Goal: Task Accomplishment & Management: Manage account settings

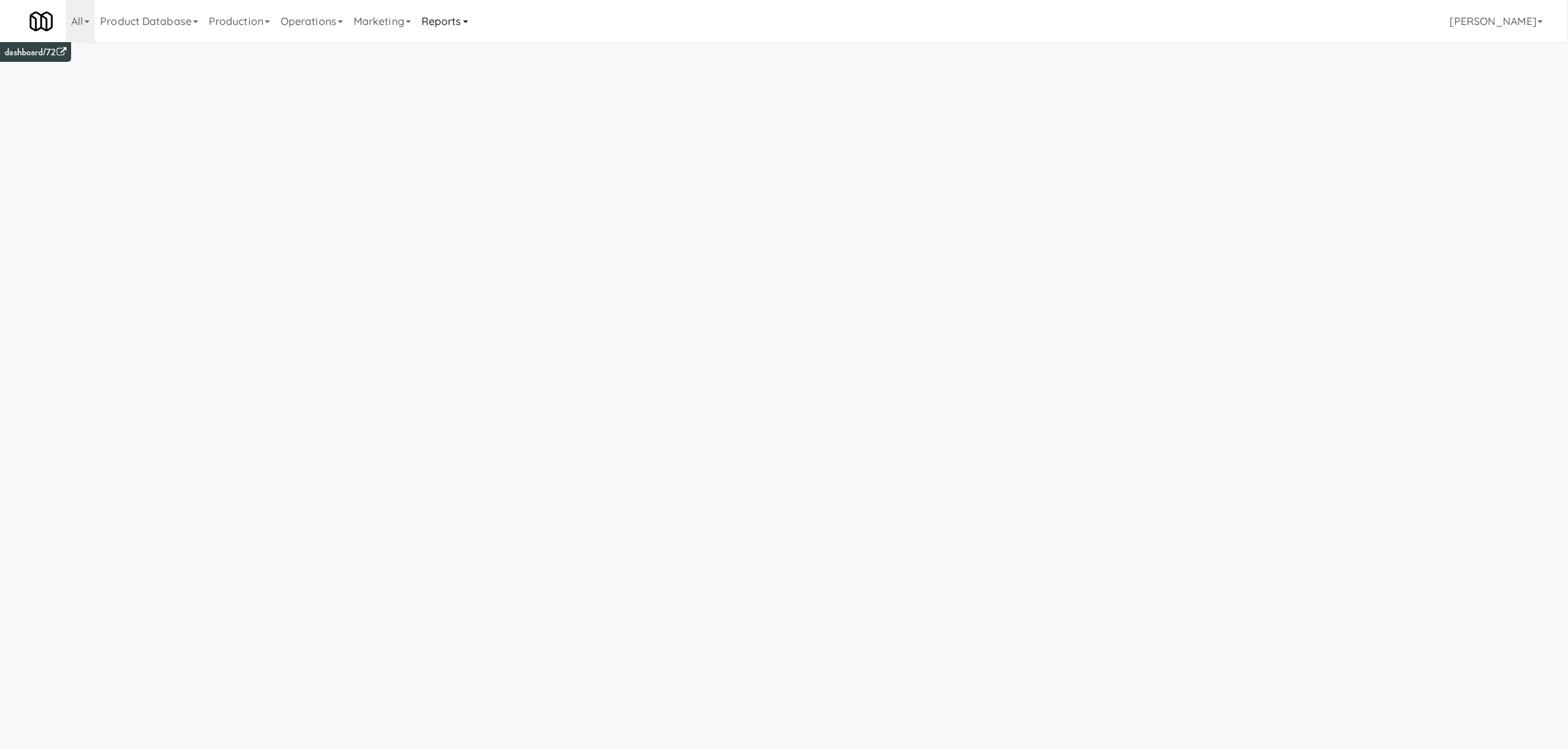
click at [451, 17] on link "Reports" at bounding box center [444, 21] width 57 height 42
click at [457, 103] on link "Payouts" at bounding box center [468, 104] width 105 height 24
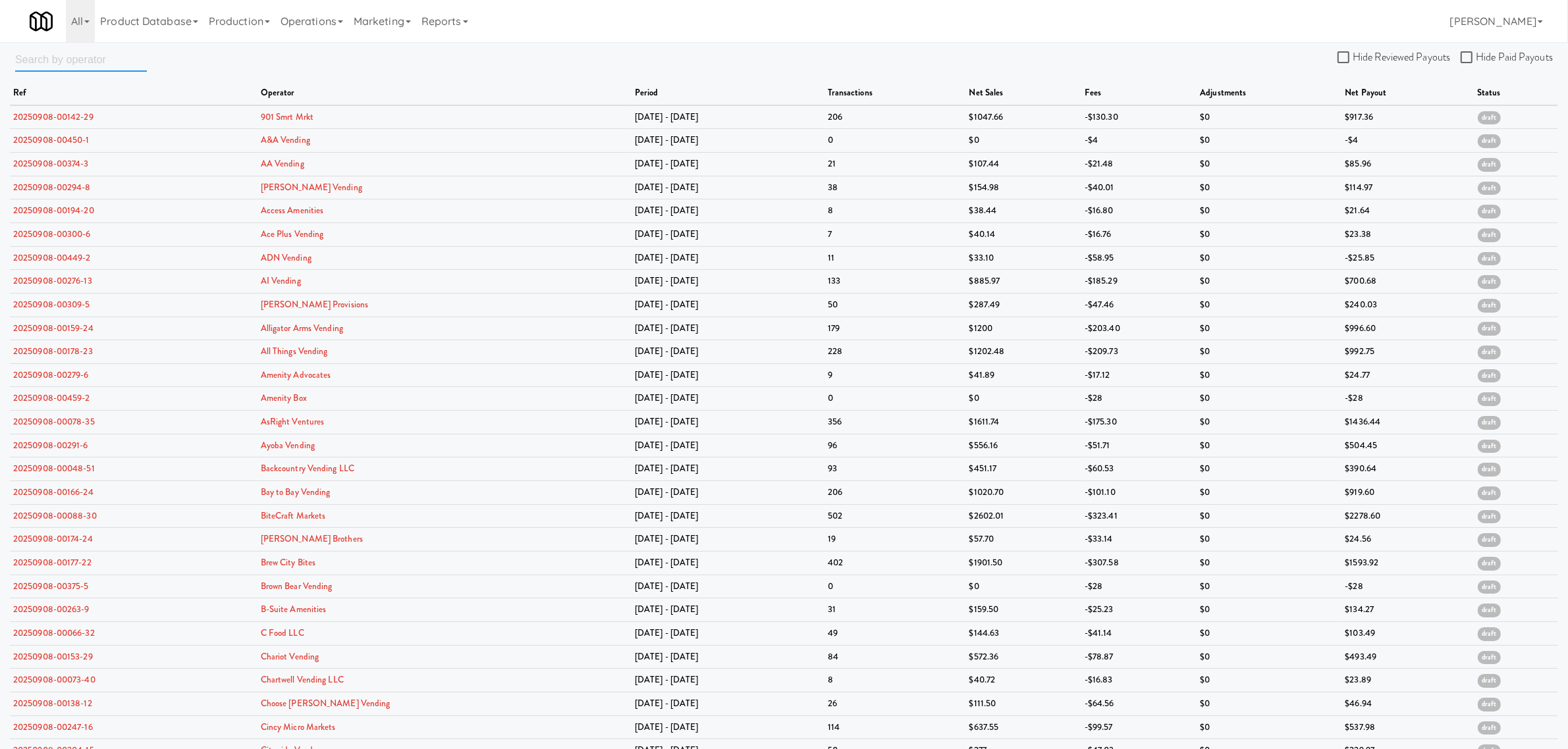
click at [64, 62] on input "text" at bounding box center [81, 59] width 132 height 25
paste input "Access Amenities"
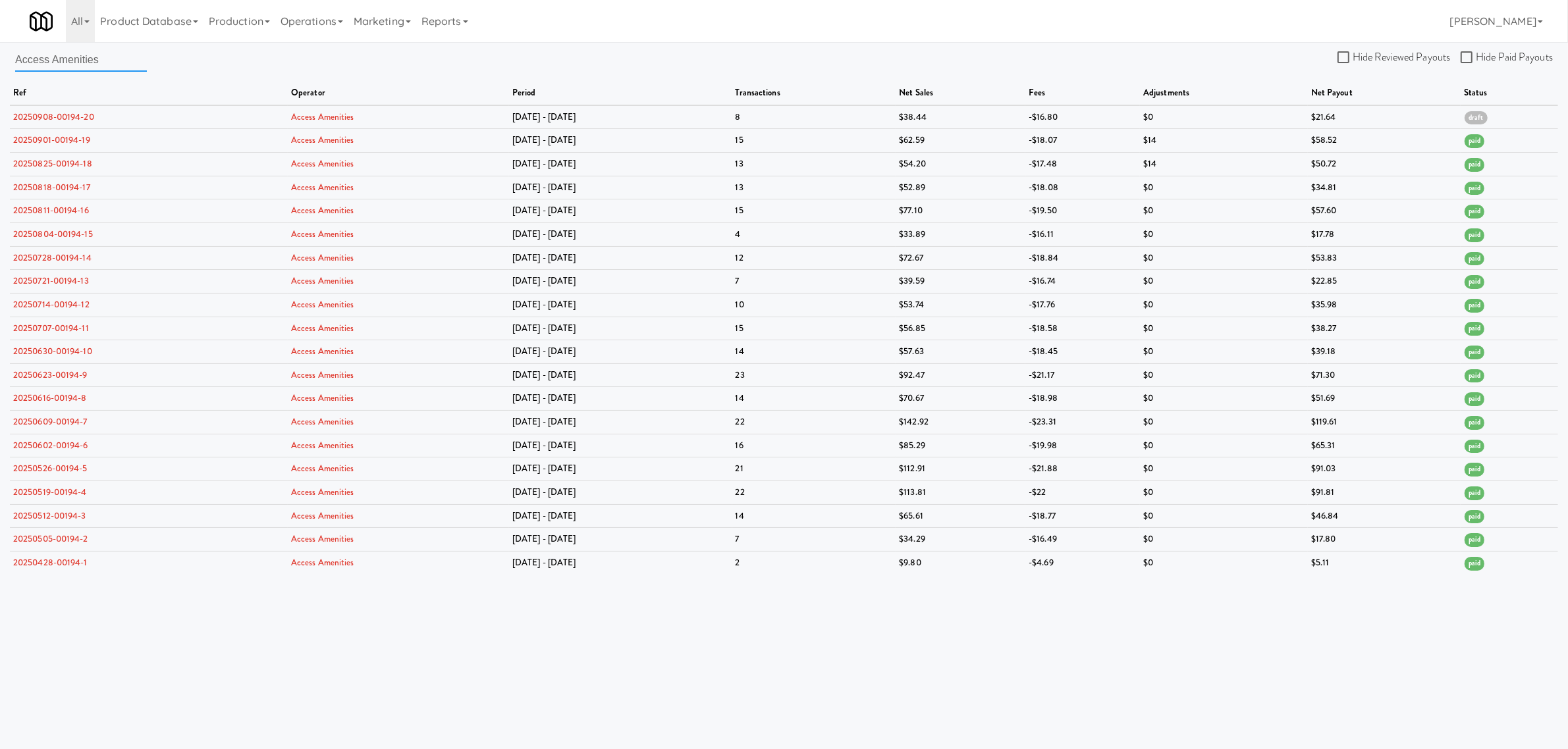
type input "Access Amenities"
click at [1344, 58] on input "Hide Reviewed Payouts" at bounding box center [1344, 57] width 15 height 11
checkbox input "true"
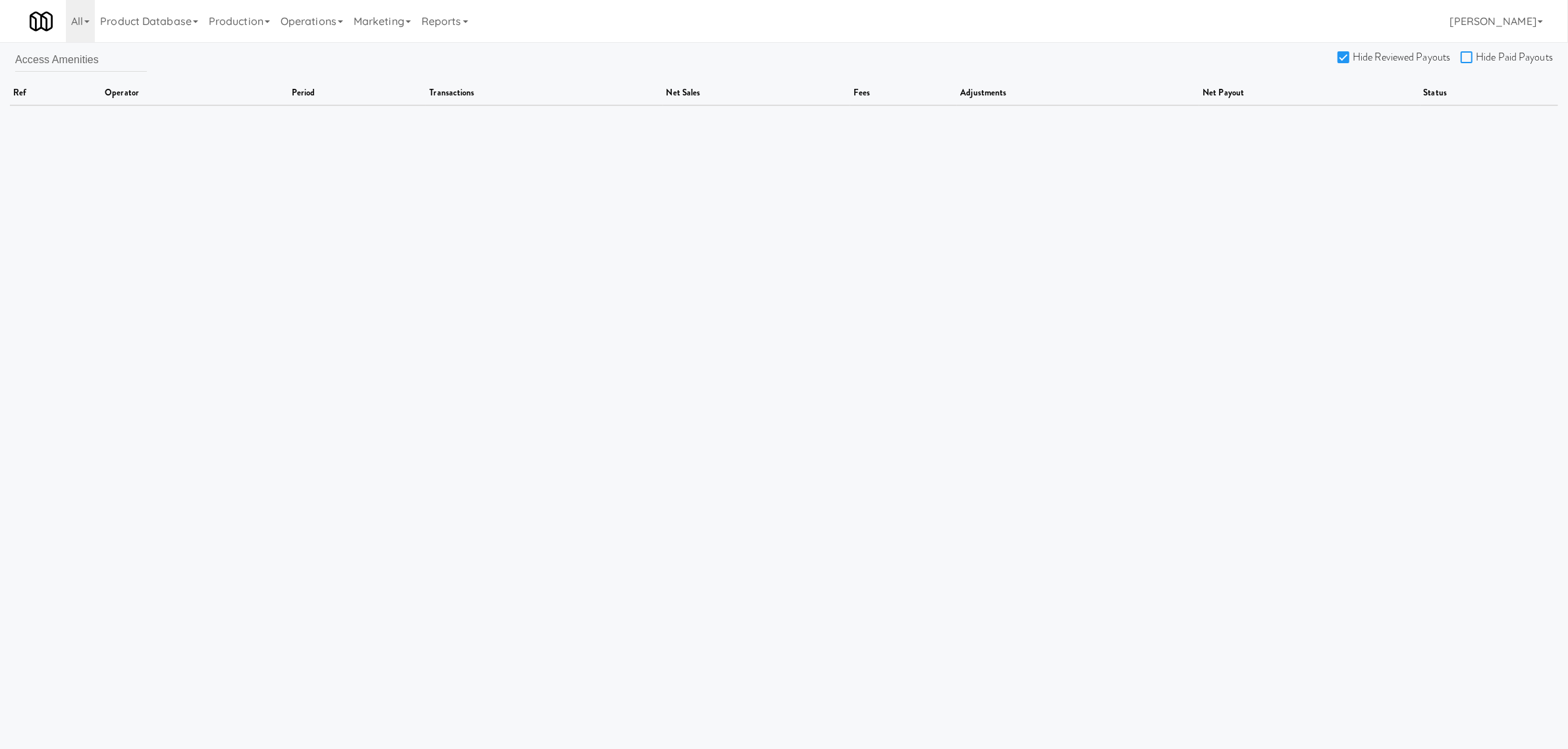
click at [1464, 52] on input "Hide Paid Payouts" at bounding box center [1467, 57] width 15 height 11
checkbox input "true"
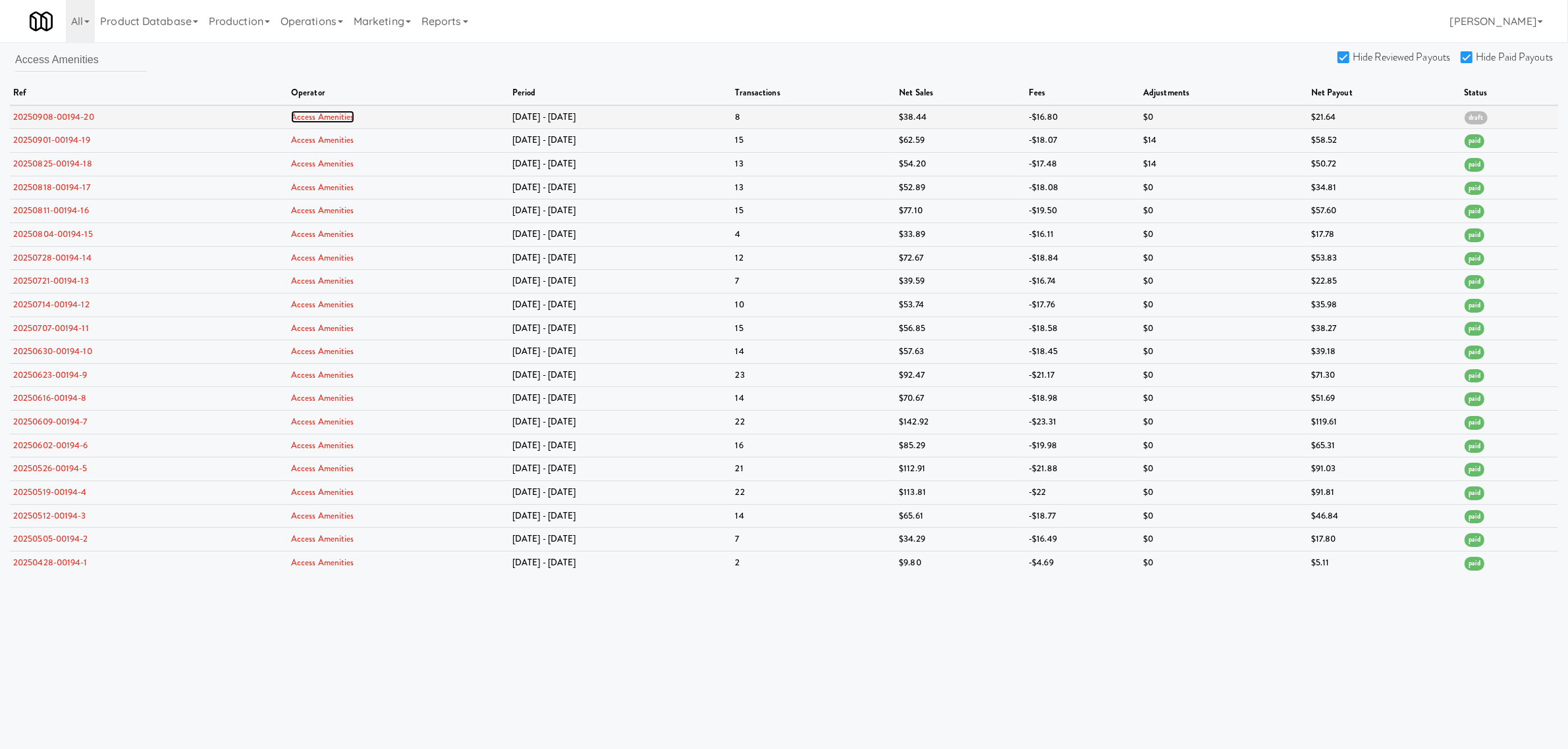
click at [337, 113] on link "Access Amenities" at bounding box center [322, 116] width 63 height 13
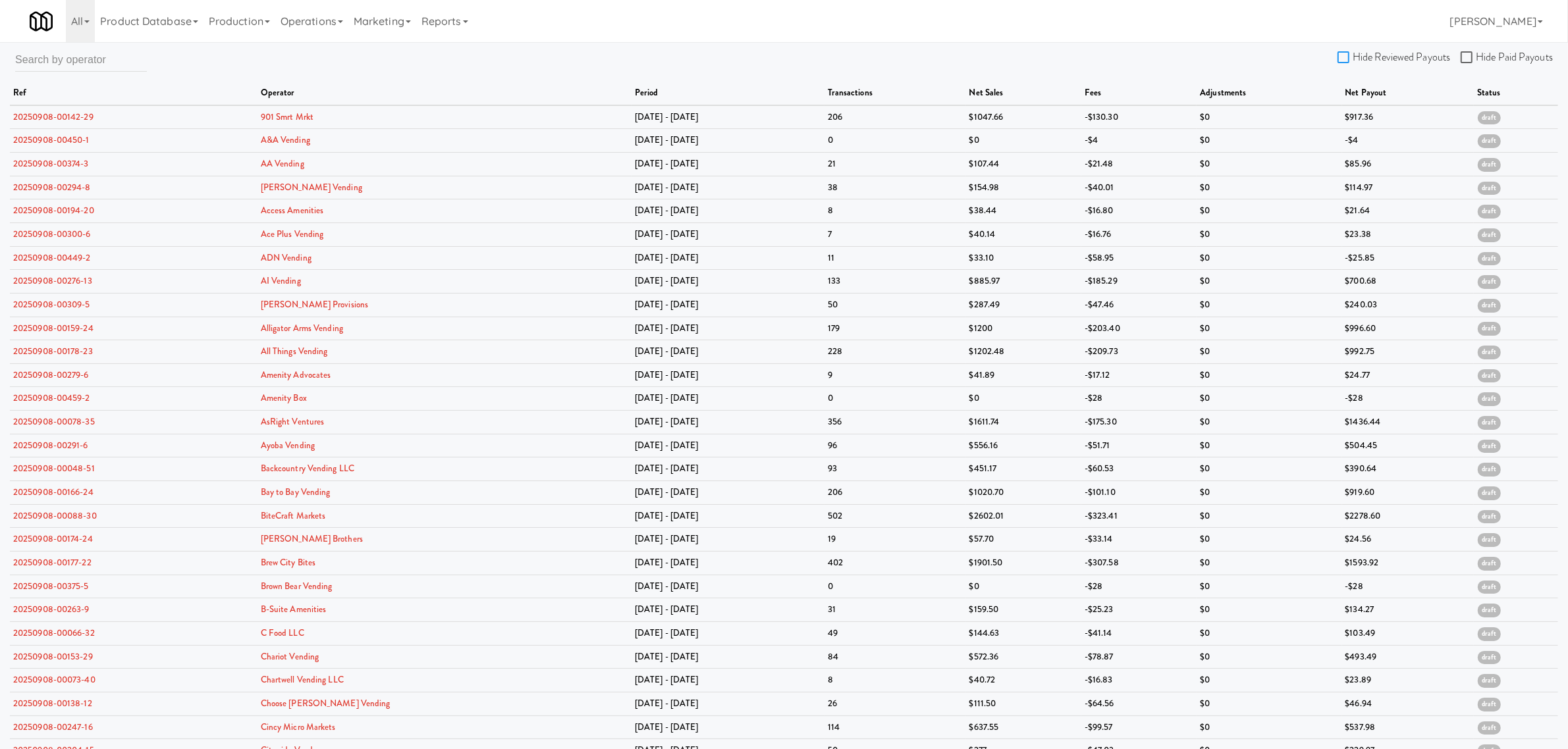
drag, startPoint x: 1347, startPoint y: 53, endPoint x: 1350, endPoint y: 63, distance: 10.4
click at [1347, 59] on input "Hide Reviewed Payouts" at bounding box center [1344, 57] width 15 height 11
checkbox input "true"
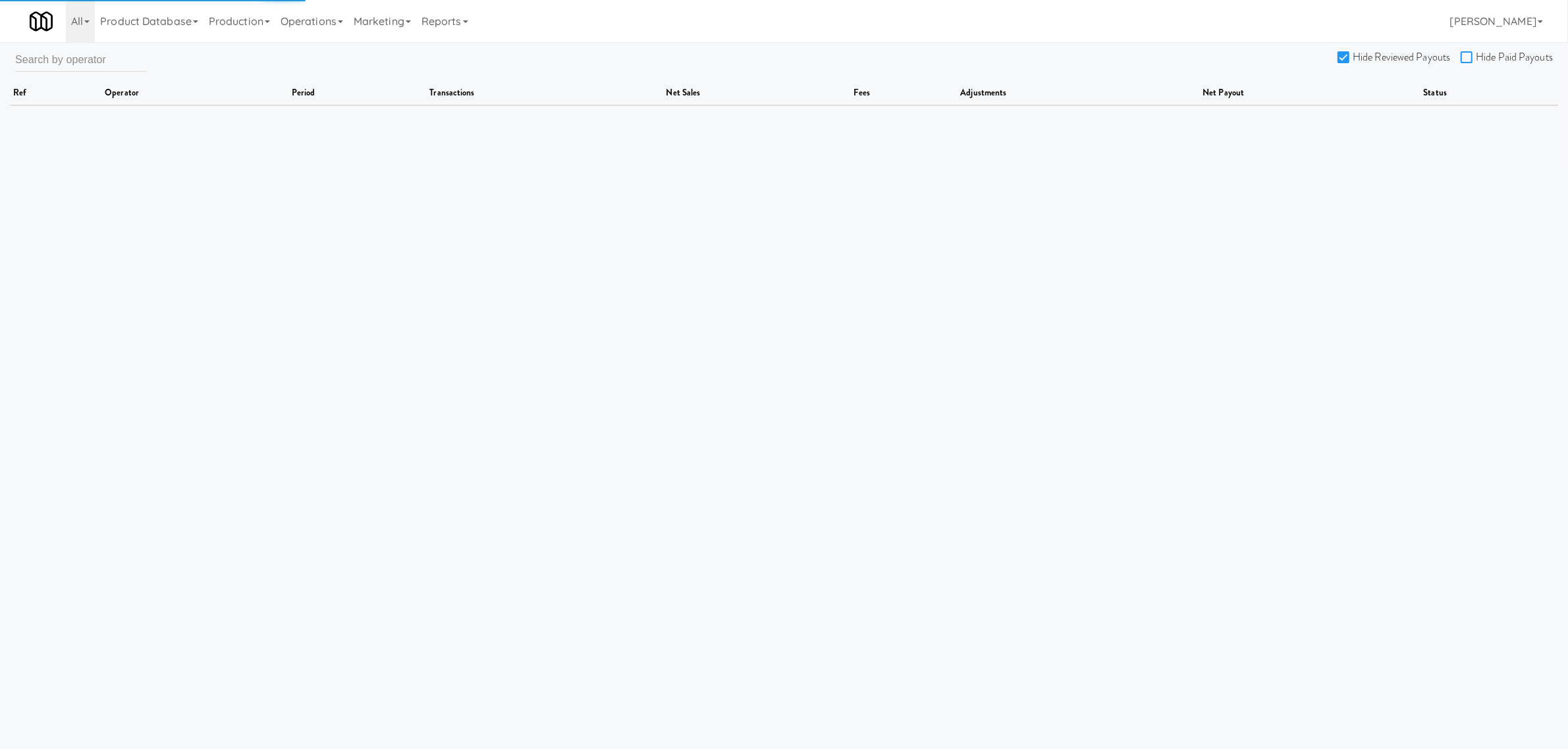
click at [1470, 56] on input "Hide Paid Payouts" at bounding box center [1467, 57] width 15 height 11
checkbox input "true"
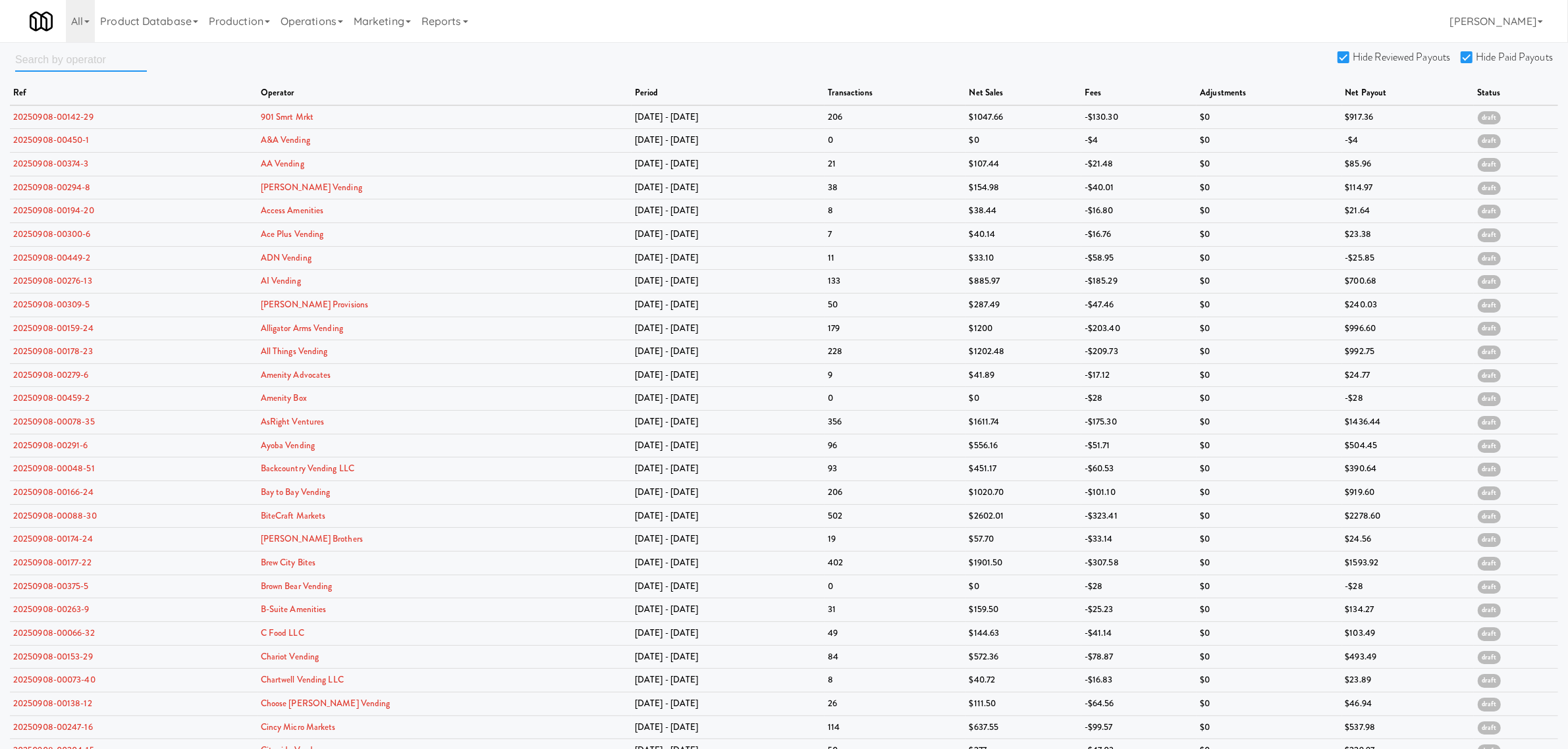
click at [27, 59] on input "text" at bounding box center [81, 59] width 132 height 25
paste input "Access Amenities"
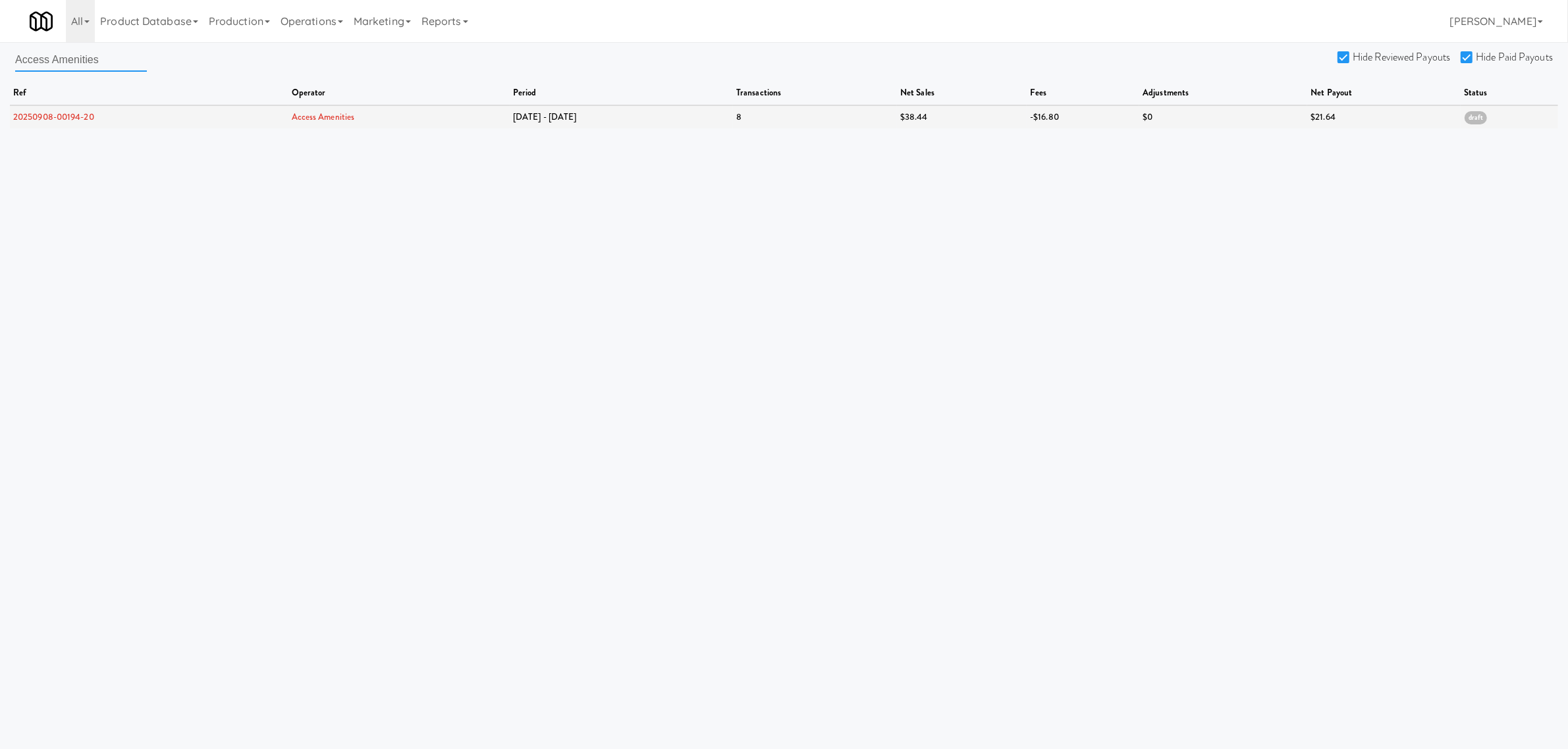
type input "Access Amenities"
click at [56, 112] on link "20250908-00194-20" at bounding box center [53, 116] width 81 height 13
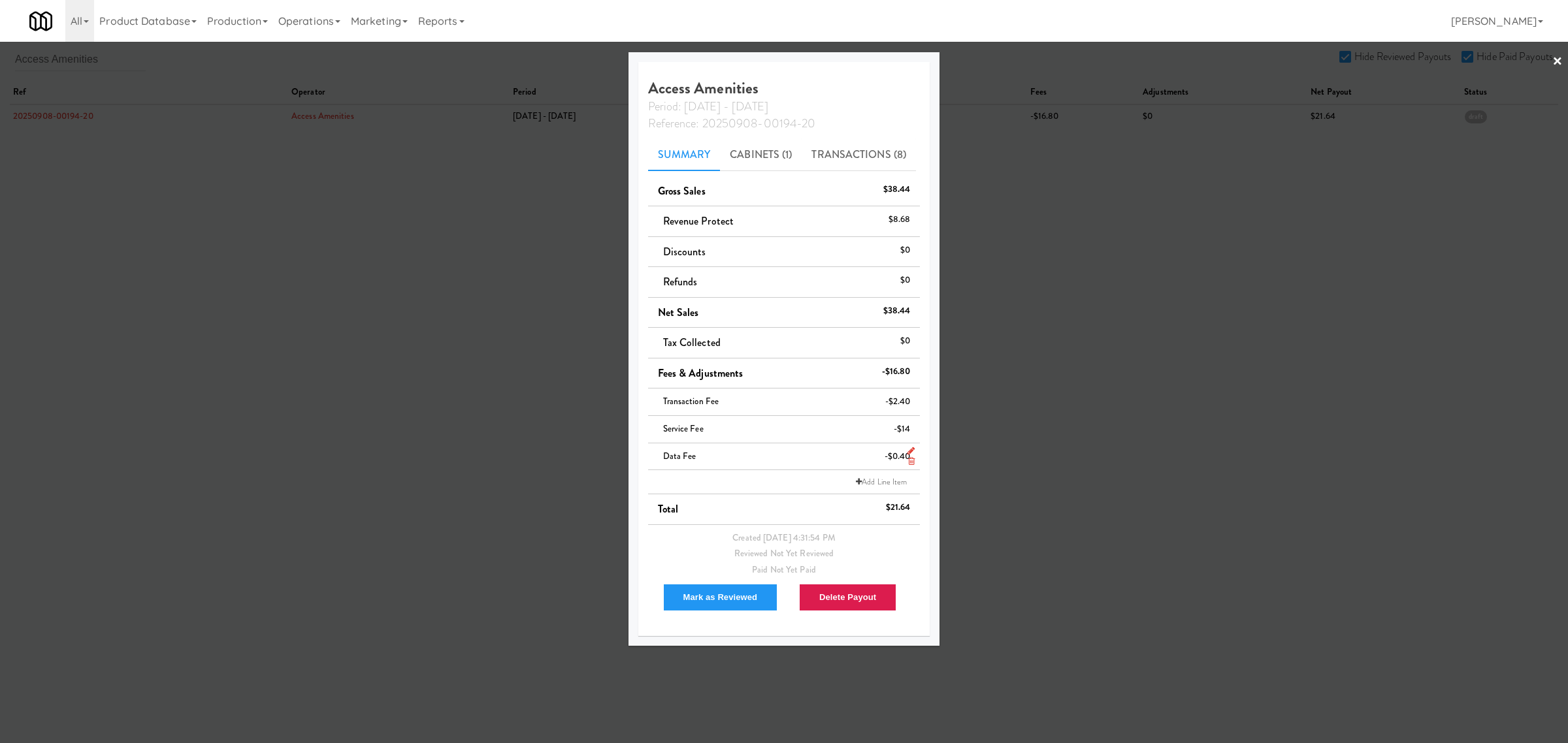
click at [912, 461] on icon at bounding box center [911, 461] width 7 height 9
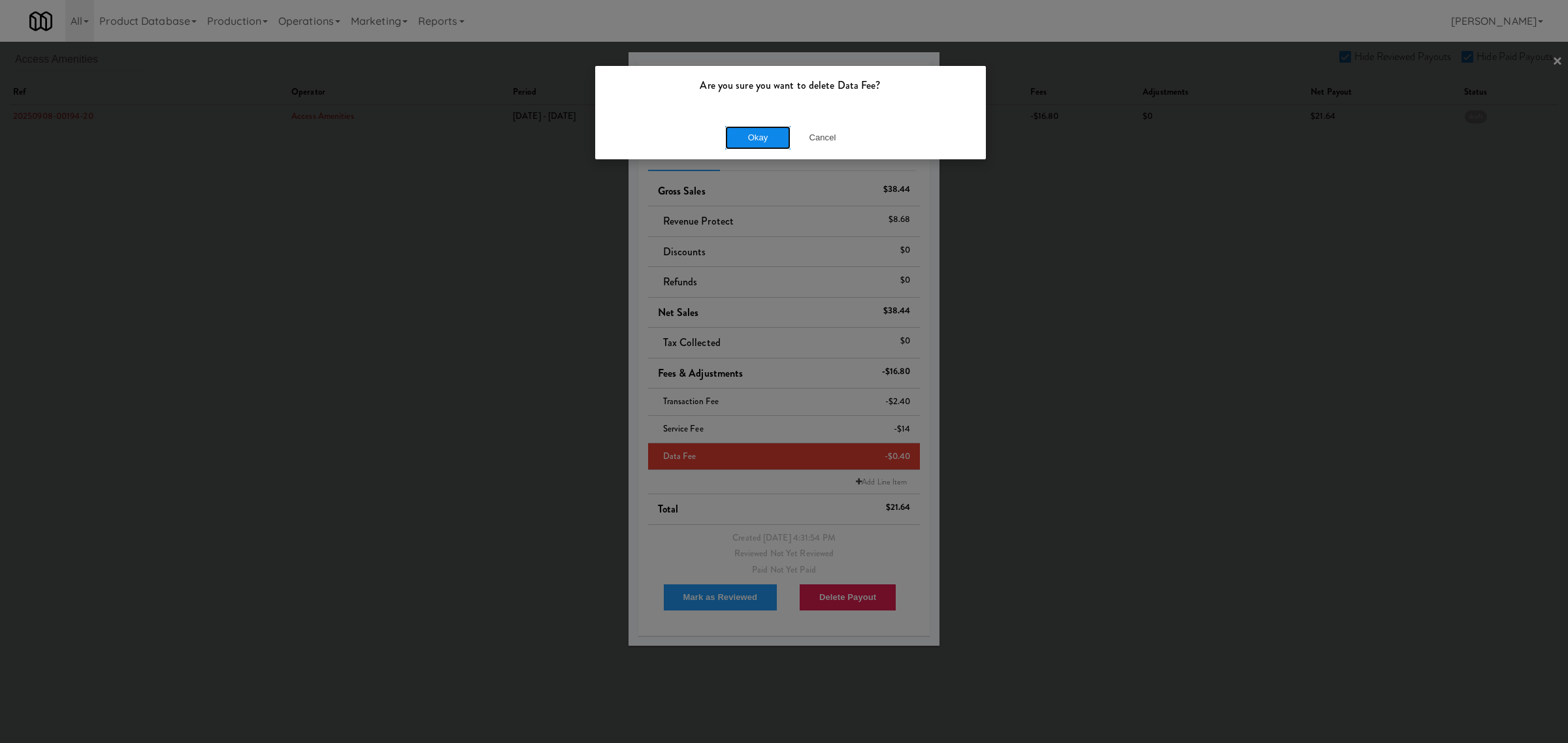
click at [762, 144] on button "Okay" at bounding box center [758, 138] width 65 height 23
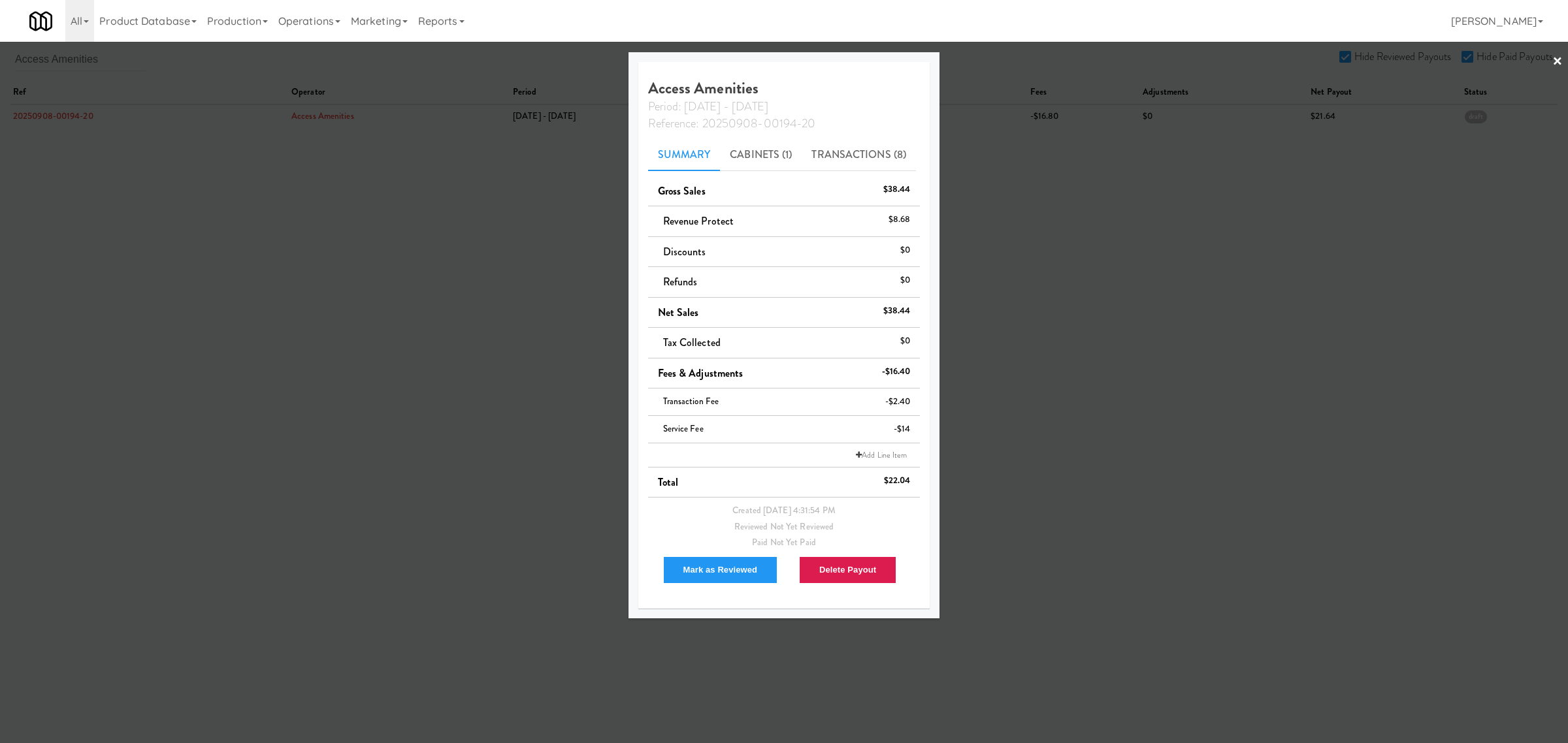
click at [368, 324] on div at bounding box center [784, 372] width 1568 height 743
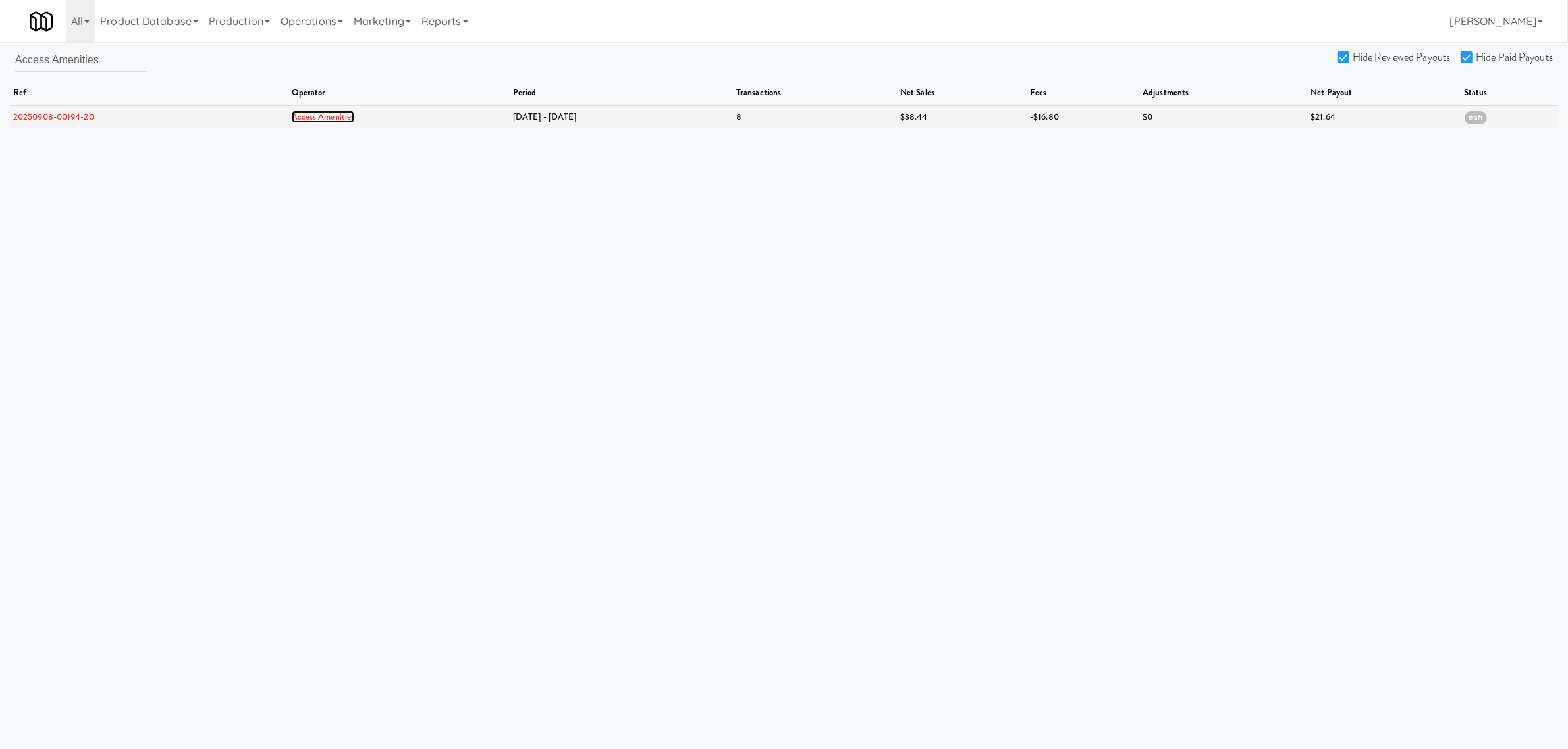
click at [348, 120] on link "Access Amenities" at bounding box center [323, 116] width 63 height 13
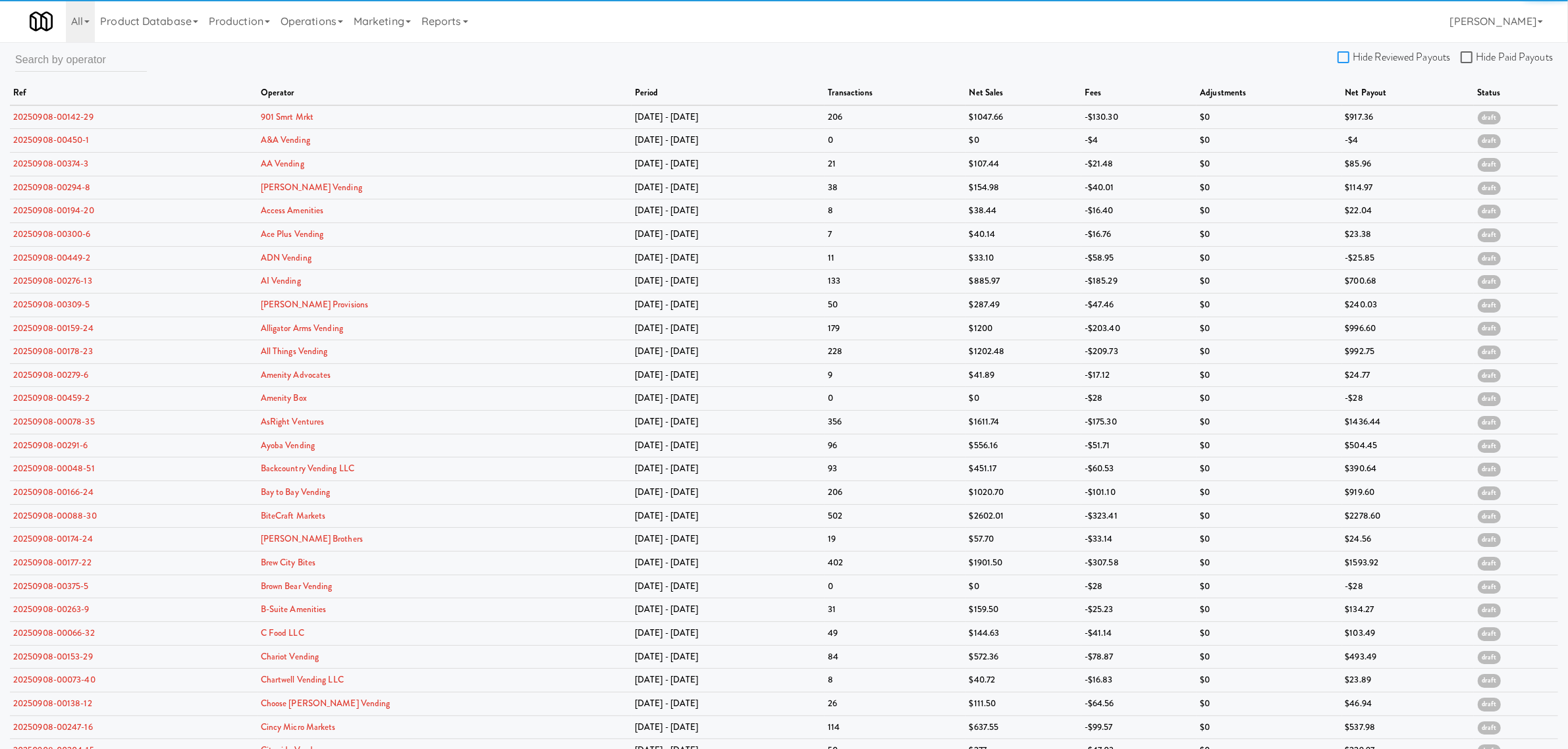
click at [1345, 57] on input "Hide Reviewed Payouts" at bounding box center [1344, 57] width 15 height 11
checkbox input "true"
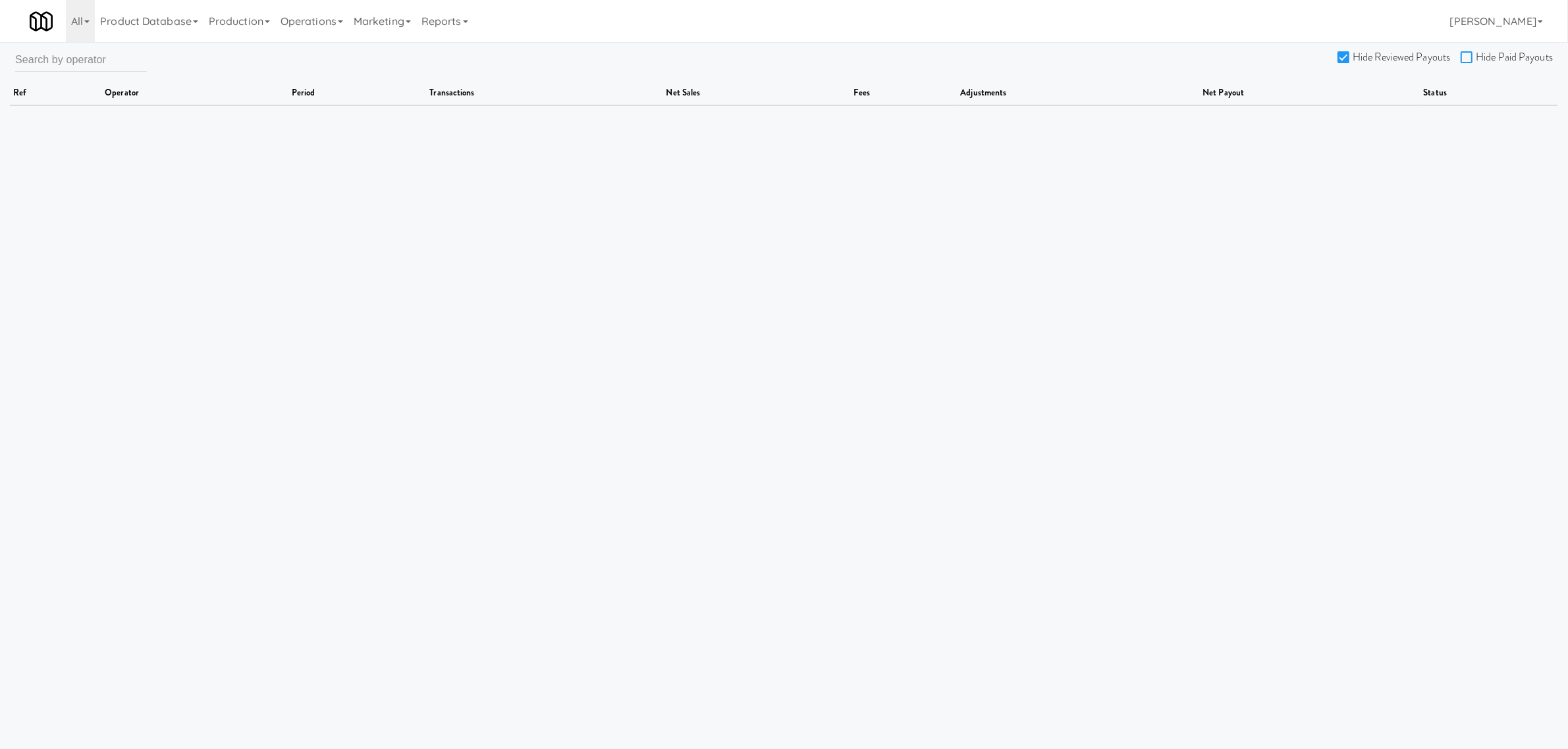
click at [1467, 54] on input "Hide Paid Payouts" at bounding box center [1467, 57] width 15 height 11
checkbox input "true"
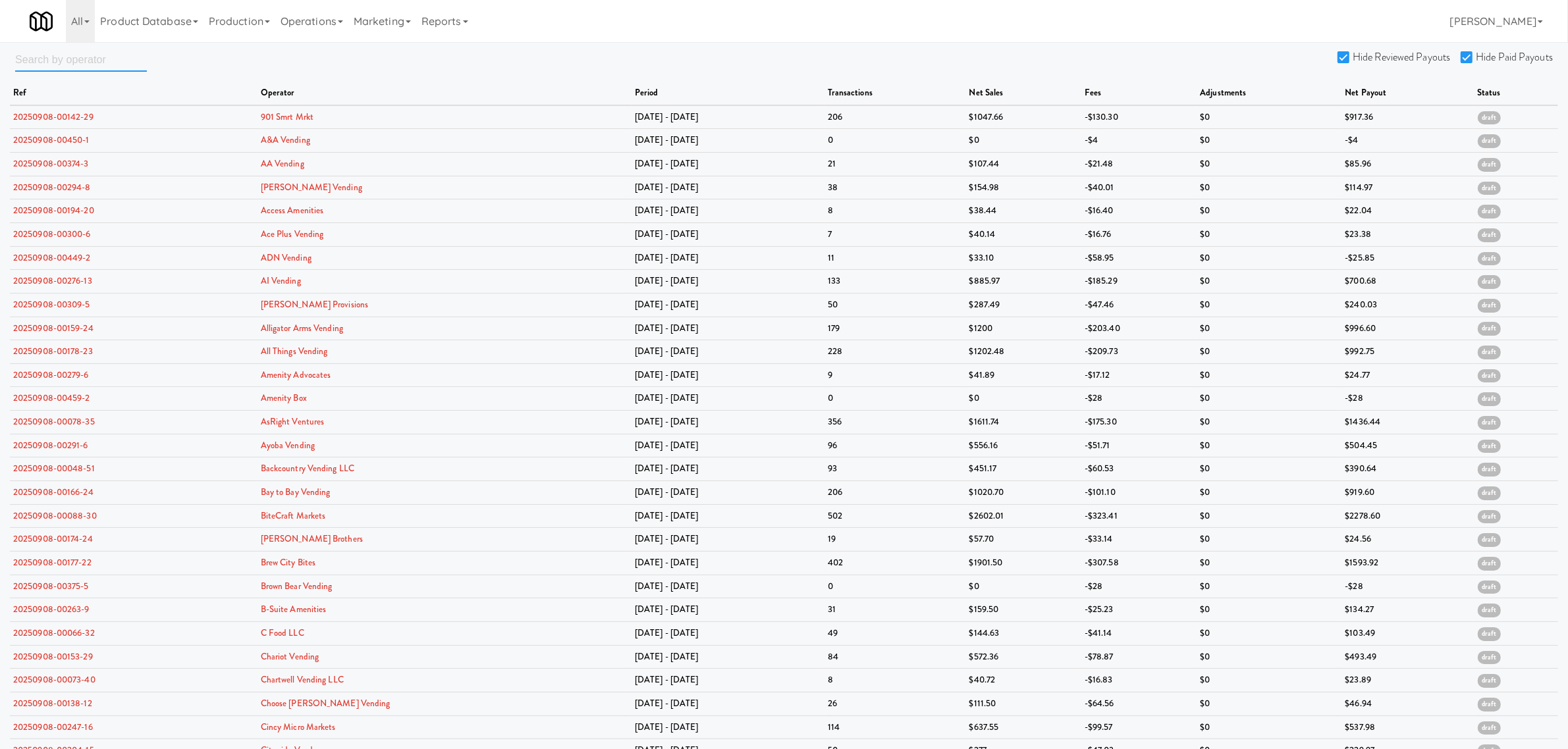
click at [34, 56] on input "text" at bounding box center [81, 59] width 132 height 25
paste input "Backcountry Vending LLC"
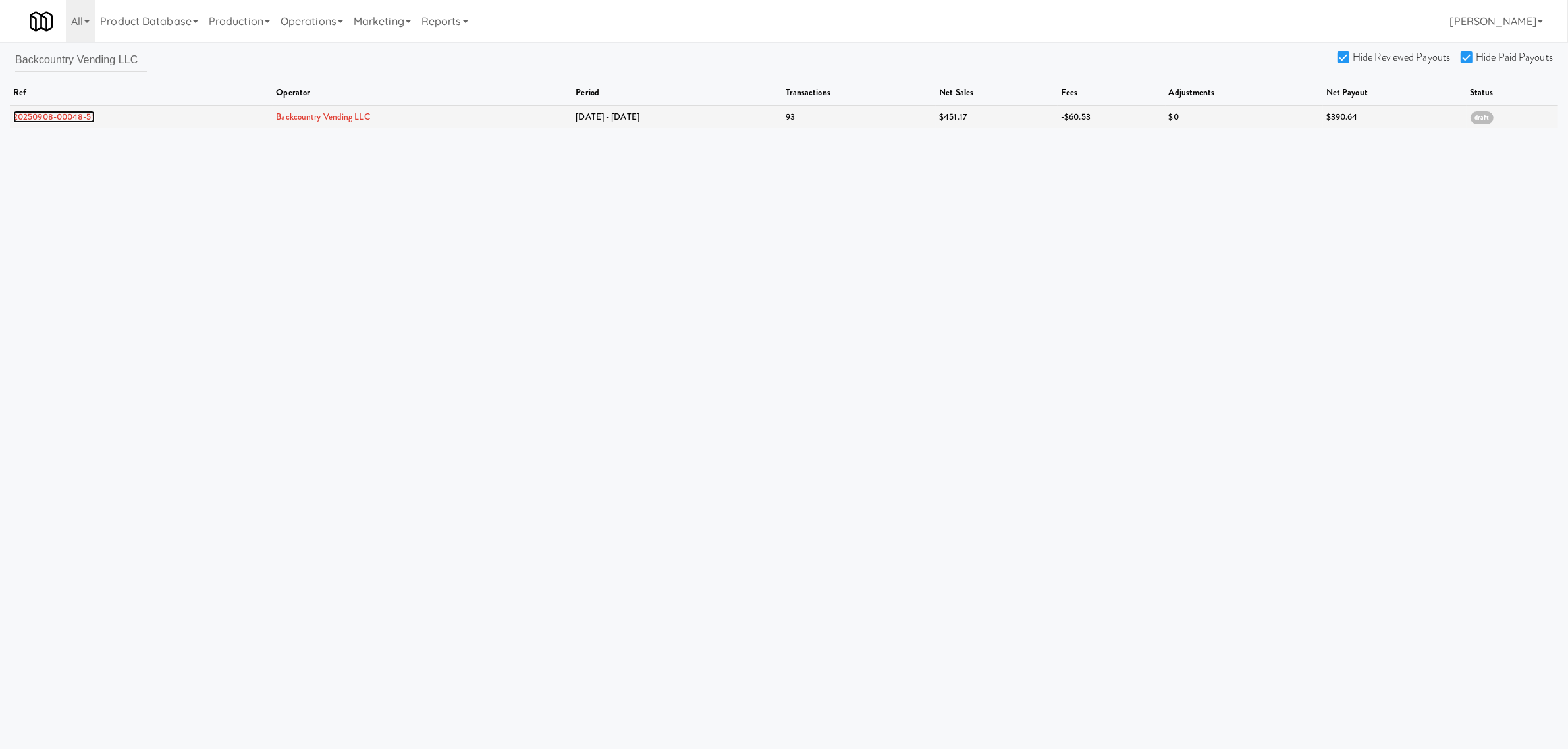
click at [73, 119] on link "20250908-00048-51" at bounding box center [53, 116] width 82 height 13
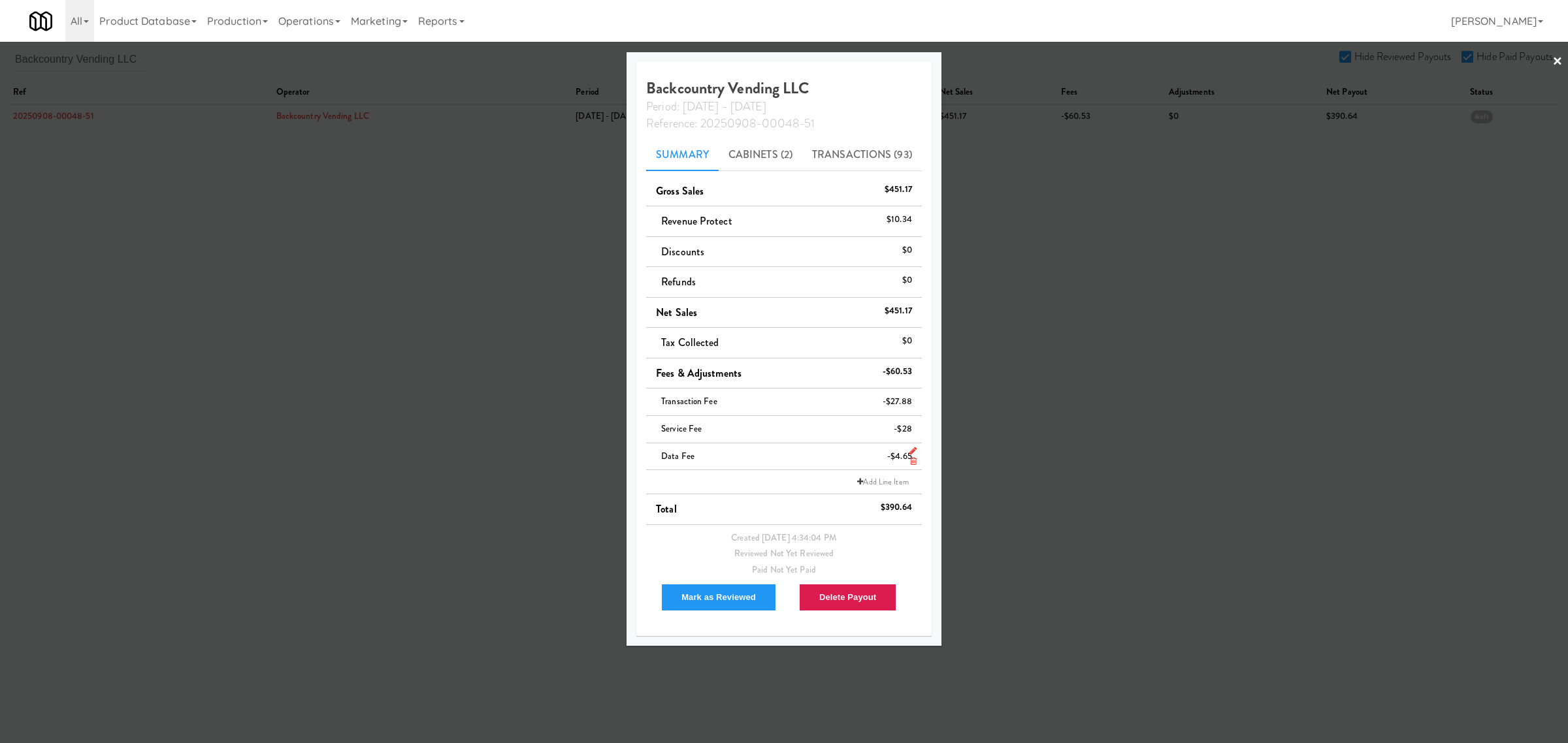
click at [910, 461] on icon at bounding box center [913, 461] width 7 height 9
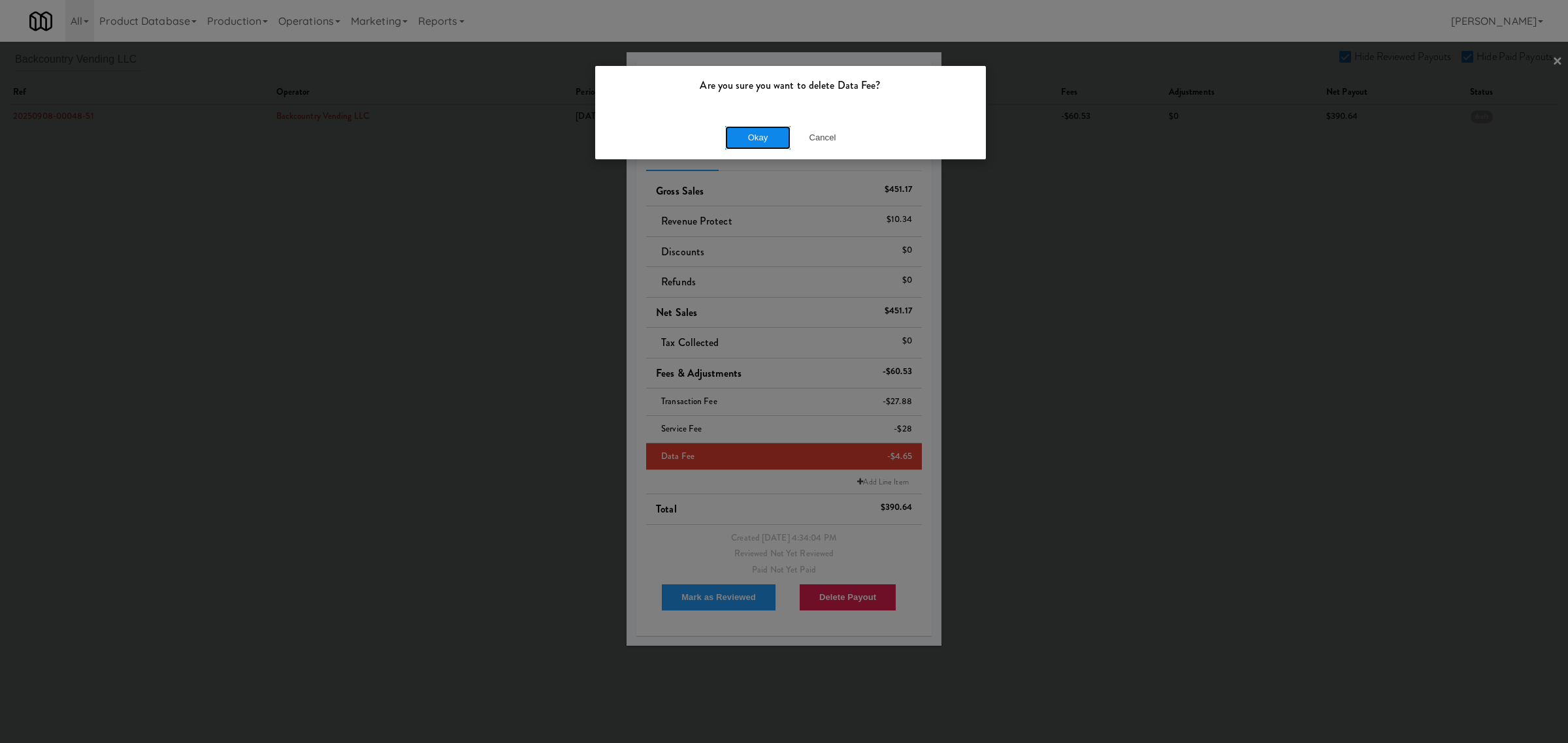
click at [766, 139] on button "Okay" at bounding box center [758, 138] width 65 height 23
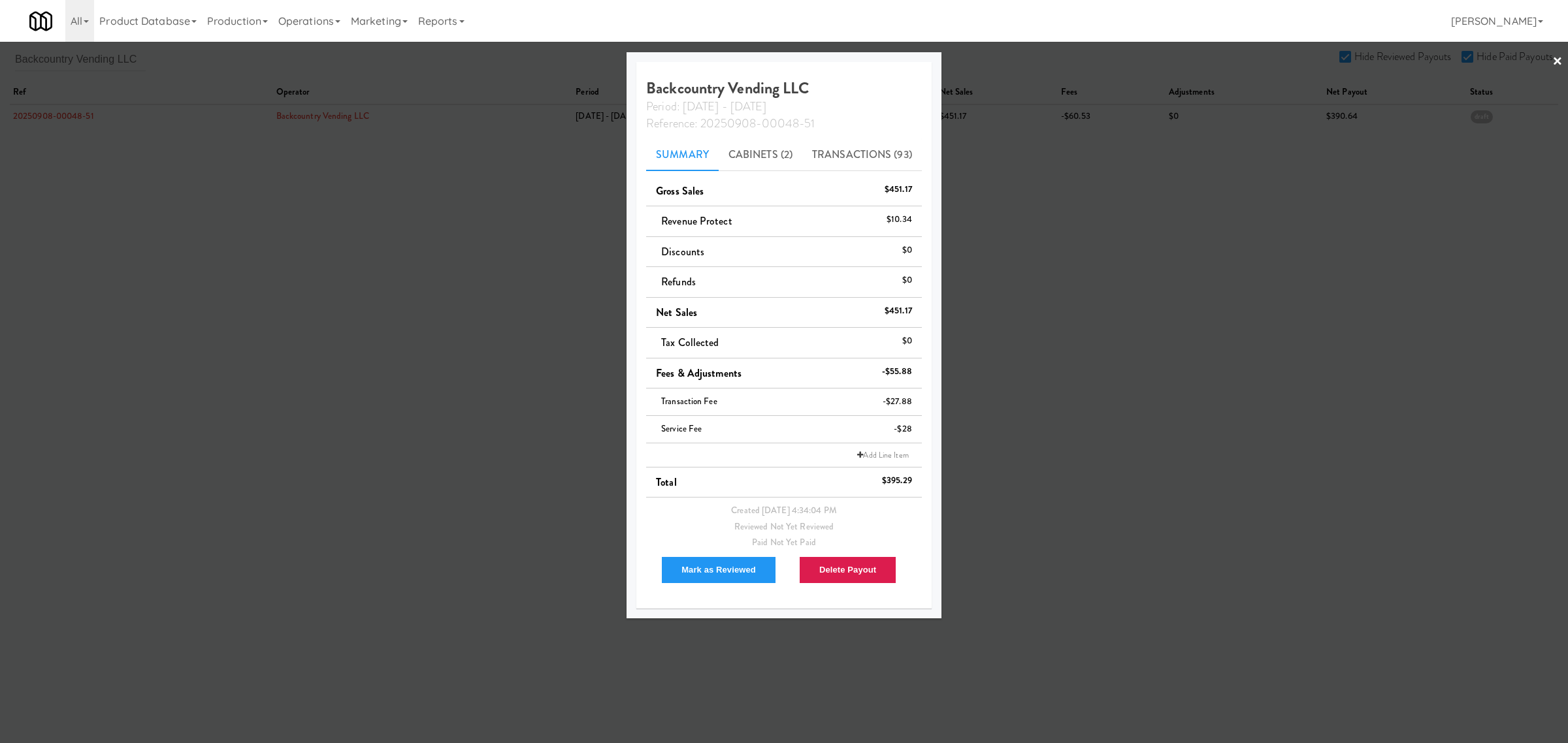
click at [1082, 292] on div at bounding box center [784, 372] width 1568 height 743
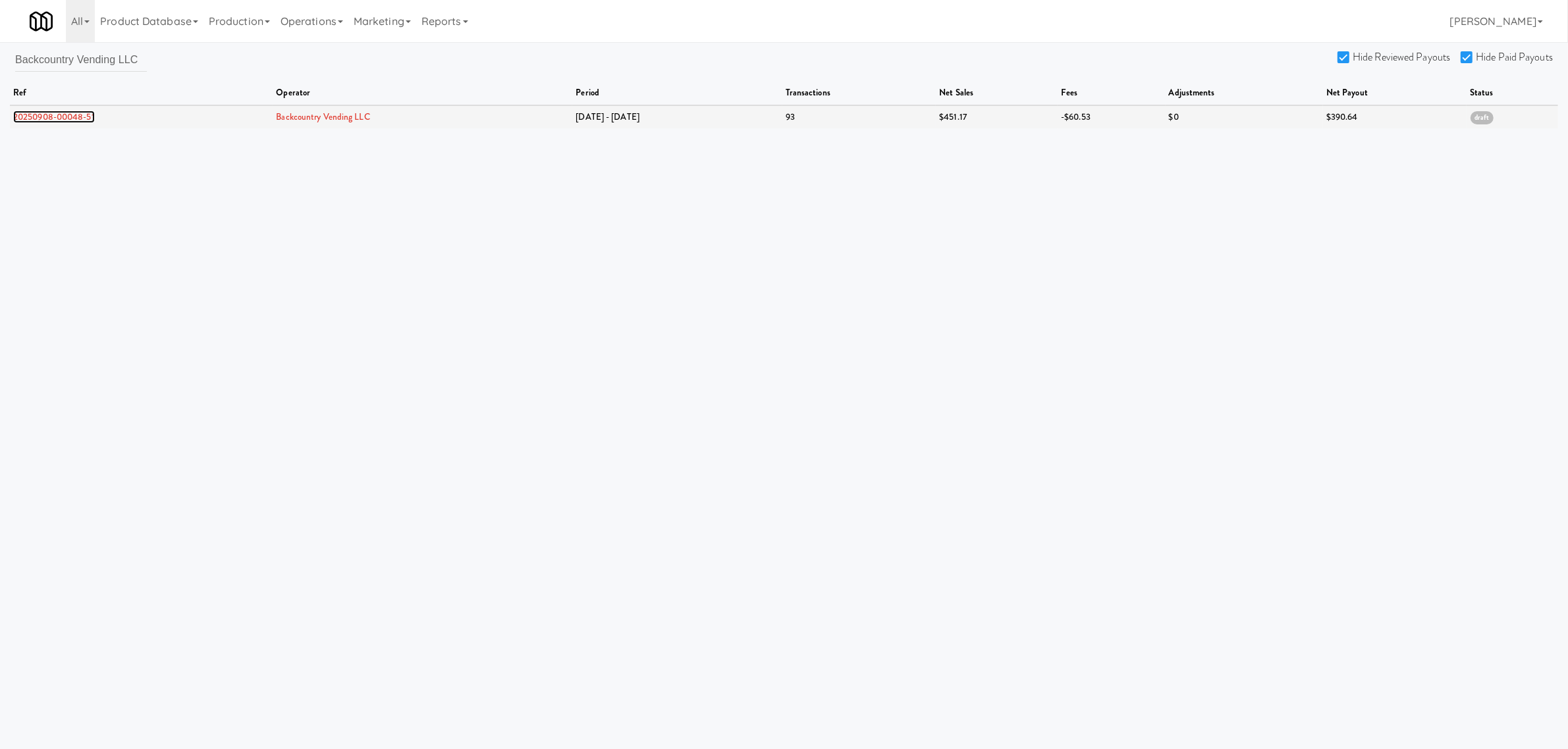
click at [64, 112] on link "20250908-00048-51" at bounding box center [53, 116] width 82 height 13
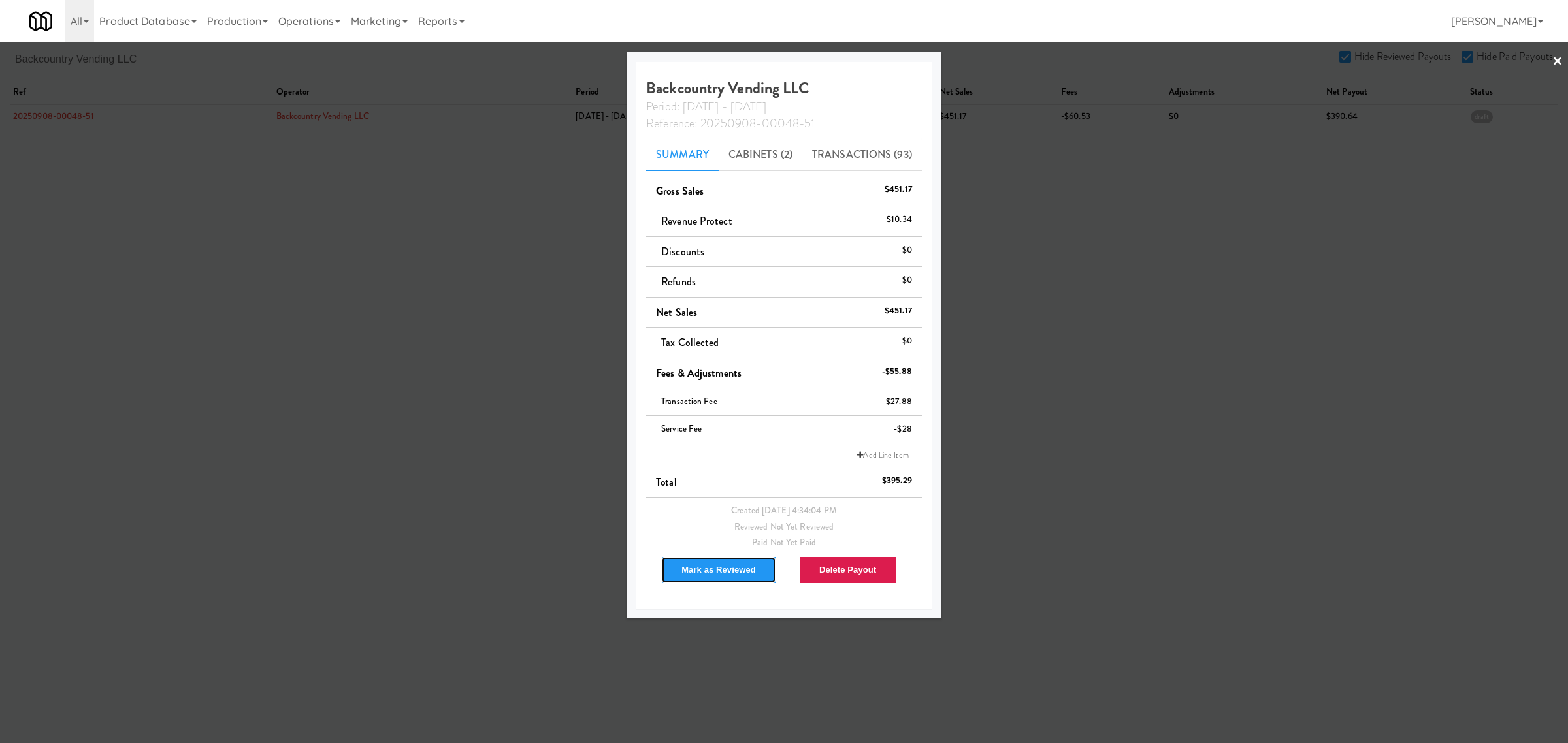
click at [725, 564] on button "Mark as Reviewed" at bounding box center [719, 570] width 115 height 27
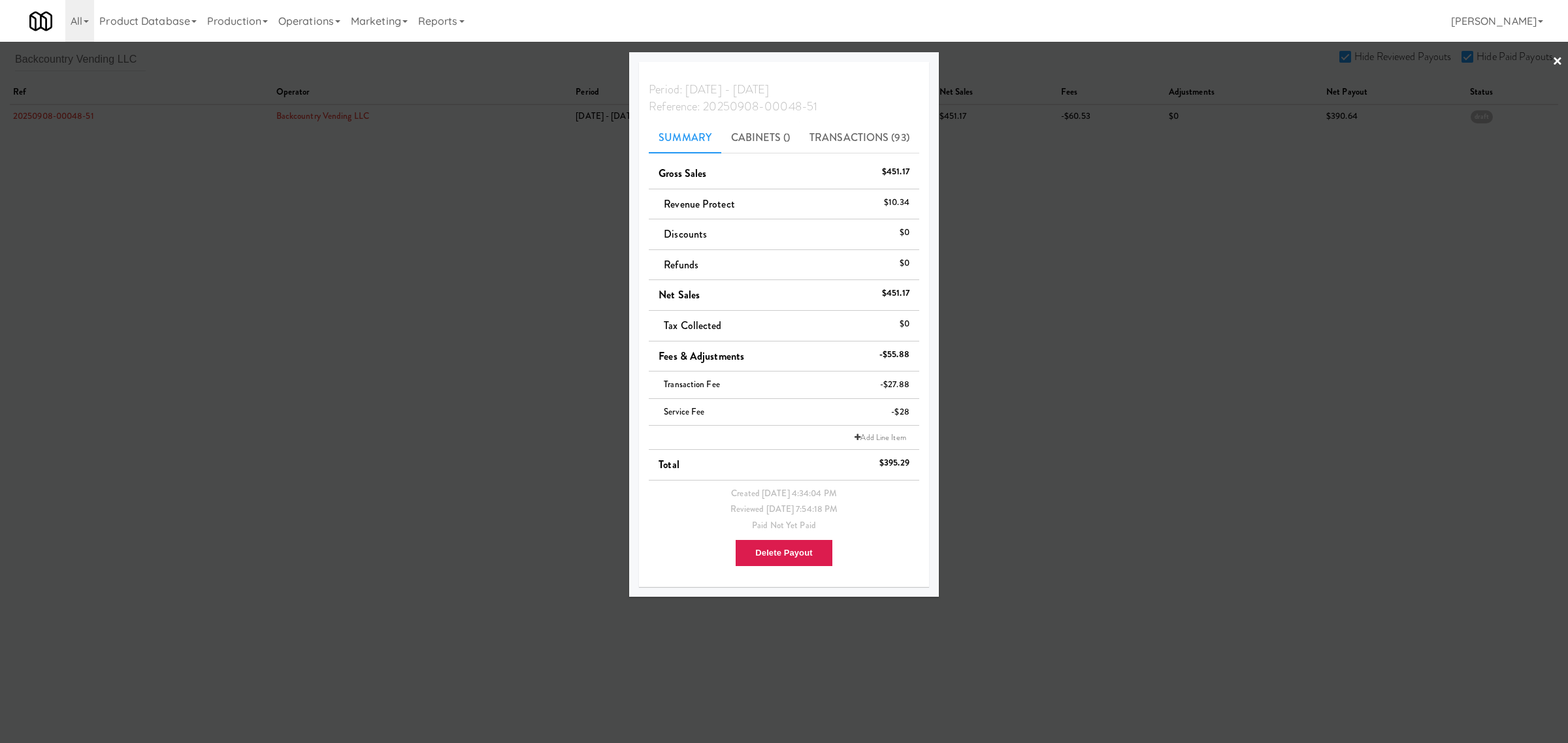
click at [65, 64] on div at bounding box center [784, 372] width 1568 height 743
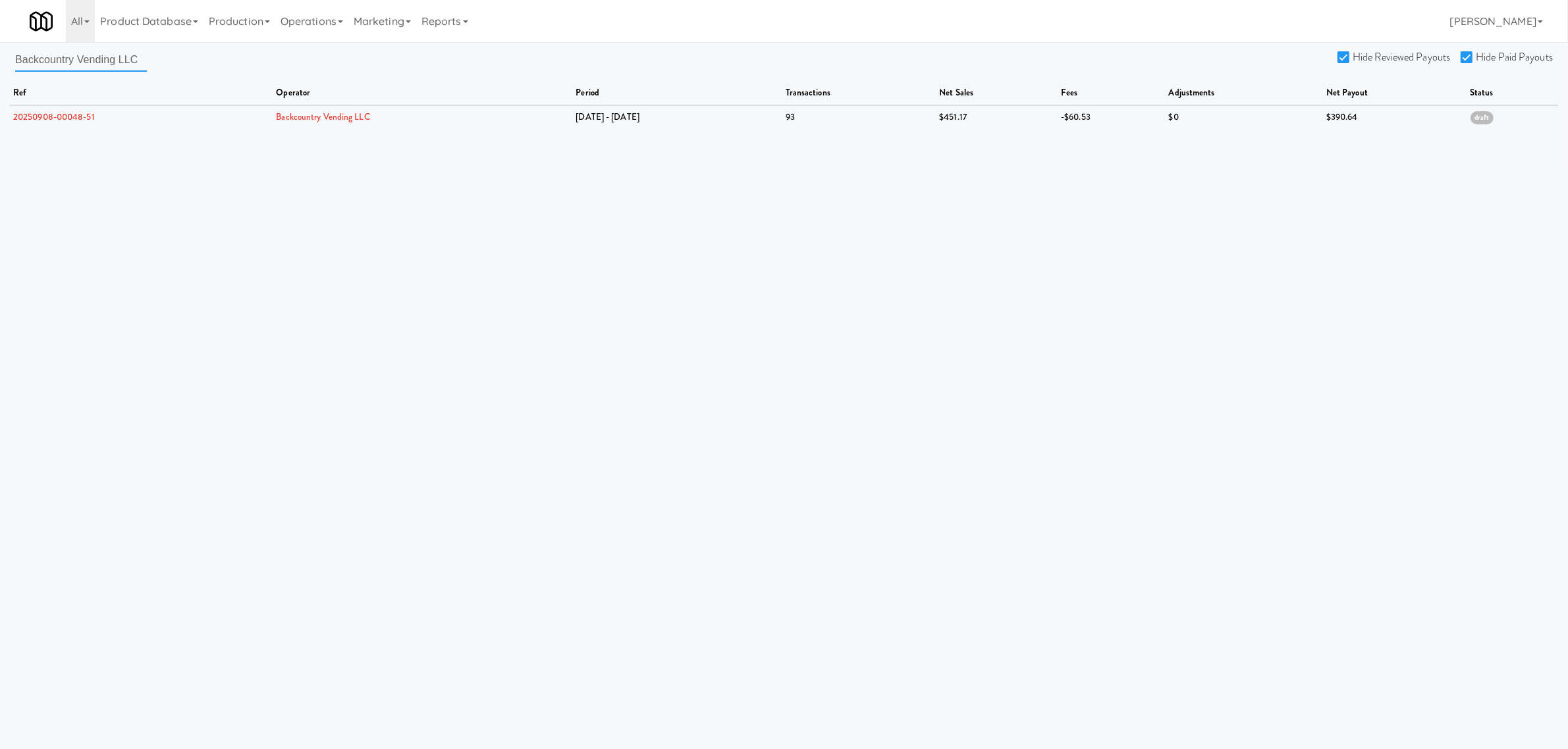
click at [109, 64] on input "Backcountry Vending LLC" at bounding box center [81, 59] width 132 height 25
drag, startPoint x: 137, startPoint y: 54, endPoint x: -61, endPoint y: 50, distance: 198.0
click at [0, 50] on html "Are you sure you want to delete Data Fee? Okay Cancel Okay Are you sure you wan…" at bounding box center [784, 374] width 1568 height 749
paste input "Fountain City Vending"
type input "Fountain City Vending"
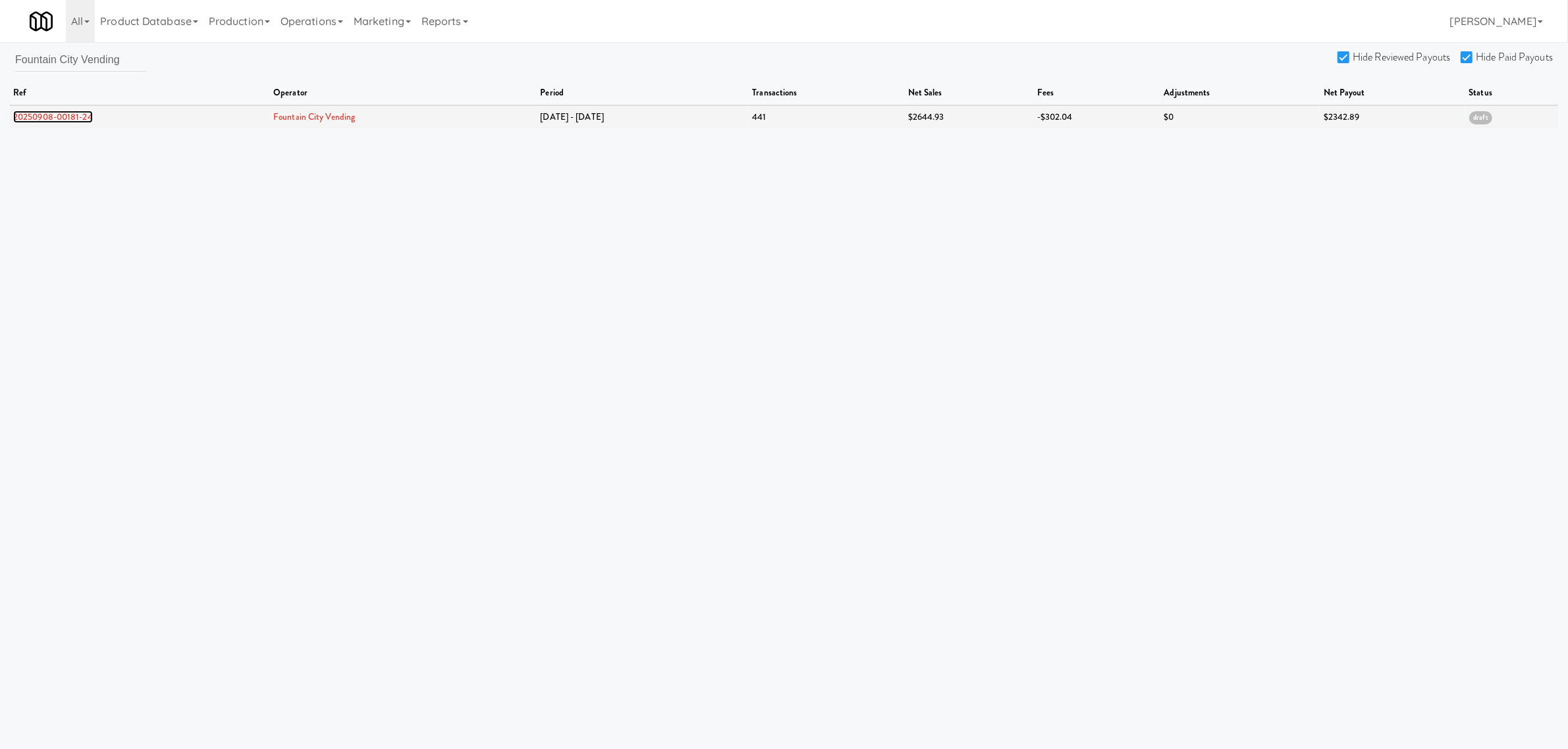
click at [67, 112] on link "20250908-00181-24" at bounding box center [52, 116] width 80 height 13
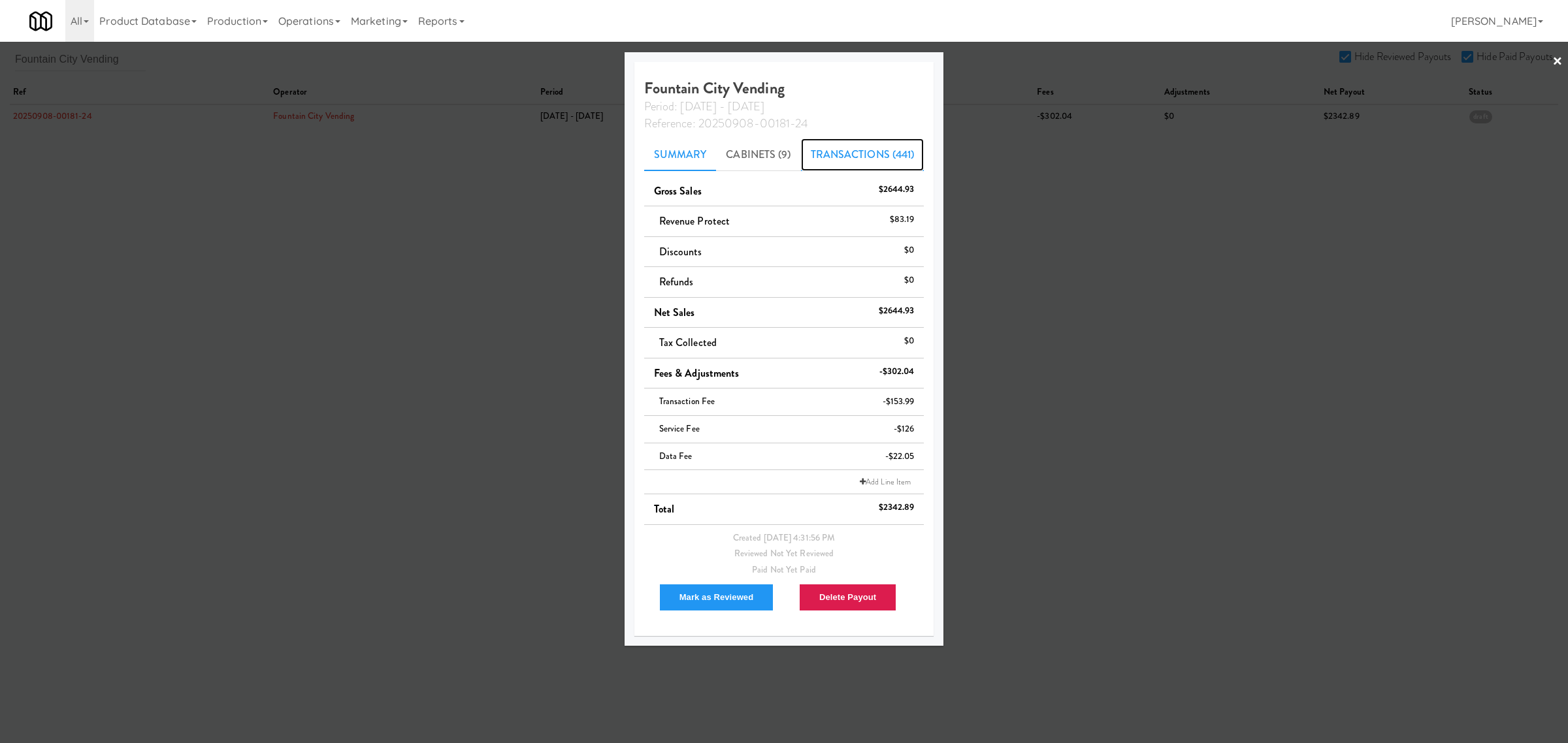
click at [892, 148] on link "Transactions (441)" at bounding box center [862, 154] width 123 height 32
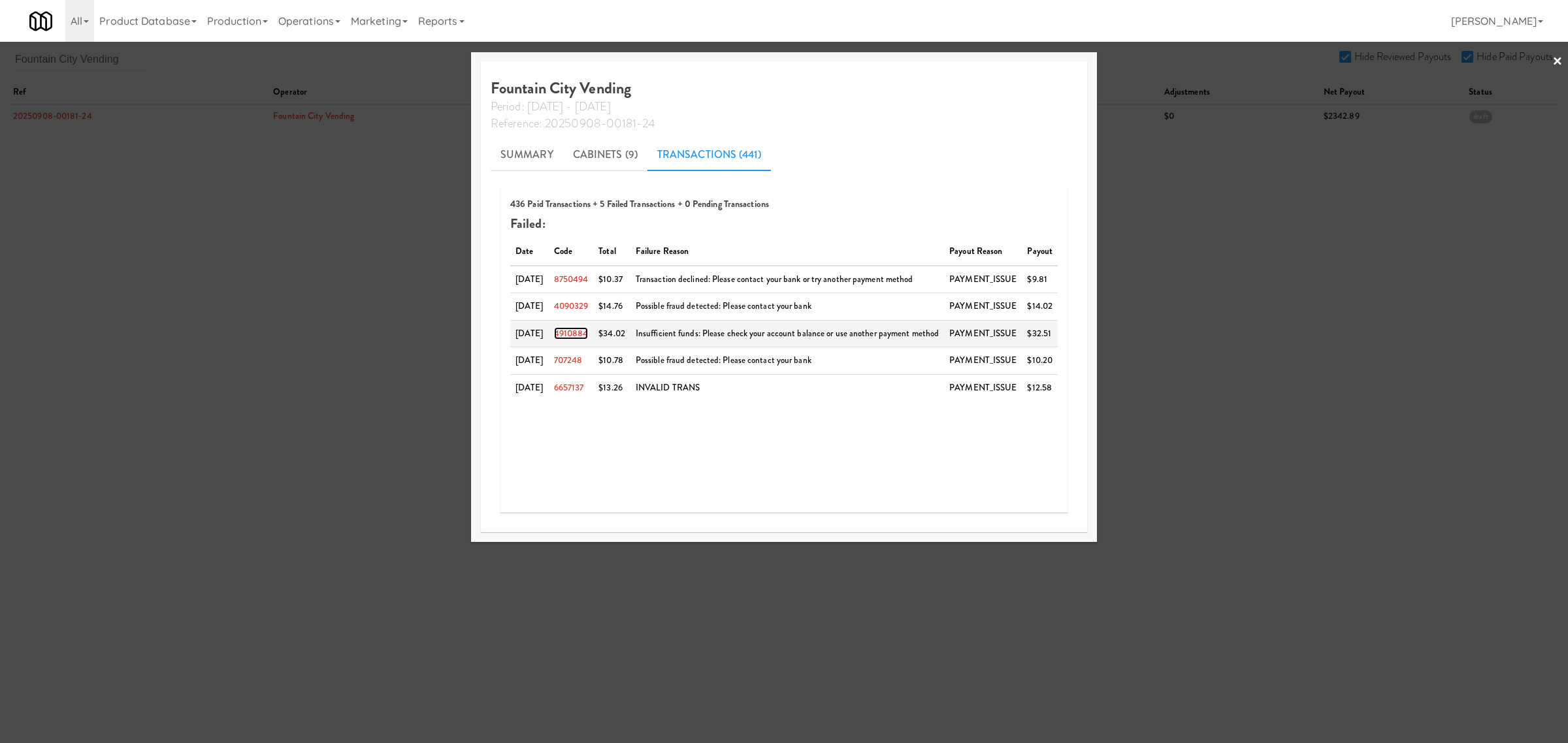
click at [573, 331] on link "4910884" at bounding box center [571, 333] width 34 height 13
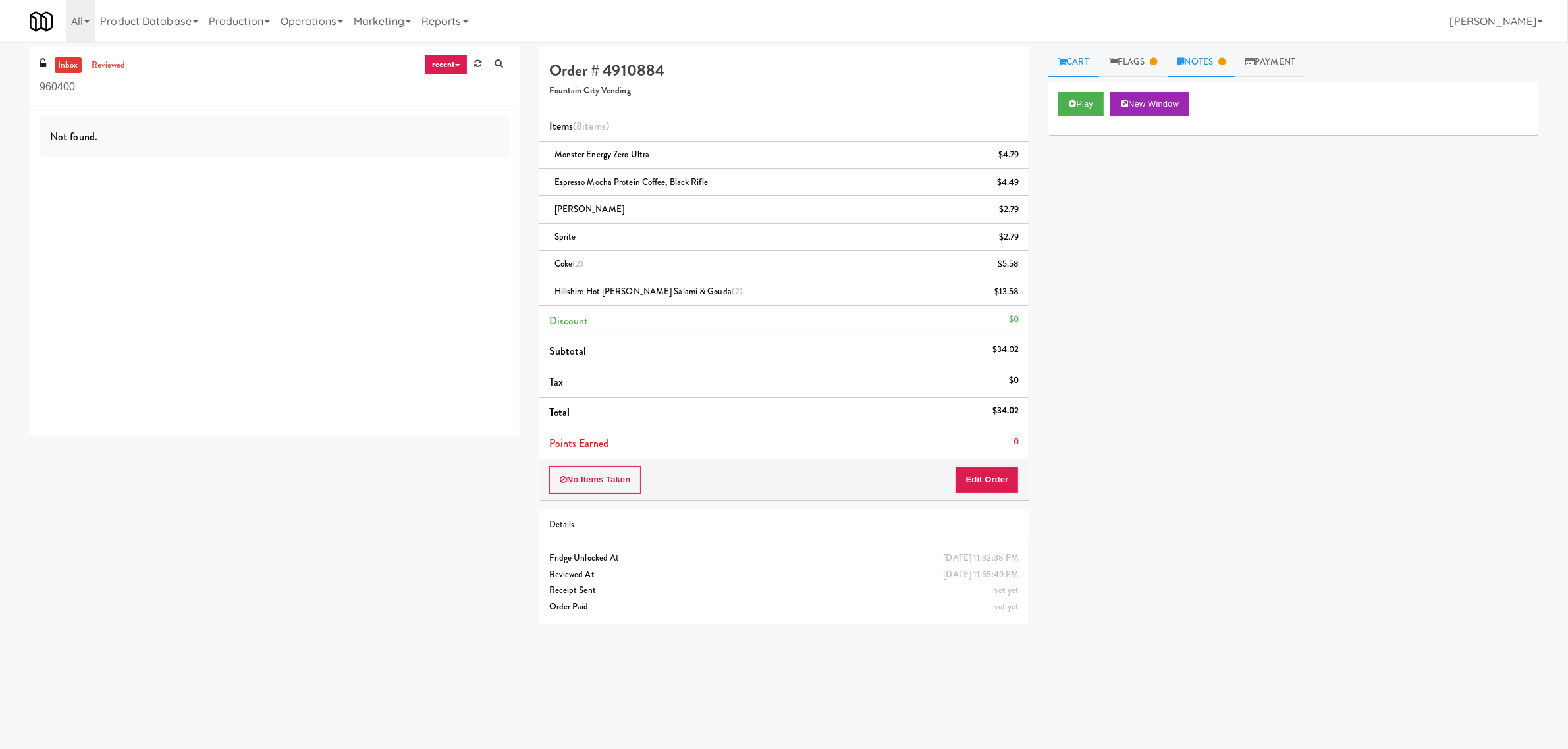
click at [1200, 60] on link "Notes" at bounding box center [1201, 62] width 68 height 30
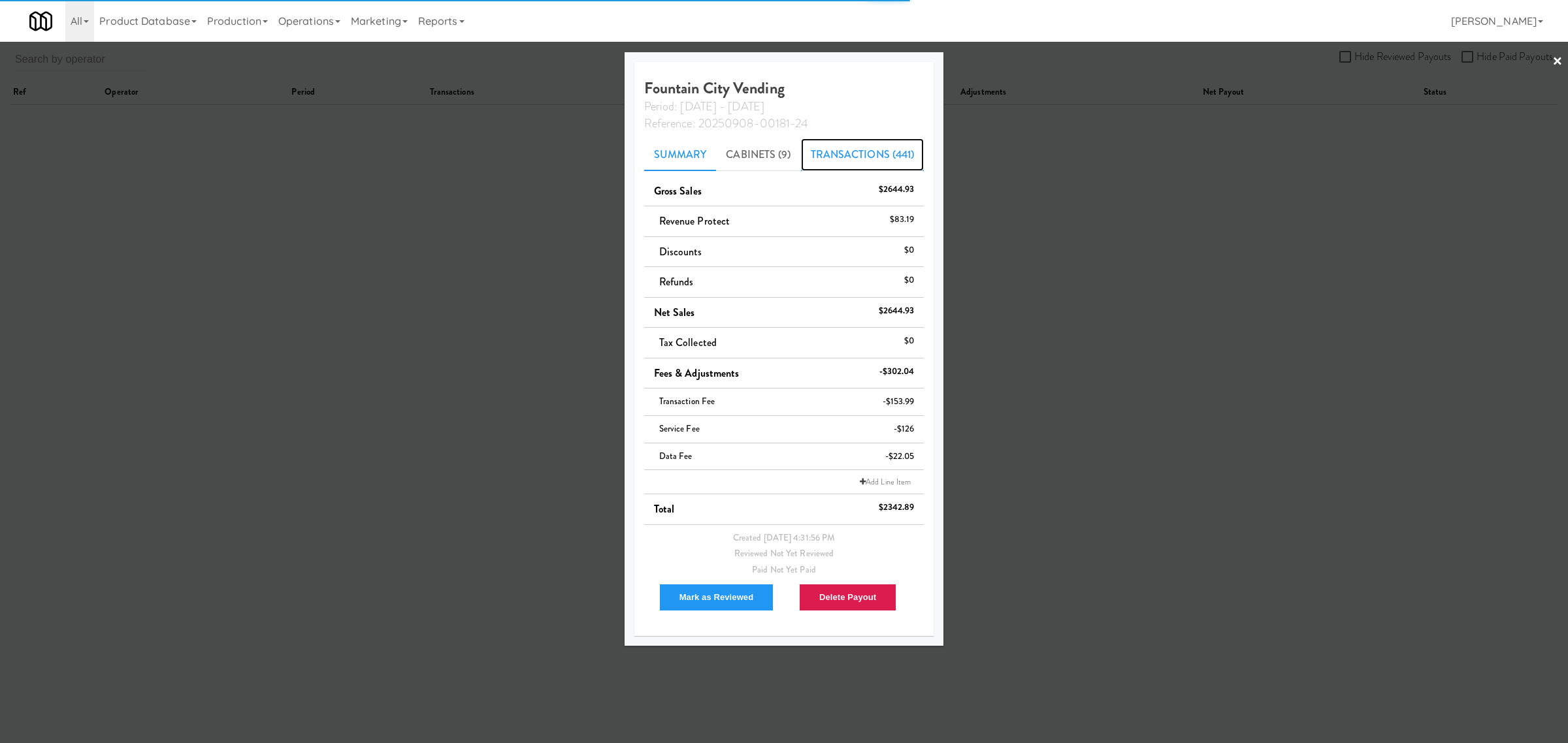
click at [874, 146] on link "Transactions (441)" at bounding box center [862, 154] width 123 height 32
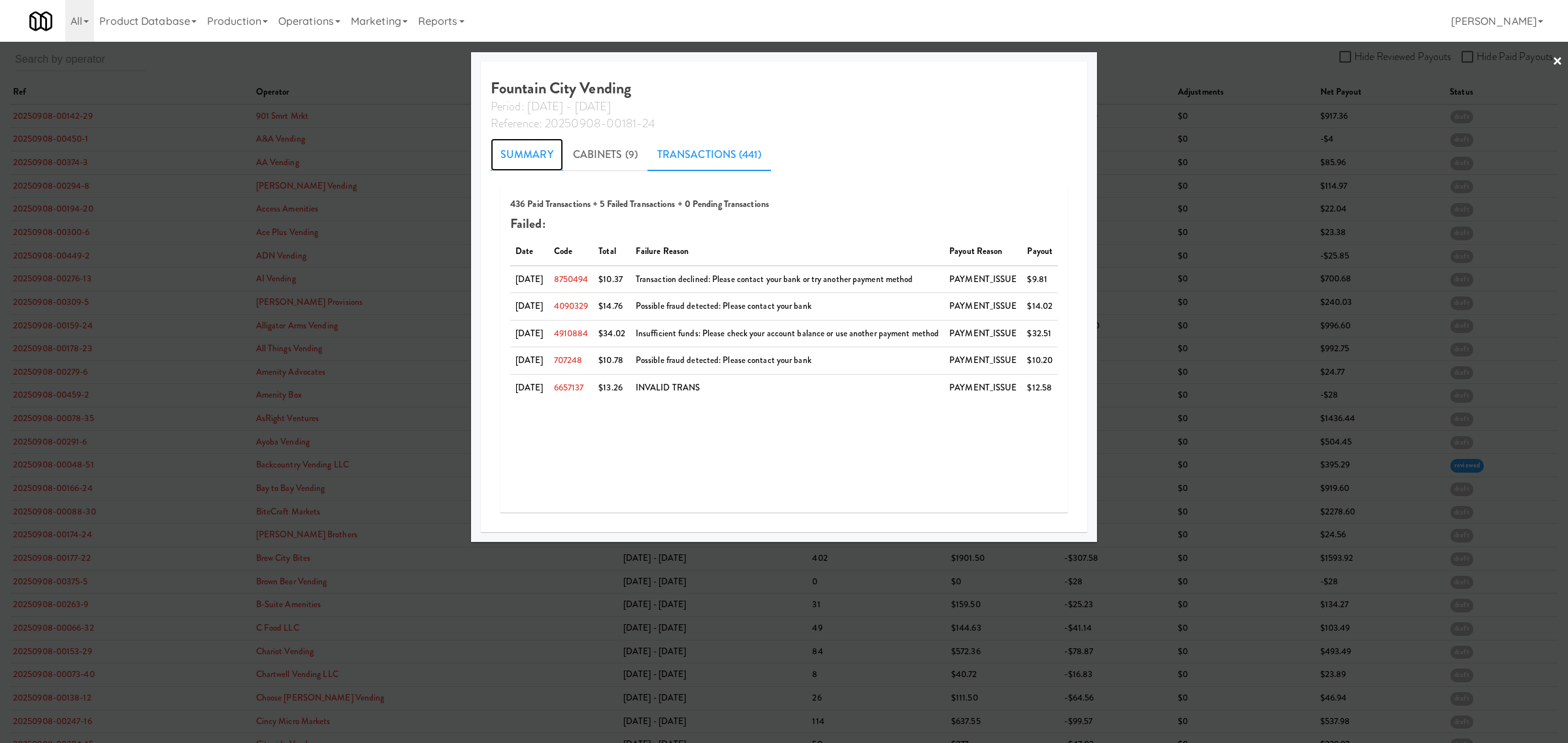
click at [514, 151] on link "Summary" at bounding box center [527, 154] width 72 height 32
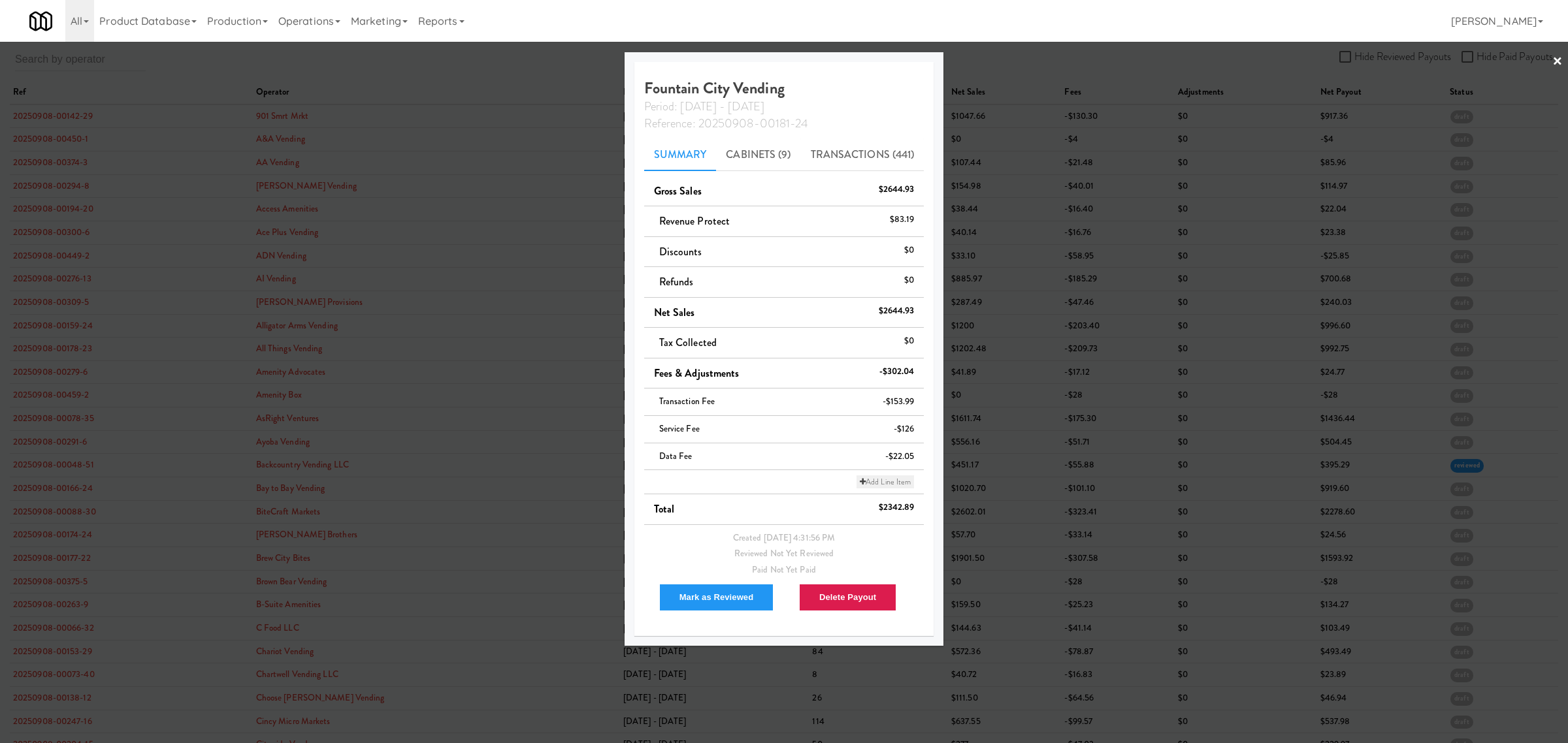
click at [879, 481] on link "Add Line Item" at bounding box center [885, 481] width 58 height 13
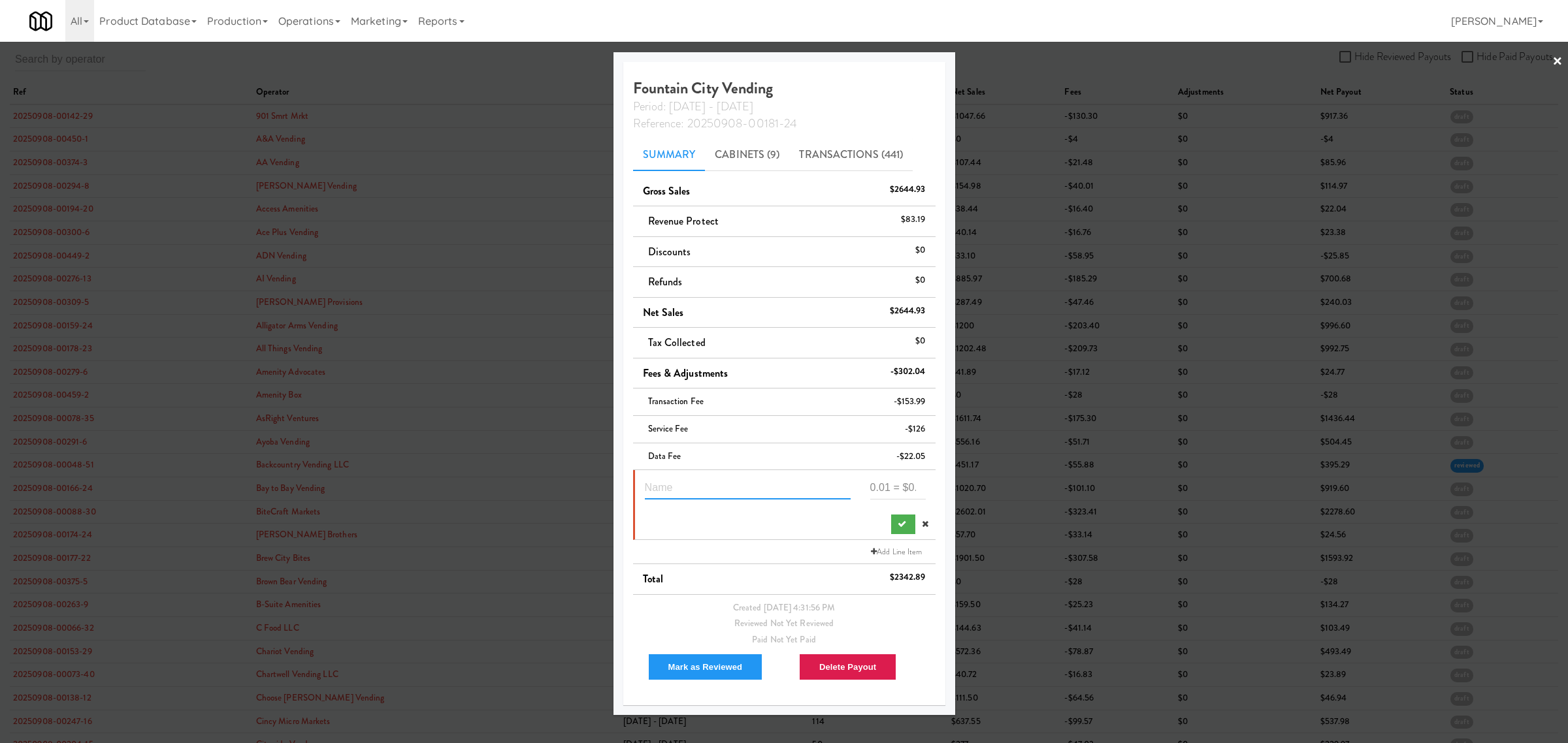
click at [725, 481] on input "text" at bounding box center [748, 487] width 205 height 24
paste input "Suspected Theft"
type input "Suspected Theft 4910884"
type input "-24.02"
click at [903, 524] on button "submit" at bounding box center [902, 525] width 24 height 20
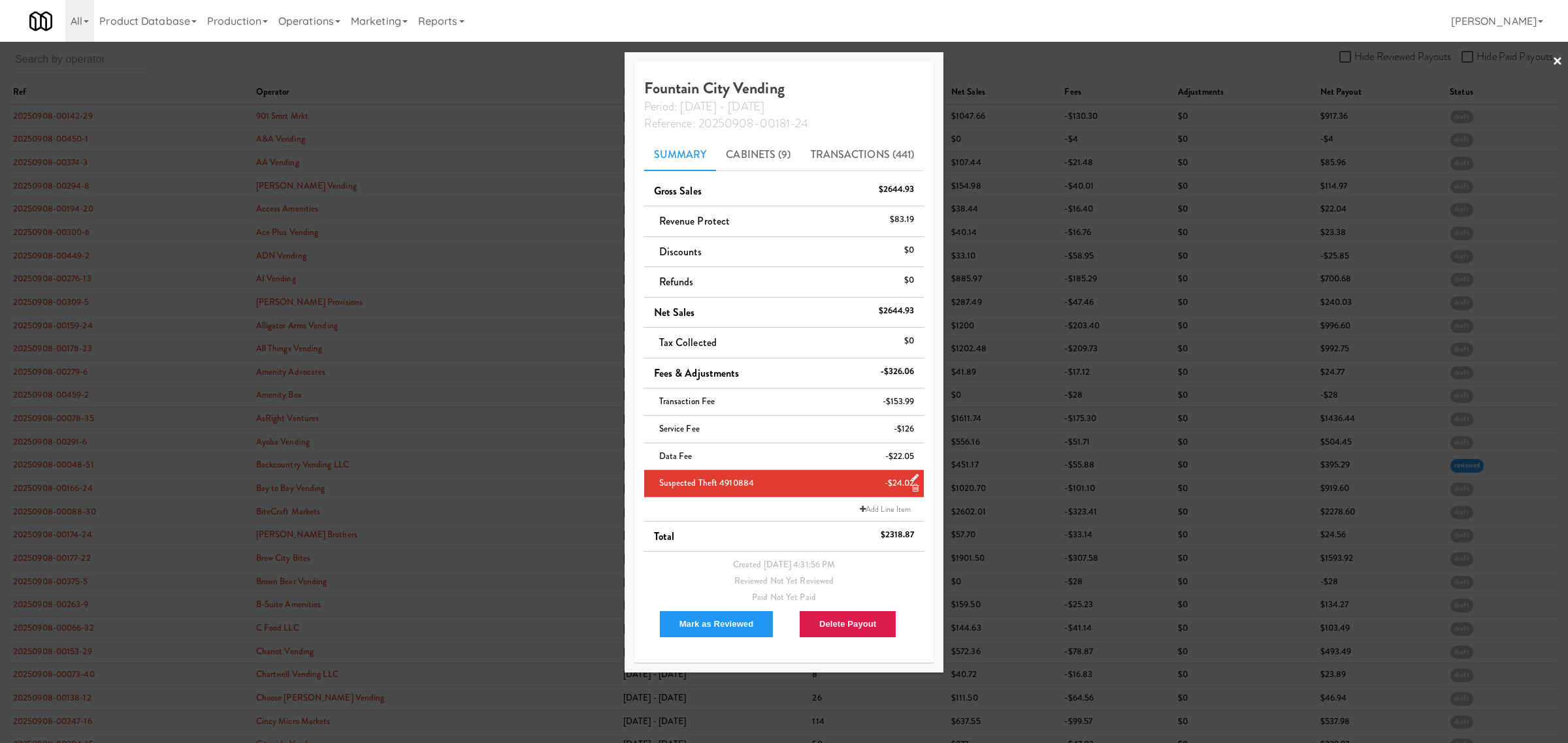
click at [513, 70] on div at bounding box center [784, 372] width 1568 height 743
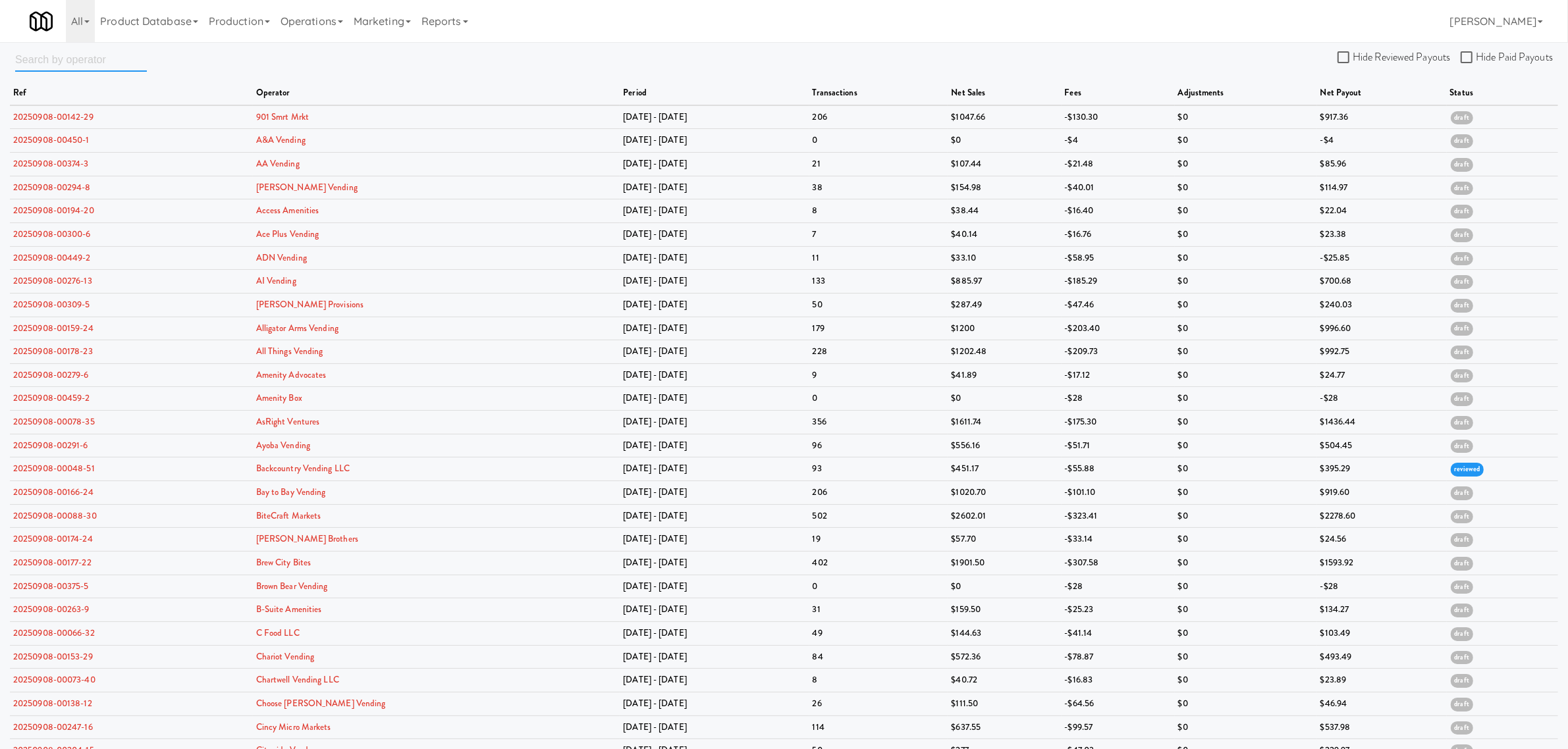
click at [96, 58] on input "text" at bounding box center [81, 59] width 132 height 25
click at [1350, 54] on input "Hide Reviewed Payouts" at bounding box center [1344, 57] width 15 height 11
checkbox input "true"
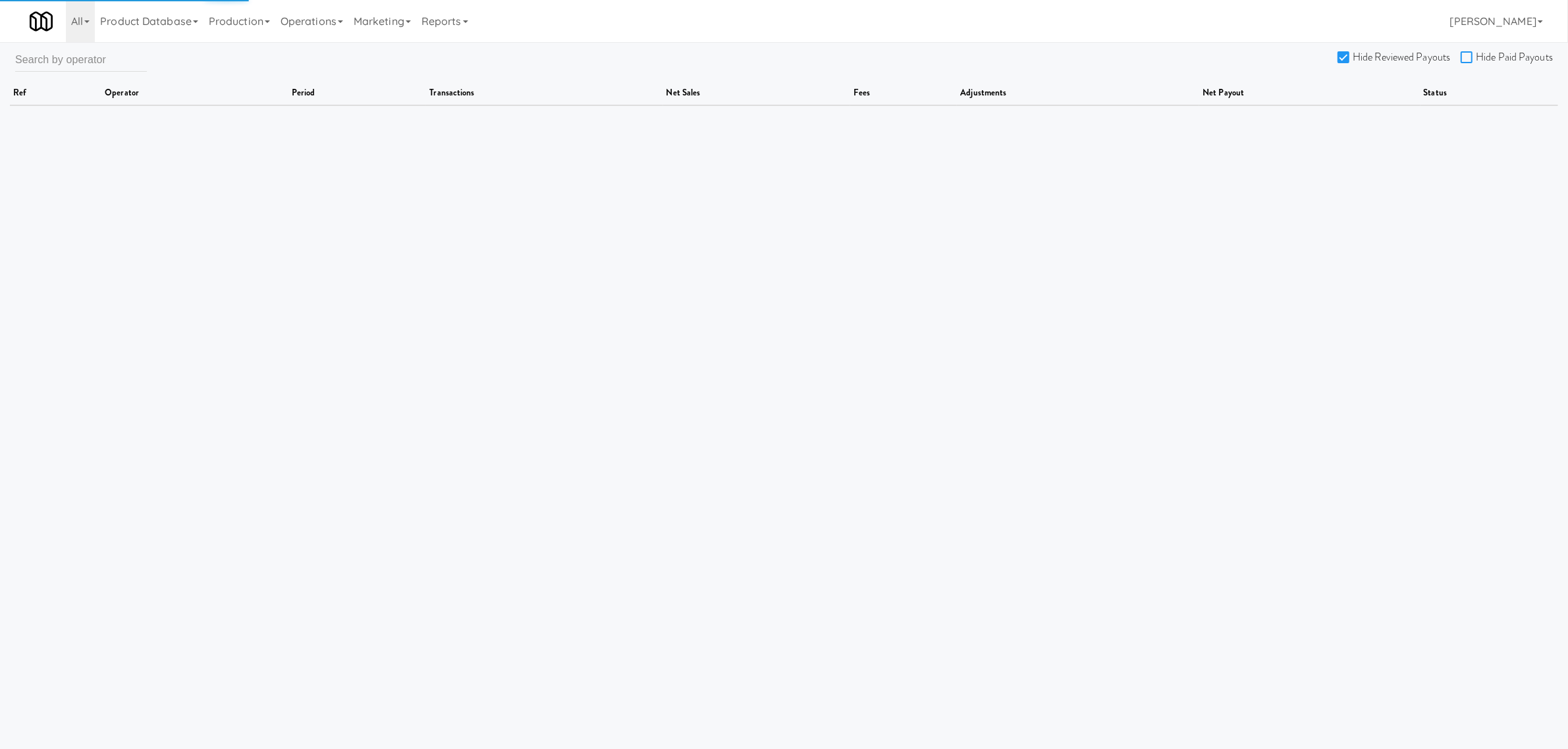
click at [1470, 54] on input "Hide Paid Payouts" at bounding box center [1467, 57] width 15 height 11
checkbox input "true"
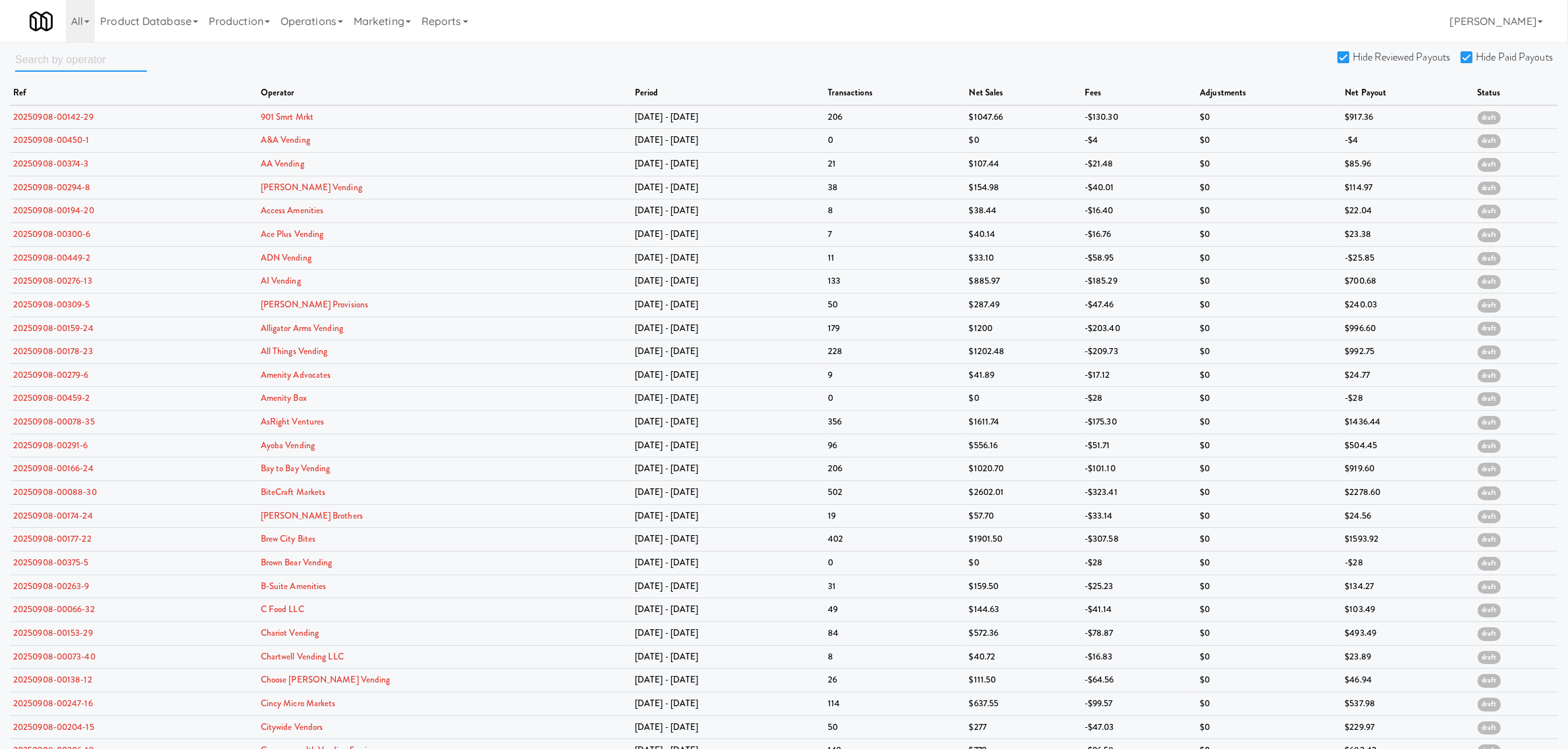
click at [79, 54] on input "text" at bounding box center [81, 59] width 132 height 25
paste input "G&M Market"
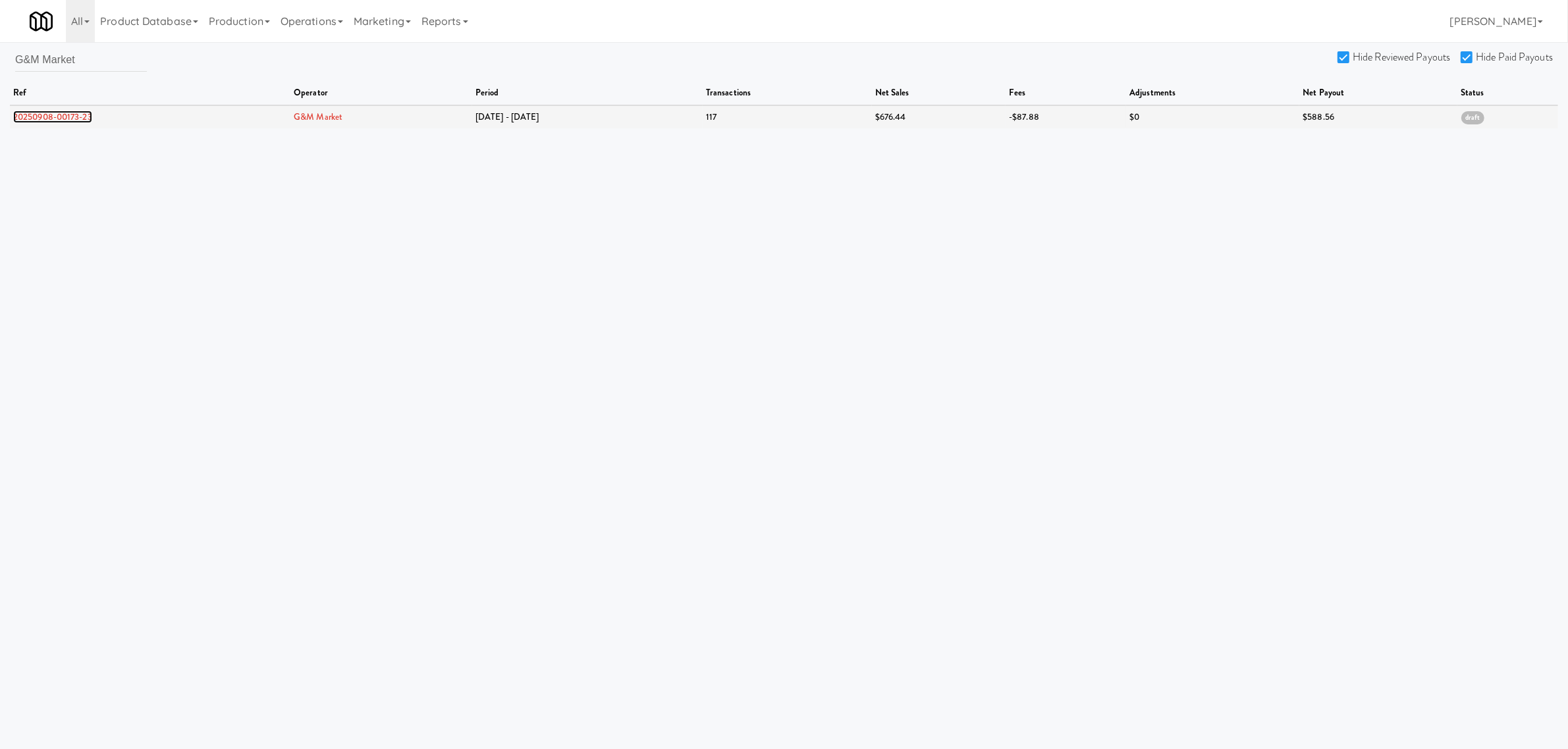
click at [81, 118] on link "20250908-00173-23" at bounding box center [52, 116] width 79 height 13
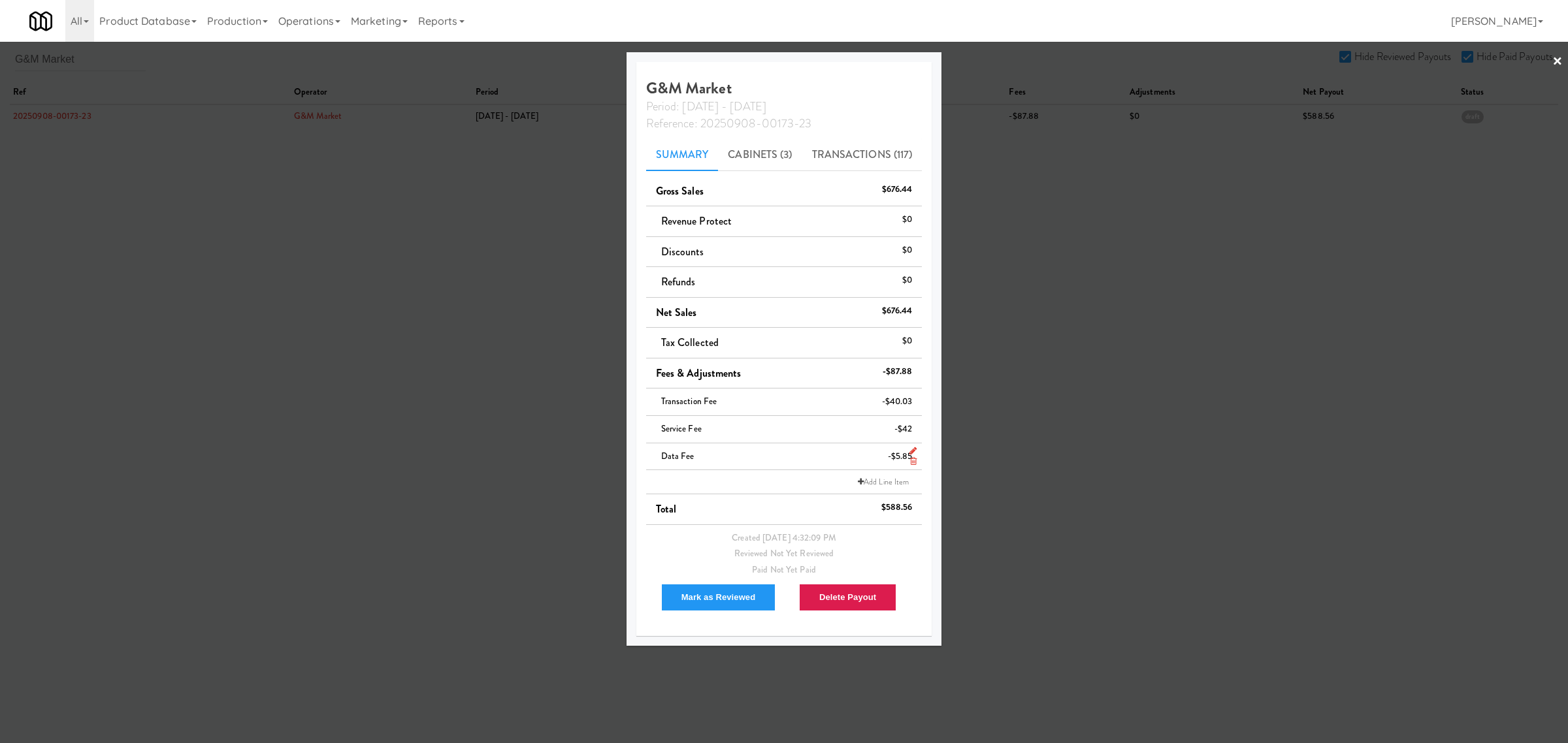
click at [913, 459] on icon at bounding box center [913, 461] width 7 height 9
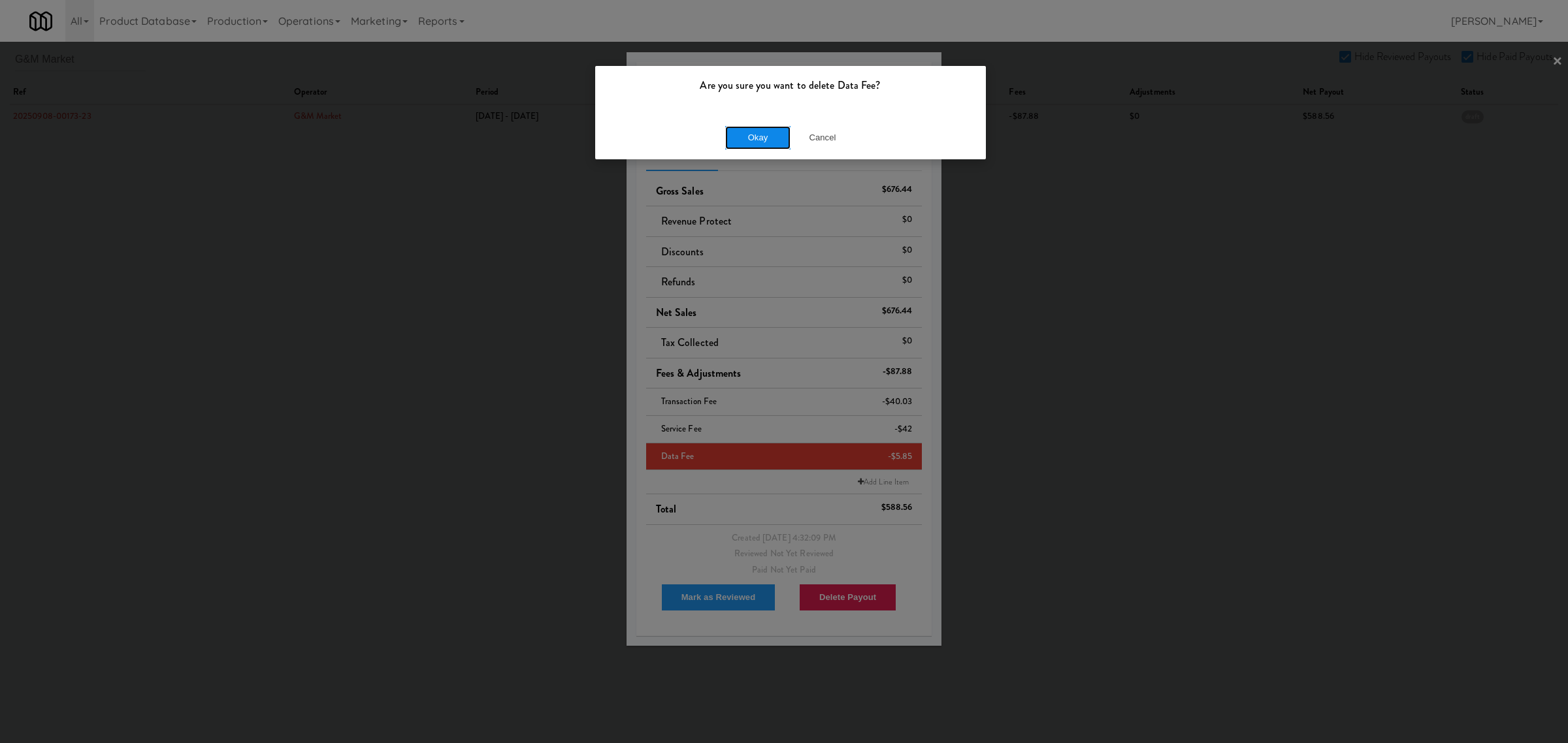
click at [762, 135] on button "Okay" at bounding box center [758, 138] width 65 height 23
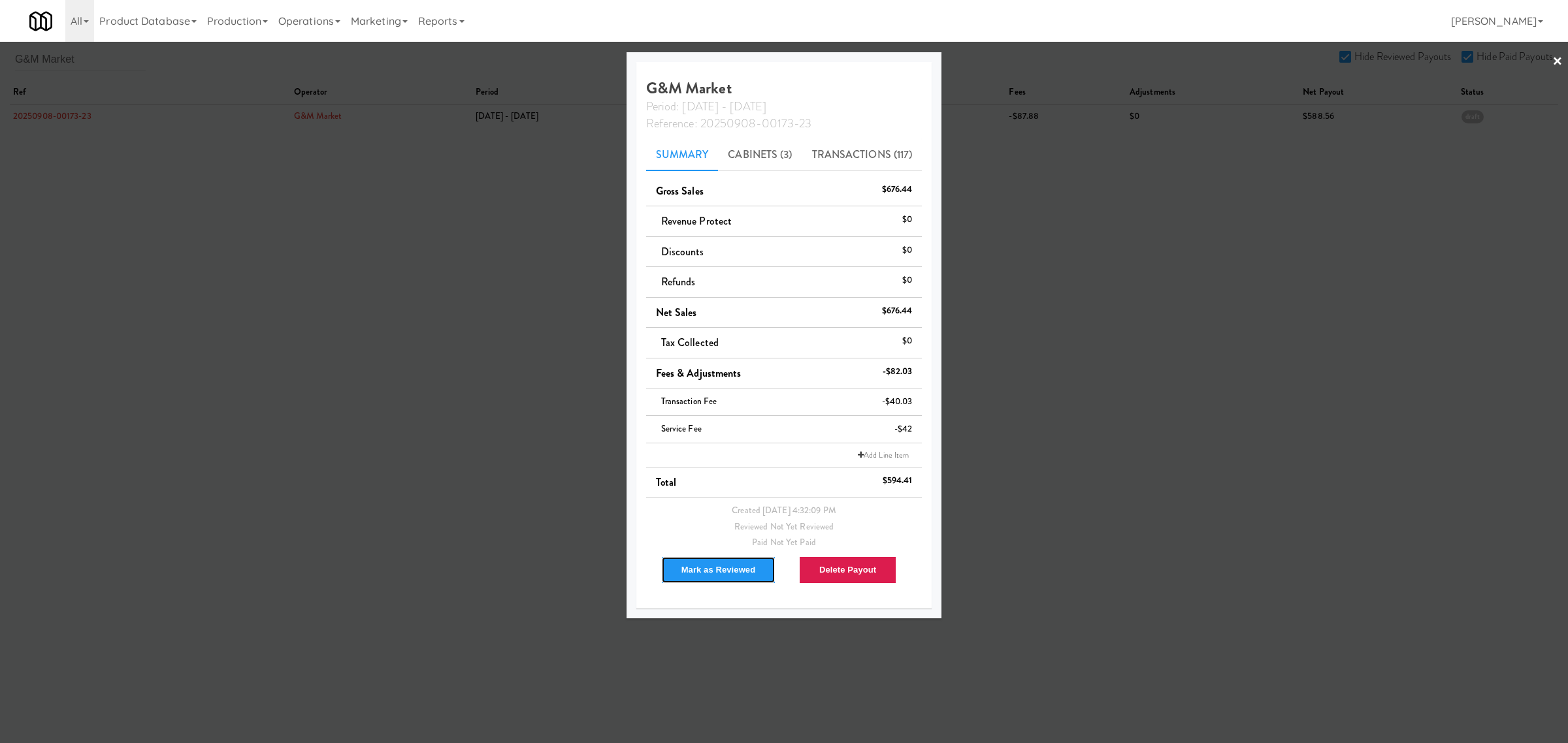
click at [708, 569] on button "Mark as Reviewed" at bounding box center [719, 570] width 115 height 27
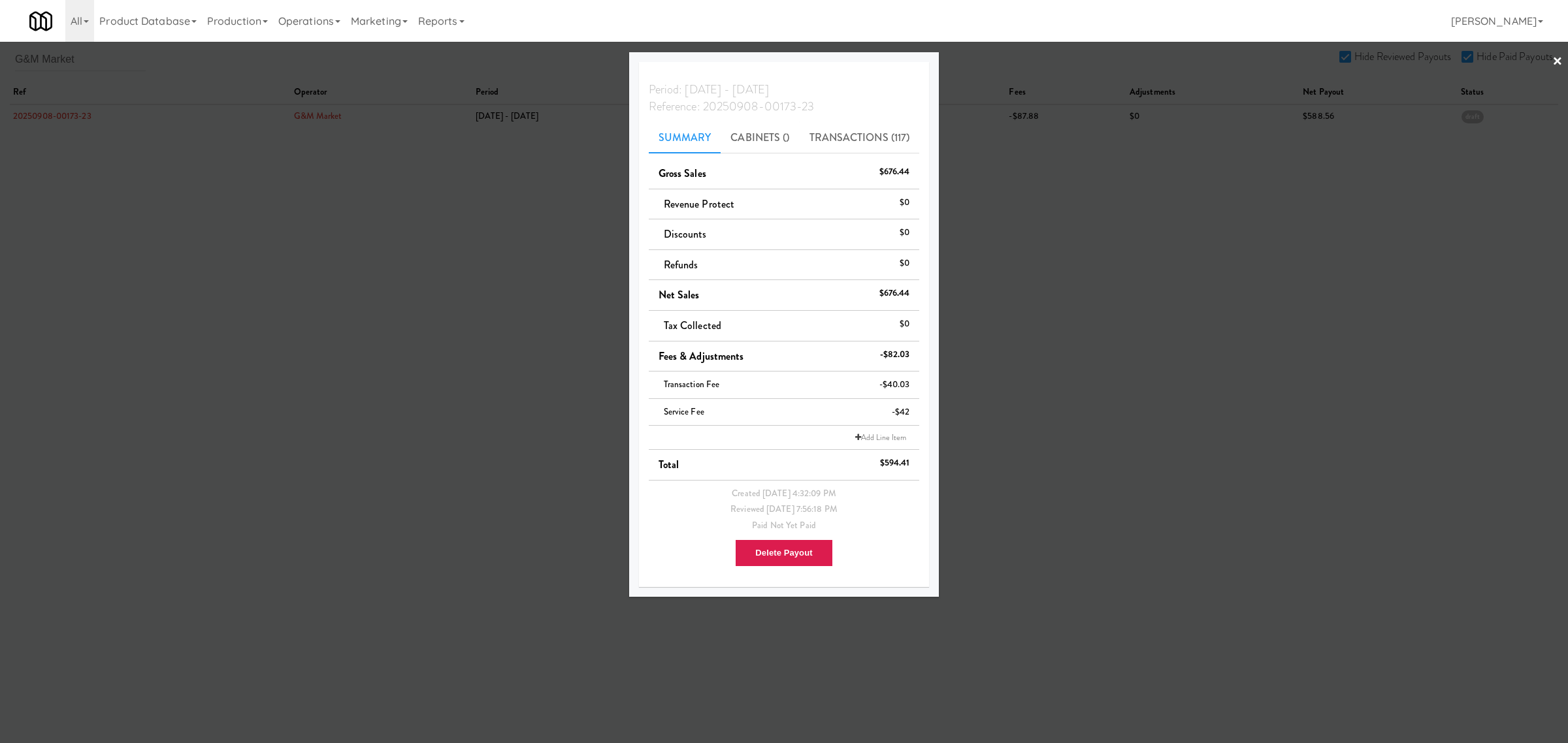
click at [108, 180] on div at bounding box center [784, 372] width 1568 height 743
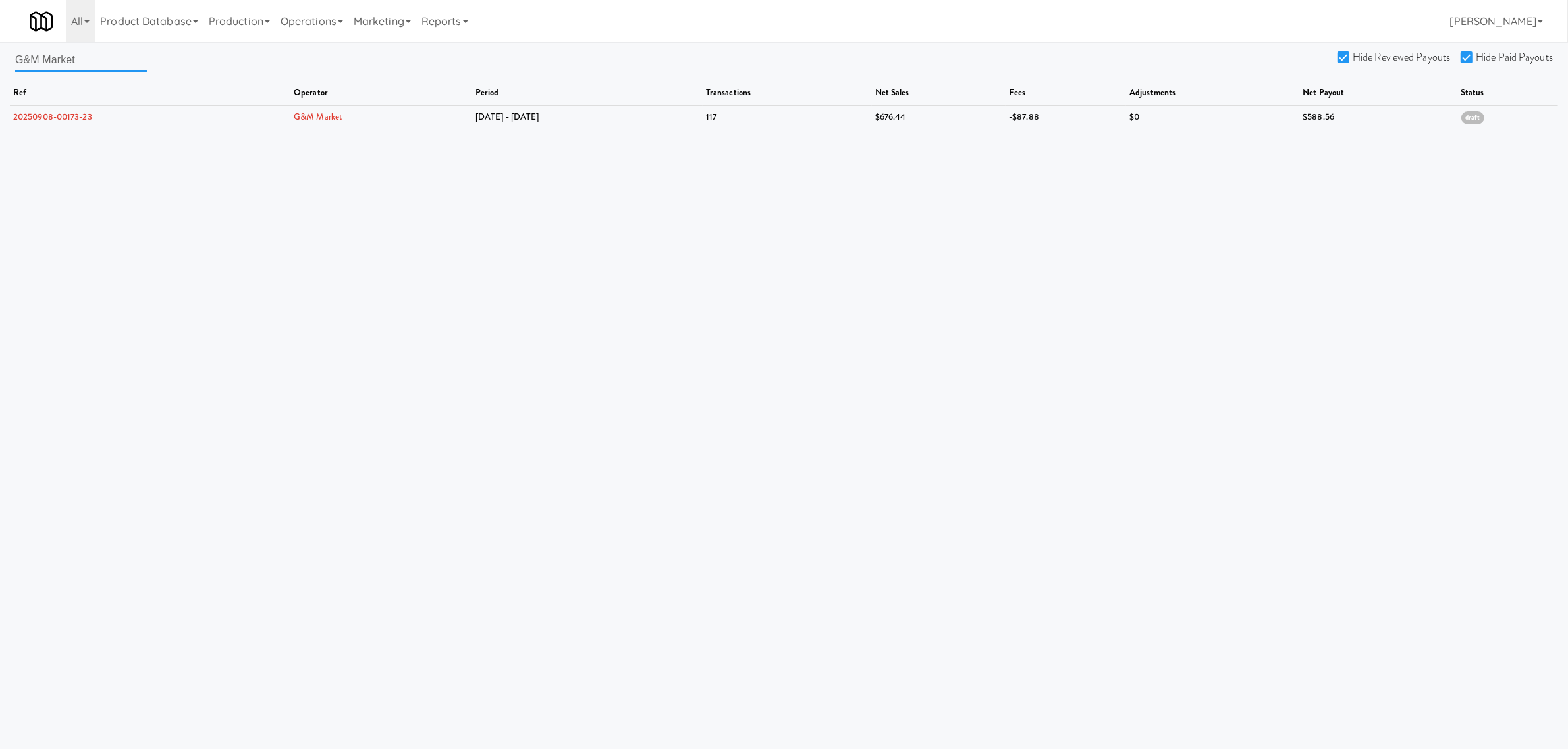
click at [77, 57] on input "G&M Market" at bounding box center [81, 59] width 132 height 25
drag, startPoint x: 91, startPoint y: 61, endPoint x: -179, endPoint y: 25, distance: 272.4
click at [0, 25] on html "Are you sure you want to delete Data Fee? Okay Cancel Okay Are you sure you wan…" at bounding box center [784, 374] width 1568 height 749
paste input "ood Neighbors Vending LLC"
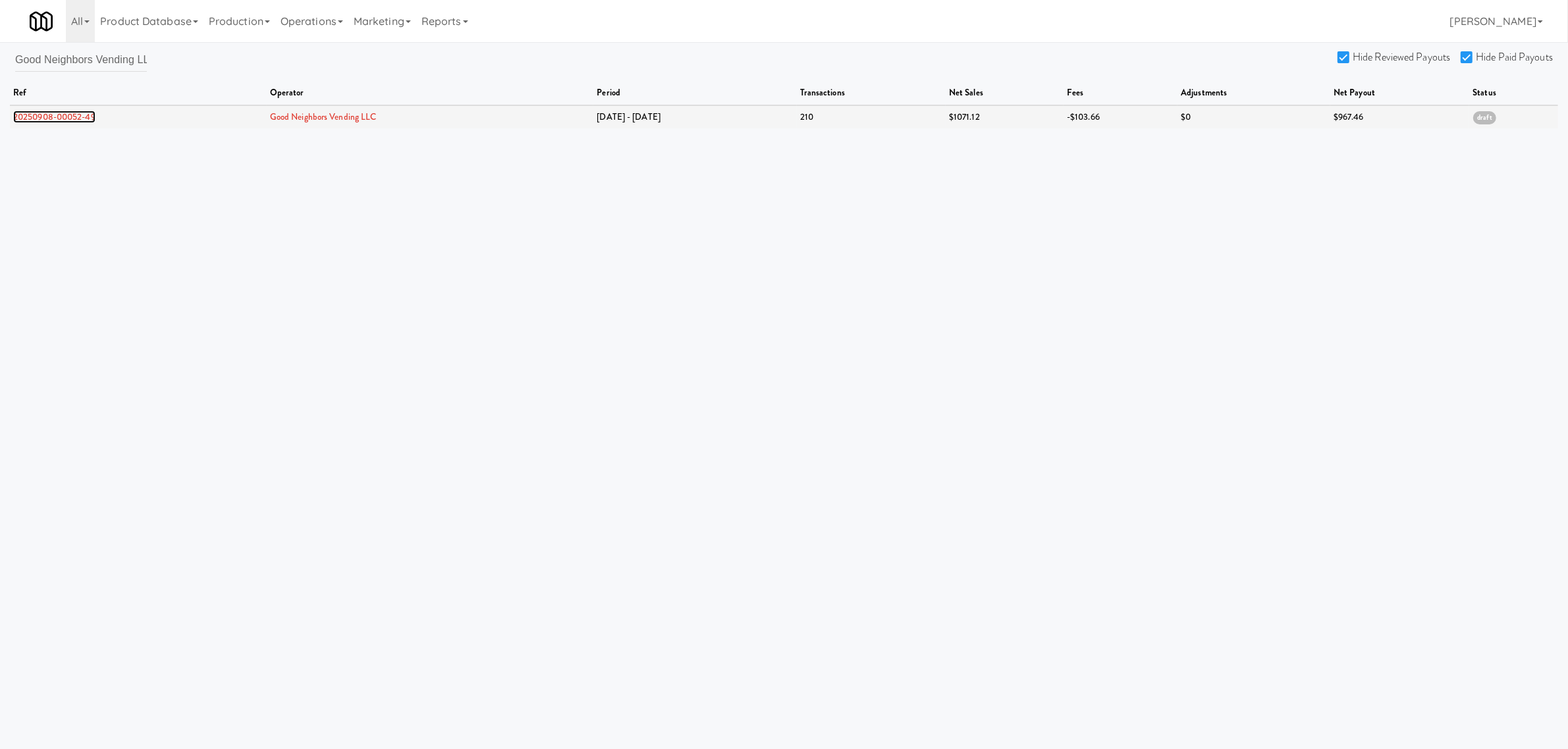
click at [67, 115] on link "20250908-00052-49" at bounding box center [54, 116] width 83 height 13
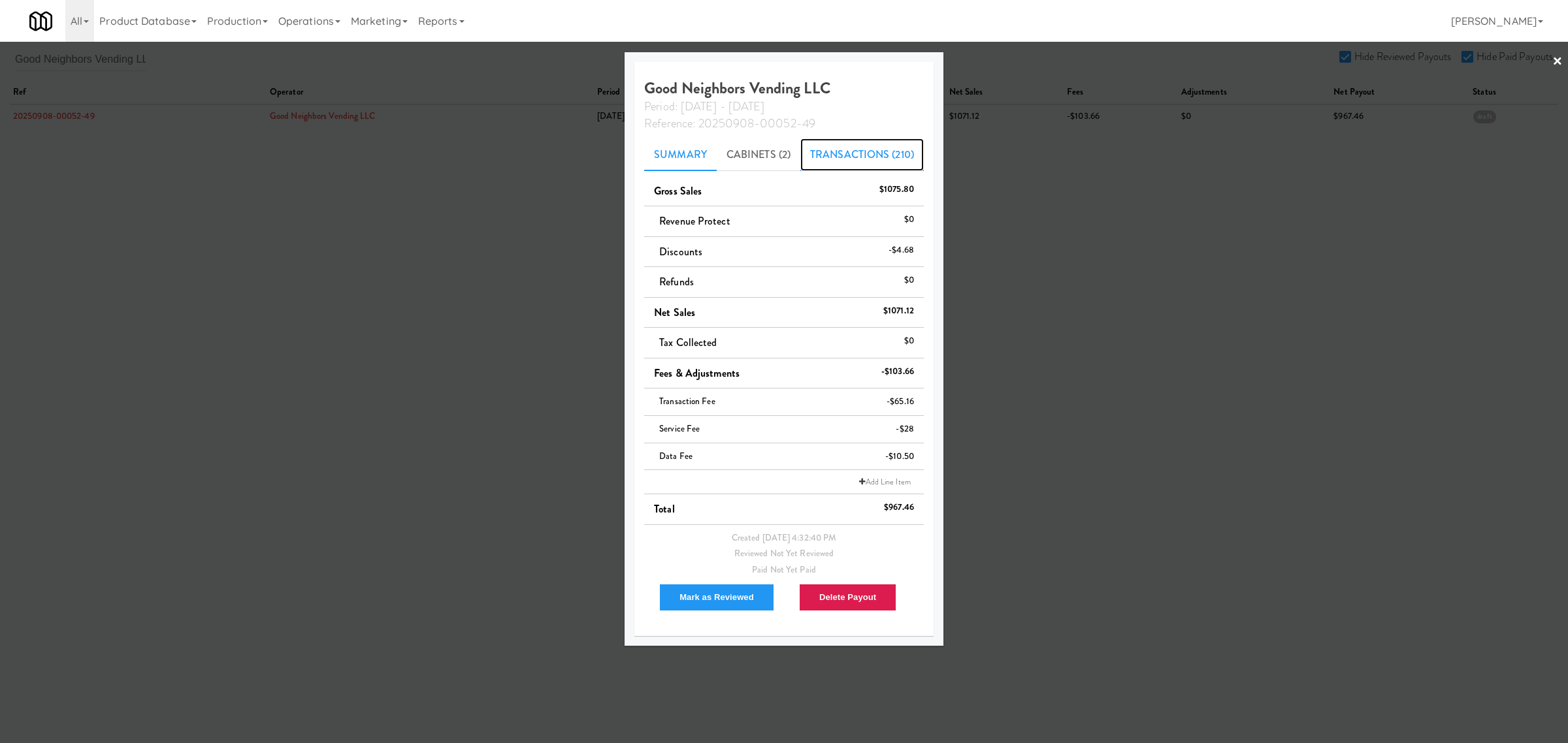
click at [859, 156] on link "Transactions (210)" at bounding box center [862, 154] width 123 height 32
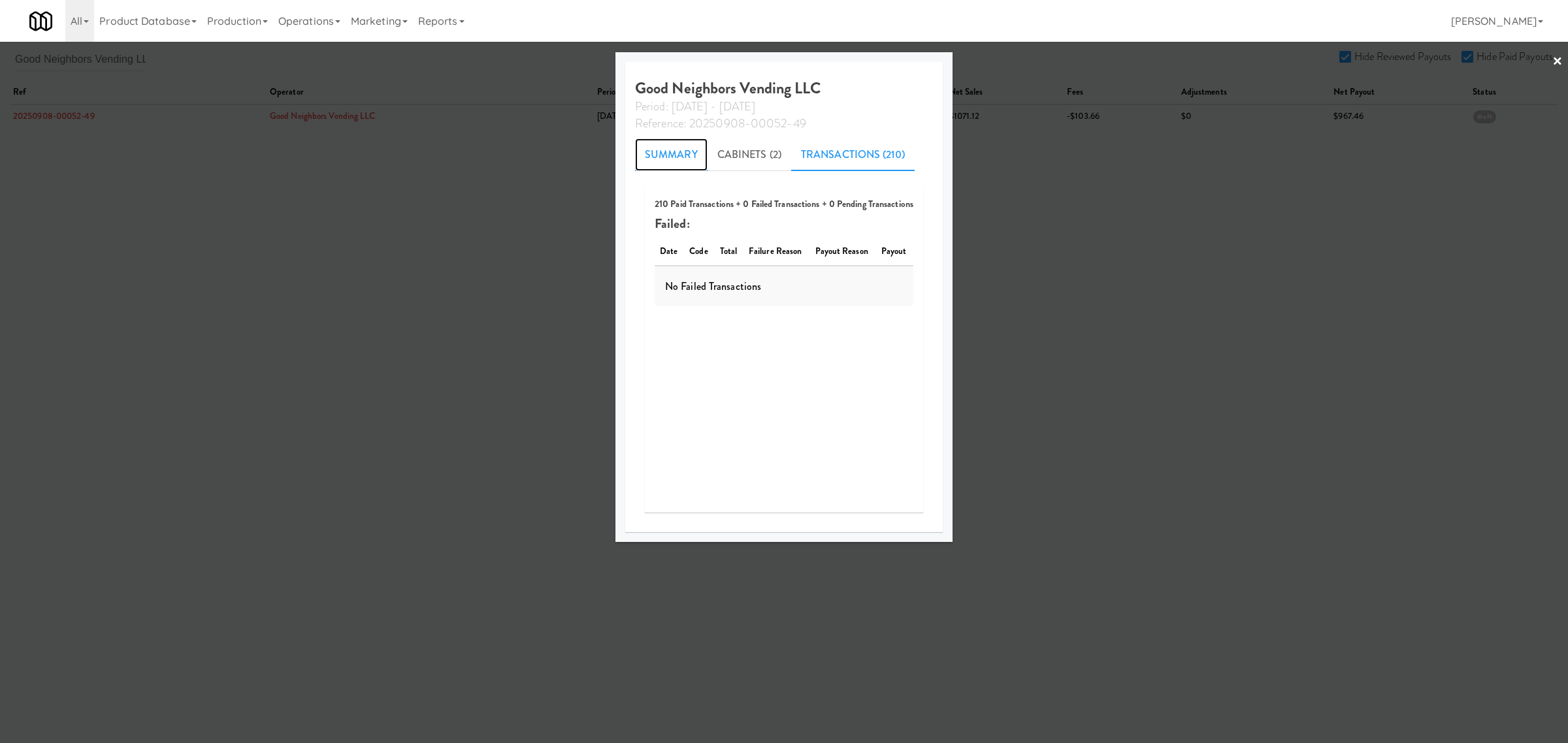
click at [651, 149] on link "Summary" at bounding box center [672, 154] width 72 height 32
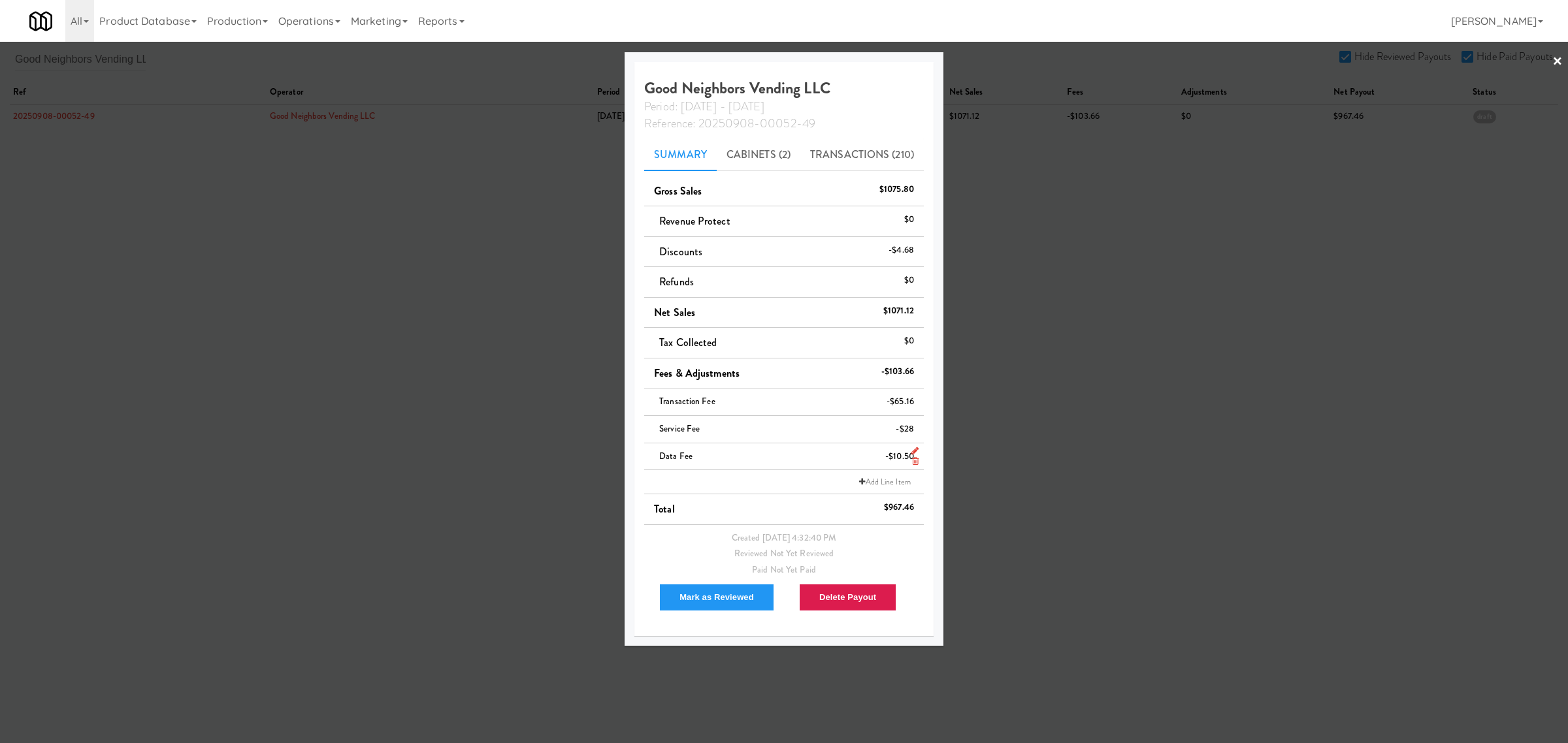
click at [915, 461] on icon at bounding box center [915, 461] width 7 height 9
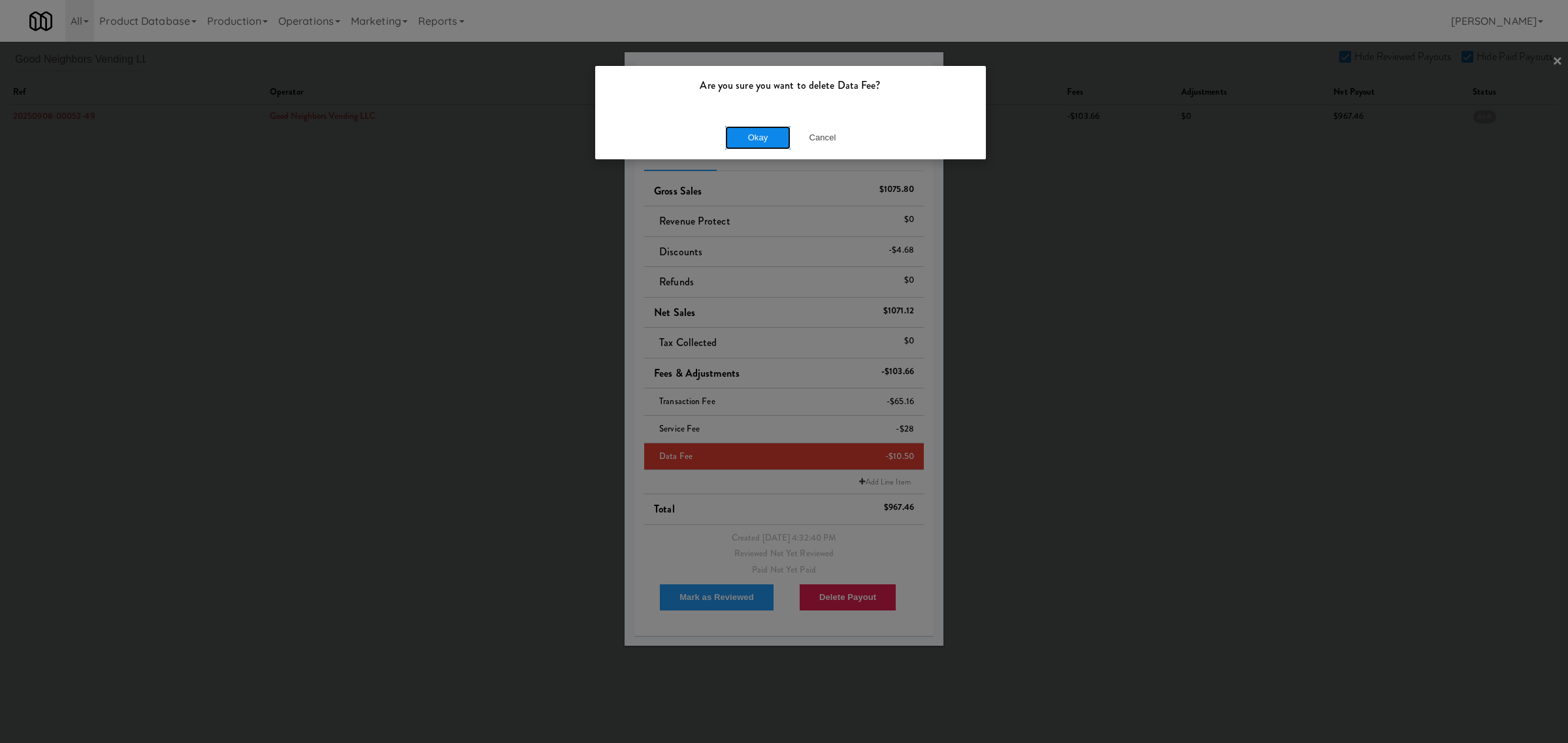
click at [771, 135] on button "Okay" at bounding box center [758, 138] width 65 height 23
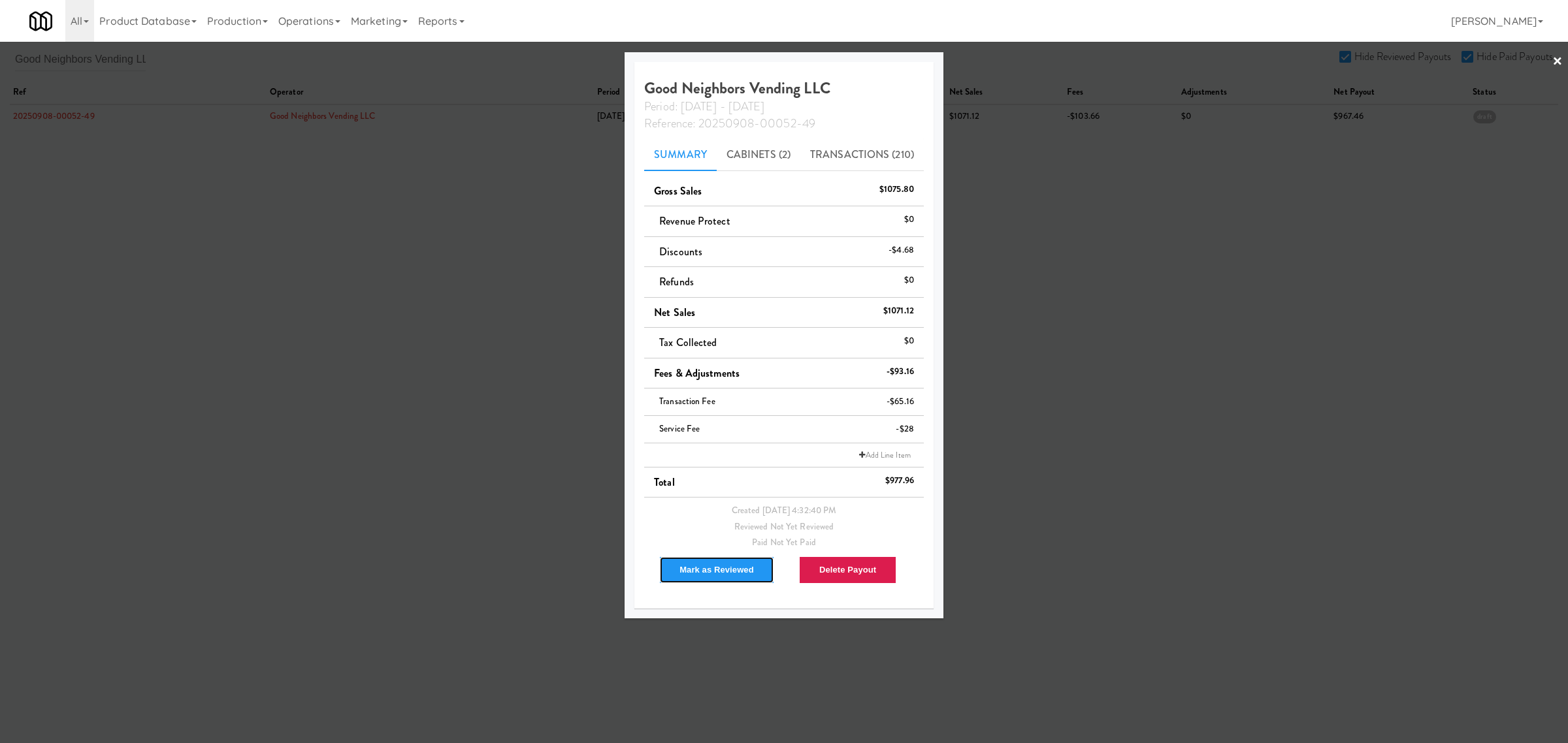
click at [703, 573] on button "Mark as Reviewed" at bounding box center [717, 570] width 115 height 27
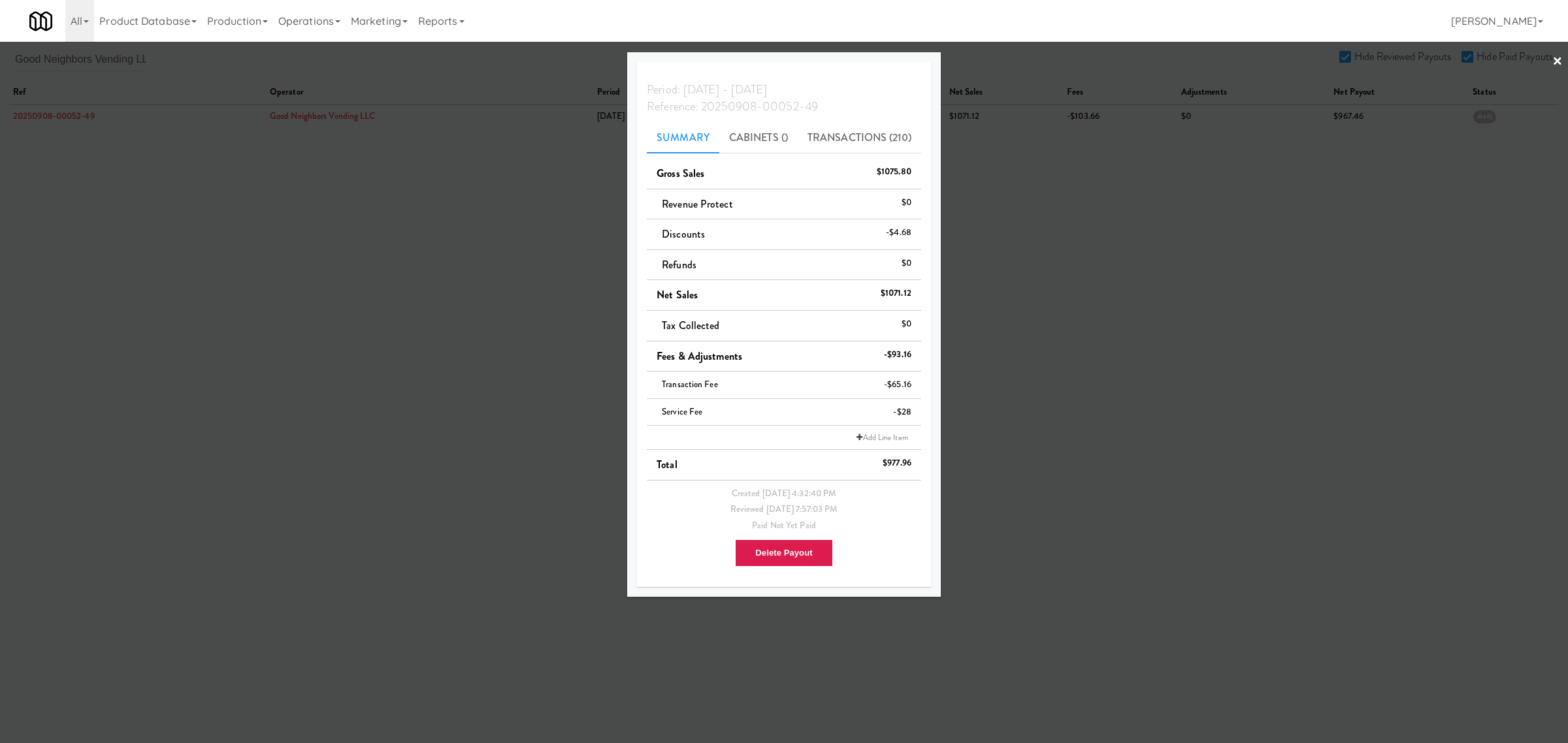
click at [109, 221] on div at bounding box center [784, 372] width 1568 height 743
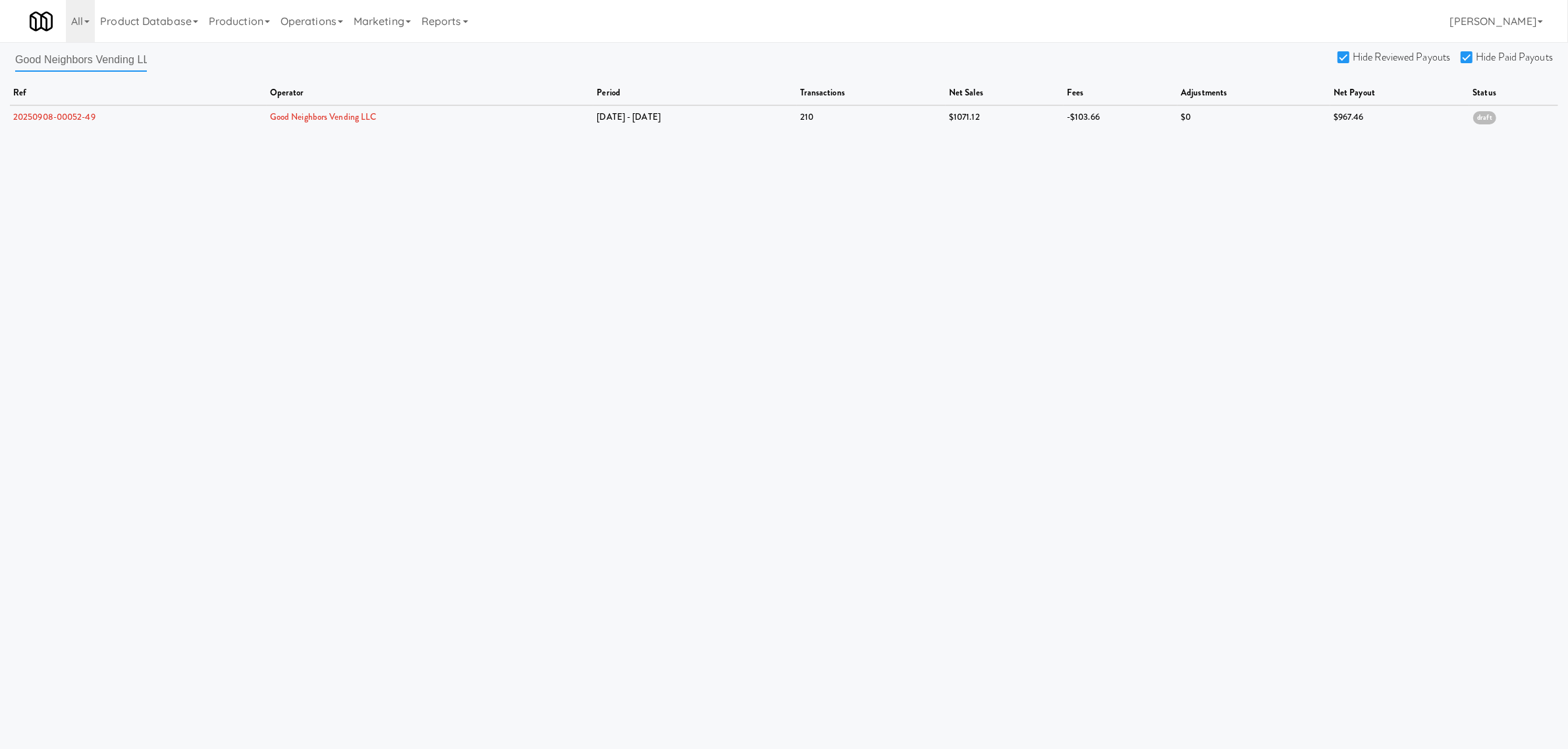
click at [118, 67] on input "Good Neighbors Vending LLC" at bounding box center [81, 59] width 132 height 25
drag, startPoint x: 18, startPoint y: 57, endPoint x: 236, endPoint y: 57, distance: 218.0
click at [236, 57] on div "Good Neighbors Vending LLC Hide Reviewed Payouts Hide Paid Payouts ref operator…" at bounding box center [784, 88] width 1568 height 81
paste input "Market Market Corporation"
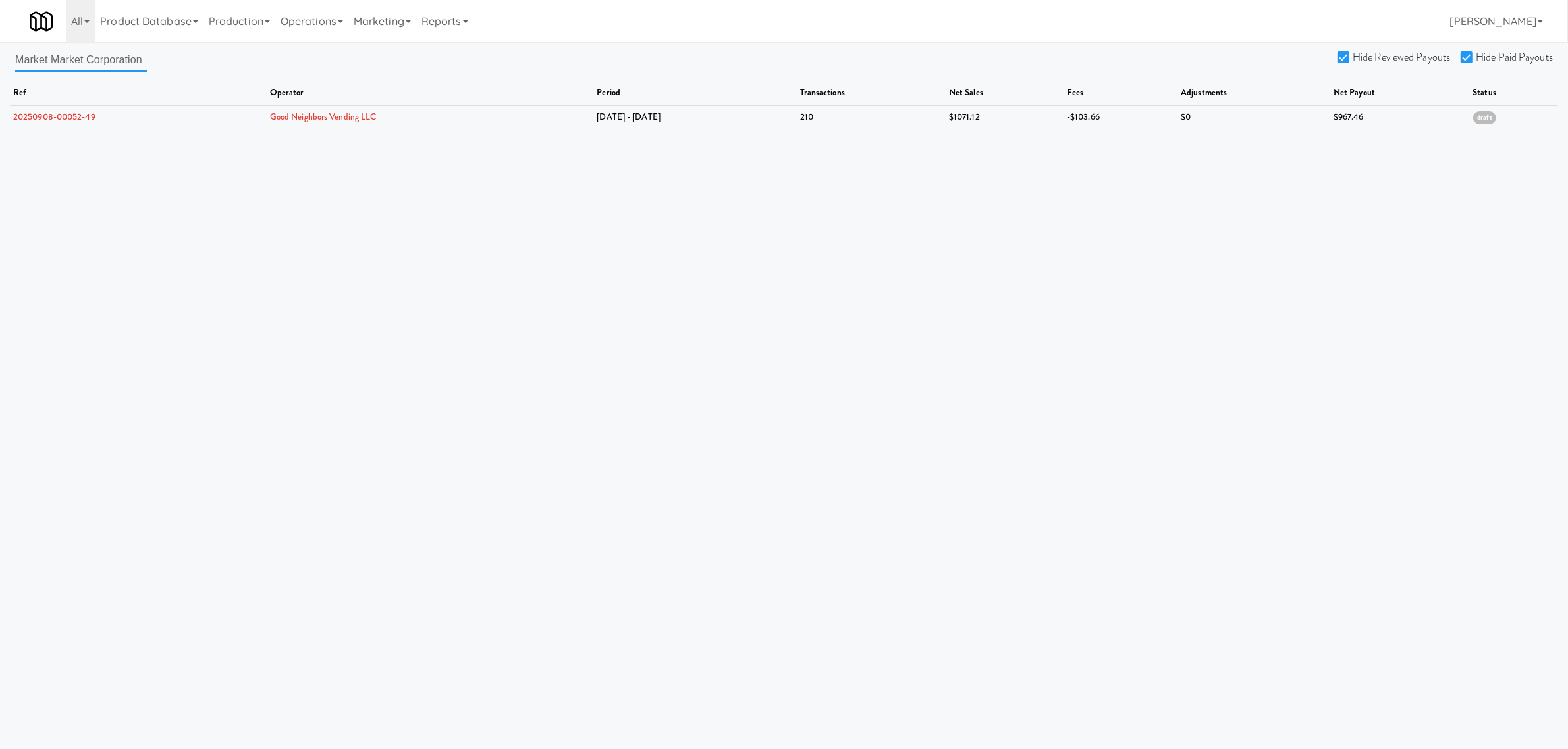
scroll to position [0, 0]
click at [71, 120] on link "20250908-00299-10" at bounding box center [53, 116] width 81 height 13
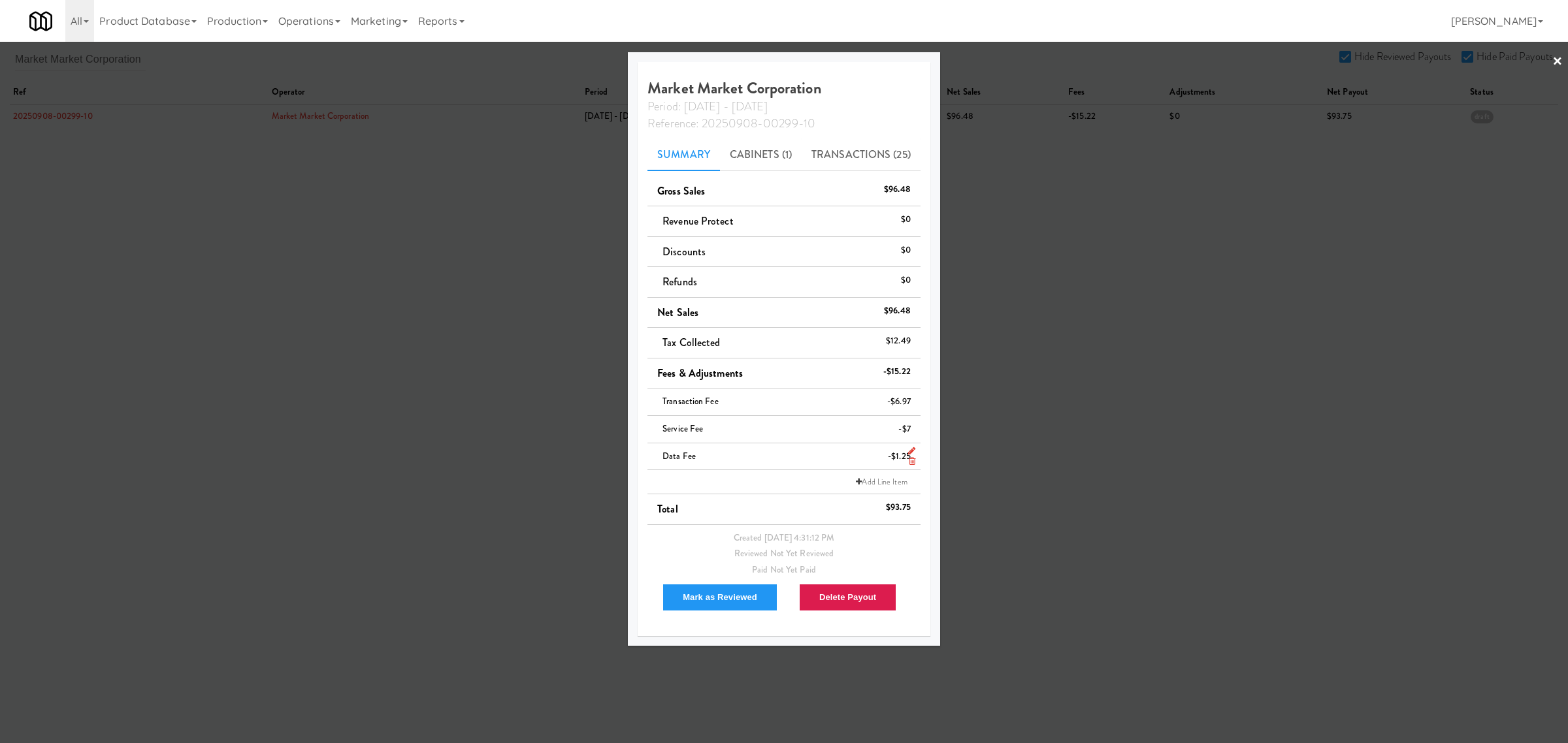
click at [912, 461] on icon at bounding box center [912, 461] width 7 height 9
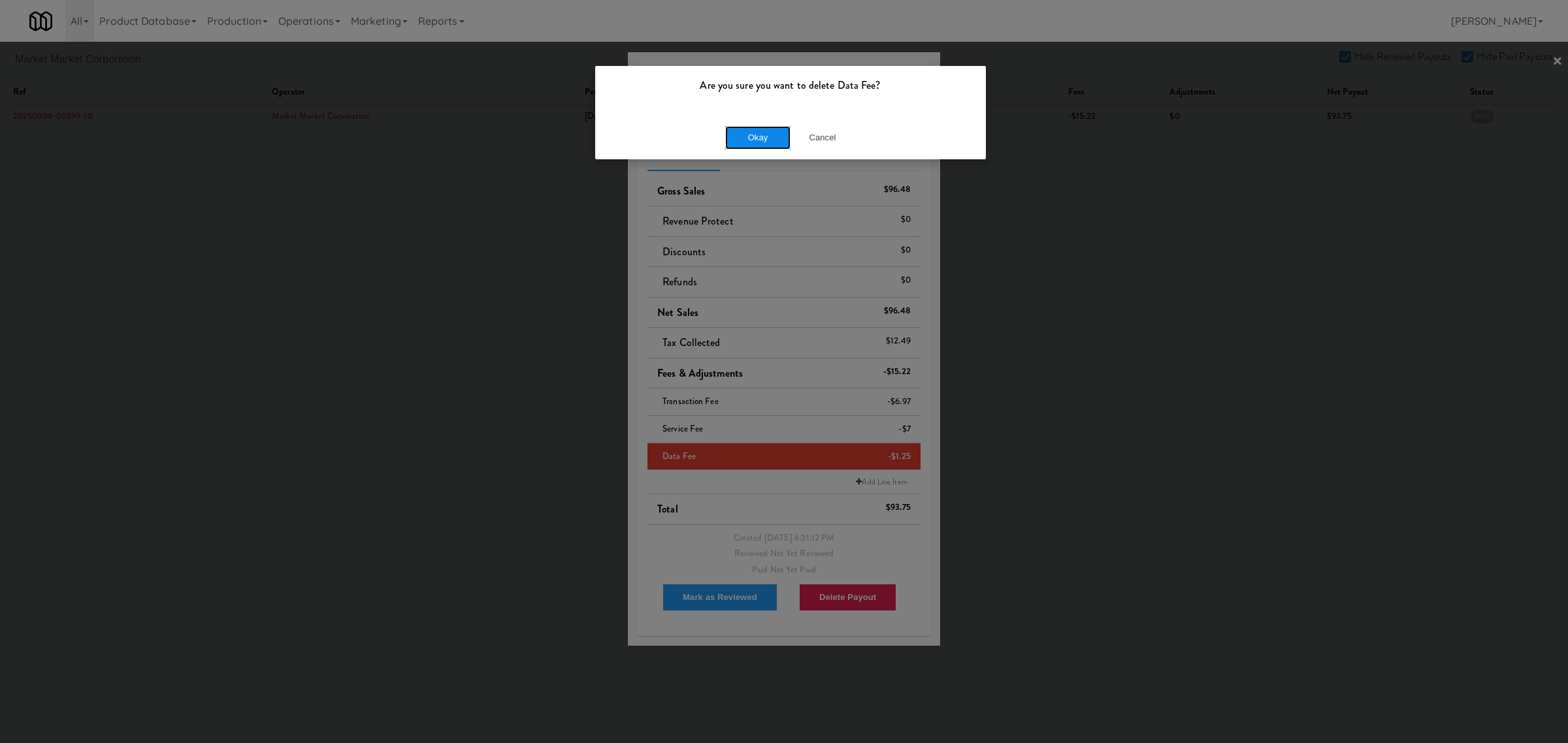
click at [760, 137] on button "Okay" at bounding box center [758, 138] width 65 height 23
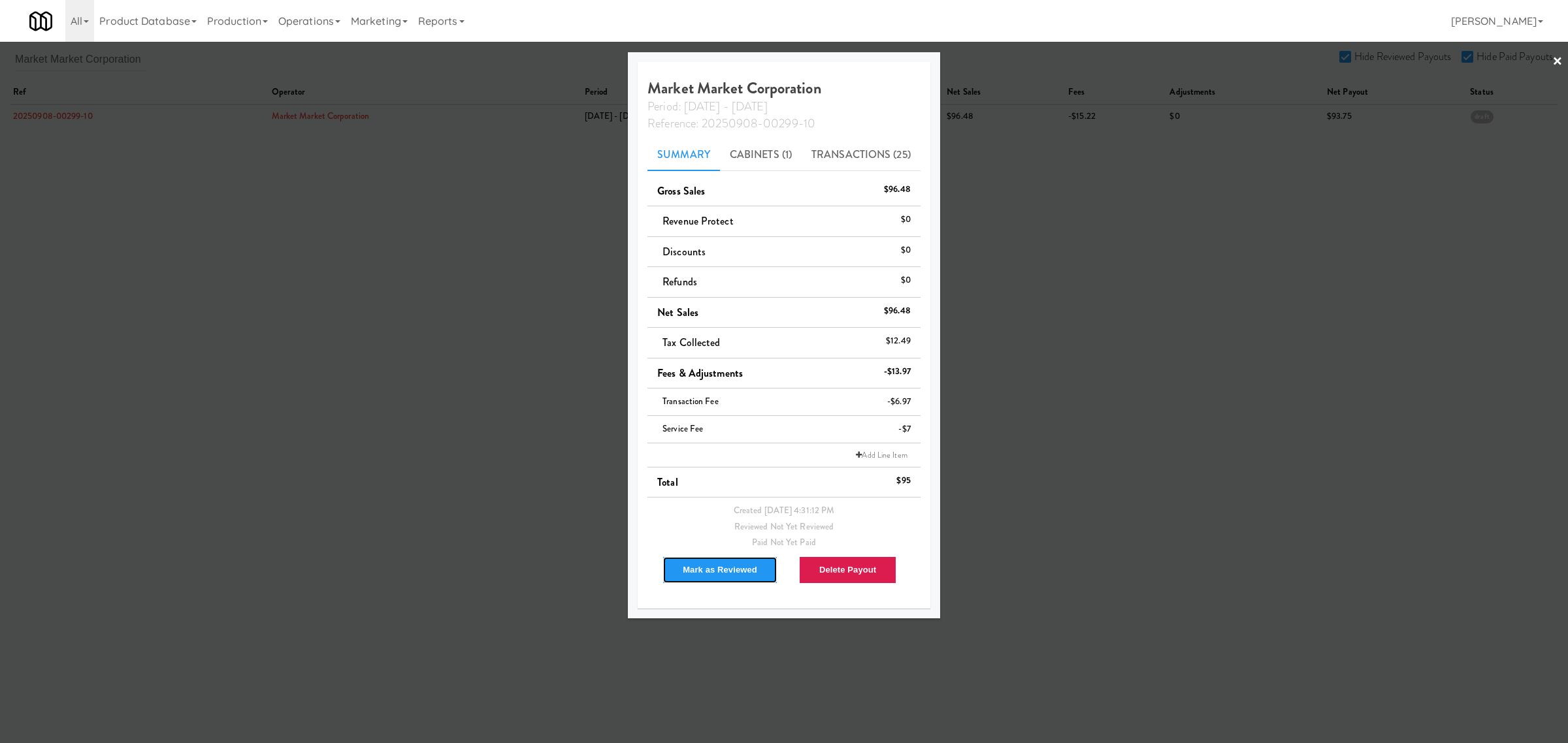
click at [717, 574] on button "Mark as Reviewed" at bounding box center [720, 570] width 115 height 27
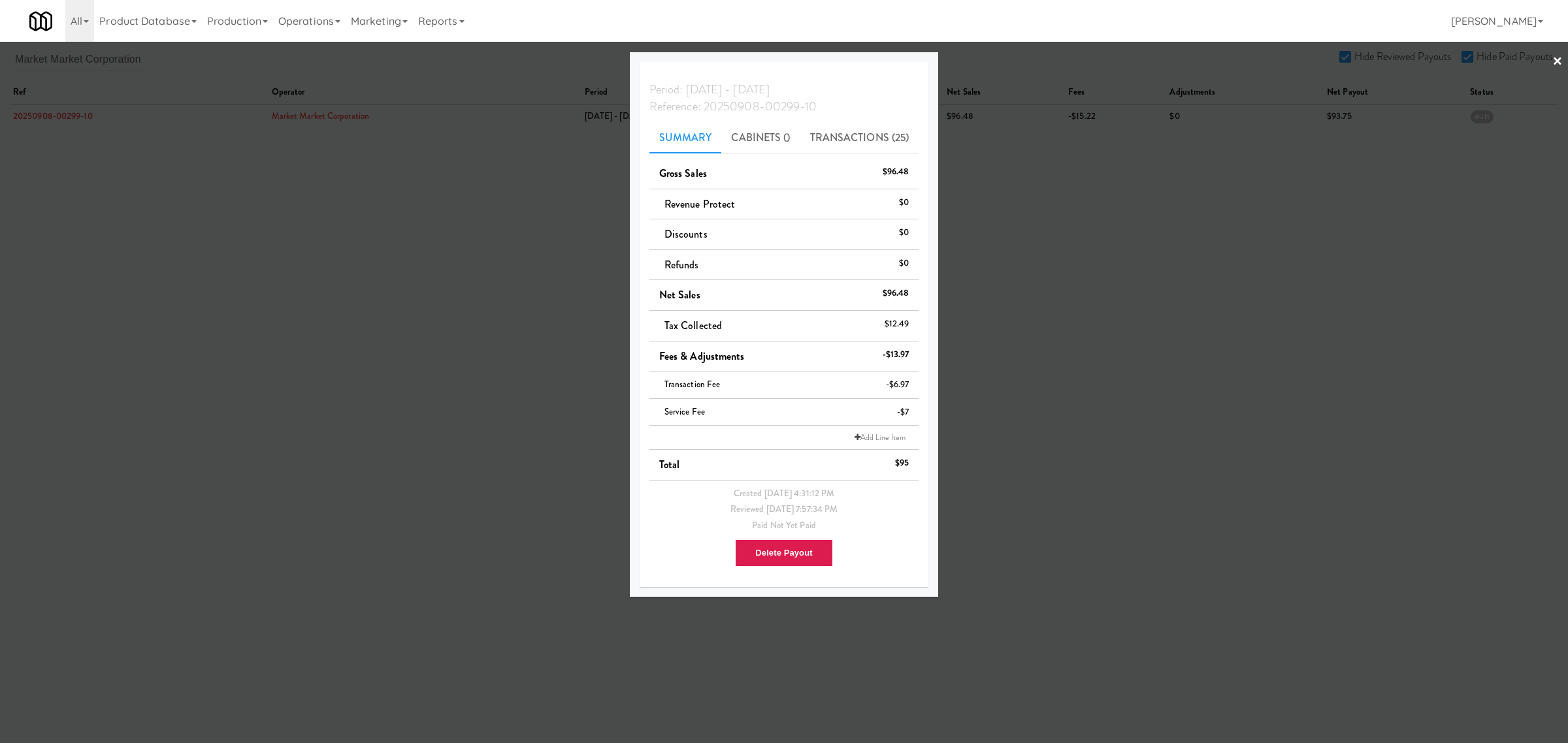
click at [82, 43] on div at bounding box center [784, 372] width 1568 height 743
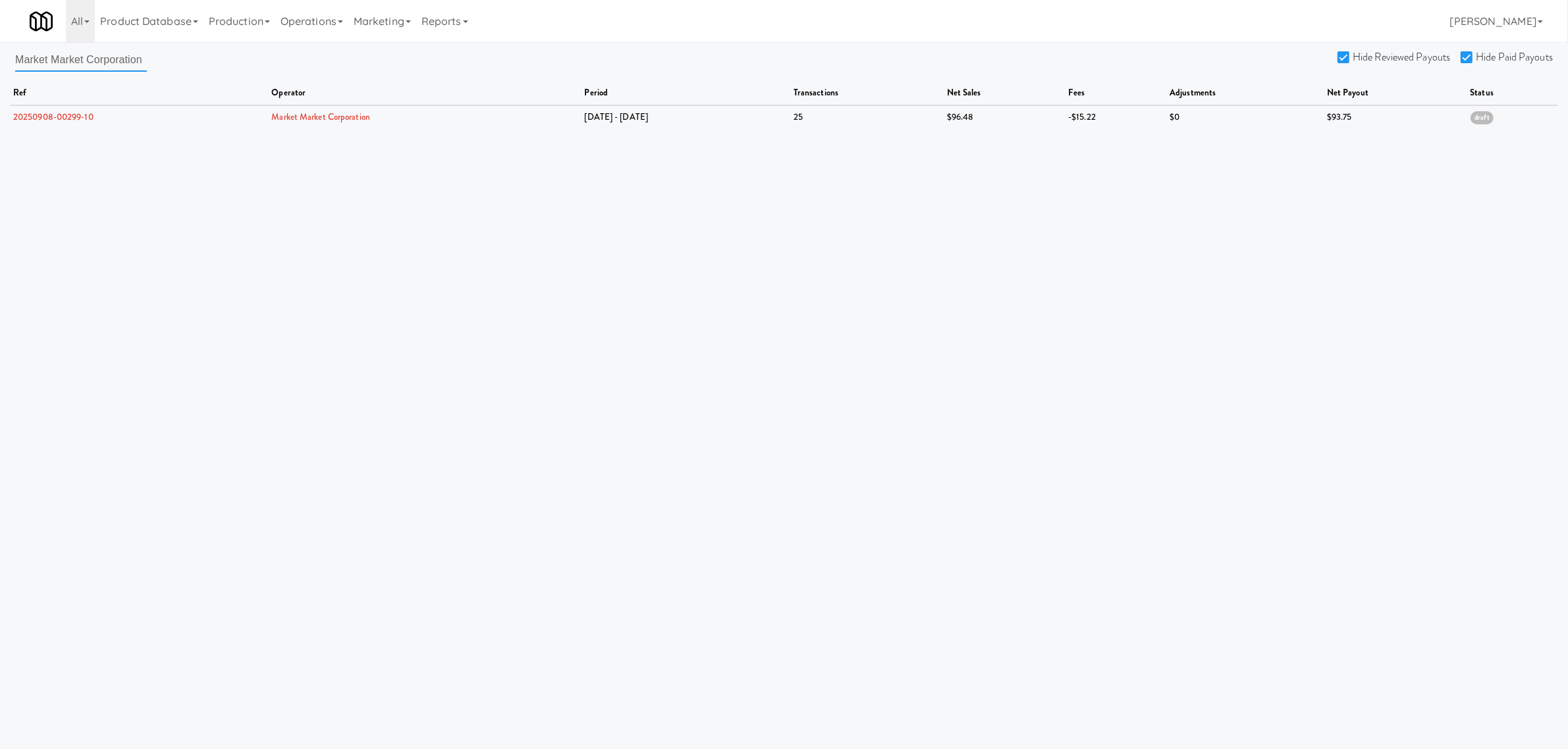
click at [142, 58] on input "Market Market Corporation" at bounding box center [81, 59] width 132 height 25
drag, startPoint x: 149, startPoint y: 59, endPoint x: -128, endPoint y: 56, distance: 277.0
click at [0, 56] on html "Are you sure you want to delete Data Fee? Okay Cancel Okay Are you sure you wan…" at bounding box center [784, 374] width 1568 height 749
drag, startPoint x: 142, startPoint y: 56, endPoint x: -128, endPoint y: 57, distance: 270.0
click at [0, 57] on html "Are you sure you want to delete Data Fee? Okay Cancel Okay Are you sure you wan…" at bounding box center [784, 374] width 1568 height 749
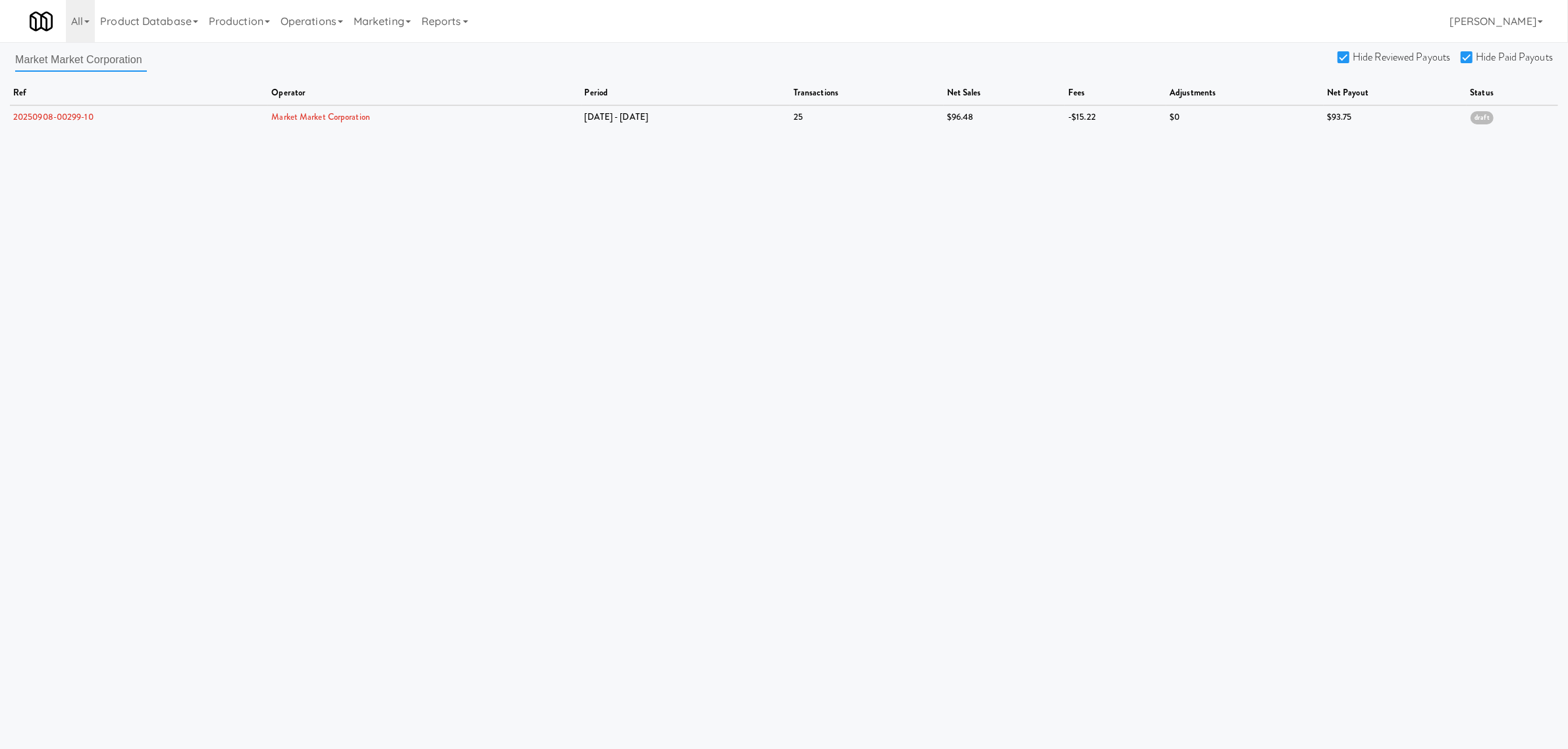
paste input "ountain Amenities"
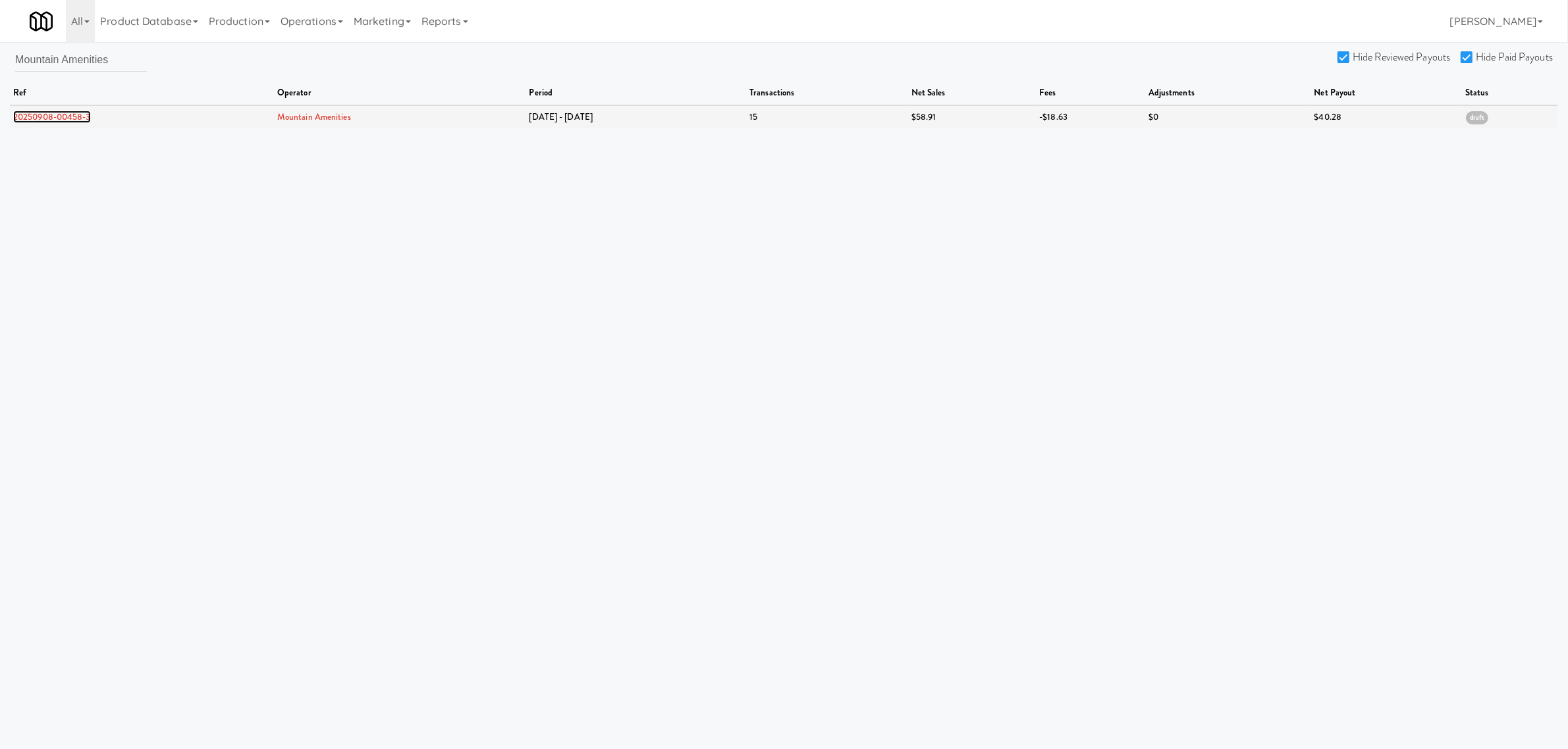
click at [62, 116] on link "20250908-00458-3" at bounding box center [51, 116] width 78 height 13
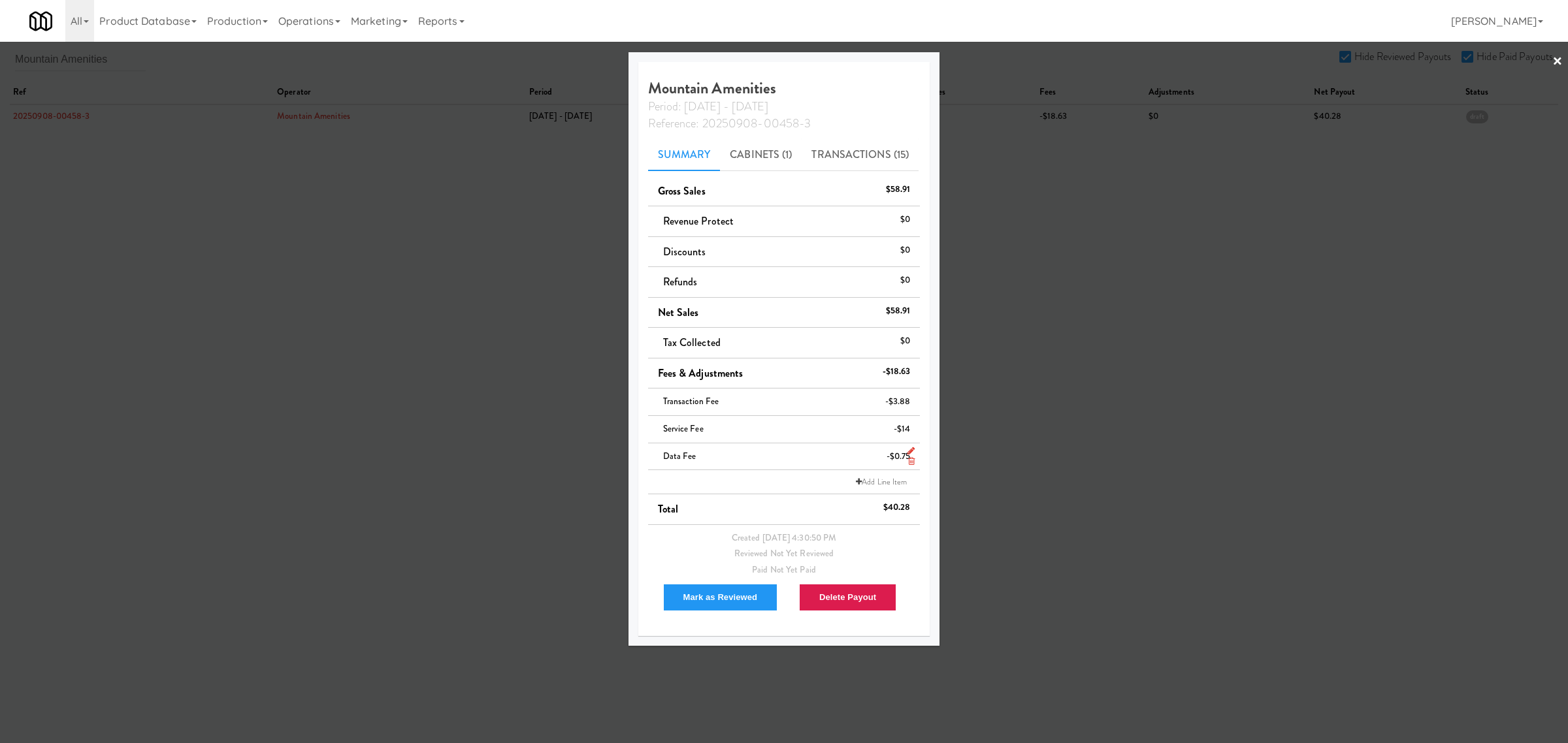
click at [913, 463] on icon at bounding box center [911, 461] width 7 height 9
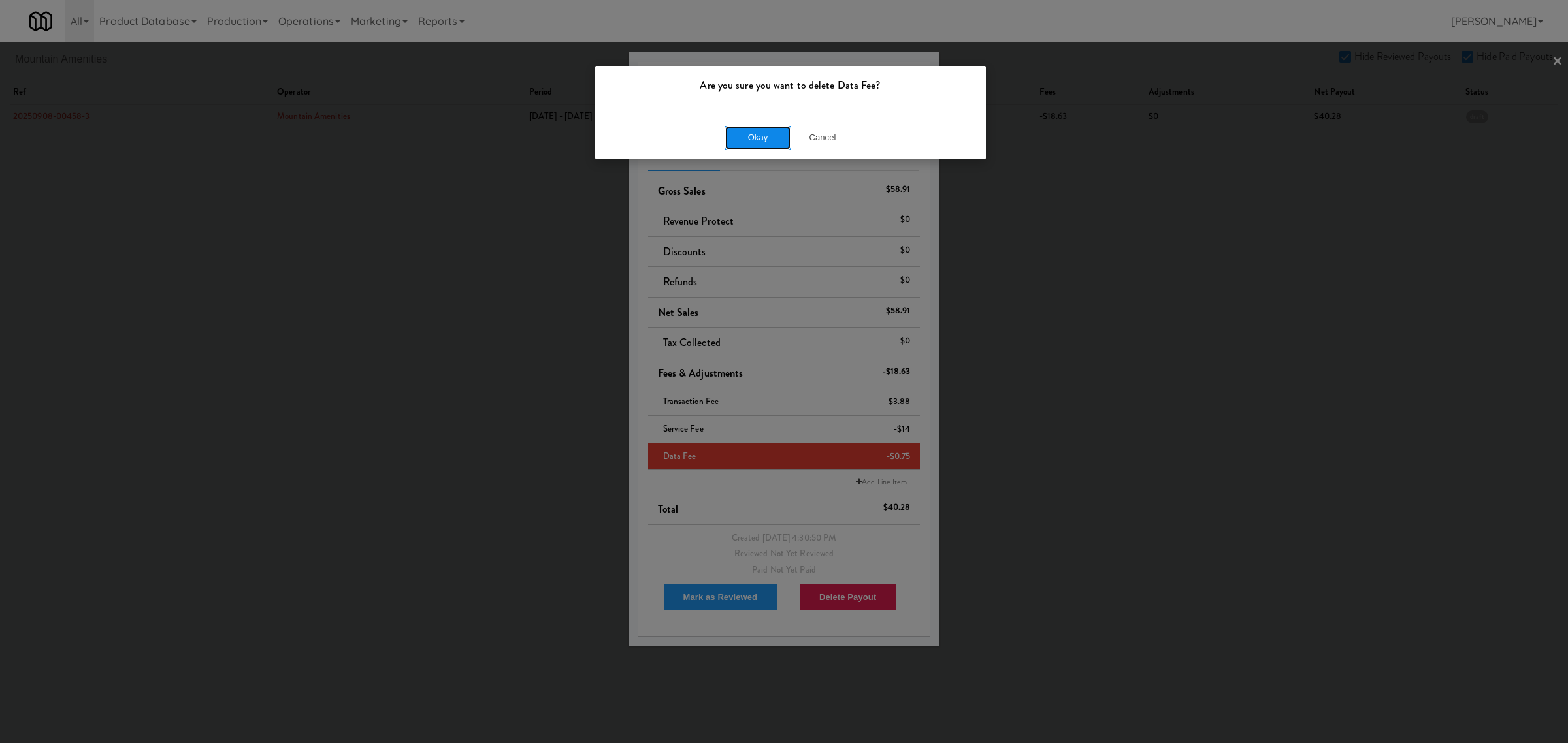
click at [764, 127] on button "Okay" at bounding box center [758, 138] width 65 height 23
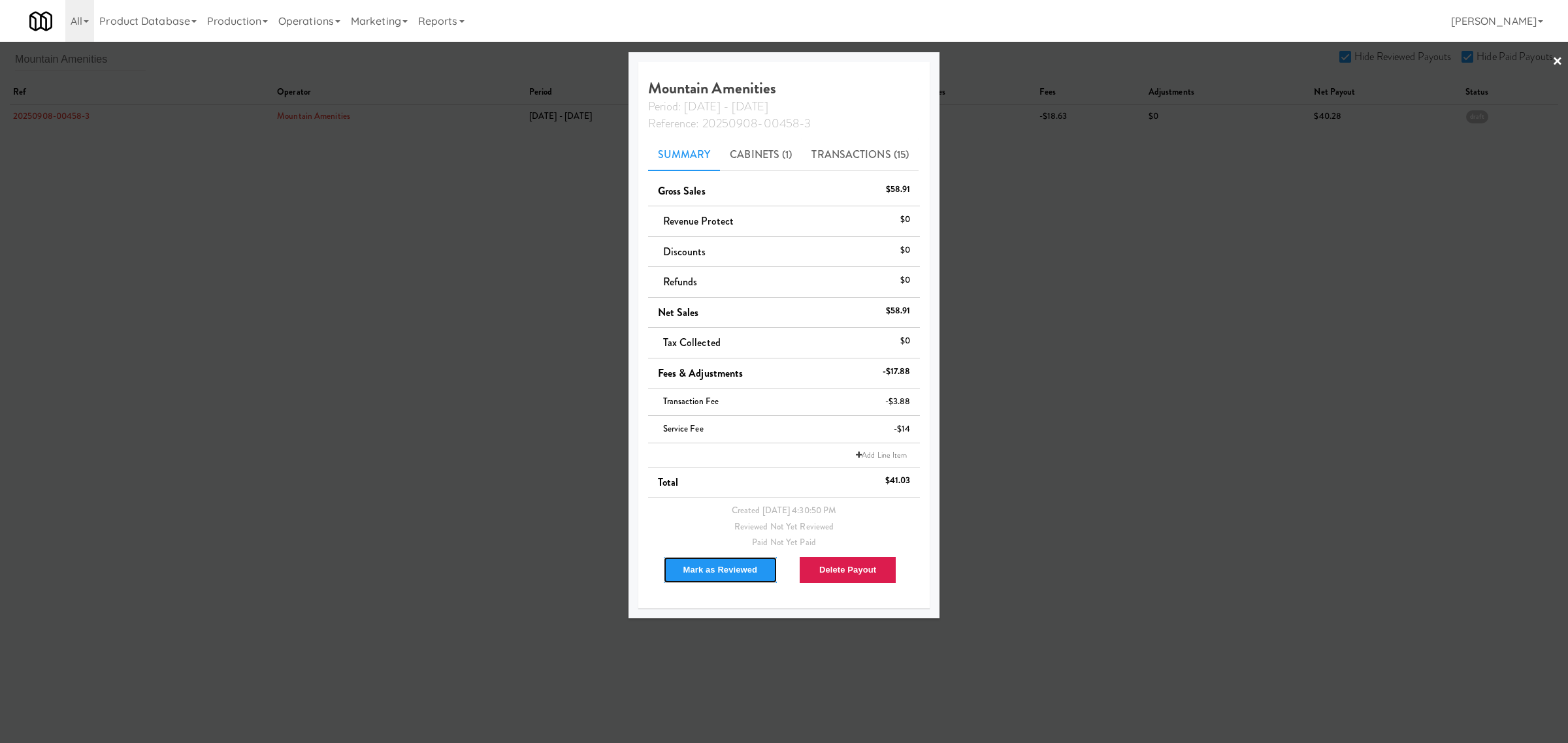
click at [714, 577] on button "Mark as Reviewed" at bounding box center [720, 570] width 115 height 27
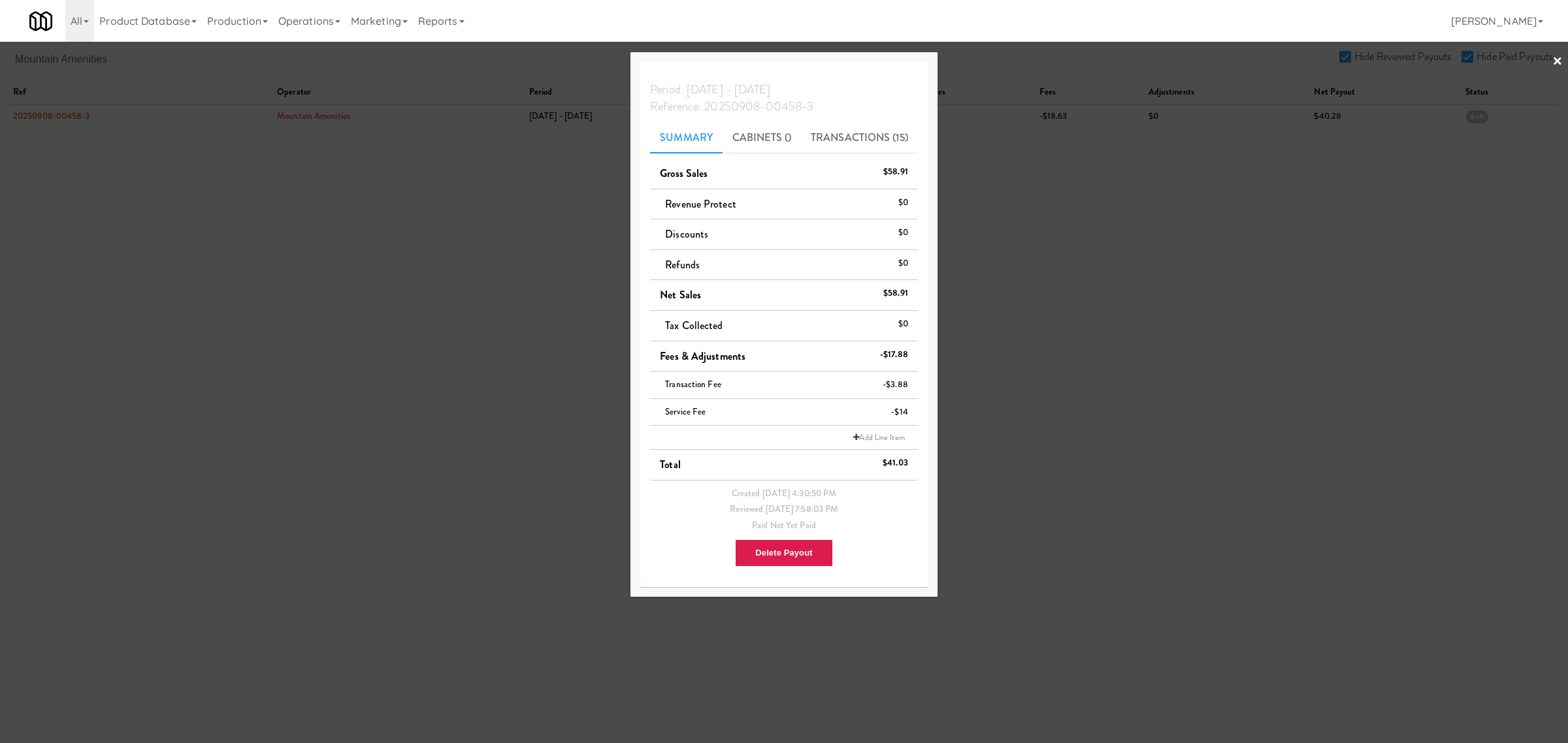
click at [237, 240] on div at bounding box center [784, 372] width 1568 height 743
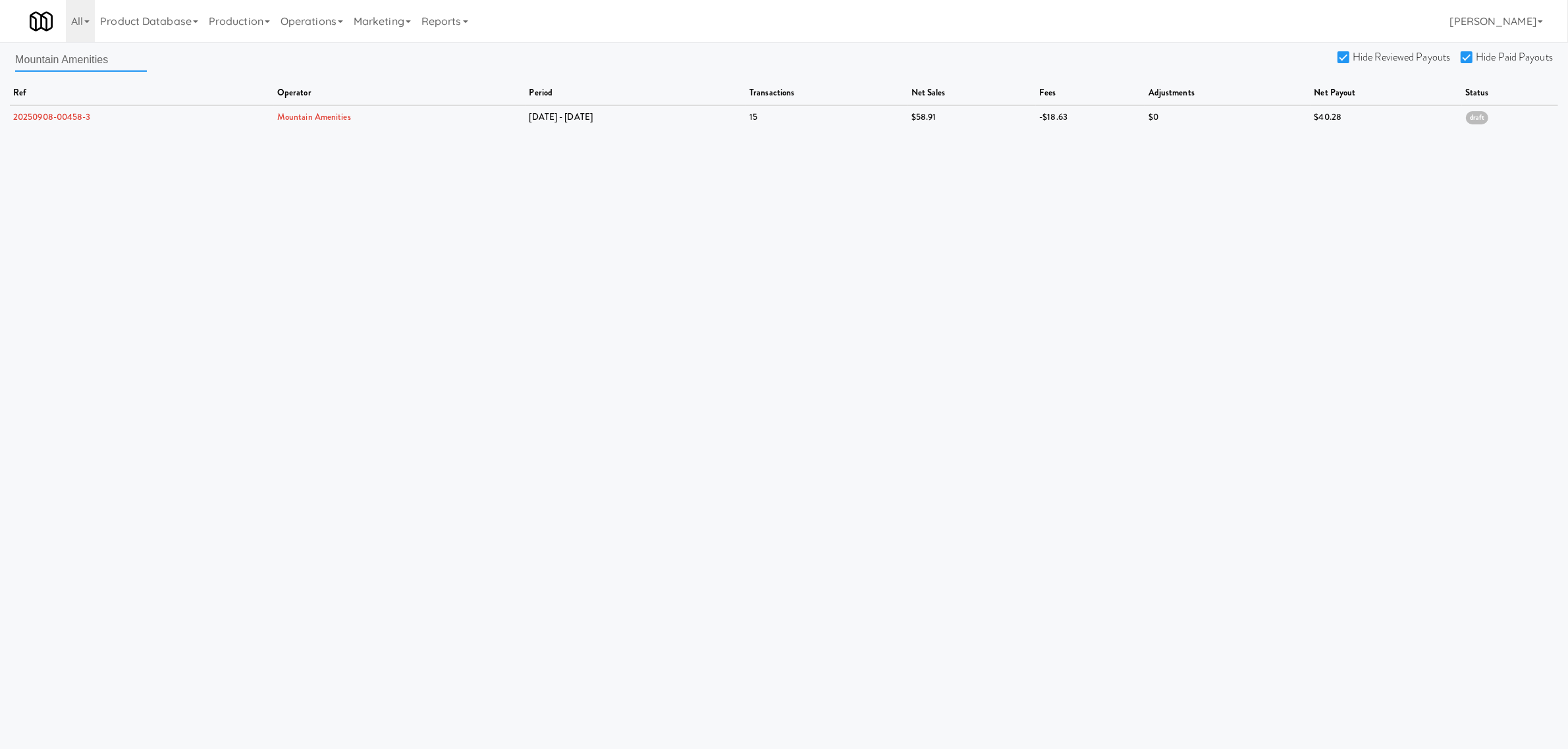
click at [85, 54] on input "Mountain Amenities" at bounding box center [81, 59] width 132 height 25
drag, startPoint x: 122, startPoint y: 56, endPoint x: -189, endPoint y: 58, distance: 311.0
click at [0, 58] on html "Are you sure you want to delete Data Fee? Okay Cancel Okay Are you sure you wan…" at bounding box center [784, 374] width 1568 height 749
paste input "High Markets LLC"
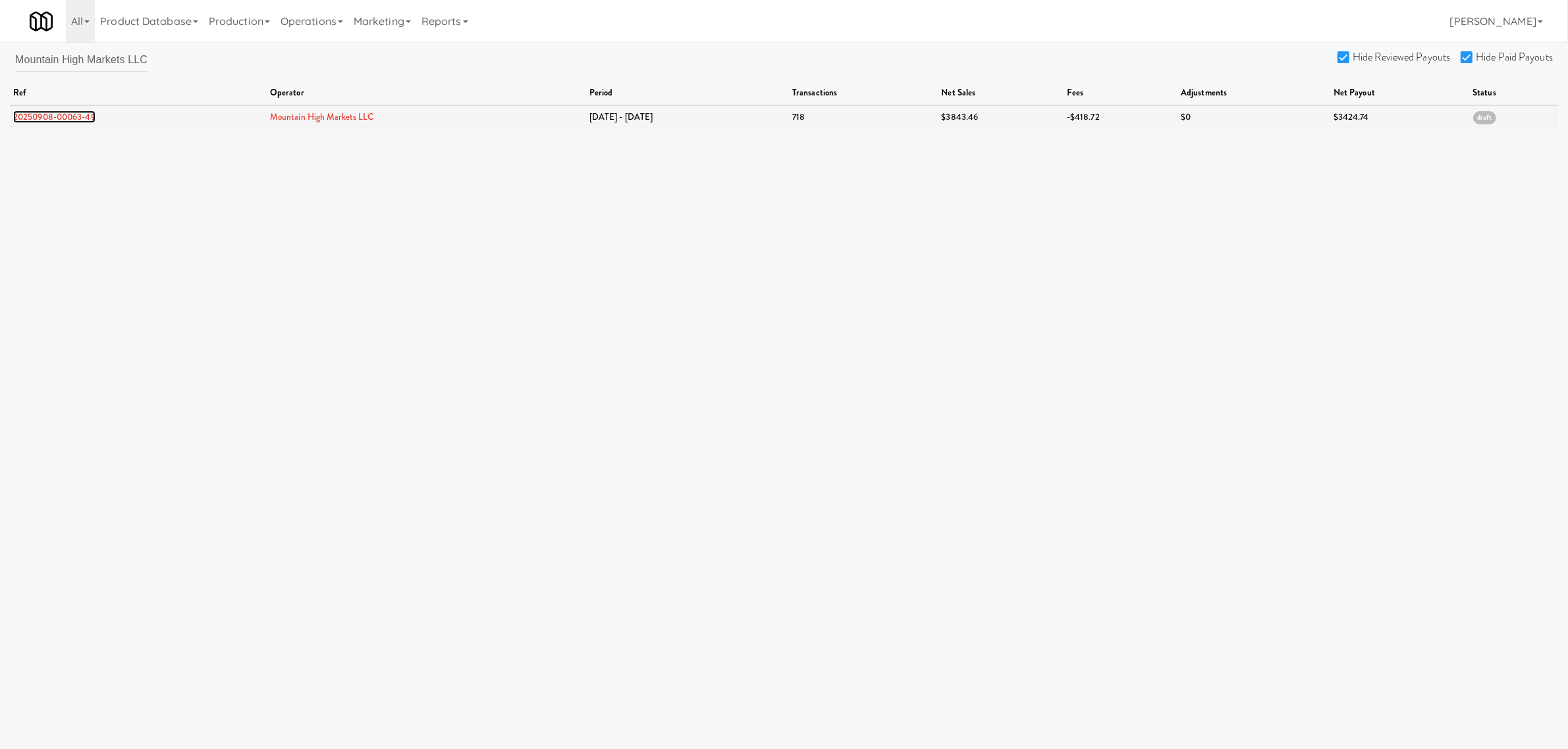
click at [83, 114] on link "20250908-00063-49" at bounding box center [54, 116] width 83 height 13
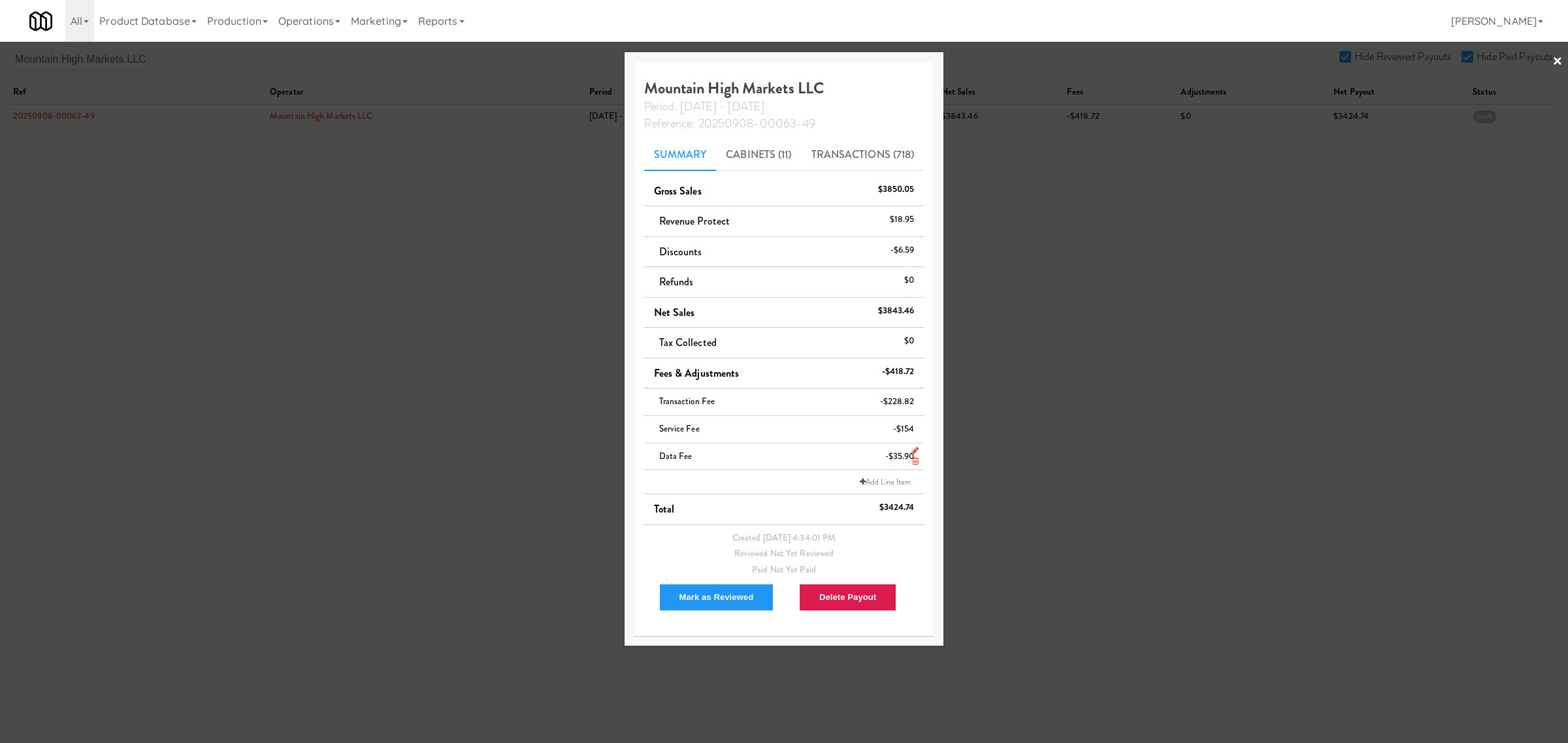
click at [915, 460] on icon at bounding box center [915, 461] width 7 height 9
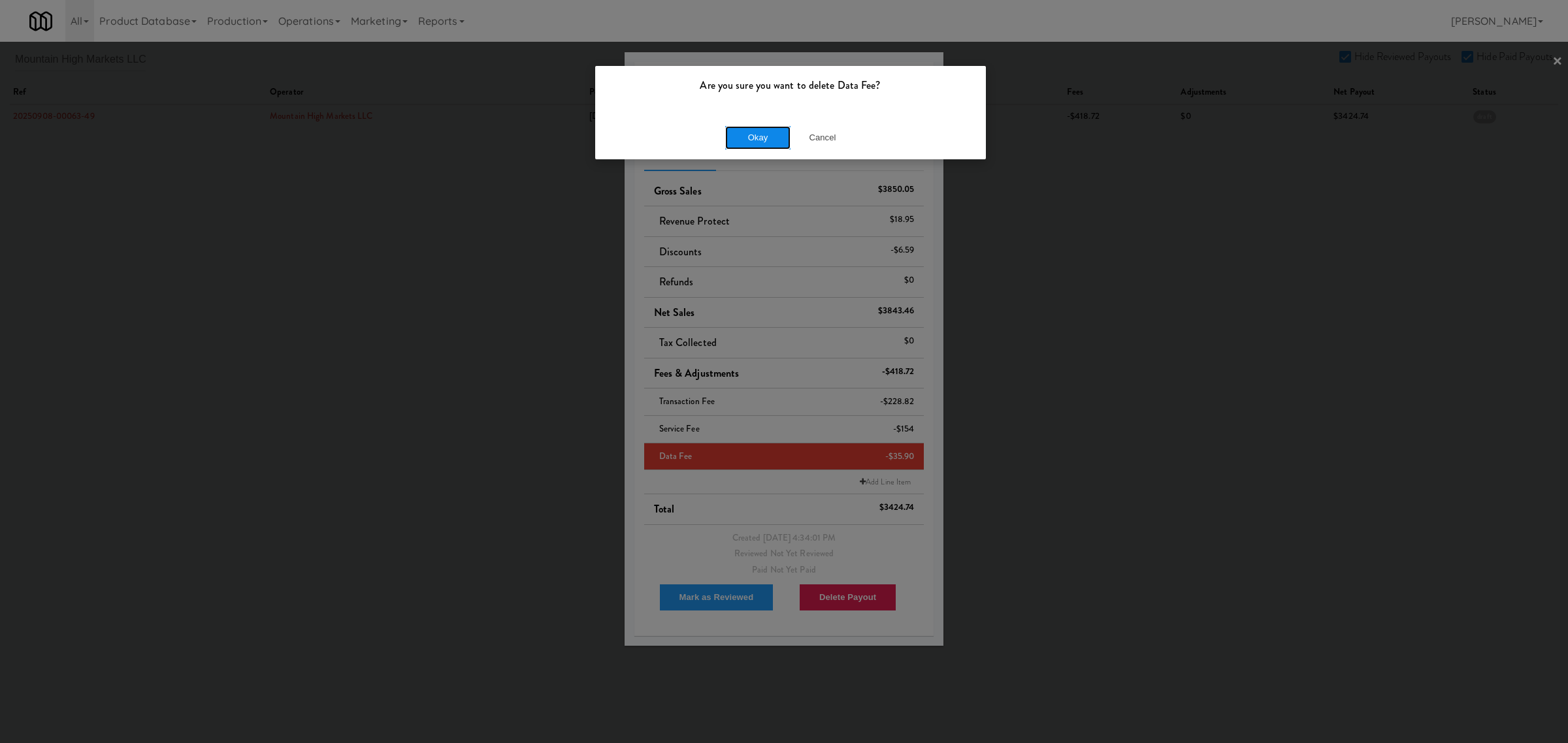
click at [765, 128] on button "Okay" at bounding box center [758, 138] width 65 height 23
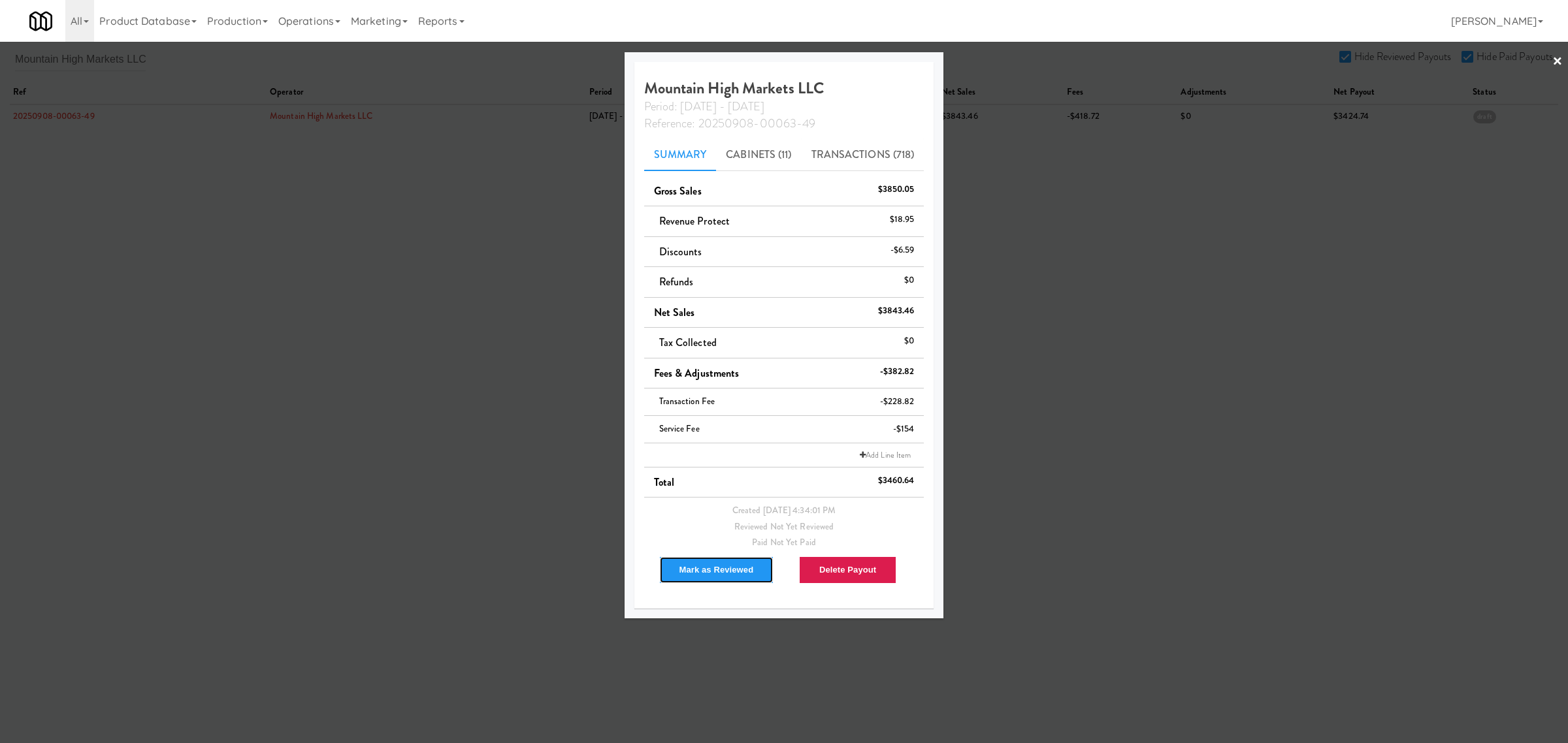
click at [723, 559] on button "Mark as Reviewed" at bounding box center [717, 570] width 115 height 27
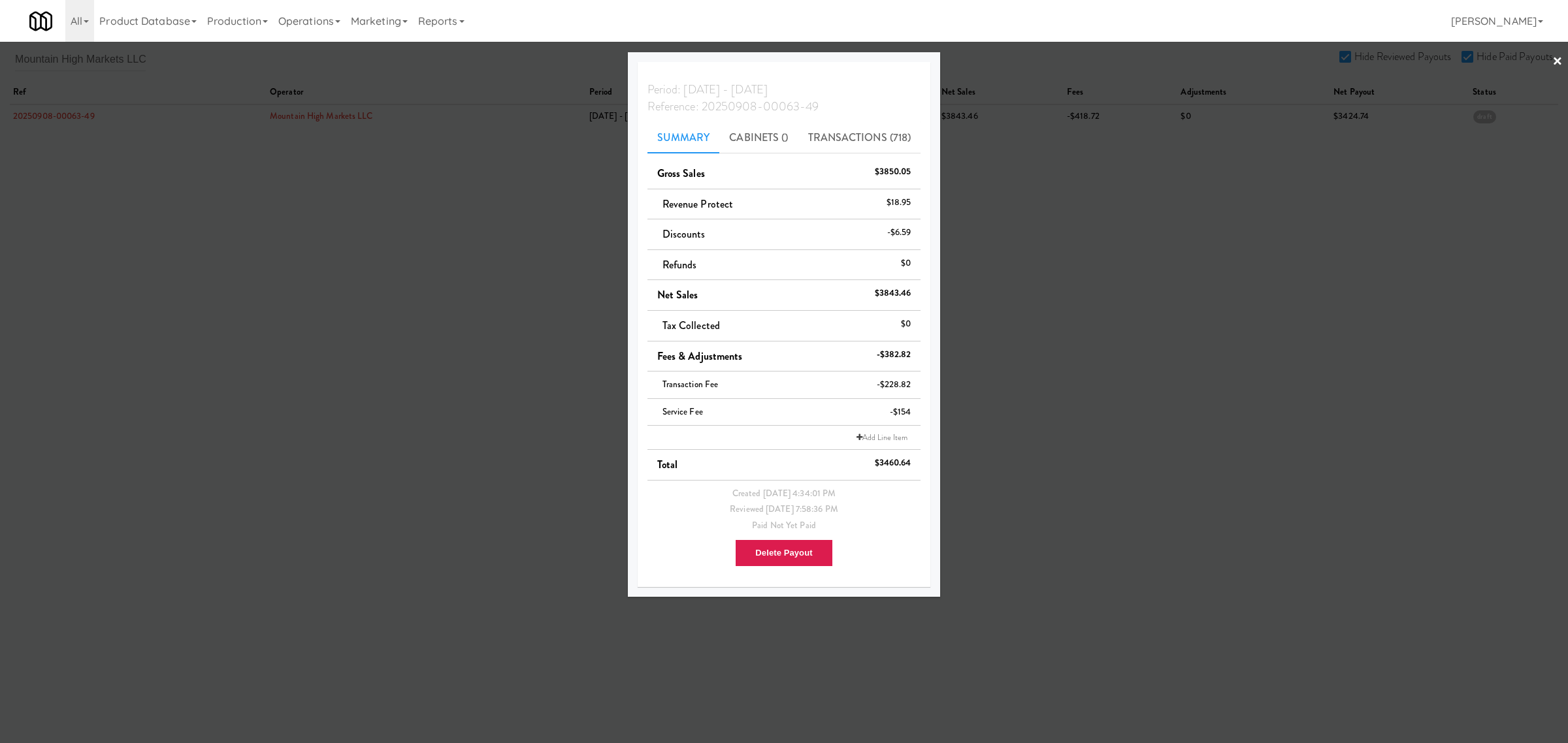
click at [206, 220] on div at bounding box center [784, 372] width 1568 height 743
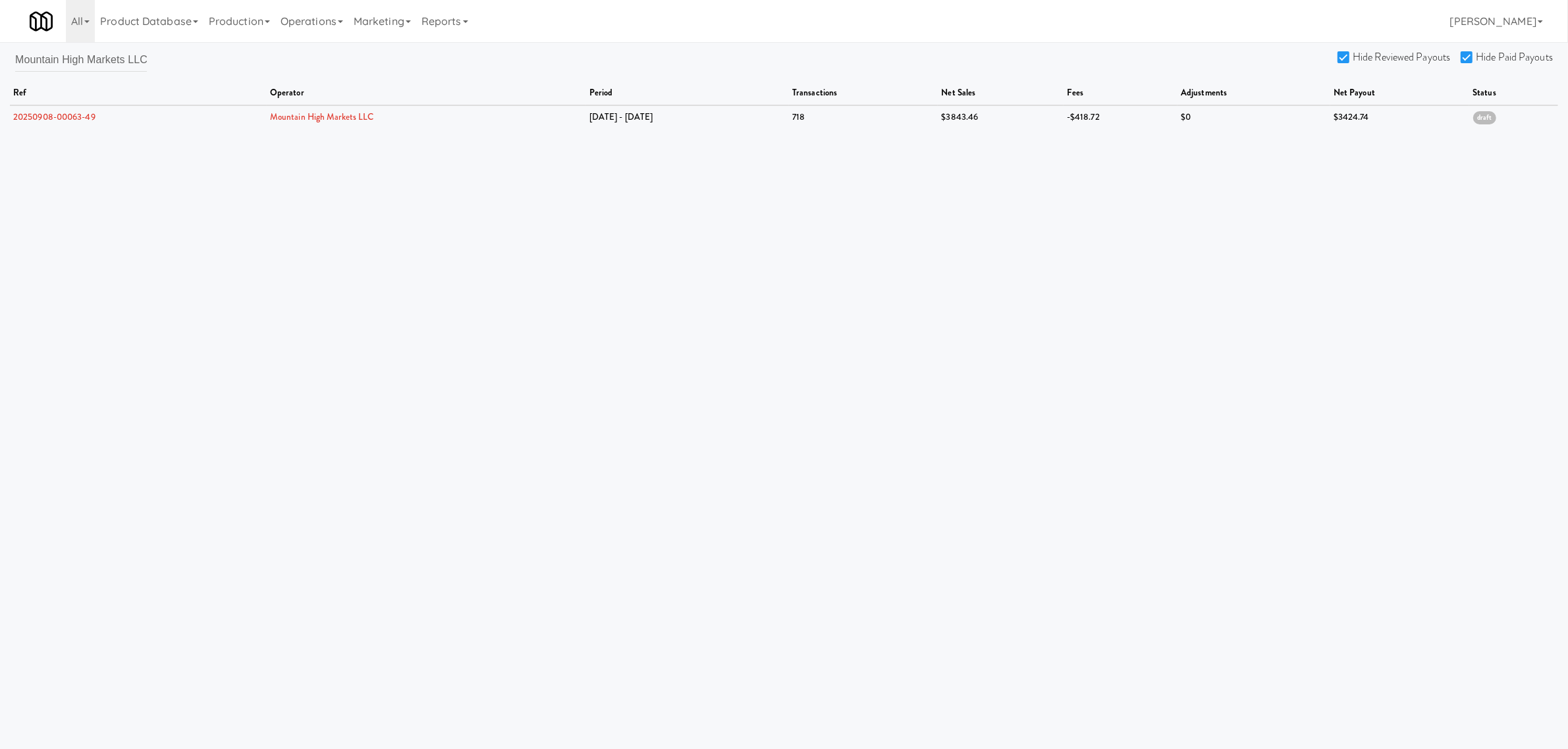
scroll to position [0, 4]
drag, startPoint x: 13, startPoint y: 56, endPoint x: 248, endPoint y: 76, distance: 235.8
click at [248, 76] on div "Mountain High Markets LLC Hide Reviewed Payouts Hide Paid Payouts ref operator …" at bounding box center [784, 88] width 1568 height 81
drag, startPoint x: 145, startPoint y: 57, endPoint x: 106, endPoint y: 54, distance: 39.1
click at [106, 54] on div "Mountain High Markets LLC Hide Reviewed Payouts Hide Paid Payouts ref operator …" at bounding box center [784, 88] width 1568 height 81
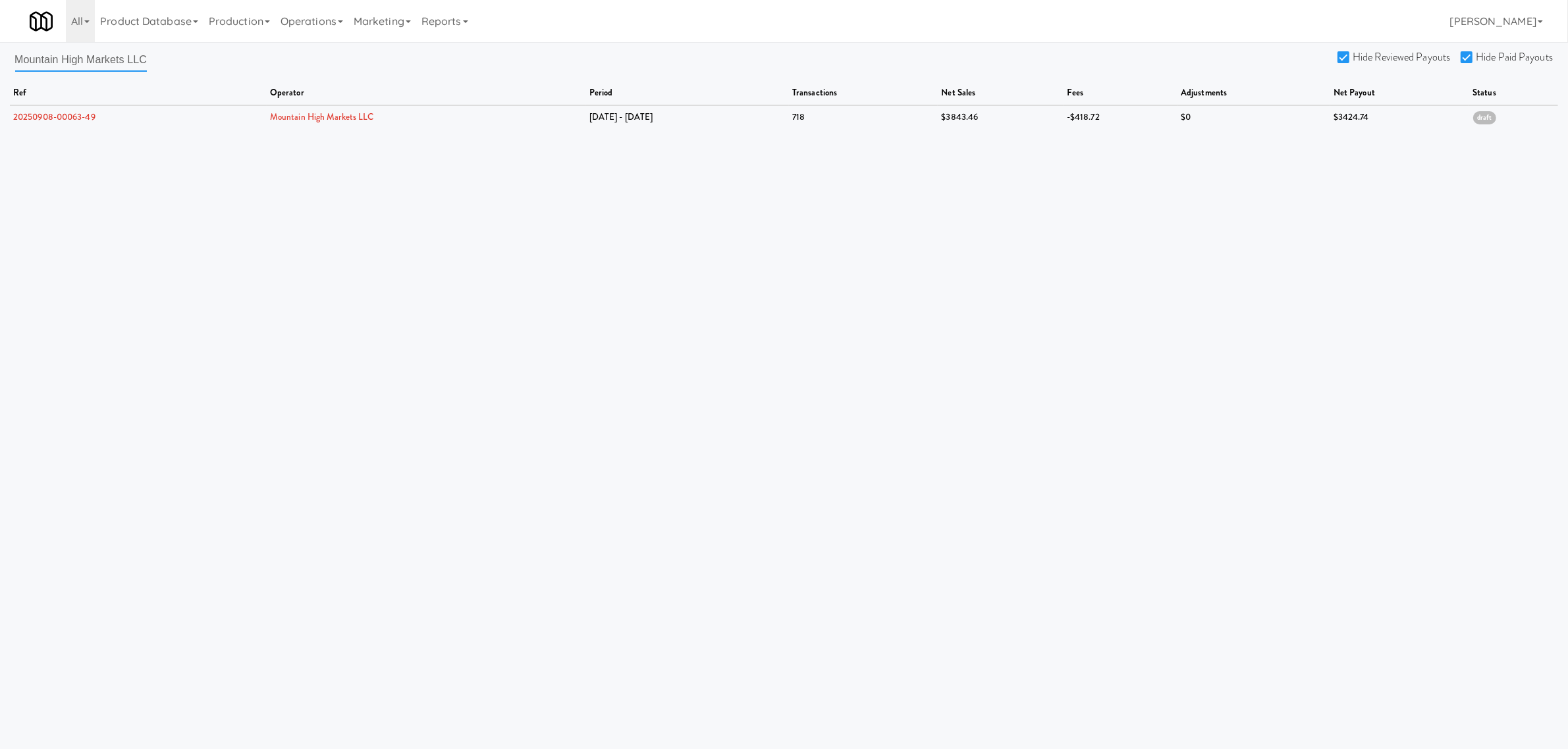
click at [140, 56] on input "Mountain High Markets LLC" at bounding box center [81, 59] width 132 height 25
drag, startPoint x: 140, startPoint y: 56, endPoint x: -156, endPoint y: 58, distance: 296.0
click at [0, 58] on html "Are you sure you want to delete Data Fee? Okay Cancel Okay Are you sure you wan…" at bounding box center [784, 374] width 1568 height 749
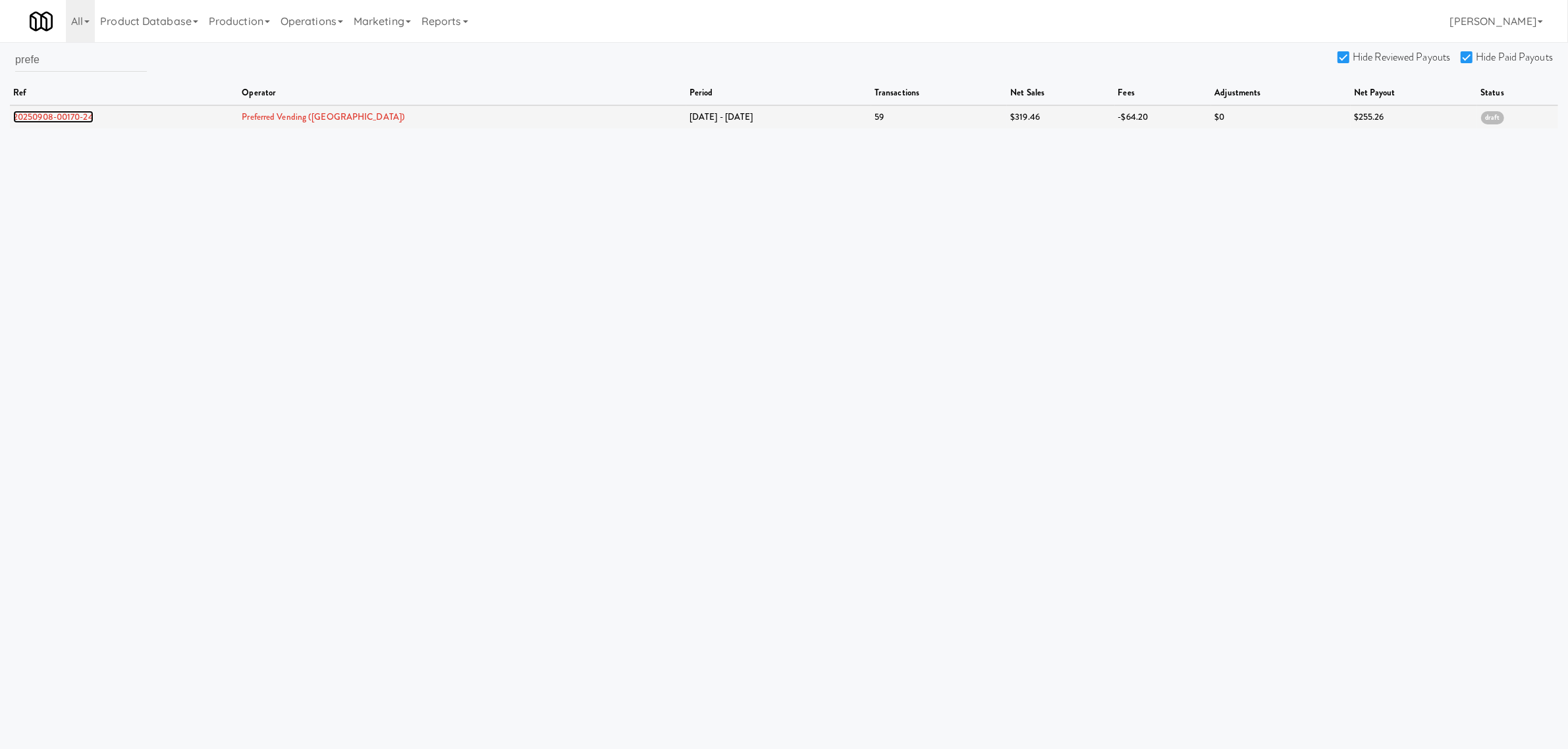
click at [56, 113] on link "20250908-00170-24" at bounding box center [53, 116] width 81 height 13
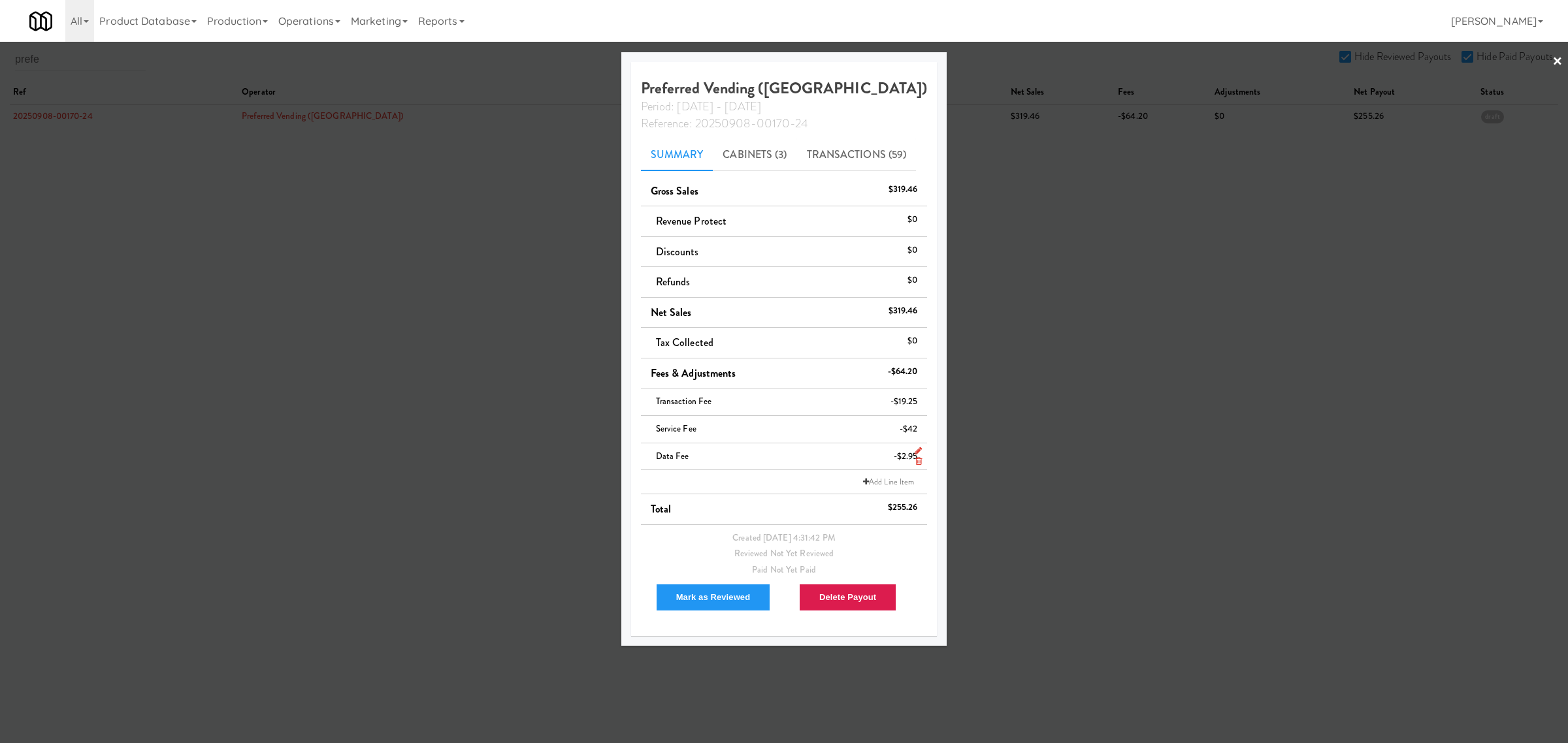
click at [915, 460] on icon at bounding box center [918, 461] width 7 height 9
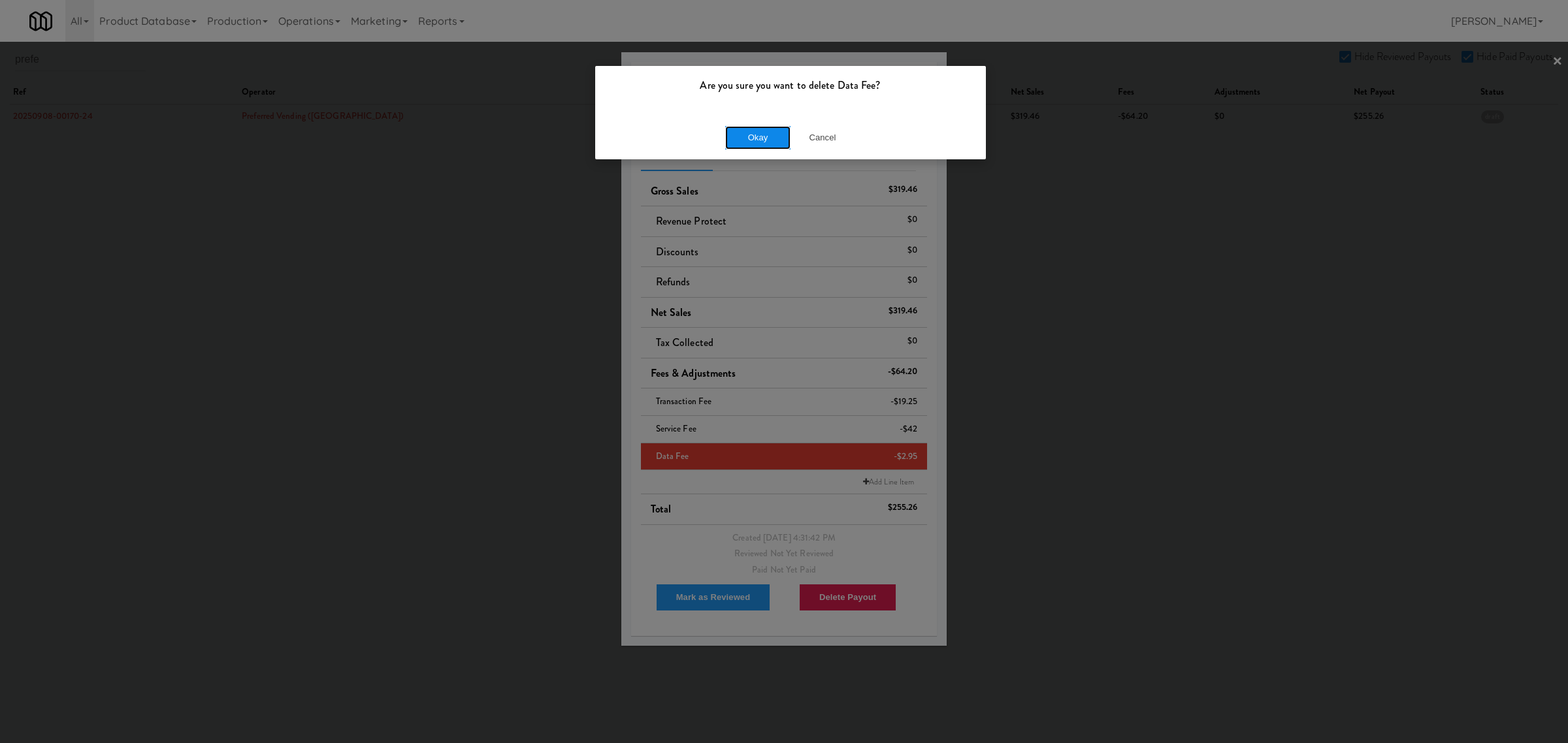
click at [765, 131] on button "Okay" at bounding box center [758, 138] width 65 height 23
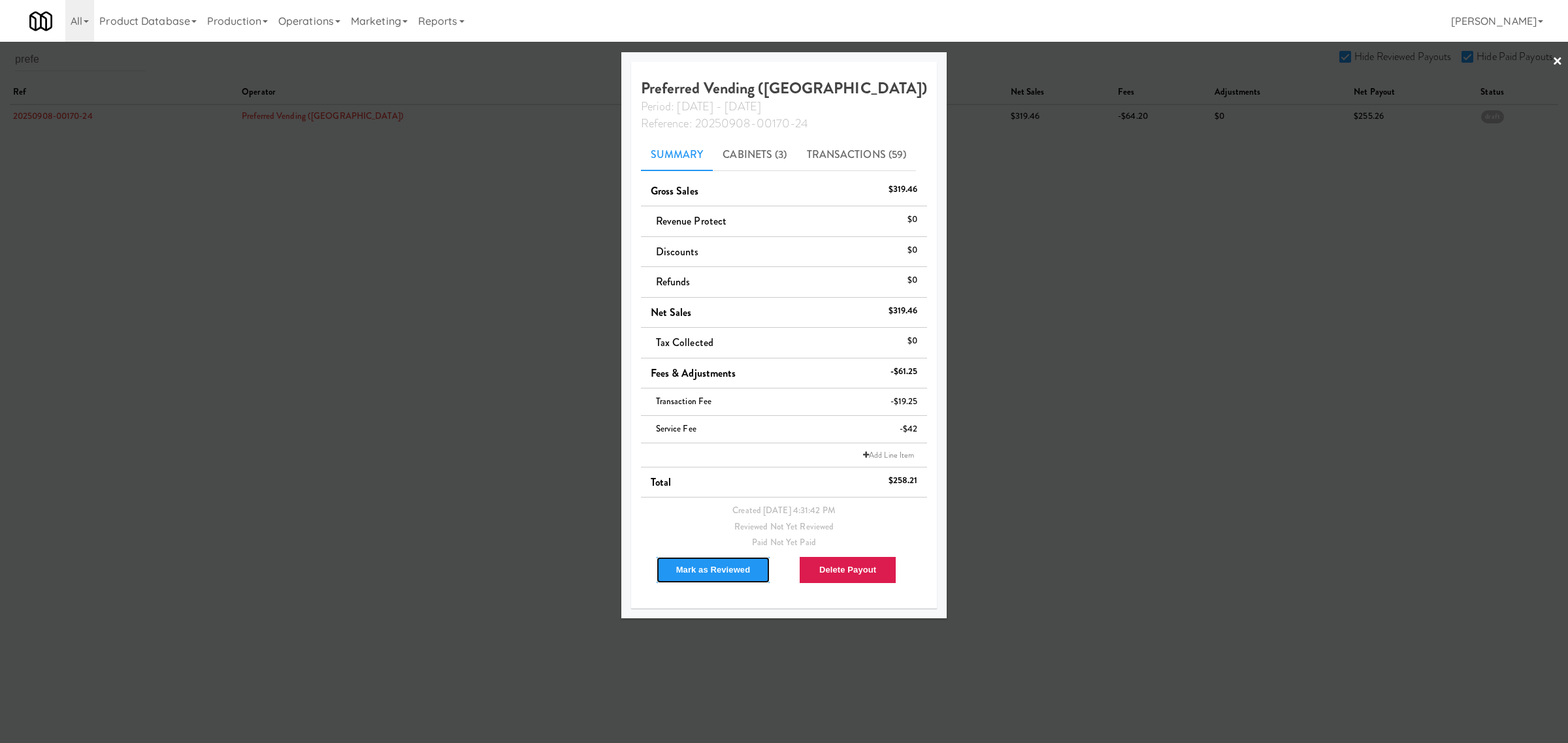
click at [699, 570] on button "Mark as Reviewed" at bounding box center [714, 570] width 115 height 27
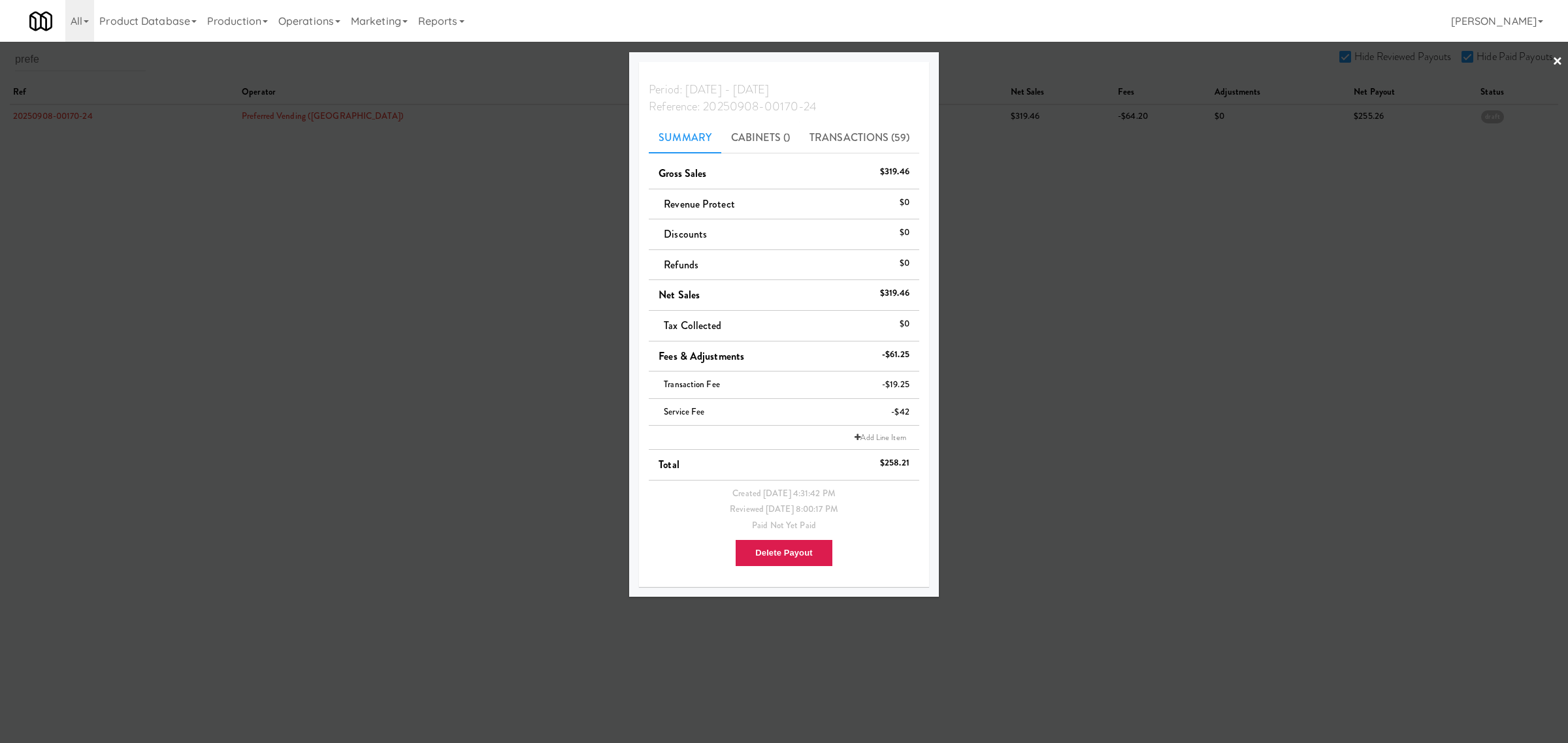
click at [69, 61] on div at bounding box center [784, 372] width 1568 height 743
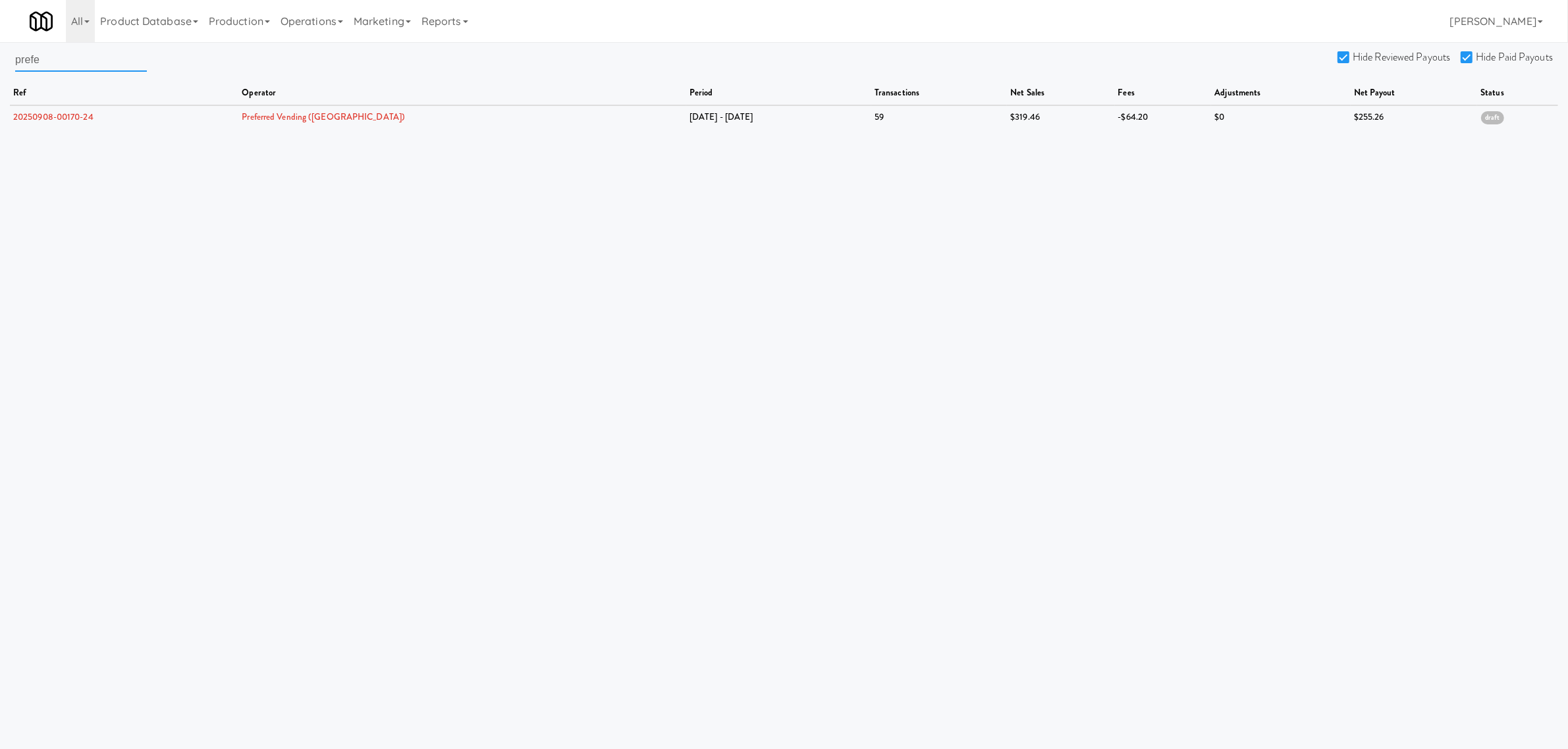
drag, startPoint x: 74, startPoint y: 58, endPoint x: -138, endPoint y: 56, distance: 212.0
click at [0, 56] on html "Are you sure you want to delete Data Fee? Okay Cancel Okay Are you sure you wan…" at bounding box center [784, 374] width 1568 height 749
paste input "Premier Markets & Vending"
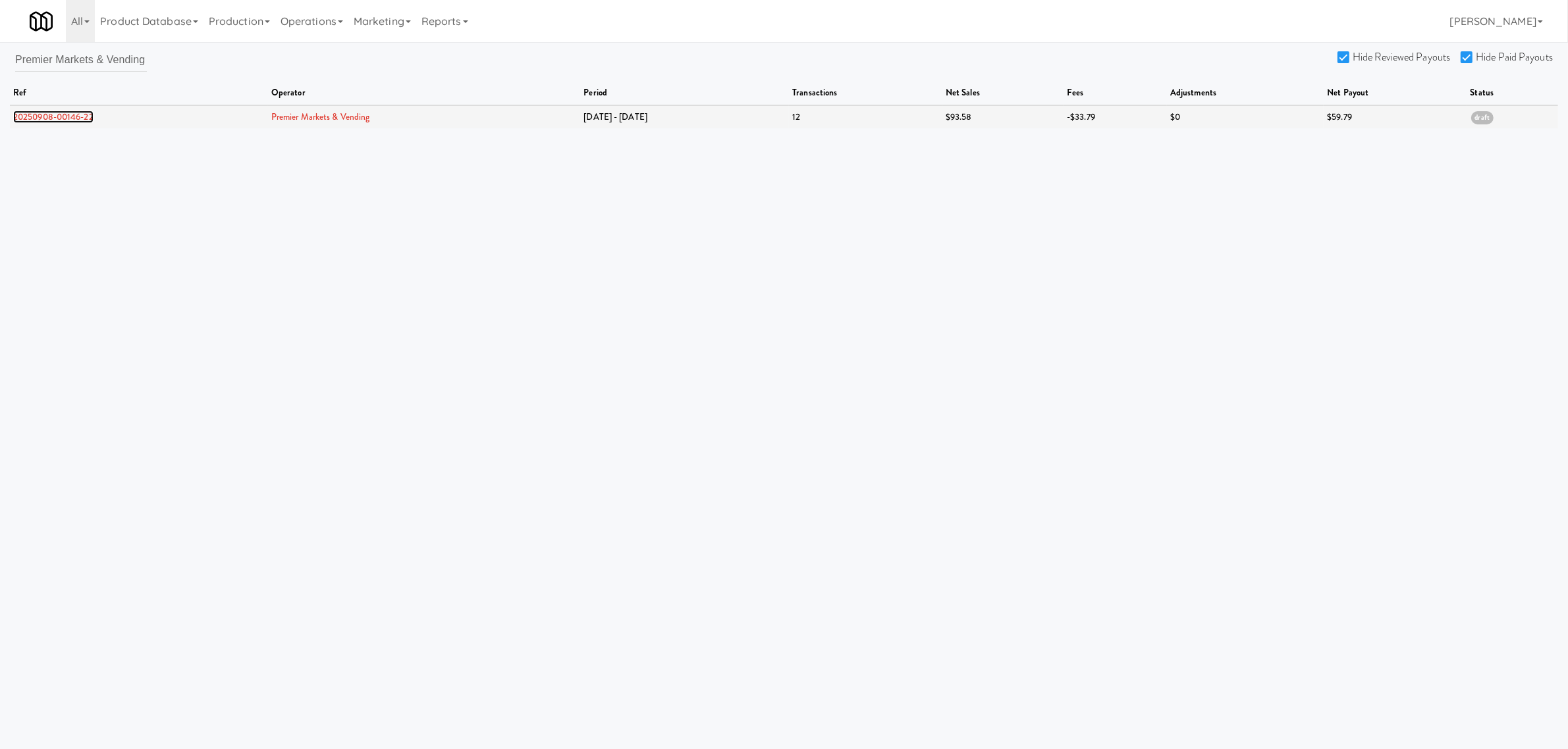
click at [80, 119] on link "20250908-00146-22" at bounding box center [53, 116] width 81 height 13
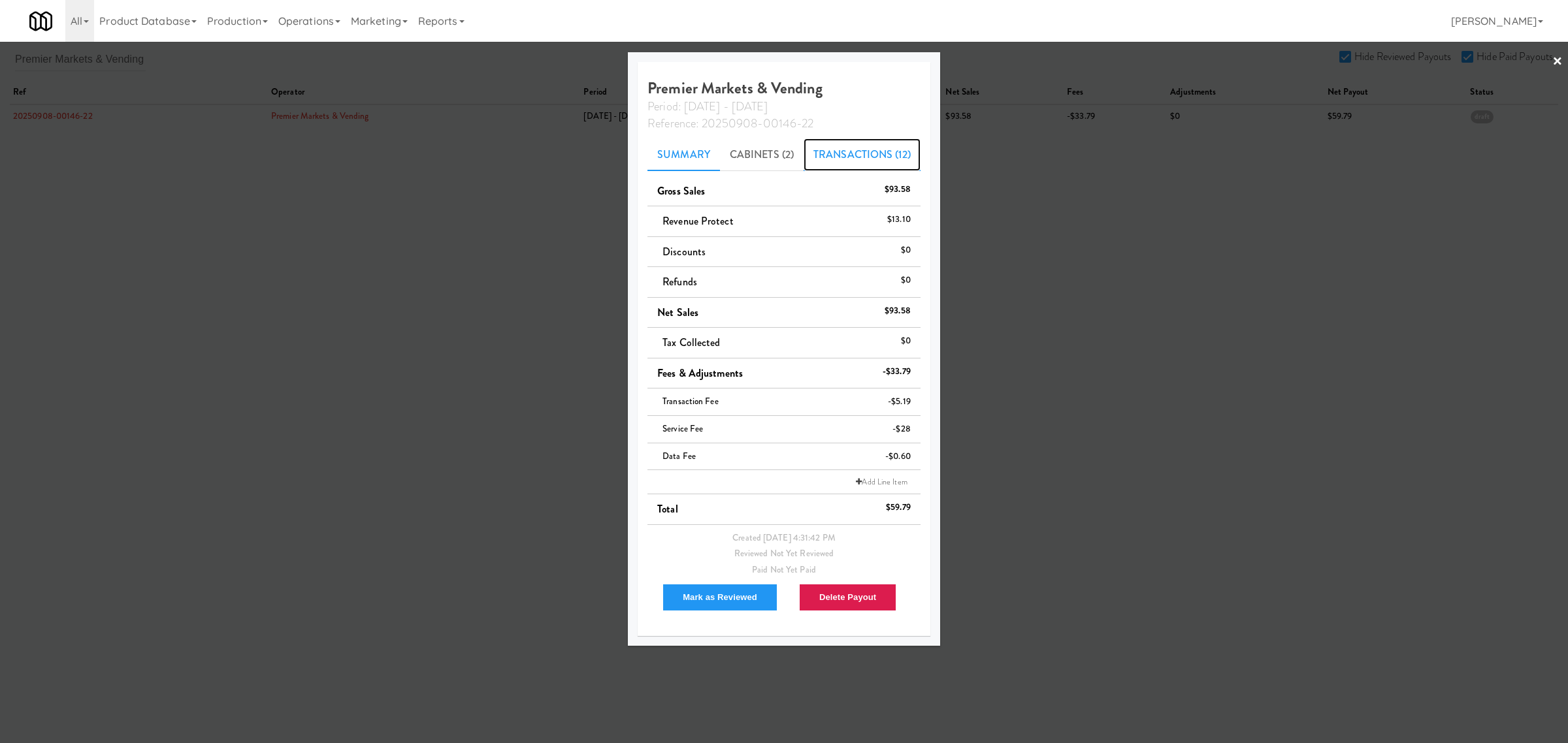
click at [869, 147] on link "Transactions (12)" at bounding box center [862, 154] width 117 height 32
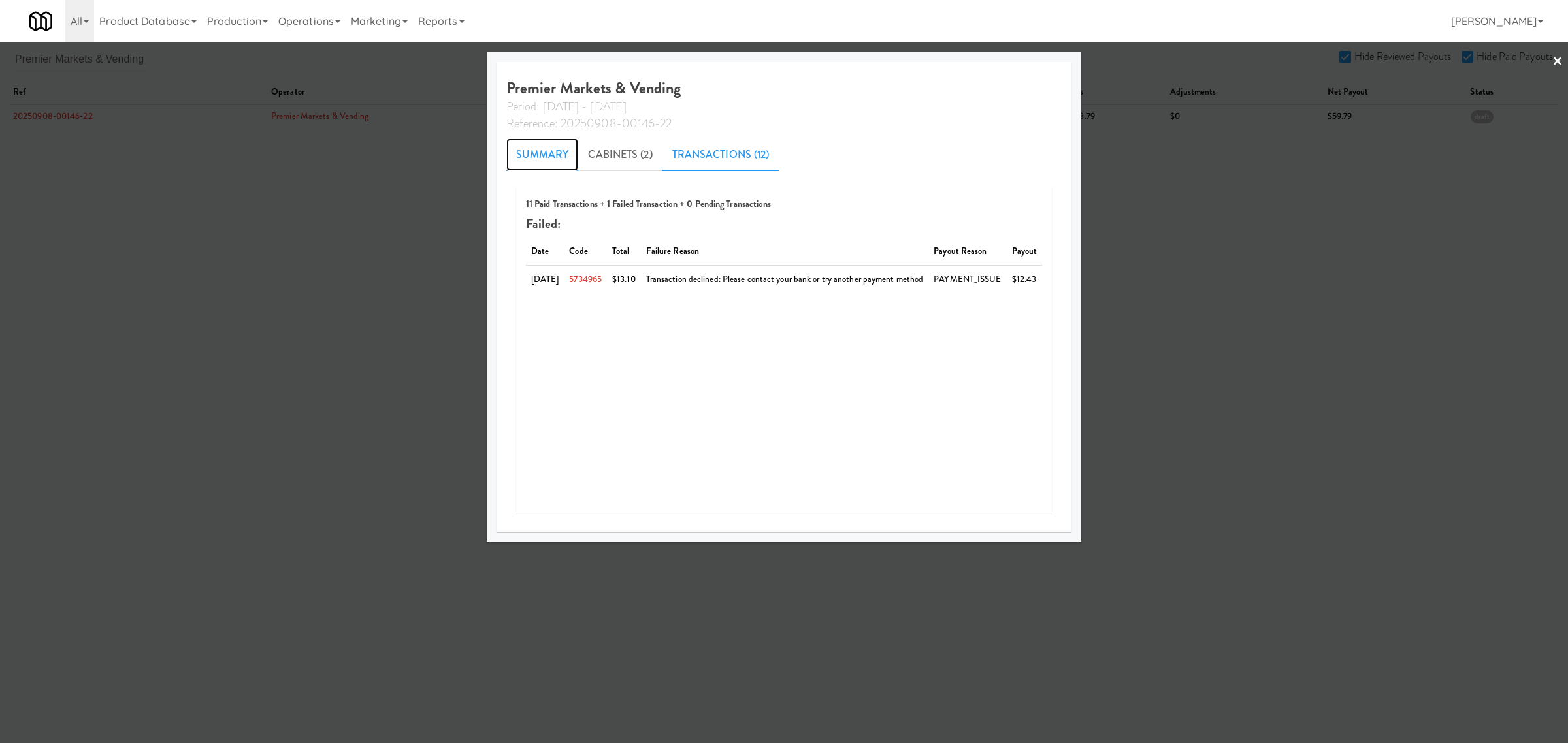
click at [547, 152] on link "Summary" at bounding box center [543, 154] width 72 height 32
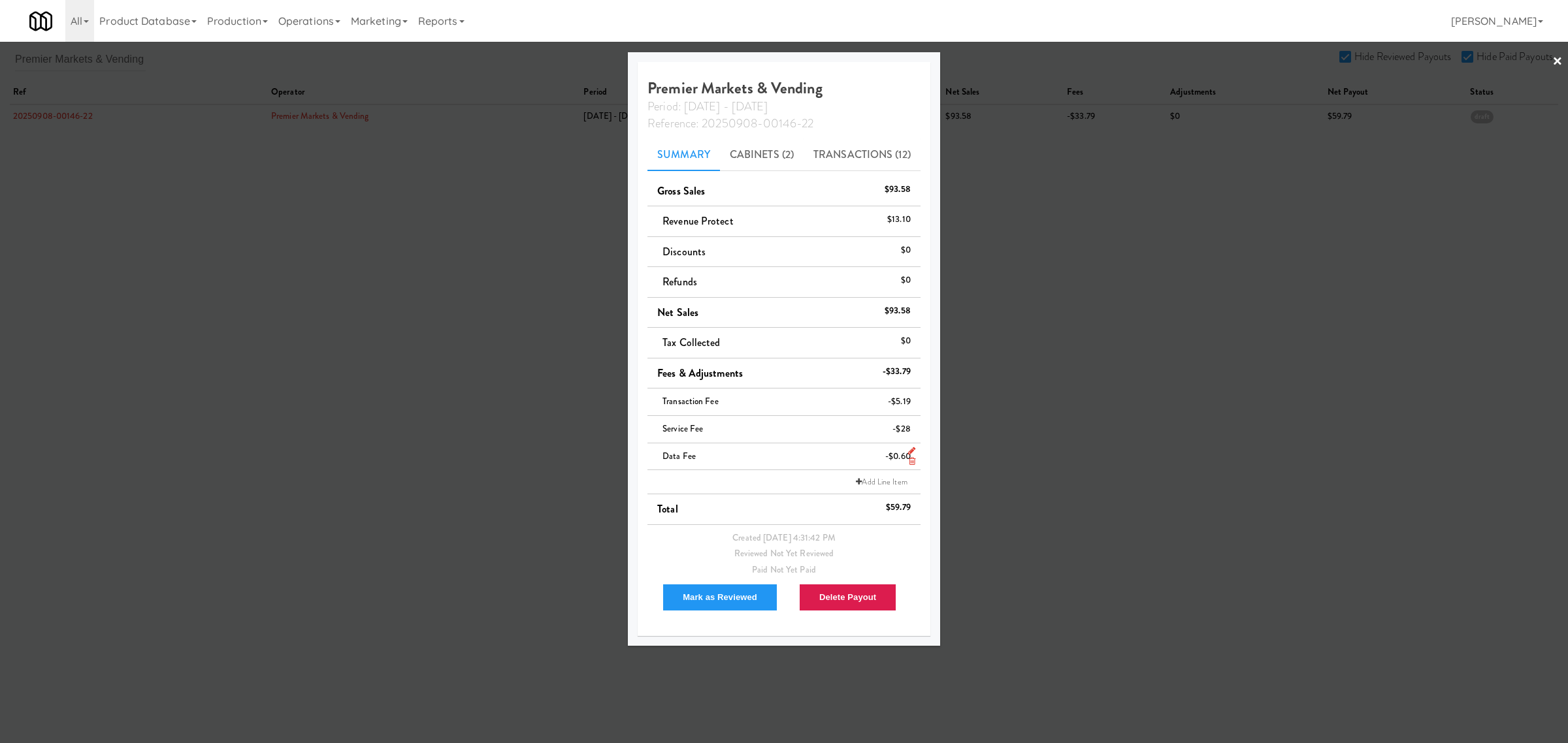
click at [909, 459] on icon at bounding box center [912, 461] width 7 height 9
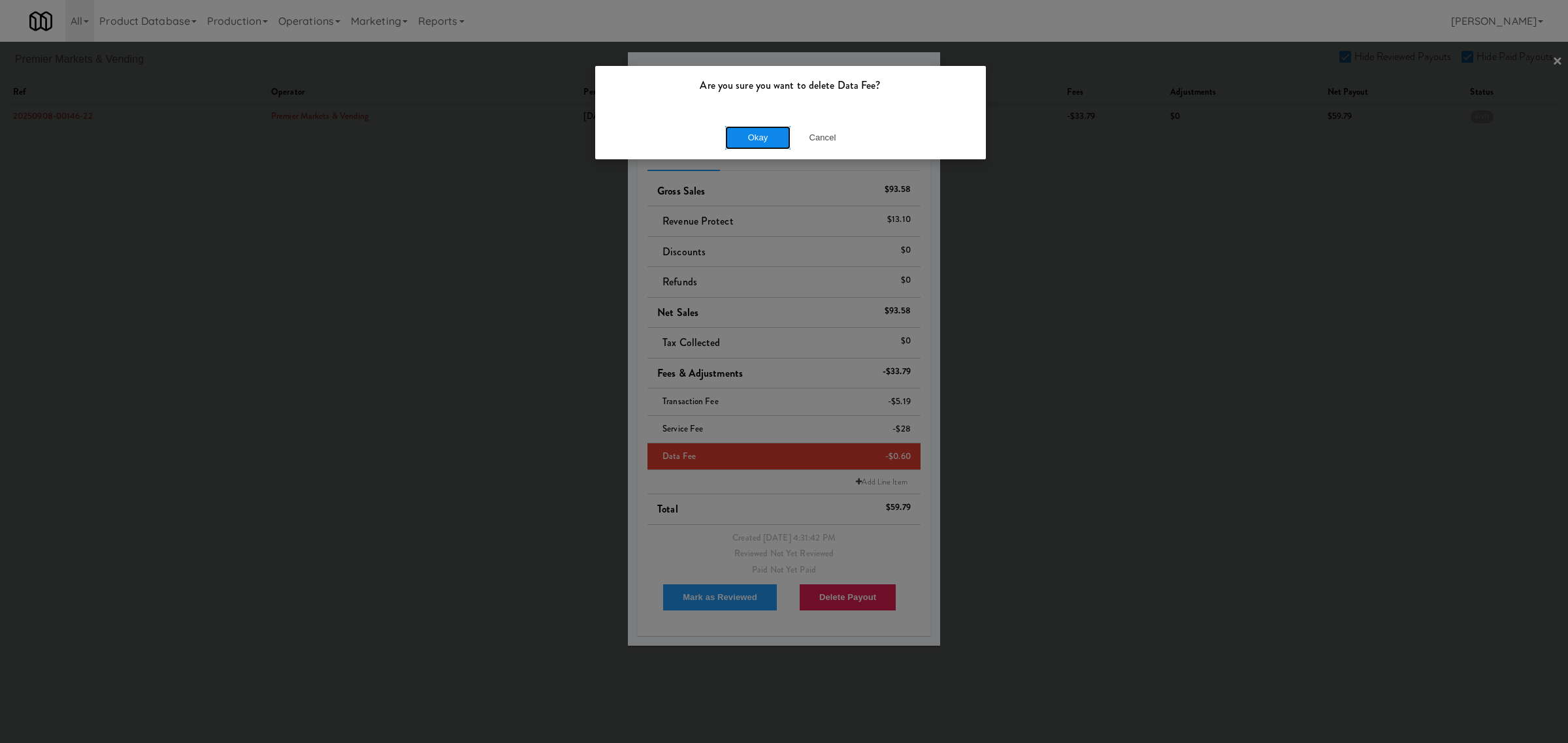
click at [761, 137] on button "Okay" at bounding box center [758, 138] width 65 height 23
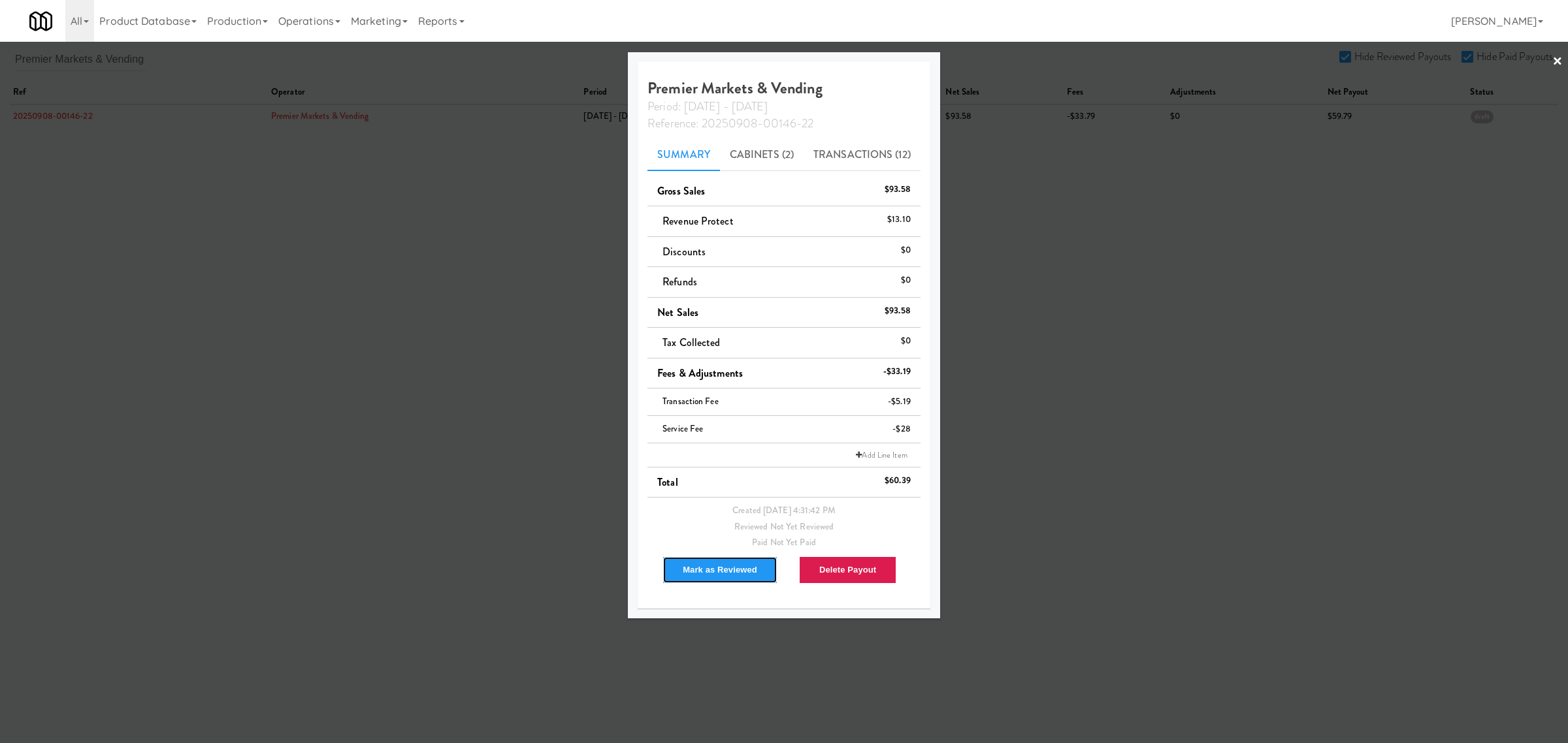
click at [700, 562] on button "Mark as Reviewed" at bounding box center [720, 570] width 115 height 27
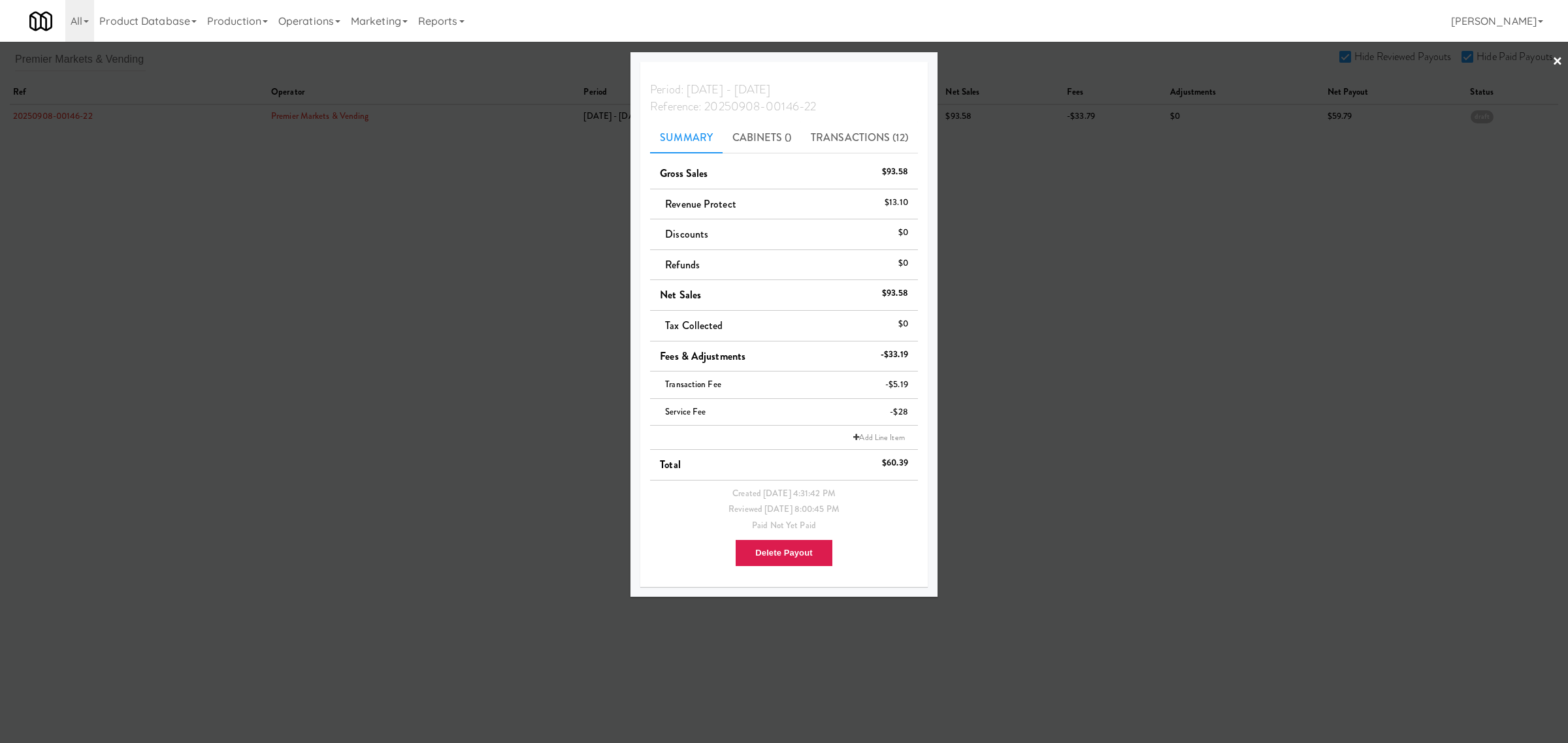
click at [157, 248] on div at bounding box center [784, 372] width 1568 height 743
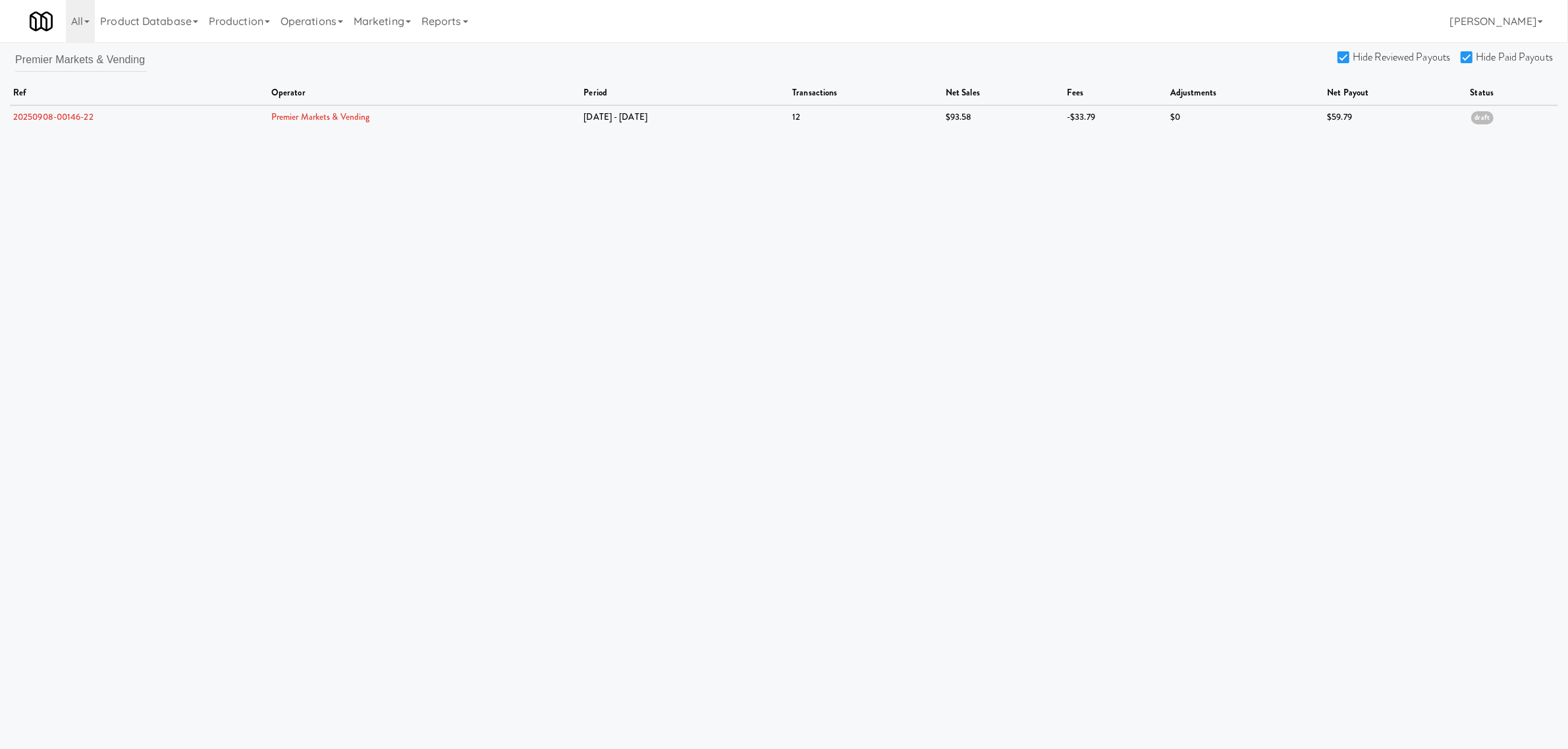
click at [12, 54] on div "Premier Markets & Vending Hide Reviewed Payouts Hide Paid Payouts ref operator …" at bounding box center [784, 88] width 1568 height 81
drag, startPoint x: 17, startPoint y: 56, endPoint x: 348, endPoint y: 83, distance: 332.1
click at [348, 83] on div "Premier Markets & Vending Hide Reviewed Payouts Hide Paid Payouts ref operator …" at bounding box center [784, 88] width 1568 height 81
paste input "Rock Solid Reboot"
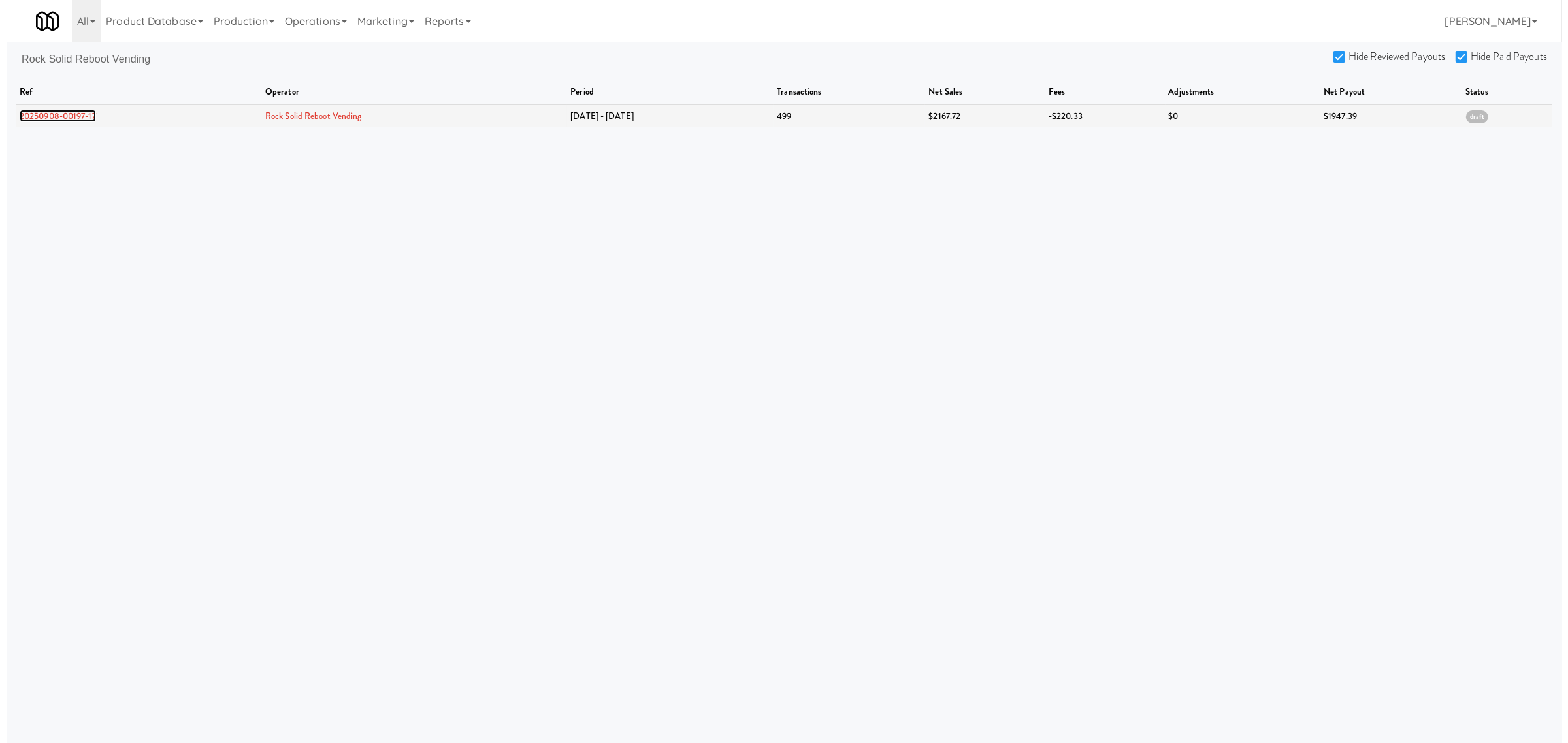
scroll to position [0, 0]
click at [70, 115] on link "20250908-00197-17" at bounding box center [51, 115] width 76 height 13
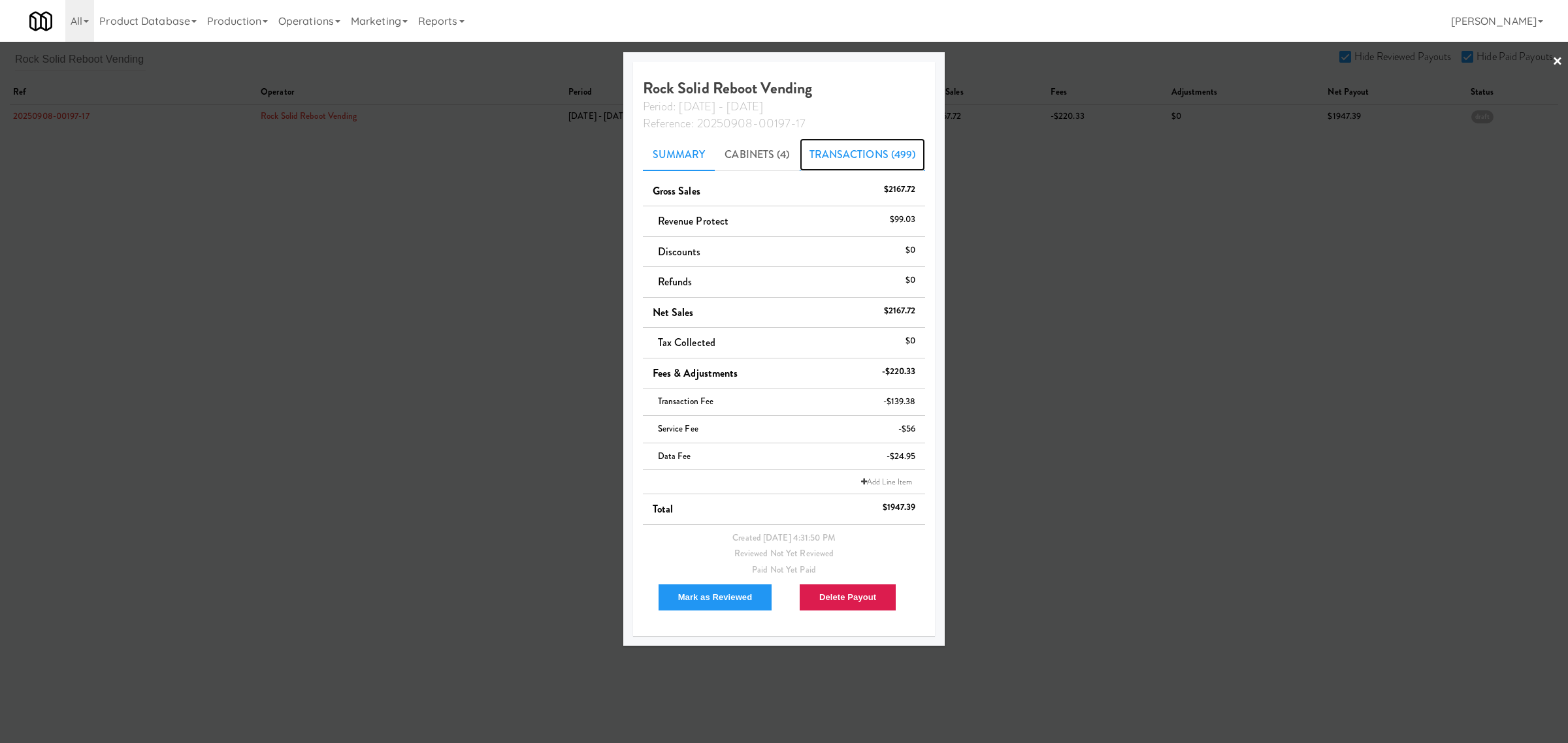
click at [846, 147] on link "Transactions (499)" at bounding box center [862, 154] width 126 height 32
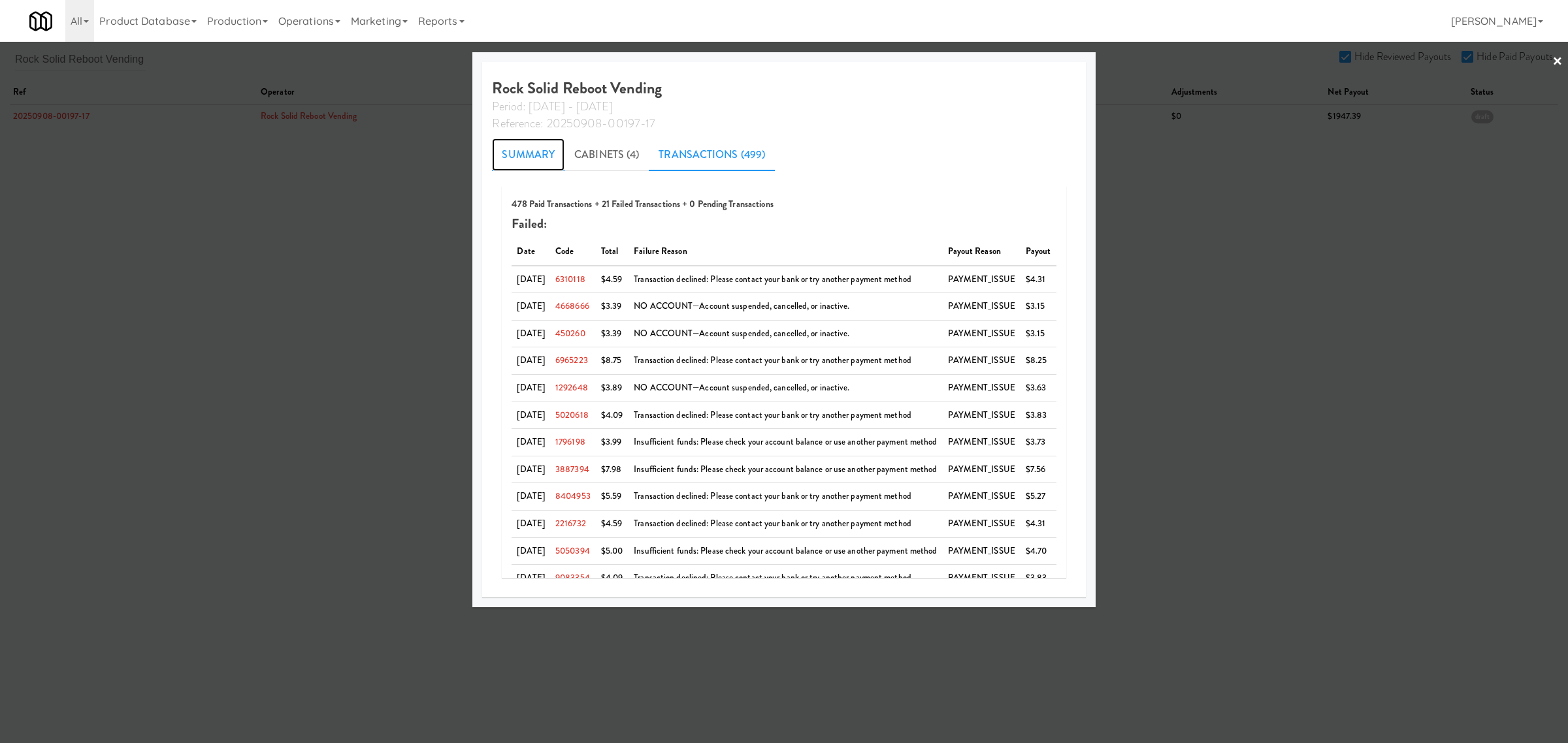
click at [533, 152] on link "Summary" at bounding box center [528, 154] width 72 height 32
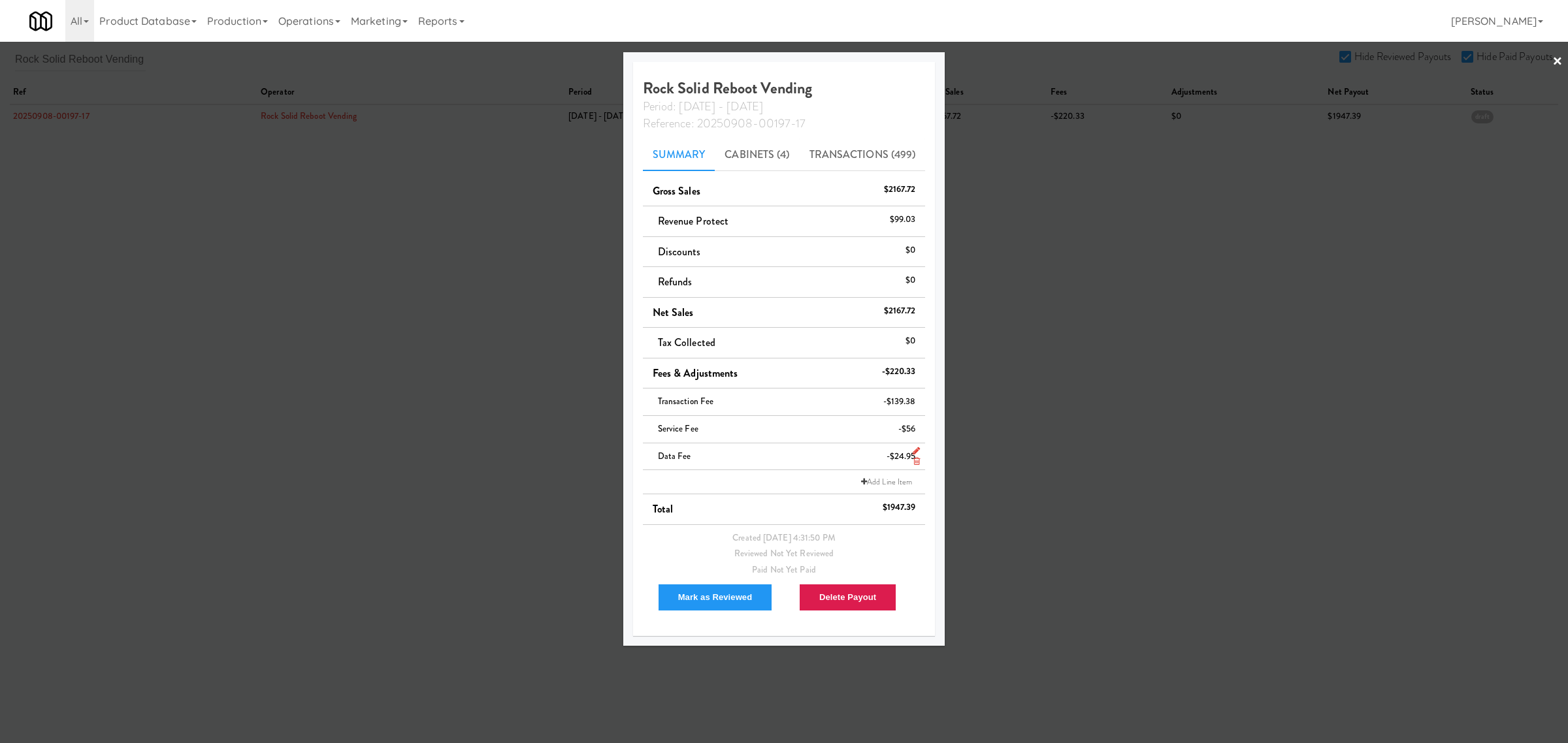
click at [913, 462] on icon at bounding box center [916, 461] width 7 height 9
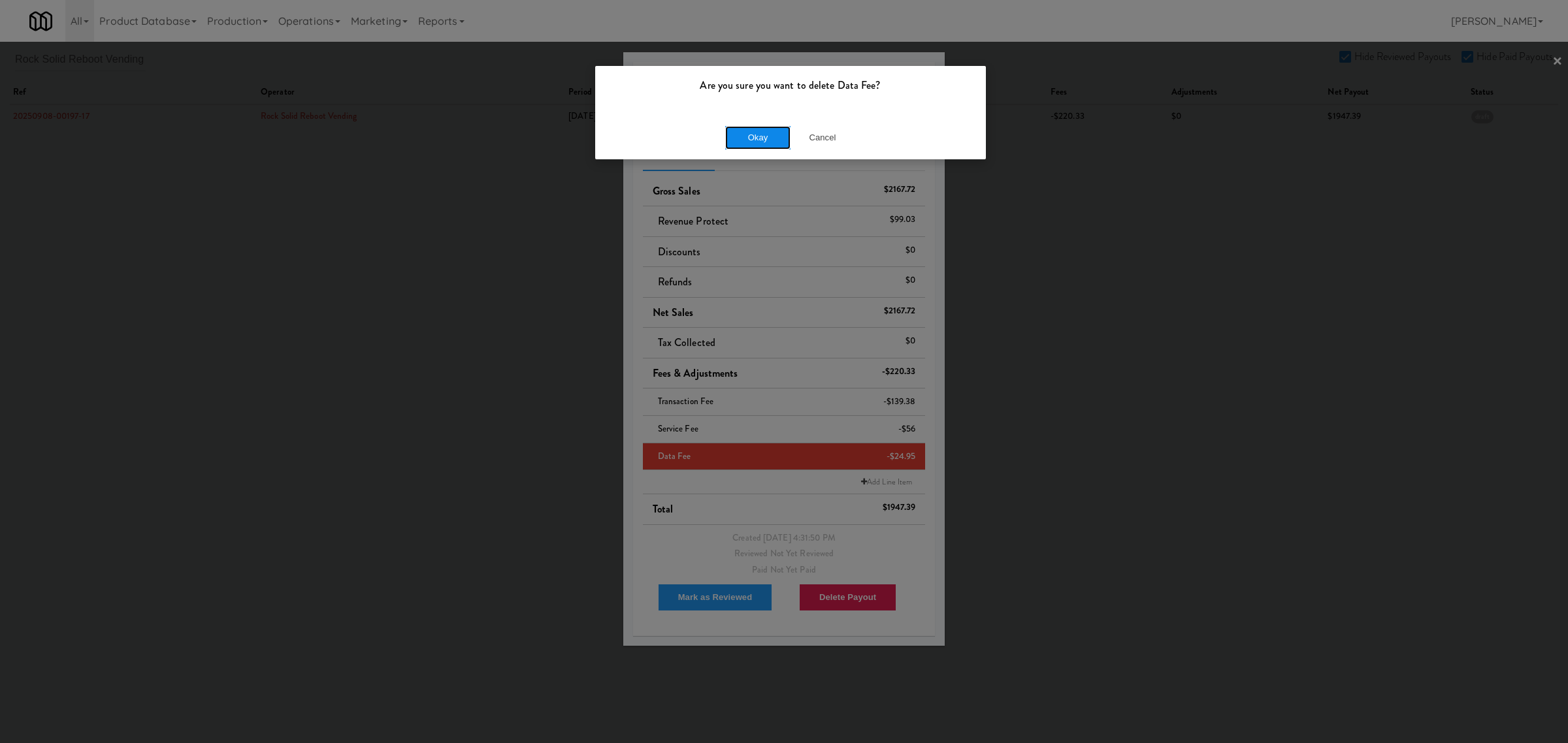
click at [769, 137] on button "Okay" at bounding box center [758, 138] width 65 height 23
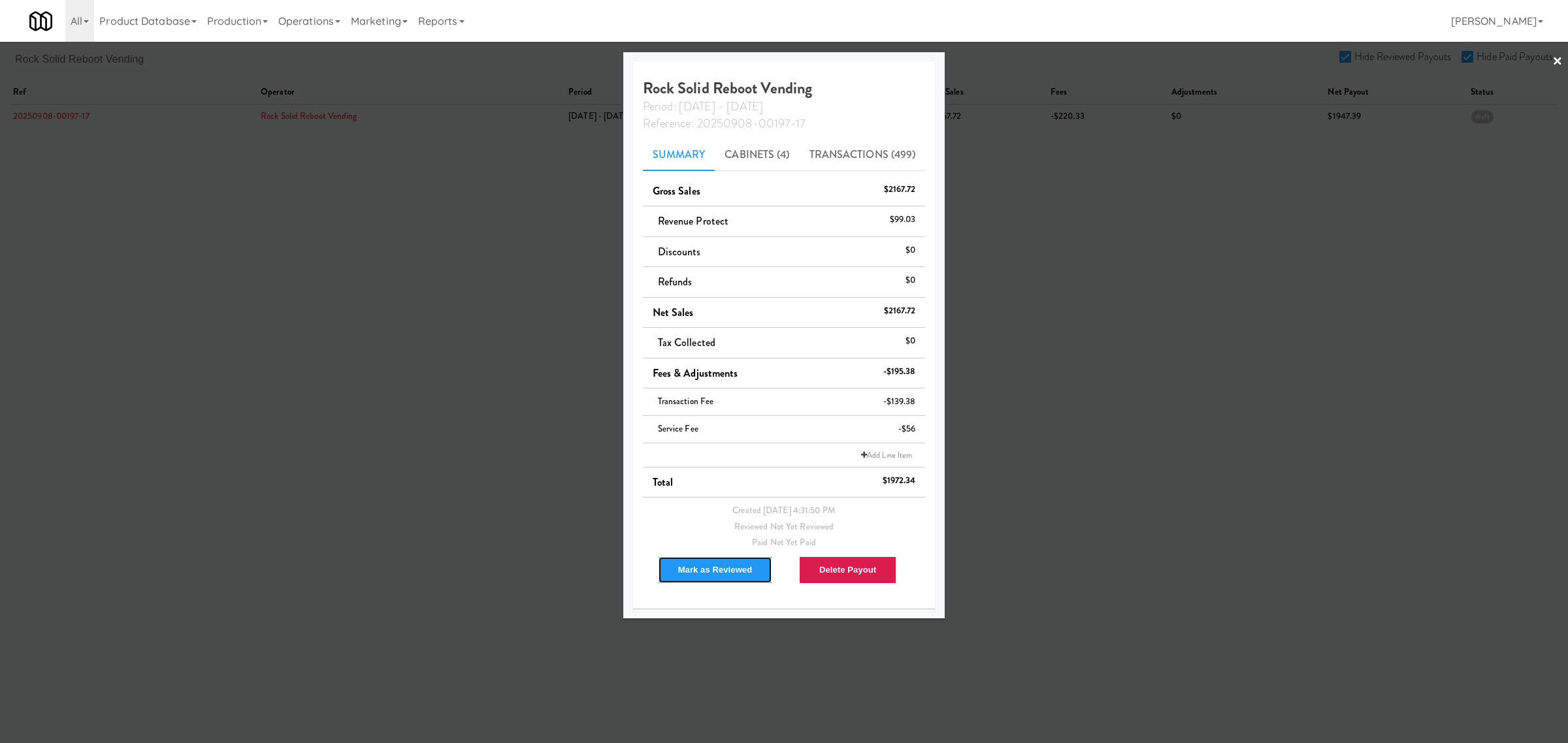
click at [714, 574] on button "Mark as Reviewed" at bounding box center [716, 570] width 115 height 27
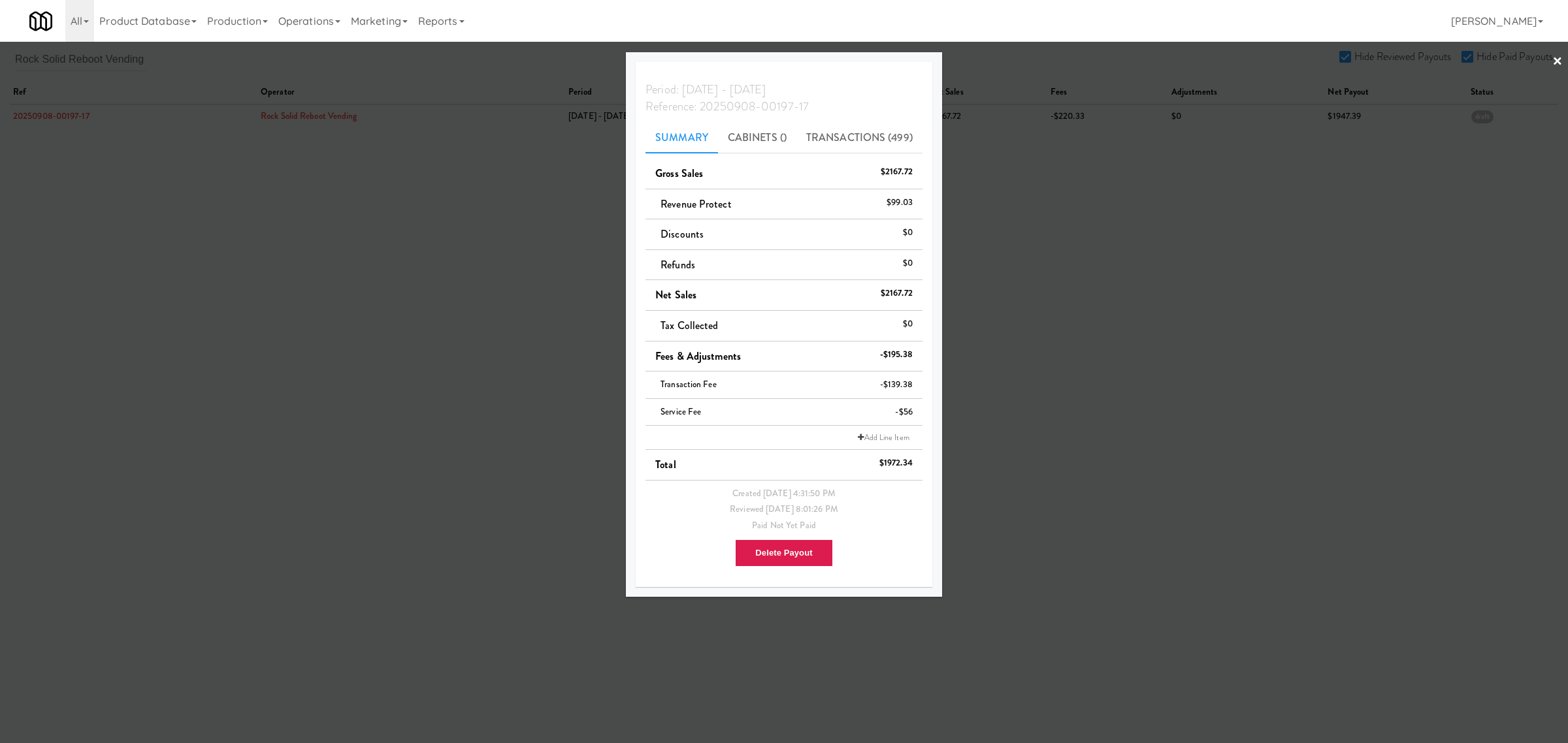
click at [111, 46] on div at bounding box center [784, 372] width 1568 height 743
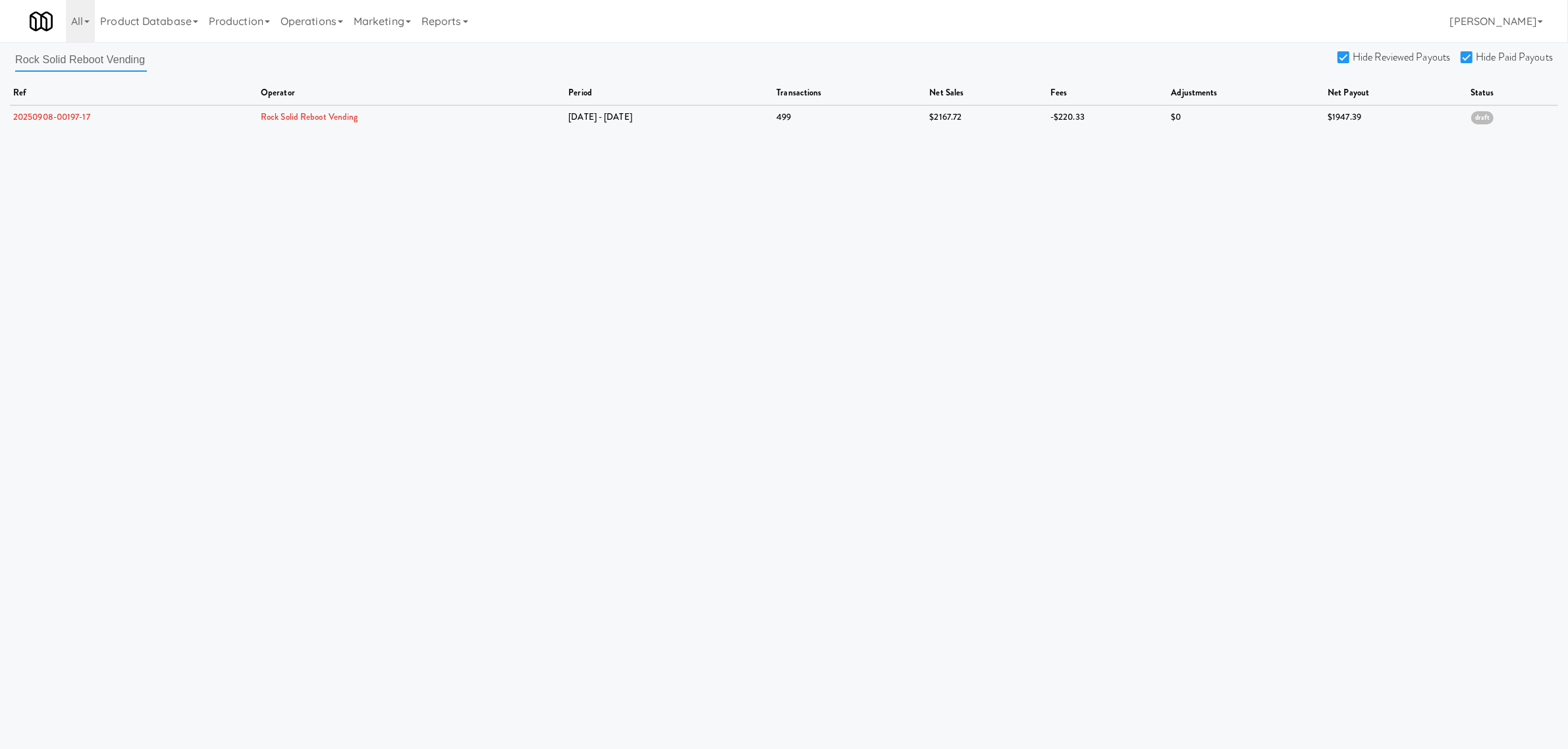
click at [43, 52] on input "Rock Solid Reboot Vending" at bounding box center [81, 59] width 132 height 25
drag, startPoint x: 15, startPoint y: 54, endPoint x: 195, endPoint y: 54, distance: 180.0
click at [195, 54] on div "Rock Solid Reboot Vending Hide Reviewed Payouts Hide Paid Payouts ref operator …" at bounding box center [784, 88] width 1568 height 81
paste input "St [PERSON_NAME]"
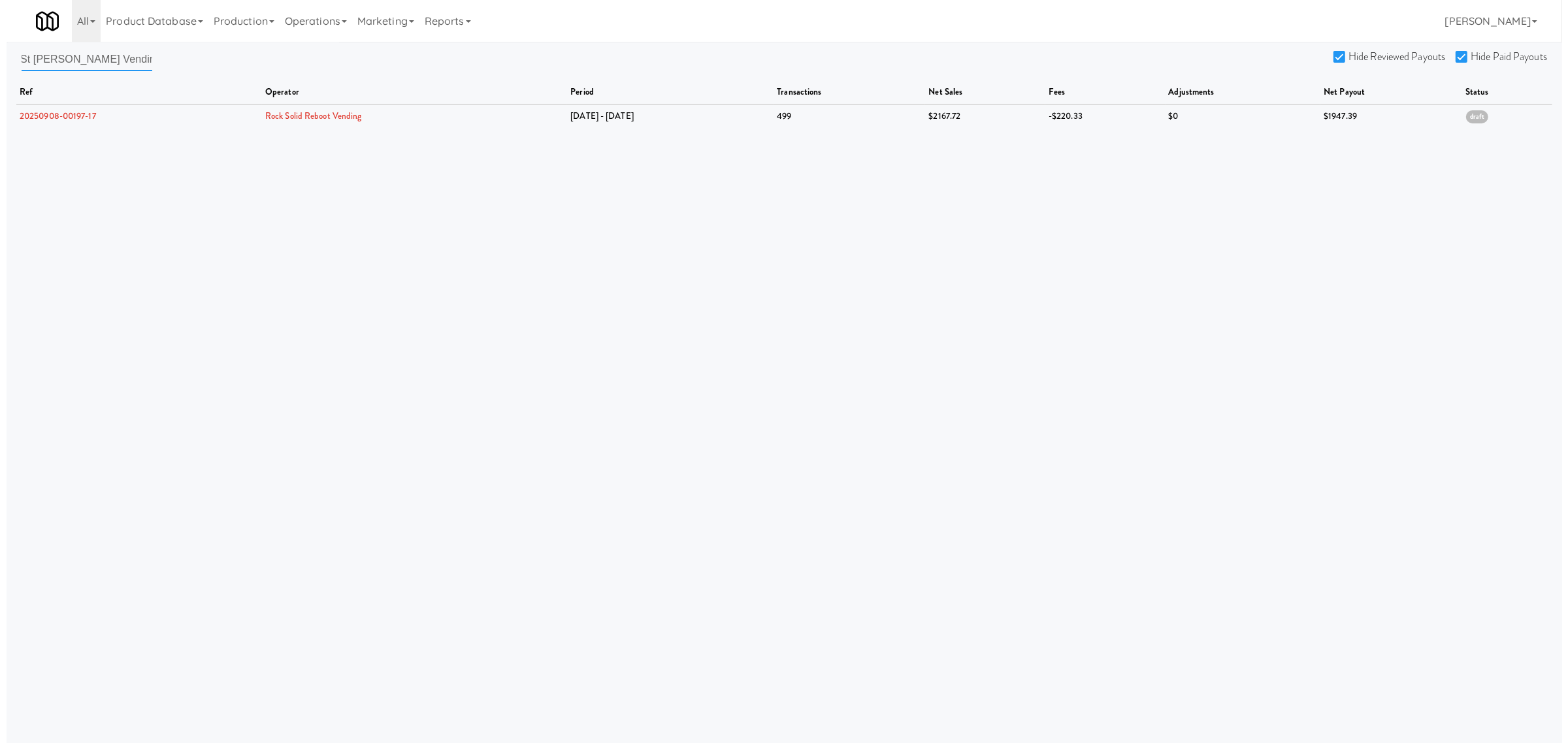
scroll to position [0, 0]
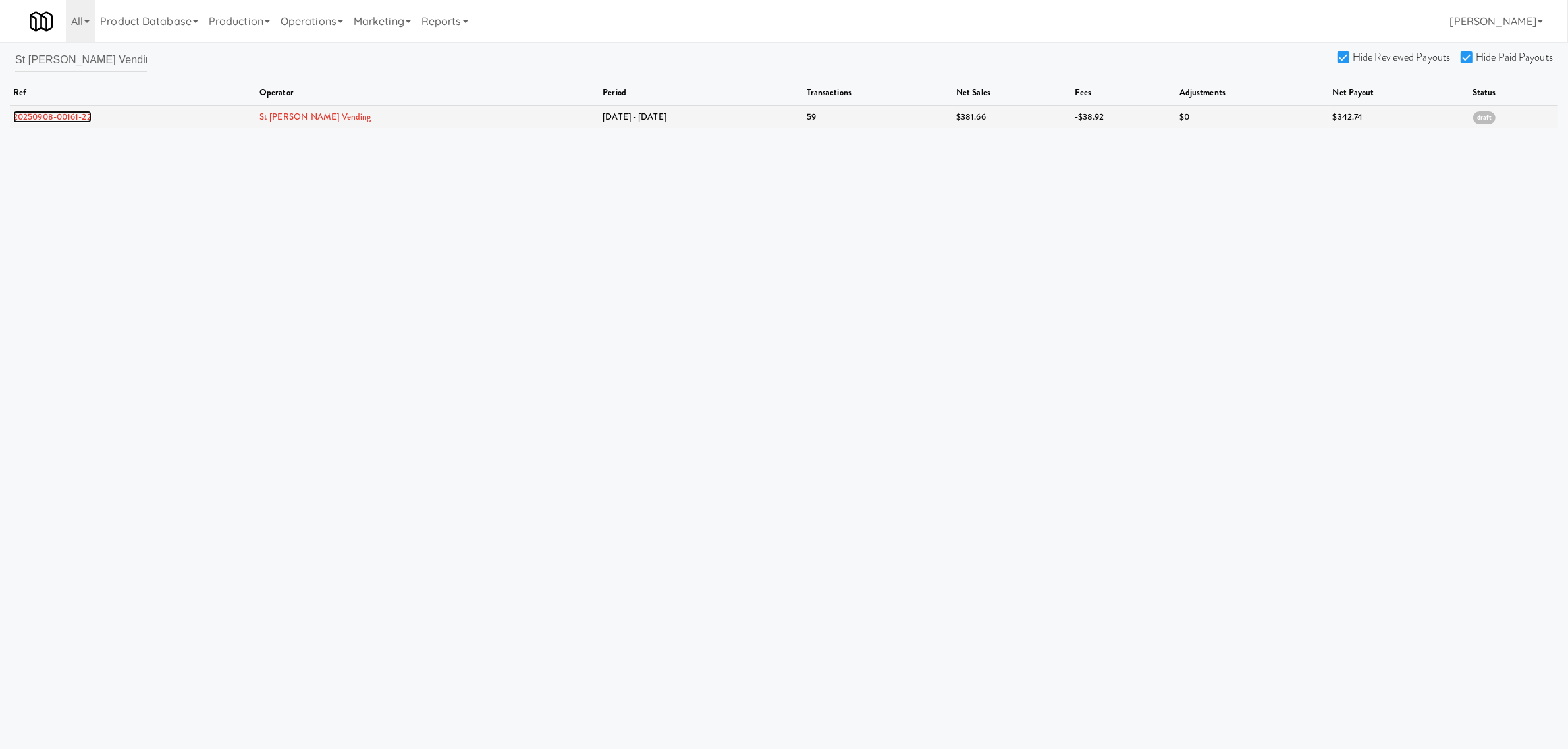
click at [38, 114] on link "20250908-00161-22" at bounding box center [52, 116] width 79 height 13
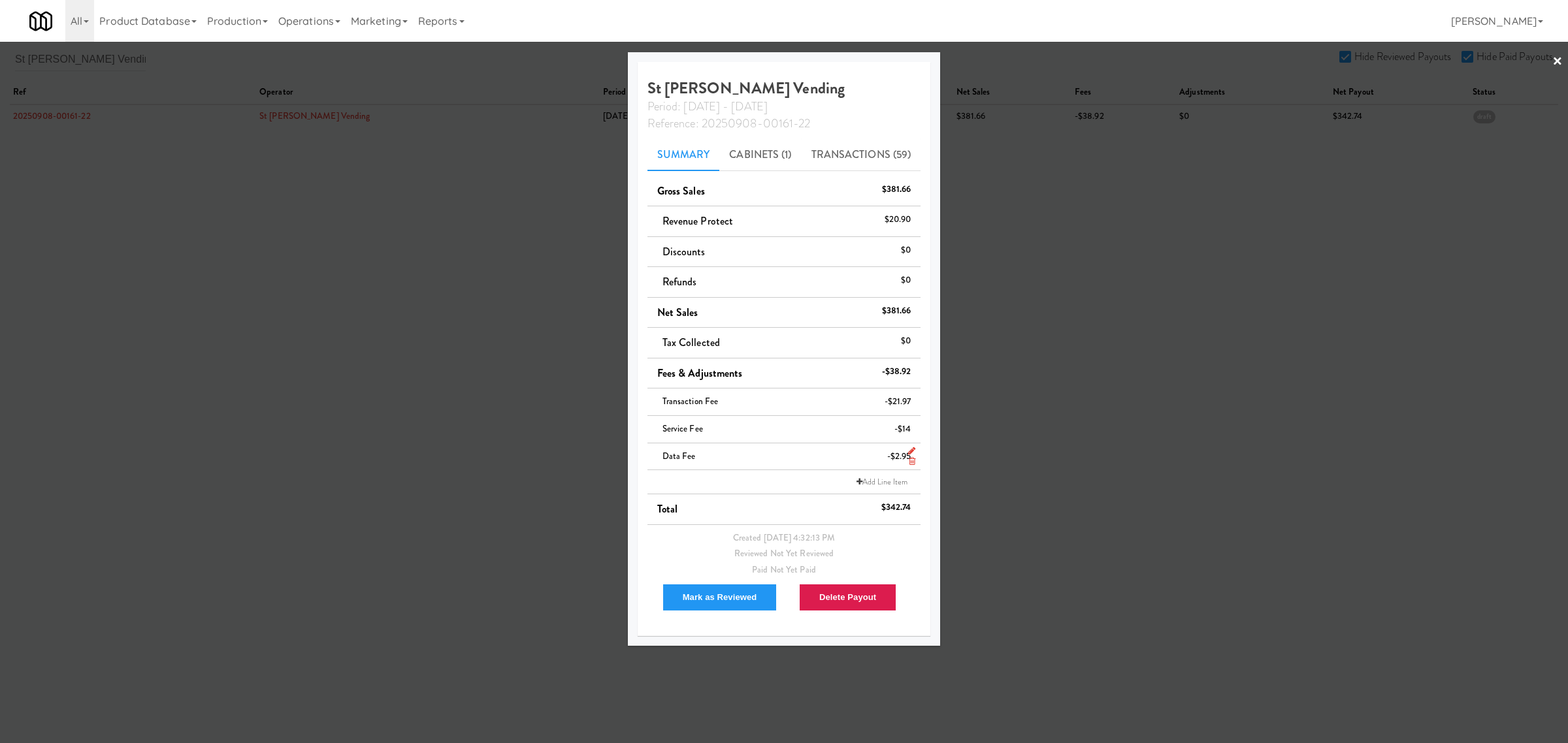
click at [912, 460] on icon at bounding box center [912, 461] width 7 height 9
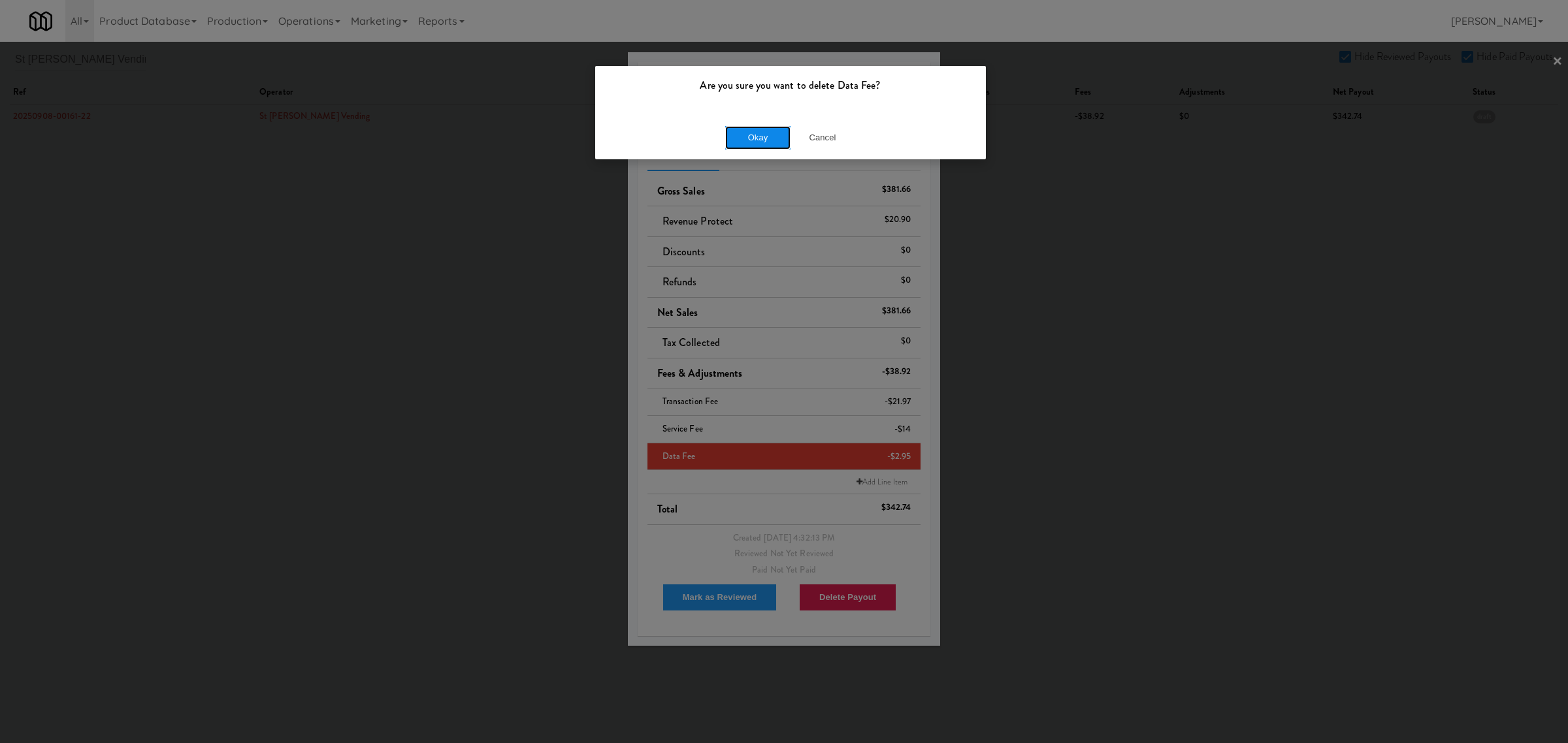
click at [746, 131] on button "Okay" at bounding box center [758, 138] width 65 height 23
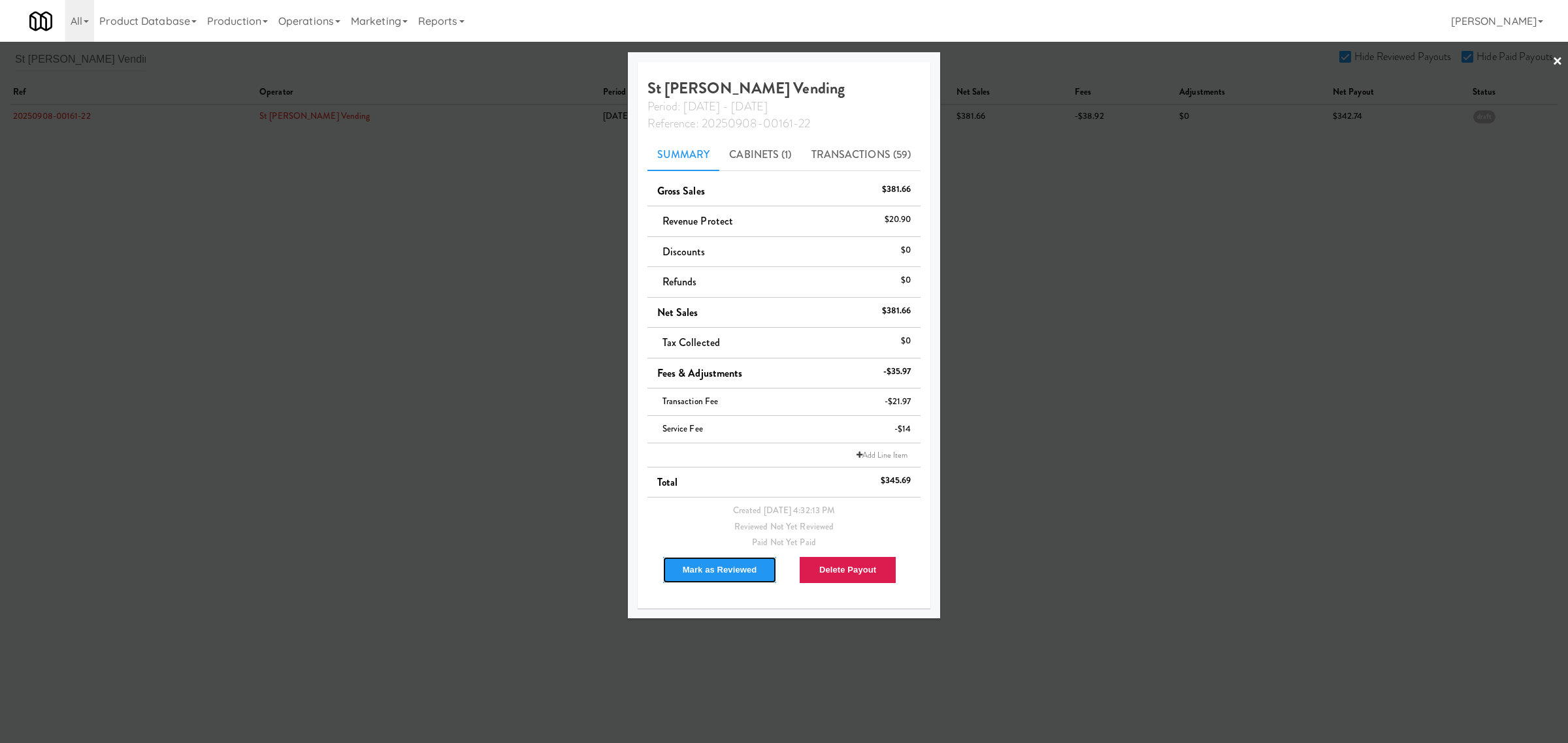
click at [720, 575] on button "Mark as Reviewed" at bounding box center [720, 570] width 115 height 27
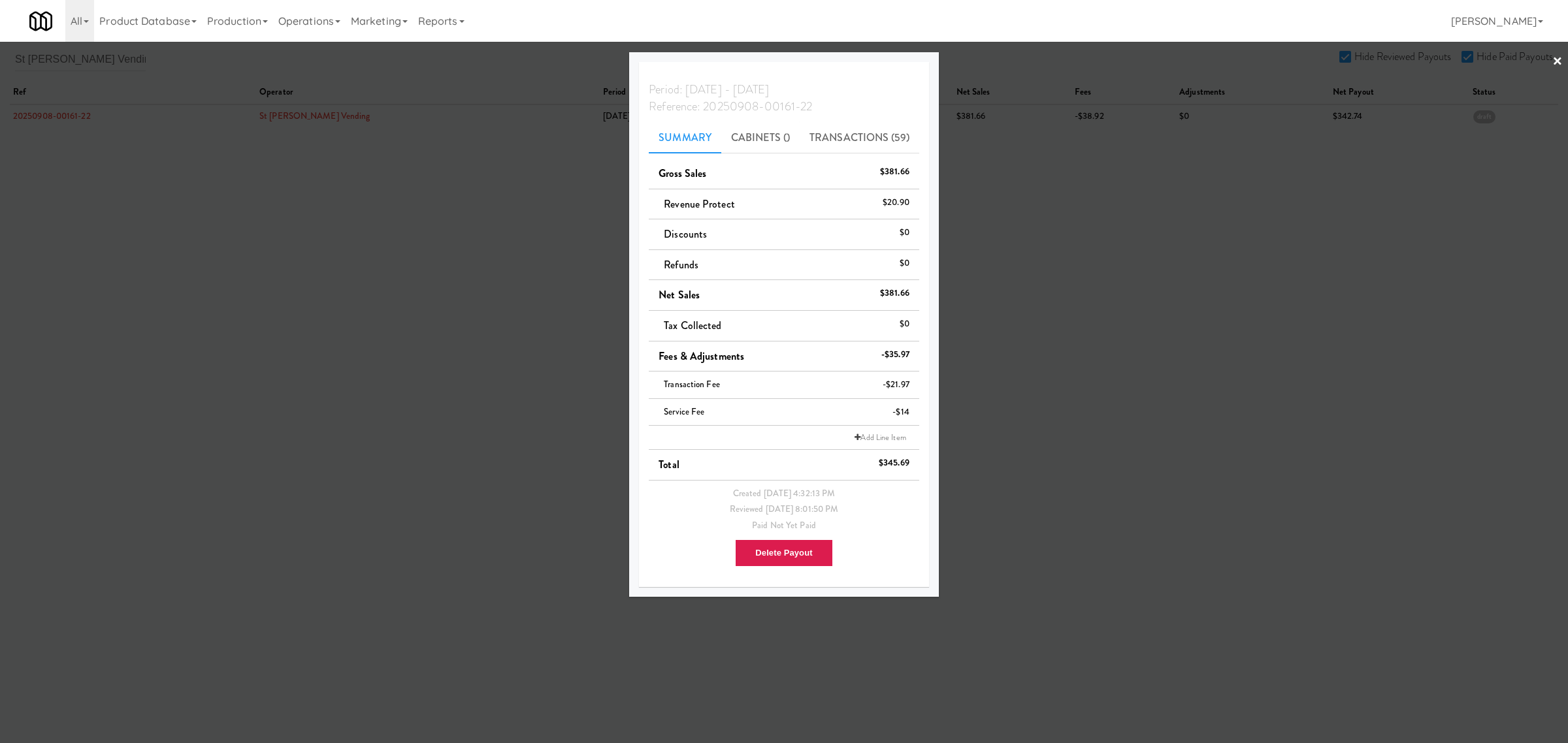
click at [186, 273] on div at bounding box center [784, 372] width 1568 height 743
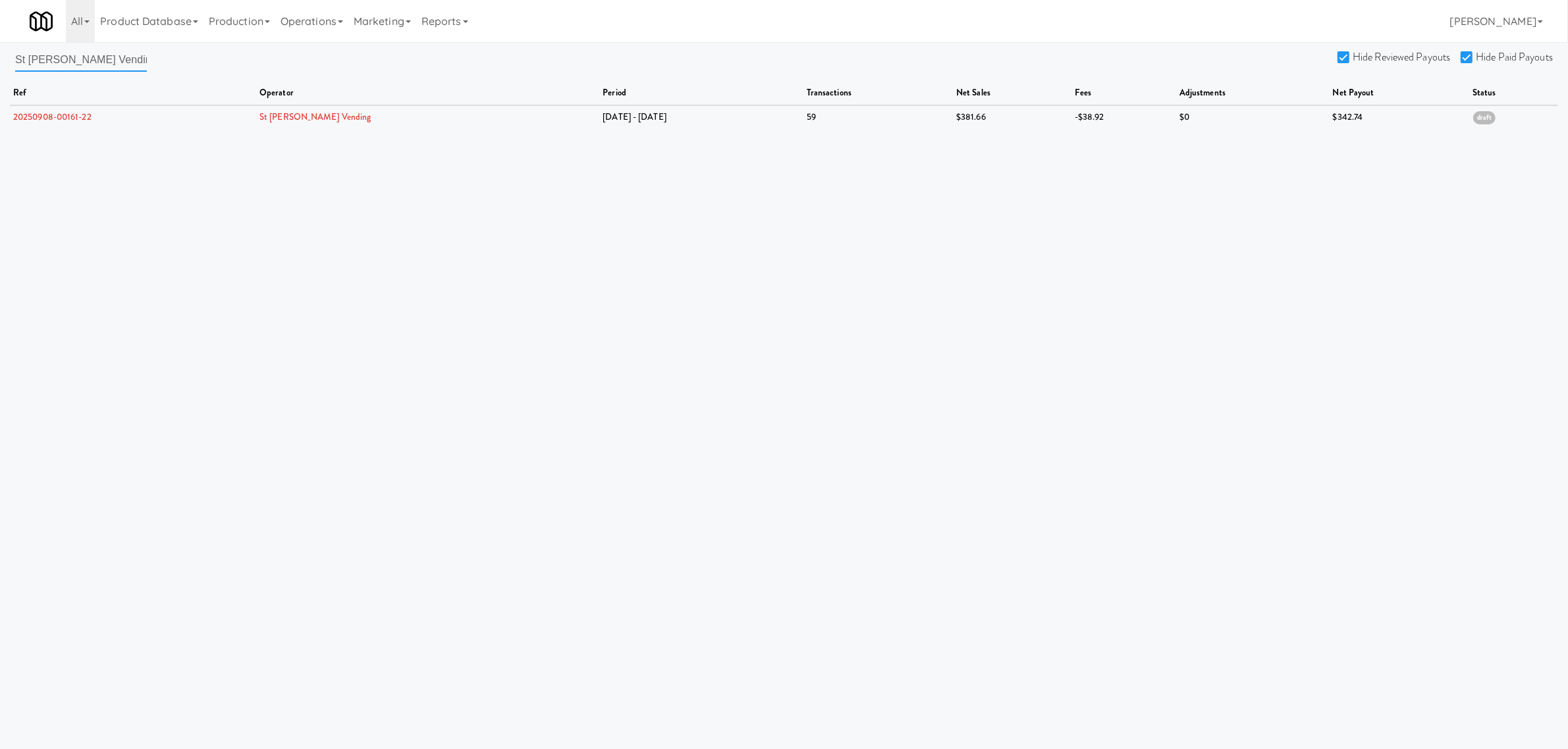
click at [108, 56] on input "St [PERSON_NAME] Vending" at bounding box center [81, 59] width 132 height 25
drag, startPoint x: 108, startPoint y: 56, endPoint x: -36, endPoint y: 56, distance: 144.0
click at [0, 56] on html "Are you sure you want to delete Data Fee? Okay Cancel Okay Are you sure you wan…" at bounding box center [784, 374] width 1568 height 749
paste input "ar Family Markets"
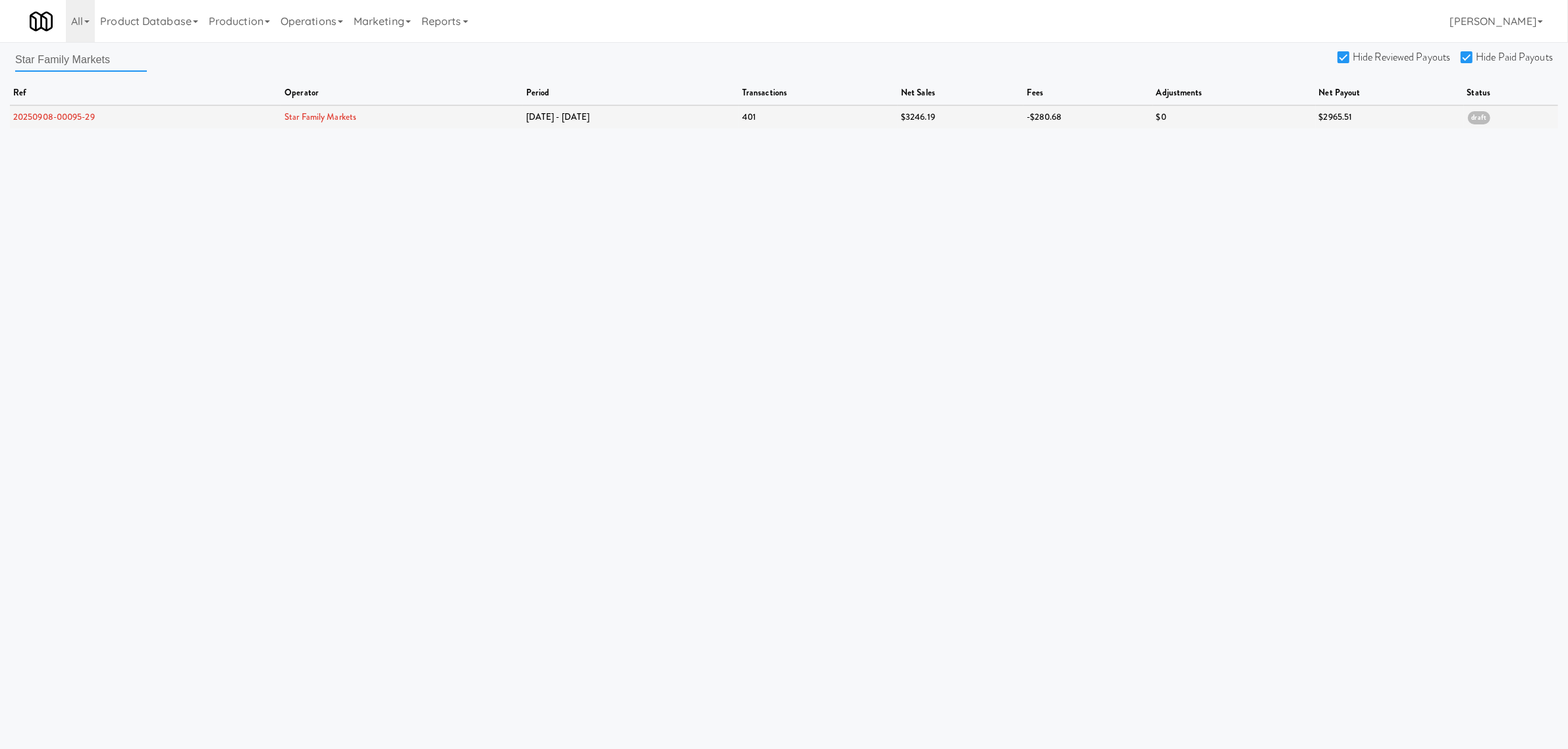
type input "Star Family Markets"
click at [43, 118] on link "20250908-00095-29" at bounding box center [53, 116] width 82 height 13
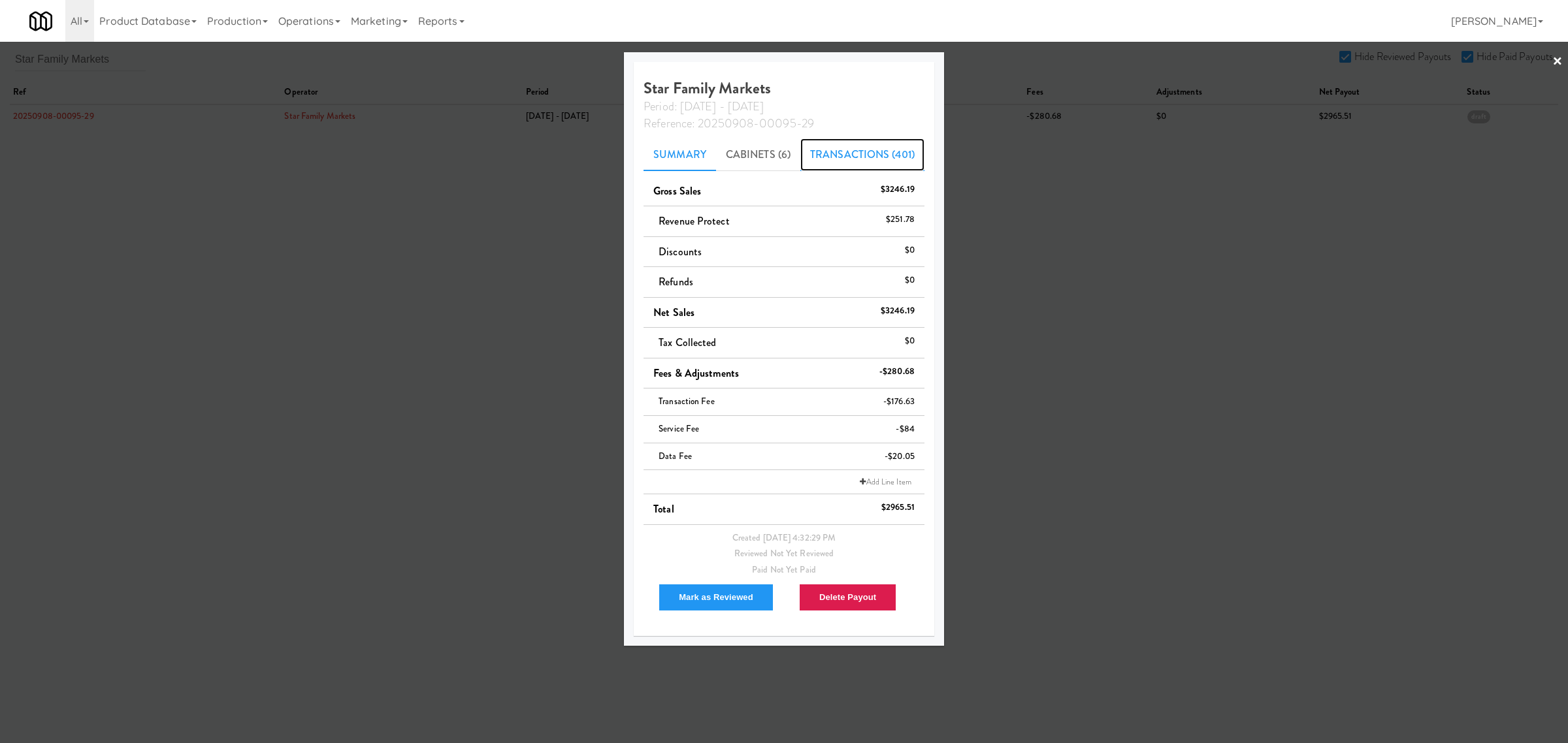
click at [866, 154] on link "Transactions (401)" at bounding box center [862, 154] width 124 height 32
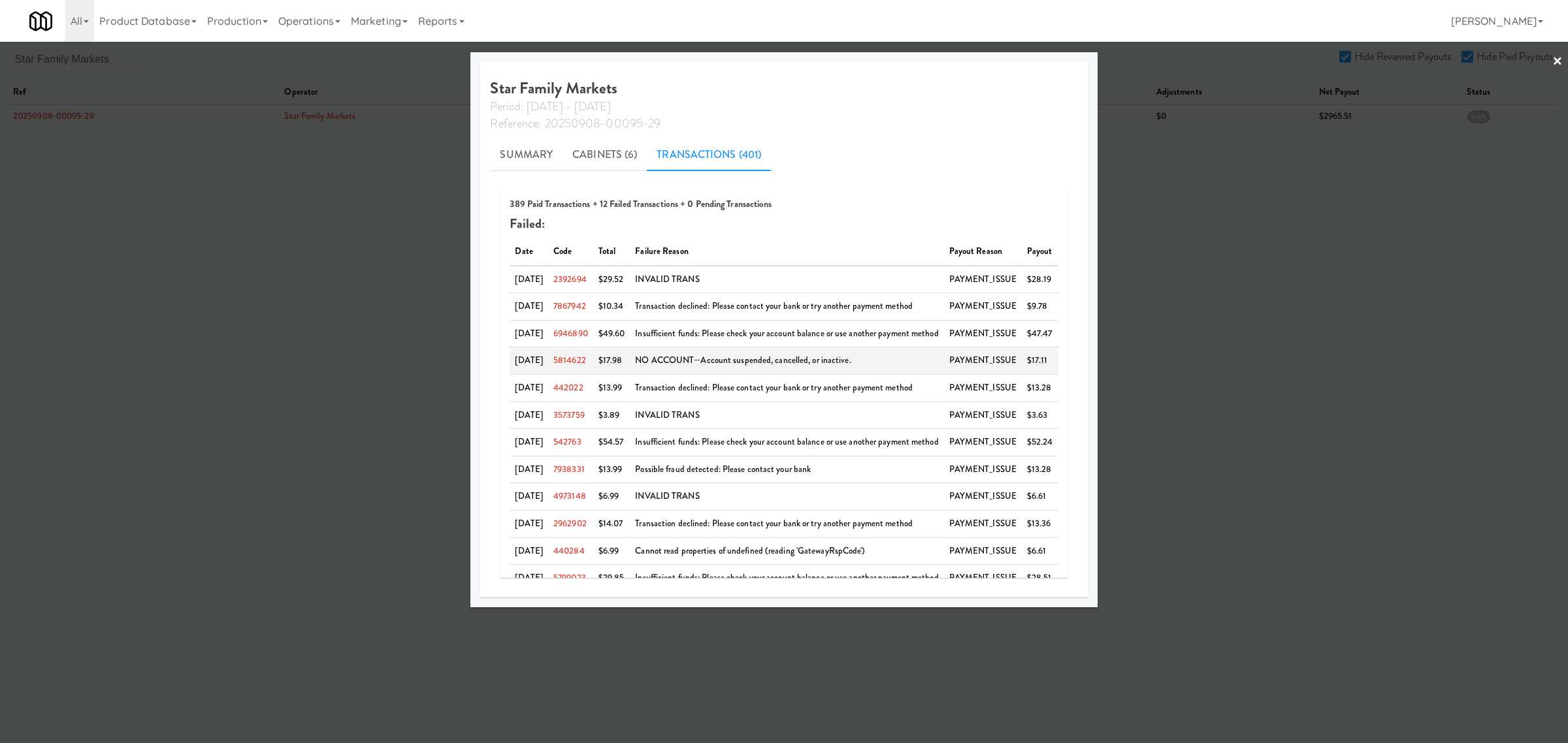
scroll to position [24, 0]
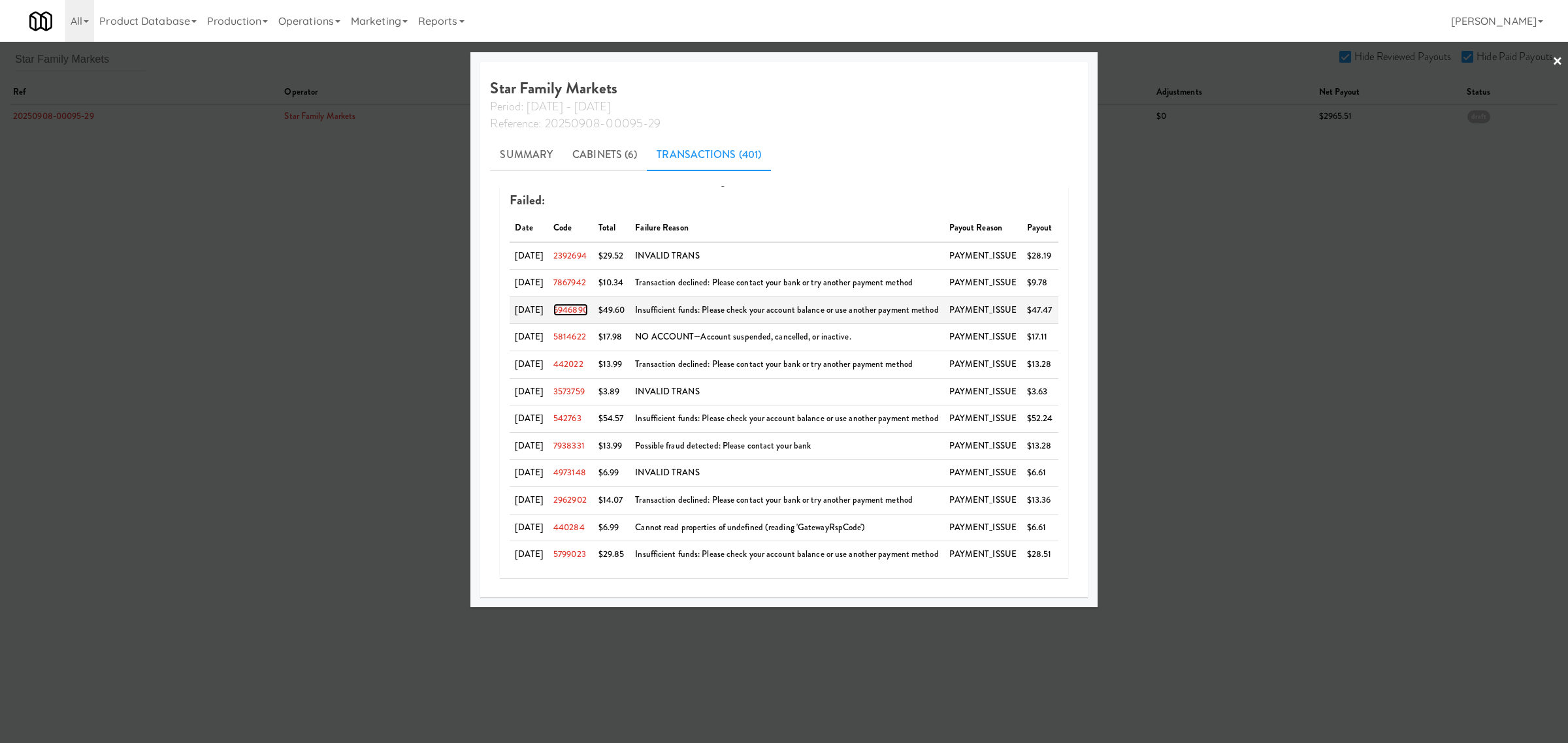
click at [573, 304] on link "6946890" at bounding box center [570, 310] width 34 height 13
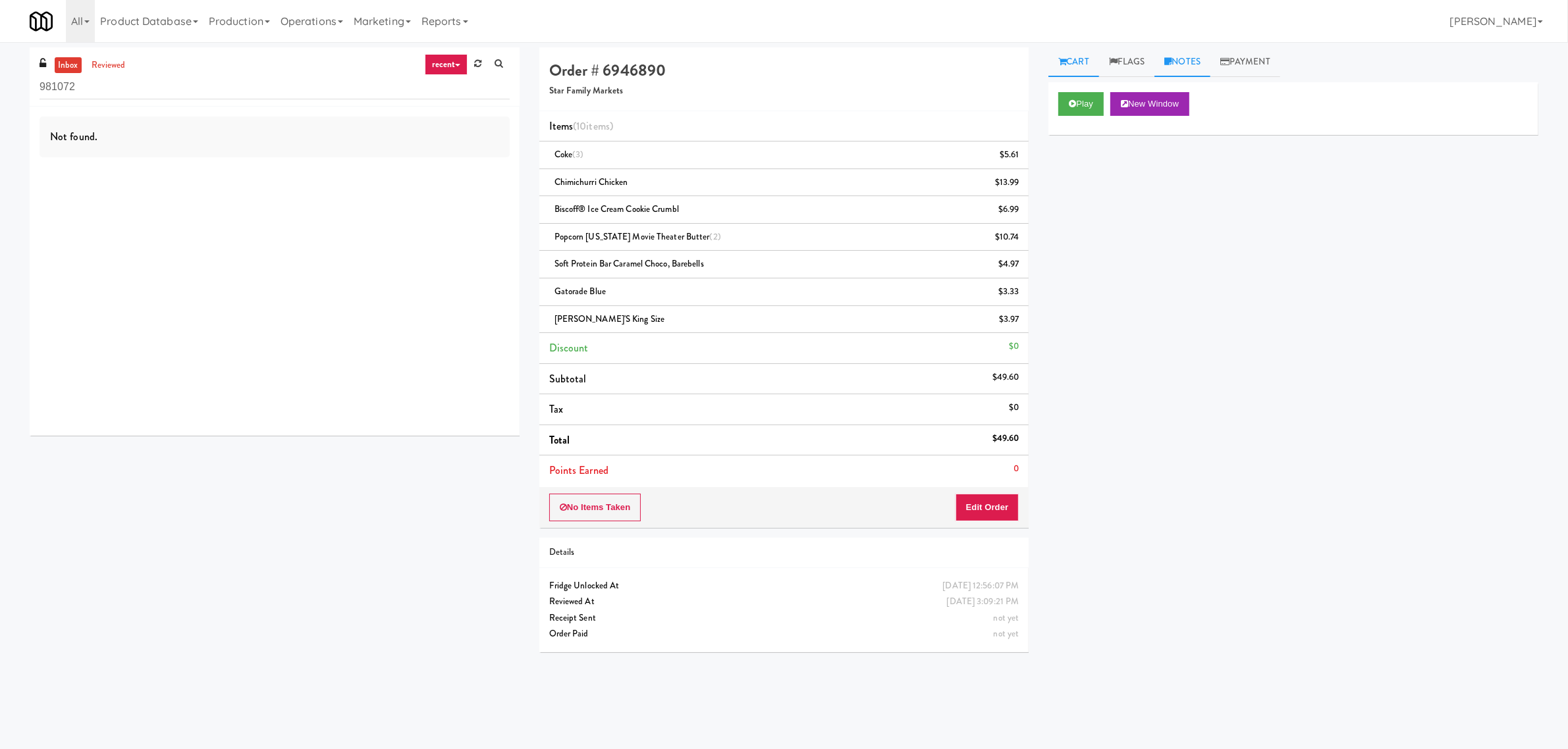
click at [1186, 54] on link "Notes" at bounding box center [1182, 62] width 56 height 30
click at [1141, 62] on link "Flags" at bounding box center [1126, 62] width 56 height 30
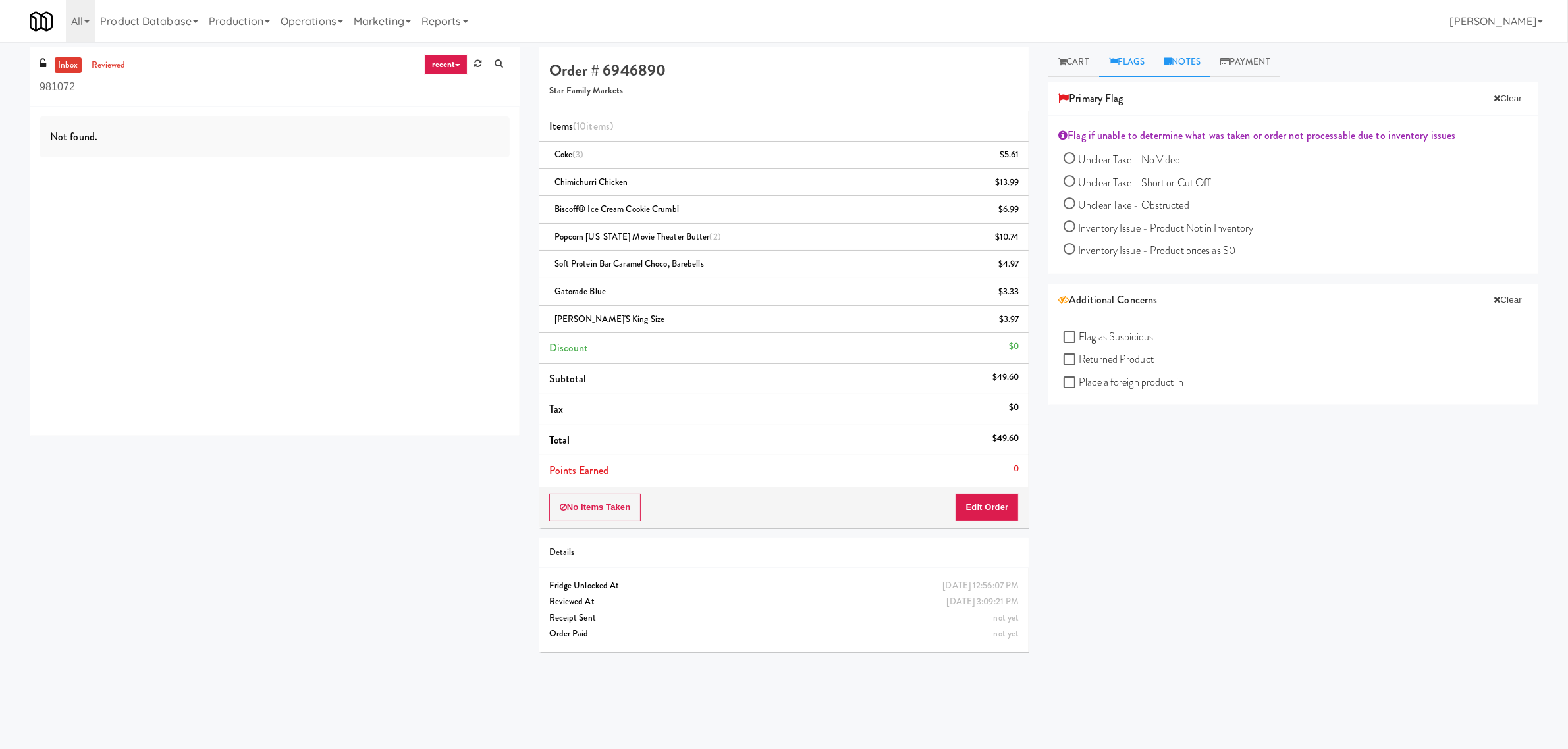
click at [1191, 61] on link "Notes" at bounding box center [1182, 62] width 56 height 30
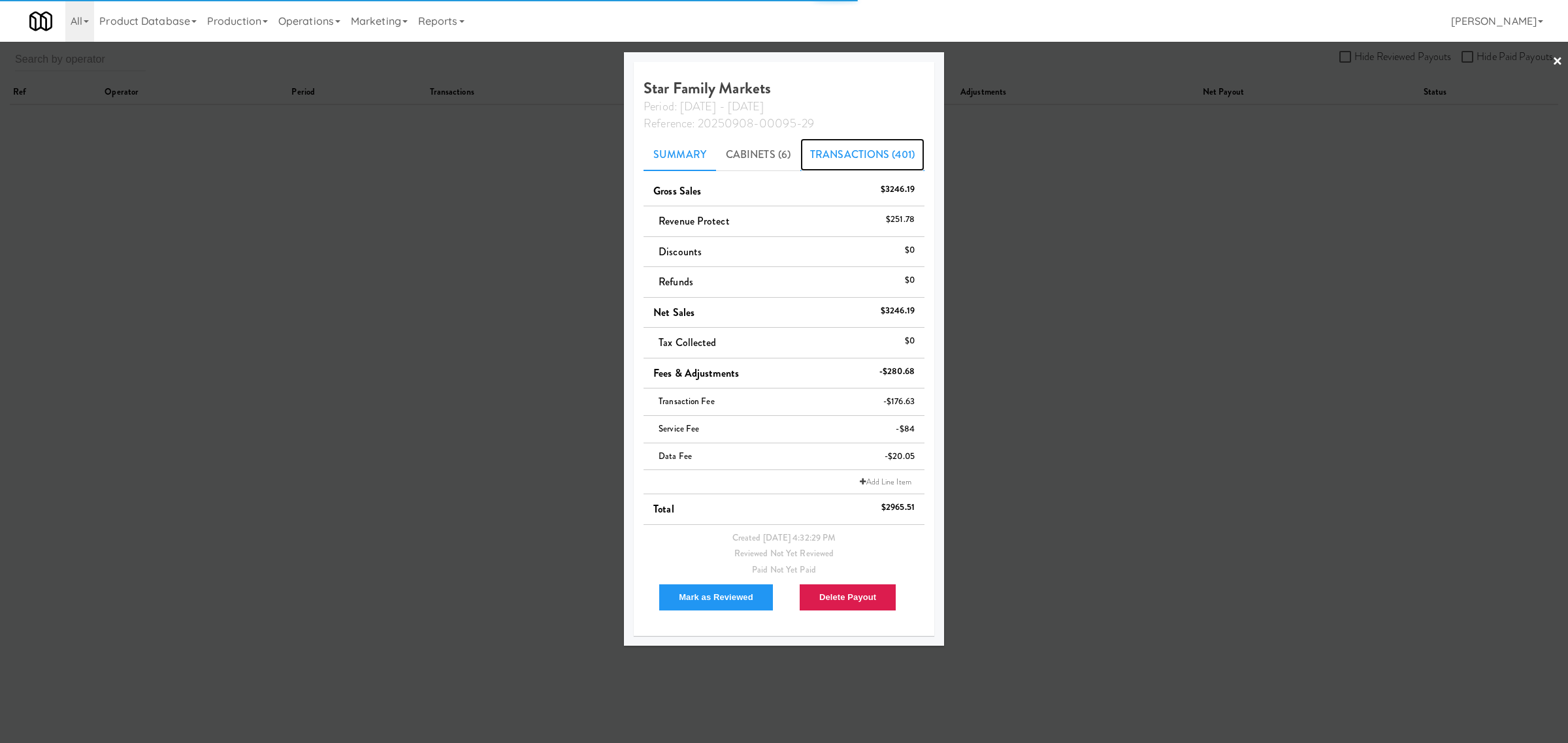
click at [857, 142] on link "Transactions (401)" at bounding box center [862, 154] width 124 height 32
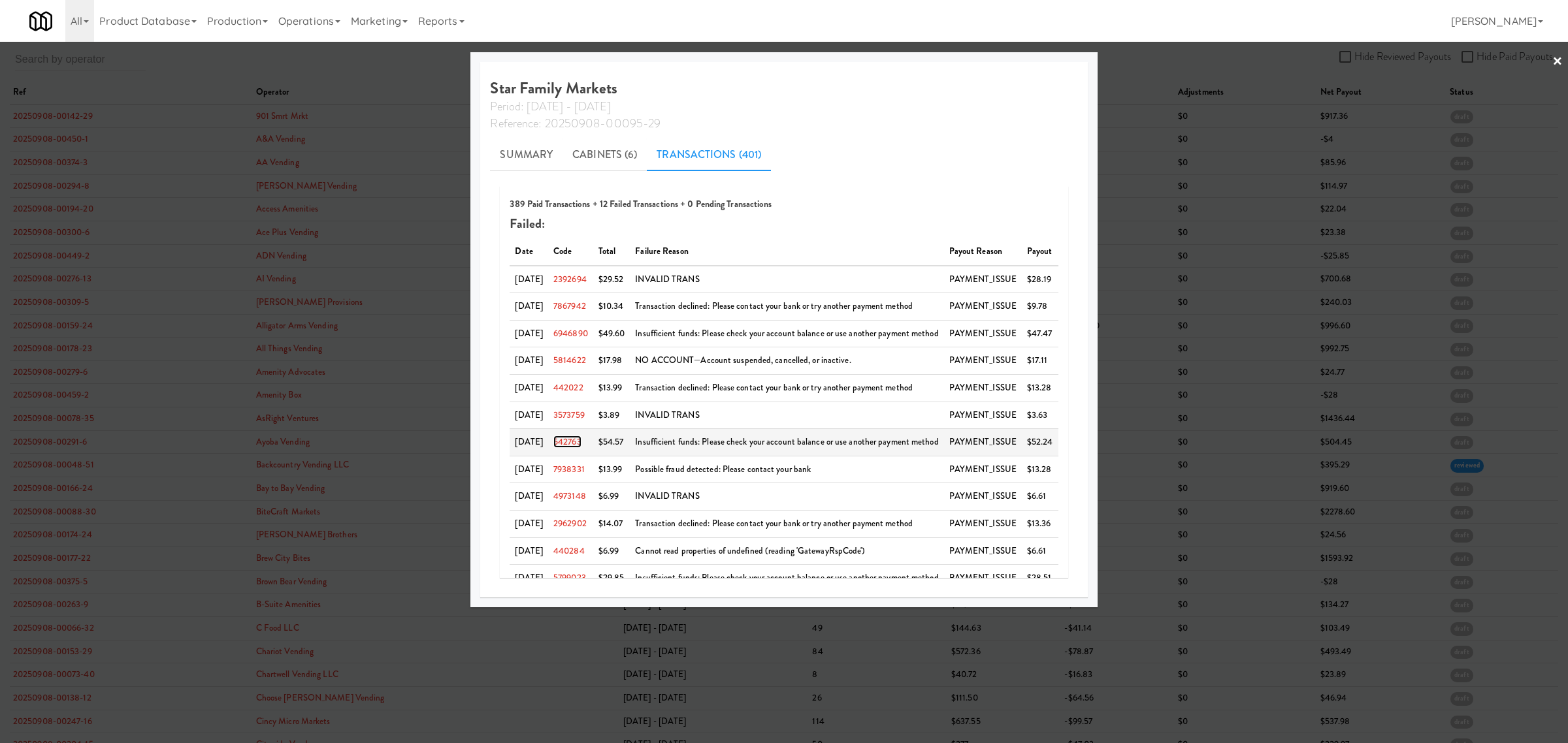
click at [565, 442] on link "542763" at bounding box center [567, 442] width 28 height 13
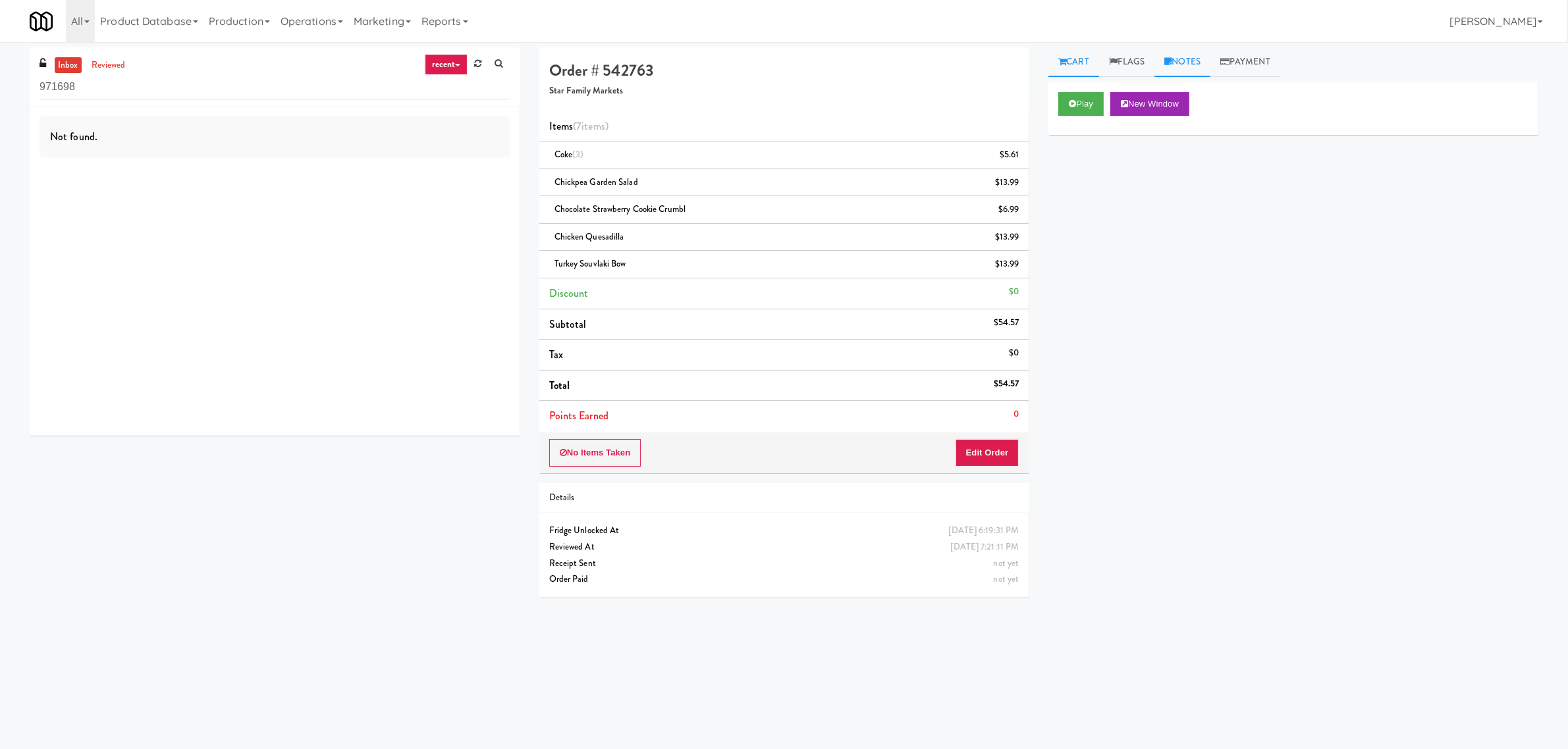
click at [1196, 59] on link "Notes" at bounding box center [1182, 62] width 56 height 30
click at [1127, 63] on link "Flags" at bounding box center [1126, 62] width 56 height 30
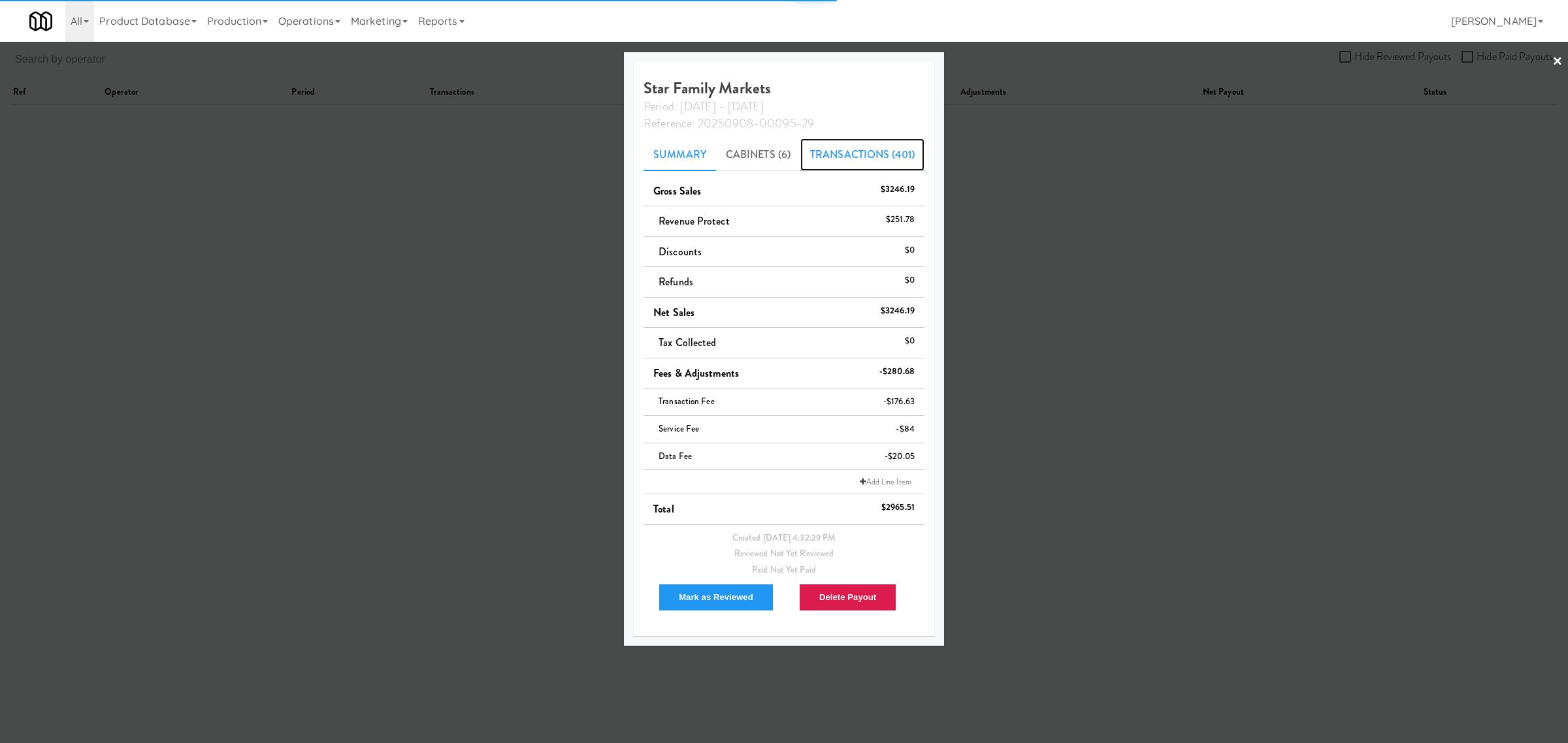
click at [854, 160] on link "Transactions (401)" at bounding box center [862, 154] width 124 height 32
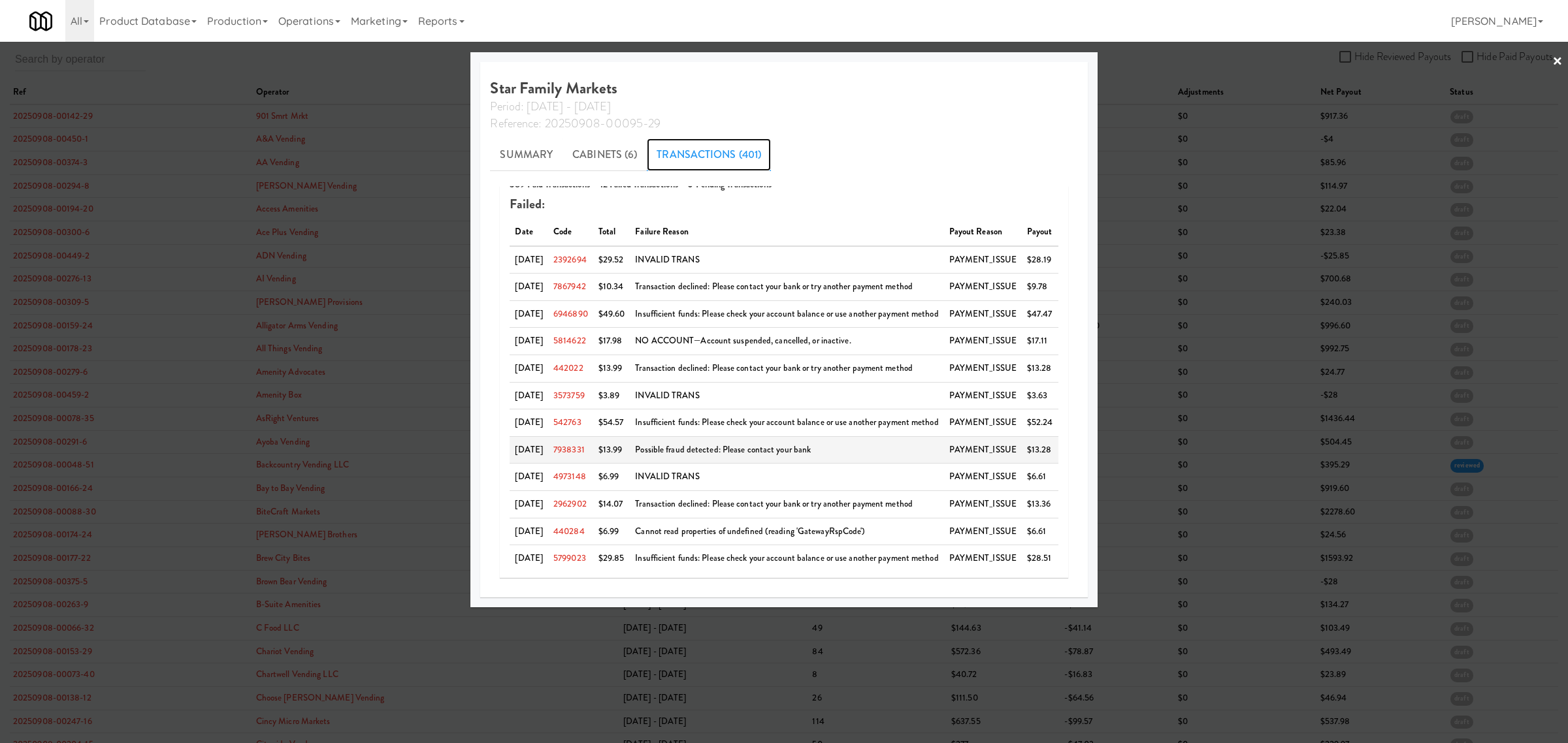
scroll to position [24, 0]
click at [365, 76] on div at bounding box center [784, 372] width 1568 height 743
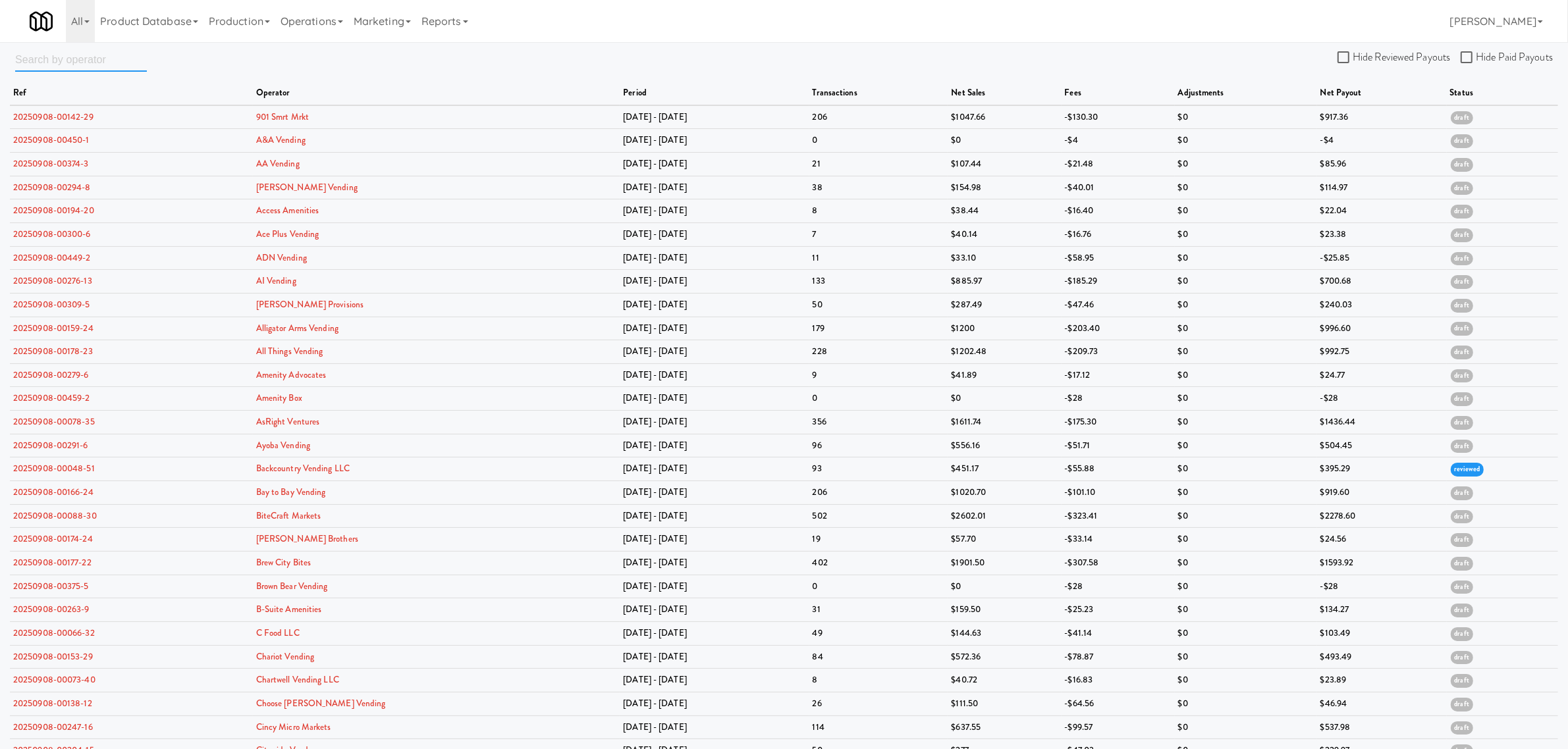
click at [36, 59] on input "text" at bounding box center [81, 59] width 132 height 25
paste input "s"
click at [36, 59] on input "text" at bounding box center [81, 59] width 132 height 25
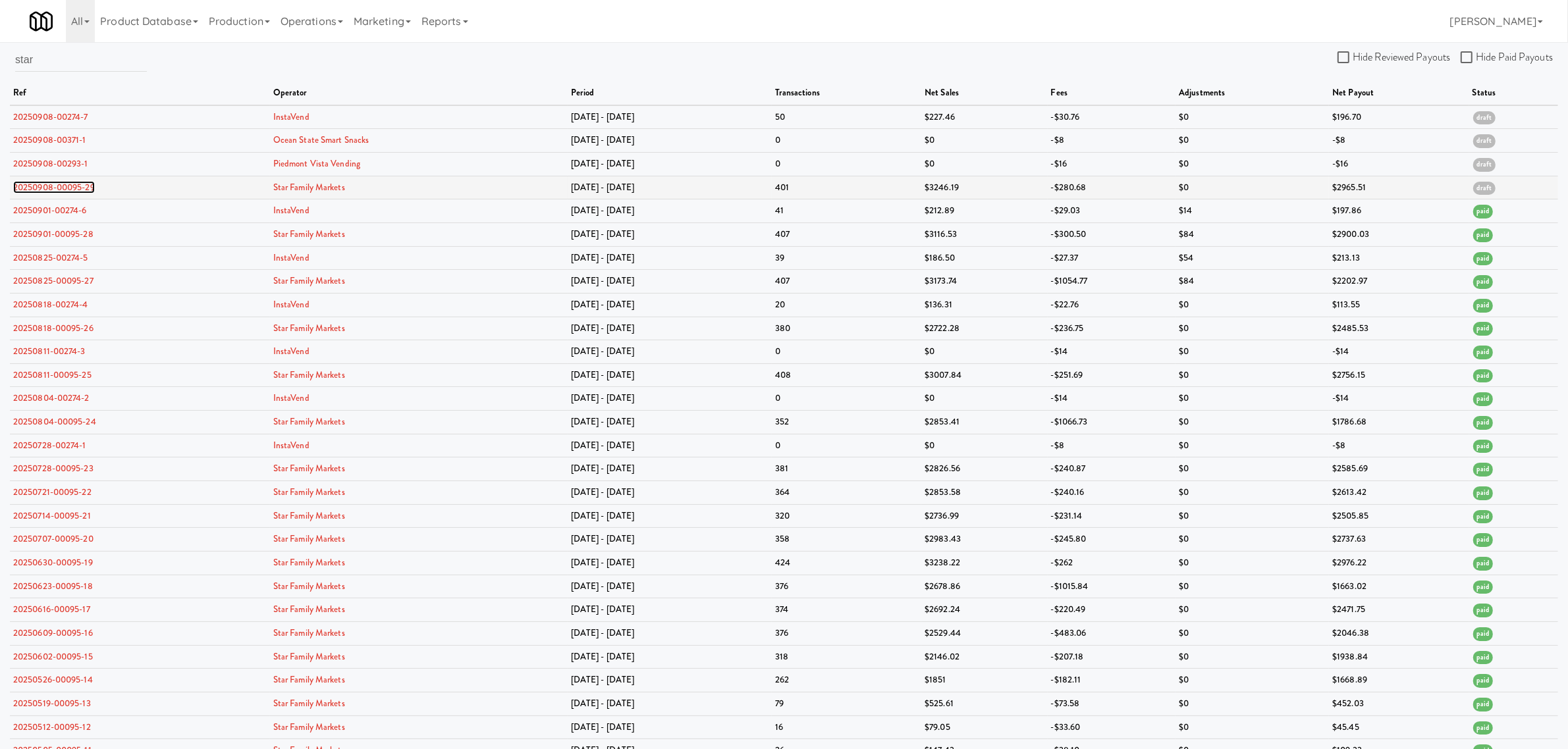
click at [66, 185] on link "20250908-00095-29" at bounding box center [53, 187] width 82 height 13
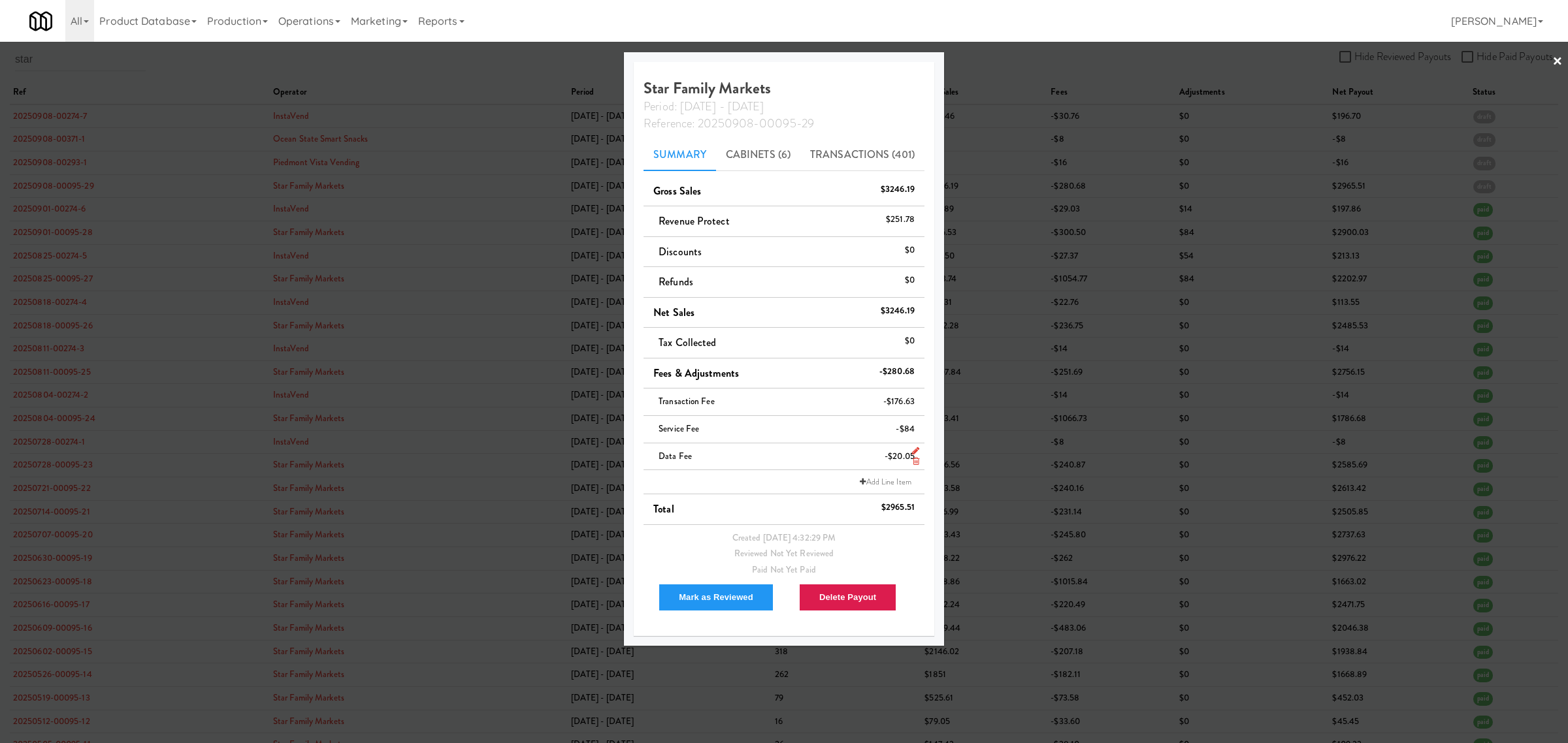
click at [913, 463] on icon at bounding box center [916, 461] width 7 height 9
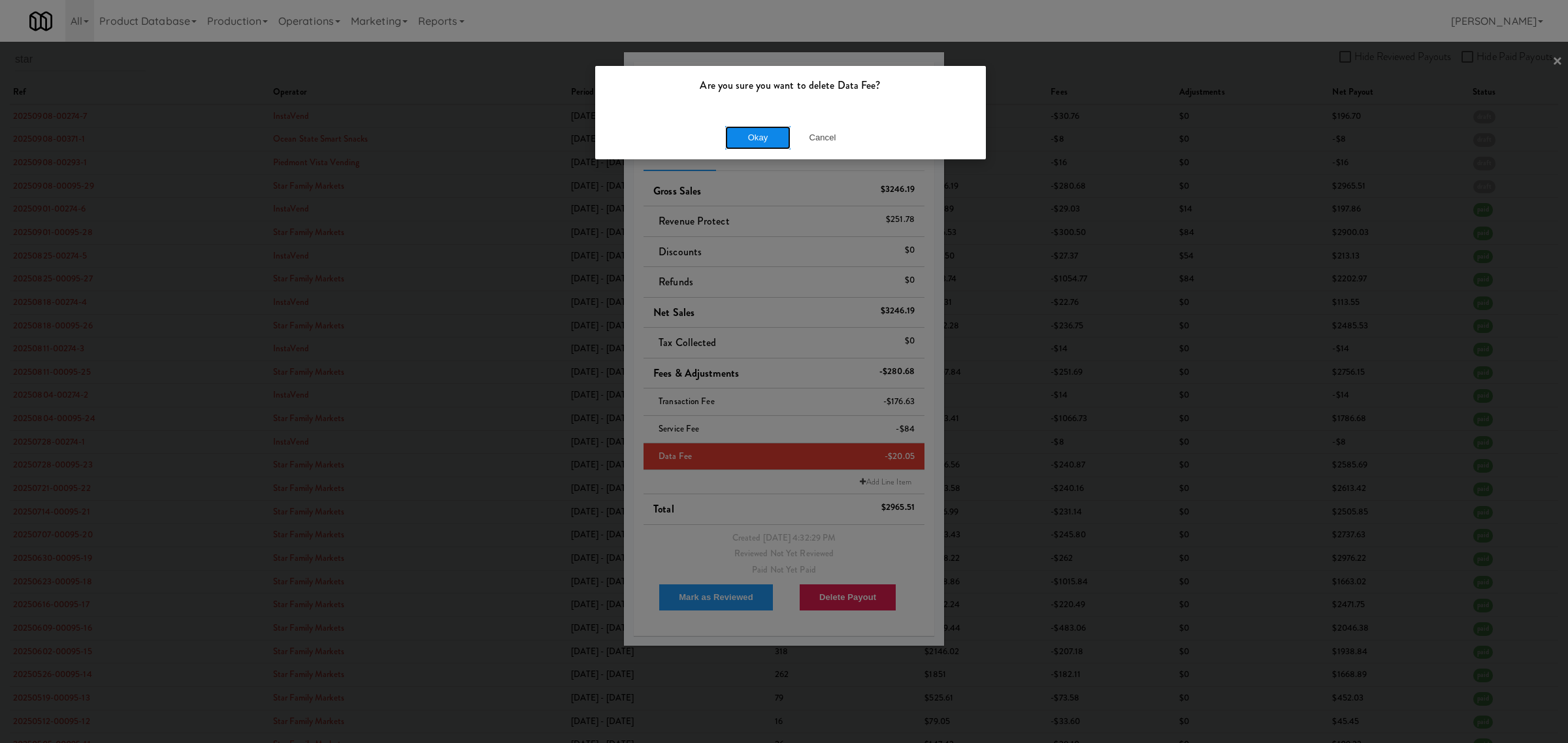
click at [768, 138] on button "Okay" at bounding box center [758, 138] width 65 height 23
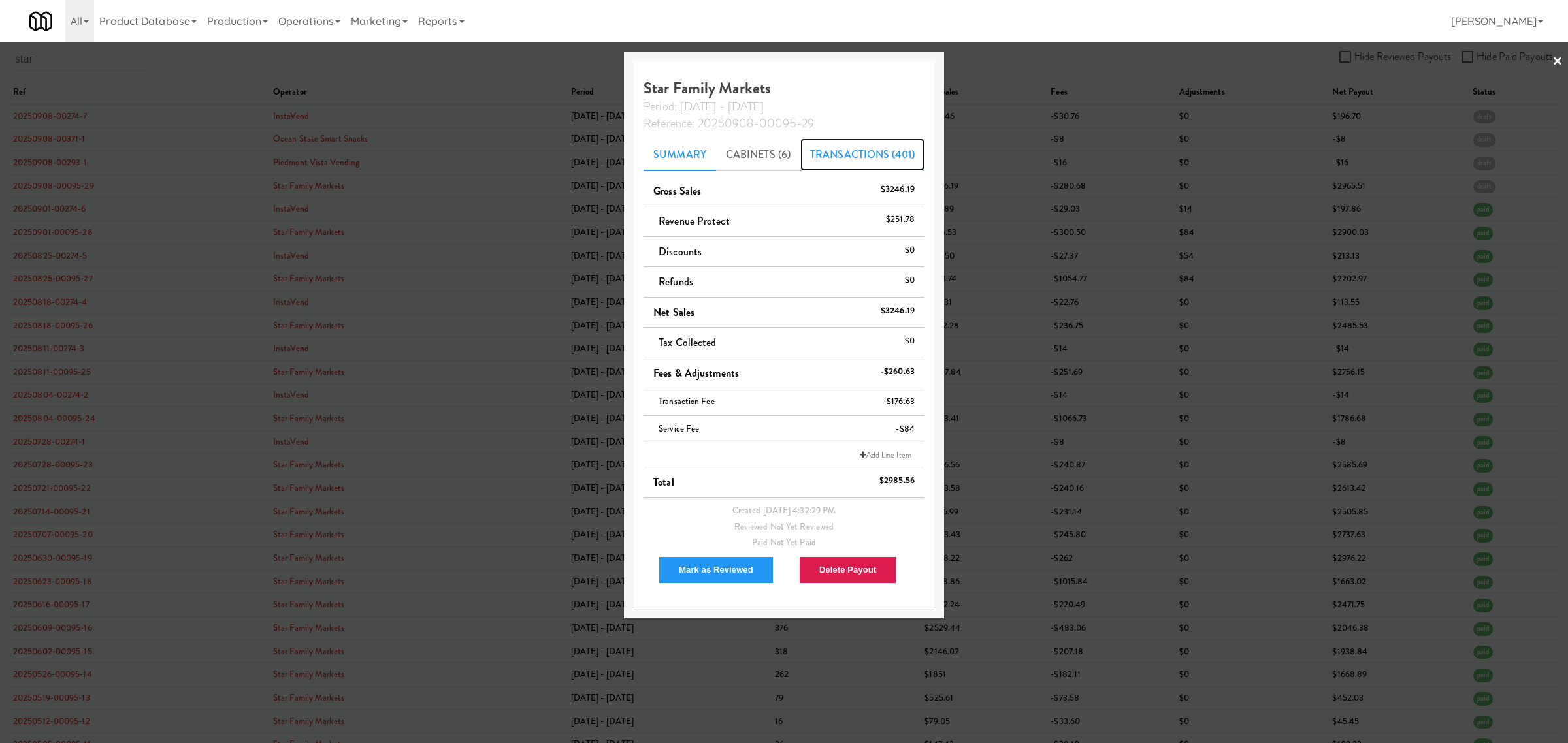
click at [873, 157] on link "Transactions (401)" at bounding box center [862, 154] width 124 height 32
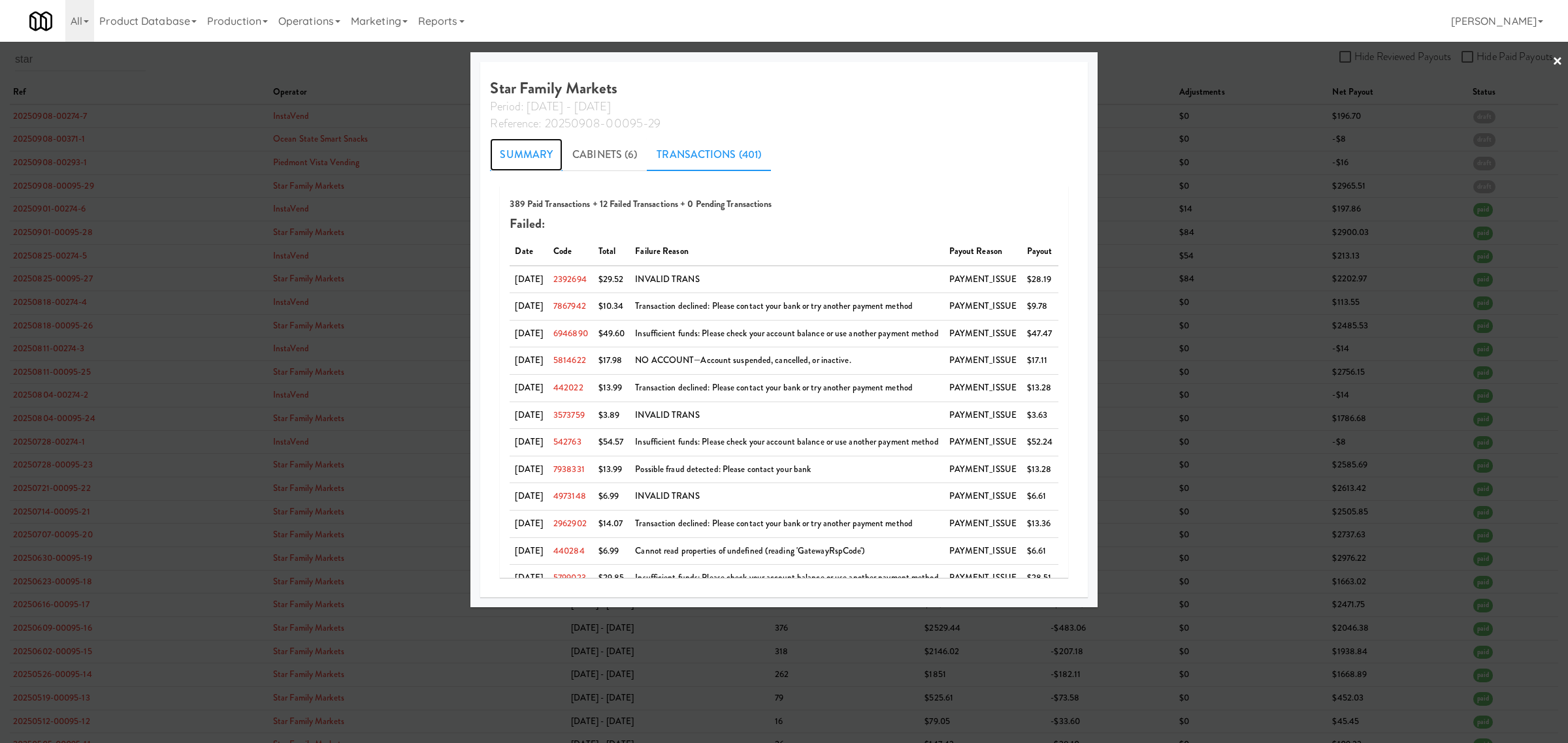
click at [526, 155] on link "Summary" at bounding box center [526, 154] width 72 height 32
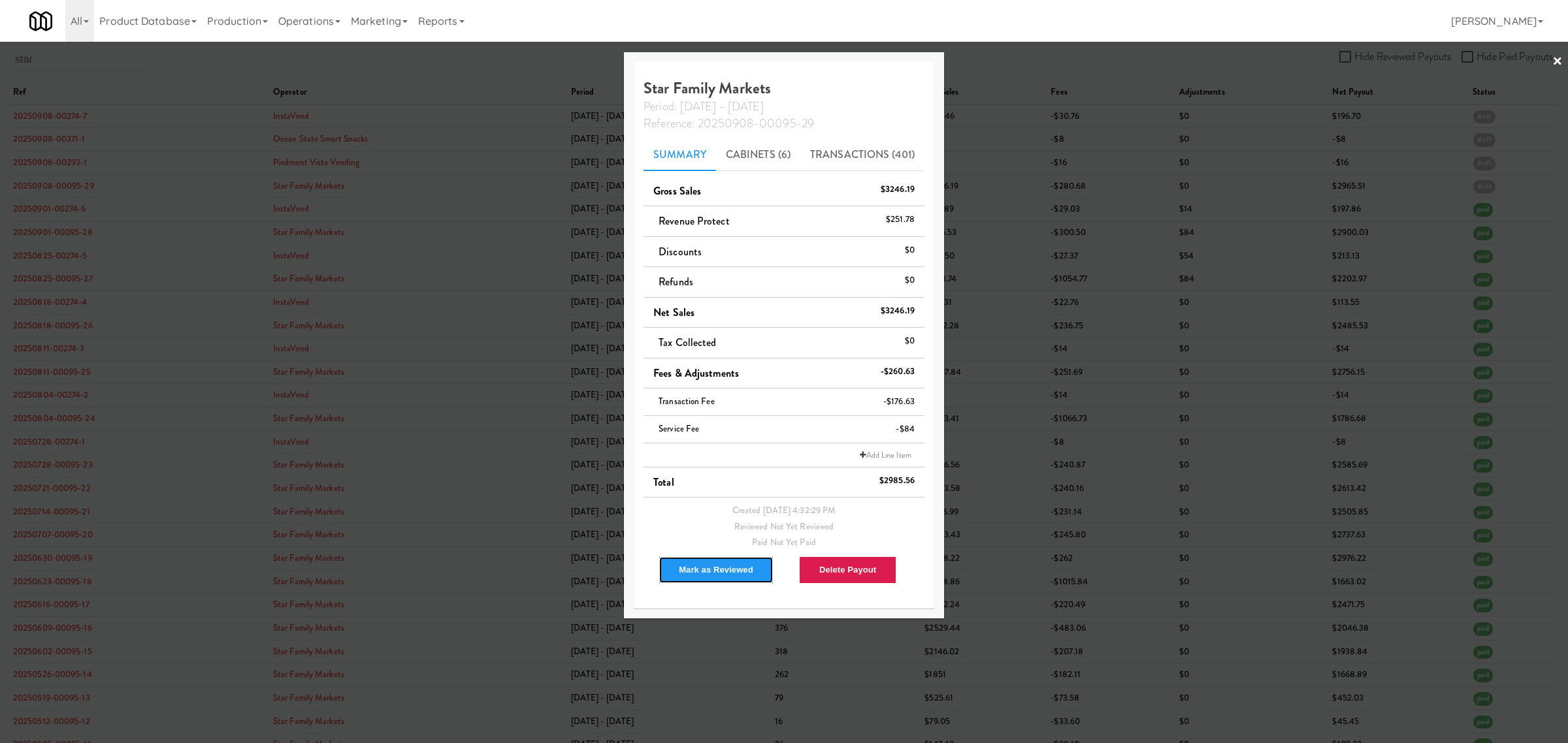
click at [709, 562] on button "Mark as Reviewed" at bounding box center [717, 570] width 115 height 27
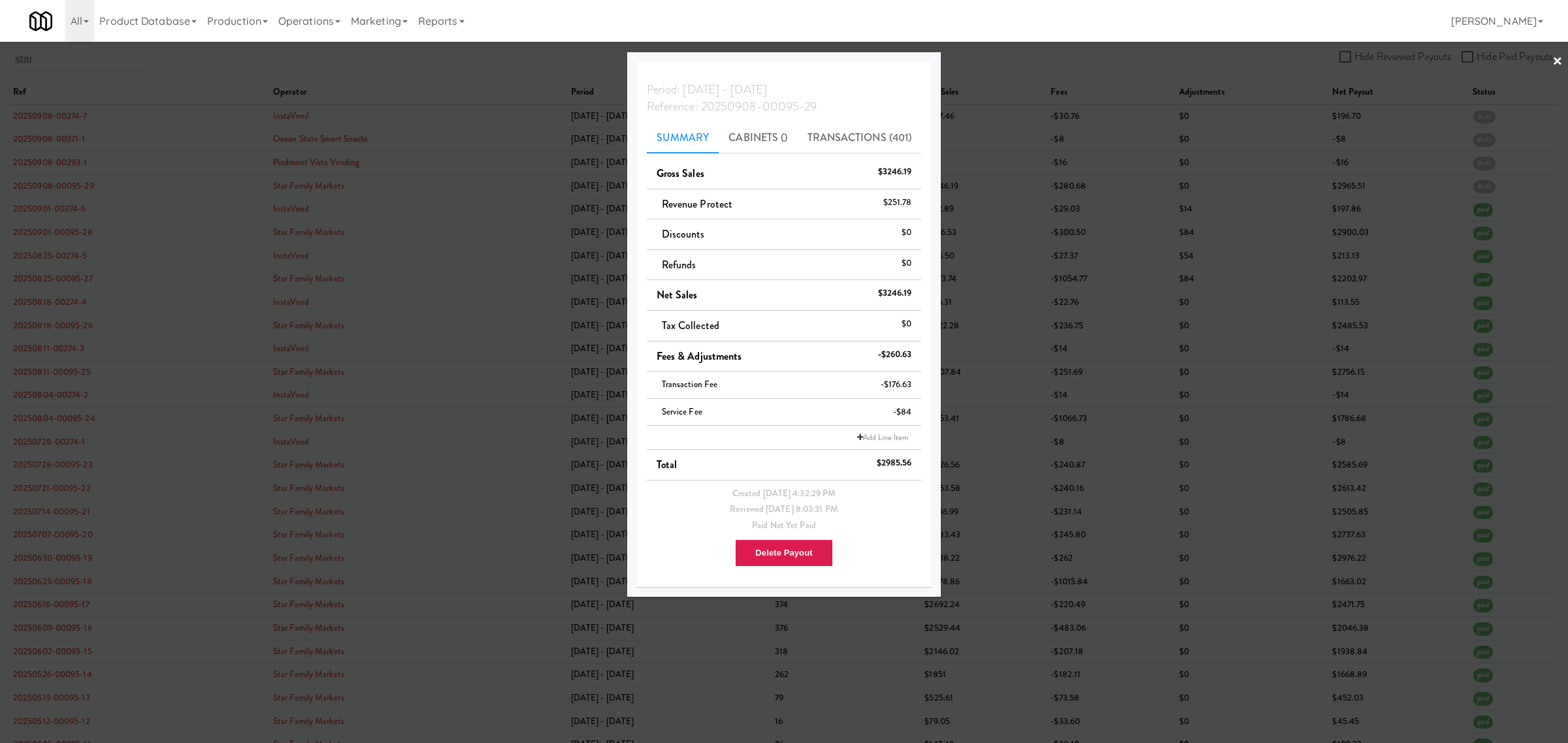
click at [164, 66] on div at bounding box center [784, 372] width 1568 height 743
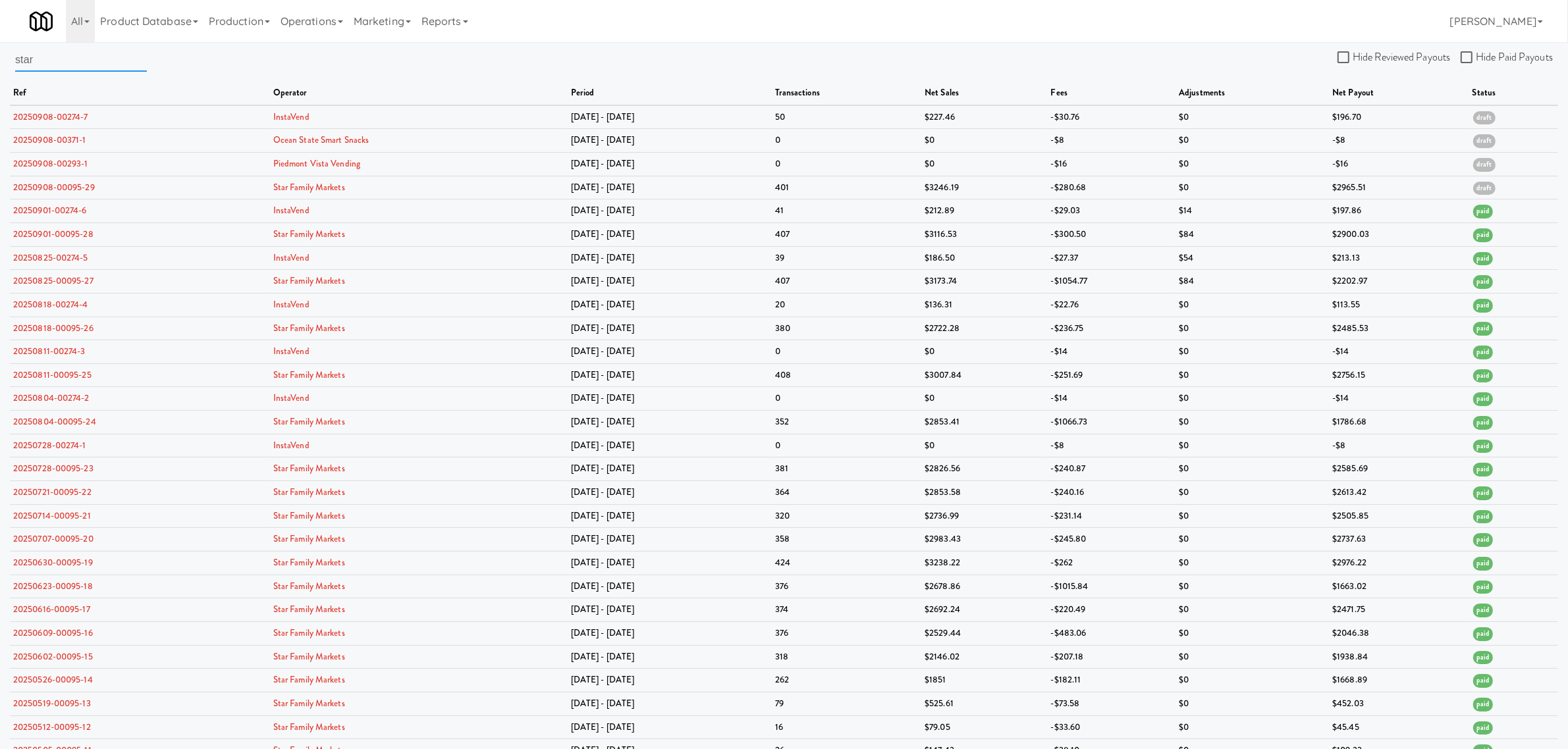
drag, startPoint x: 86, startPoint y: 62, endPoint x: -45, endPoint y: 60, distance: 131.0
click at [0, 60] on html "Are you sure you want to delete Data Fee? Okay Cancel Okay Are you sure you wan…" at bounding box center [784, 374] width 1568 height 749
paste input "Urban Value Corner Store"
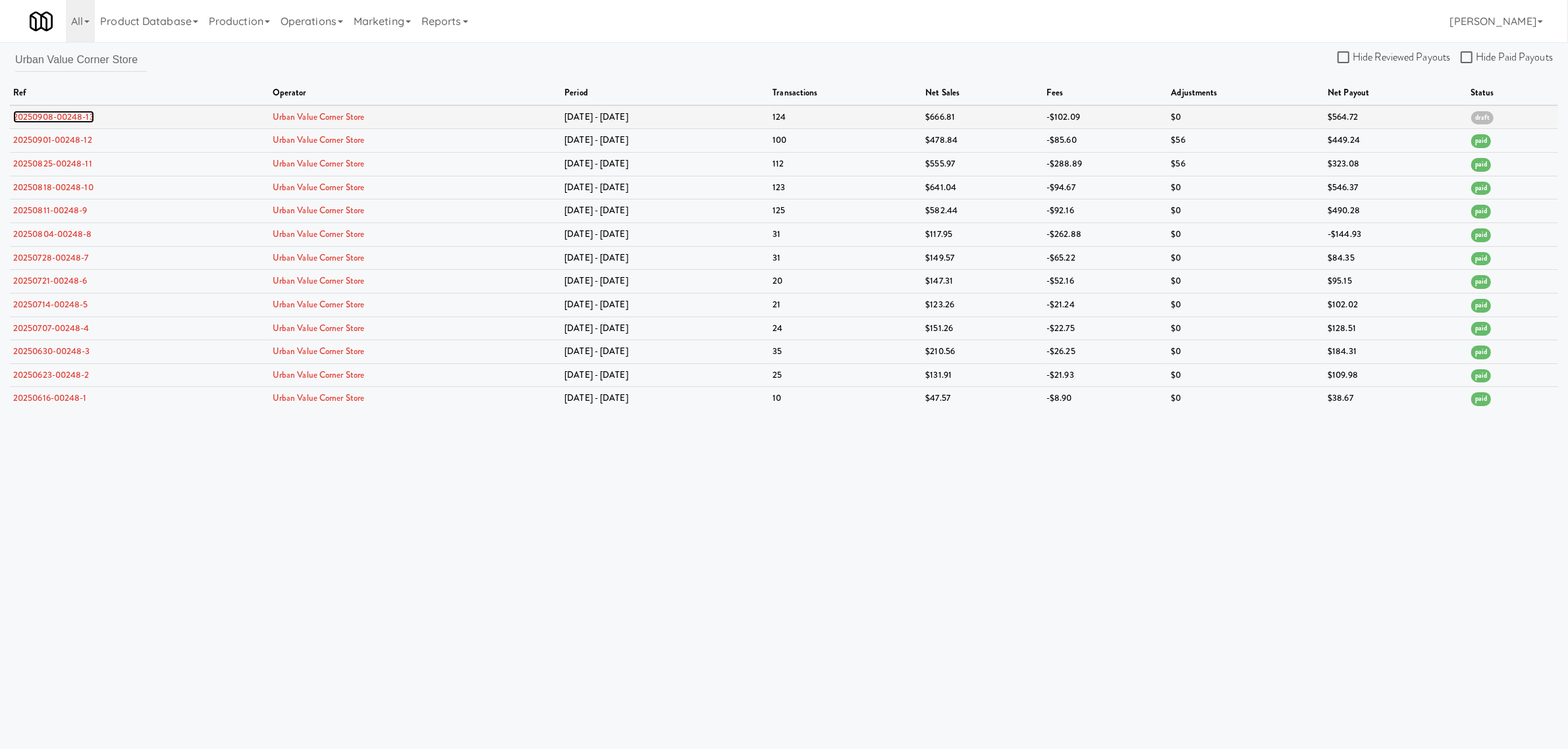
click at [57, 112] on link "20250908-00248-13" at bounding box center [53, 116] width 81 height 13
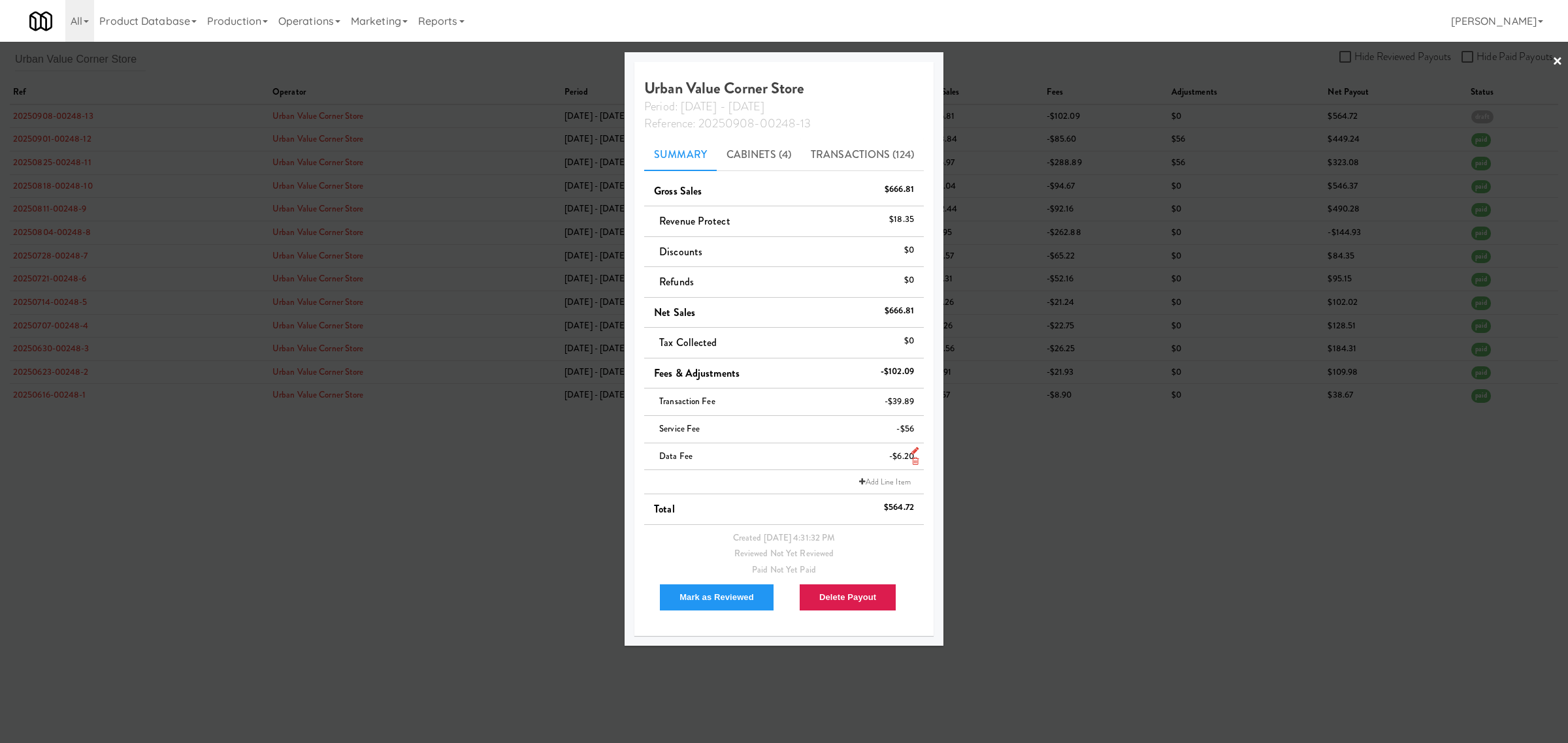
click at [912, 461] on icon at bounding box center [915, 461] width 7 height 9
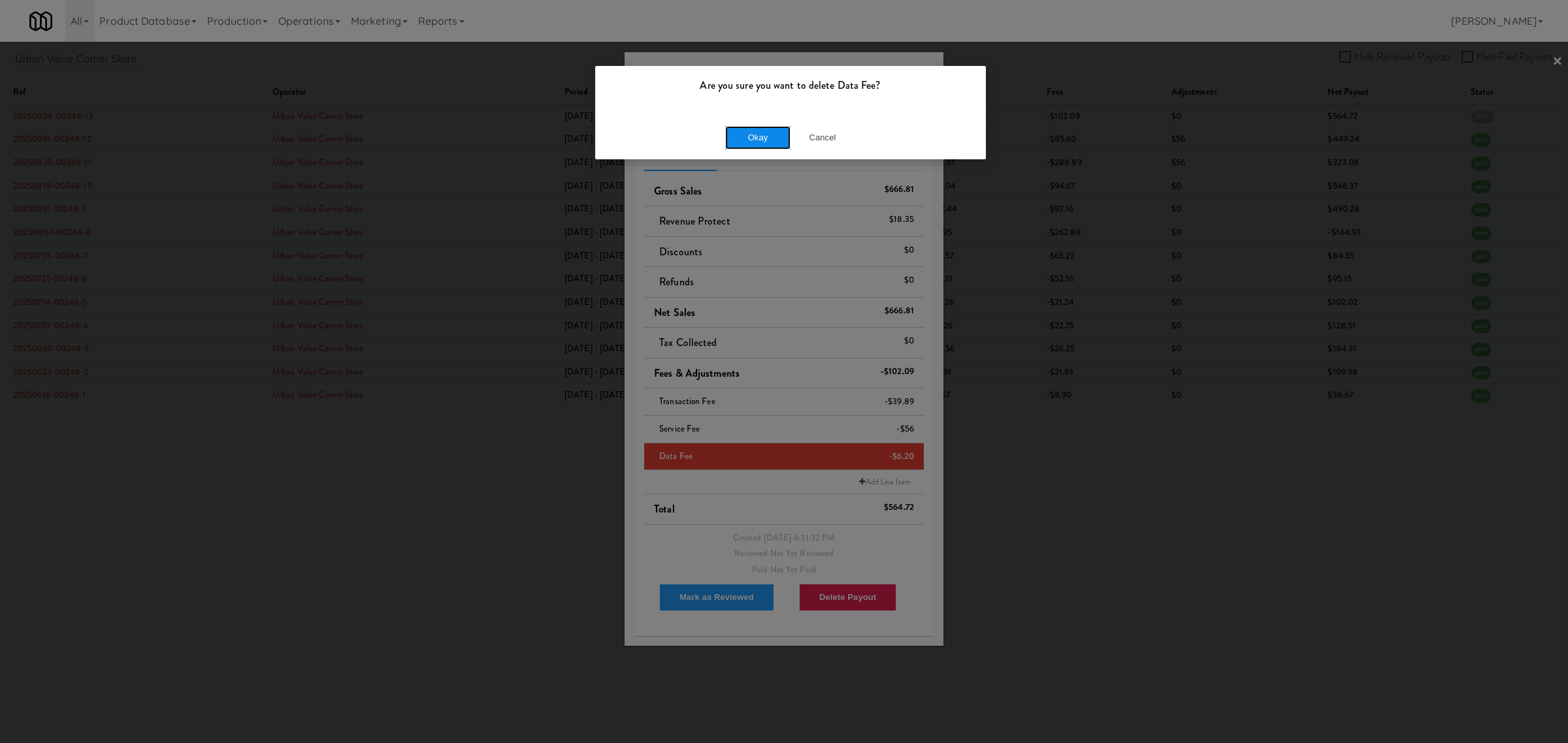
click at [750, 139] on button "Okay" at bounding box center [758, 138] width 65 height 23
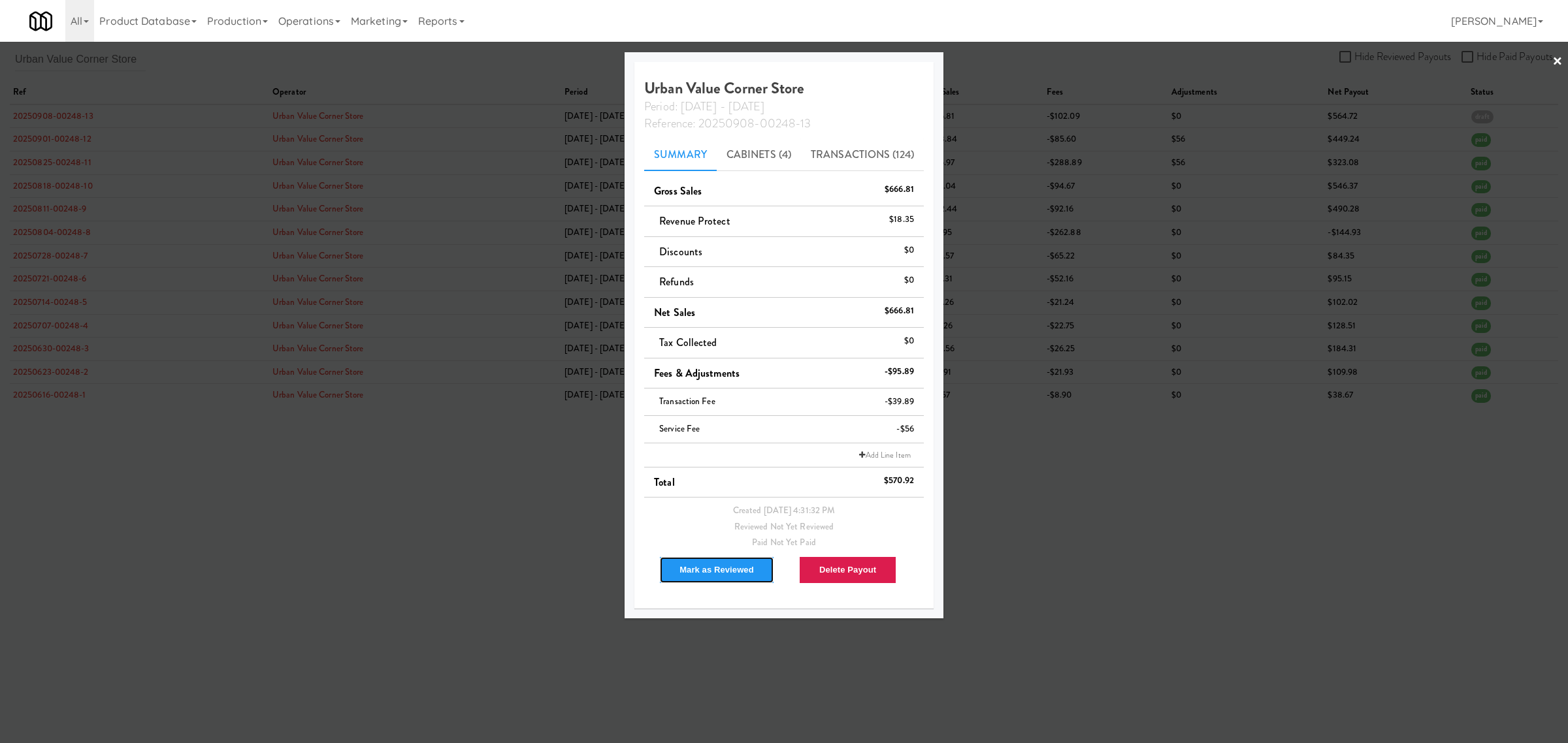
click at [711, 574] on button "Mark as Reviewed" at bounding box center [717, 570] width 115 height 27
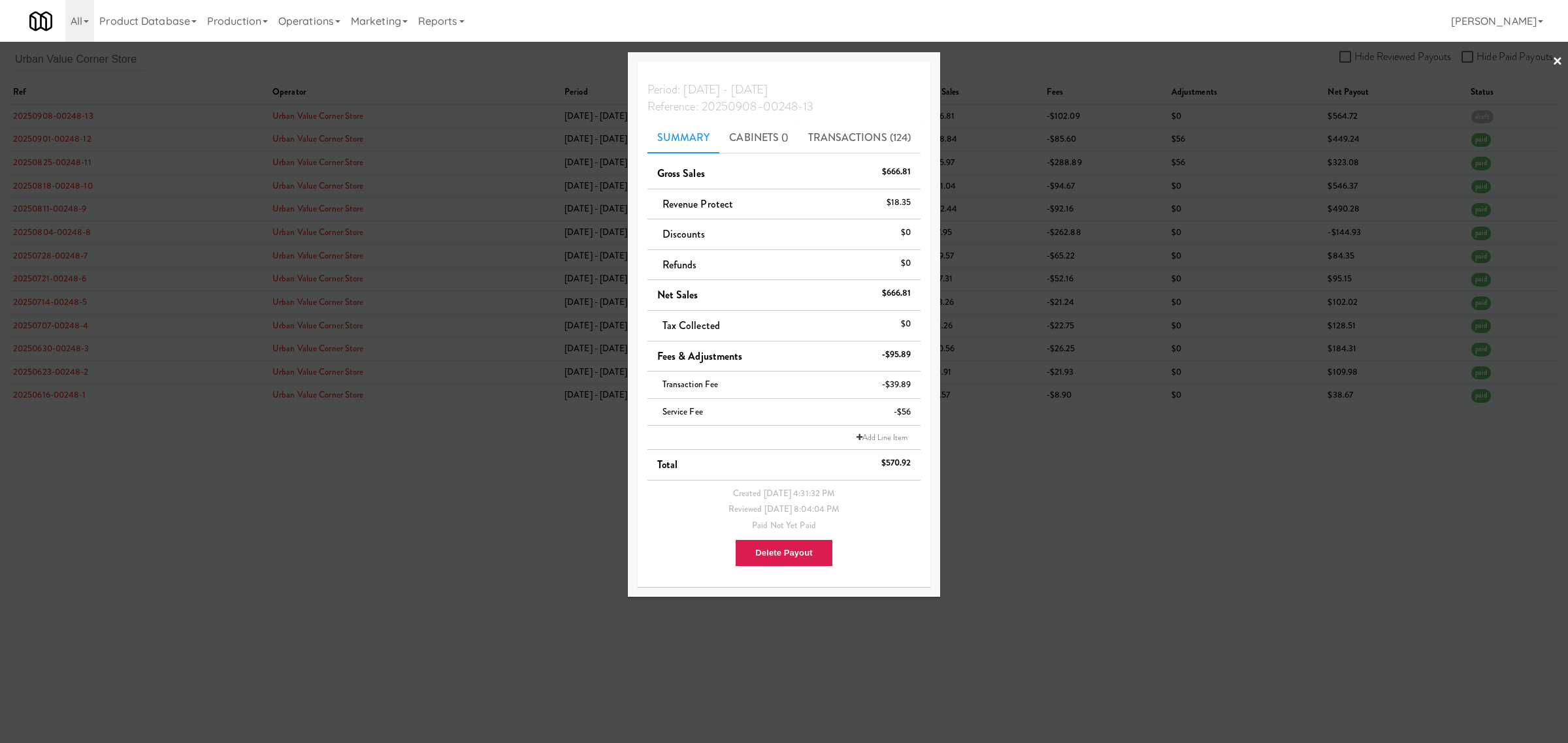
click at [457, 556] on div at bounding box center [784, 372] width 1568 height 743
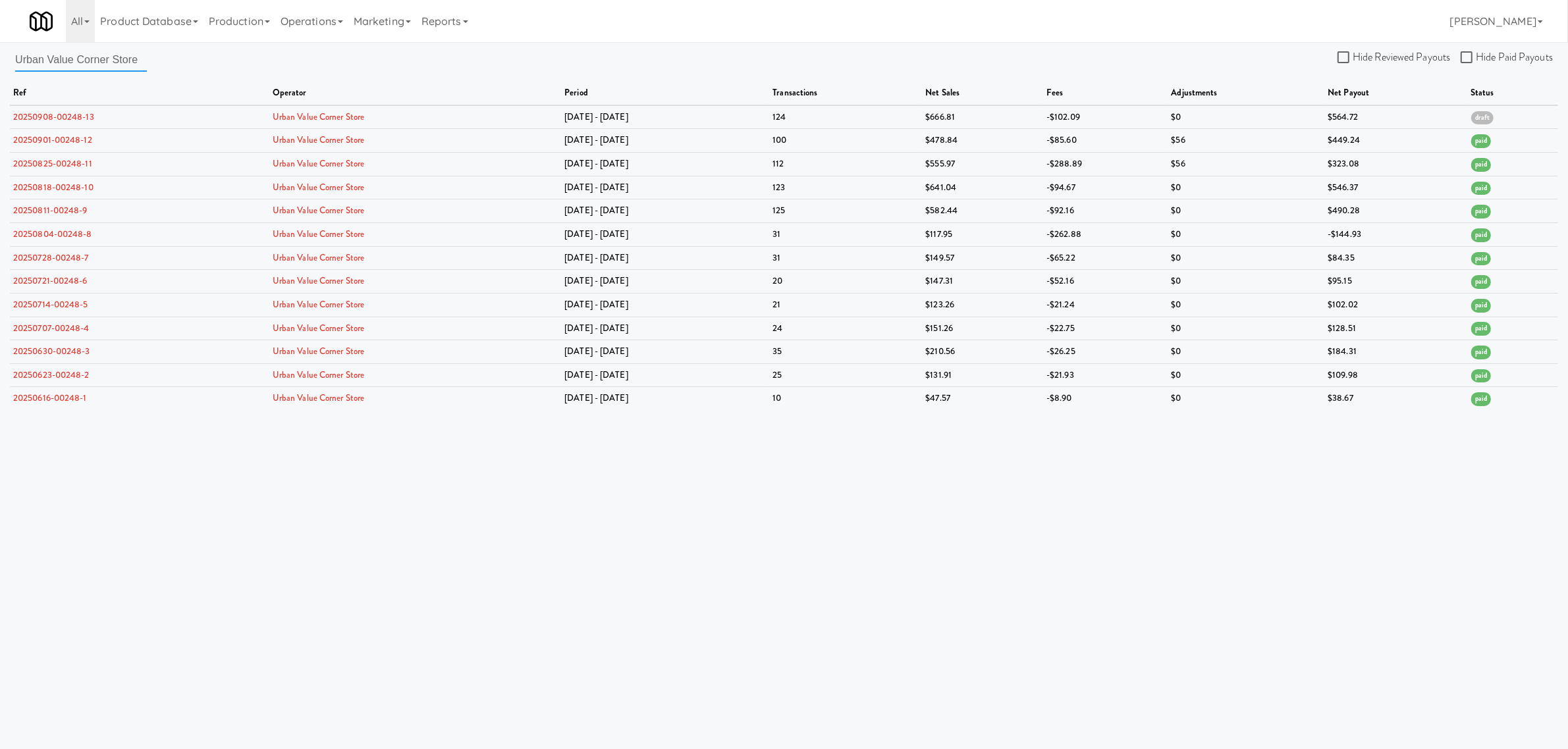
click at [122, 51] on input "Urban Value Corner Store" at bounding box center [81, 59] width 132 height 25
drag, startPoint x: 15, startPoint y: 58, endPoint x: 367, endPoint y: 98, distance: 354.3
click at [367, 98] on div "Urban Value Corner Store Hide Reviewed Payouts Hide Paid Payouts ref operator p…" at bounding box center [784, 229] width 1568 height 363
paste input "[PERSON_NAME] Vending"
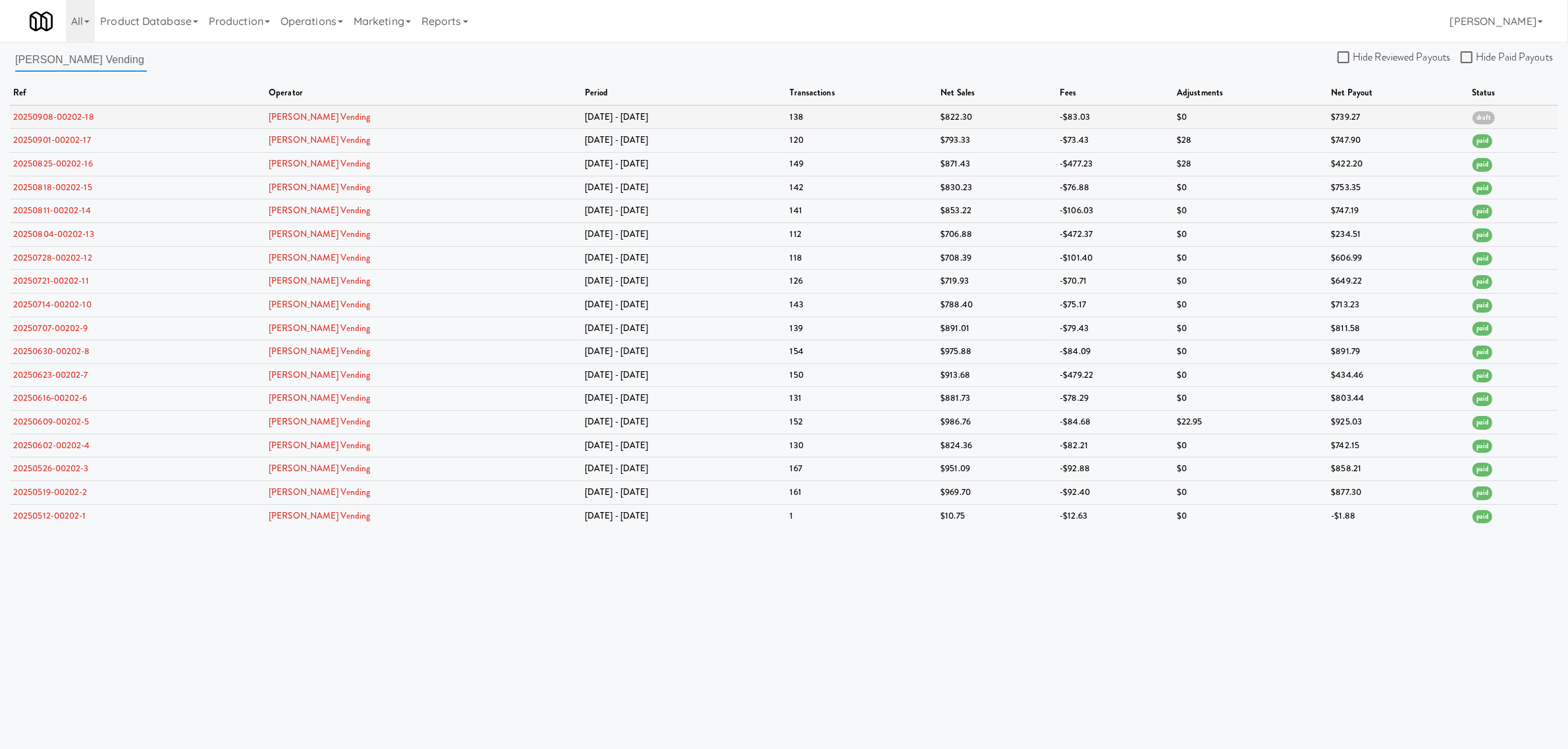
type input "[PERSON_NAME] Vending"
click at [73, 118] on link "20250908-00202-18" at bounding box center [53, 116] width 81 height 13
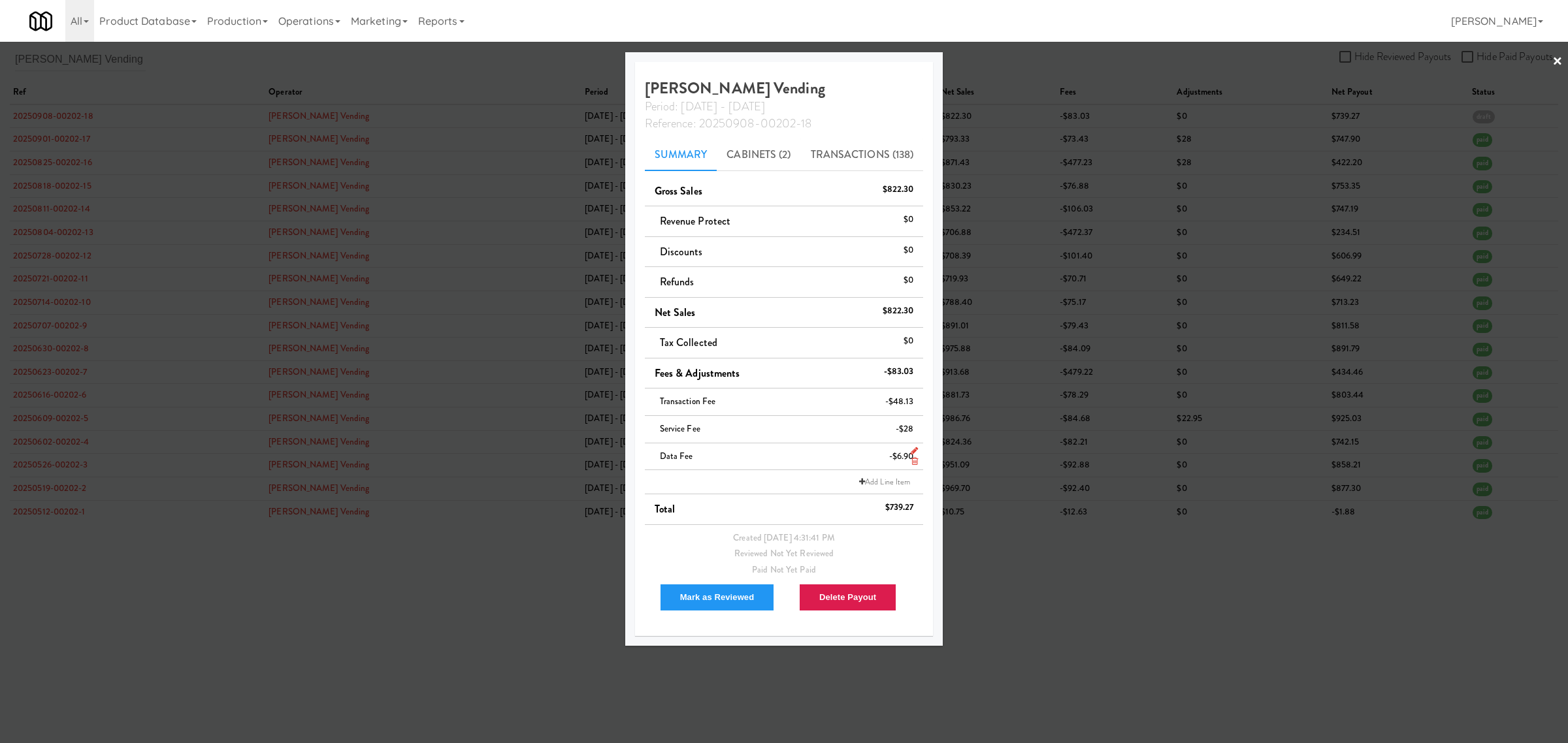
click at [909, 465] on link at bounding box center [912, 461] width 12 height 17
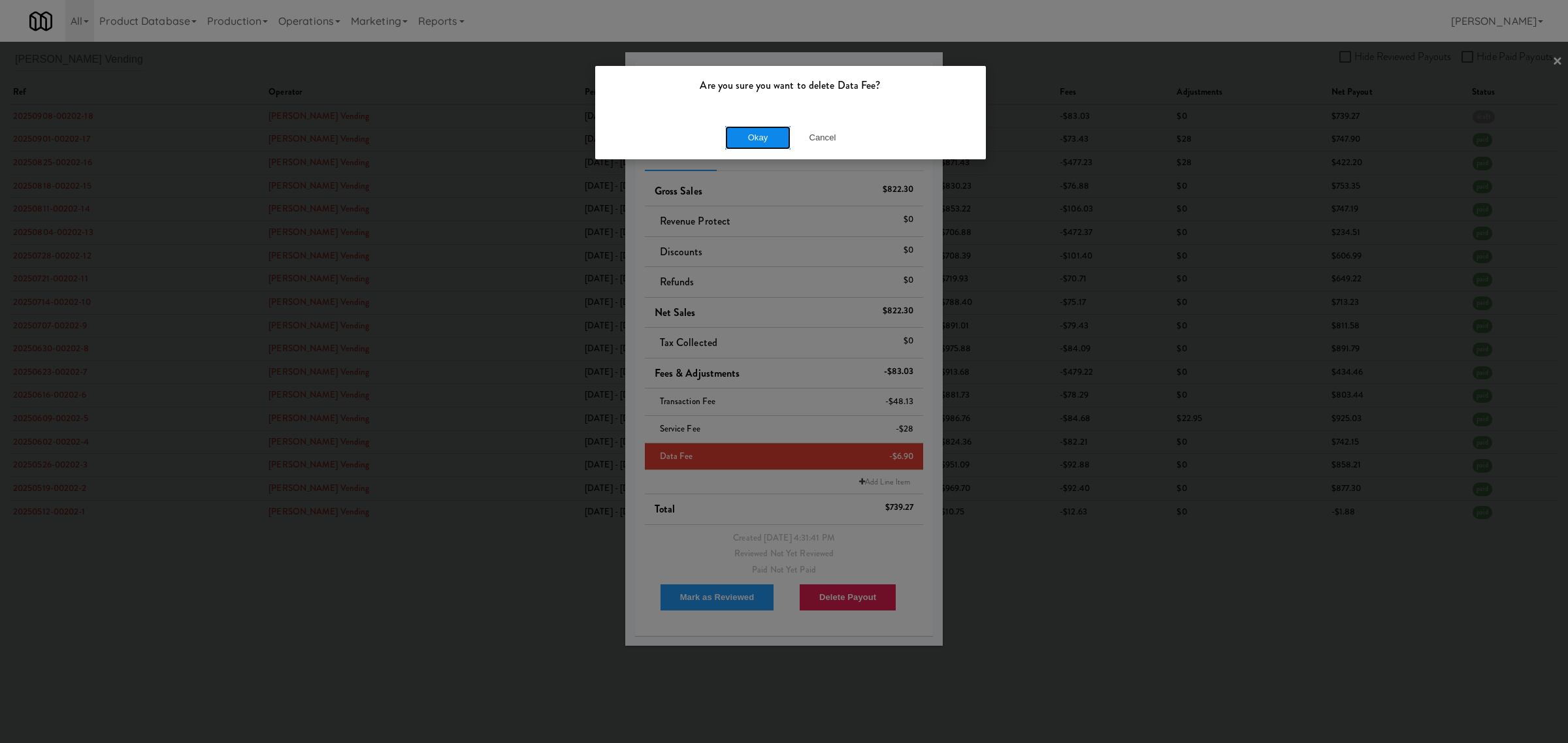
click at [729, 135] on button "Okay" at bounding box center [758, 138] width 65 height 23
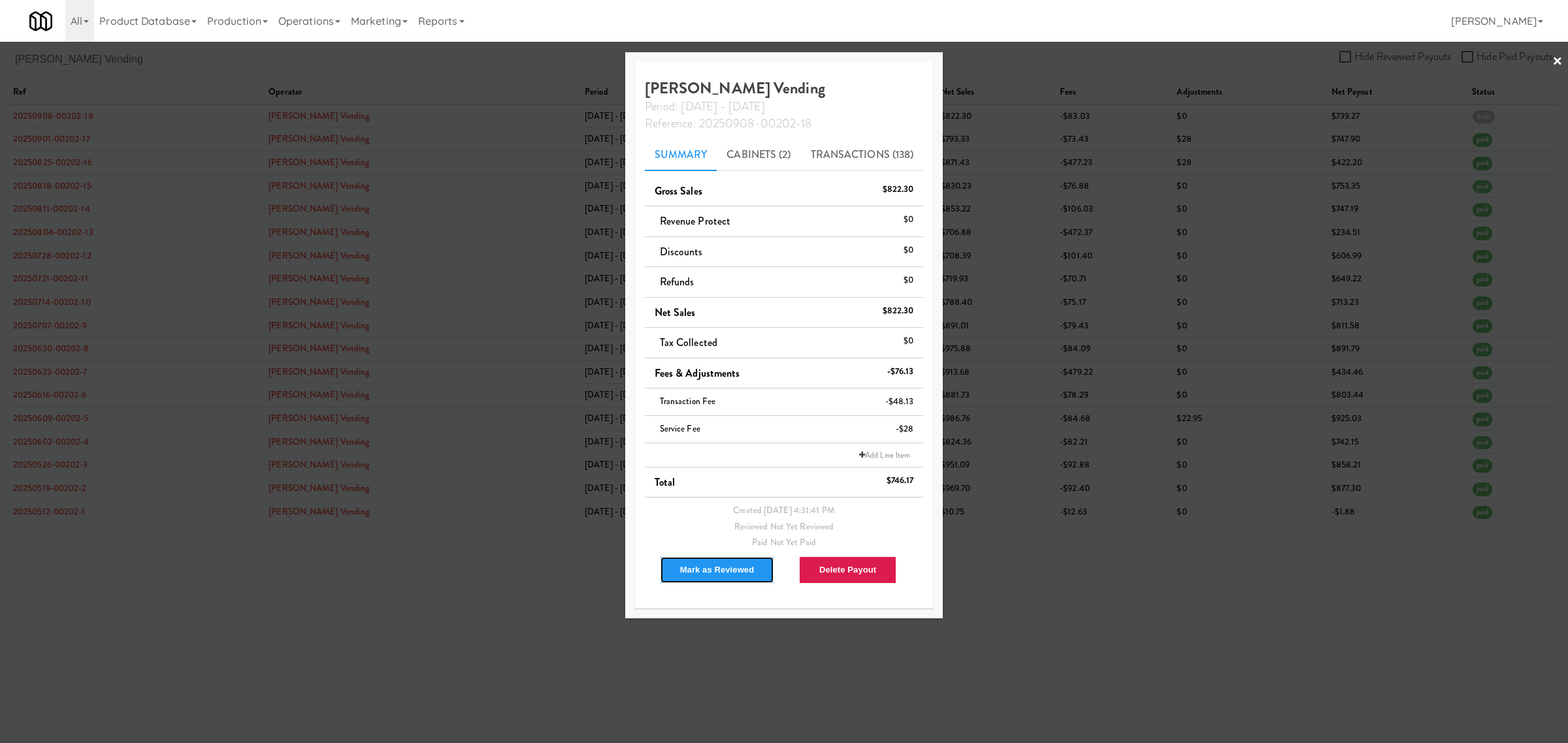
click at [712, 568] on button "Mark as Reviewed" at bounding box center [718, 570] width 115 height 27
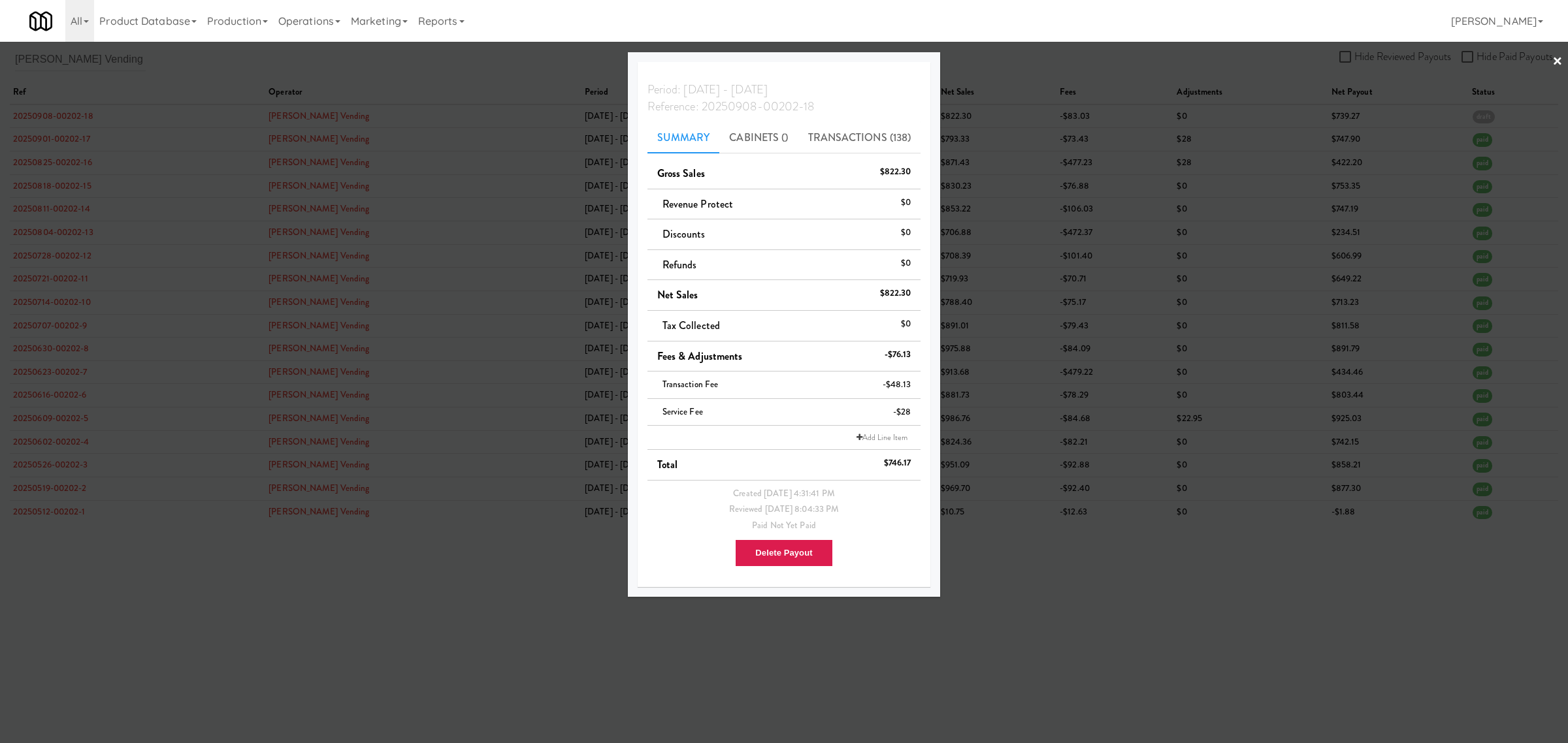
click at [268, 633] on div at bounding box center [784, 372] width 1568 height 743
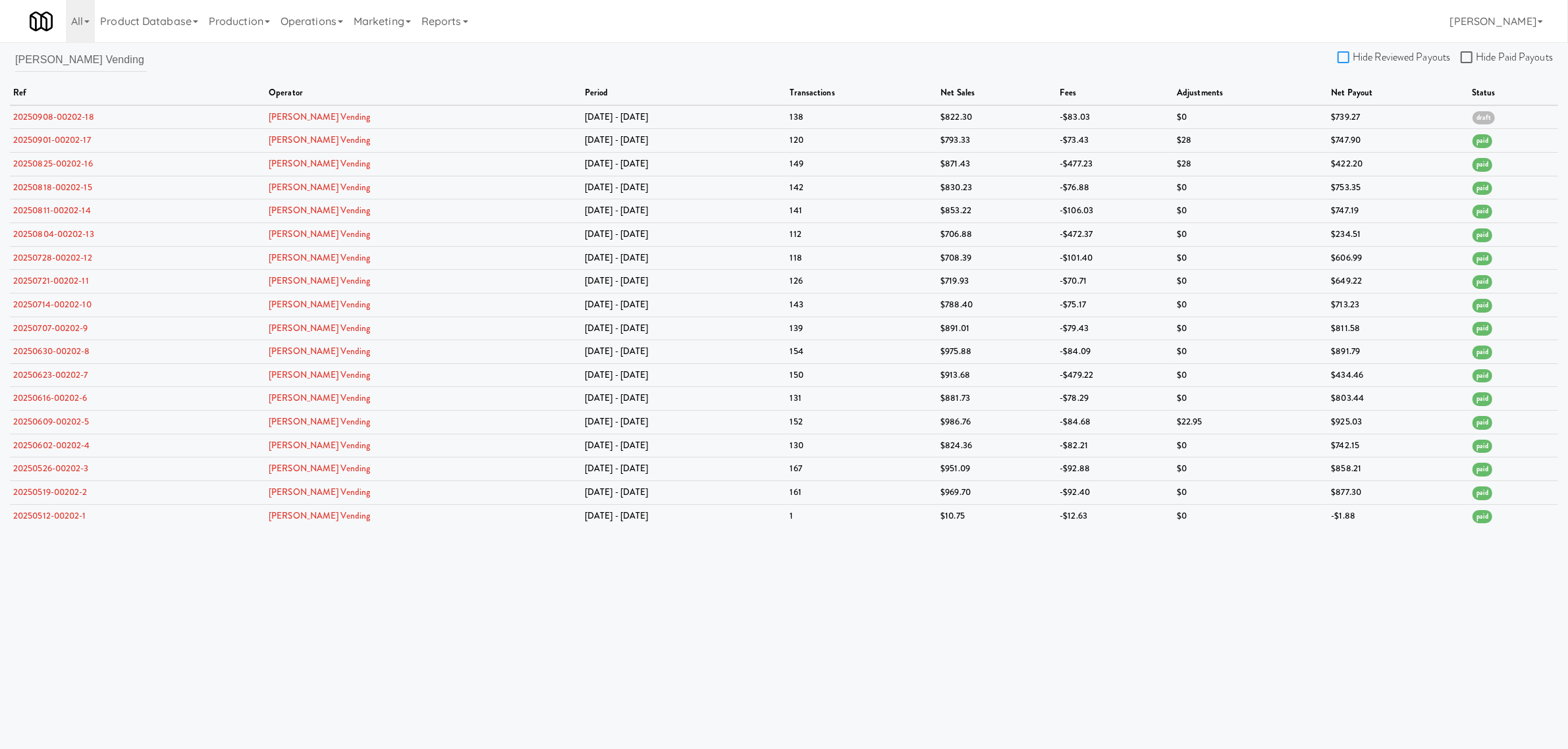
click at [1343, 56] on input "Hide Reviewed Payouts" at bounding box center [1344, 57] width 15 height 11
checkbox input "true"
drag, startPoint x: 110, startPoint y: 62, endPoint x: -216, endPoint y: 61, distance: 326.0
click at [0, 61] on html "Are you sure you want to delete Data Fee? Okay Cancel Okay Are you sure you wan…" at bounding box center [784, 374] width 1568 height 749
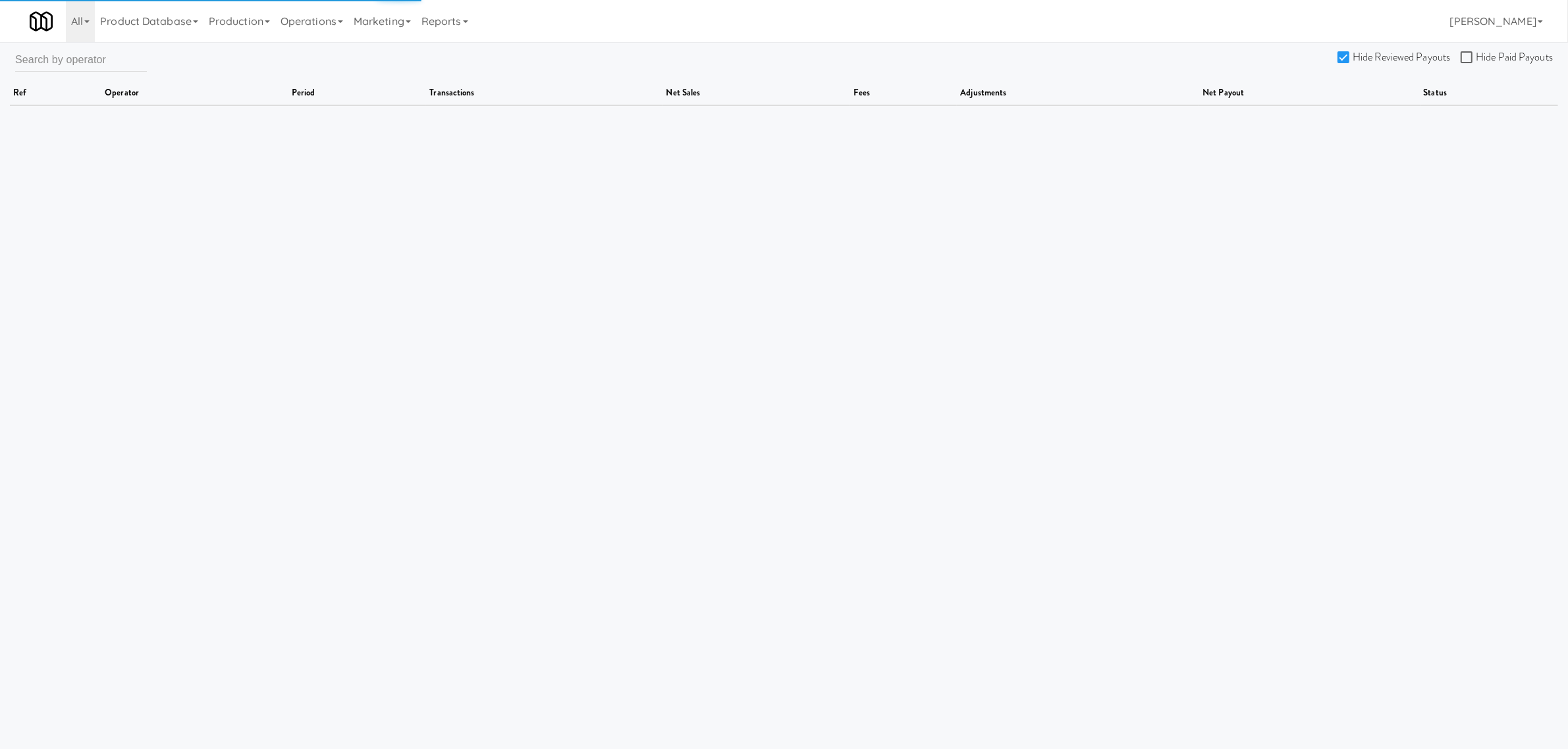
click at [1344, 60] on input "Hide Reviewed Payouts" at bounding box center [1344, 57] width 15 height 11
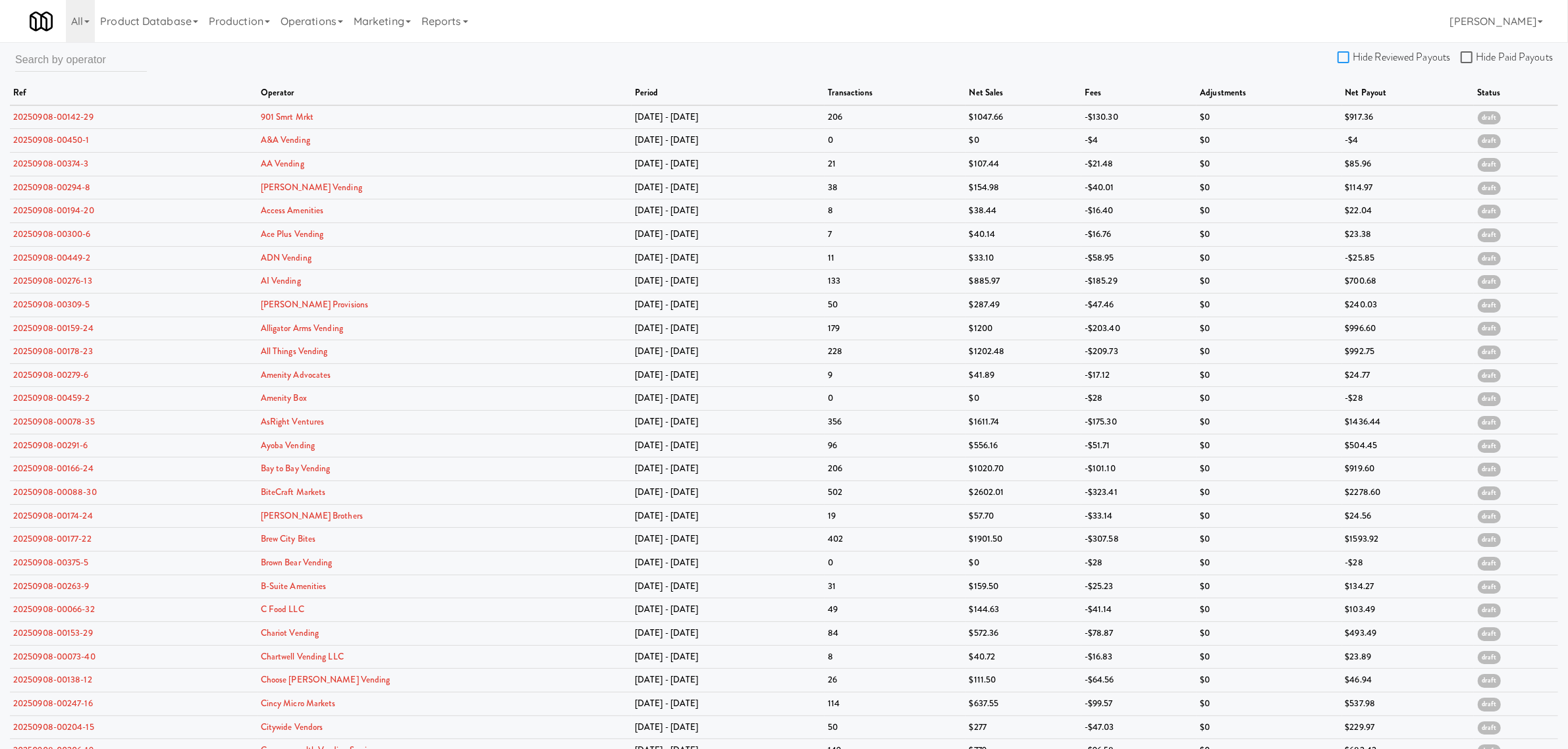
click at [1344, 60] on input "Hide Reviewed Payouts" at bounding box center [1344, 57] width 15 height 11
checkbox input "true"
click at [1470, 56] on input "Hide Paid Payouts" at bounding box center [1467, 57] width 15 height 11
checkbox input "true"
click at [60, 116] on link "20250908-00142-29" at bounding box center [53, 116] width 81 height 13
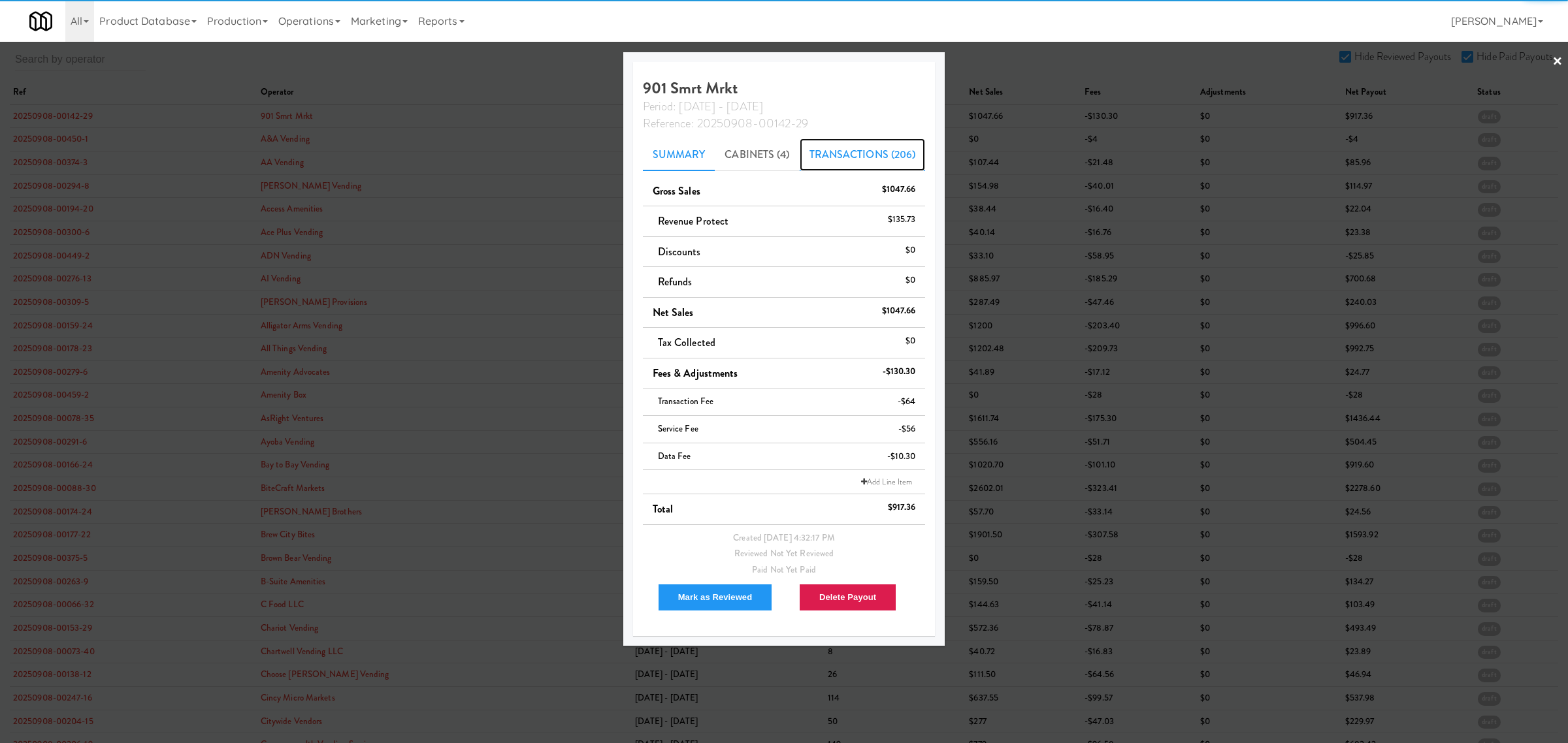
click at [902, 154] on link "Transactions (206)" at bounding box center [862, 154] width 126 height 32
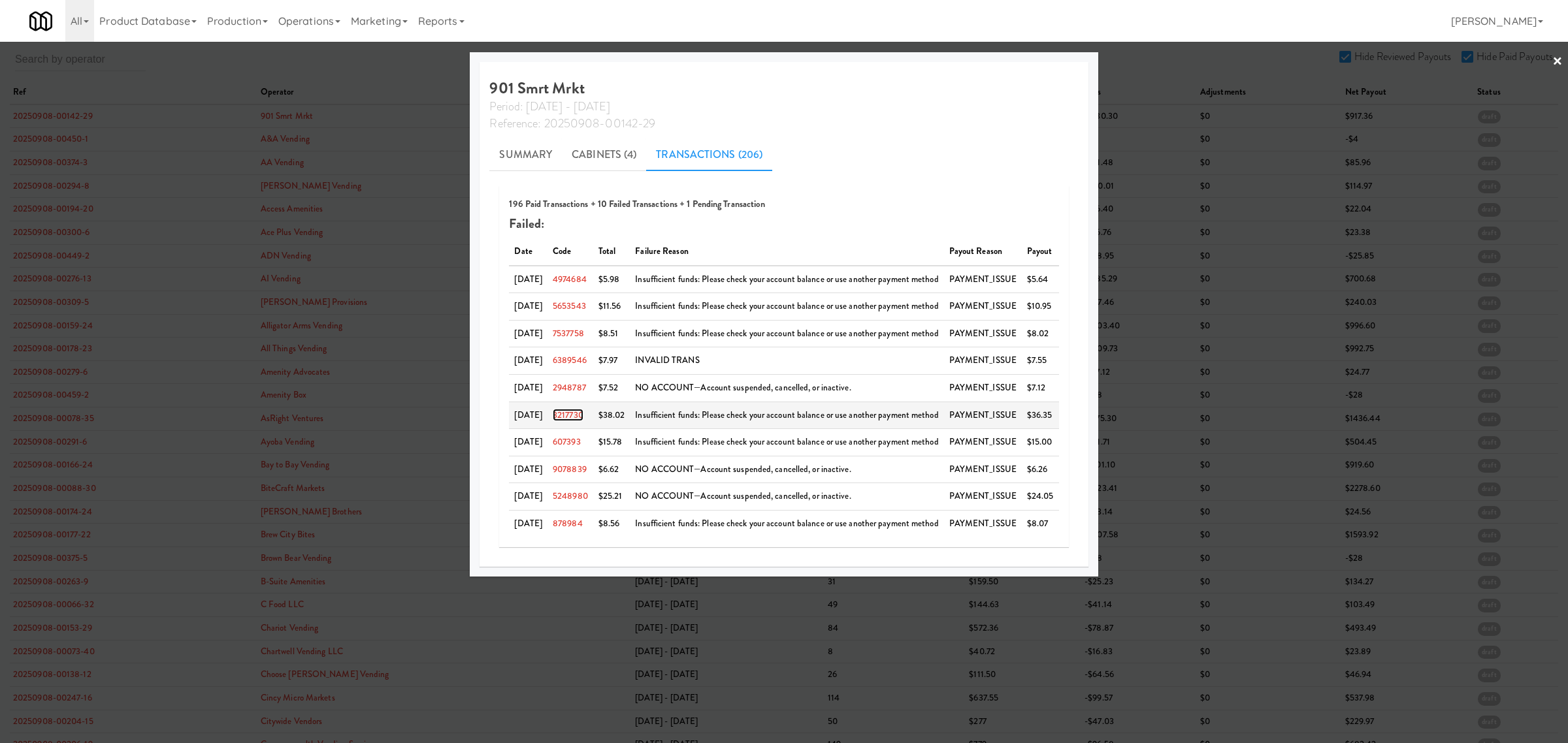
click at [578, 413] on link "3217730" at bounding box center [567, 415] width 30 height 13
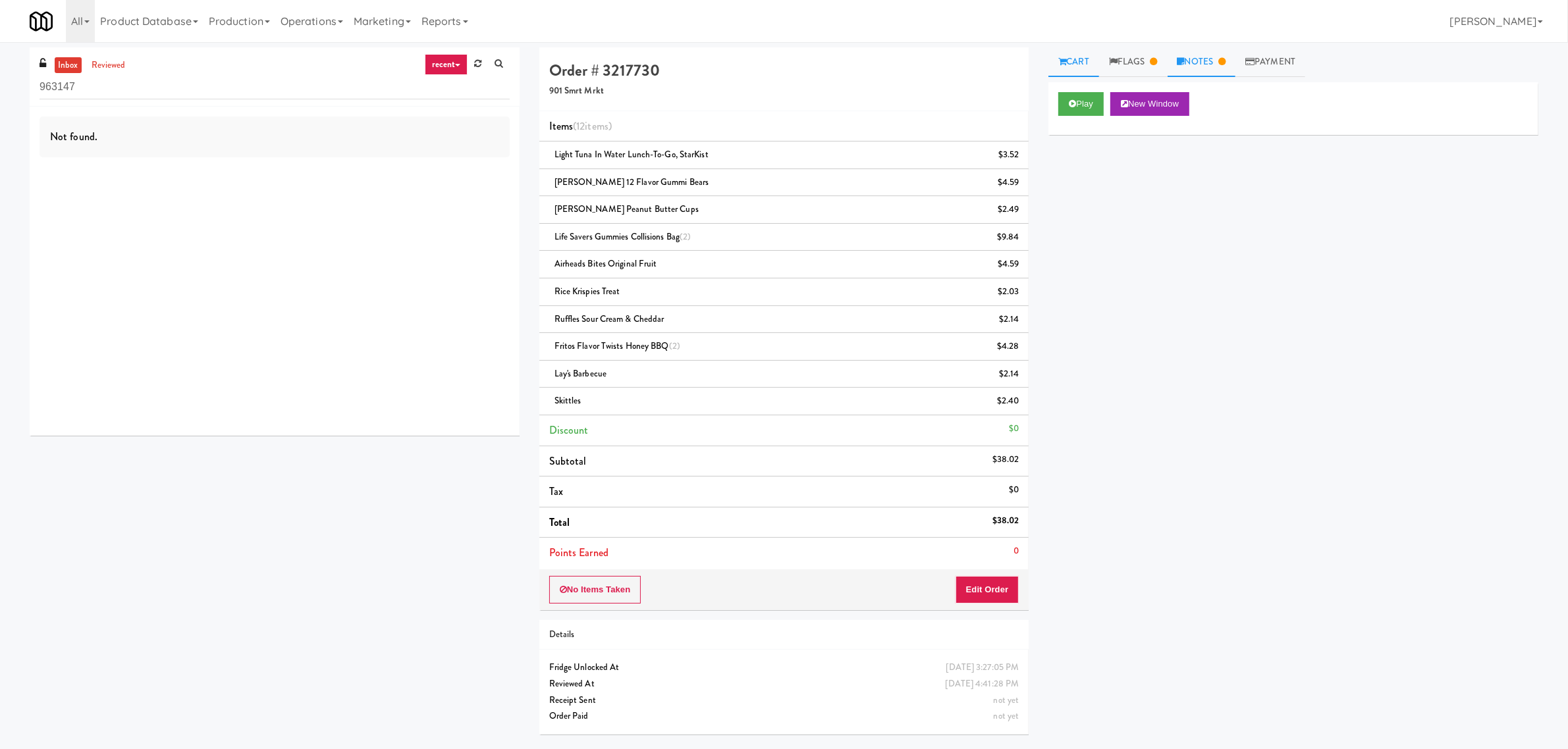
click at [1209, 60] on link "Notes" at bounding box center [1201, 62] width 68 height 30
drag, startPoint x: 550, startPoint y: 90, endPoint x: 603, endPoint y: 90, distance: 53.0
click at [603, 90] on h5 "901 Smrt Mrkt" at bounding box center [784, 92] width 470 height 10
copy h5 "901 Smrt Mrkt"
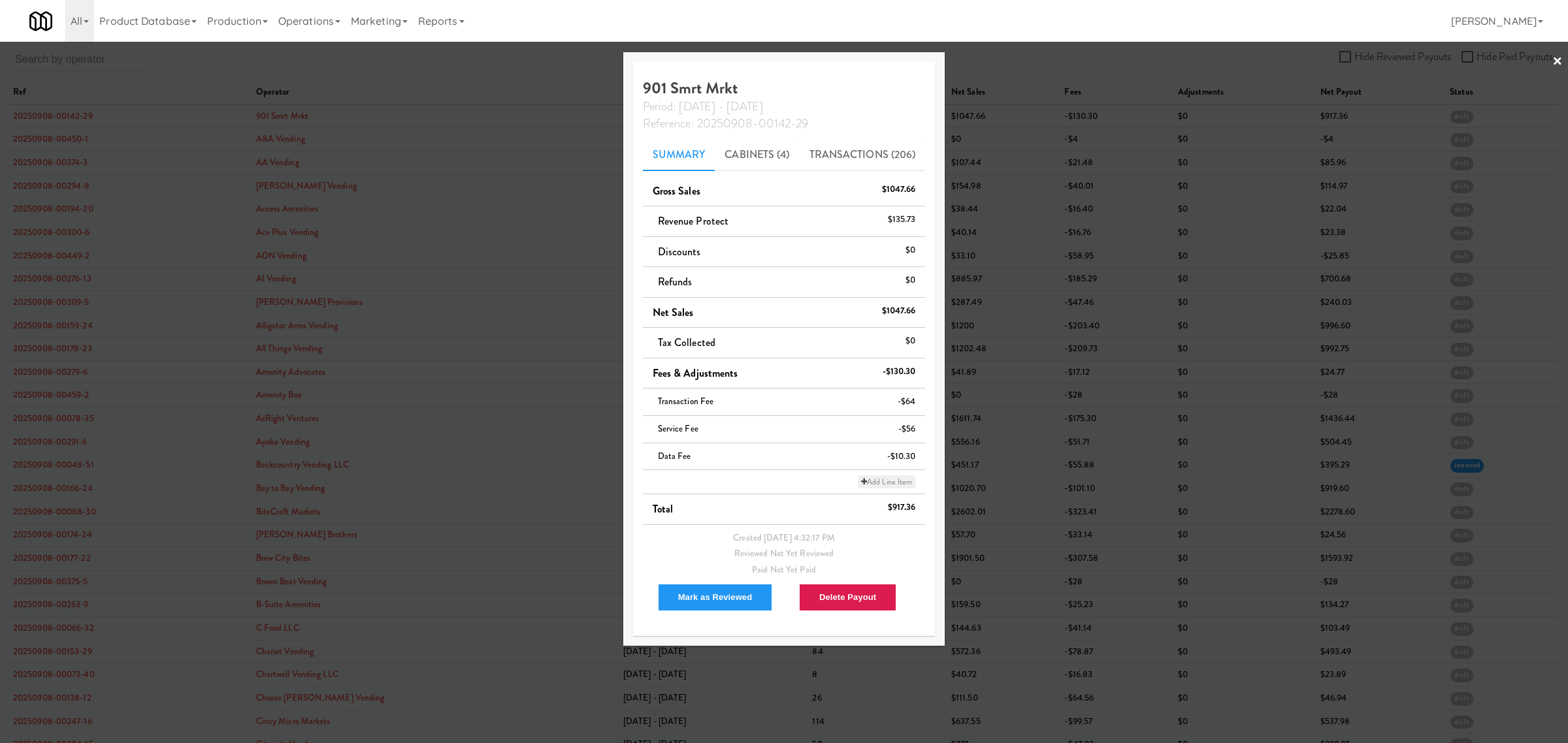
click at [887, 483] on link "Add Line Item" at bounding box center [886, 481] width 58 height 13
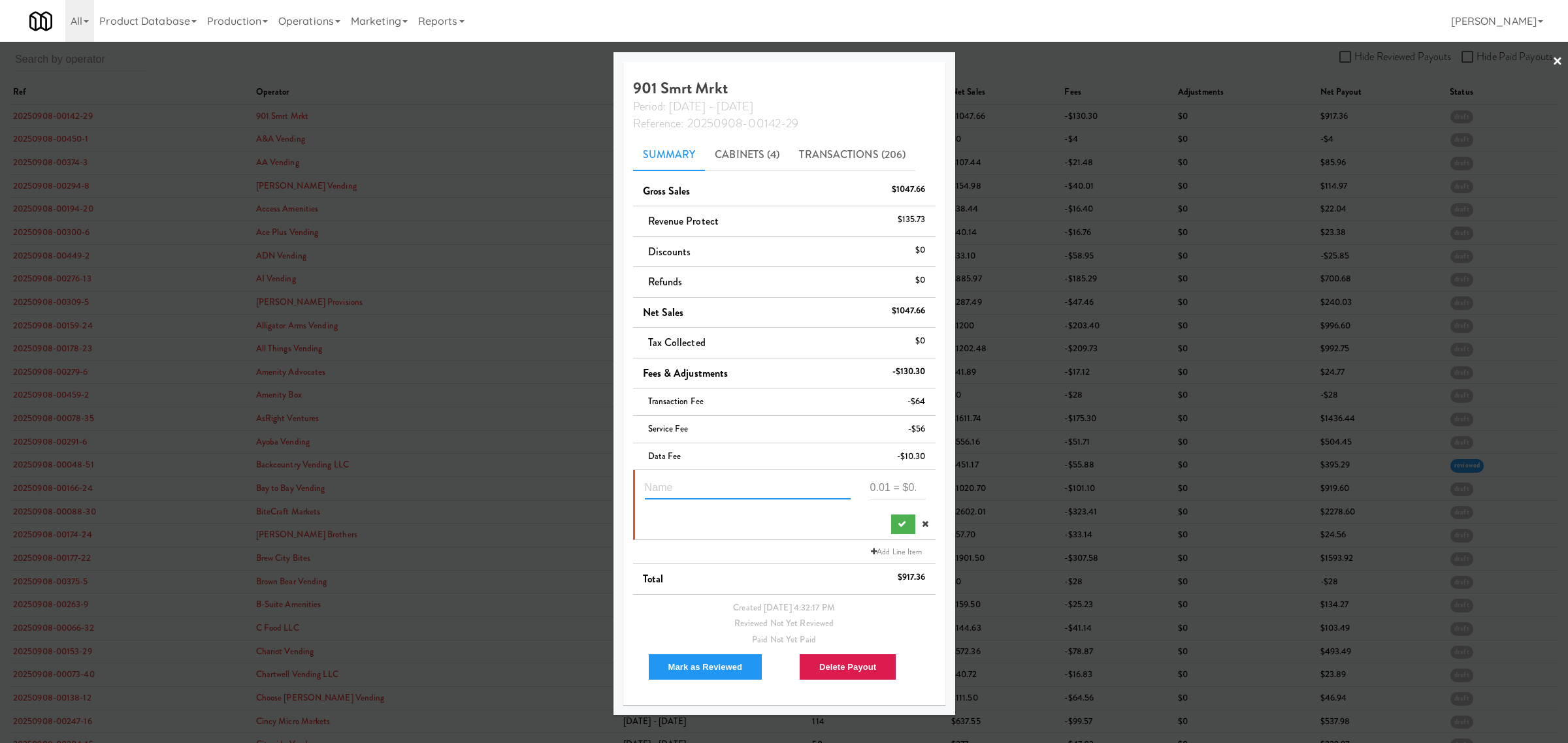
click at [720, 500] on input "text" at bounding box center [748, 487] width 205 height 24
paste input "Suspected Theft"
type input "Suspected Theft 3217730"
type input "-28.02"
click at [891, 516] on button "submit" at bounding box center [902, 525] width 24 height 20
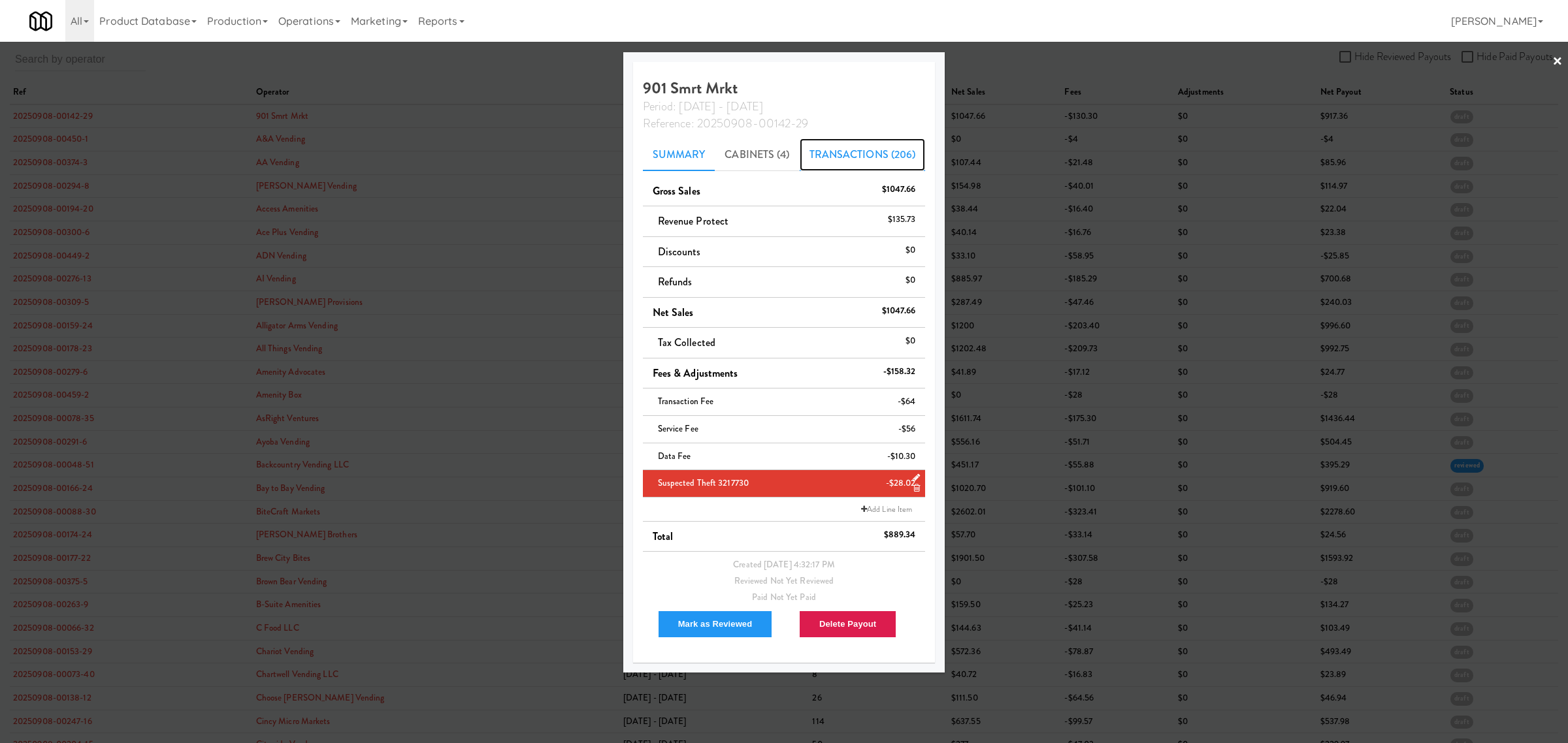
click at [838, 146] on link "Transactions (206)" at bounding box center [862, 154] width 126 height 32
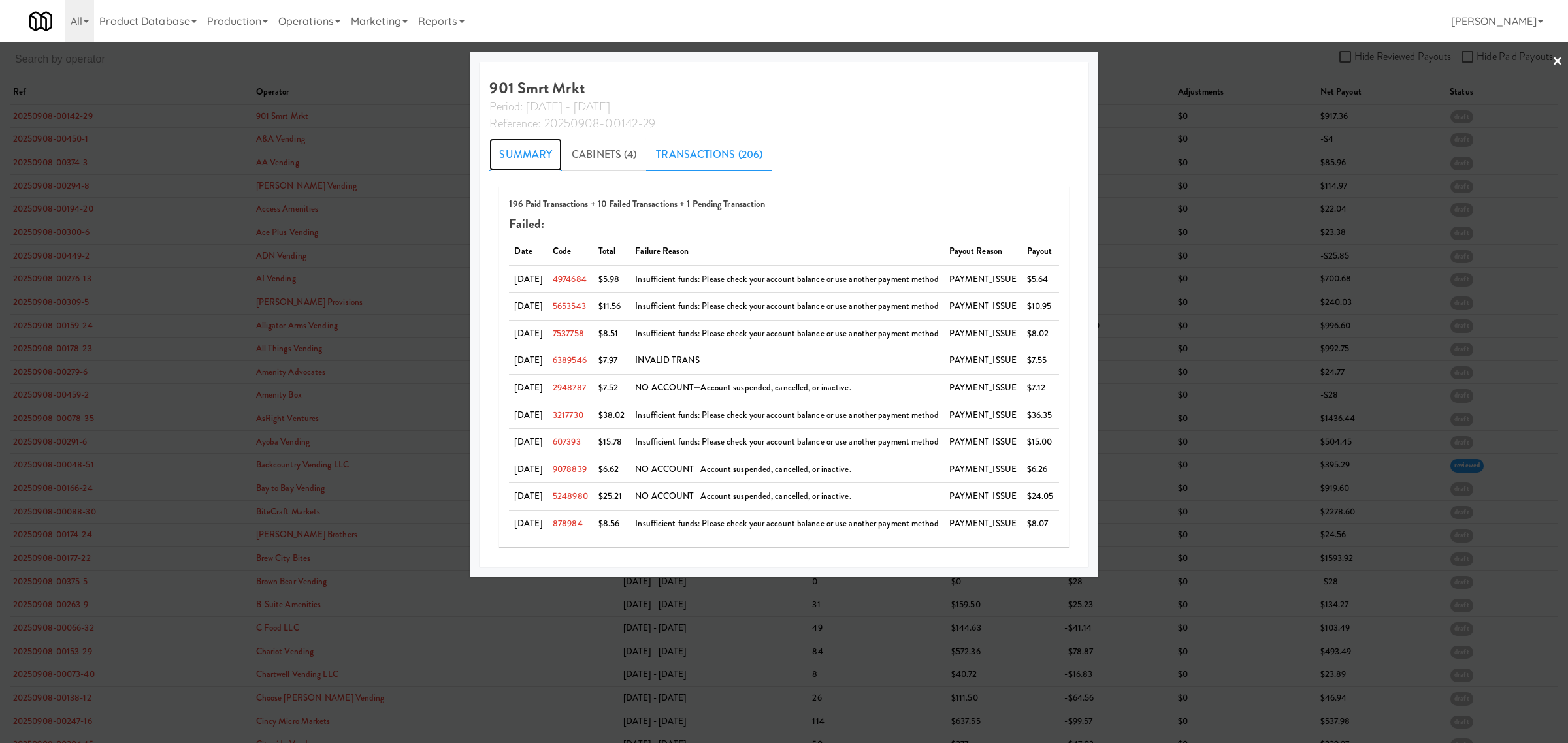
click at [499, 151] on link "Summary" at bounding box center [526, 154] width 72 height 32
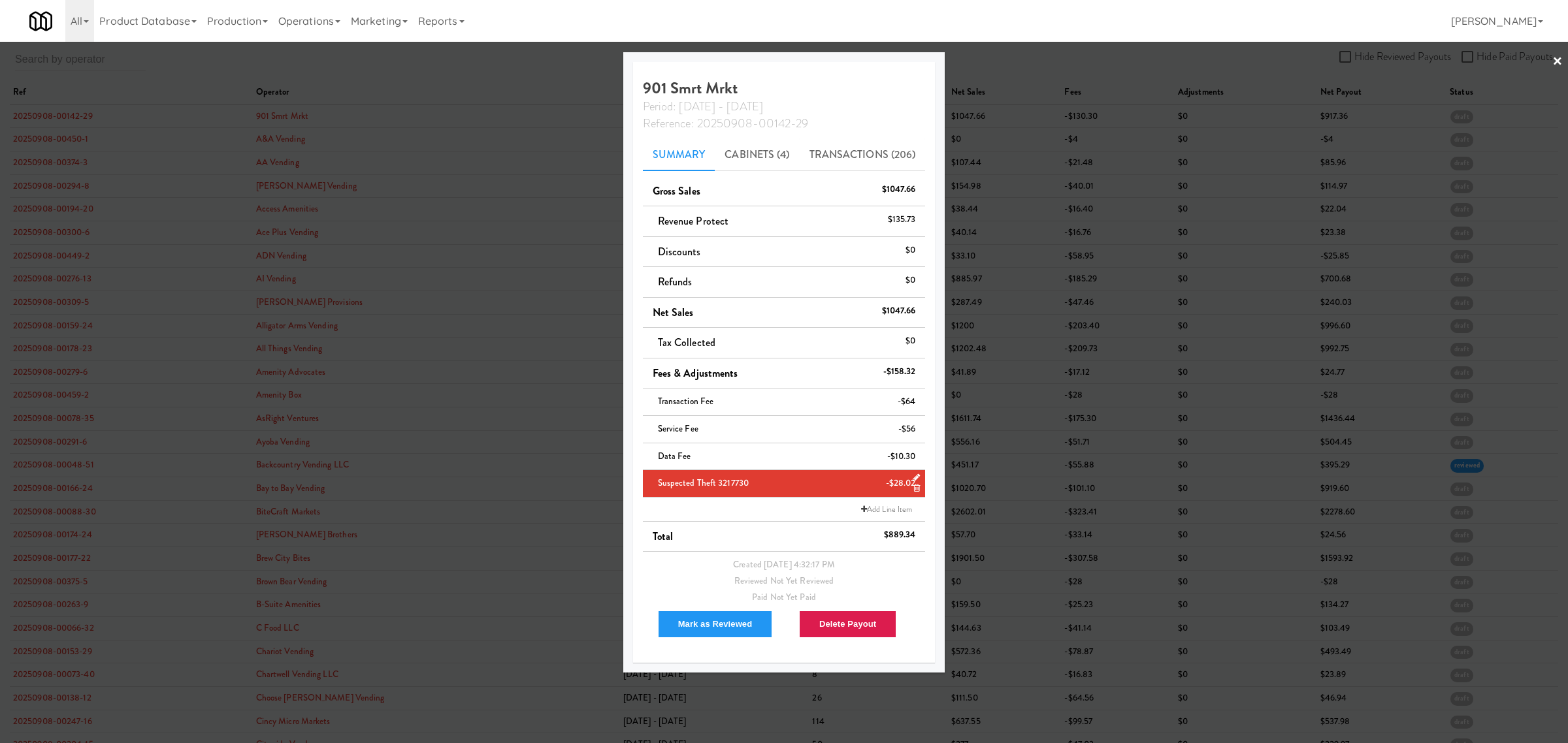
click at [426, 70] on div at bounding box center [784, 372] width 1568 height 743
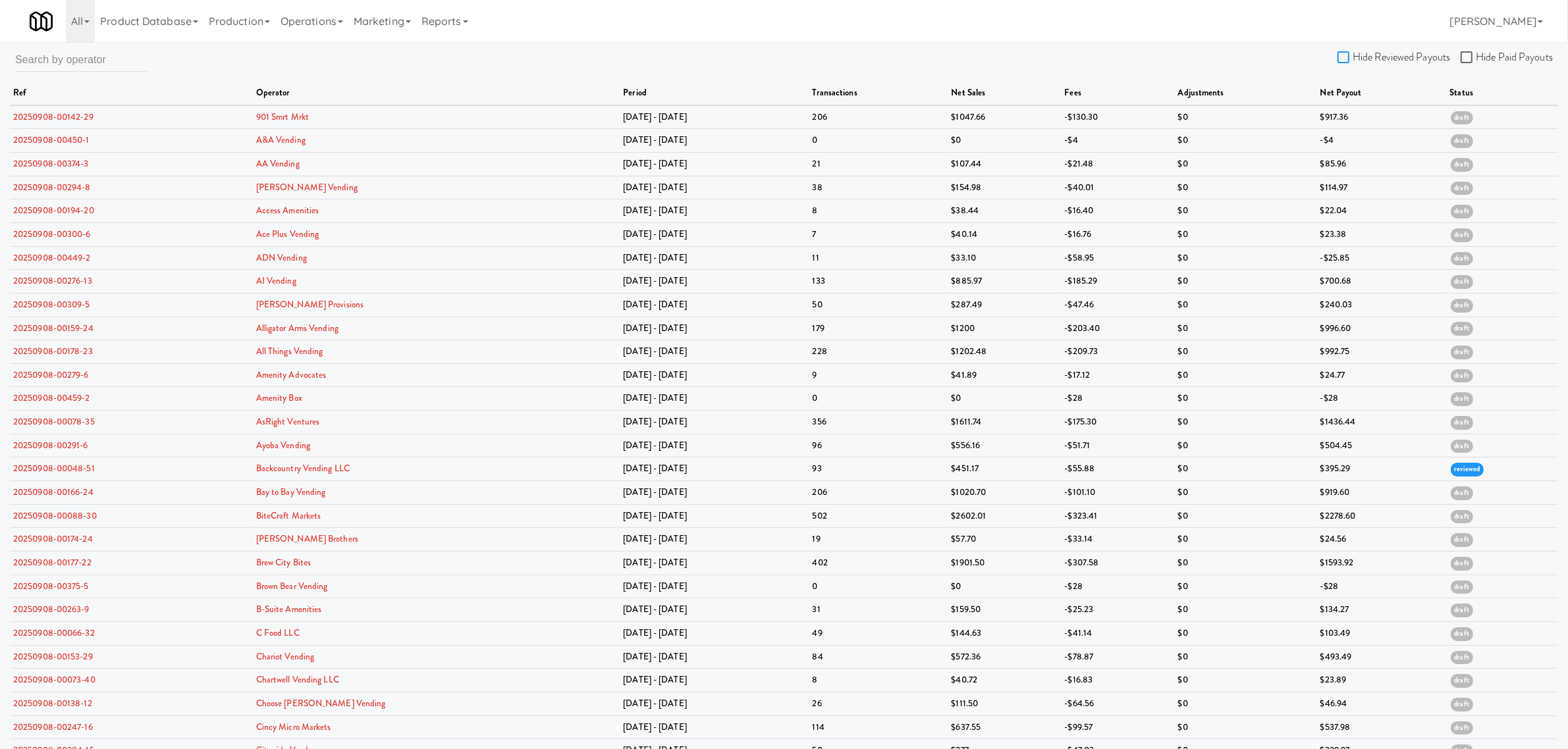
click at [1344, 56] on input "Hide Reviewed Payouts" at bounding box center [1344, 57] width 15 height 11
checkbox input "true"
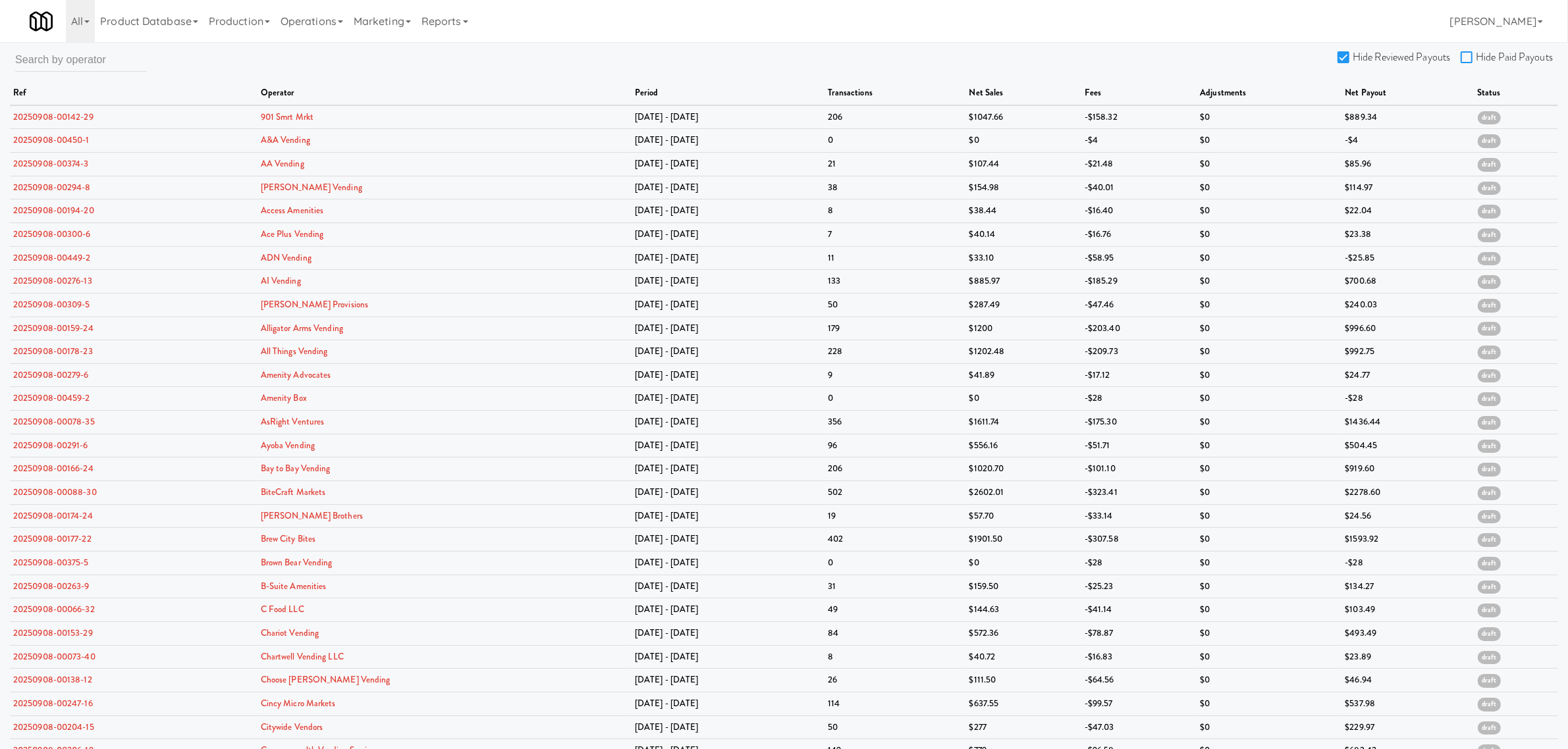
click at [1466, 57] on input "Hide Paid Payouts" at bounding box center [1467, 57] width 15 height 11
checkbox input "true"
click at [70, 134] on link "20250908-00450-1" at bounding box center [51, 140] width 77 height 13
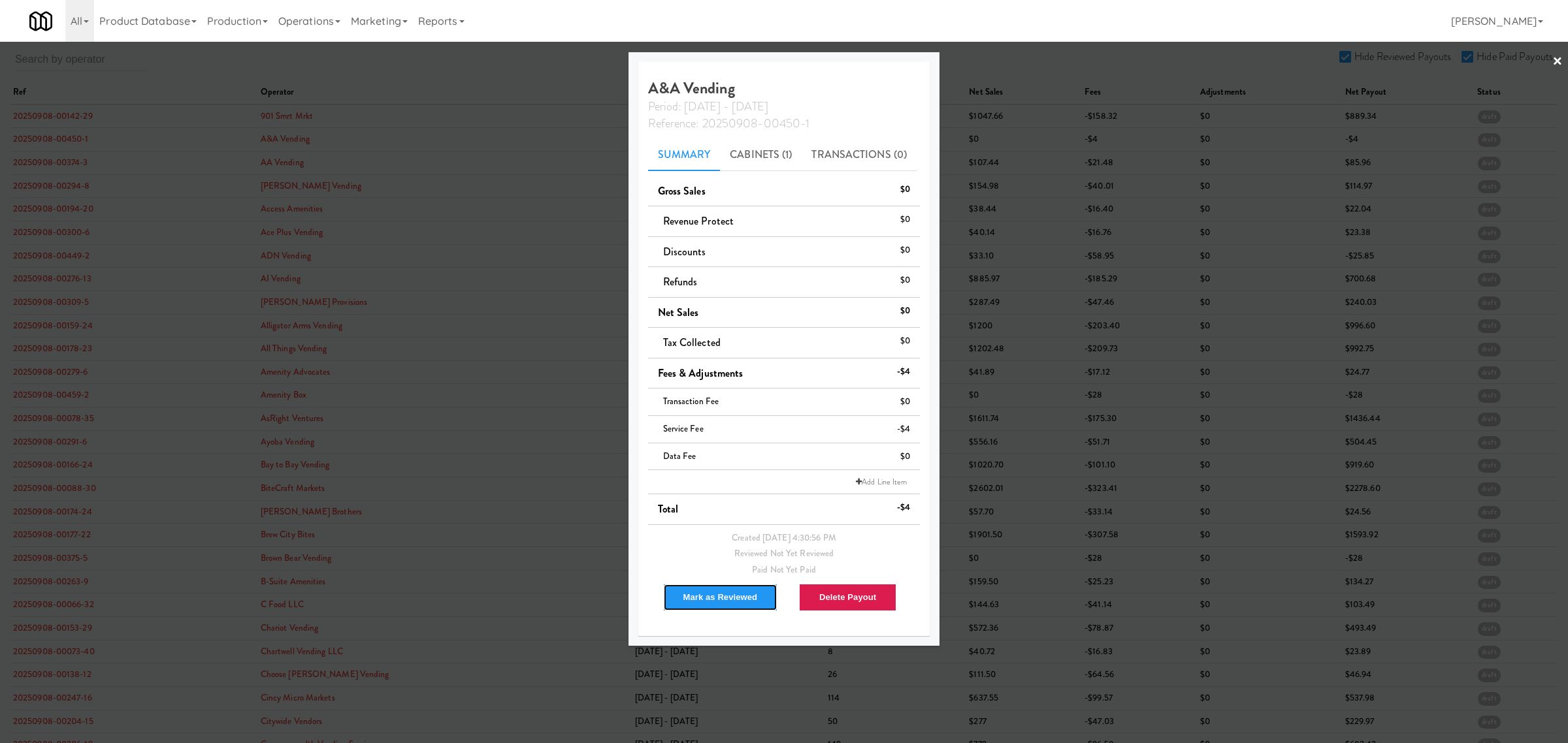
click at [736, 601] on button "Mark as Reviewed" at bounding box center [720, 597] width 115 height 27
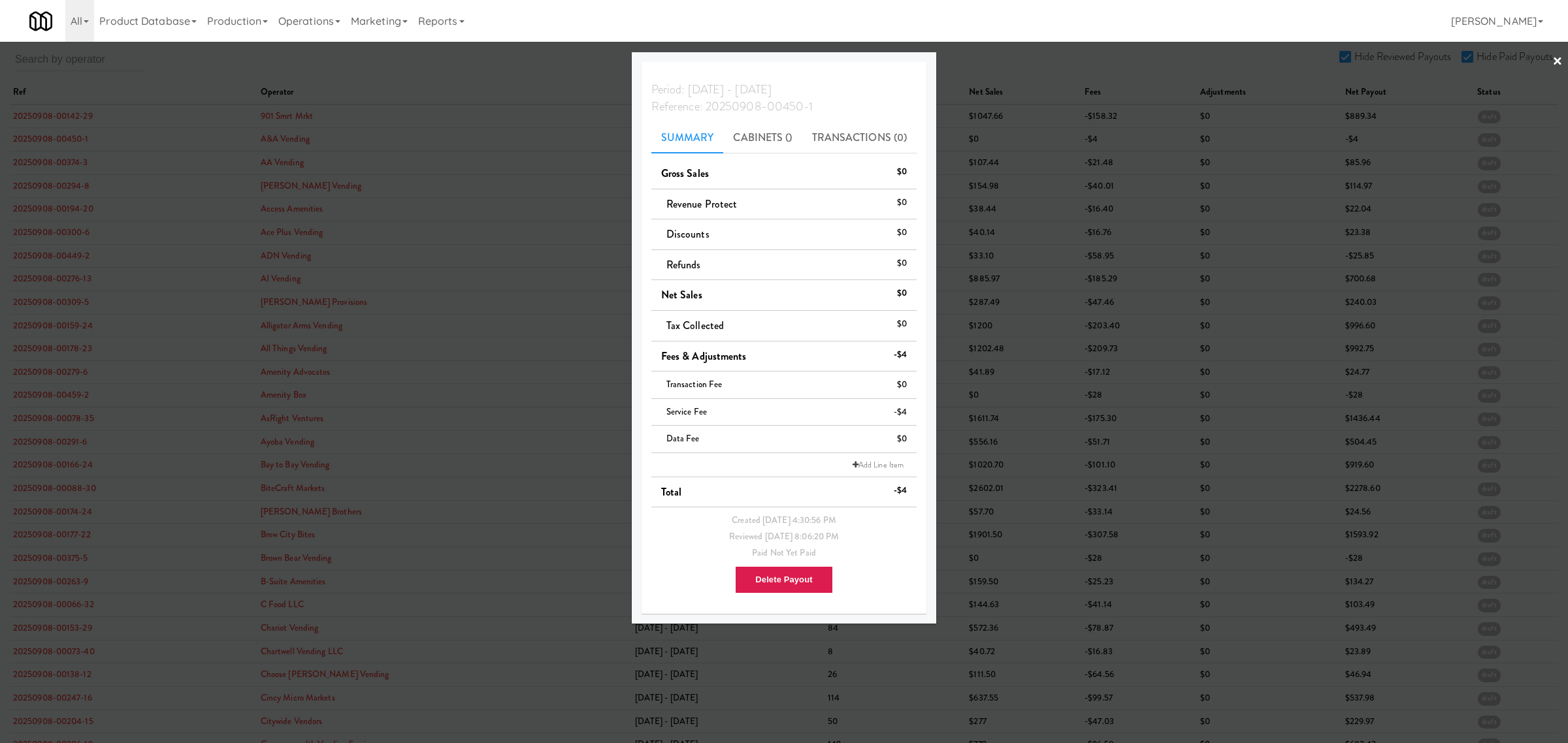
click at [42, 164] on div at bounding box center [784, 372] width 1568 height 743
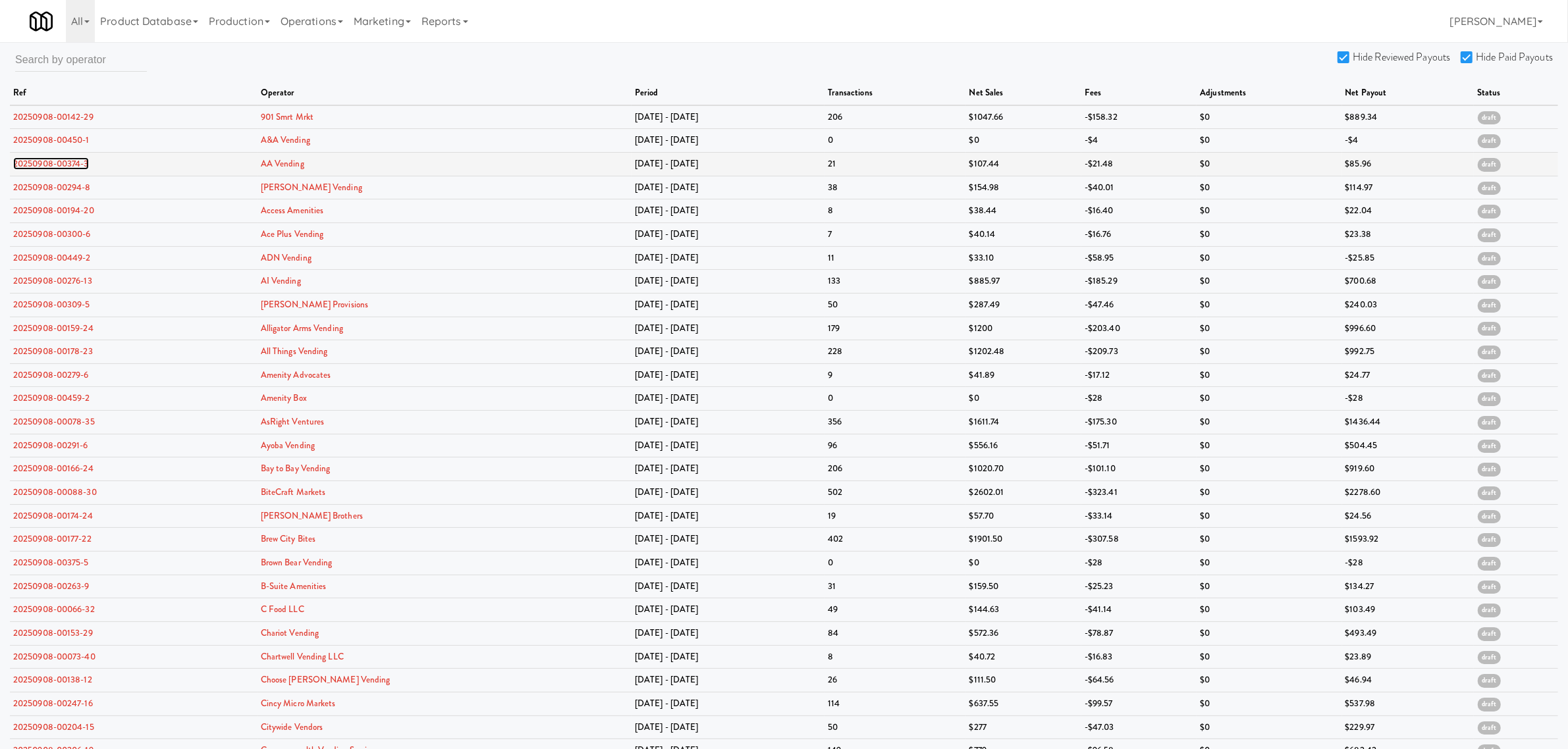
click at [43, 164] on link "20250908-00374-3" at bounding box center [50, 164] width 76 height 13
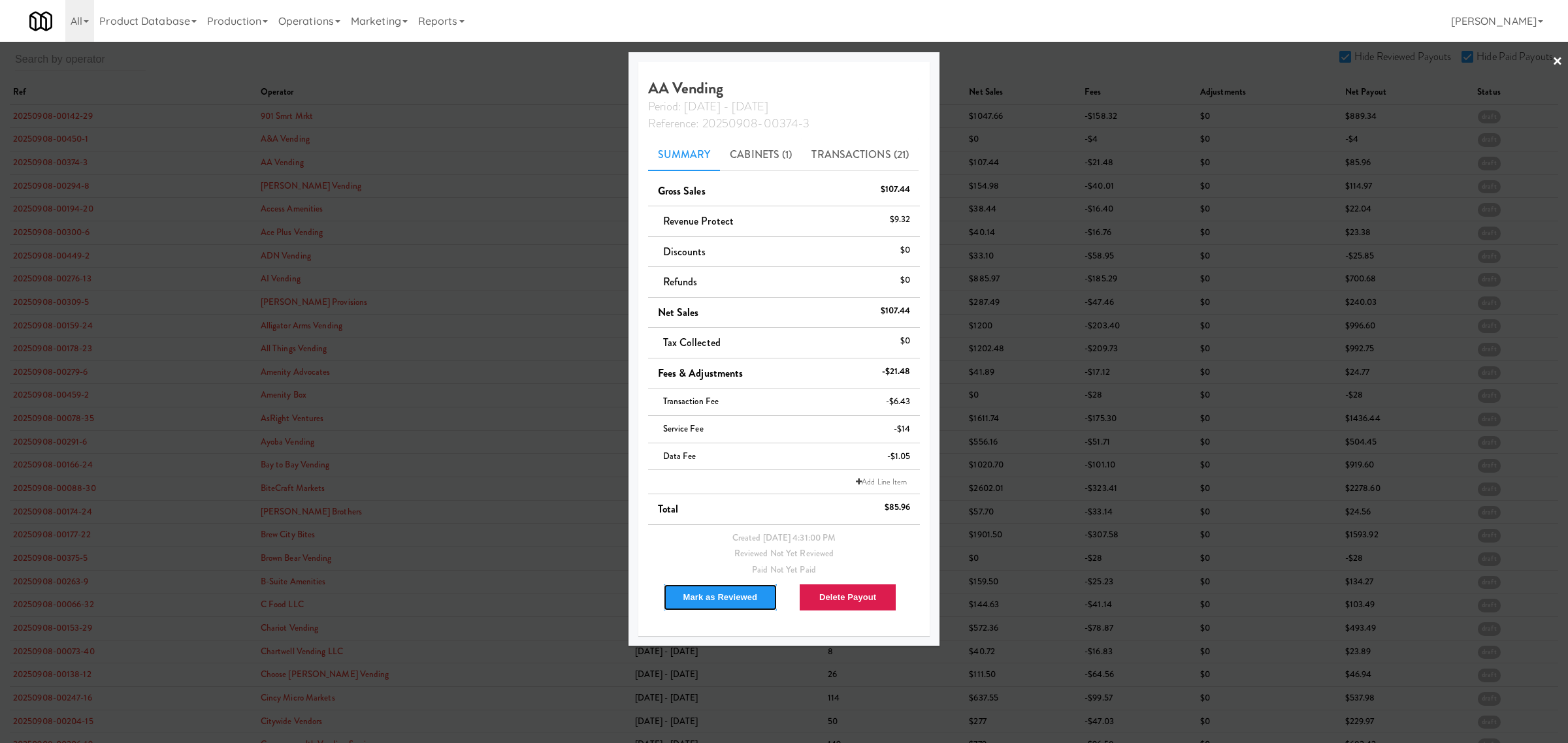
click at [731, 599] on button "Mark as Reviewed" at bounding box center [720, 597] width 115 height 27
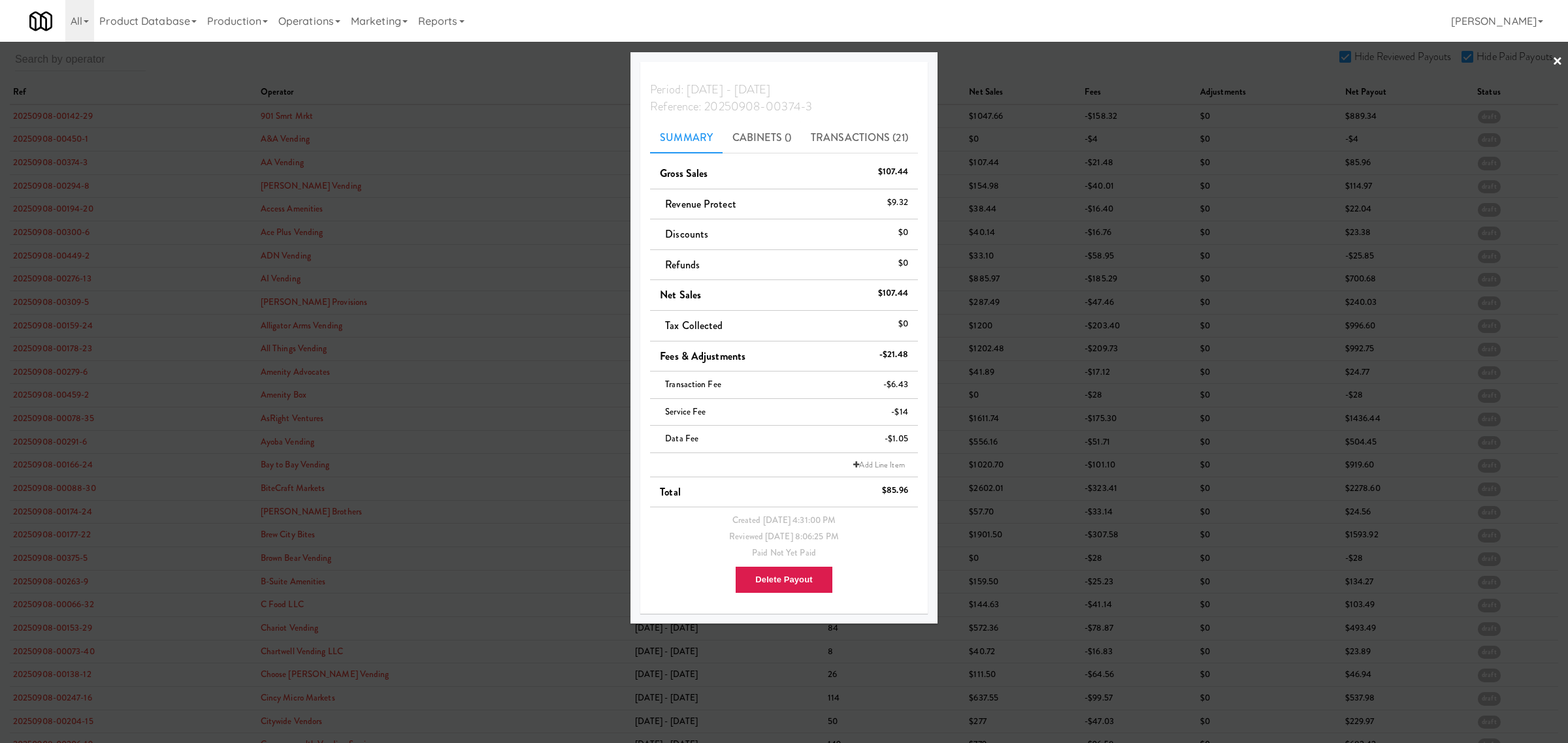
click at [53, 181] on div at bounding box center [784, 372] width 1568 height 743
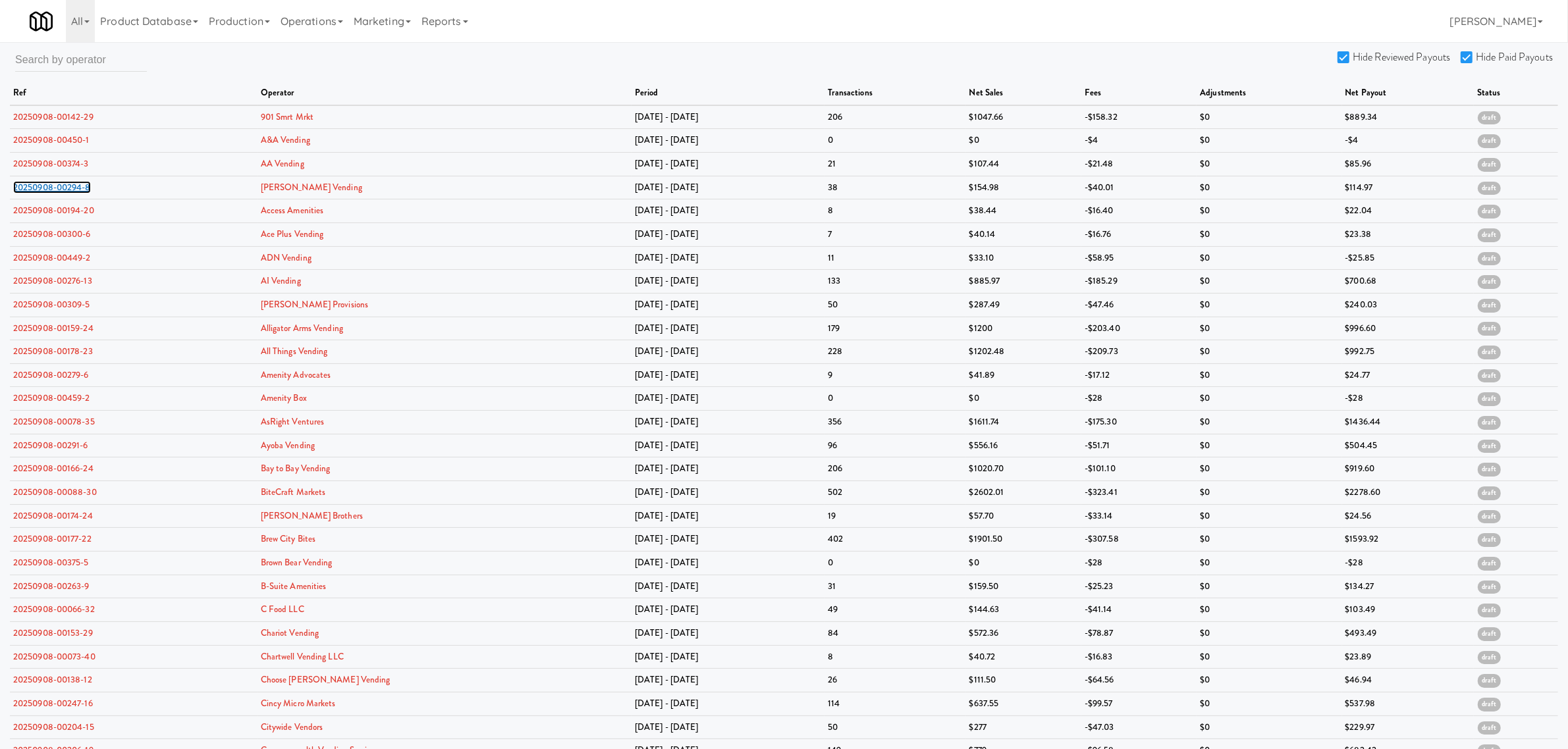
click at [53, 182] on link "20250908-00294-8" at bounding box center [51, 187] width 78 height 13
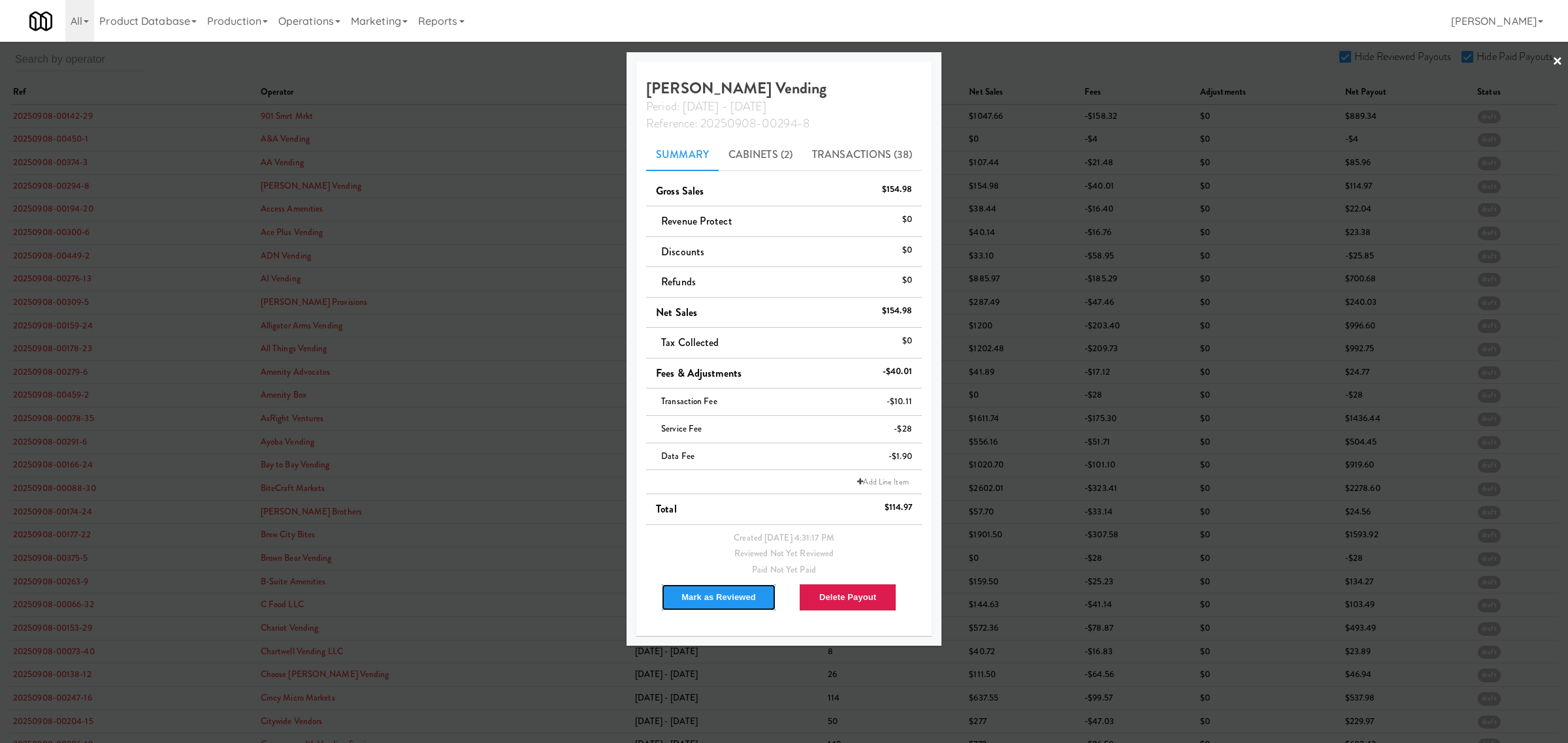
click at [722, 591] on button "Mark as Reviewed" at bounding box center [719, 597] width 115 height 27
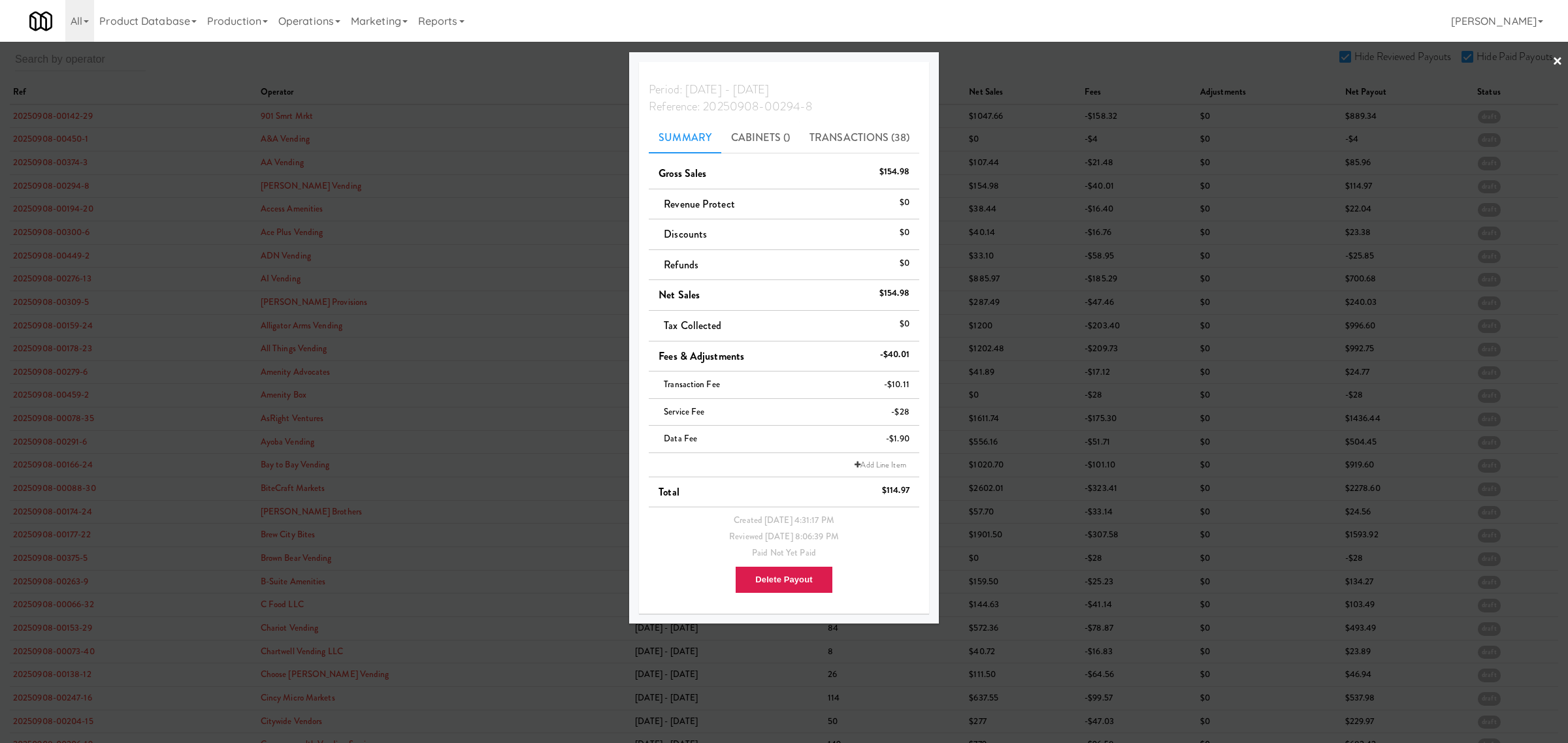
click at [54, 184] on div at bounding box center [784, 372] width 1568 height 743
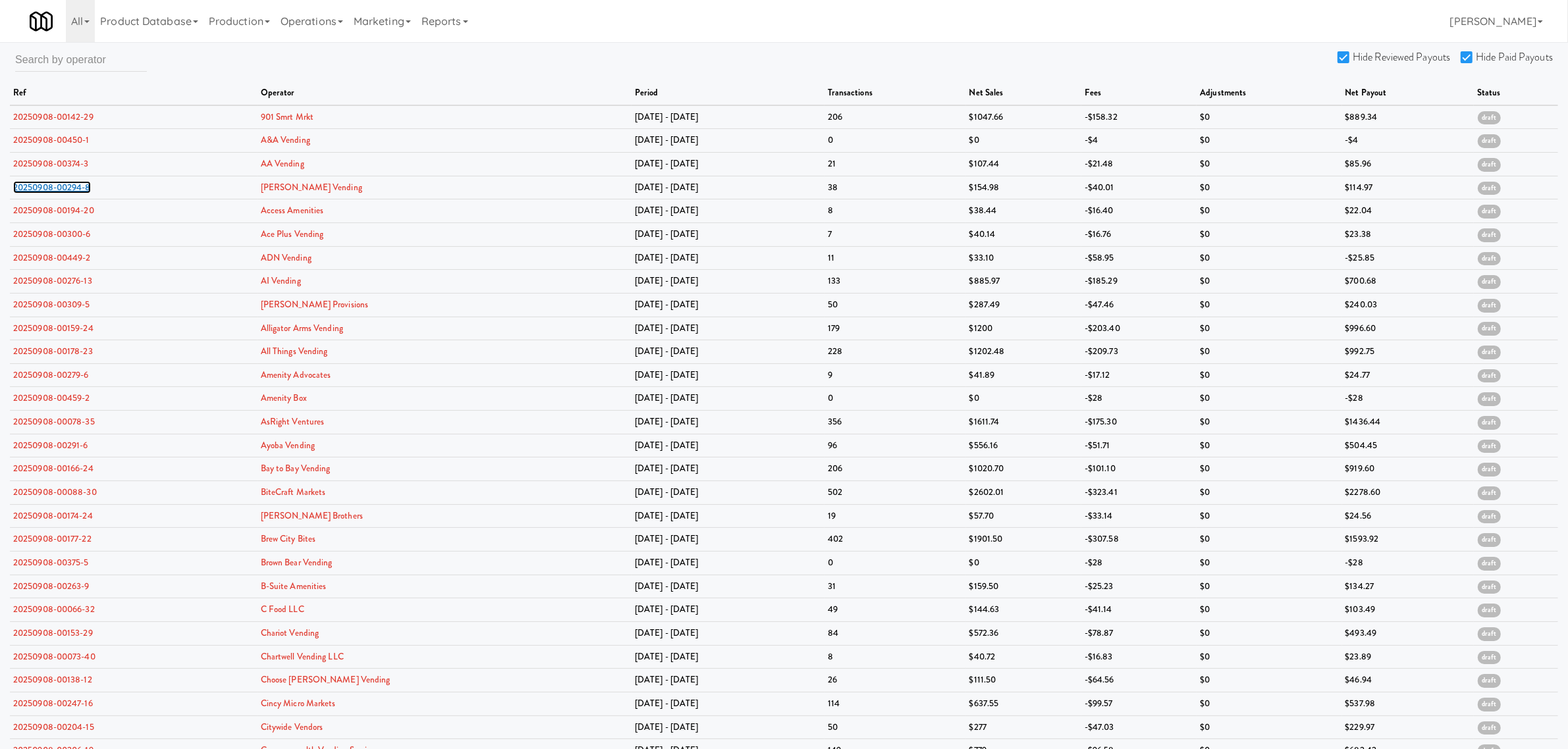
click at [54, 185] on link "20250908-00294-8" at bounding box center [51, 187] width 78 height 13
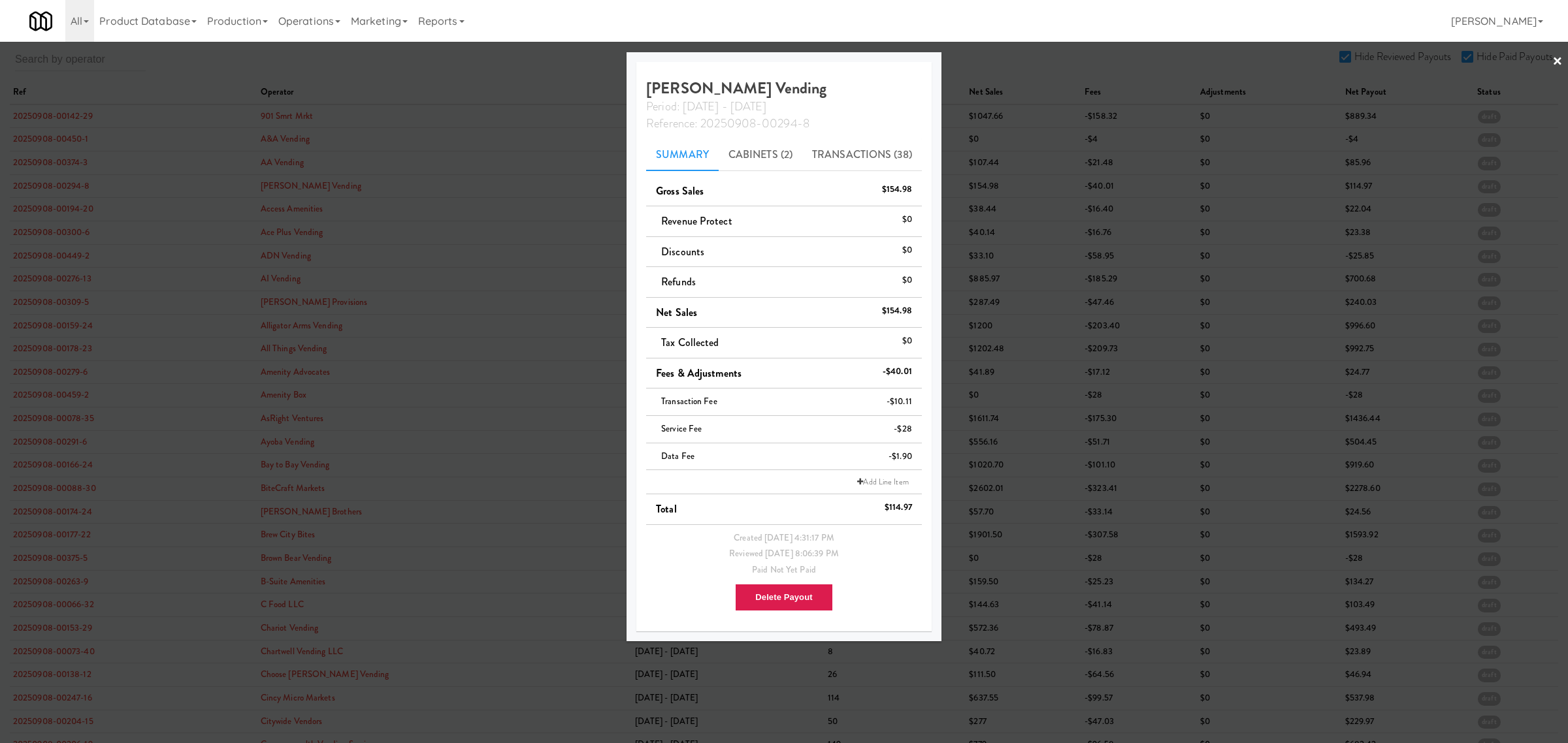
click at [20, 202] on div at bounding box center [784, 372] width 1568 height 743
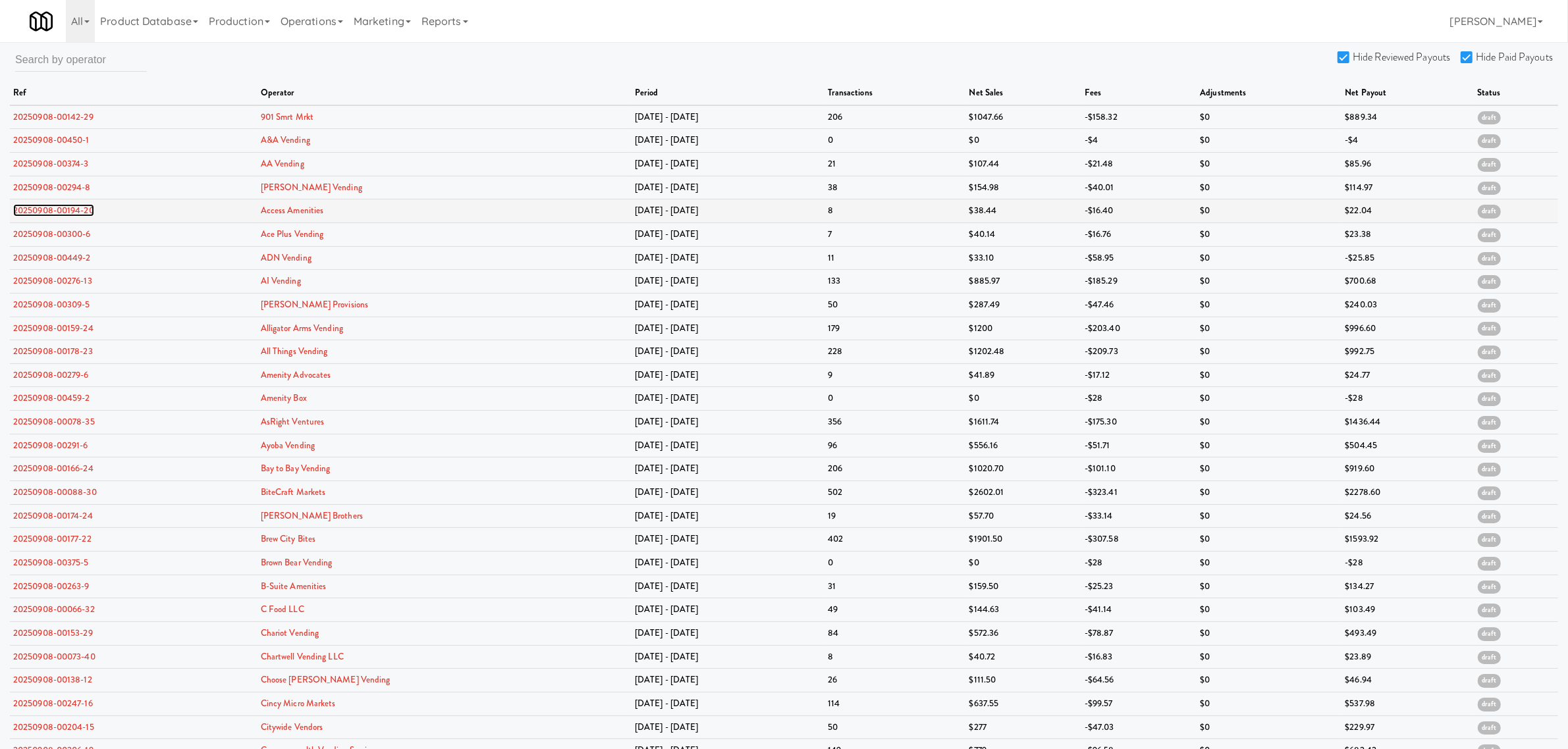
click at [27, 208] on link "20250908-00194-20" at bounding box center [53, 210] width 81 height 13
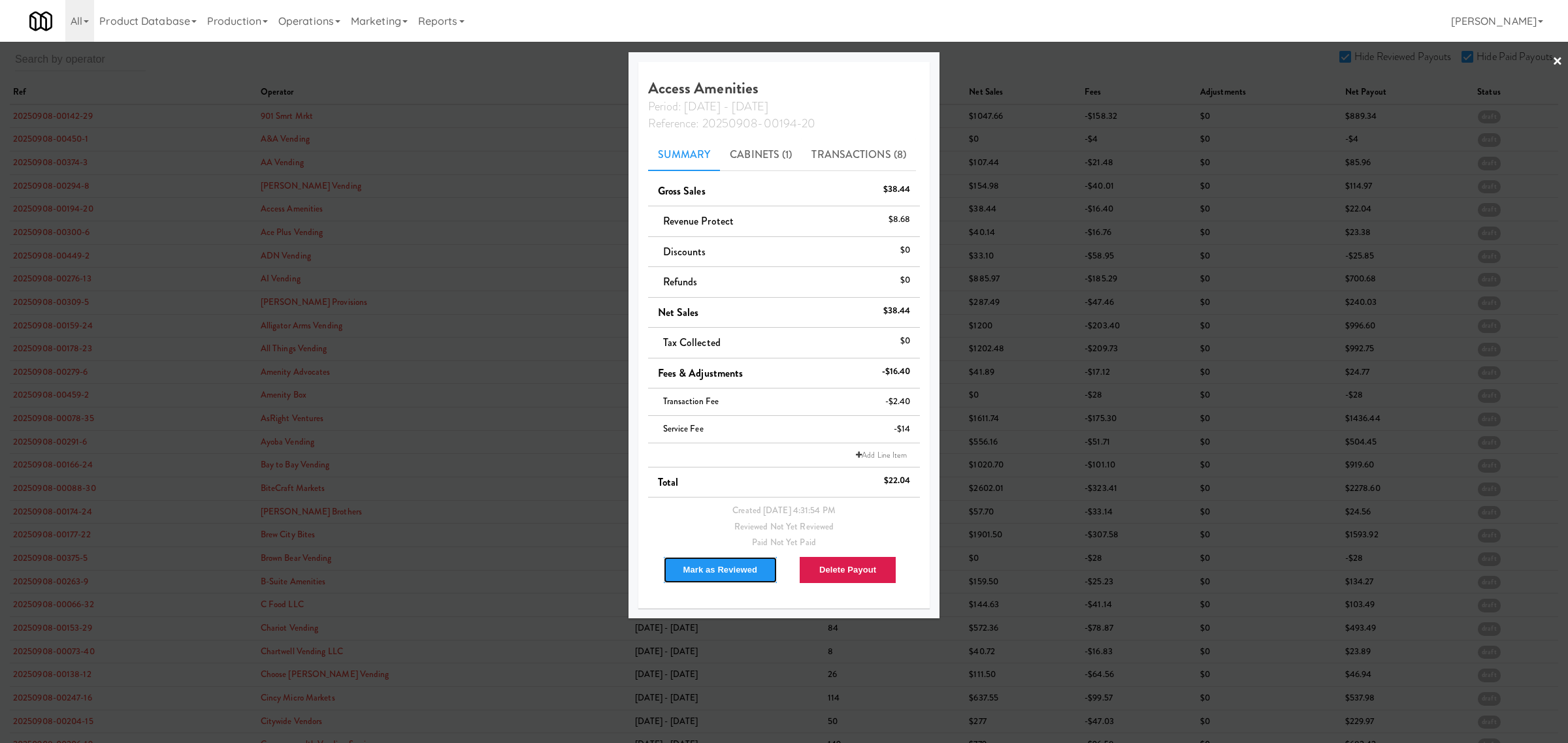
click at [714, 573] on button "Mark as Reviewed" at bounding box center [720, 570] width 115 height 27
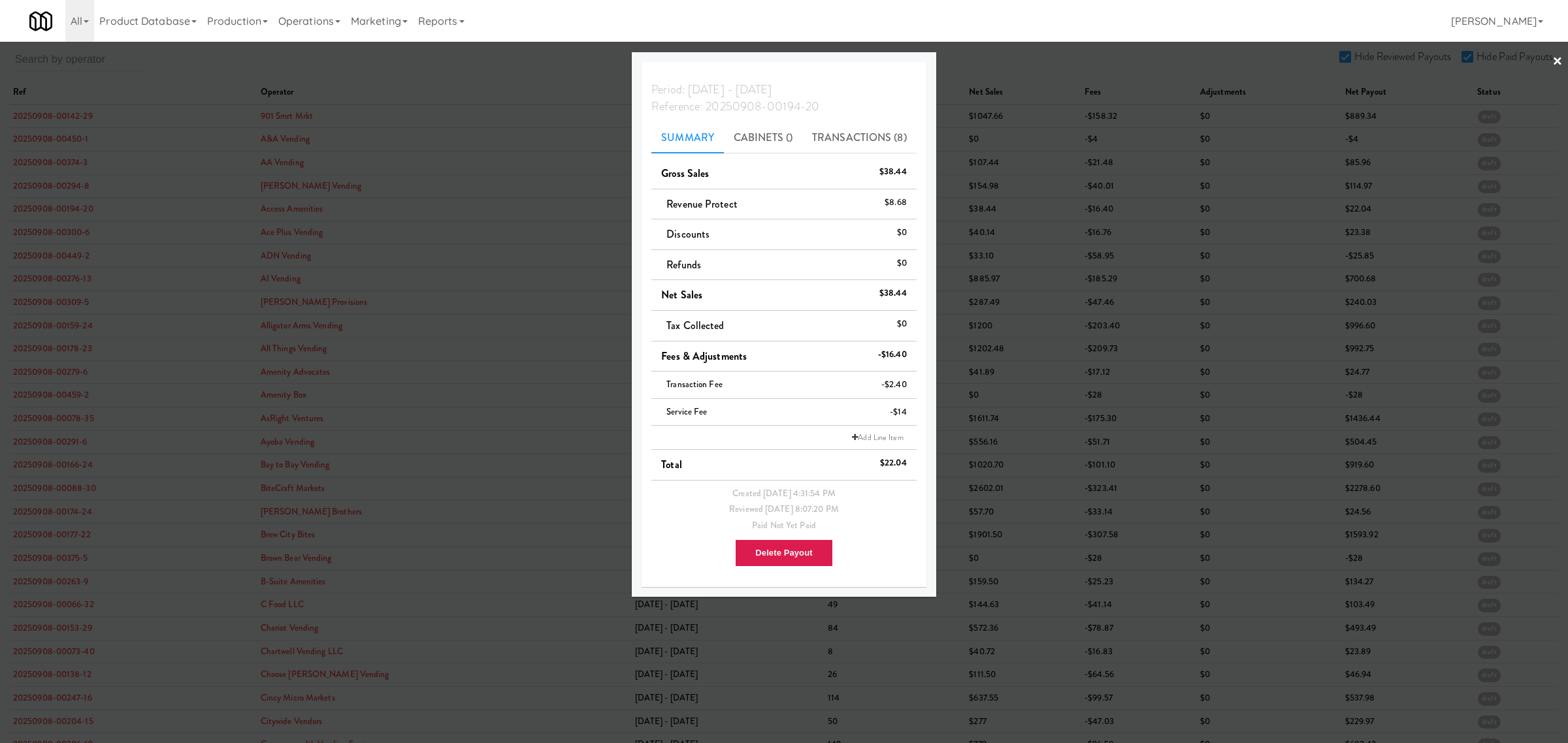
click at [65, 234] on div at bounding box center [784, 372] width 1568 height 743
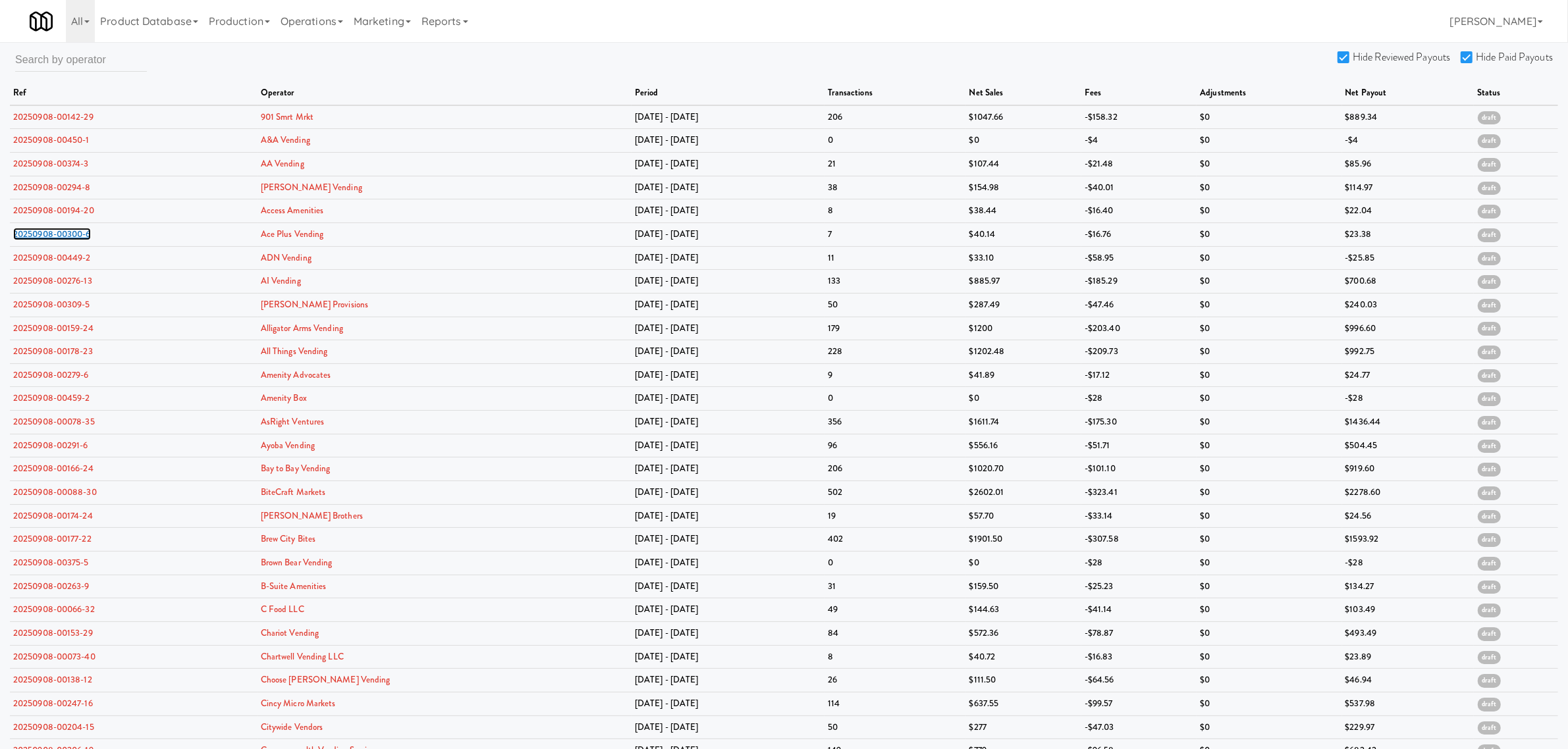
click at [66, 236] on link "20250908-00300-6" at bounding box center [51, 234] width 78 height 13
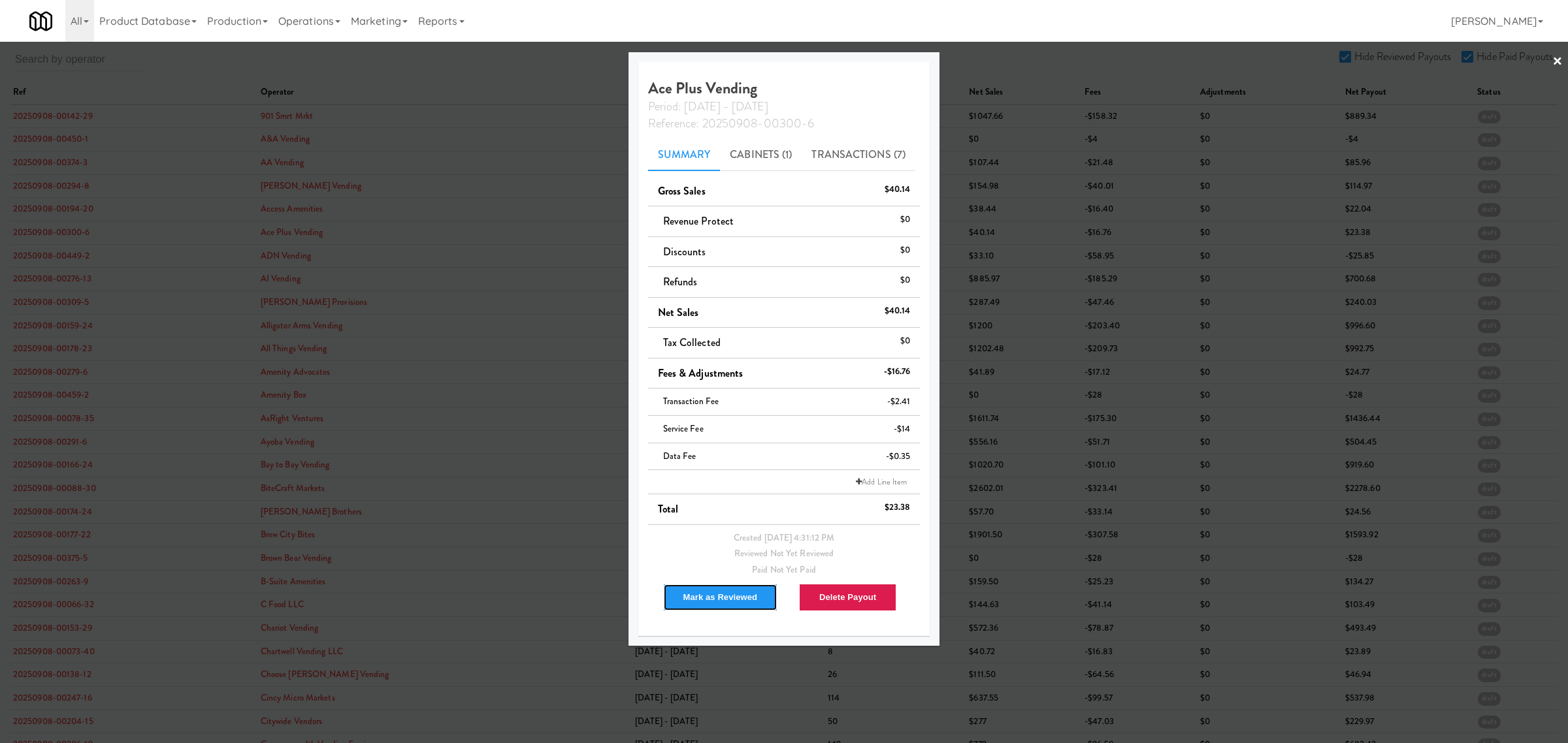
click at [725, 592] on button "Mark as Reviewed" at bounding box center [720, 597] width 115 height 27
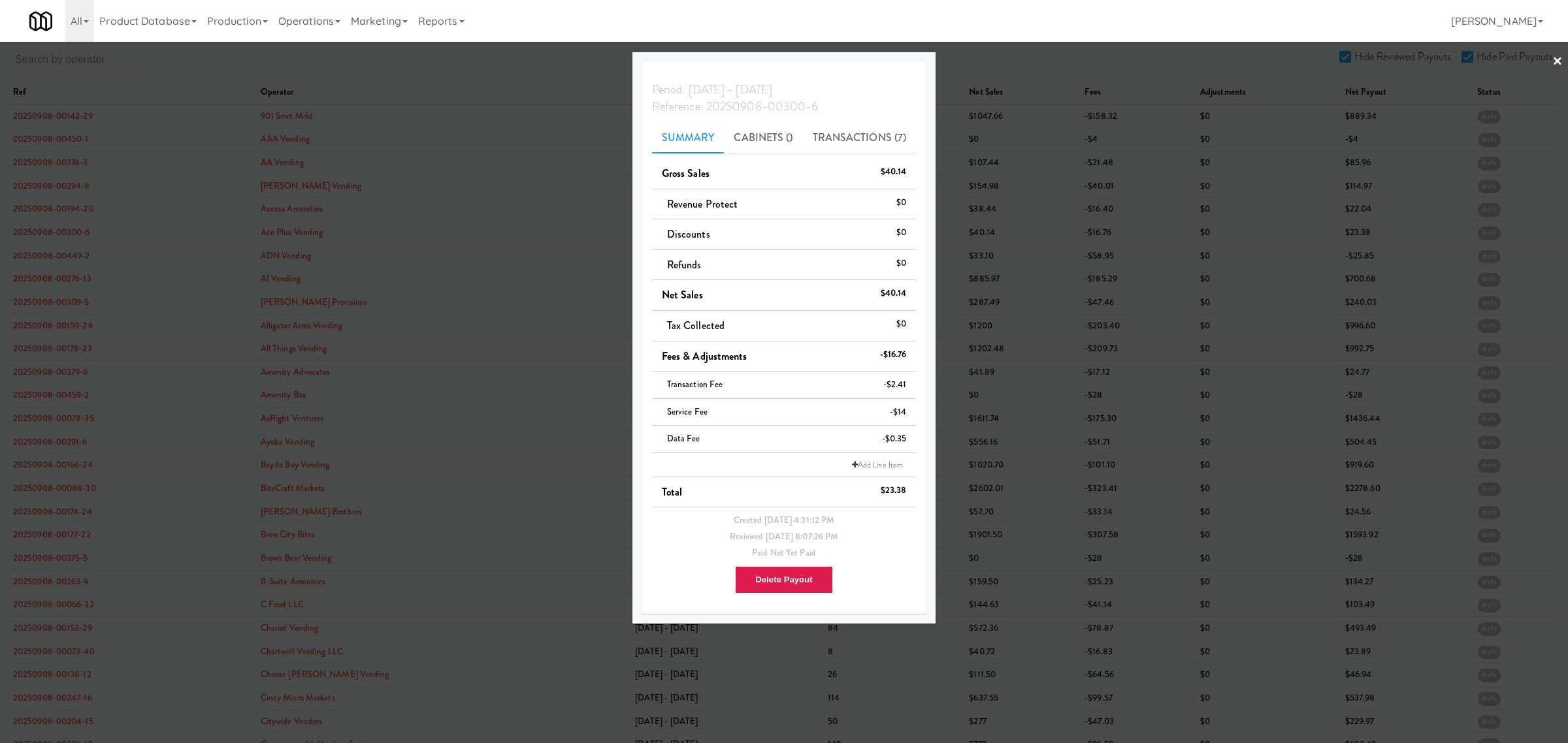
click at [56, 257] on div at bounding box center [784, 372] width 1568 height 743
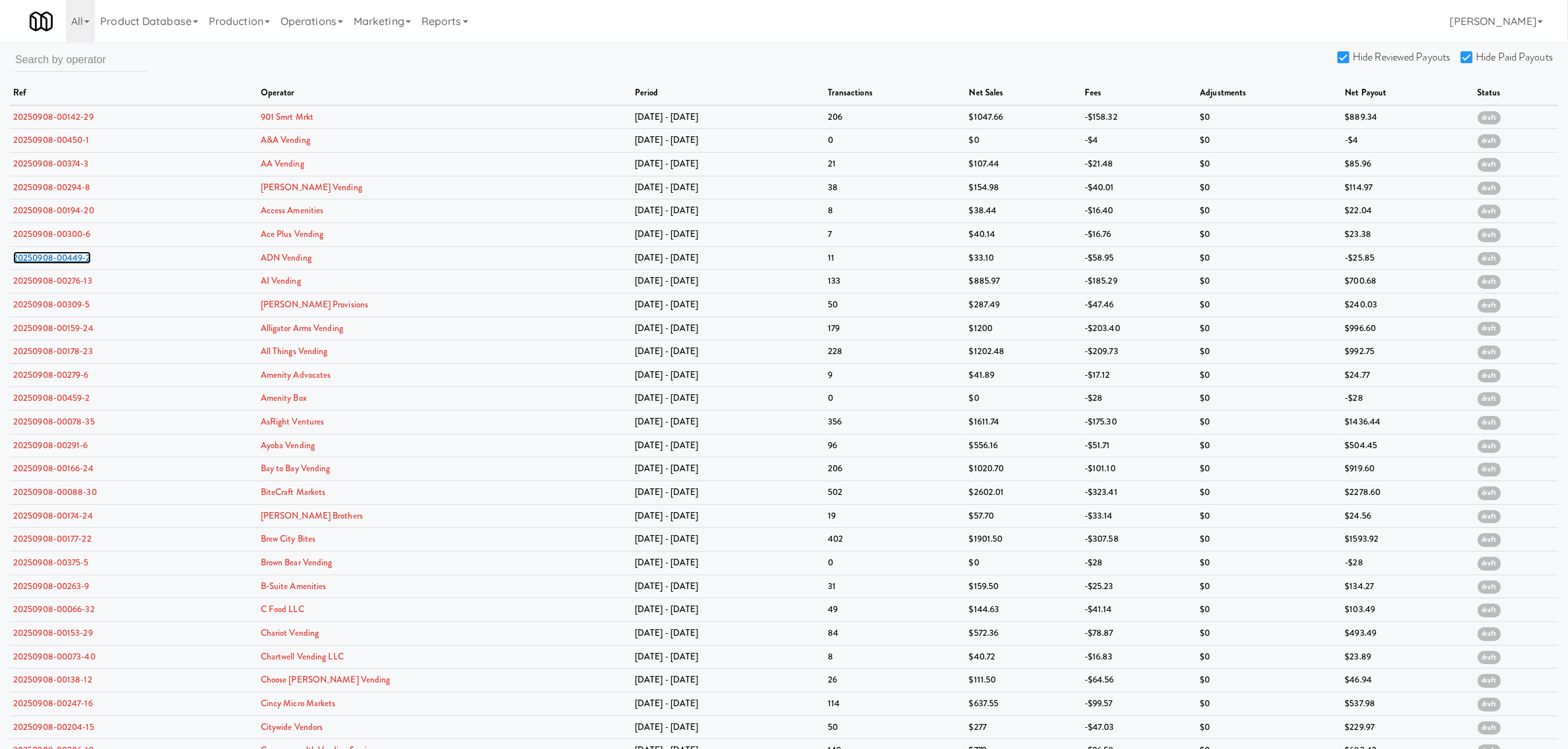
click at [56, 259] on link "20250908-00449-2" at bounding box center [51, 257] width 78 height 13
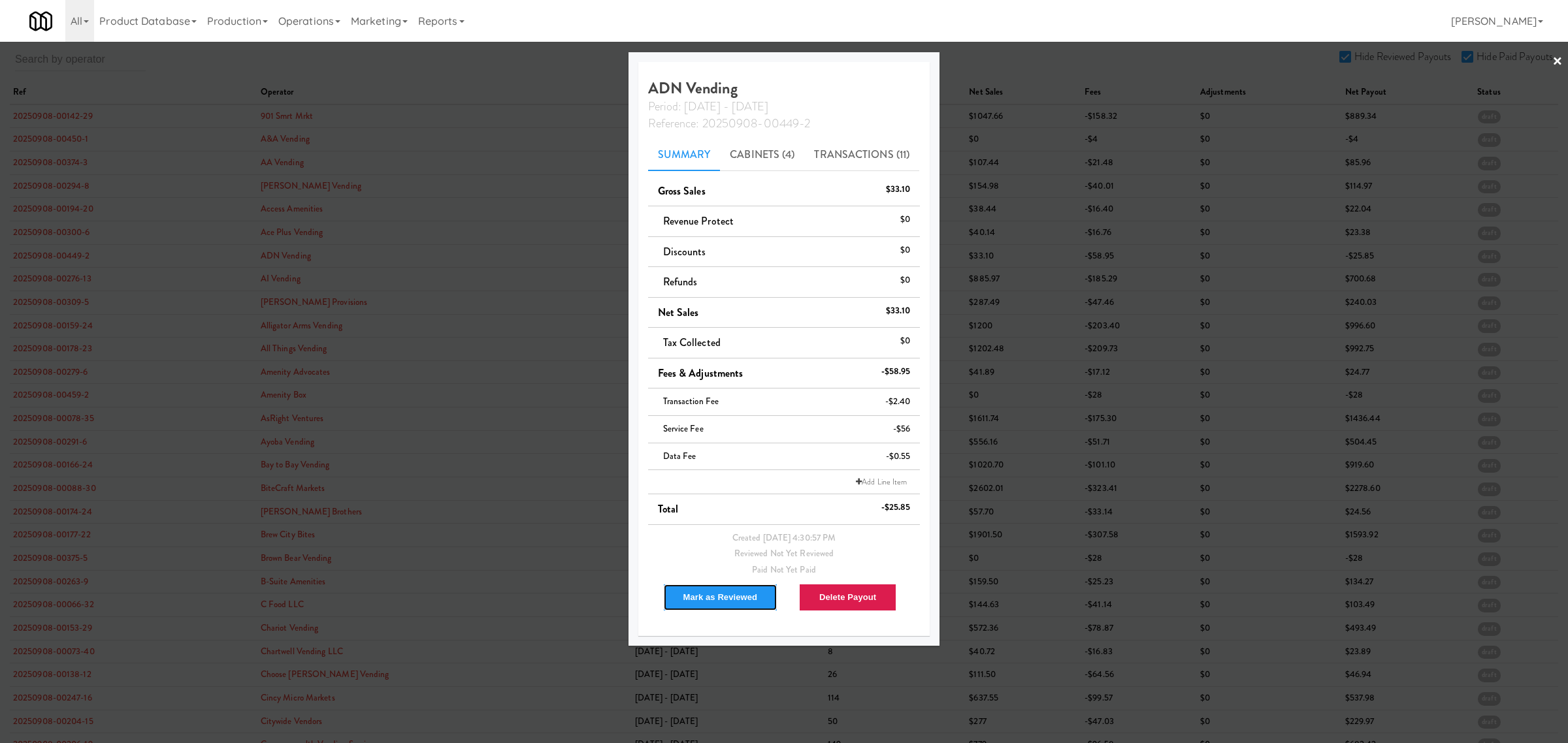
click at [716, 595] on button "Mark as Reviewed" at bounding box center [720, 597] width 115 height 27
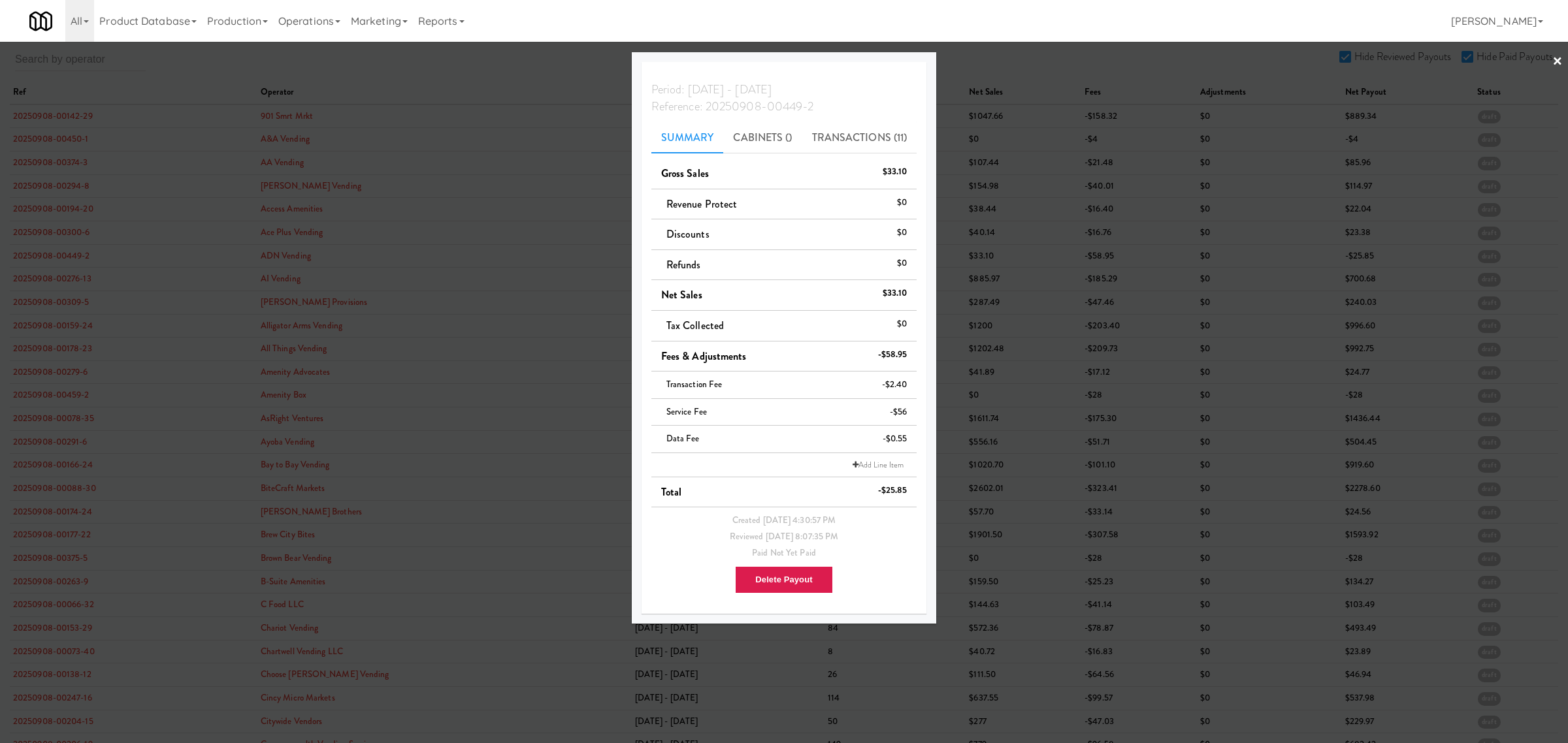
click at [27, 280] on div at bounding box center [784, 372] width 1568 height 743
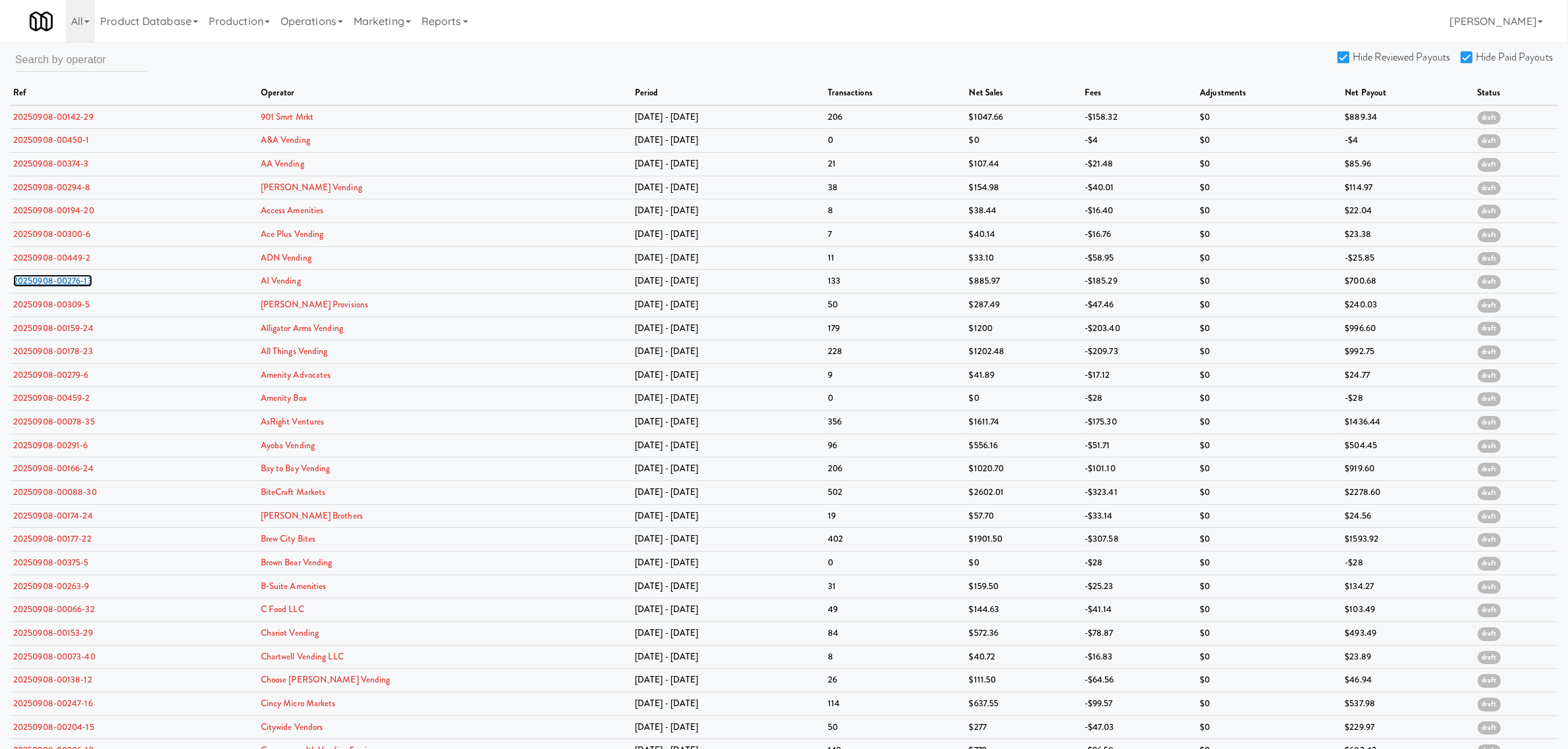
click at [28, 282] on link "20250908-00276-13" at bounding box center [52, 281] width 79 height 13
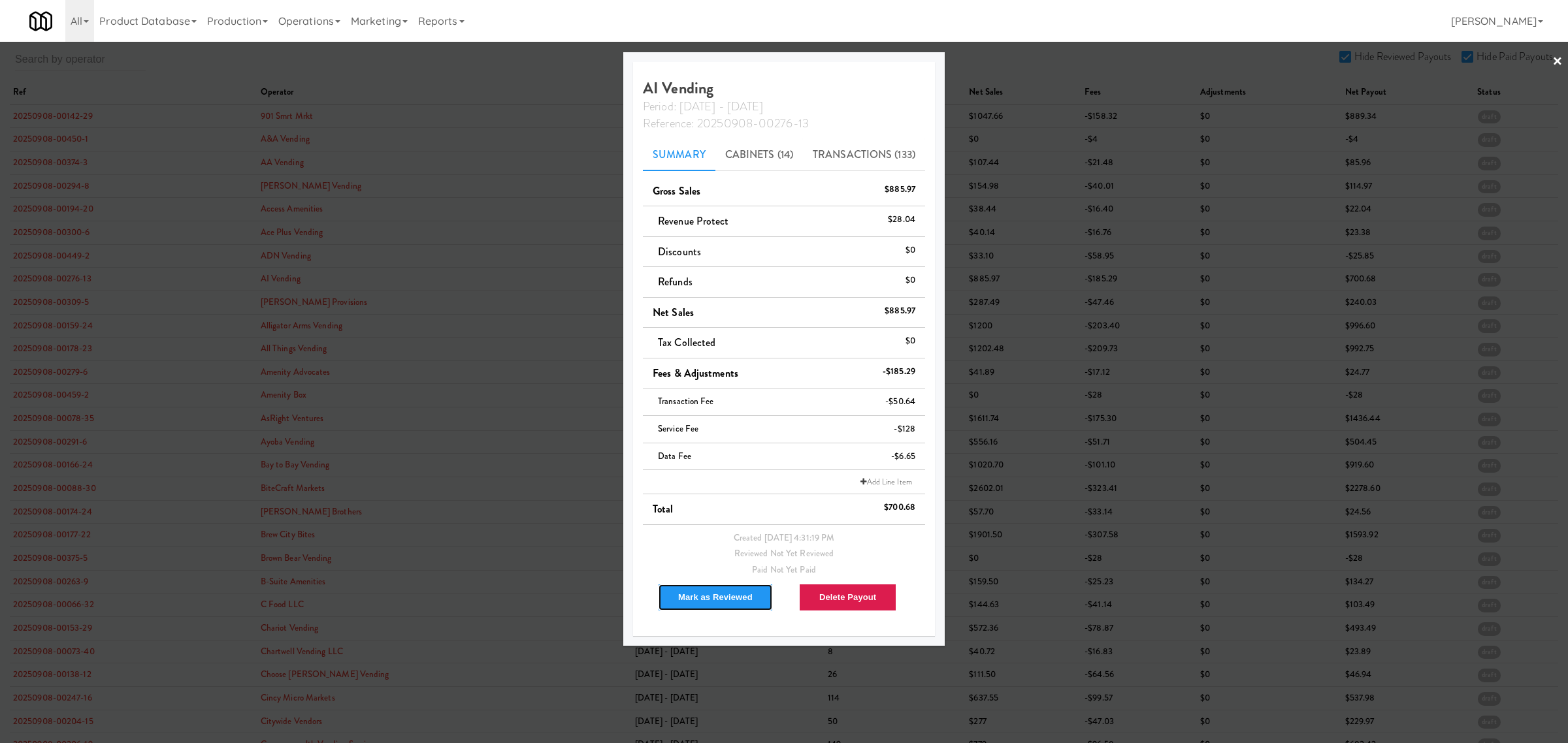
click at [719, 593] on button "Mark as Reviewed" at bounding box center [716, 597] width 115 height 27
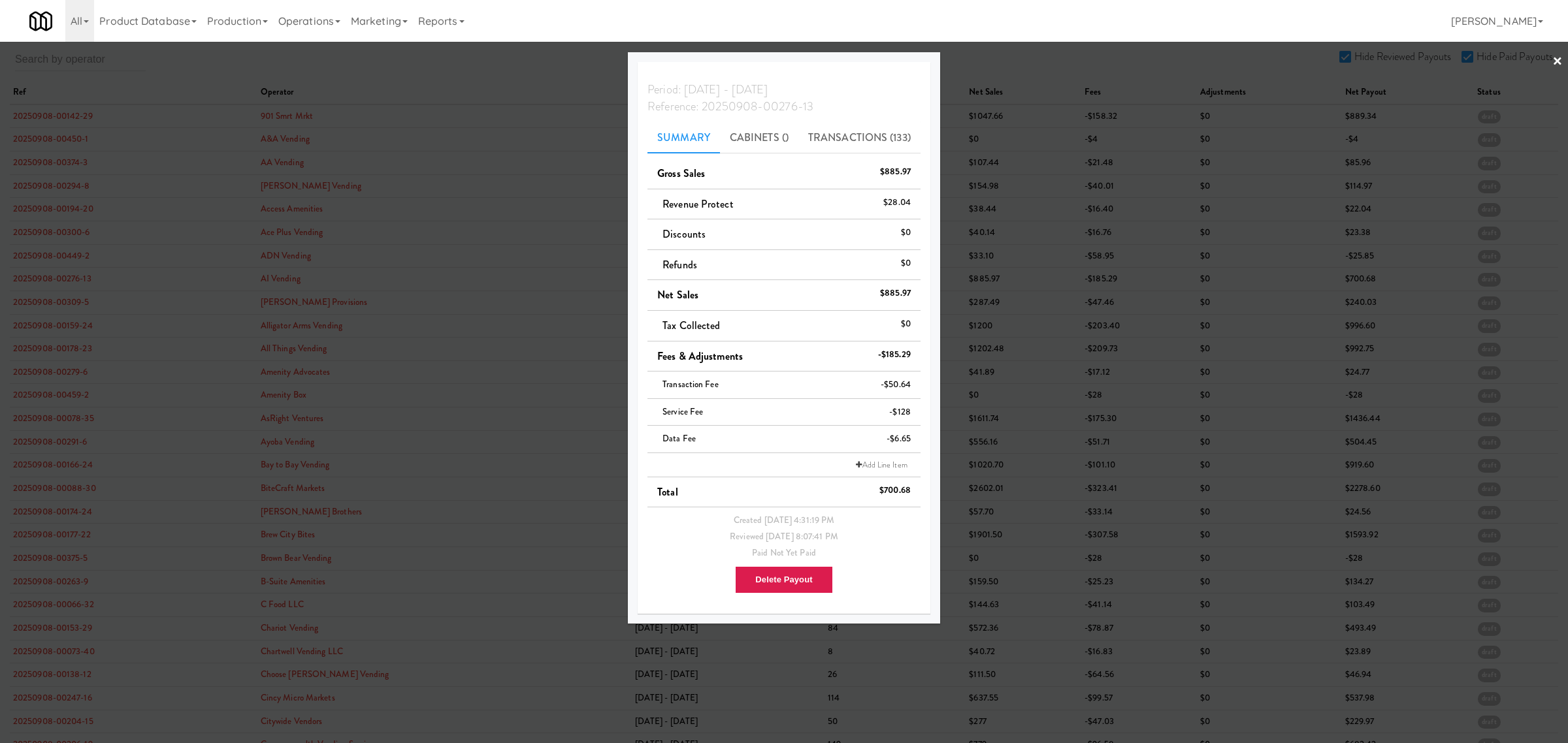
click at [64, 304] on div at bounding box center [784, 372] width 1568 height 743
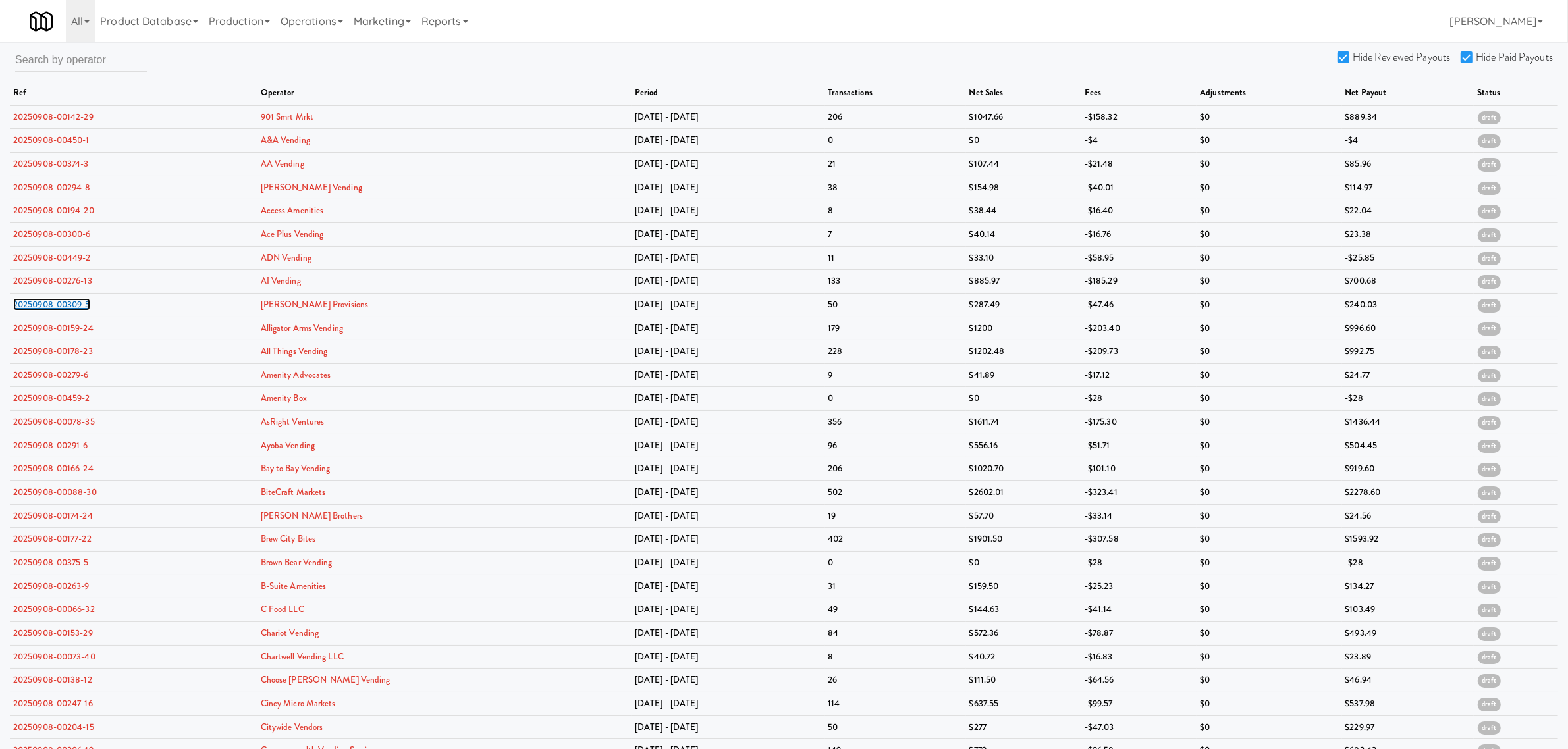
click at [64, 306] on link "20250908-00309-5" at bounding box center [51, 305] width 77 height 13
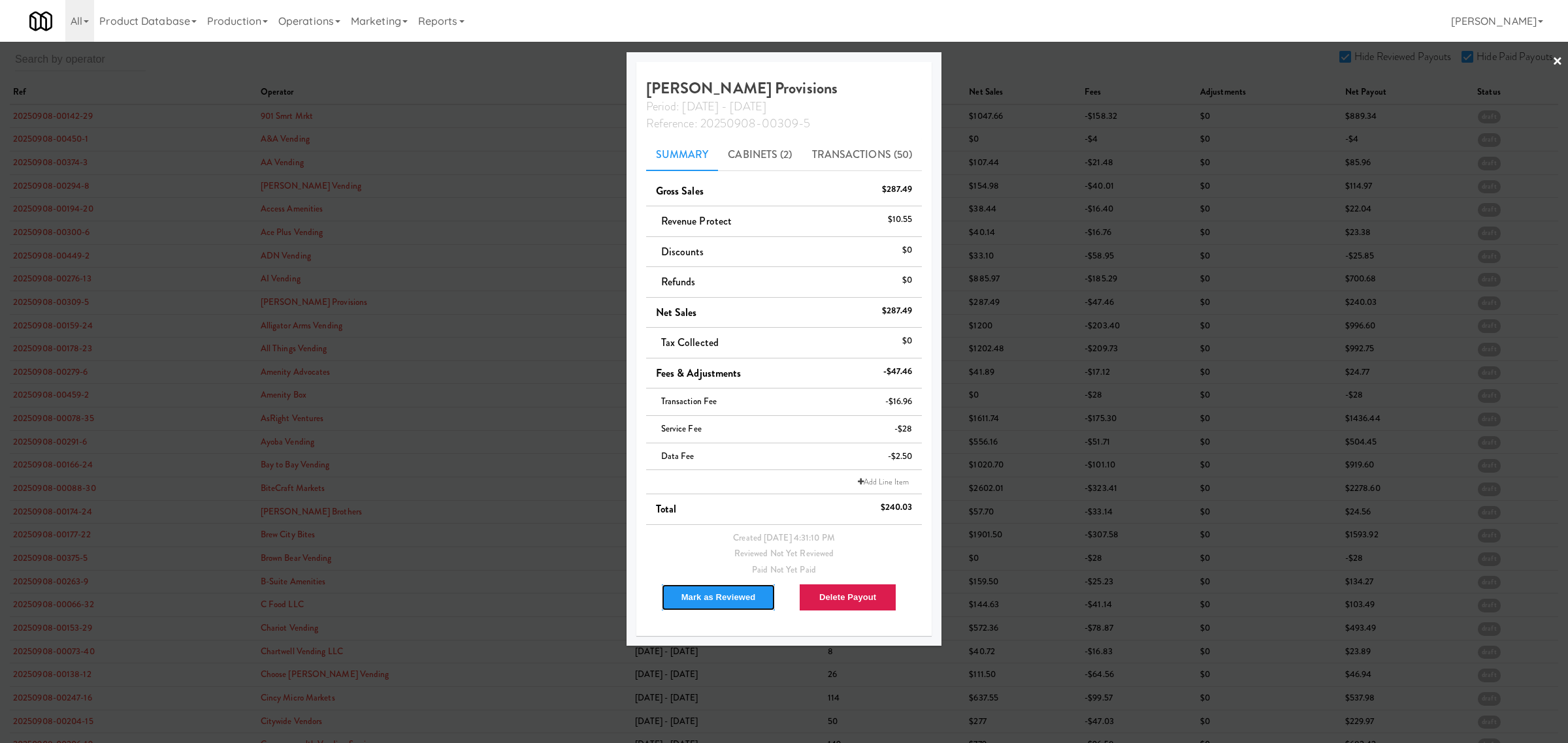
click at [694, 592] on button "Mark as Reviewed" at bounding box center [719, 597] width 115 height 27
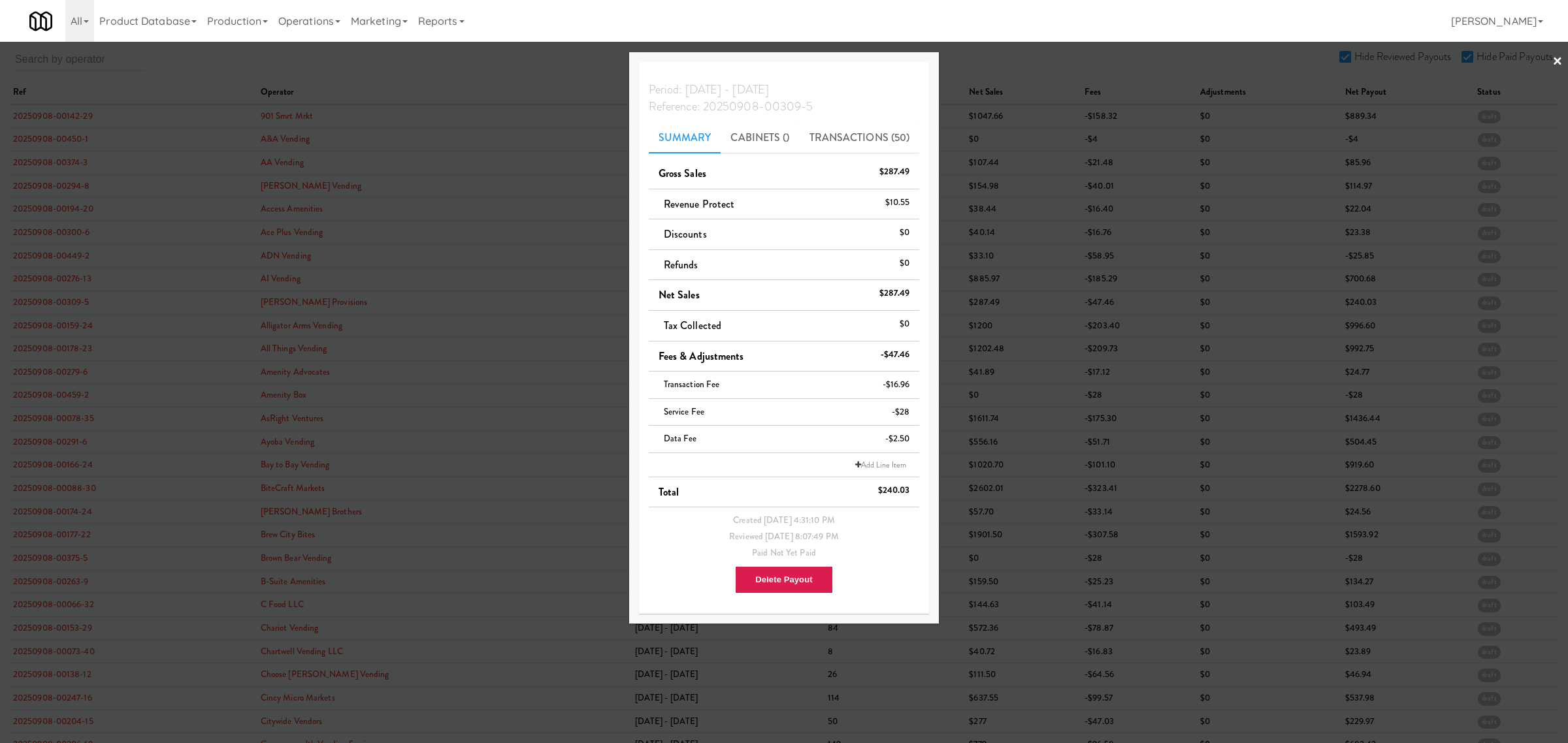
click at [48, 324] on div at bounding box center [784, 372] width 1568 height 743
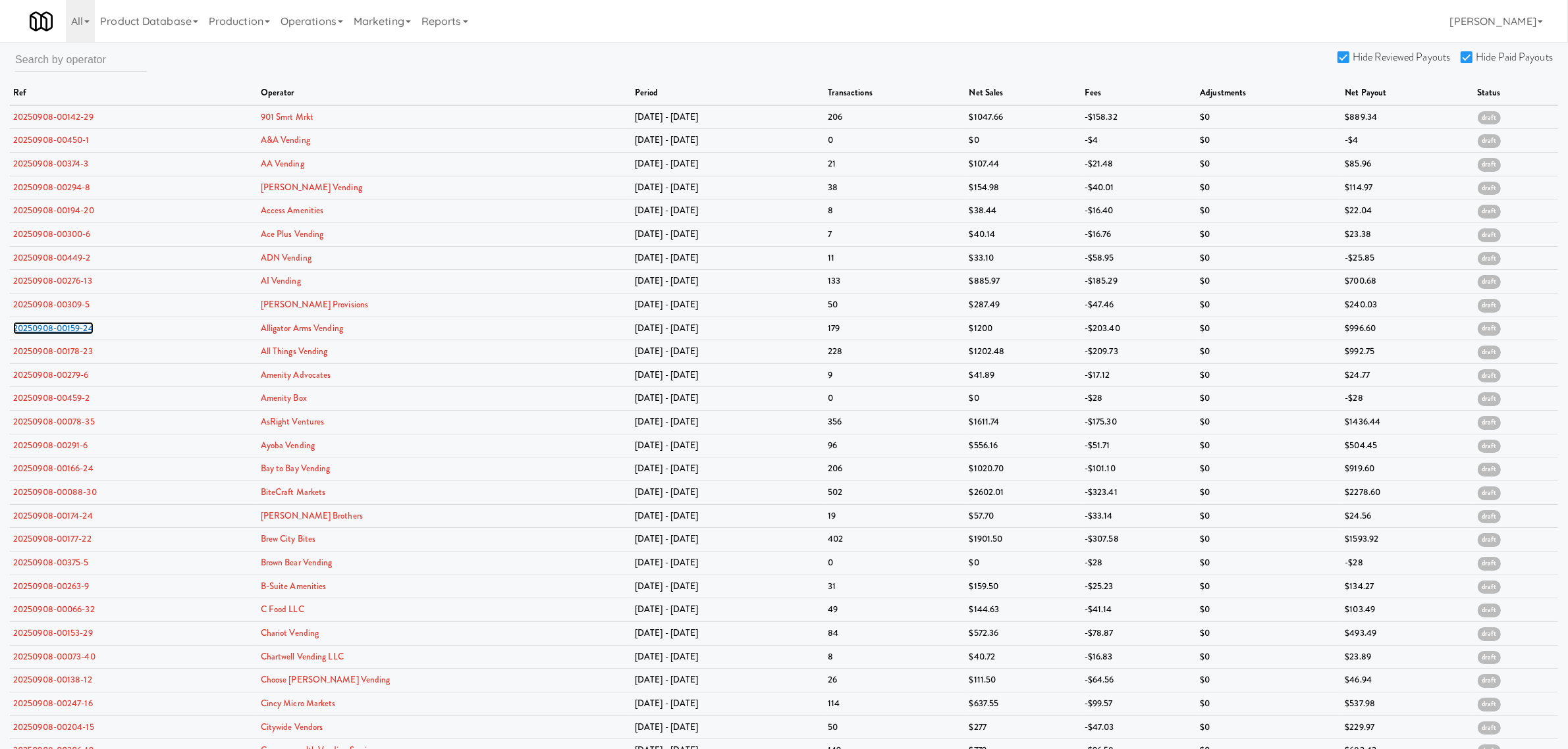
click at [48, 326] on link "20250908-00159-24" at bounding box center [53, 328] width 81 height 13
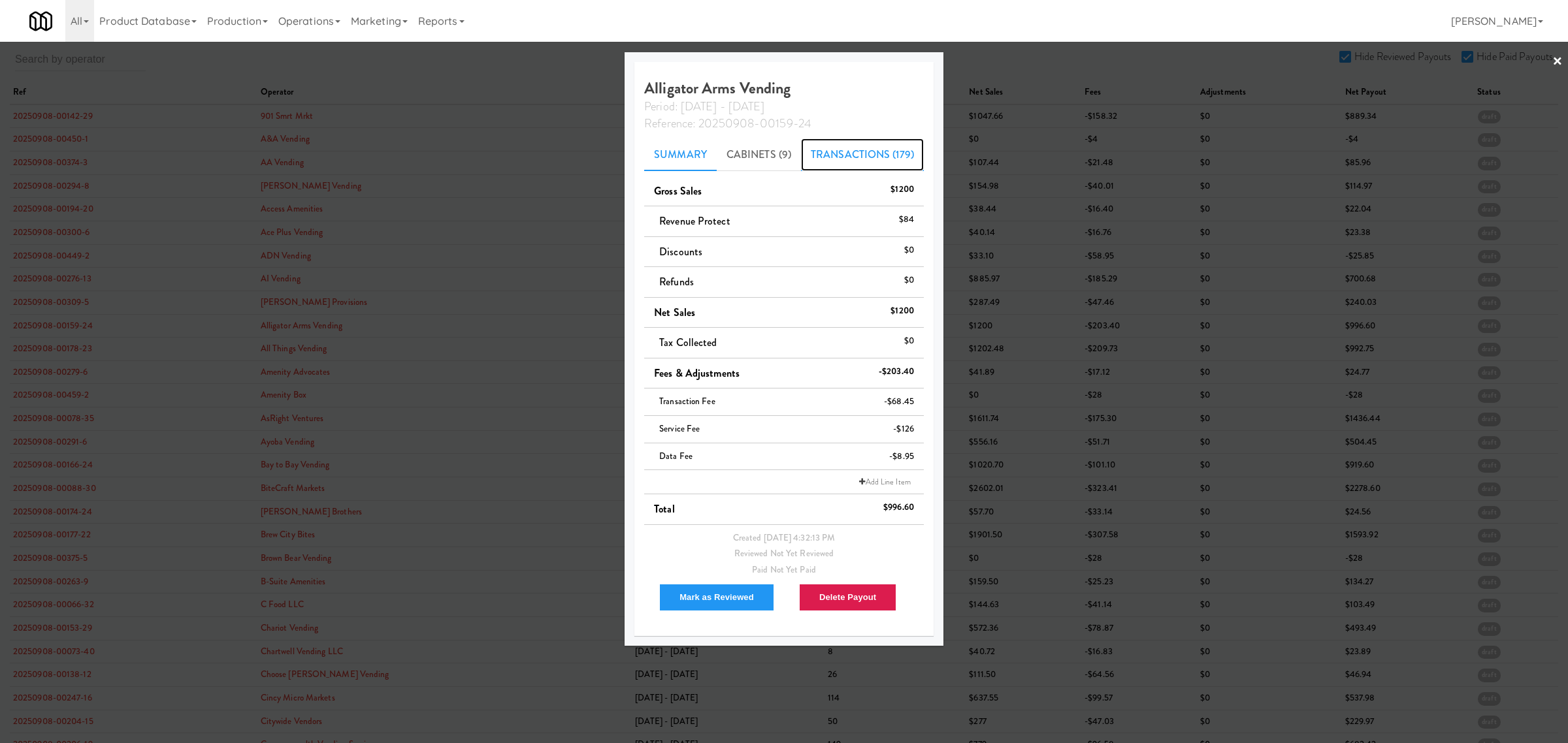
click at [874, 155] on link "Transactions (179)" at bounding box center [862, 154] width 123 height 32
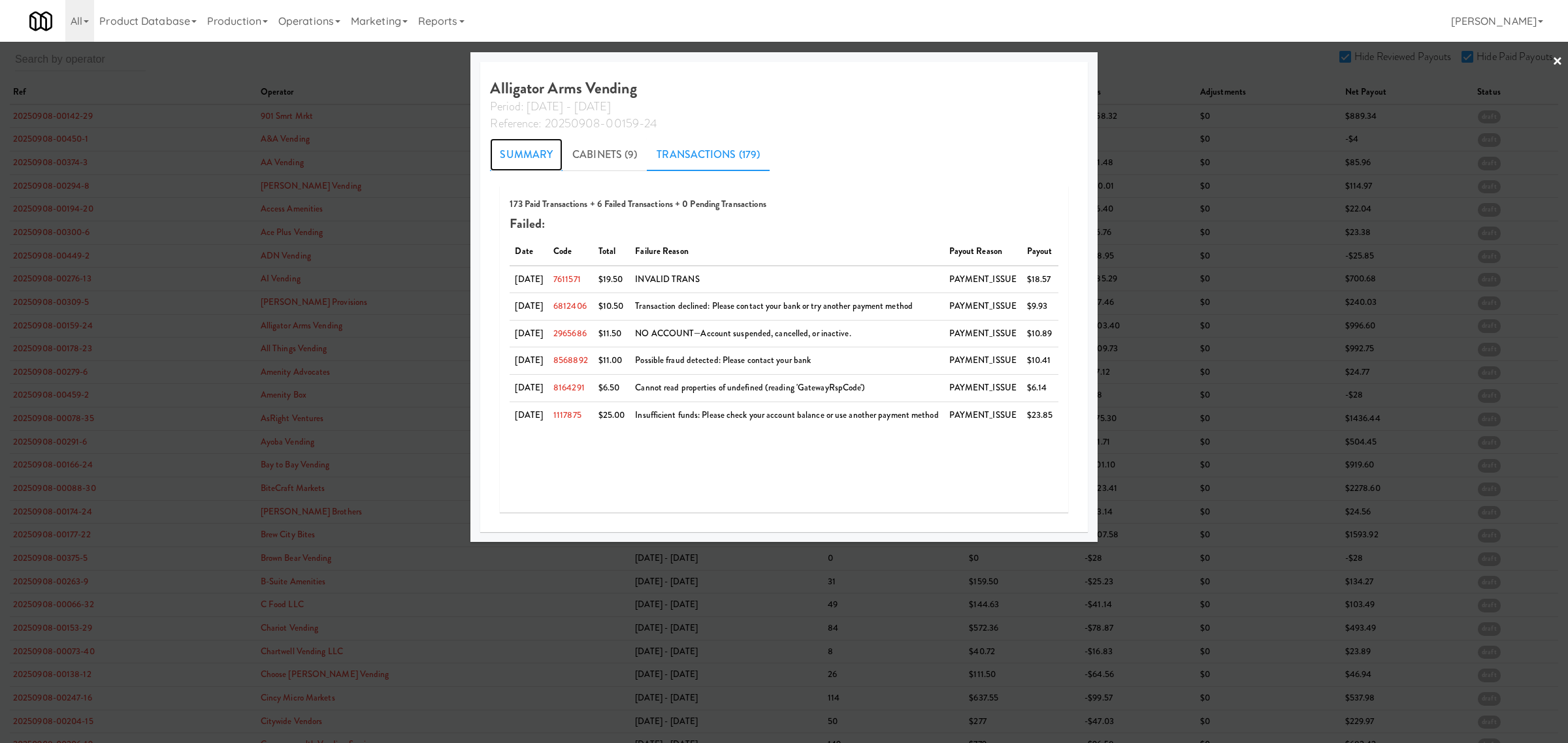
click at [517, 147] on link "Summary" at bounding box center [526, 154] width 72 height 32
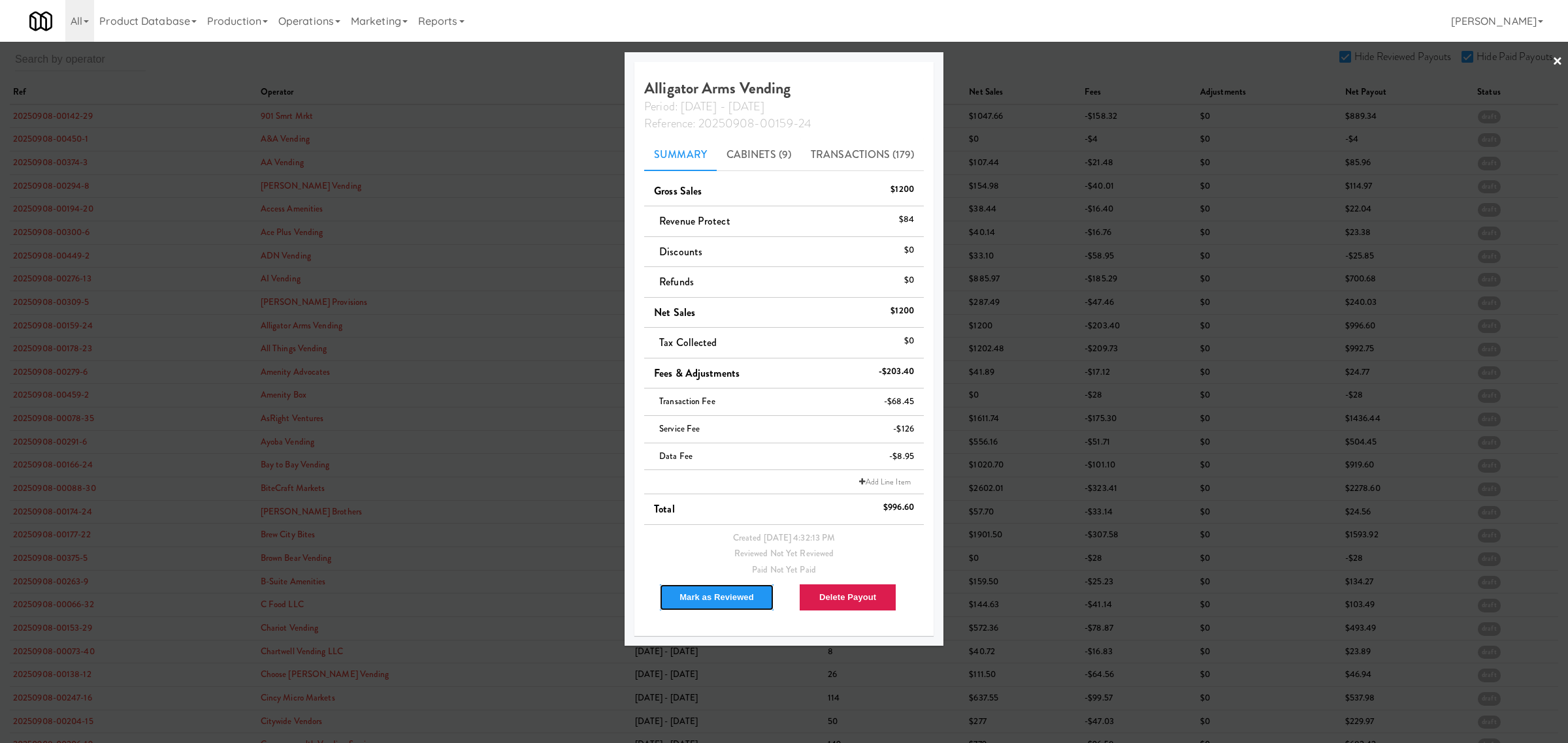
click at [726, 592] on button "Mark as Reviewed" at bounding box center [717, 597] width 115 height 27
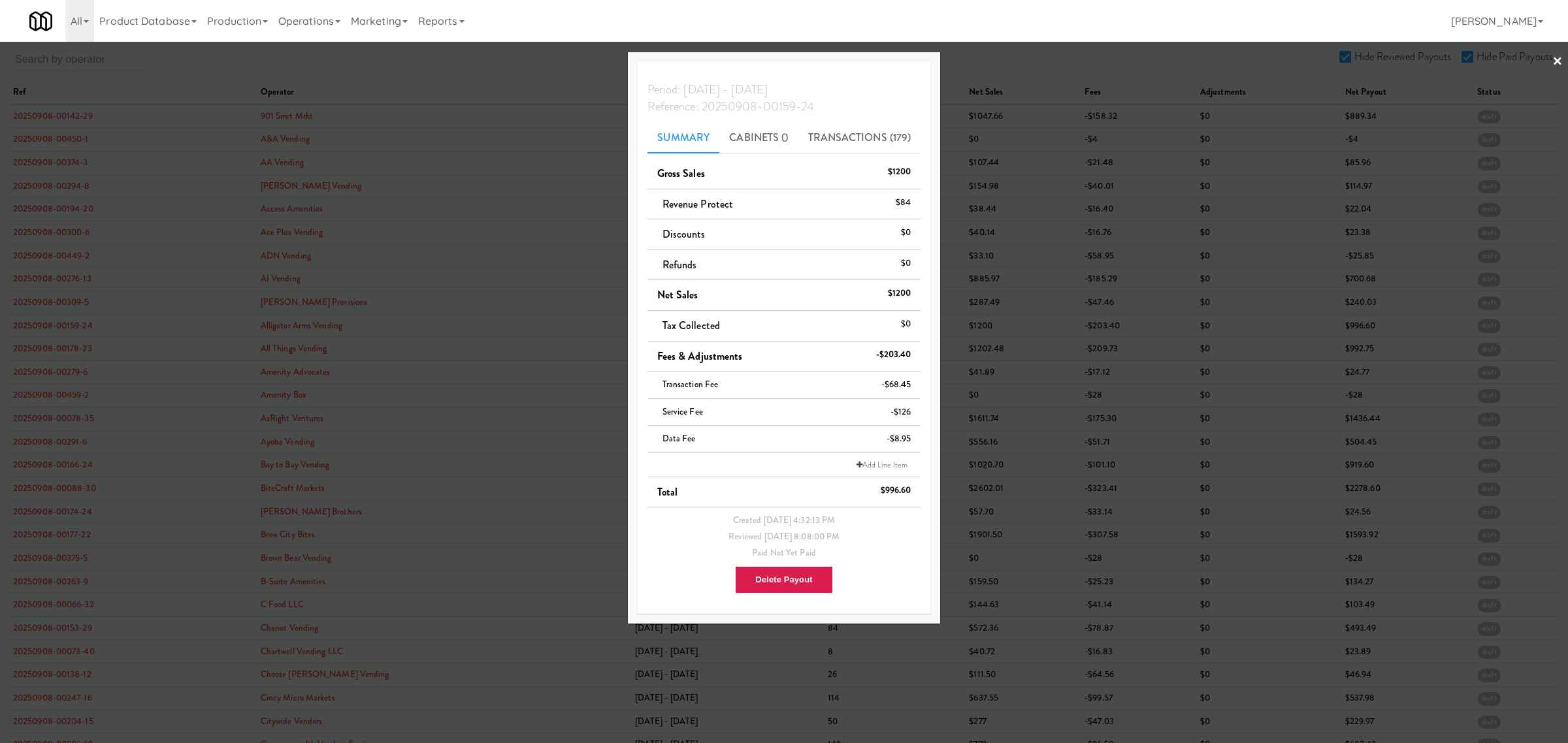
click at [23, 355] on div at bounding box center [784, 372] width 1568 height 743
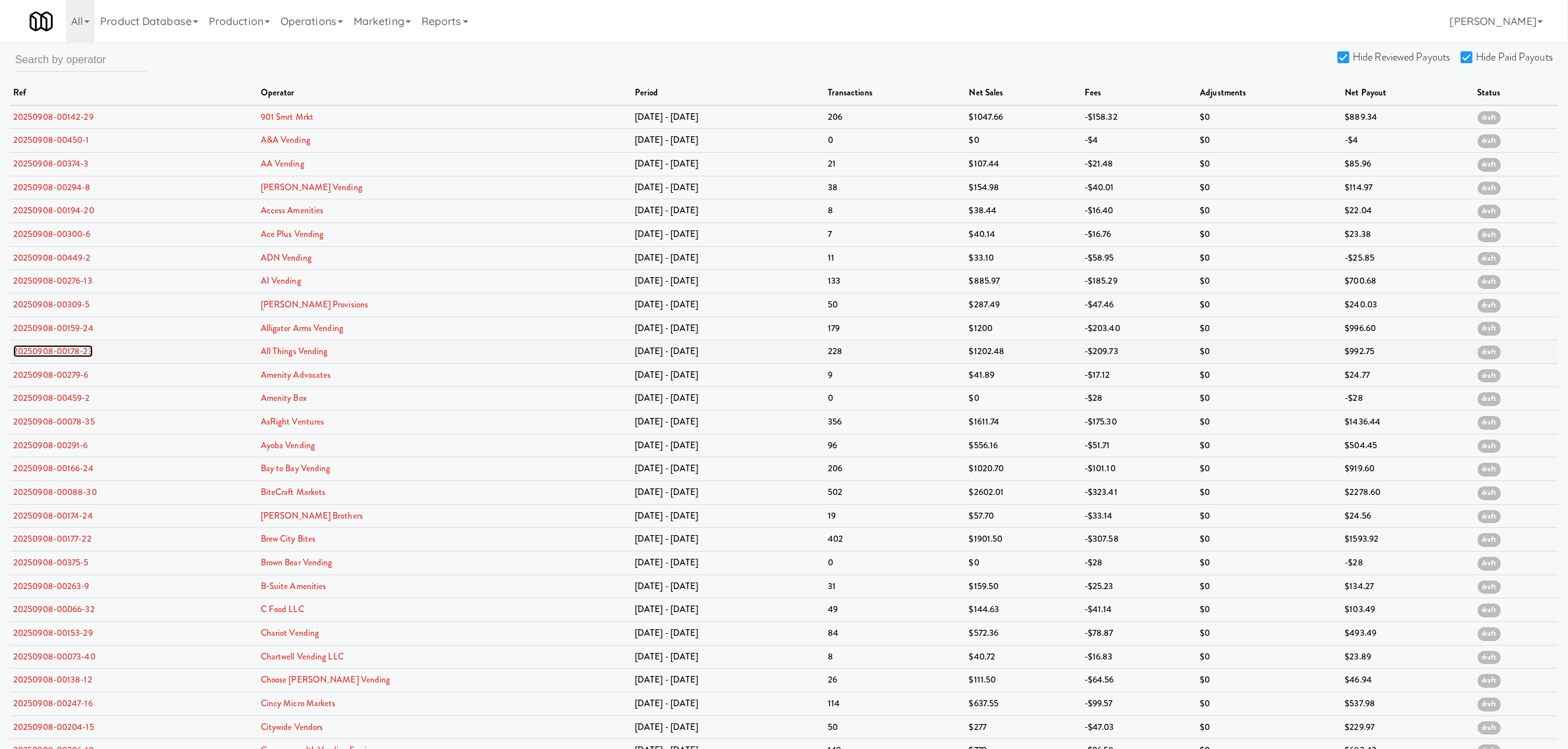
click at [27, 358] on link "20250908-00178-23" at bounding box center [52, 351] width 80 height 13
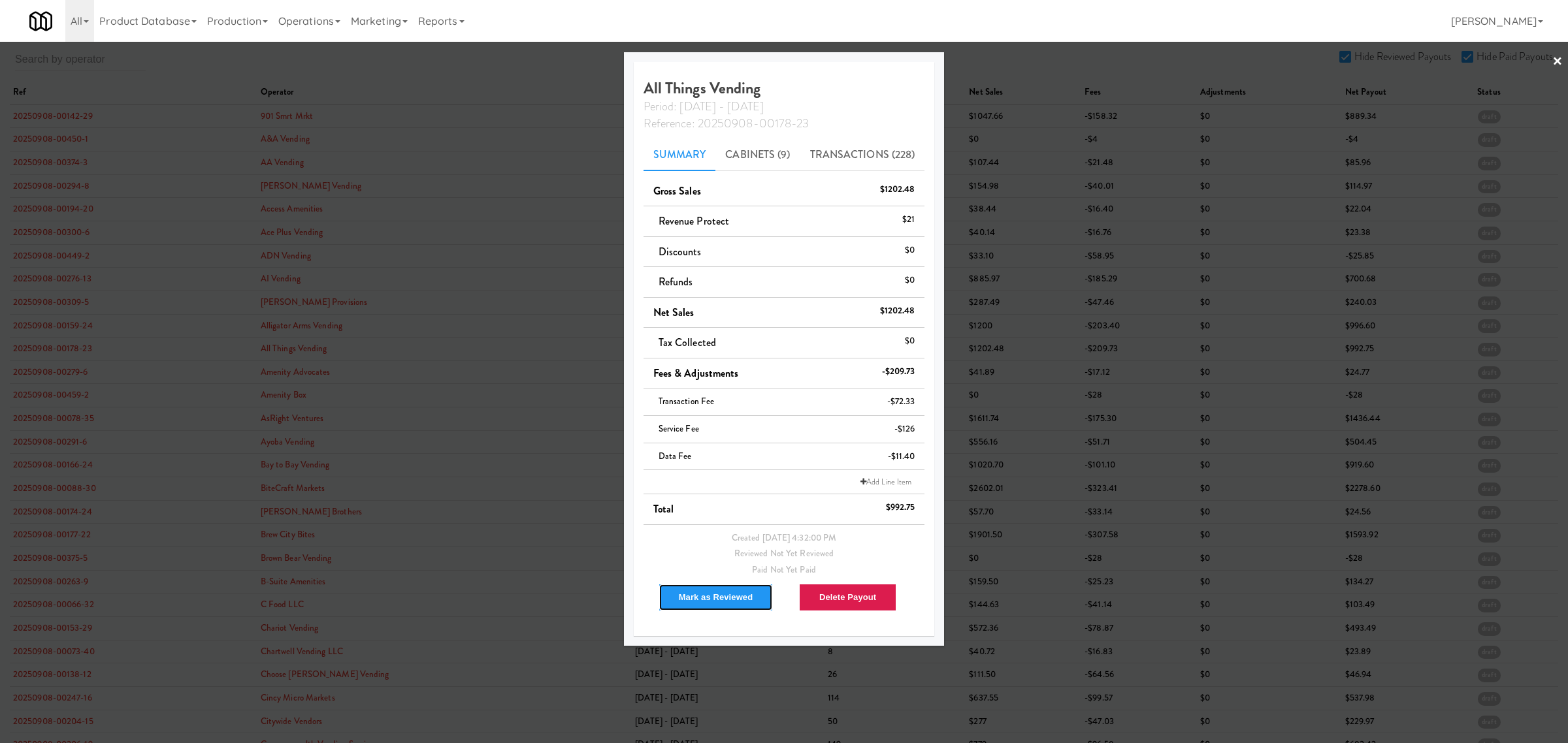
click at [713, 598] on button "Mark as Reviewed" at bounding box center [717, 597] width 115 height 27
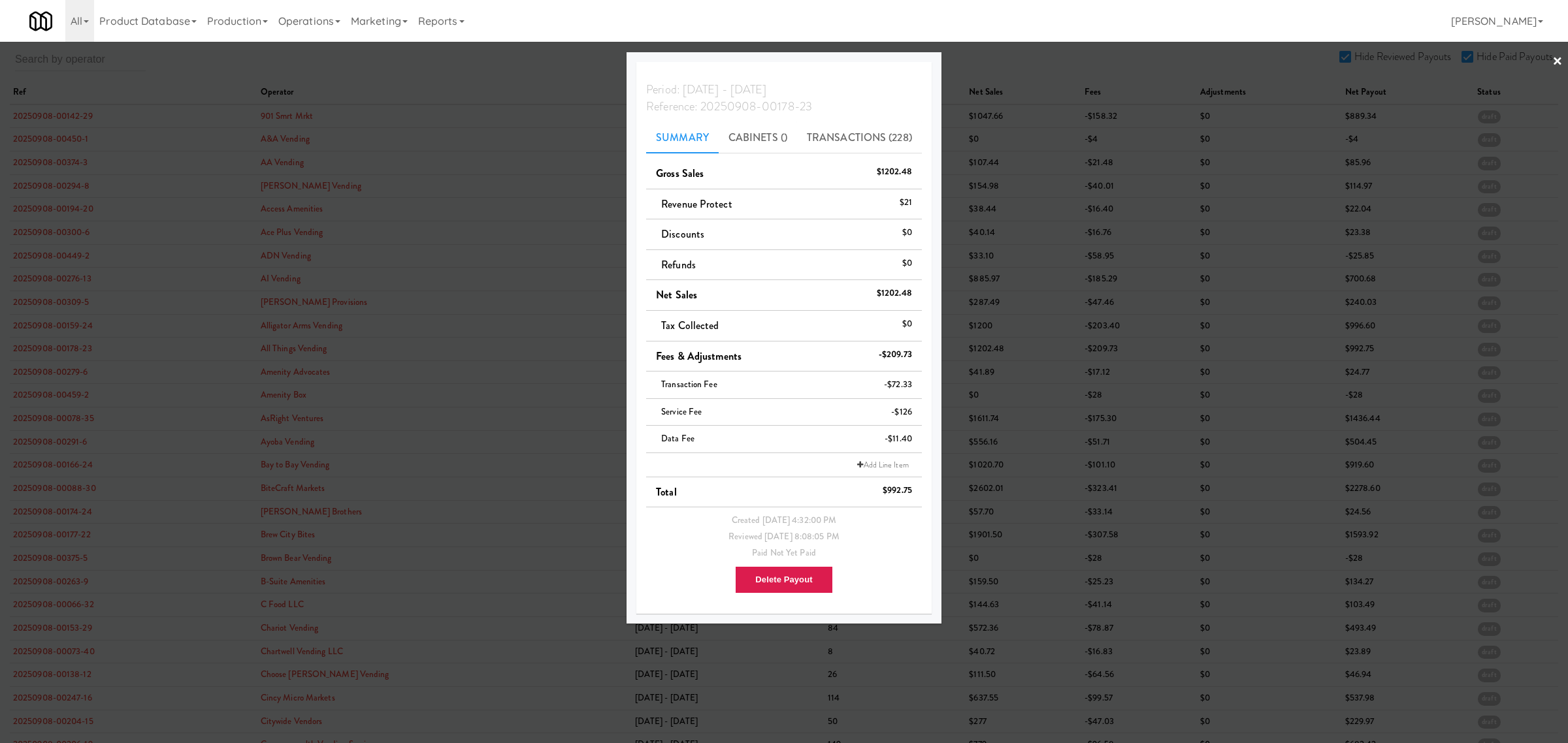
click at [48, 376] on div at bounding box center [784, 372] width 1568 height 743
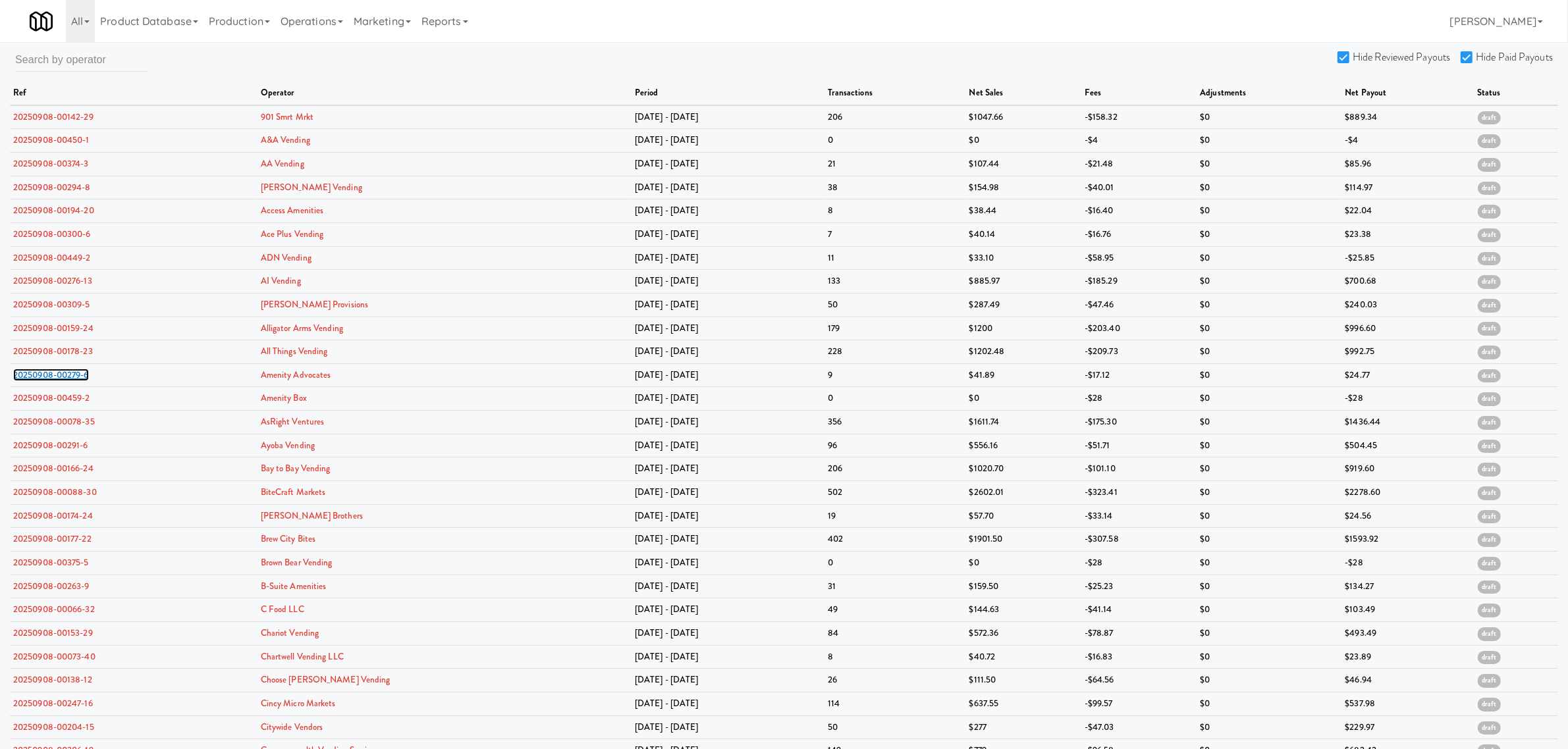
click at [48, 379] on link "20250908-00279-6" at bounding box center [50, 374] width 76 height 13
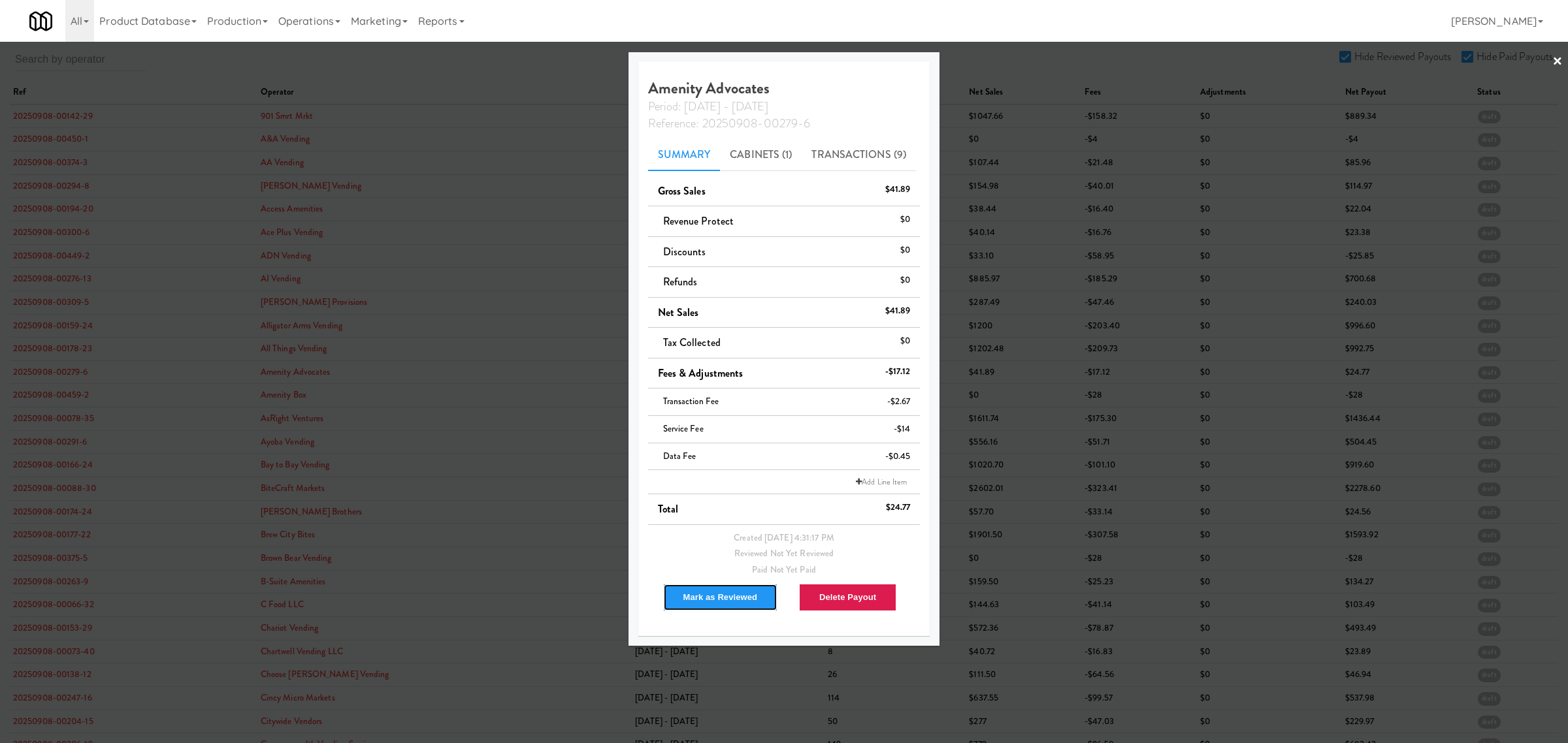
click at [704, 599] on button "Mark as Reviewed" at bounding box center [720, 597] width 115 height 27
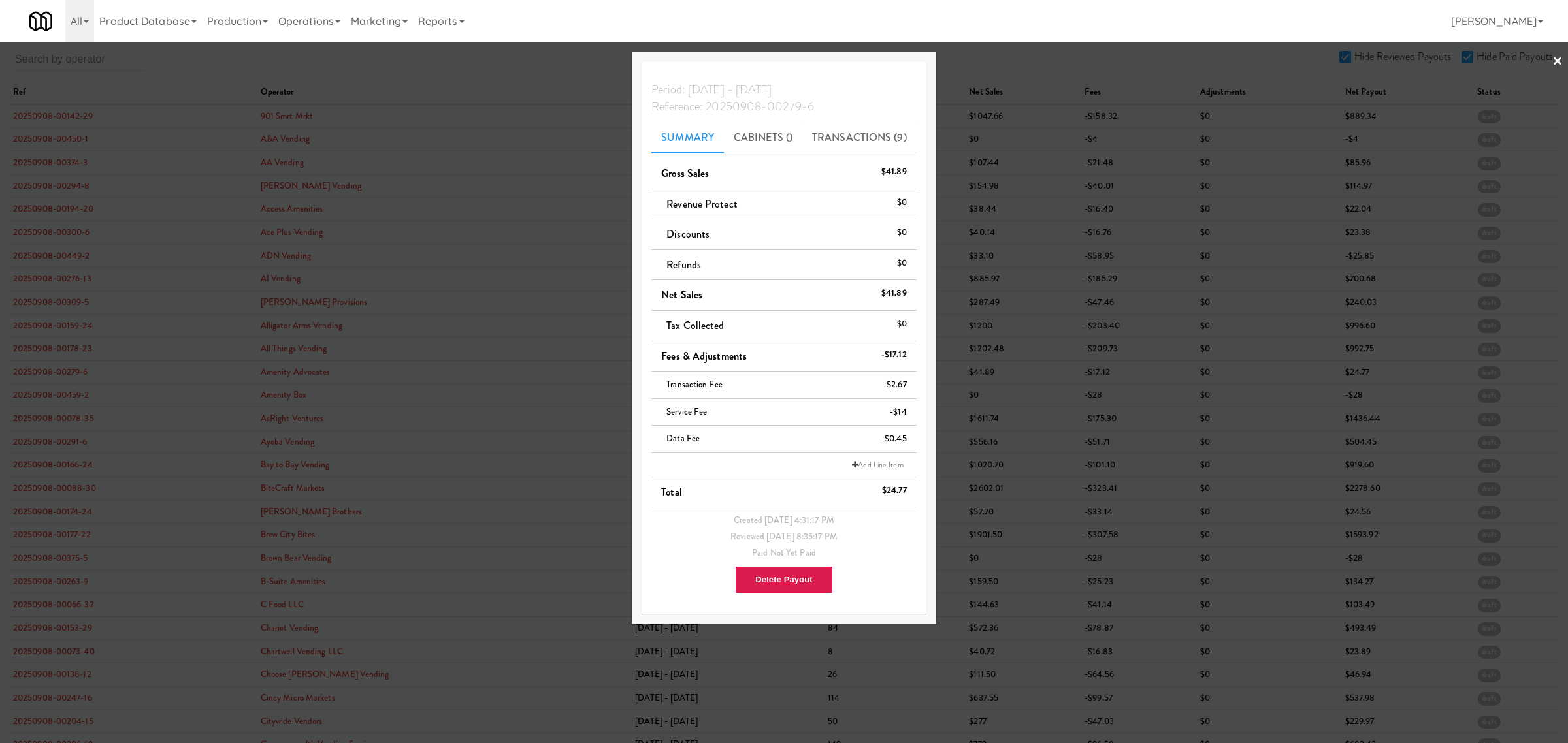
click at [24, 391] on div at bounding box center [784, 372] width 1568 height 743
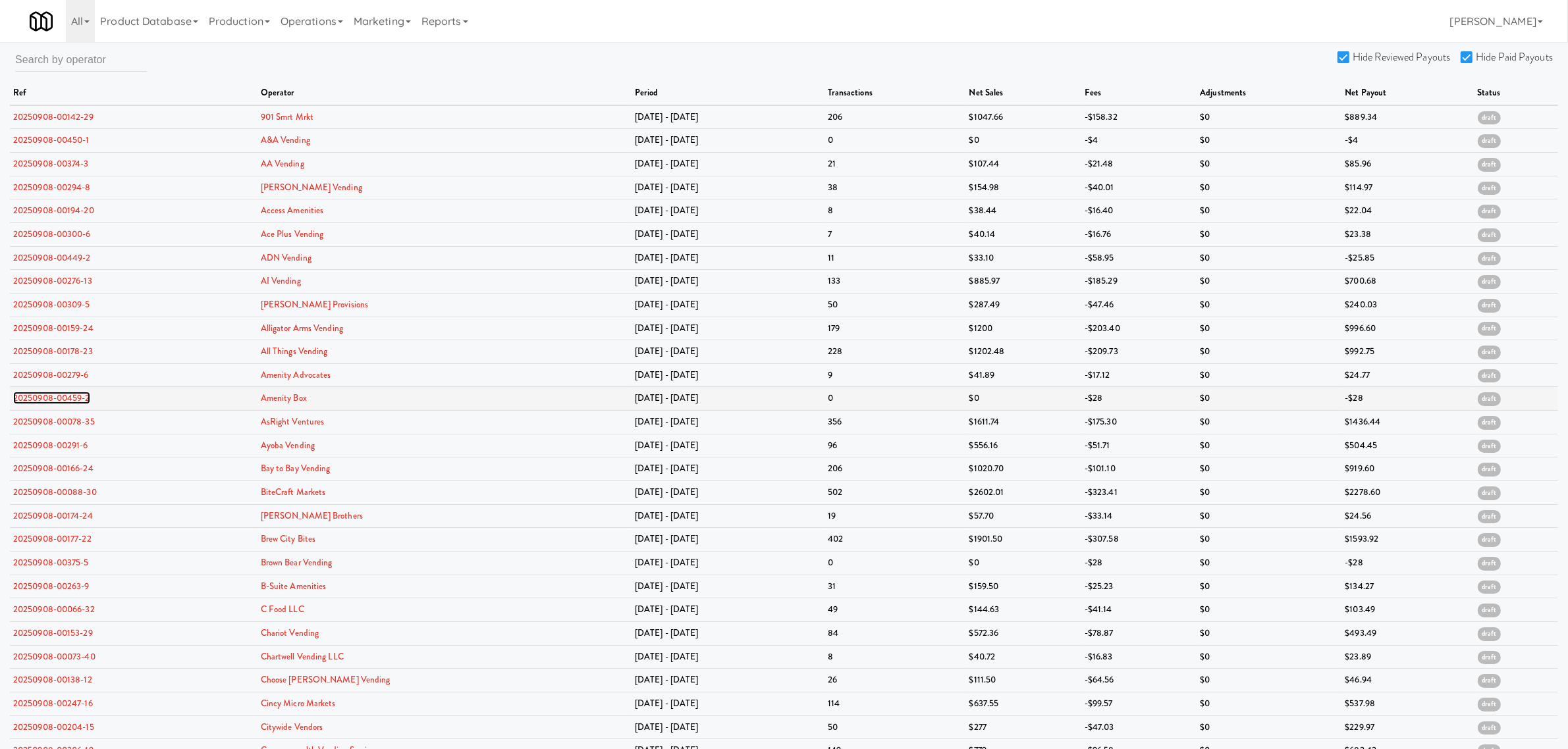
click at [31, 397] on link "20250908-00459-2" at bounding box center [51, 398] width 77 height 13
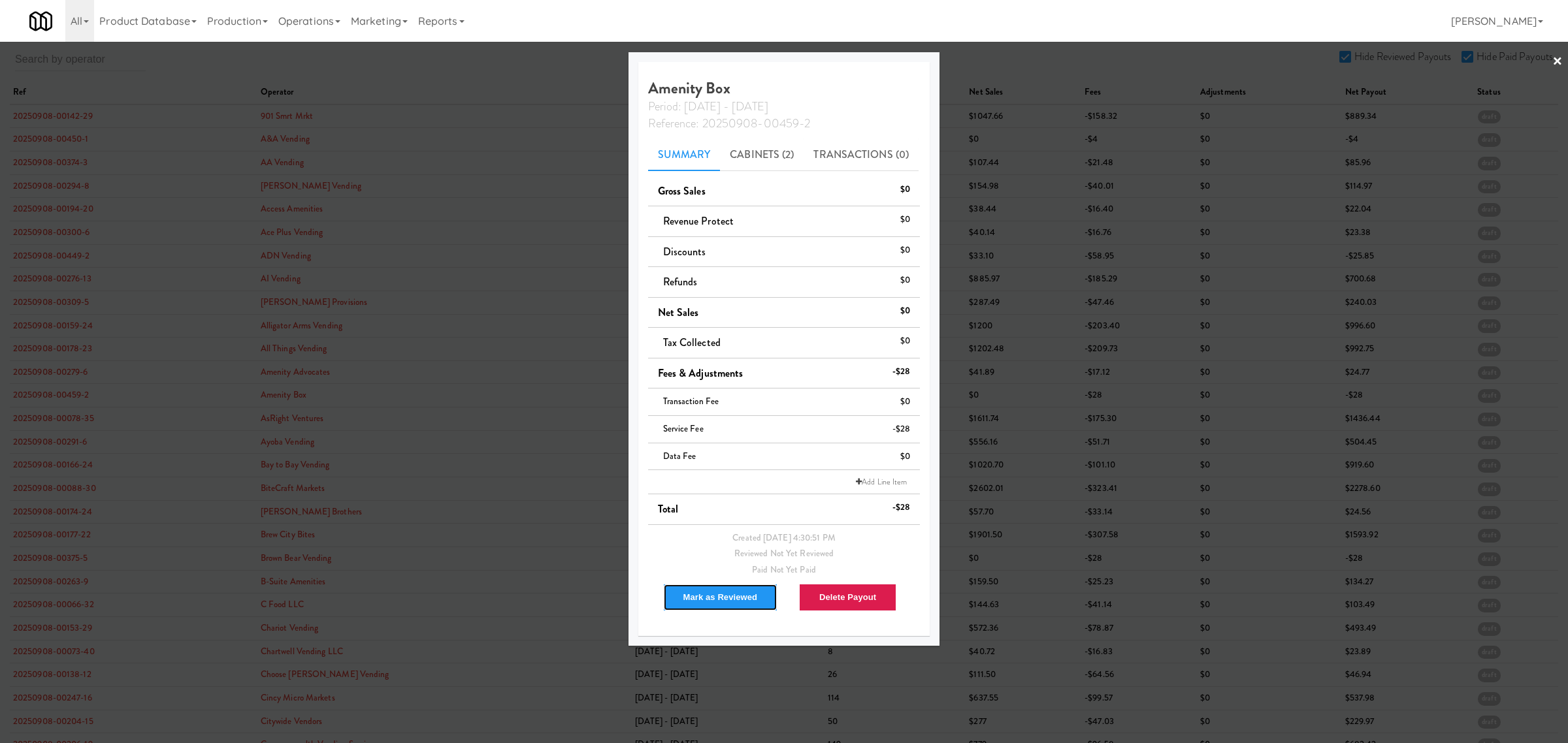
click at [703, 592] on button "Mark as Reviewed" at bounding box center [720, 597] width 115 height 27
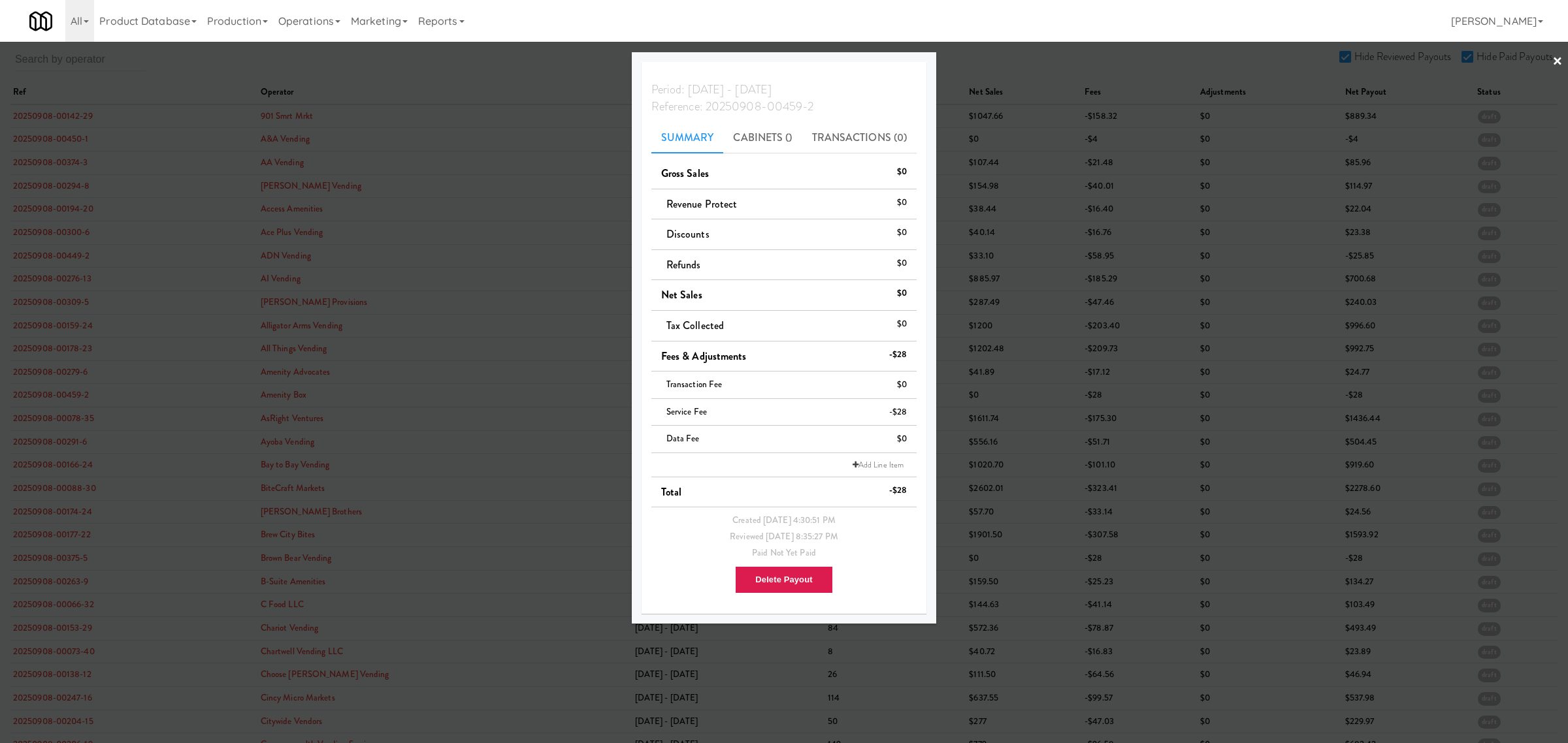
click at [65, 416] on div at bounding box center [784, 372] width 1568 height 743
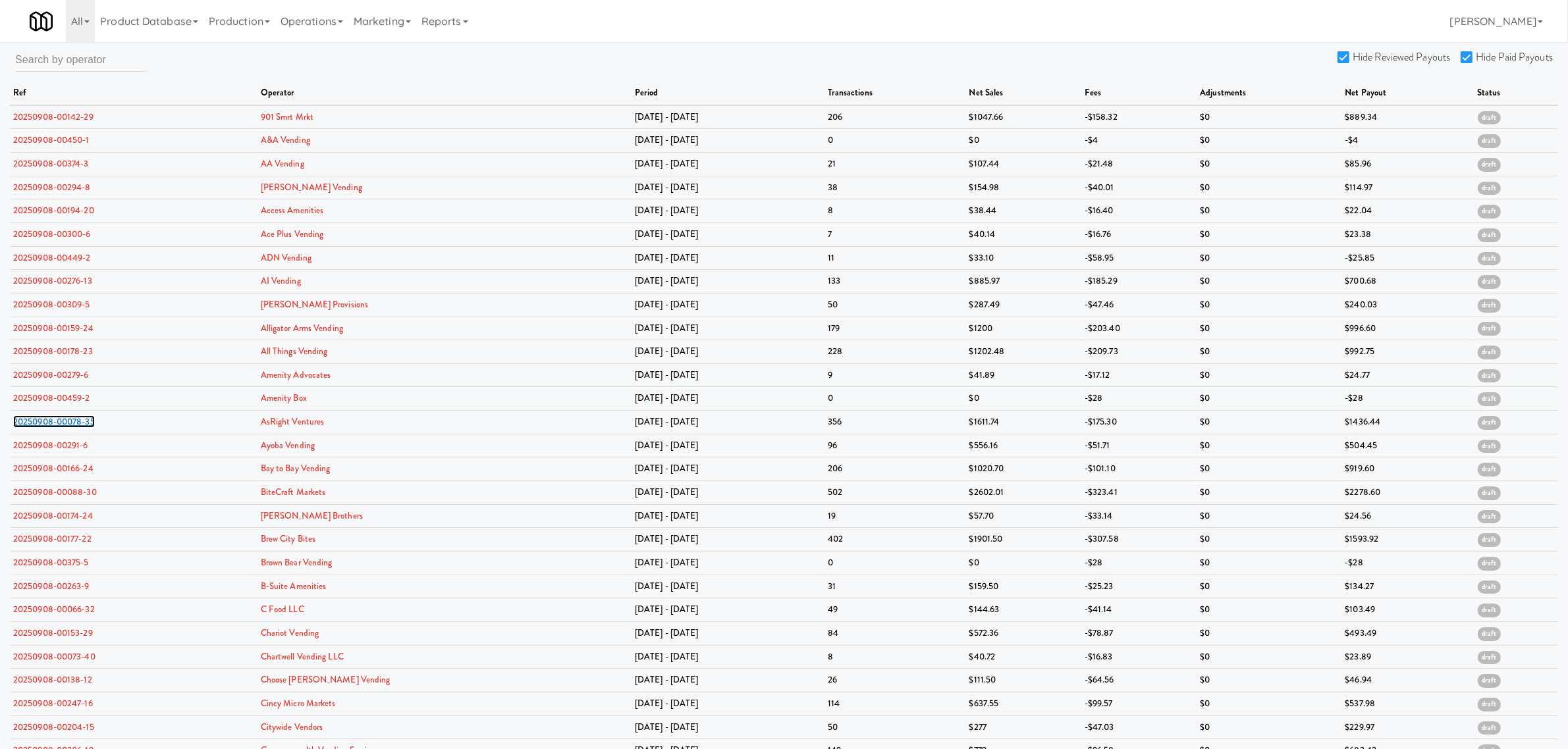
click at [66, 420] on link "20250908-00078-35" at bounding box center [53, 422] width 82 height 13
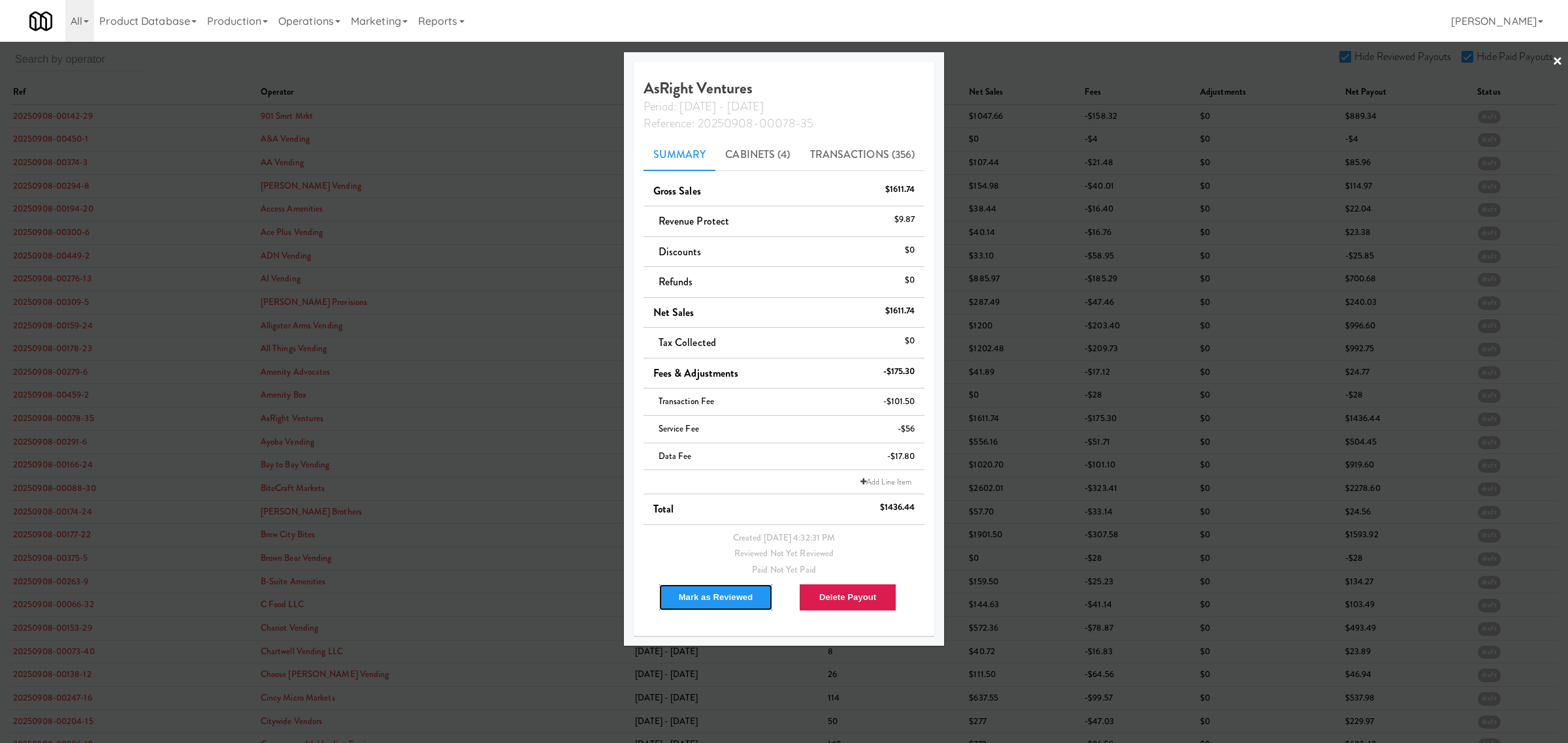
click at [713, 593] on button "Mark as Reviewed" at bounding box center [717, 597] width 115 height 27
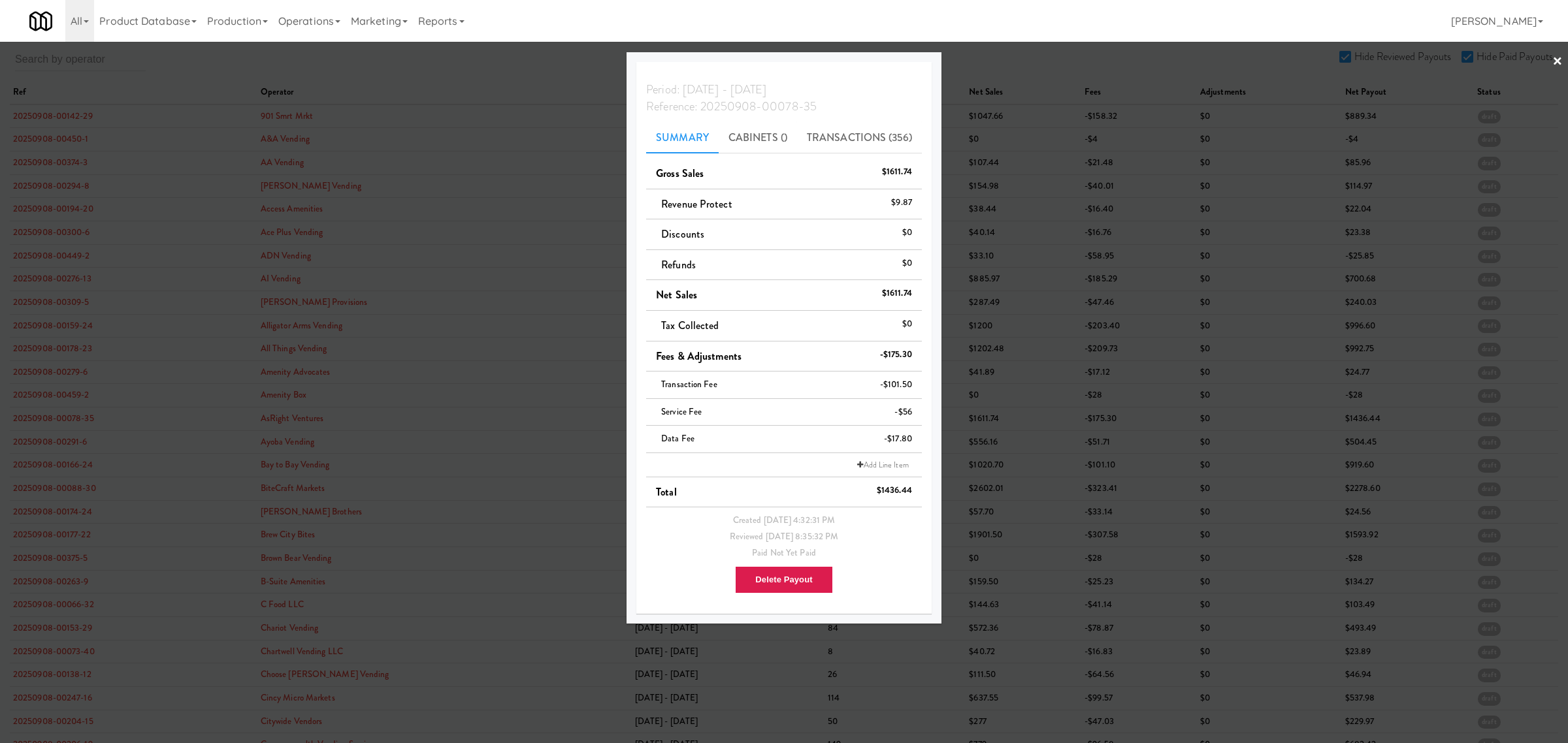
click at [63, 445] on div at bounding box center [784, 372] width 1568 height 743
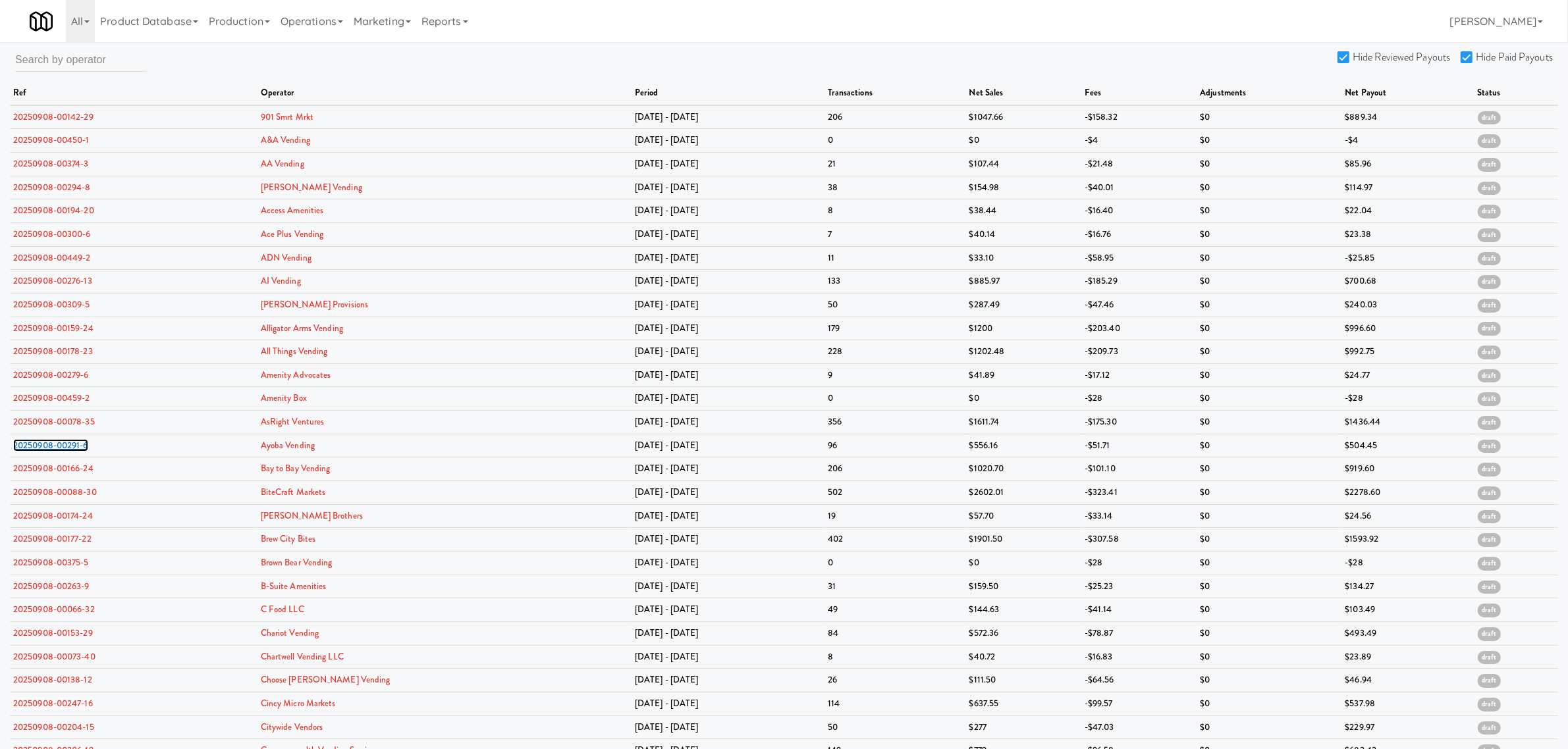
click at [63, 448] on link "20250908-00291-6" at bounding box center [50, 445] width 75 height 13
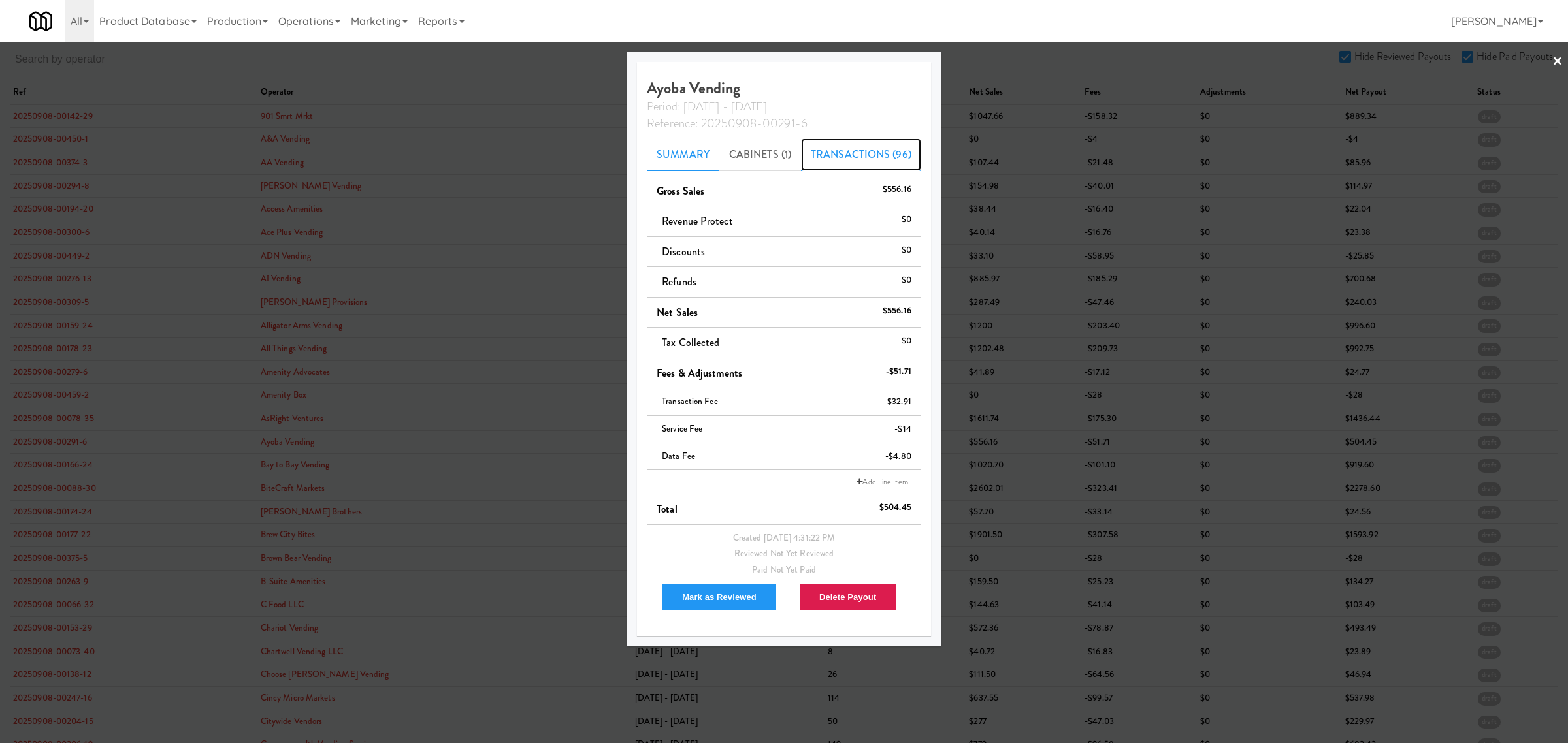
click at [825, 153] on link "Transactions (96)" at bounding box center [860, 154] width 120 height 32
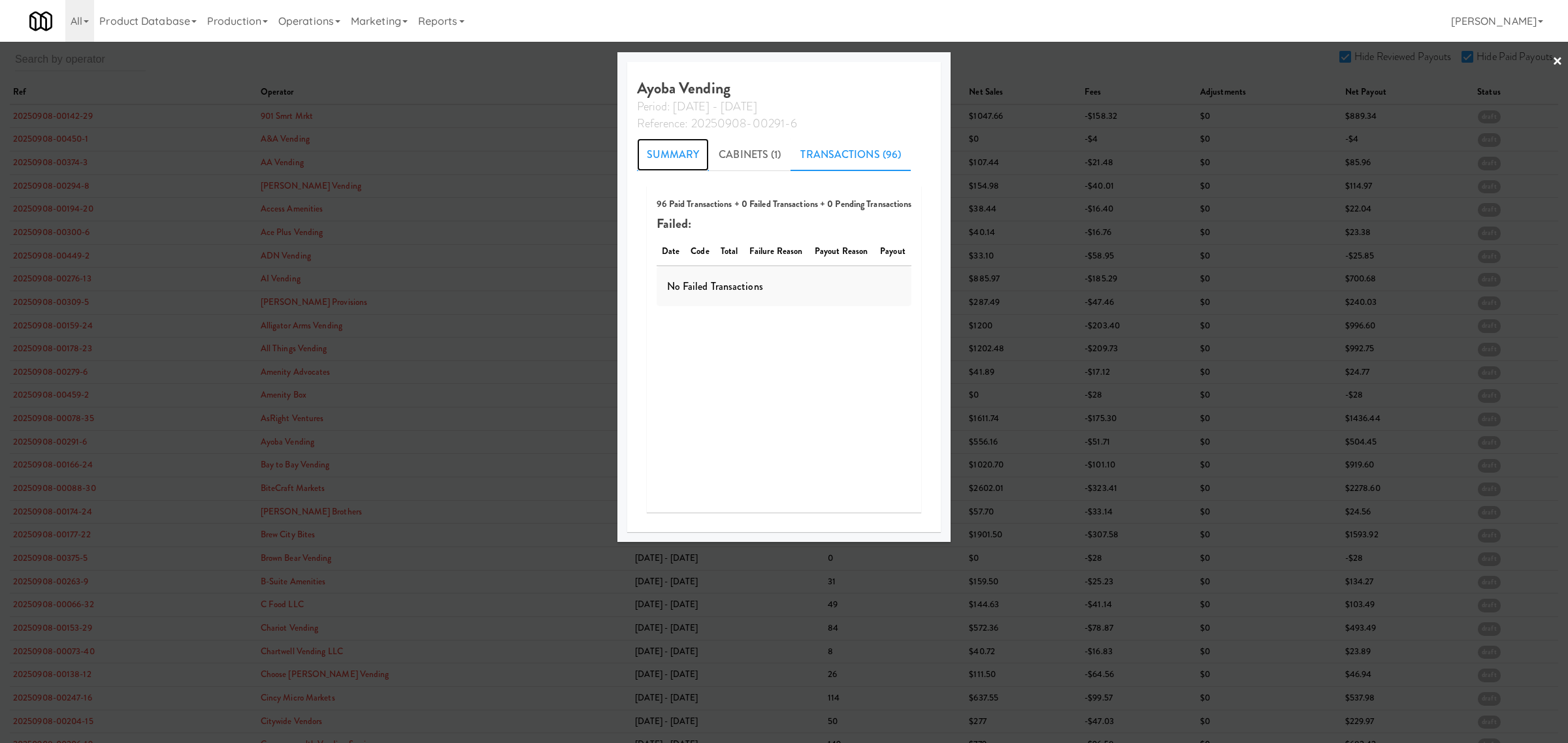
click at [684, 158] on link "Summary" at bounding box center [674, 154] width 72 height 32
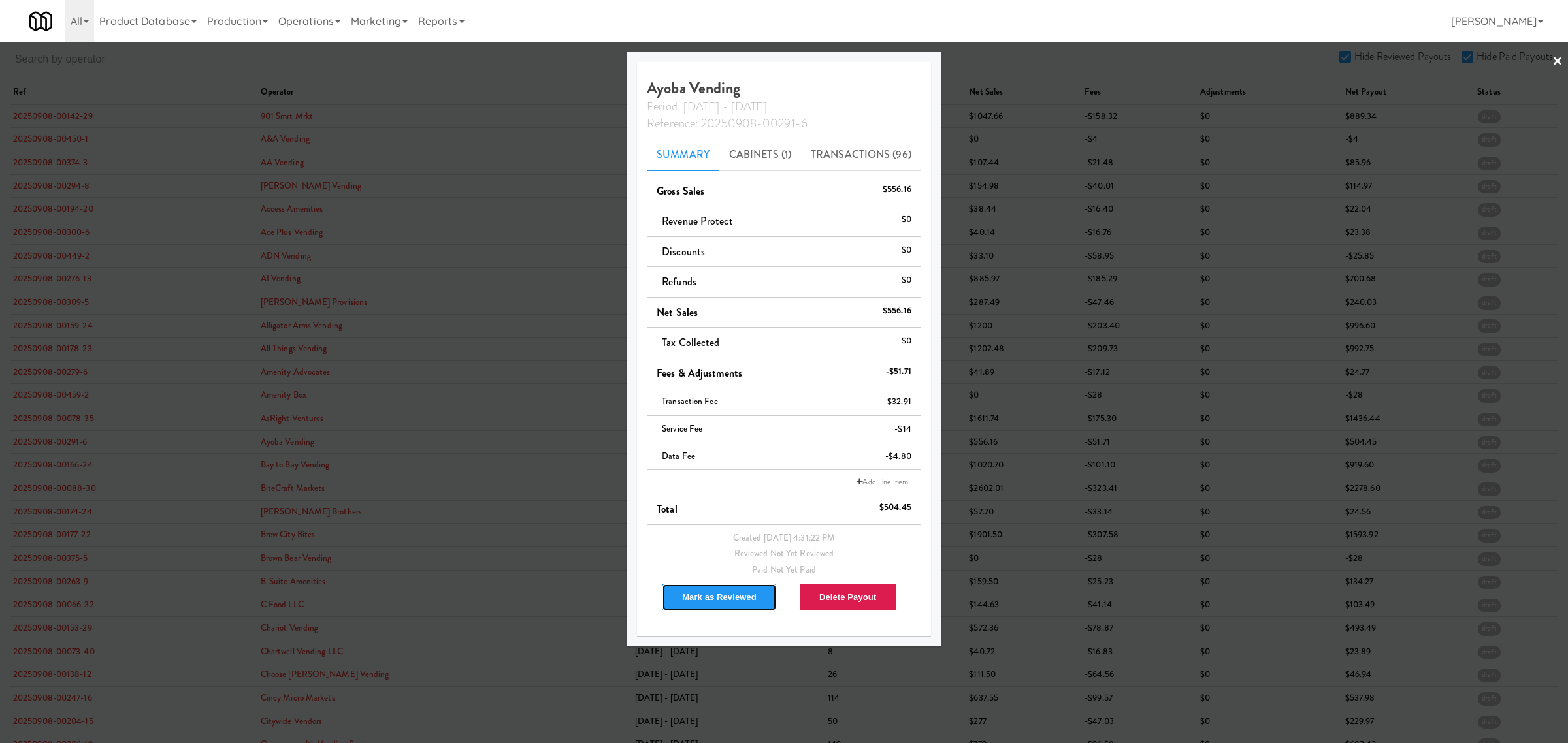
click at [697, 599] on button "Mark as Reviewed" at bounding box center [719, 597] width 115 height 27
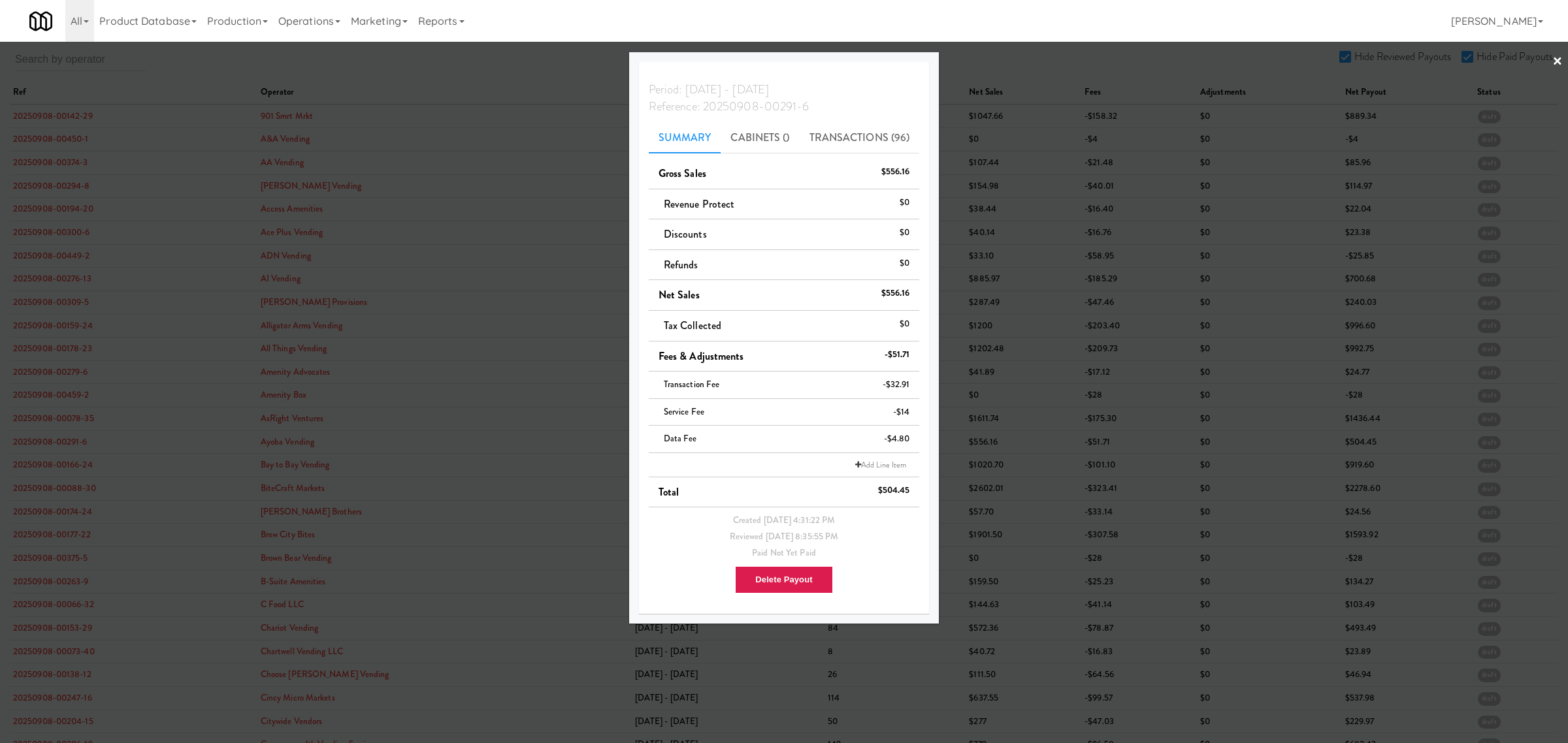
click at [60, 465] on div at bounding box center [784, 372] width 1568 height 743
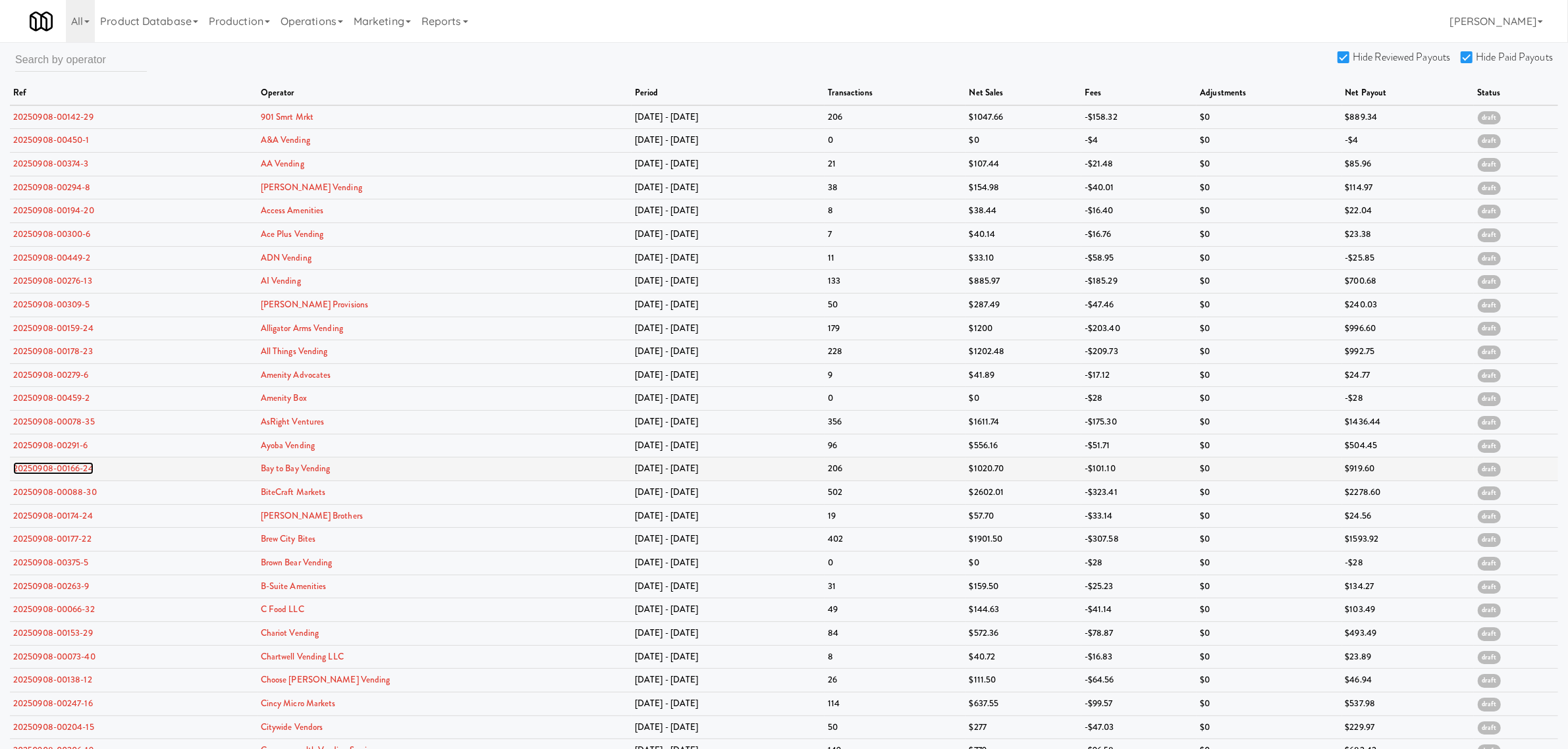
click at [60, 469] on link "20250908-00166-24" at bounding box center [53, 468] width 81 height 13
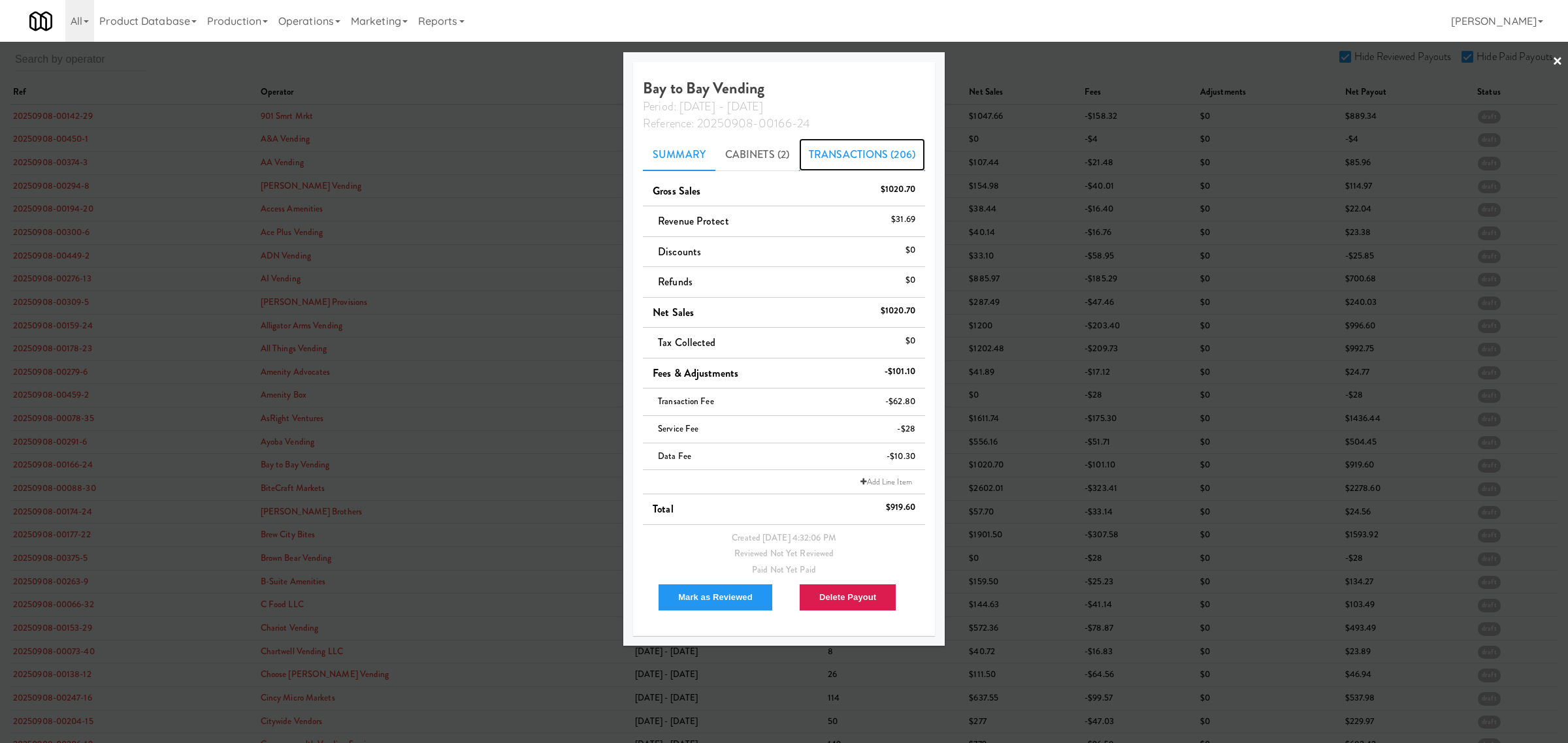
click at [848, 155] on link "Transactions (206)" at bounding box center [861, 154] width 126 height 32
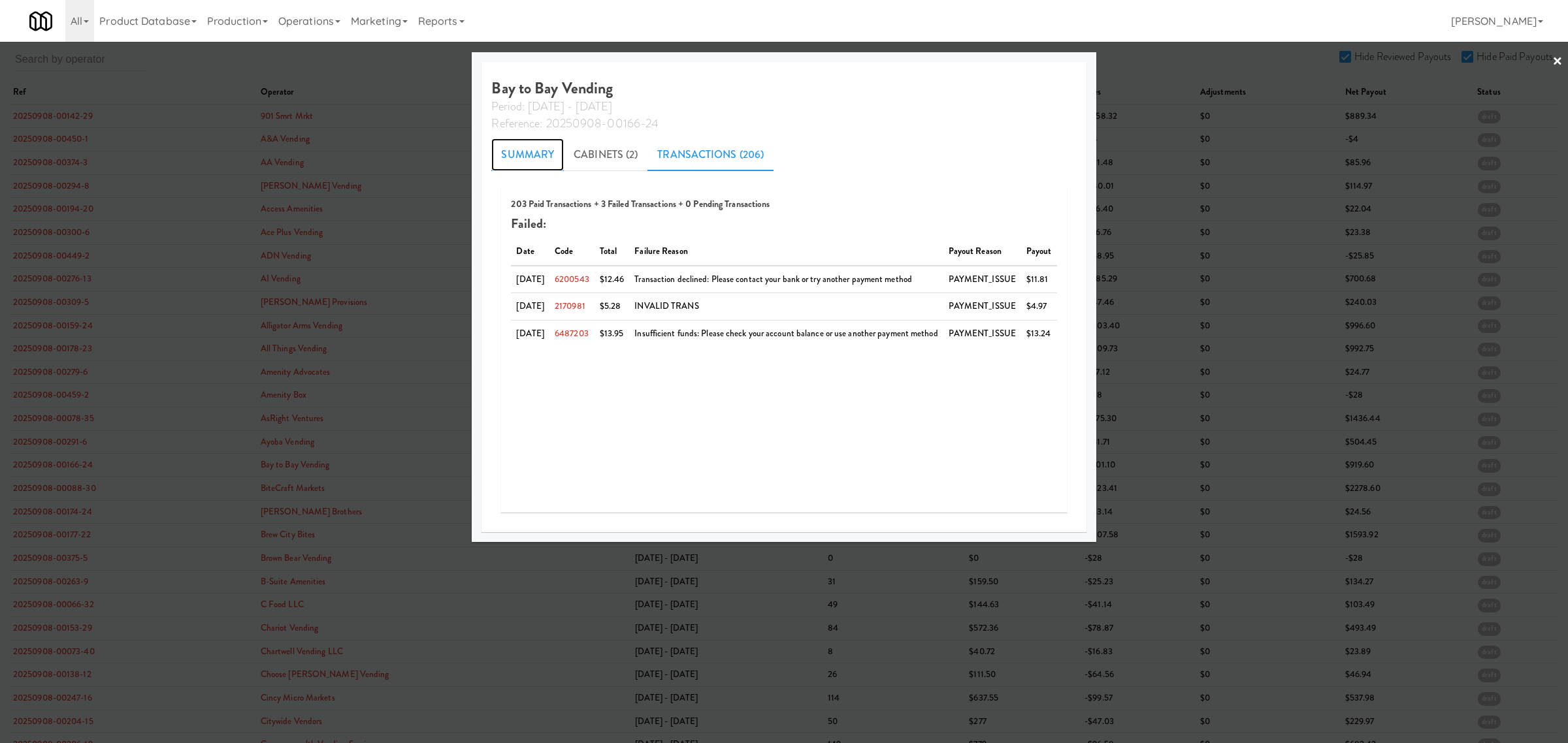
click at [503, 149] on link "Summary" at bounding box center [528, 154] width 72 height 32
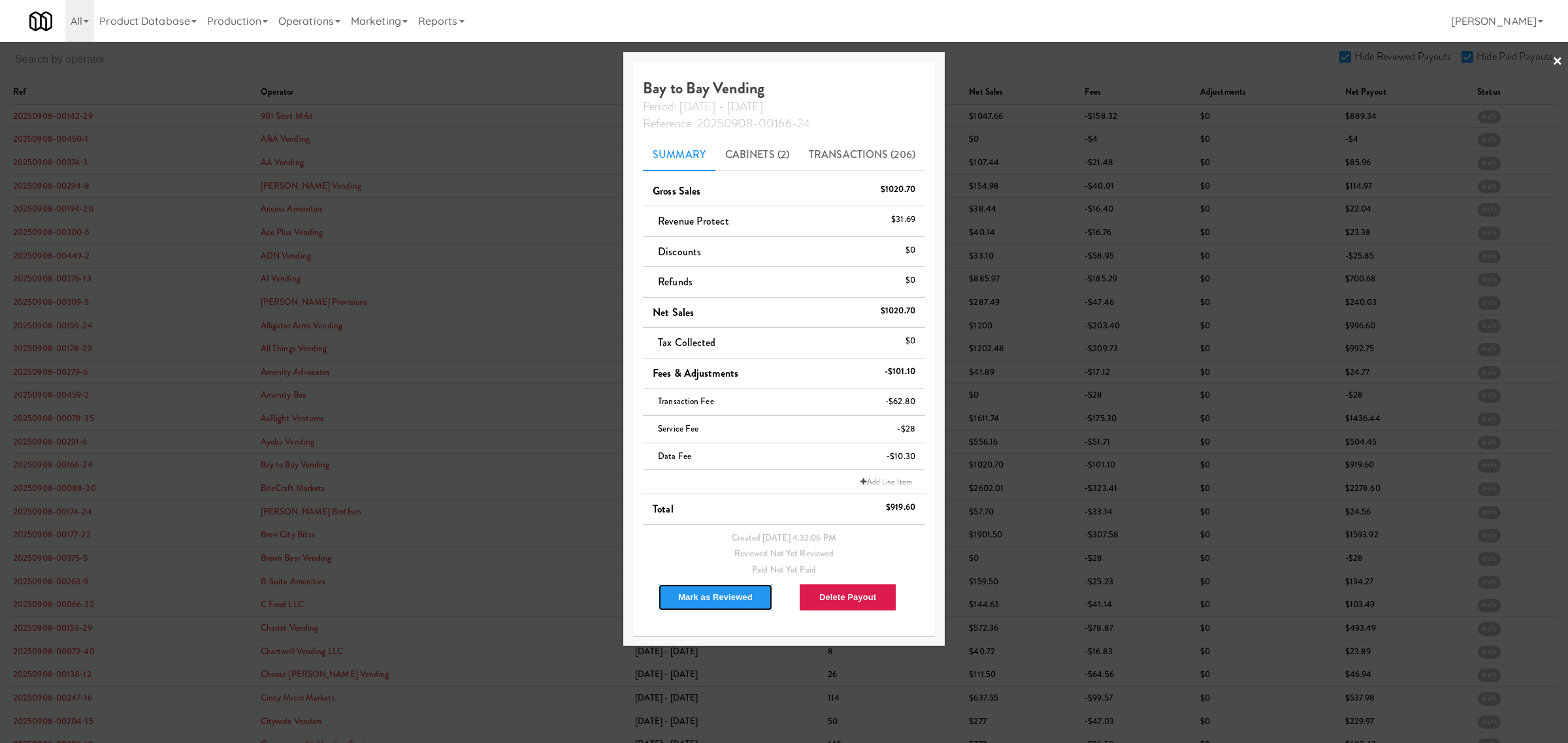
click at [703, 595] on button "Mark as Reviewed" at bounding box center [716, 597] width 115 height 27
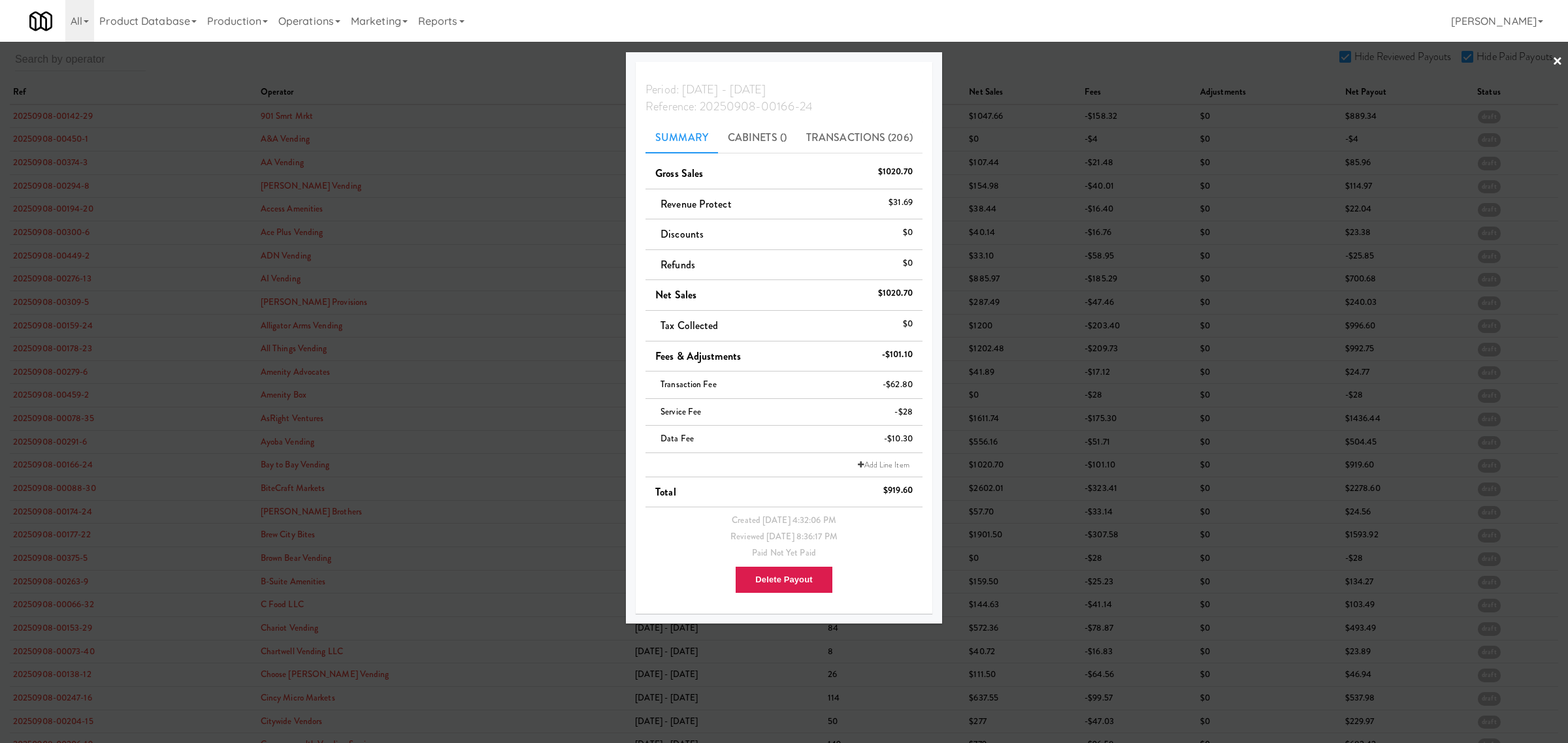
click at [53, 492] on div at bounding box center [784, 372] width 1568 height 743
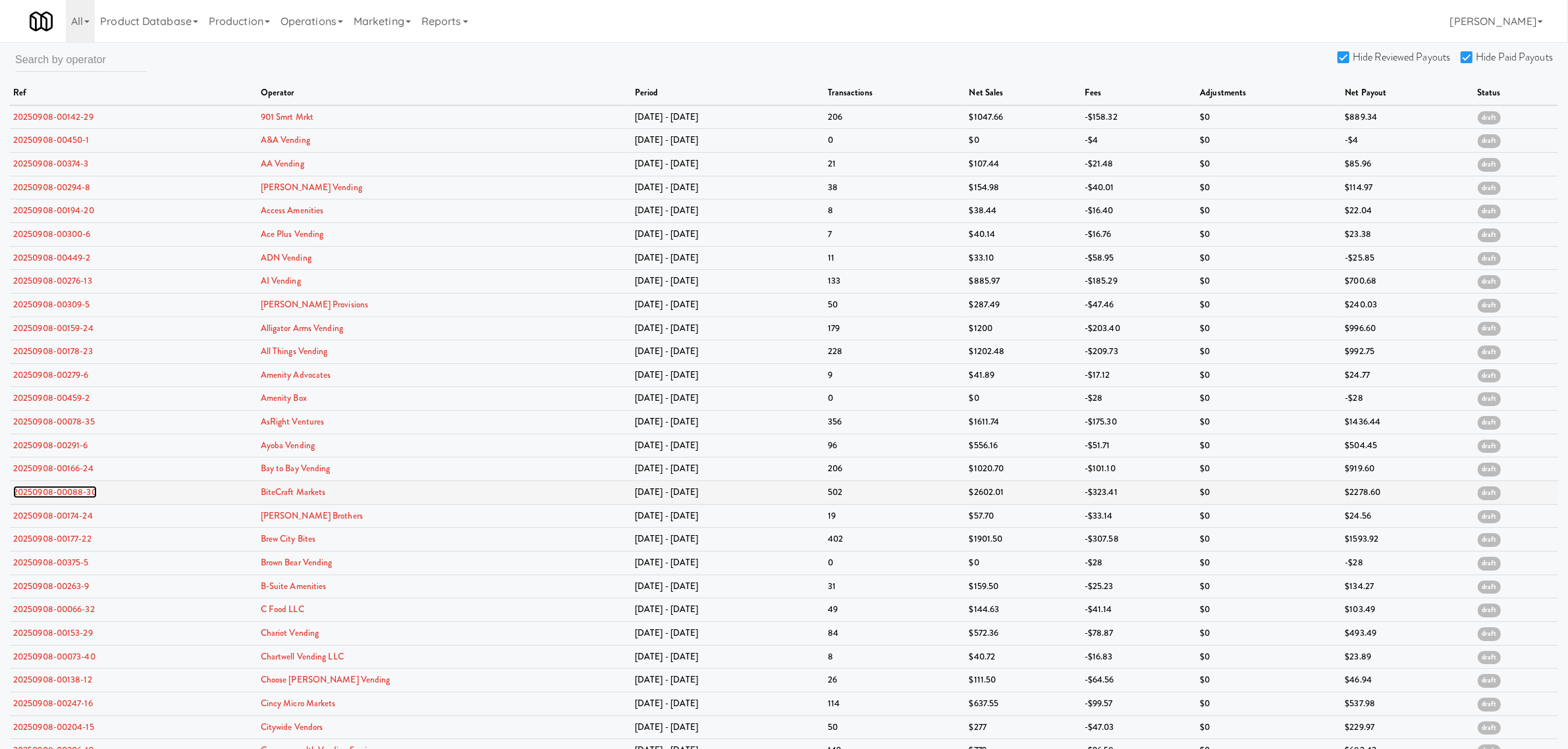
click at [53, 496] on link "20250908-00088-30" at bounding box center [54, 492] width 84 height 13
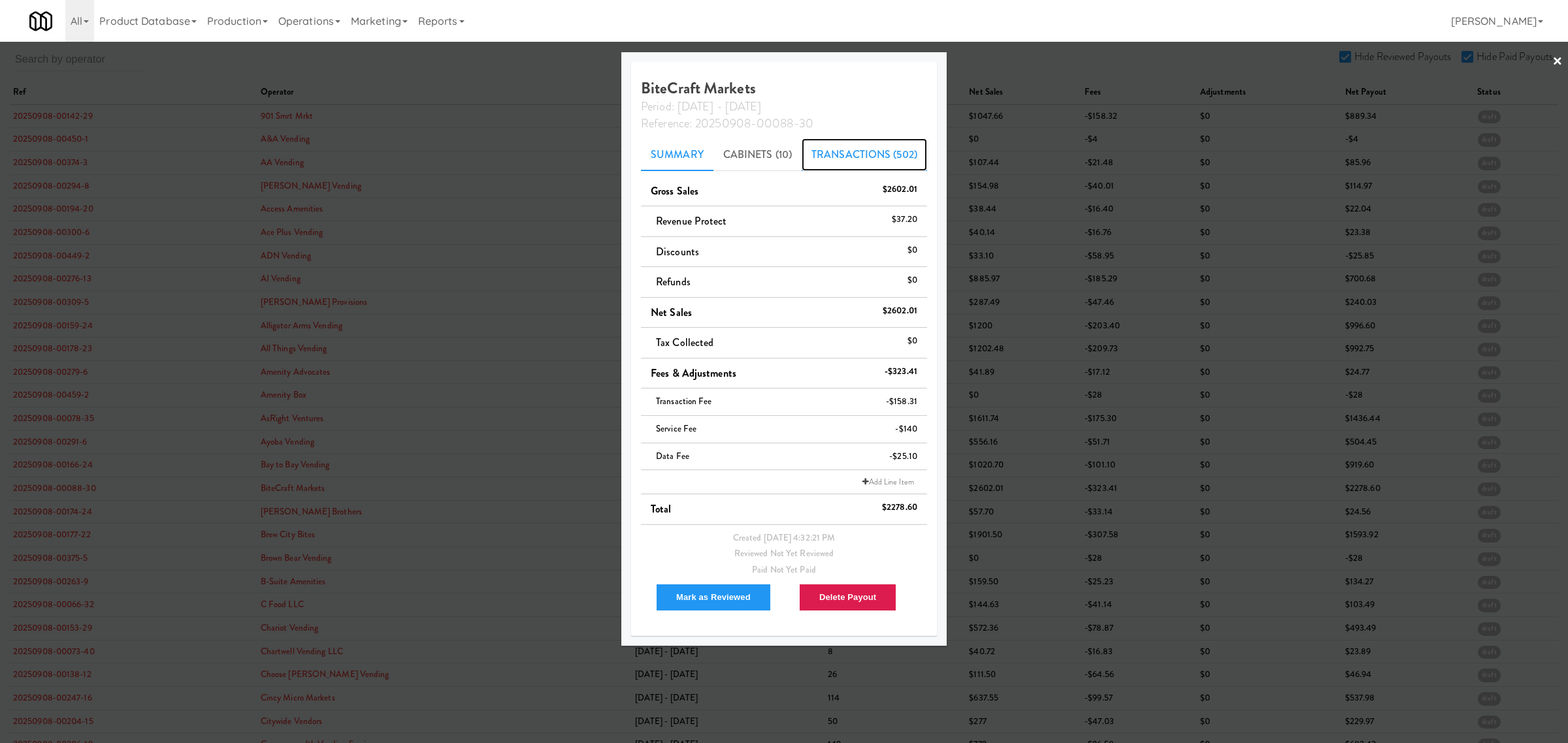
click at [857, 153] on link "Transactions (502)" at bounding box center [864, 154] width 125 height 32
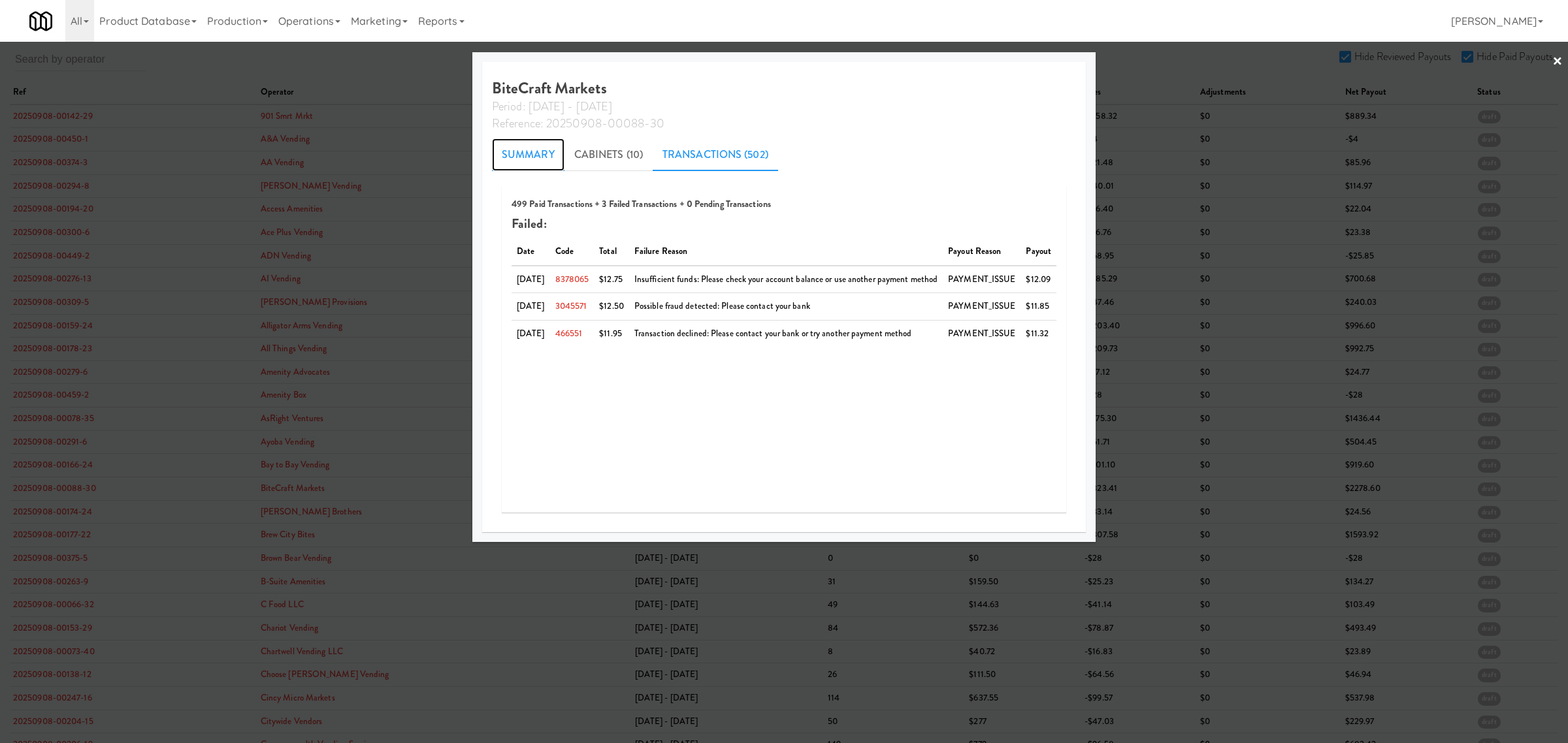
click at [507, 158] on link "Summary" at bounding box center [528, 154] width 72 height 32
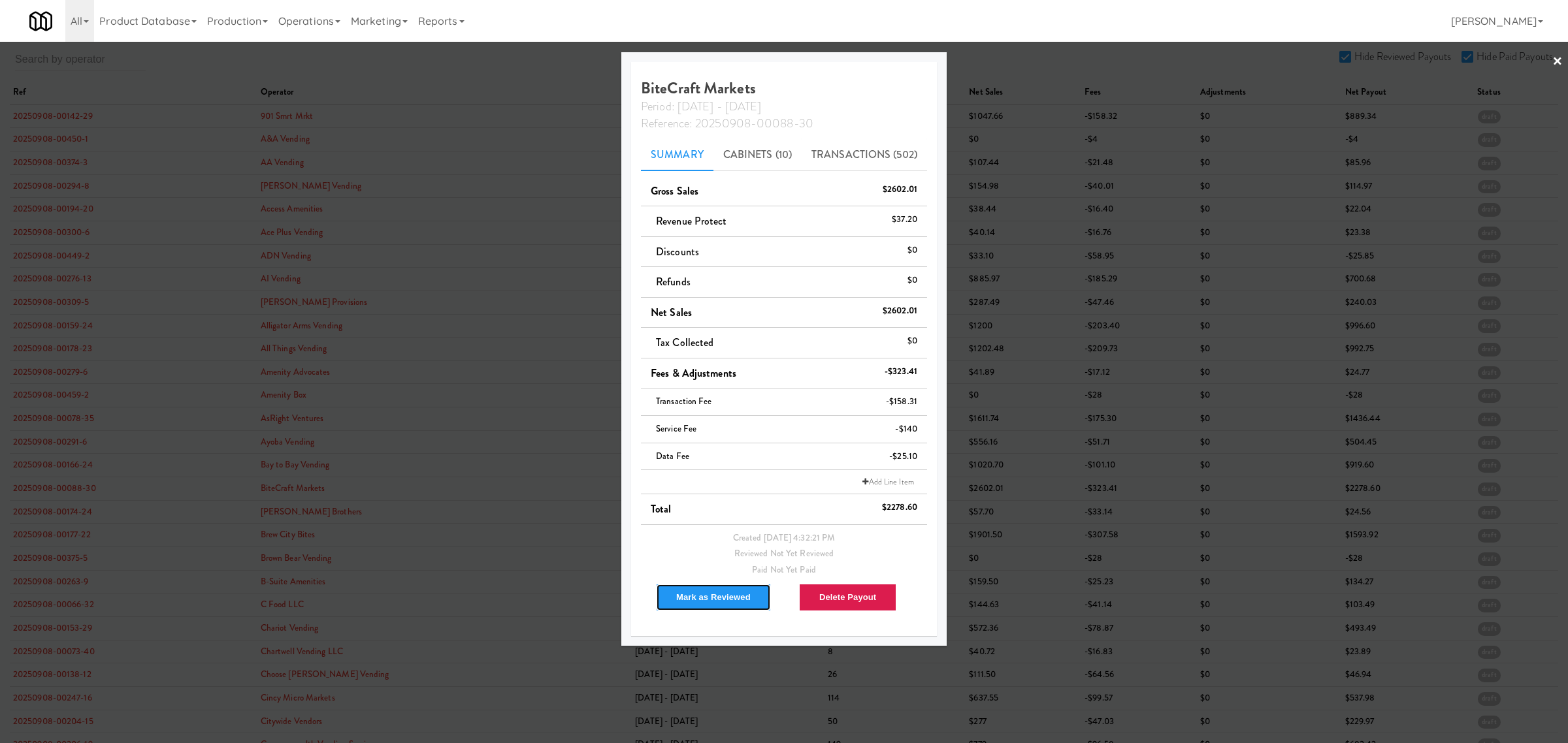
click at [706, 598] on button "Mark as Reviewed" at bounding box center [714, 597] width 115 height 27
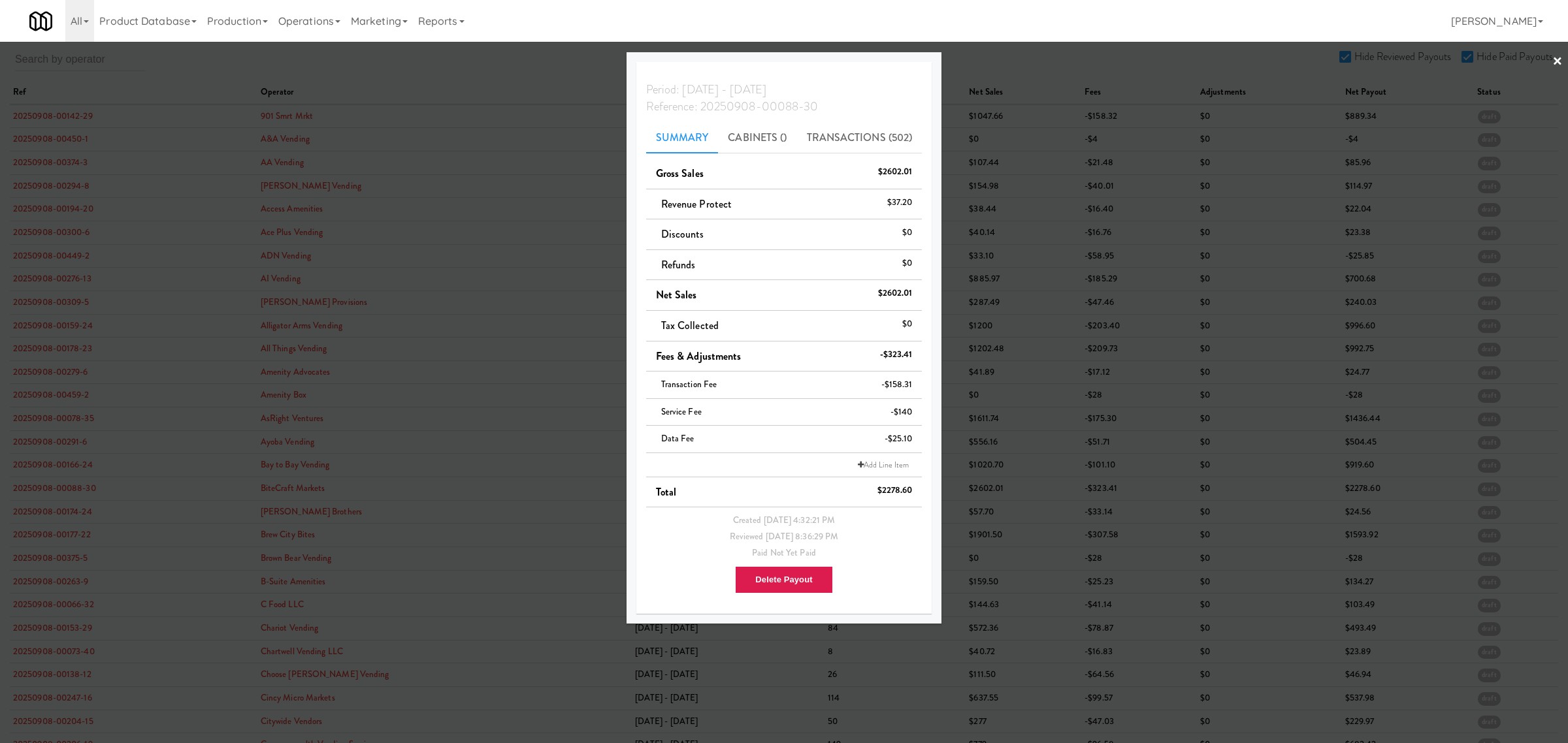
click at [63, 490] on div at bounding box center [784, 372] width 1568 height 743
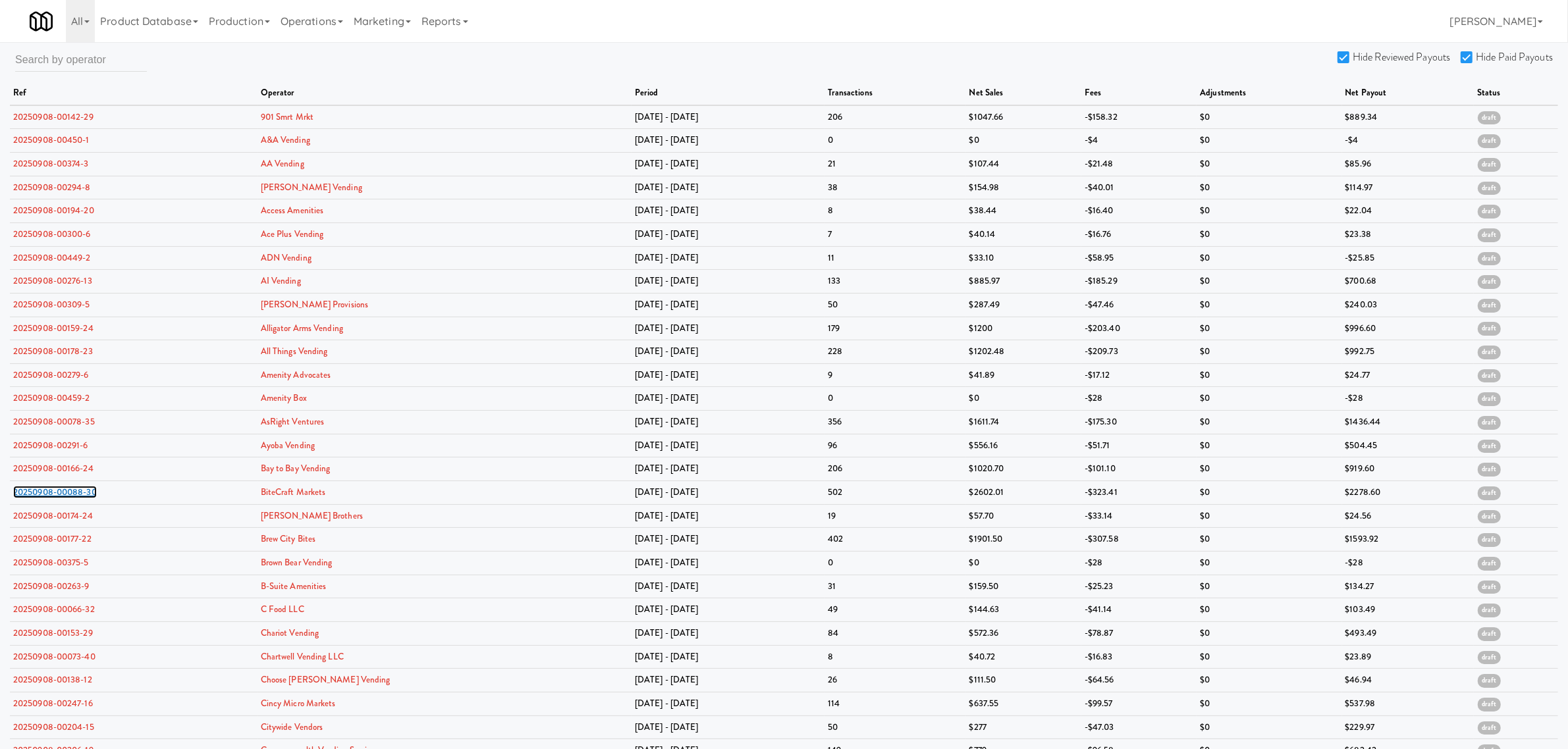
click at [63, 494] on link "20250908-00088-30" at bounding box center [54, 492] width 84 height 13
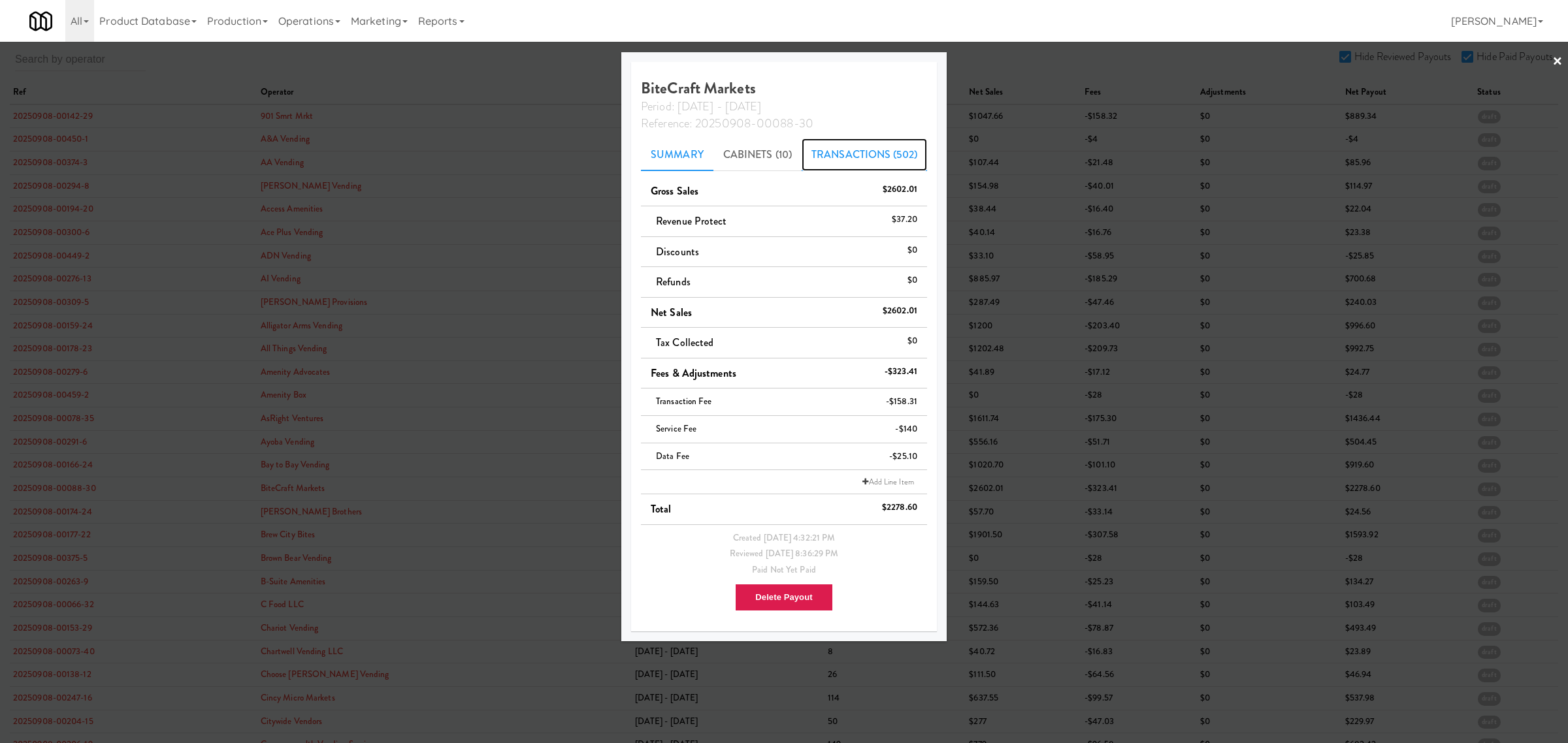
click at [843, 152] on link "Transactions (502)" at bounding box center [864, 154] width 125 height 32
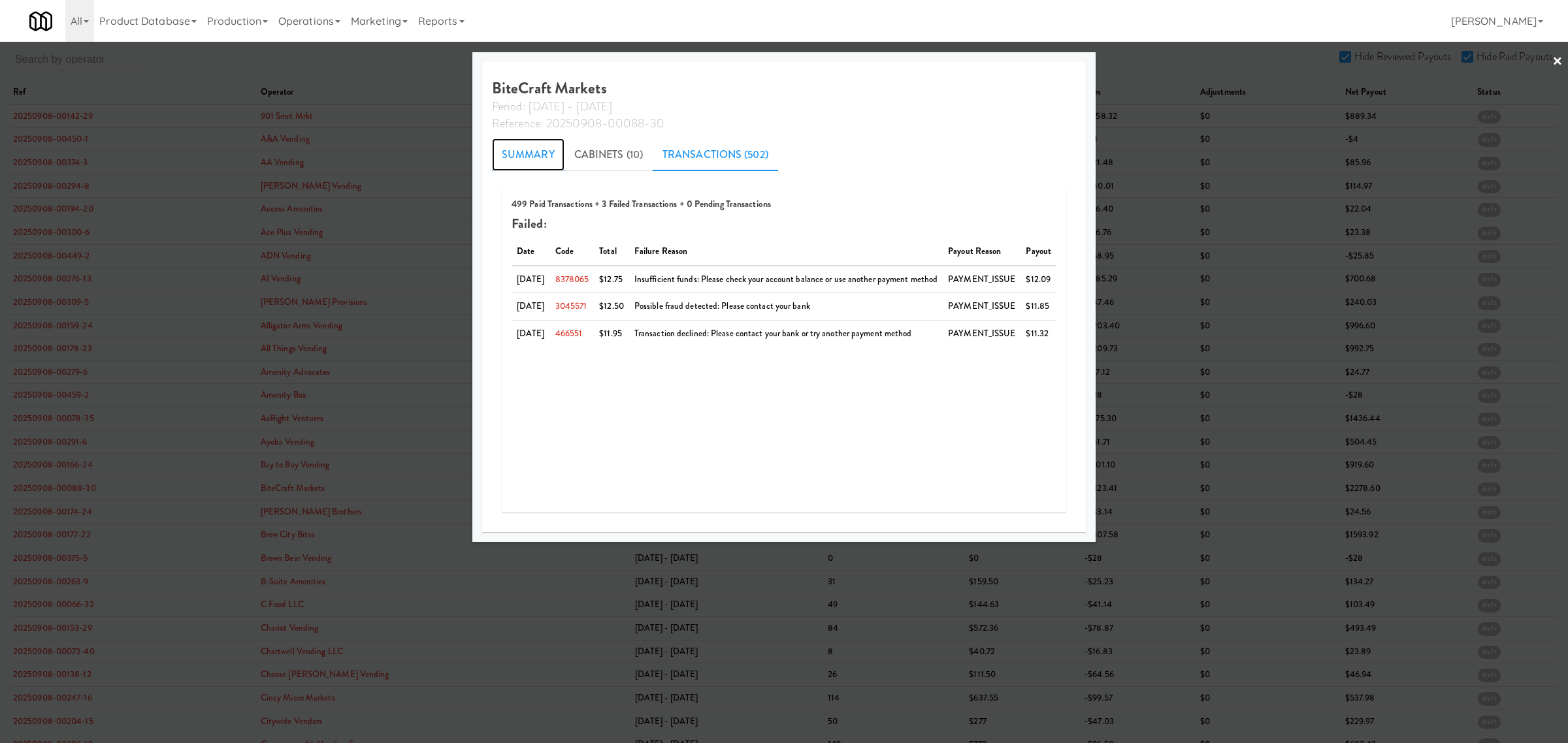
click at [492, 152] on link "Summary" at bounding box center [528, 154] width 72 height 32
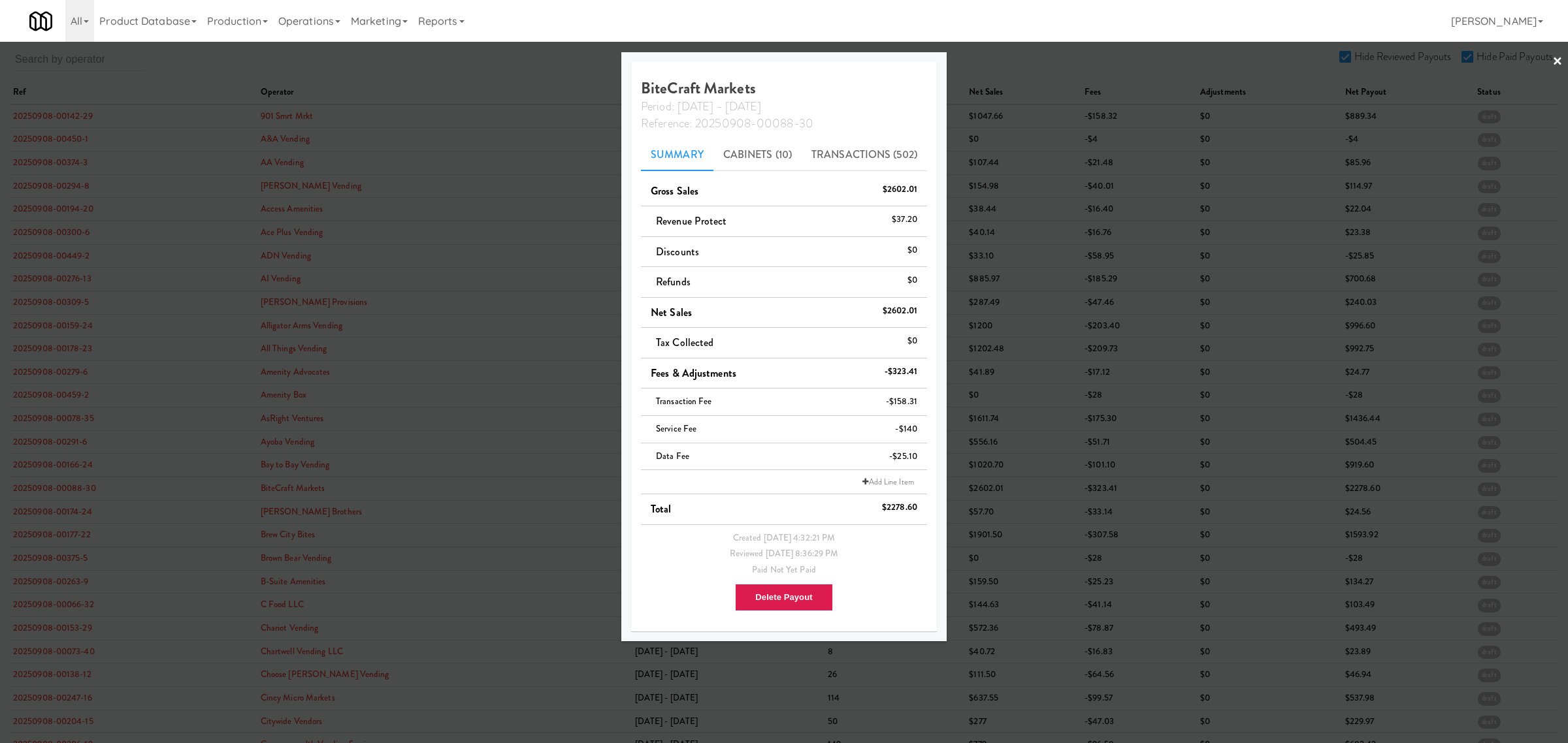
click at [50, 521] on div at bounding box center [784, 372] width 1568 height 743
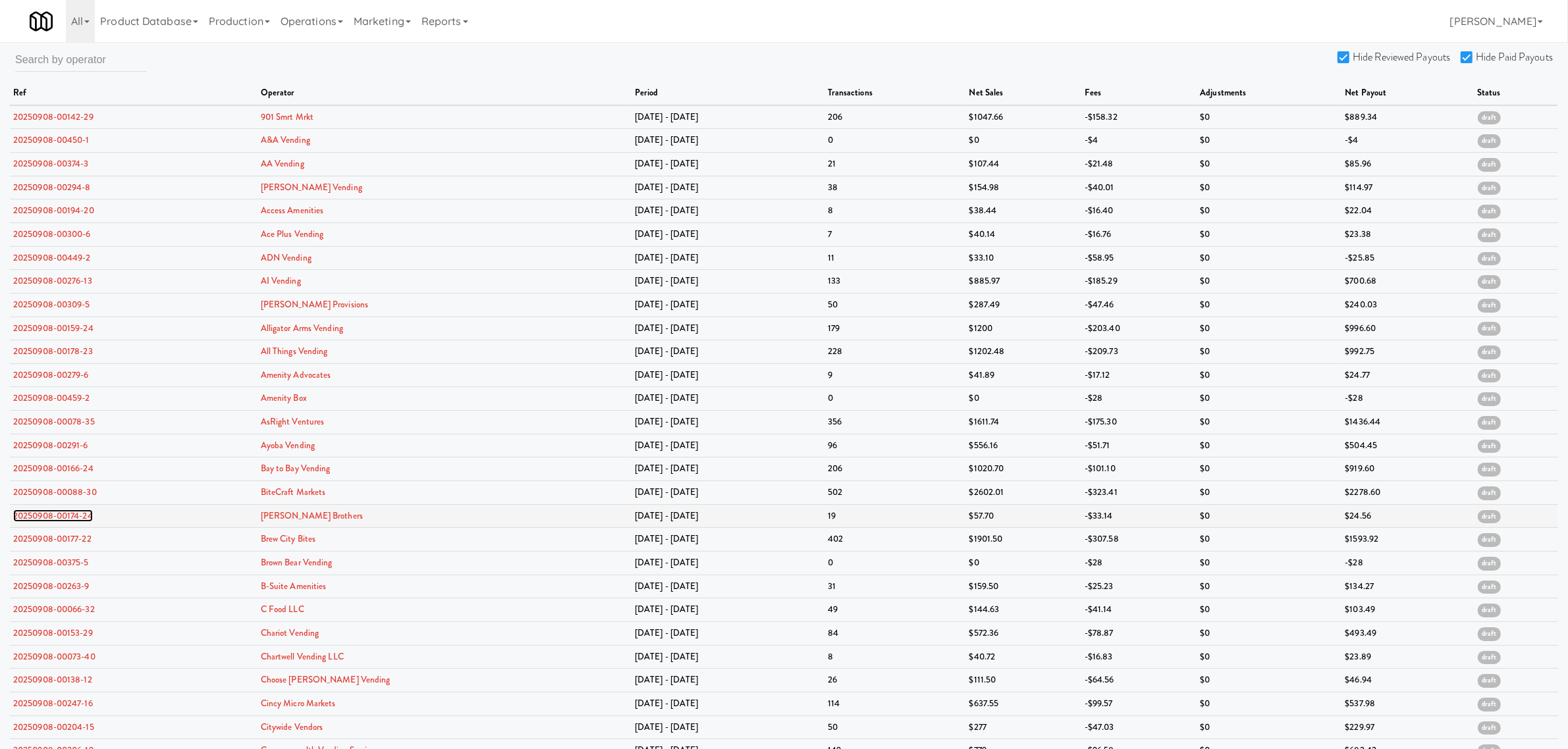
click at [50, 522] on link "20250908-00174-24" at bounding box center [52, 515] width 80 height 13
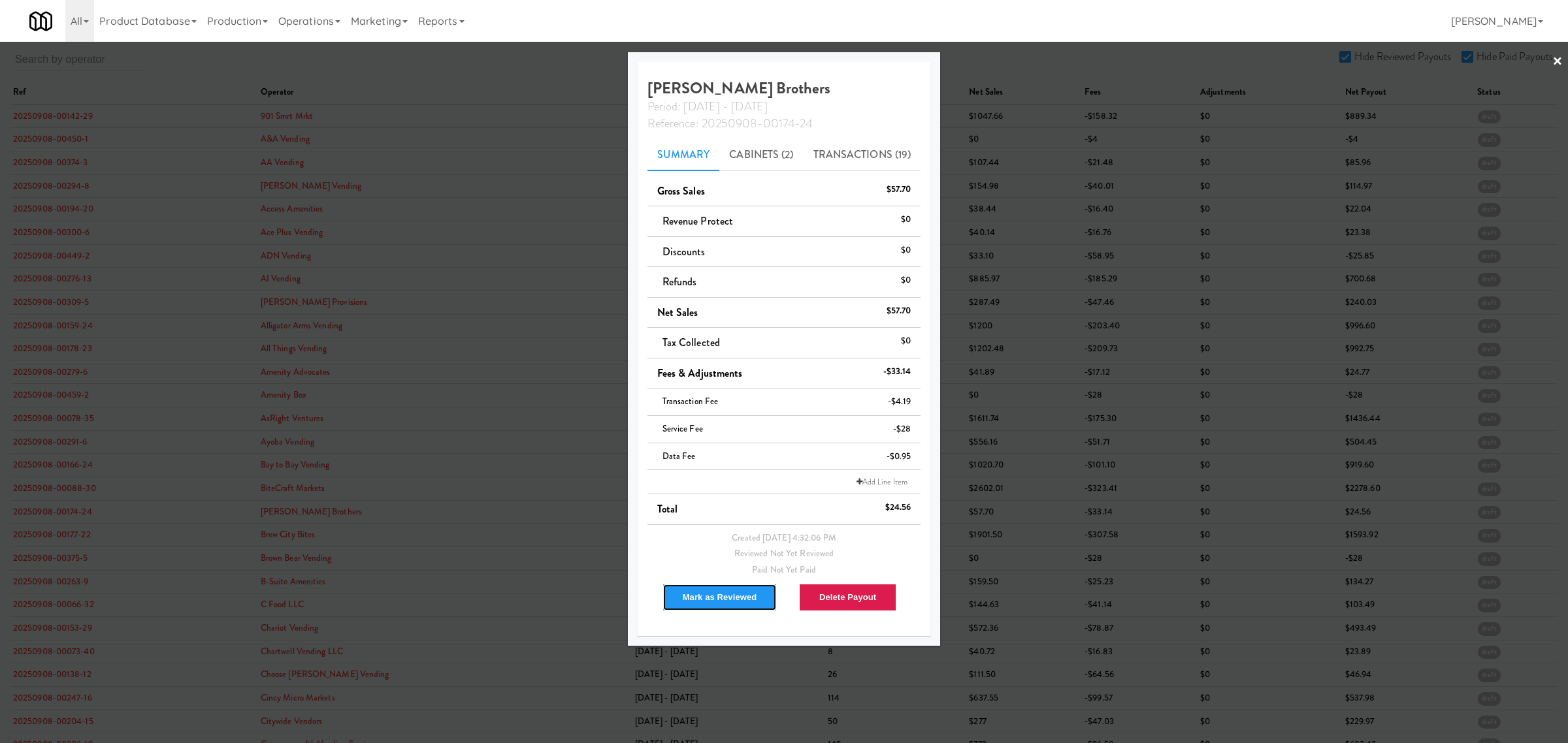
click at [713, 592] on button "Mark as Reviewed" at bounding box center [720, 597] width 115 height 27
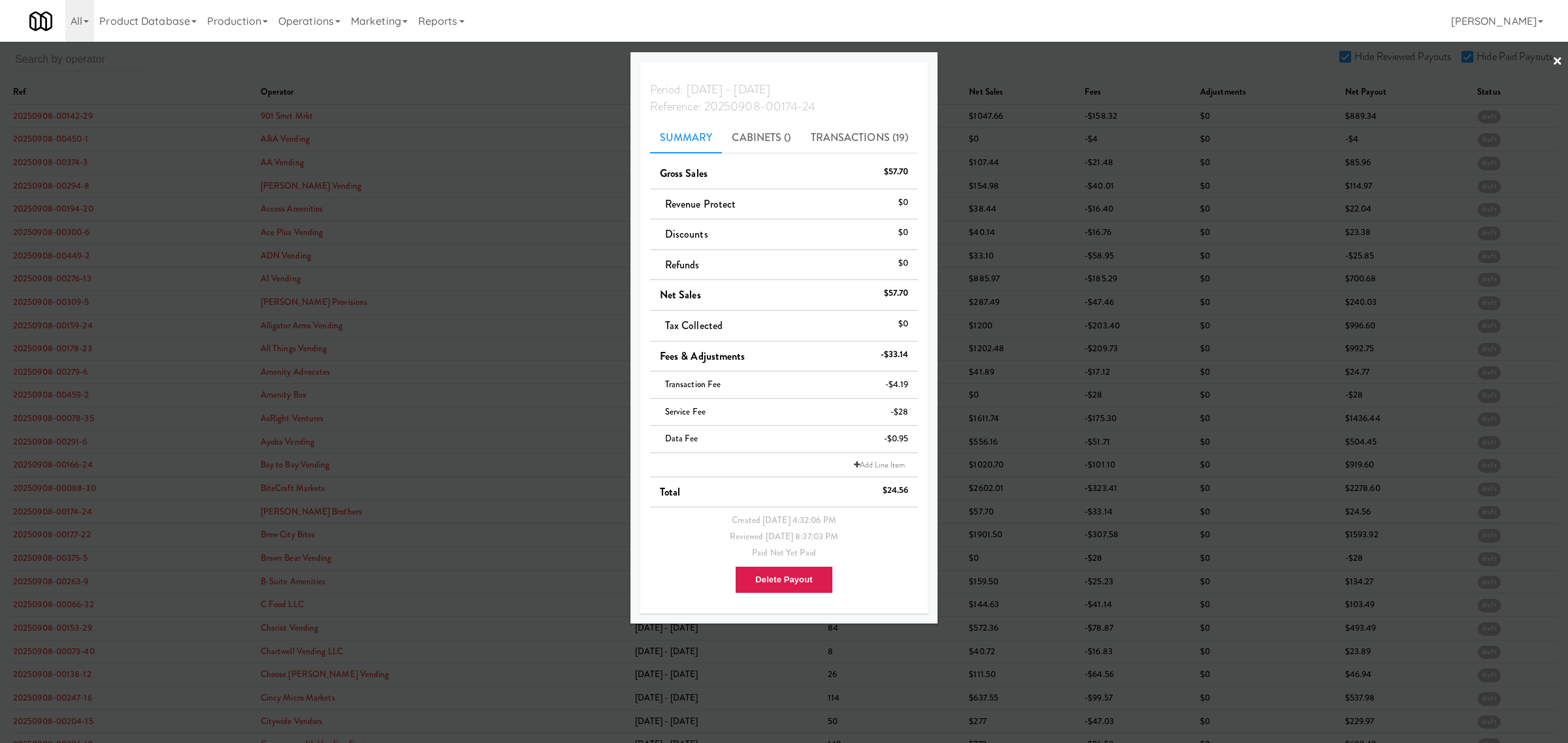
click at [44, 533] on div at bounding box center [784, 372] width 1568 height 743
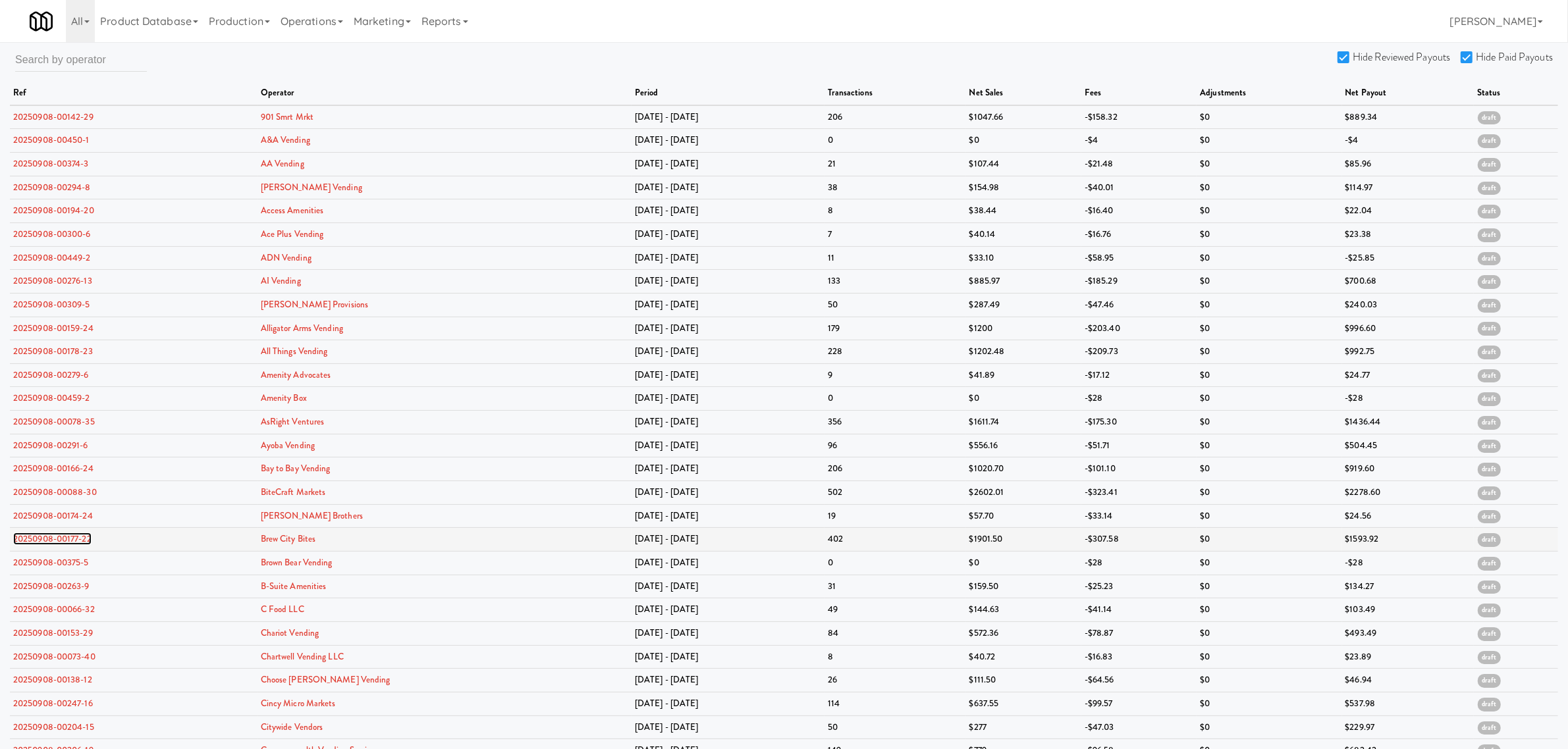
click at [41, 541] on link "20250908-00177-22" at bounding box center [52, 539] width 79 height 13
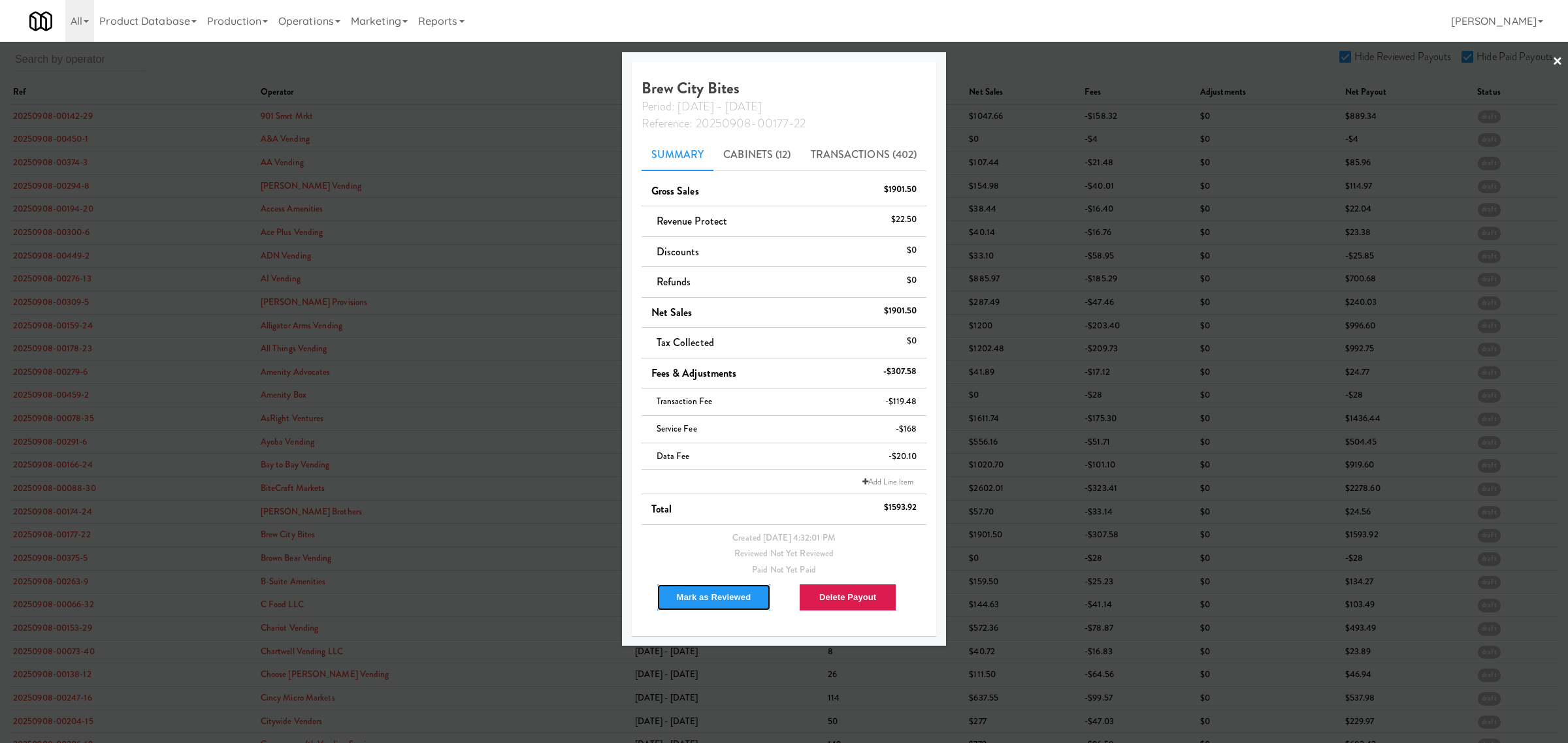
click at [717, 590] on button "Mark as Reviewed" at bounding box center [715, 597] width 115 height 27
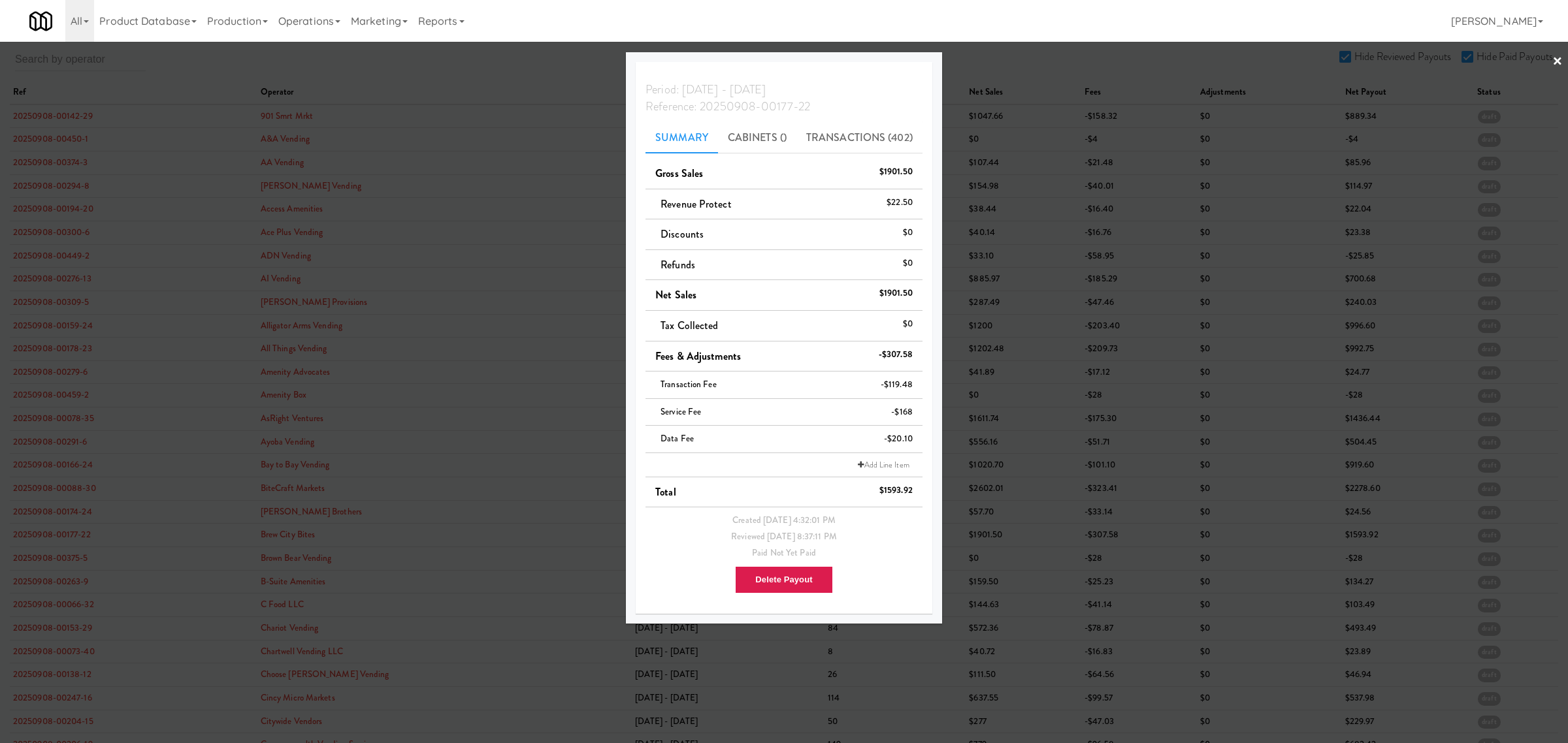
click at [50, 566] on div at bounding box center [784, 372] width 1568 height 743
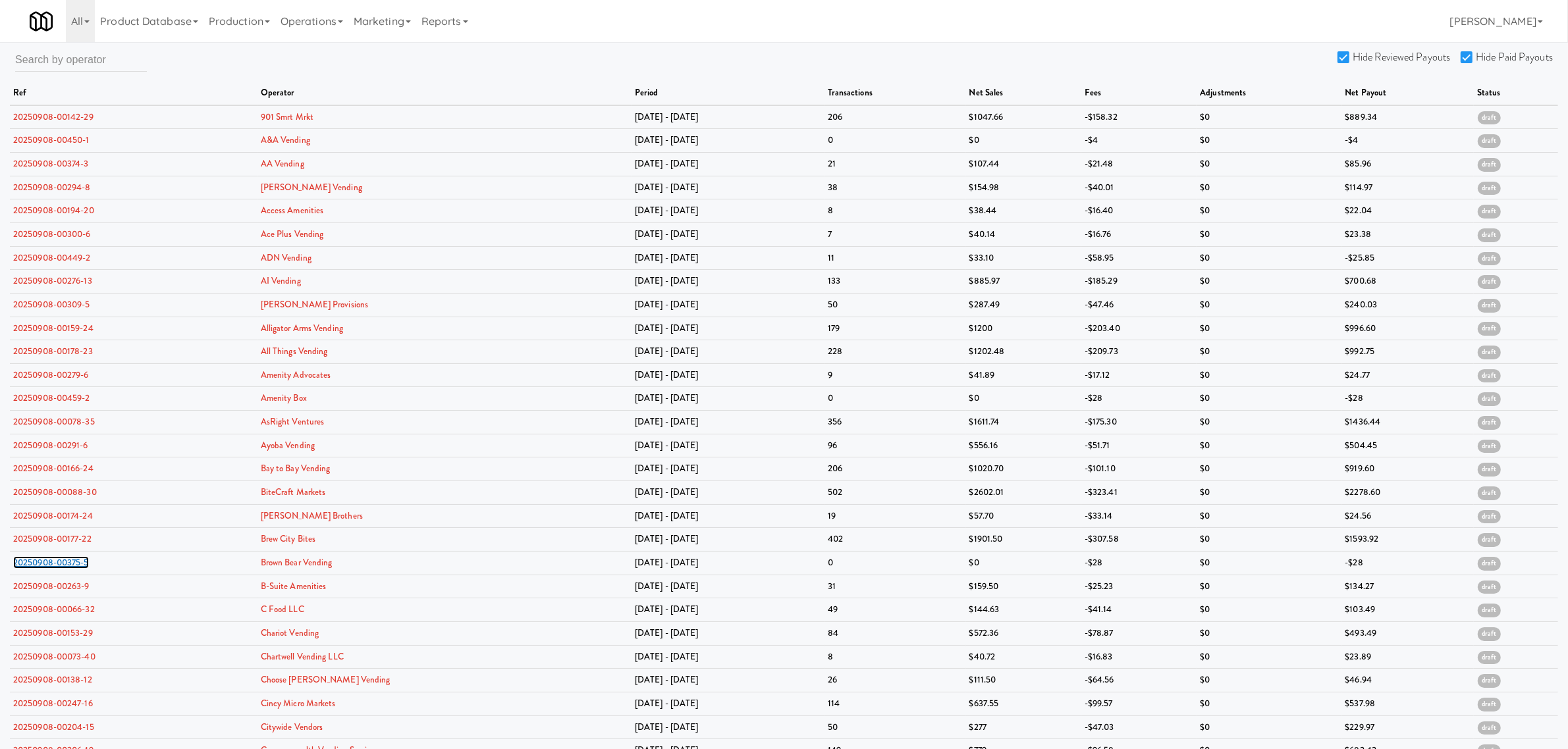
click at [50, 569] on link "20250908-00375-5" at bounding box center [50, 563] width 76 height 13
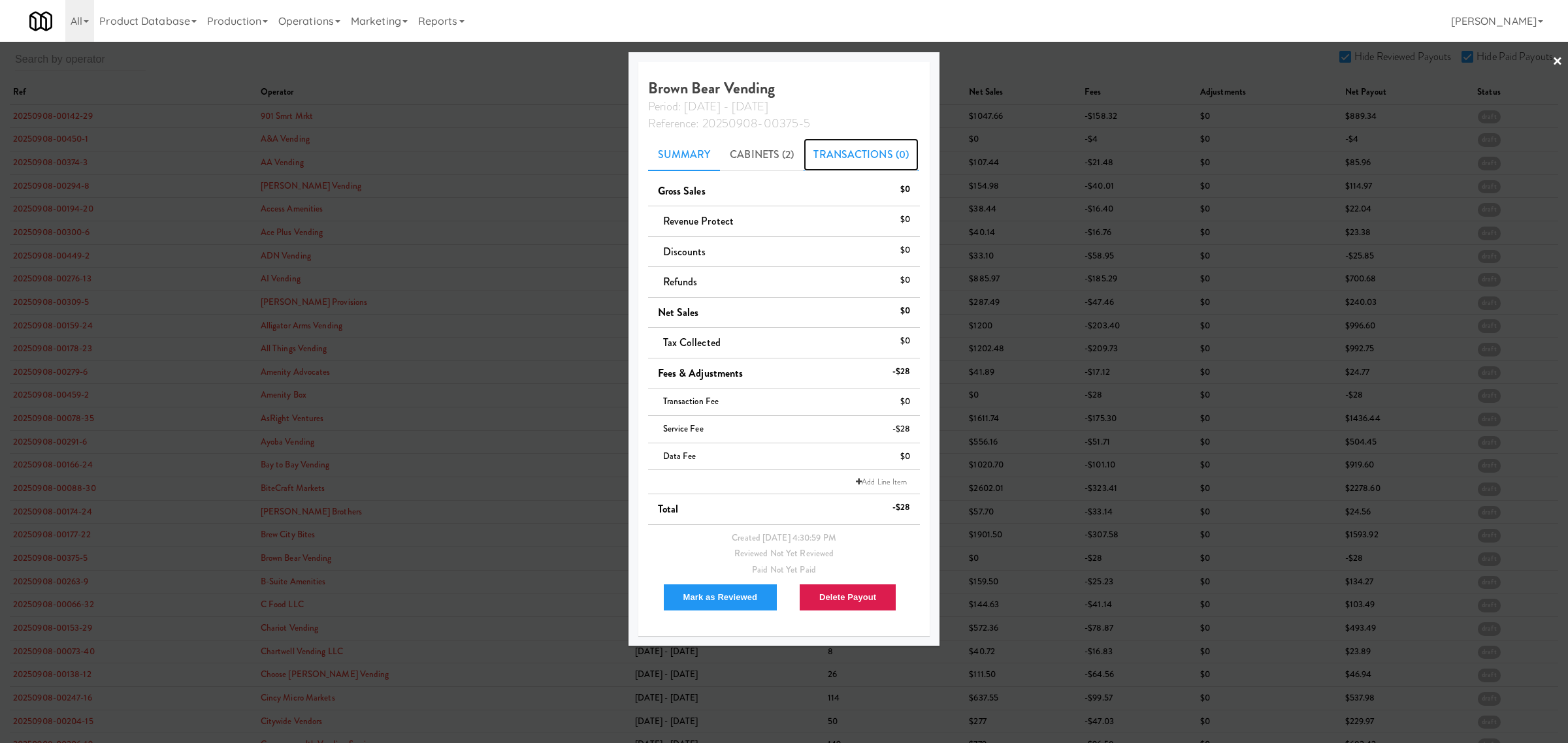
click at [824, 145] on link "Transactions (0)" at bounding box center [861, 154] width 115 height 32
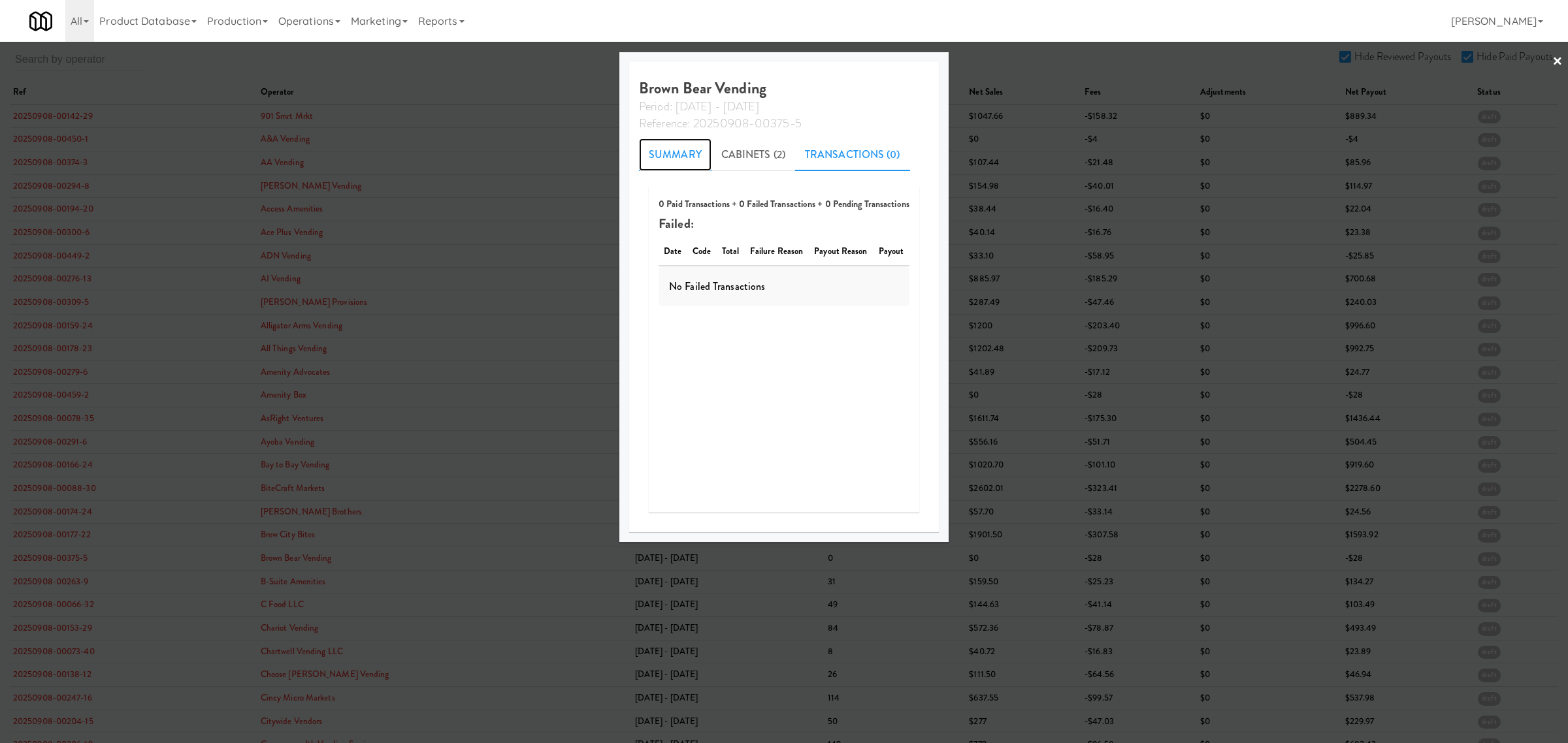
click at [664, 153] on link "Summary" at bounding box center [675, 154] width 72 height 32
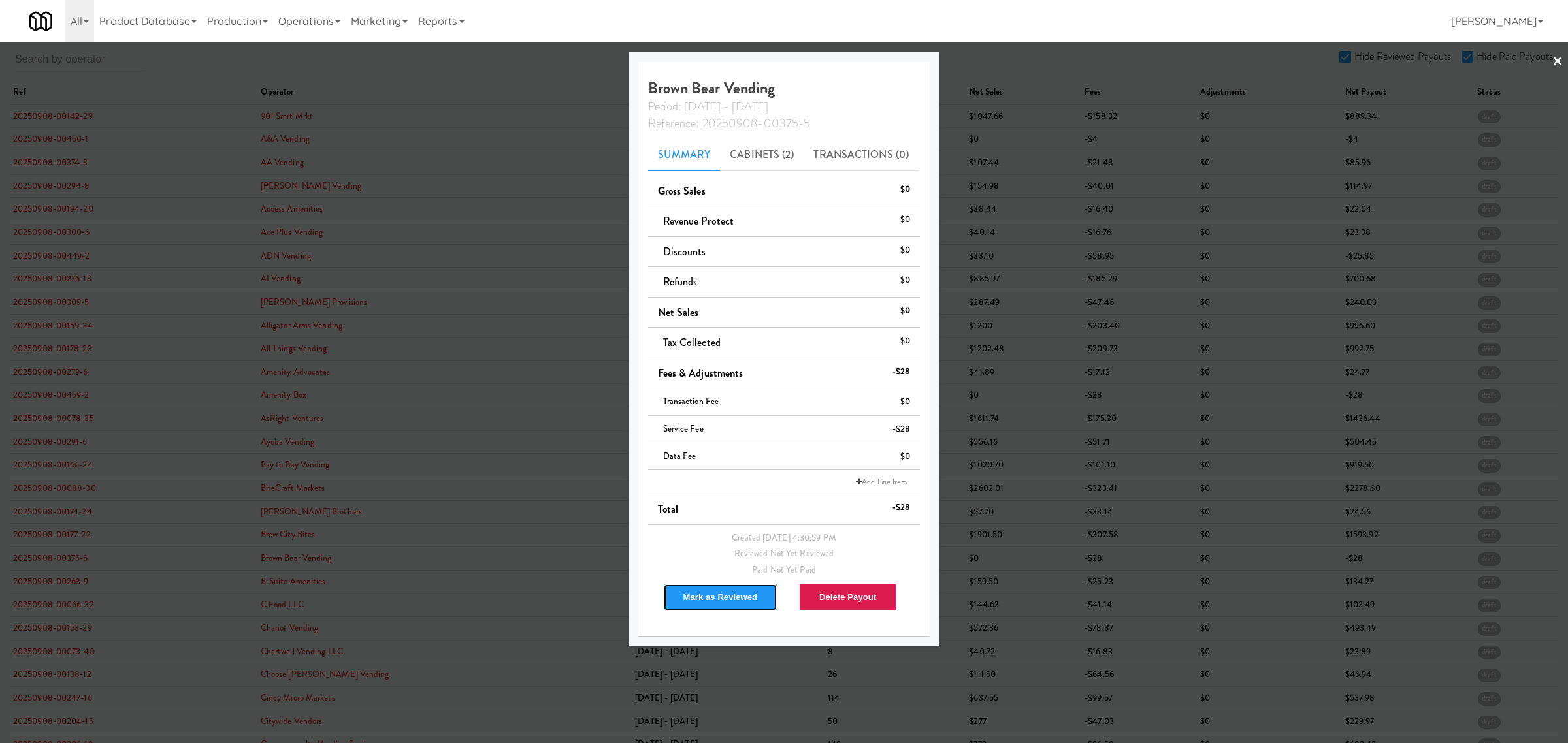
click at [687, 594] on button "Mark as Reviewed" at bounding box center [720, 597] width 115 height 27
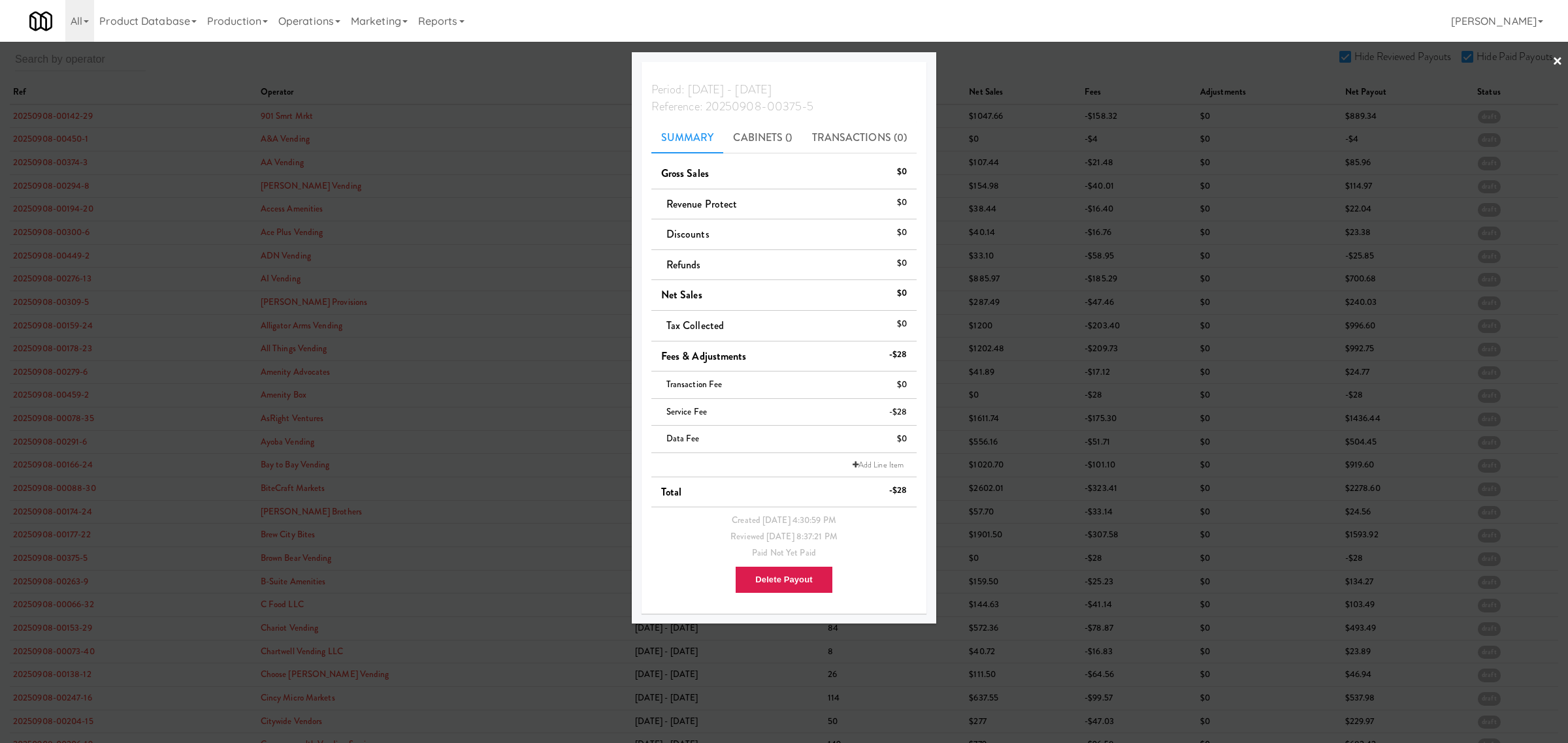
click at [80, 586] on div at bounding box center [784, 372] width 1568 height 743
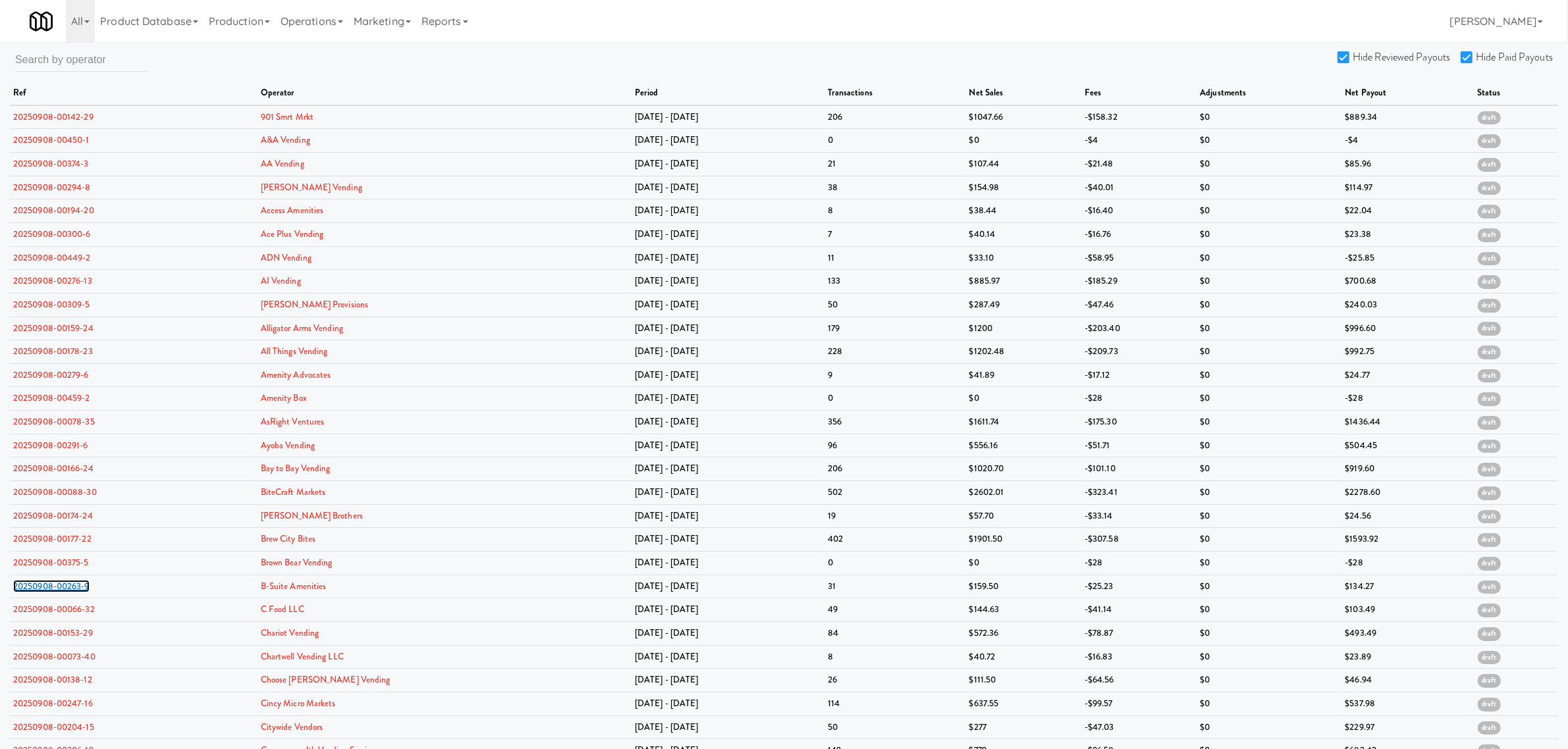
click at [81, 590] on link "20250908-00263-9" at bounding box center [51, 586] width 77 height 13
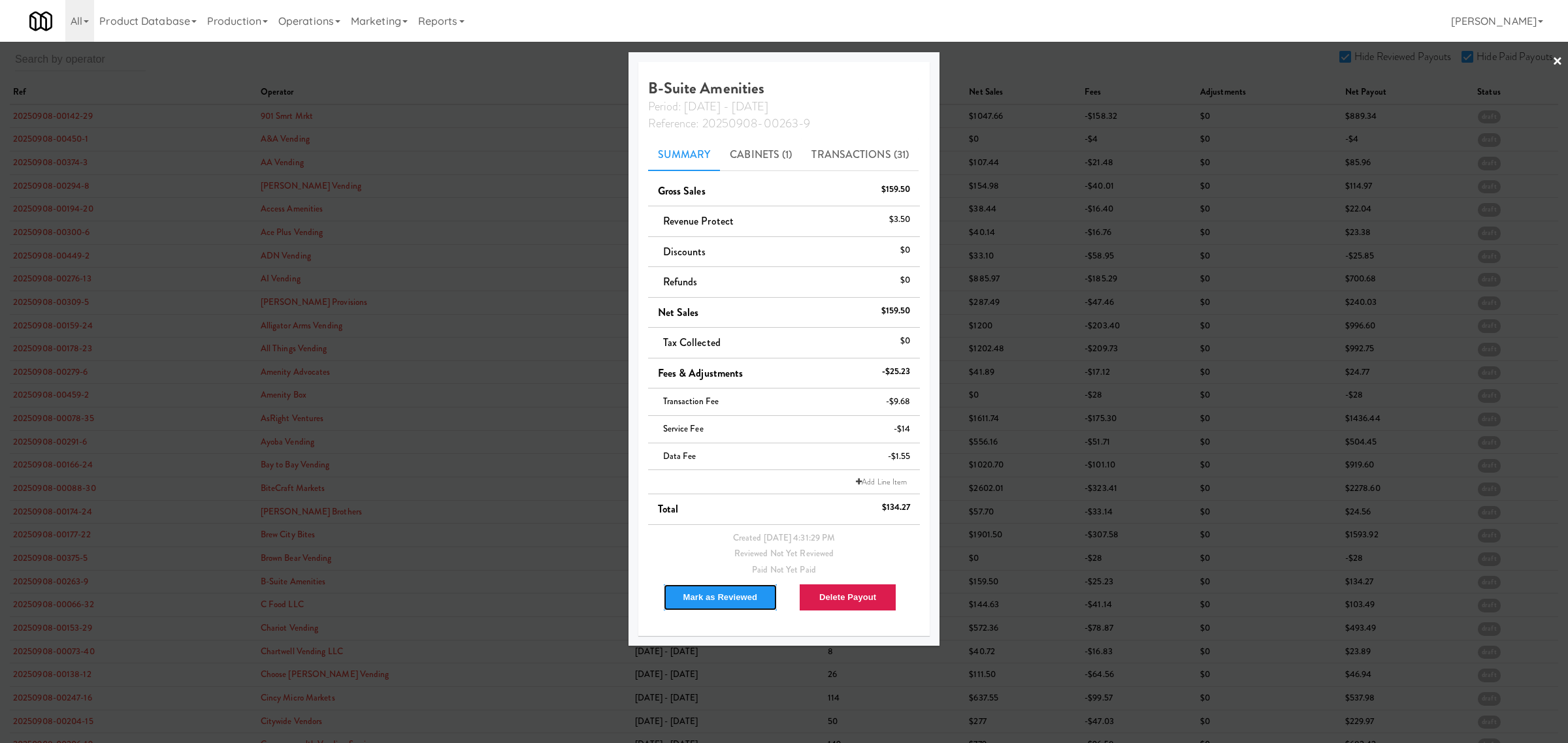
click at [725, 596] on button "Mark as Reviewed" at bounding box center [720, 597] width 115 height 27
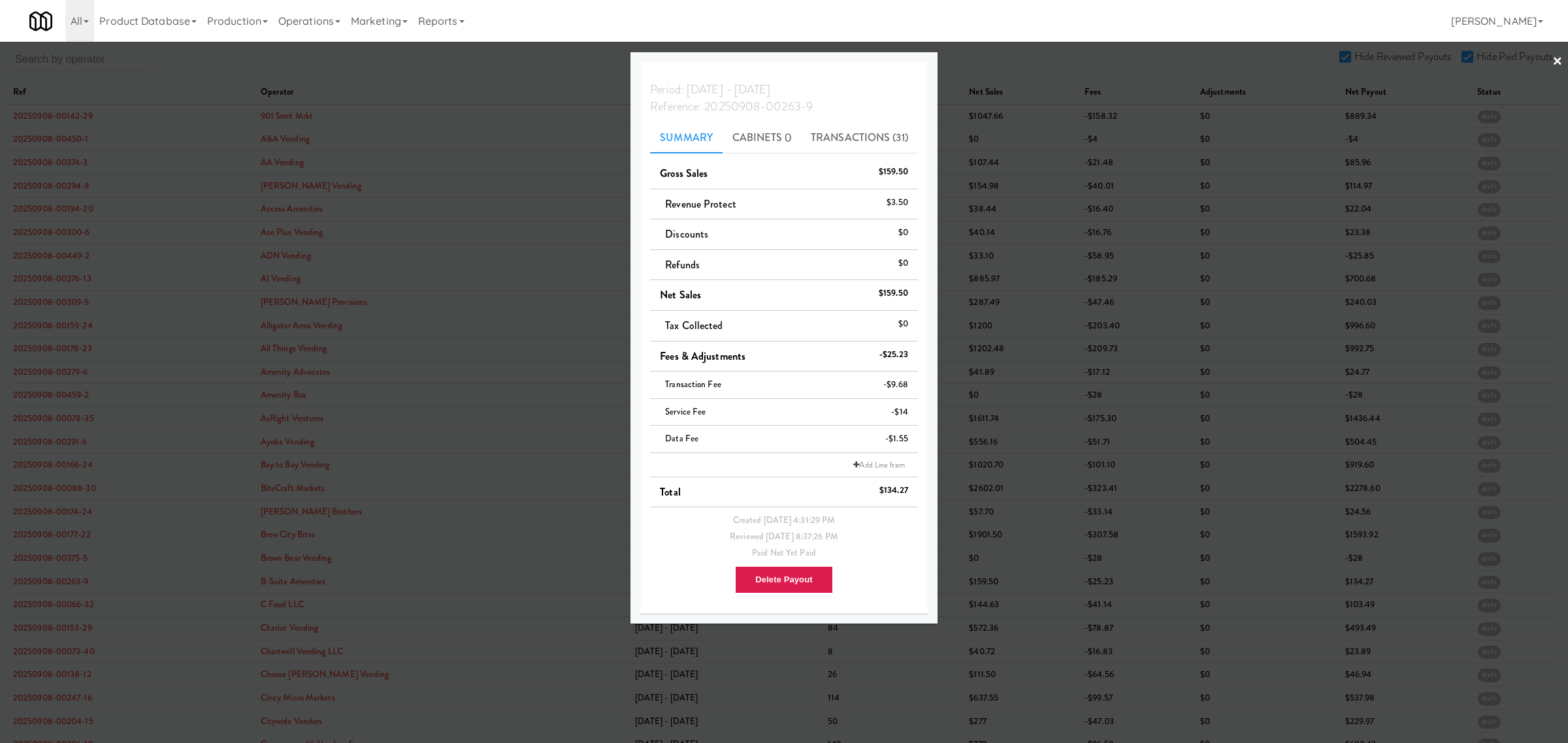
click at [54, 611] on div at bounding box center [784, 372] width 1568 height 743
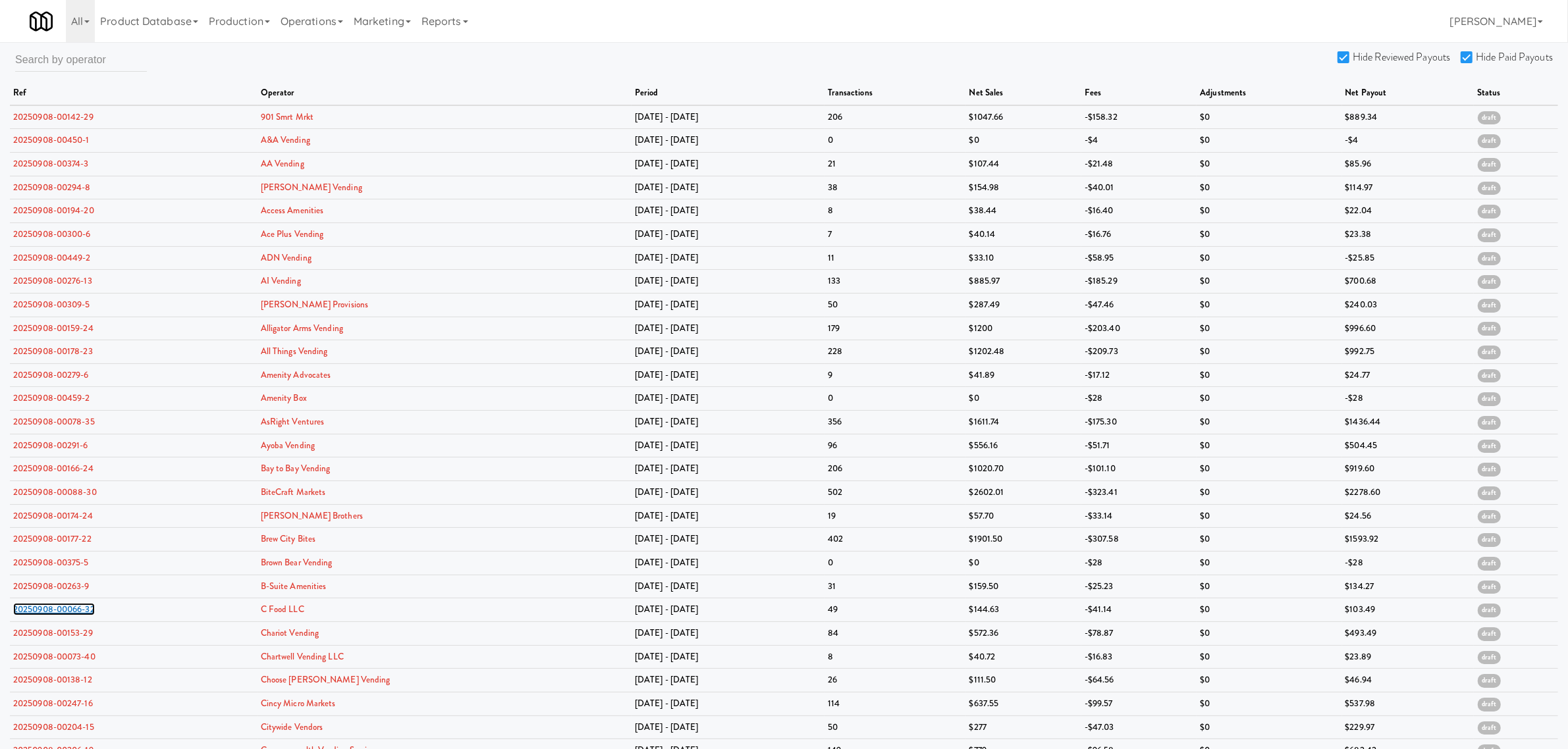
click at [54, 616] on link "20250908-00066-32" at bounding box center [53, 609] width 82 height 13
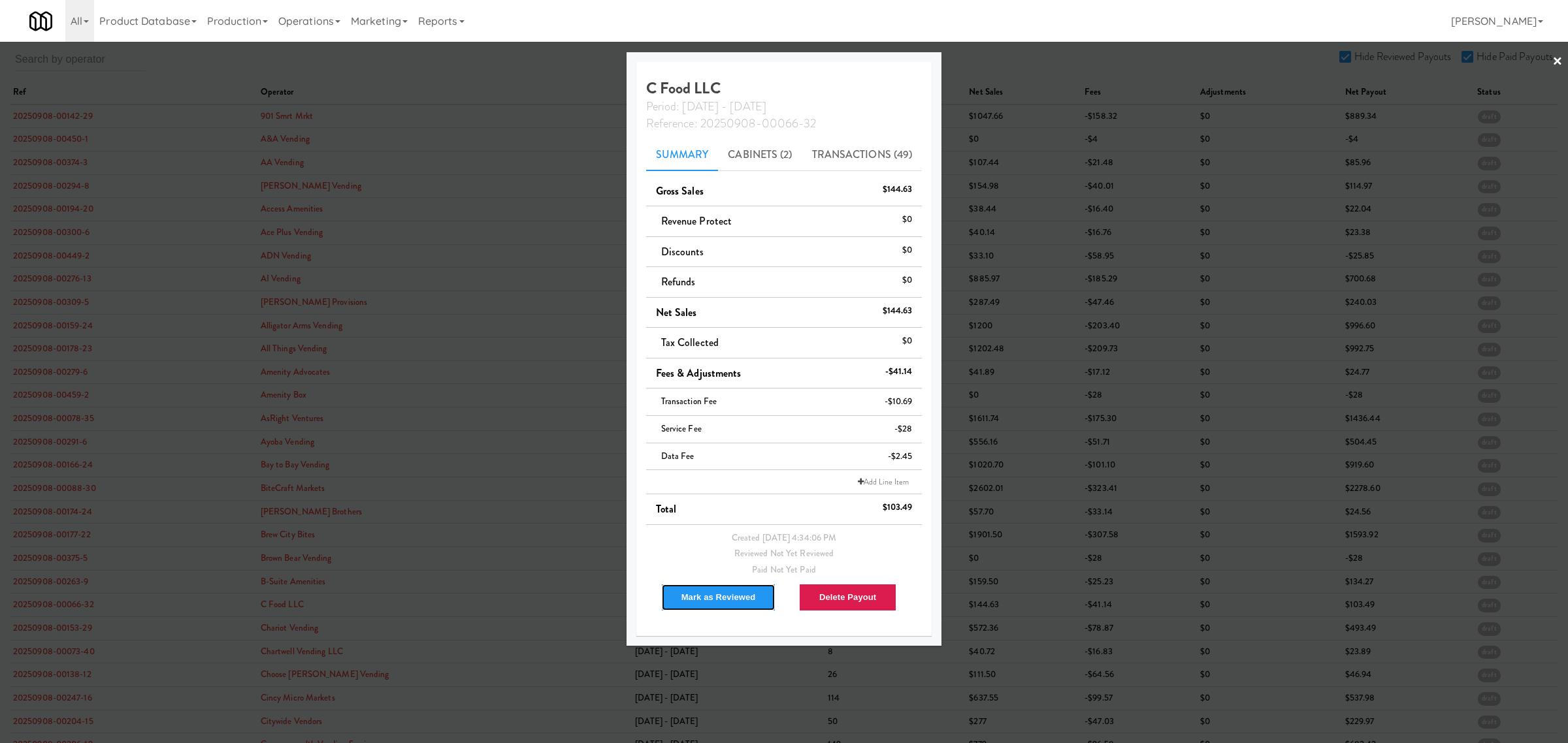
click at [714, 597] on button "Mark as Reviewed" at bounding box center [719, 597] width 115 height 27
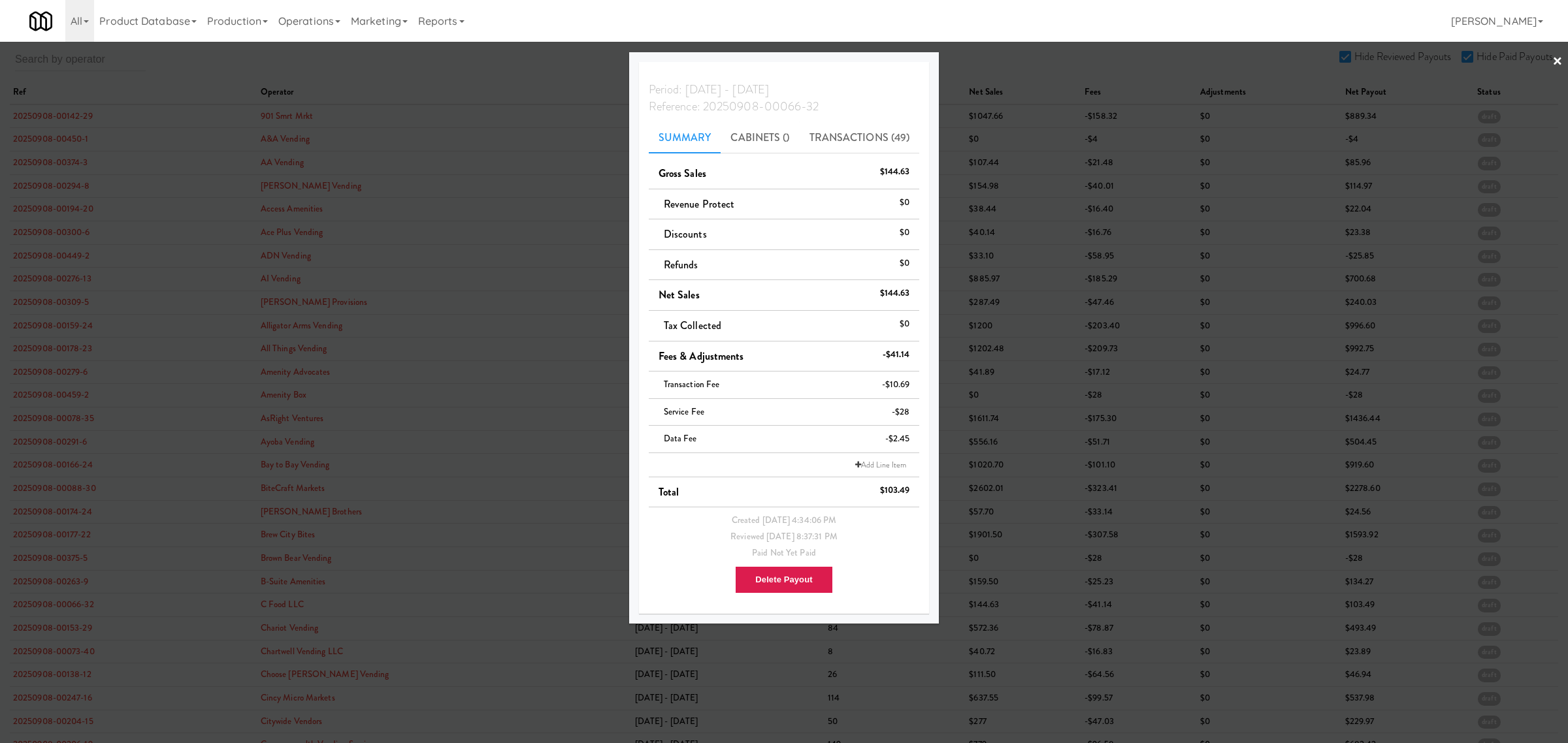
click at [24, 637] on div at bounding box center [784, 372] width 1568 height 743
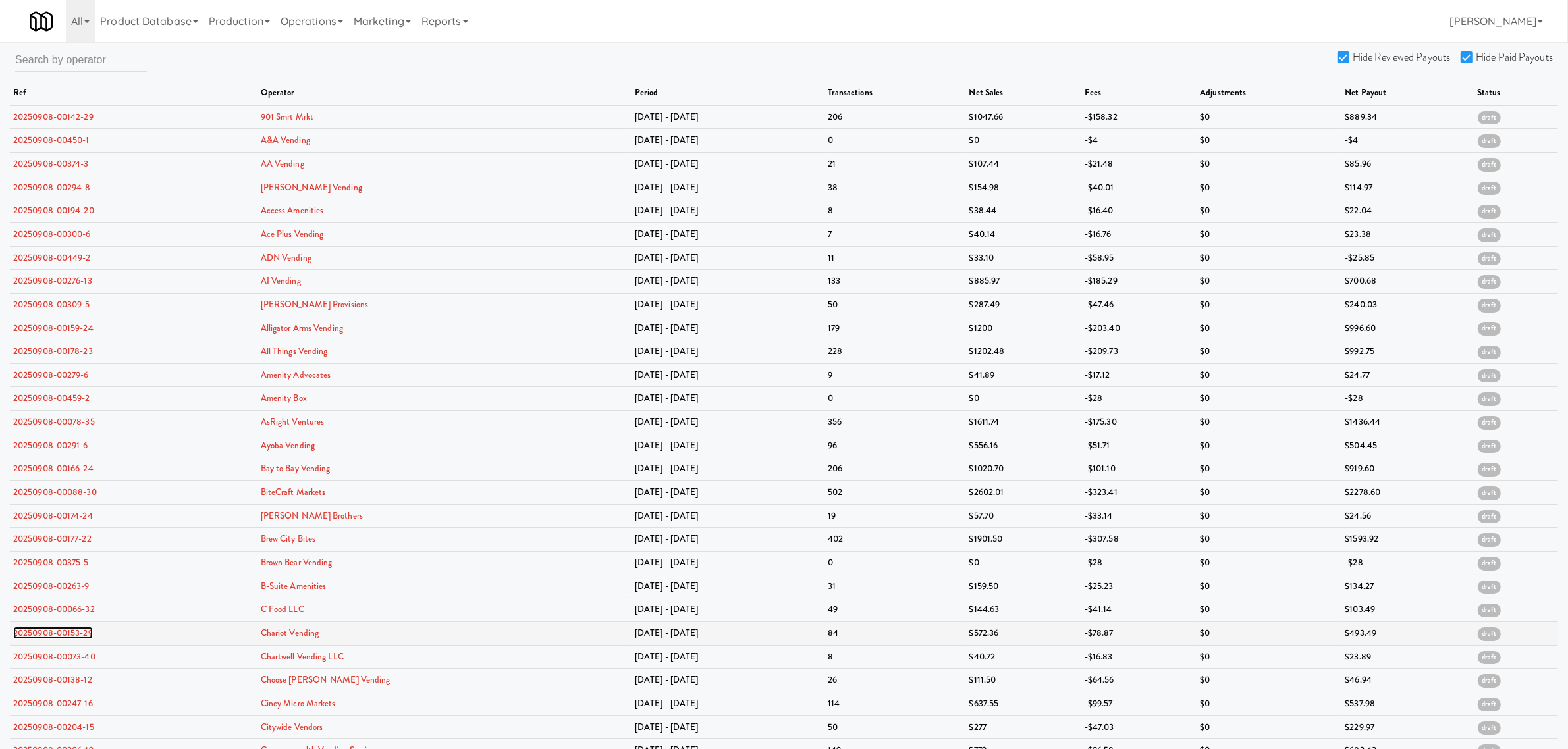
click at [39, 639] on link "20250908-00153-29" at bounding box center [52, 633] width 80 height 13
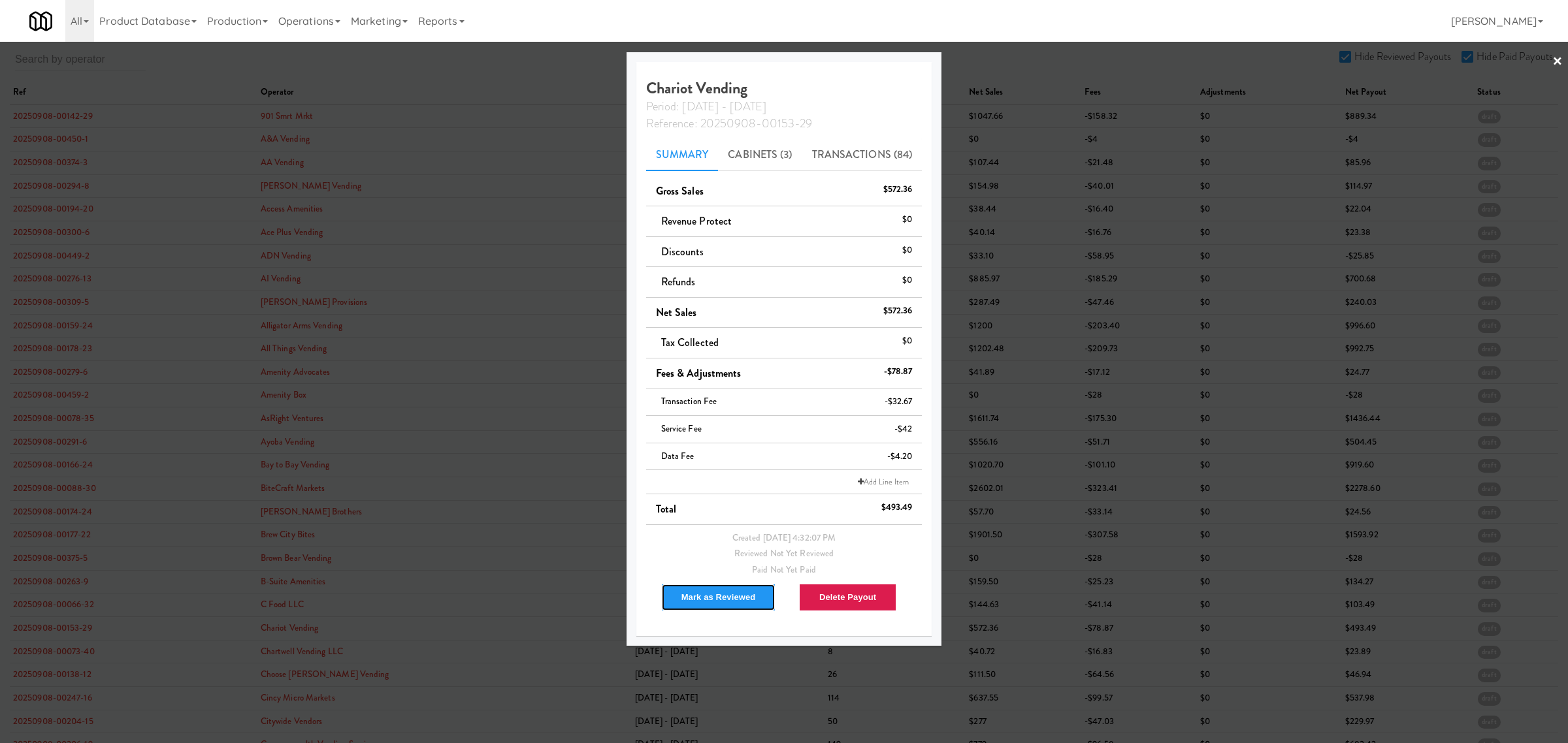
click at [733, 599] on button "Mark as Reviewed" at bounding box center [719, 597] width 115 height 27
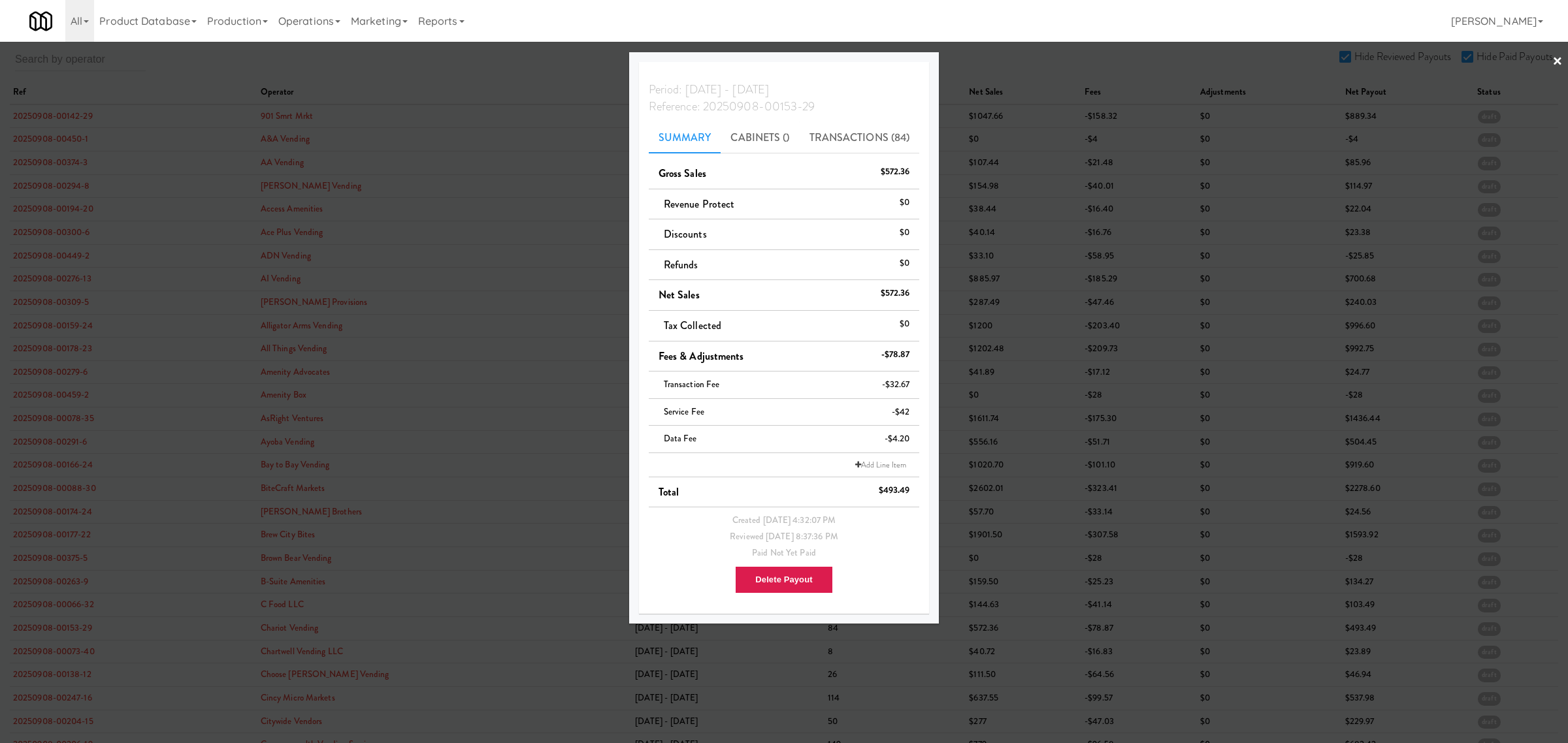
click at [44, 663] on div at bounding box center [784, 372] width 1568 height 743
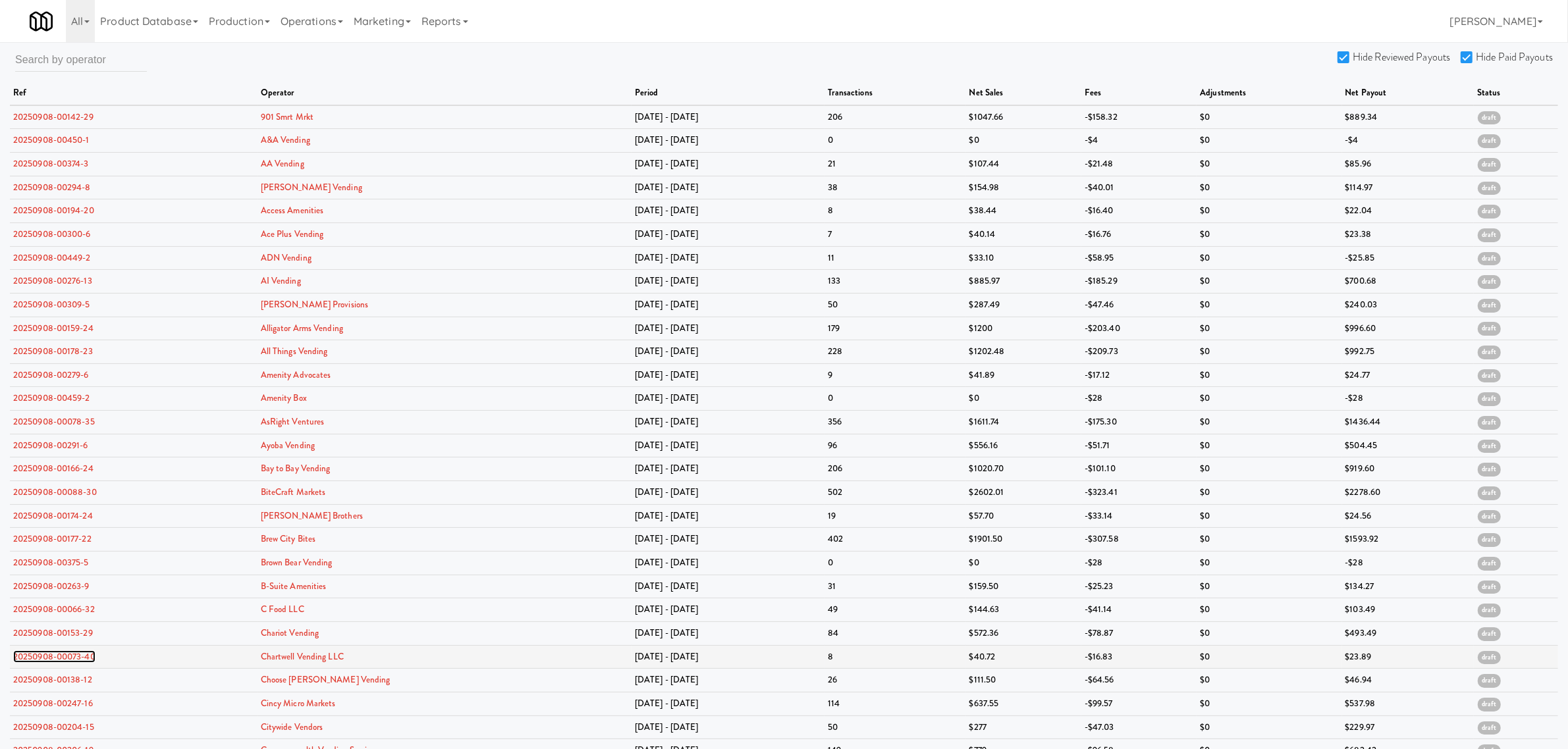
click at [46, 663] on link "20250908-00073-40" at bounding box center [54, 656] width 83 height 13
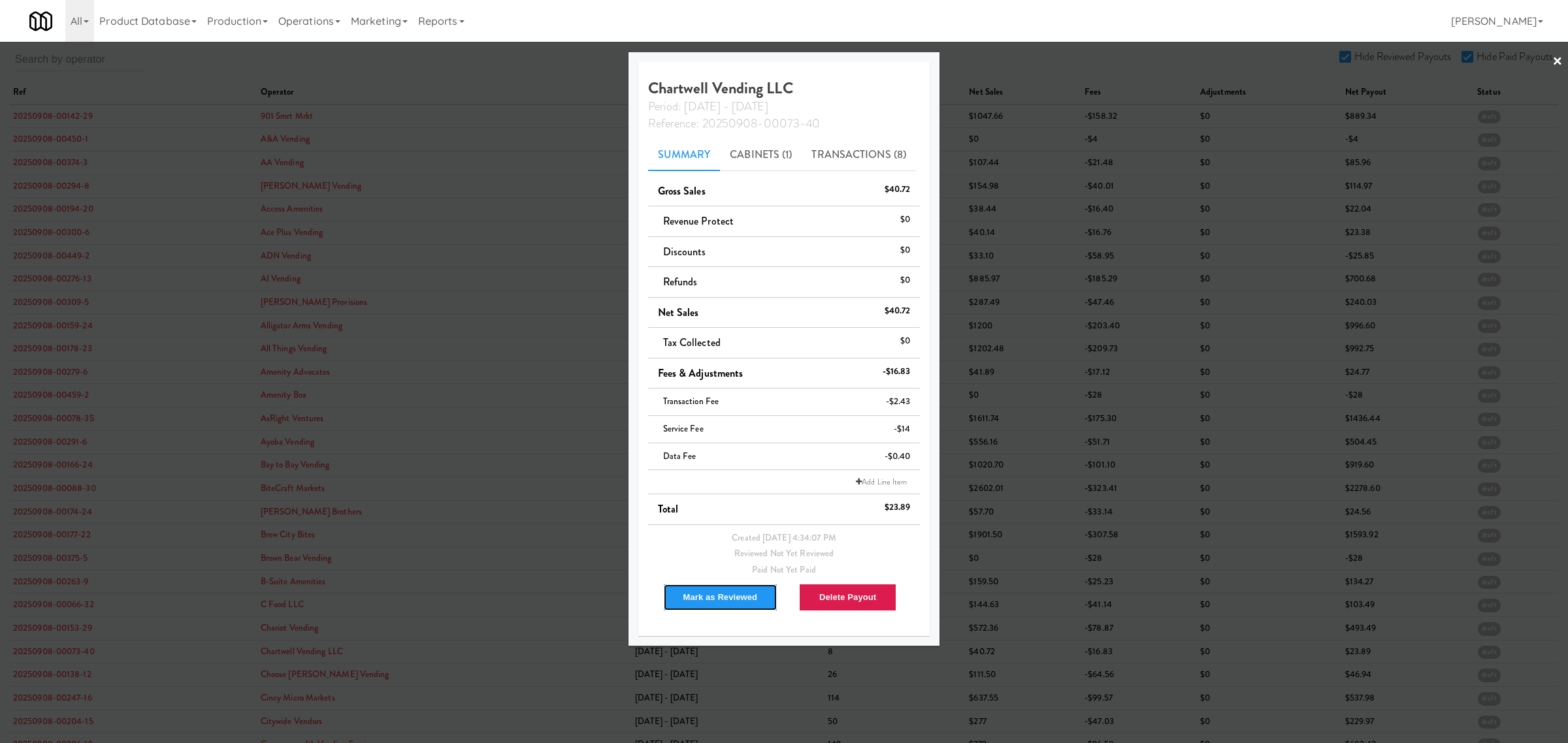
click at [706, 591] on button "Mark as Reviewed" at bounding box center [720, 597] width 115 height 27
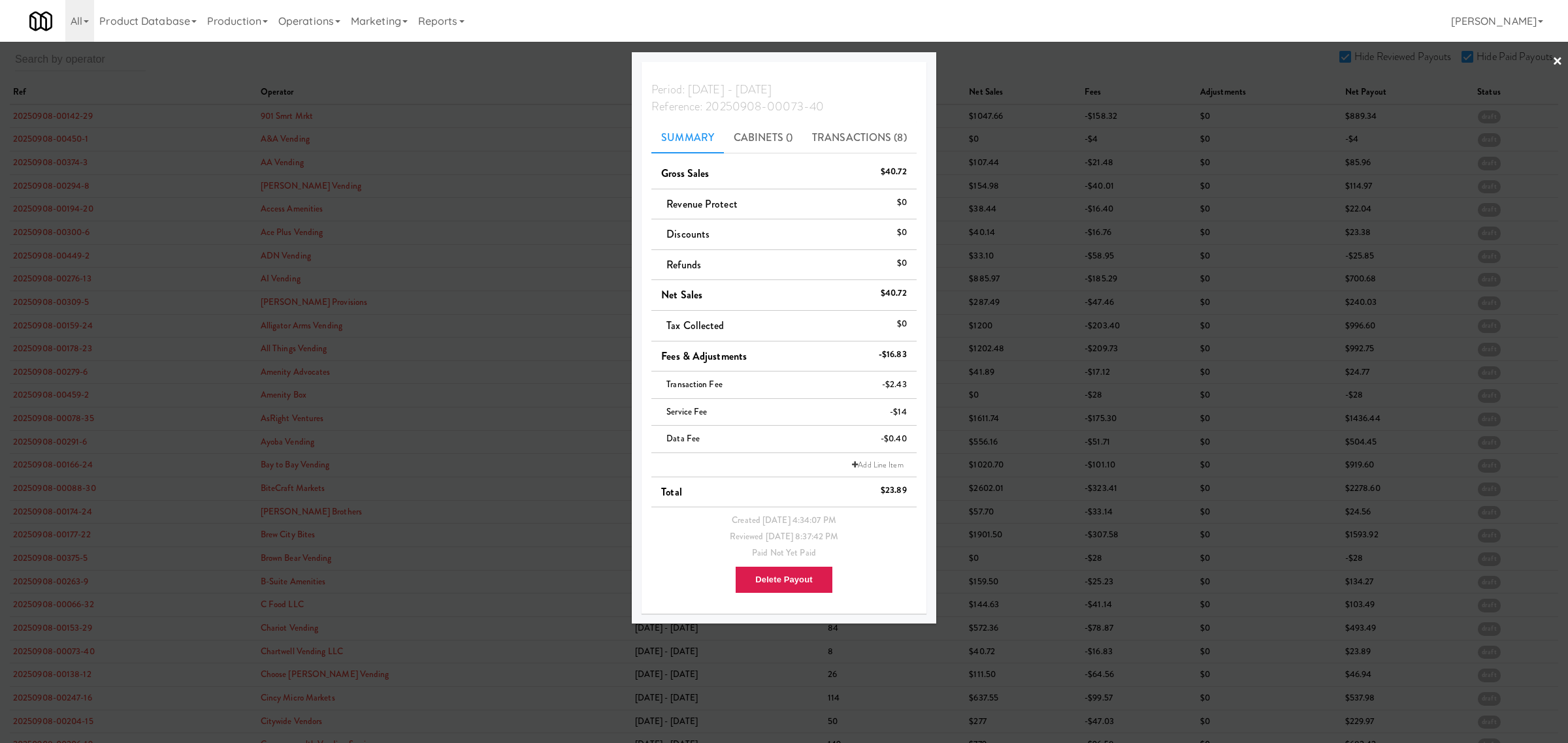
click at [59, 678] on div at bounding box center [784, 372] width 1568 height 743
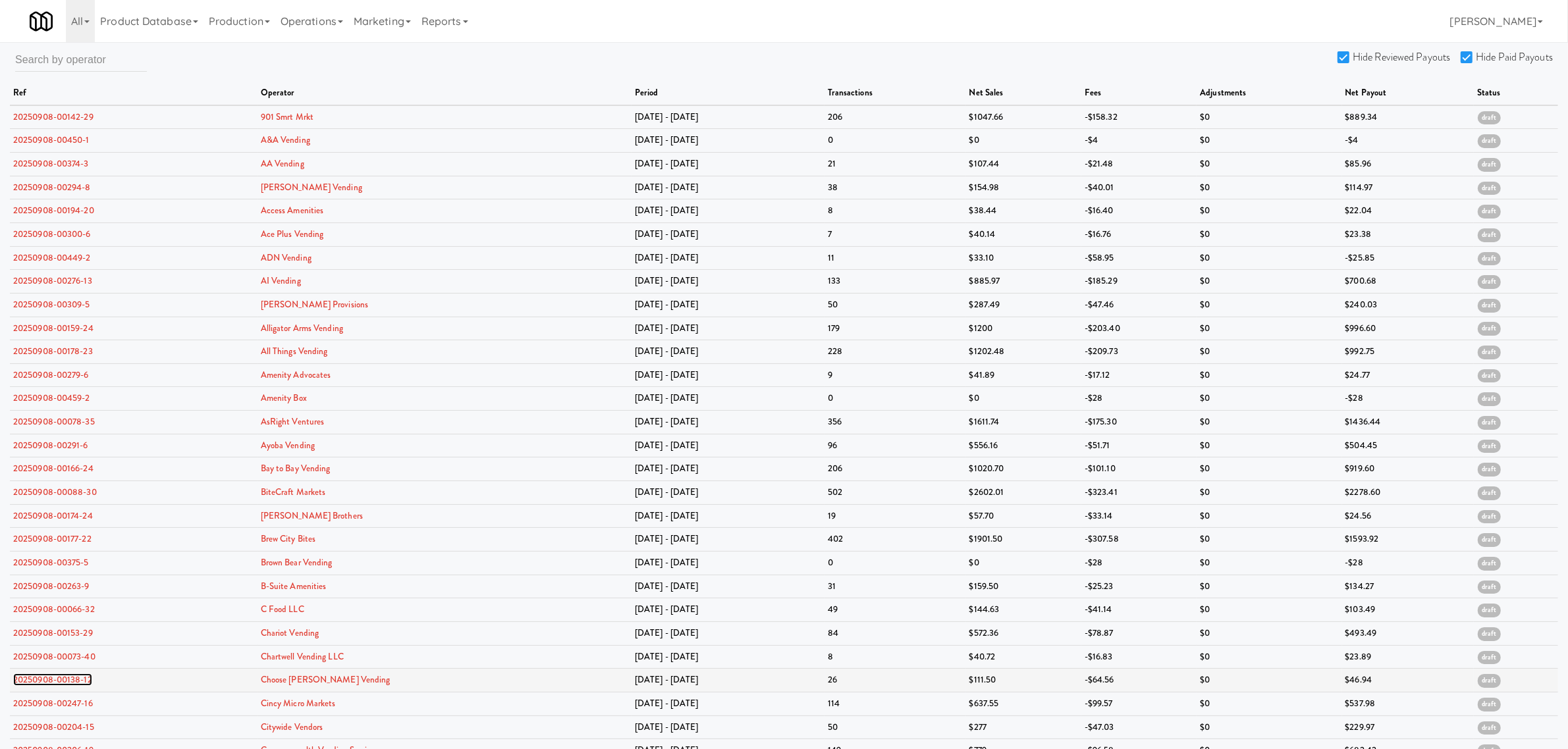
click at [57, 685] on link "20250908-00138-12" at bounding box center [52, 680] width 79 height 13
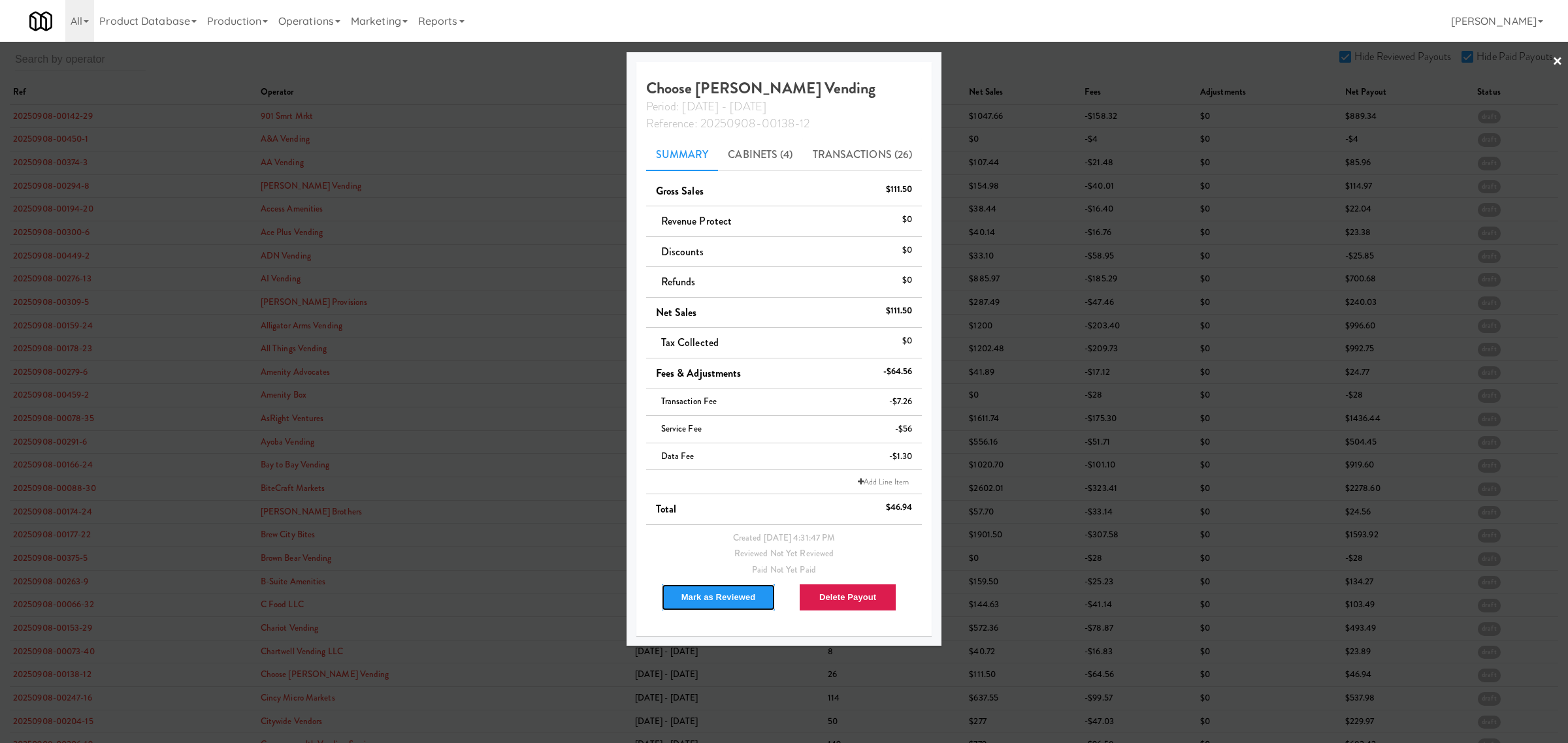
click at [708, 591] on button "Mark as Reviewed" at bounding box center [719, 597] width 115 height 27
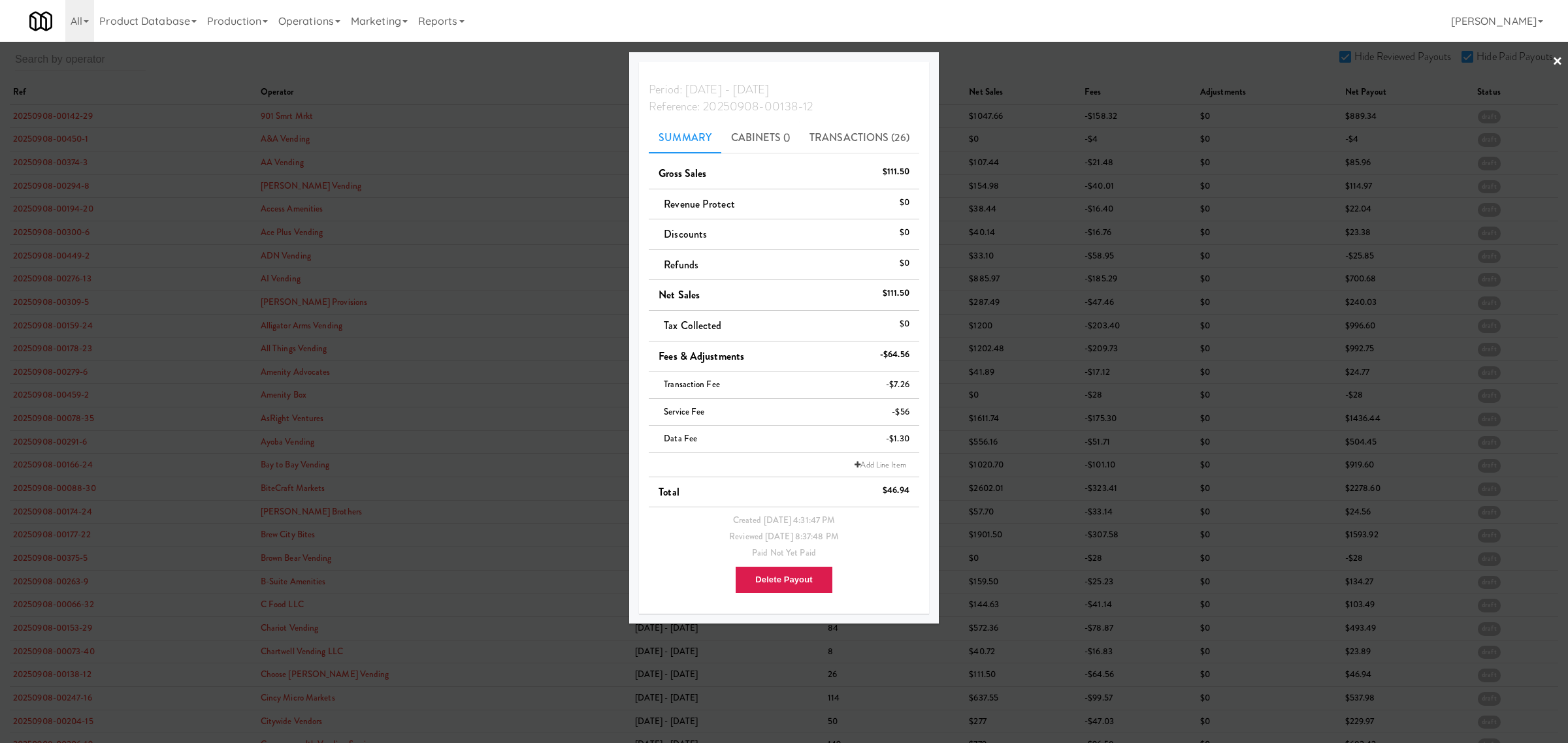
click at [50, 684] on div at bounding box center [784, 372] width 1568 height 743
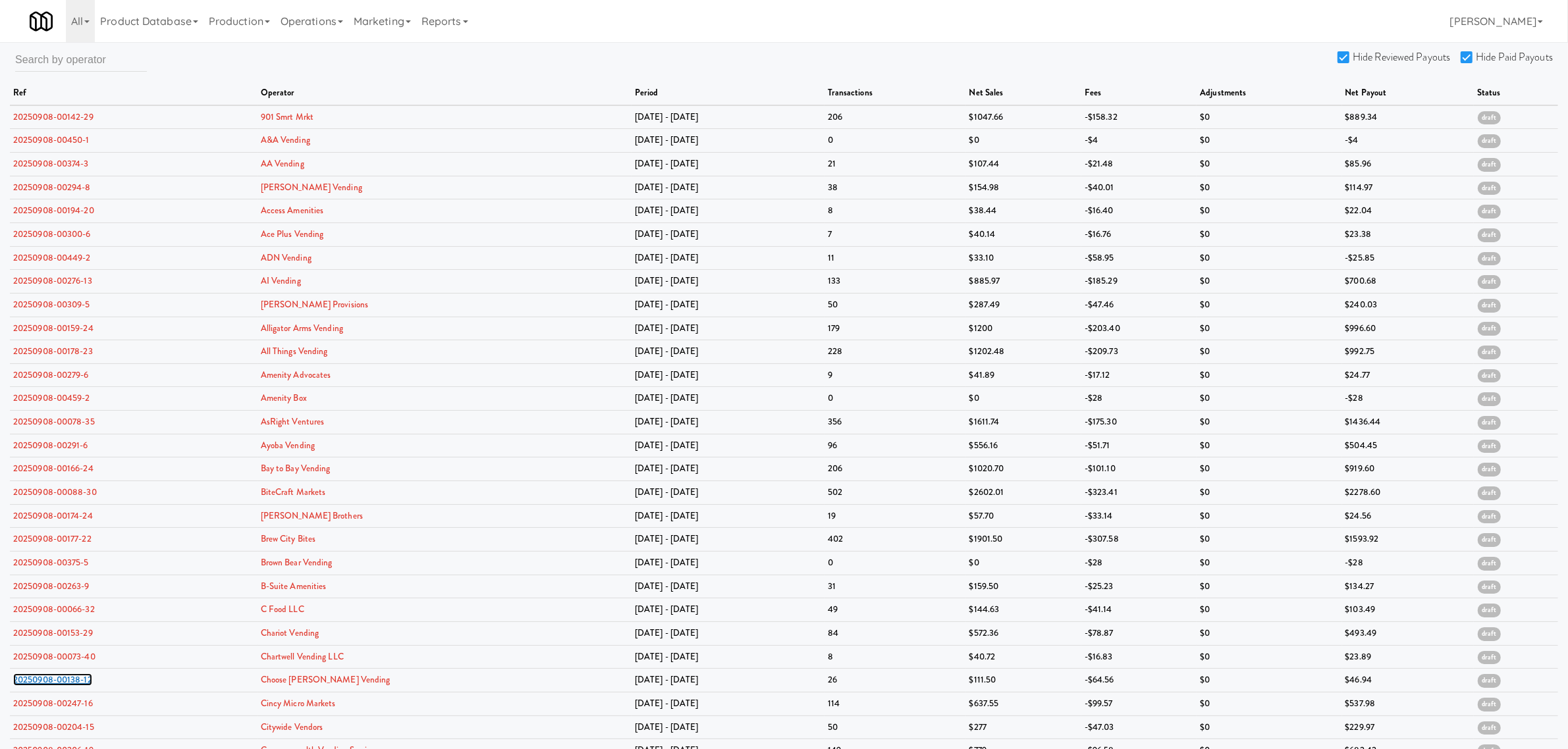
click at [50, 686] on link "20250908-00138-12" at bounding box center [52, 680] width 79 height 13
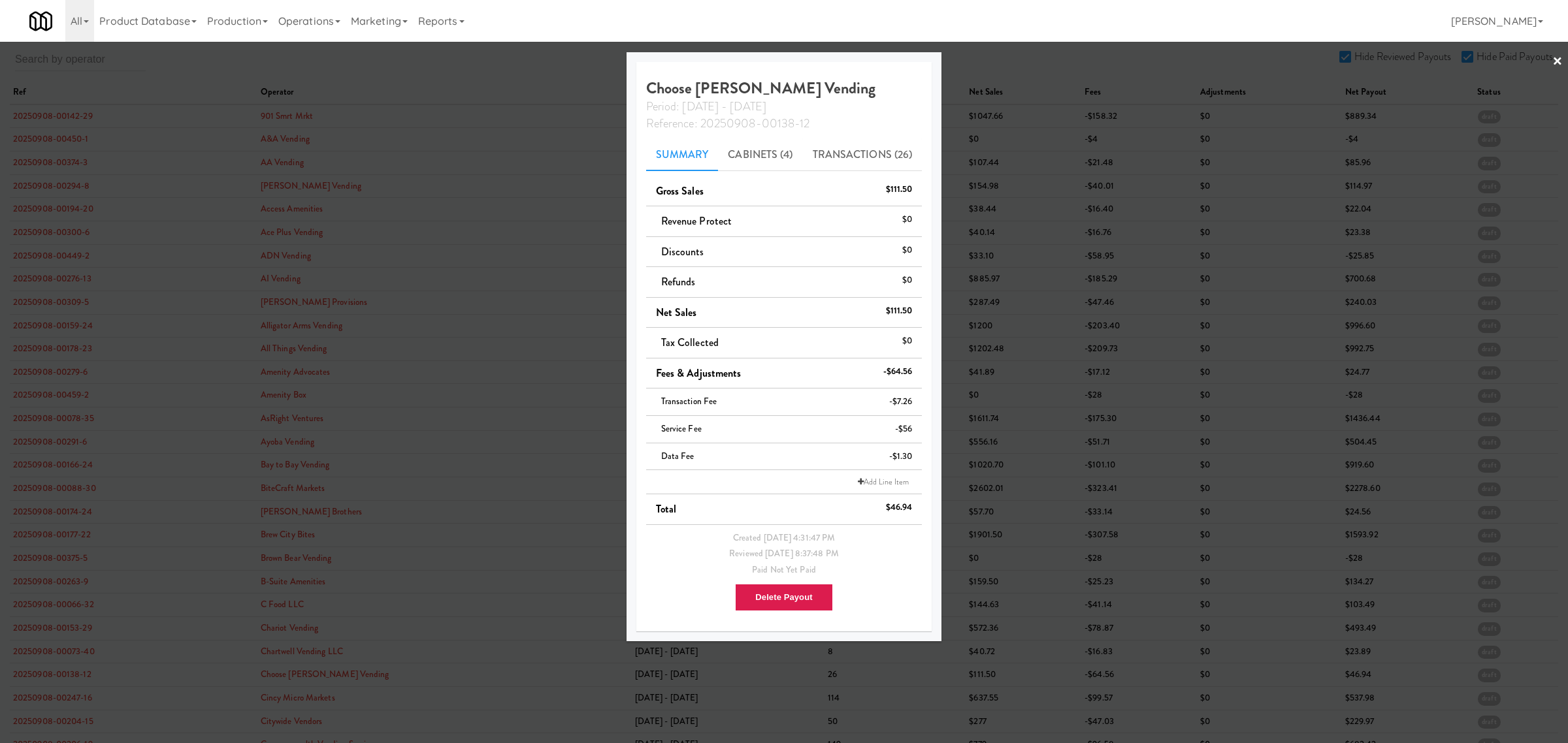
click at [65, 710] on div at bounding box center [784, 372] width 1568 height 743
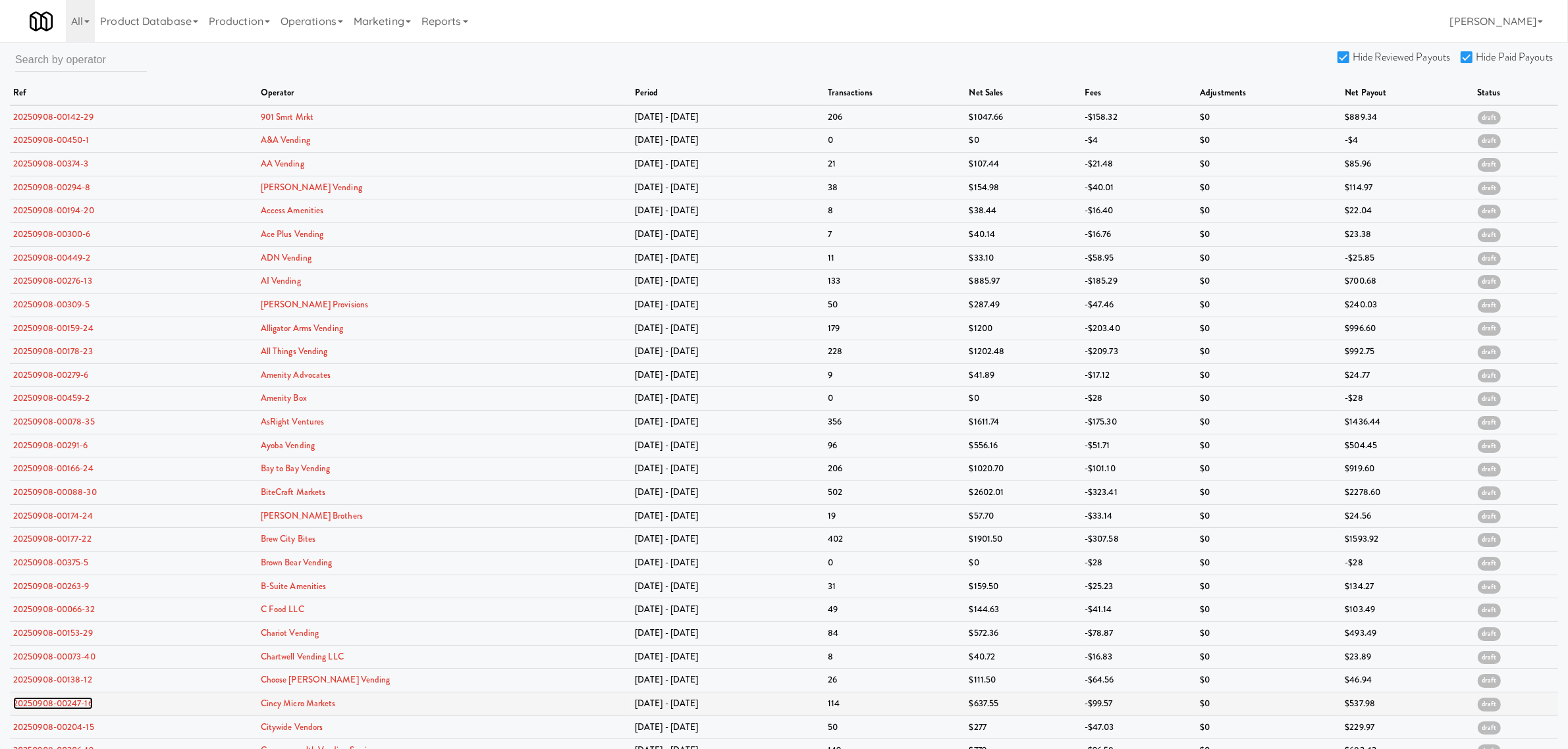
click at [66, 710] on link "20250908-00247-16" at bounding box center [52, 704] width 80 height 13
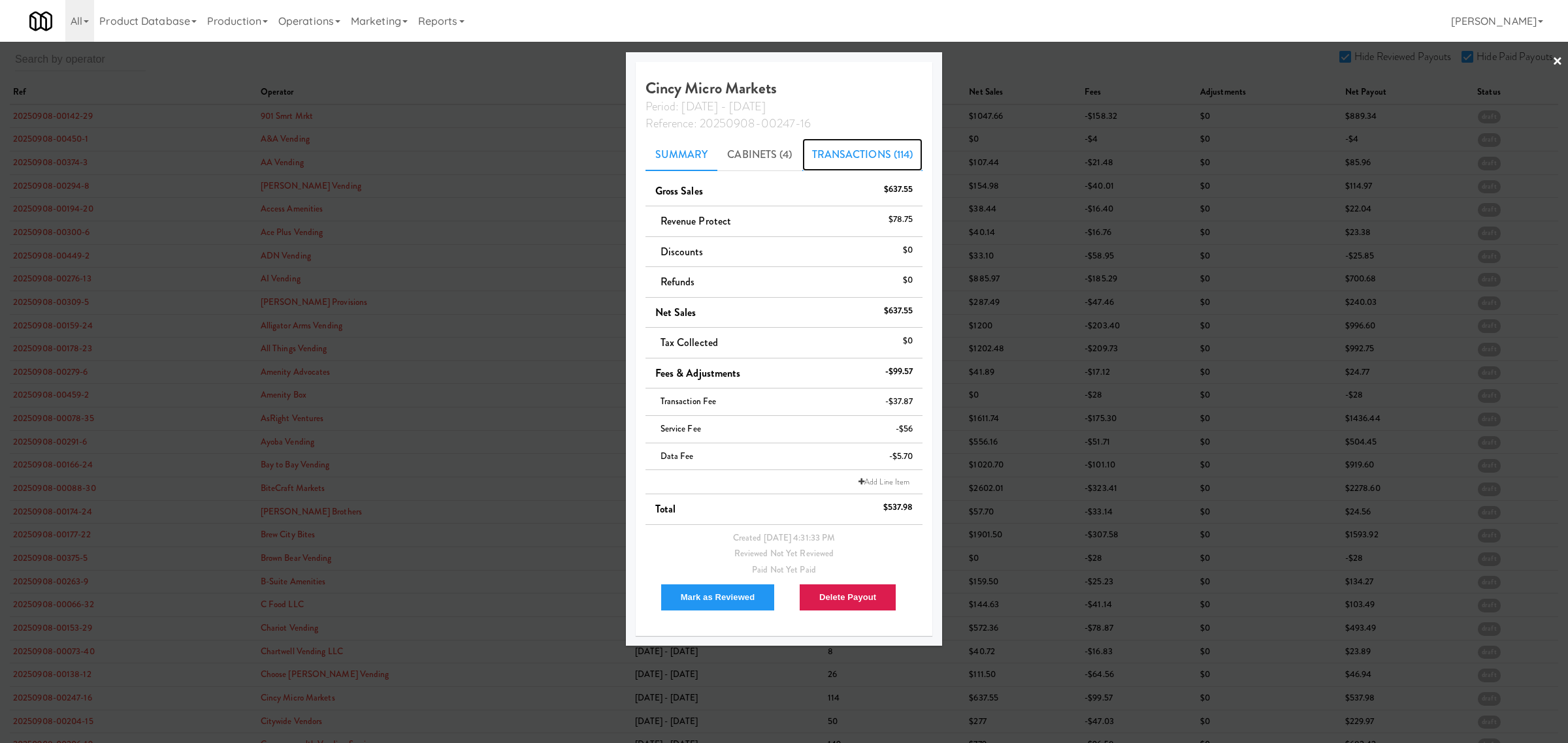
click at [872, 151] on link "Transactions (114)" at bounding box center [863, 154] width 121 height 32
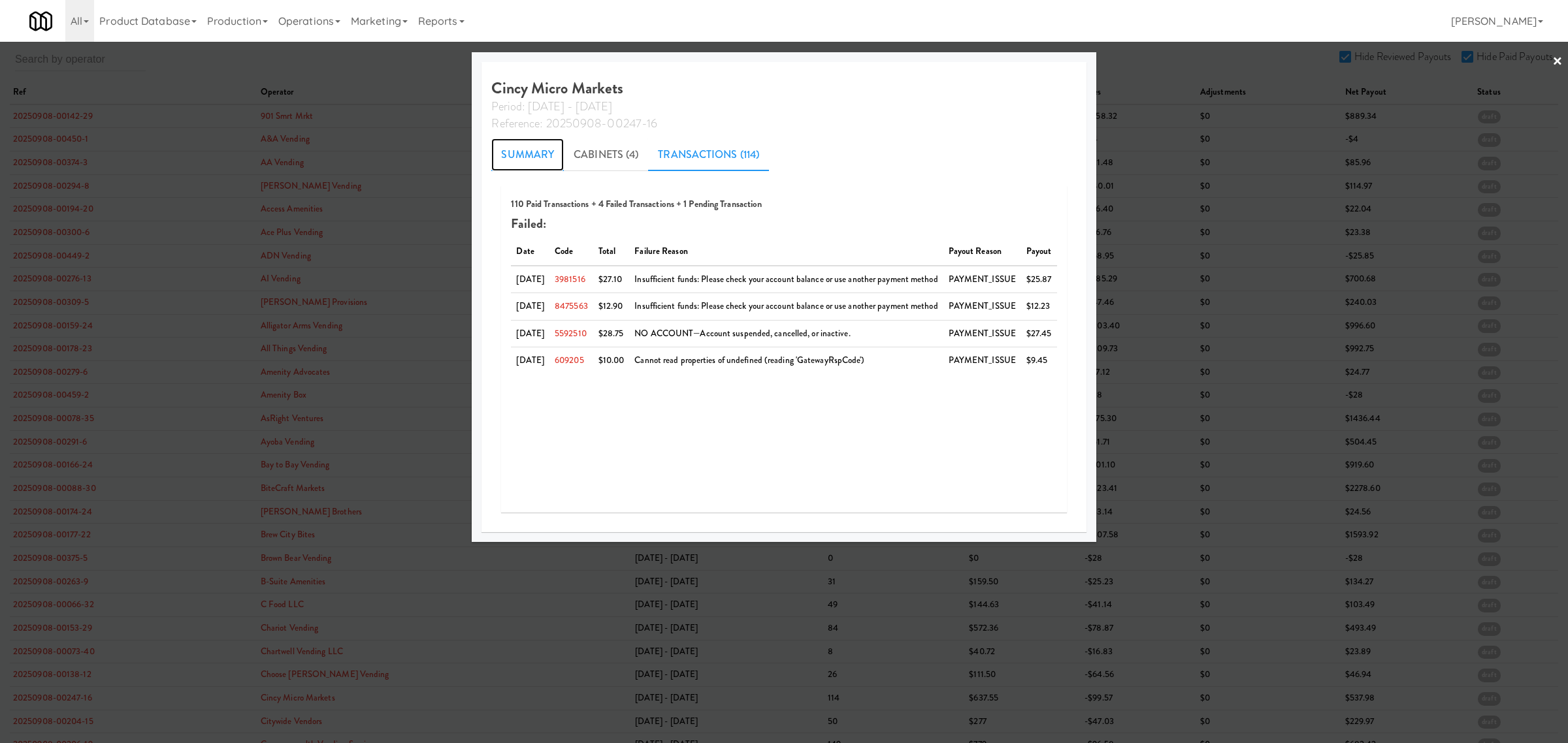
click at [515, 149] on link "Summary" at bounding box center [528, 154] width 72 height 32
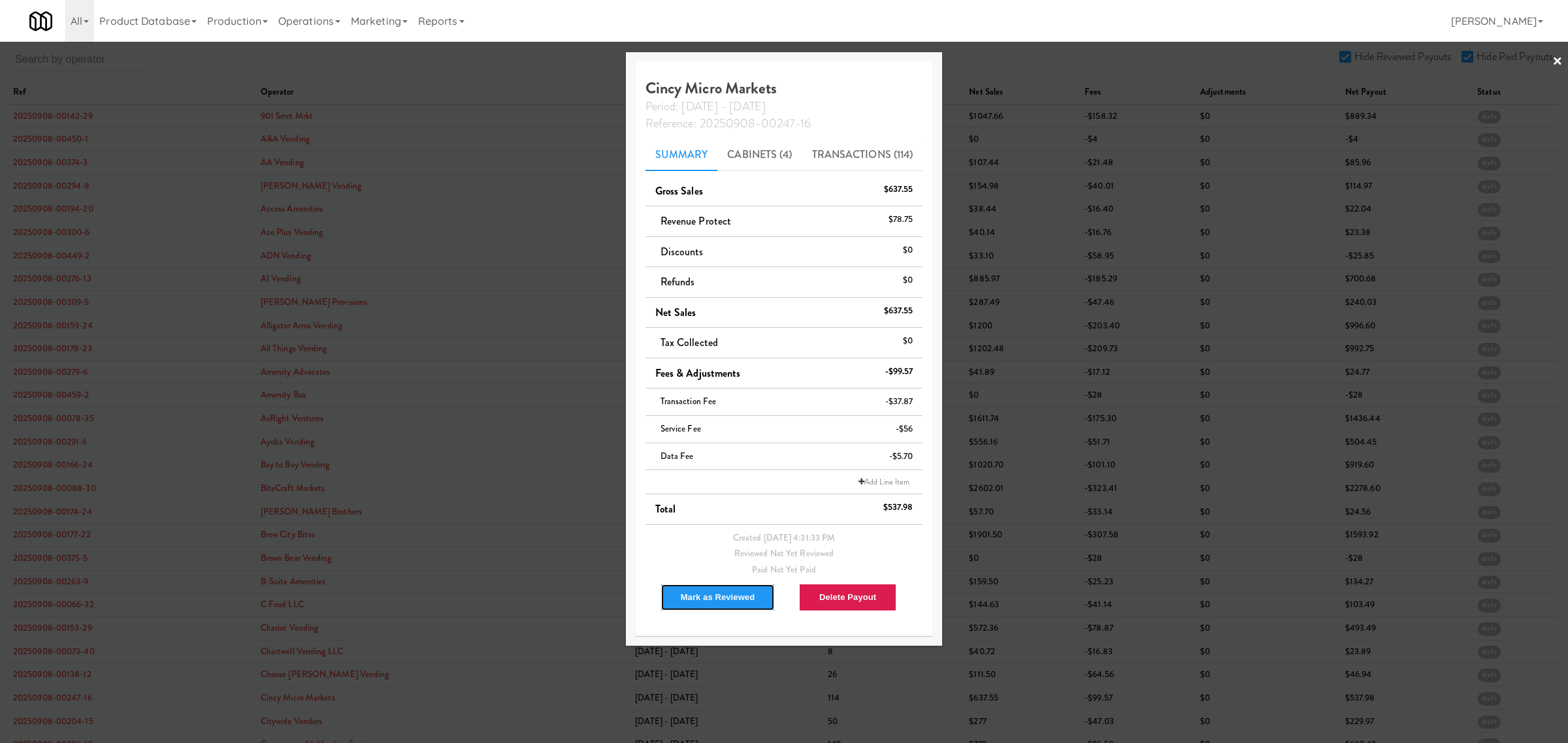
click at [681, 601] on button "Mark as Reviewed" at bounding box center [719, 597] width 115 height 27
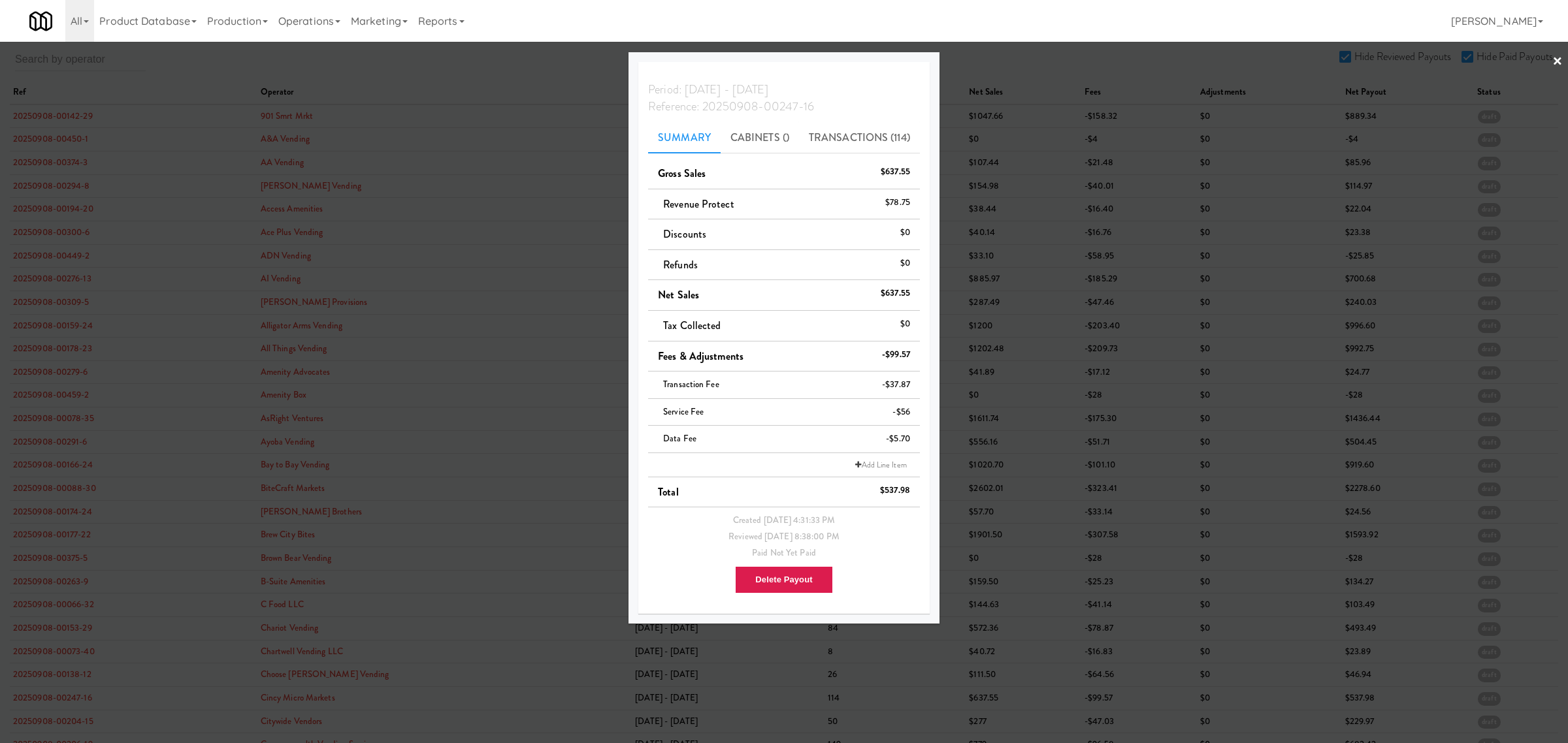
click at [74, 698] on div at bounding box center [784, 372] width 1568 height 743
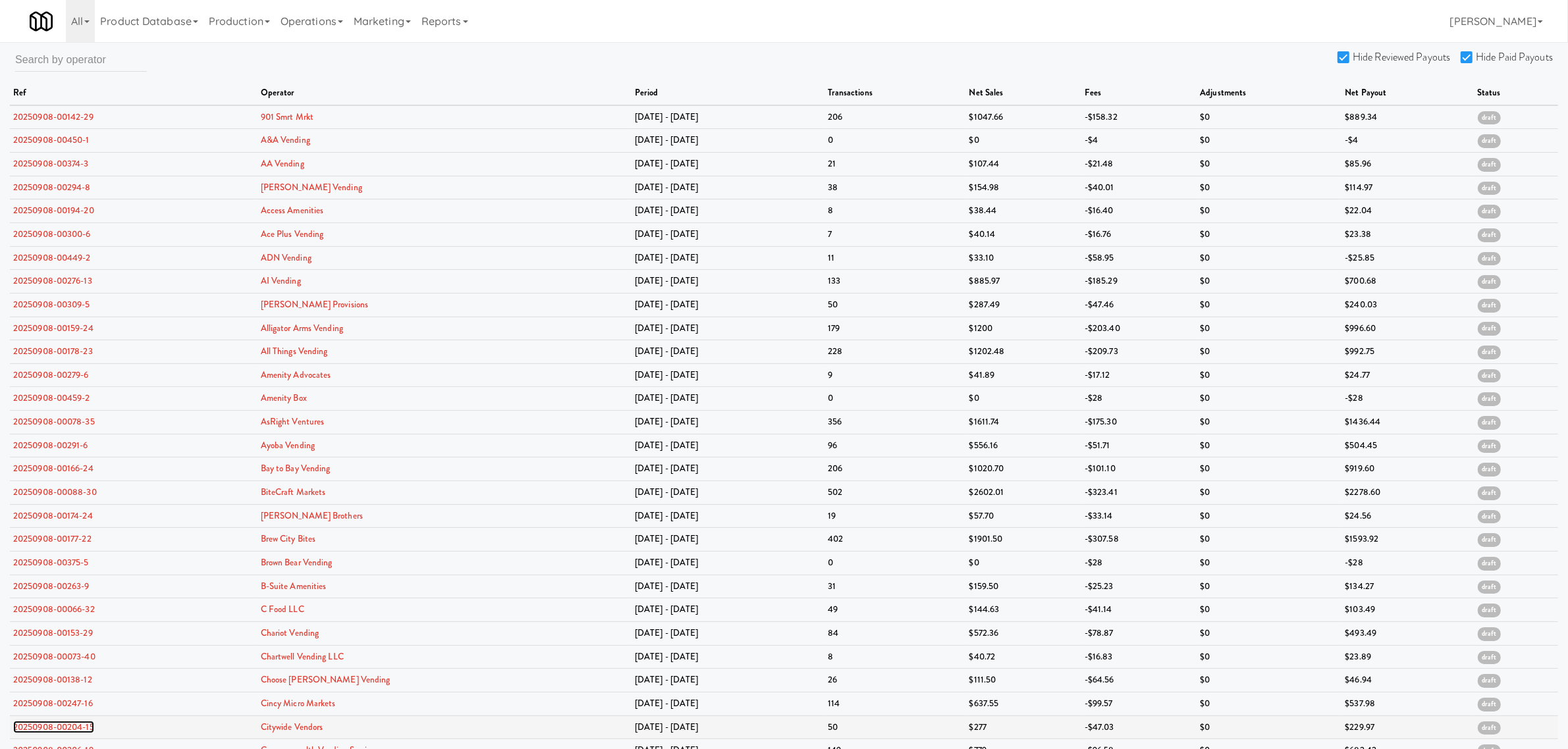
click at [51, 733] on link "20250908-00204-15" at bounding box center [53, 727] width 81 height 13
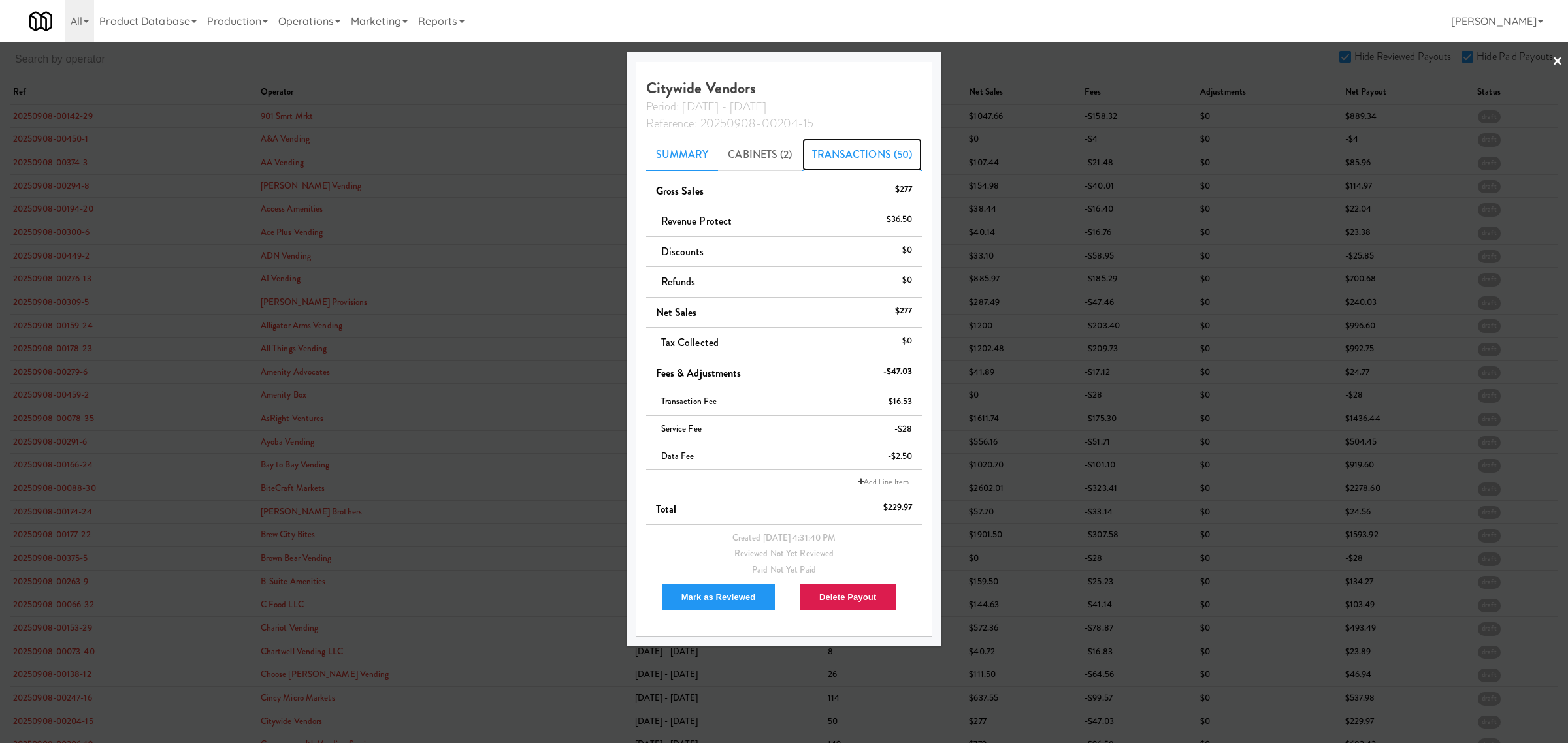
click at [841, 148] on link "Transactions (50)" at bounding box center [862, 154] width 120 height 32
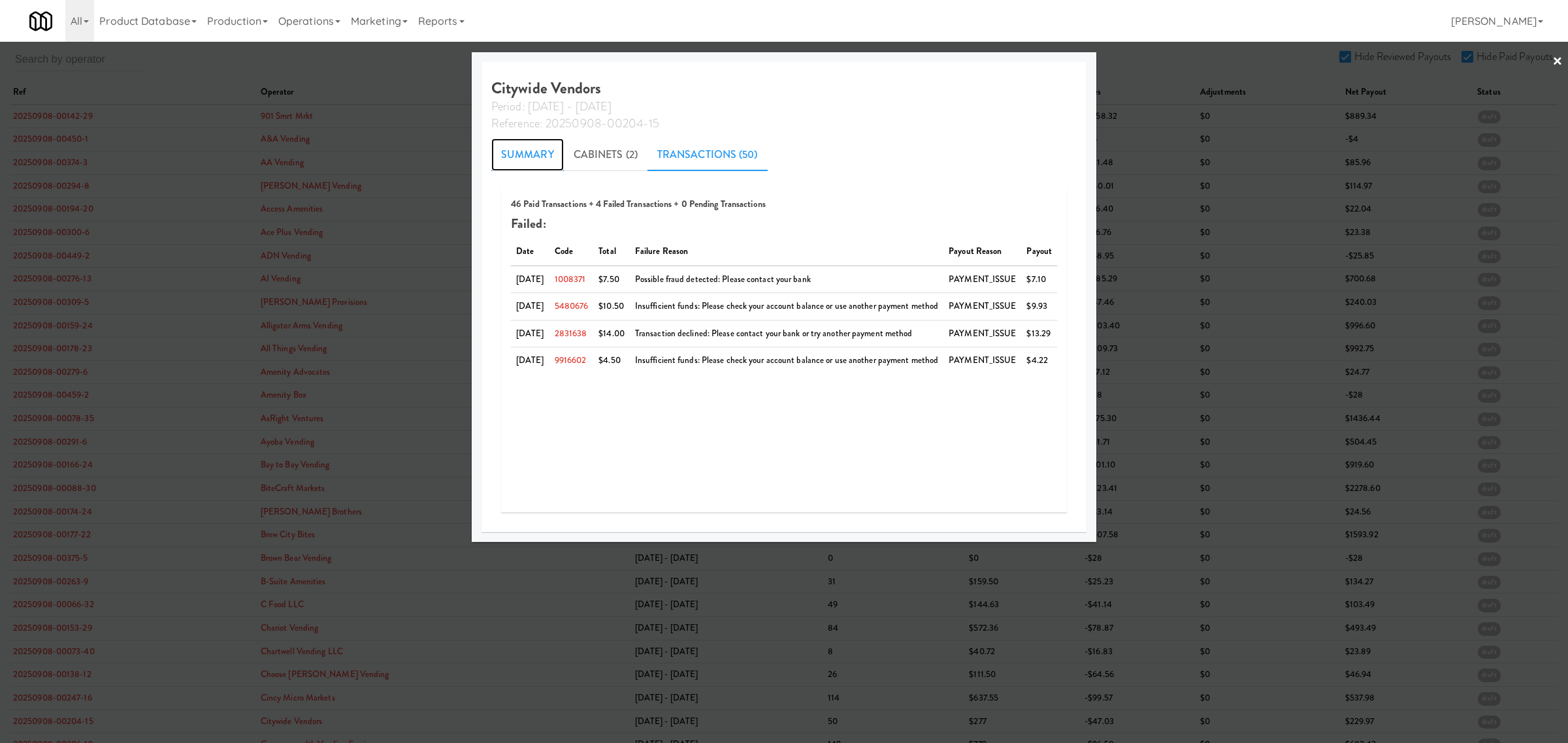
click at [510, 154] on link "Summary" at bounding box center [528, 154] width 72 height 32
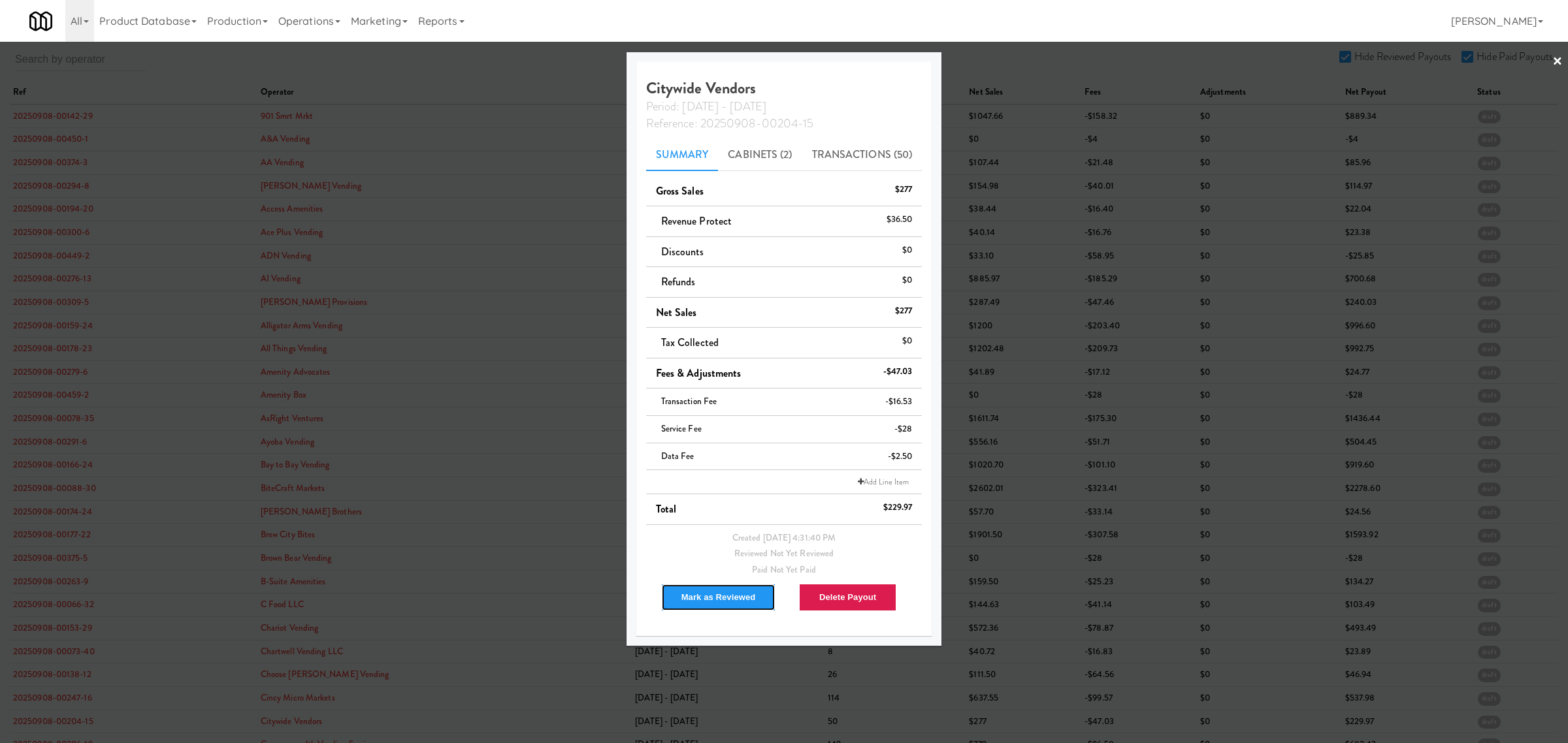
click at [714, 599] on button "Mark as Reviewed" at bounding box center [719, 597] width 115 height 27
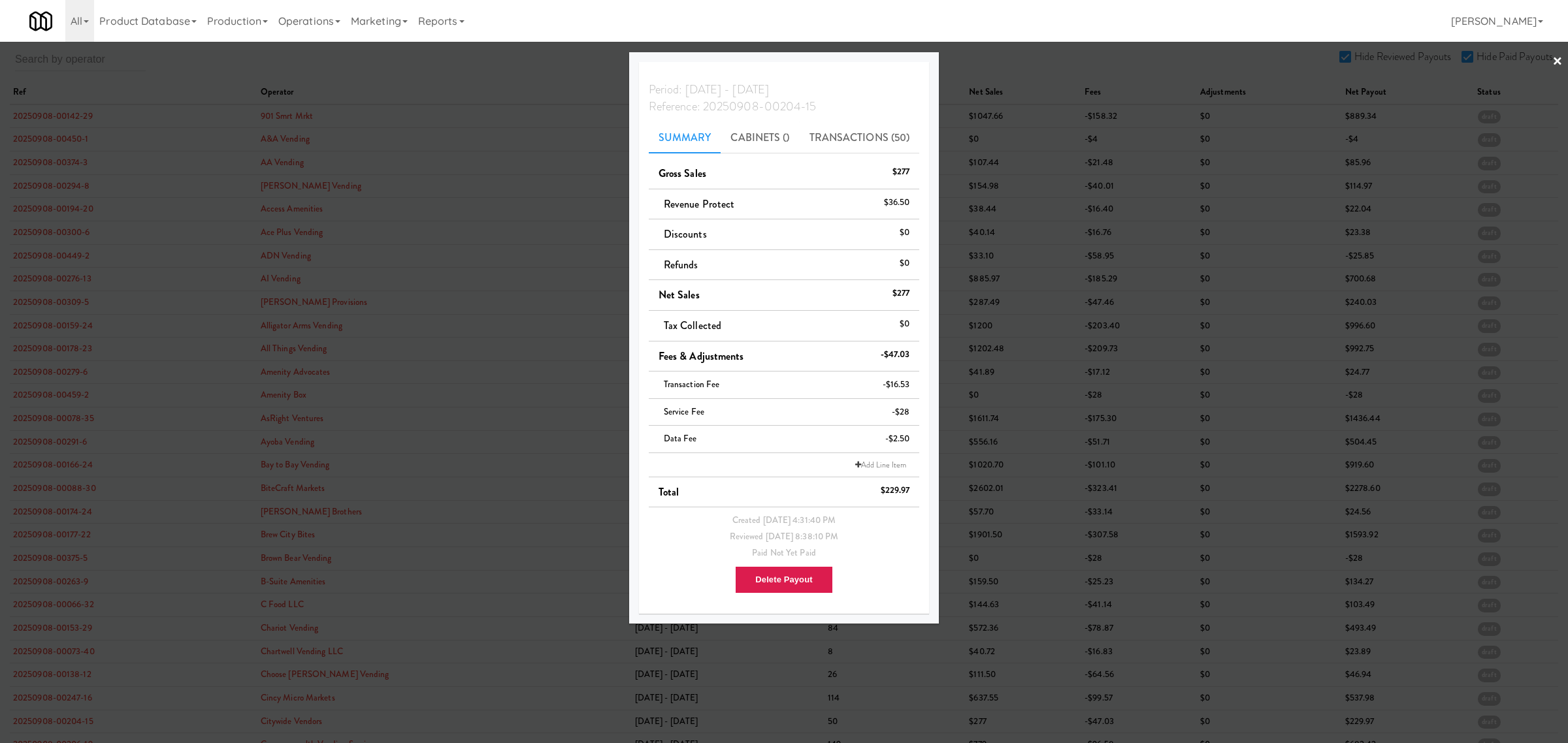
click at [444, 76] on div at bounding box center [784, 372] width 1568 height 743
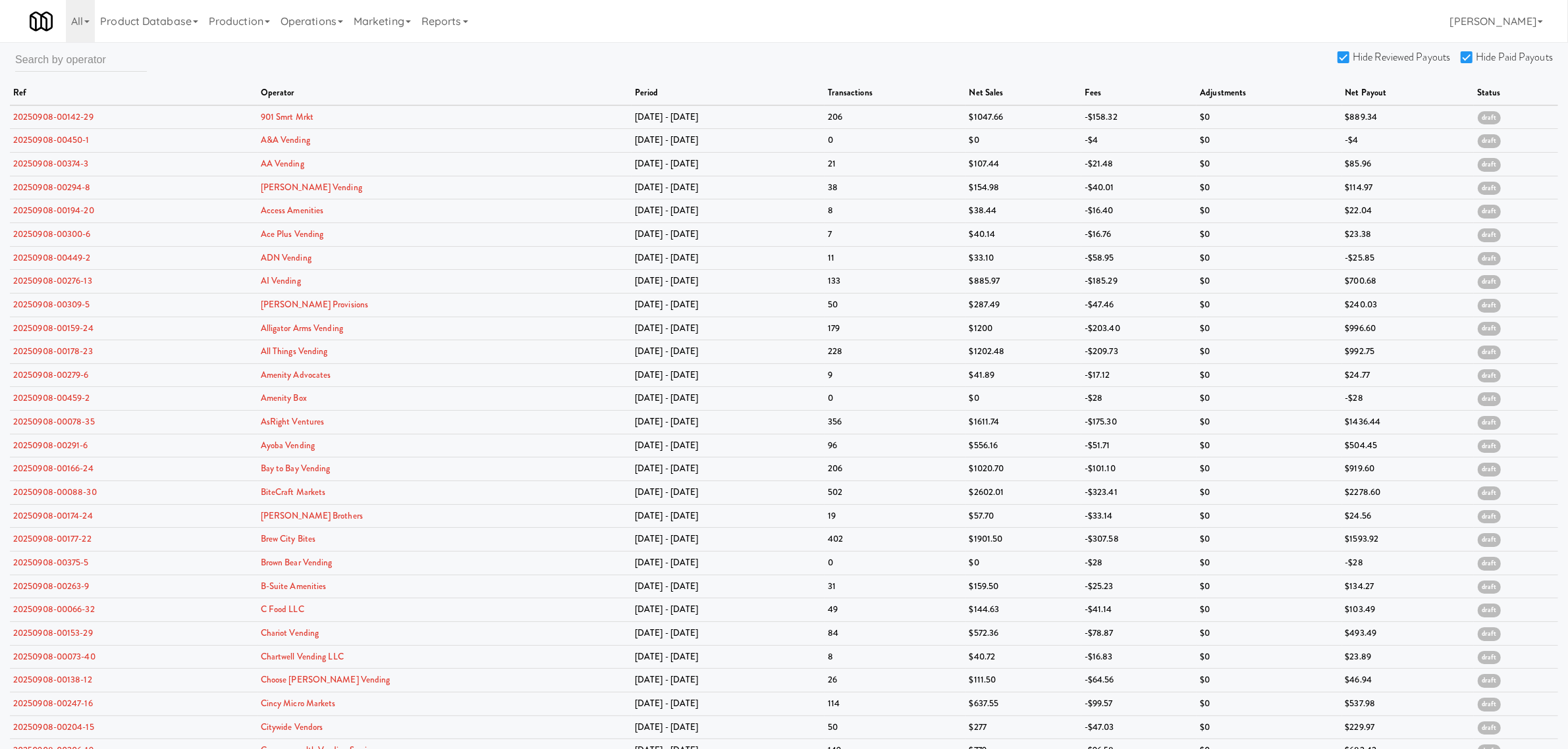
click at [1343, 54] on input "Hide Reviewed Payouts" at bounding box center [1344, 57] width 15 height 11
checkbox input "false"
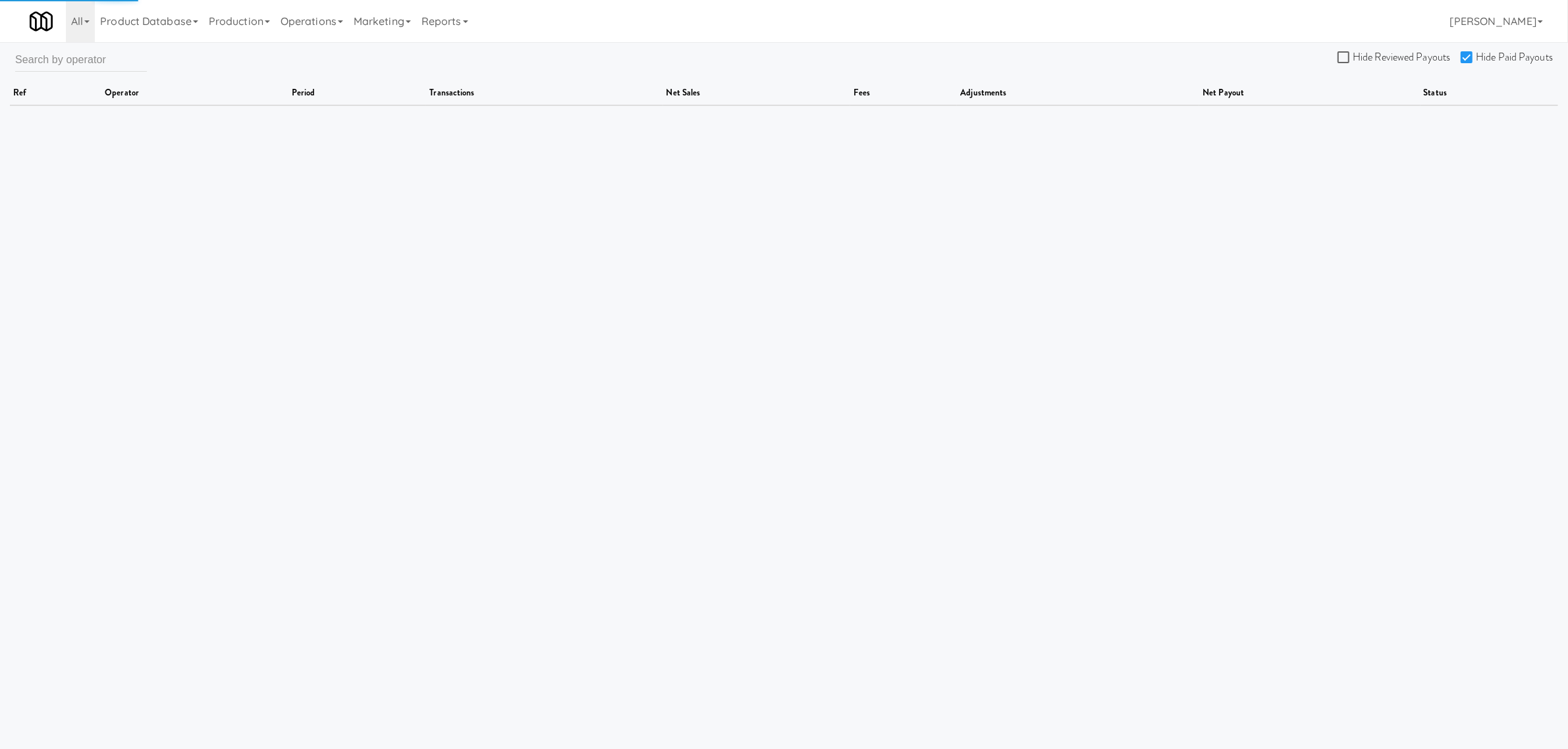
click at [1467, 52] on input "Hide Paid Payouts" at bounding box center [1467, 57] width 15 height 11
checkbox input "false"
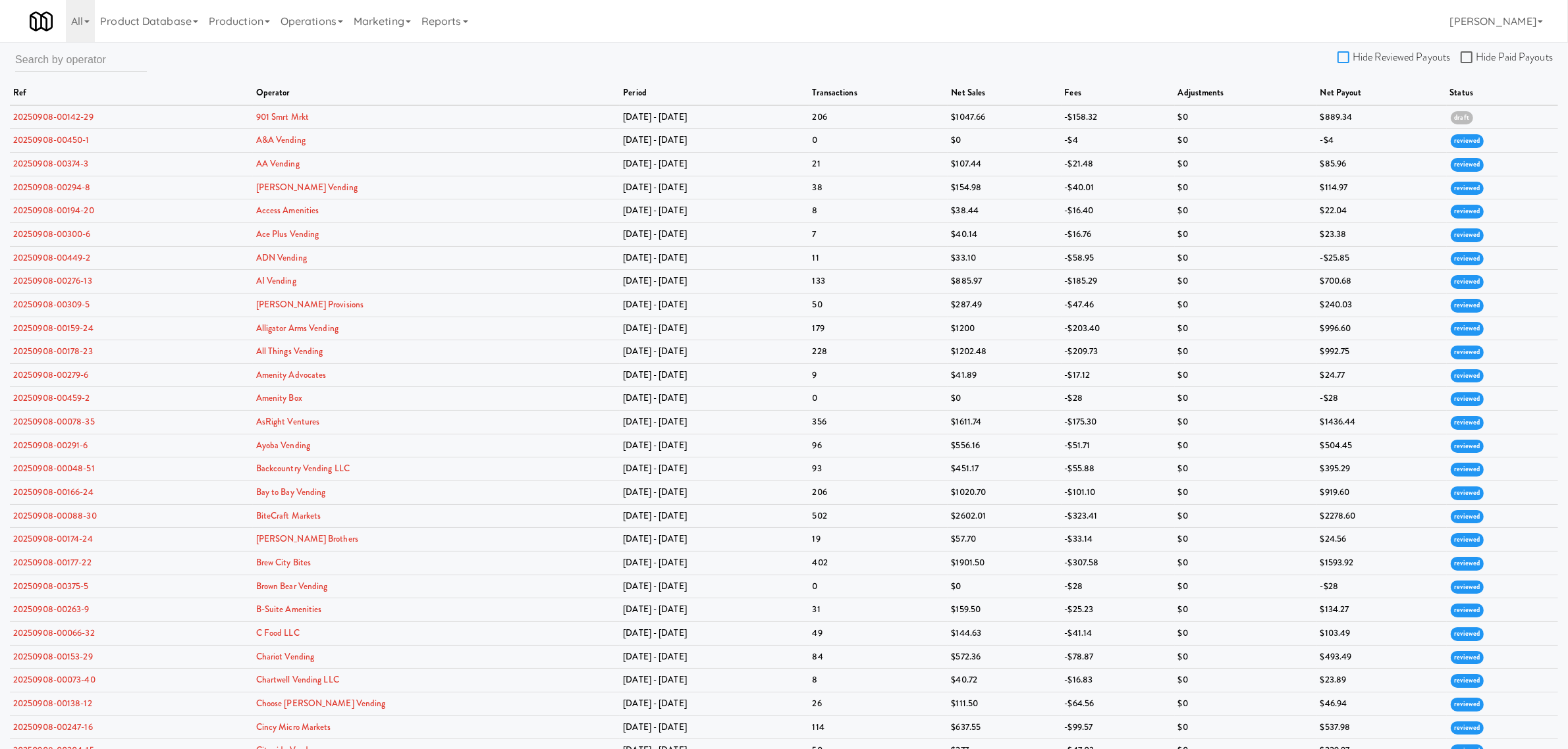
click at [1349, 57] on input "Hide Reviewed Payouts" at bounding box center [1344, 57] width 15 height 11
checkbox input "true"
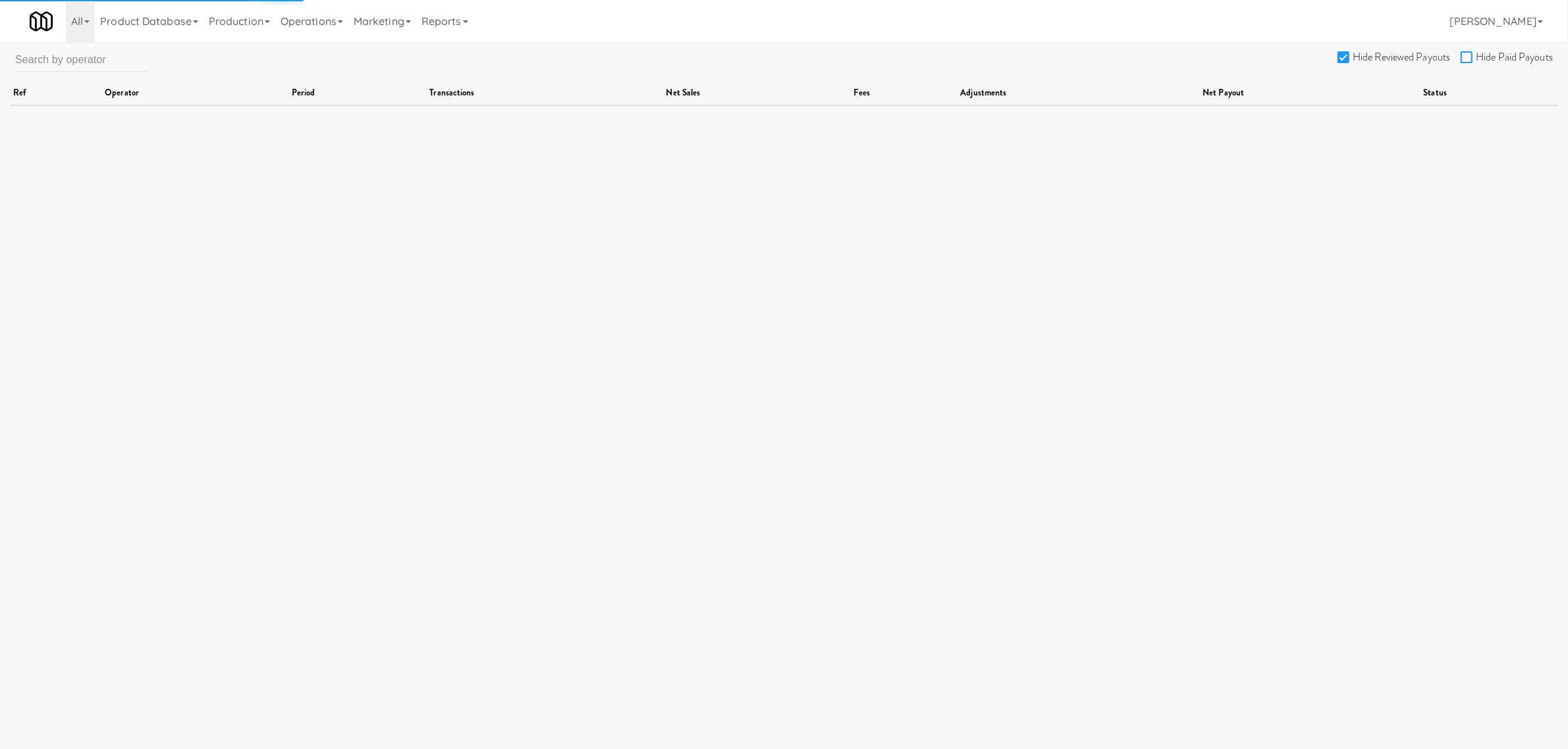
click at [1472, 56] on input "Hide Paid Payouts" at bounding box center [1467, 57] width 15 height 11
checkbox input "true"
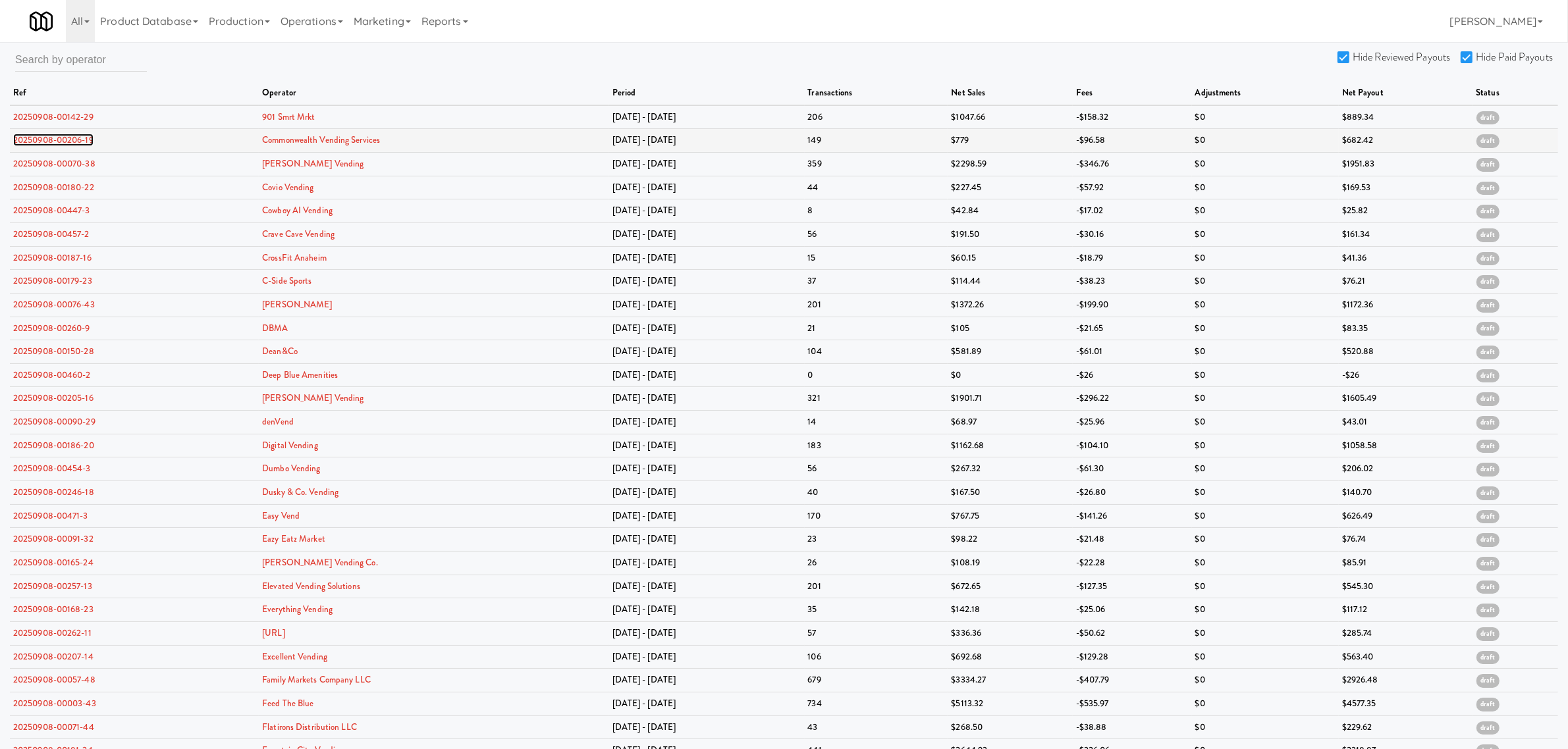
click at [50, 136] on link "20250908-00206-19" at bounding box center [53, 140] width 81 height 13
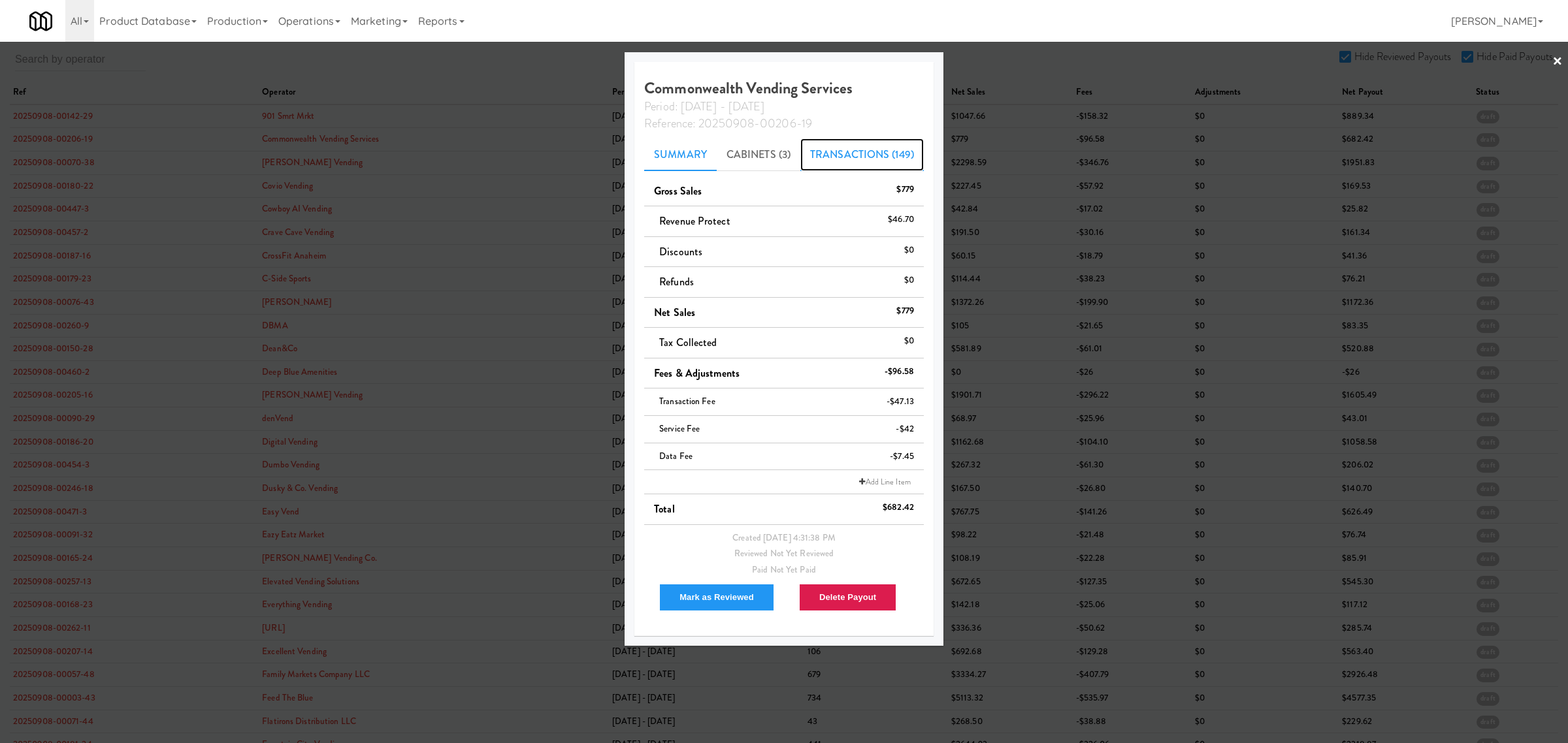
click at [866, 145] on link "Transactions (149)" at bounding box center [862, 154] width 123 height 32
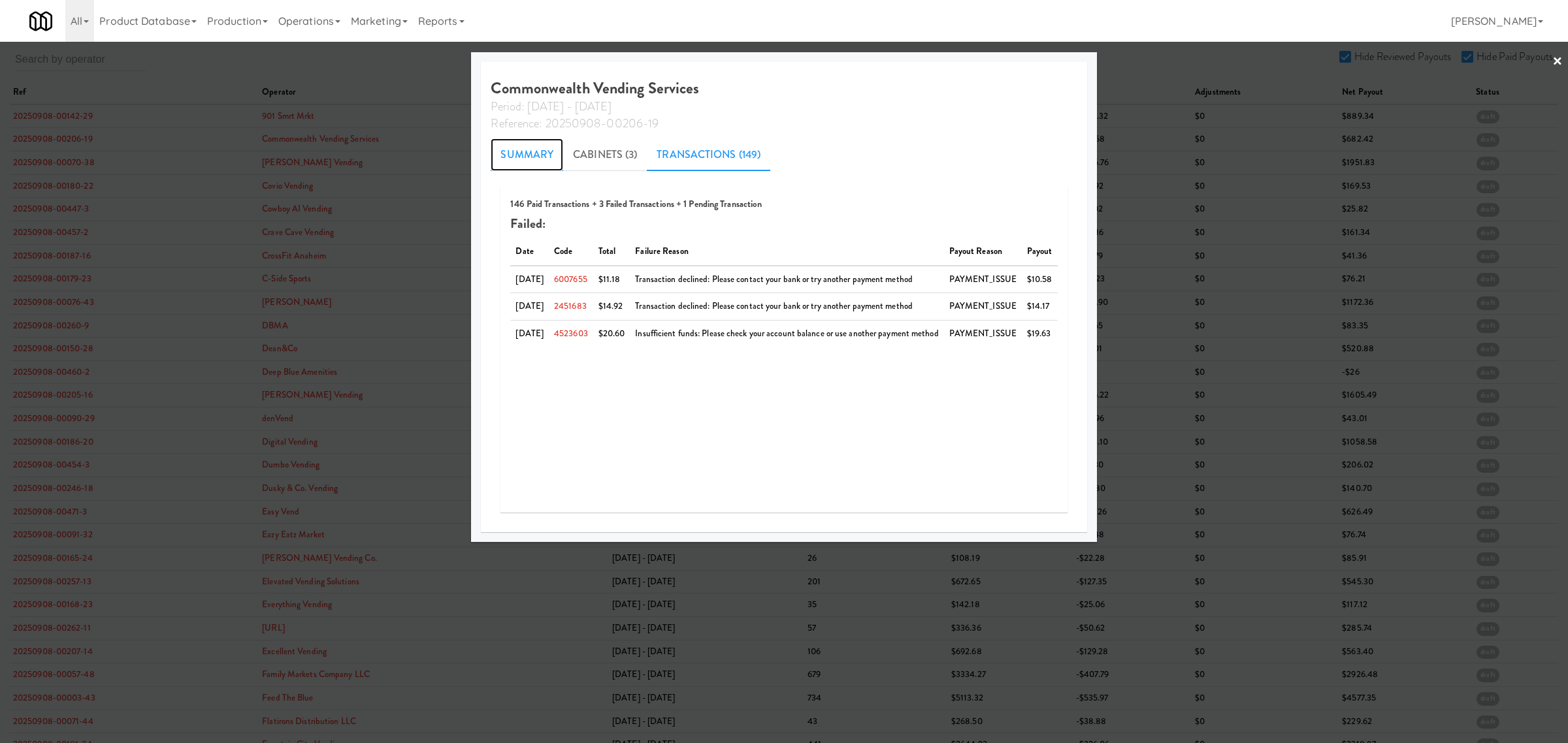
click at [509, 161] on link "Summary" at bounding box center [527, 154] width 72 height 32
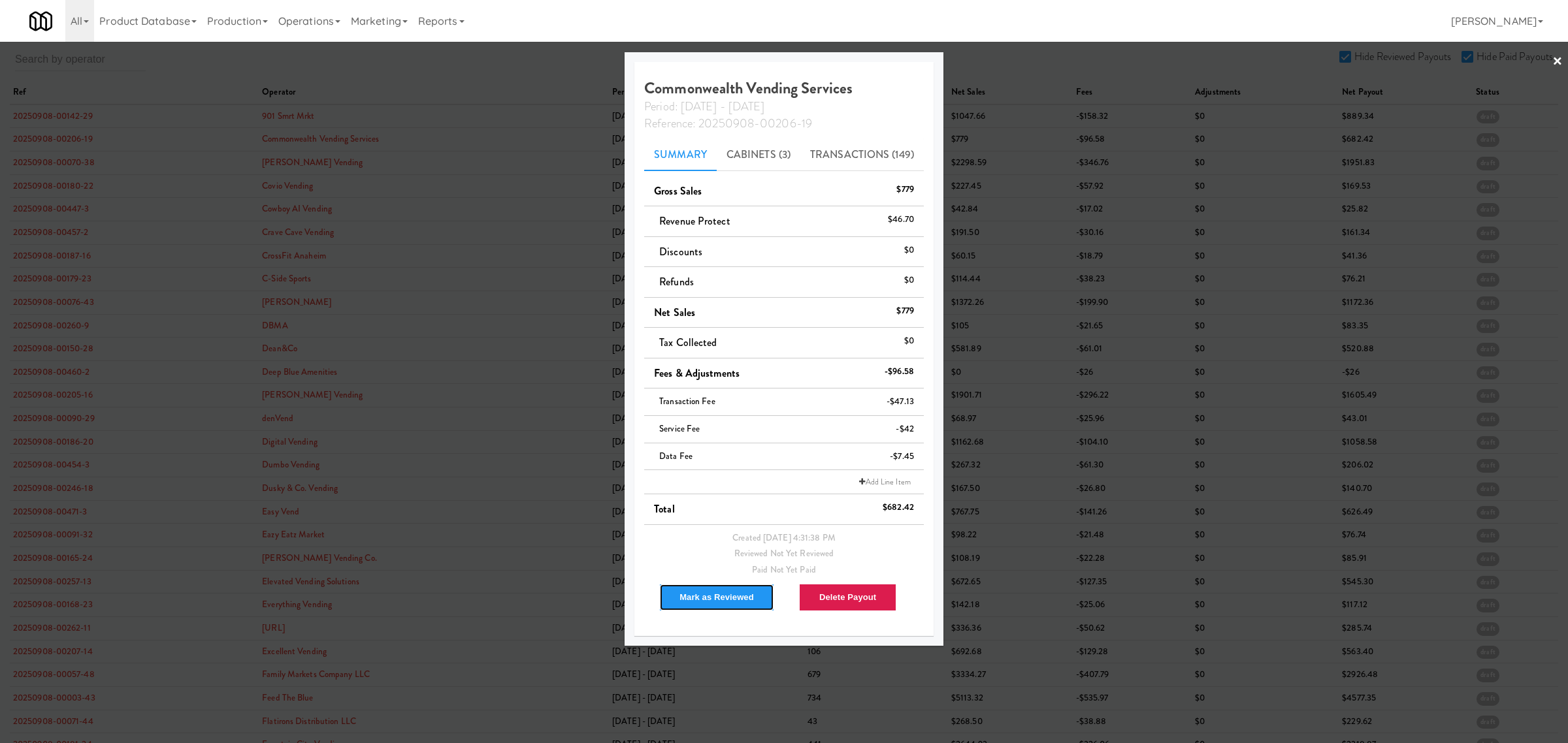
click at [719, 595] on button "Mark as Reviewed" at bounding box center [717, 597] width 115 height 27
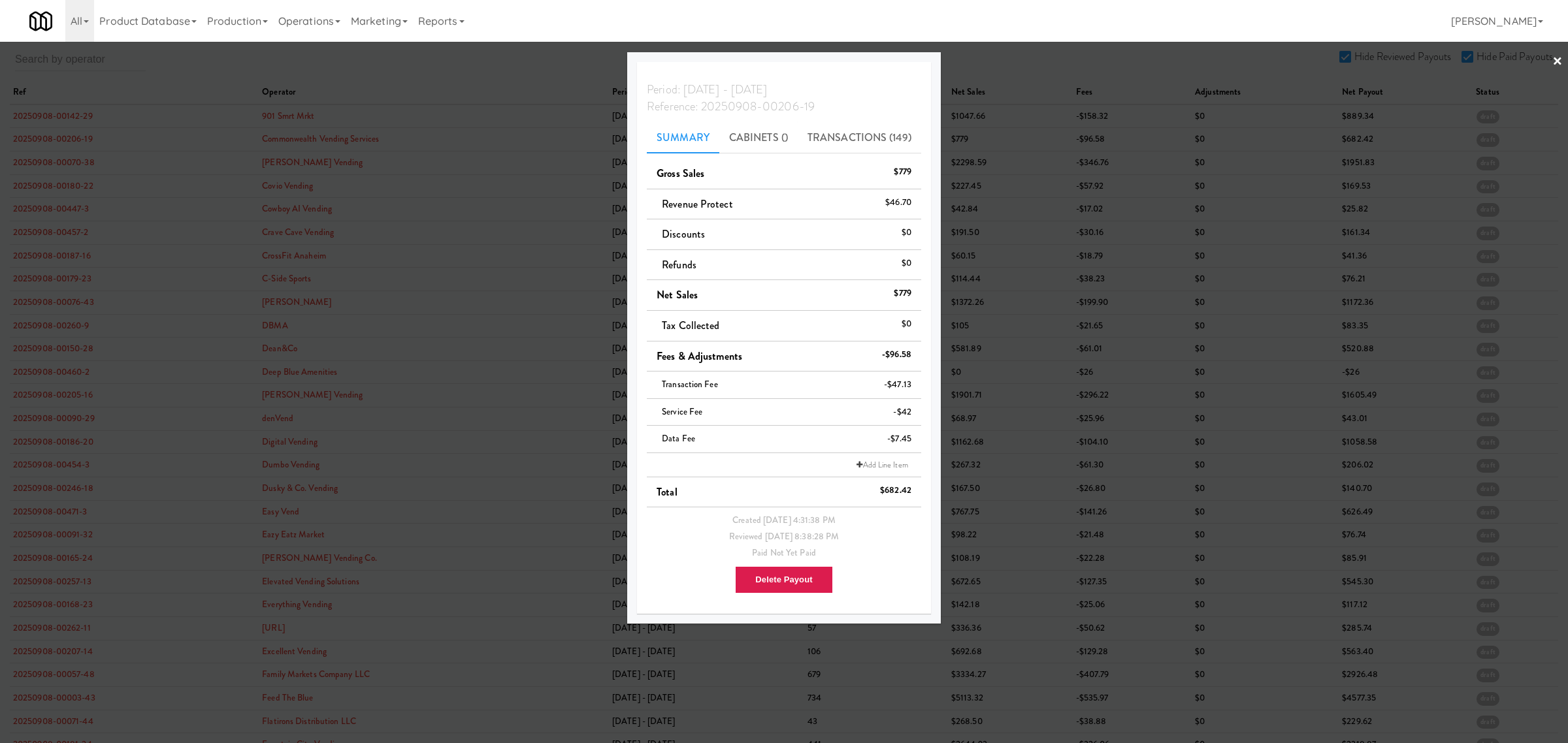
click at [50, 137] on div at bounding box center [784, 372] width 1568 height 743
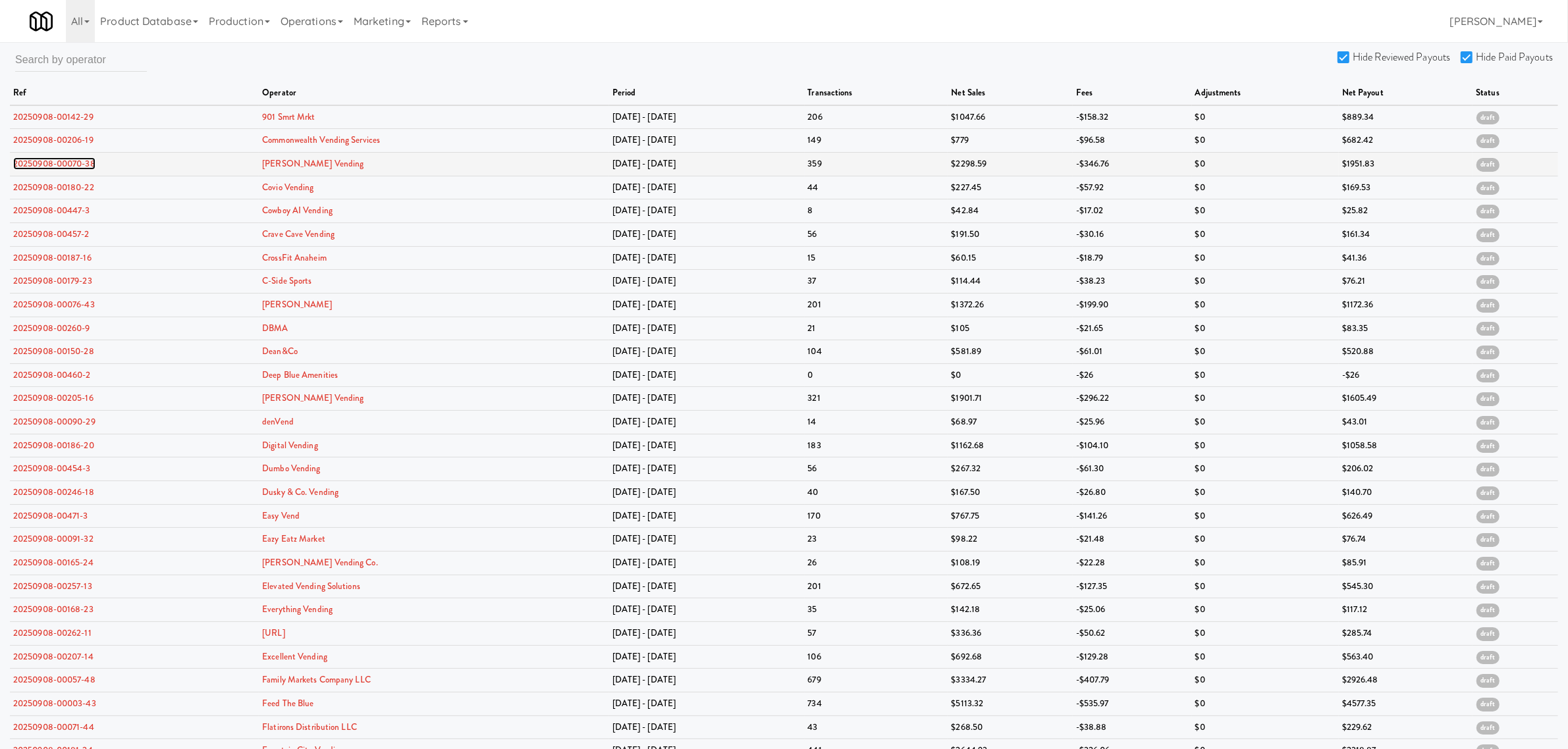
click at [50, 168] on link "20250908-00070-38" at bounding box center [54, 164] width 83 height 13
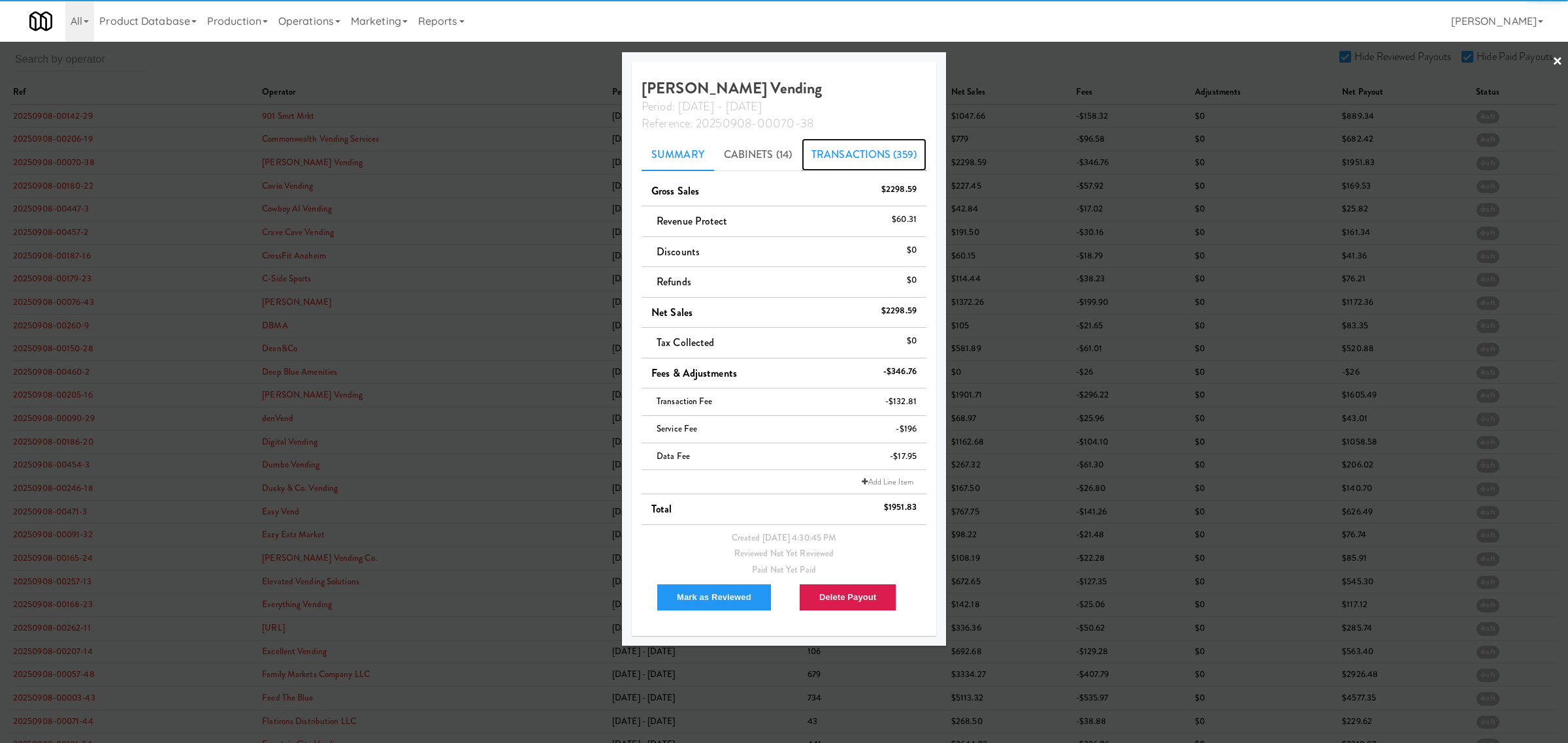
click at [810, 154] on link "Transactions (359)" at bounding box center [864, 154] width 125 height 32
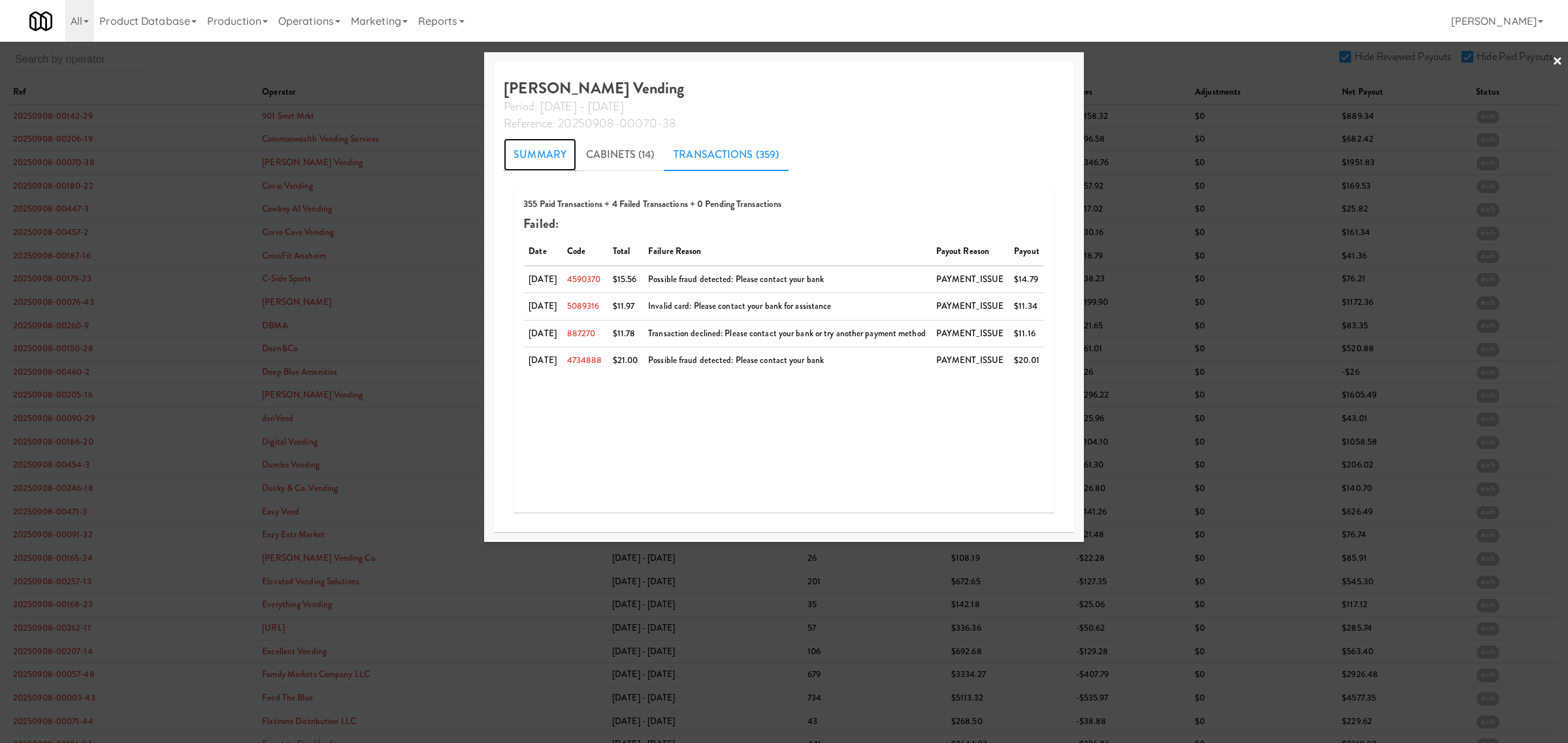
click at [531, 153] on link "Summary" at bounding box center [540, 154] width 72 height 32
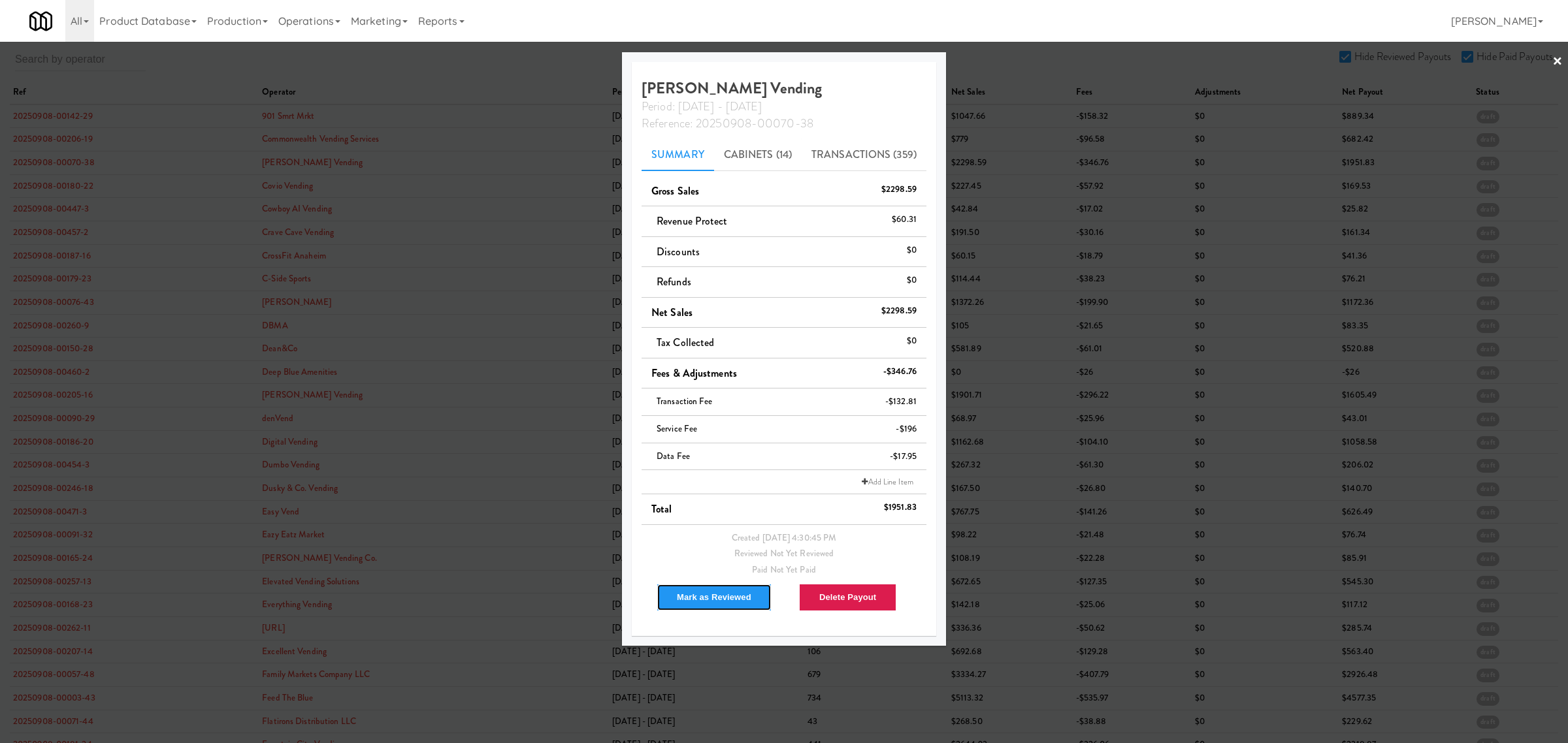
click at [694, 597] on button "Mark as Reviewed" at bounding box center [715, 597] width 115 height 27
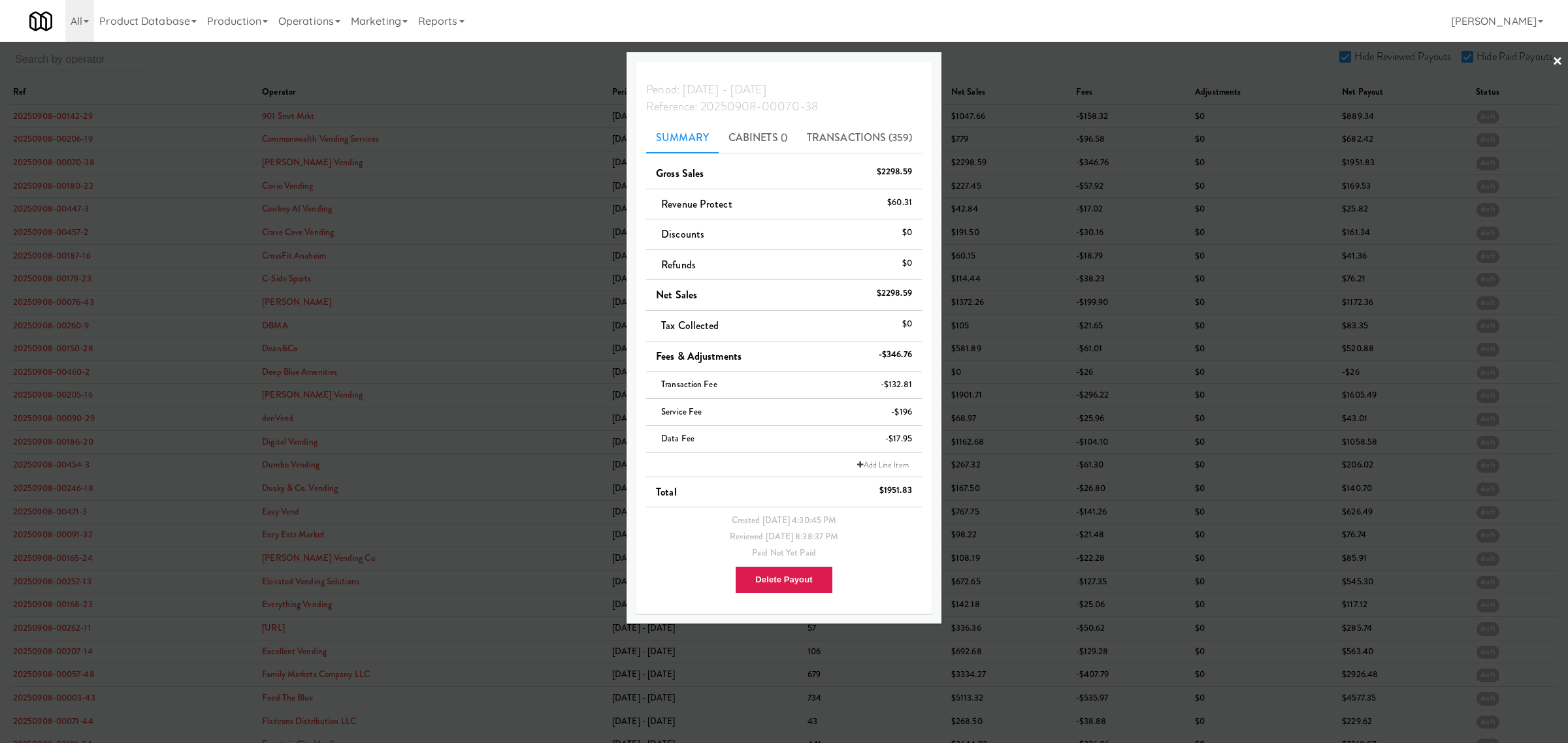
click at [194, 57] on div at bounding box center [784, 372] width 1568 height 743
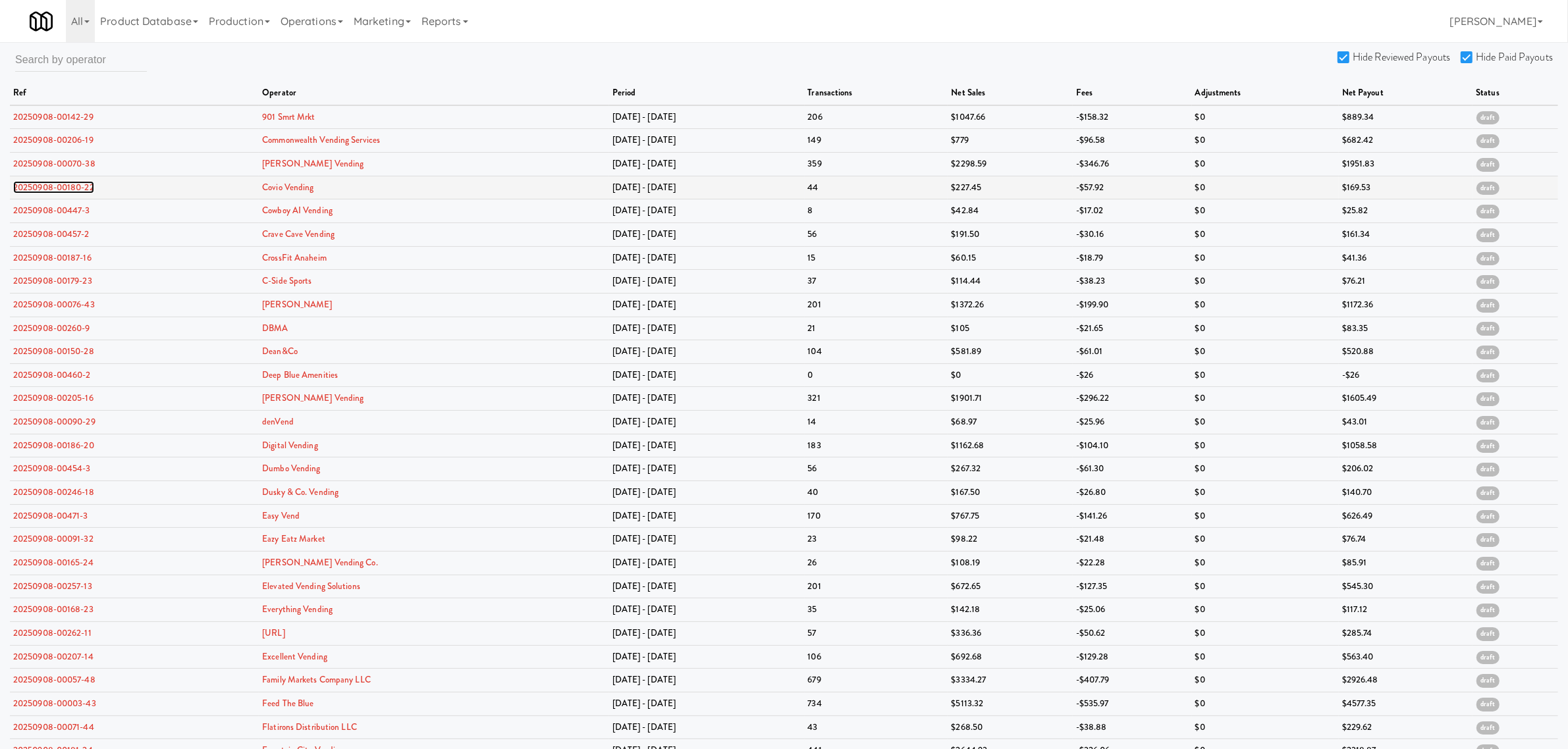
click at [57, 186] on link "20250908-00180-22" at bounding box center [53, 187] width 81 height 13
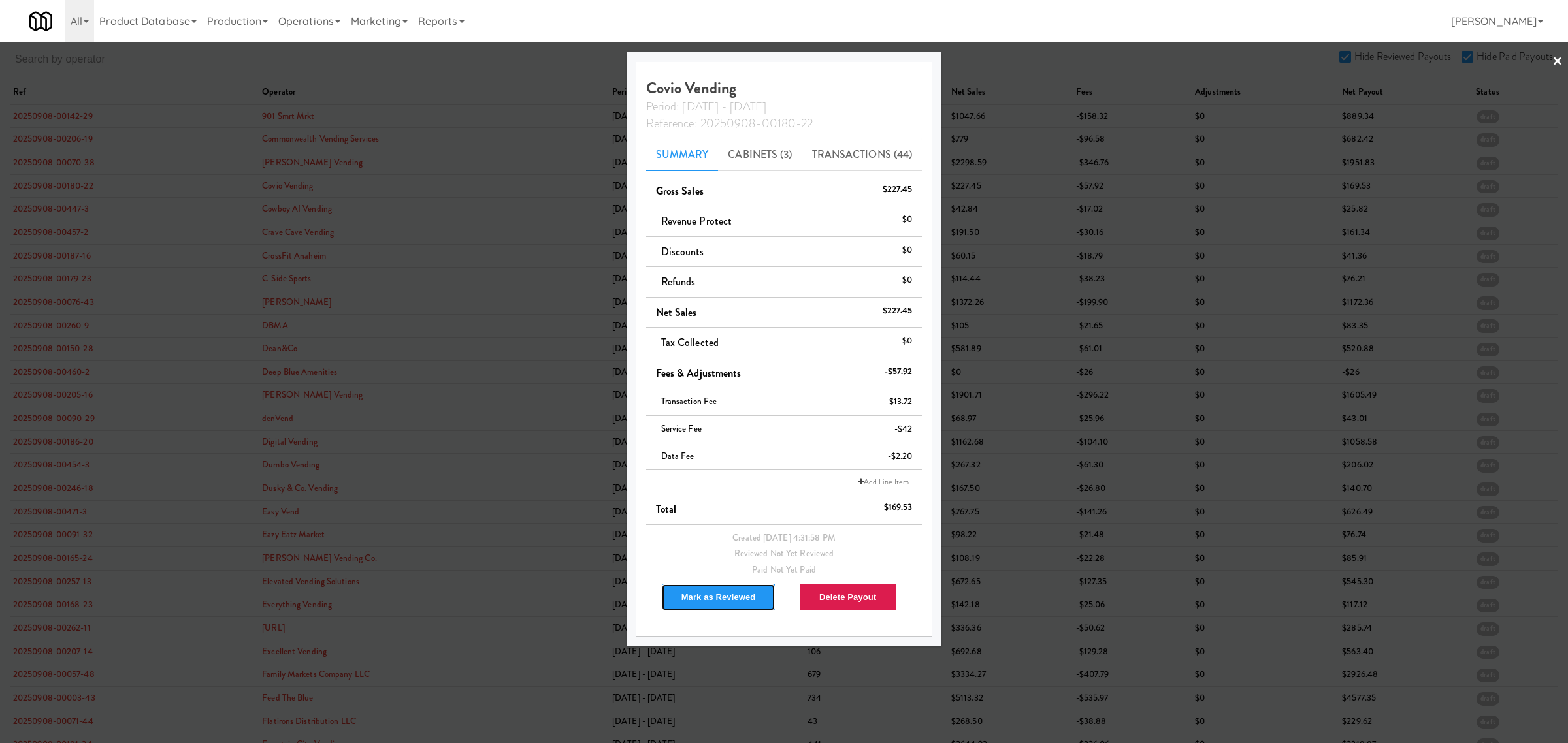
click at [719, 601] on button "Mark as Reviewed" at bounding box center [719, 597] width 115 height 27
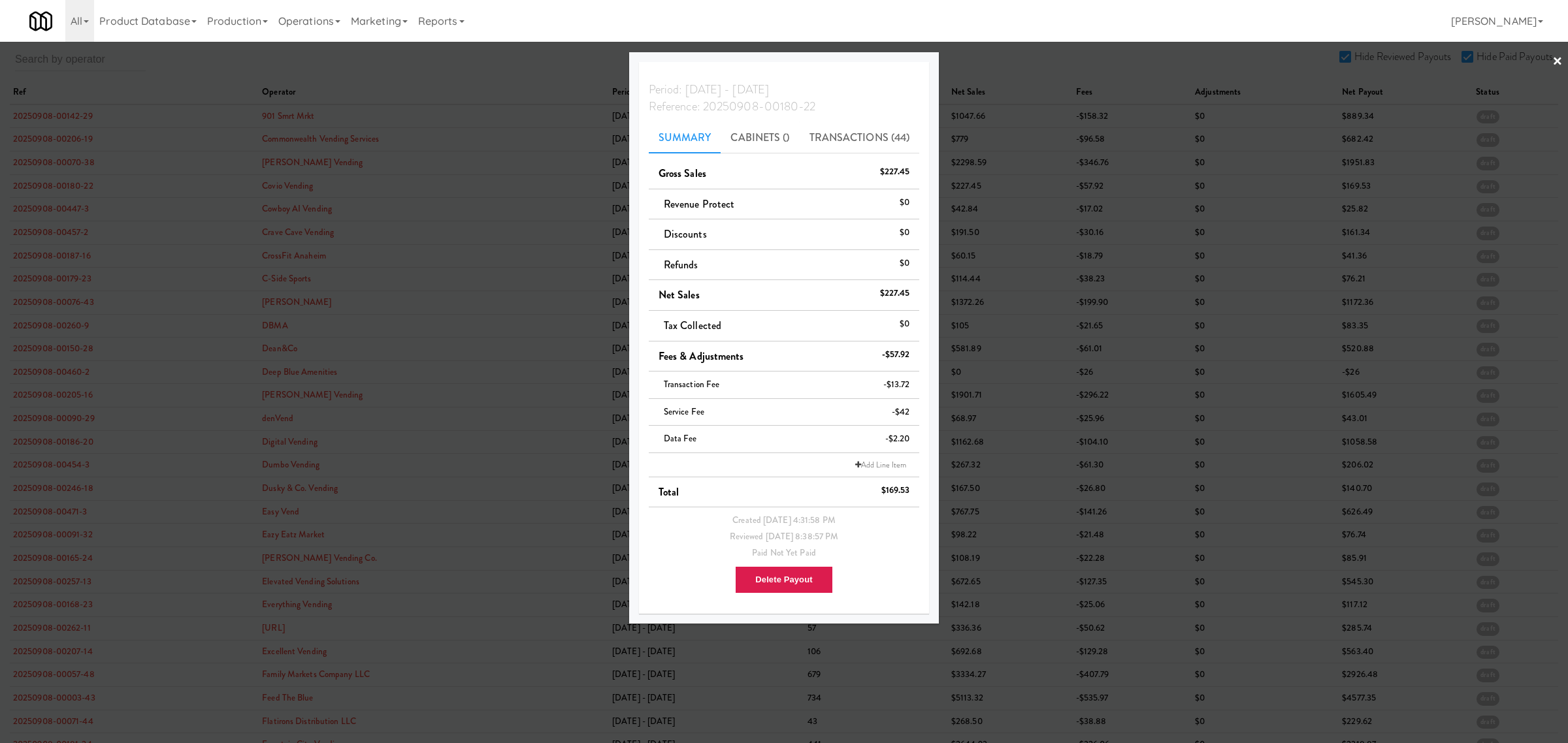
click at [36, 212] on div at bounding box center [784, 372] width 1568 height 743
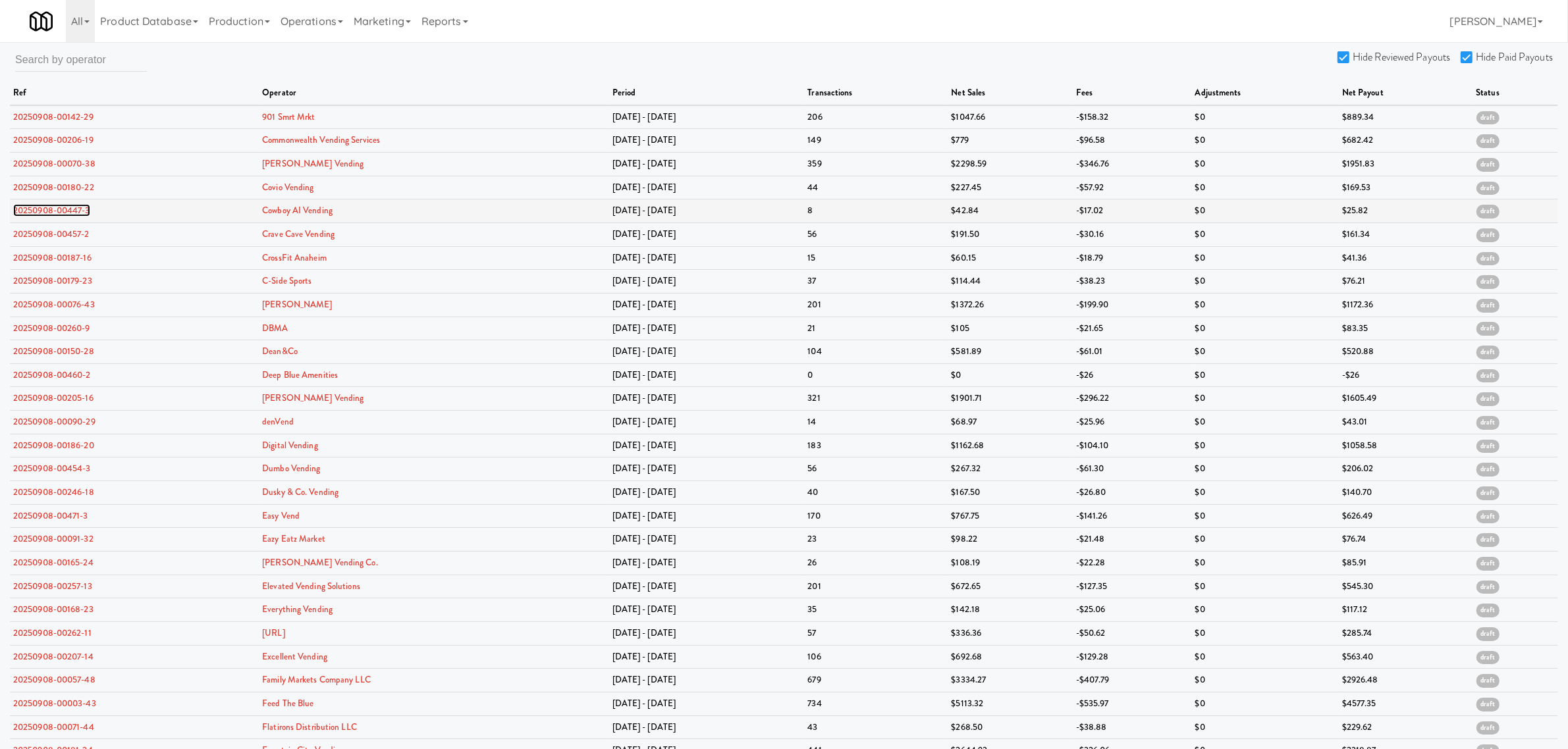
click at [36, 214] on link "20250908-00447-3" at bounding box center [51, 210] width 77 height 13
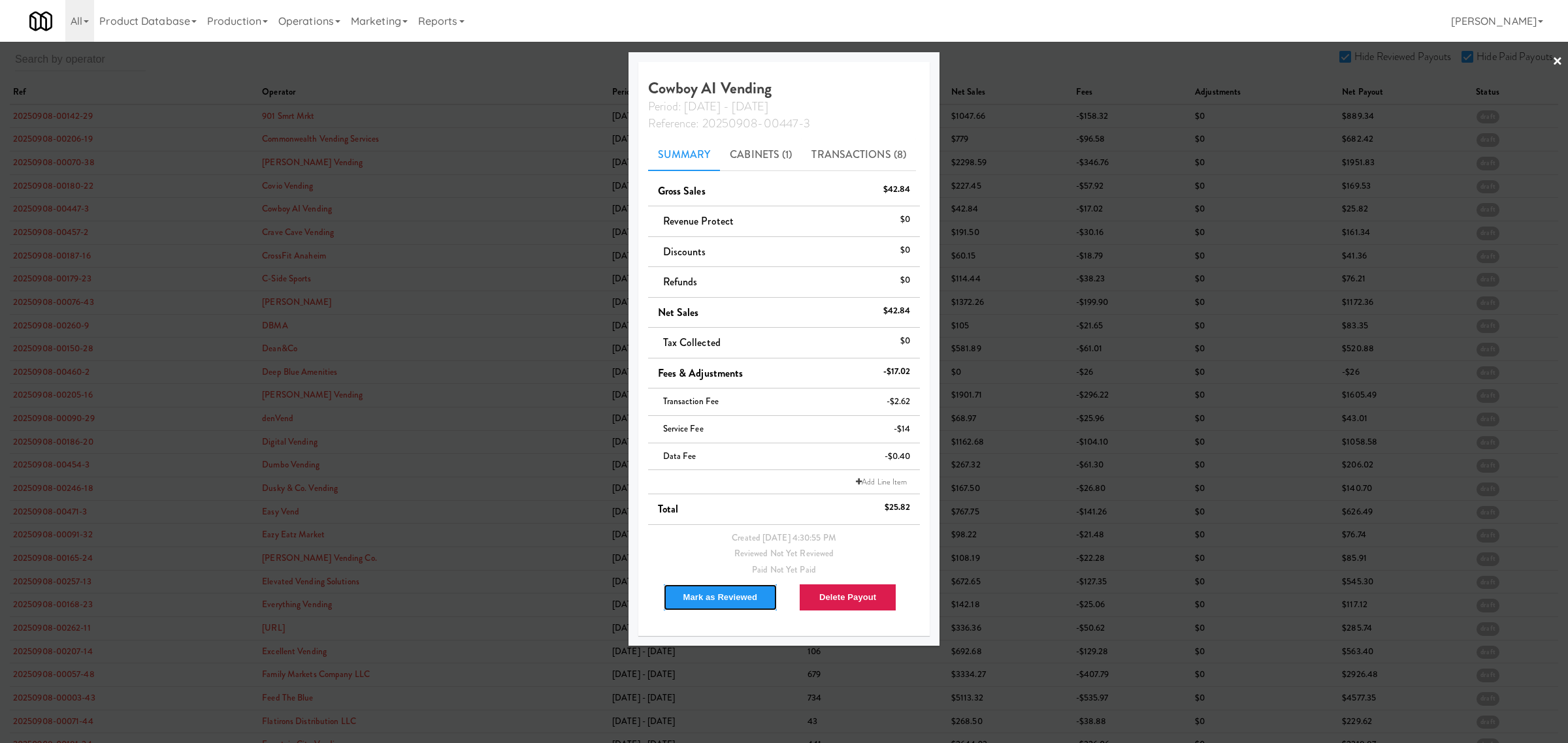
click at [731, 601] on button "Mark as Reviewed" at bounding box center [720, 597] width 115 height 27
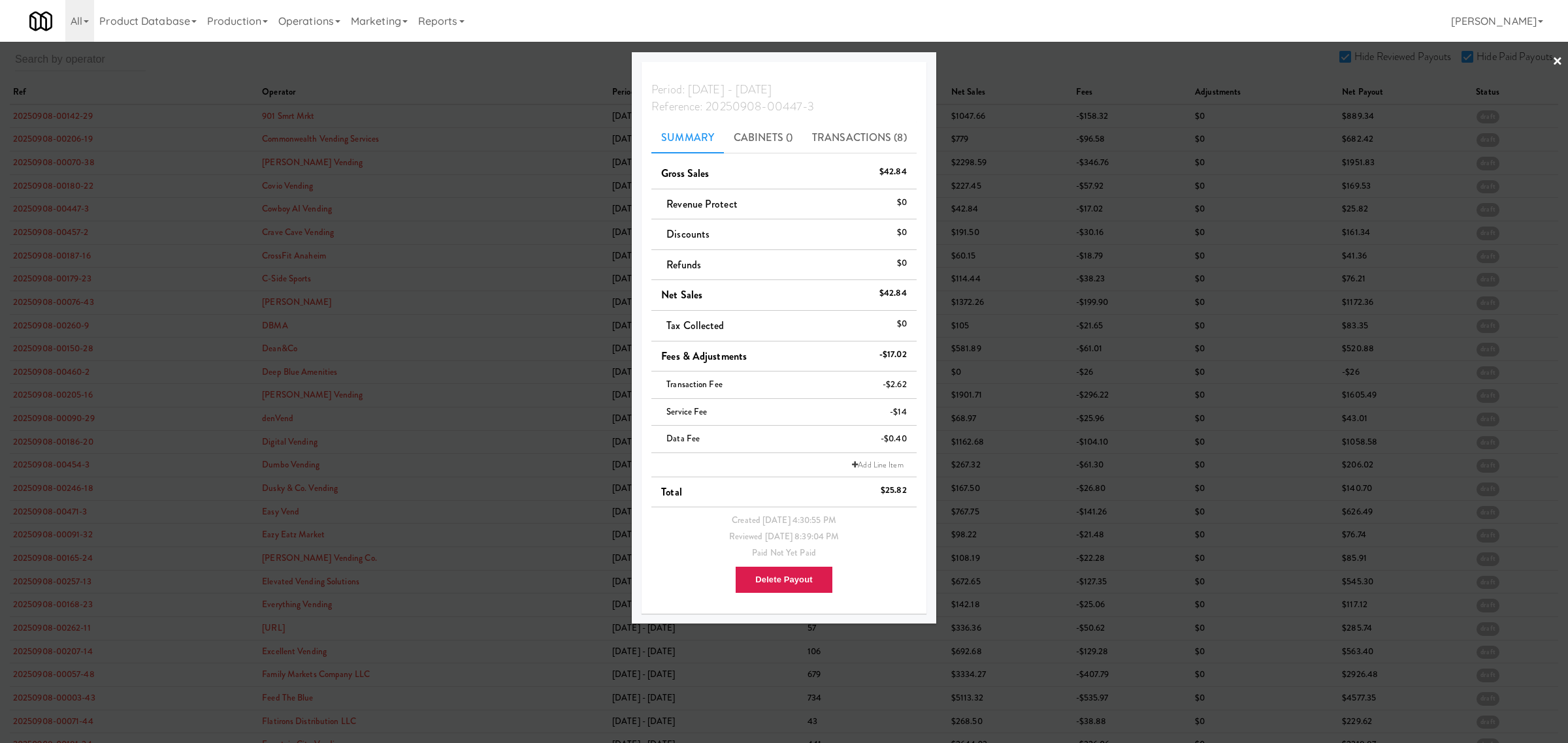
click at [67, 326] on div at bounding box center [784, 372] width 1568 height 743
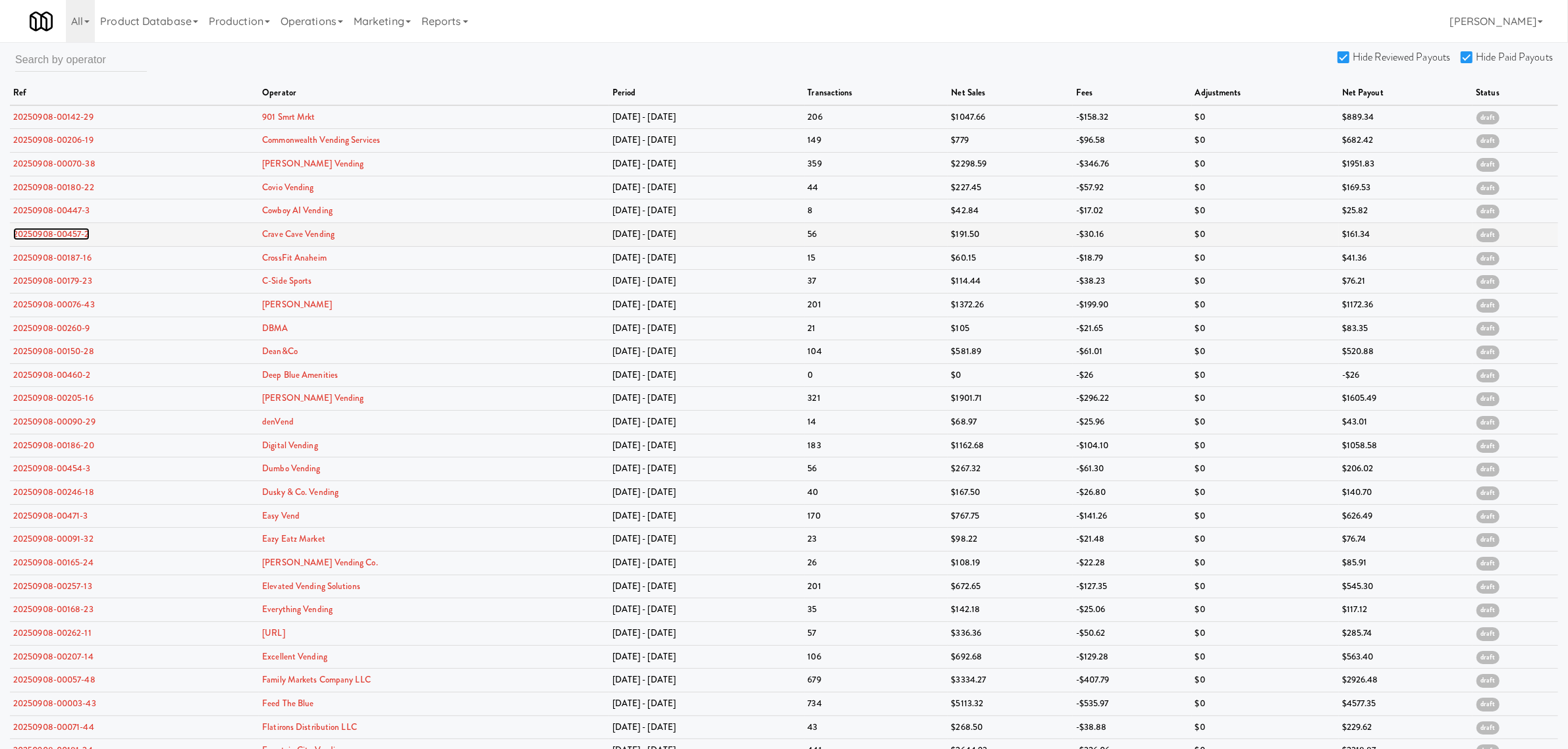
click at [69, 236] on link "20250908-00457-2" at bounding box center [51, 234] width 77 height 13
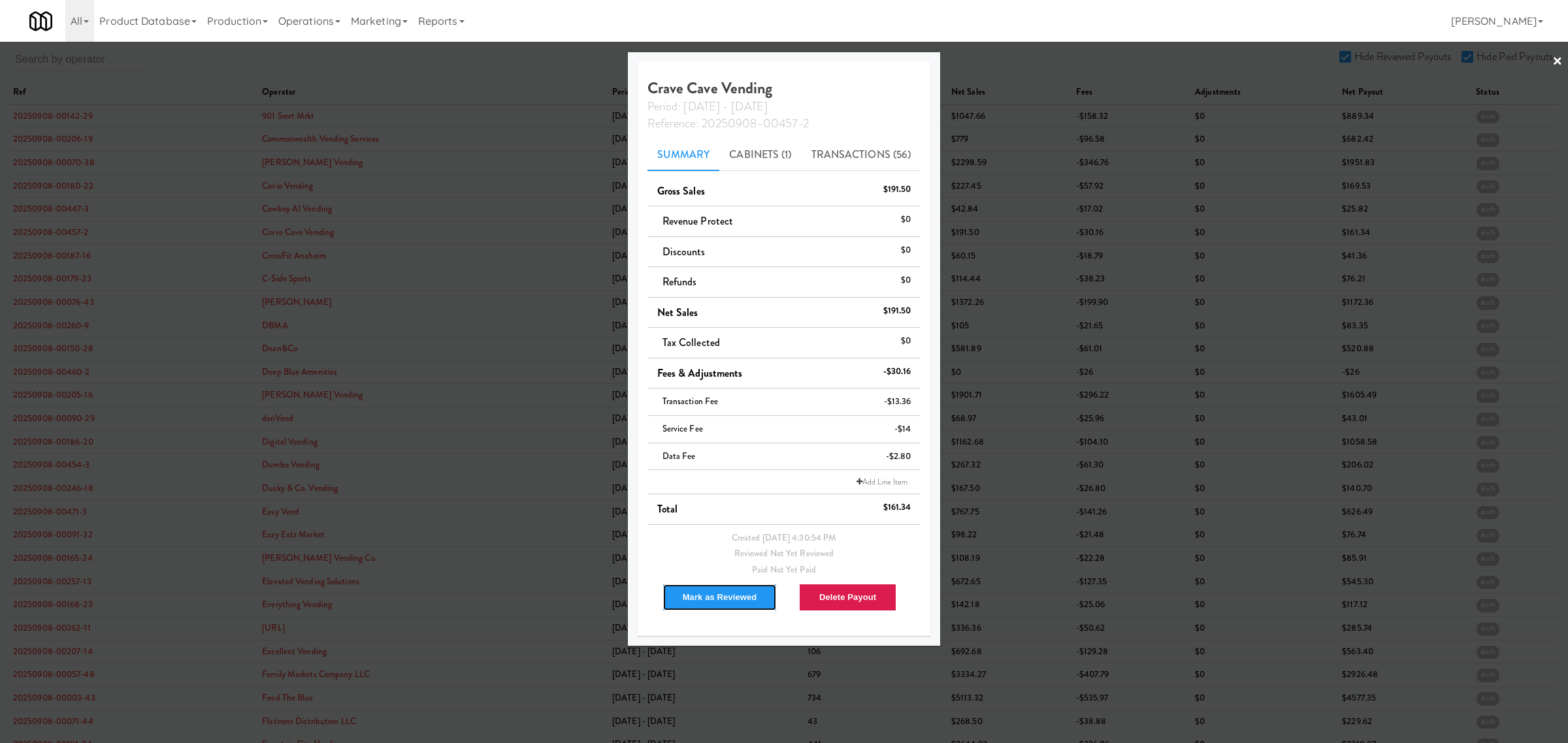
click at [704, 594] on button "Mark as Reviewed" at bounding box center [720, 597] width 115 height 27
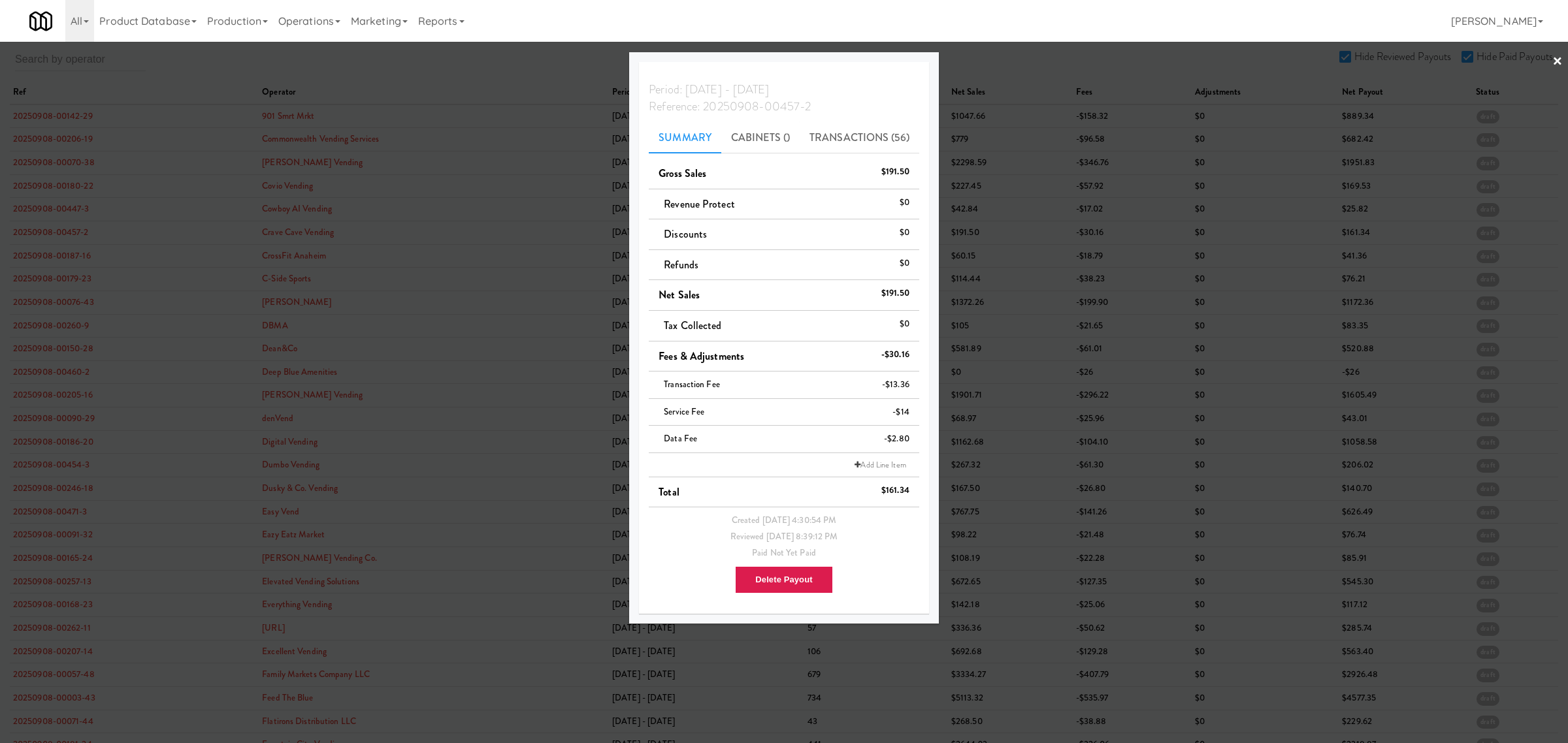
click at [51, 256] on div at bounding box center [784, 372] width 1568 height 743
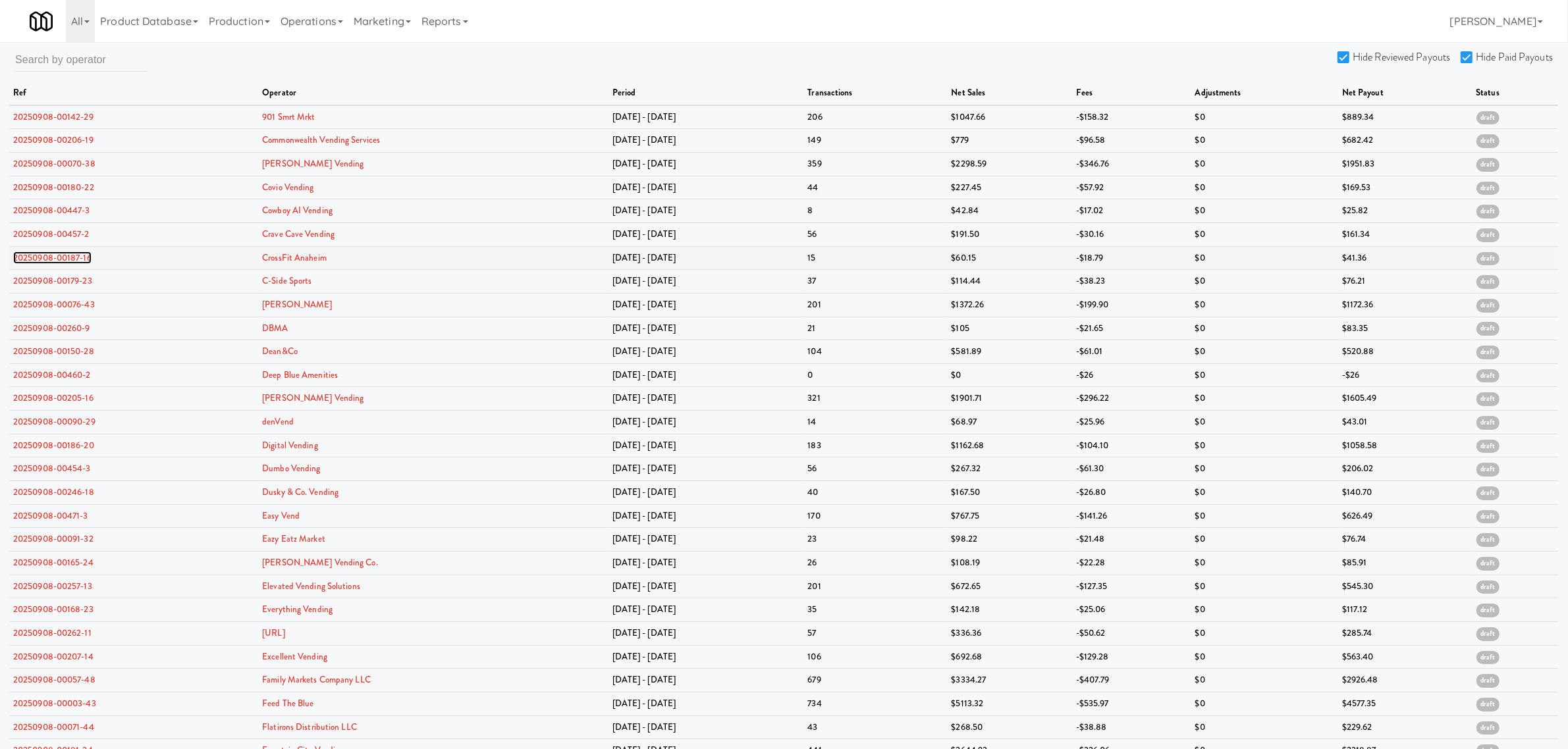
click at [51, 258] on link "20250908-00187-16" at bounding box center [52, 257] width 79 height 13
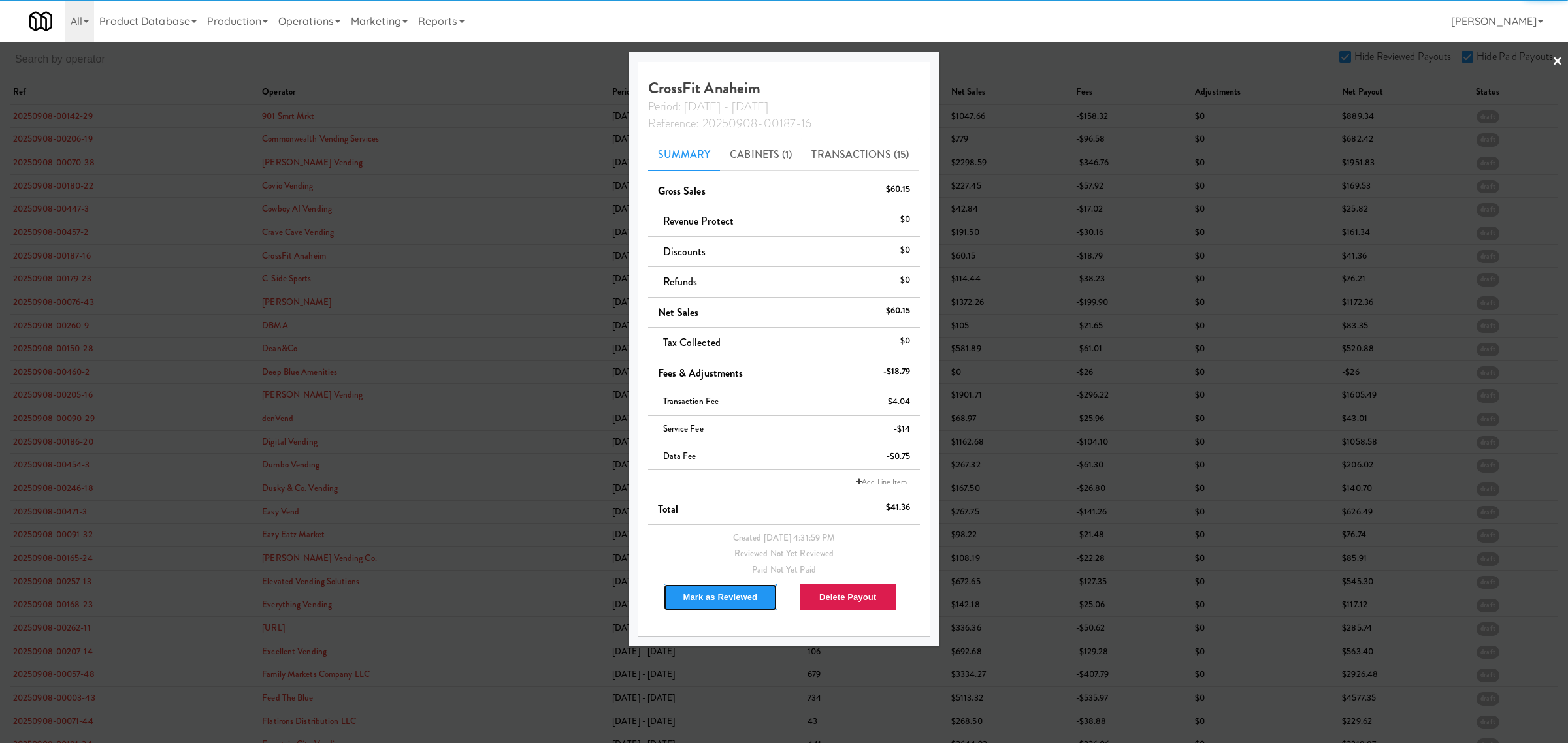
click at [719, 598] on button "Mark as Reviewed" at bounding box center [720, 597] width 115 height 27
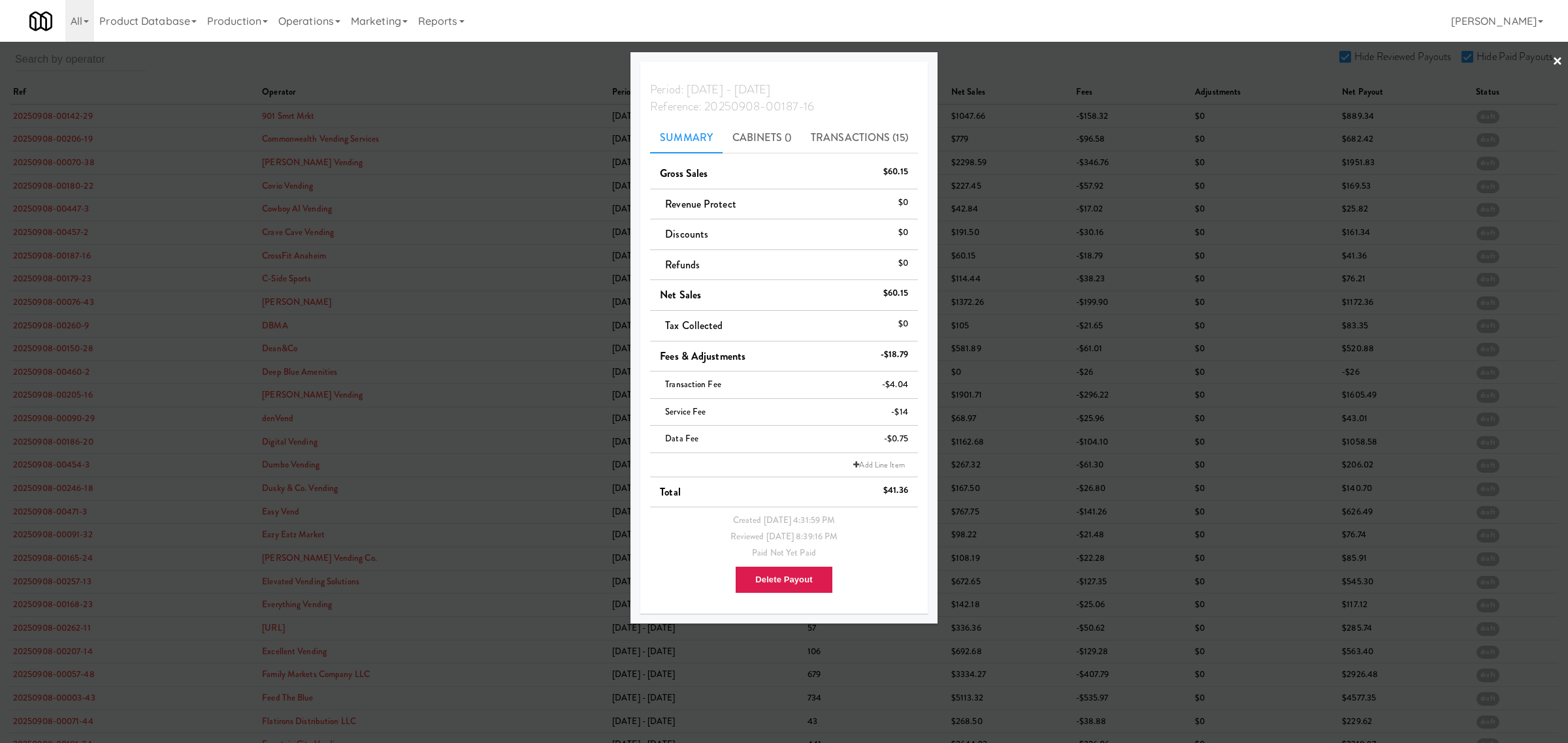
click at [62, 278] on div at bounding box center [784, 372] width 1568 height 743
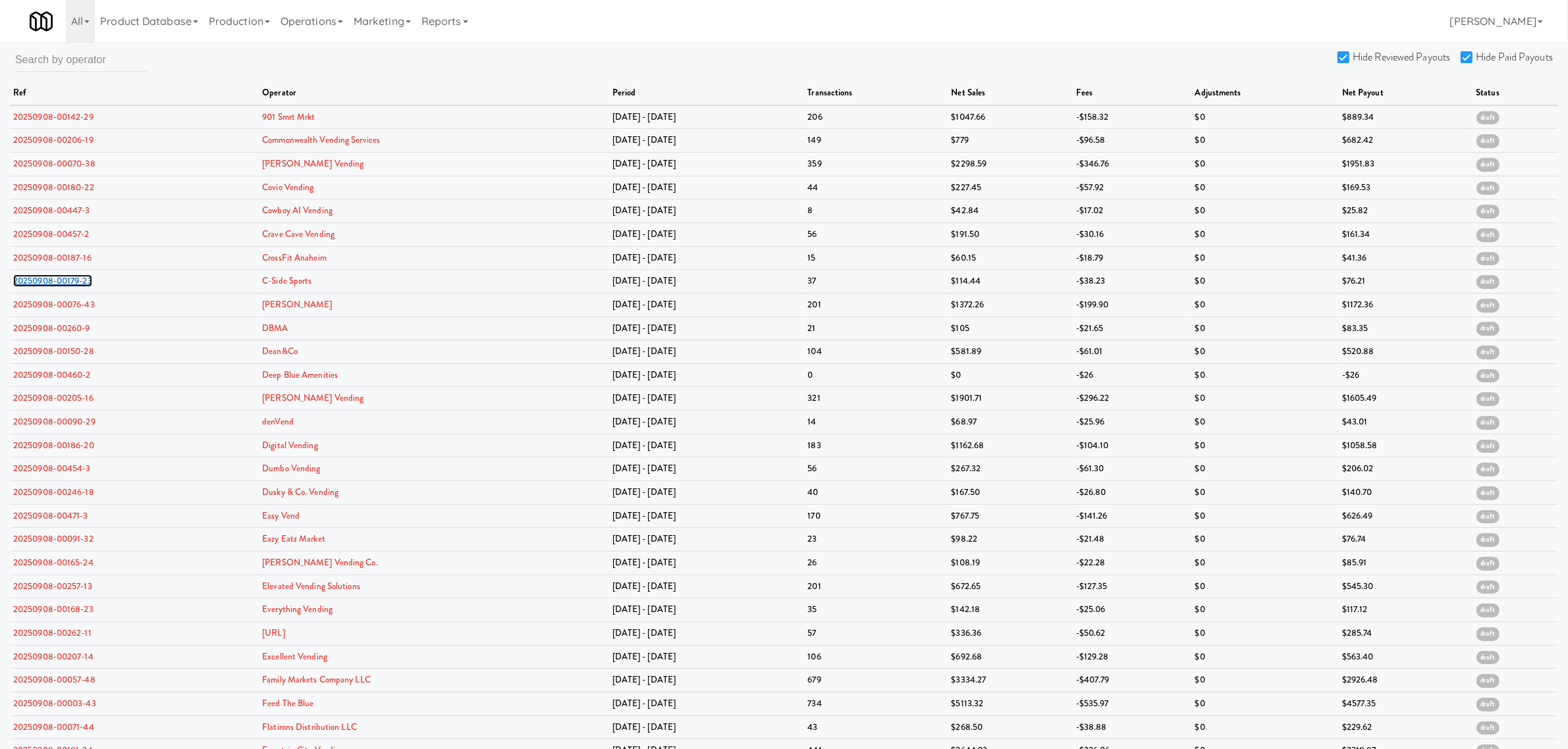
click at [62, 280] on link "20250908-00179-23" at bounding box center [52, 281] width 79 height 13
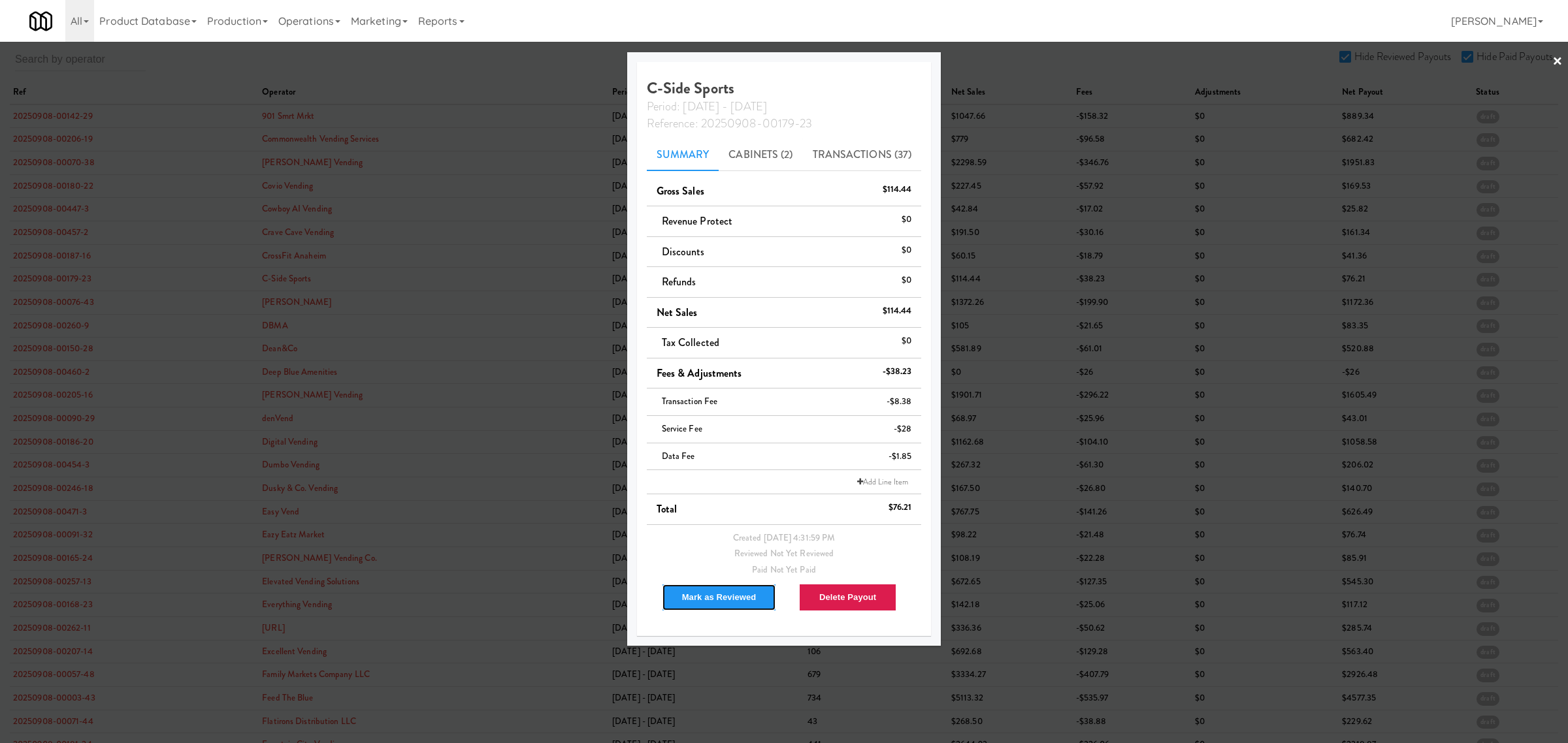
click at [684, 594] on button "Mark as Reviewed" at bounding box center [719, 597] width 115 height 27
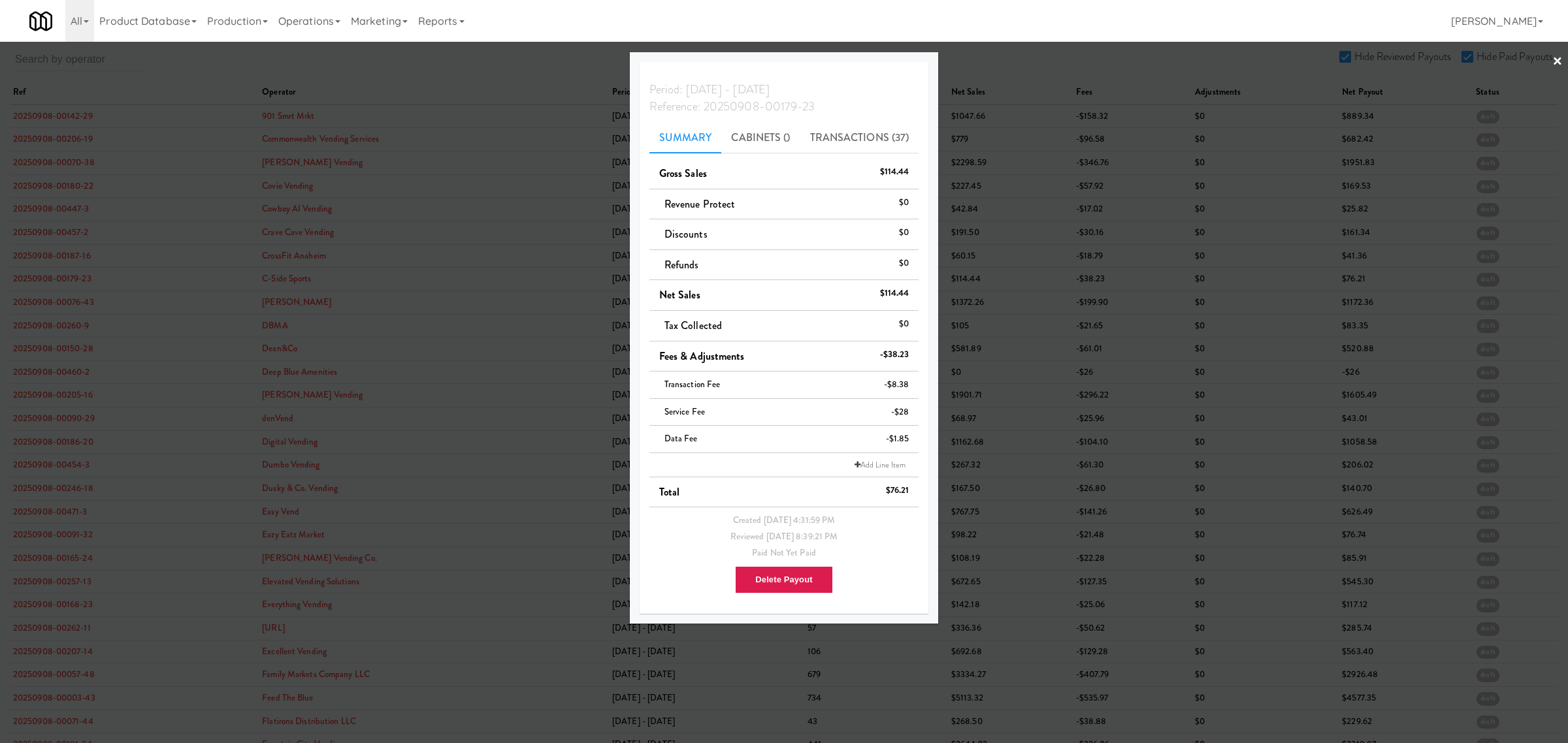
click at [30, 298] on div at bounding box center [784, 372] width 1568 height 743
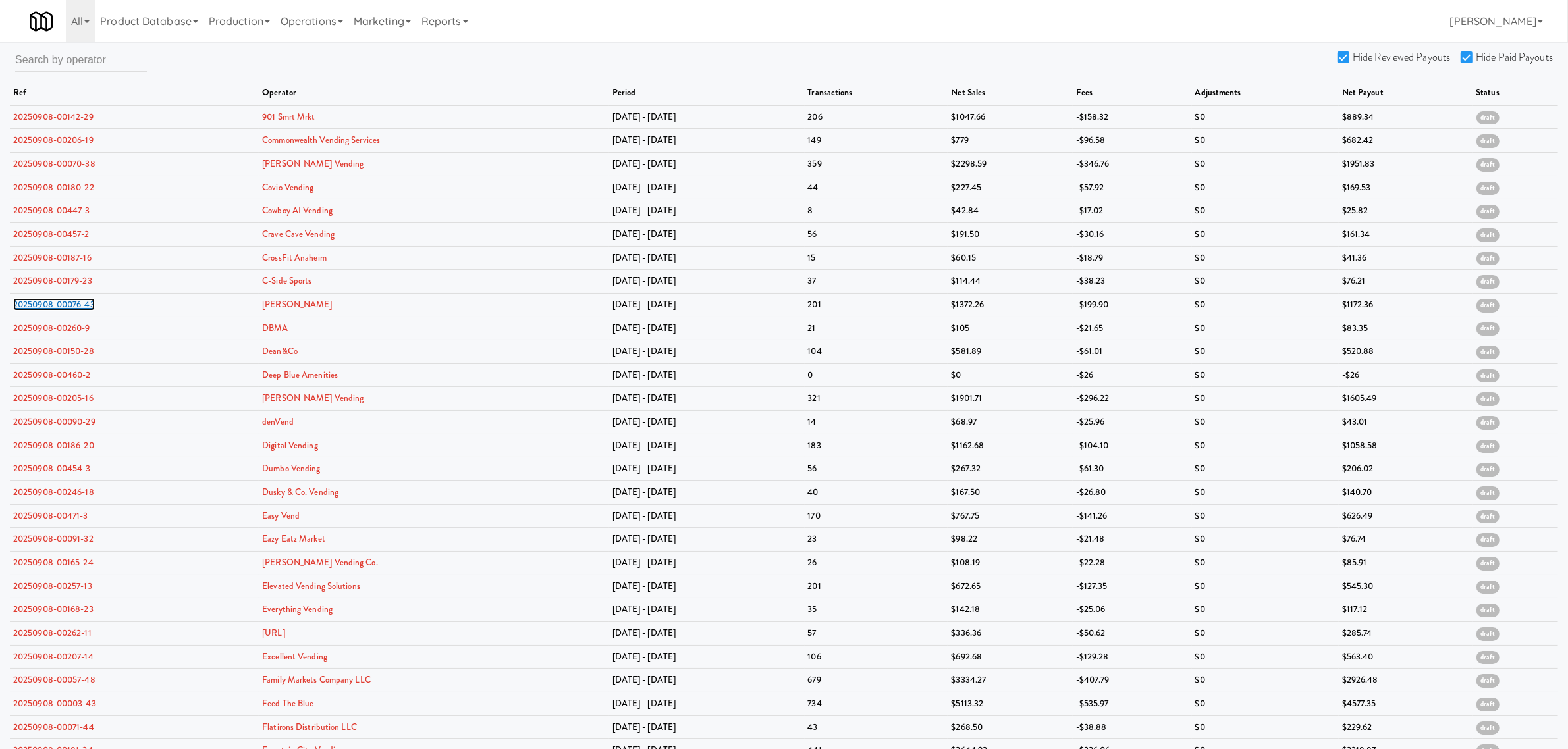
click at [31, 301] on link "20250908-00076-43" at bounding box center [53, 305] width 82 height 13
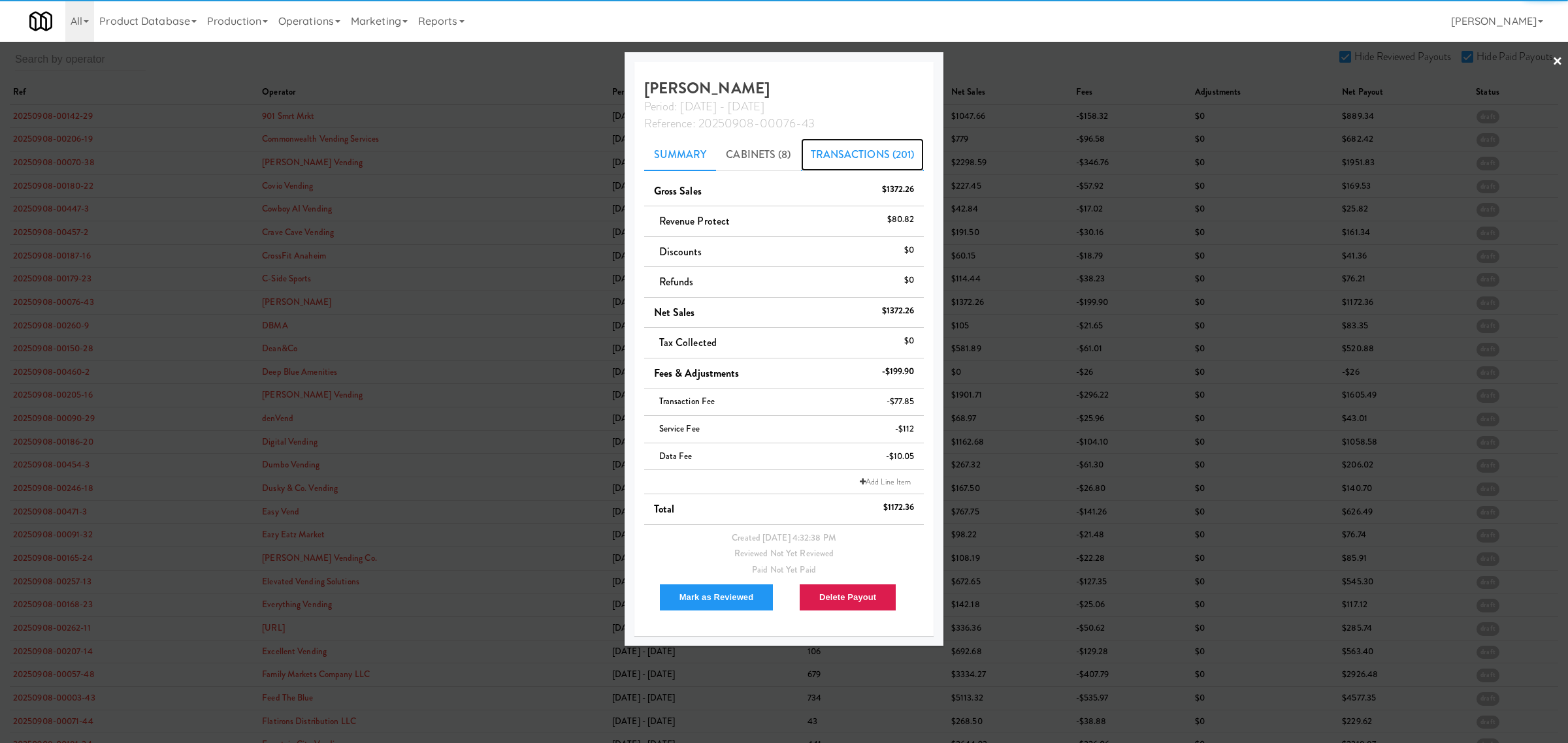
click at [840, 154] on link "Transactions (201)" at bounding box center [862, 154] width 123 height 32
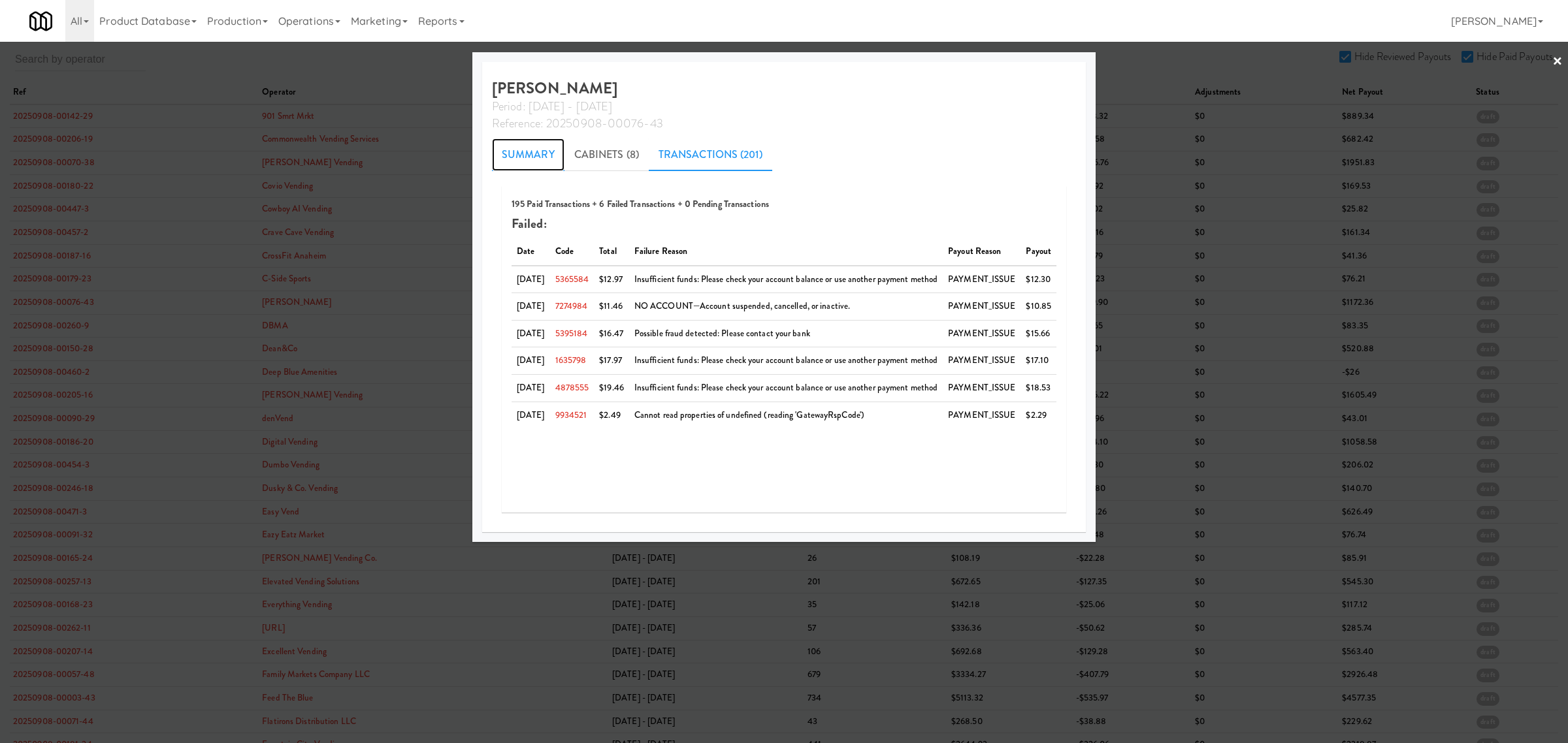
click at [492, 153] on link "Summary" at bounding box center [528, 154] width 72 height 32
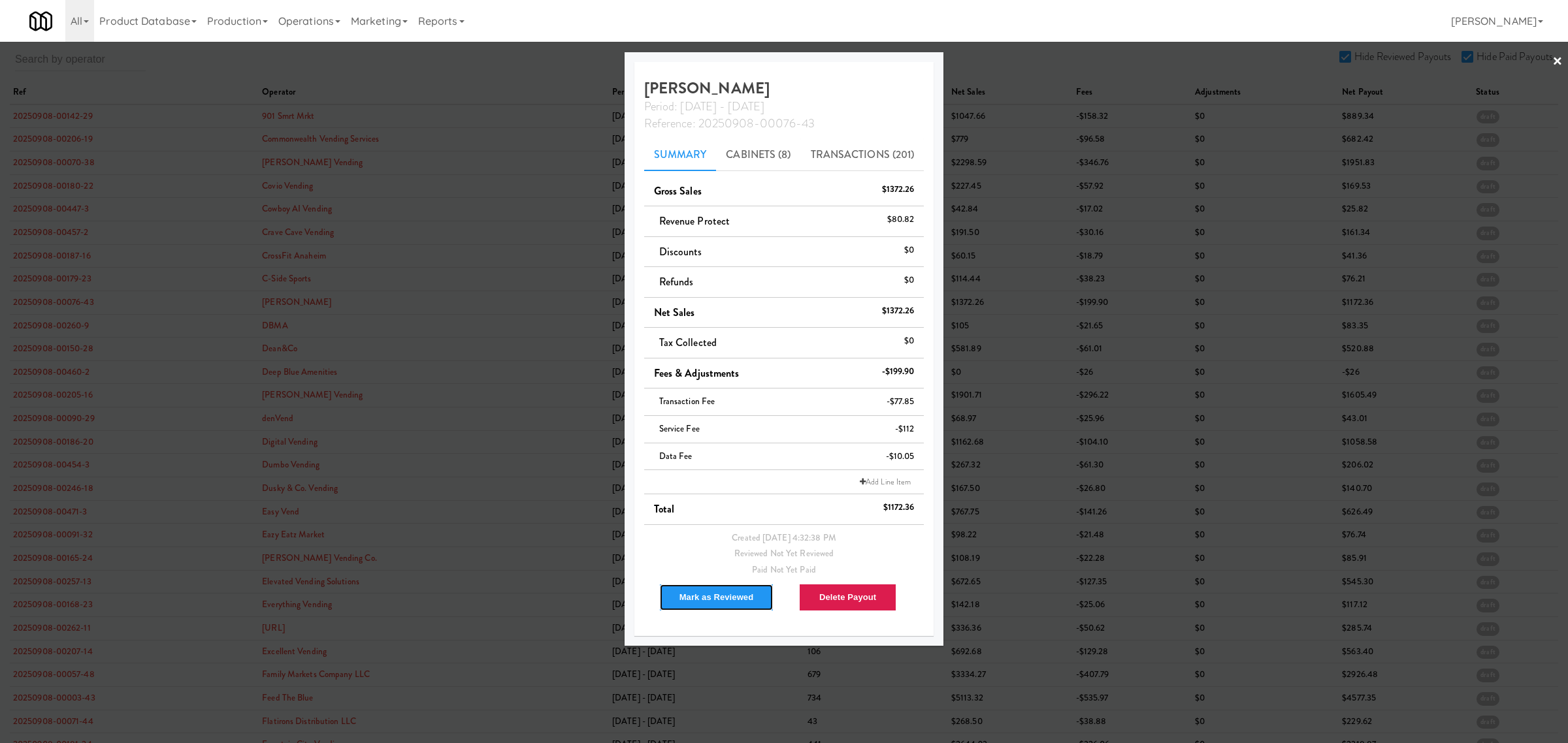
click at [694, 595] on button "Mark as Reviewed" at bounding box center [717, 597] width 115 height 27
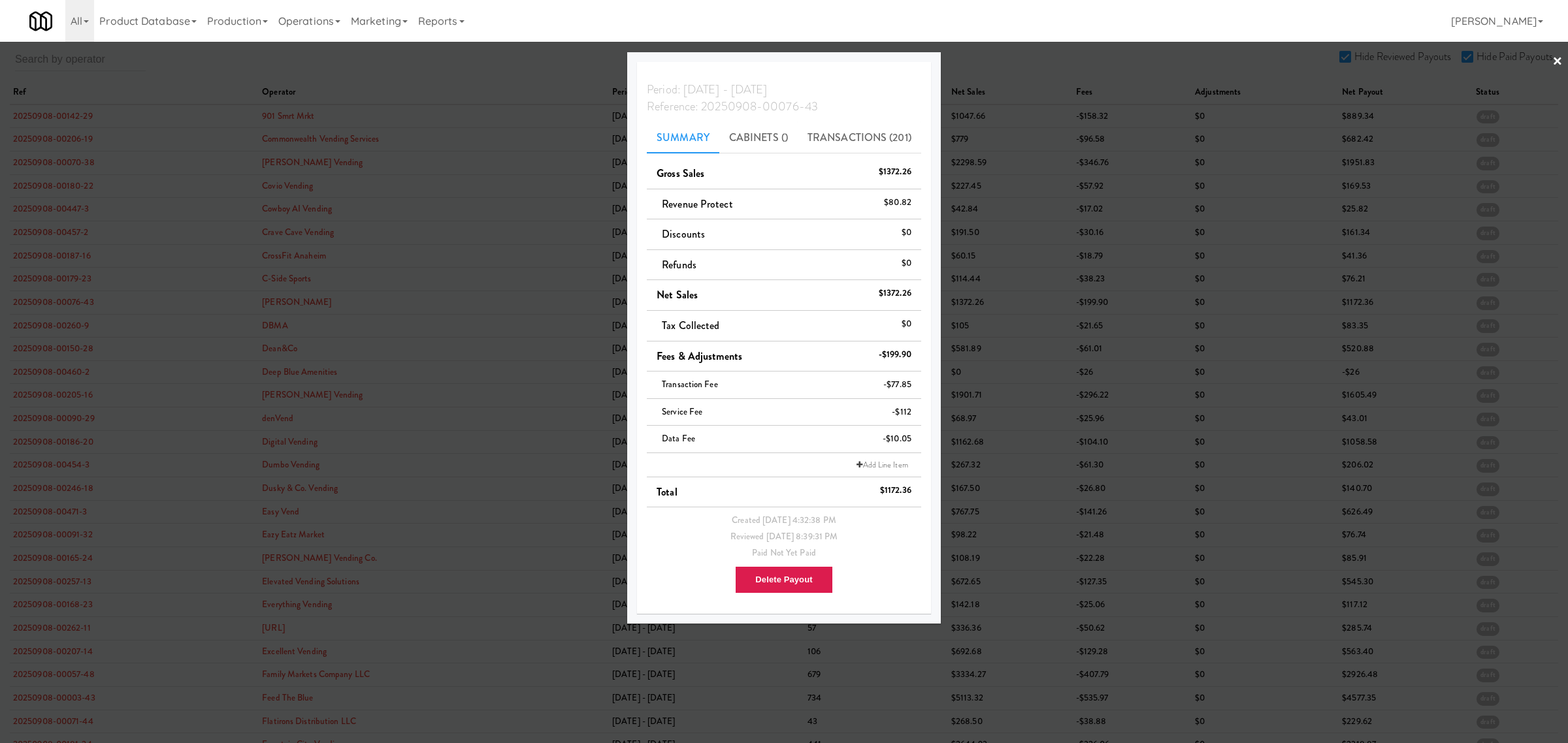
click at [31, 328] on div at bounding box center [784, 372] width 1568 height 743
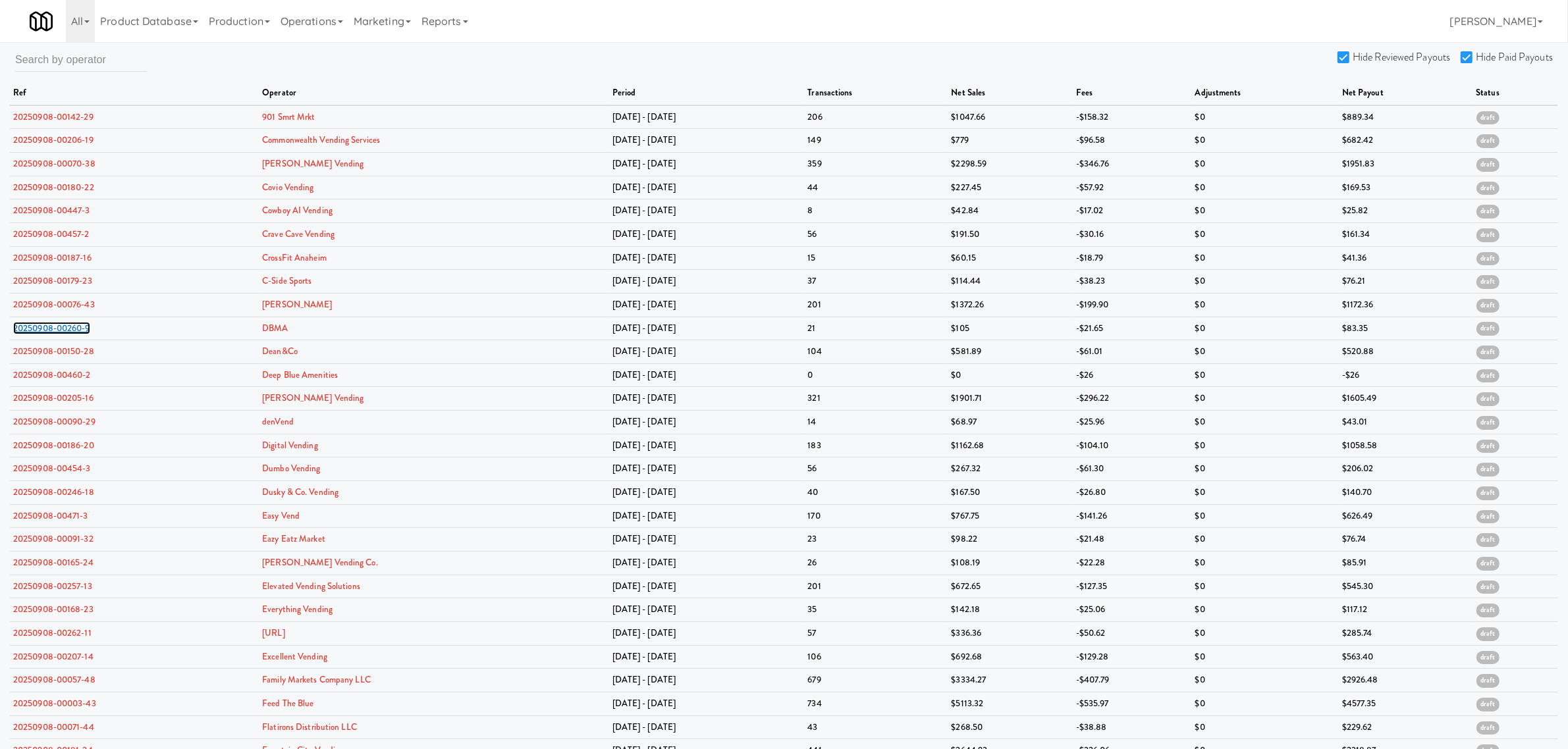
click at [32, 330] on link "20250908-00260-9" at bounding box center [51, 328] width 77 height 13
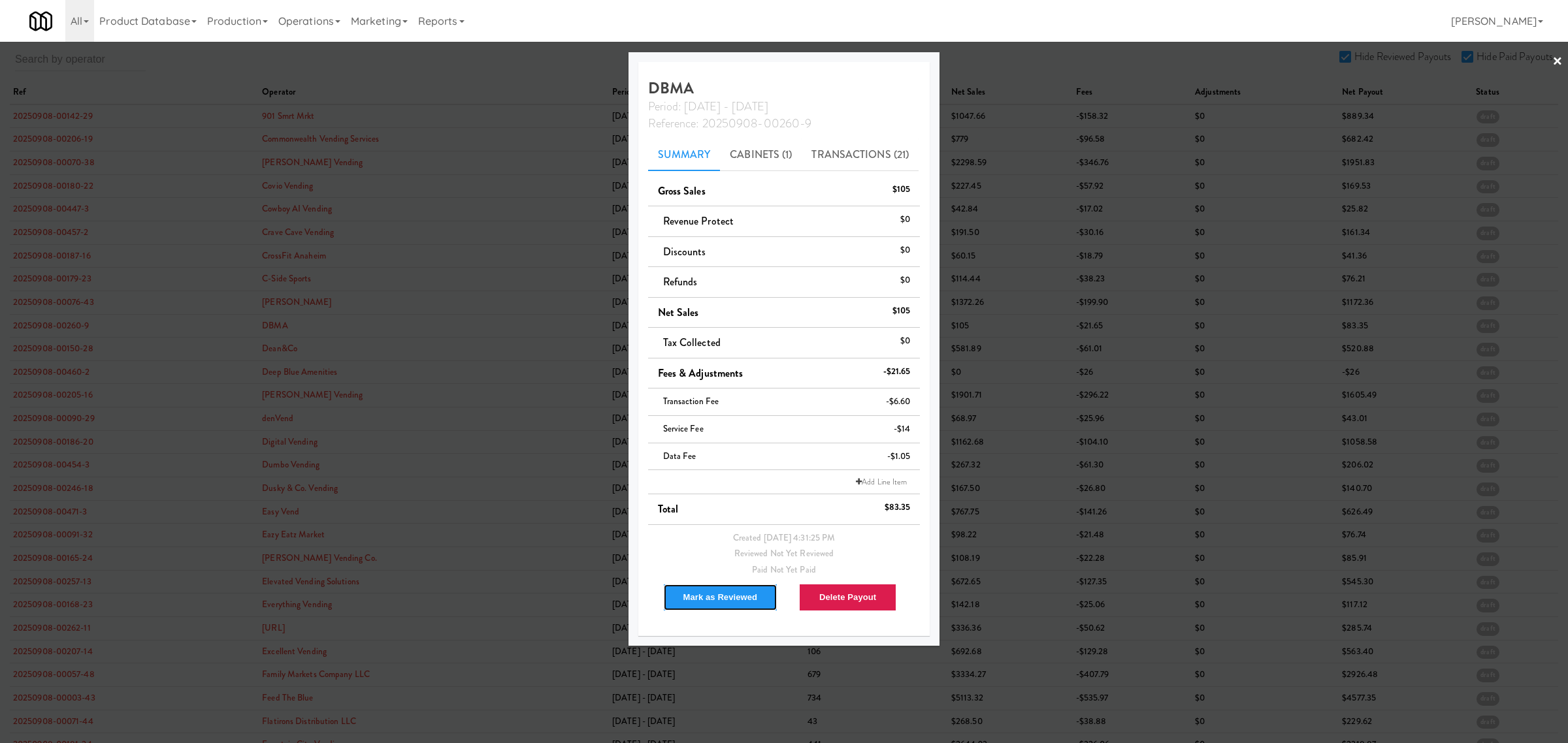
click at [706, 596] on button "Mark as Reviewed" at bounding box center [720, 597] width 115 height 27
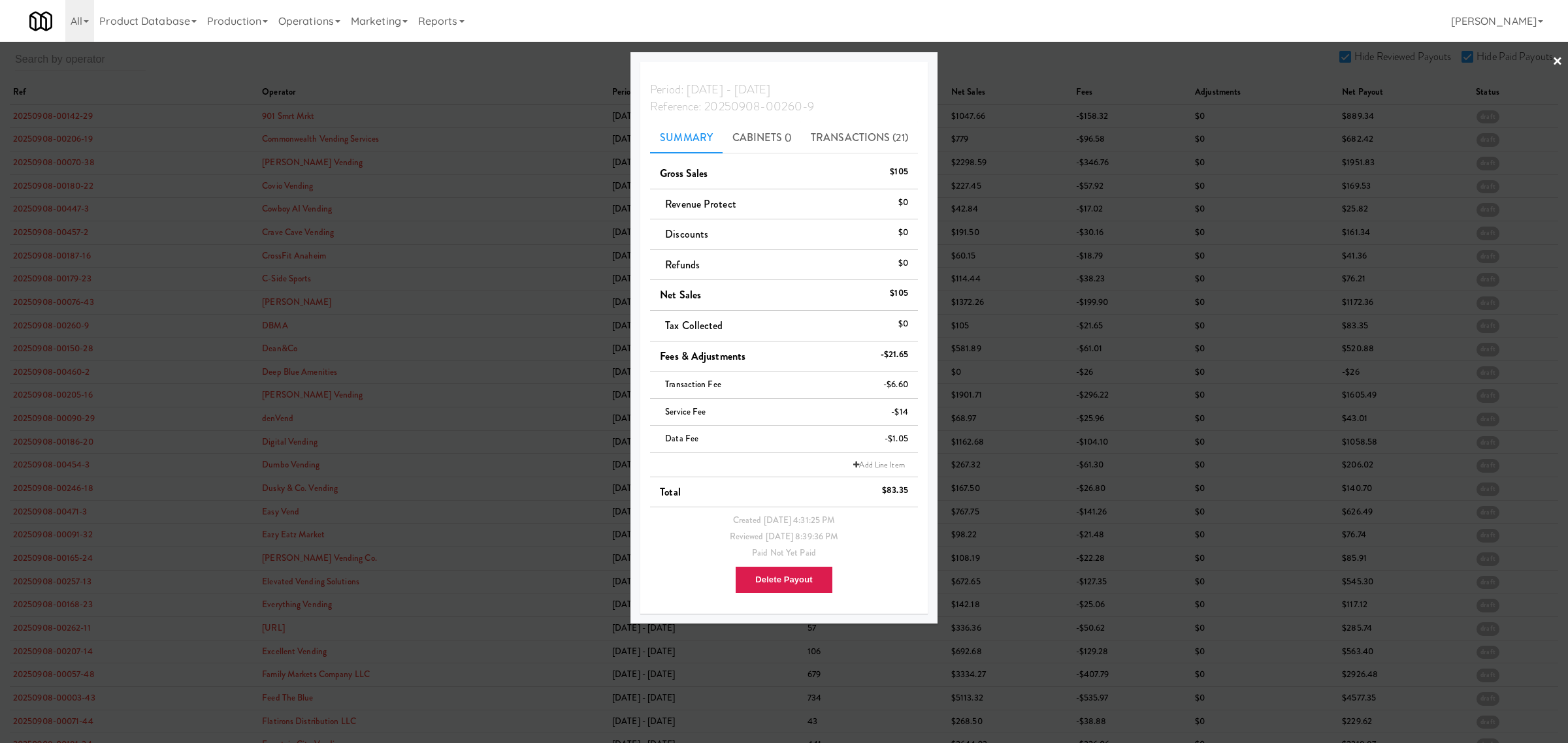
click at [56, 348] on div at bounding box center [784, 372] width 1568 height 743
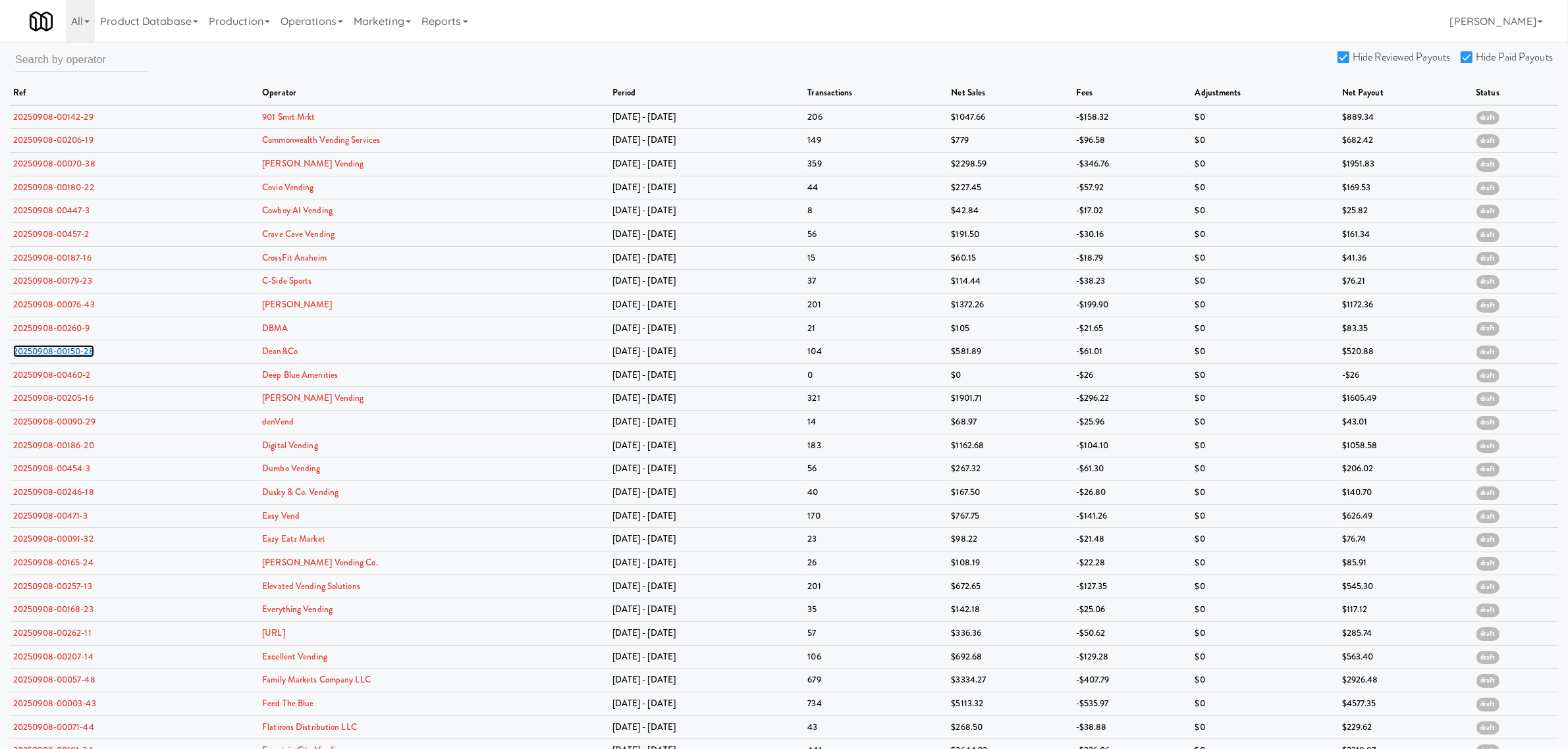
click at [56, 351] on link "20250908-00150-28" at bounding box center [53, 351] width 81 height 13
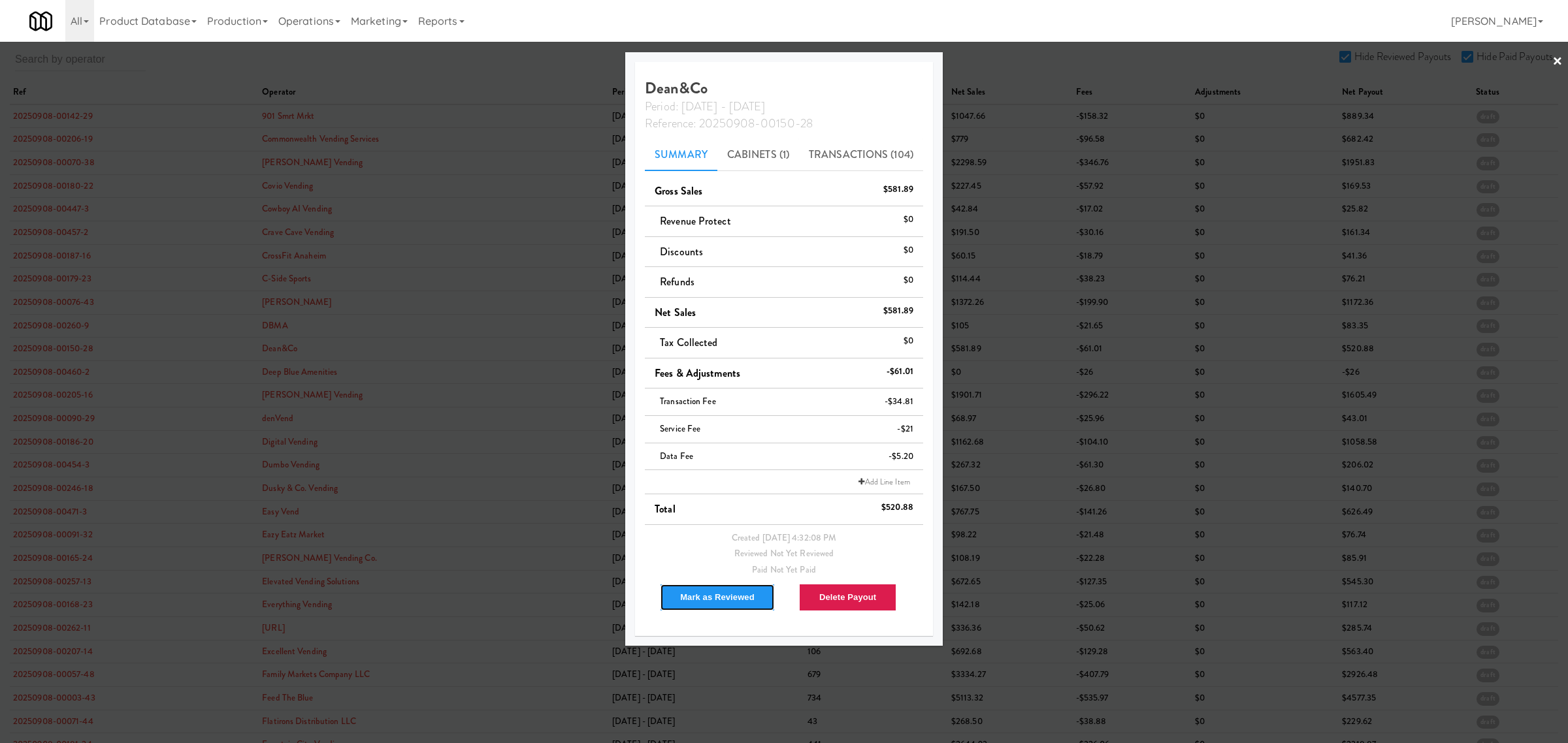
click at [704, 591] on button "Mark as Reviewed" at bounding box center [718, 597] width 115 height 27
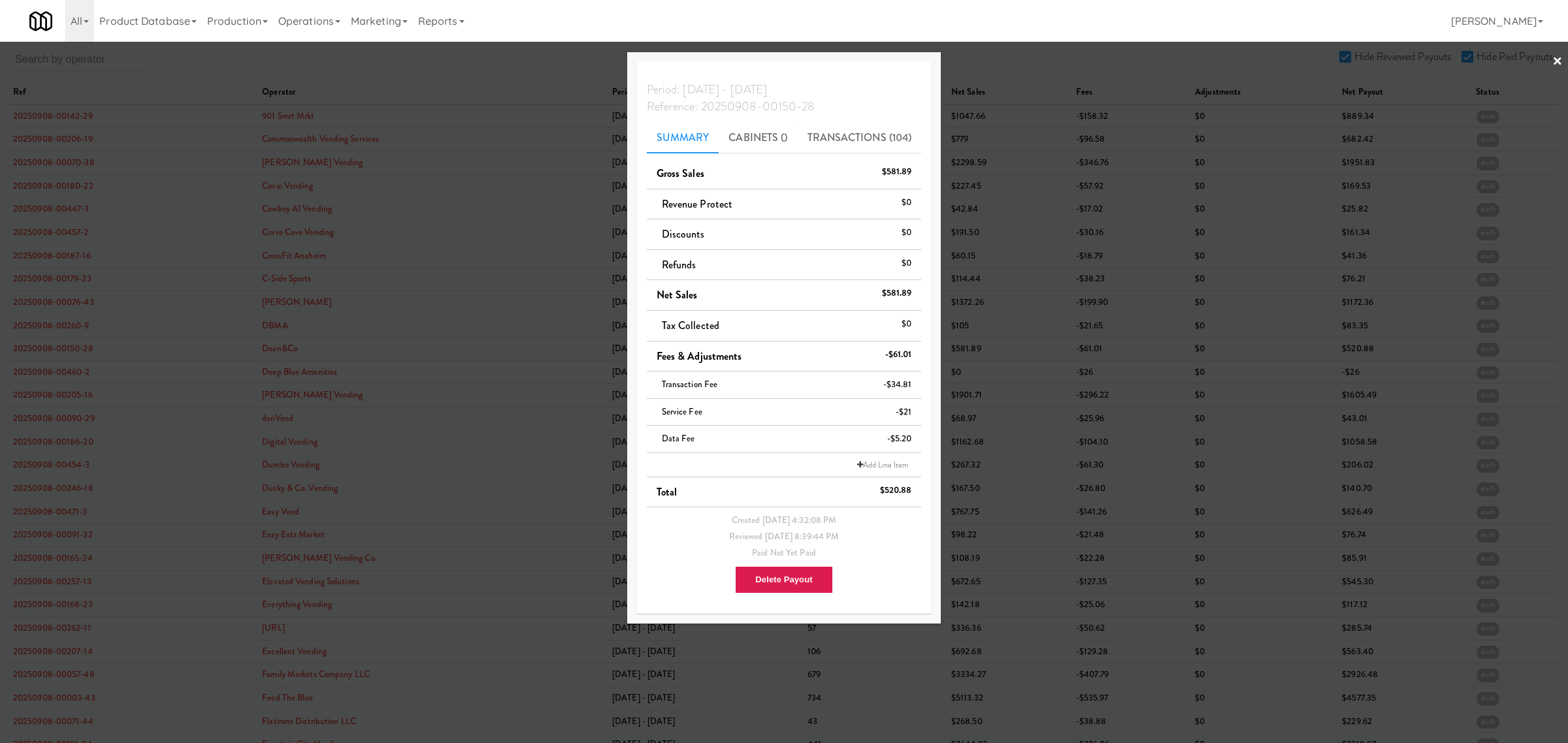
click at [46, 375] on div at bounding box center [784, 372] width 1568 height 743
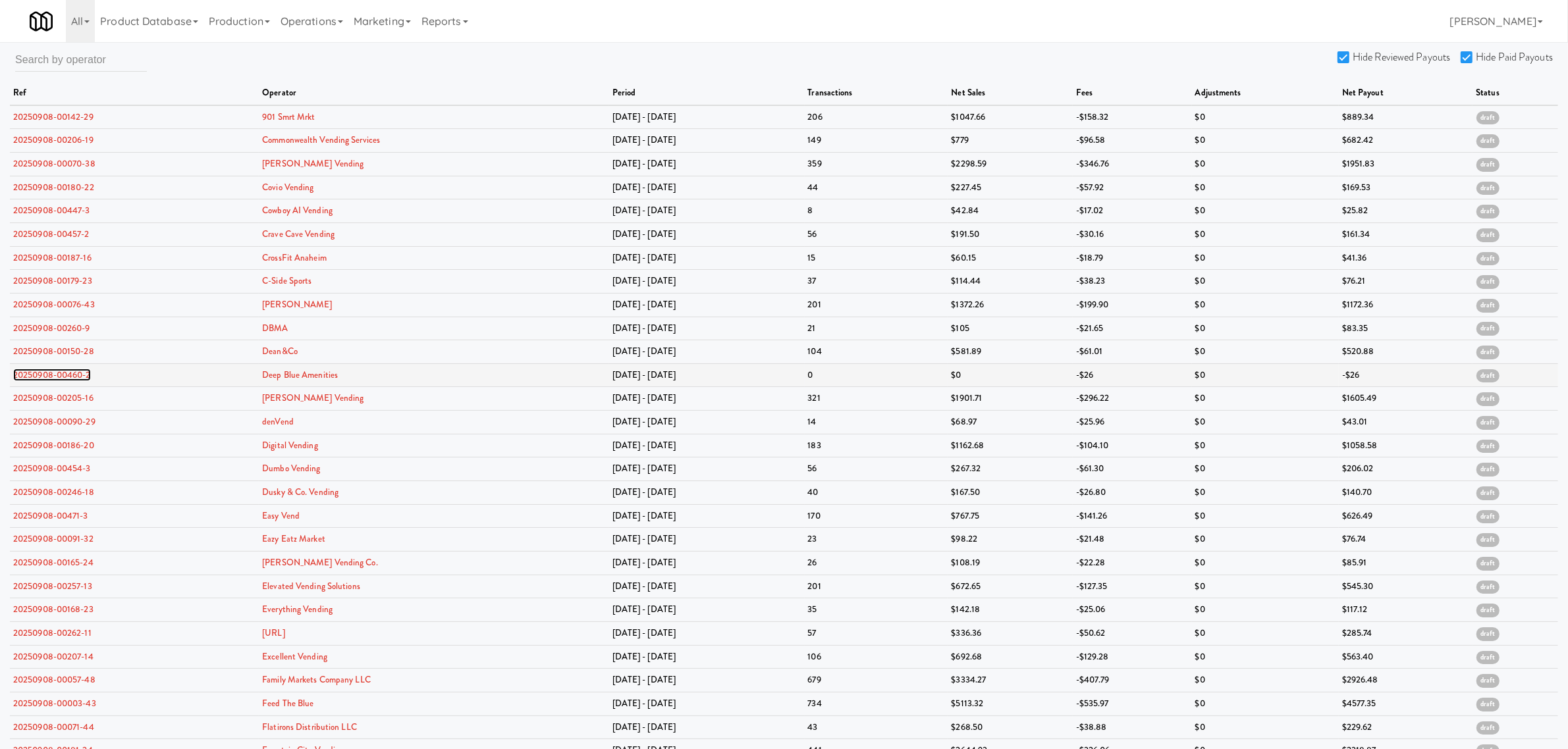
click at [46, 378] on link "20250908-00460-2" at bounding box center [51, 374] width 78 height 13
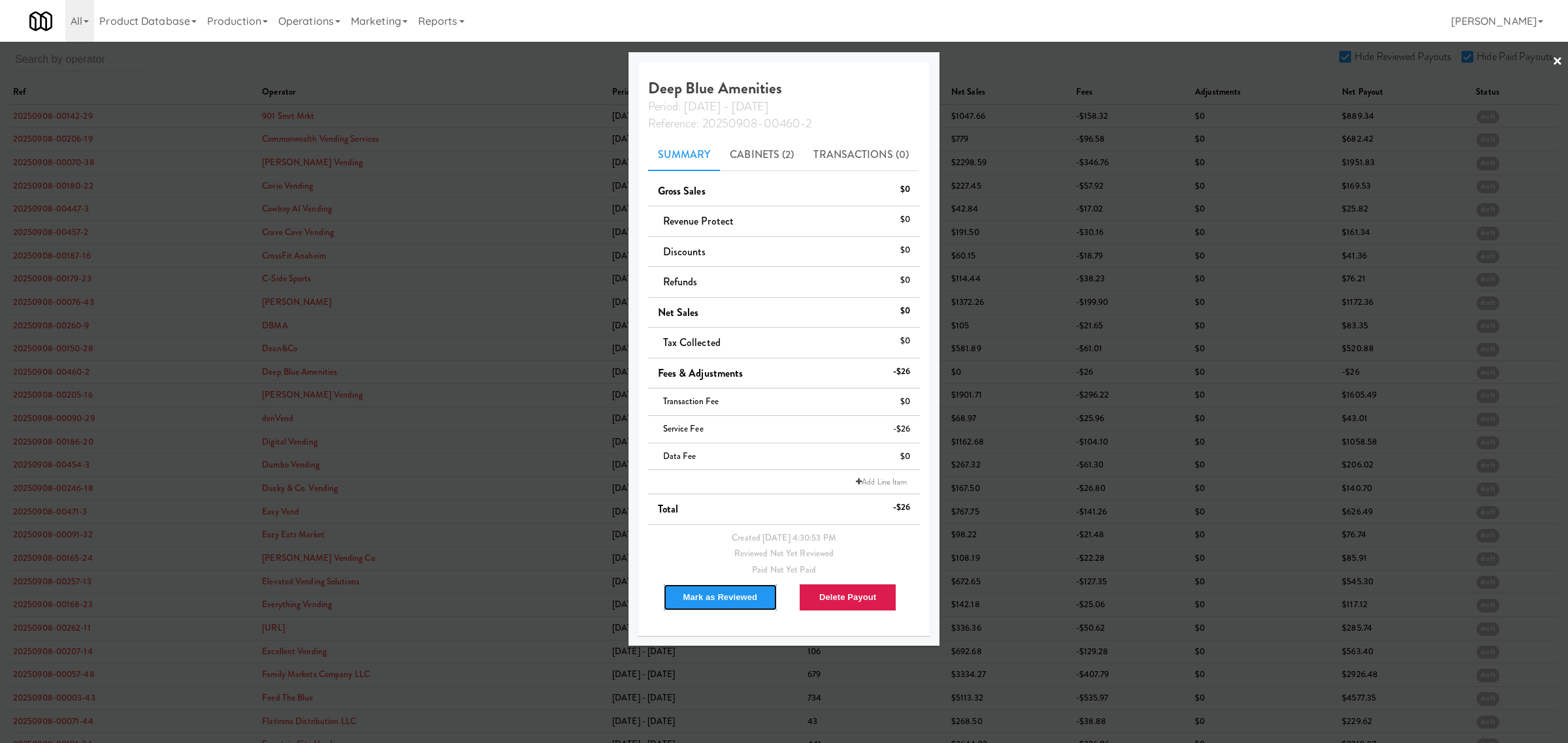
click at [692, 591] on button "Mark as Reviewed" at bounding box center [720, 597] width 115 height 27
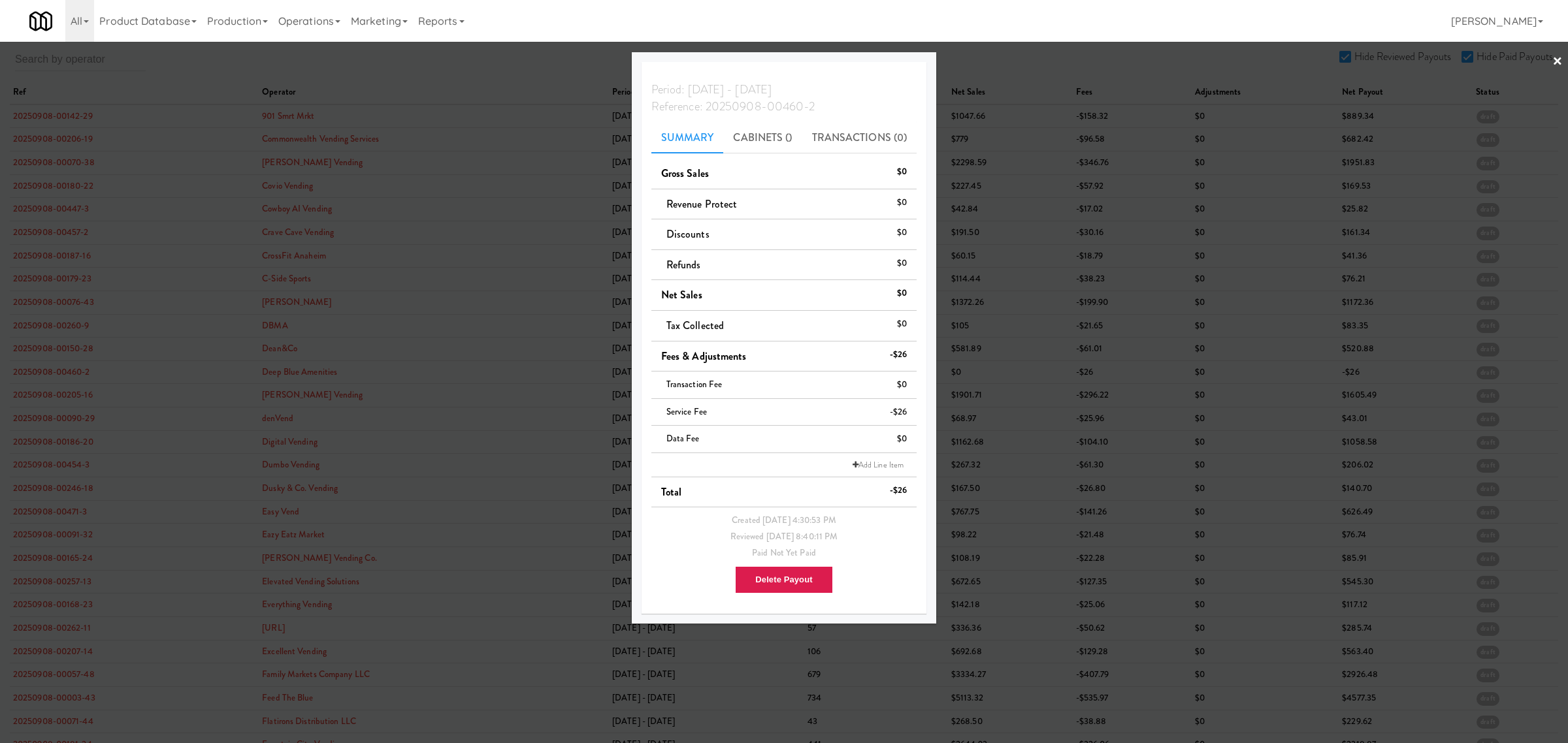
click at [48, 403] on div at bounding box center [784, 372] width 1568 height 743
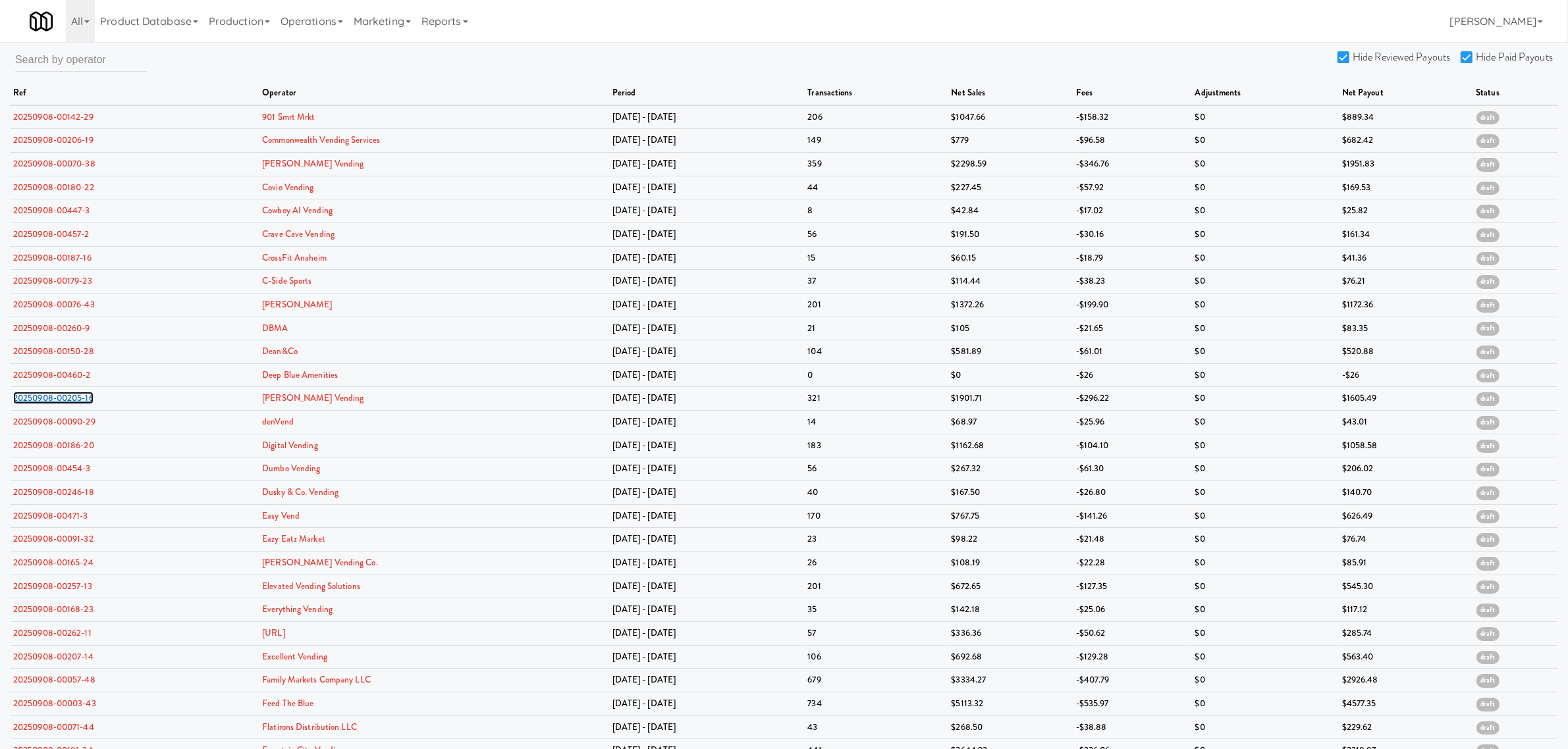
click at [48, 404] on link "20250908-00205-16" at bounding box center [53, 398] width 81 height 13
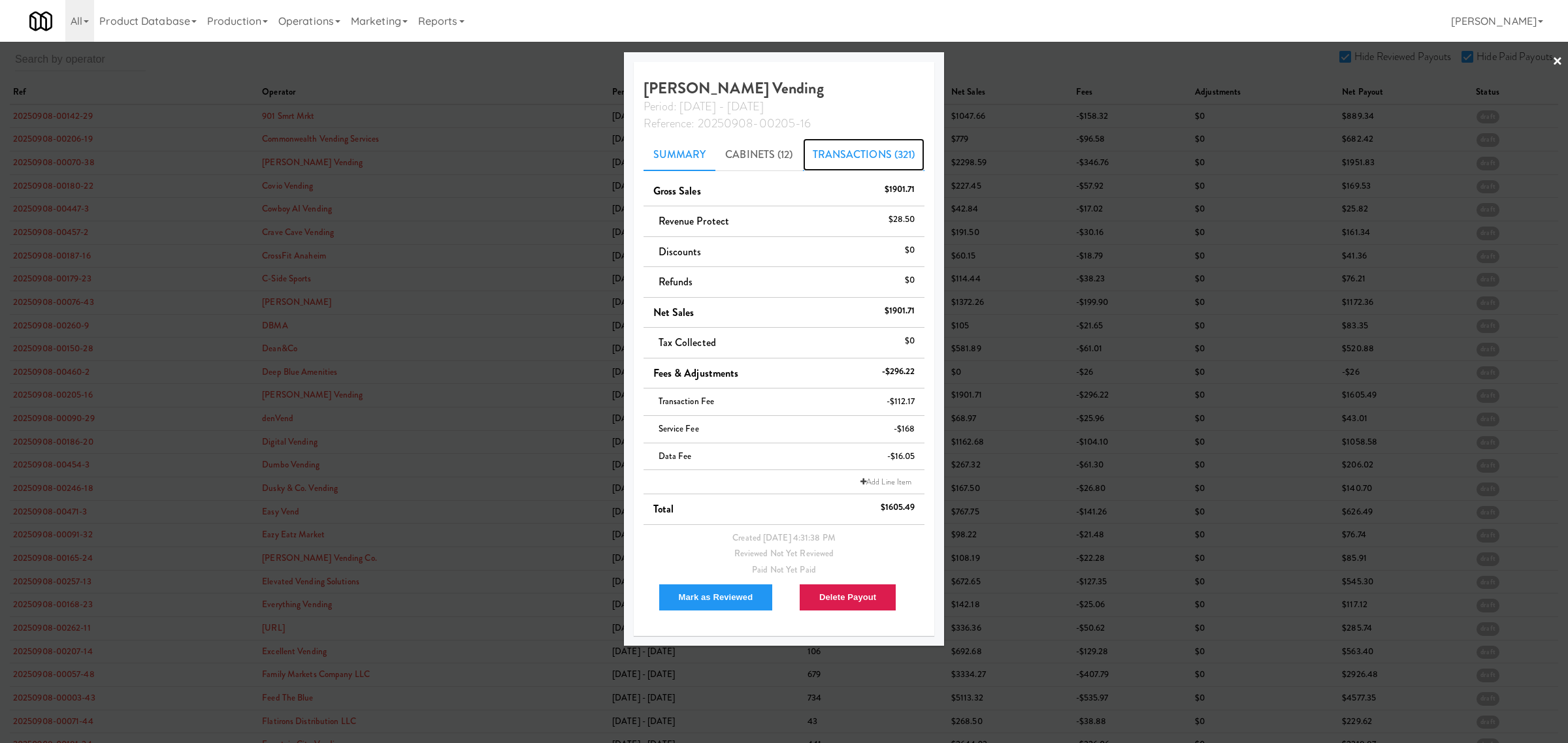
click at [846, 148] on link "Transactions (321)" at bounding box center [863, 154] width 122 height 32
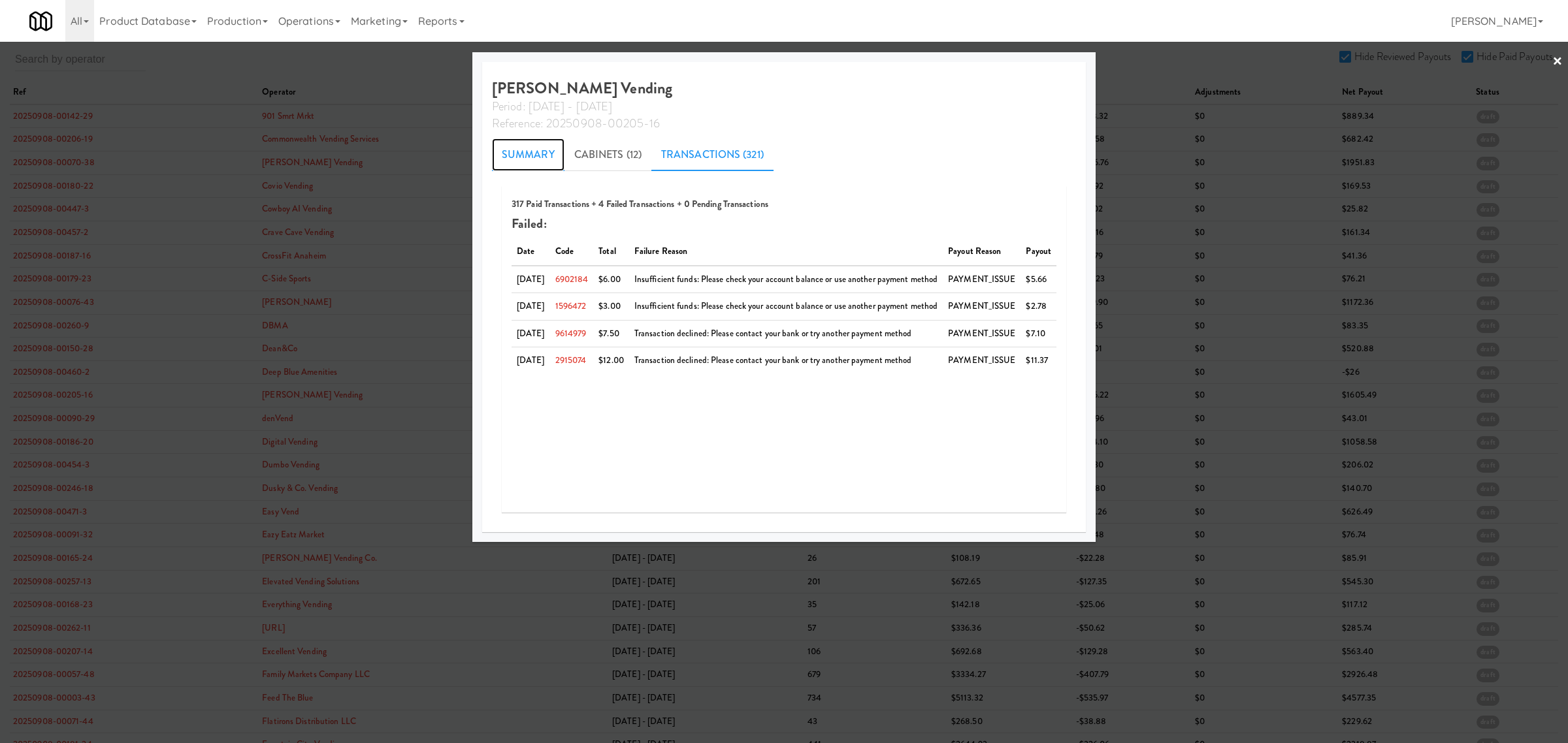
click at [529, 149] on link "Summary" at bounding box center [528, 154] width 72 height 32
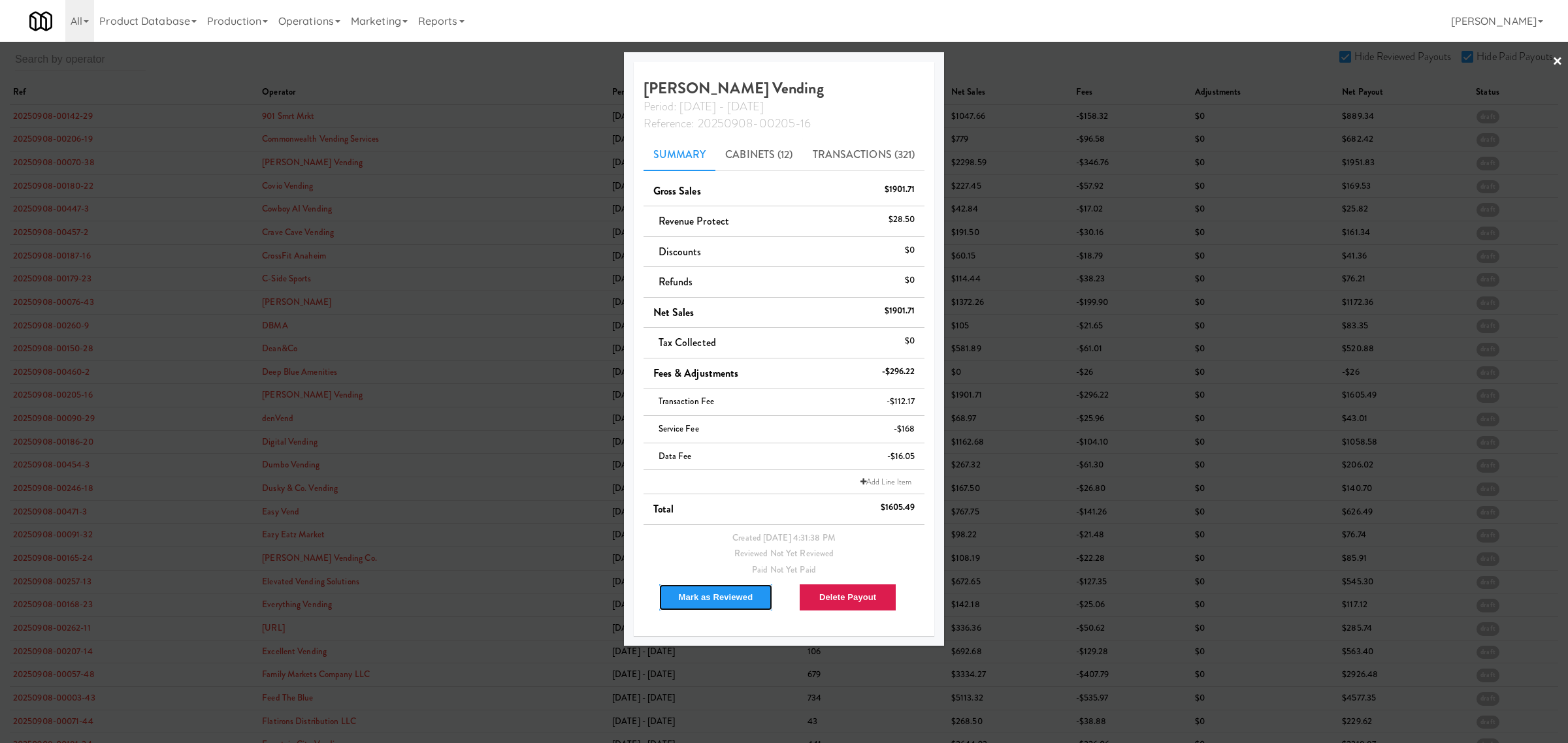
click at [689, 599] on button "Mark as Reviewed" at bounding box center [717, 597] width 115 height 27
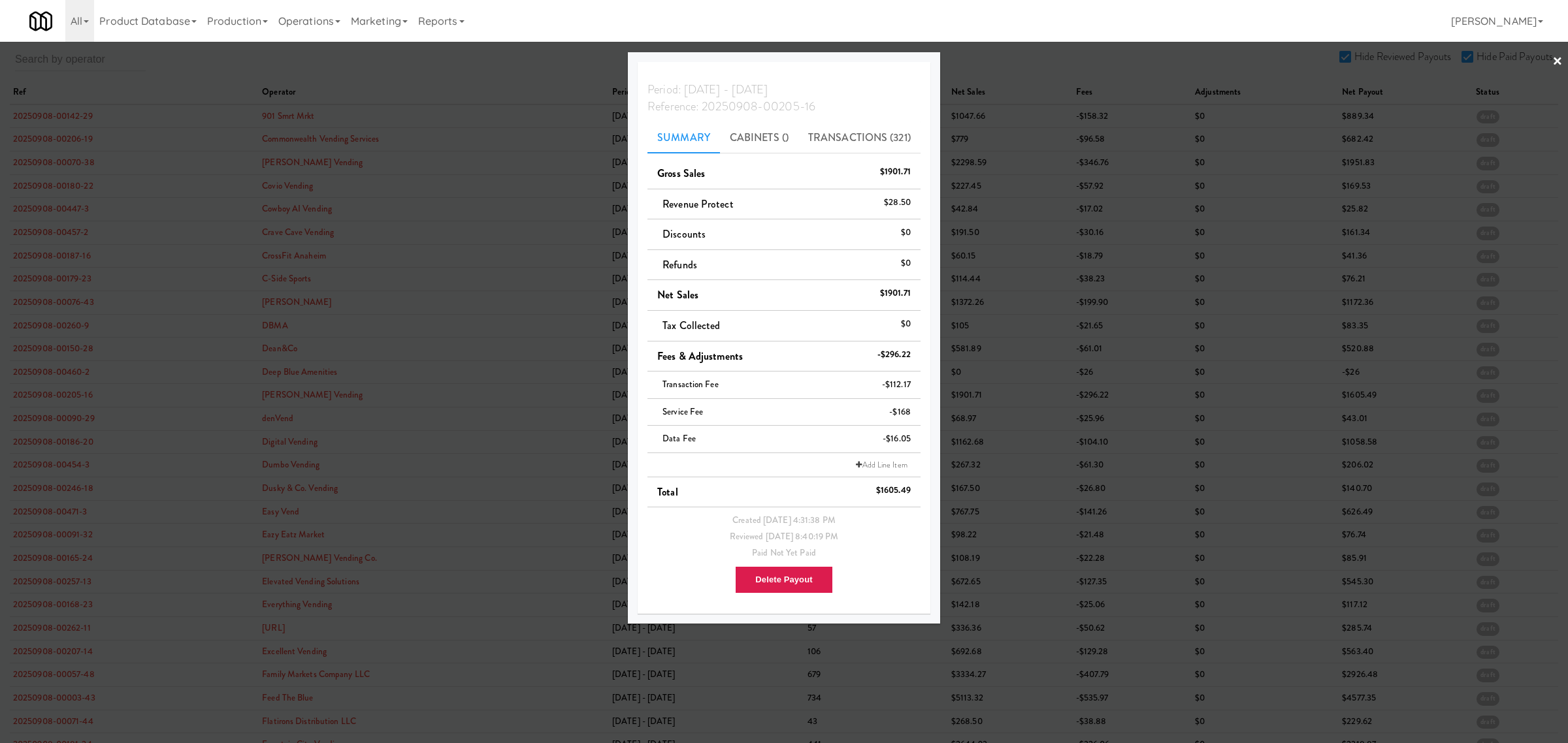
click at [65, 421] on div at bounding box center [784, 372] width 1568 height 743
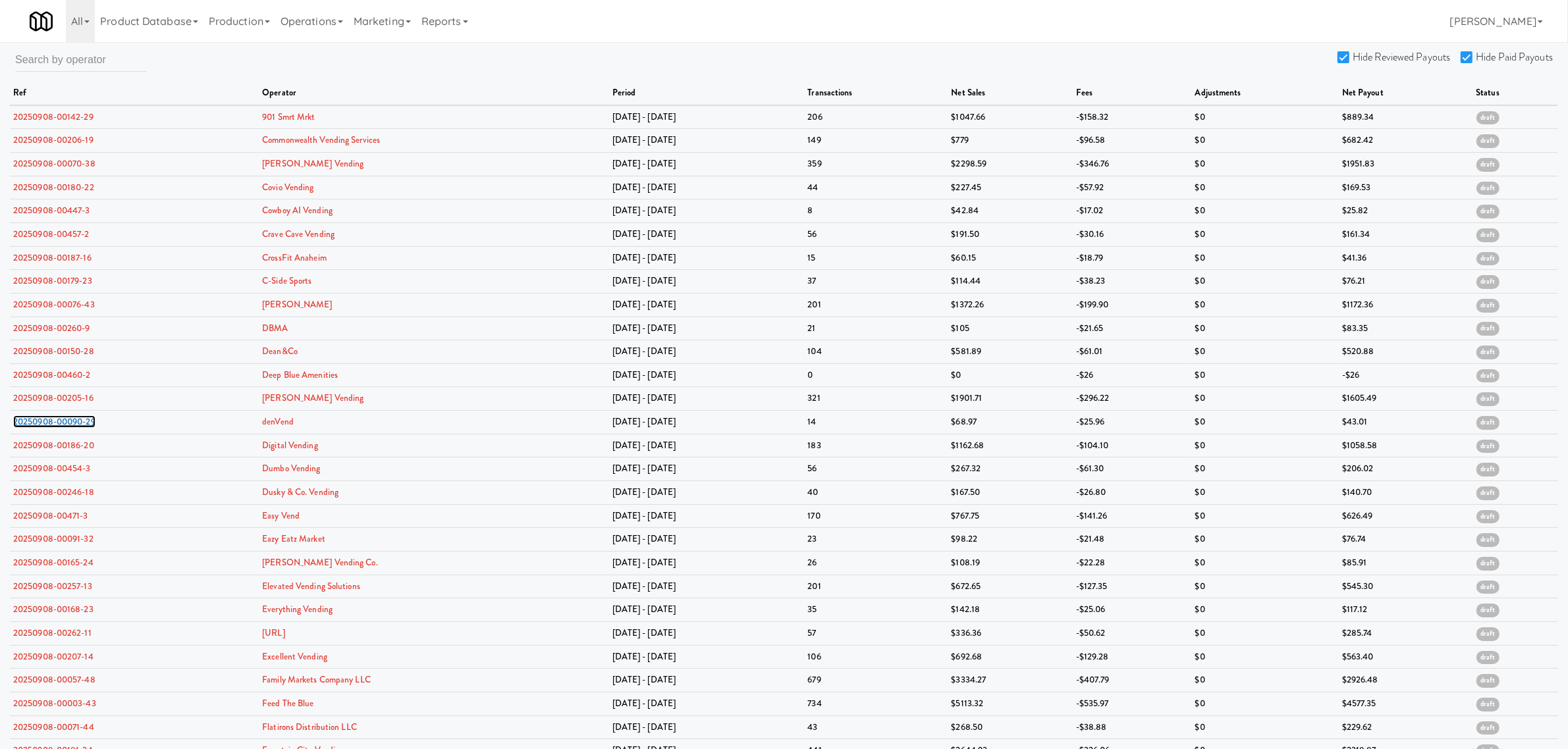
click at [66, 425] on link "20250908-00090-29" at bounding box center [54, 422] width 83 height 13
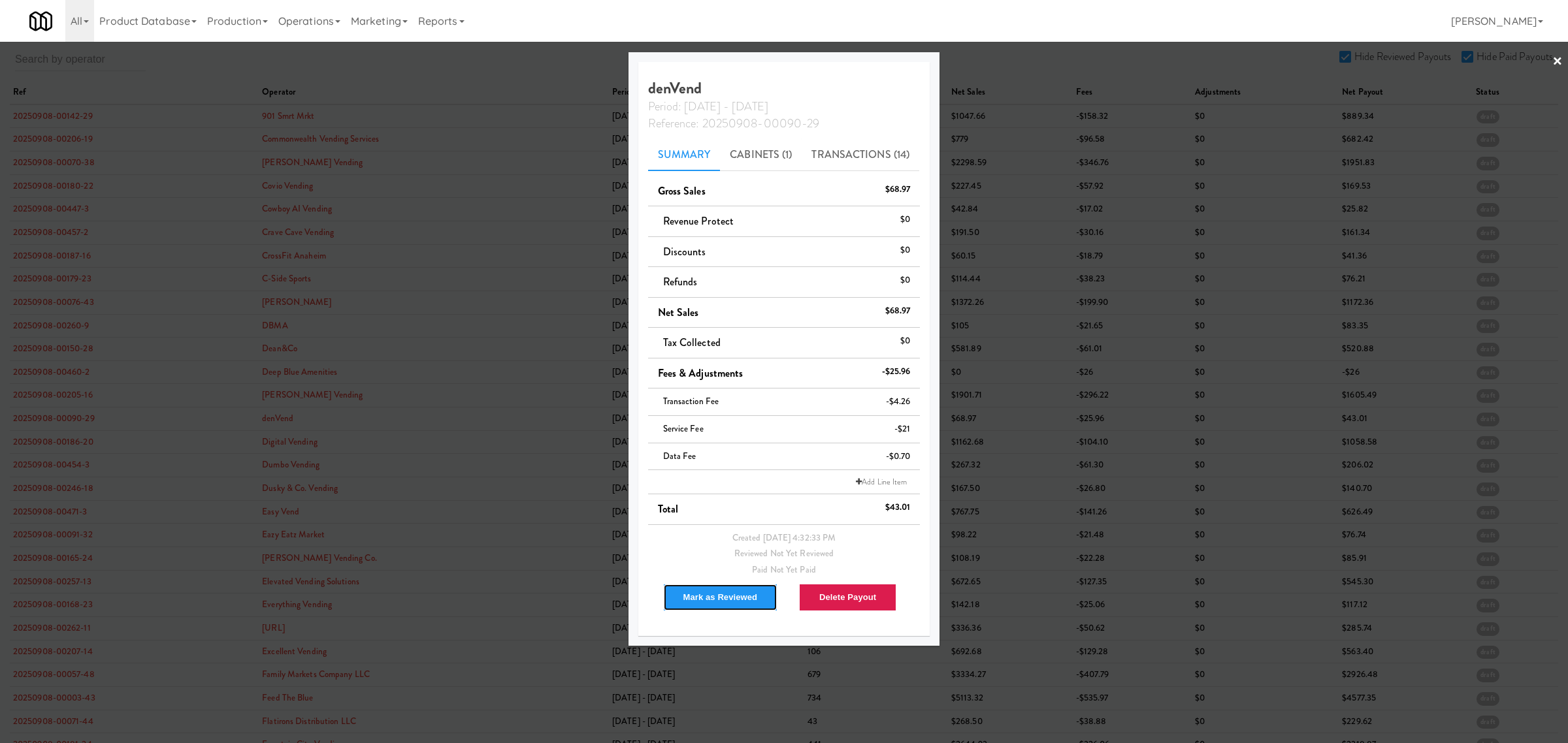
click at [696, 595] on button "Mark as Reviewed" at bounding box center [720, 597] width 115 height 27
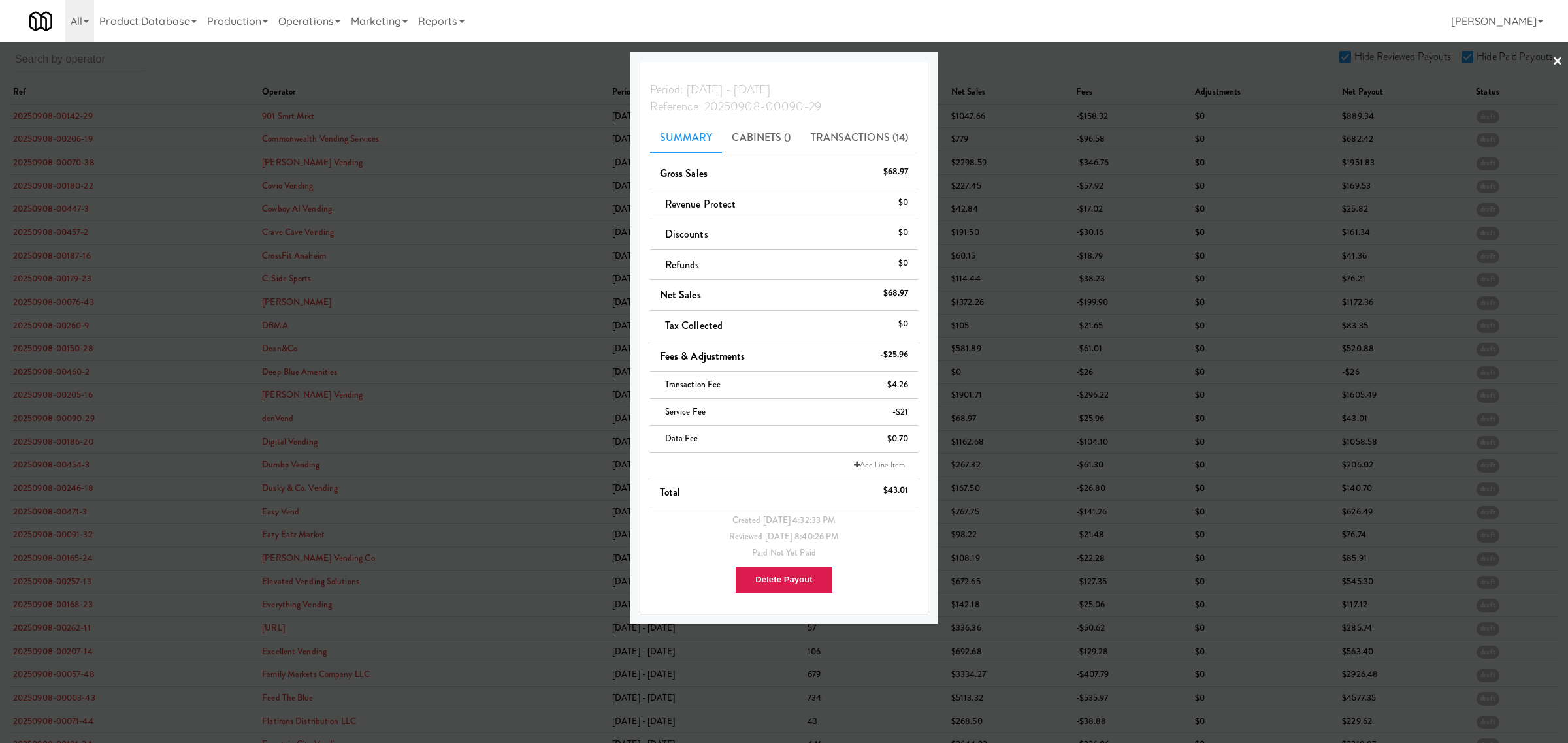
click at [70, 445] on div at bounding box center [784, 372] width 1568 height 743
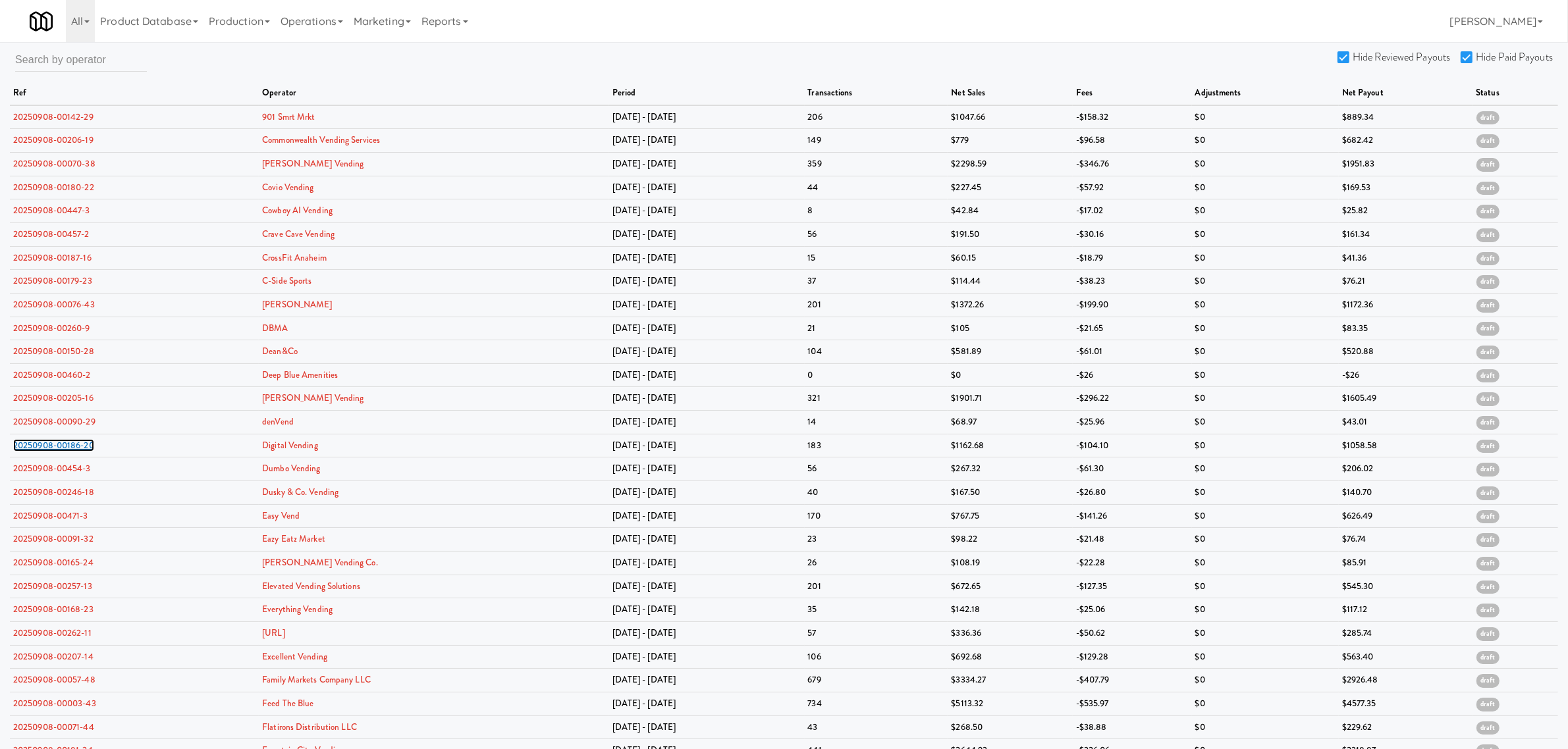
click at [71, 448] on link "20250908-00186-20" at bounding box center [53, 445] width 81 height 13
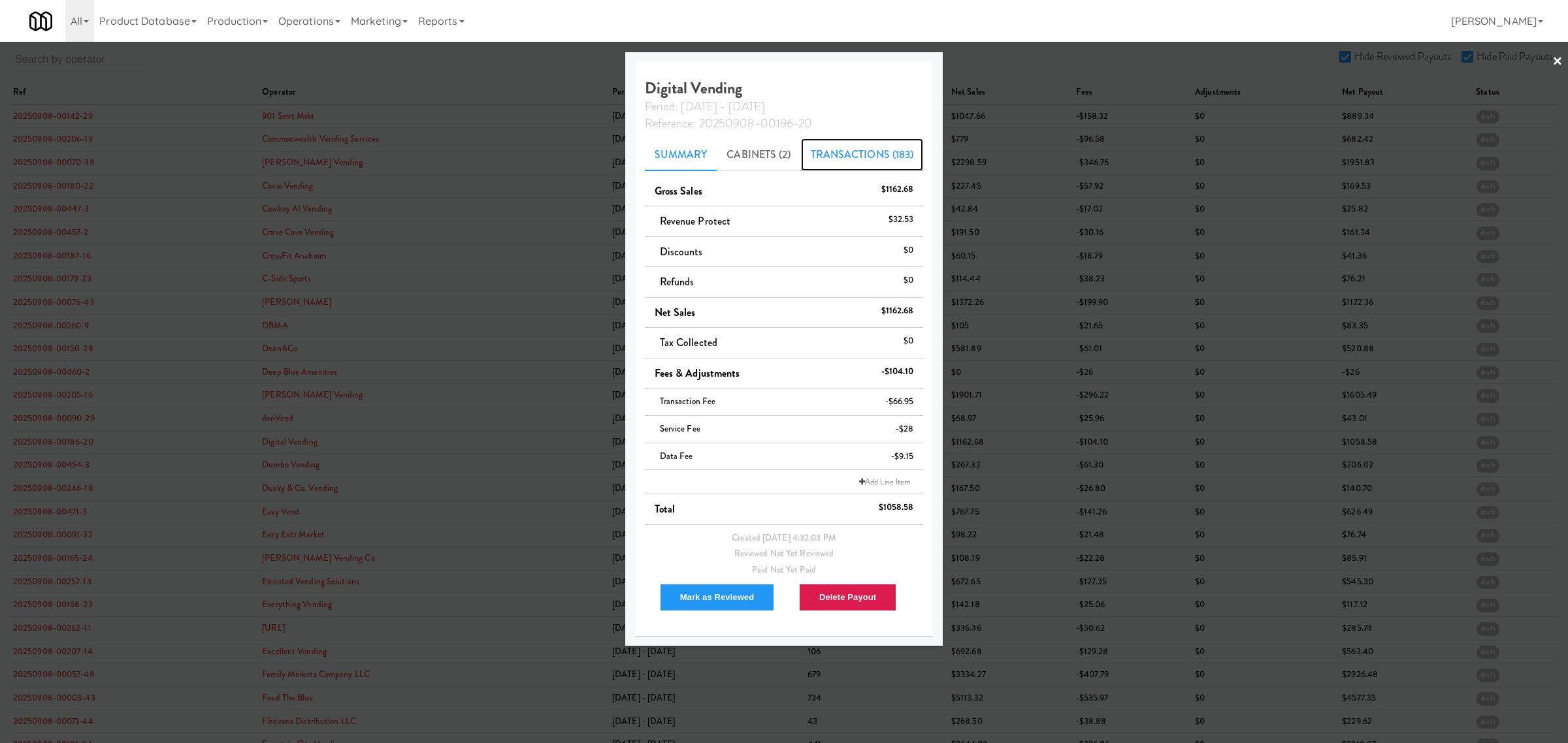
click at [828, 156] on link "Transactions (183)" at bounding box center [862, 154] width 123 height 32
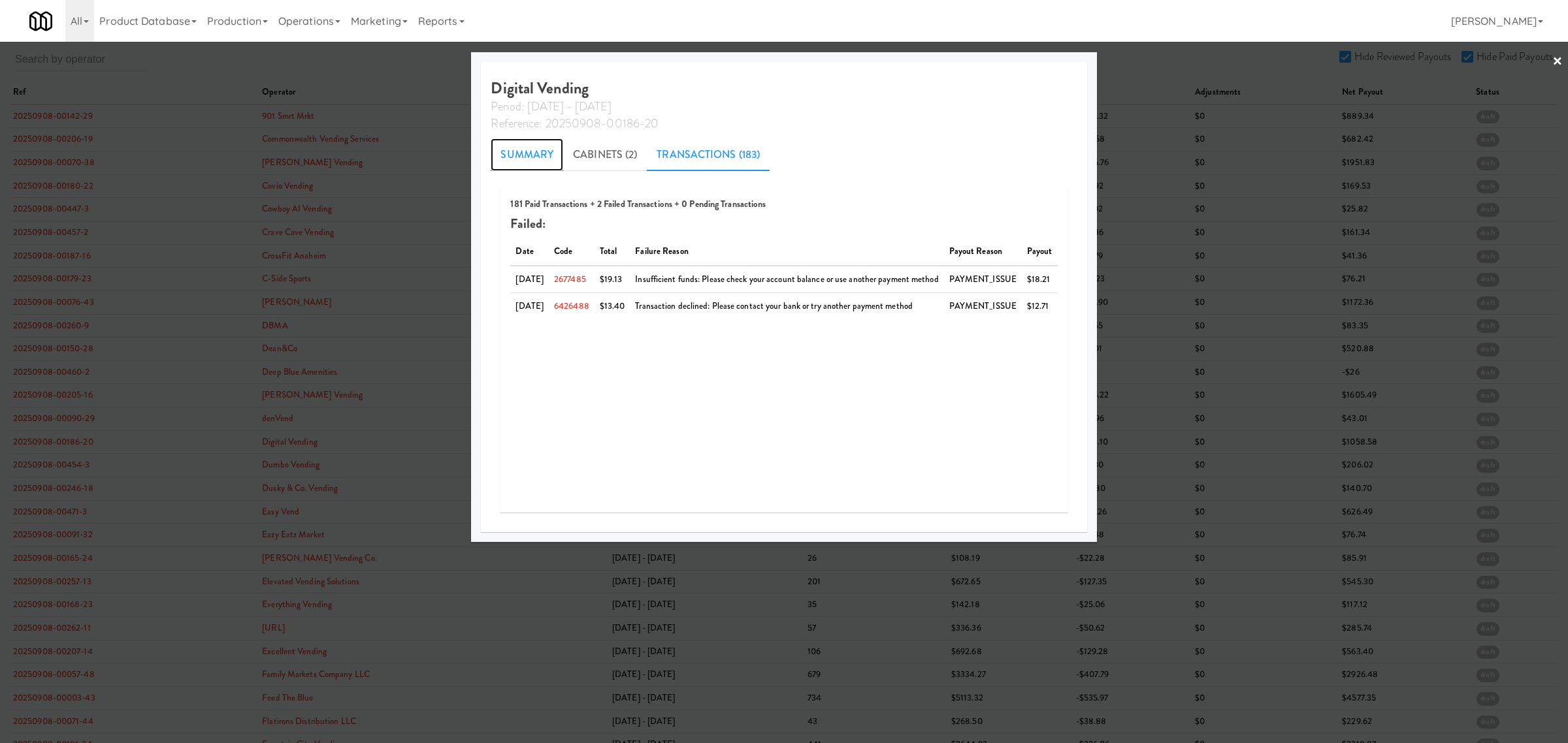
click at [508, 157] on link "Summary" at bounding box center [527, 154] width 72 height 32
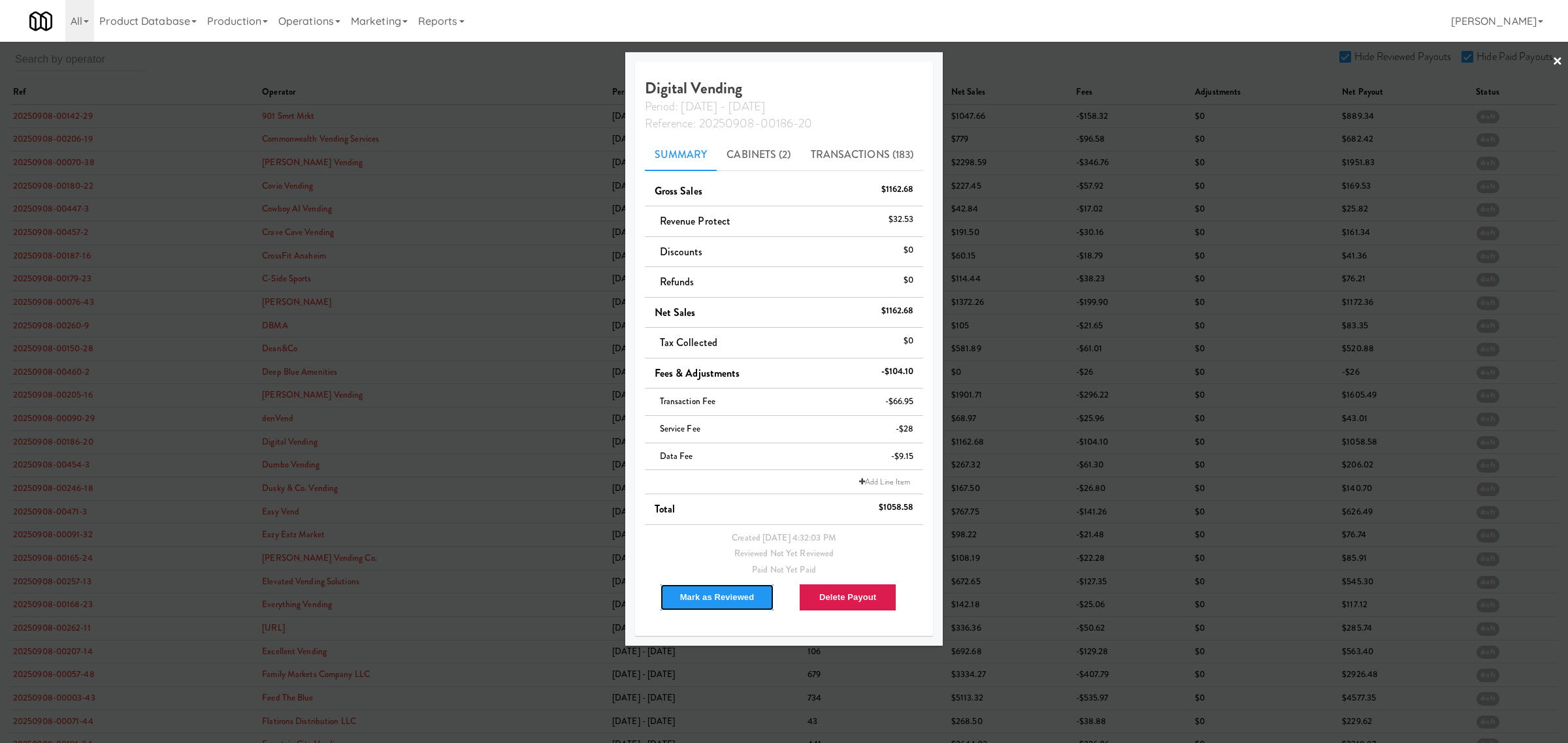
click at [699, 595] on button "Mark as Reviewed" at bounding box center [718, 597] width 115 height 27
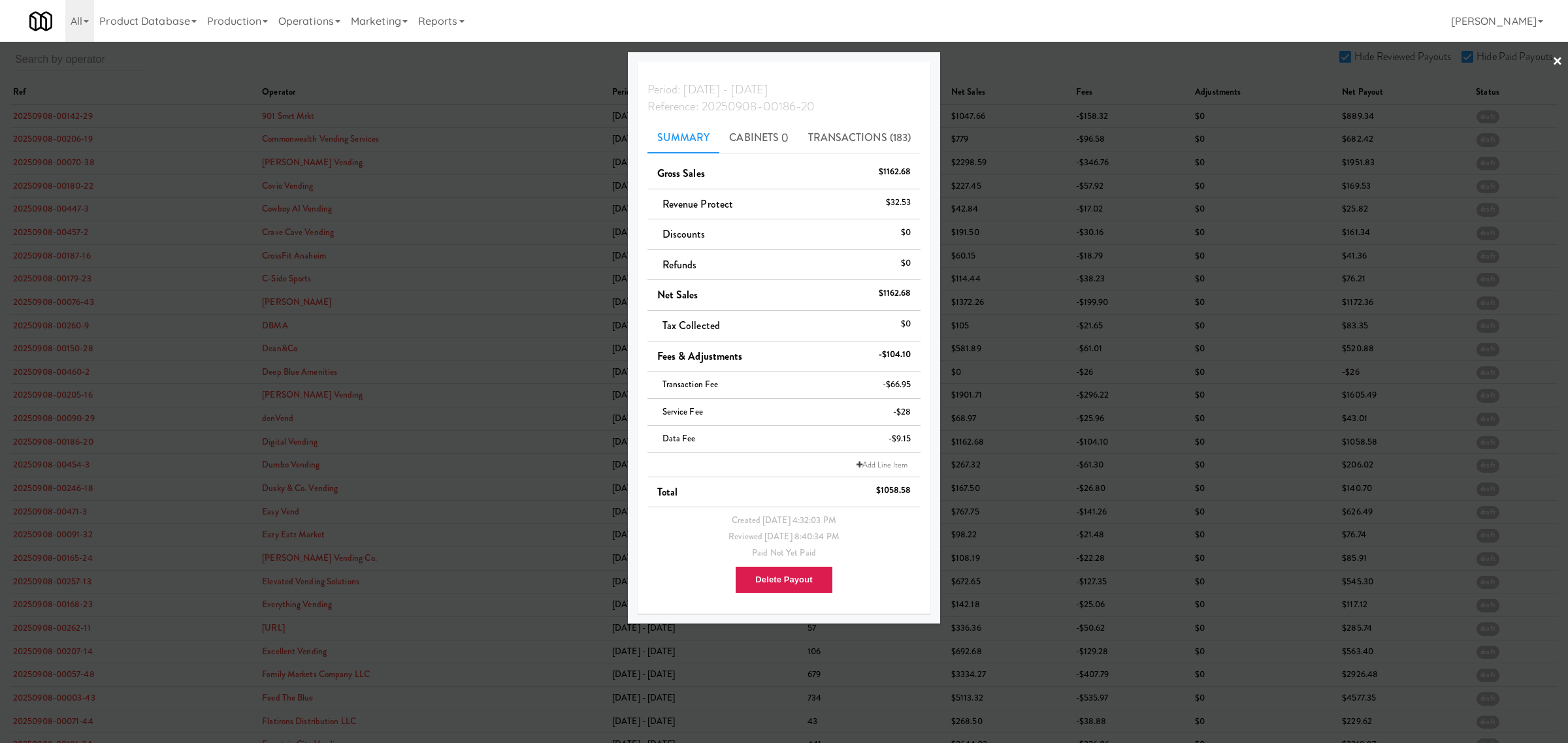
click at [39, 467] on div at bounding box center [784, 372] width 1568 height 743
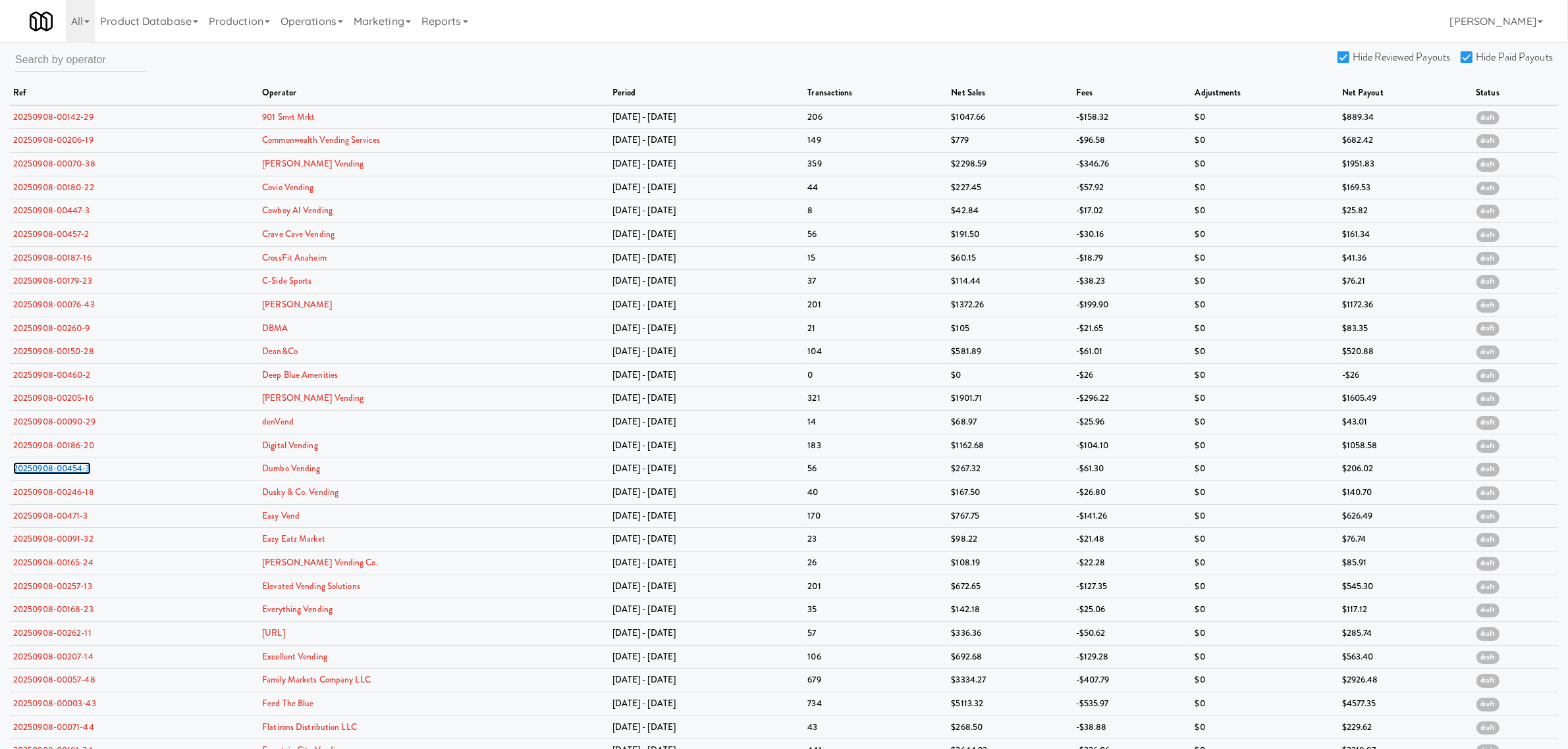
click at [39, 471] on link "20250908-00454-3" at bounding box center [51, 468] width 78 height 13
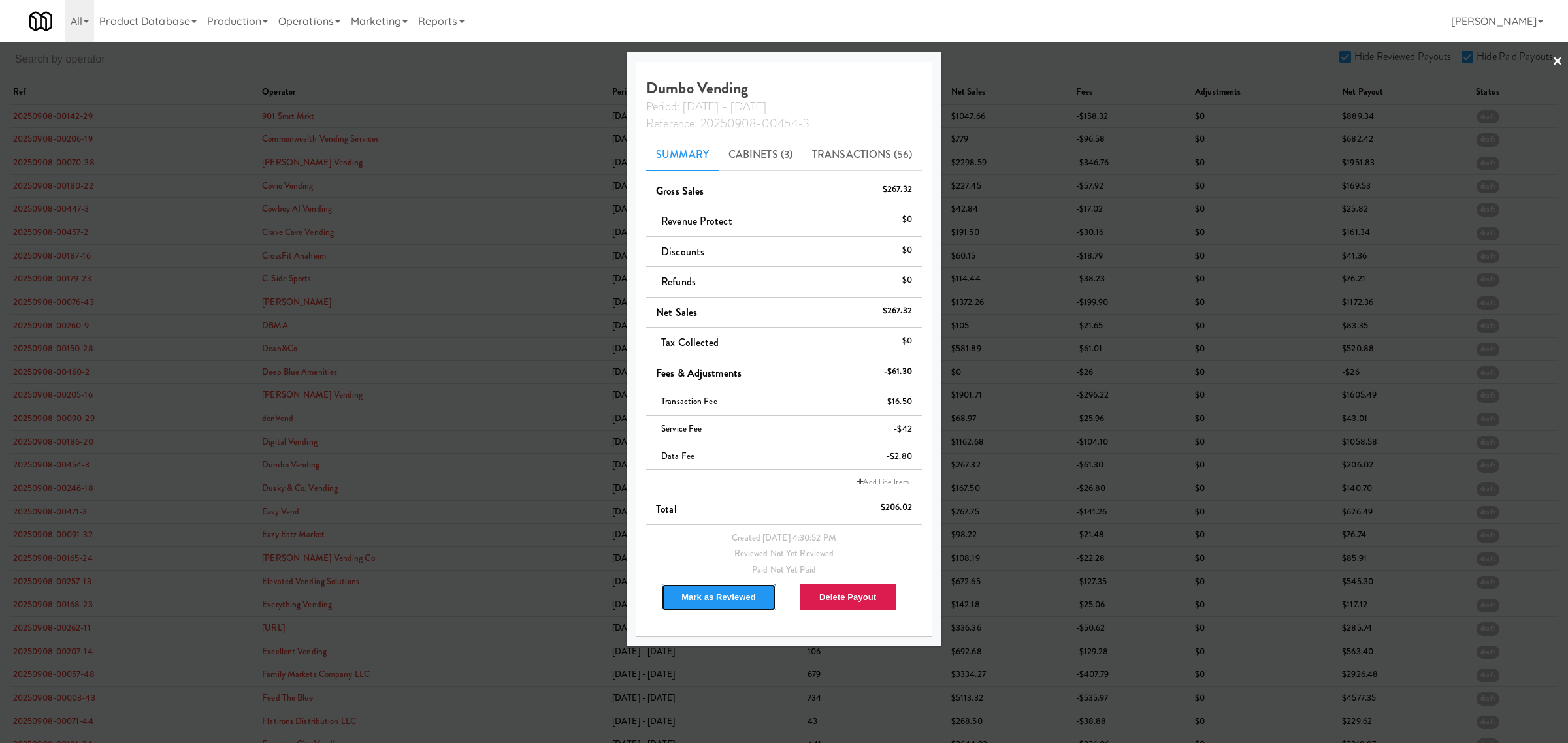
click at [688, 597] on button "Mark as Reviewed" at bounding box center [719, 597] width 115 height 27
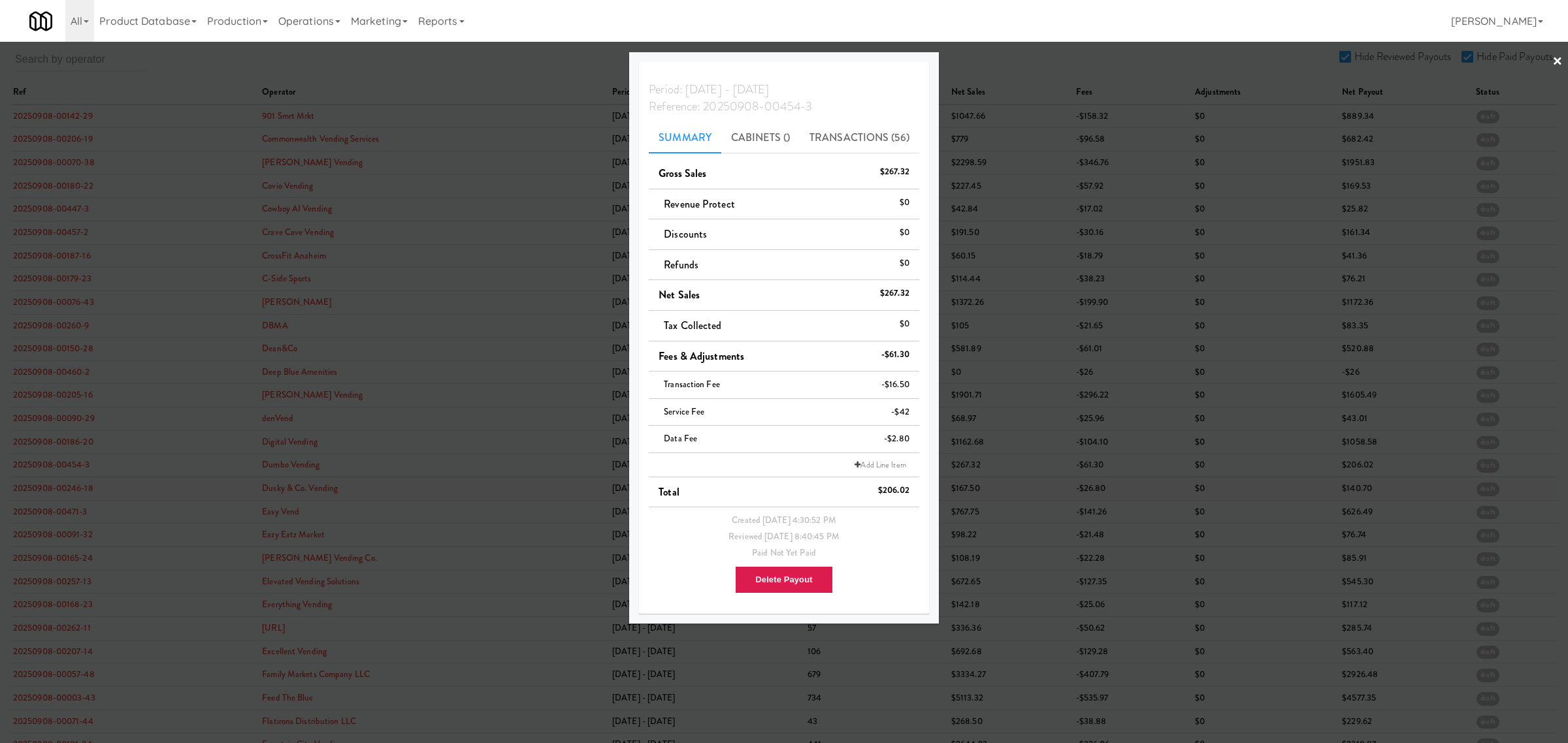
click at [47, 492] on div at bounding box center [784, 372] width 1568 height 743
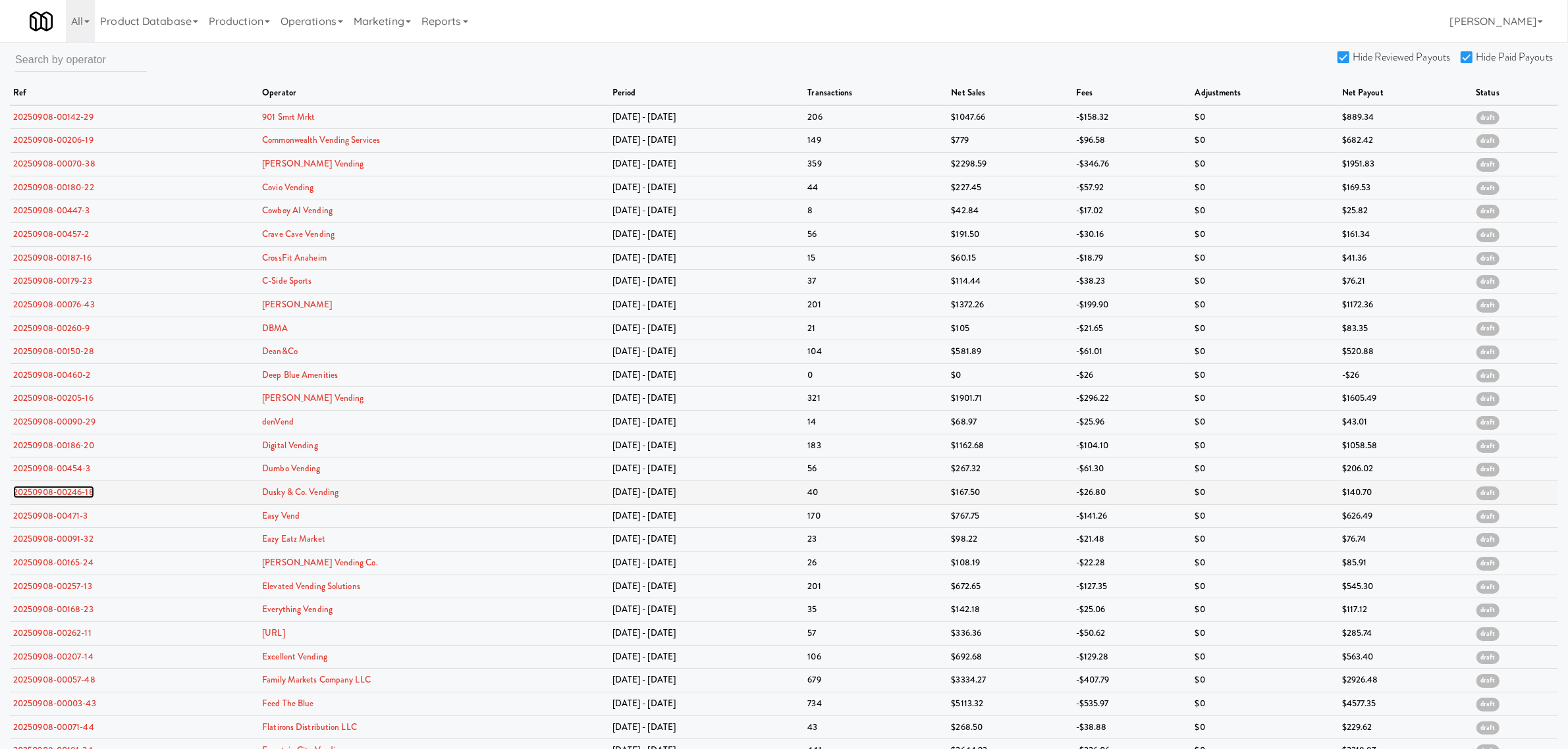
click at [47, 496] on link "20250908-00246-18" at bounding box center [53, 492] width 81 height 13
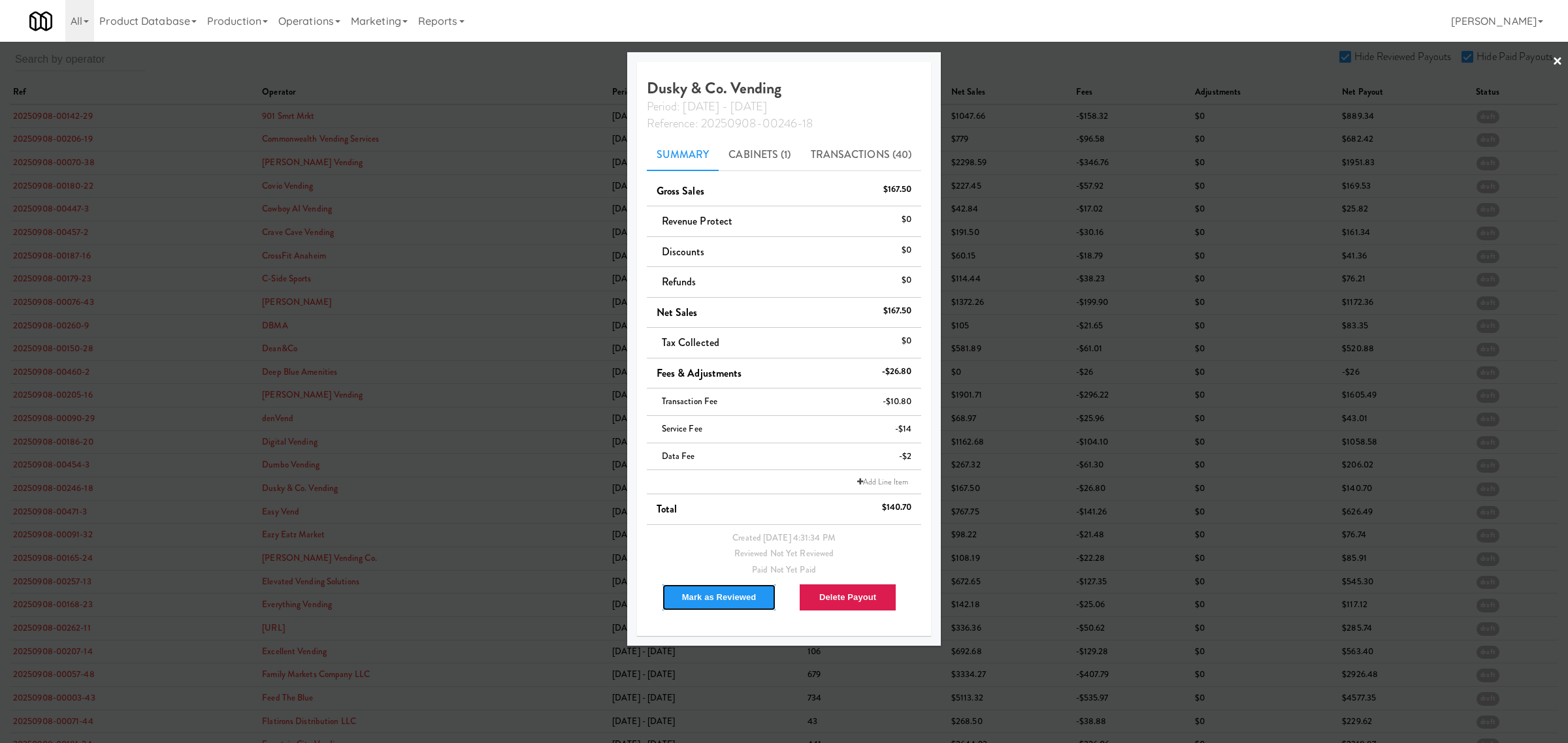
click at [693, 603] on button "Mark as Reviewed" at bounding box center [719, 597] width 115 height 27
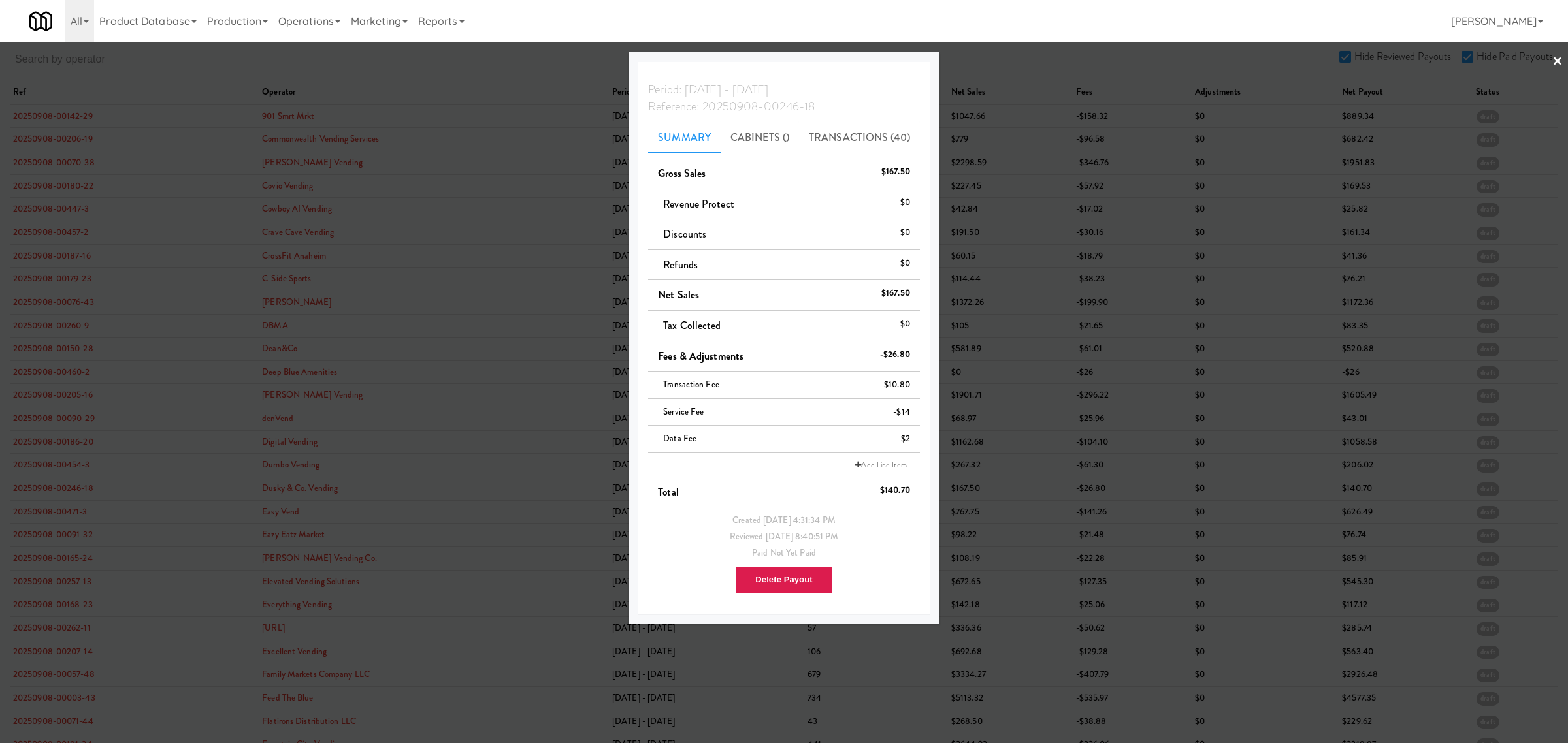
click at [52, 510] on div at bounding box center [784, 372] width 1568 height 743
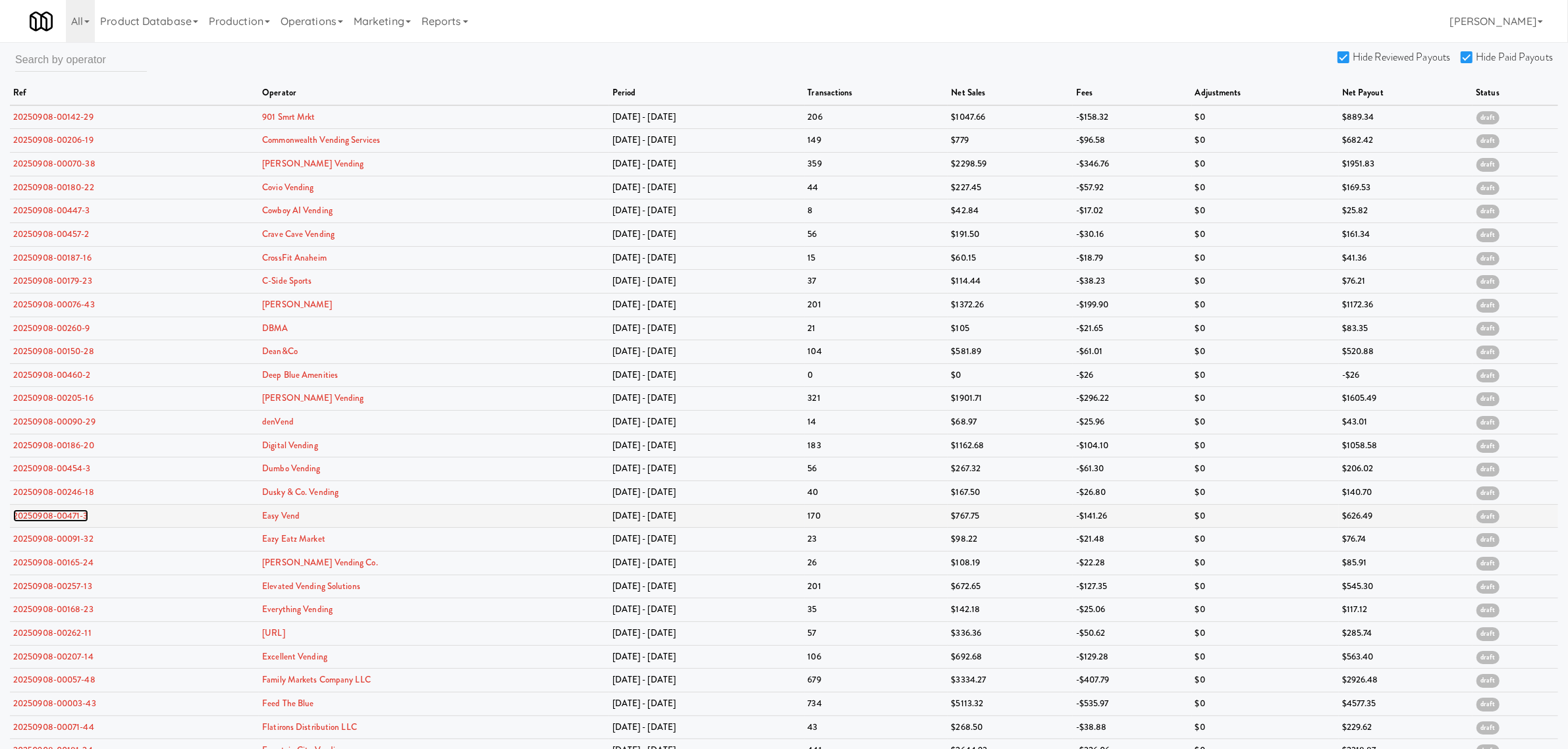
click at [46, 520] on link "20250908-00471-3" at bounding box center [50, 515] width 75 height 13
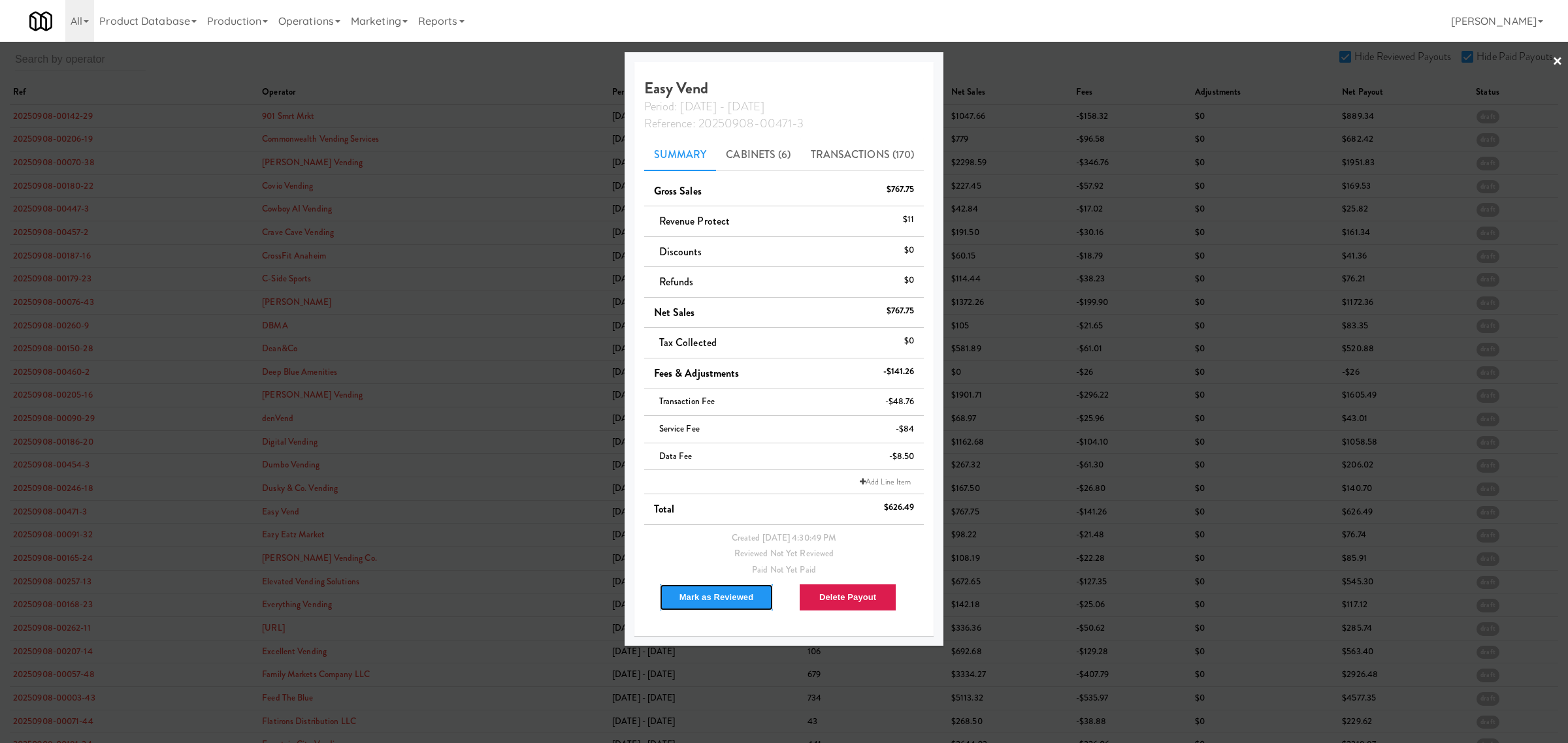
click at [701, 602] on button "Mark as Reviewed" at bounding box center [717, 597] width 115 height 27
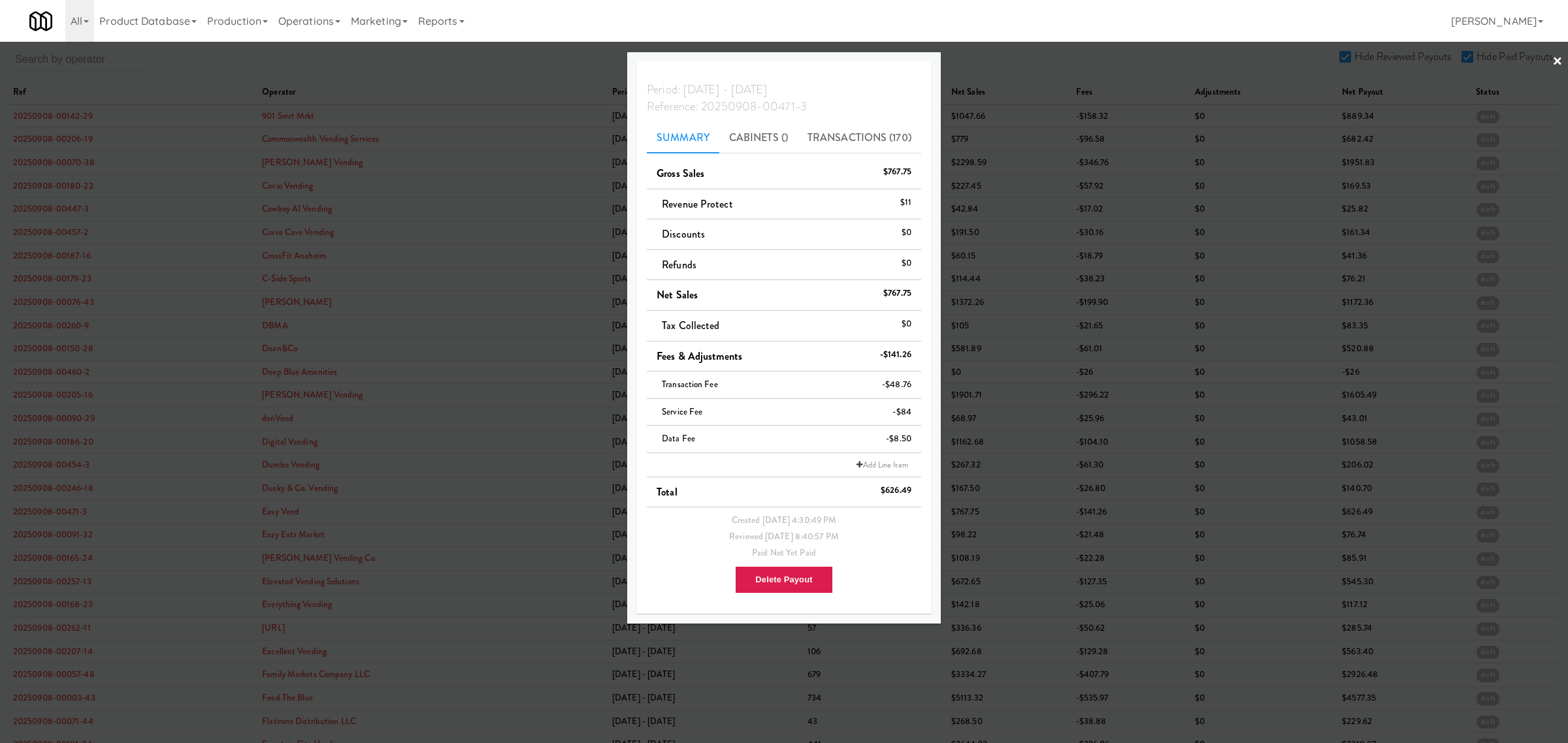
click at [54, 538] on div at bounding box center [784, 372] width 1568 height 743
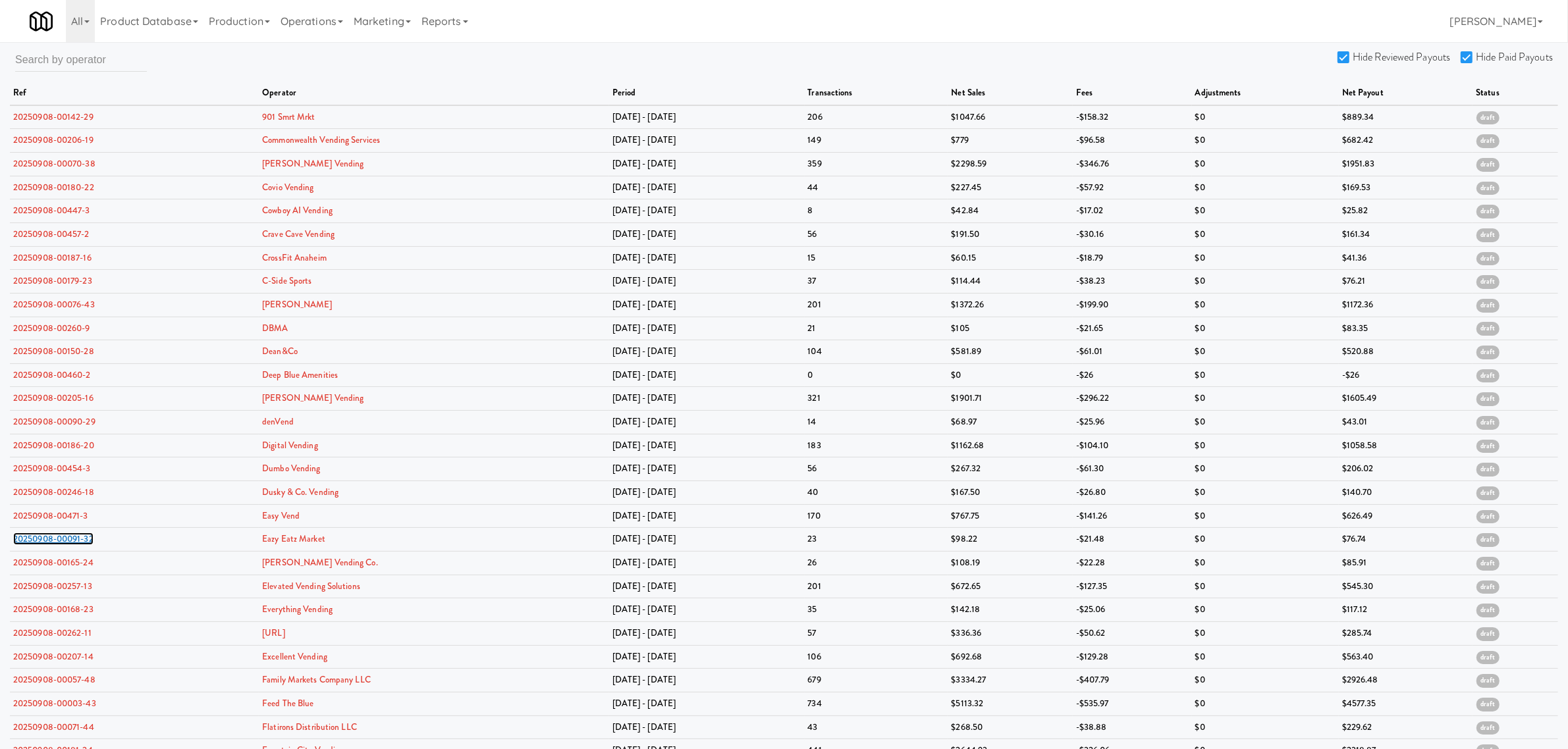
click at [54, 542] on link "20250908-00091-32" at bounding box center [53, 539] width 81 height 13
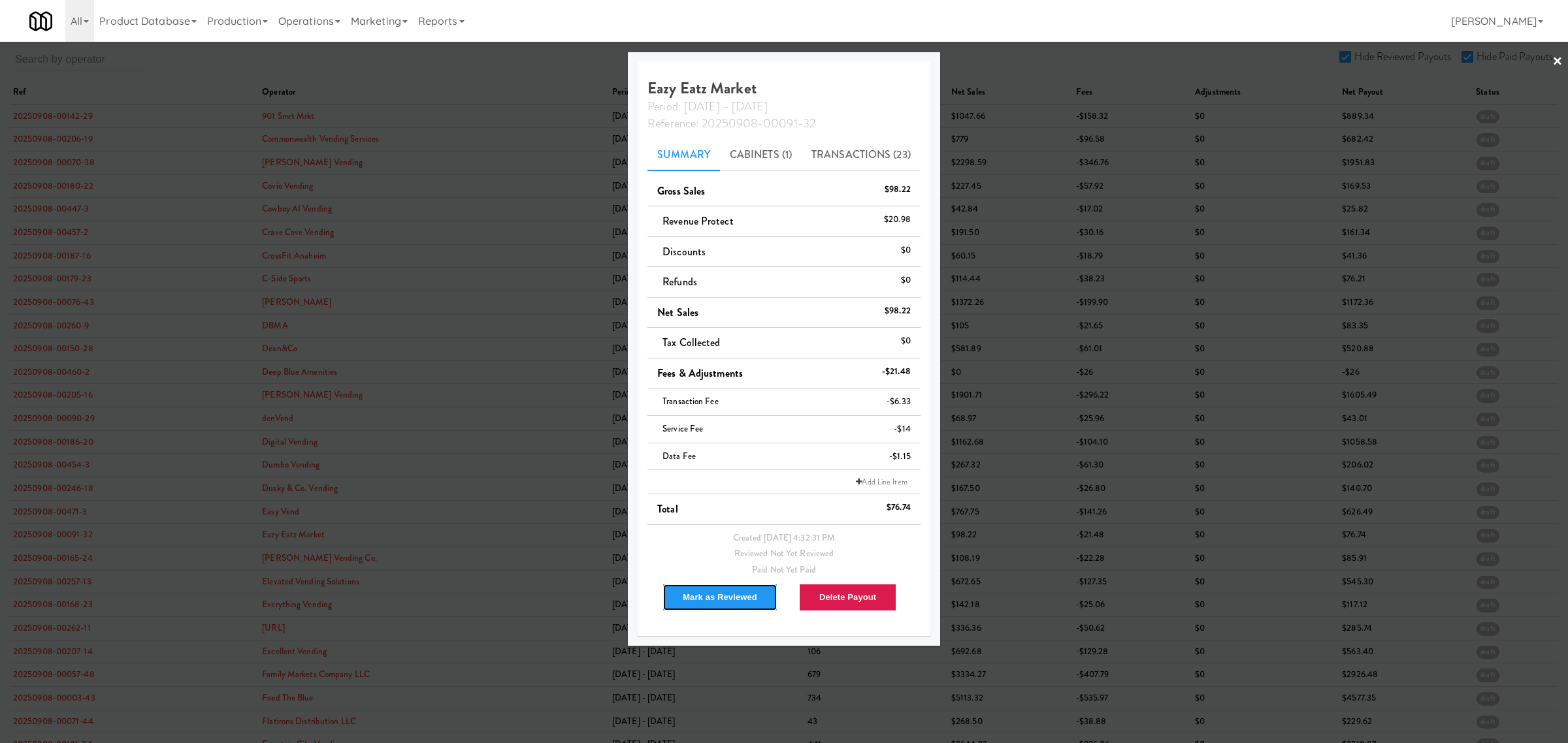
click at [706, 595] on button "Mark as Reviewed" at bounding box center [720, 597] width 115 height 27
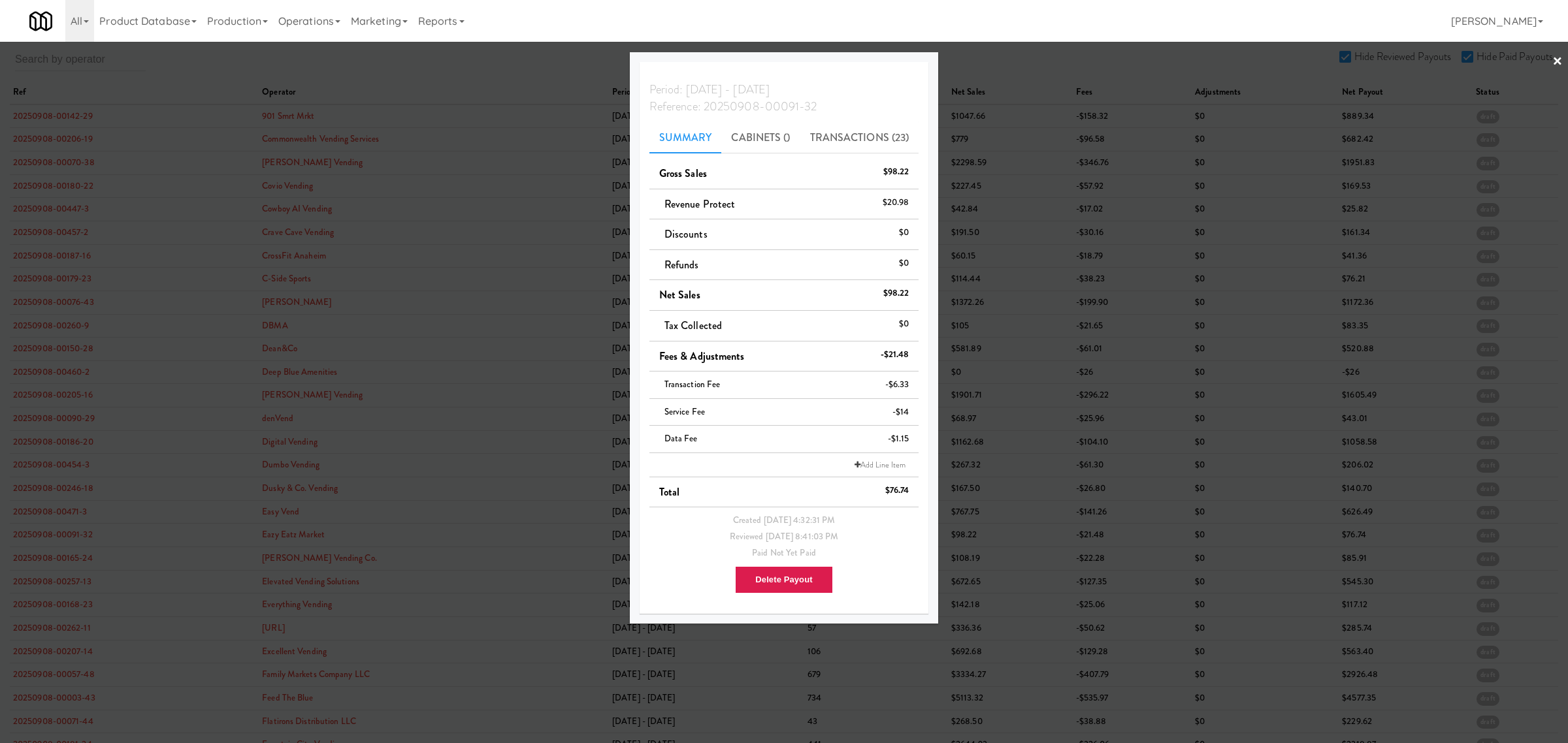
click at [36, 562] on div at bounding box center [784, 372] width 1568 height 743
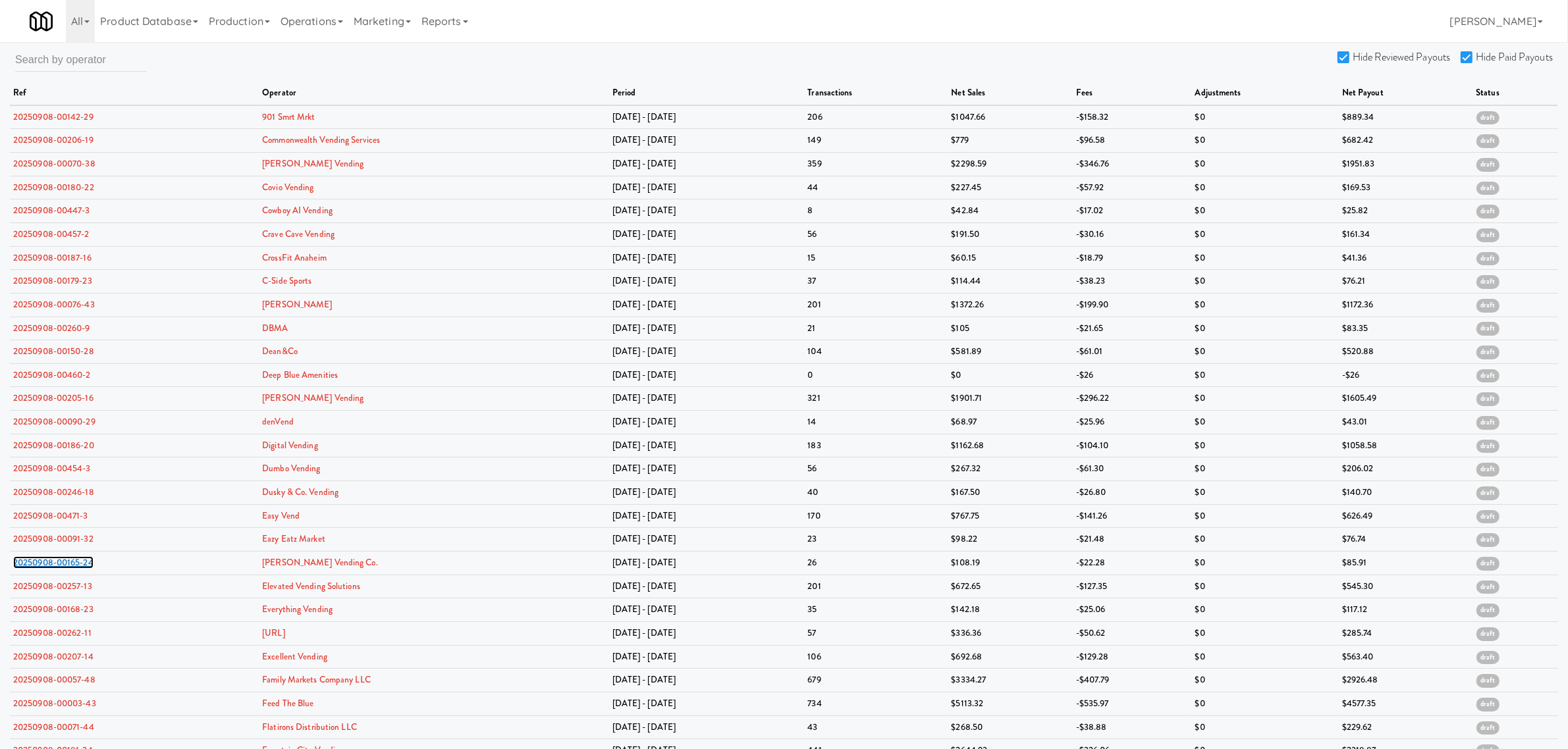
click at [36, 567] on link "20250908-00165-24" at bounding box center [53, 563] width 81 height 13
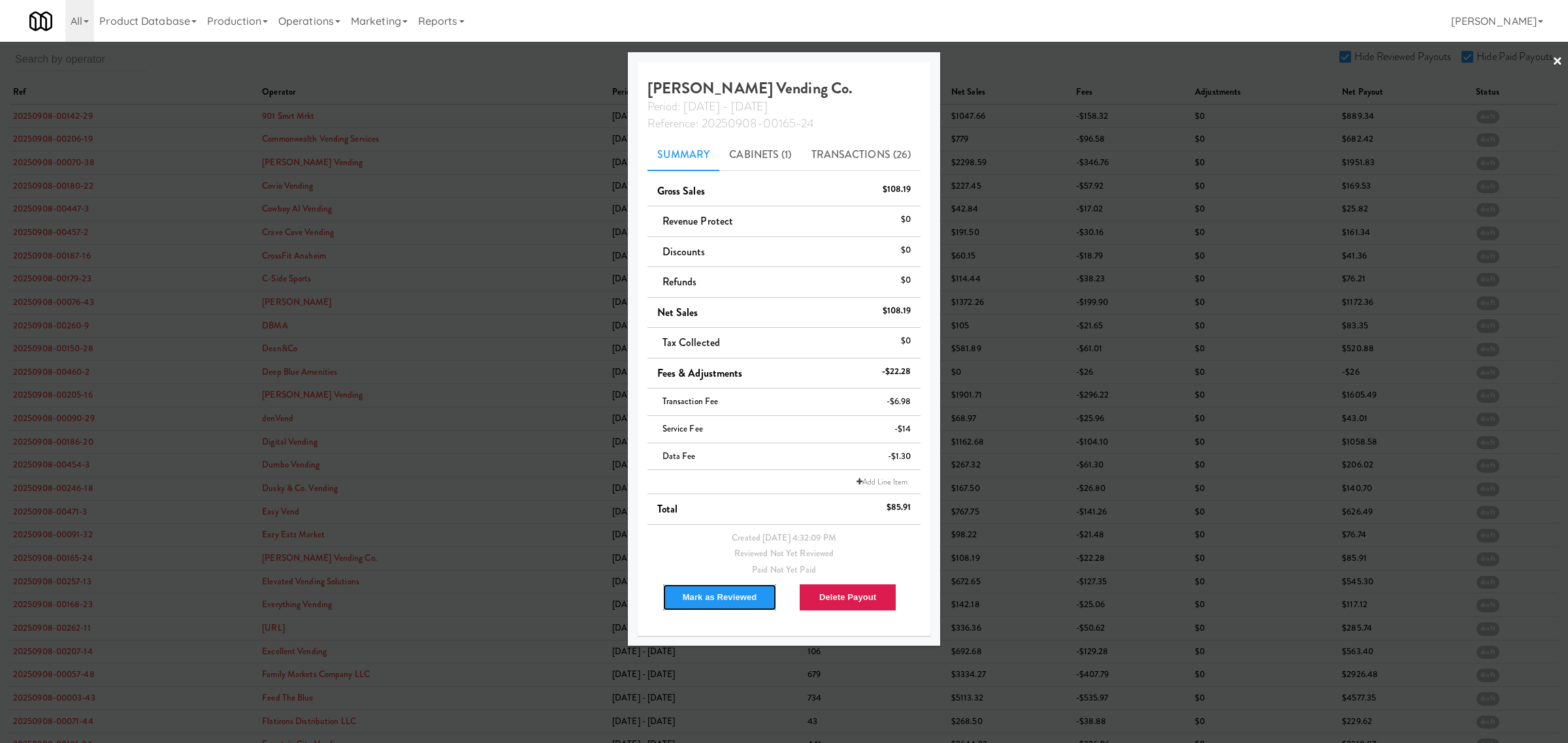
click at [694, 590] on button "Mark as Reviewed" at bounding box center [720, 597] width 115 height 27
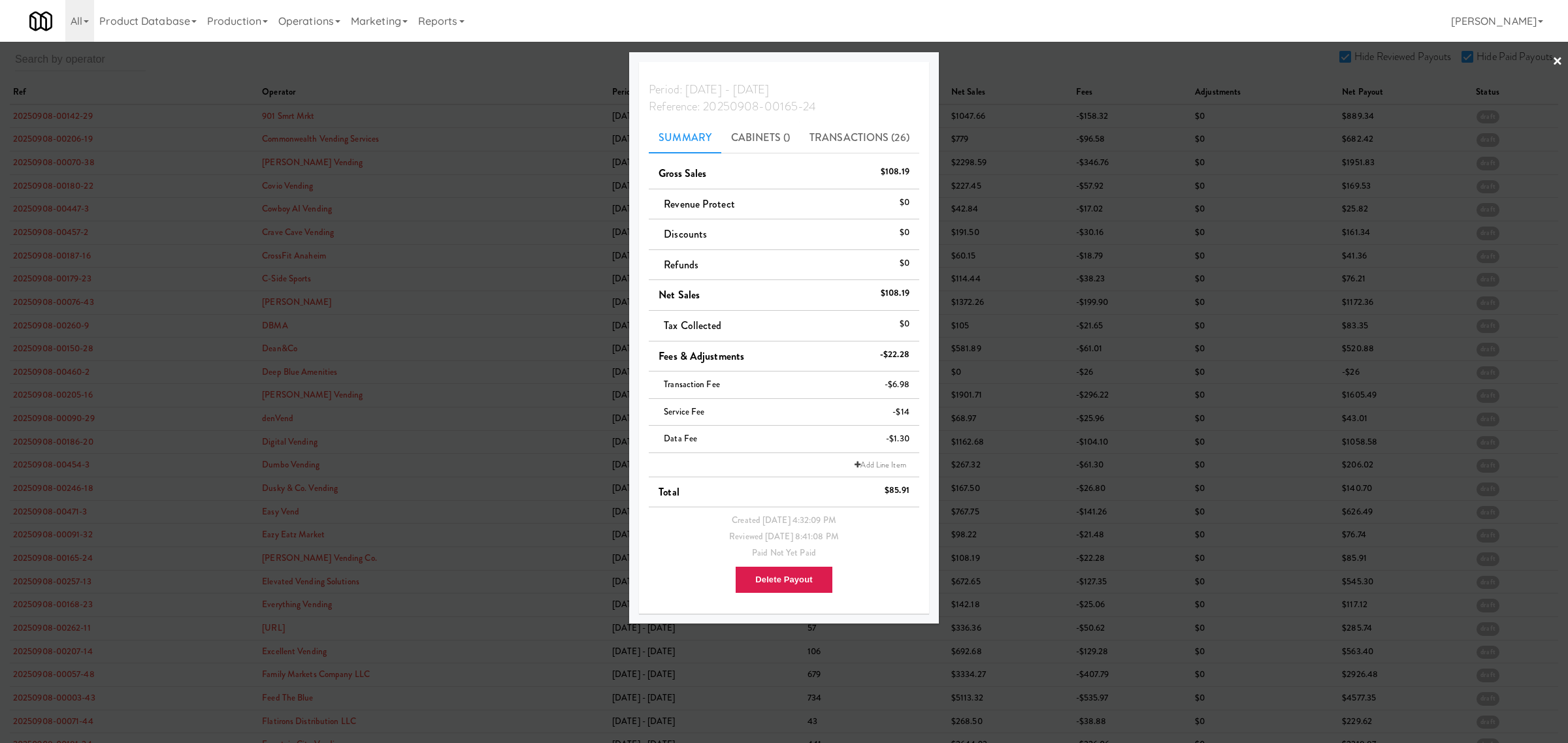
click at [39, 552] on div at bounding box center [784, 372] width 1568 height 743
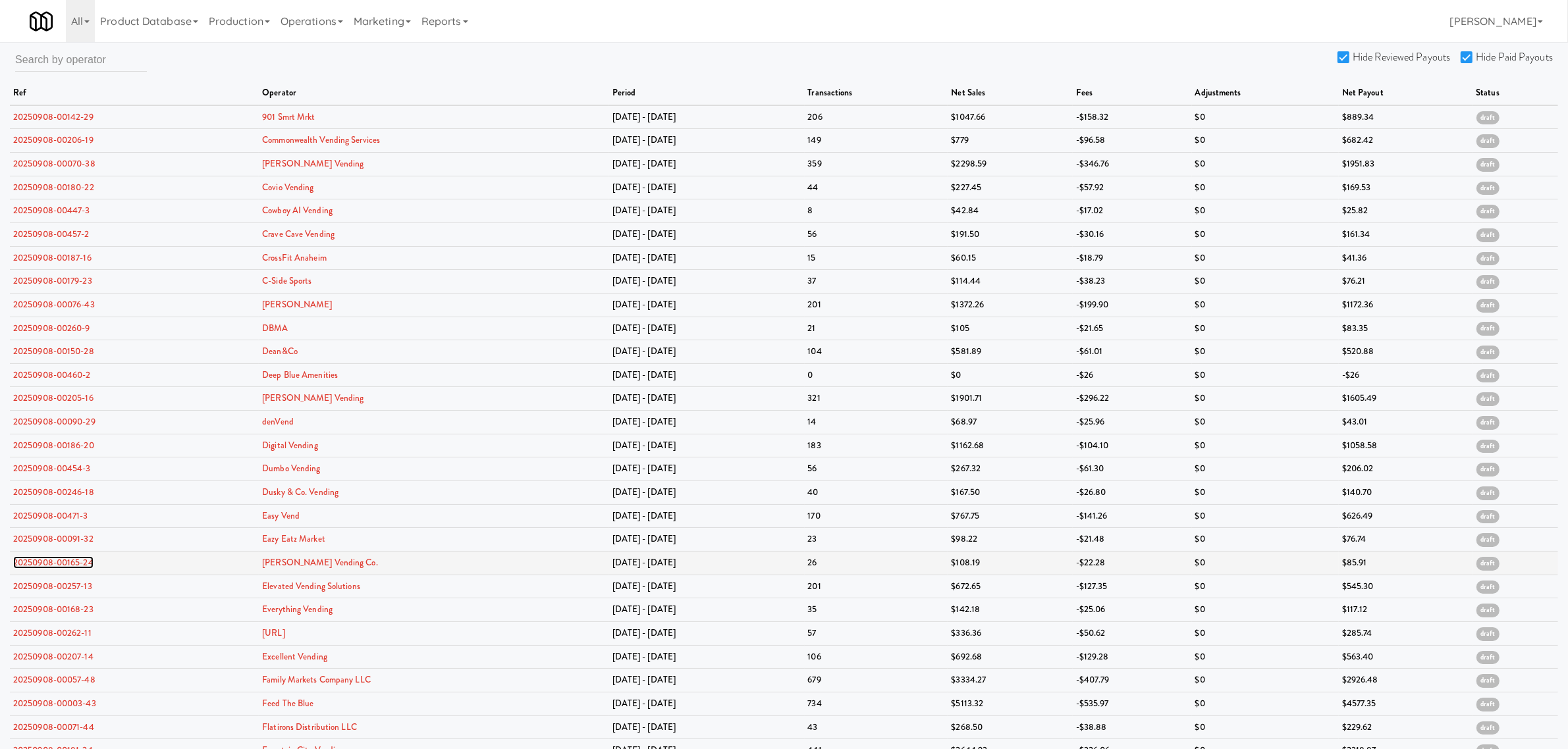
click at [36, 569] on link "20250908-00165-24" at bounding box center [53, 563] width 81 height 13
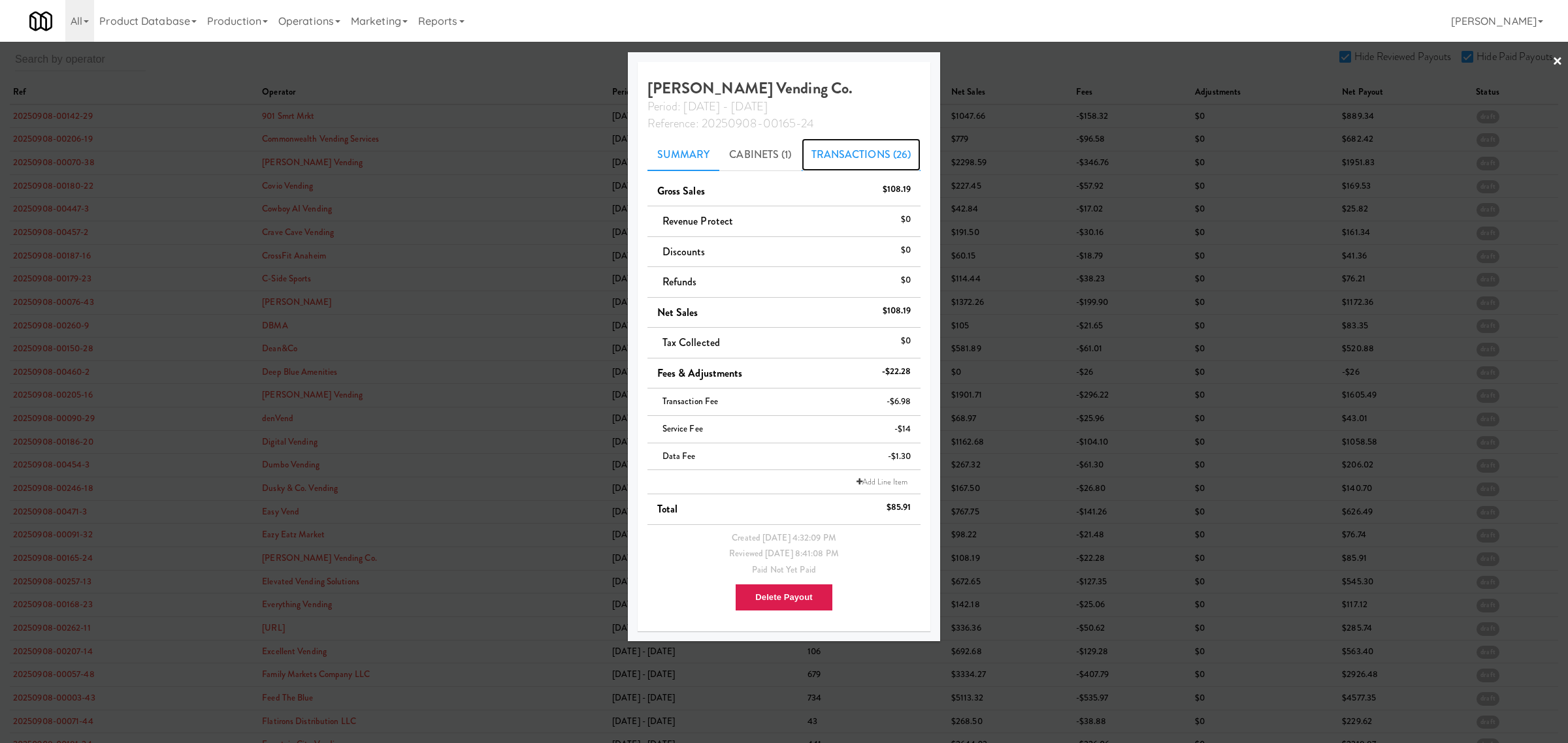
click at [855, 156] on link "Transactions (26)" at bounding box center [861, 154] width 119 height 32
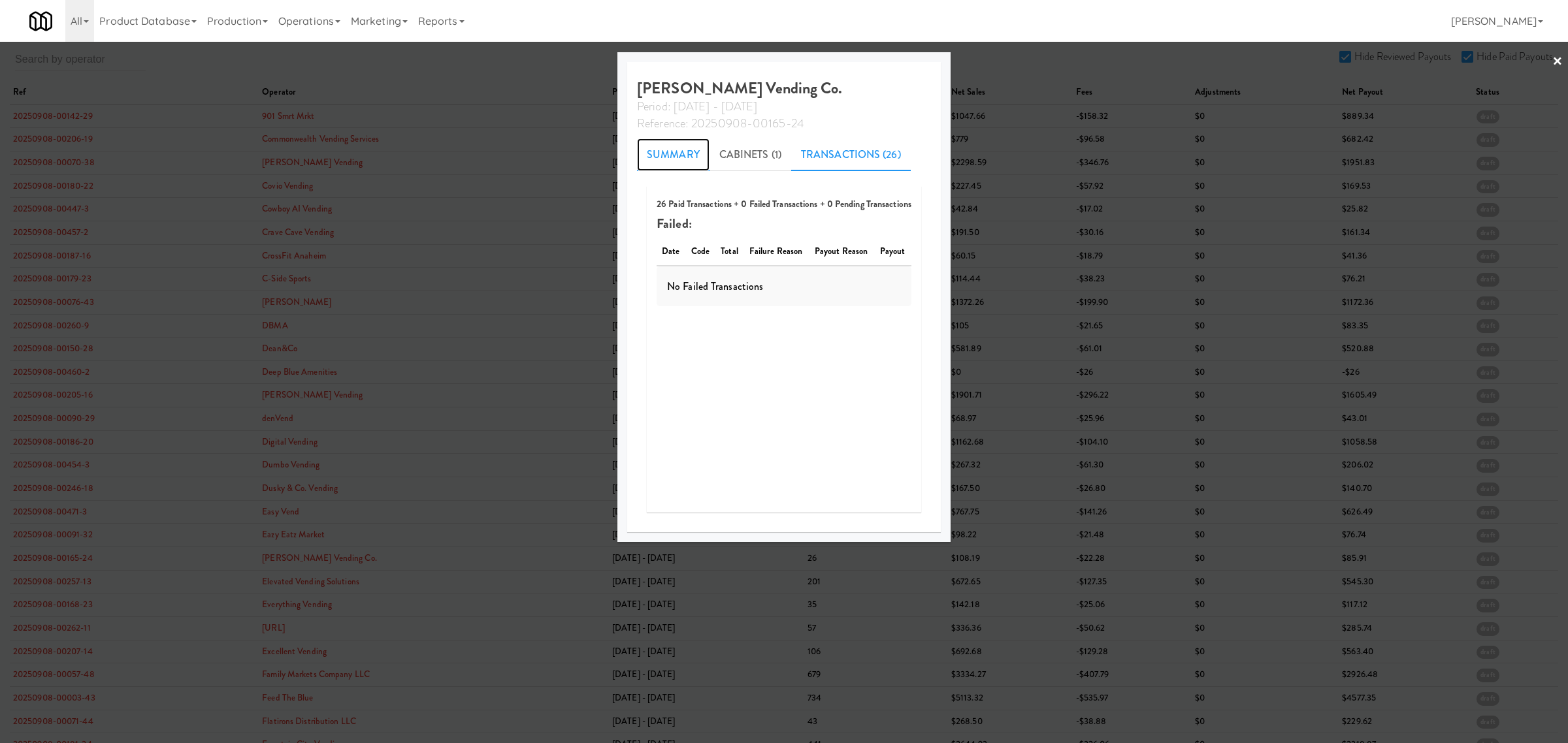
click at [660, 149] on link "Summary" at bounding box center [674, 154] width 72 height 32
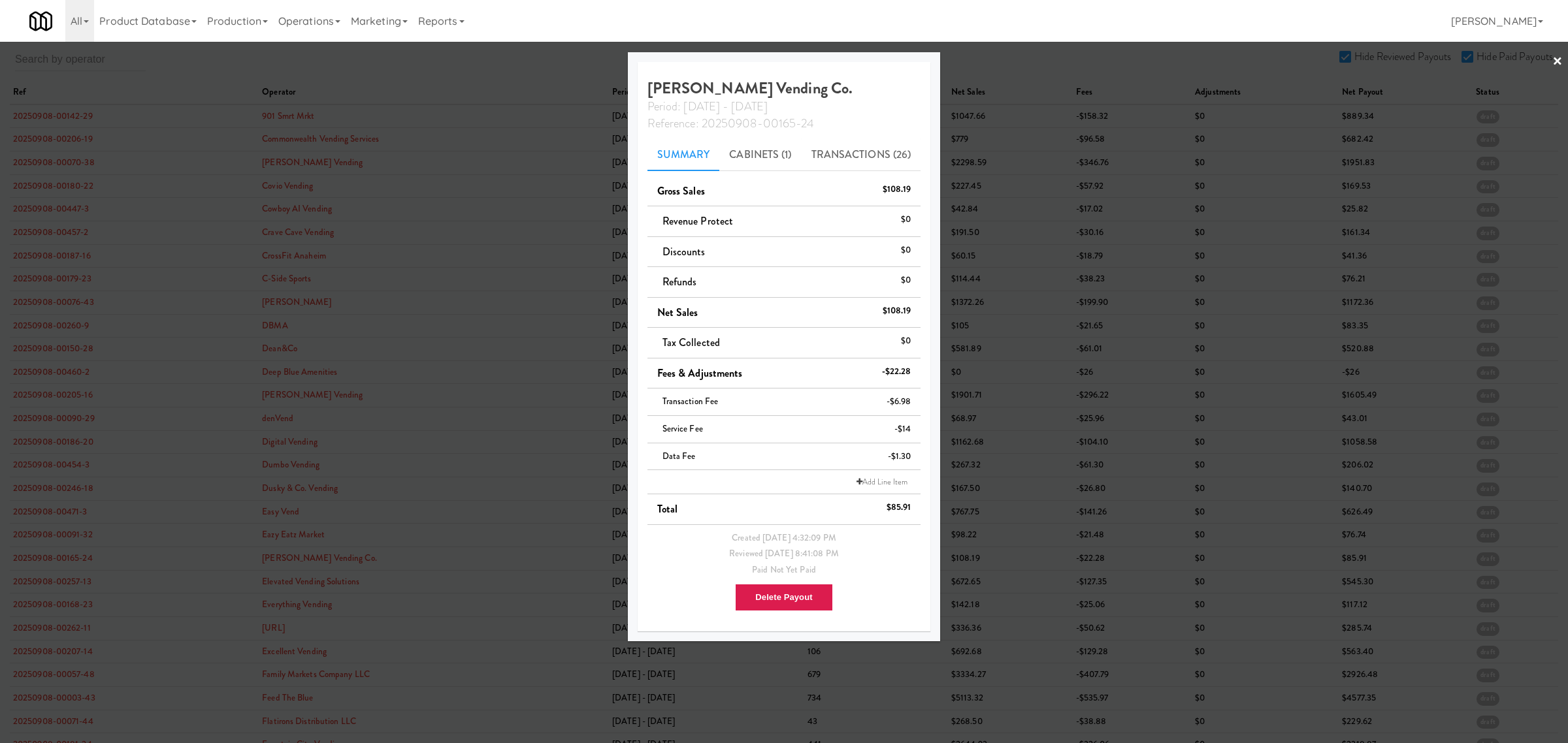
click at [34, 589] on div at bounding box center [784, 372] width 1568 height 743
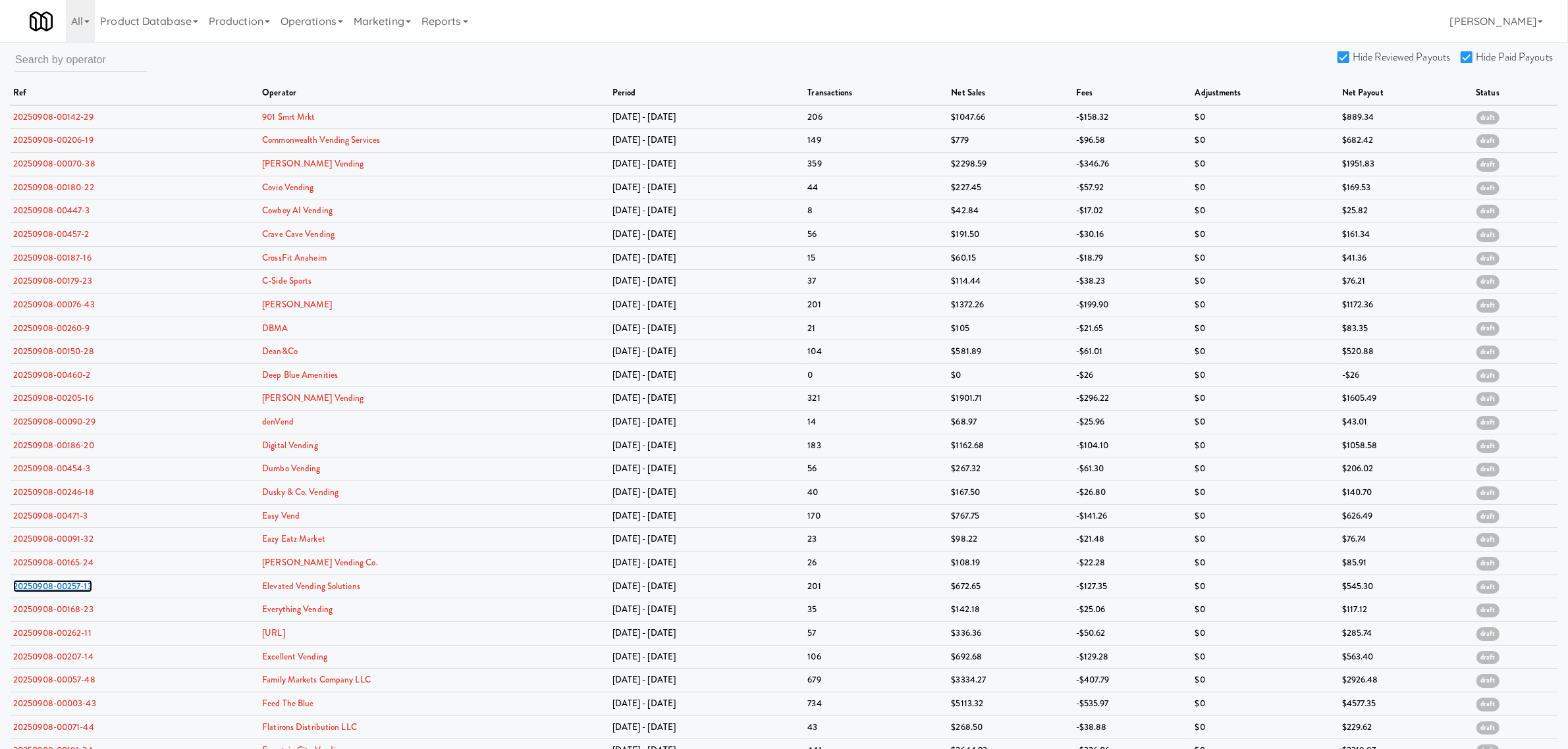
click at [34, 592] on link "20250908-00257-13" at bounding box center [52, 586] width 79 height 13
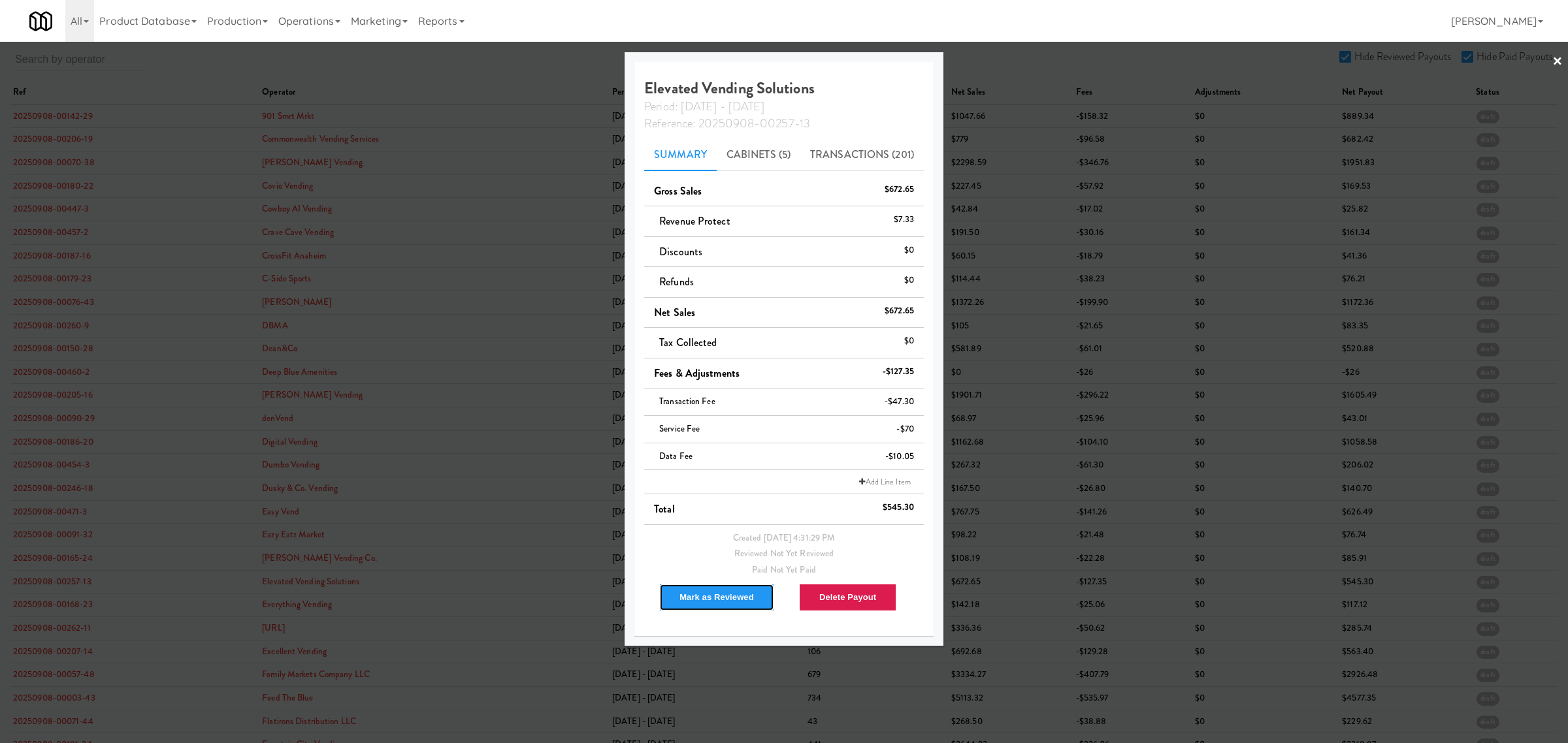
click at [687, 597] on button "Mark as Reviewed" at bounding box center [717, 597] width 115 height 27
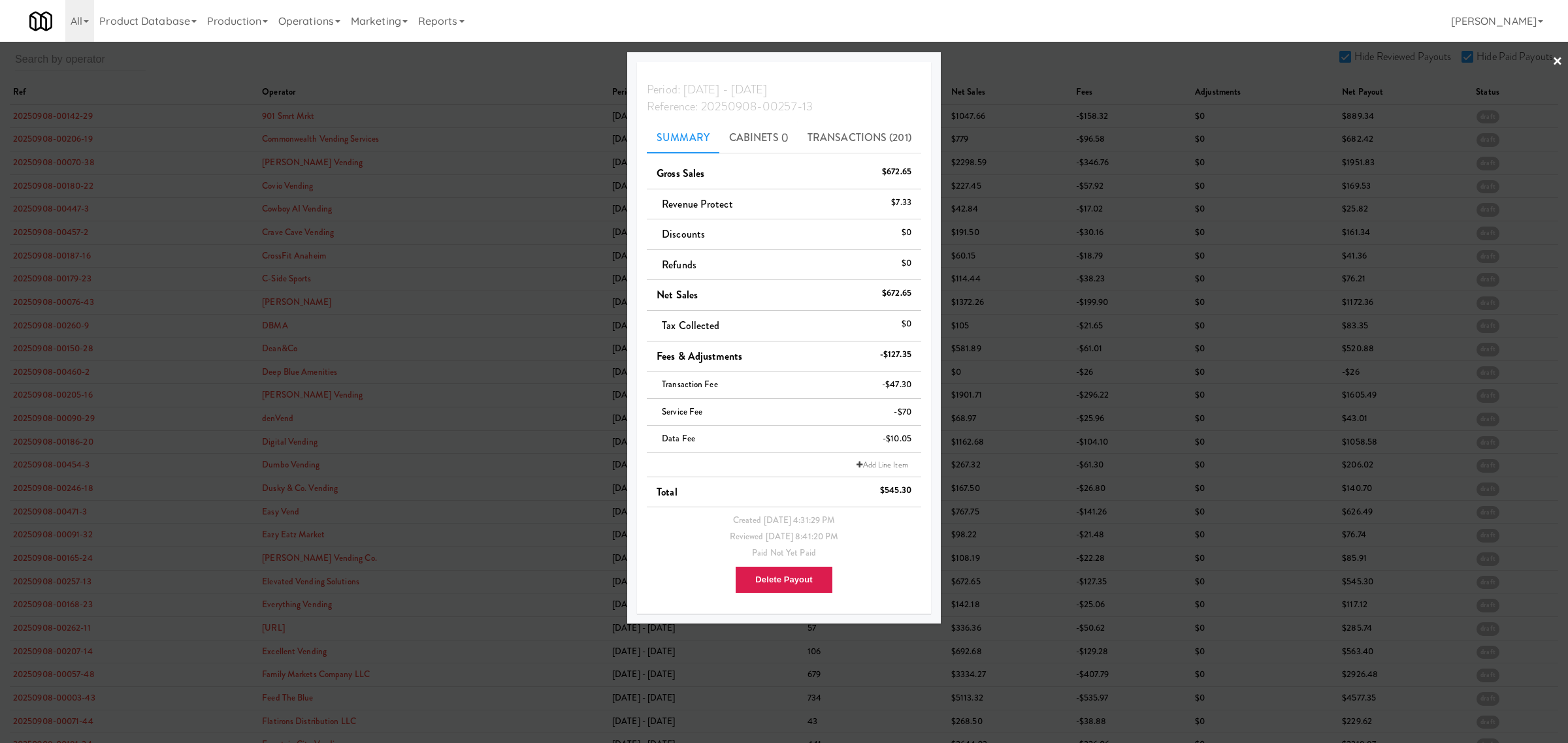
click at [60, 588] on div at bounding box center [784, 372] width 1568 height 743
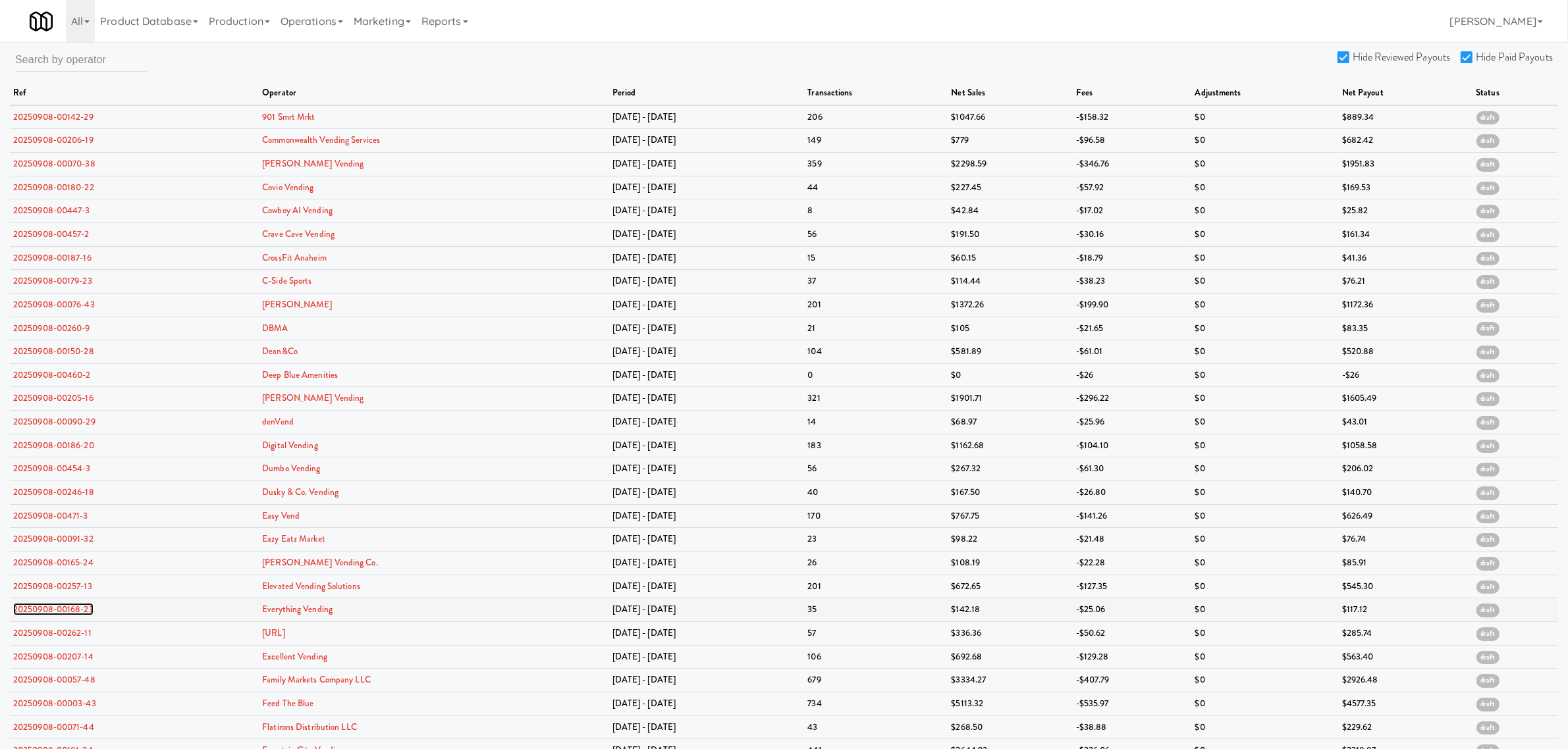
click at [54, 614] on link "20250908-00168-23" at bounding box center [53, 609] width 81 height 13
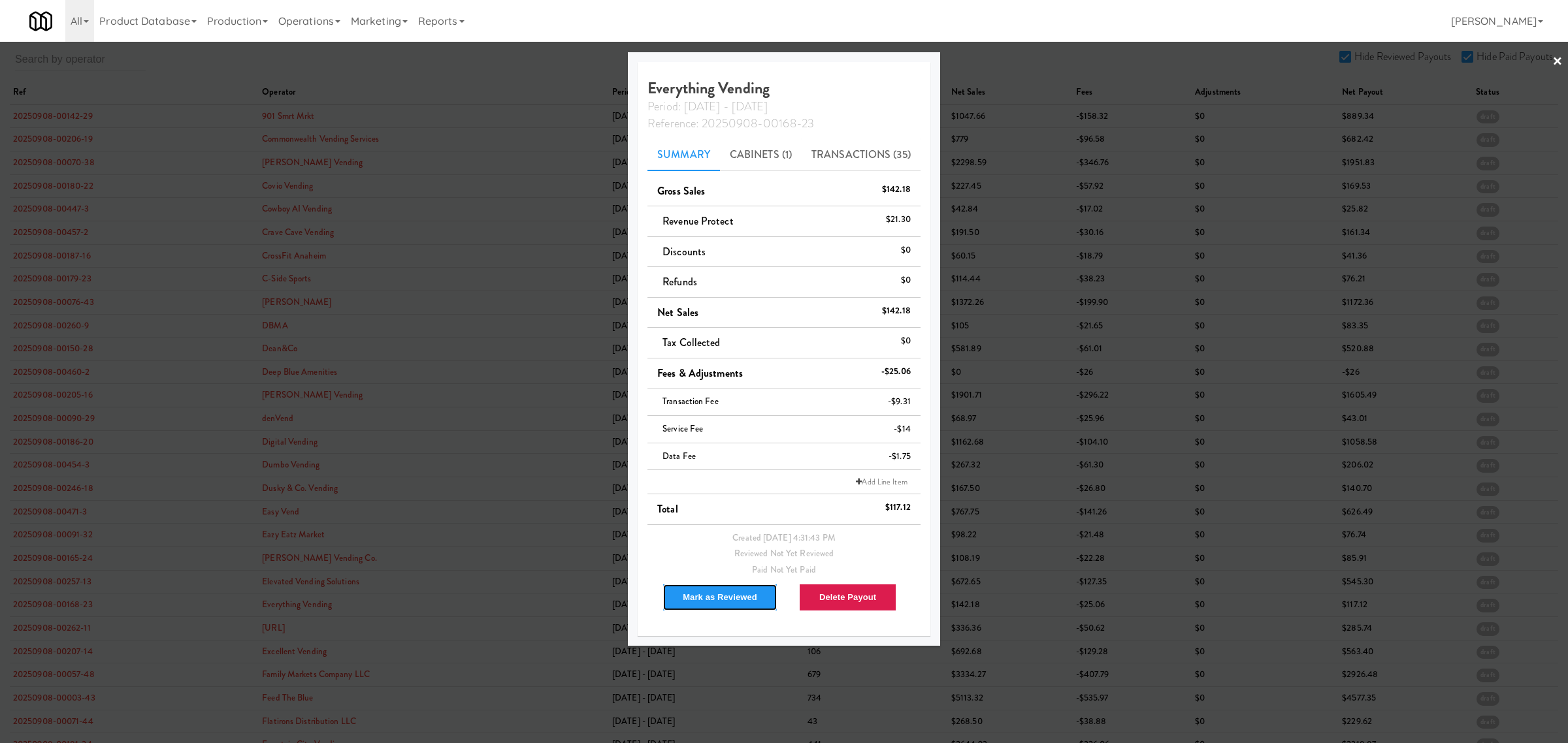
click at [700, 590] on button "Mark as Reviewed" at bounding box center [720, 597] width 115 height 27
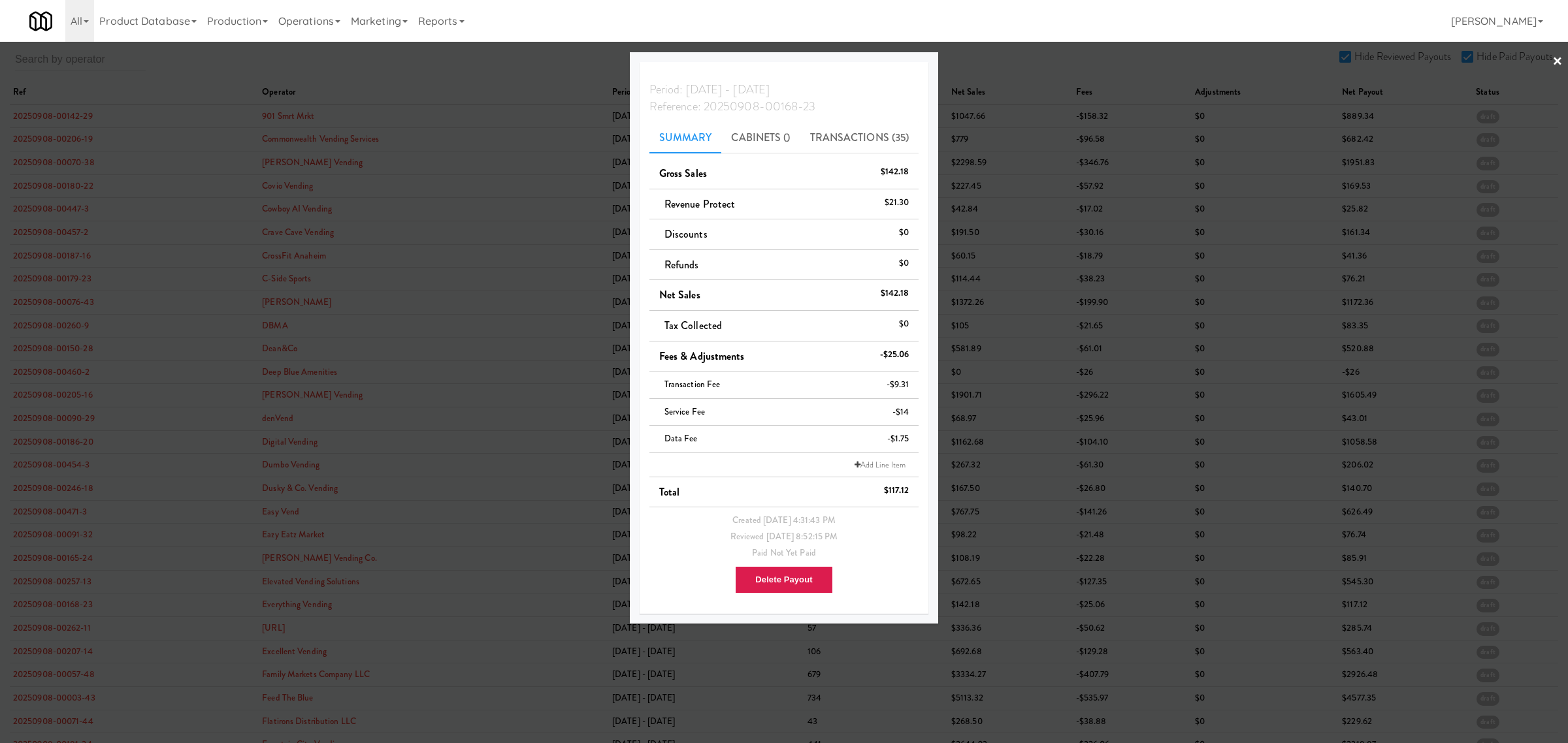
click at [53, 631] on div at bounding box center [784, 372] width 1568 height 743
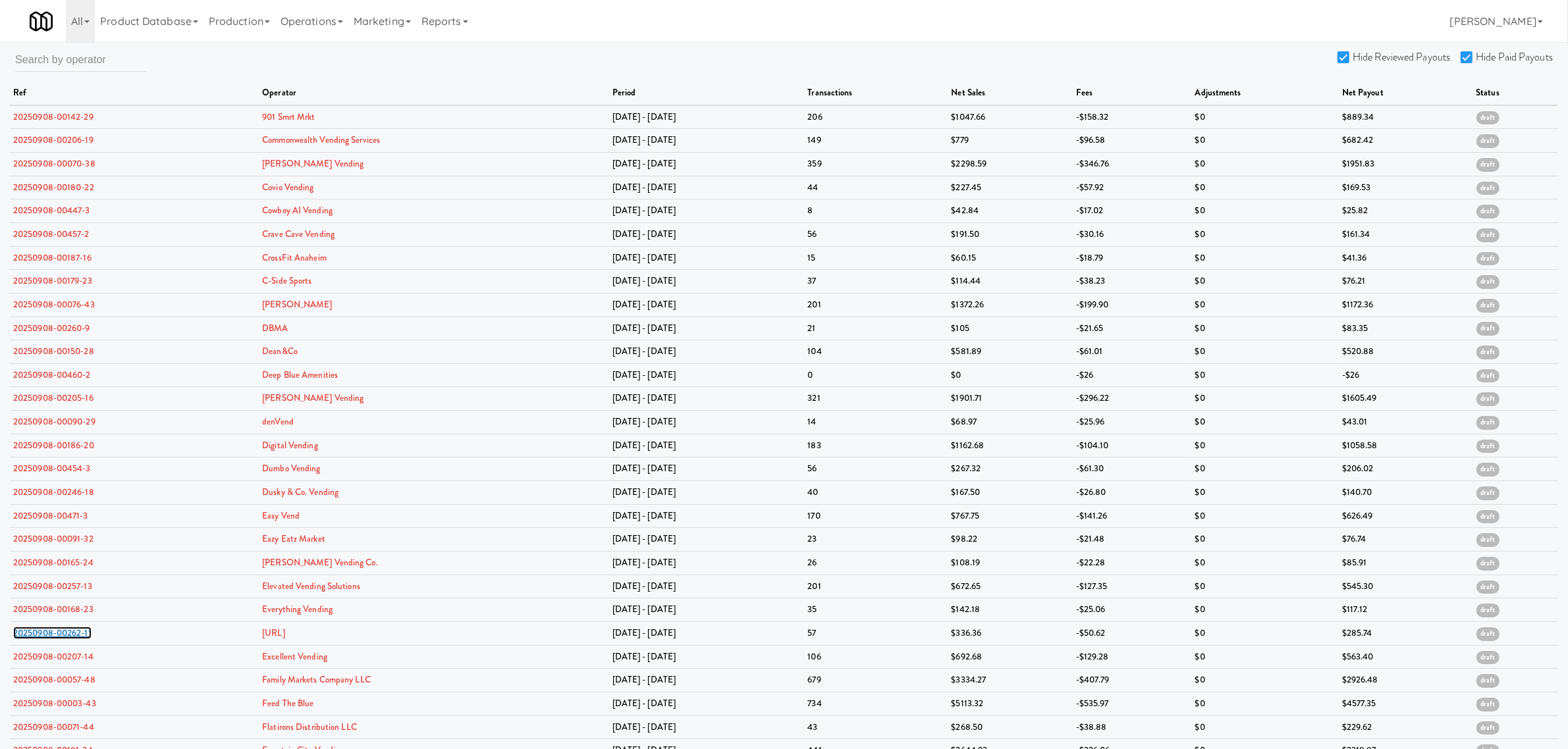
click at [53, 636] on link "20250908-00262-11" at bounding box center [52, 633] width 79 height 13
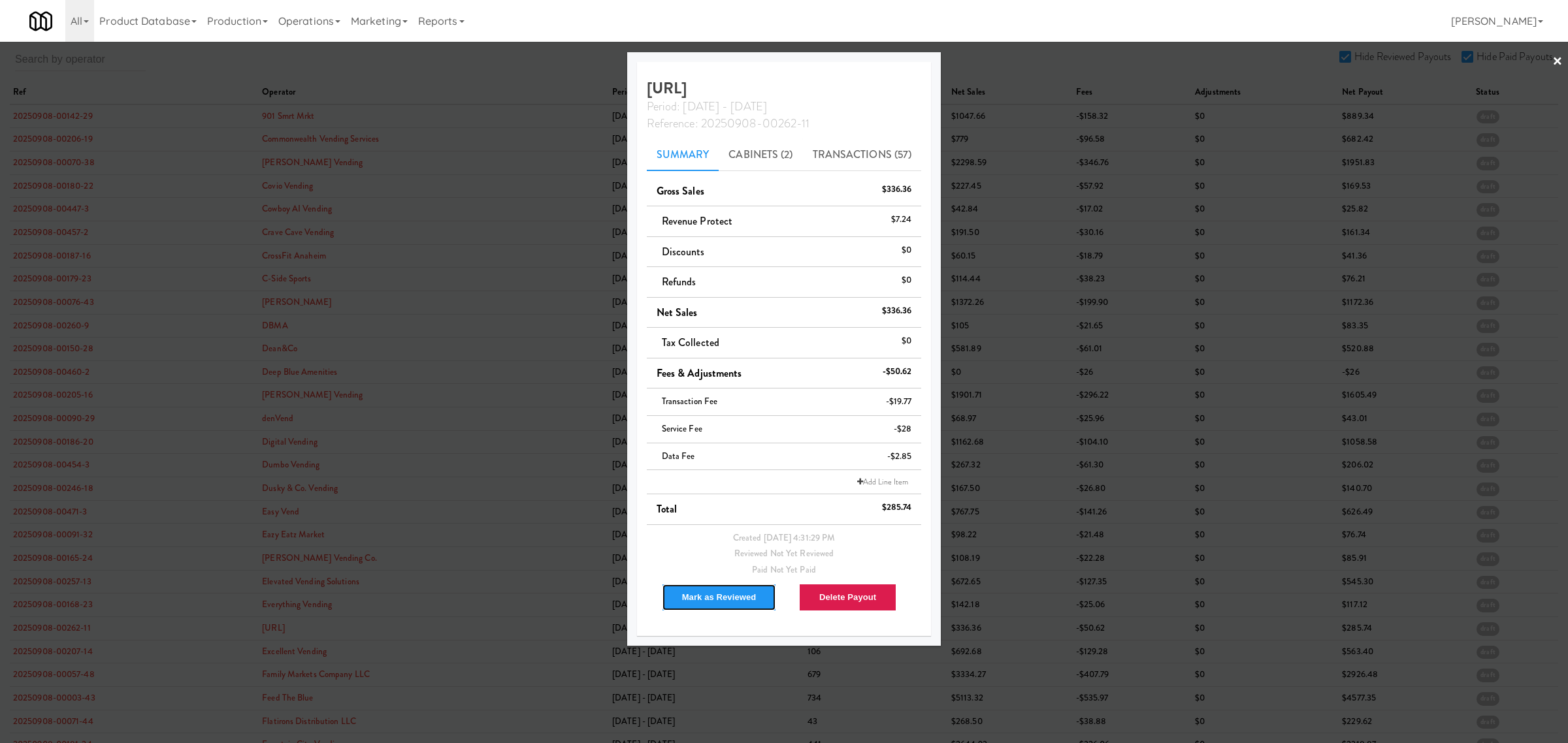
click at [716, 595] on button "Mark as Reviewed" at bounding box center [719, 597] width 115 height 27
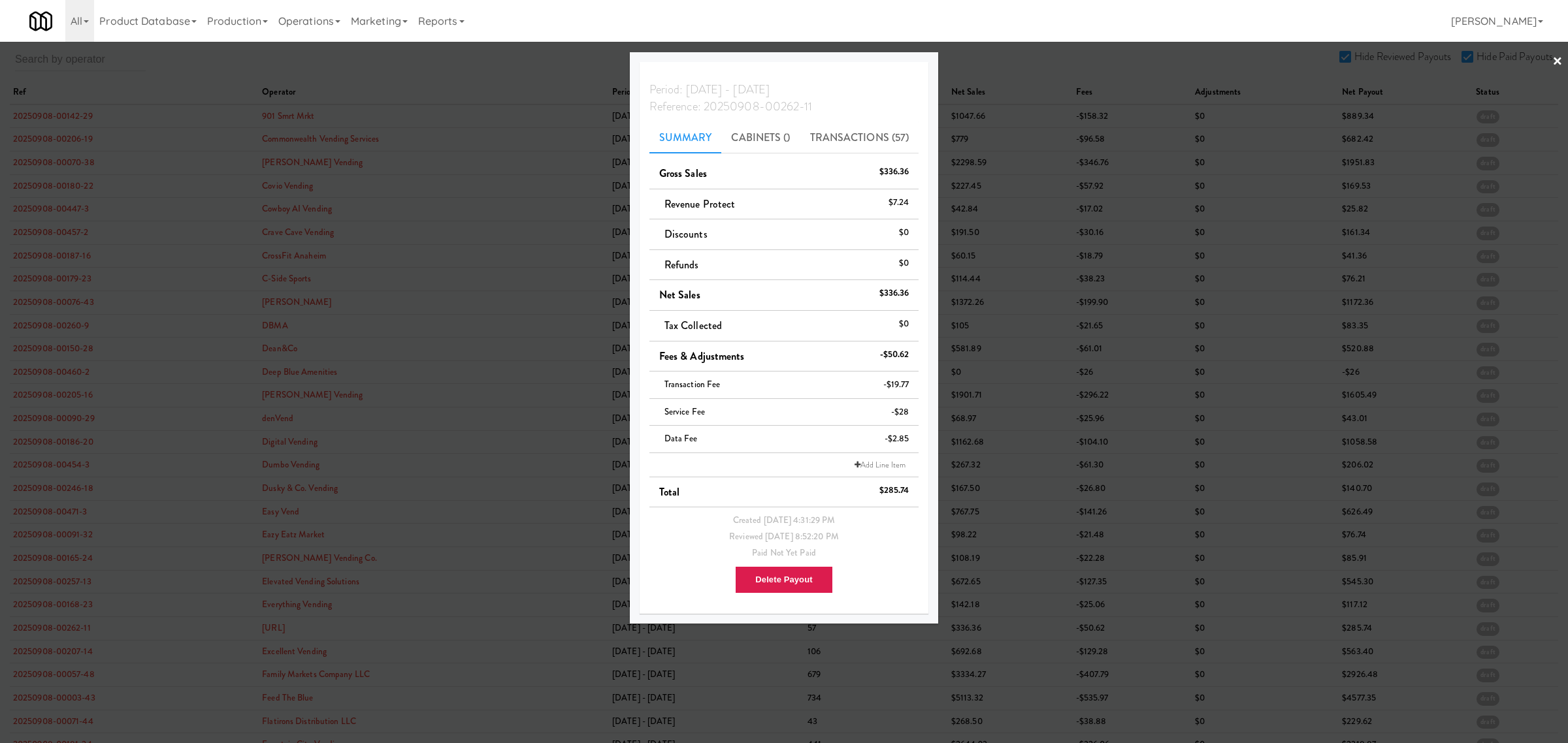
click at [62, 653] on div at bounding box center [784, 372] width 1568 height 743
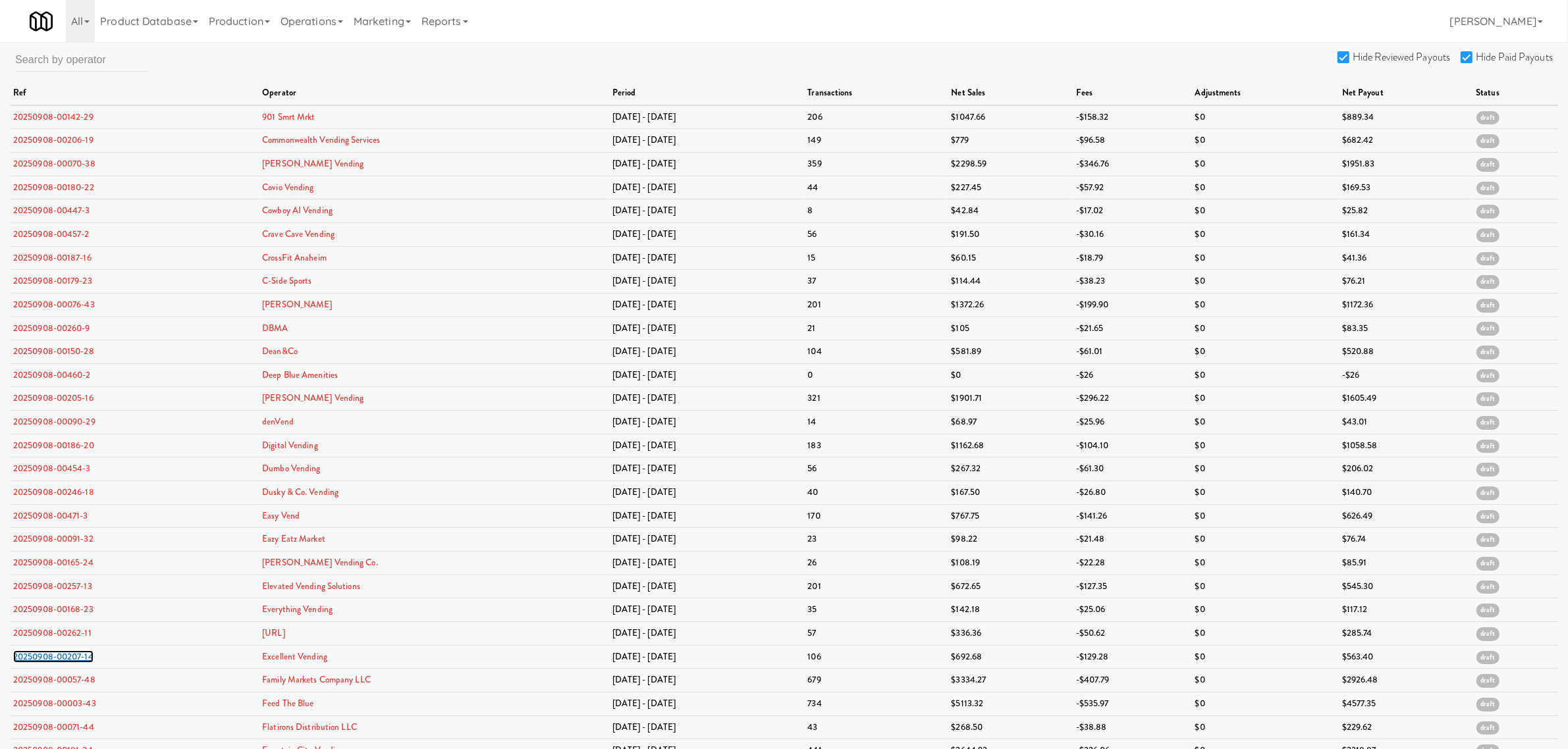
click at [62, 658] on link "20250908-00207-14" at bounding box center [53, 656] width 81 height 13
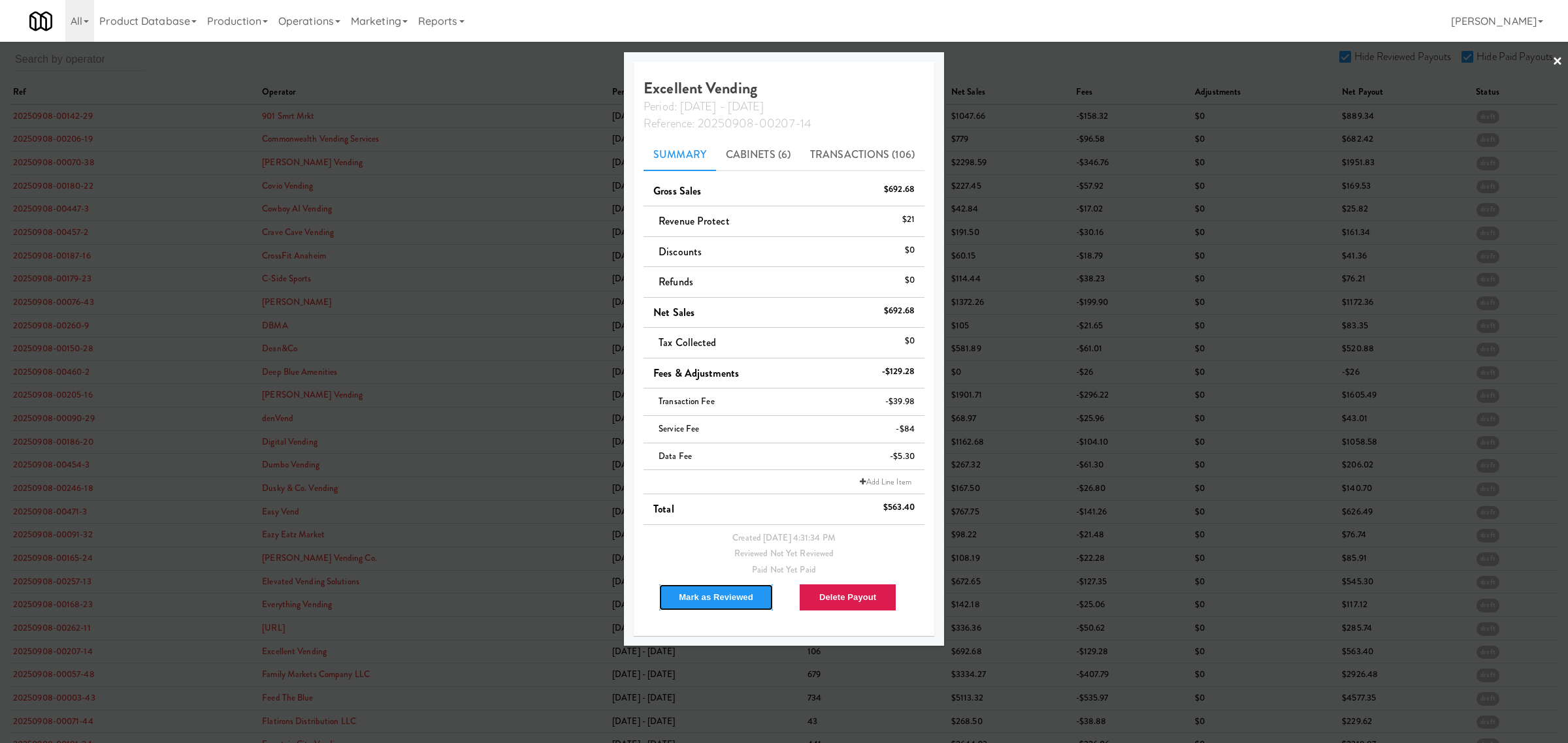
click at [689, 598] on button "Mark as Reviewed" at bounding box center [717, 597] width 115 height 27
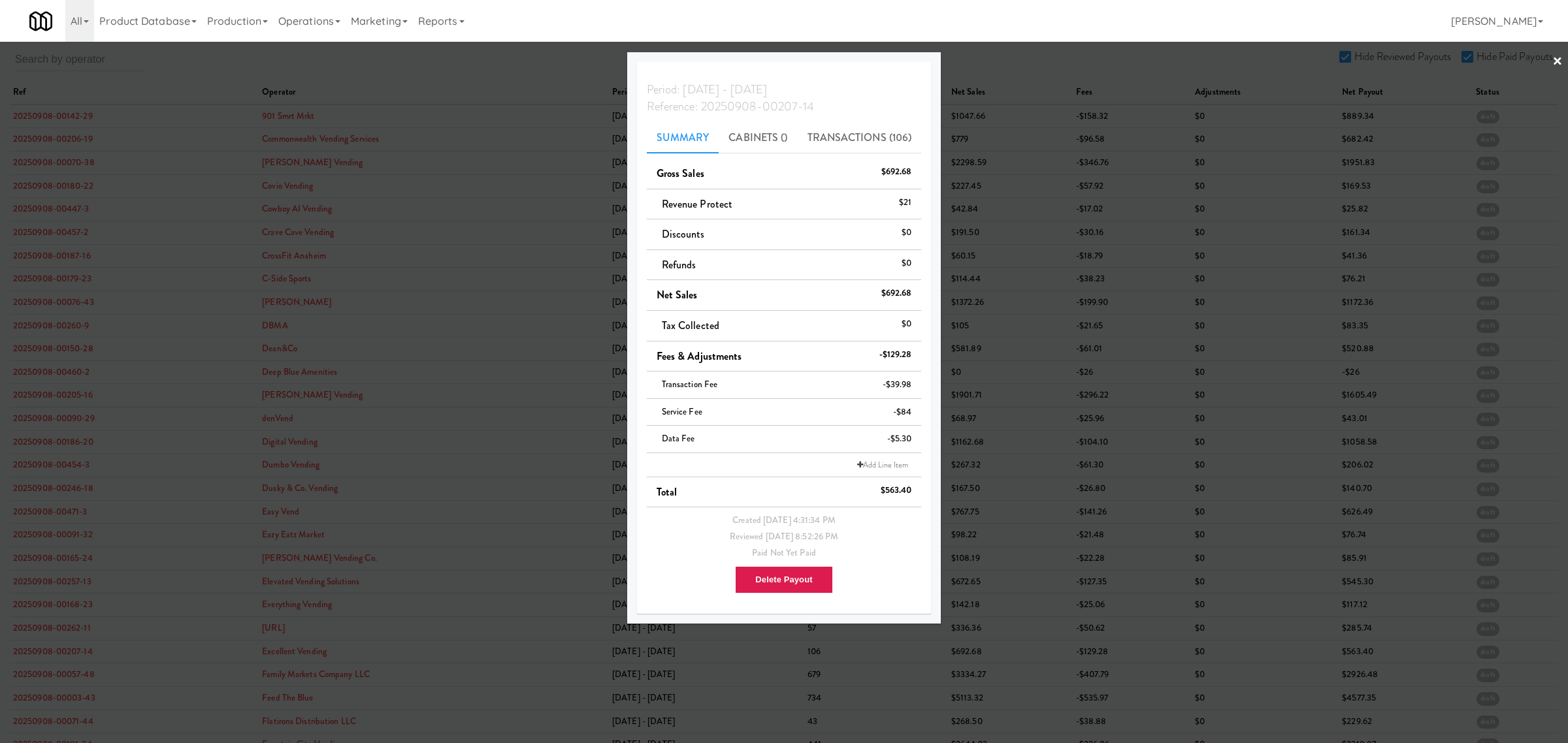
click at [62, 681] on div at bounding box center [784, 372] width 1568 height 743
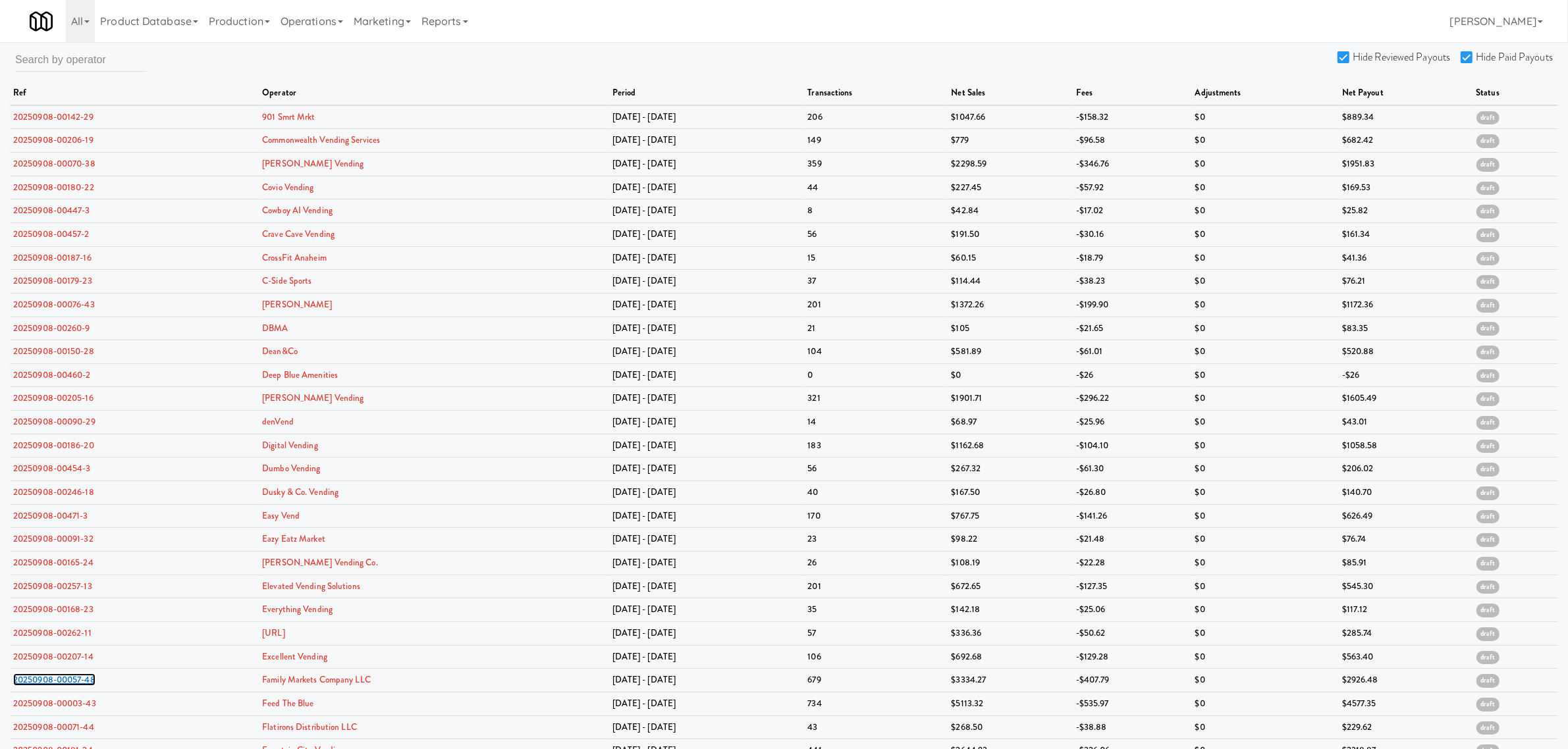
click at [62, 686] on link "20250908-00057-48" at bounding box center [54, 680] width 83 height 13
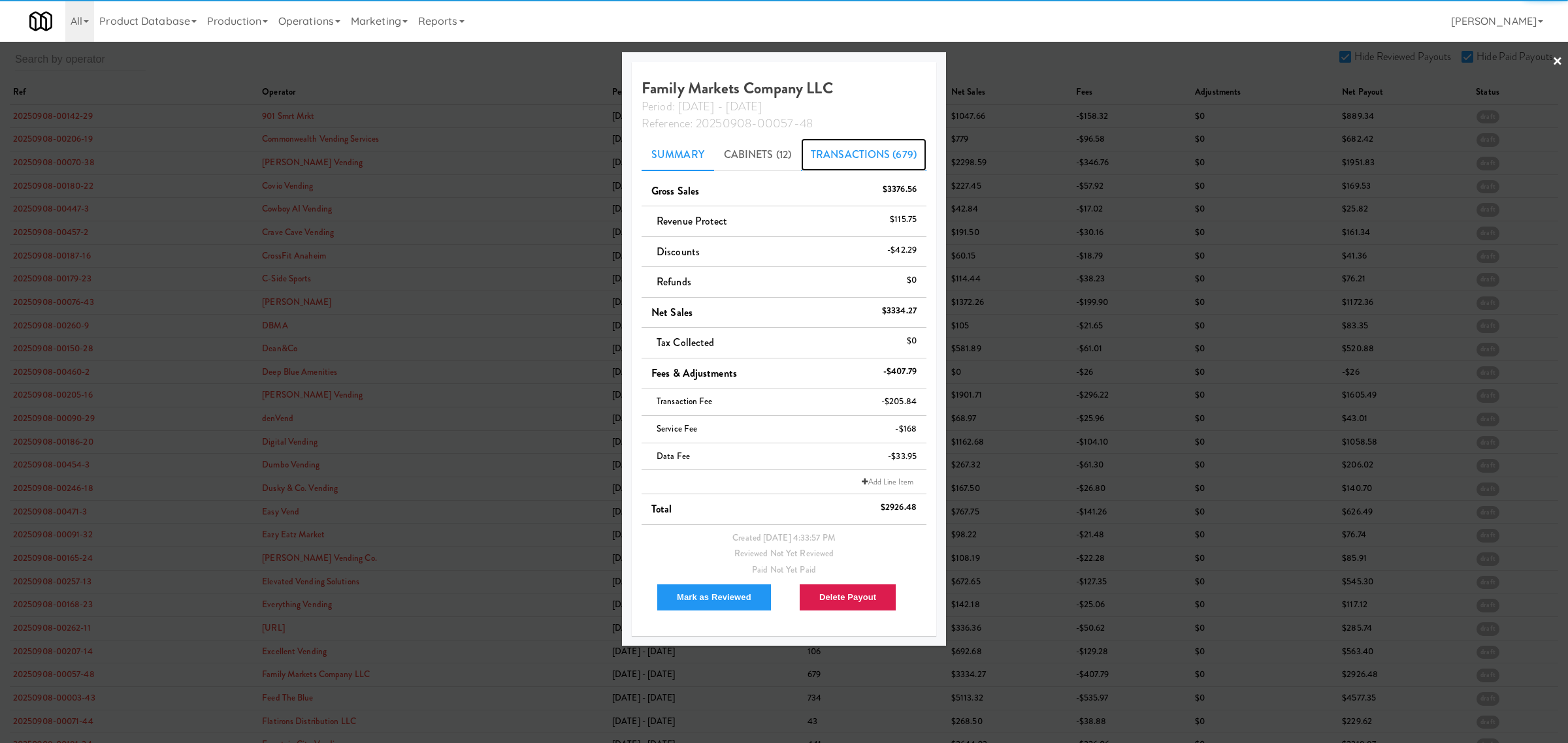
click at [872, 160] on link "Transactions (679)" at bounding box center [863, 154] width 125 height 32
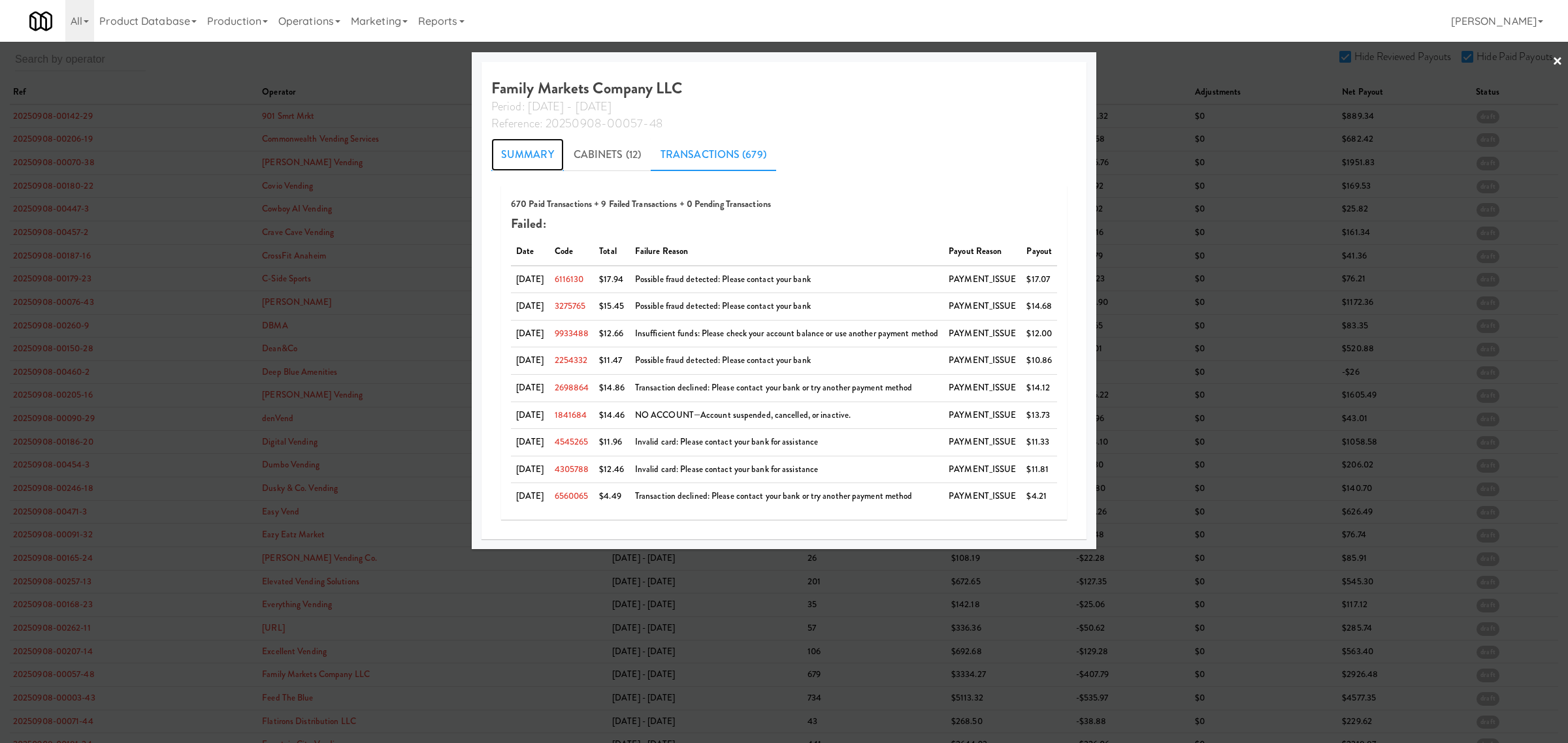
click at [509, 152] on link "Summary" at bounding box center [528, 154] width 72 height 32
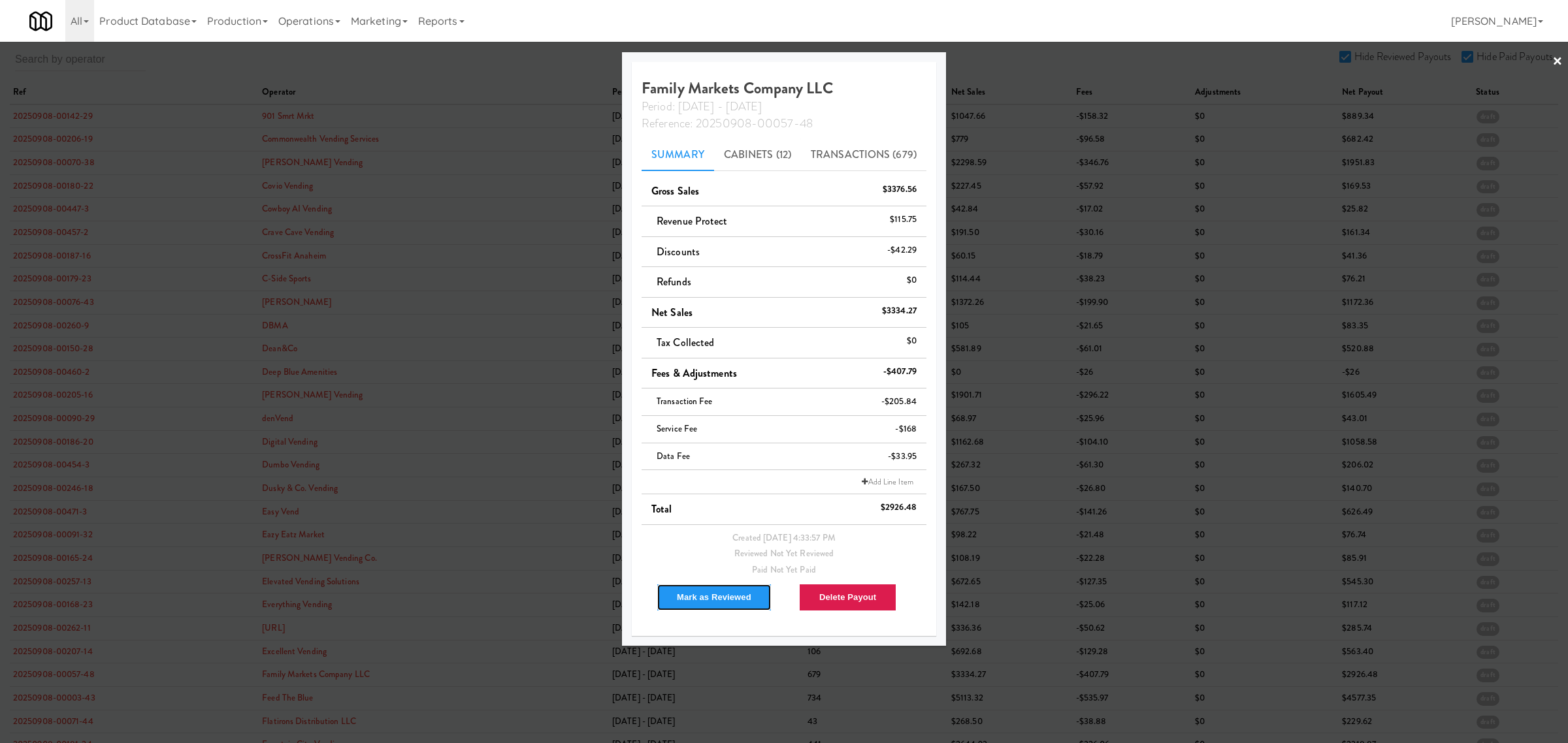
click at [686, 602] on button "Mark as Reviewed" at bounding box center [715, 597] width 115 height 27
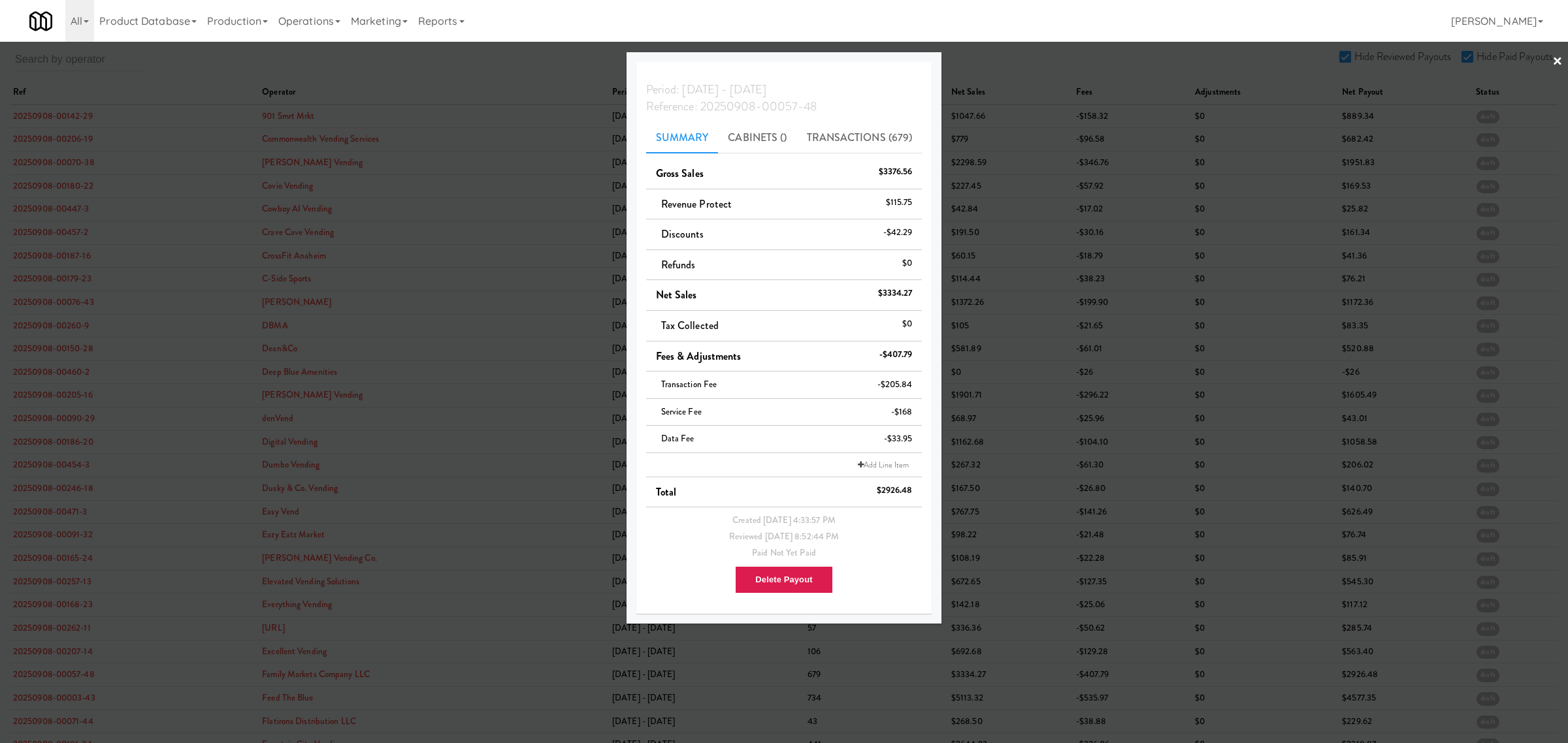
click at [42, 711] on div at bounding box center [784, 372] width 1568 height 743
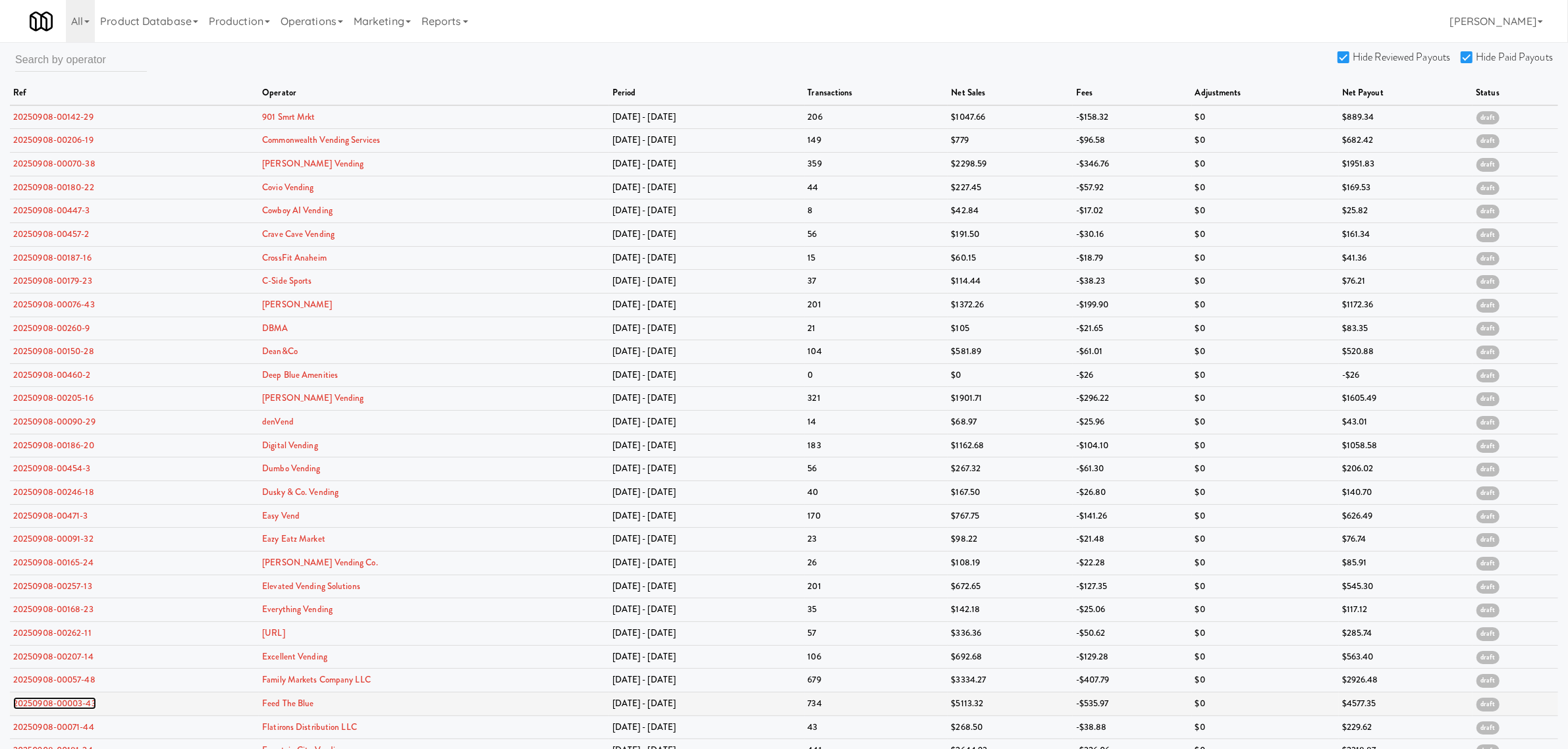
click at [52, 710] on link "20250908-00003-43" at bounding box center [54, 704] width 83 height 13
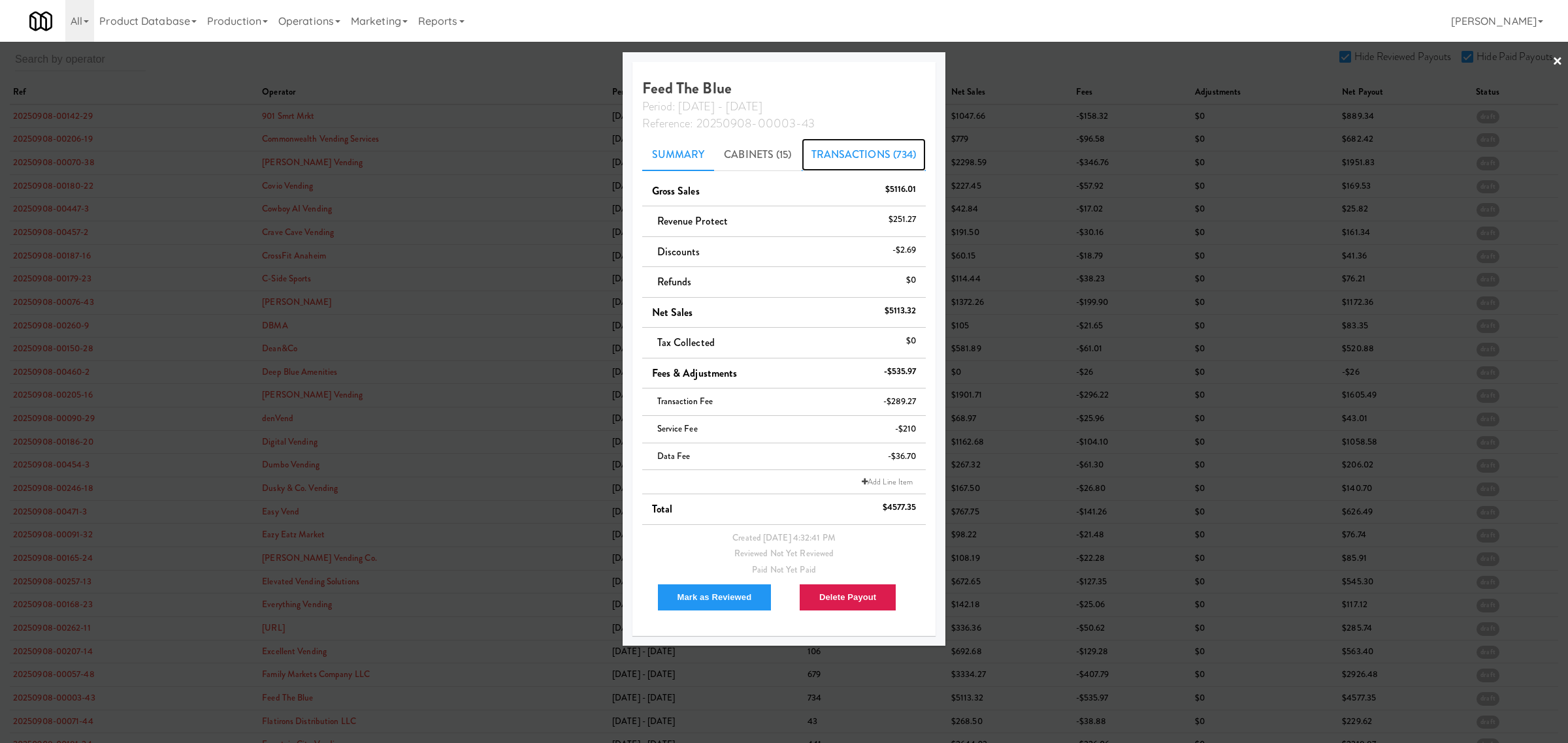
click at [828, 155] on link "Transactions (734)" at bounding box center [864, 154] width 125 height 32
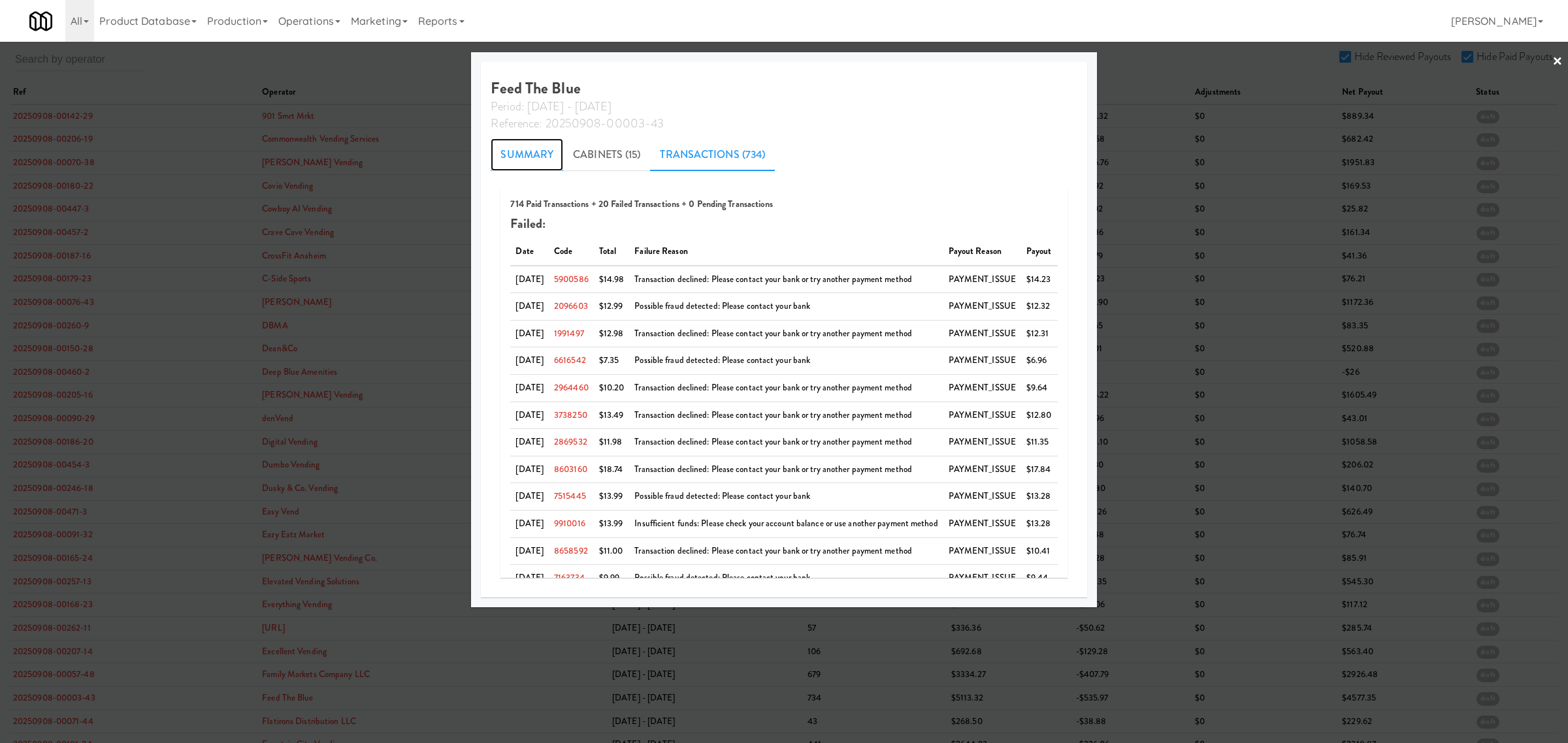
click at [492, 151] on link "Summary" at bounding box center [527, 154] width 72 height 32
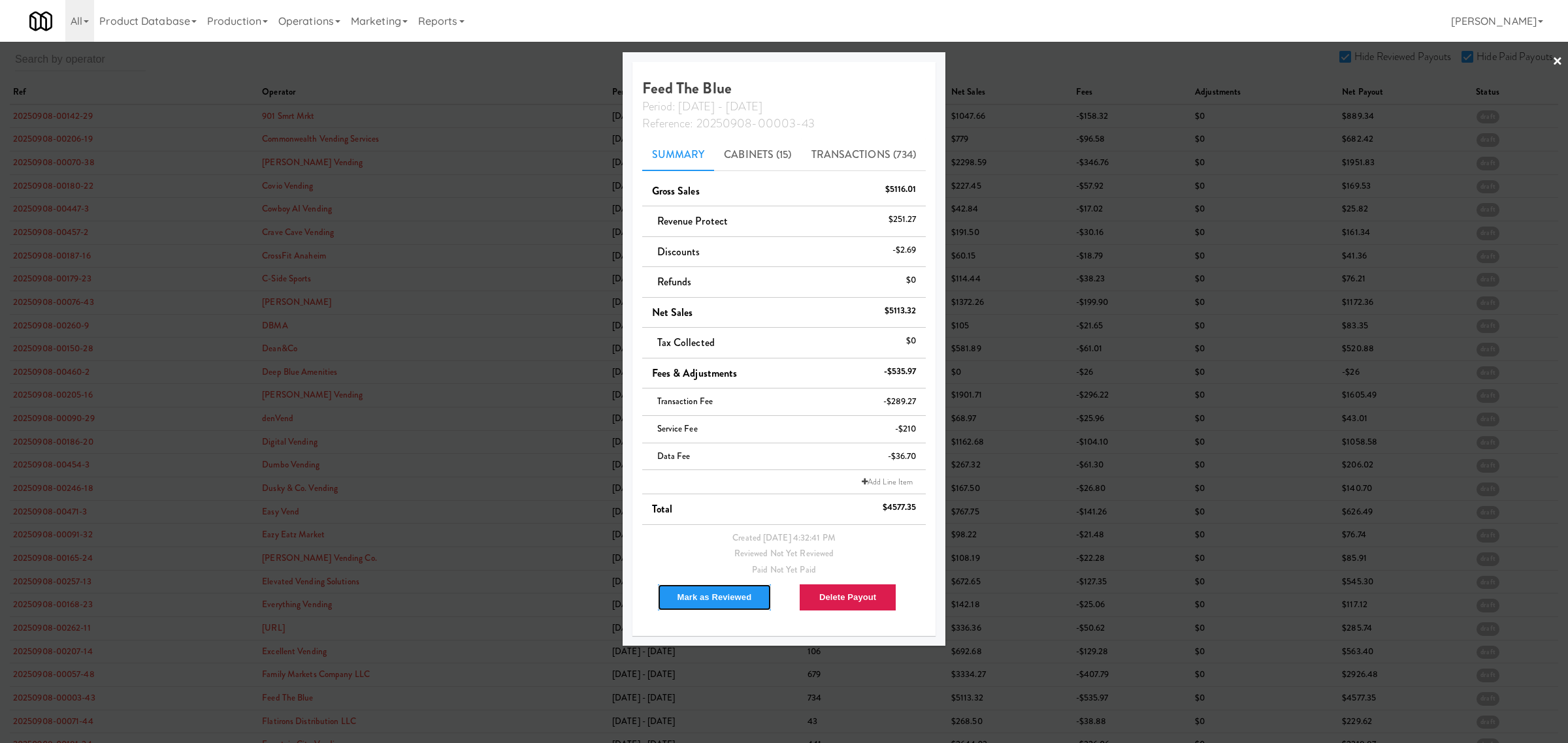
click at [708, 598] on button "Mark as Reviewed" at bounding box center [715, 597] width 115 height 27
click at [72, 723] on div at bounding box center [784, 372] width 1568 height 743
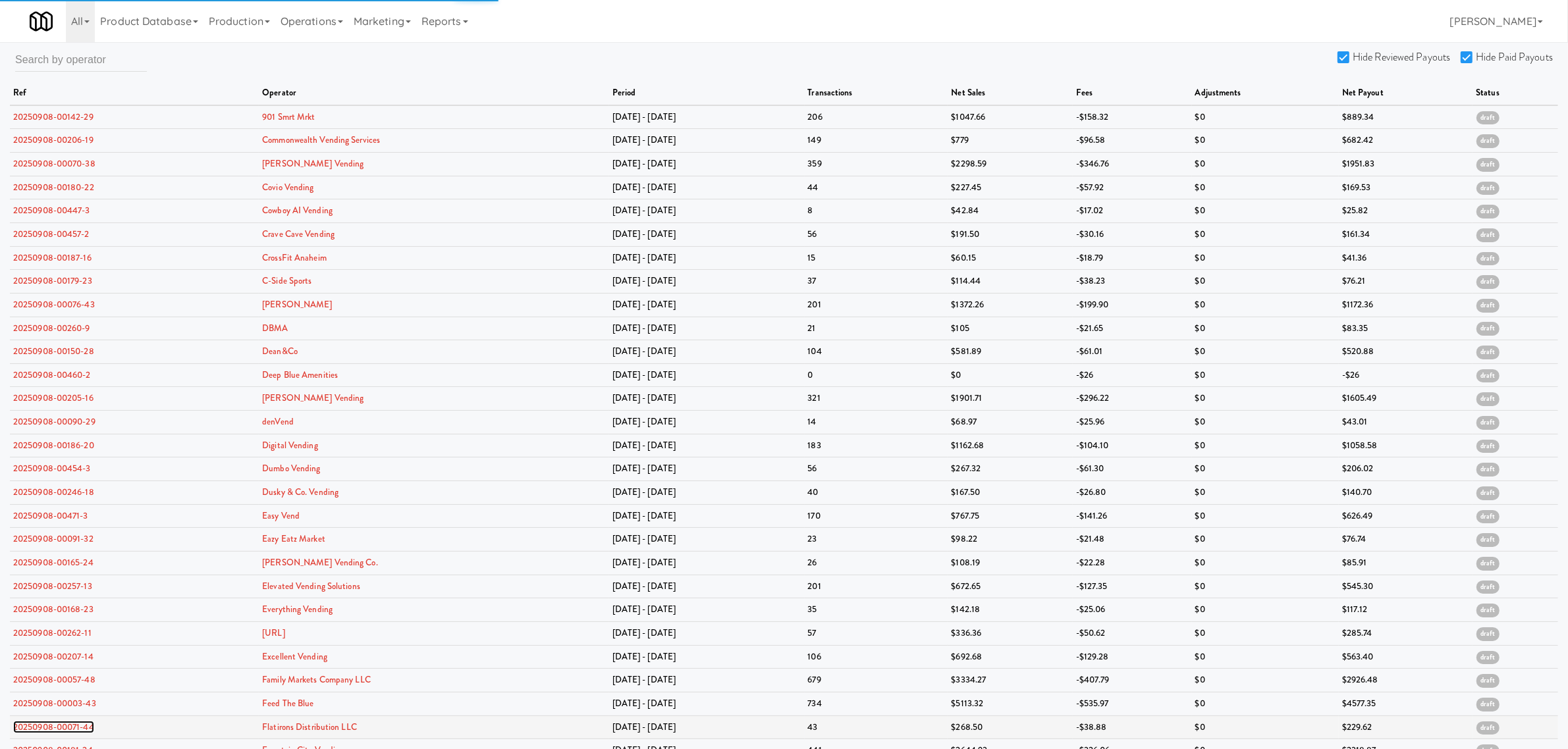
click at [71, 731] on link "20250908-00071-44" at bounding box center [53, 727] width 81 height 13
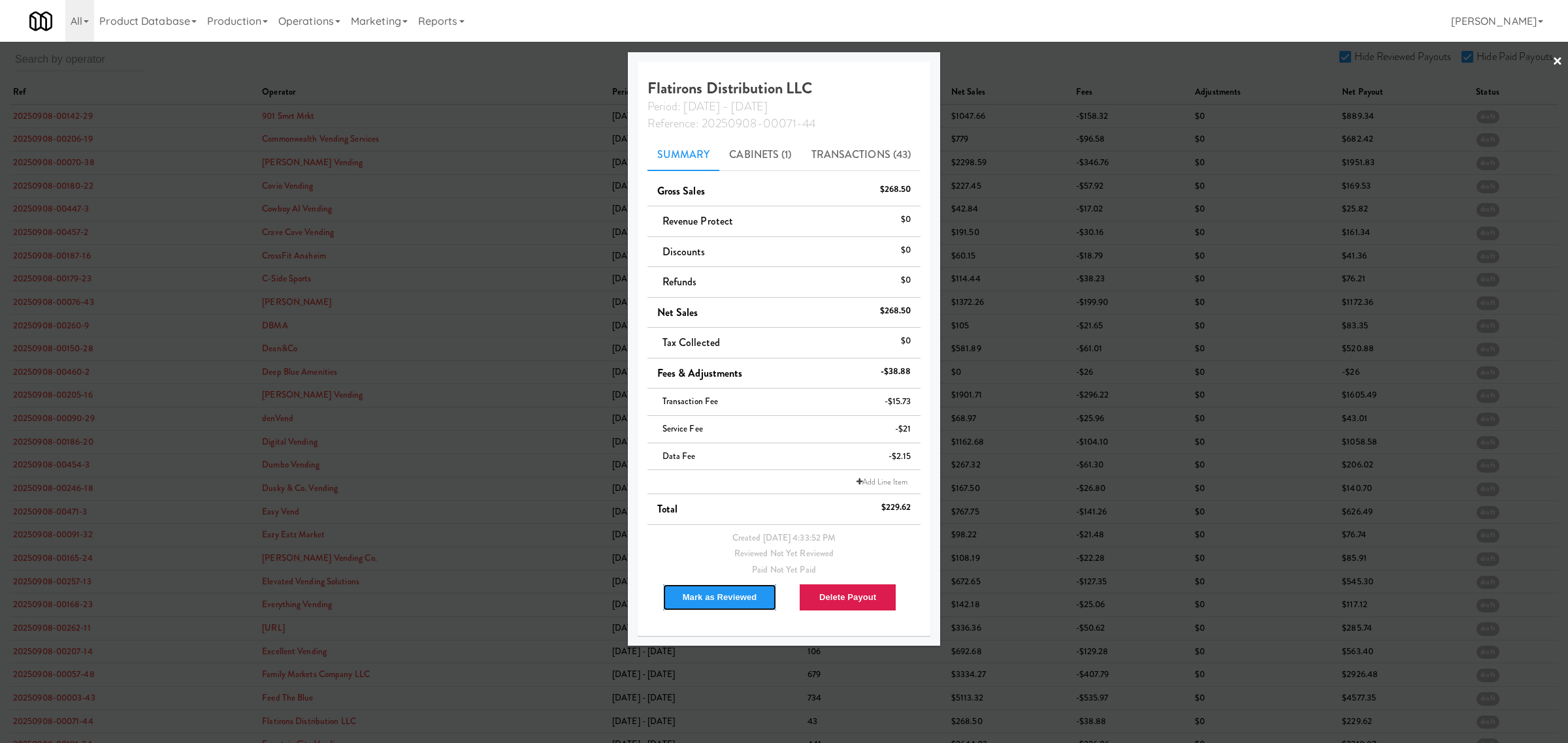
click at [690, 603] on button "Mark as Reviewed" at bounding box center [720, 597] width 115 height 27
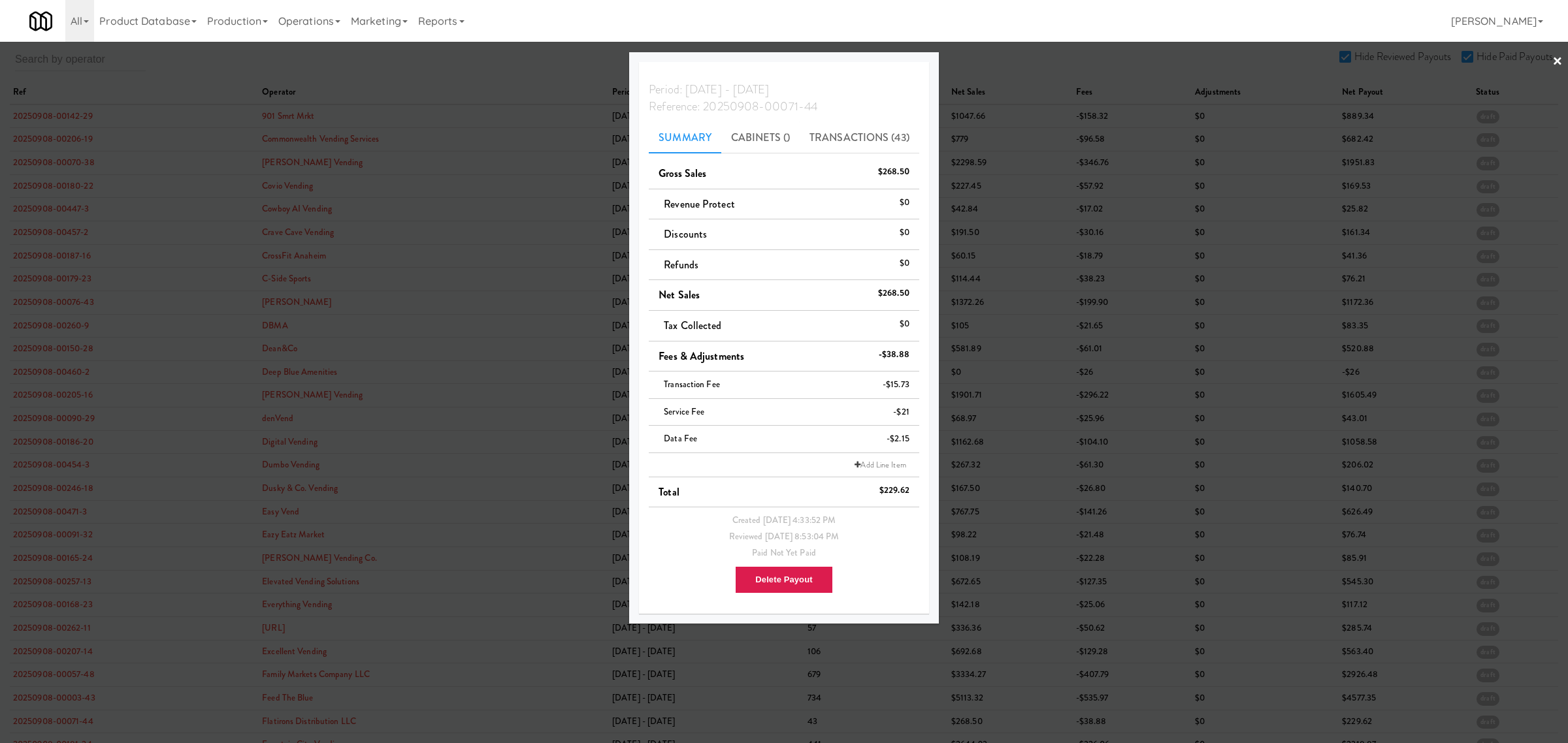
click at [383, 73] on div at bounding box center [784, 372] width 1568 height 743
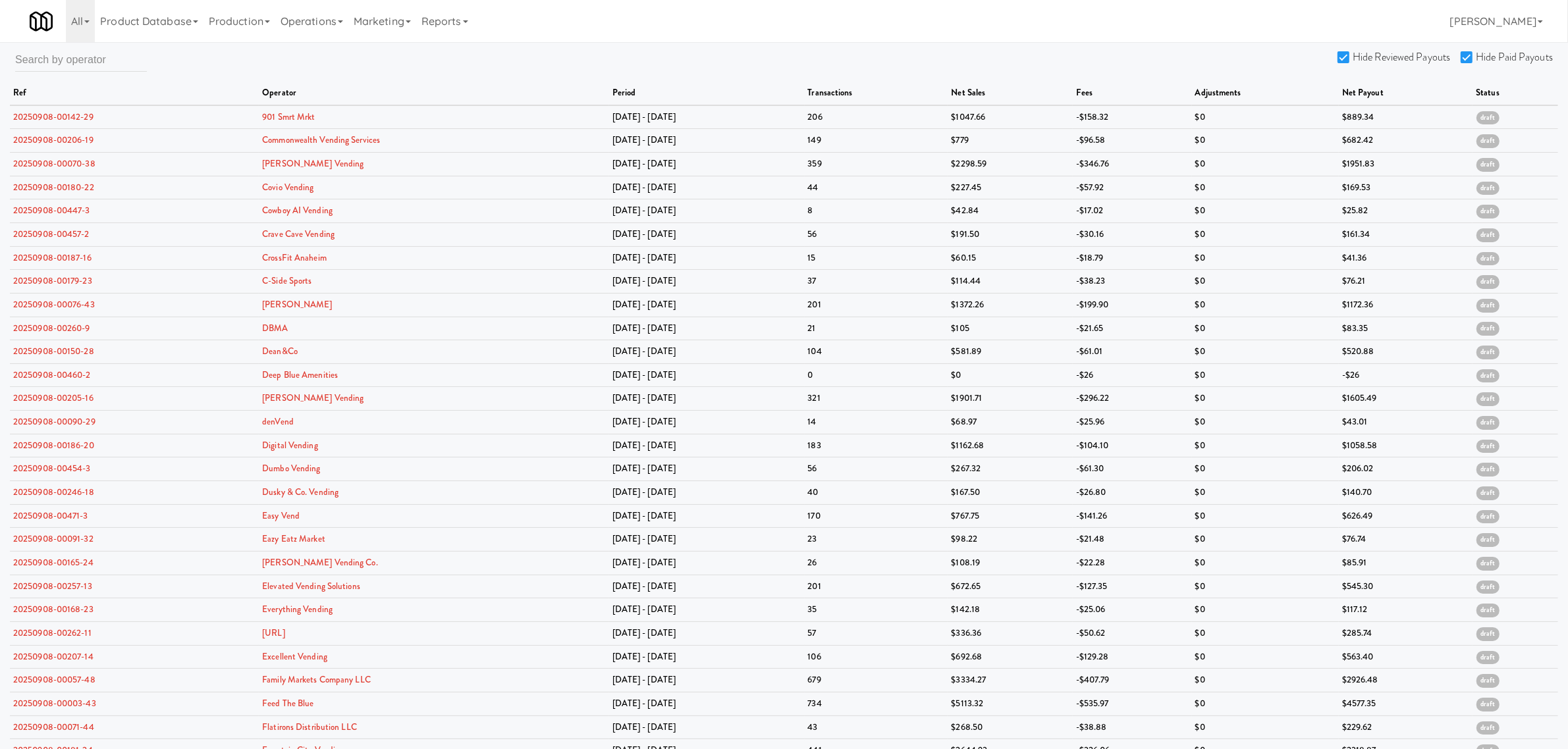
click at [1344, 60] on input "Hide Reviewed Payouts" at bounding box center [1344, 57] width 15 height 11
checkbox input "false"
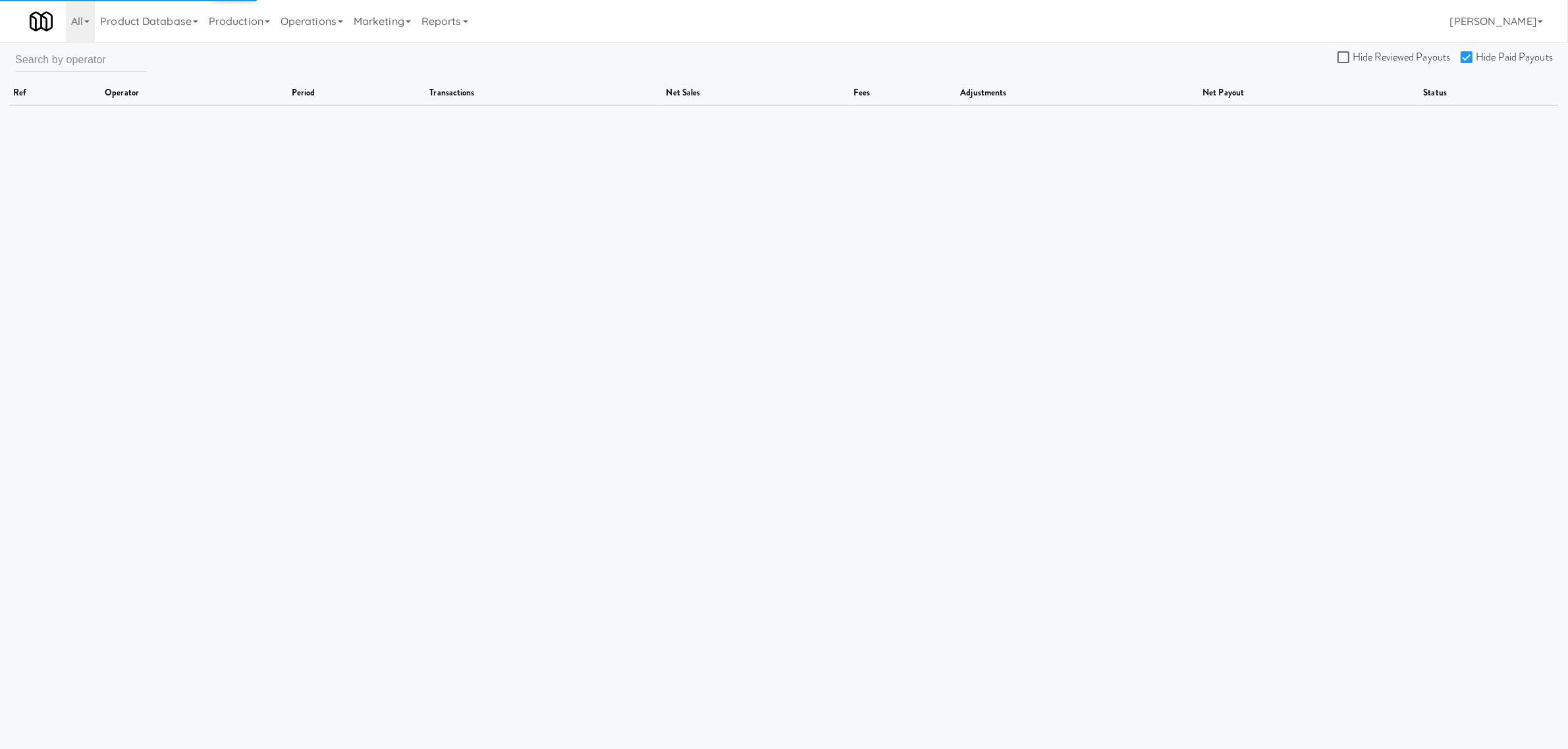
click at [1475, 54] on input "Hide Paid Payouts" at bounding box center [1467, 57] width 15 height 11
checkbox input "false"
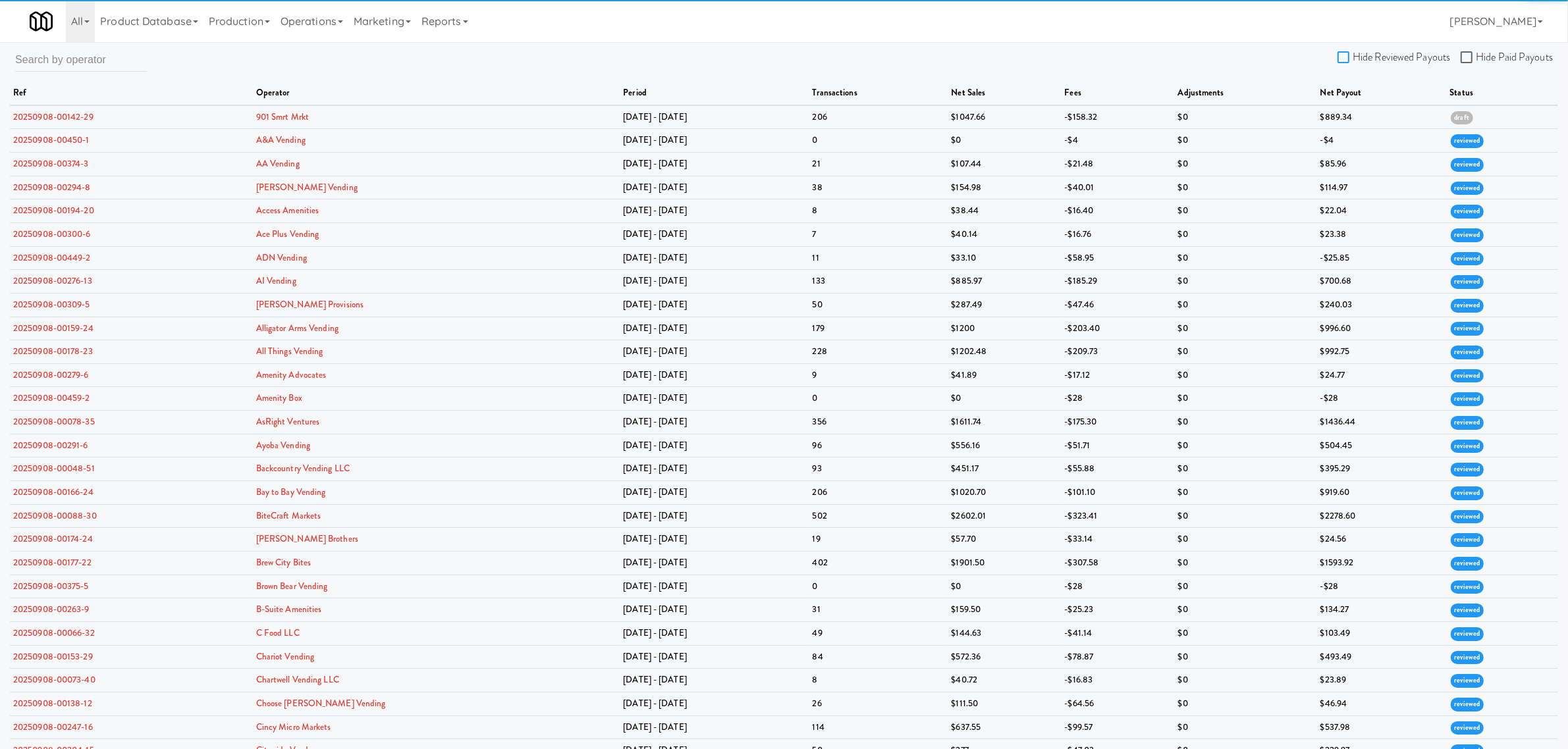
click at [1345, 54] on input "Hide Reviewed Payouts" at bounding box center [1344, 57] width 15 height 11
checkbox input "true"
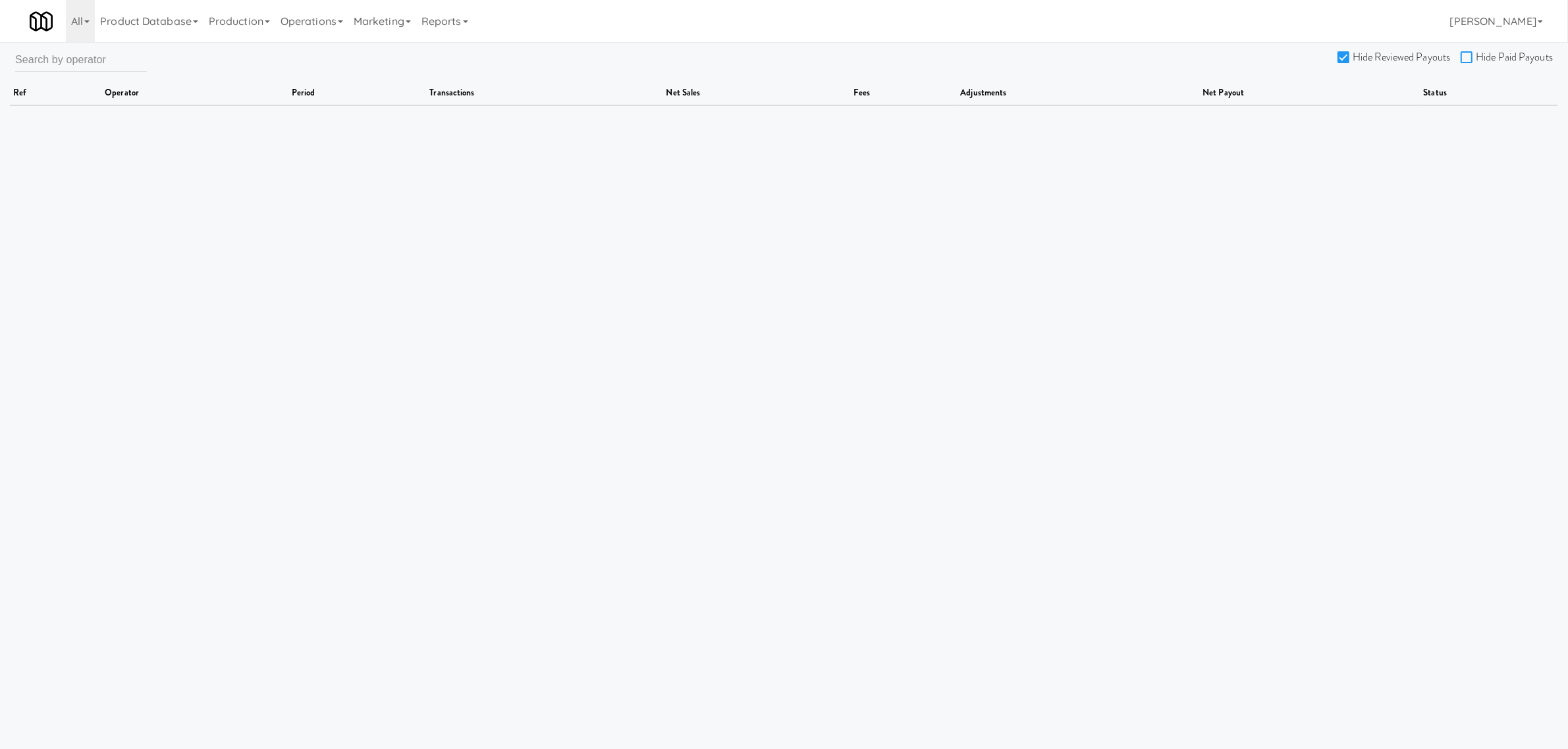
click at [1464, 57] on input "Hide Paid Payouts" at bounding box center [1467, 57] width 15 height 11
checkbox input "true"
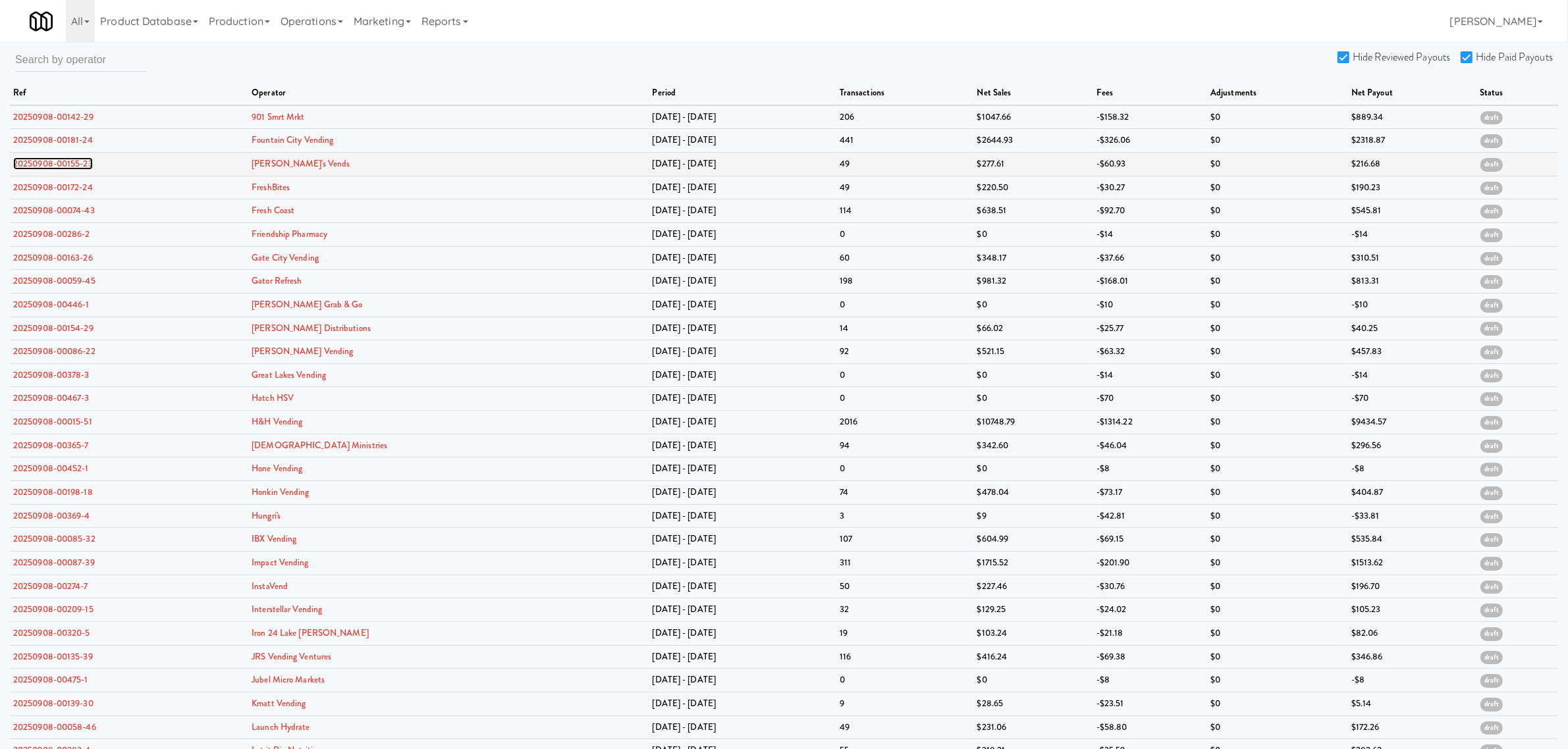
click at [61, 166] on link "20250908-00155-23" at bounding box center [52, 164] width 80 height 13
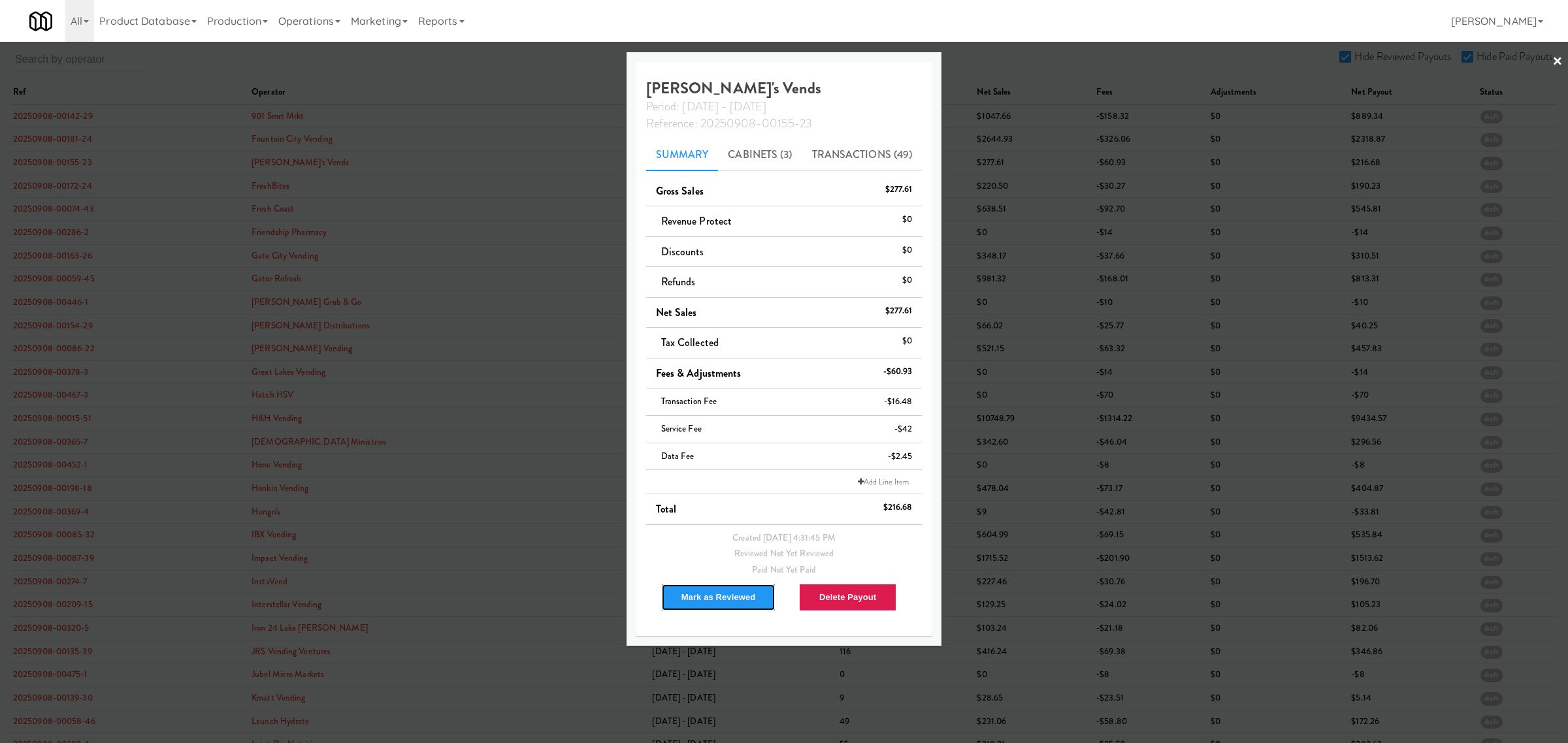
click at [717, 592] on button "Mark as Reviewed" at bounding box center [719, 597] width 115 height 27
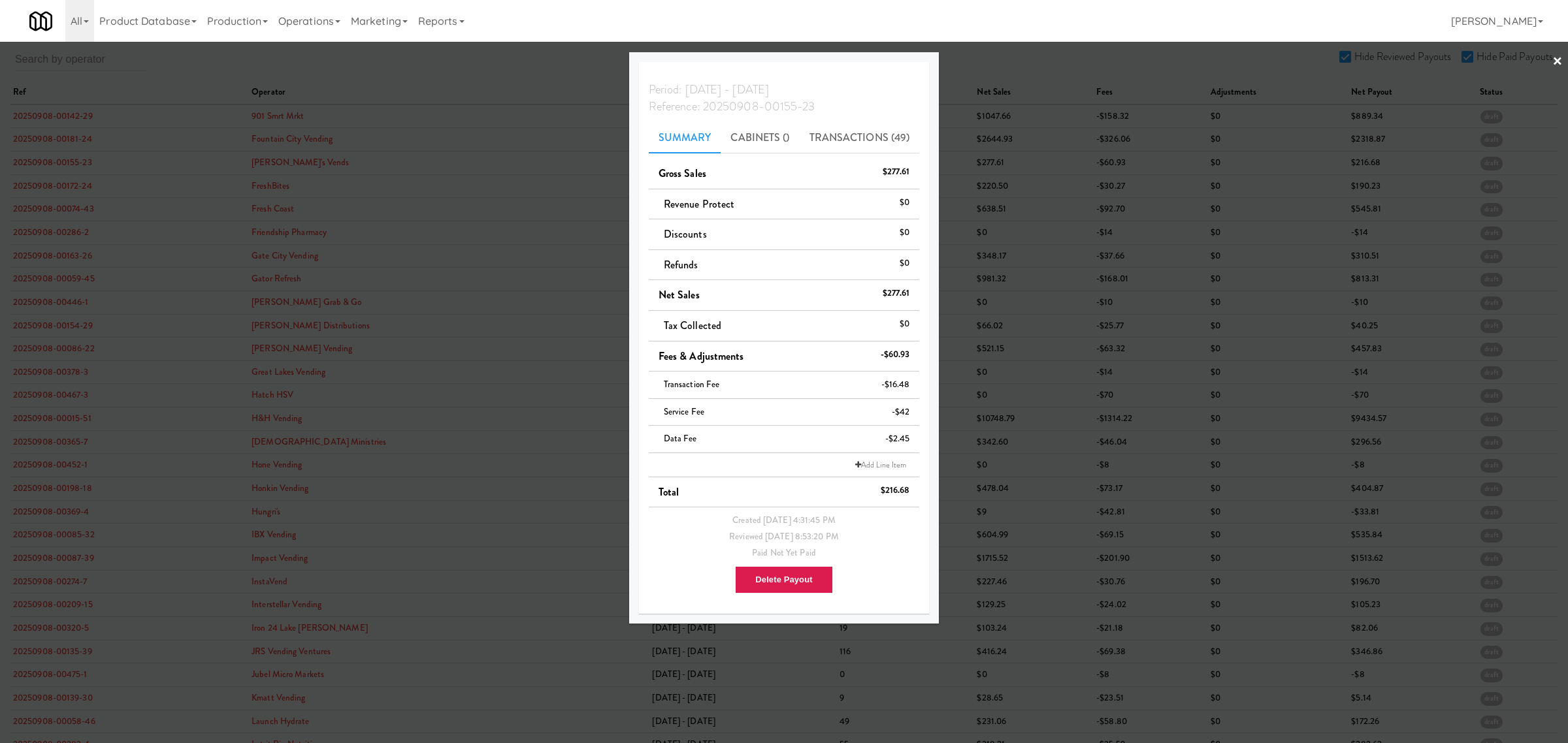
click at [44, 163] on div at bounding box center [784, 372] width 1568 height 743
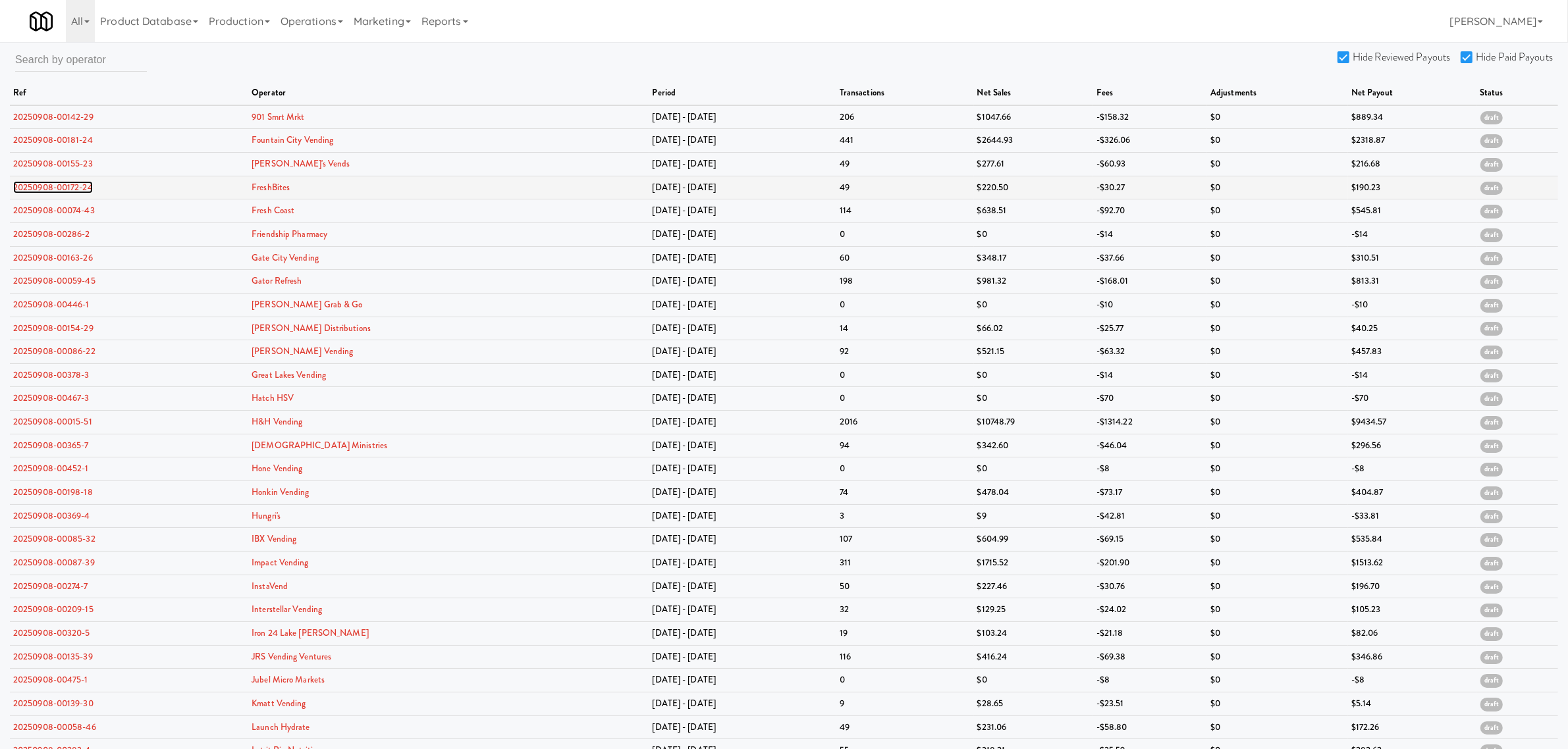
click at [54, 185] on link "20250908-00172-24" at bounding box center [52, 187] width 80 height 13
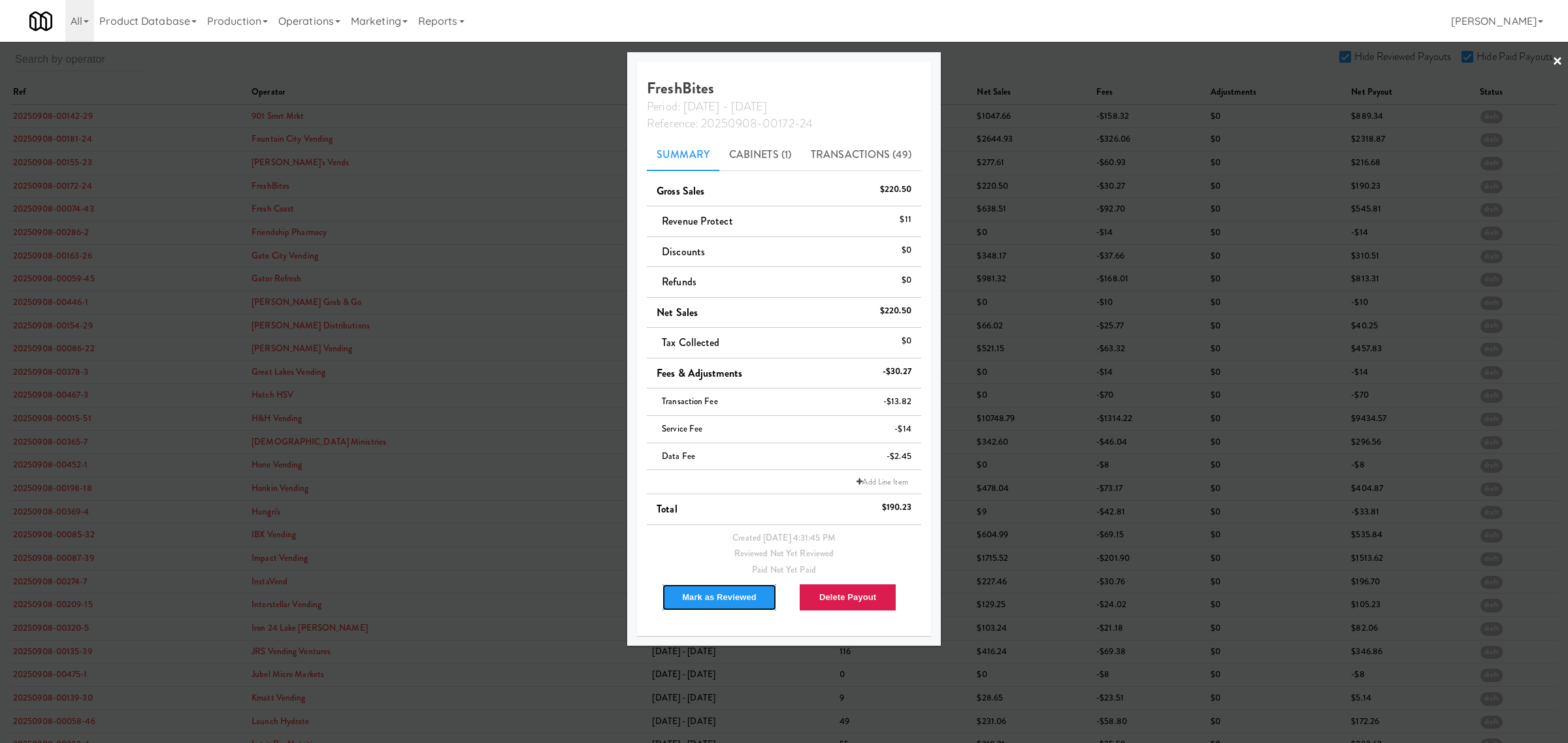
click at [708, 609] on button "Mark as Reviewed" at bounding box center [719, 597] width 115 height 27
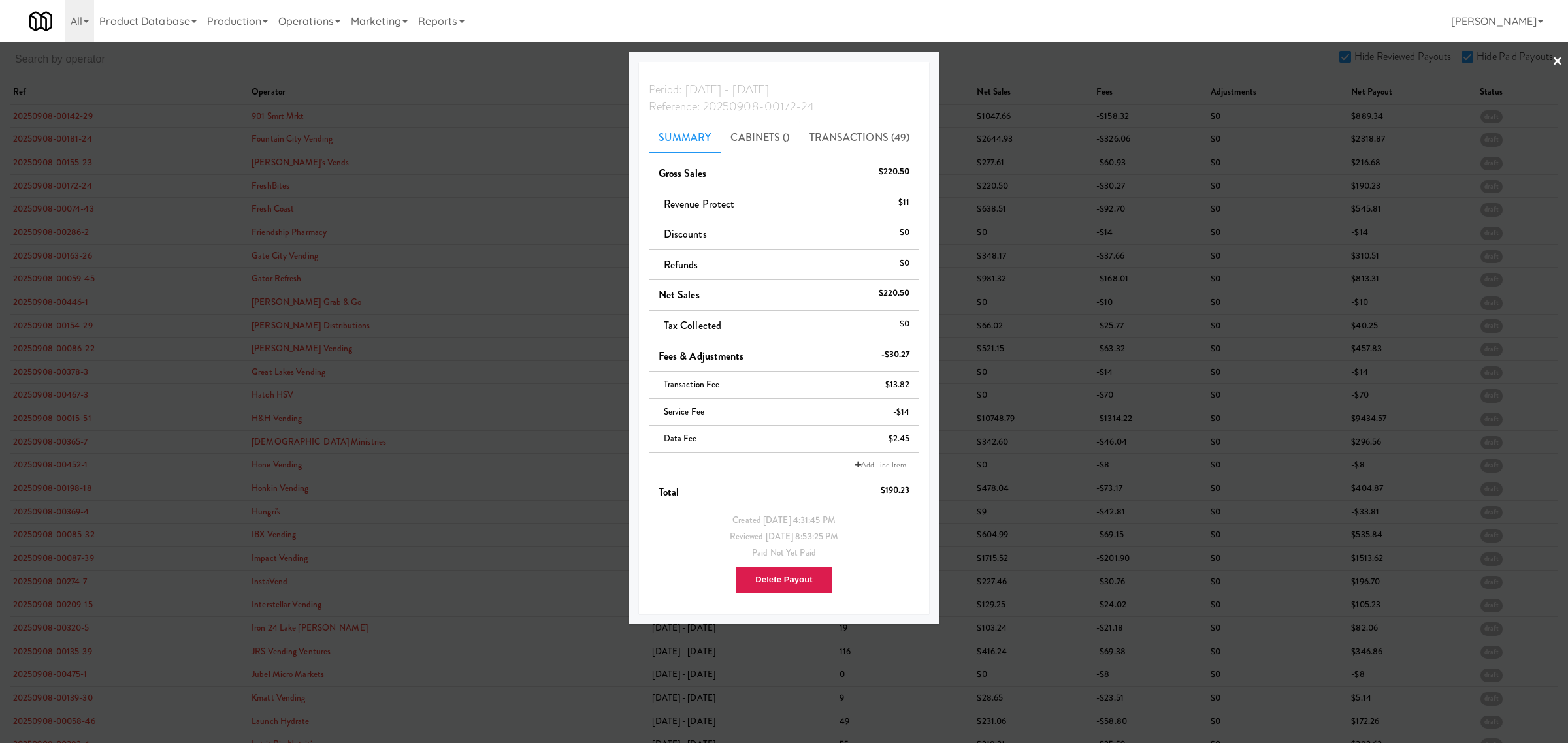
click at [65, 185] on div at bounding box center [784, 372] width 1568 height 743
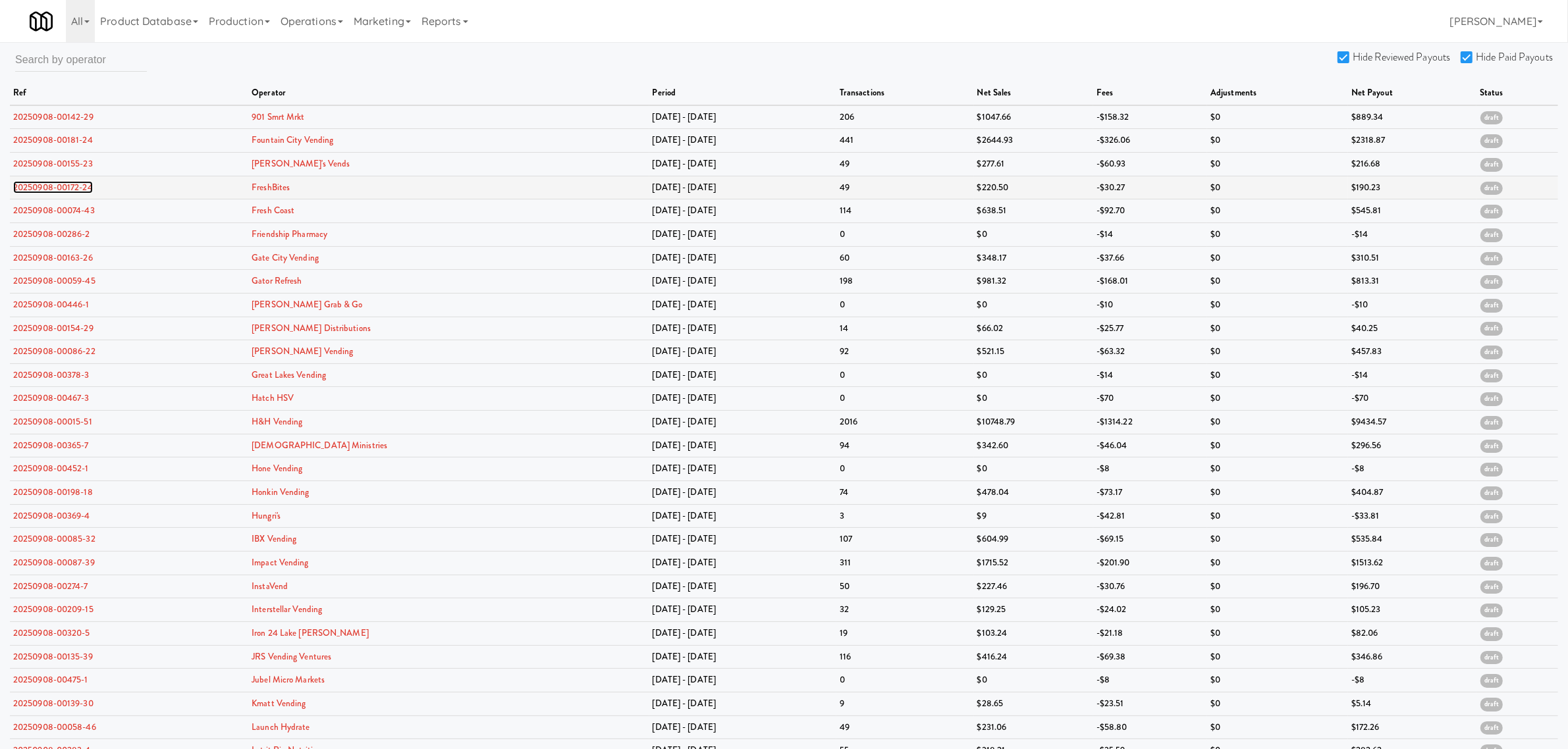
click at [66, 185] on link "20250908-00172-24" at bounding box center [52, 187] width 80 height 13
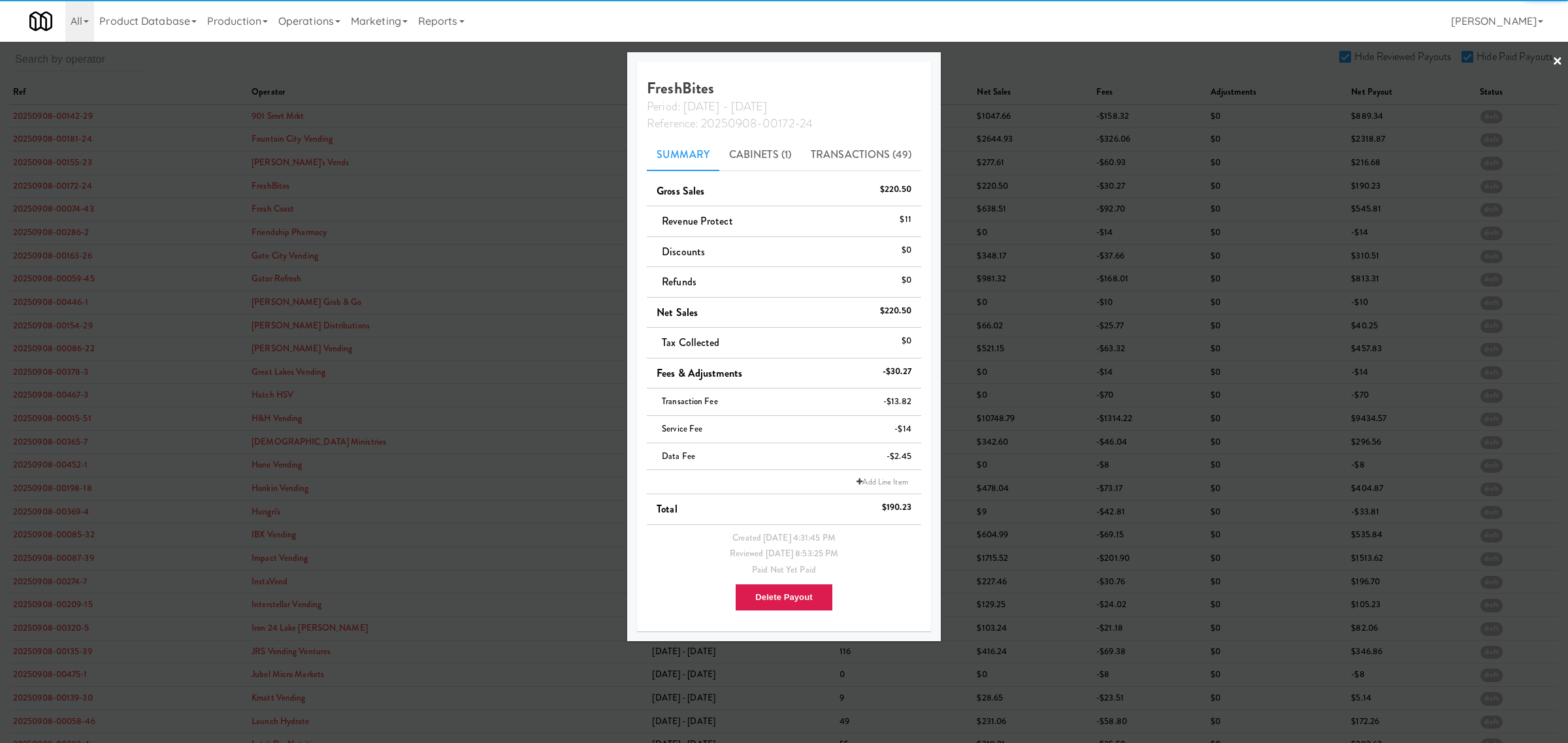
click at [72, 209] on div at bounding box center [784, 372] width 1568 height 743
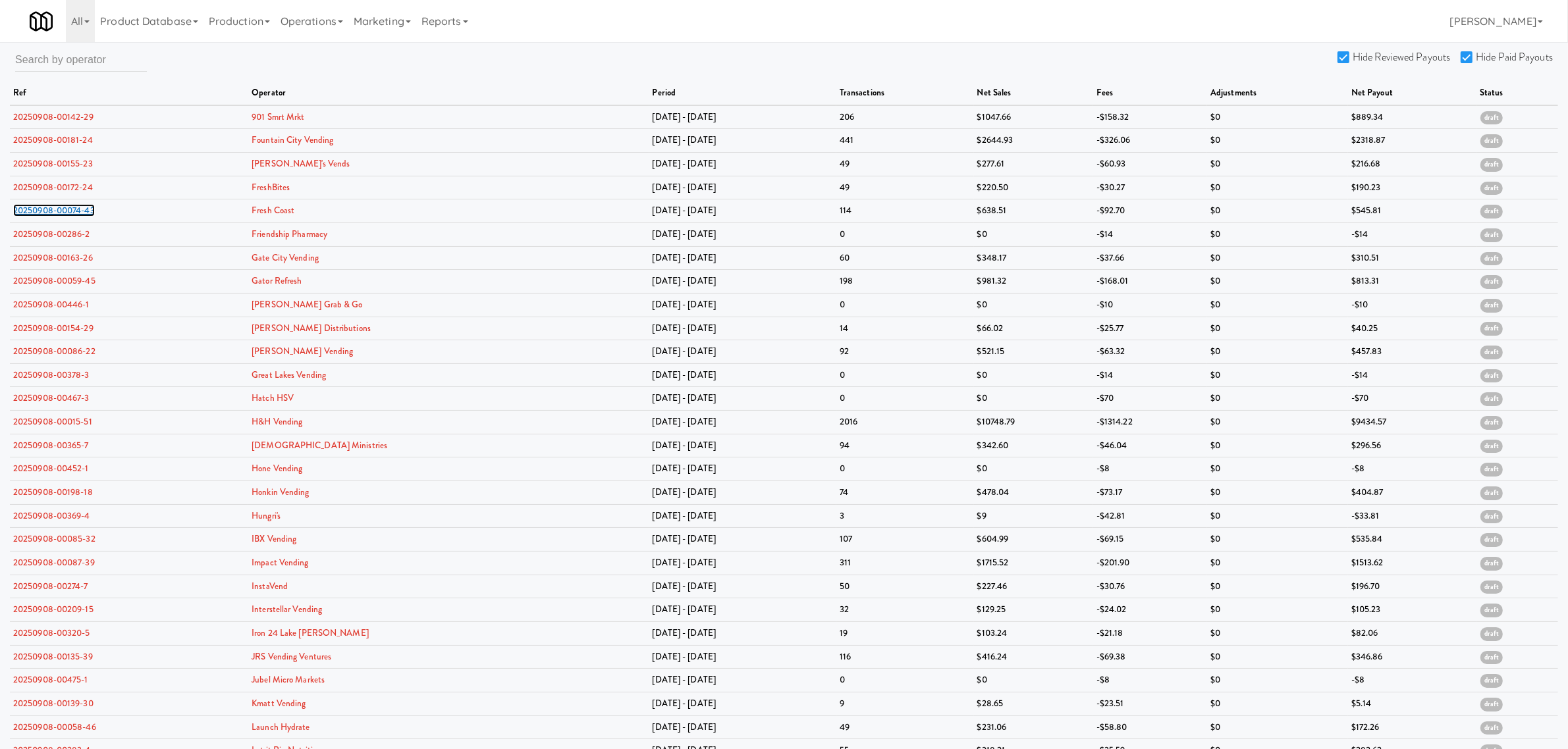
click at [73, 211] on link "20250908-00074-43" at bounding box center [53, 210] width 82 height 13
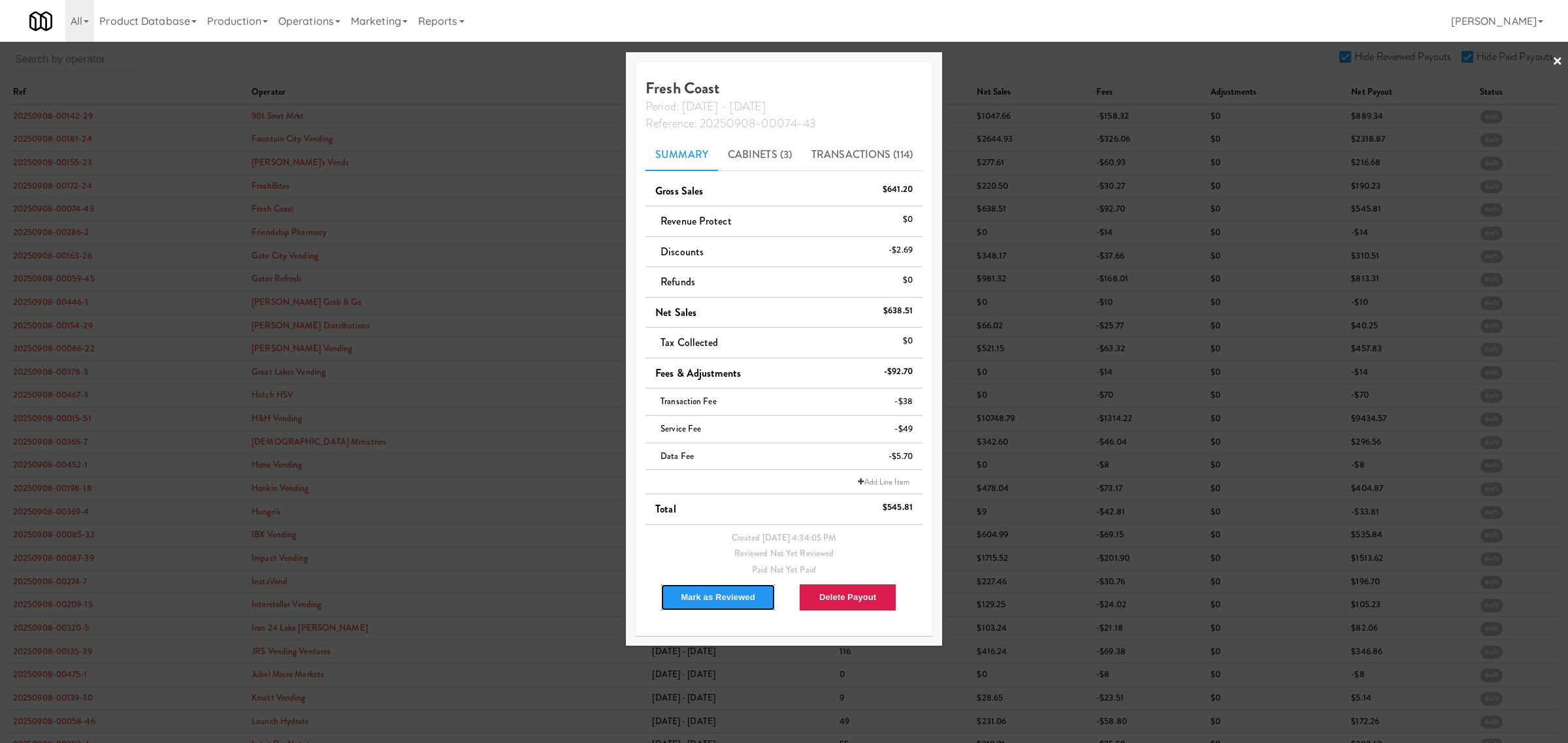
click at [729, 601] on button "Mark as Reviewed" at bounding box center [719, 597] width 115 height 27
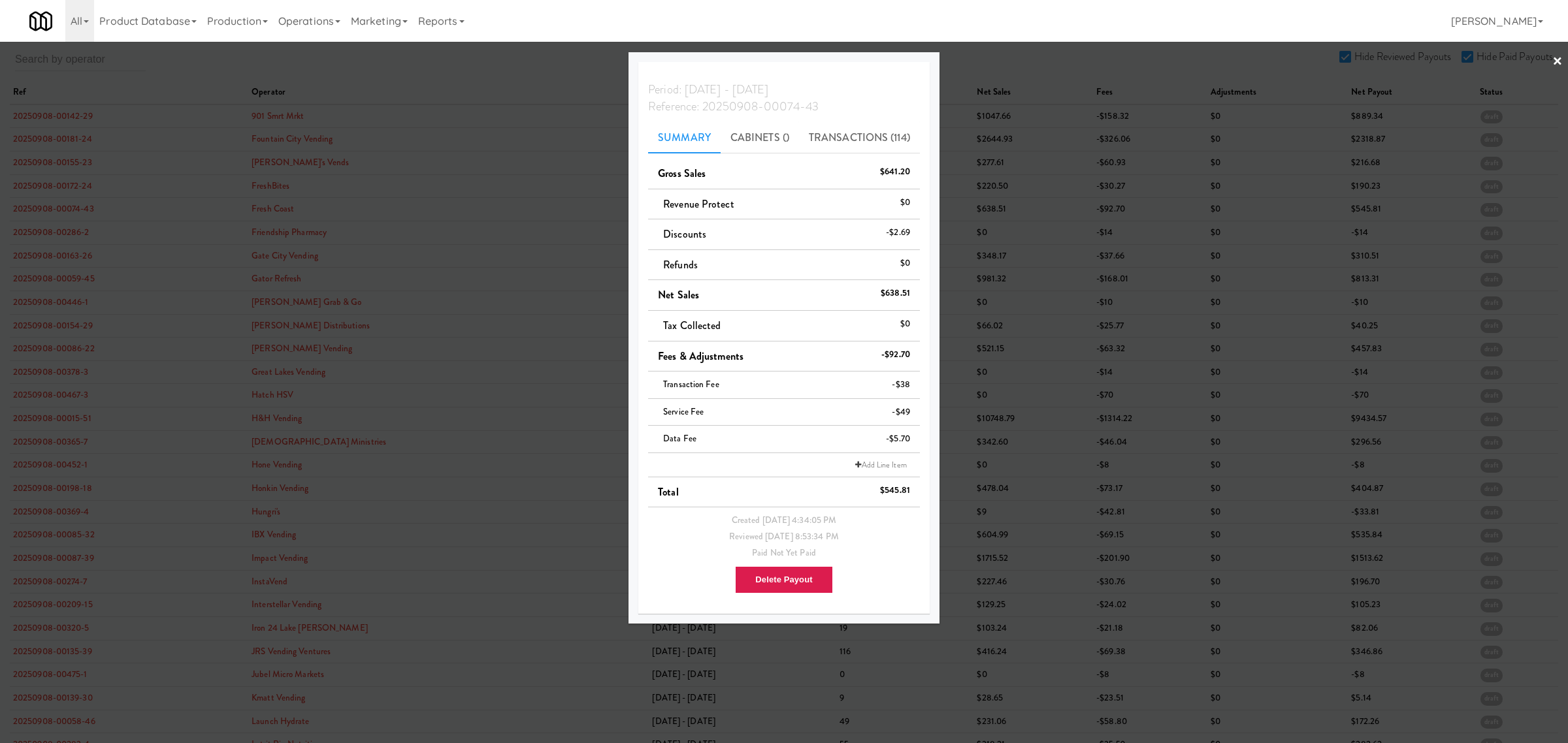
click at [76, 234] on div at bounding box center [784, 372] width 1568 height 743
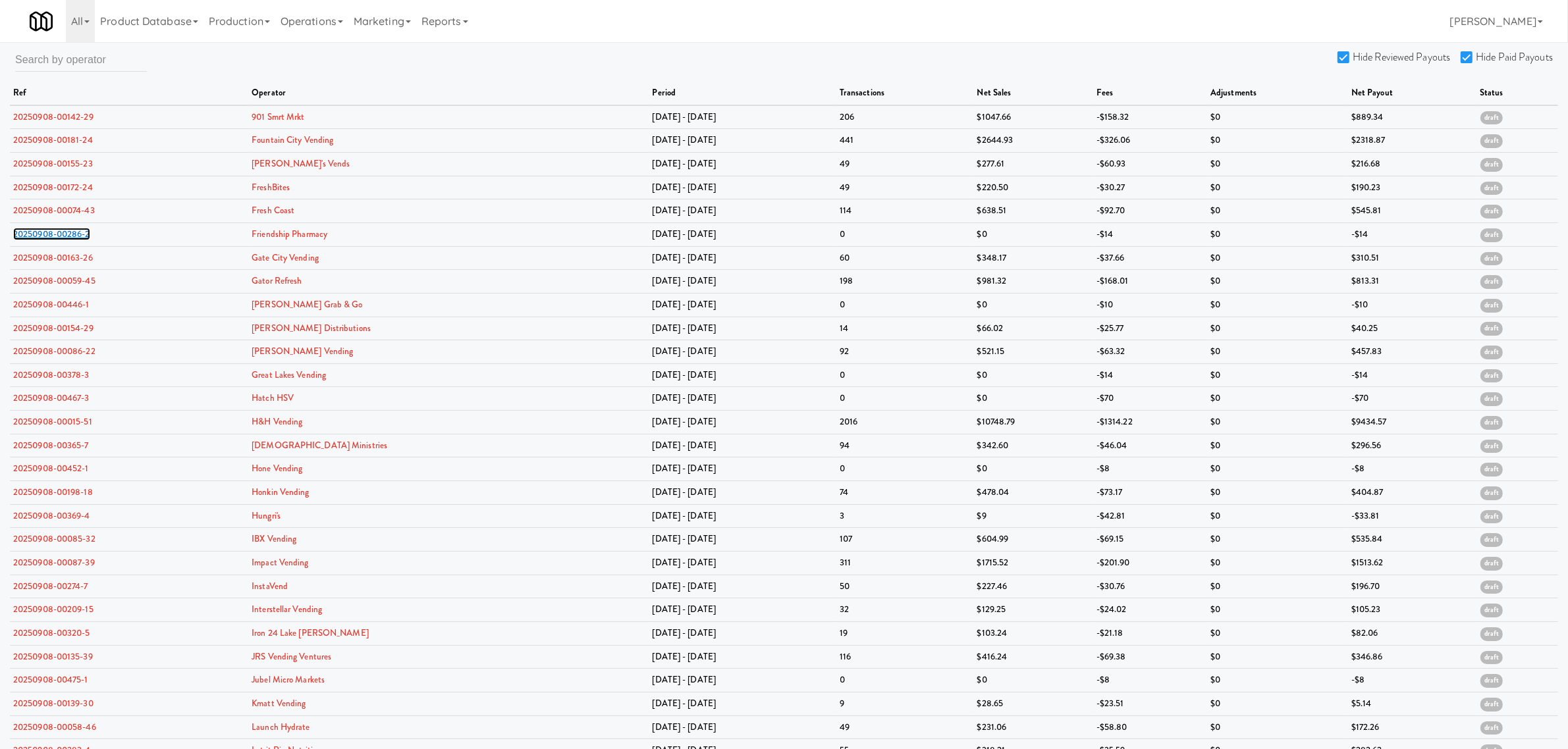
click at [77, 236] on link "20250908-00286-2" at bounding box center [51, 234] width 77 height 13
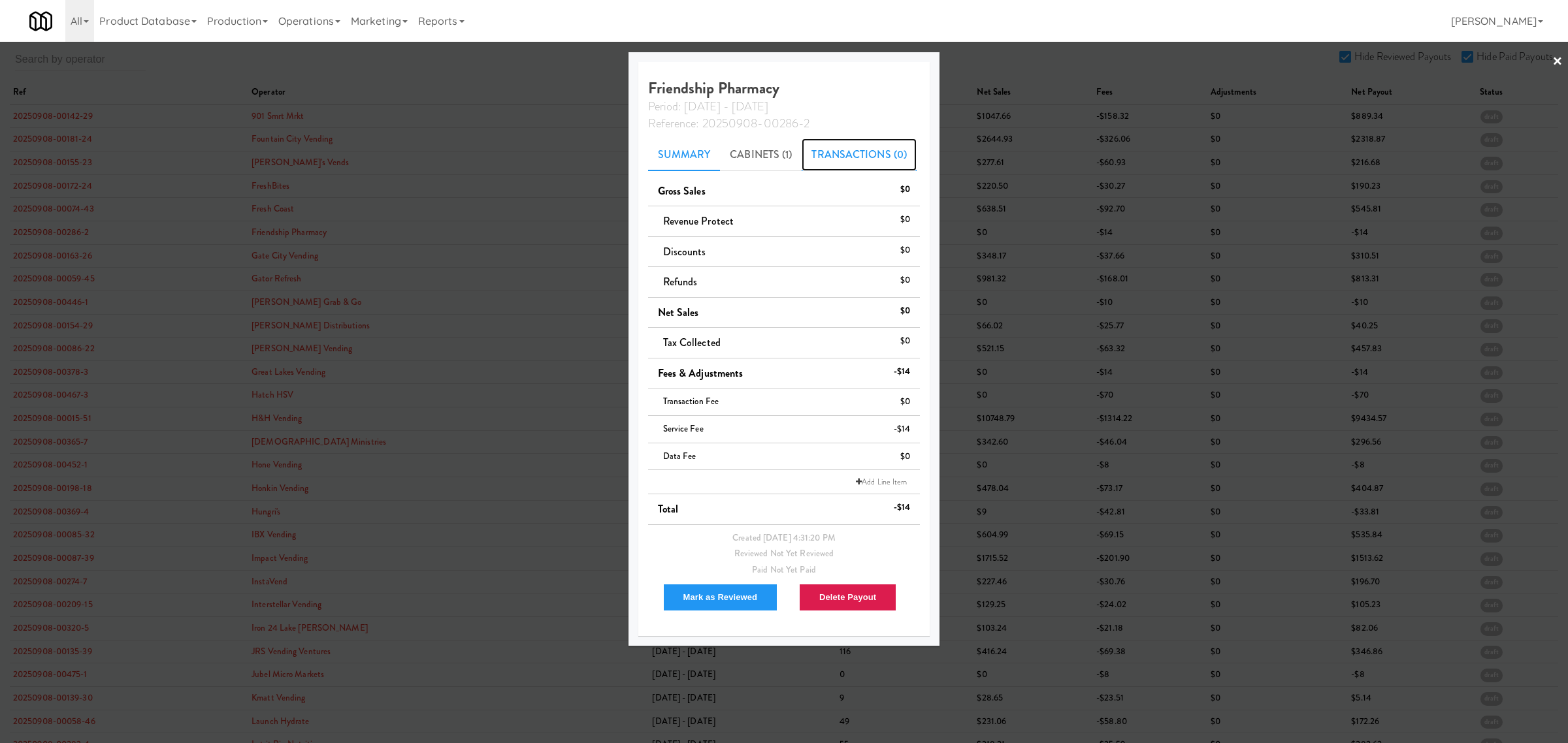
click at [838, 153] on link "Transactions (0)" at bounding box center [859, 154] width 115 height 32
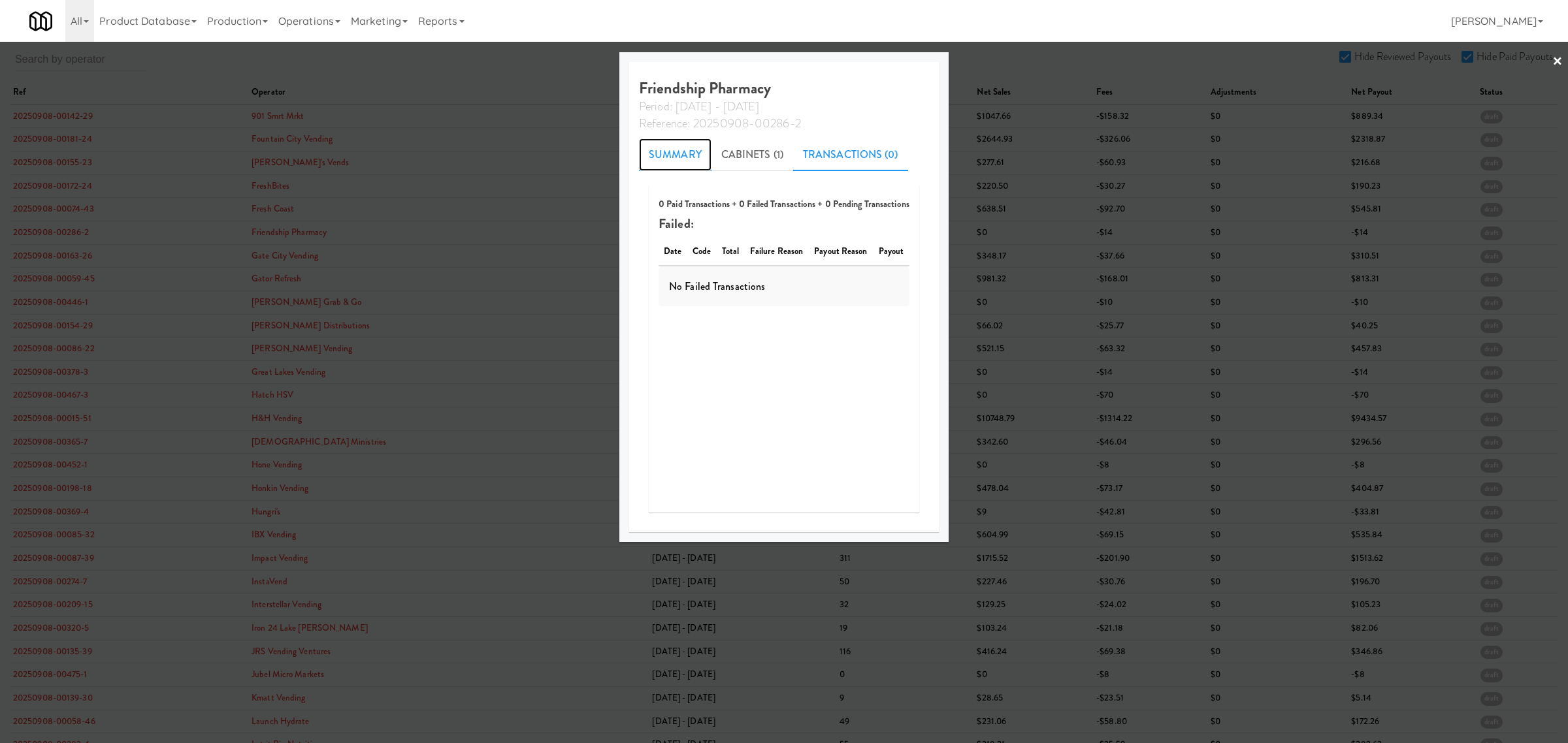
click at [675, 143] on link "Summary" at bounding box center [675, 154] width 72 height 32
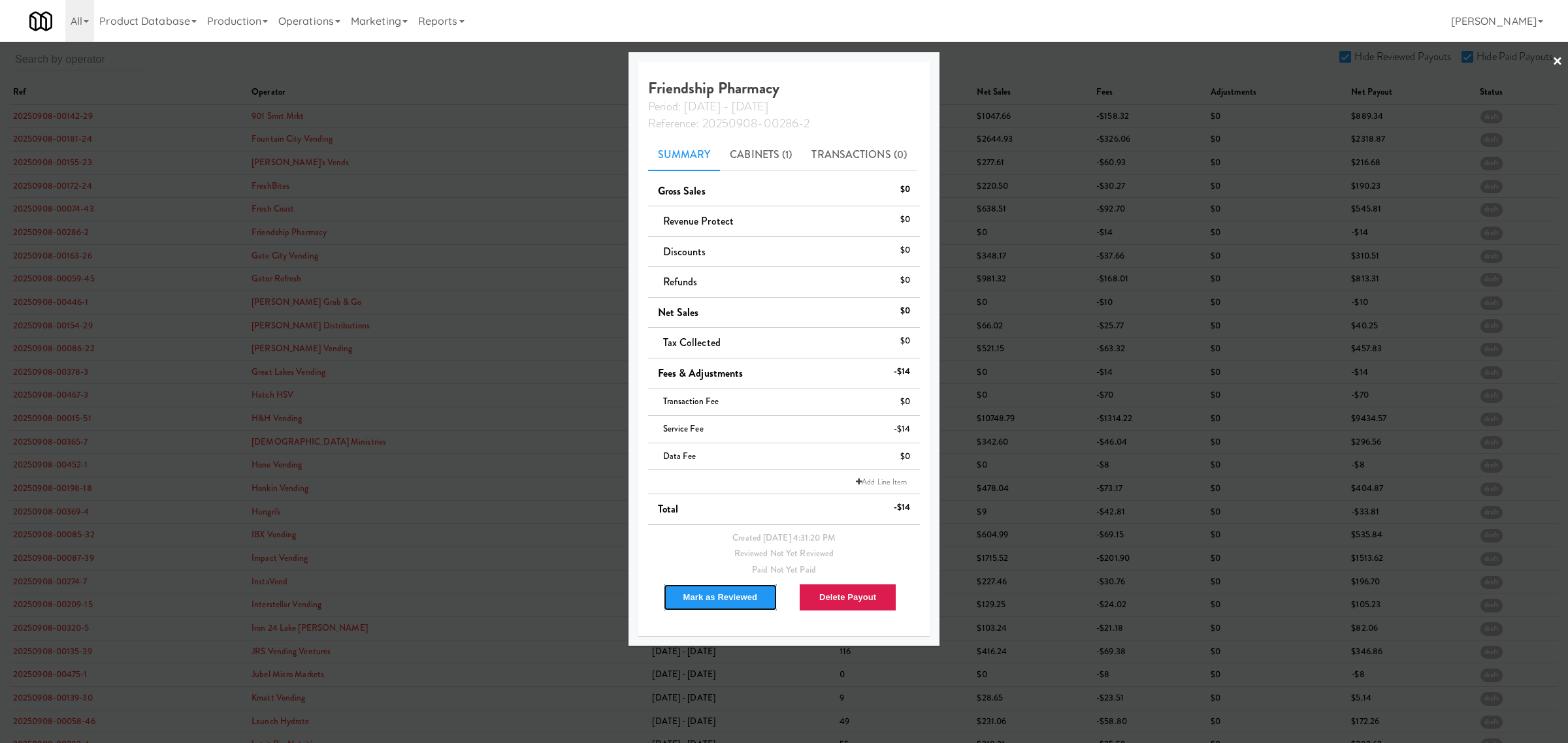
click at [708, 599] on button "Mark as Reviewed" at bounding box center [720, 597] width 115 height 27
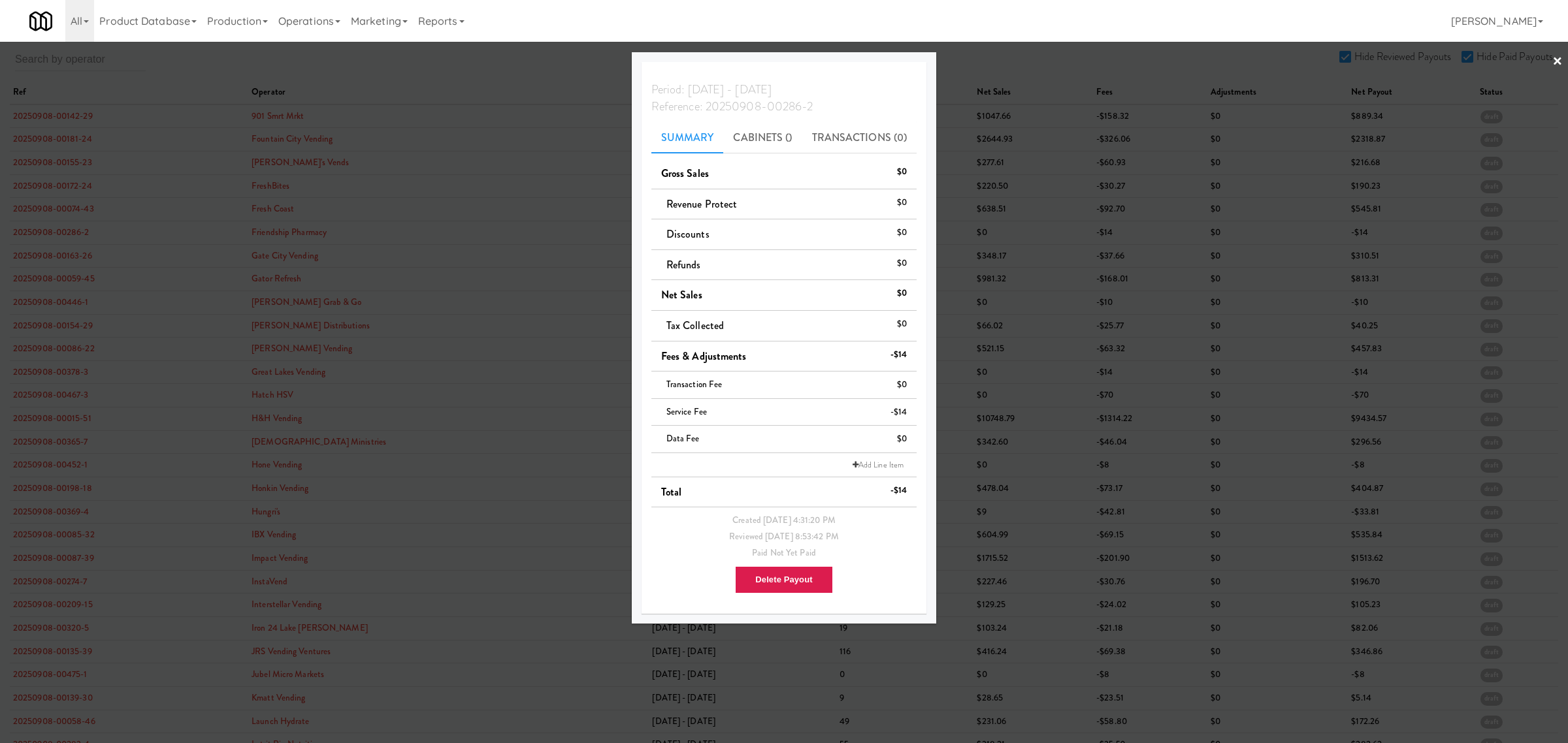
click at [61, 259] on div at bounding box center [784, 372] width 1568 height 743
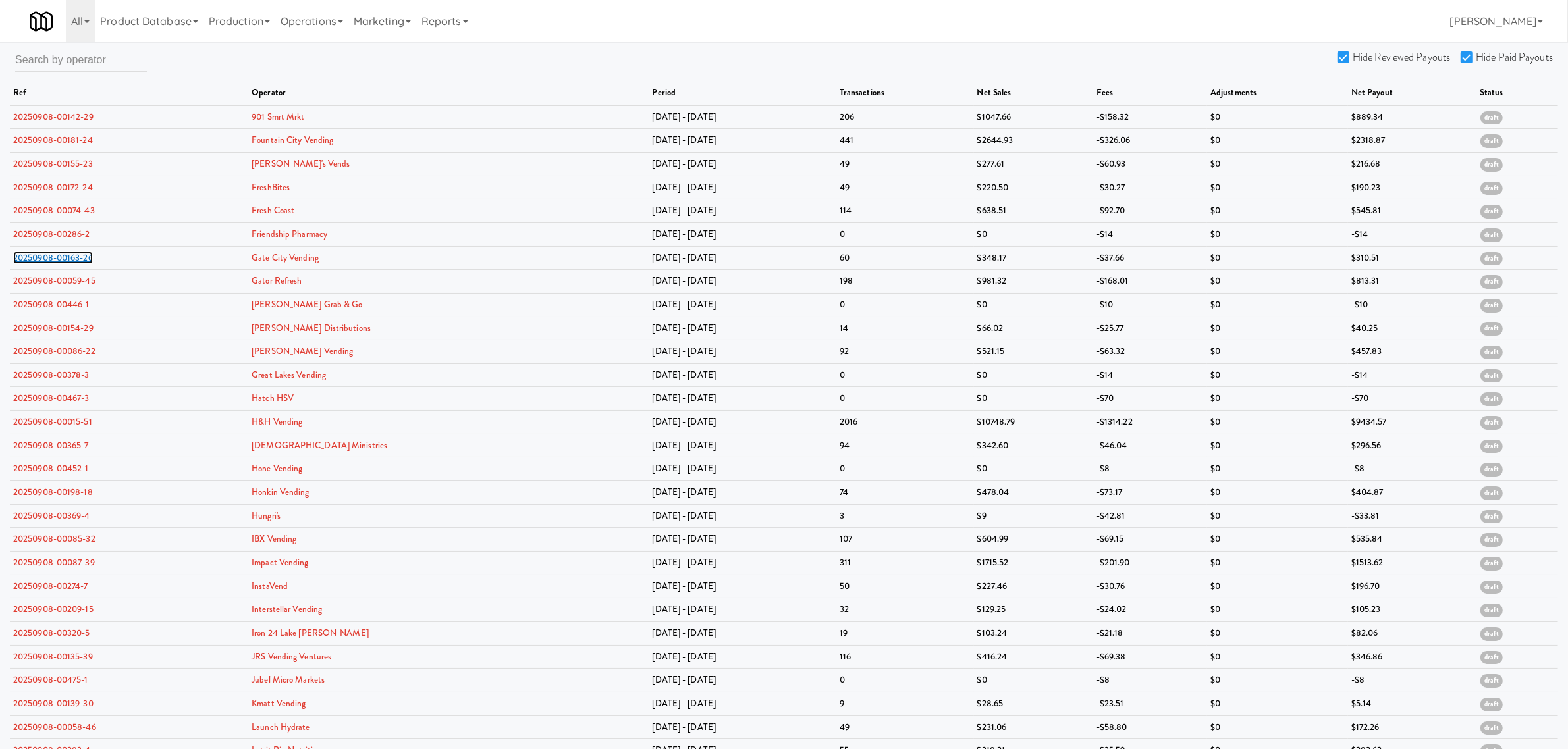
click at [61, 261] on link "20250908-00163-26" at bounding box center [52, 257] width 80 height 13
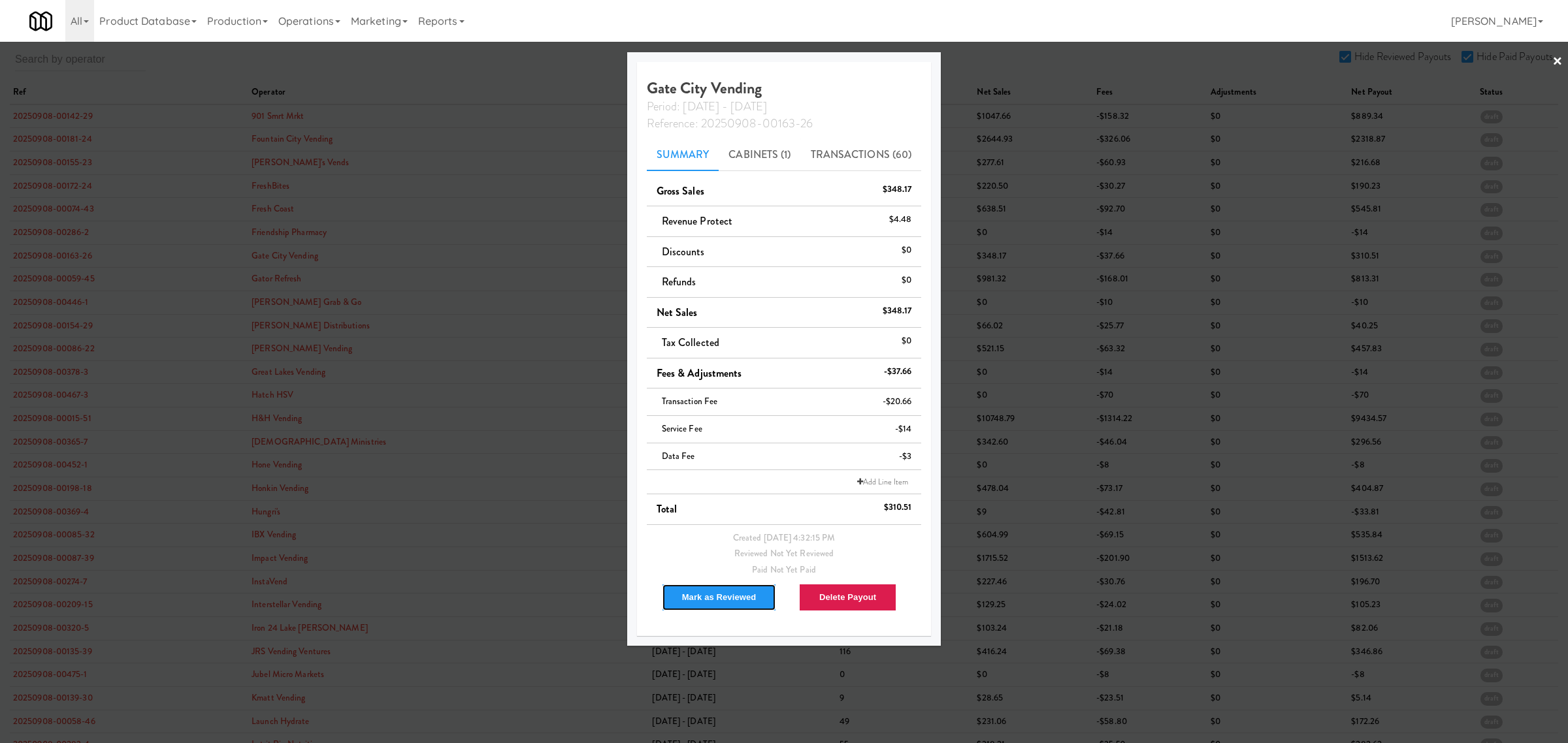
click at [694, 605] on button "Mark as Reviewed" at bounding box center [719, 597] width 115 height 27
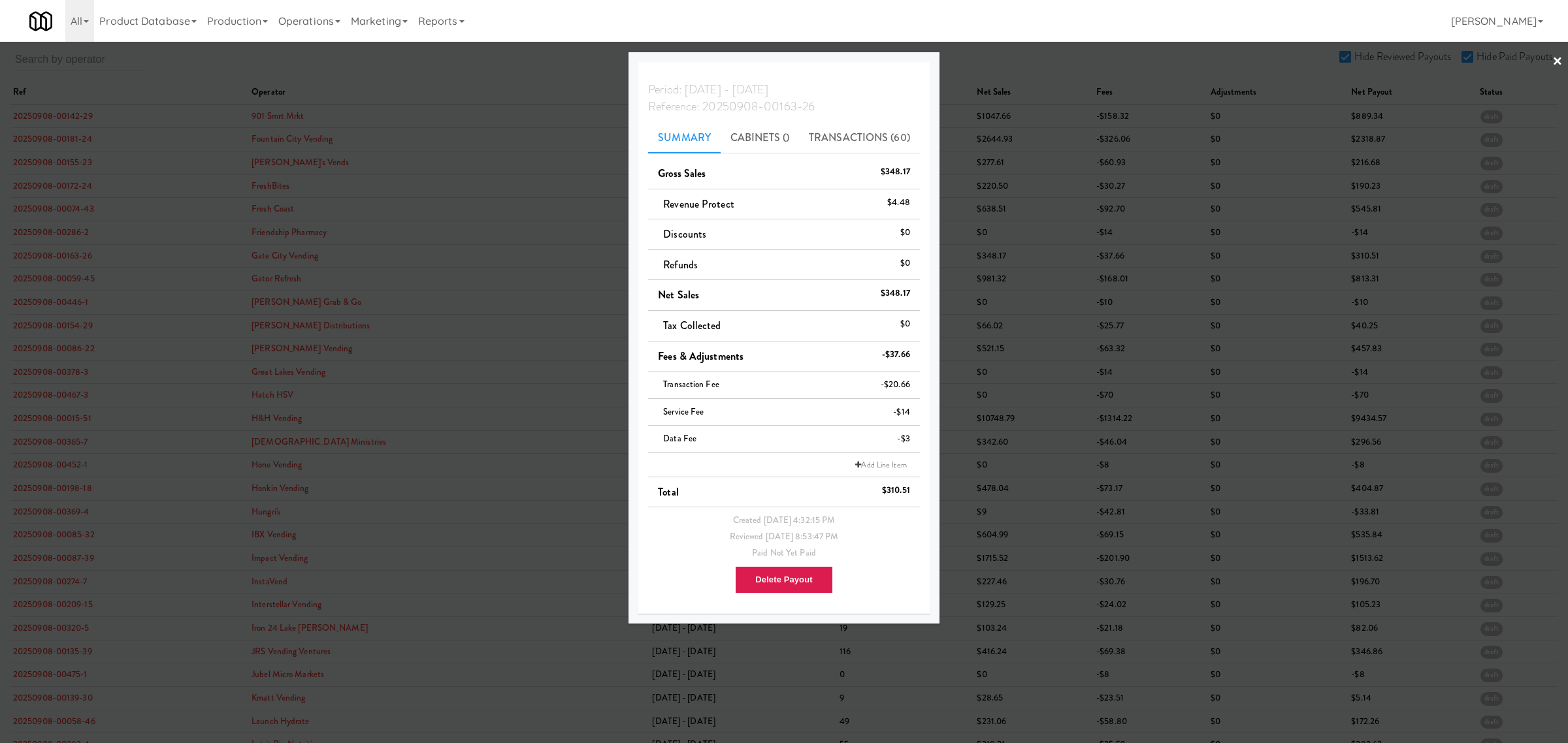
click at [52, 275] on div at bounding box center [784, 372] width 1568 height 743
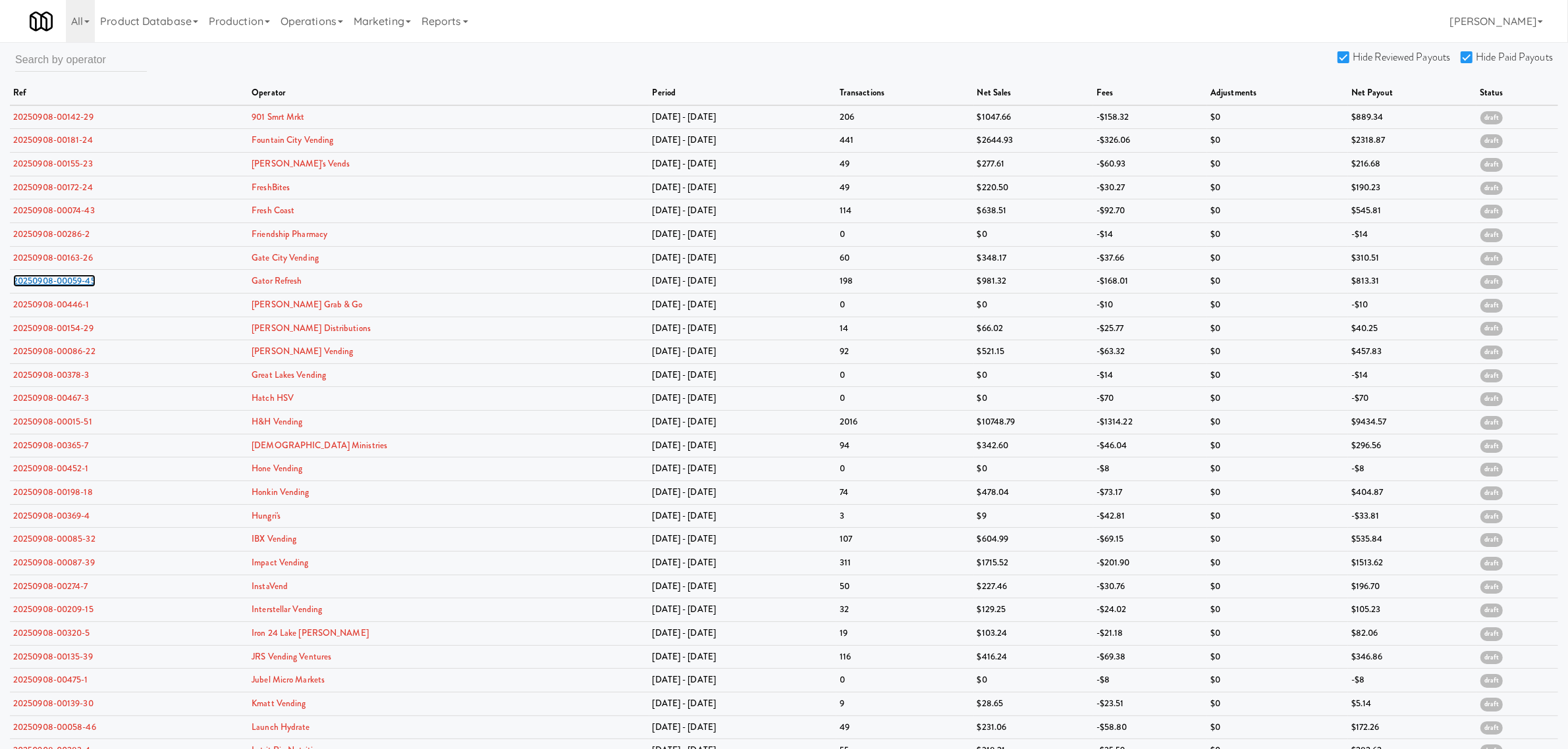
click at [52, 277] on link "20250908-00059-45" at bounding box center [54, 281] width 83 height 13
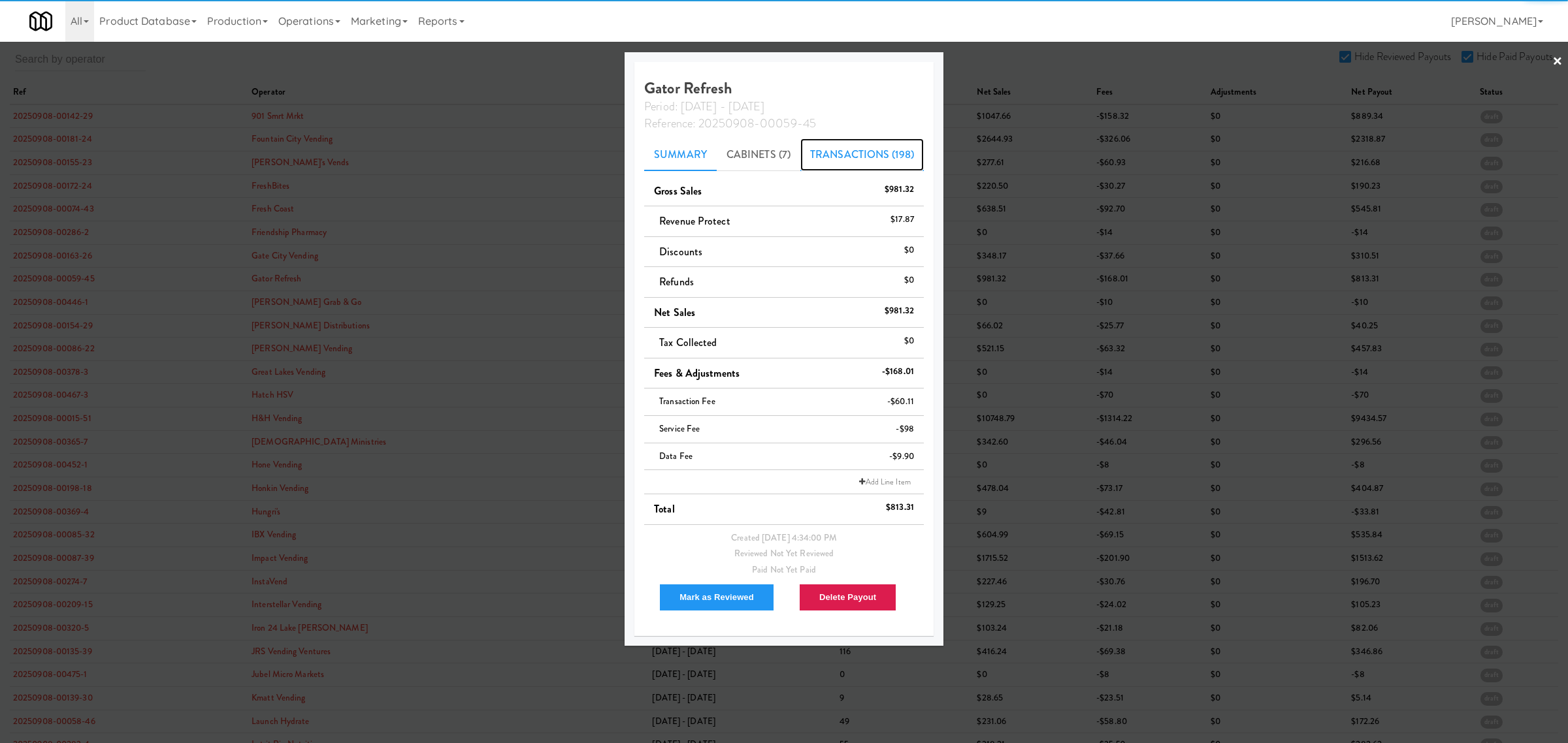
click at [865, 149] on link "Transactions (198)" at bounding box center [862, 154] width 123 height 32
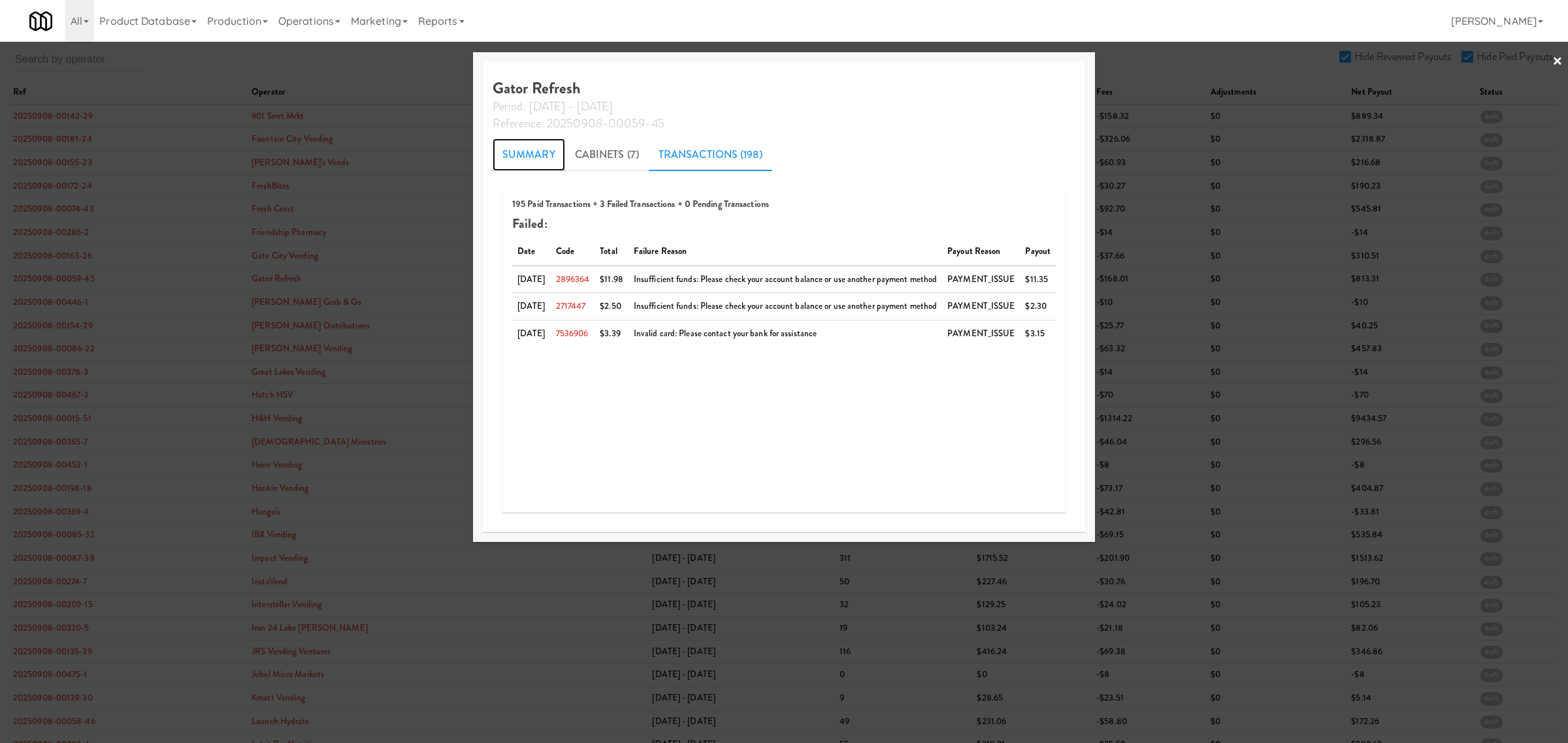
click at [506, 151] on link "Summary" at bounding box center [529, 154] width 72 height 32
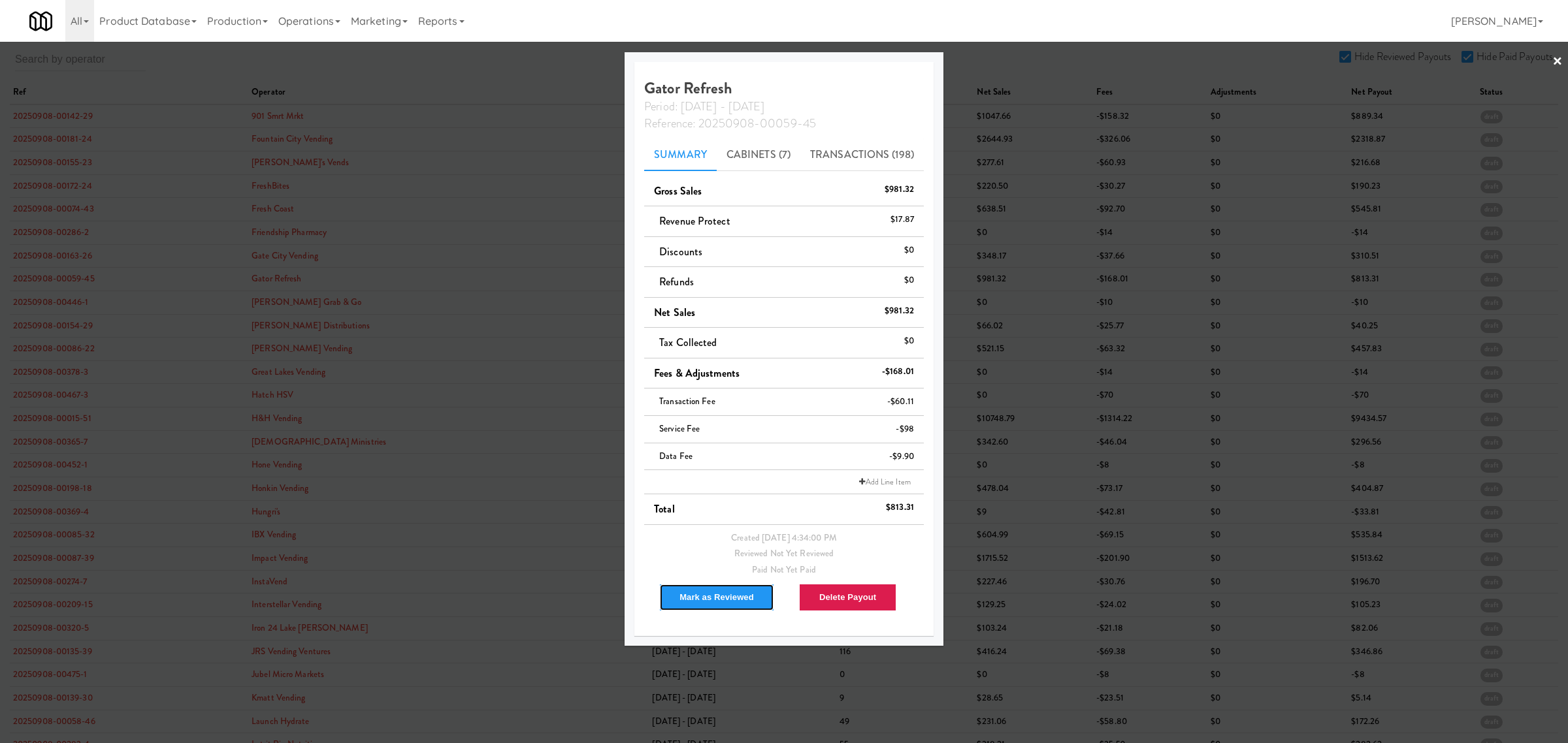
click at [700, 599] on button "Mark as Reviewed" at bounding box center [717, 597] width 115 height 27
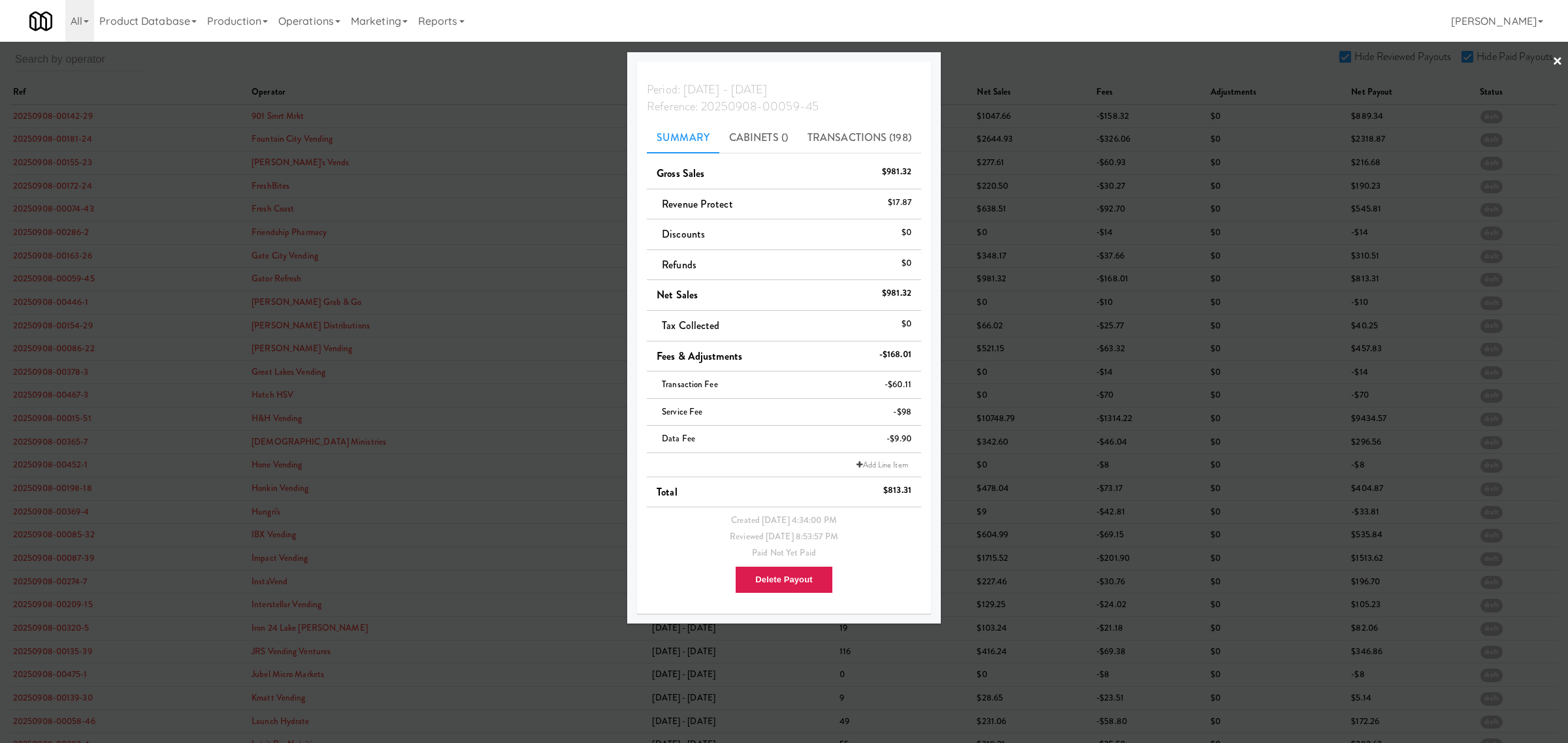
click at [54, 304] on div at bounding box center [784, 372] width 1568 height 743
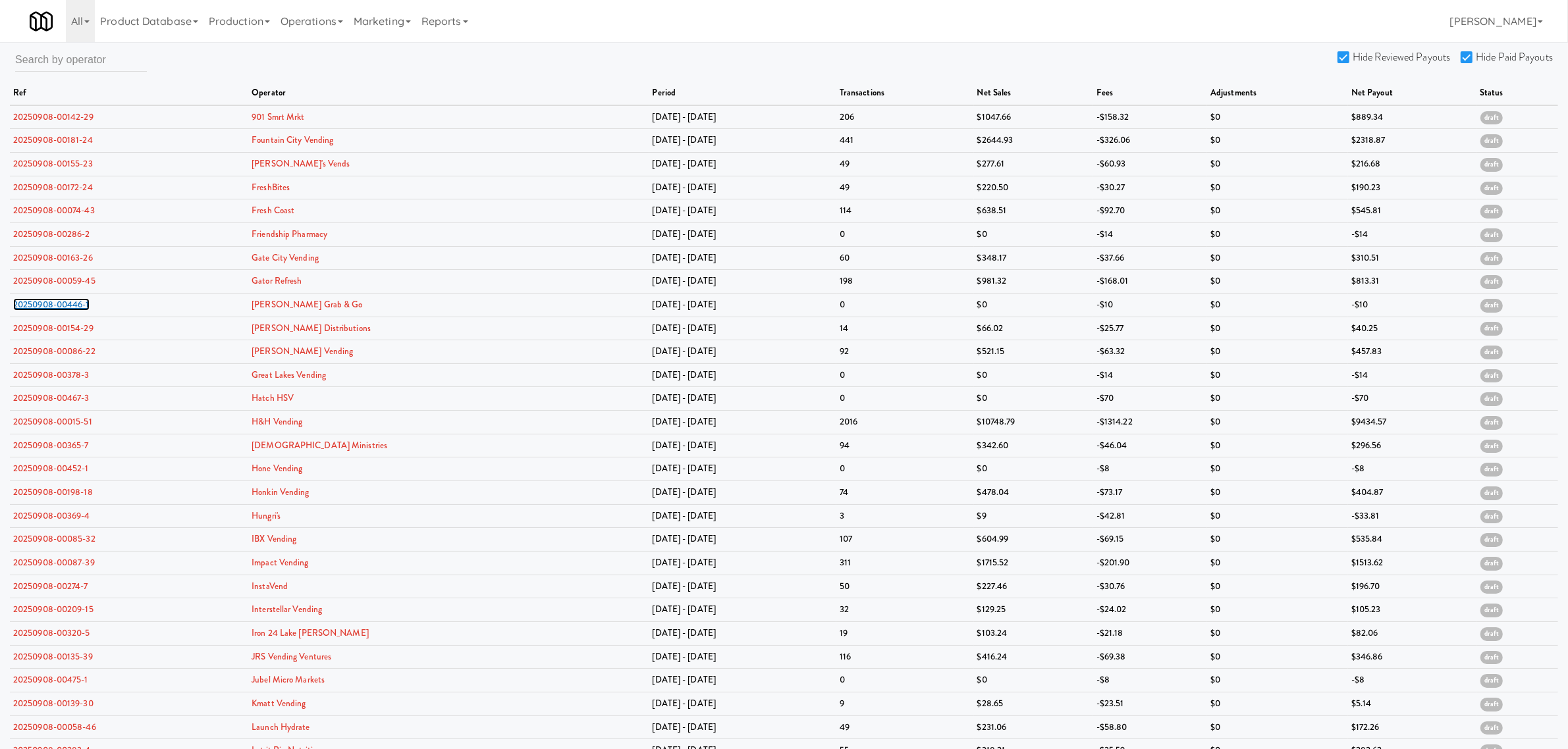
click at [54, 306] on link "20250908-00446-1" at bounding box center [51, 305] width 77 height 13
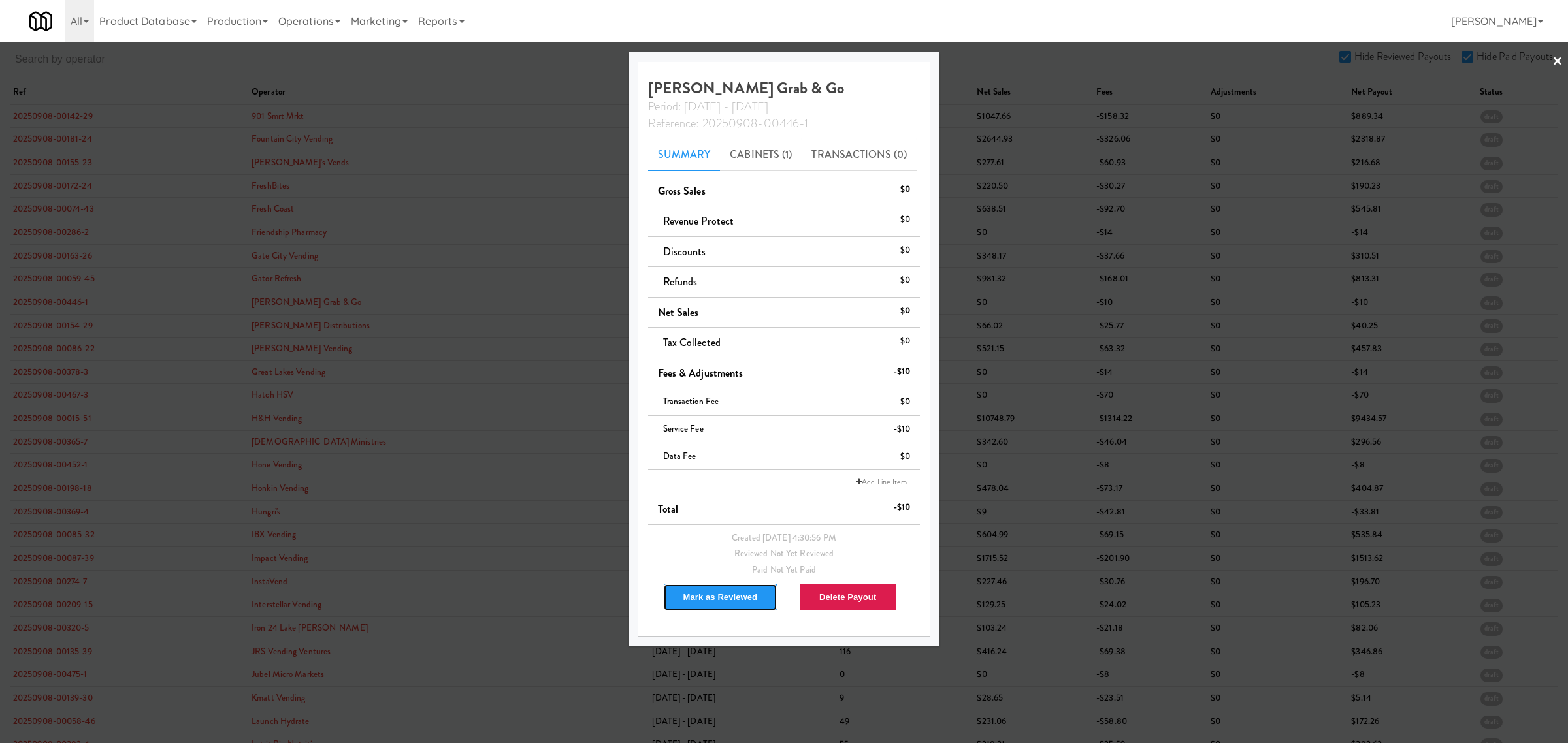
click at [719, 591] on button "Mark as Reviewed" at bounding box center [720, 597] width 115 height 27
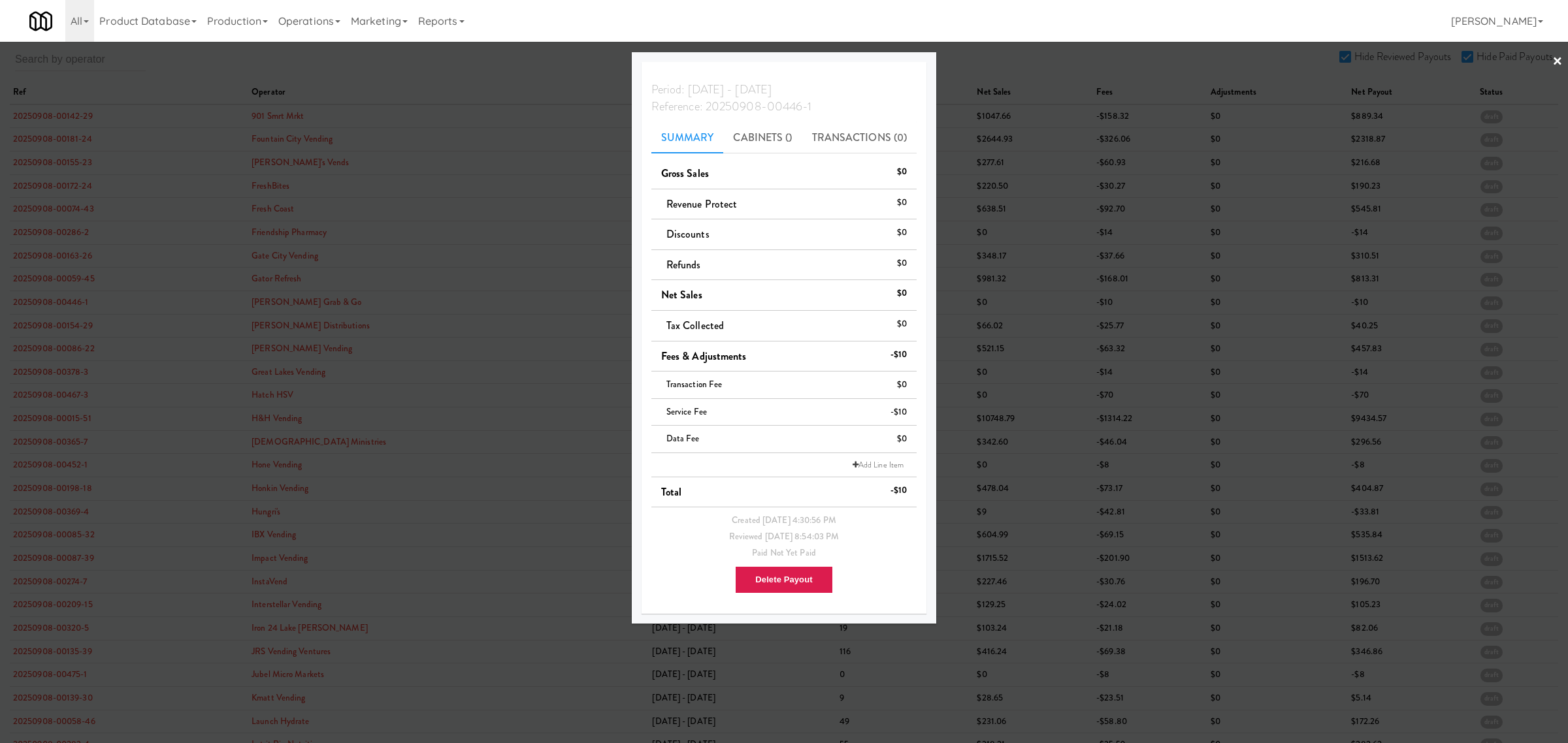
click at [65, 328] on div at bounding box center [784, 372] width 1568 height 743
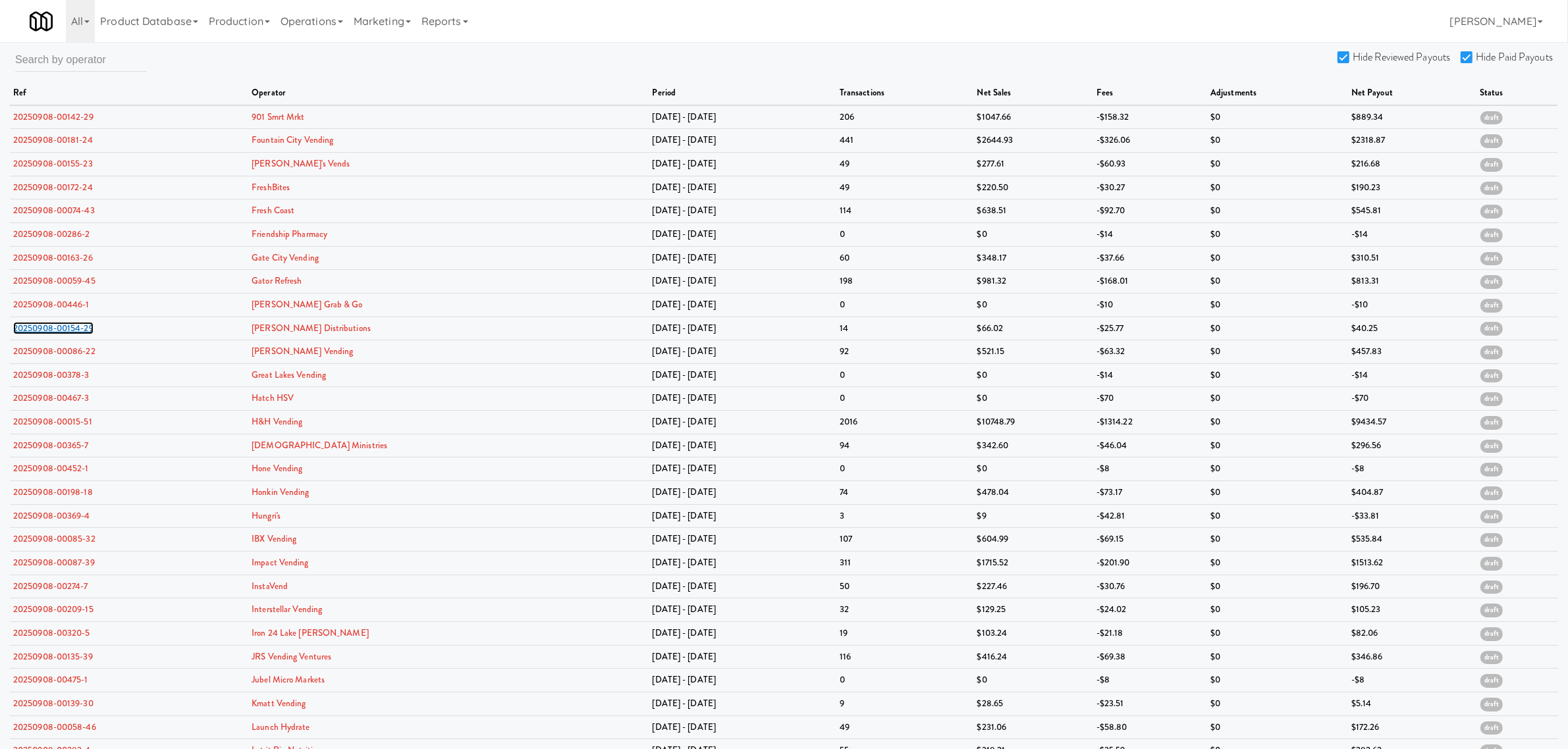
click at [66, 330] on link "20250908-00154-29" at bounding box center [53, 328] width 81 height 13
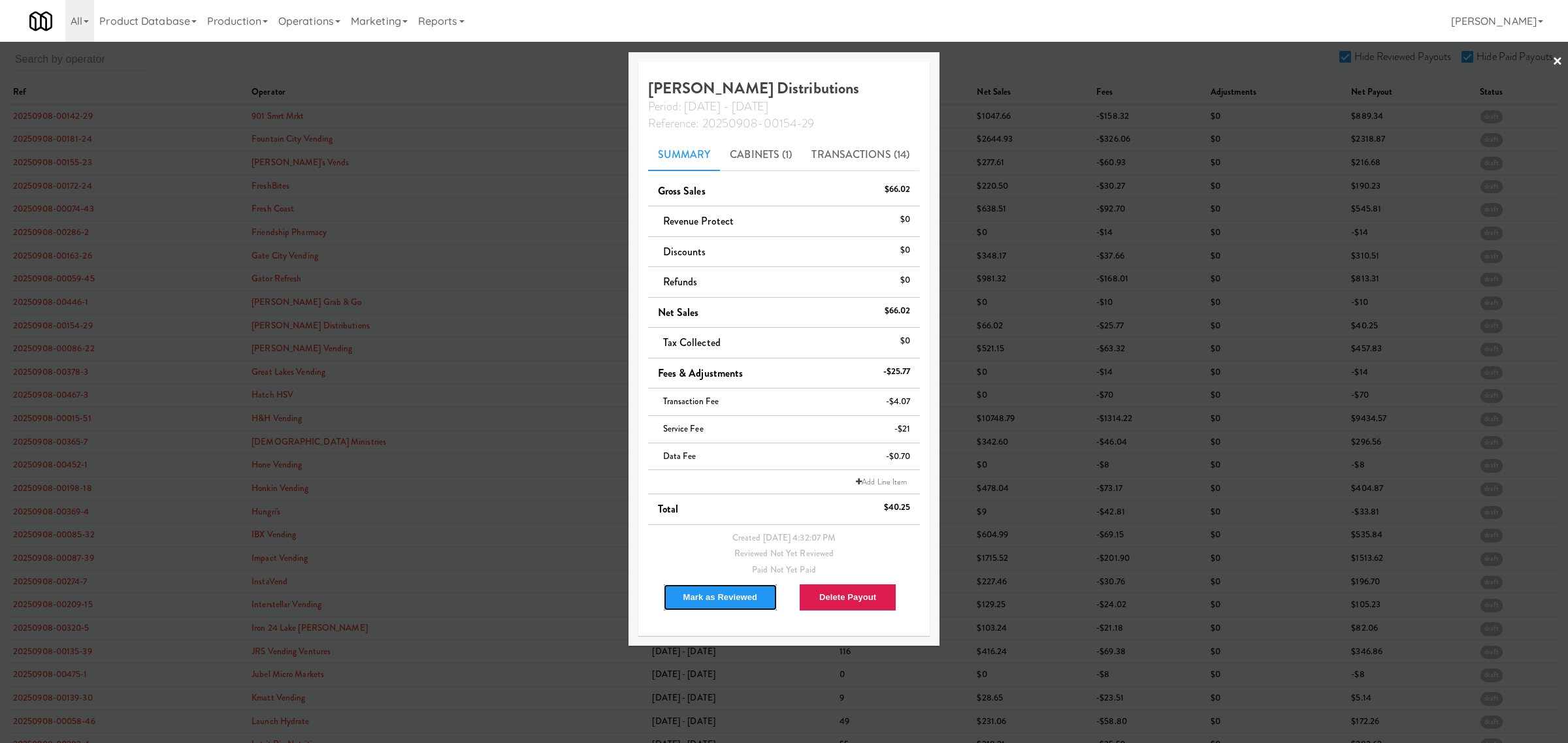
click at [718, 606] on button "Mark as Reviewed" at bounding box center [720, 597] width 115 height 27
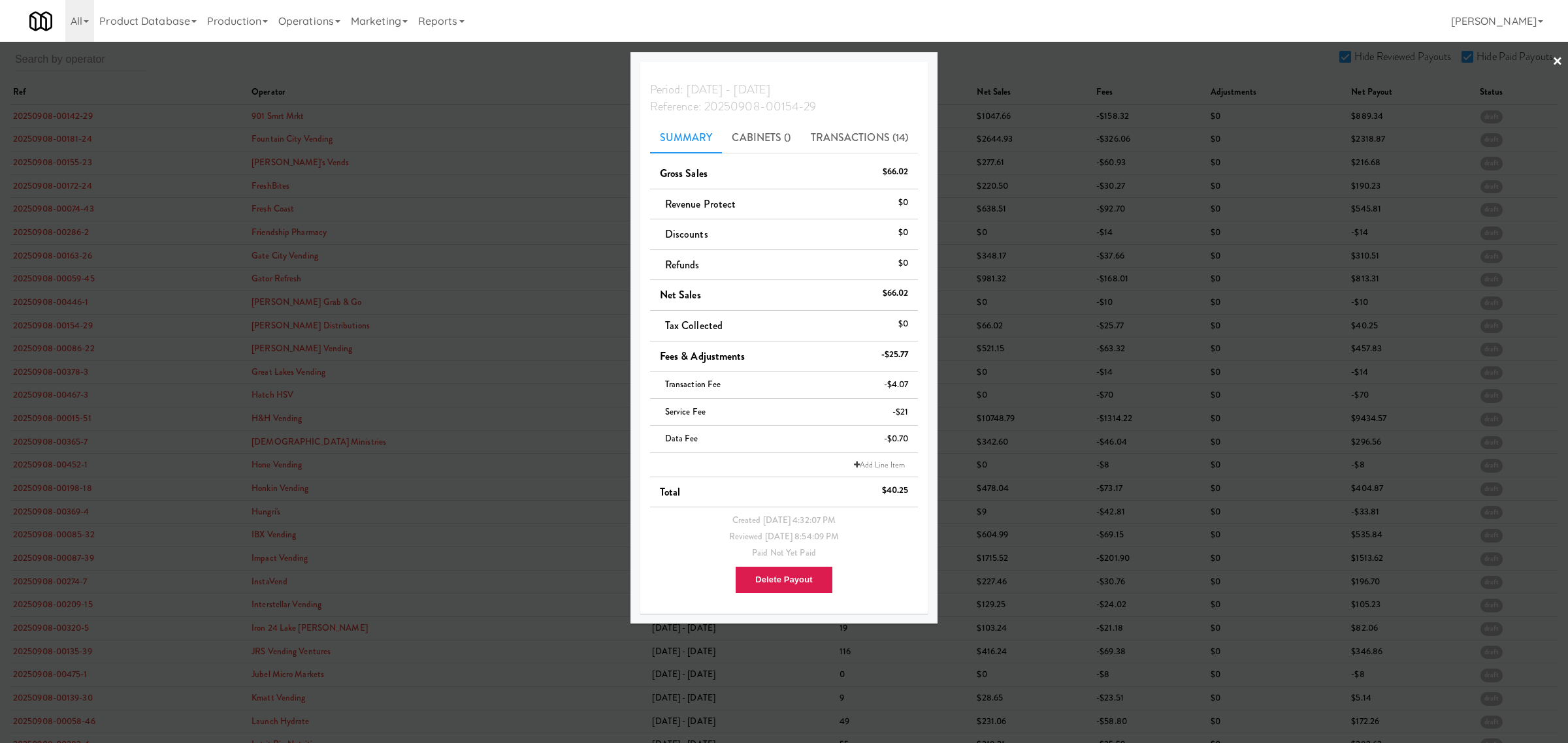
click at [54, 355] on div at bounding box center [784, 372] width 1568 height 743
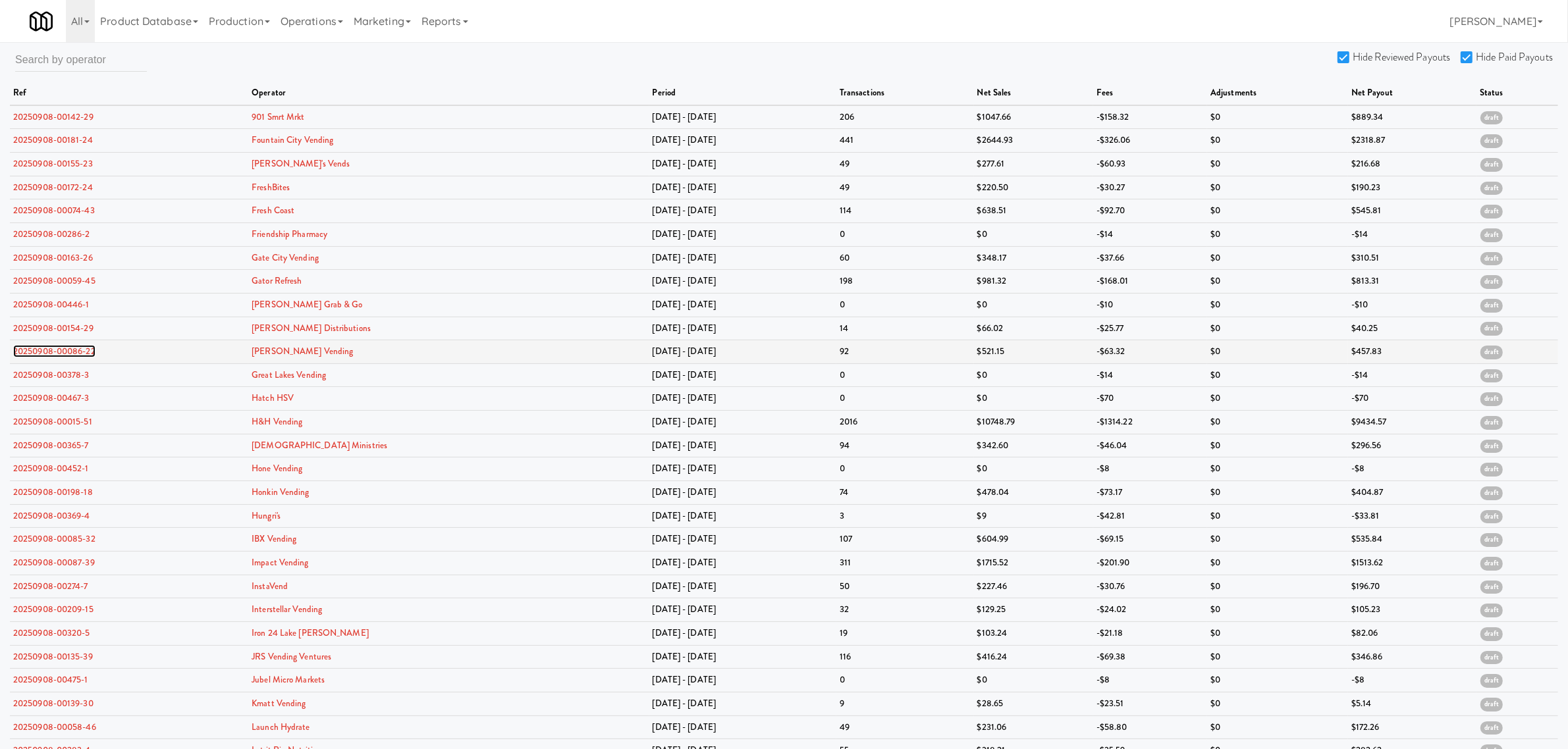
click at [60, 353] on link "20250908-00086-22" at bounding box center [54, 351] width 83 height 13
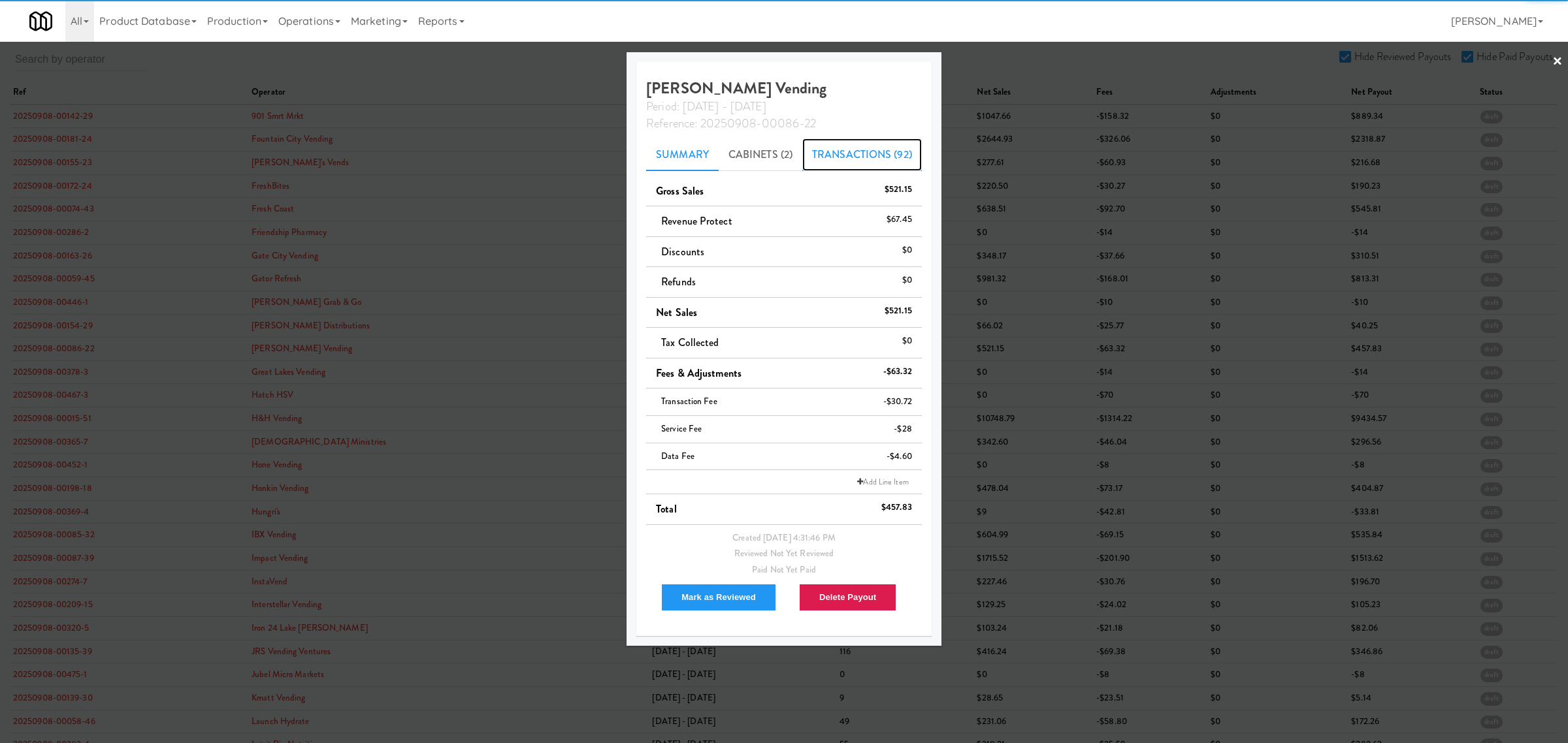
click at [834, 156] on link "Transactions (92)" at bounding box center [862, 154] width 119 height 32
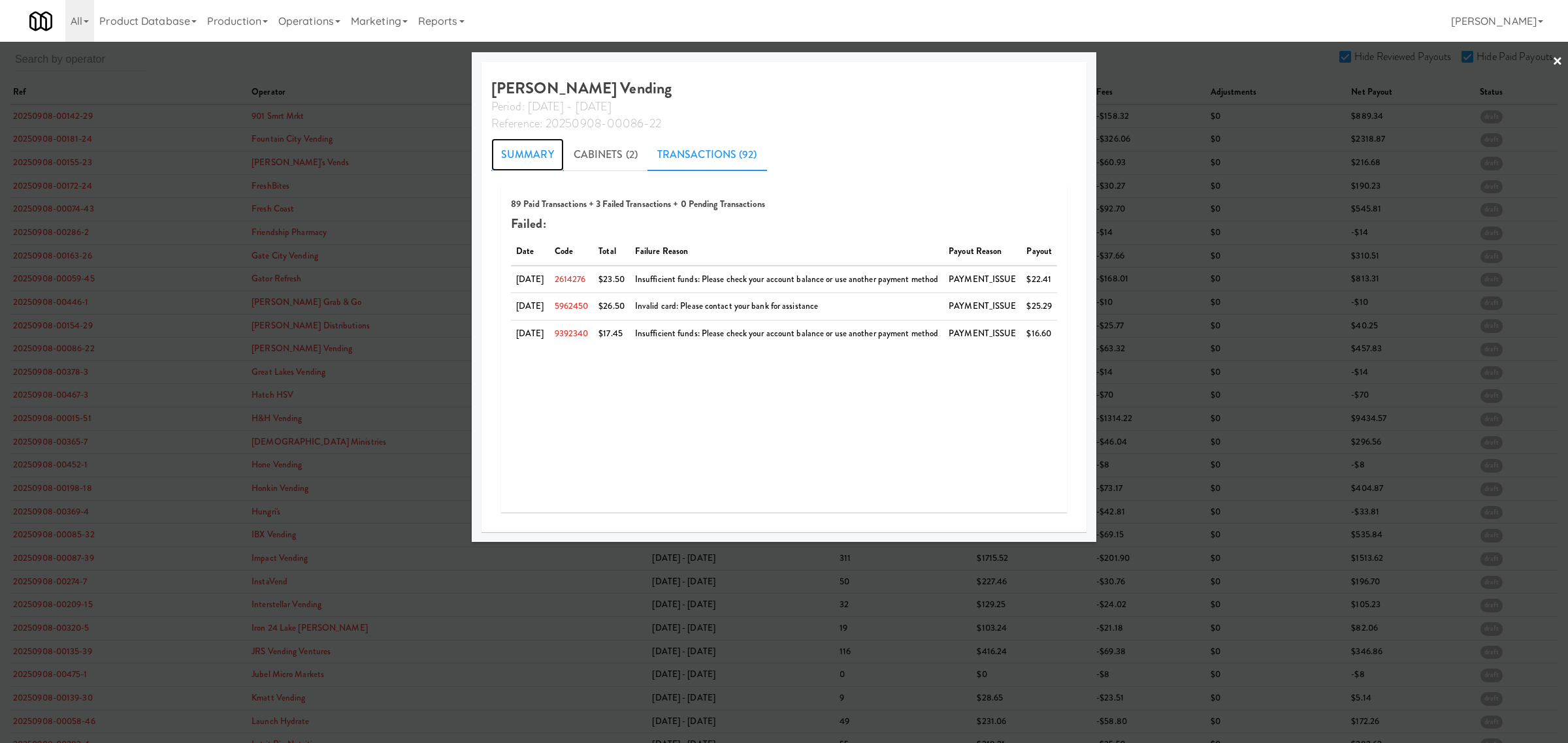
click at [516, 155] on link "Summary" at bounding box center [528, 154] width 72 height 32
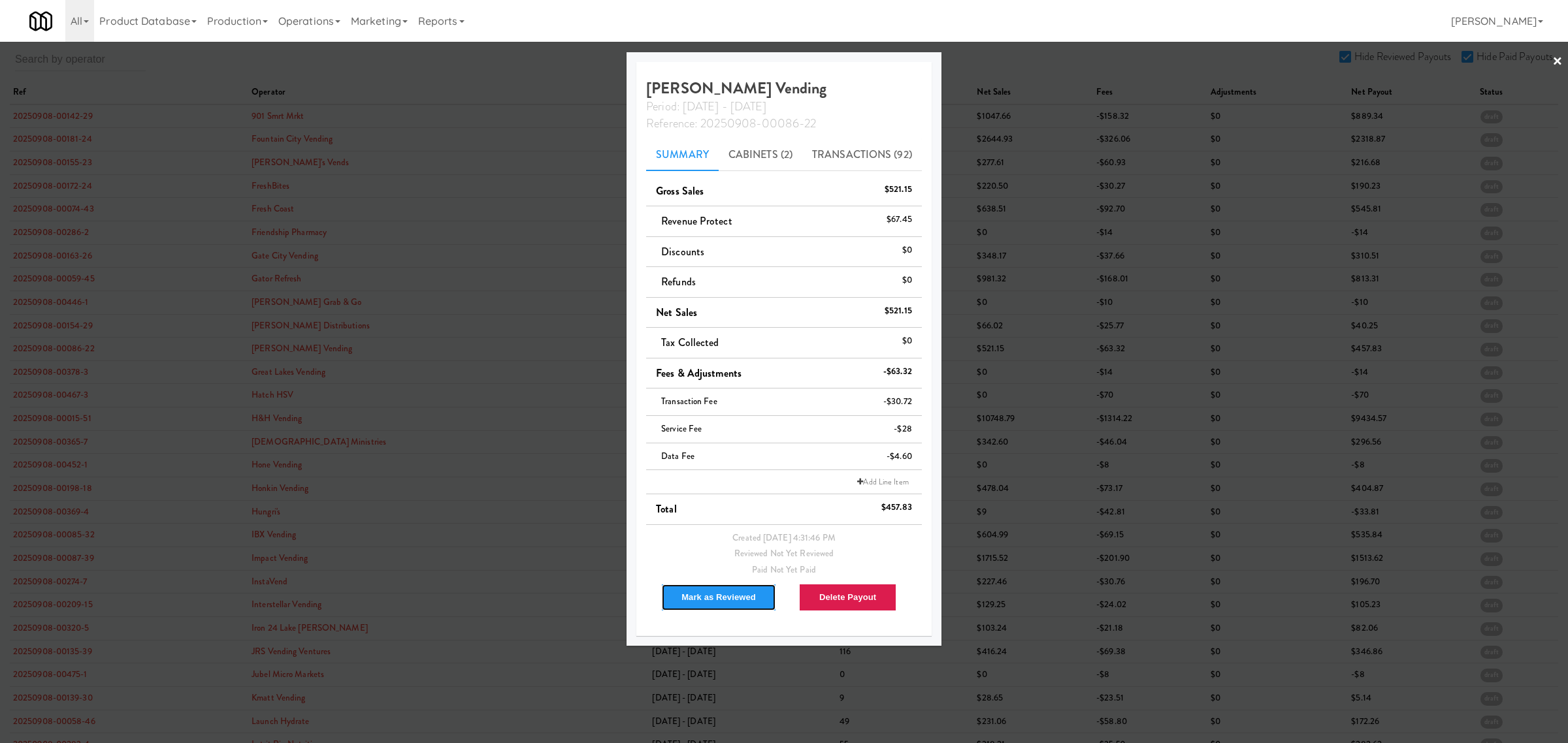
click at [733, 601] on button "Mark as Reviewed" at bounding box center [719, 597] width 115 height 27
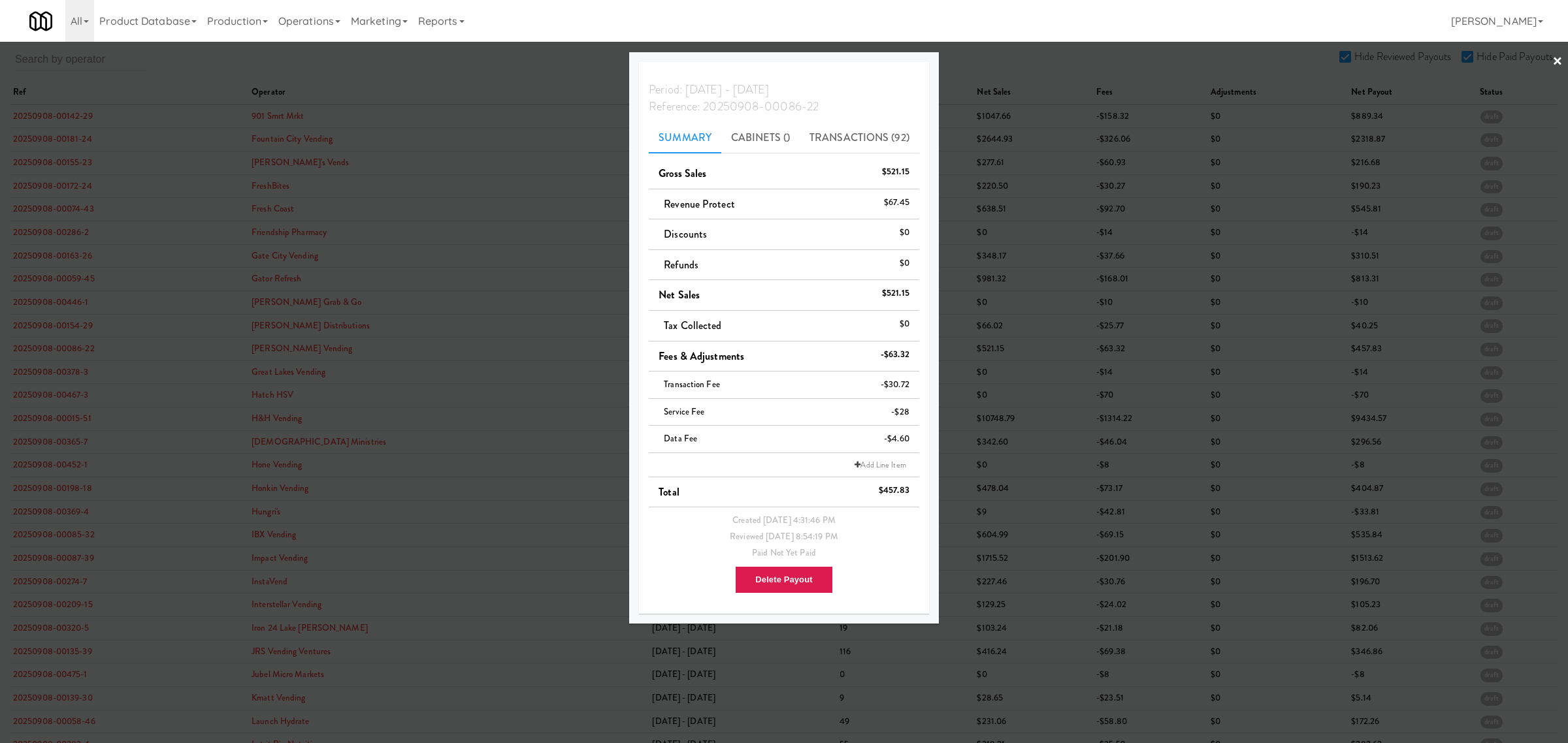
click at [54, 353] on div at bounding box center [784, 372] width 1568 height 743
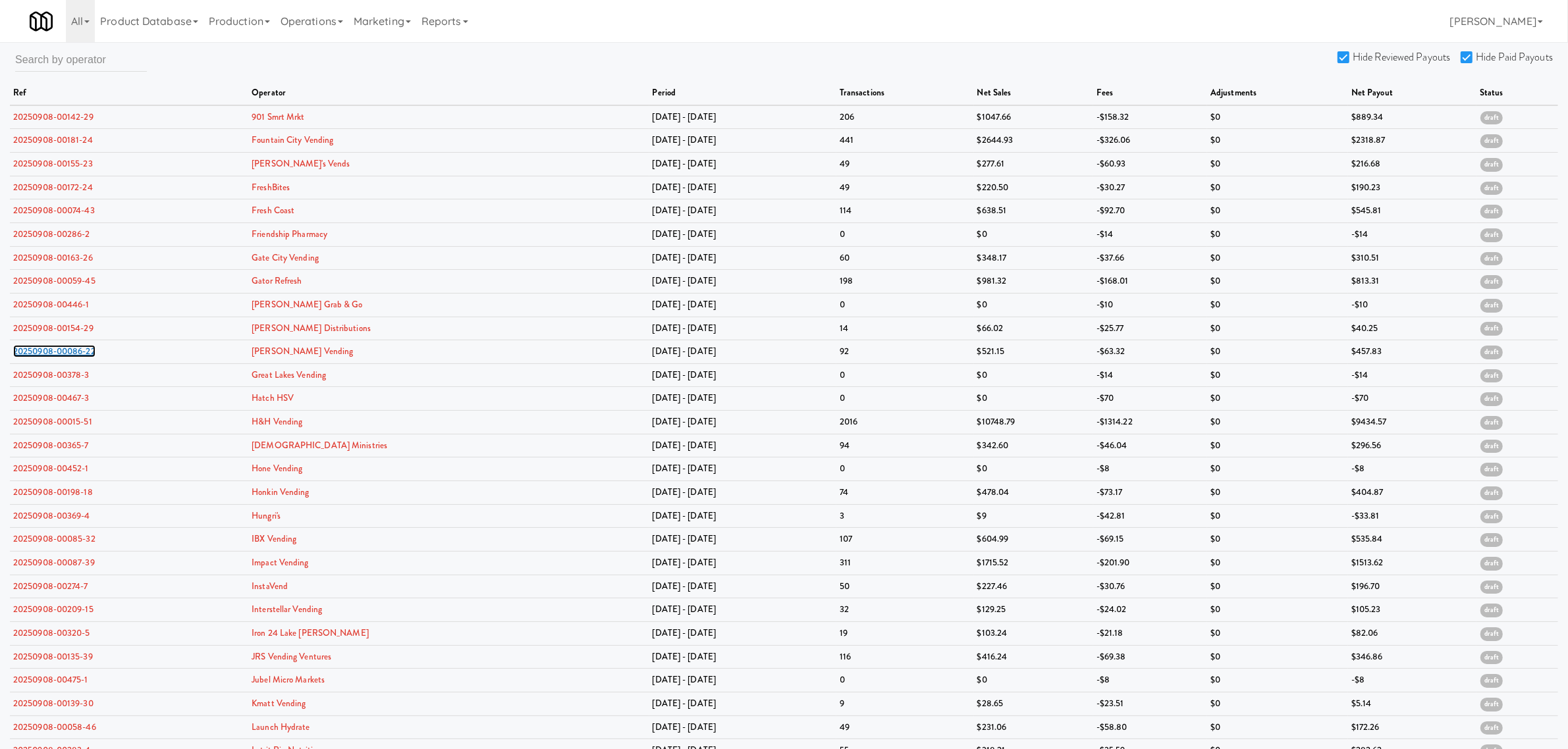
click at [54, 356] on link "20250908-00086-22" at bounding box center [54, 351] width 83 height 13
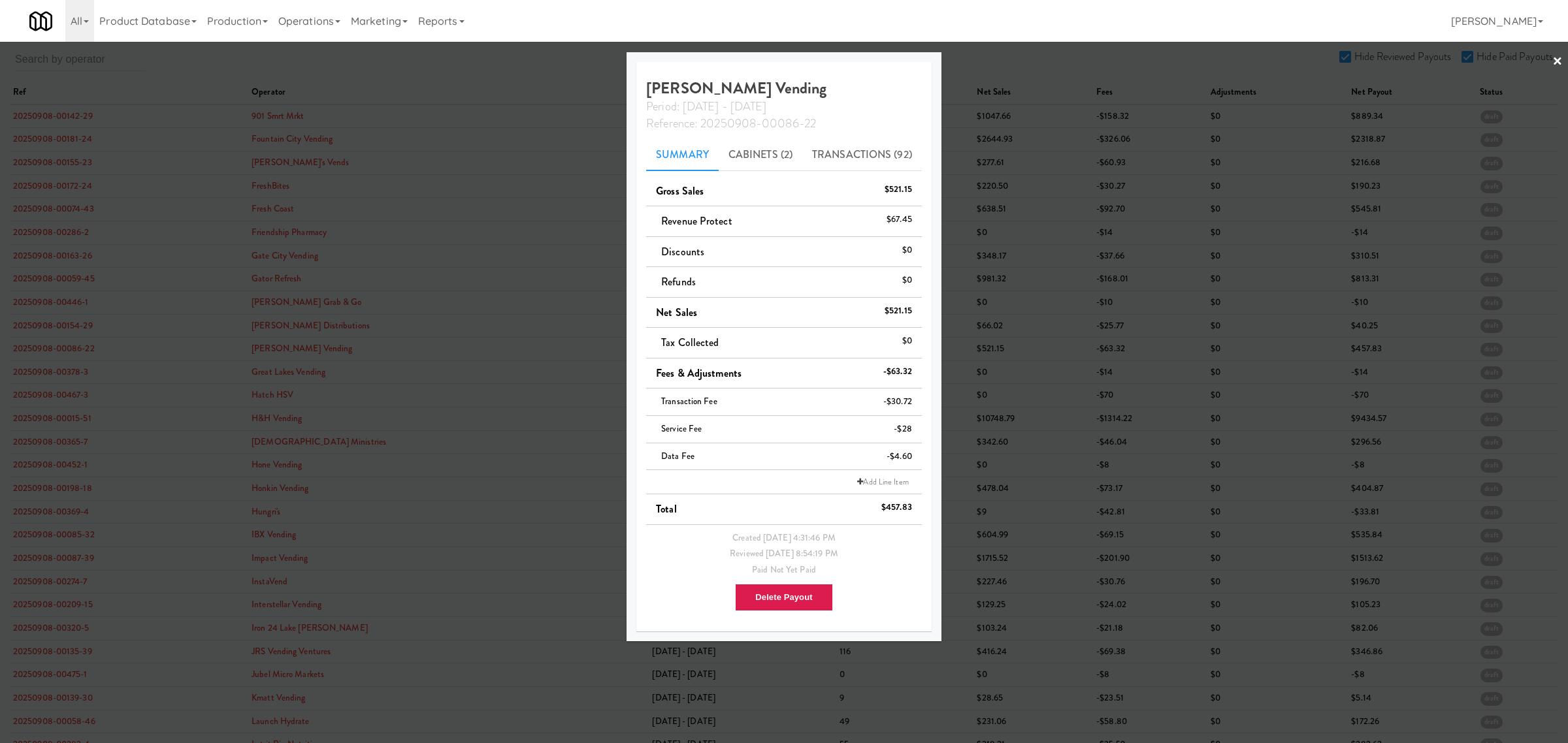
click at [24, 376] on div at bounding box center [784, 372] width 1568 height 743
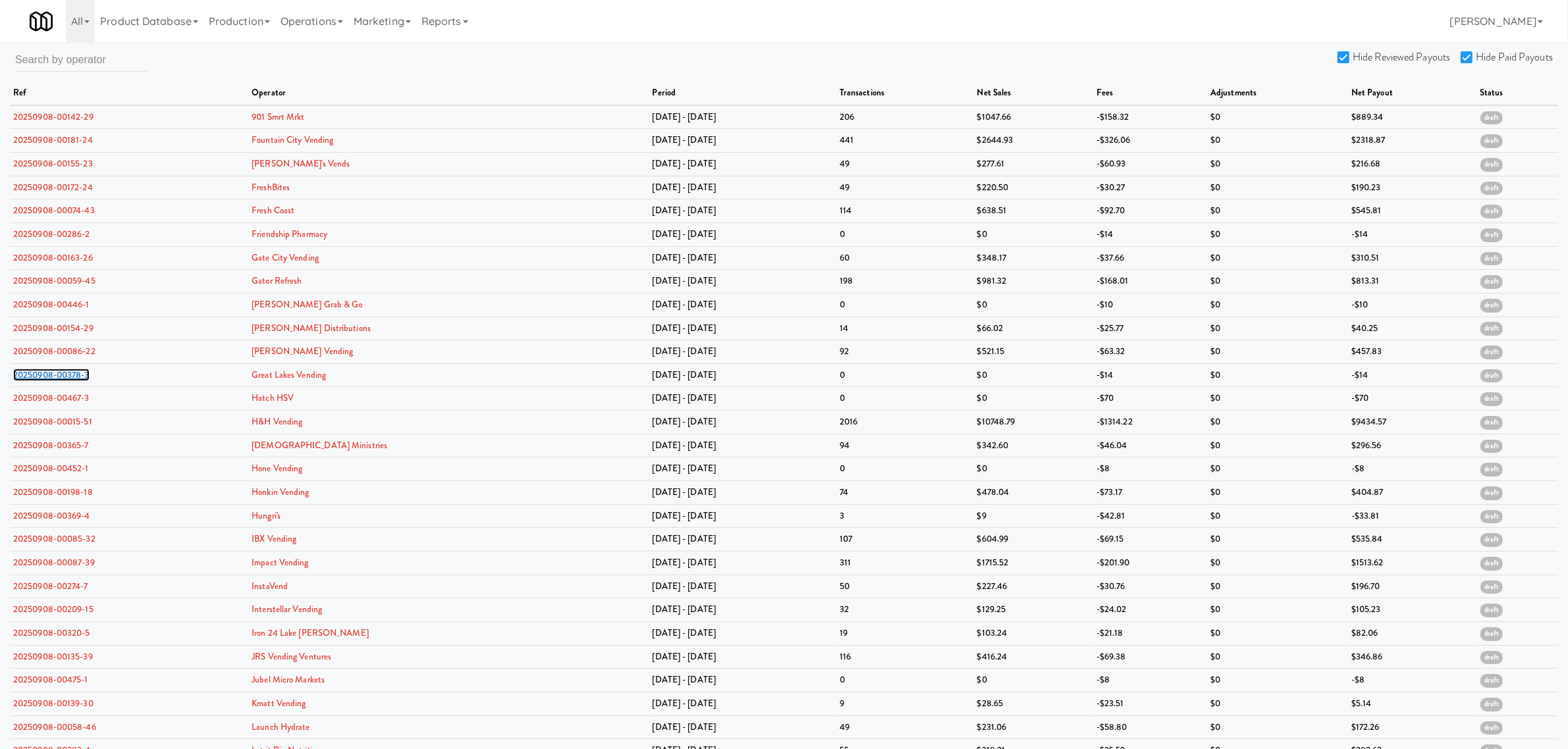
click at [25, 379] on link "20250908-00378-3" at bounding box center [51, 374] width 77 height 13
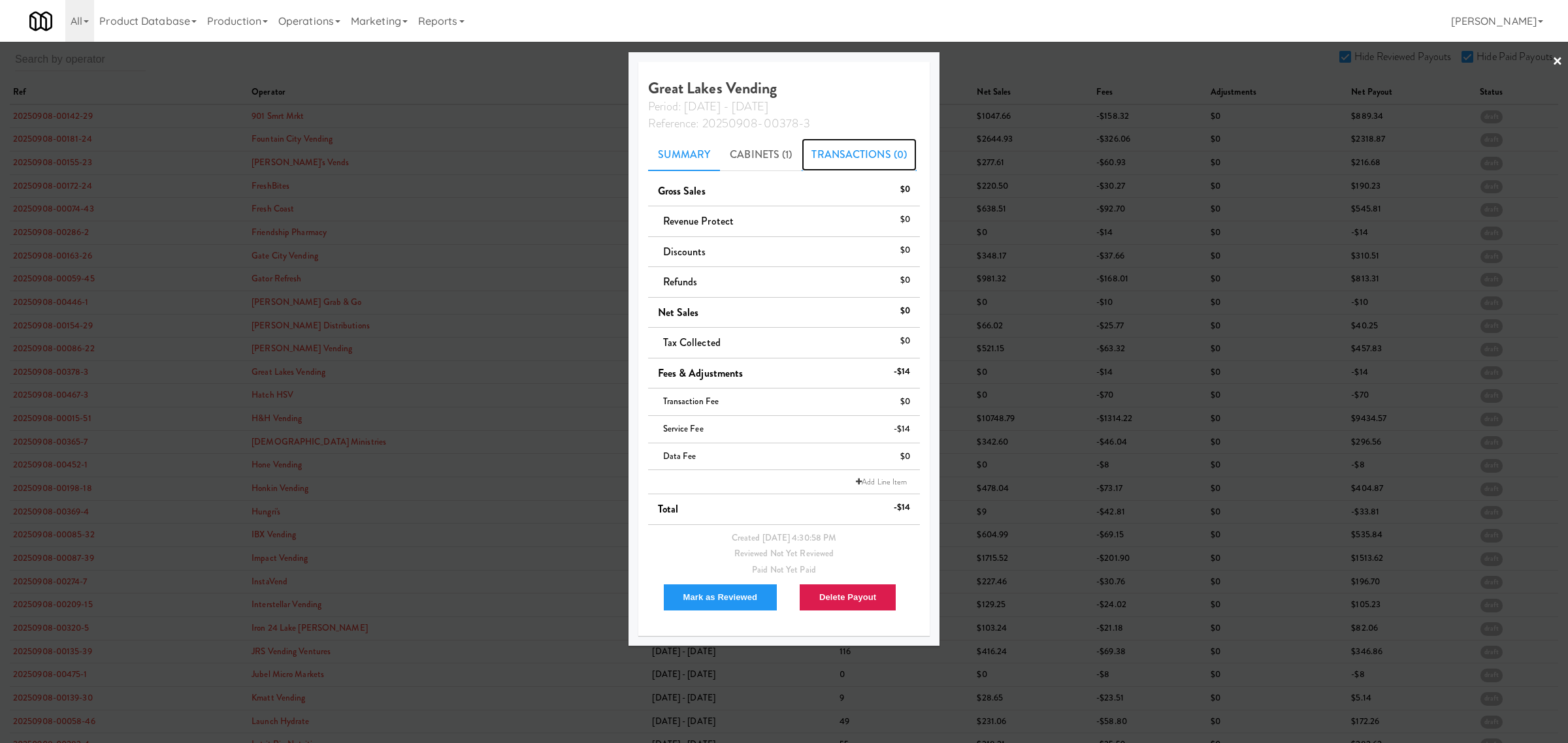
click at [828, 153] on link "Transactions (0)" at bounding box center [859, 154] width 115 height 32
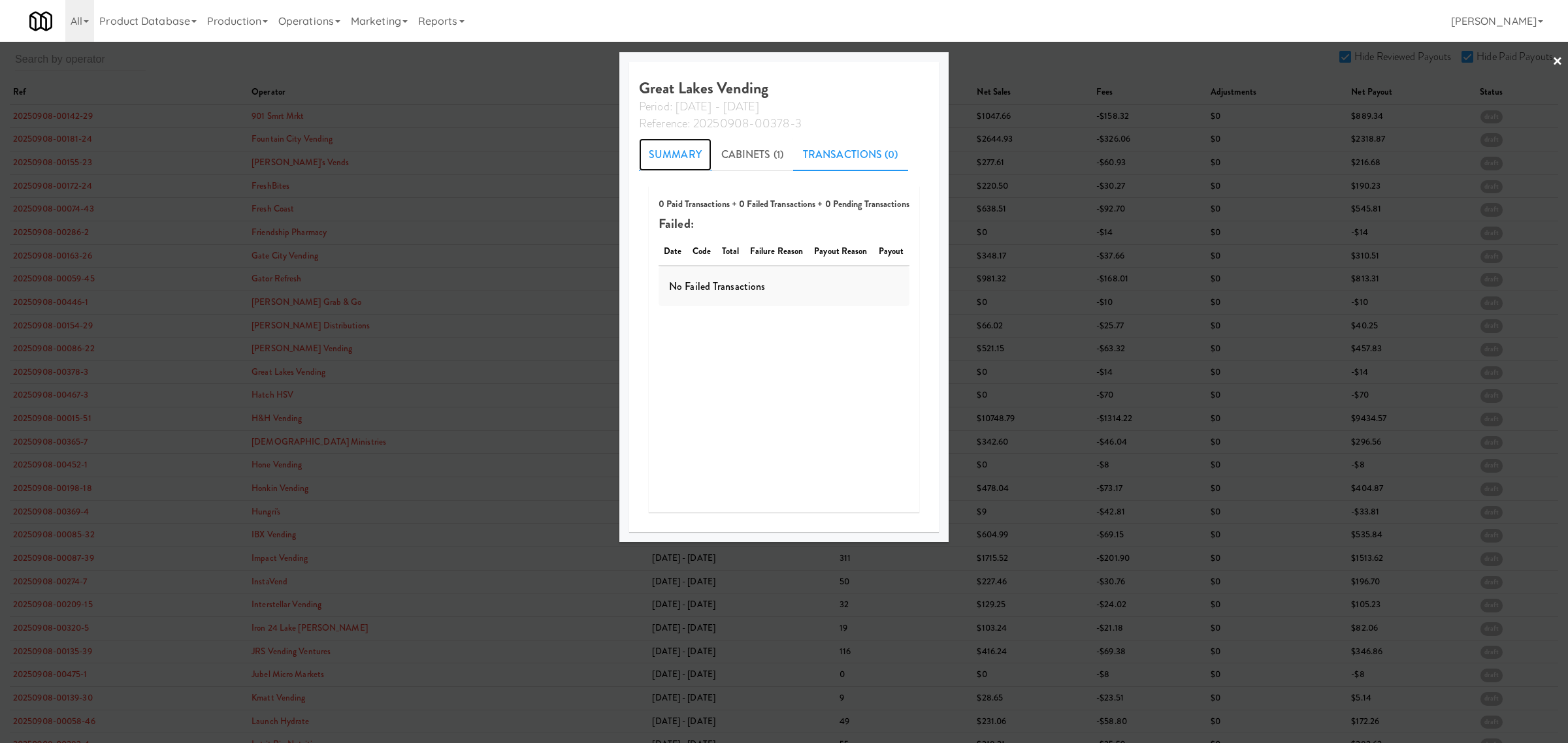
click at [681, 151] on link "Summary" at bounding box center [675, 154] width 72 height 32
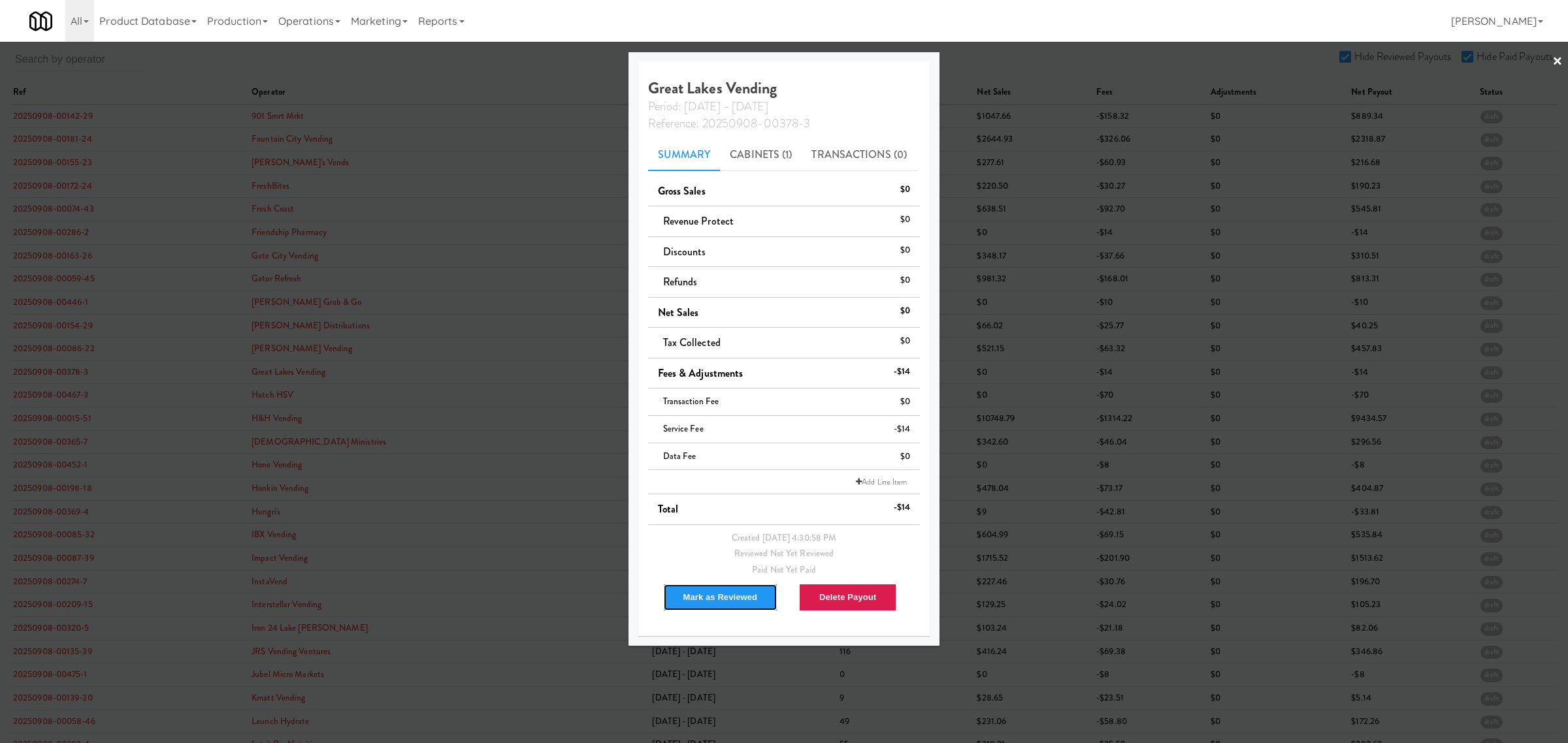
click at [719, 593] on button "Mark as Reviewed" at bounding box center [720, 597] width 115 height 27
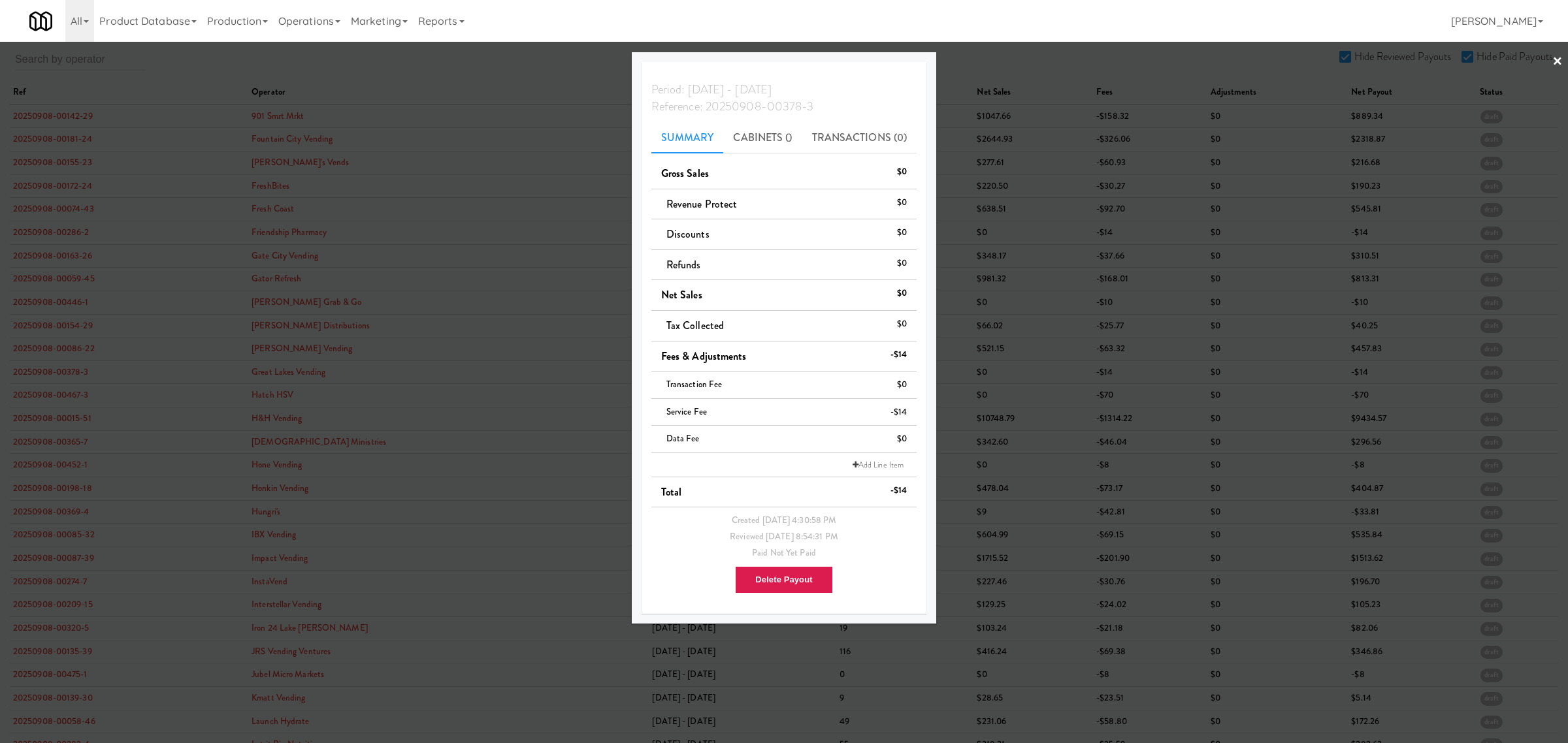
click at [40, 383] on div at bounding box center [784, 372] width 1568 height 743
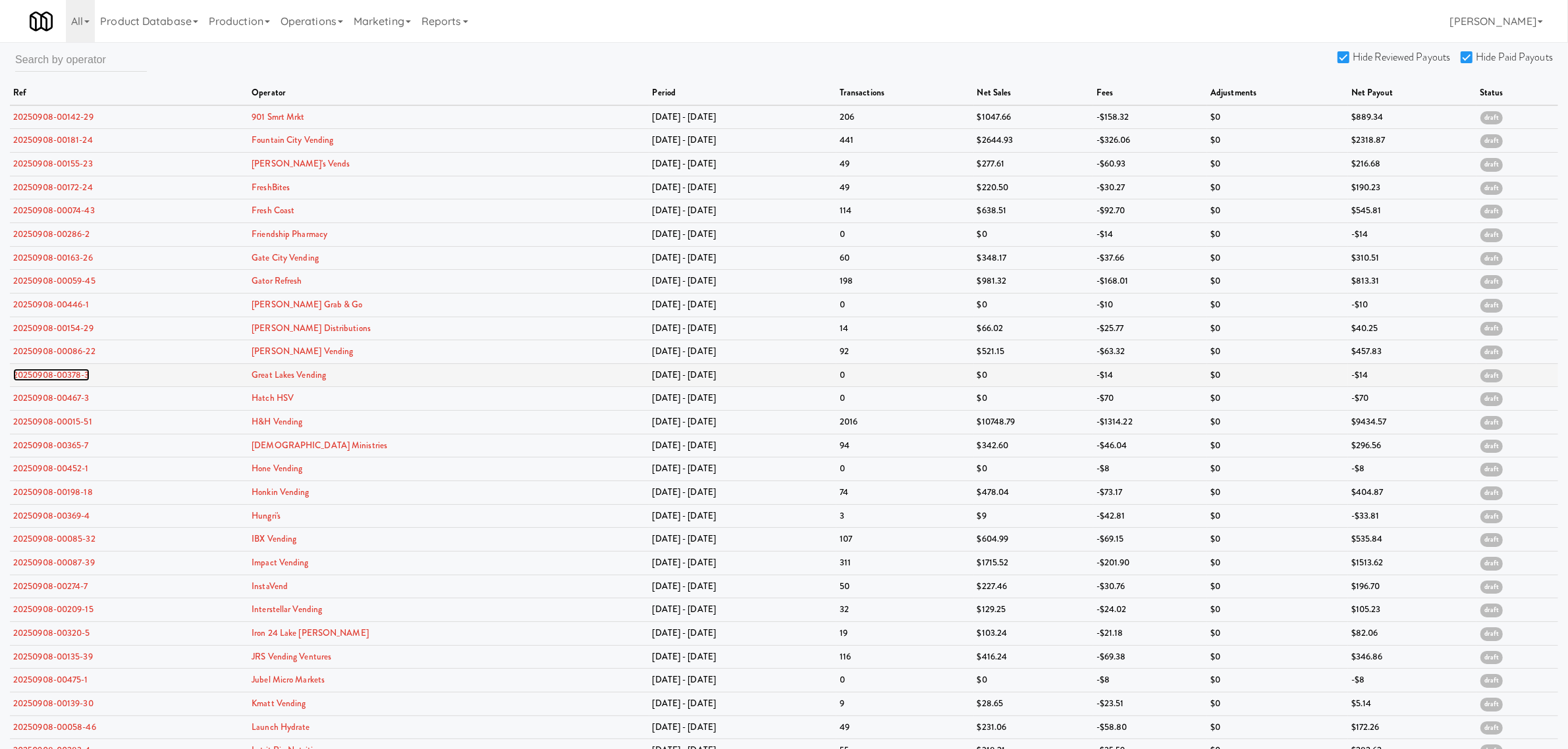
click at [41, 378] on link "20250908-00378-3" at bounding box center [51, 374] width 77 height 13
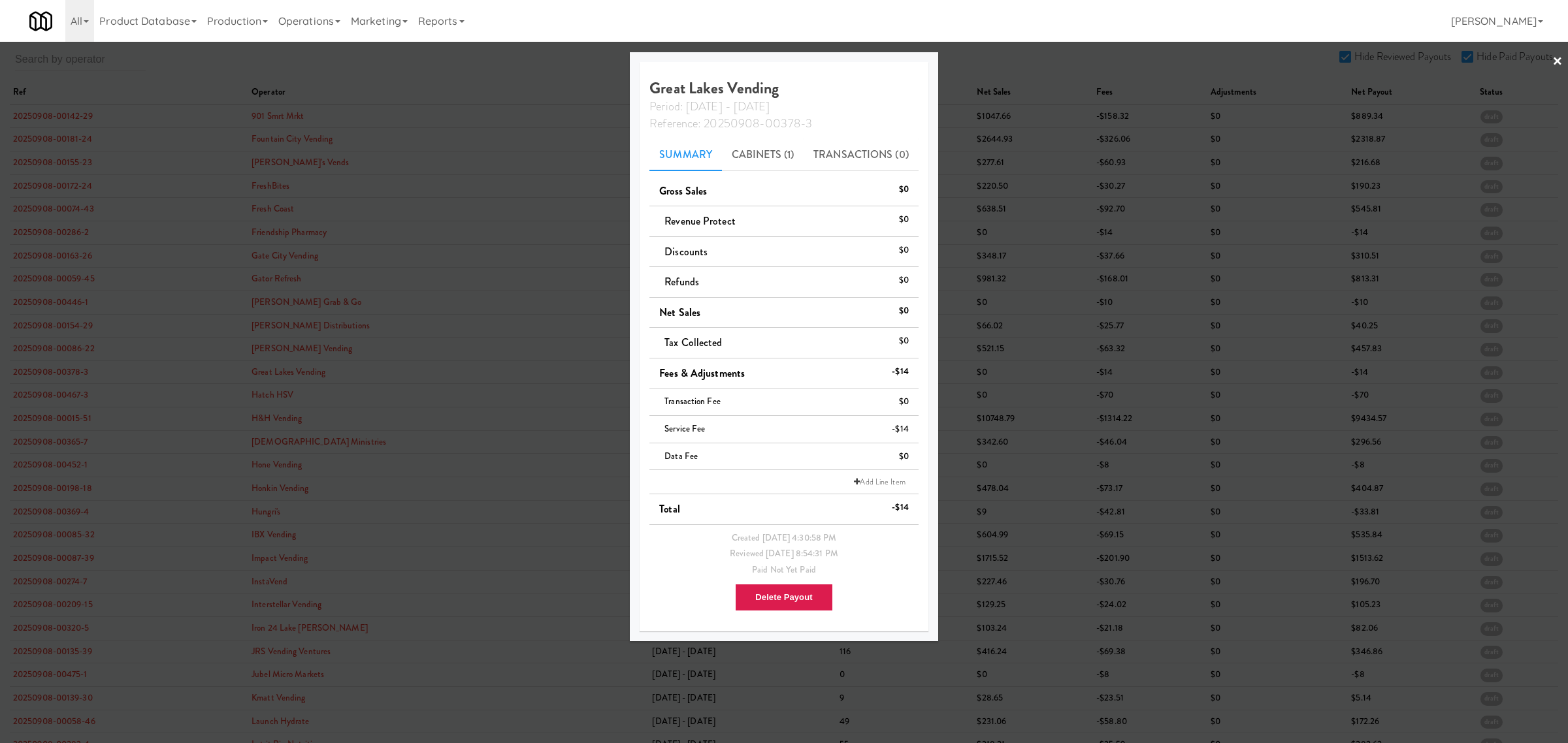
click at [53, 395] on div at bounding box center [784, 372] width 1568 height 743
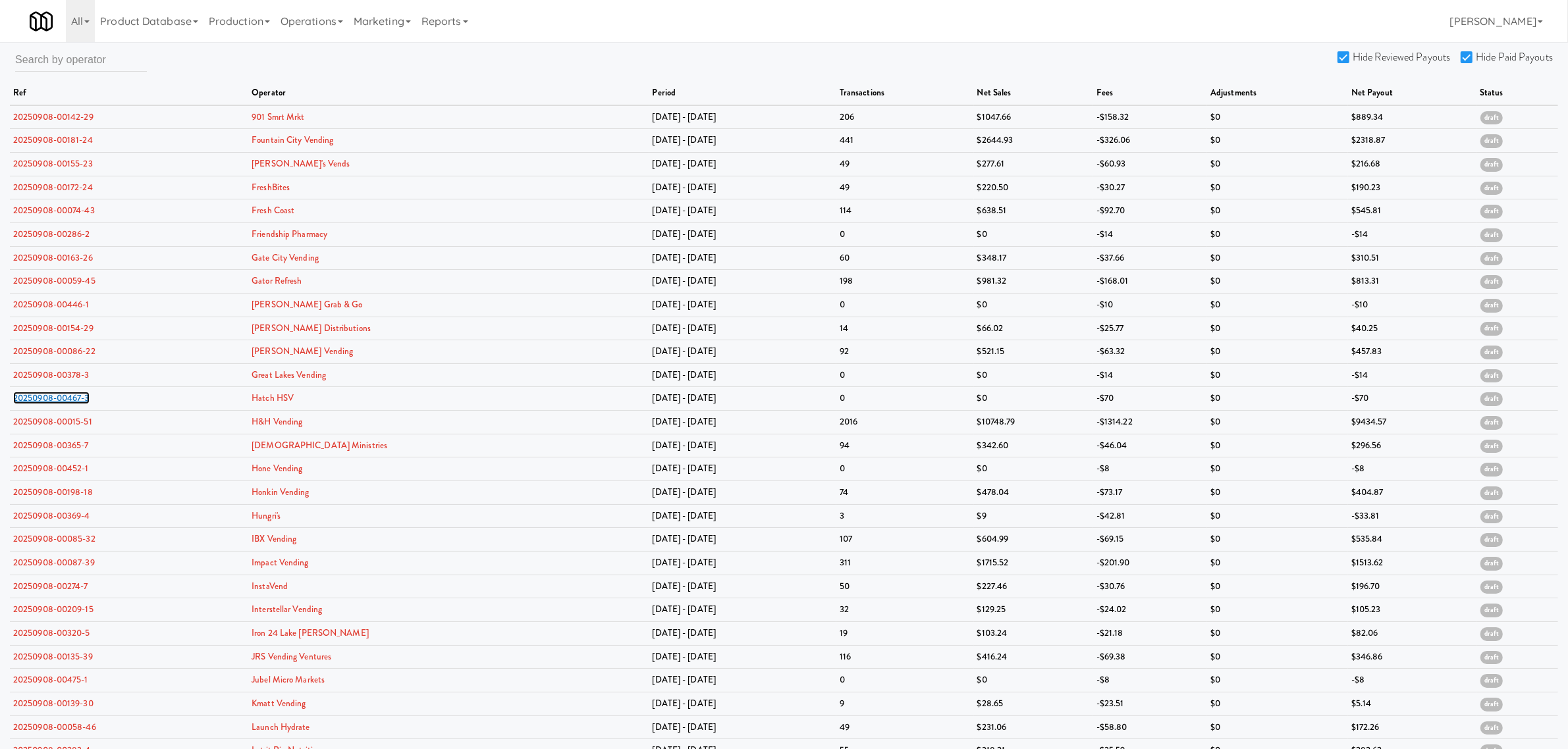
click at [53, 398] on link "20250908-00467-3" at bounding box center [51, 398] width 77 height 13
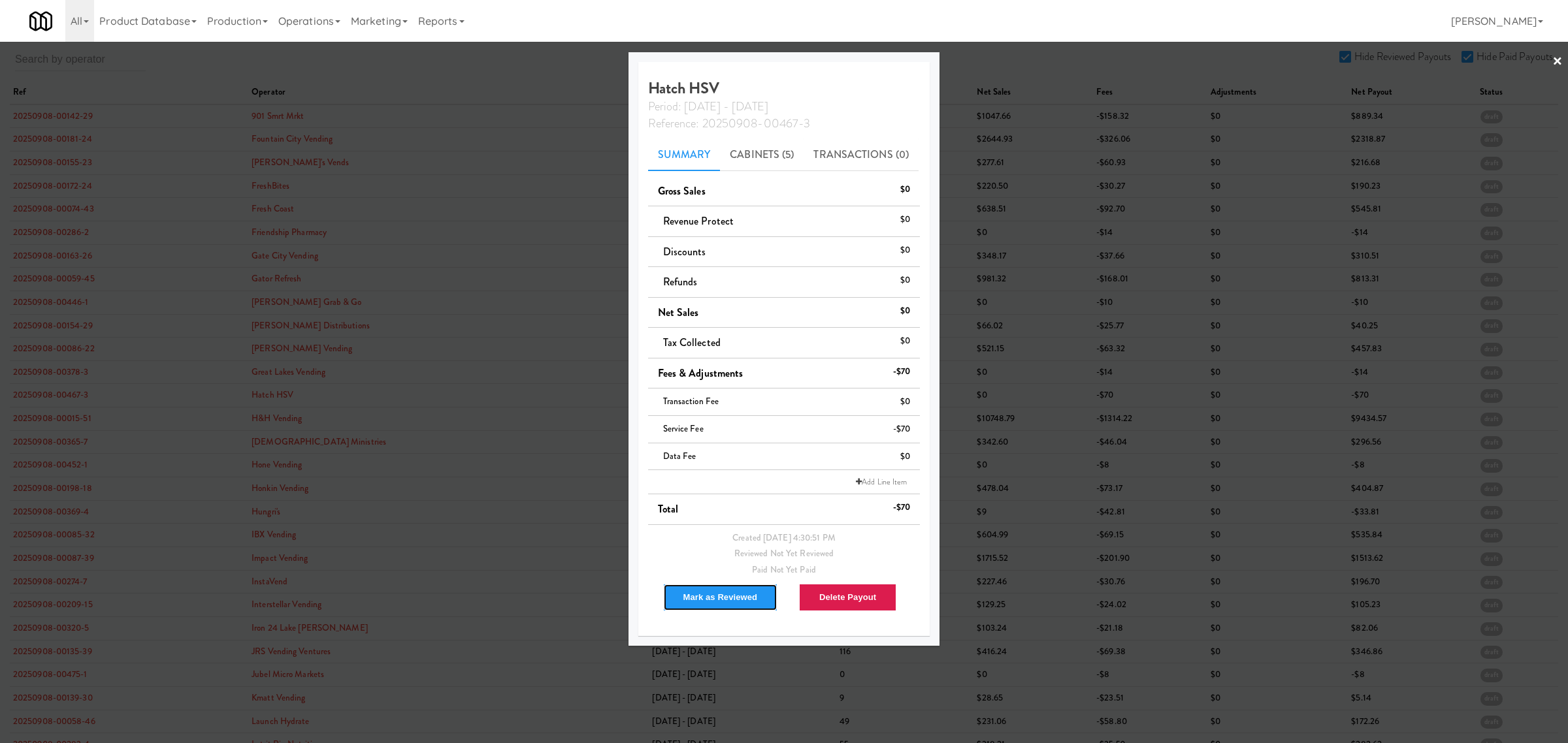
click at [690, 591] on button "Mark as Reviewed" at bounding box center [720, 597] width 115 height 27
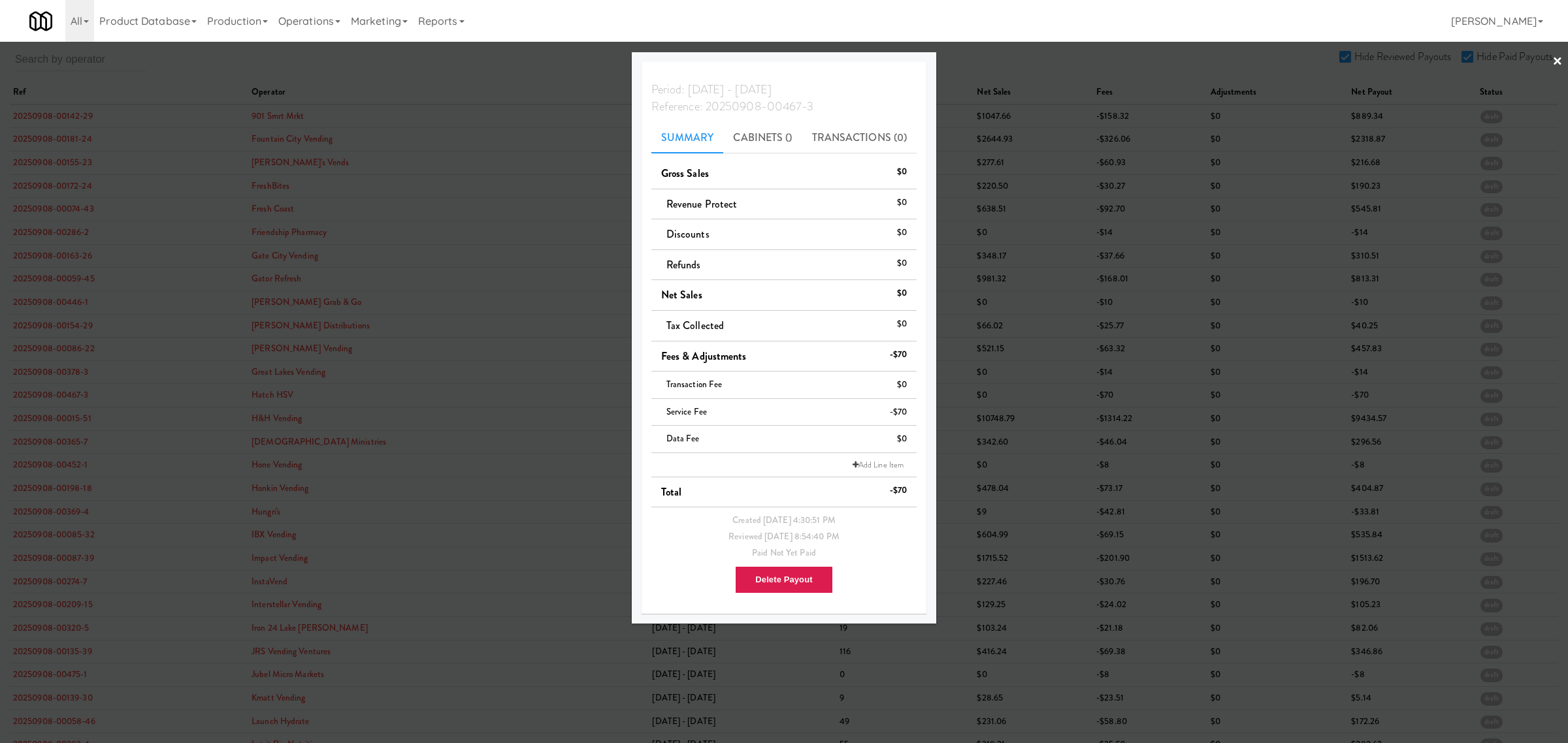
click at [36, 418] on div at bounding box center [784, 372] width 1568 height 743
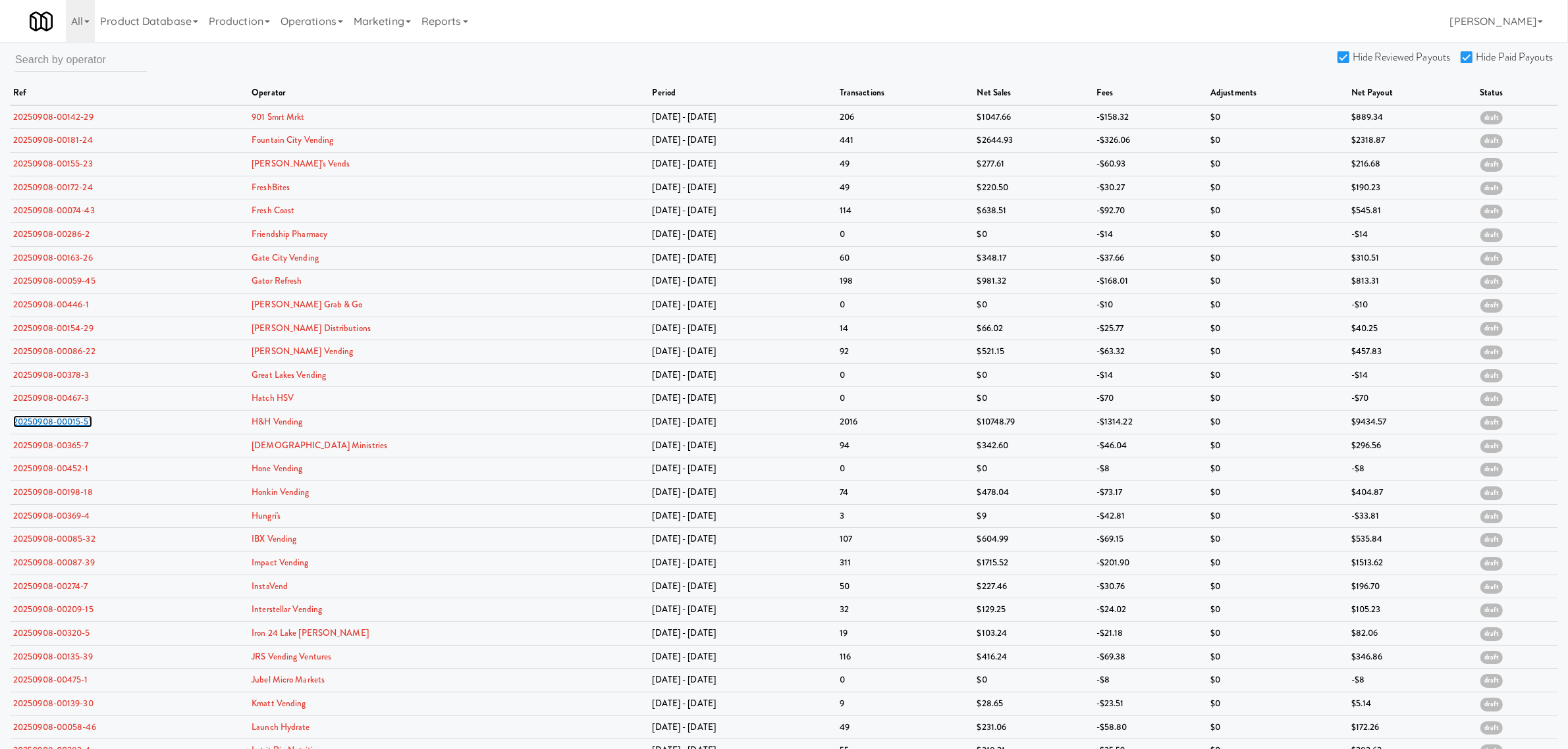
click at [36, 422] on link "20250908-00015-51" at bounding box center [52, 422] width 79 height 13
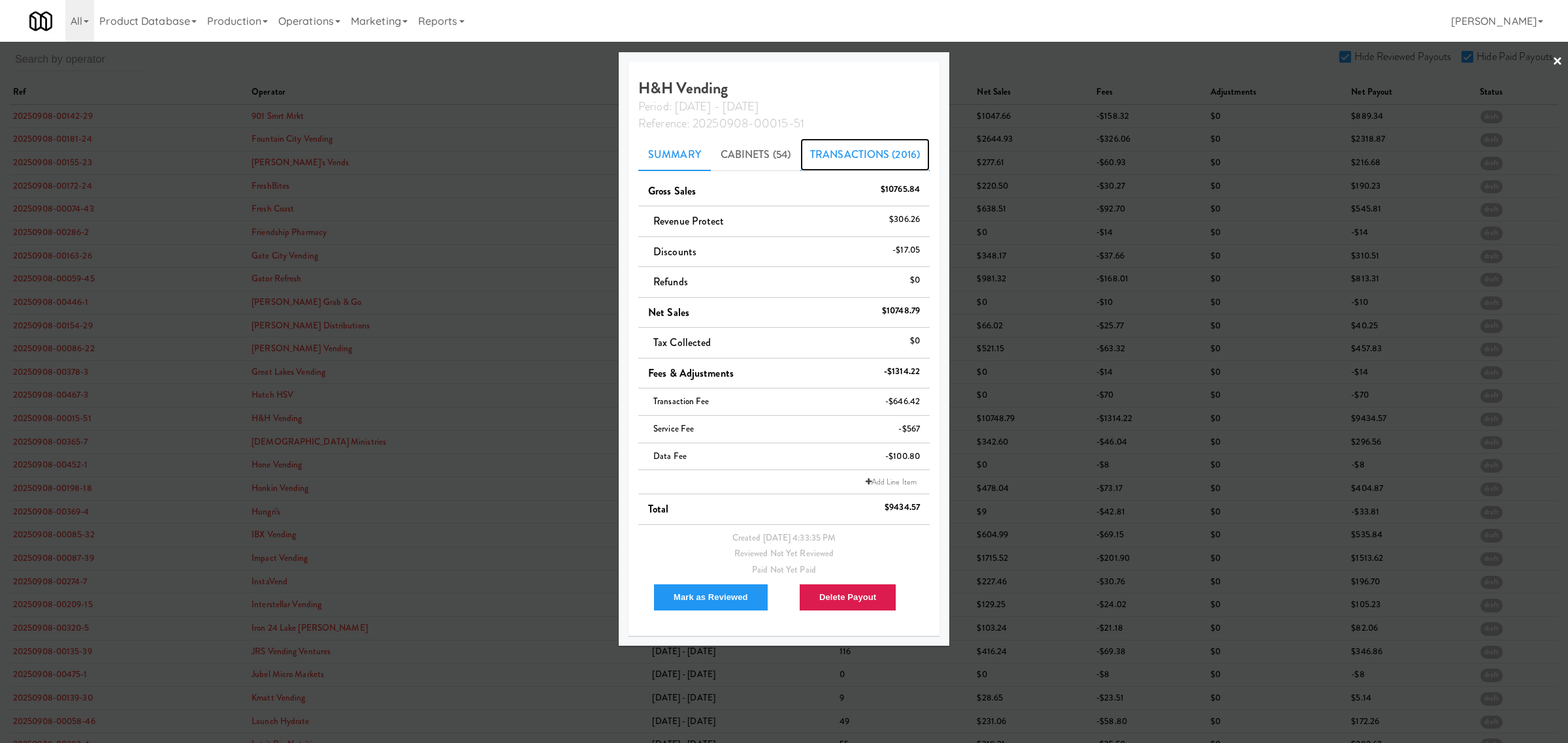
click at [871, 156] on link "Transactions (2016)" at bounding box center [865, 154] width 129 height 32
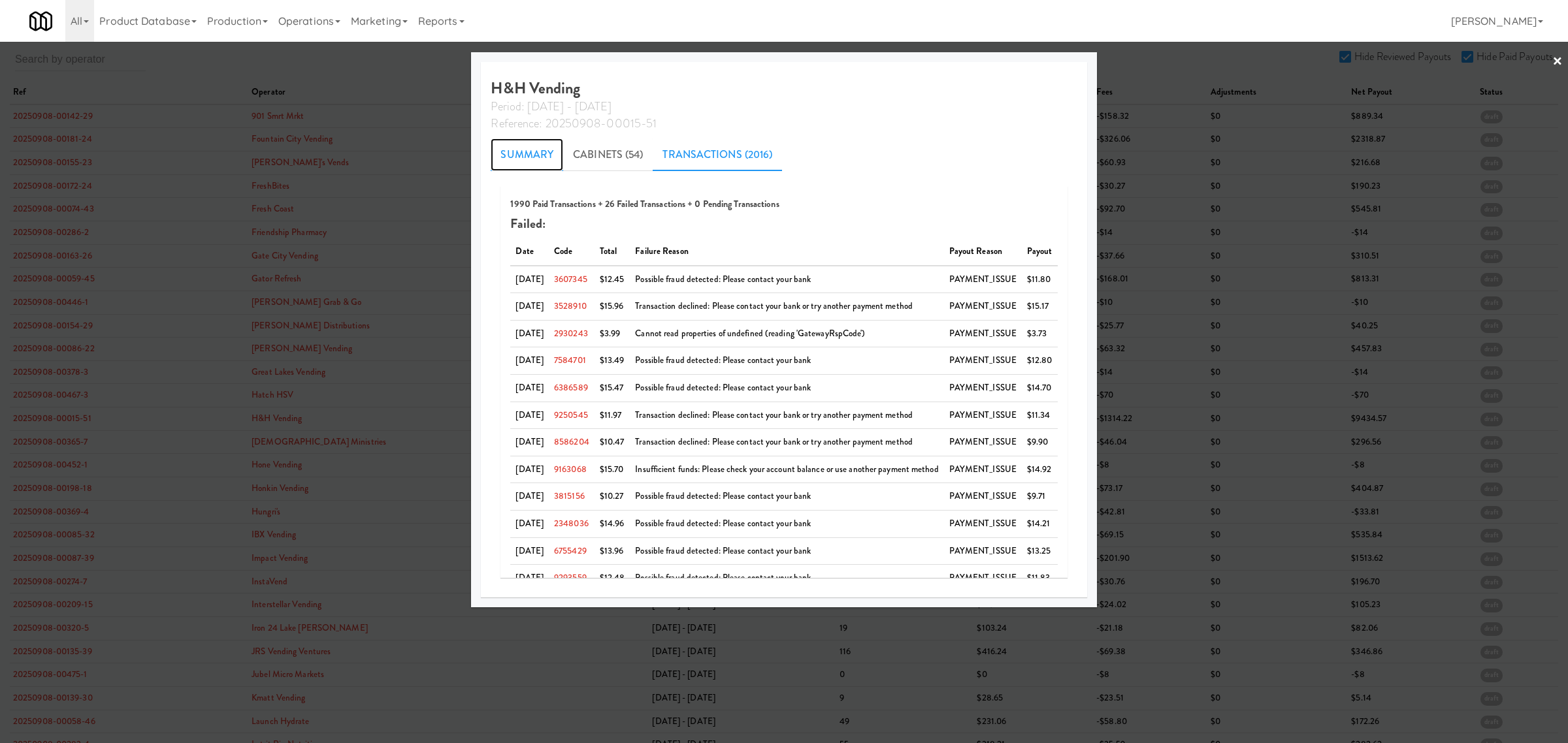
click at [526, 154] on link "Summary" at bounding box center [527, 154] width 72 height 32
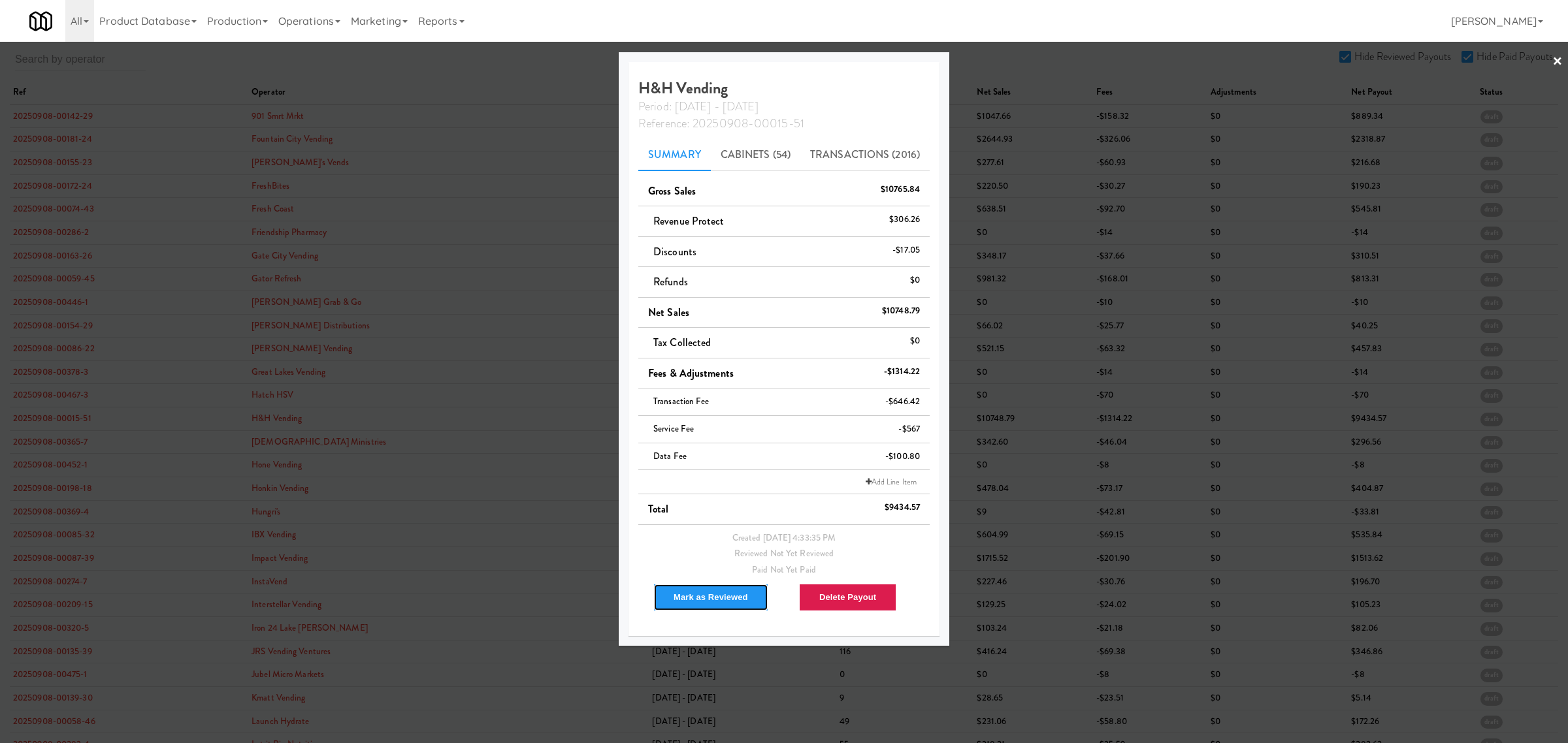
click at [710, 598] on button "Mark as Reviewed" at bounding box center [711, 597] width 115 height 27
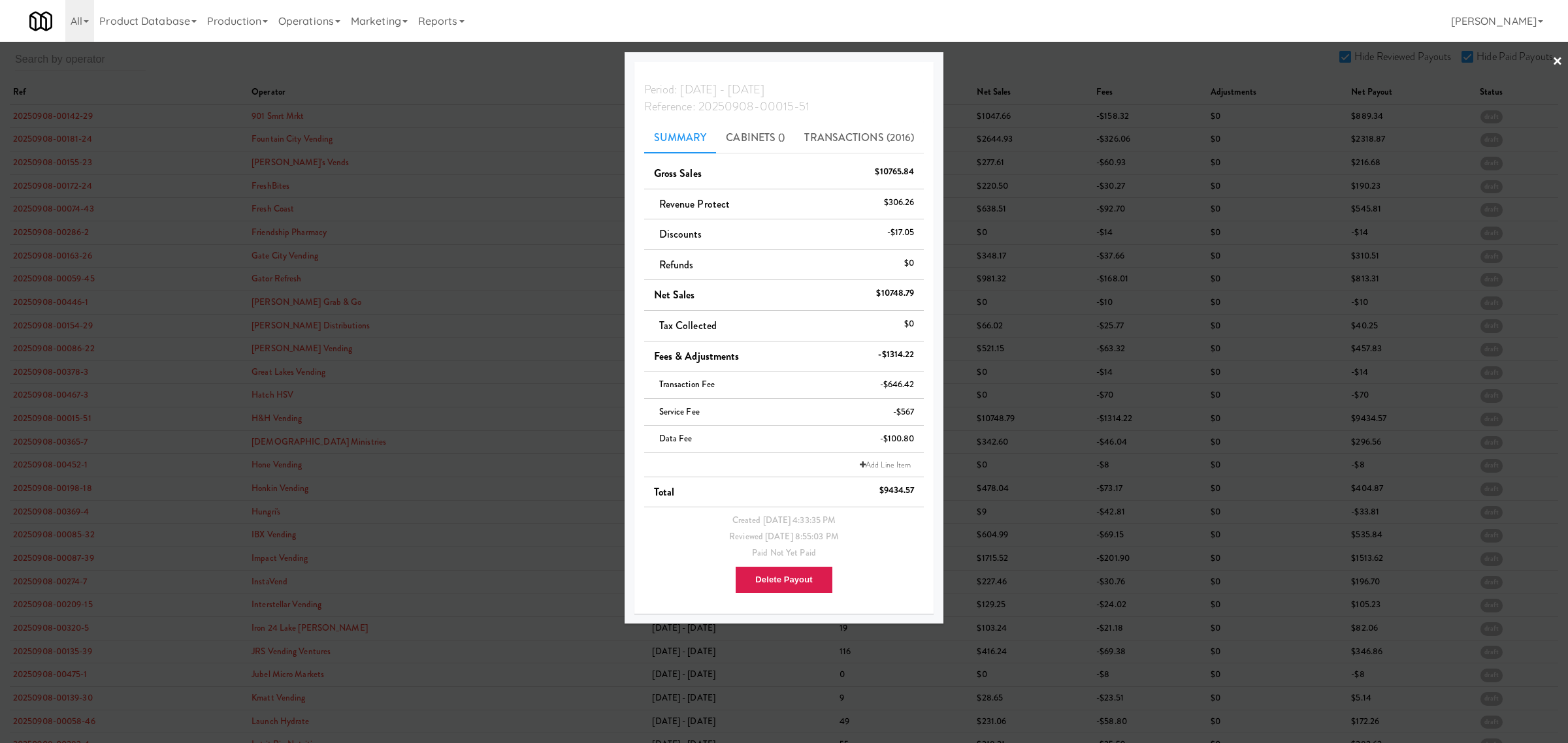
click at [53, 442] on div at bounding box center [784, 372] width 1568 height 743
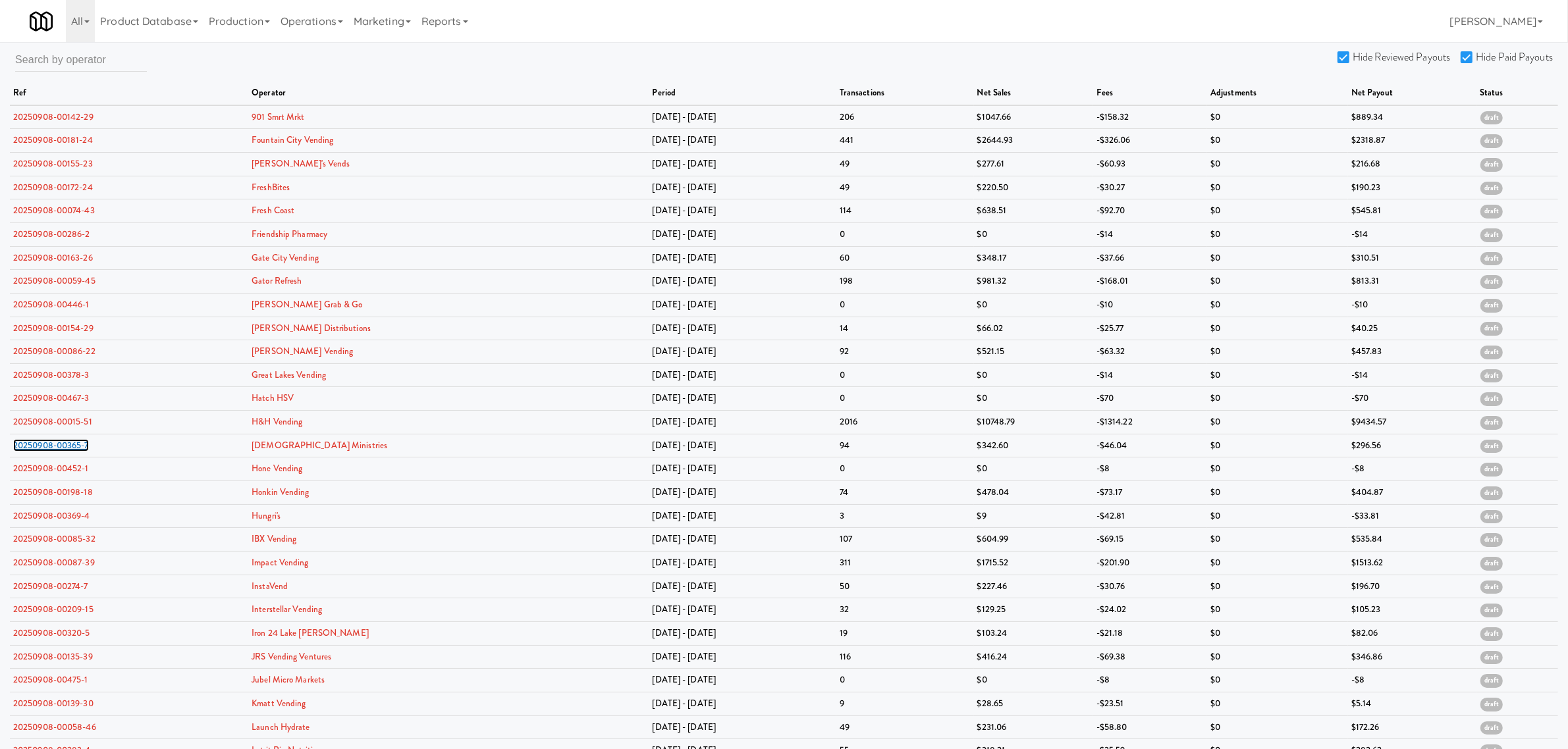
click at [53, 445] on link "20250908-00365-7" at bounding box center [50, 445] width 76 height 13
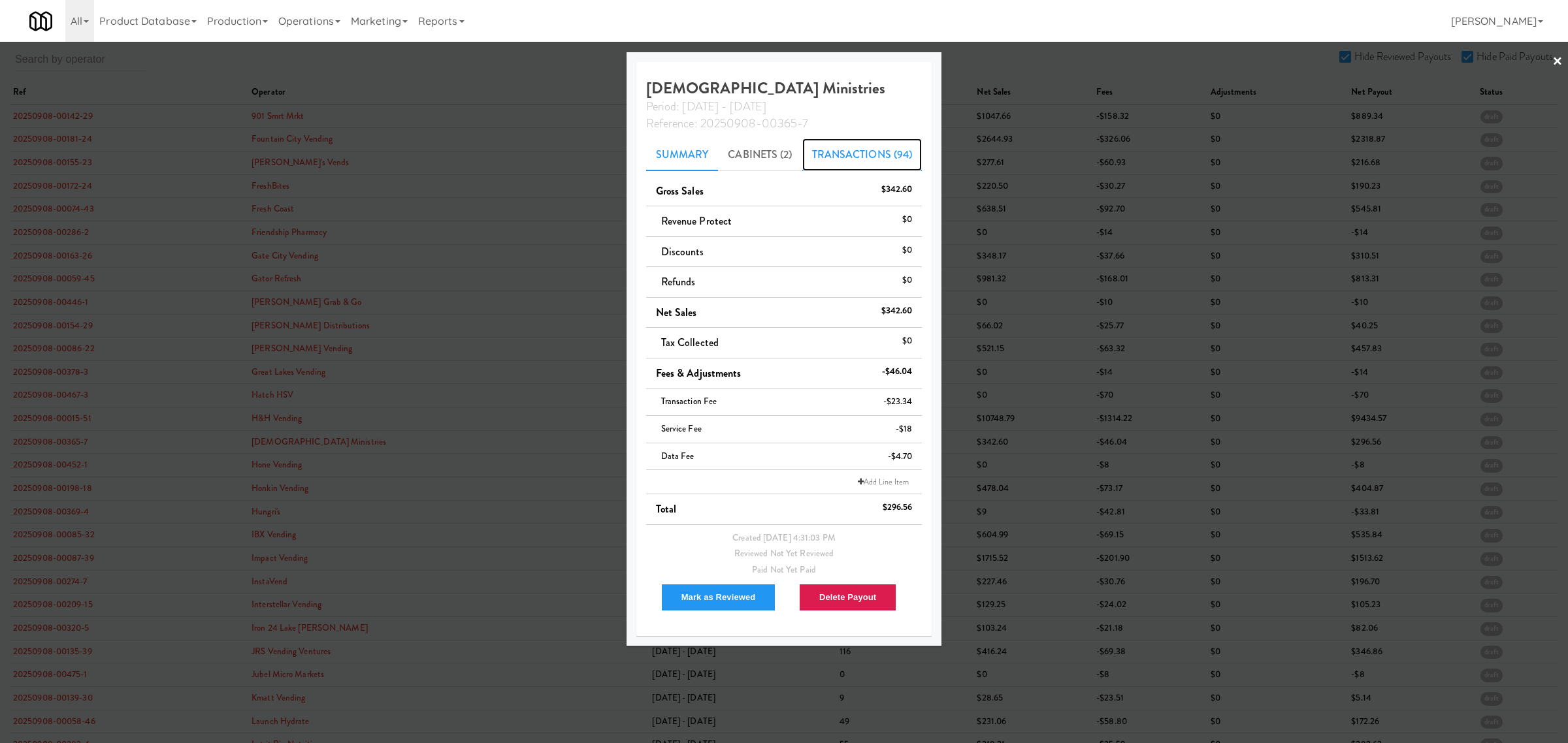
click at [825, 153] on link "Transactions (94)" at bounding box center [862, 154] width 120 height 32
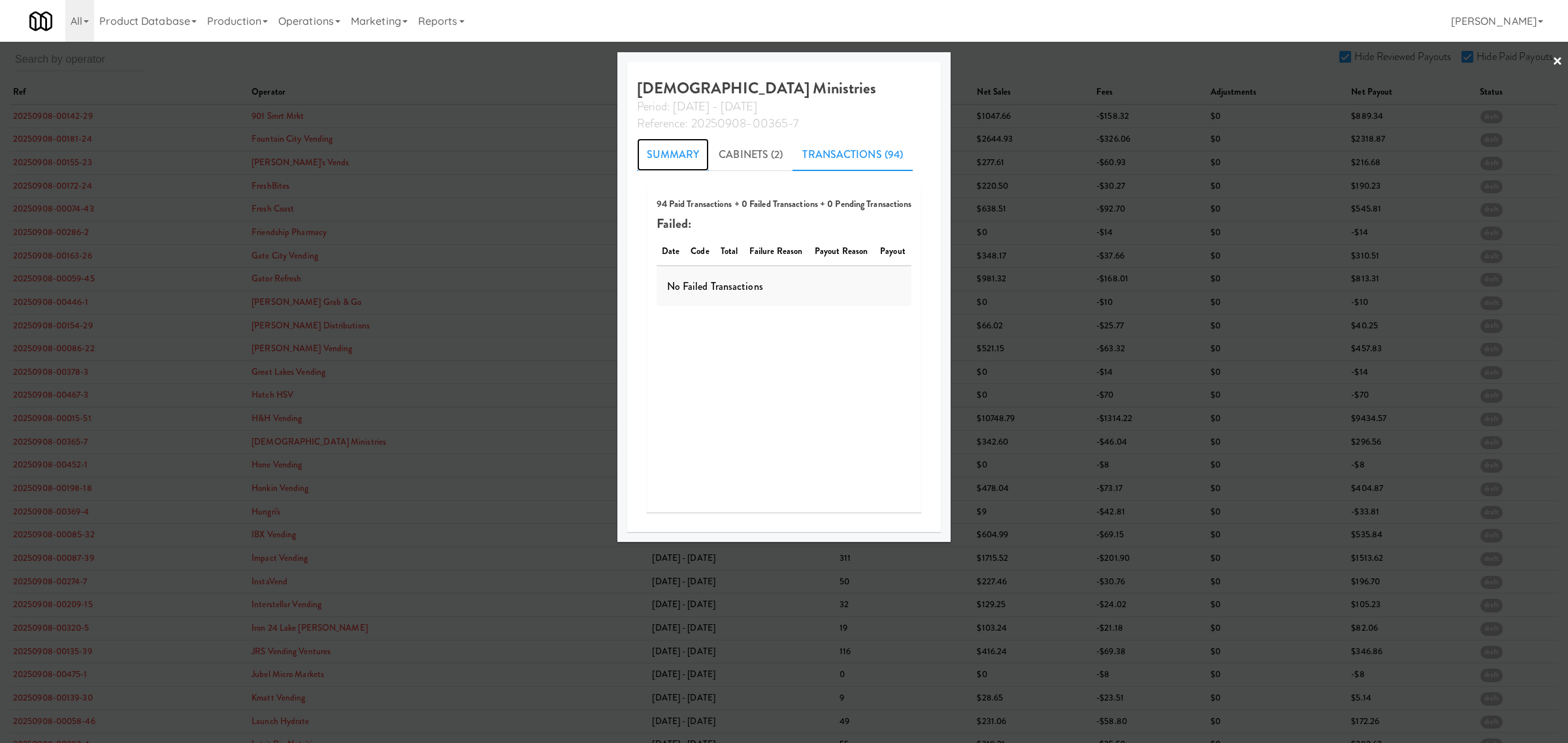
click at [674, 149] on link "Summary" at bounding box center [674, 154] width 72 height 32
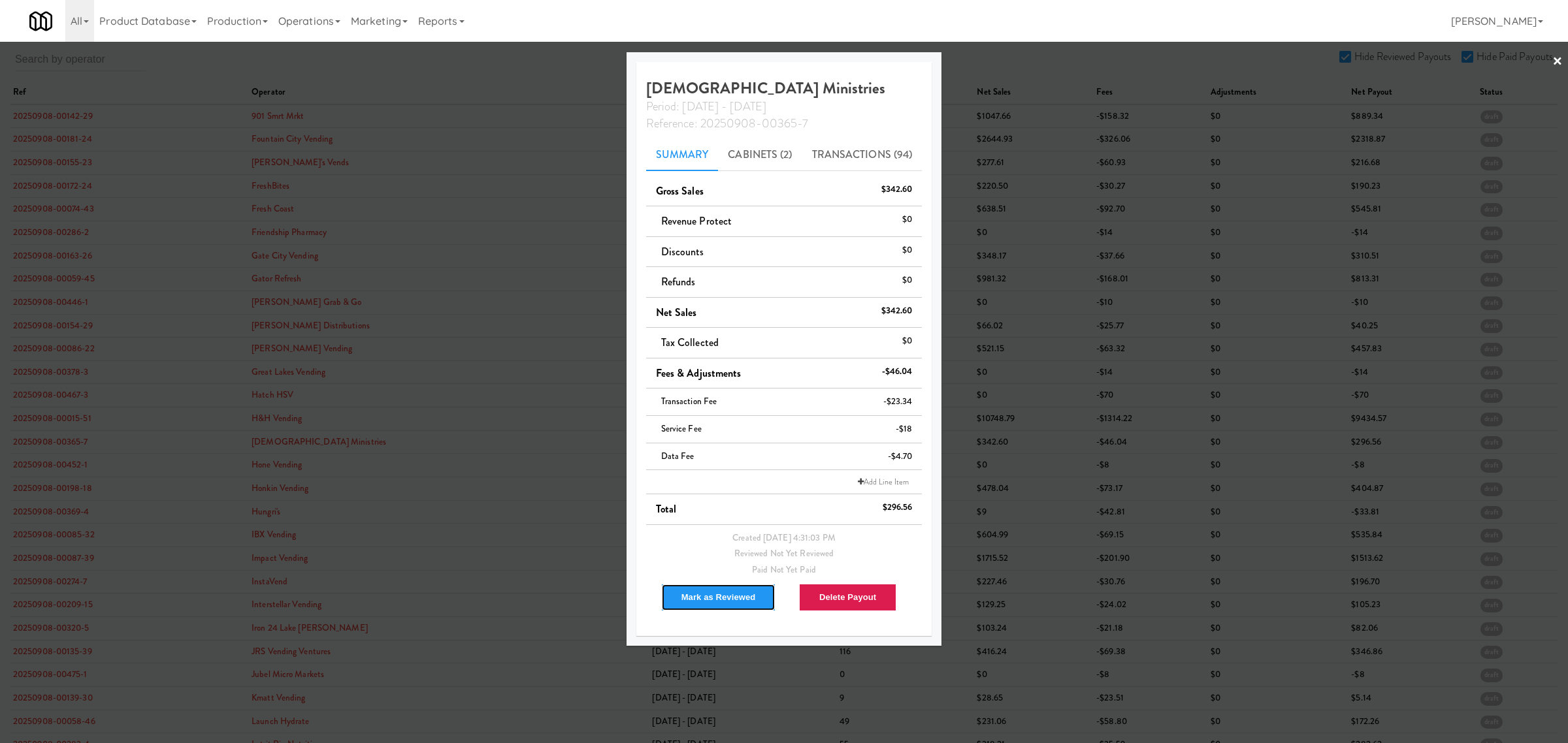
click at [719, 603] on button "Mark as Reviewed" at bounding box center [719, 597] width 115 height 27
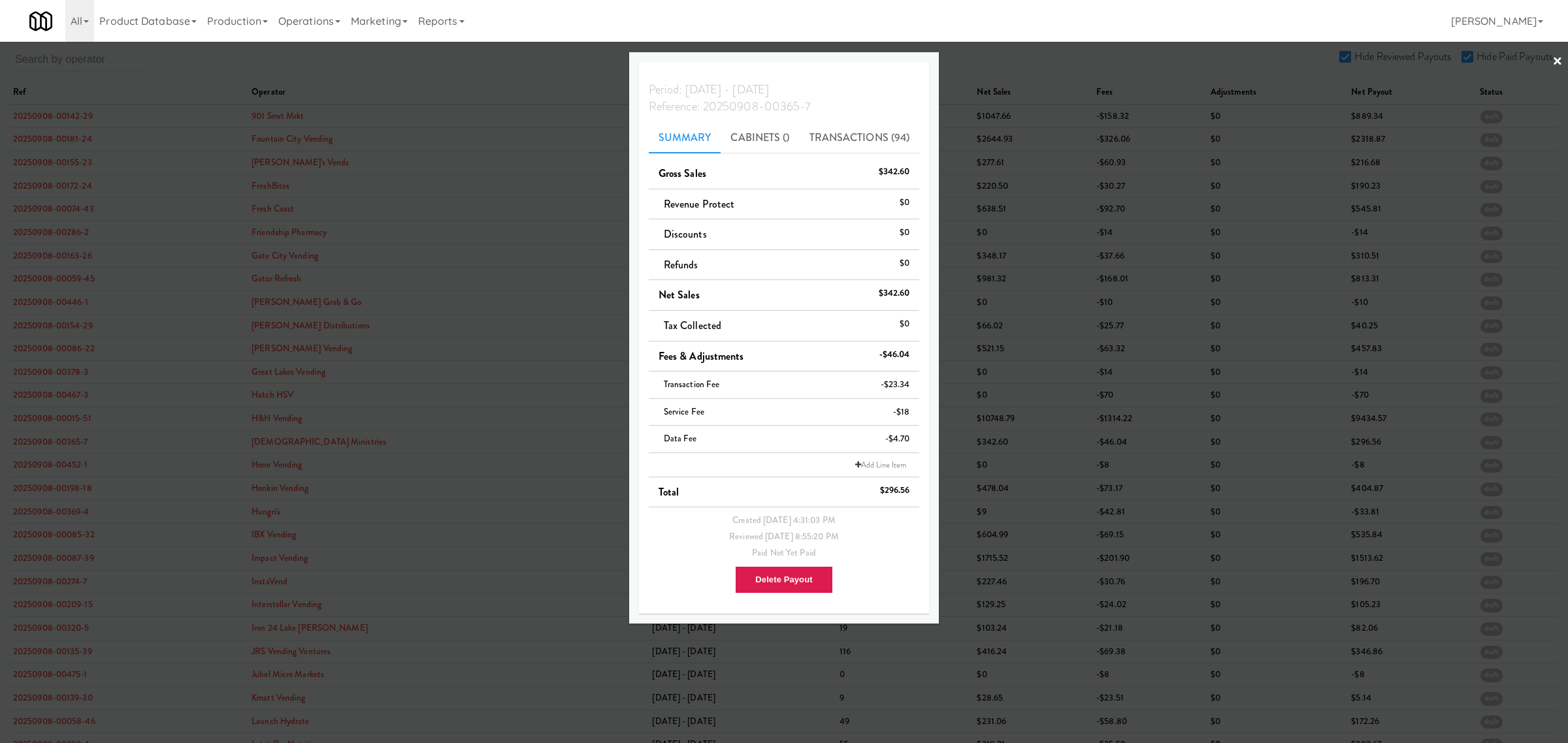
click at [381, 66] on div at bounding box center [784, 372] width 1568 height 743
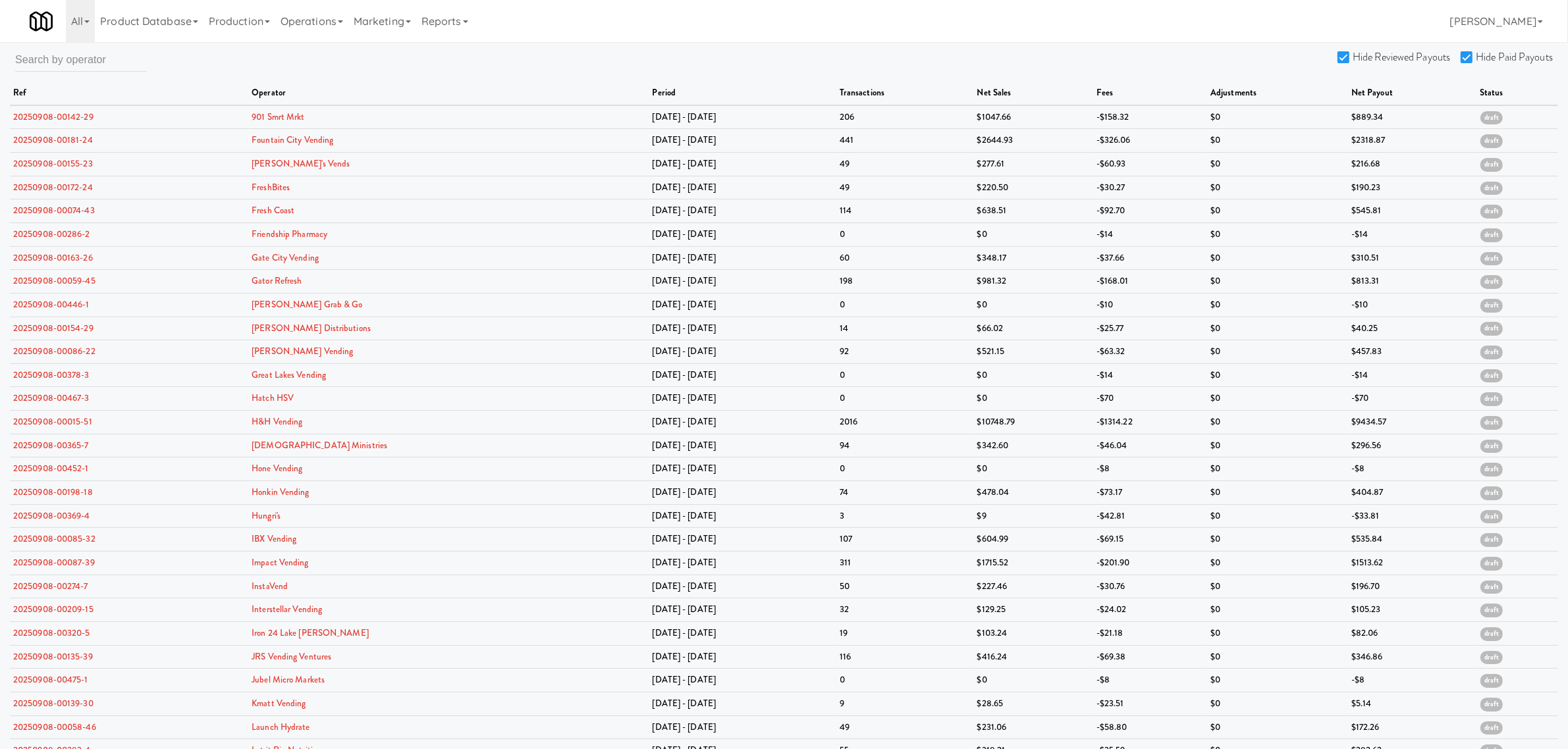
click at [1347, 54] on input "Hide Reviewed Payouts" at bounding box center [1344, 57] width 15 height 11
checkbox input "false"
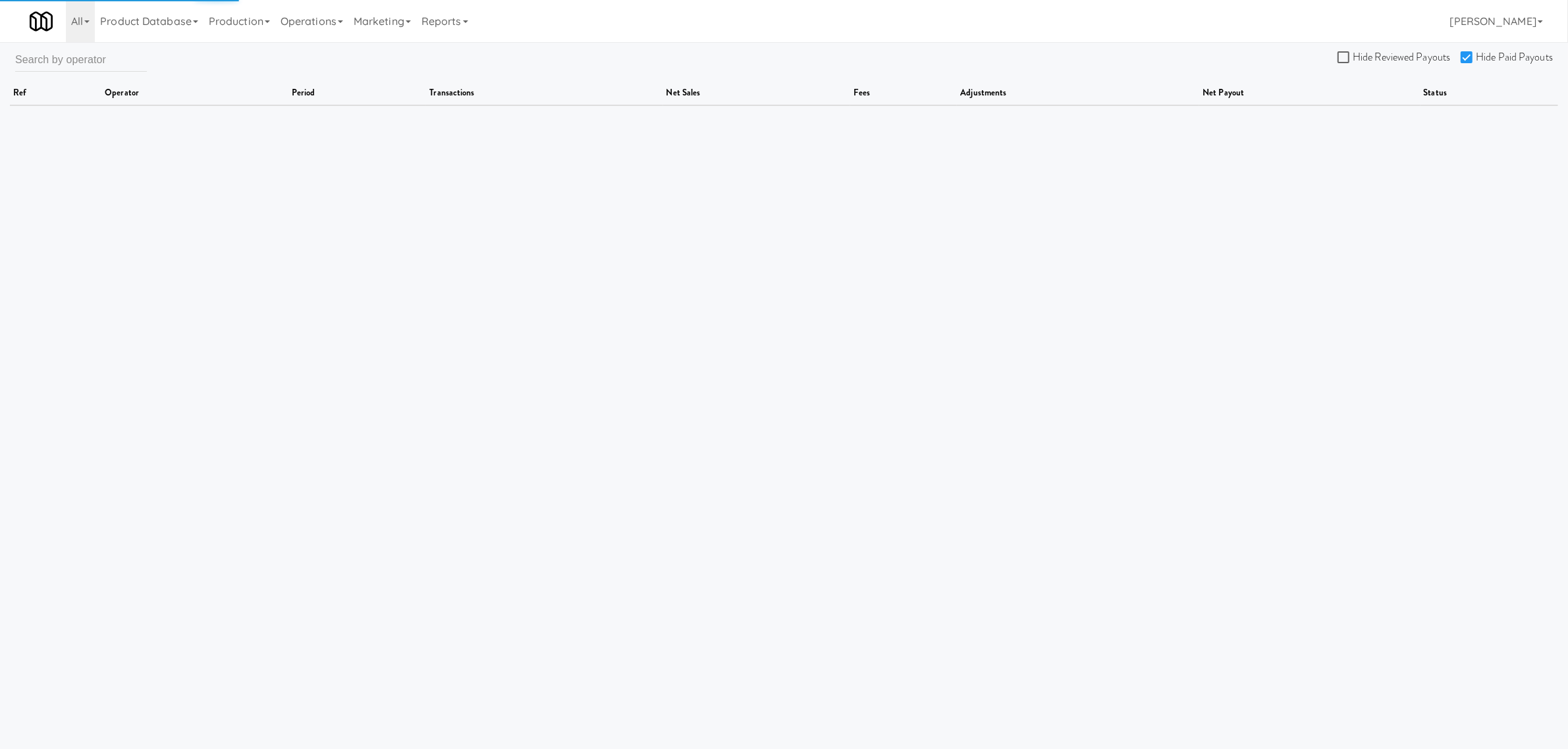
drag, startPoint x: 1468, startPoint y: 56, endPoint x: 1461, endPoint y: 56, distance: 7.0
click at [1467, 56] on input "Hide Paid Payouts" at bounding box center [1467, 57] width 15 height 11
checkbox input "false"
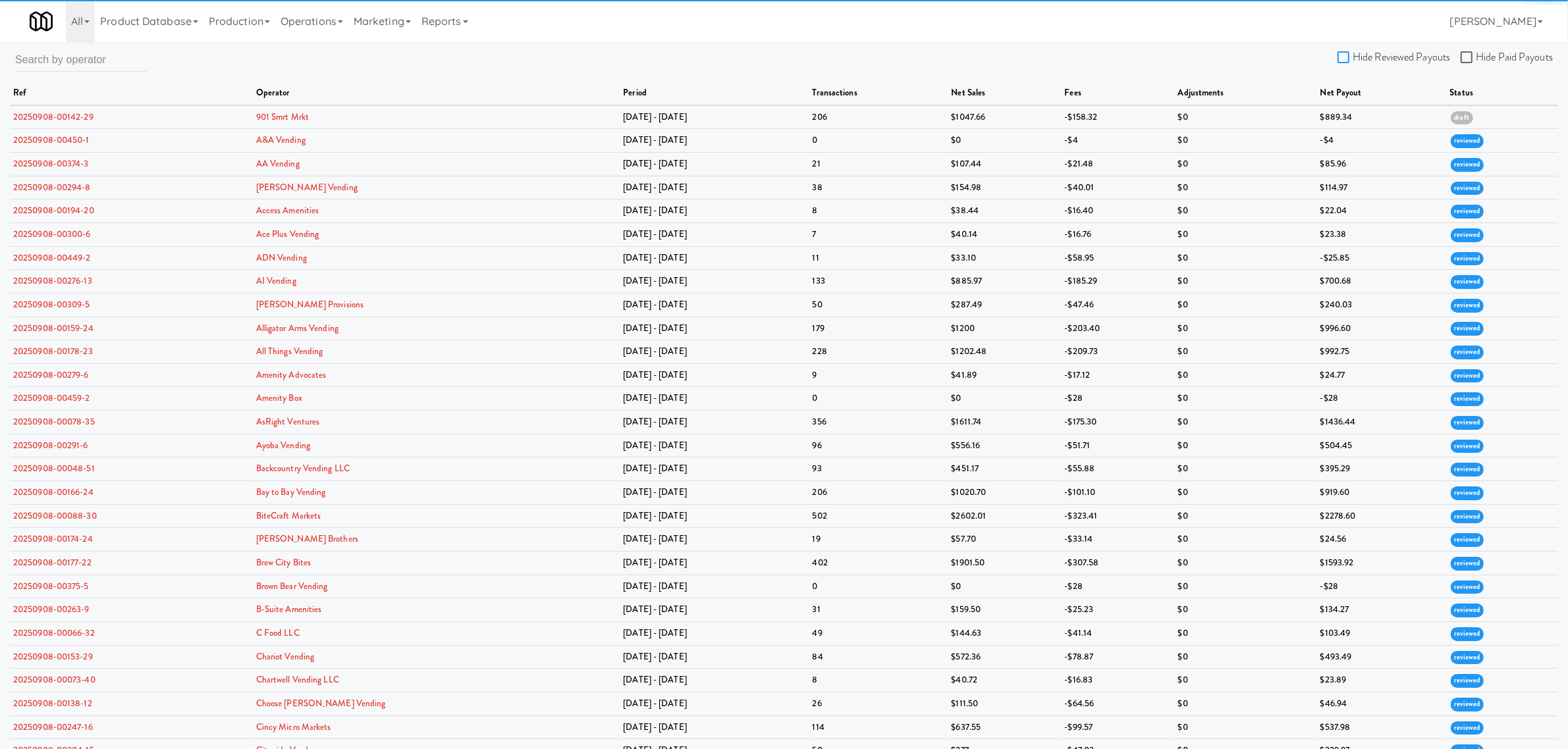
click at [1348, 56] on input "Hide Reviewed Payouts" at bounding box center [1344, 57] width 15 height 11
checkbox input "true"
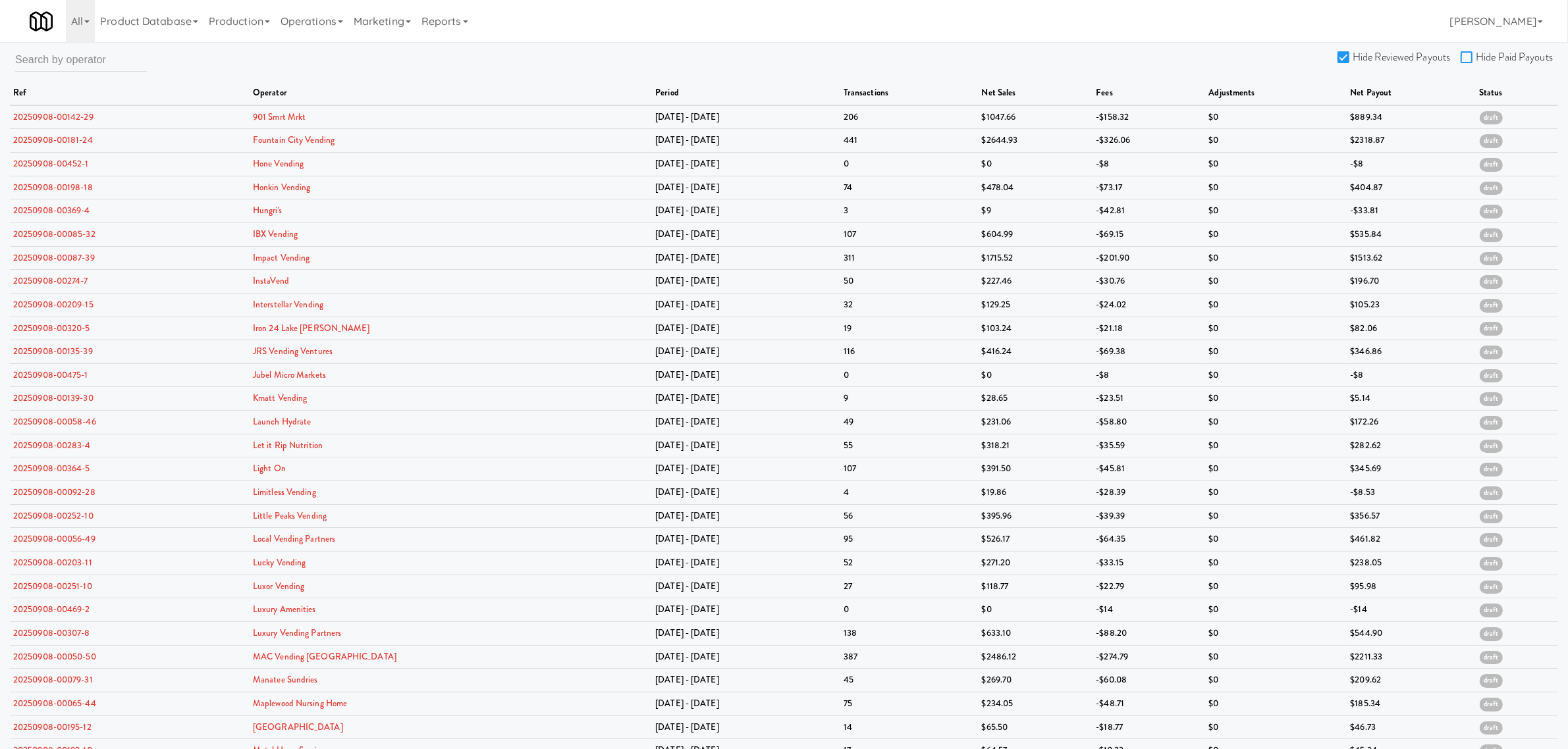
click at [1472, 56] on input "Hide Paid Payouts" at bounding box center [1467, 57] width 15 height 11
checkbox input "true"
click at [66, 162] on link "20250908-00452-1" at bounding box center [50, 164] width 76 height 13
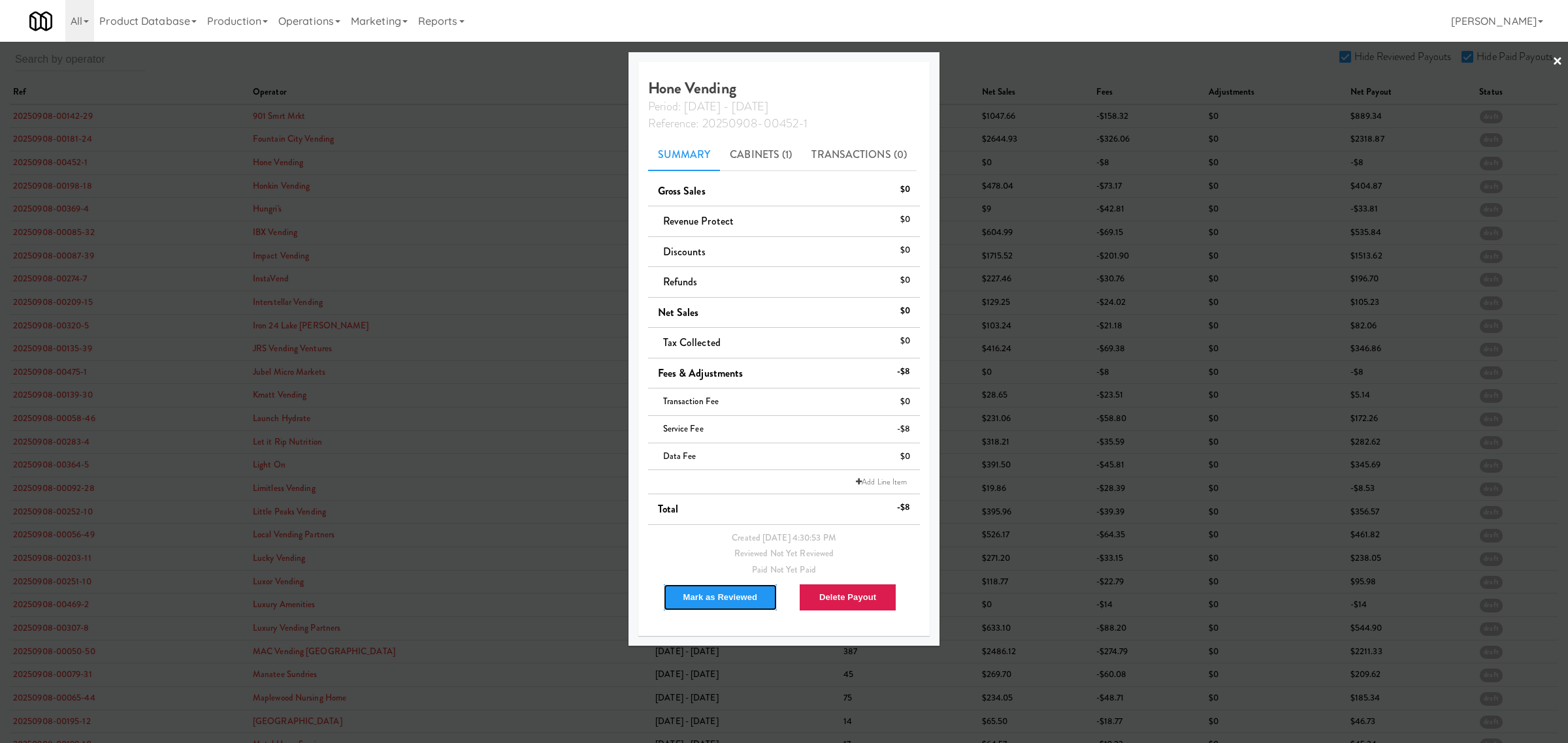
click at [723, 594] on button "Mark as Reviewed" at bounding box center [720, 597] width 115 height 27
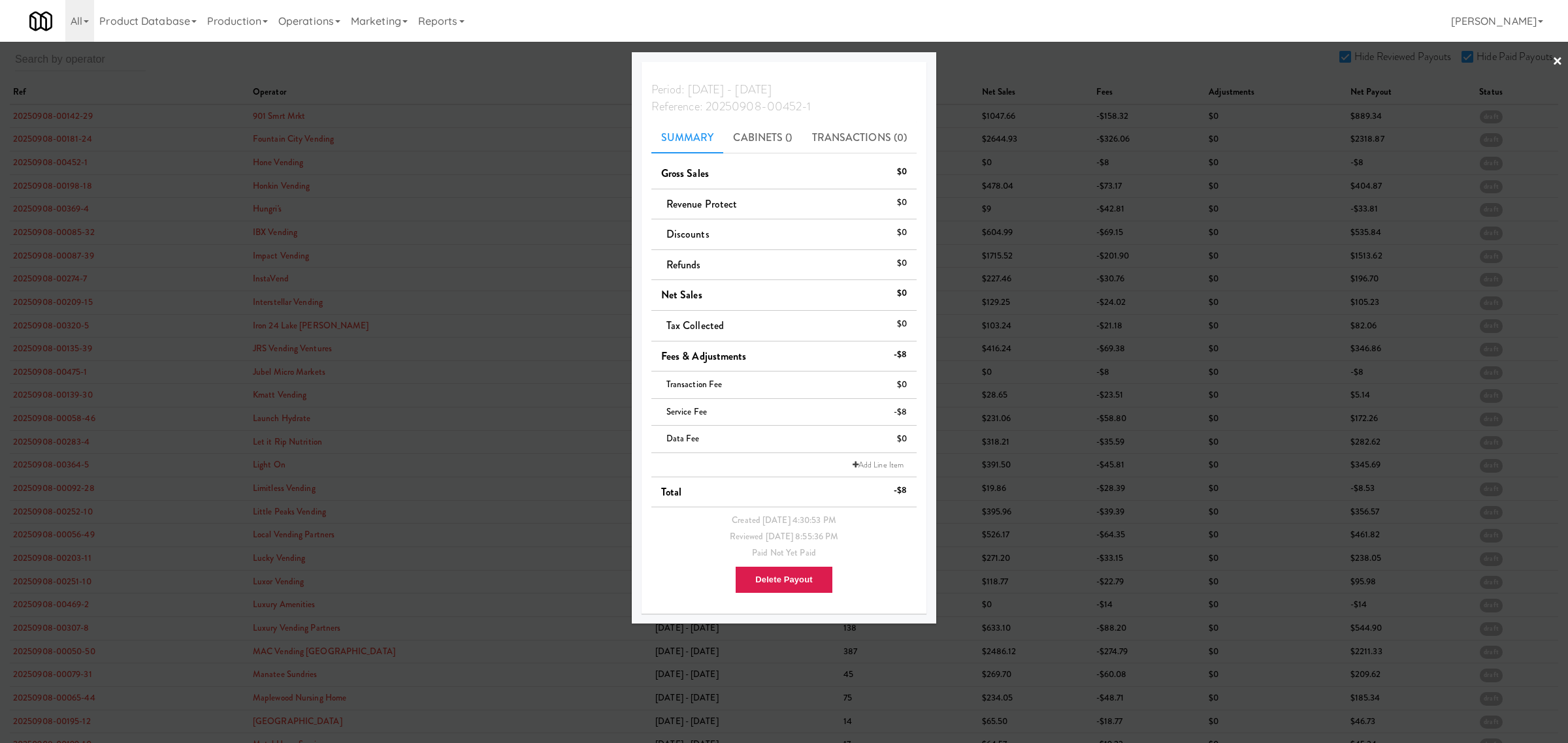
click at [26, 186] on div at bounding box center [784, 372] width 1568 height 743
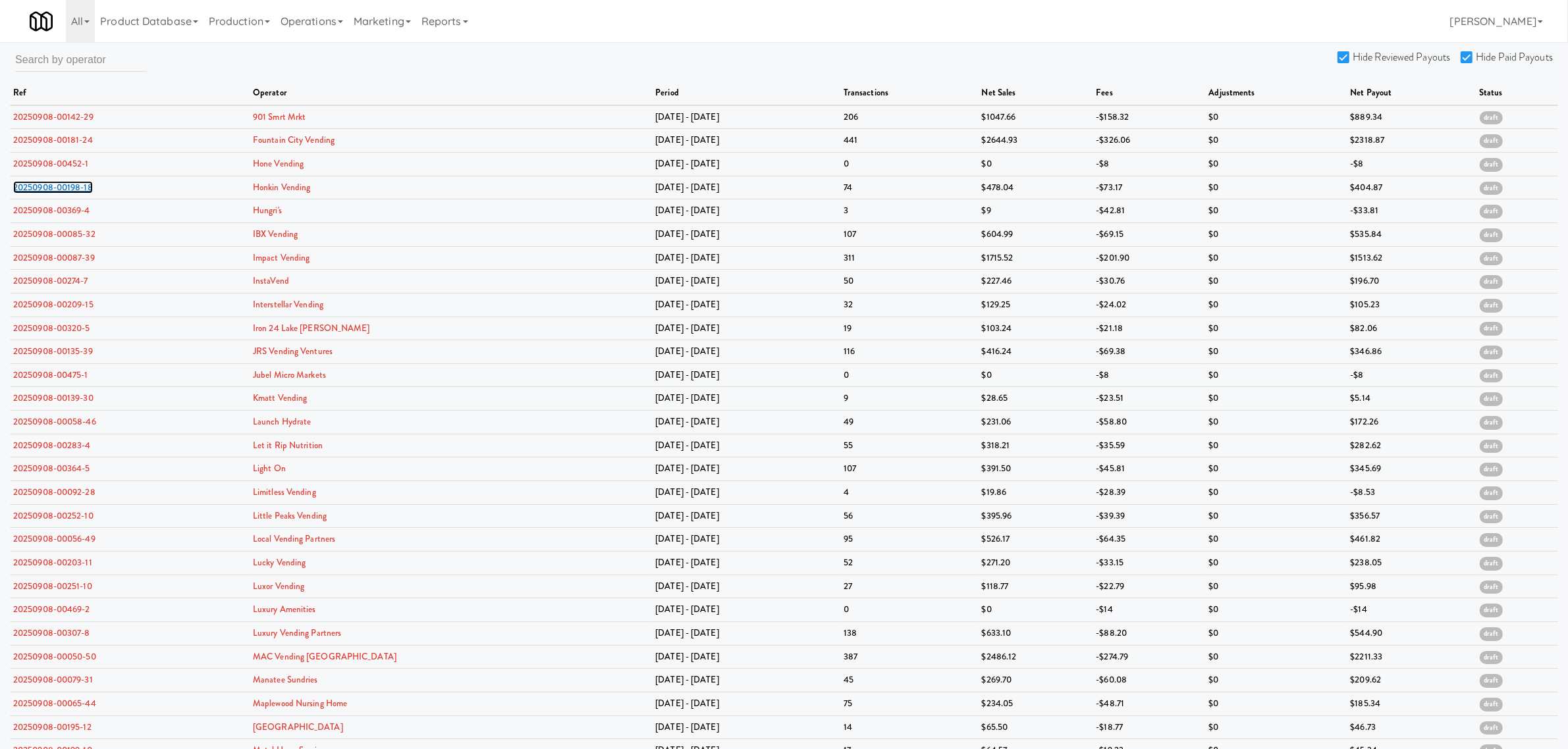
click at [27, 187] on link "20250908-00198-18" at bounding box center [52, 187] width 80 height 13
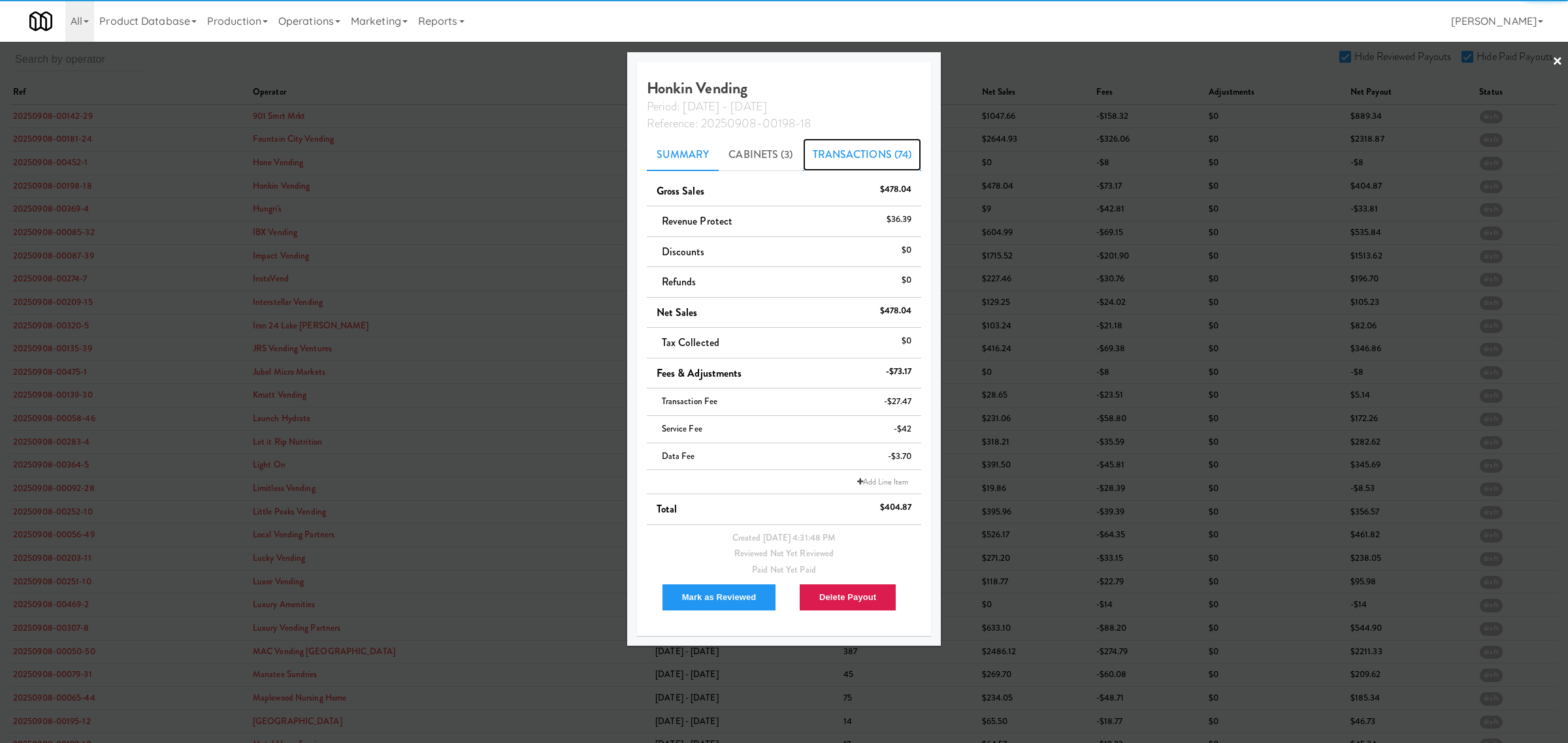
click at [823, 149] on link "Transactions (74)" at bounding box center [862, 154] width 119 height 32
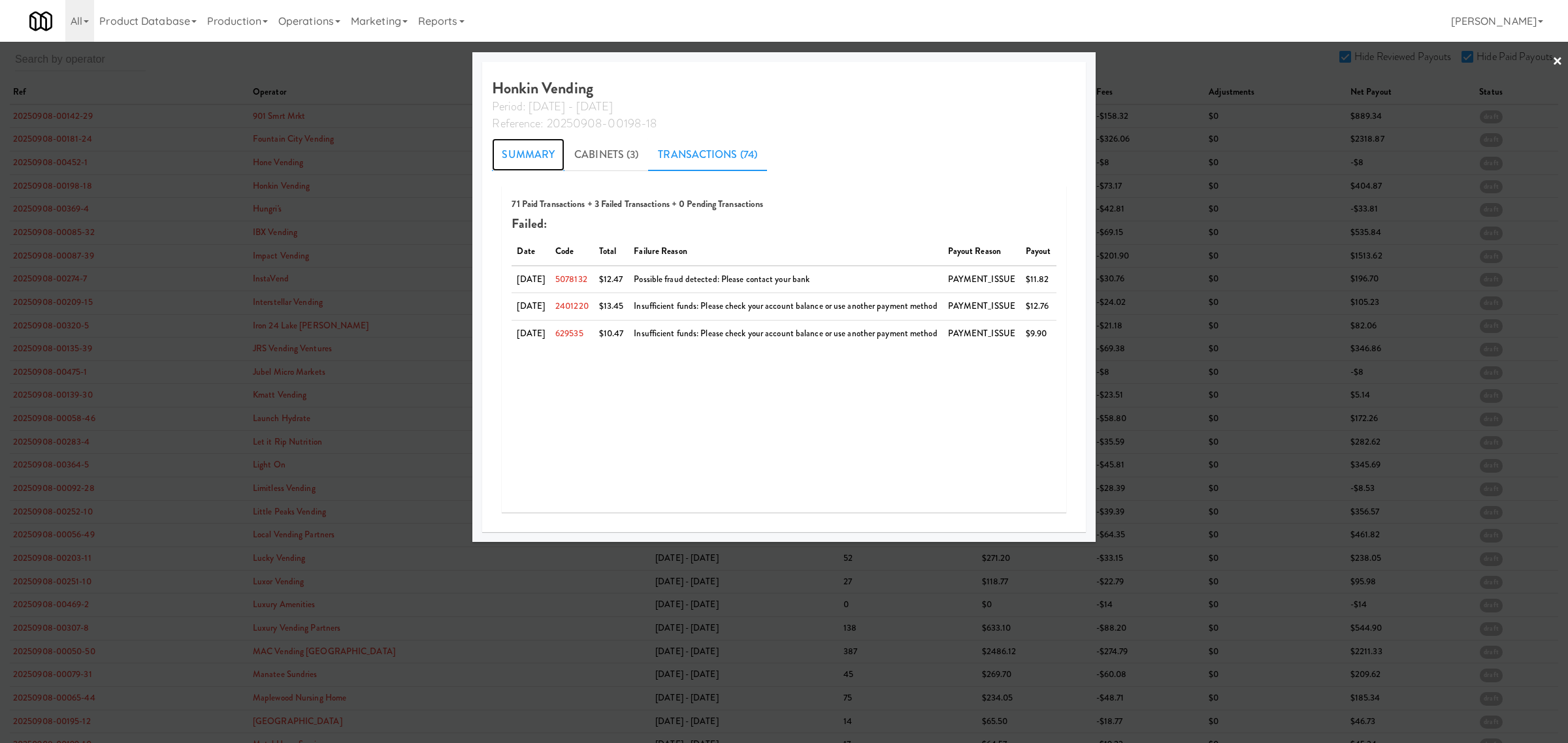
click at [513, 149] on link "Summary" at bounding box center [528, 154] width 72 height 32
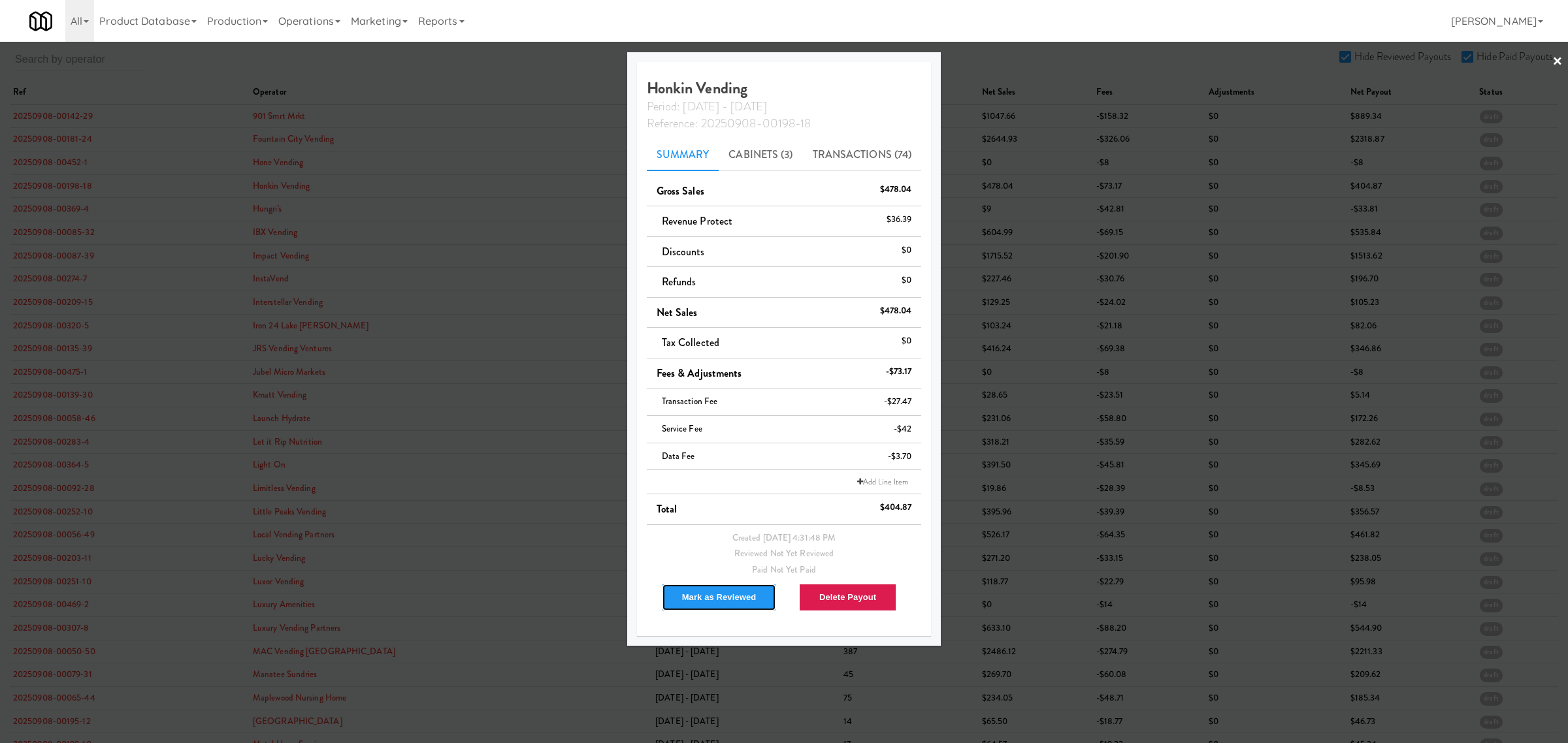
click at [729, 595] on button "Mark as Reviewed" at bounding box center [719, 597] width 115 height 27
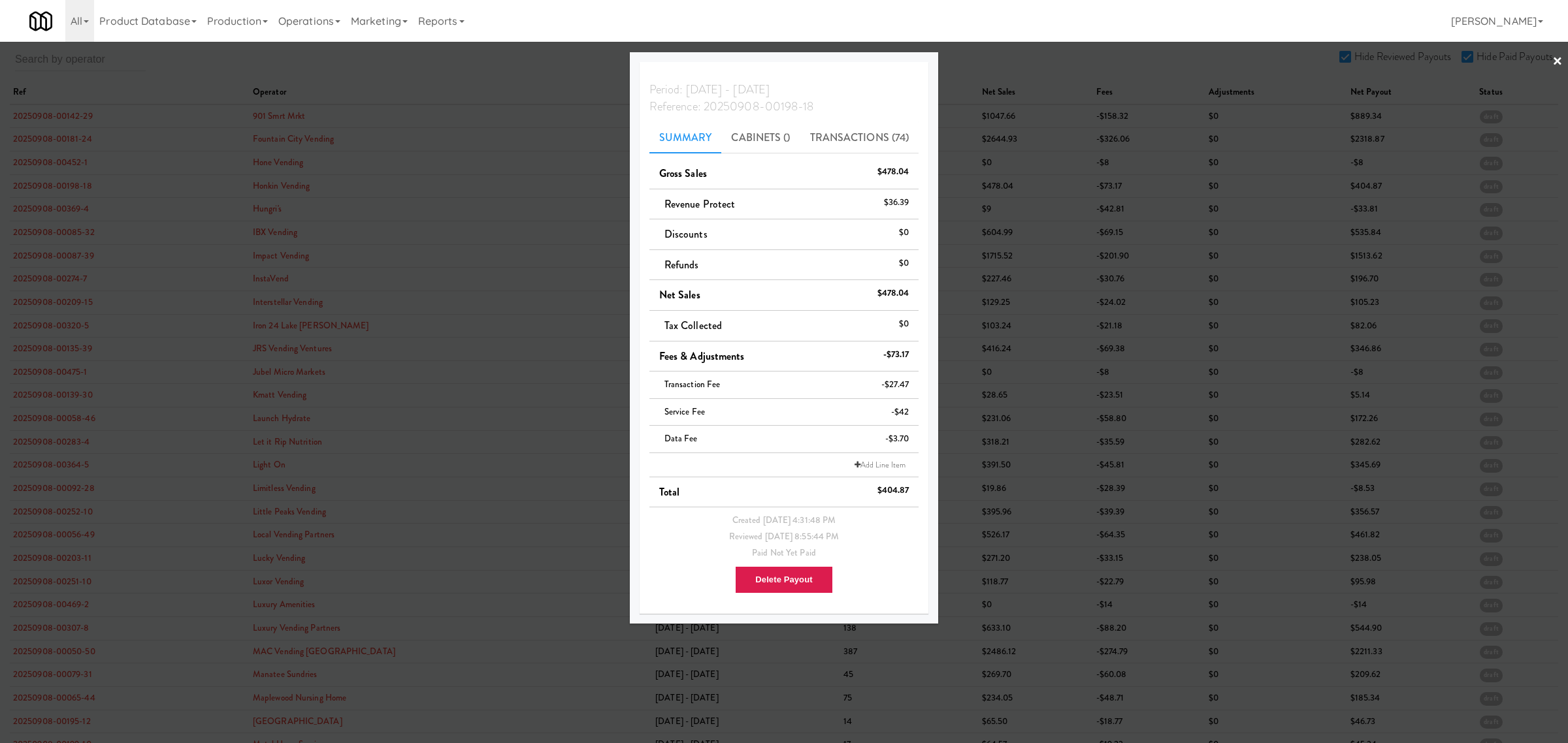
click at [74, 204] on div at bounding box center [784, 372] width 1568 height 743
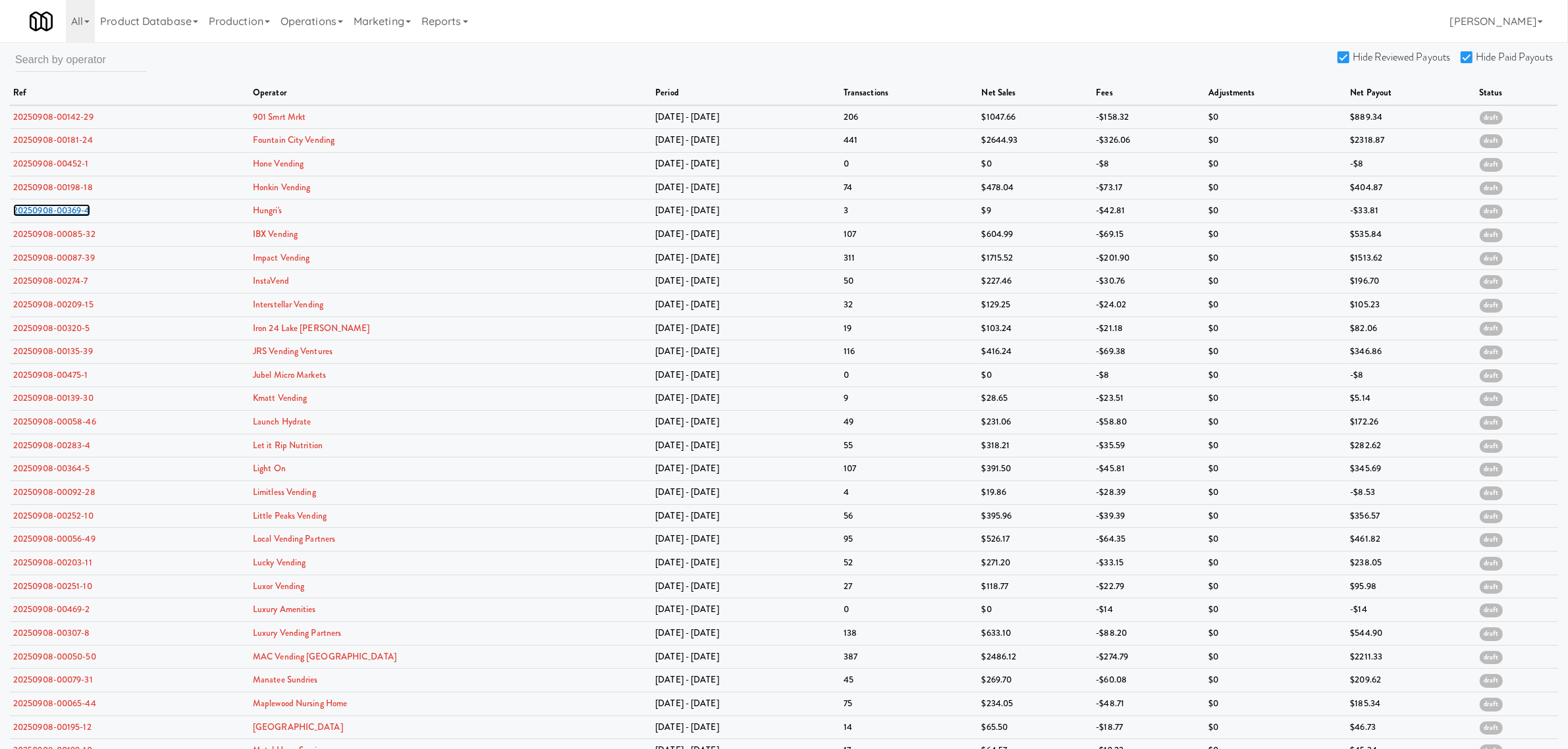
click at [75, 206] on link "20250908-00369-4" at bounding box center [51, 210] width 77 height 13
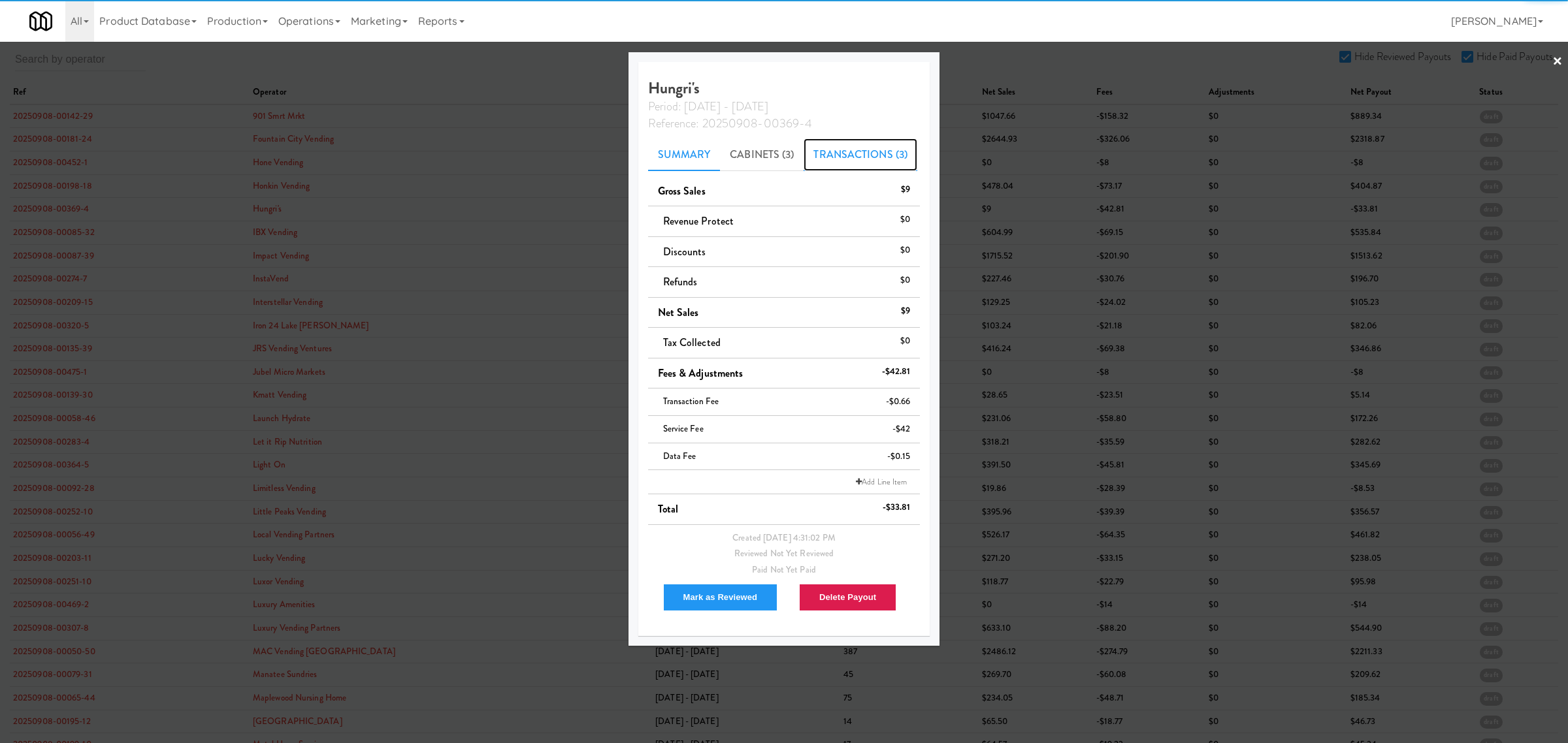
click at [847, 139] on link "Transactions (3)" at bounding box center [860, 154] width 113 height 32
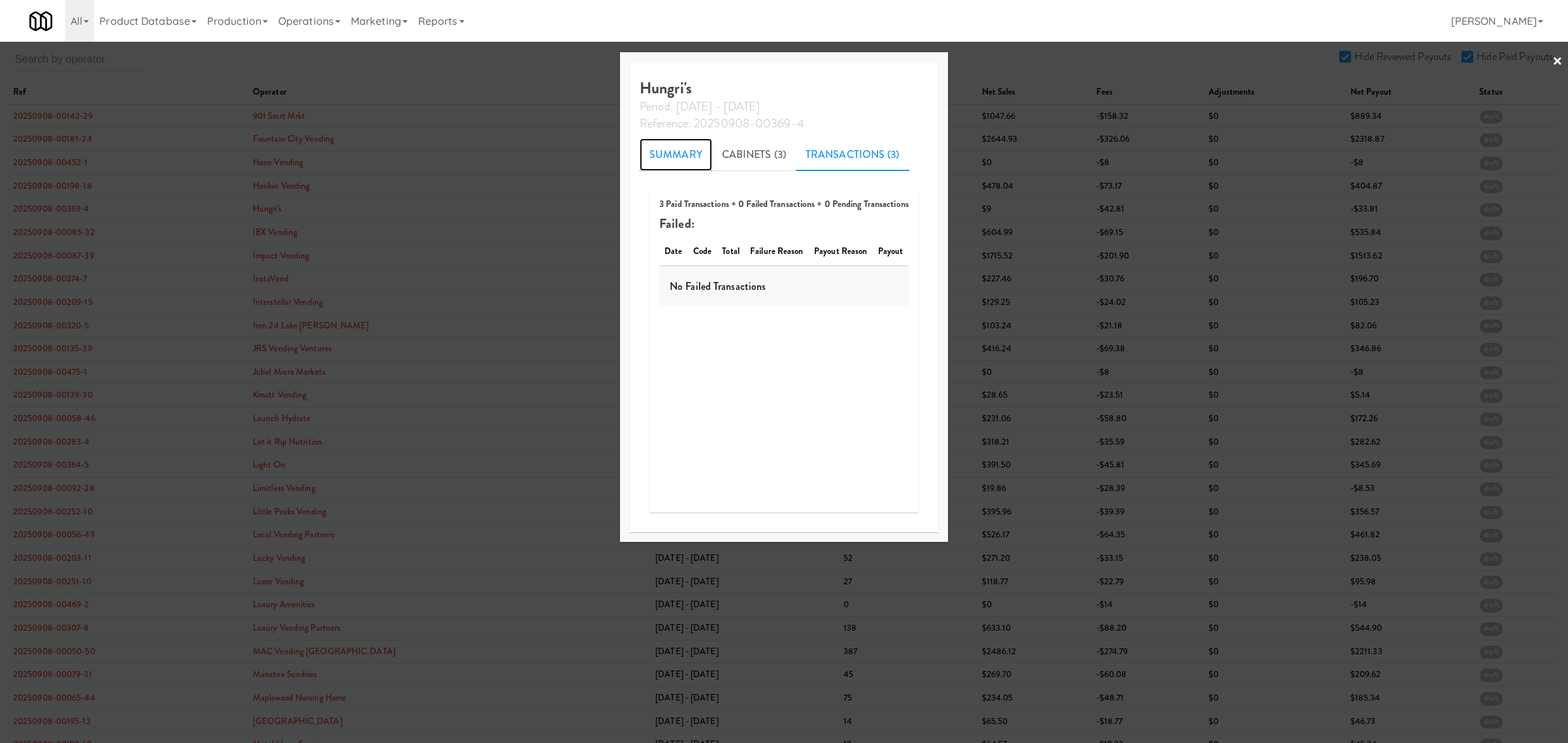
click at [667, 141] on link "Summary" at bounding box center [675, 154] width 72 height 32
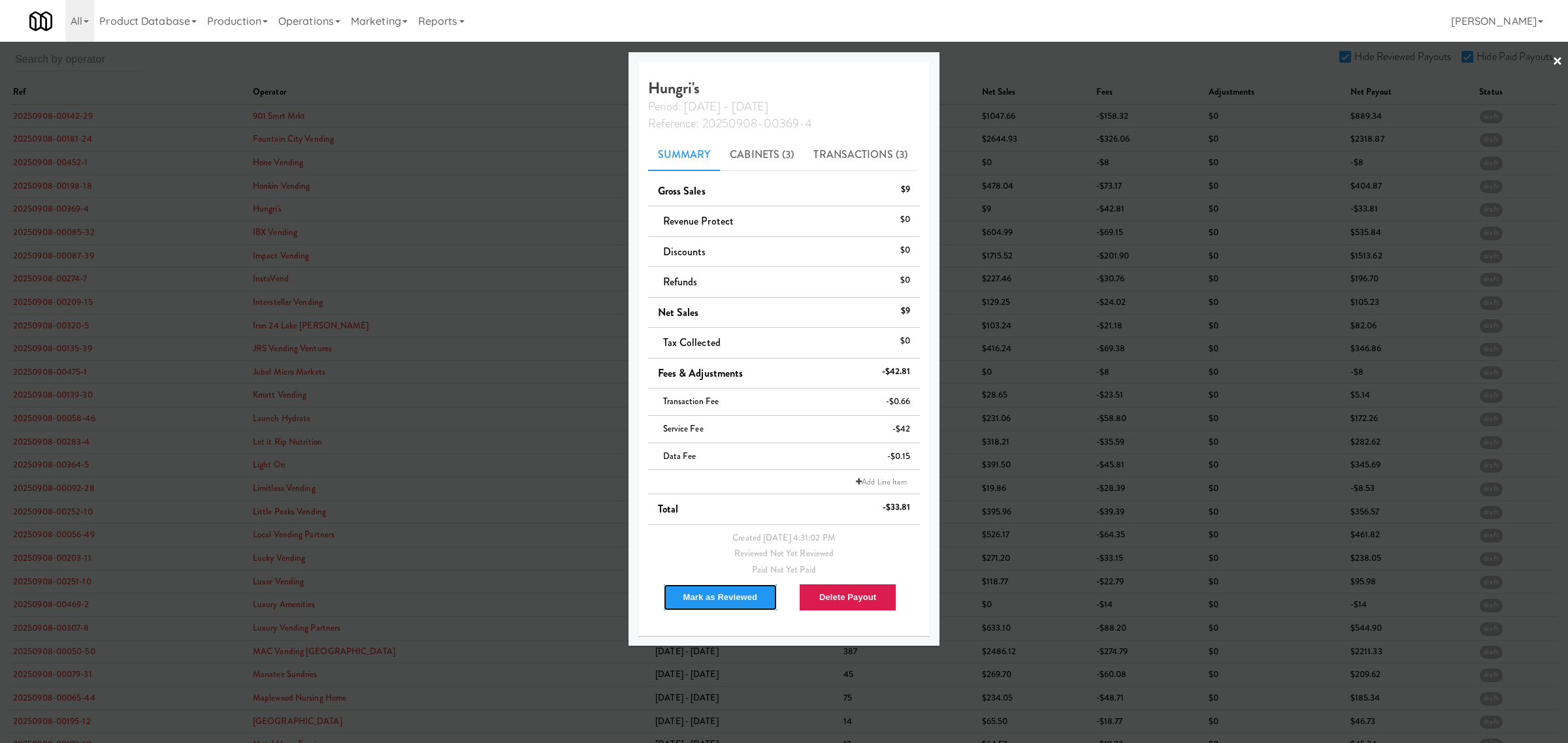
click at [707, 588] on button "Mark as Reviewed" at bounding box center [720, 597] width 115 height 27
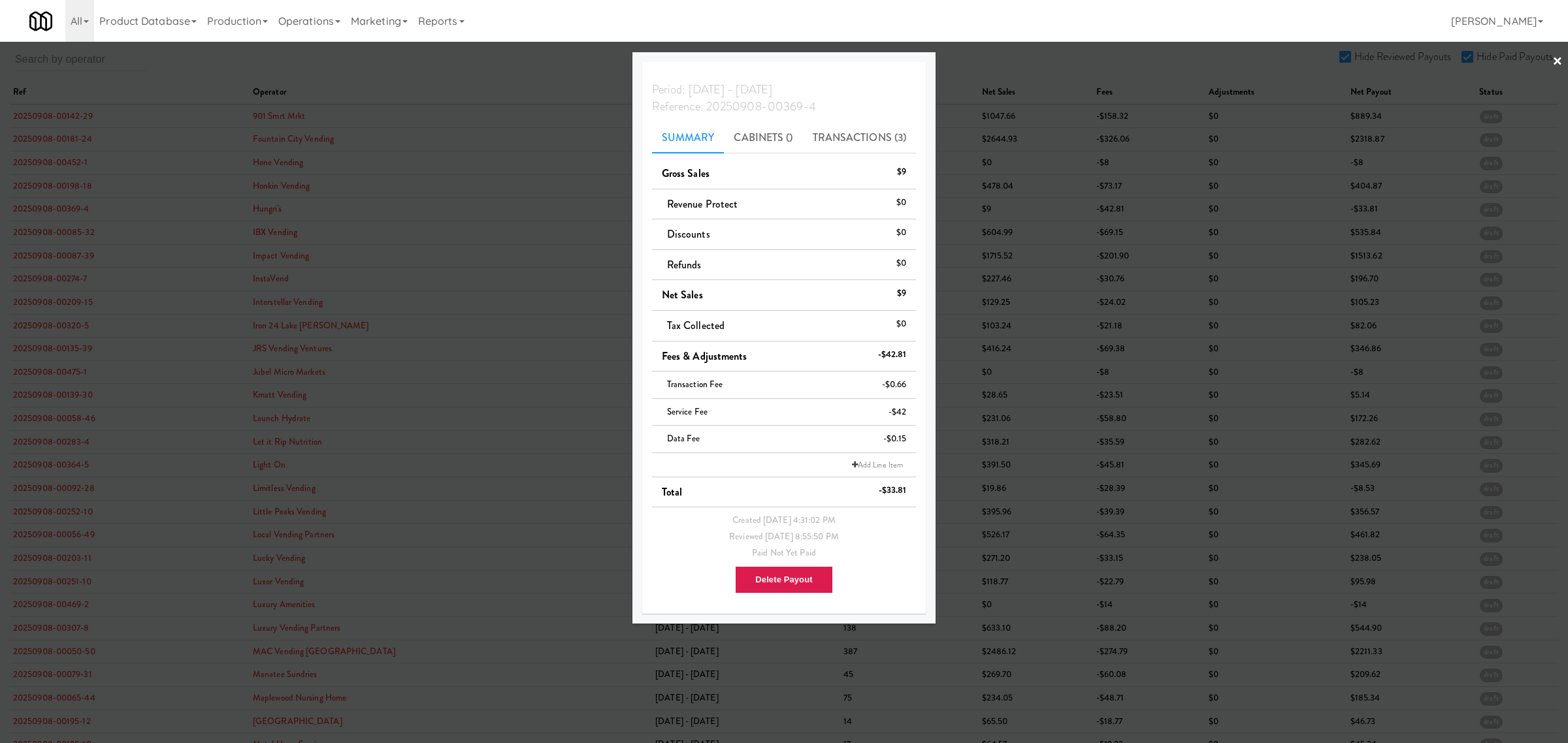
click at [65, 240] on div at bounding box center [784, 372] width 1568 height 743
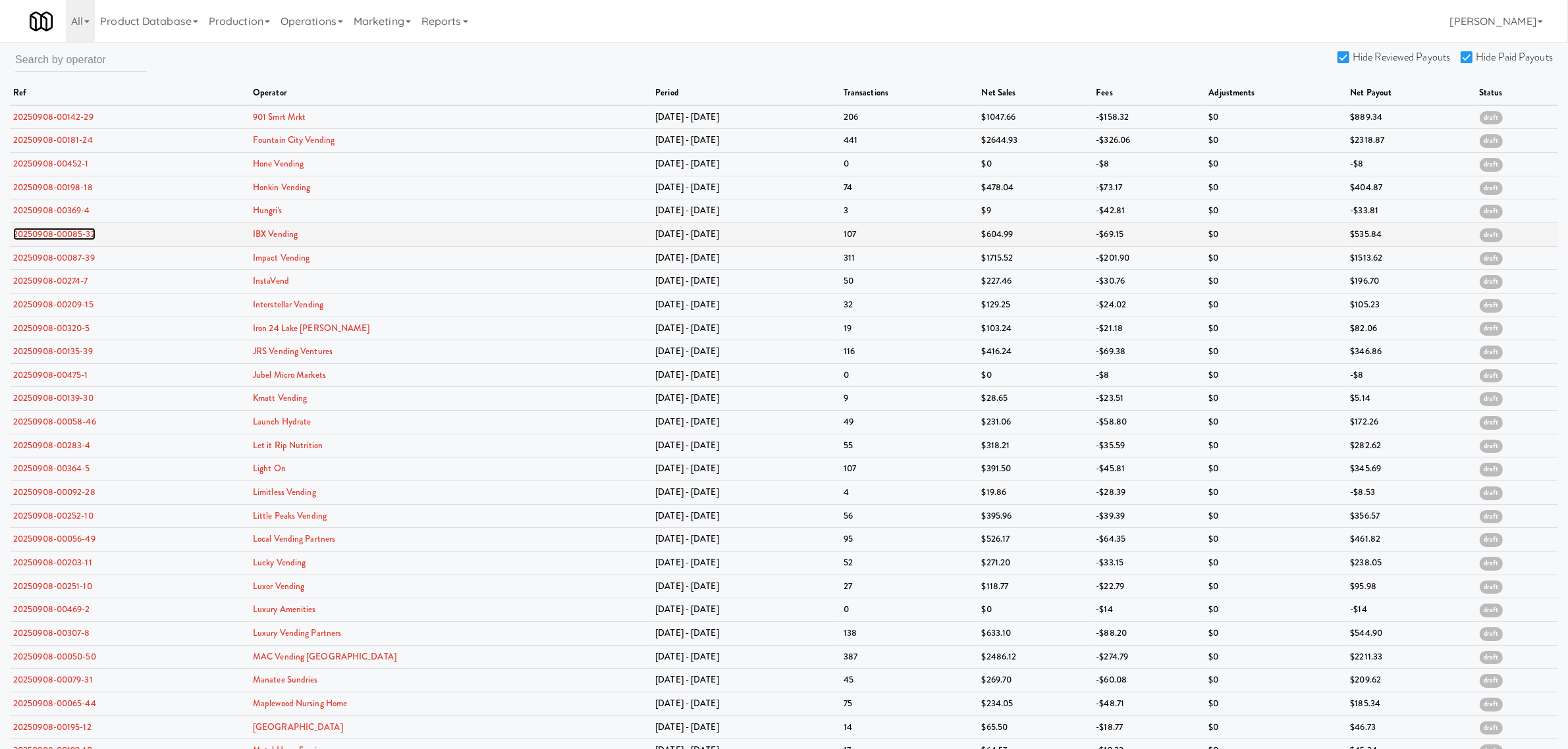
click at [66, 238] on link "20250908-00085-32" at bounding box center [54, 234] width 83 height 13
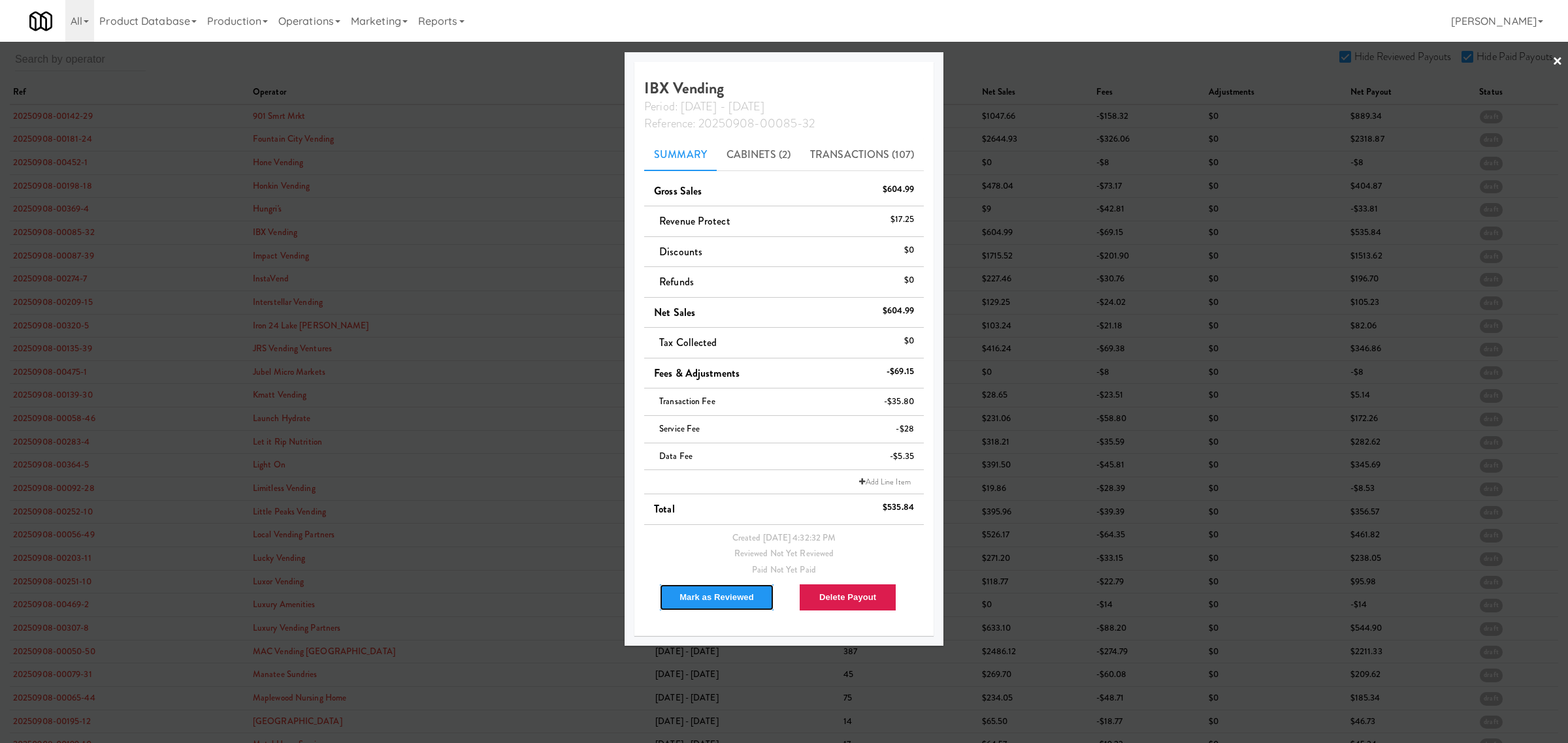
click at [716, 595] on button "Mark as Reviewed" at bounding box center [717, 597] width 115 height 27
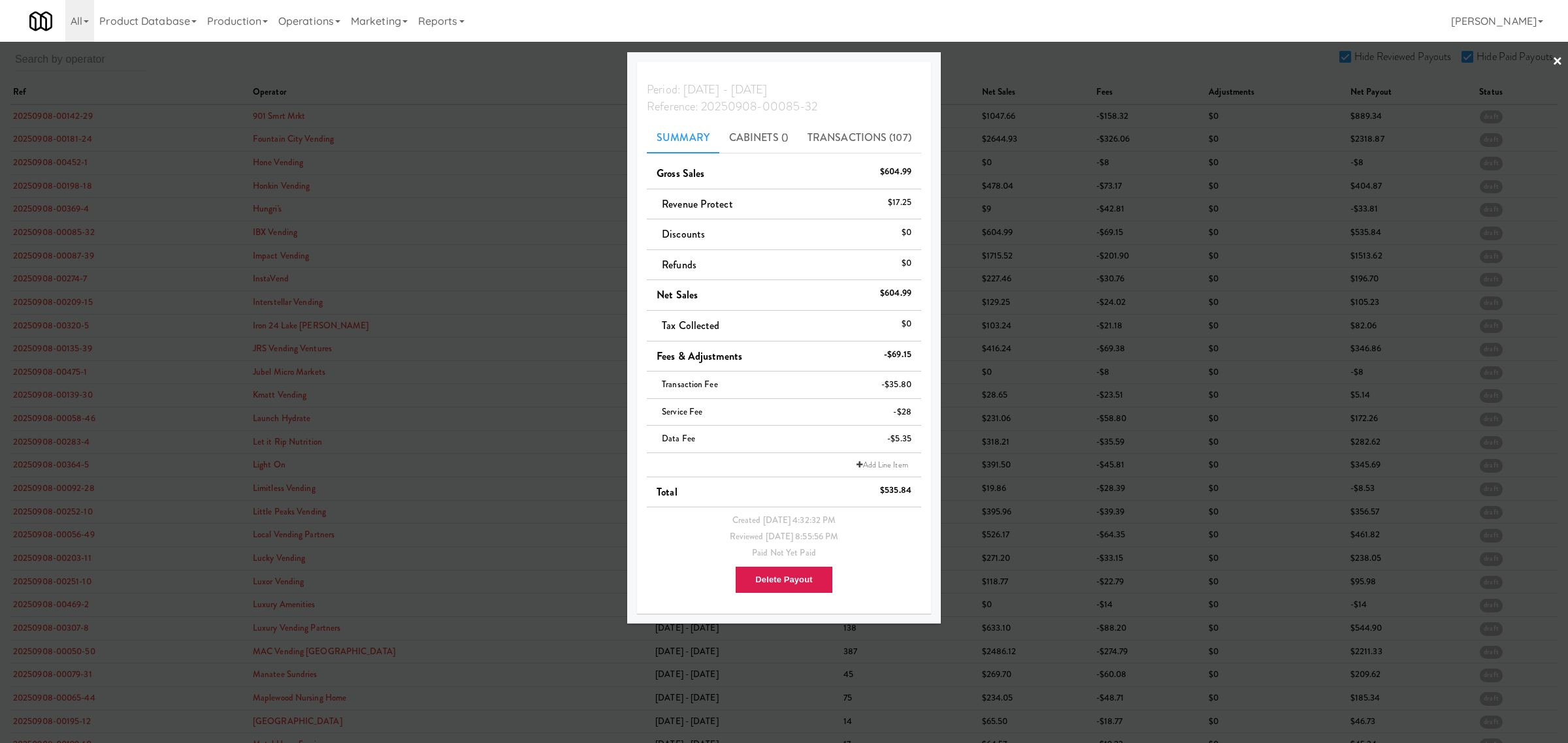
click at [73, 252] on div at bounding box center [784, 372] width 1568 height 743
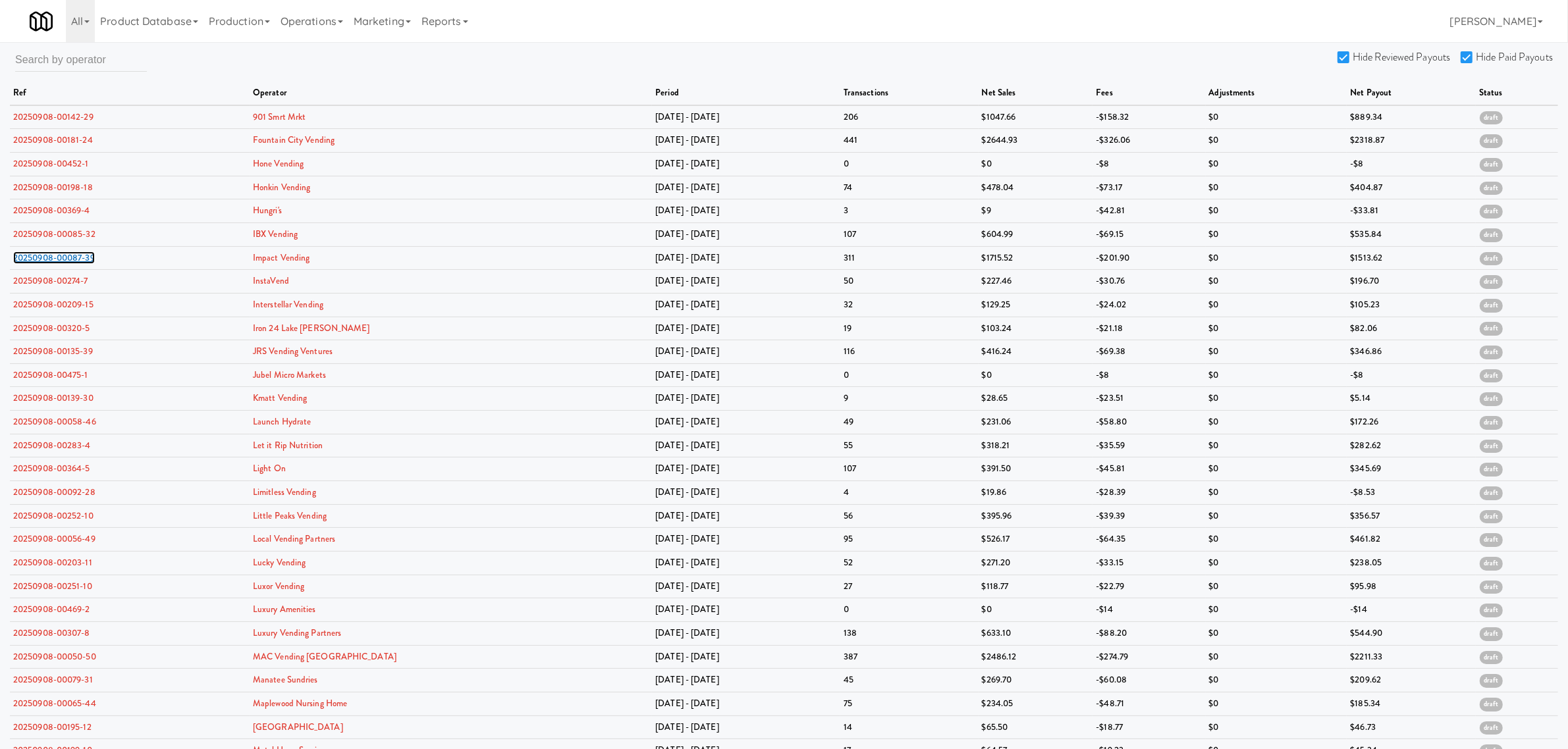
click at [74, 254] on link "20250908-00087-39" at bounding box center [53, 257] width 82 height 13
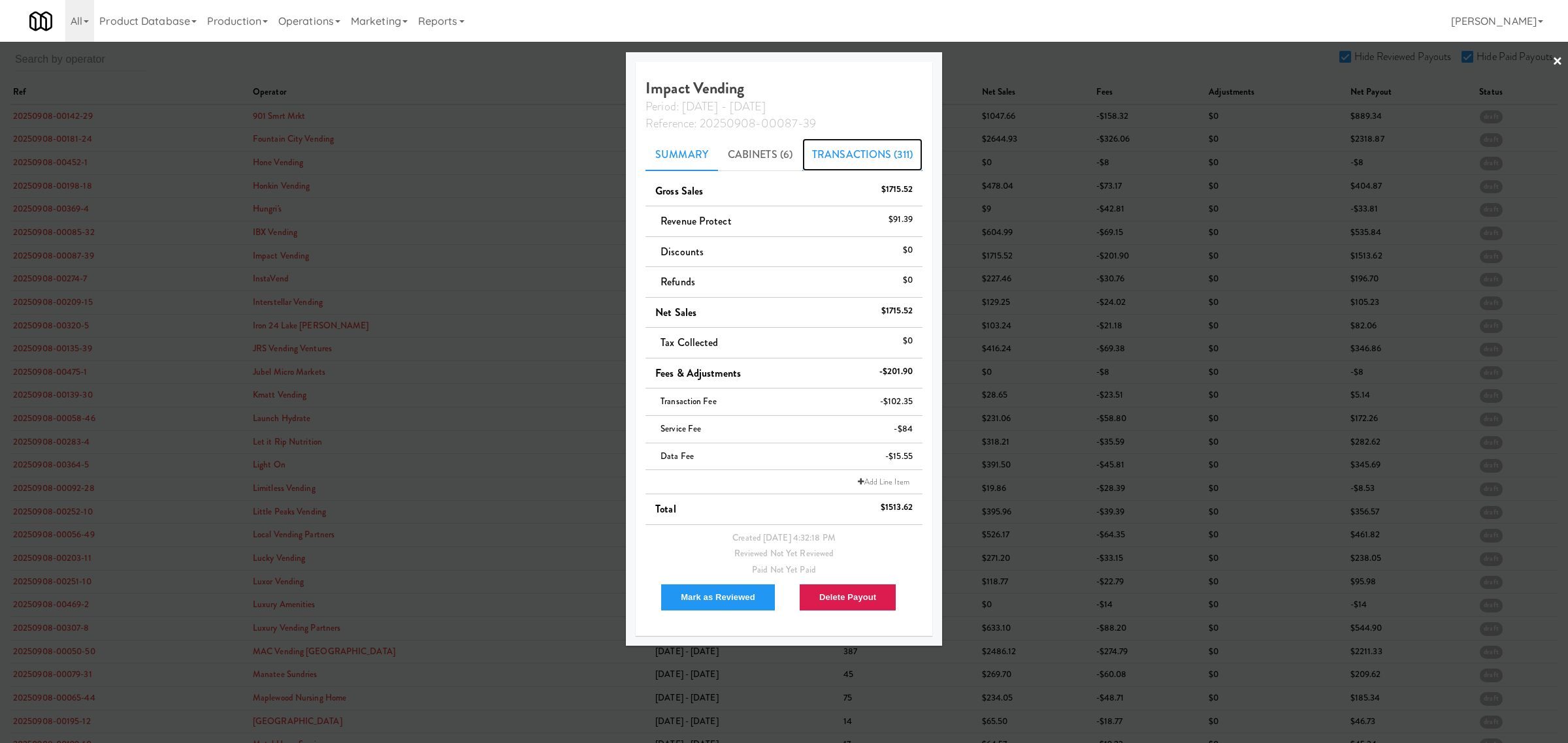
click at [856, 141] on link "Transactions (311)" at bounding box center [862, 154] width 120 height 32
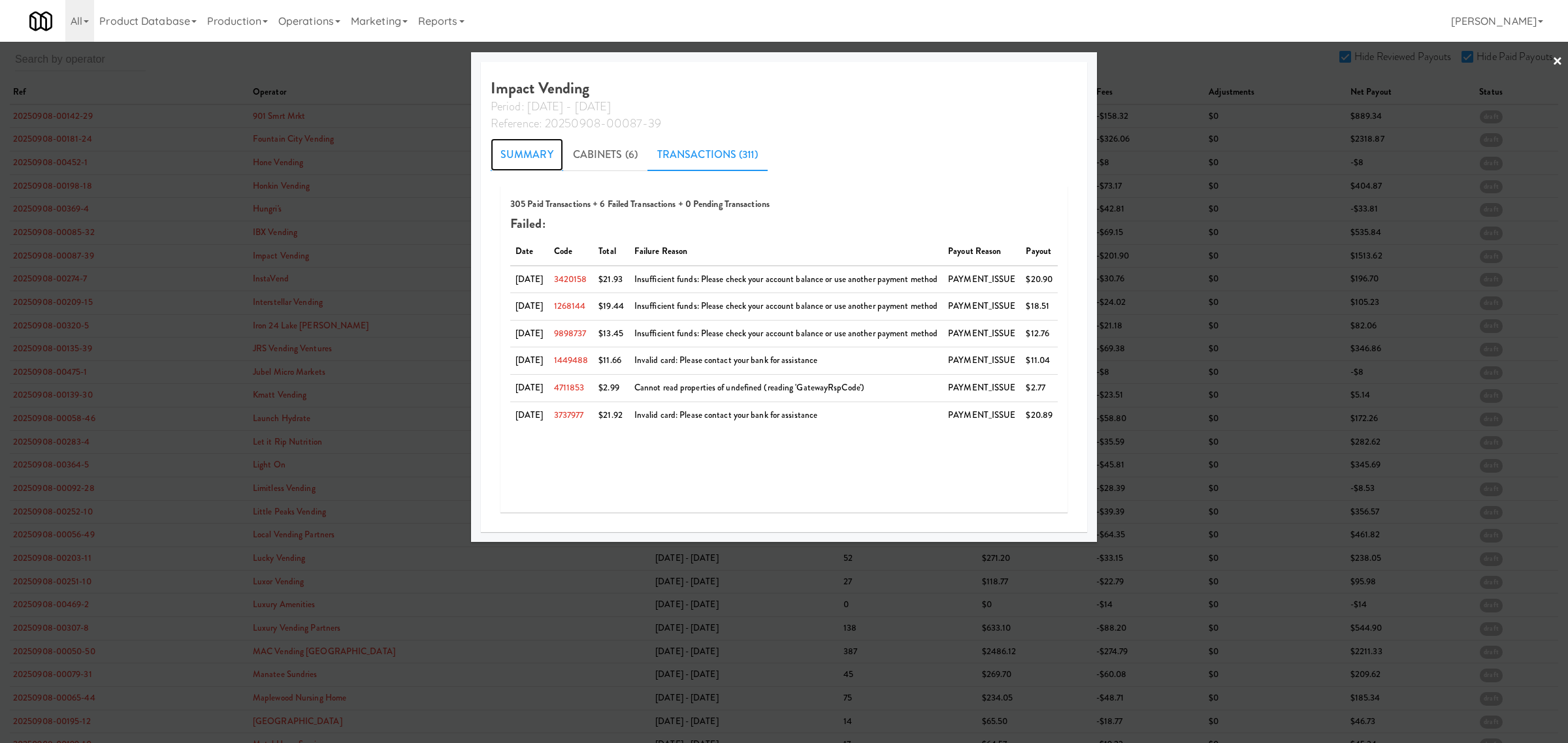
click at [501, 157] on link "Summary" at bounding box center [527, 154] width 72 height 32
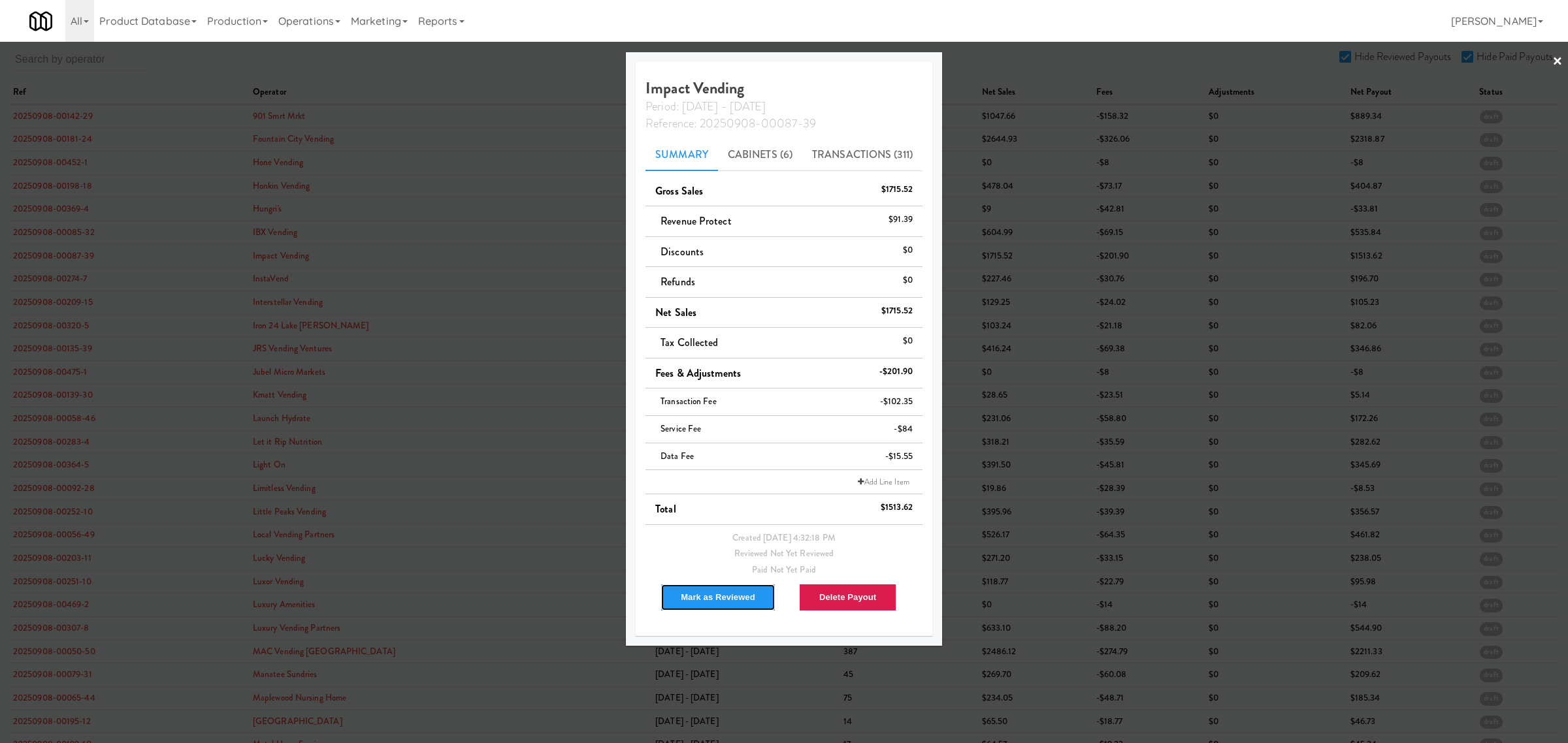
click at [700, 598] on button "Mark as Reviewed" at bounding box center [719, 597] width 115 height 27
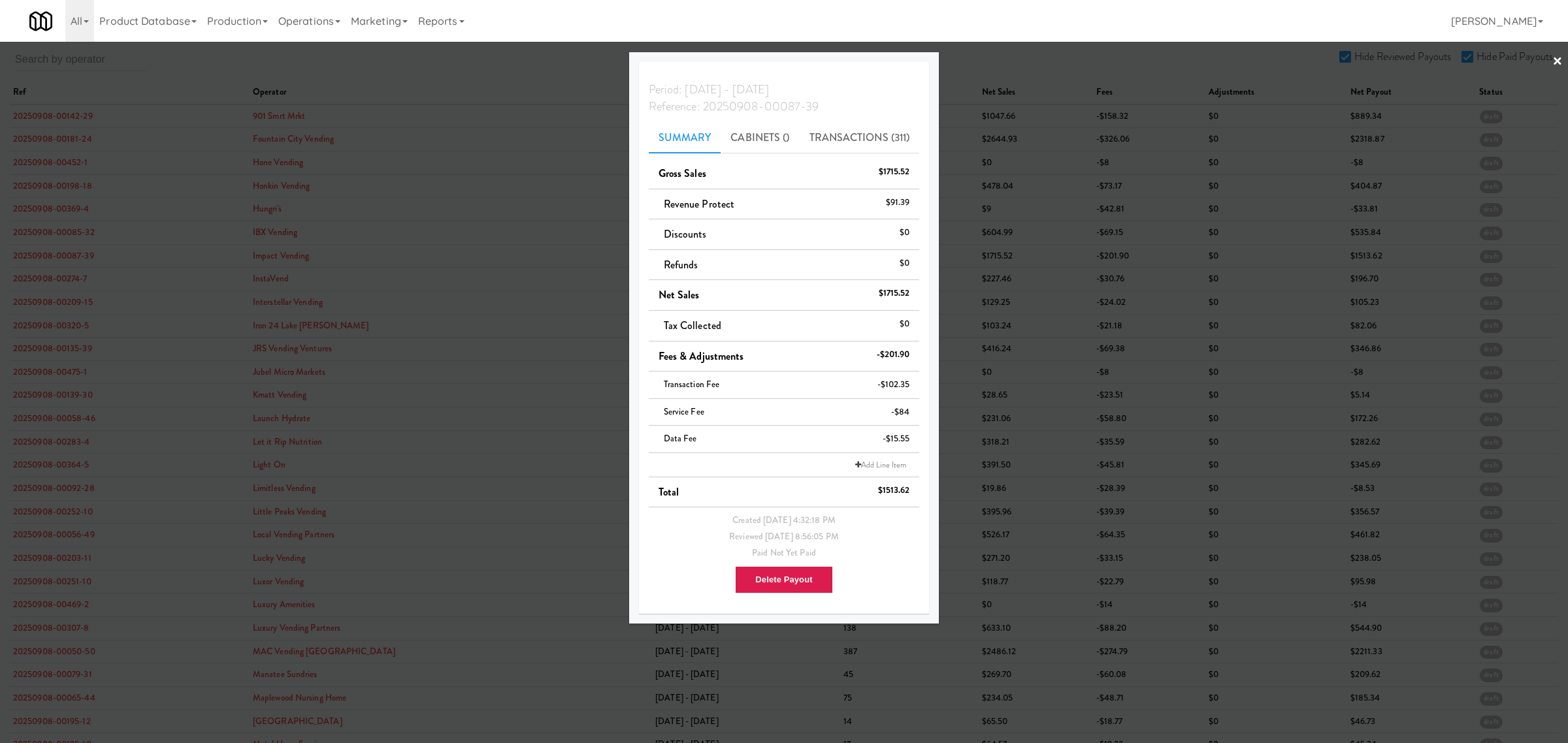
click at [57, 282] on div at bounding box center [784, 372] width 1568 height 743
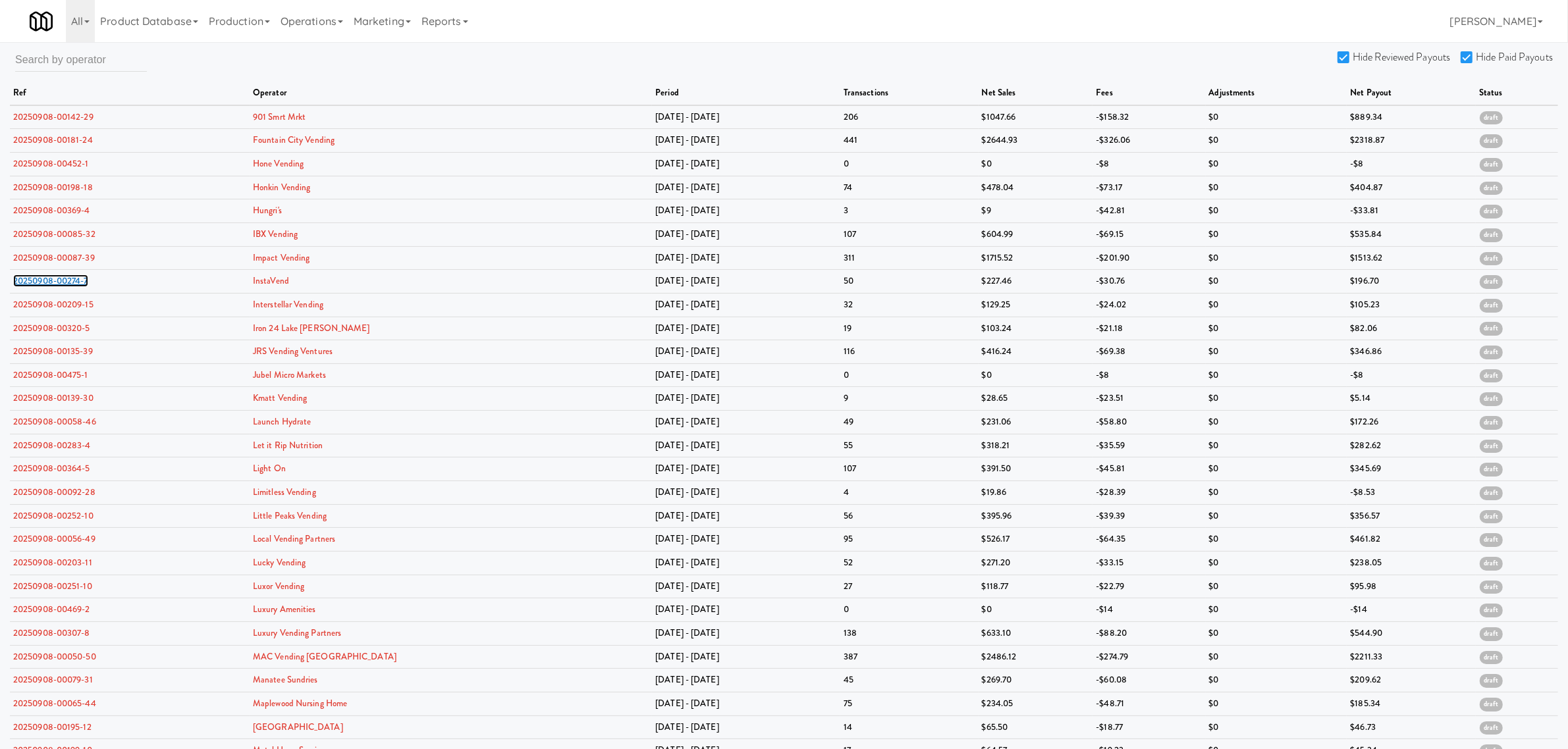
click at [57, 284] on link "20250908-00274-7" at bounding box center [50, 281] width 75 height 13
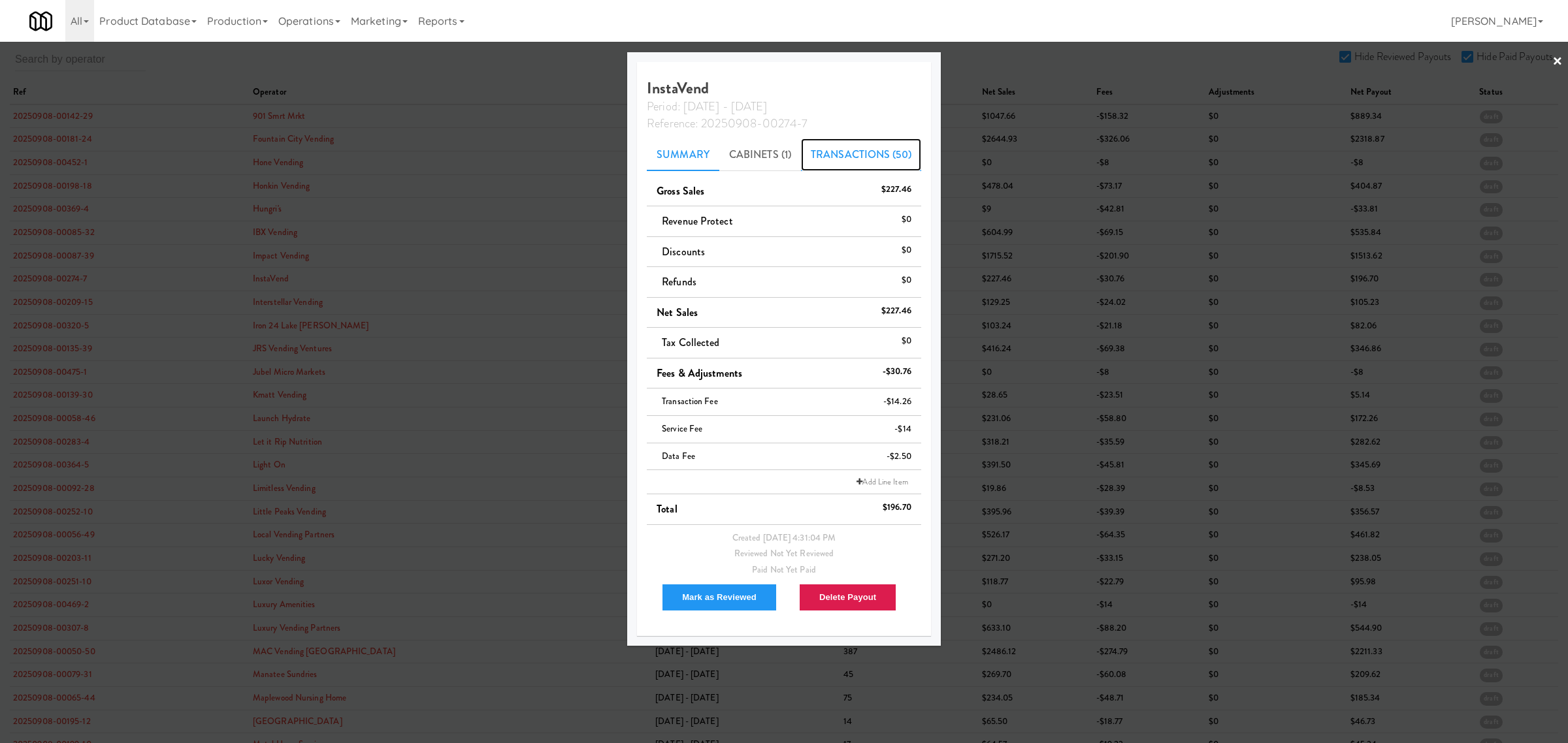
click at [830, 154] on link "Transactions (50)" at bounding box center [860, 154] width 120 height 32
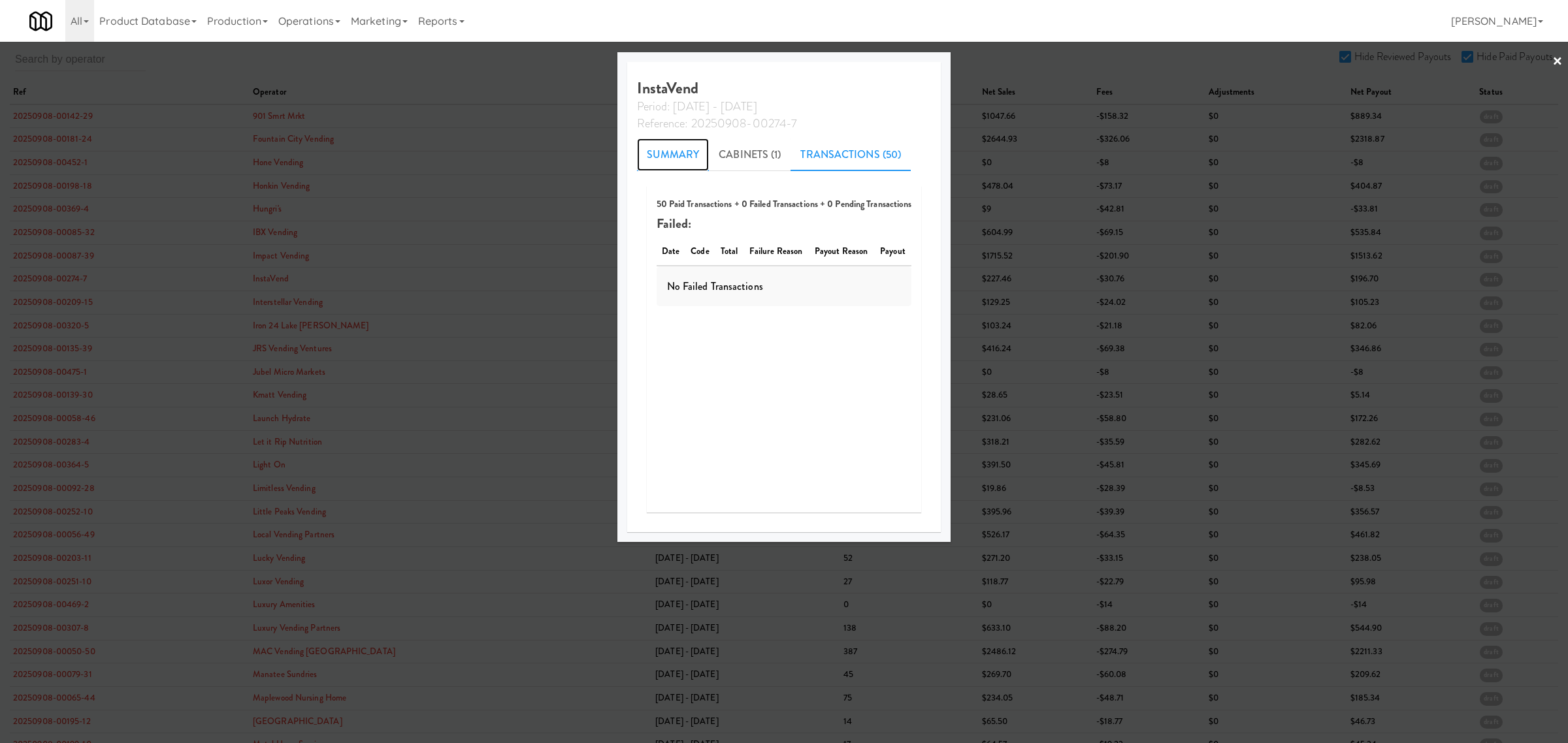
click at [667, 162] on link "Summary" at bounding box center [674, 154] width 72 height 32
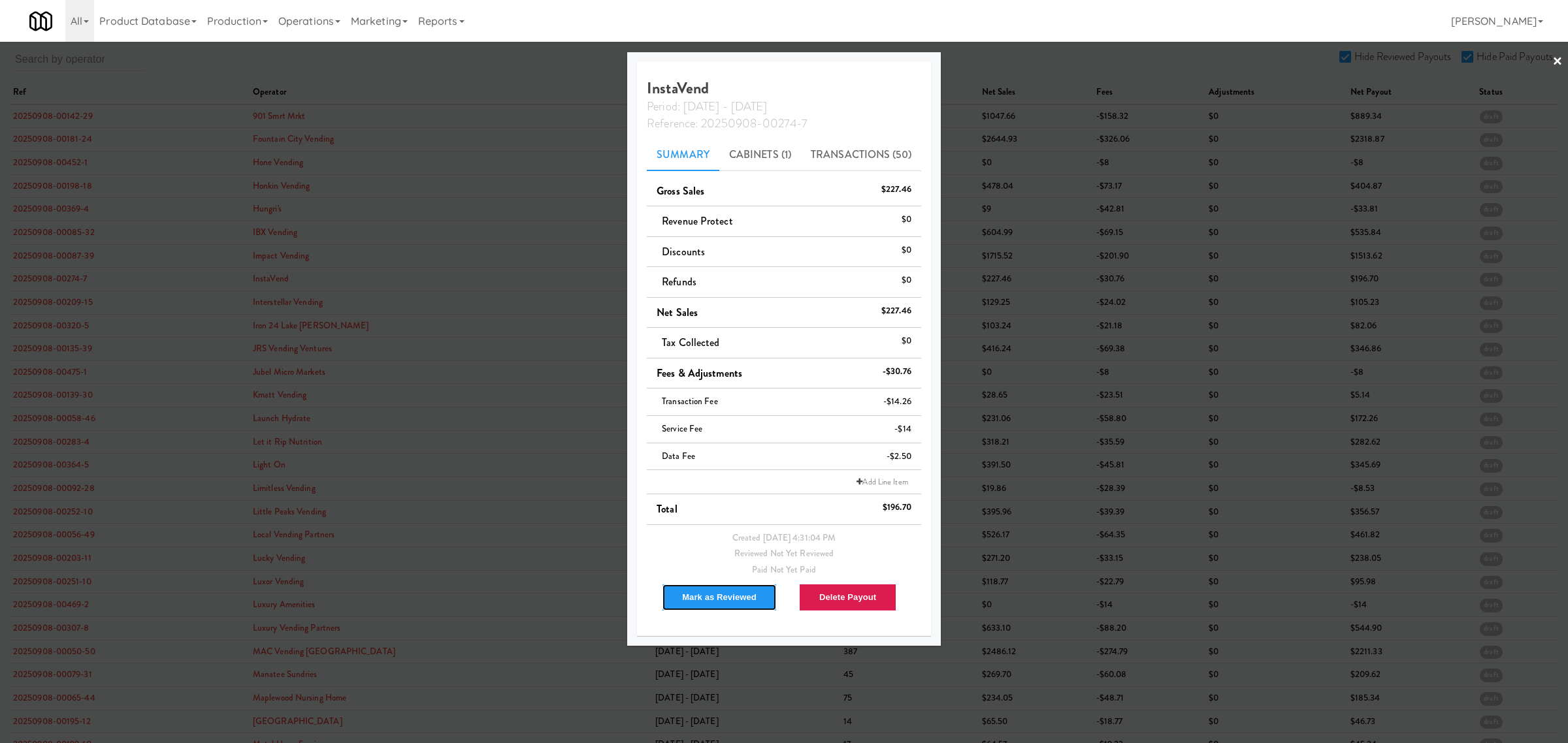
click at [708, 593] on button "Mark as Reviewed" at bounding box center [719, 597] width 115 height 27
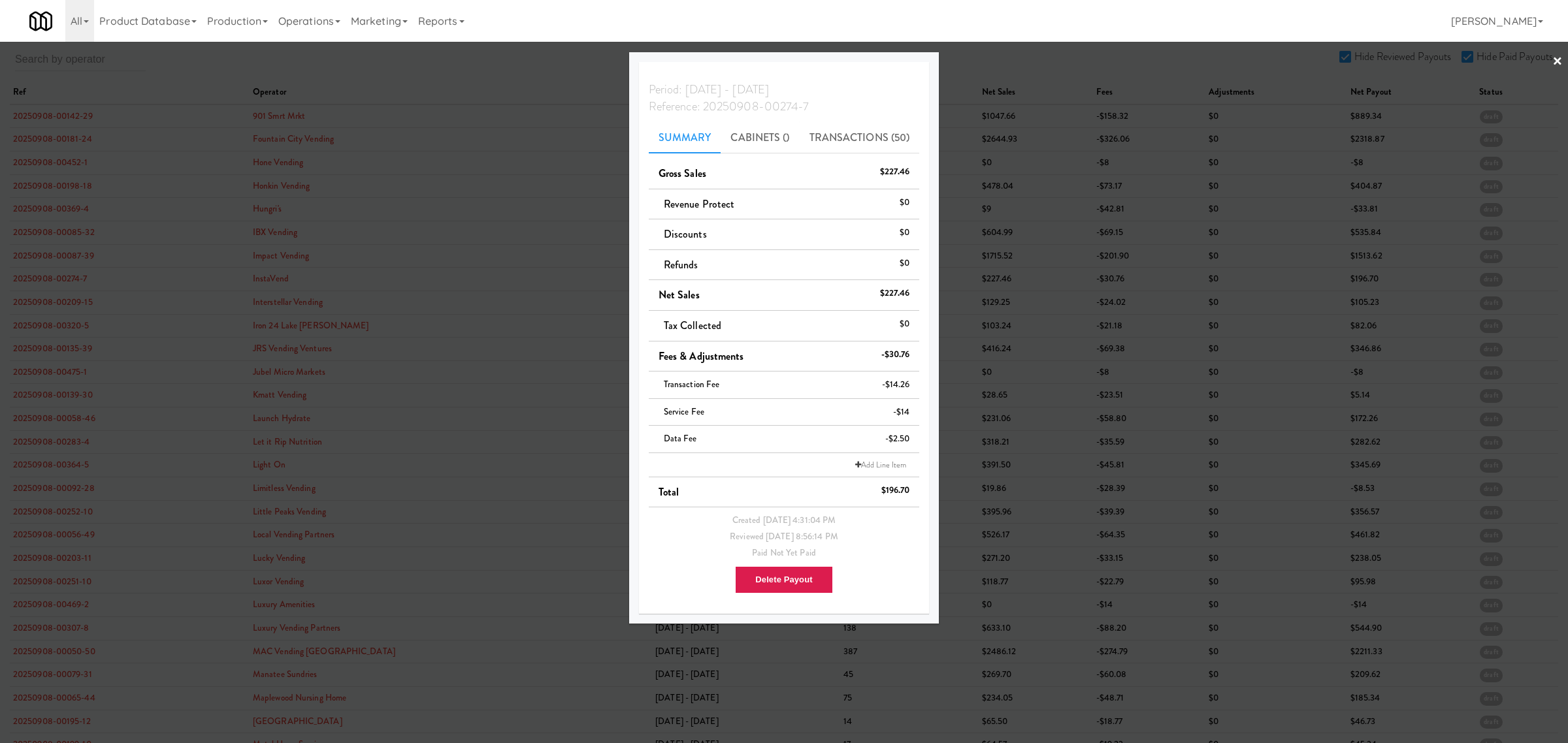
click at [51, 315] on div at bounding box center [784, 372] width 1568 height 743
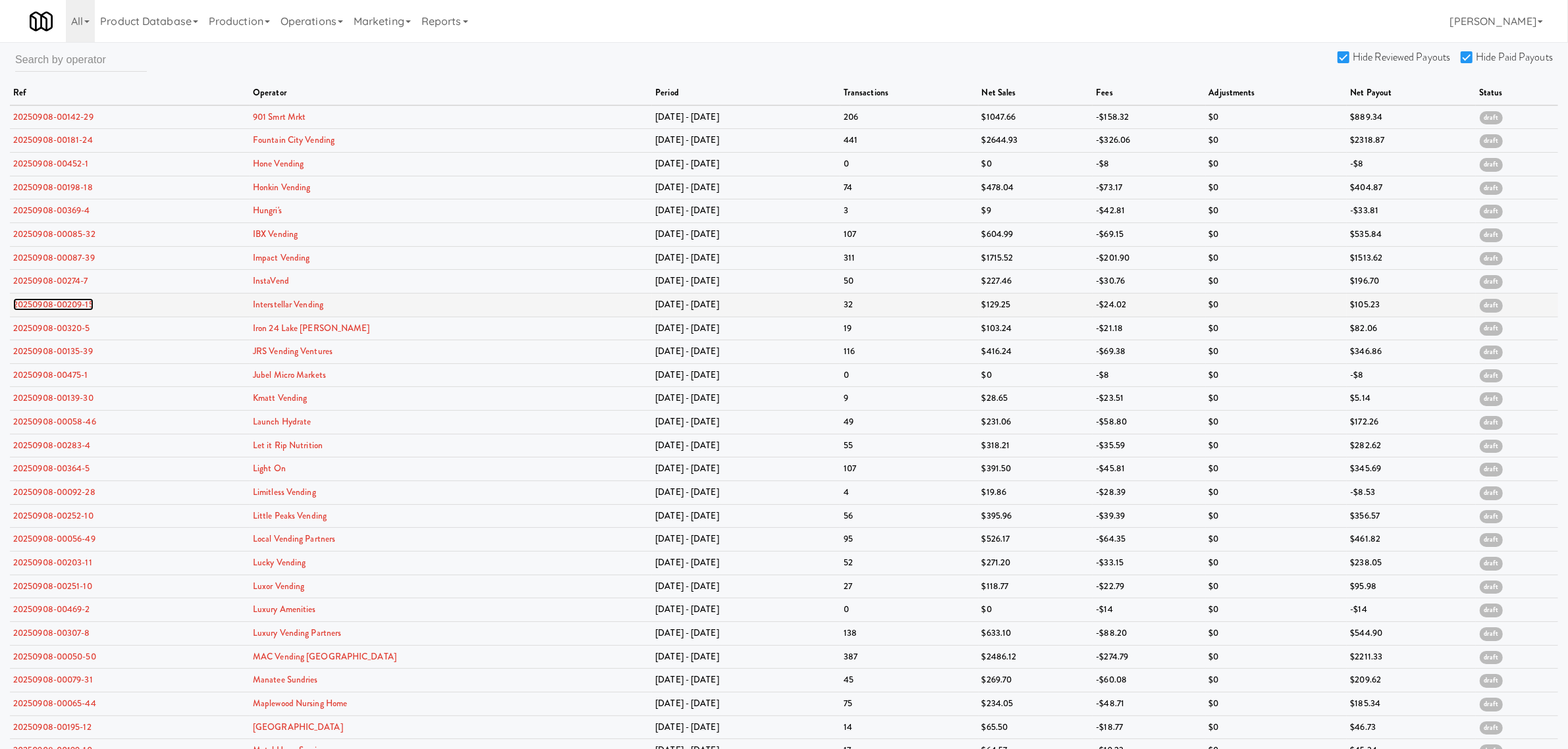
click at [52, 310] on link "20250908-00209-15" at bounding box center [53, 305] width 81 height 13
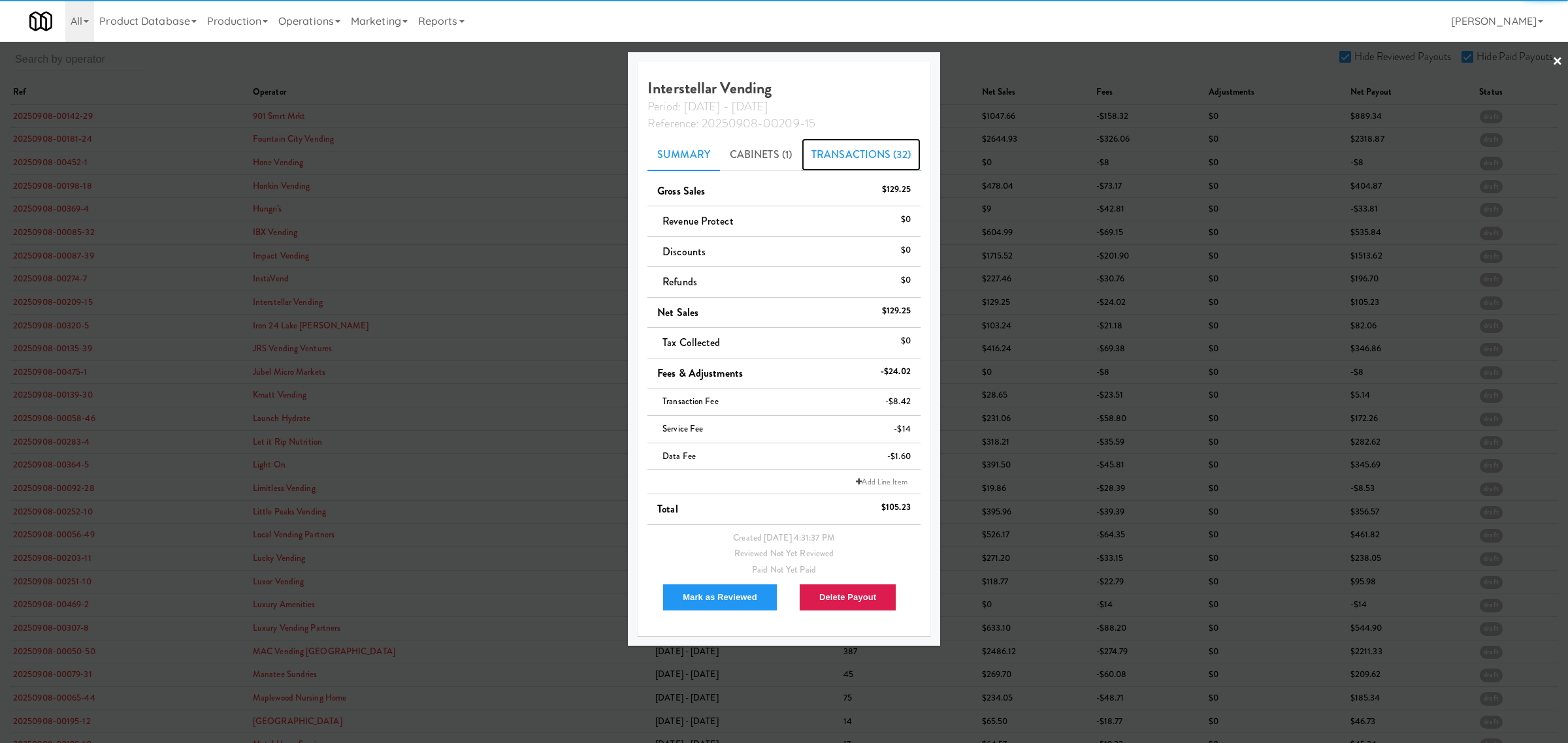
click at [876, 153] on link "Transactions (32)" at bounding box center [861, 154] width 119 height 32
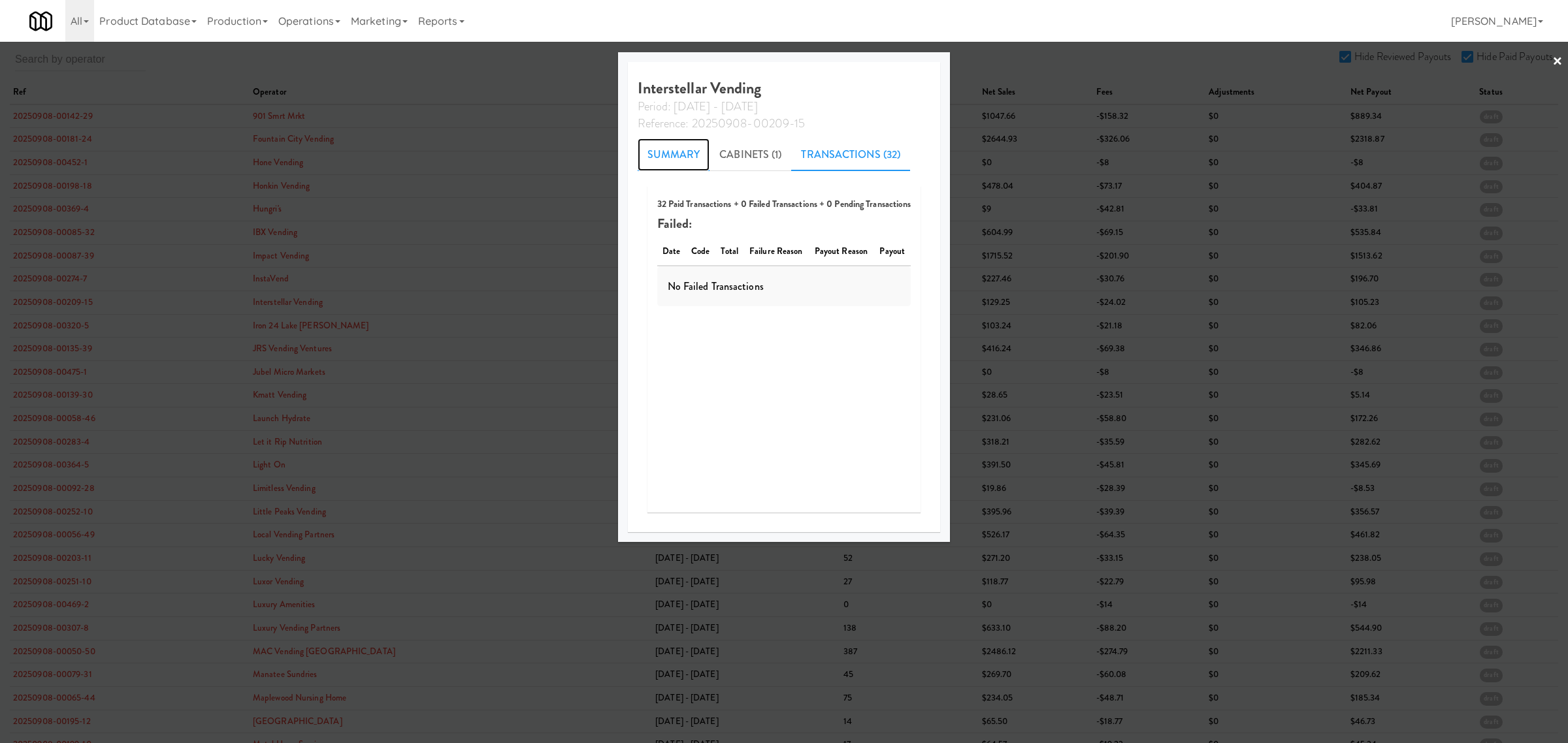
click at [664, 146] on link "Summary" at bounding box center [674, 154] width 72 height 32
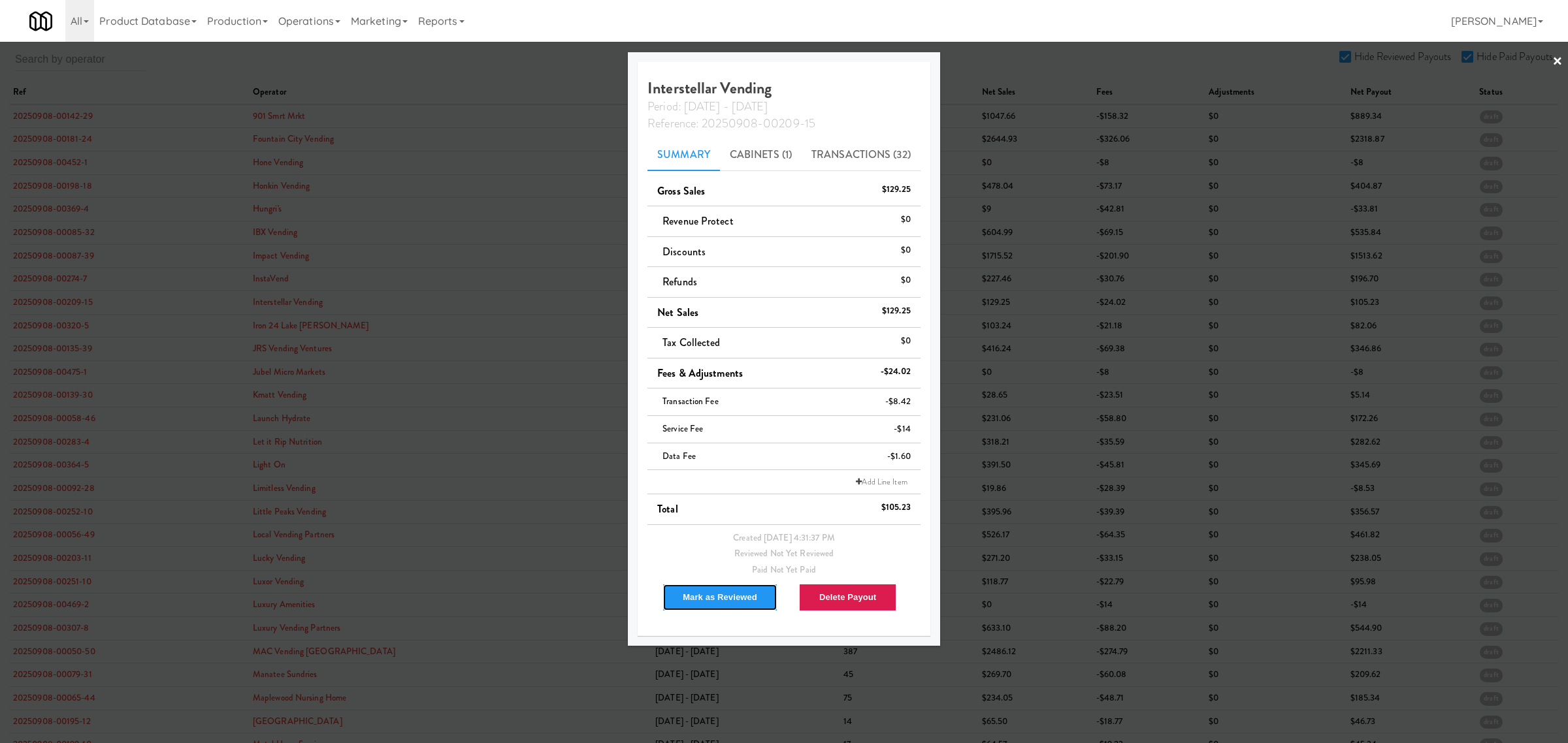
click at [710, 599] on button "Mark as Reviewed" at bounding box center [720, 597] width 115 height 27
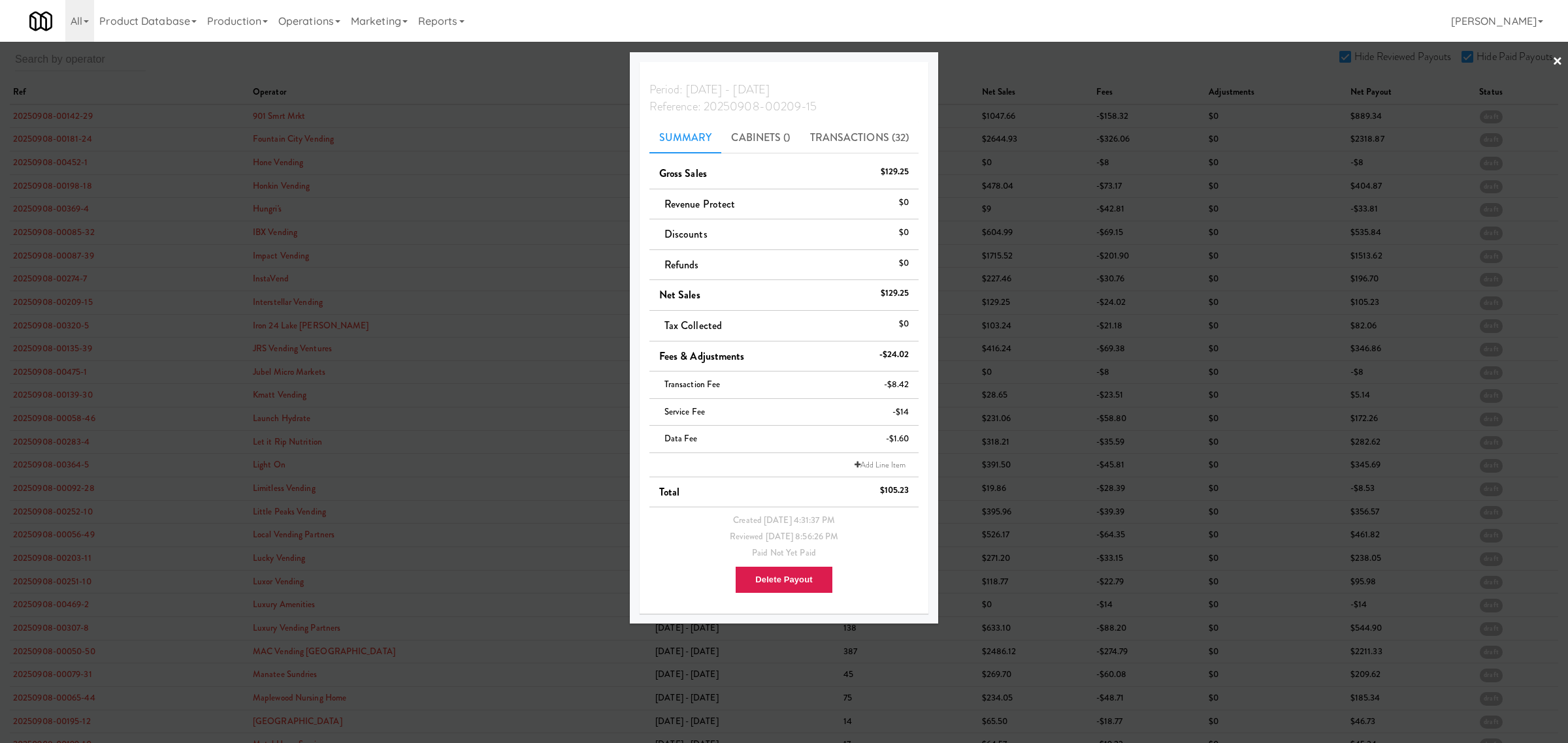
click at [49, 328] on div at bounding box center [784, 372] width 1568 height 743
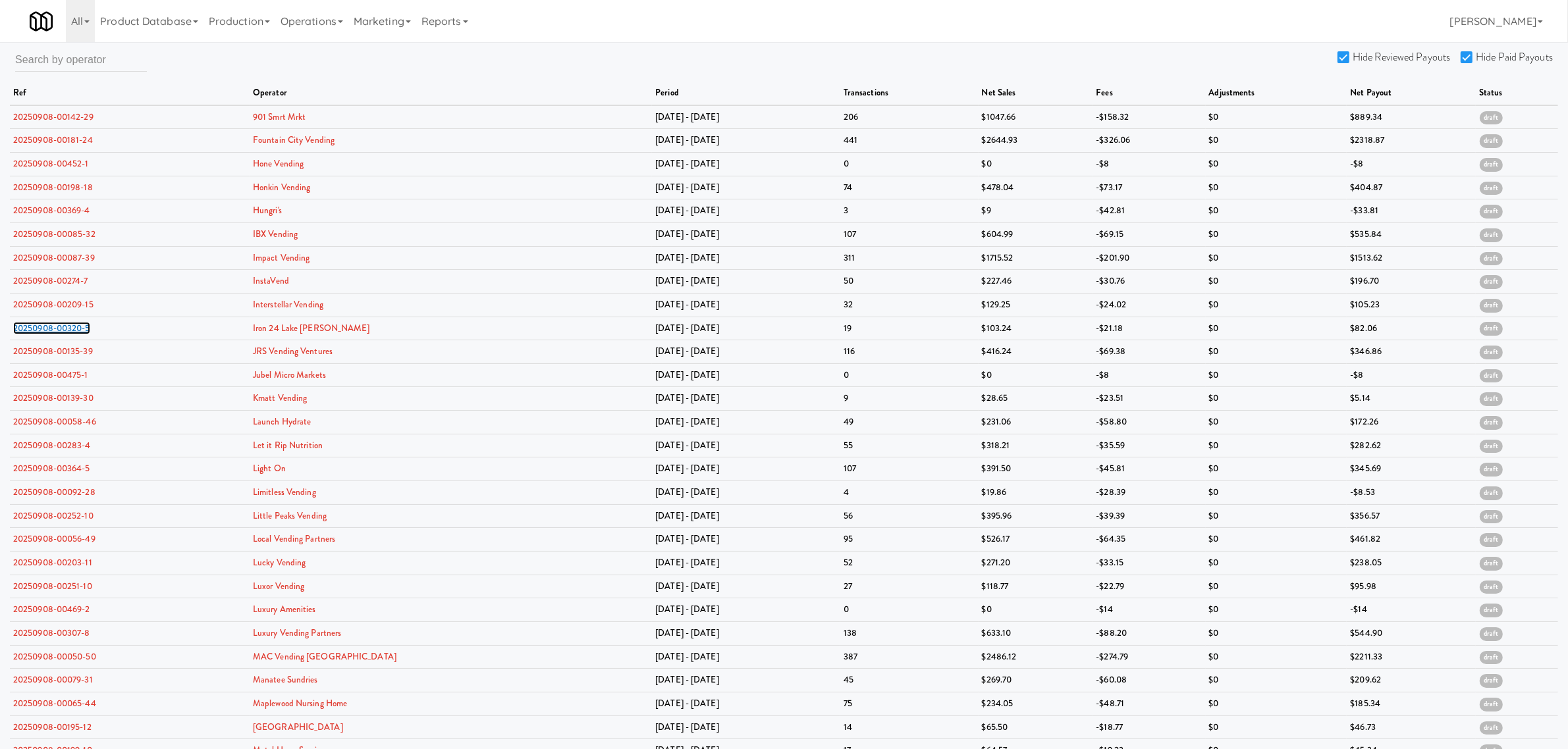
click at [49, 331] on link "20250908-00320-5" at bounding box center [51, 328] width 77 height 13
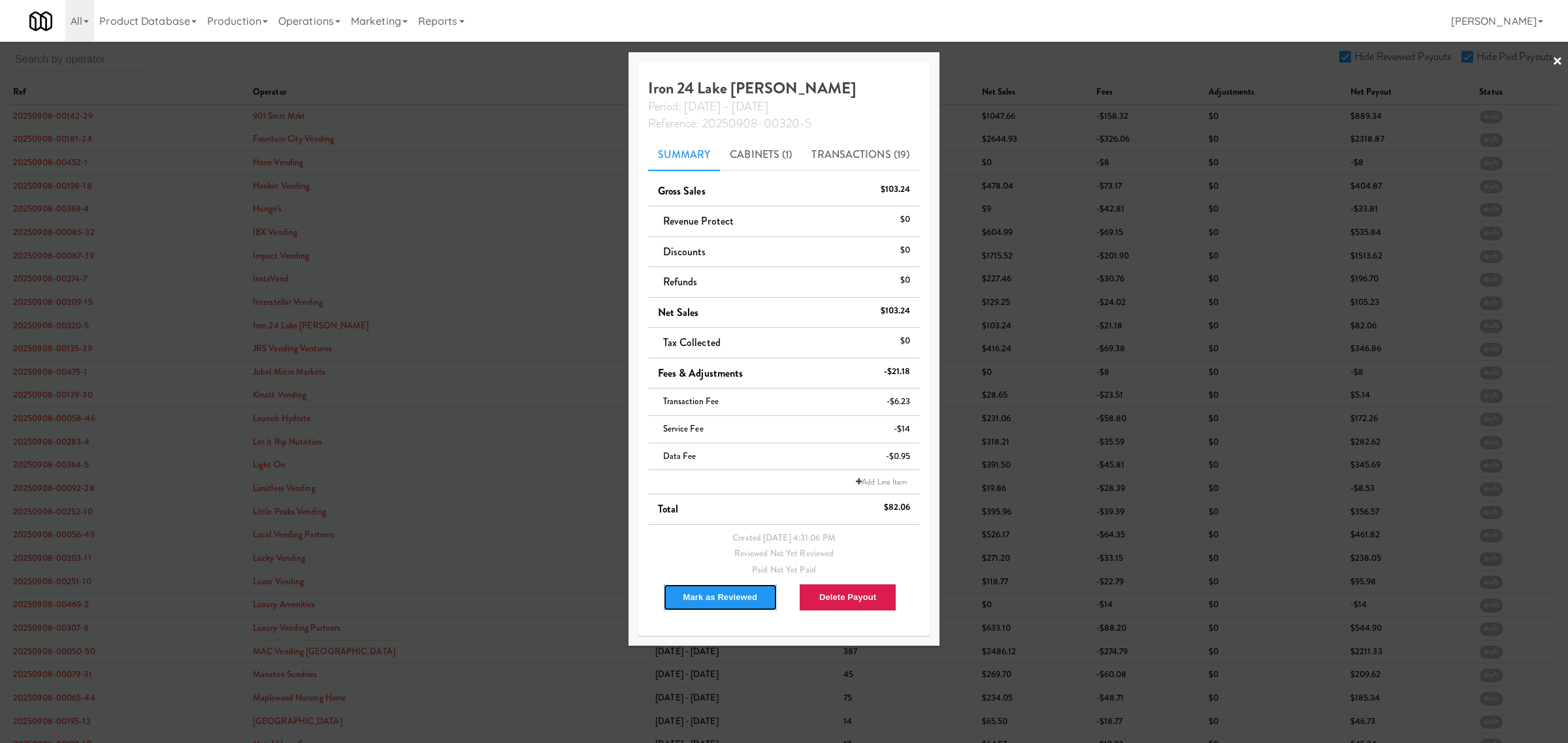
click at [707, 602] on button "Mark as Reviewed" at bounding box center [720, 597] width 115 height 27
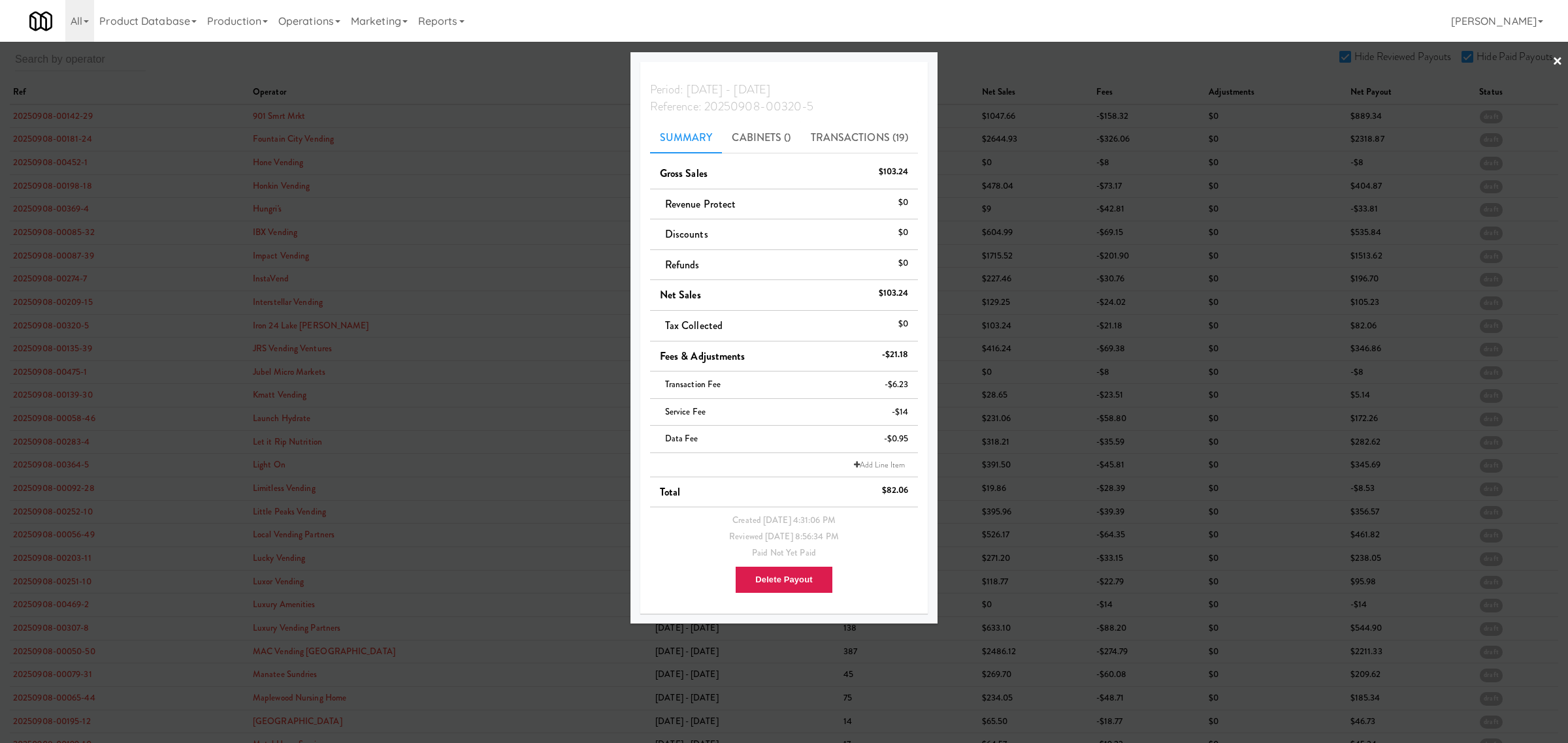
click at [40, 348] on div at bounding box center [784, 372] width 1568 height 743
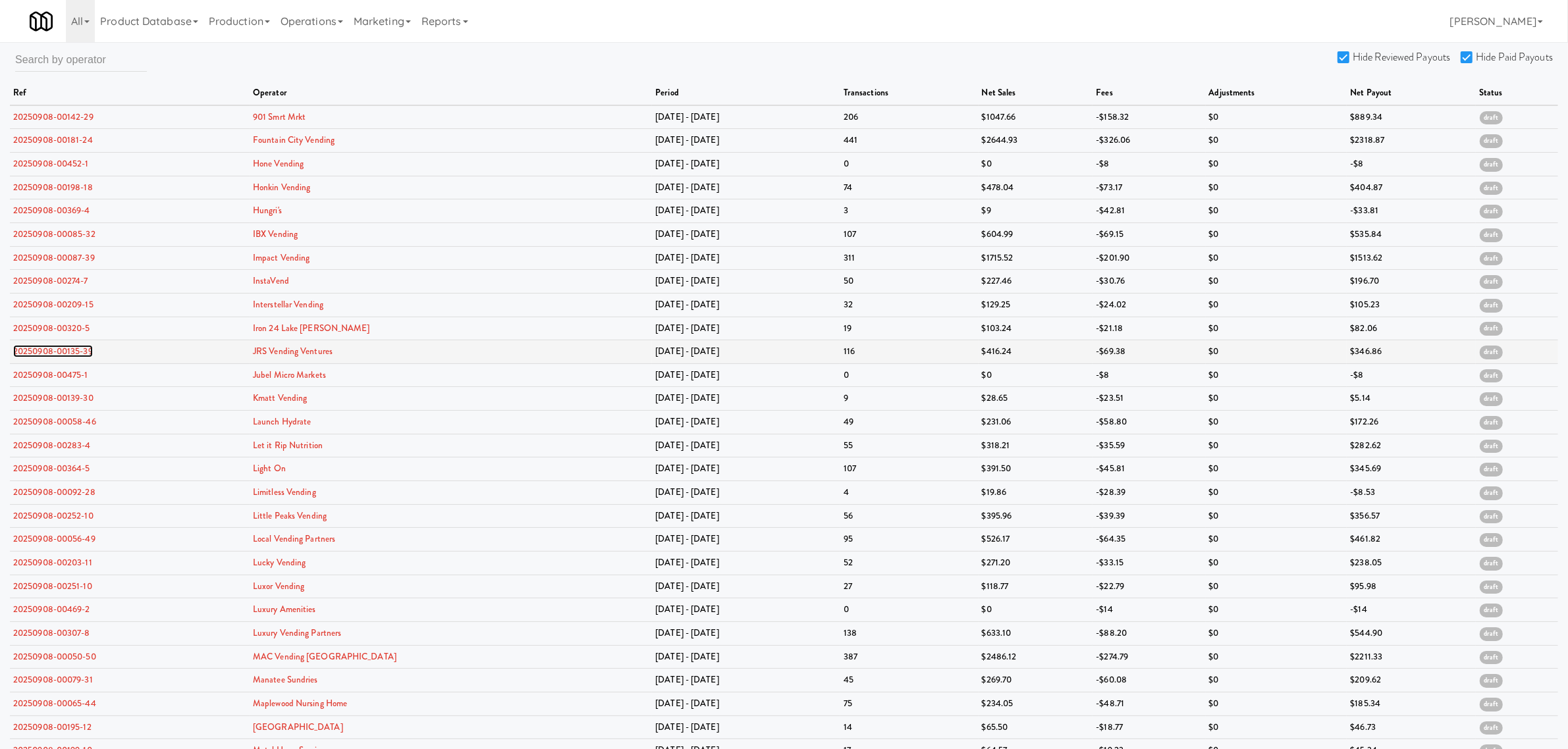
click at [40, 351] on link "20250908-00135-39" at bounding box center [52, 351] width 80 height 13
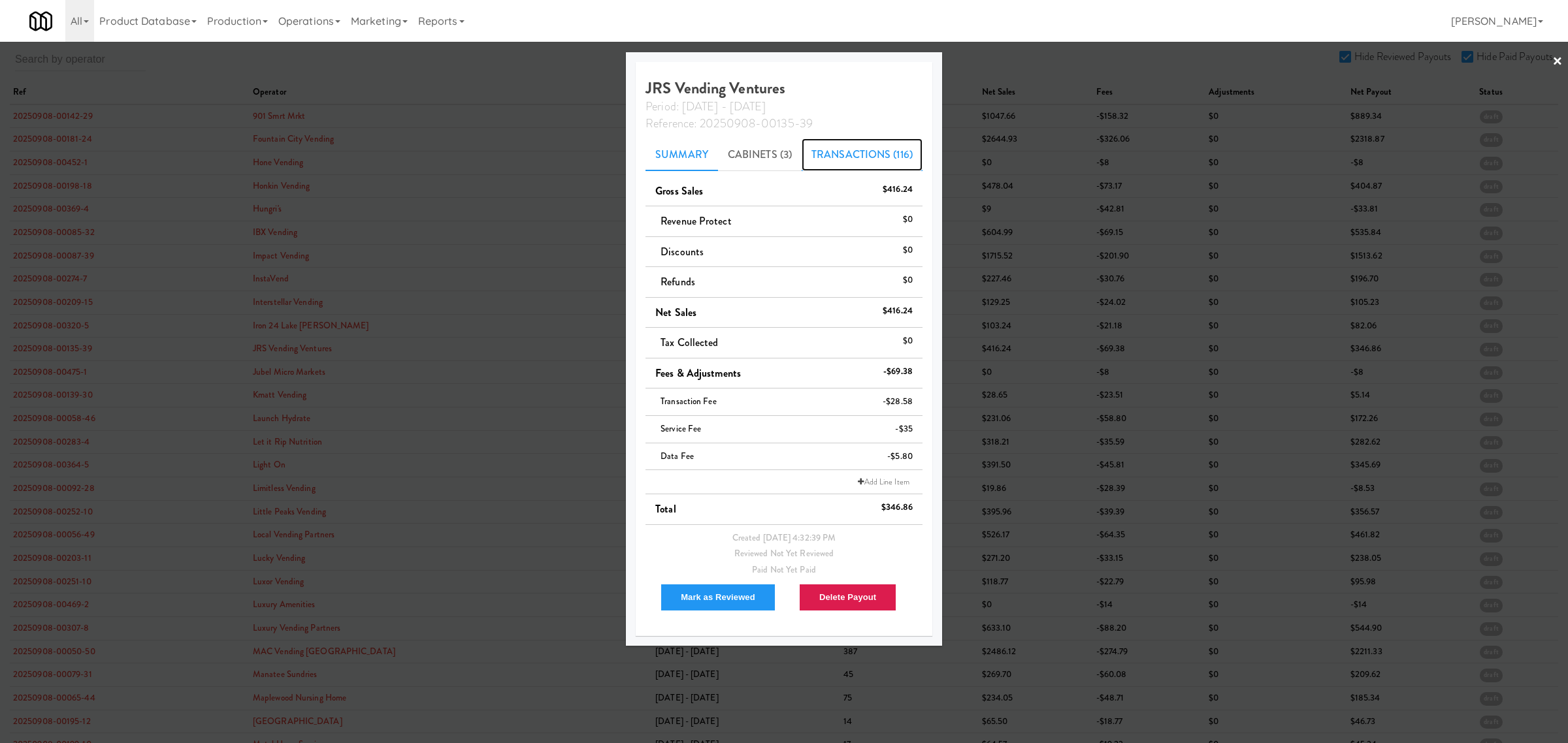
click at [863, 161] on link "Transactions (116)" at bounding box center [862, 154] width 121 height 32
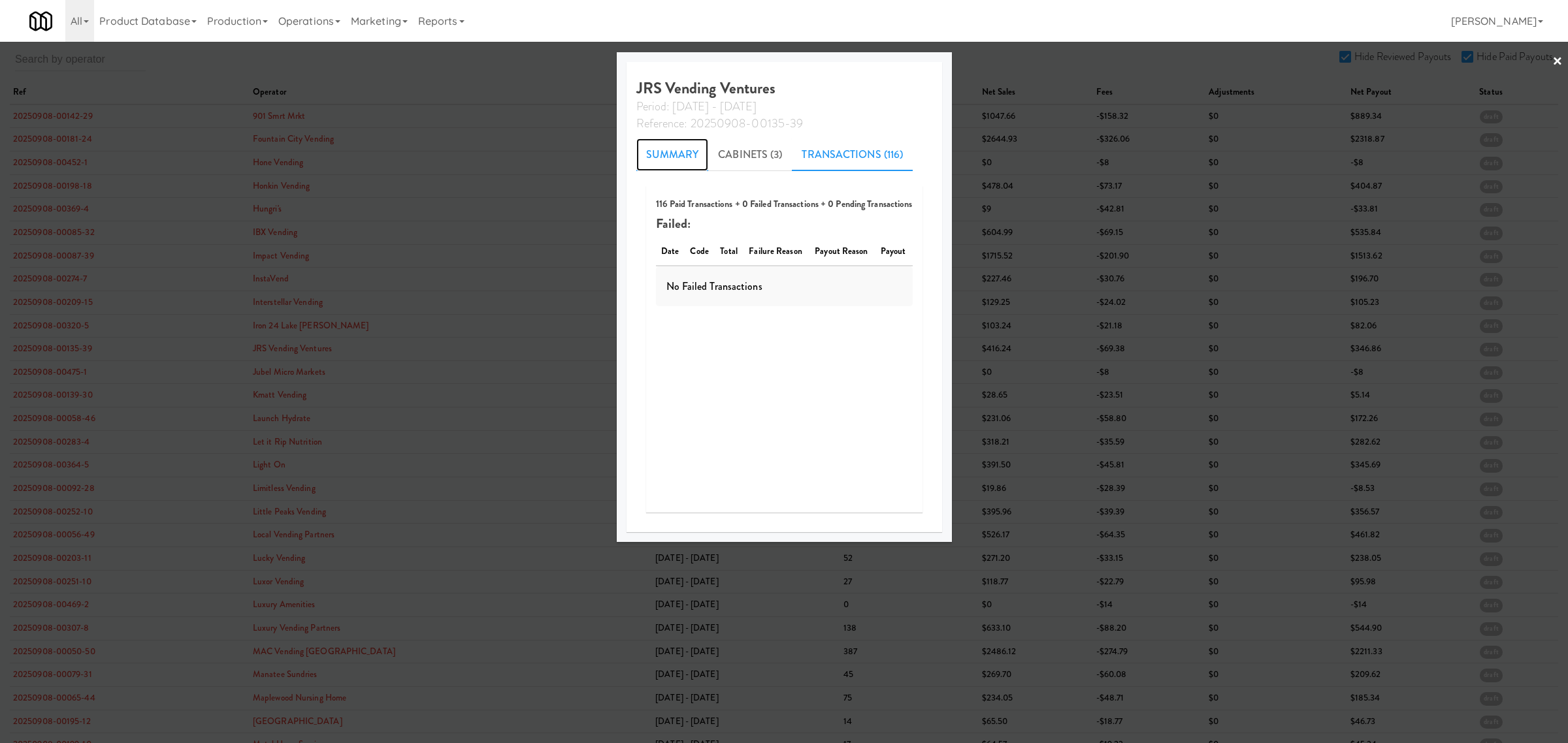
click at [655, 145] on link "Summary" at bounding box center [673, 154] width 72 height 32
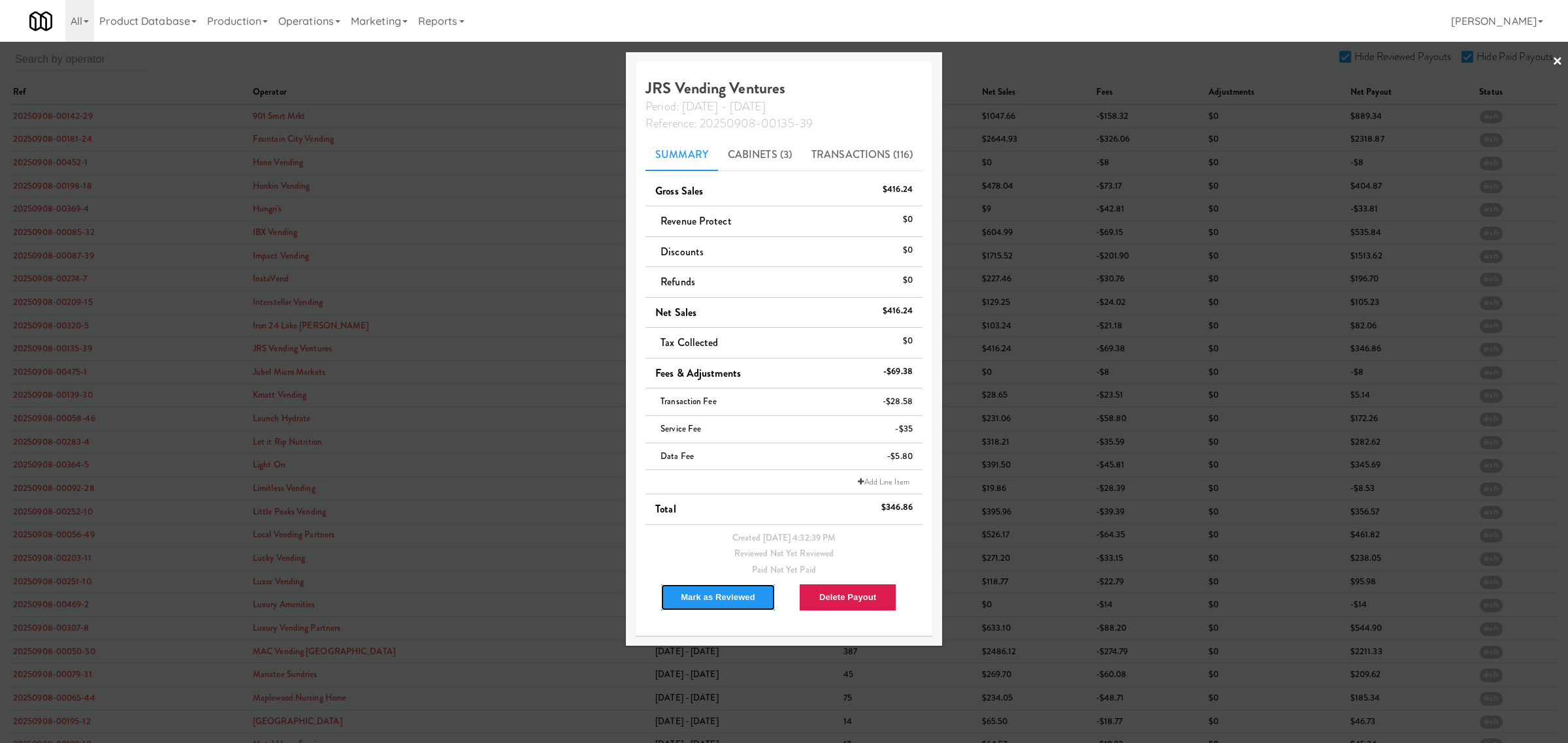
click at [688, 599] on button "Mark as Reviewed" at bounding box center [719, 597] width 115 height 27
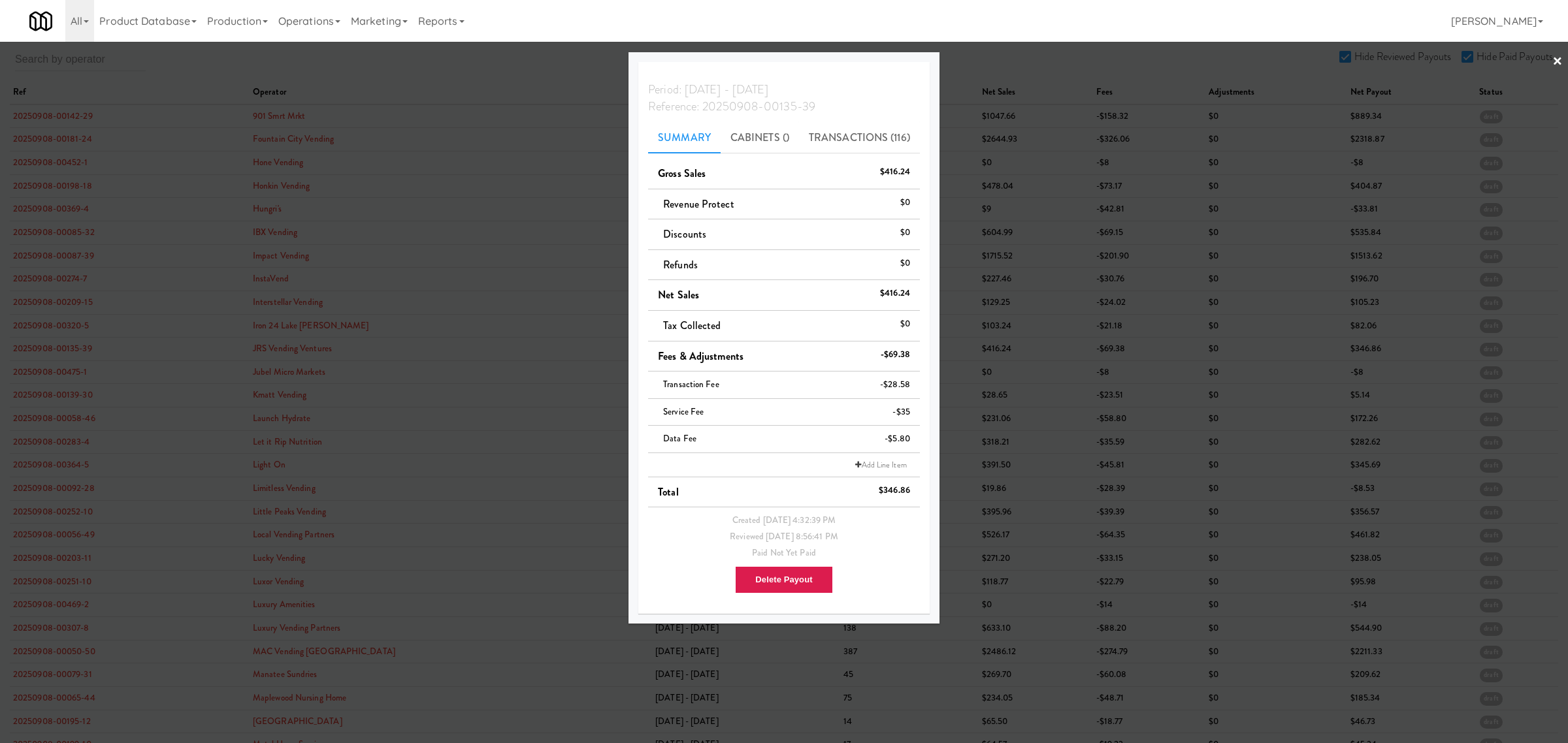
click at [66, 375] on div at bounding box center [784, 372] width 1568 height 743
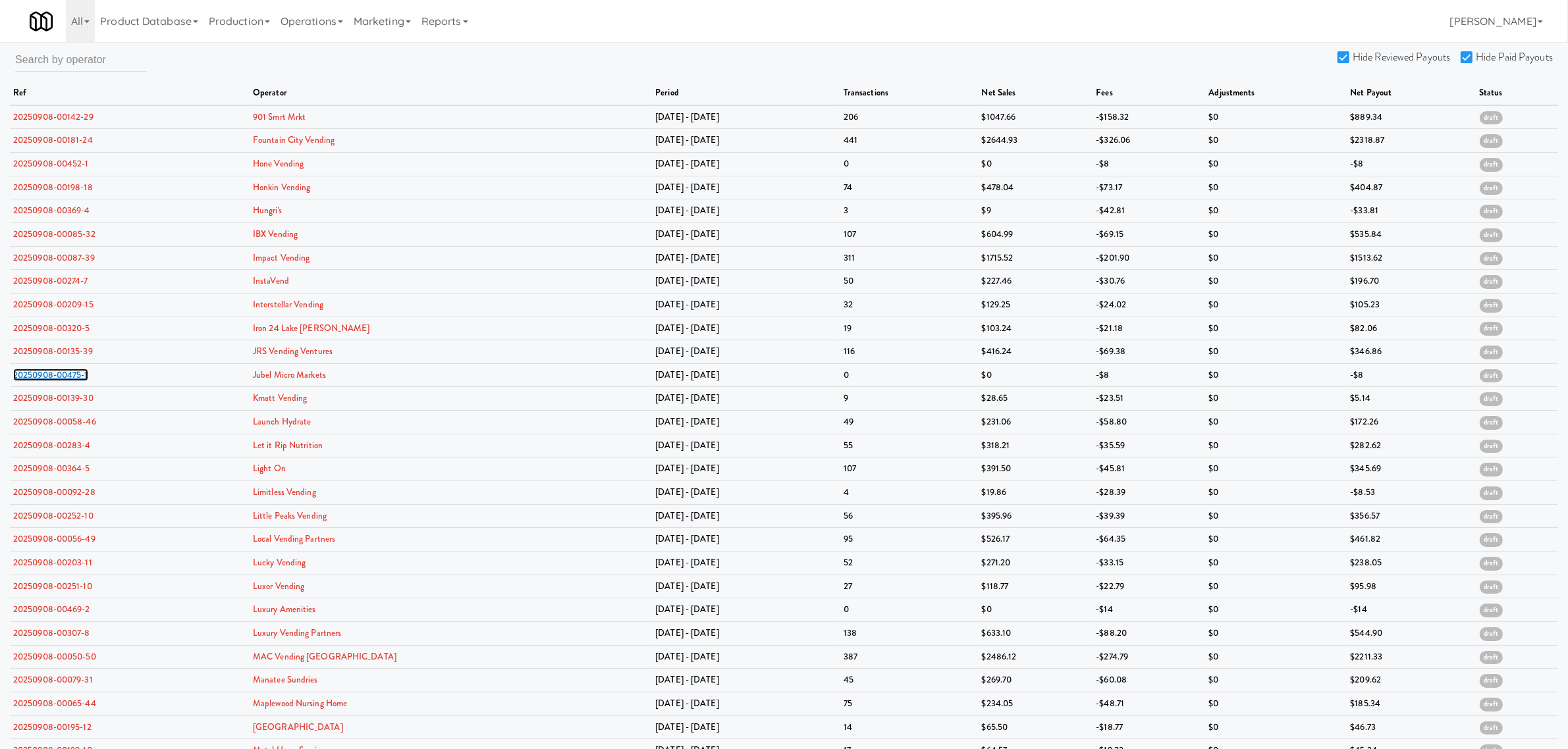
click at [67, 378] on link "20250908-00475-1" at bounding box center [50, 374] width 75 height 13
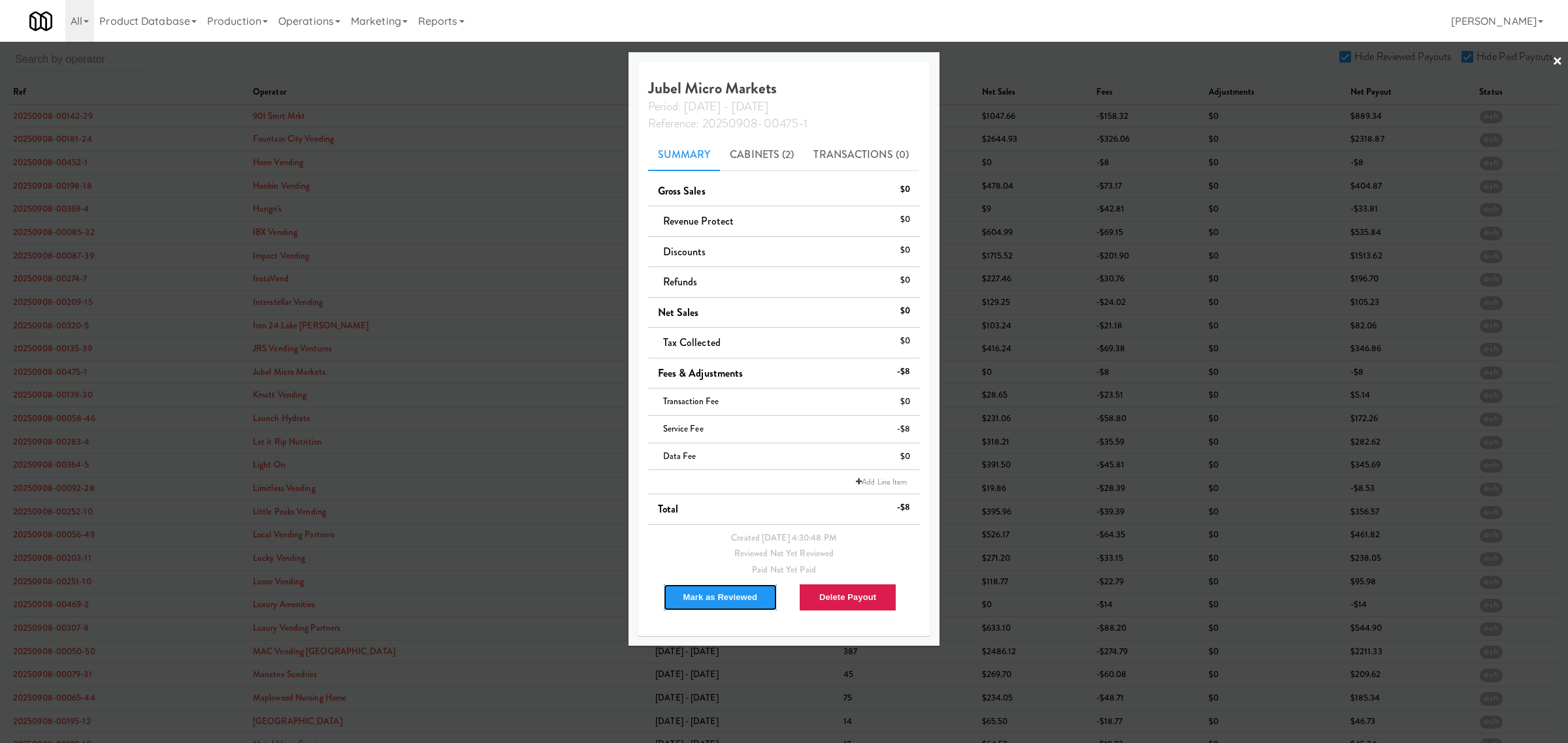
click at [713, 590] on button "Mark as Reviewed" at bounding box center [720, 597] width 115 height 27
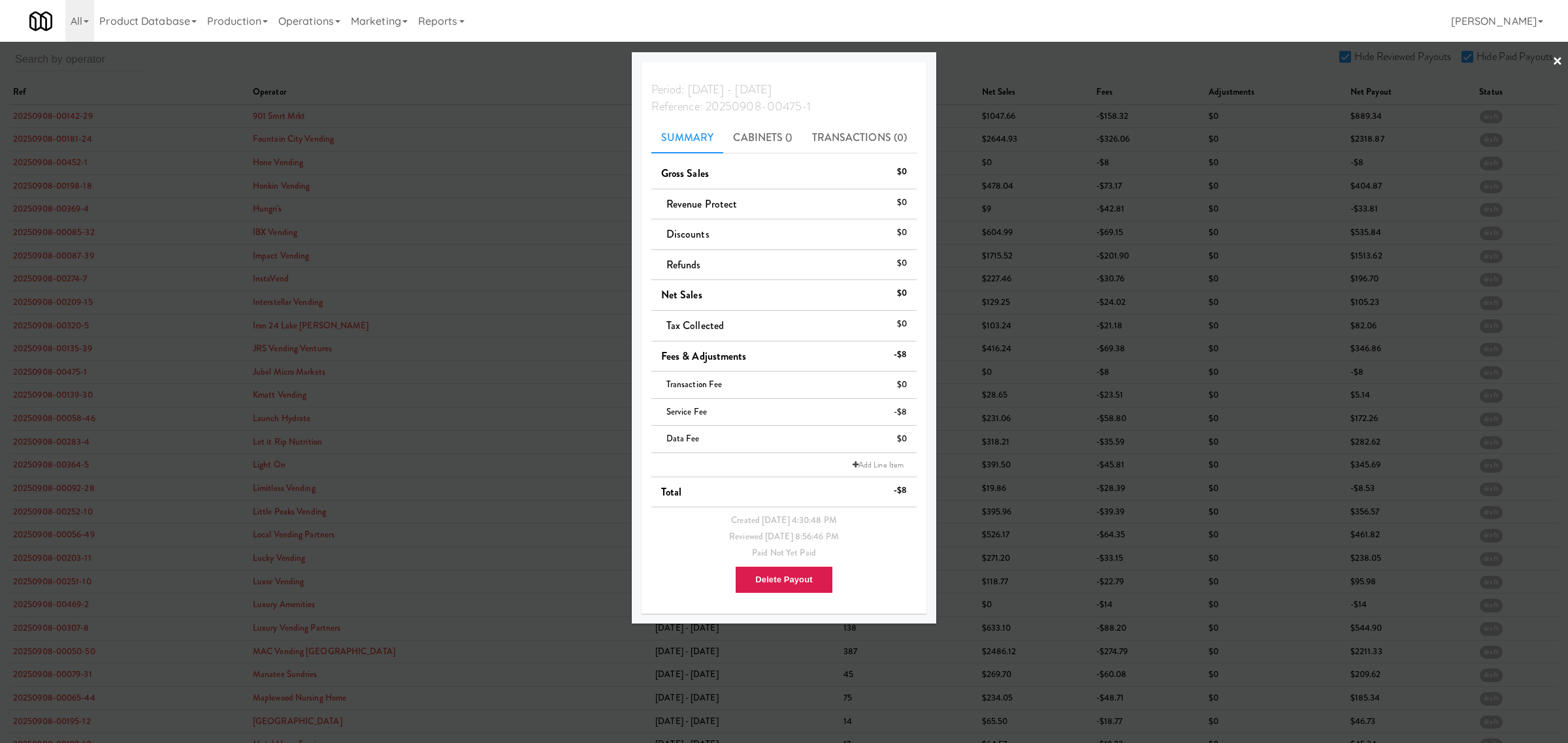
click at [70, 395] on div at bounding box center [784, 372] width 1568 height 743
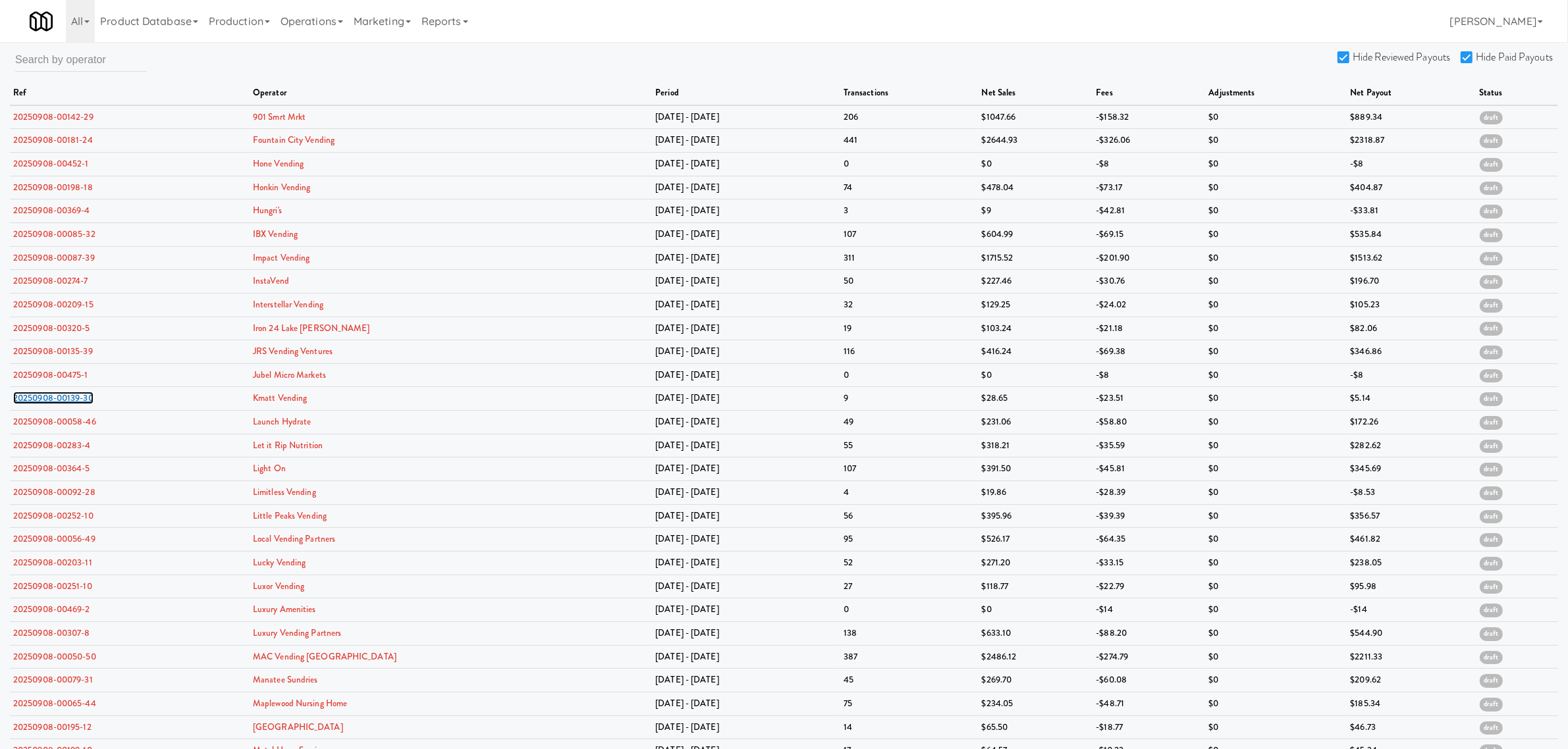
click at [71, 398] on link "20250908-00139-30" at bounding box center [53, 398] width 81 height 13
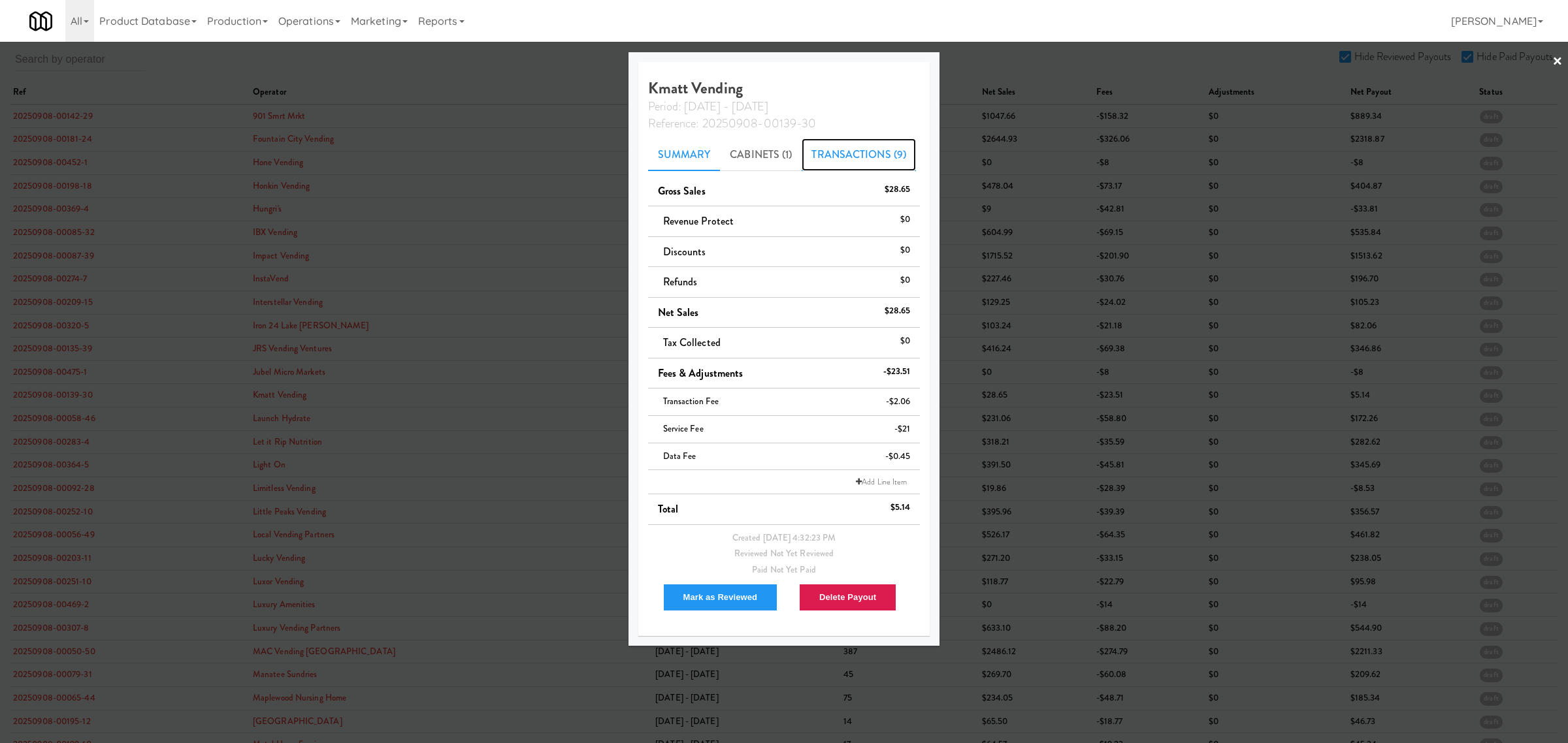
click at [863, 155] on link "Transactions (9)" at bounding box center [858, 154] width 114 height 32
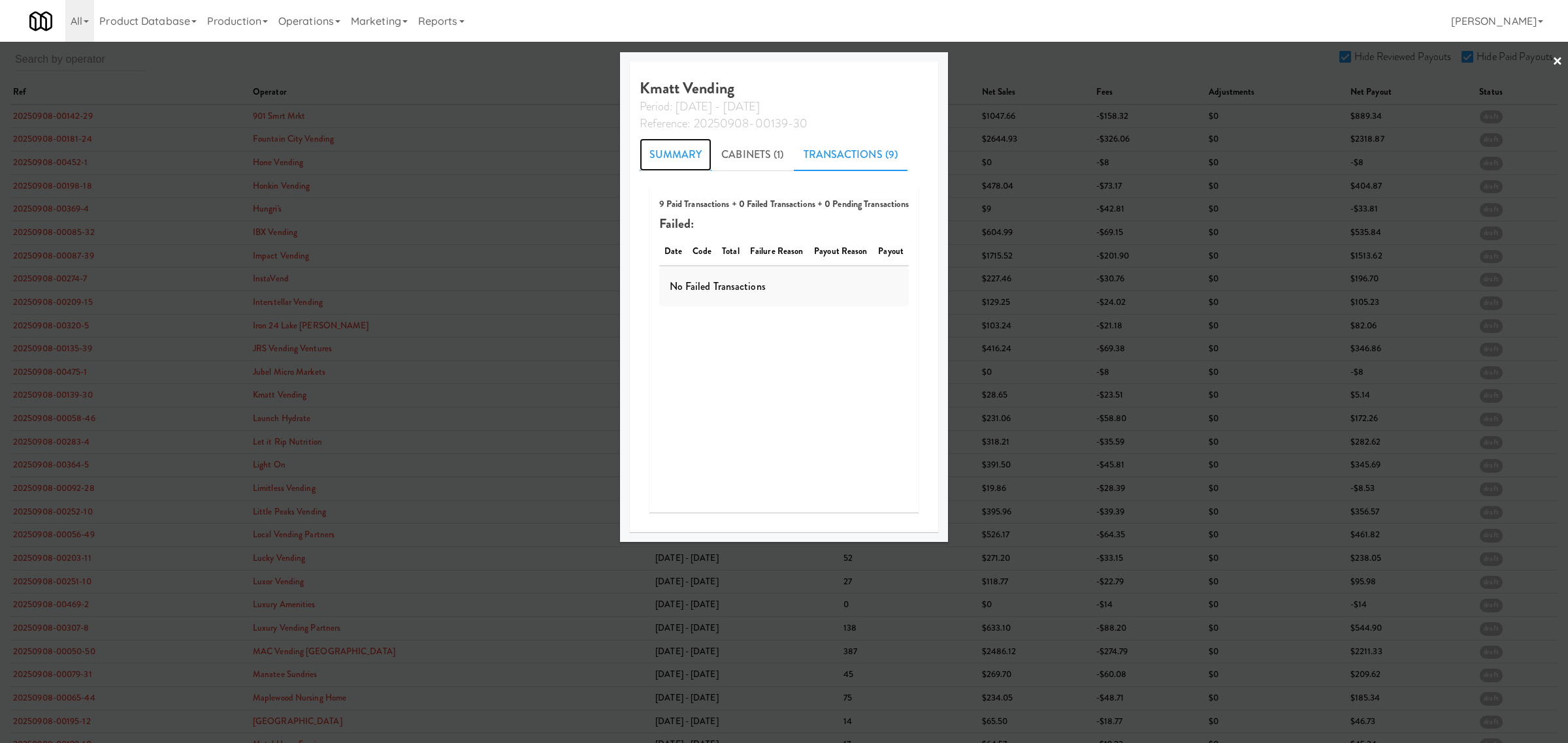
click at [684, 153] on link "Summary" at bounding box center [675, 154] width 72 height 32
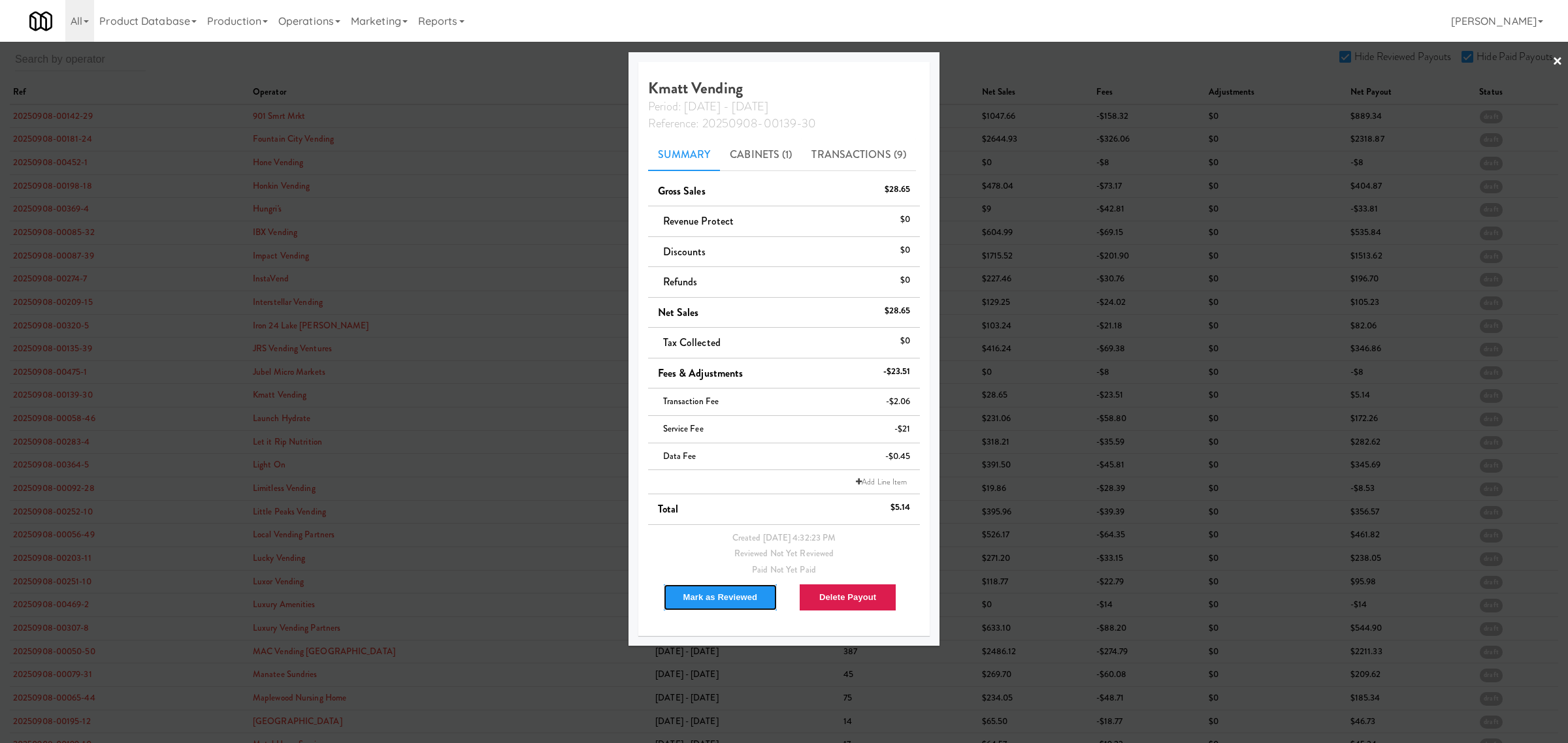
click at [698, 595] on button "Mark as Reviewed" at bounding box center [720, 597] width 115 height 27
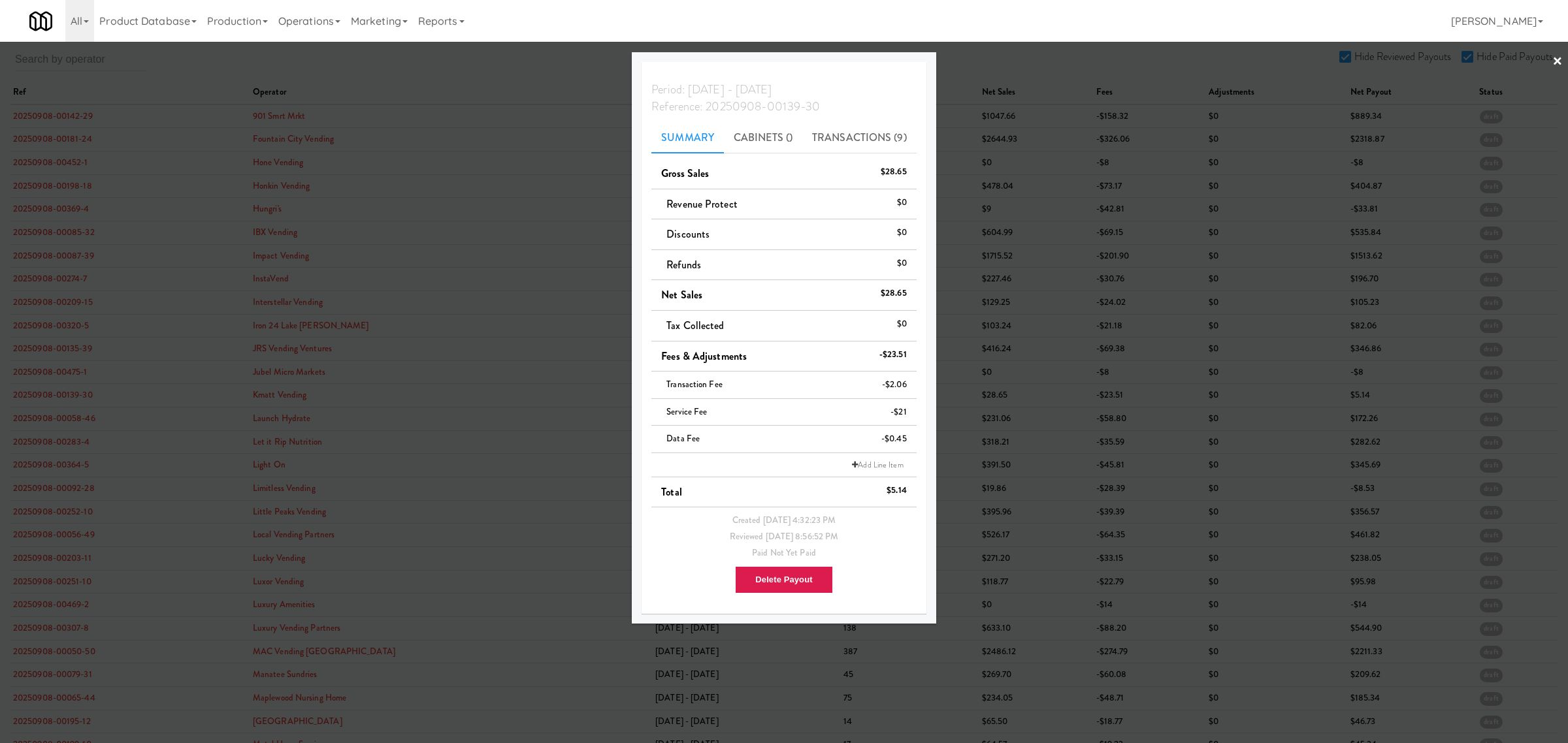
click at [56, 428] on div at bounding box center [784, 372] width 1568 height 743
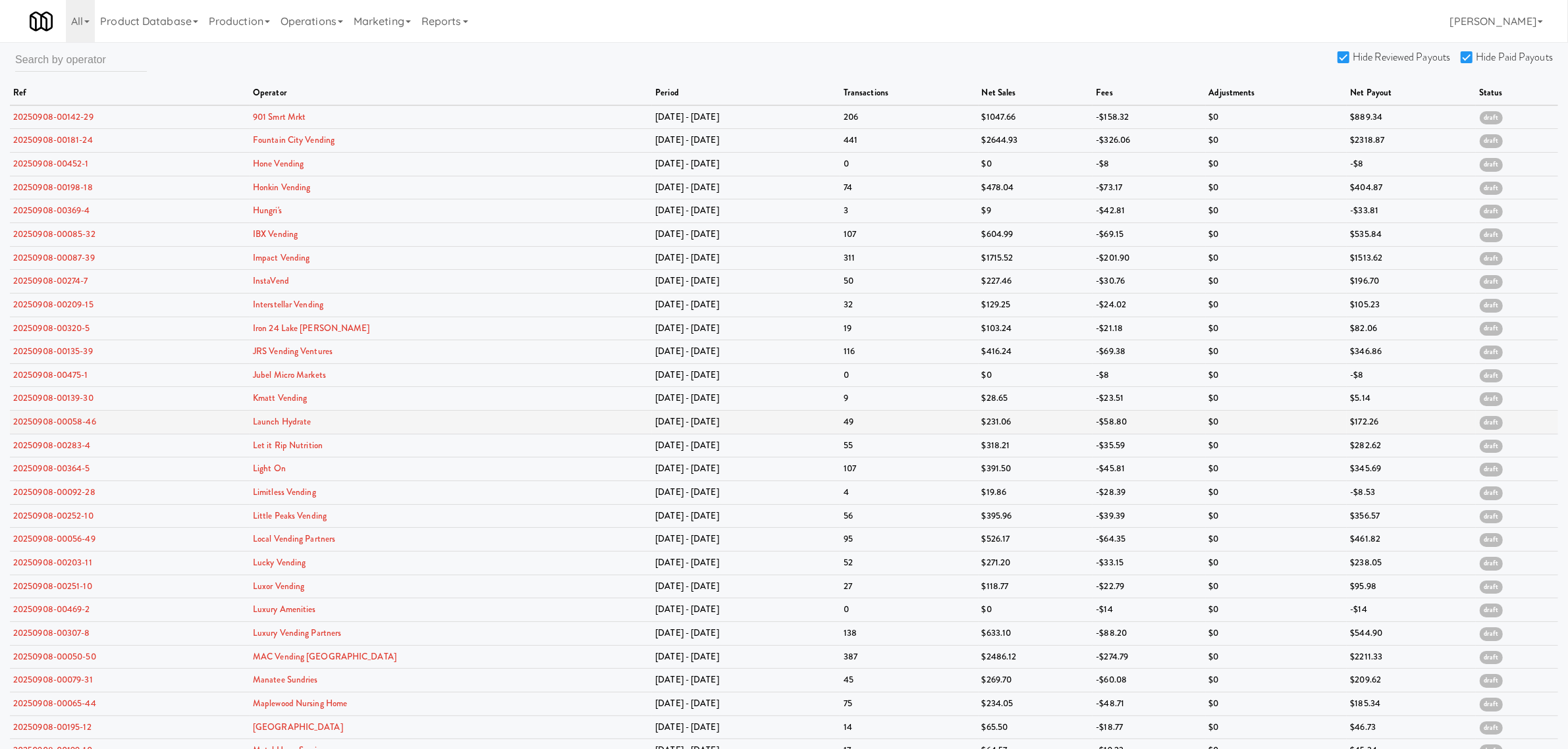
click at [62, 419] on td "20250908-00058-46" at bounding box center [129, 423] width 239 height 24
click at [64, 424] on link "20250908-00058-46" at bounding box center [54, 422] width 83 height 13
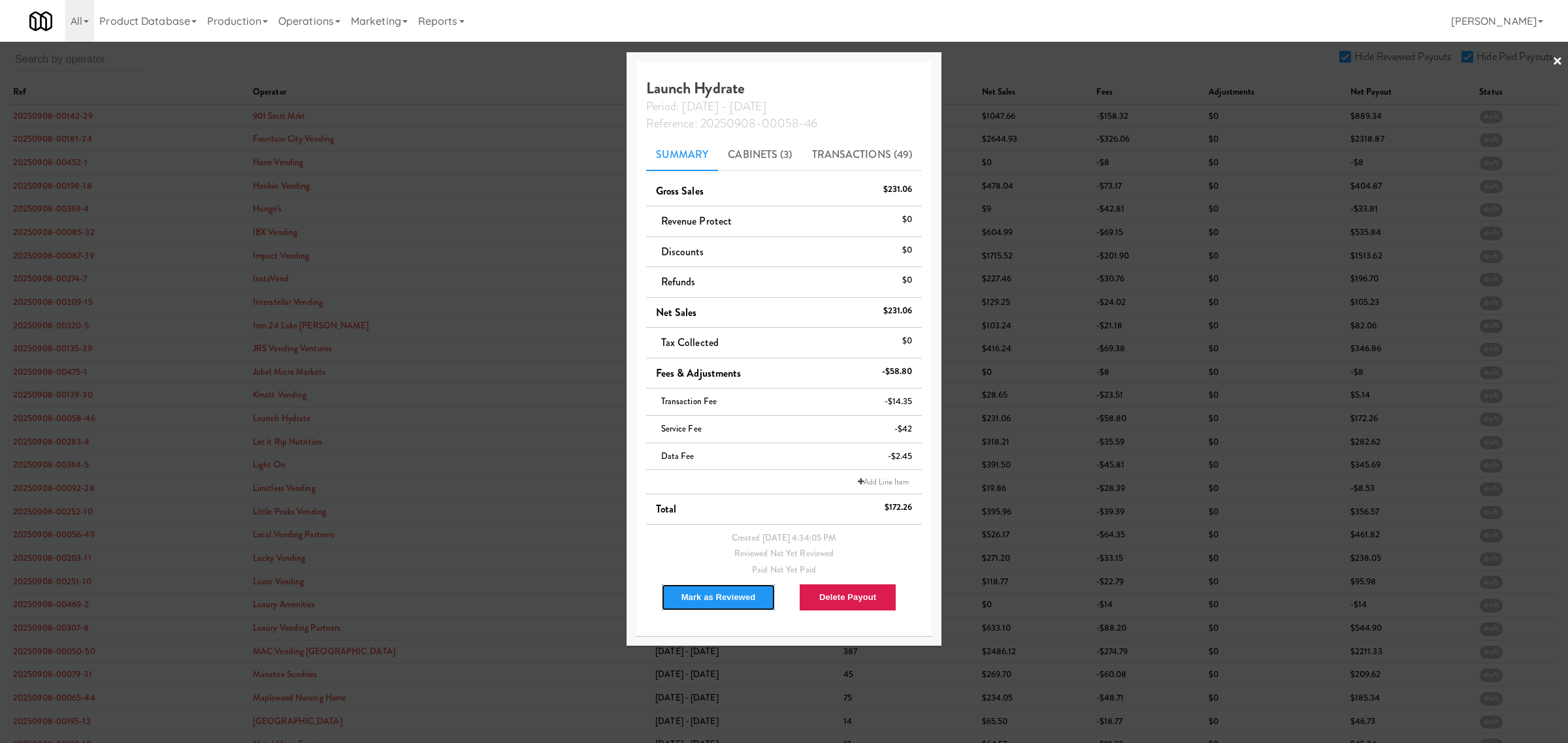
click at [719, 609] on button "Mark as Reviewed" at bounding box center [719, 597] width 115 height 27
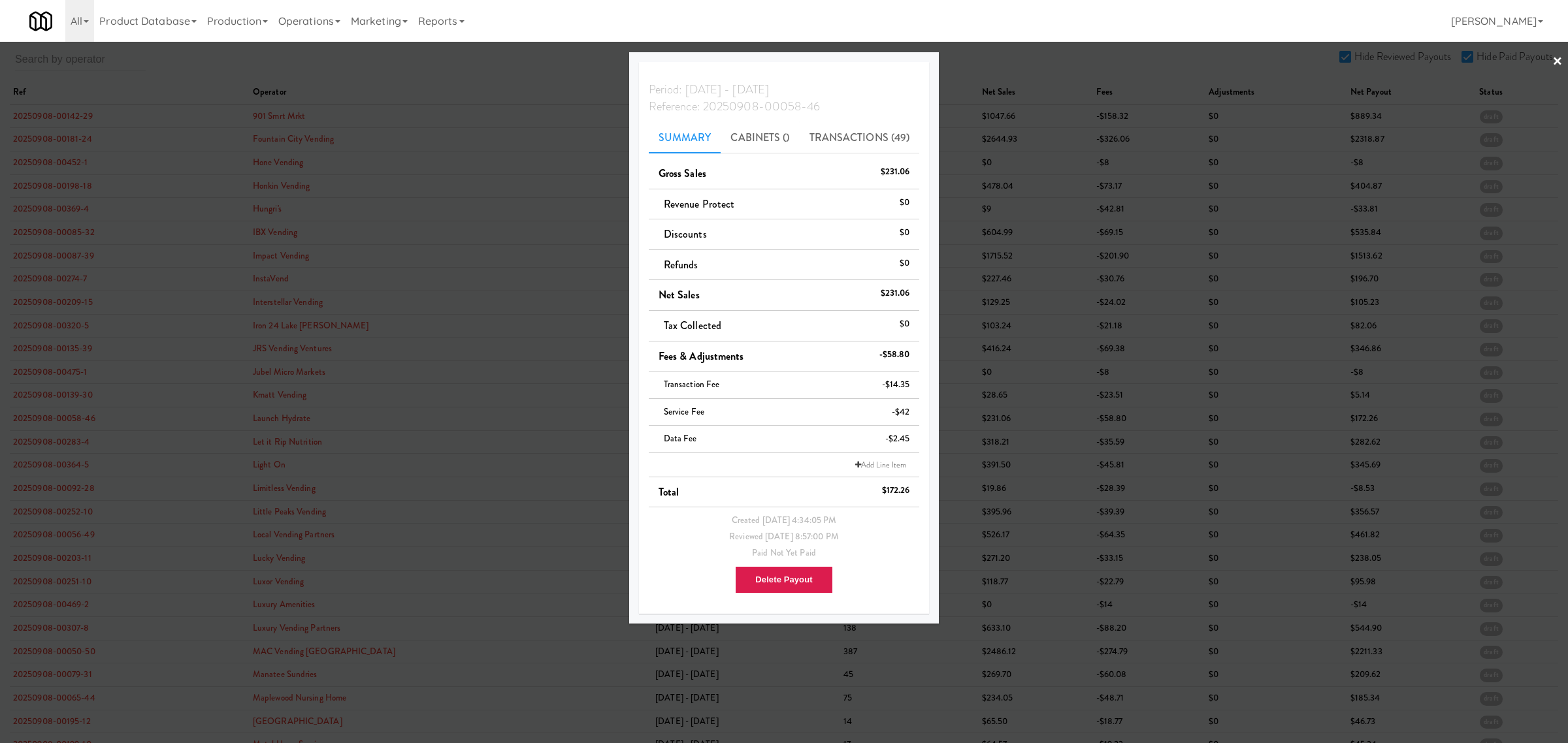
click at [78, 442] on div at bounding box center [784, 372] width 1568 height 743
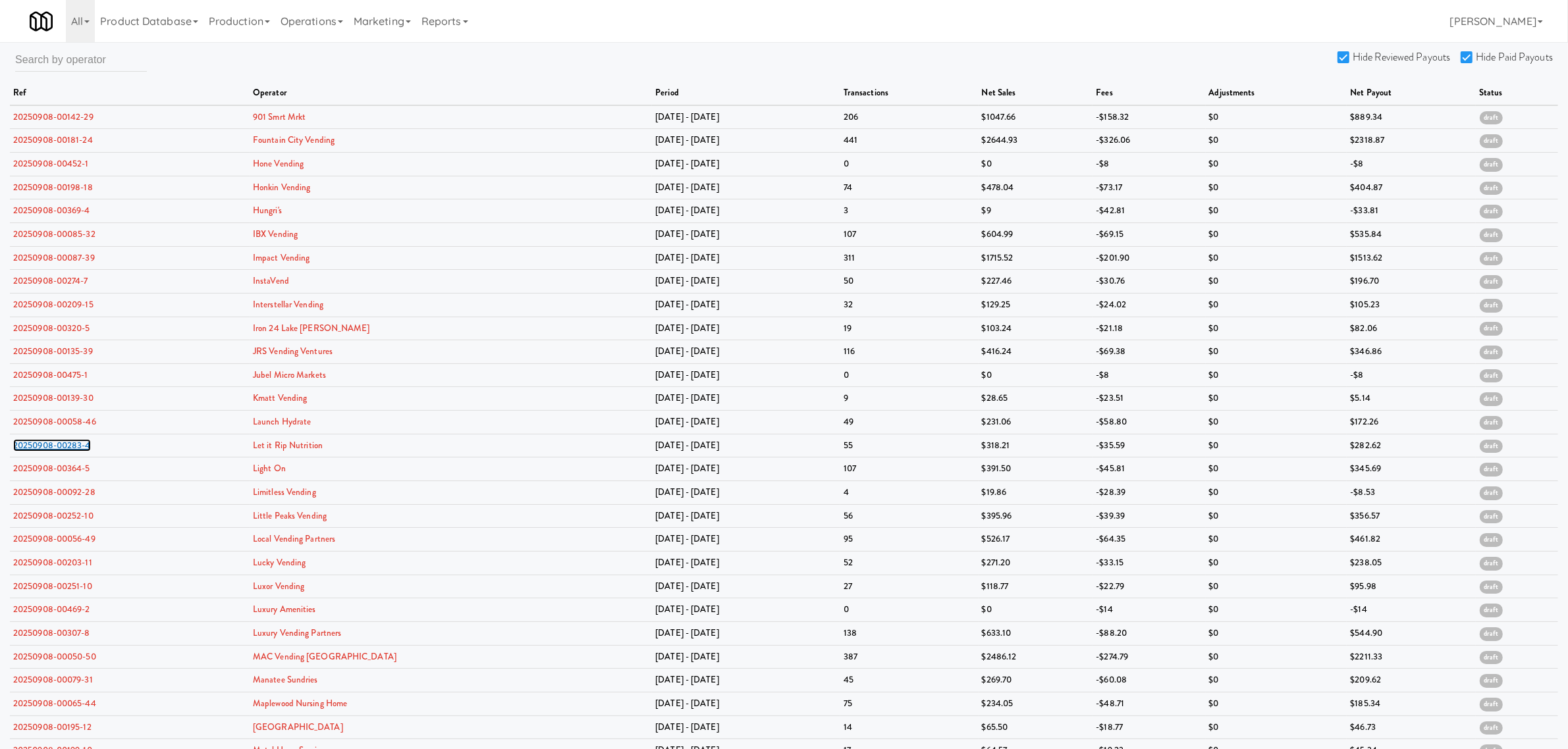
click at [79, 445] on link "20250908-00283-4" at bounding box center [51, 445] width 78 height 13
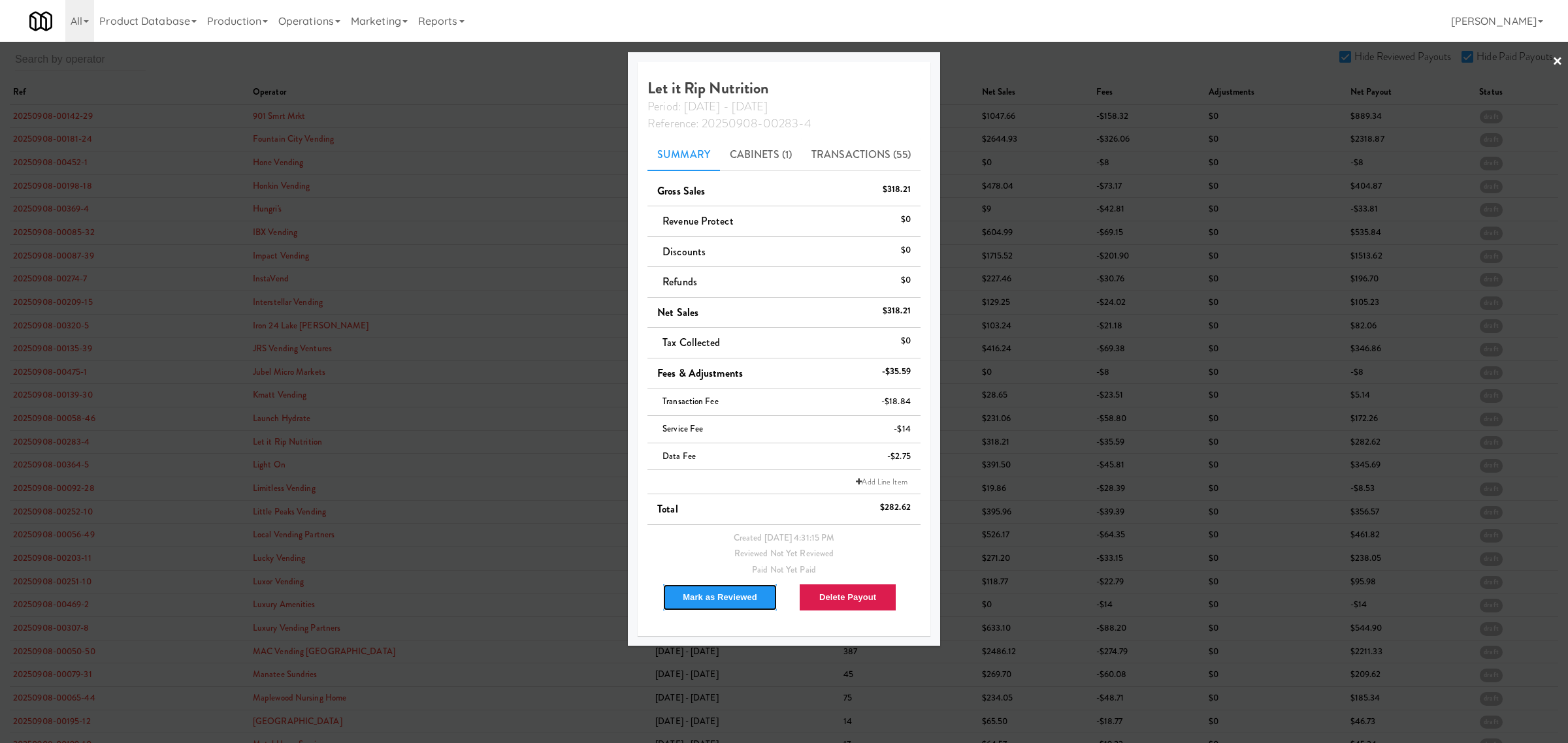
click at [707, 596] on button "Mark as Reviewed" at bounding box center [720, 597] width 115 height 27
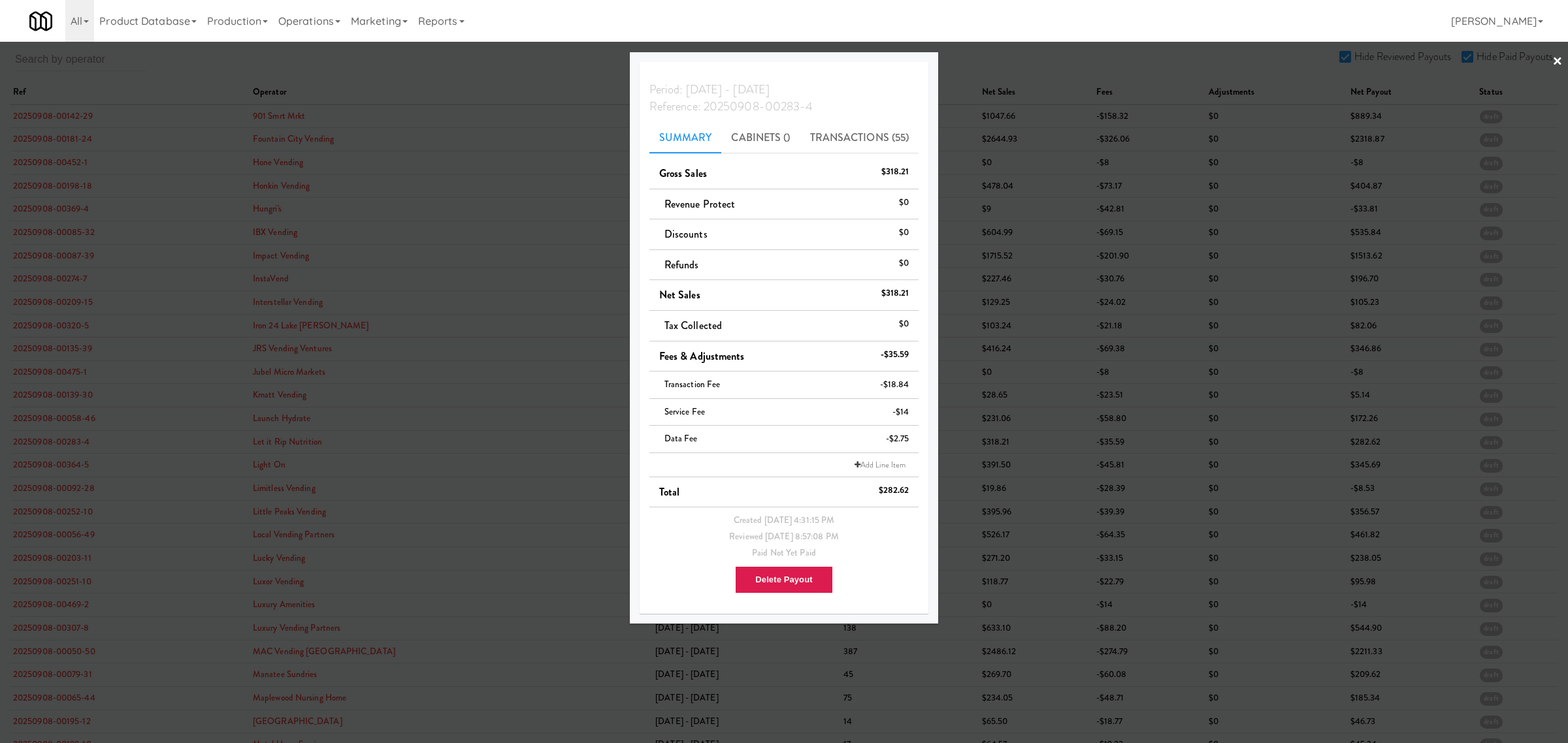
click at [46, 495] on div at bounding box center [784, 372] width 1568 height 743
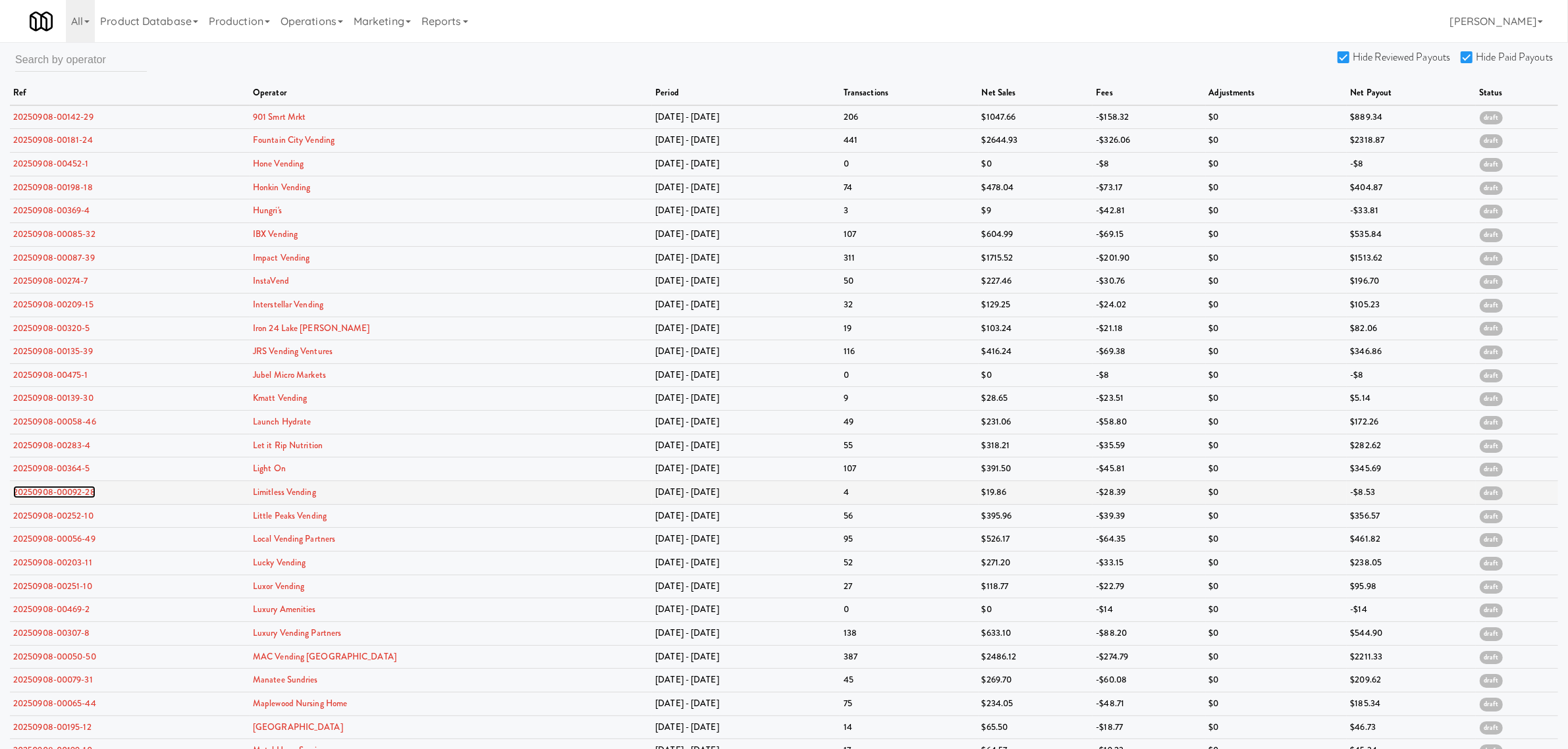
click at [46, 499] on link "20250908-00092-28" at bounding box center [54, 492] width 83 height 13
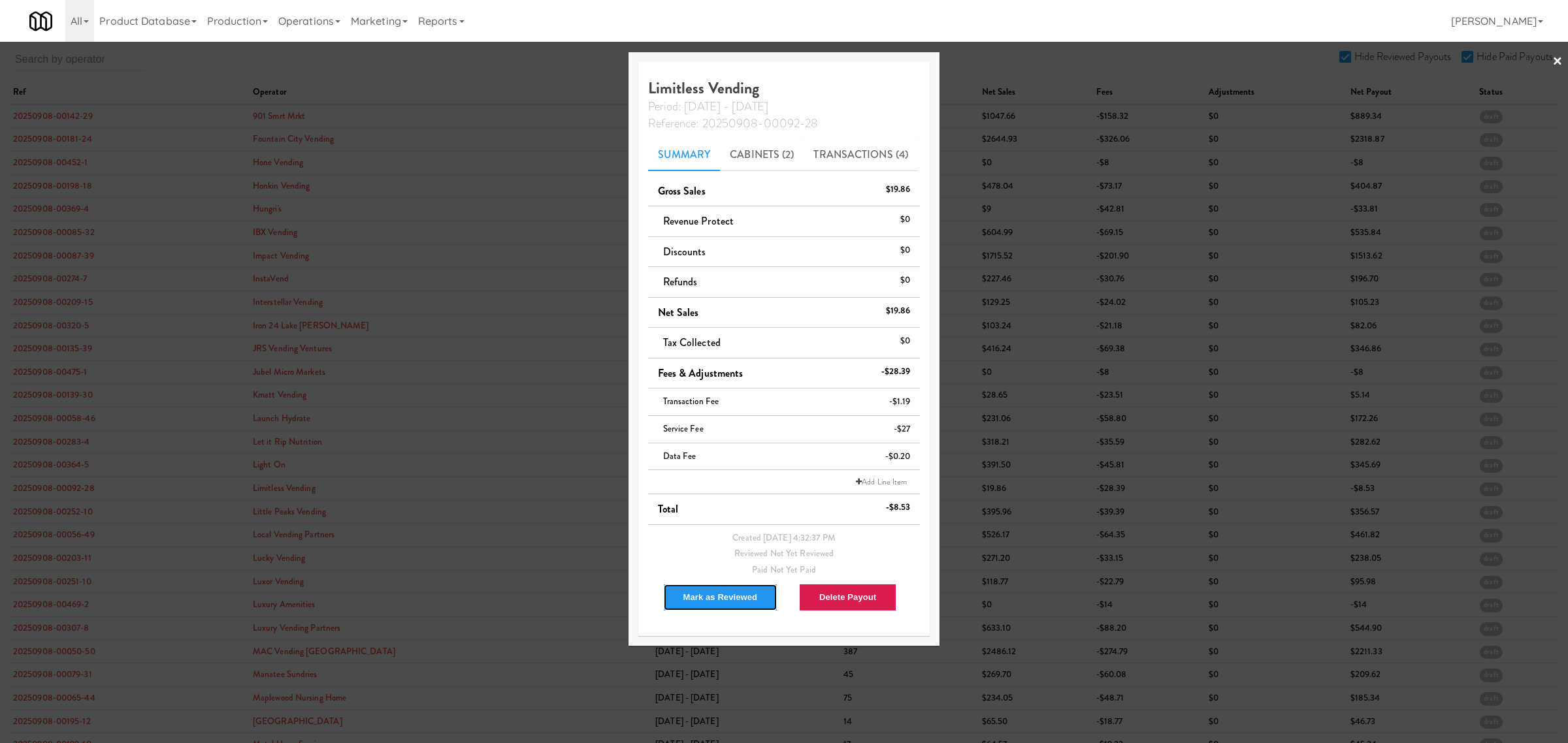
click at [710, 593] on button "Mark as Reviewed" at bounding box center [720, 597] width 115 height 27
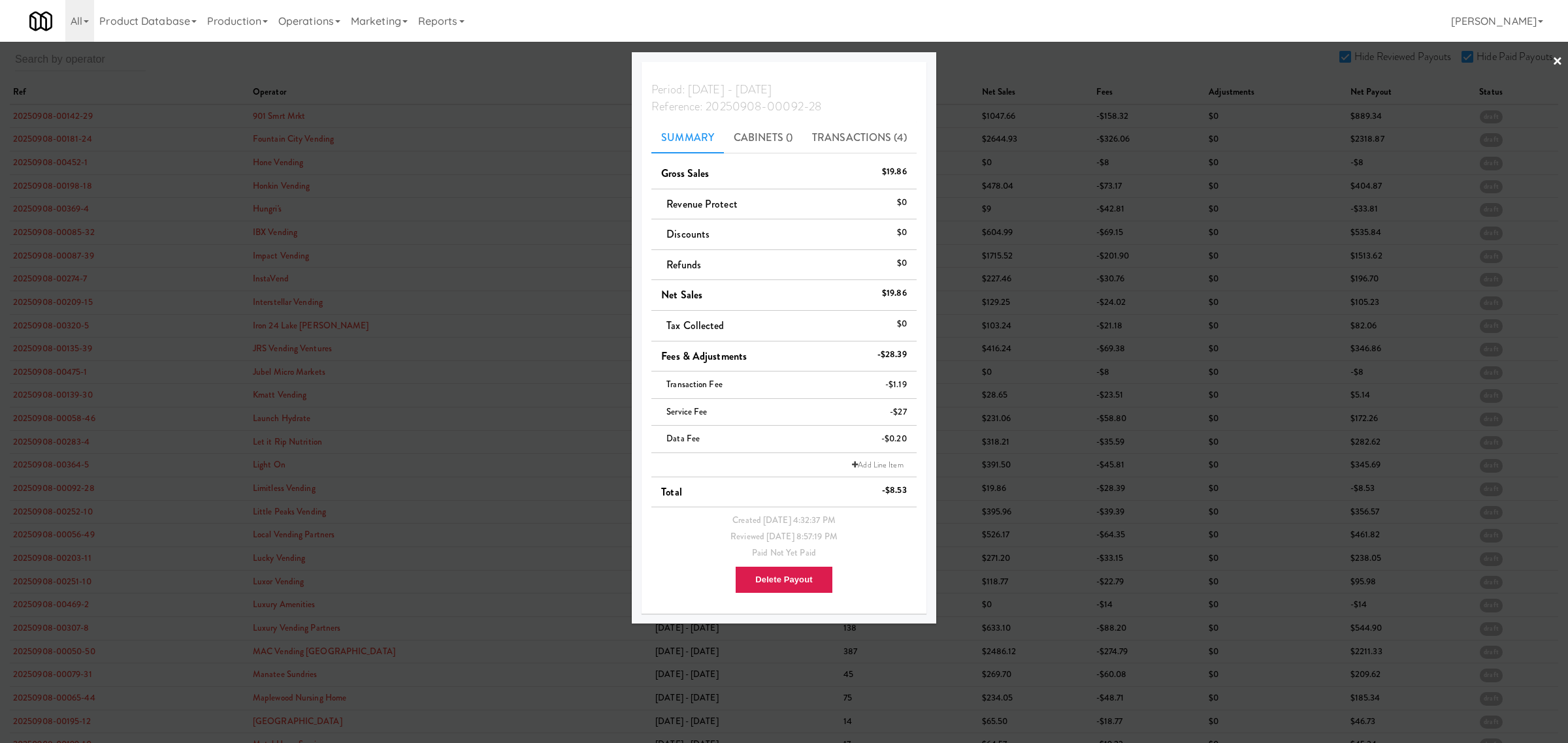
click at [77, 517] on div at bounding box center [784, 372] width 1568 height 743
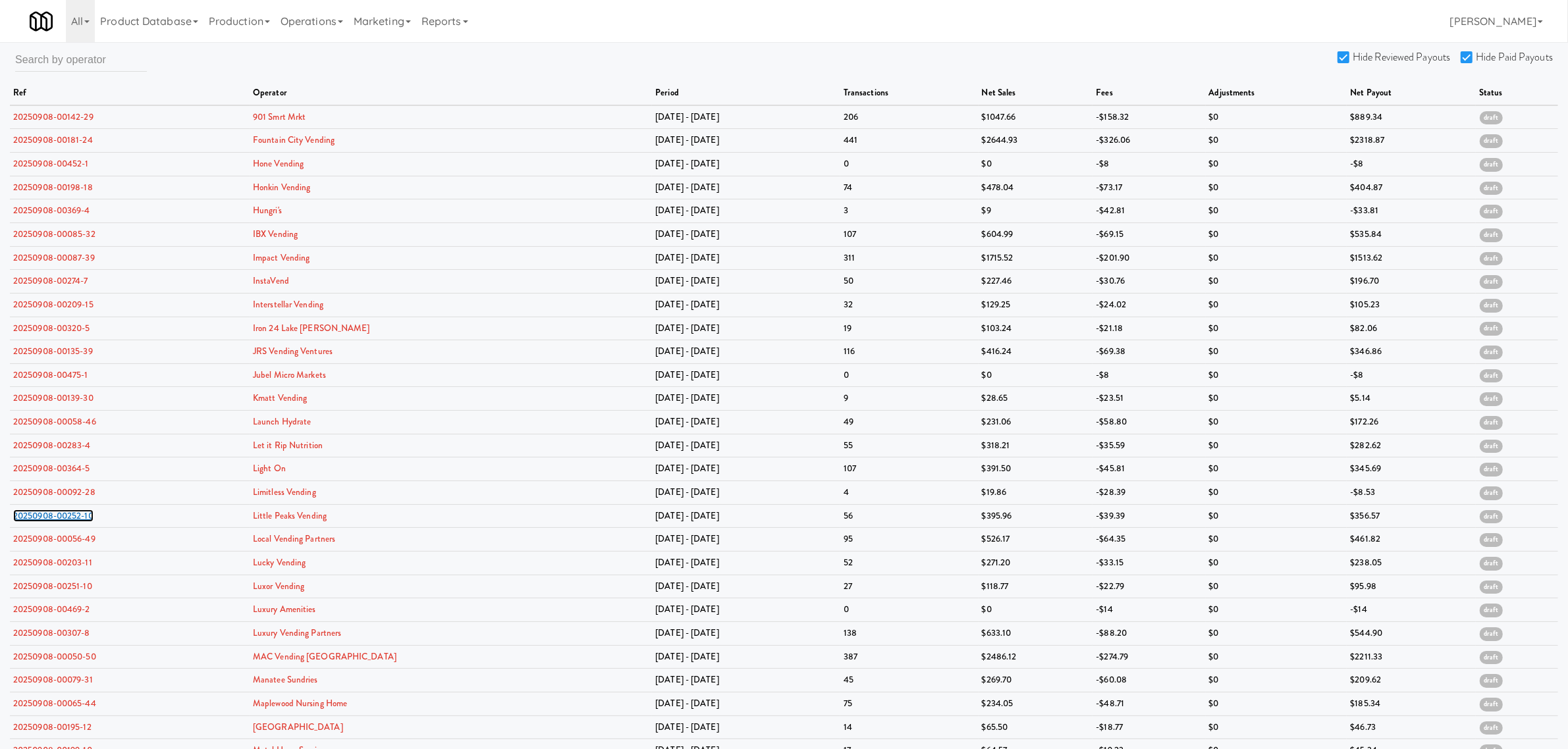
click at [78, 521] on link "20250908-00252-10" at bounding box center [53, 515] width 81 height 13
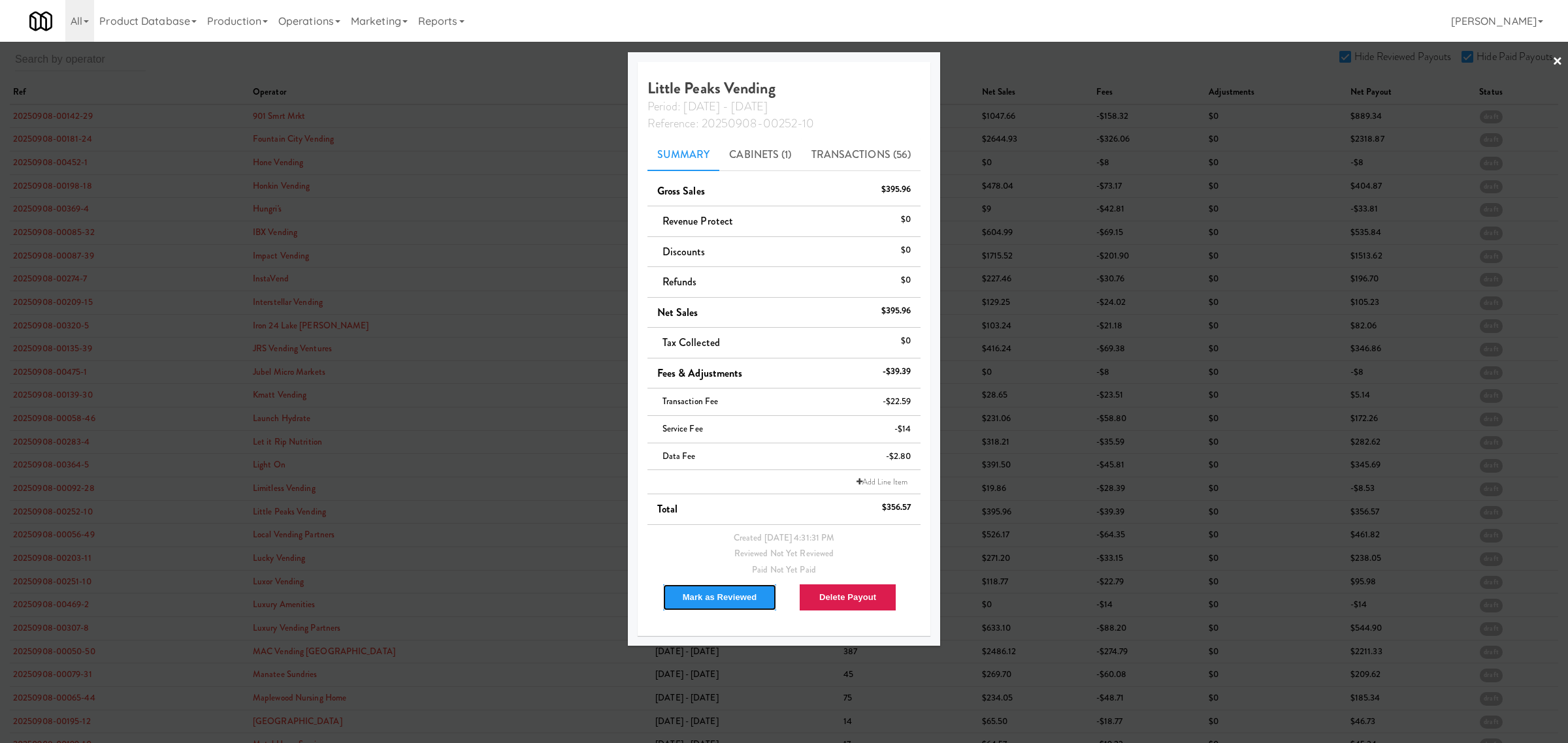
click at [684, 598] on button "Mark as Reviewed" at bounding box center [720, 597] width 115 height 27
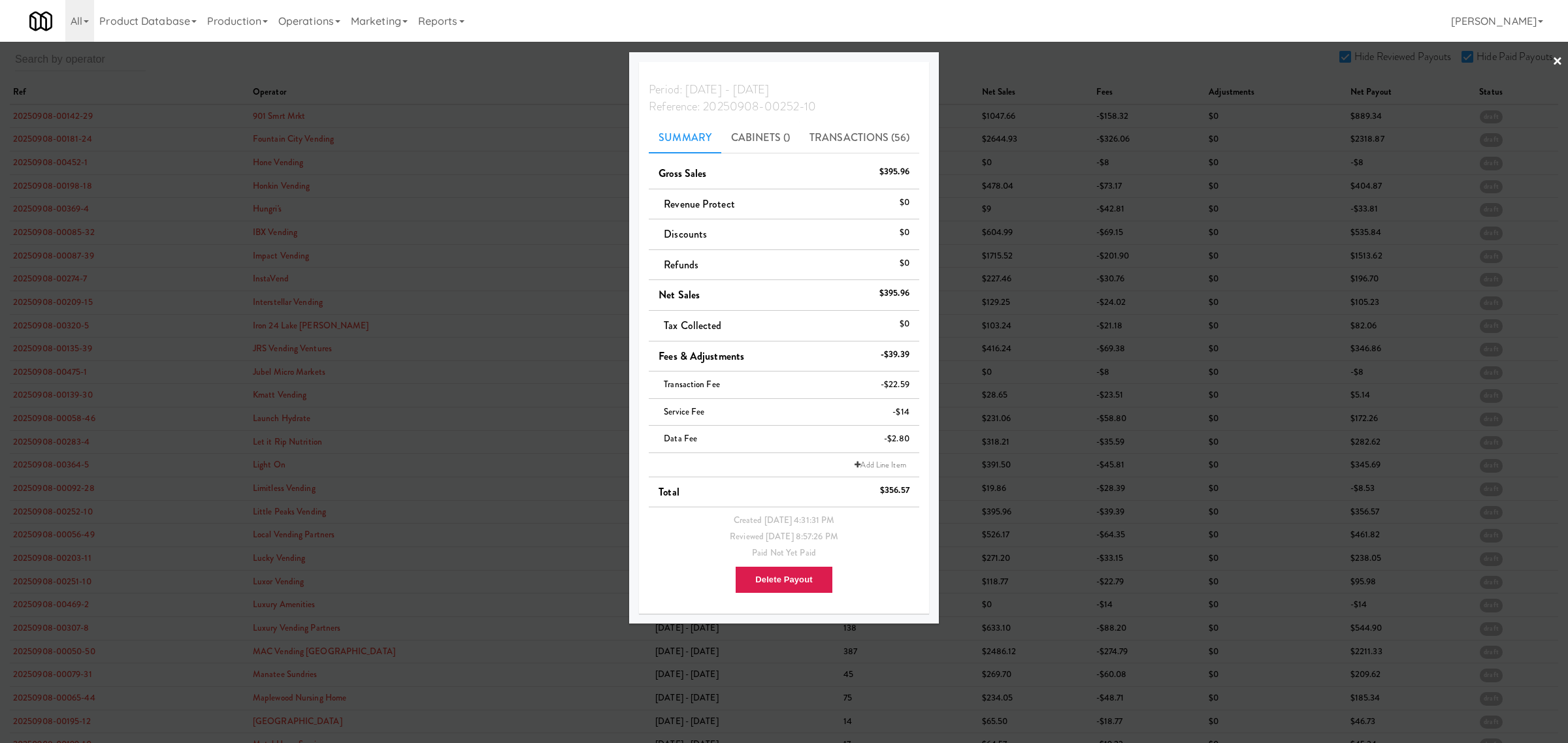
click at [59, 544] on div at bounding box center [784, 372] width 1568 height 743
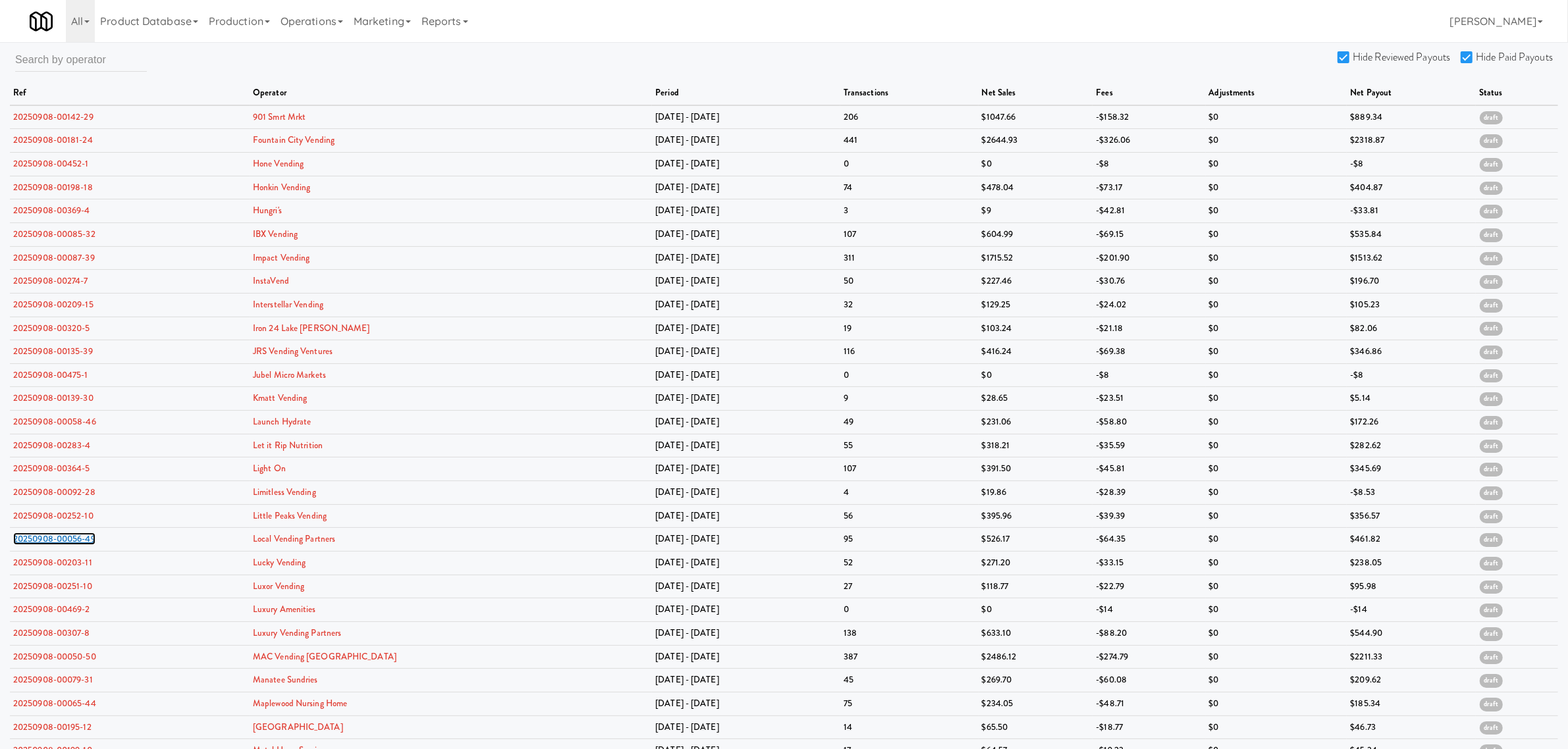
click at [59, 545] on link "20250908-00056-49" at bounding box center [54, 539] width 83 height 13
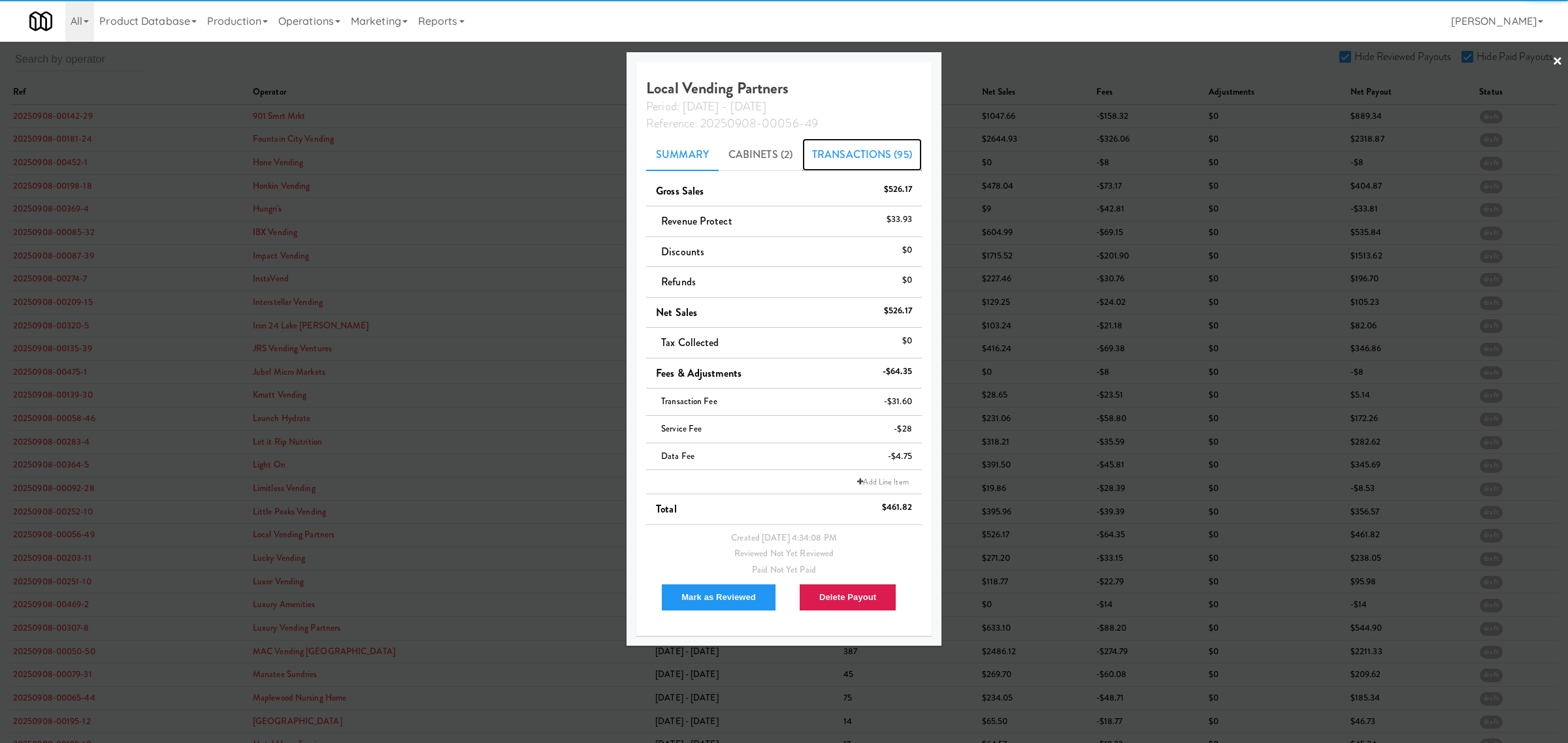
click at [848, 161] on link "Transactions (95)" at bounding box center [862, 154] width 119 height 32
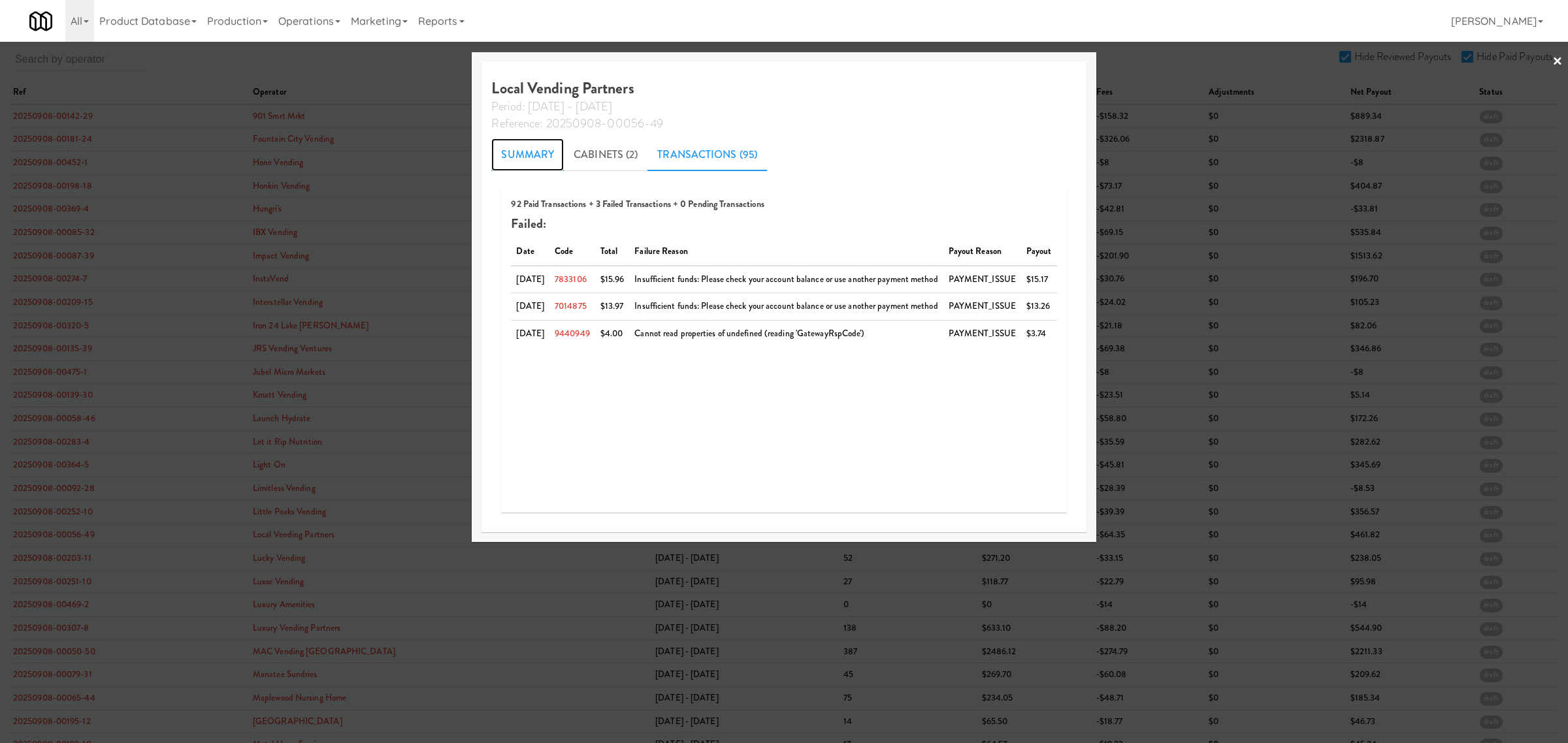
click at [514, 151] on link "Summary" at bounding box center [528, 154] width 72 height 32
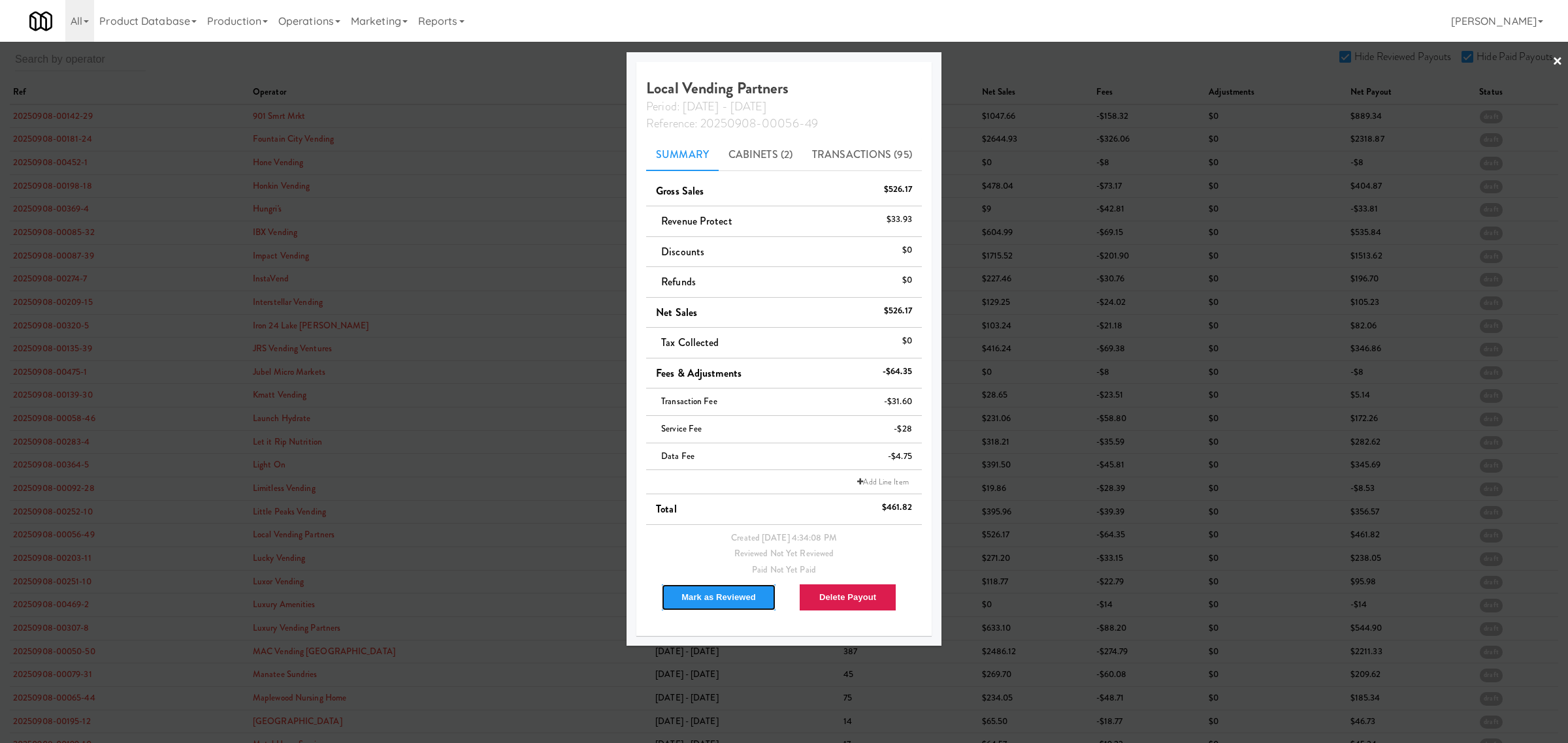
click at [706, 593] on button "Mark as Reviewed" at bounding box center [719, 597] width 115 height 27
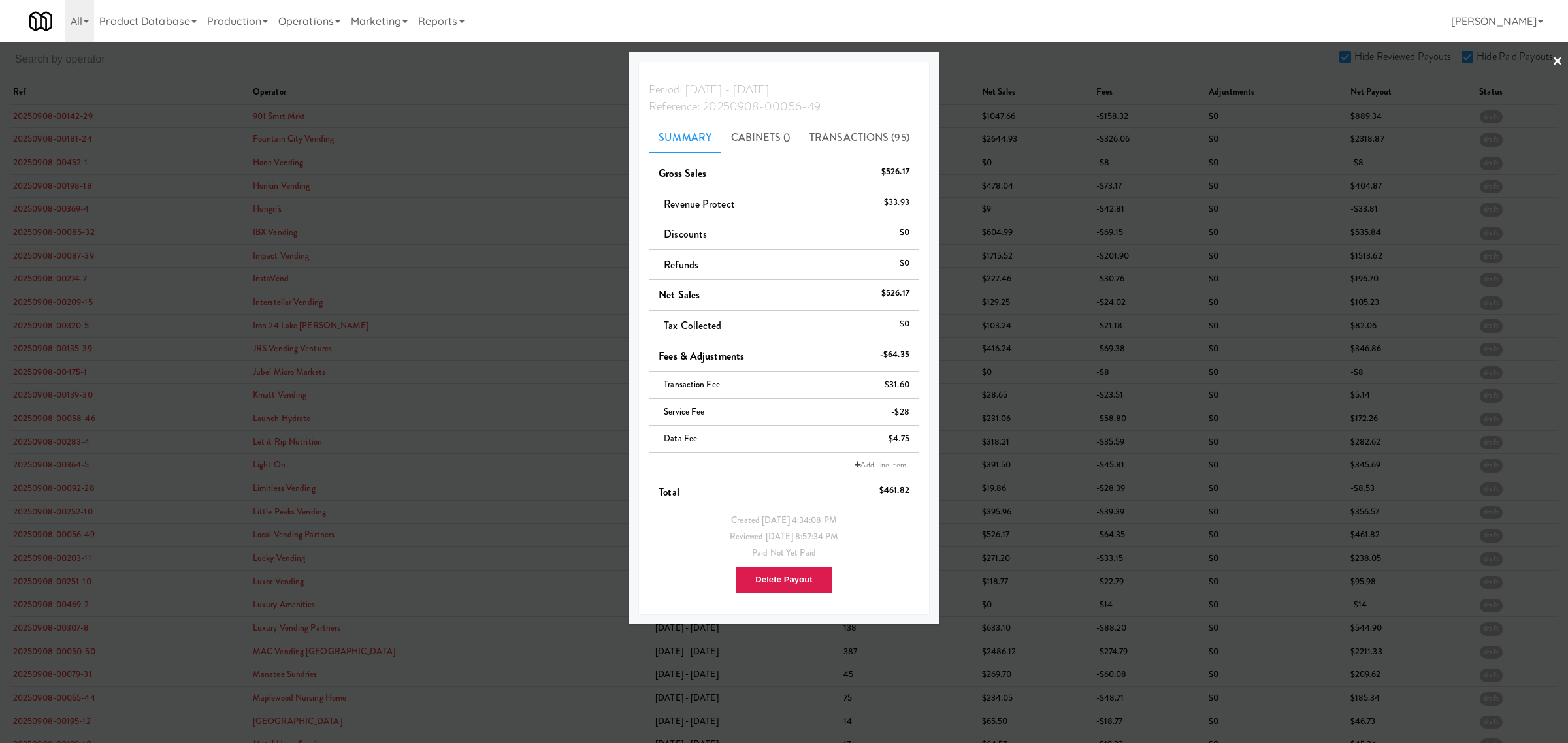
click at [67, 563] on div at bounding box center [784, 372] width 1568 height 743
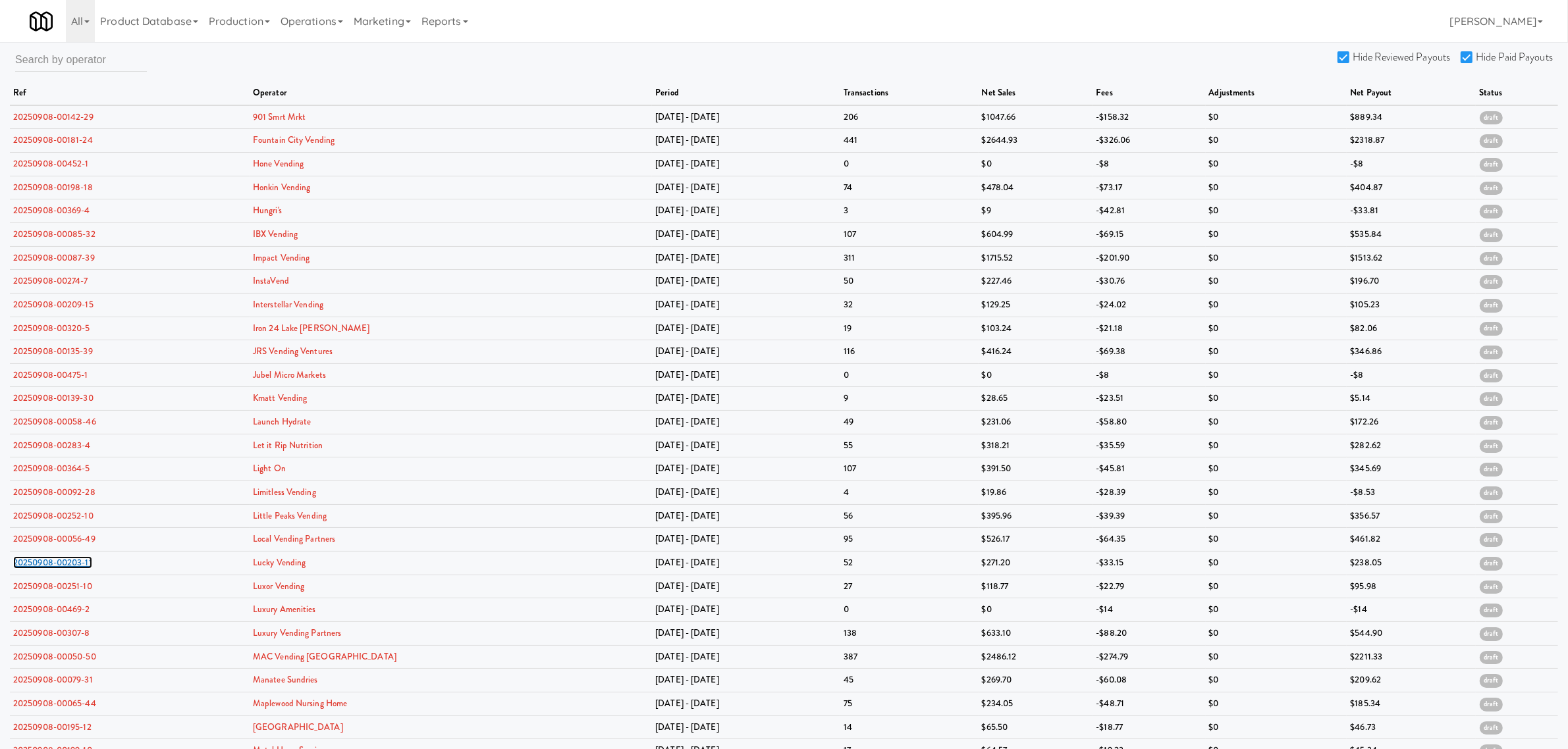
click at [68, 568] on link "20250908-00203-11" at bounding box center [52, 563] width 79 height 13
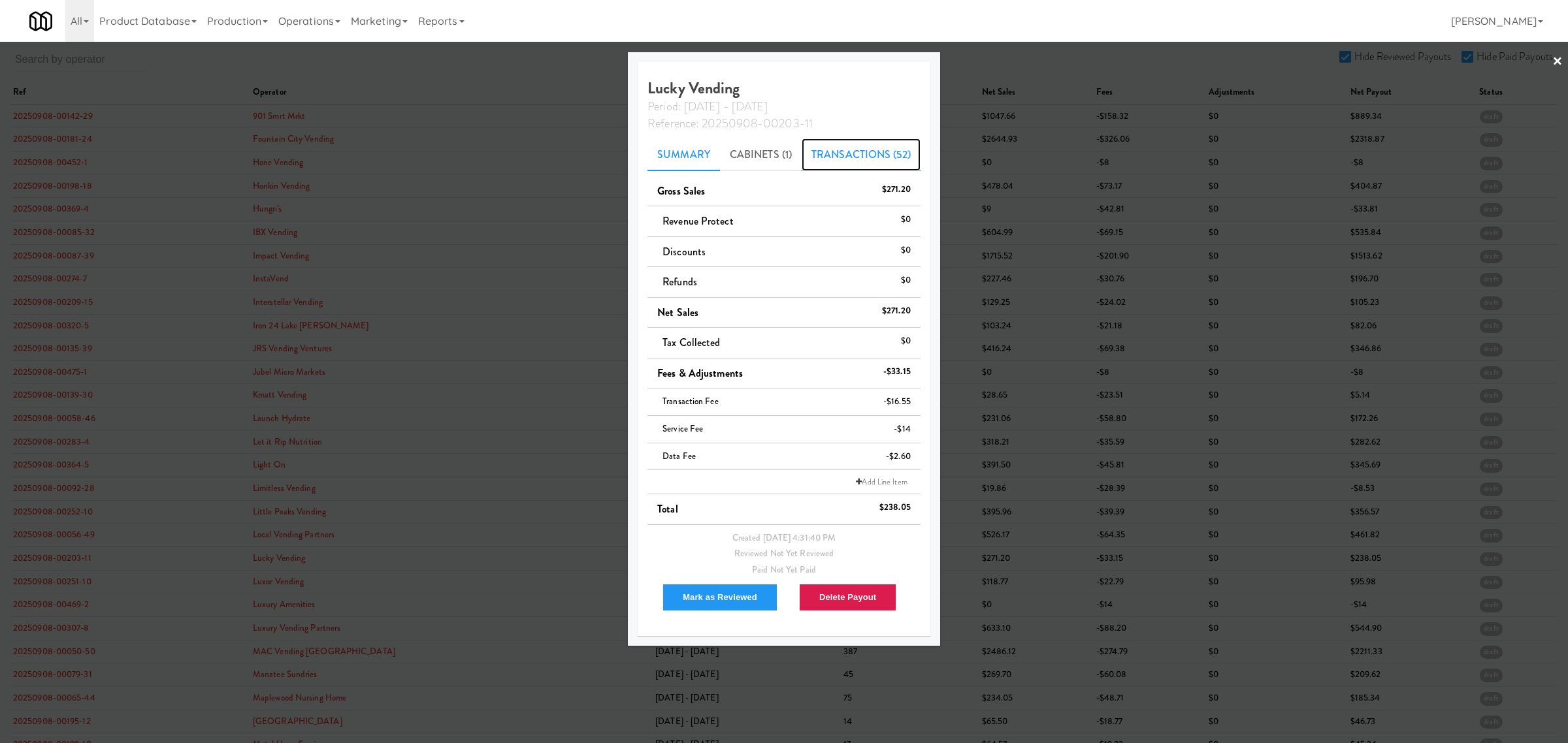
click at [859, 157] on link "Transactions (52)" at bounding box center [861, 154] width 119 height 32
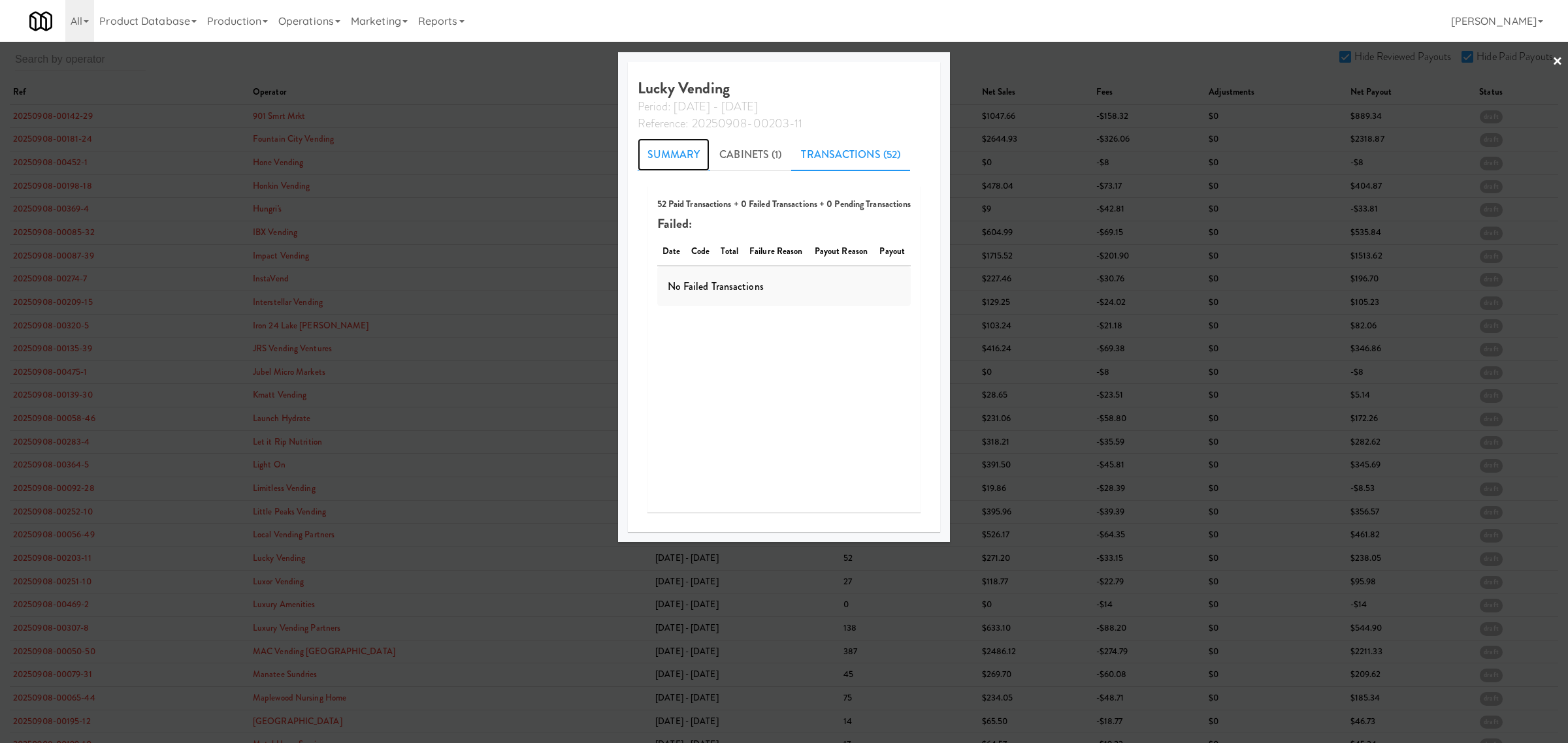
click at [684, 157] on link "Summary" at bounding box center [674, 154] width 72 height 32
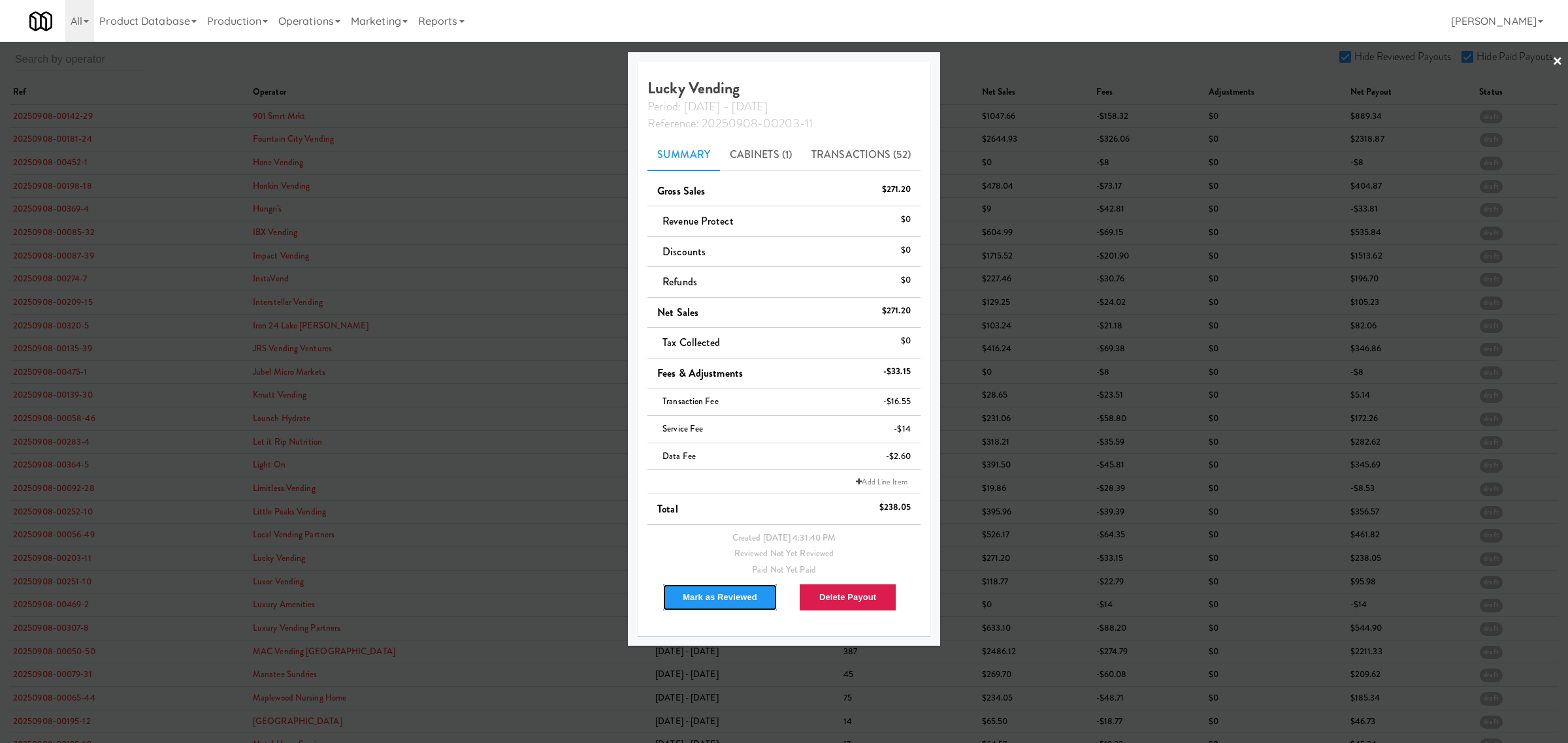
click at [690, 591] on button "Mark as Reviewed" at bounding box center [720, 597] width 115 height 27
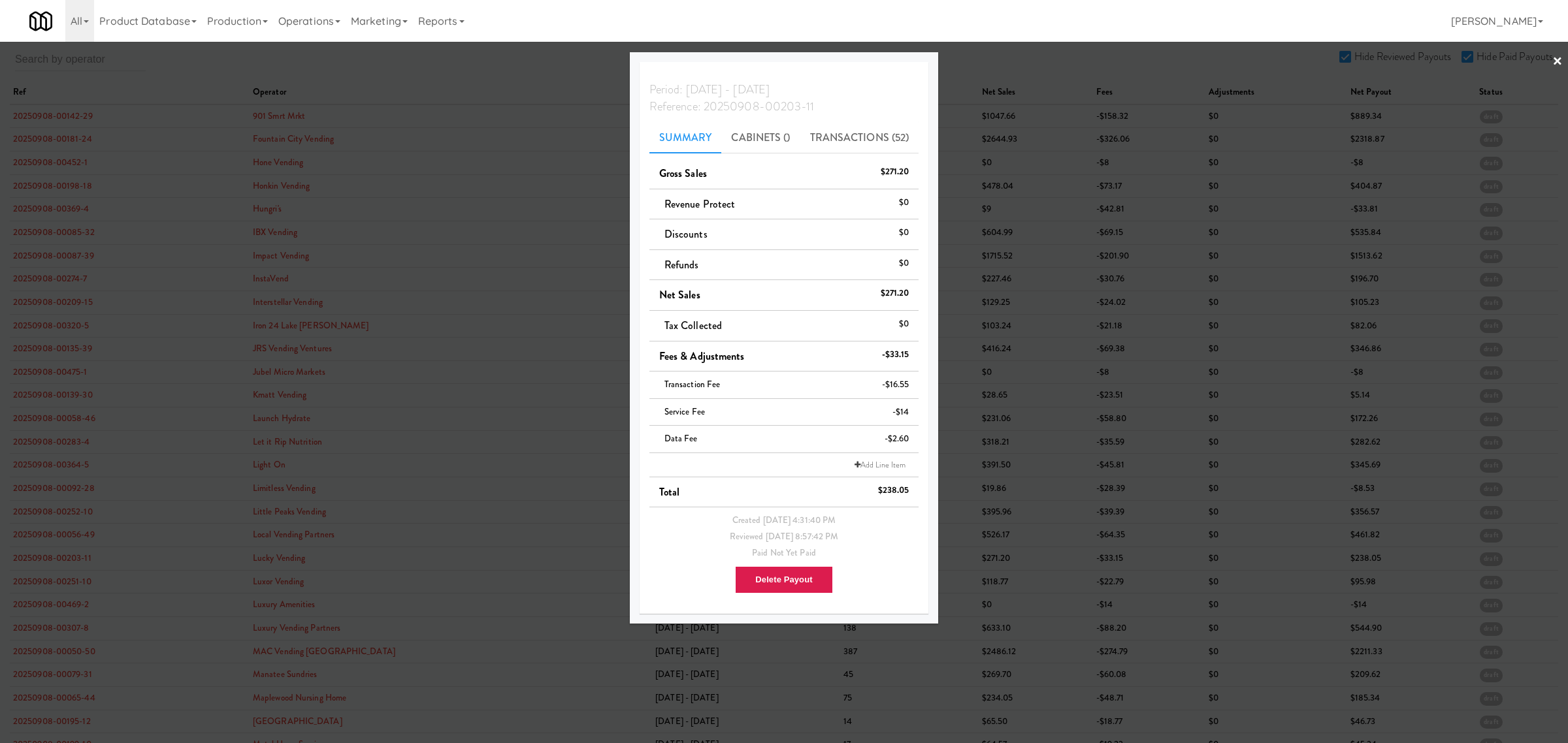
click at [22, 584] on div at bounding box center [784, 372] width 1568 height 743
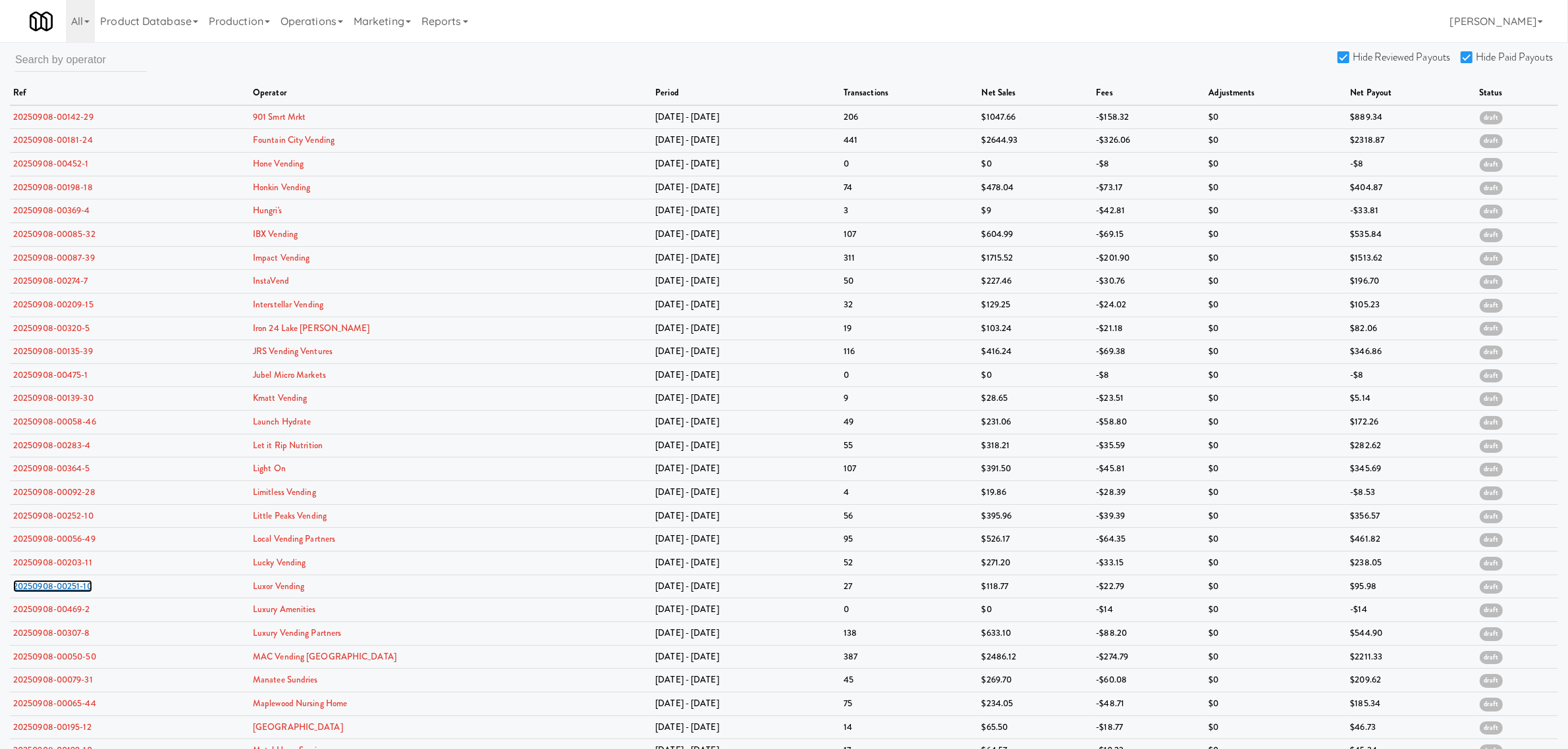
click at [23, 588] on link "20250908-00251-10" at bounding box center [52, 586] width 79 height 13
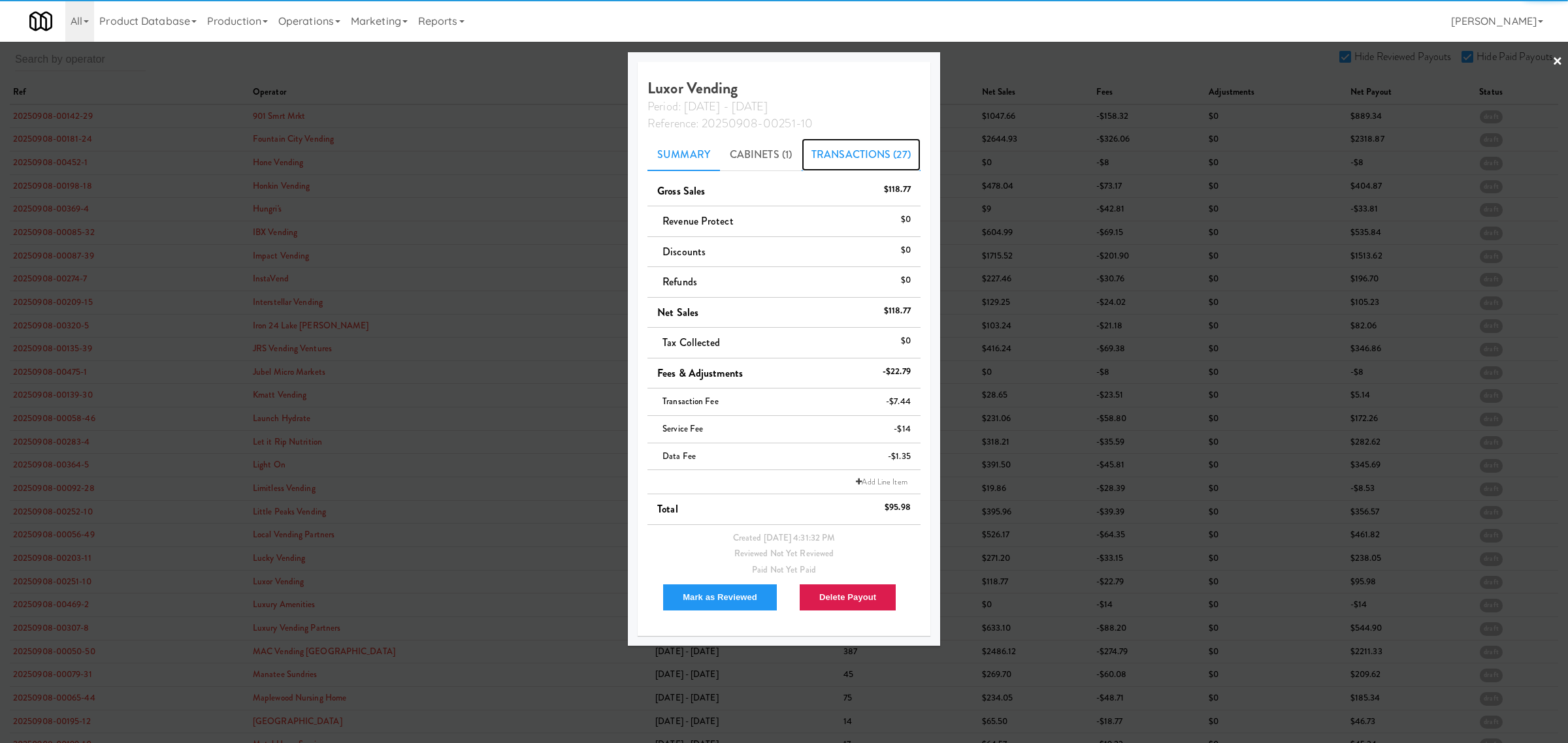
click at [844, 154] on link "Transactions (27)" at bounding box center [861, 154] width 119 height 32
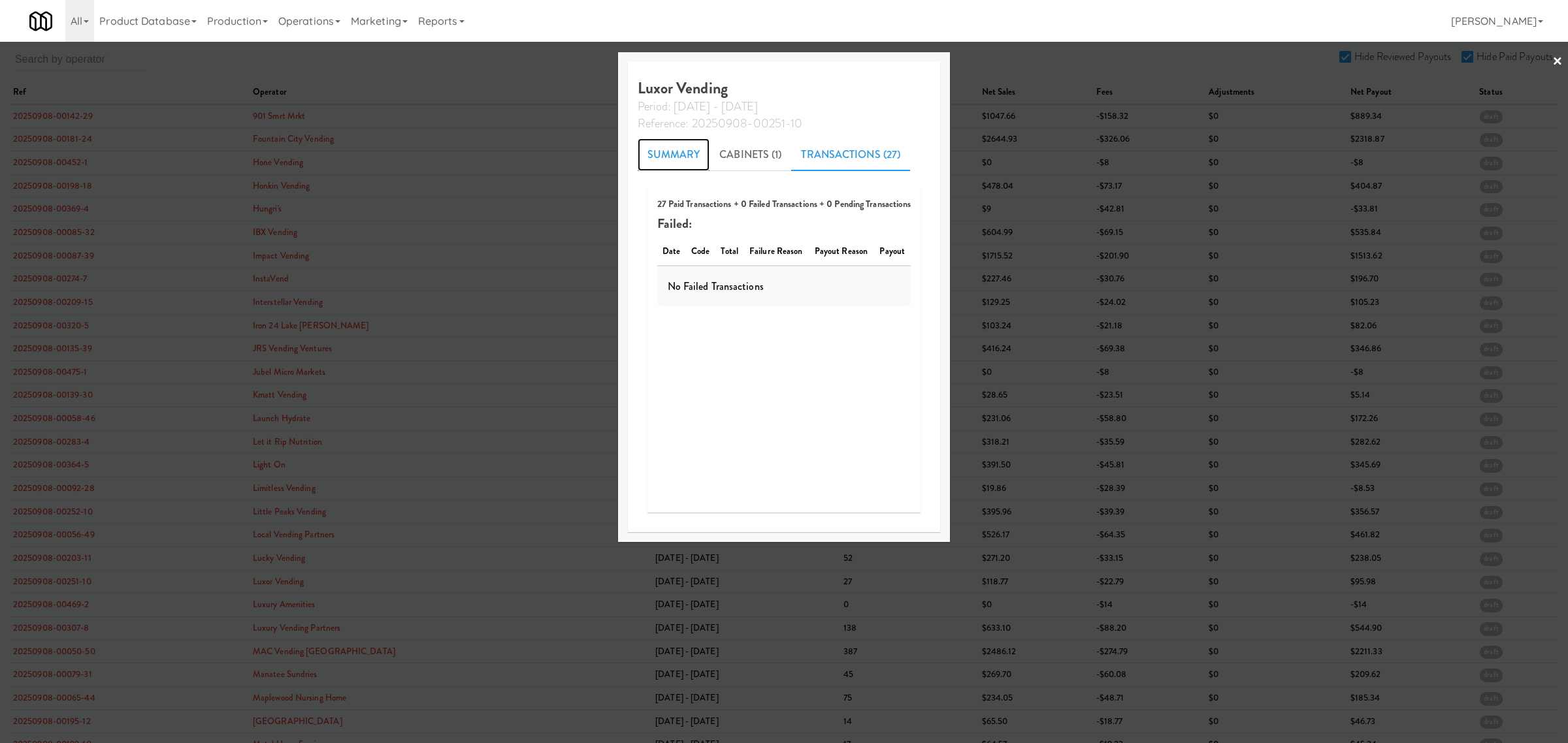
click at [678, 149] on link "Summary" at bounding box center [674, 154] width 72 height 32
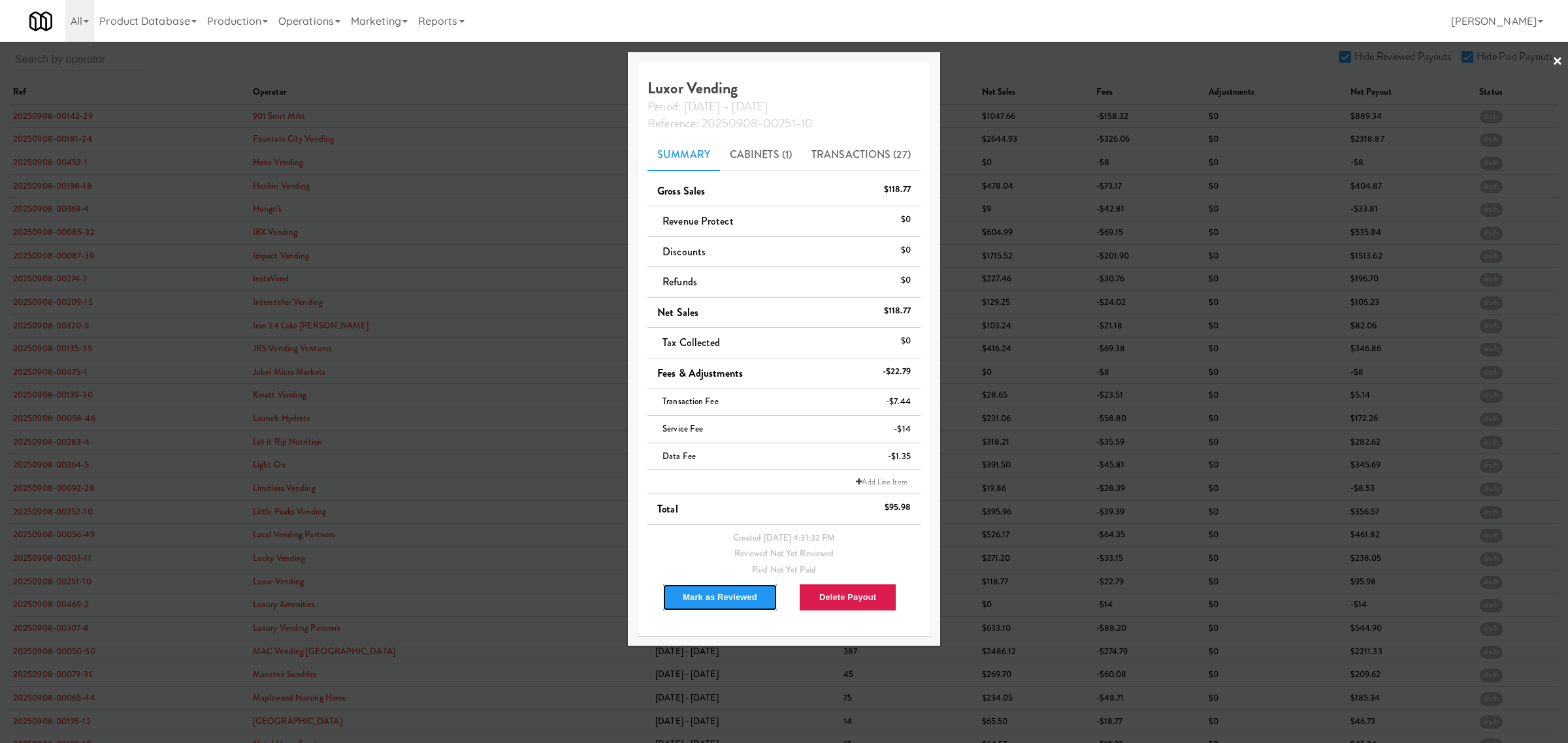
click at [706, 591] on button "Mark as Reviewed" at bounding box center [720, 597] width 115 height 27
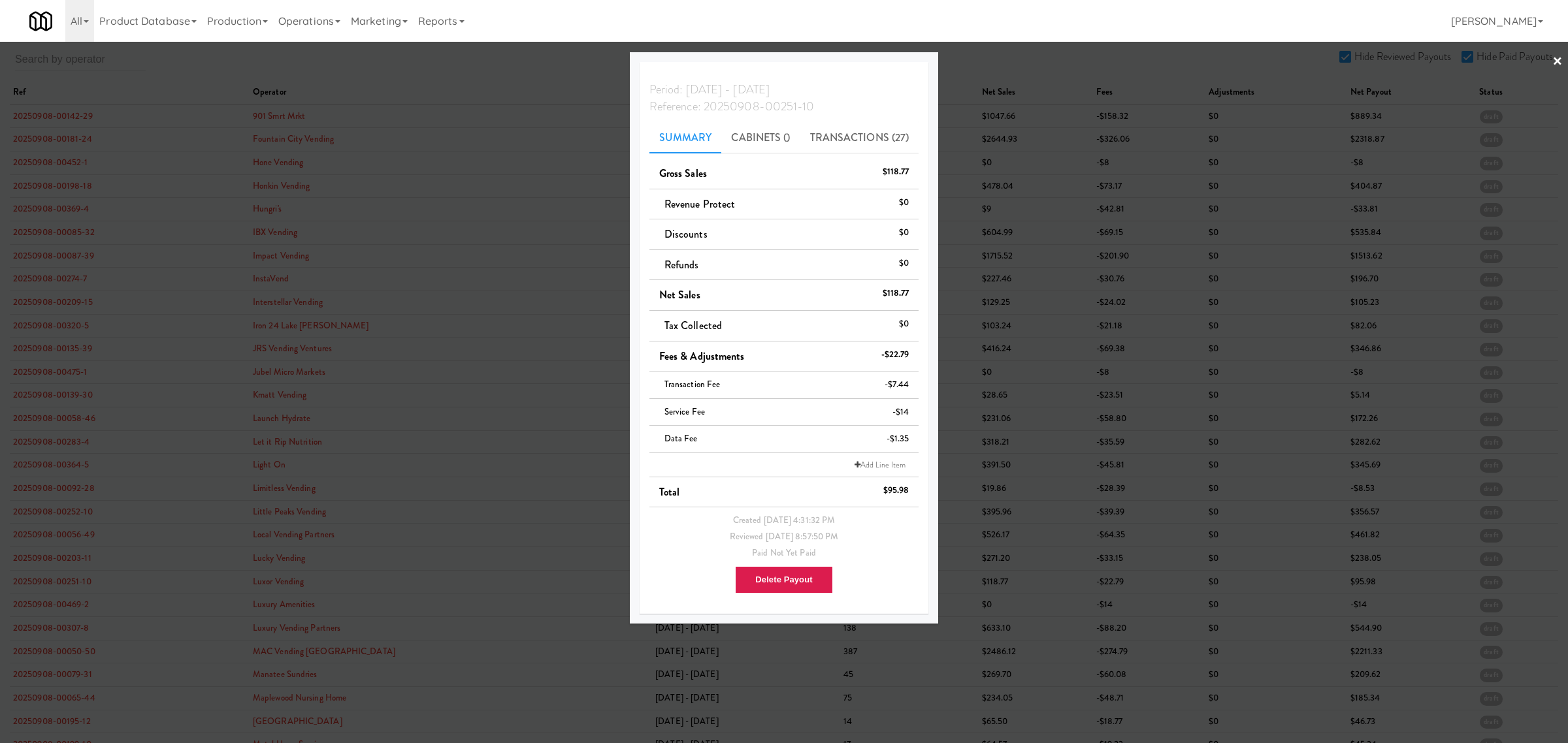
click at [70, 635] on div at bounding box center [784, 372] width 1568 height 743
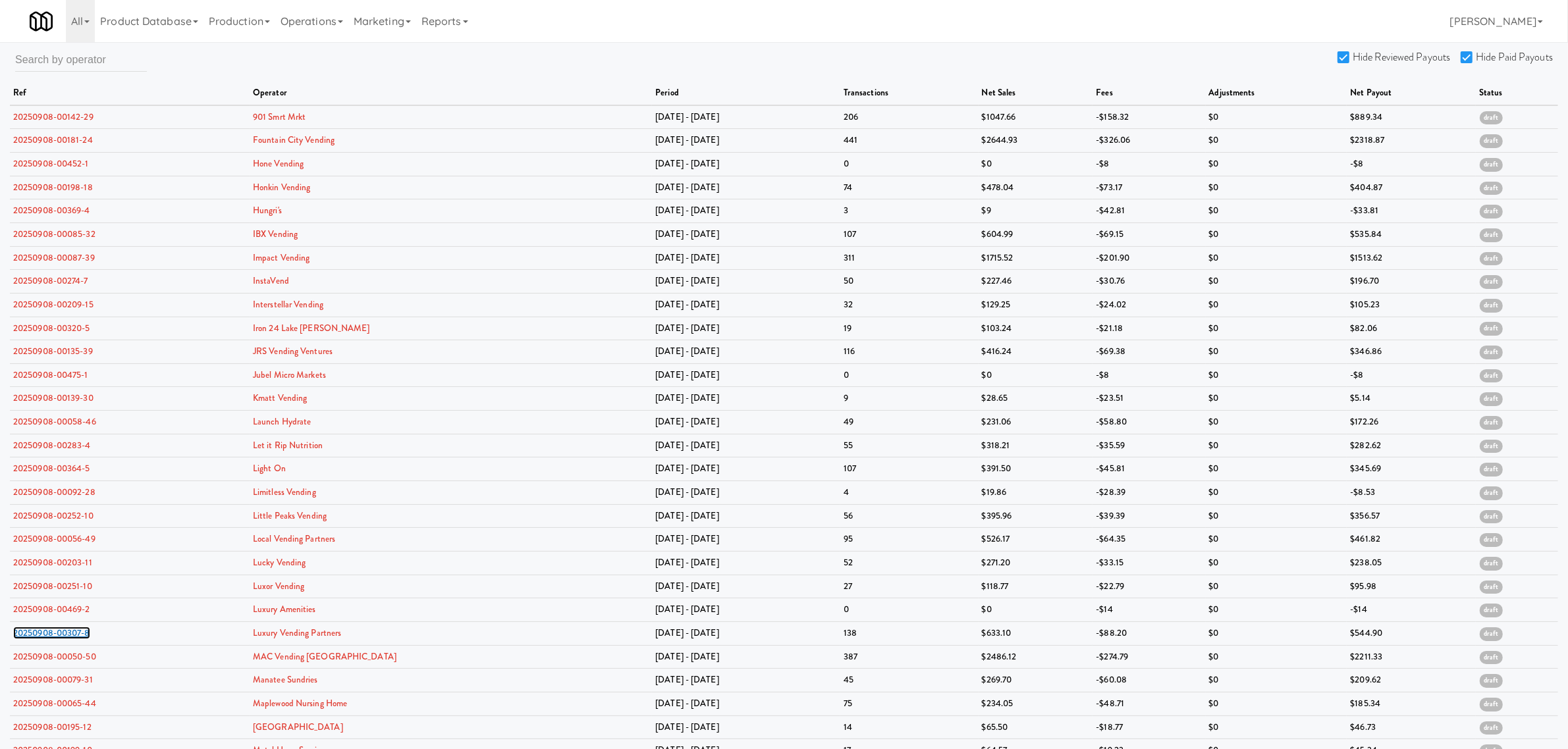
click at [71, 640] on link "20250908-00307-8" at bounding box center [51, 633] width 77 height 13
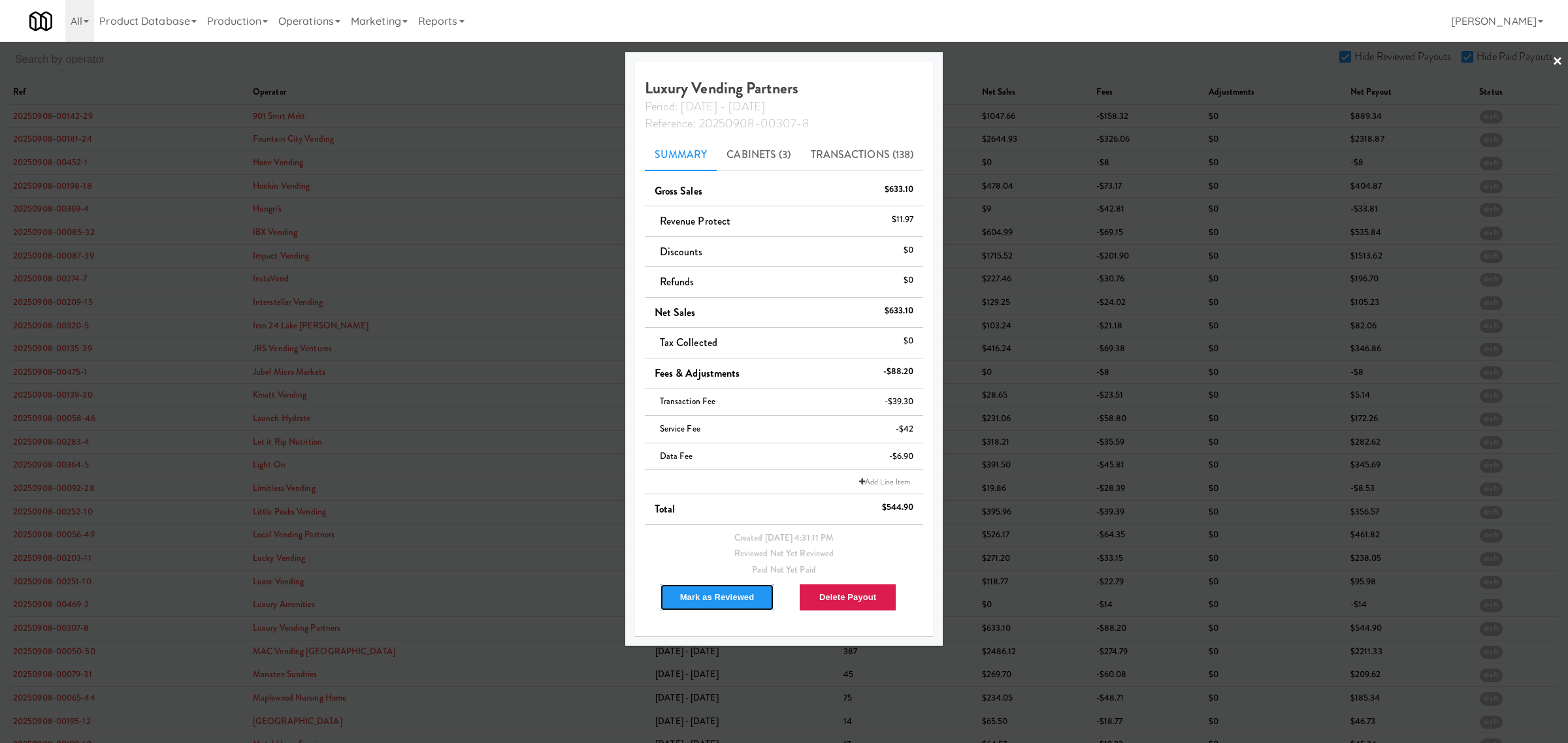
click at [686, 602] on button "Mark as Reviewed" at bounding box center [718, 597] width 115 height 27
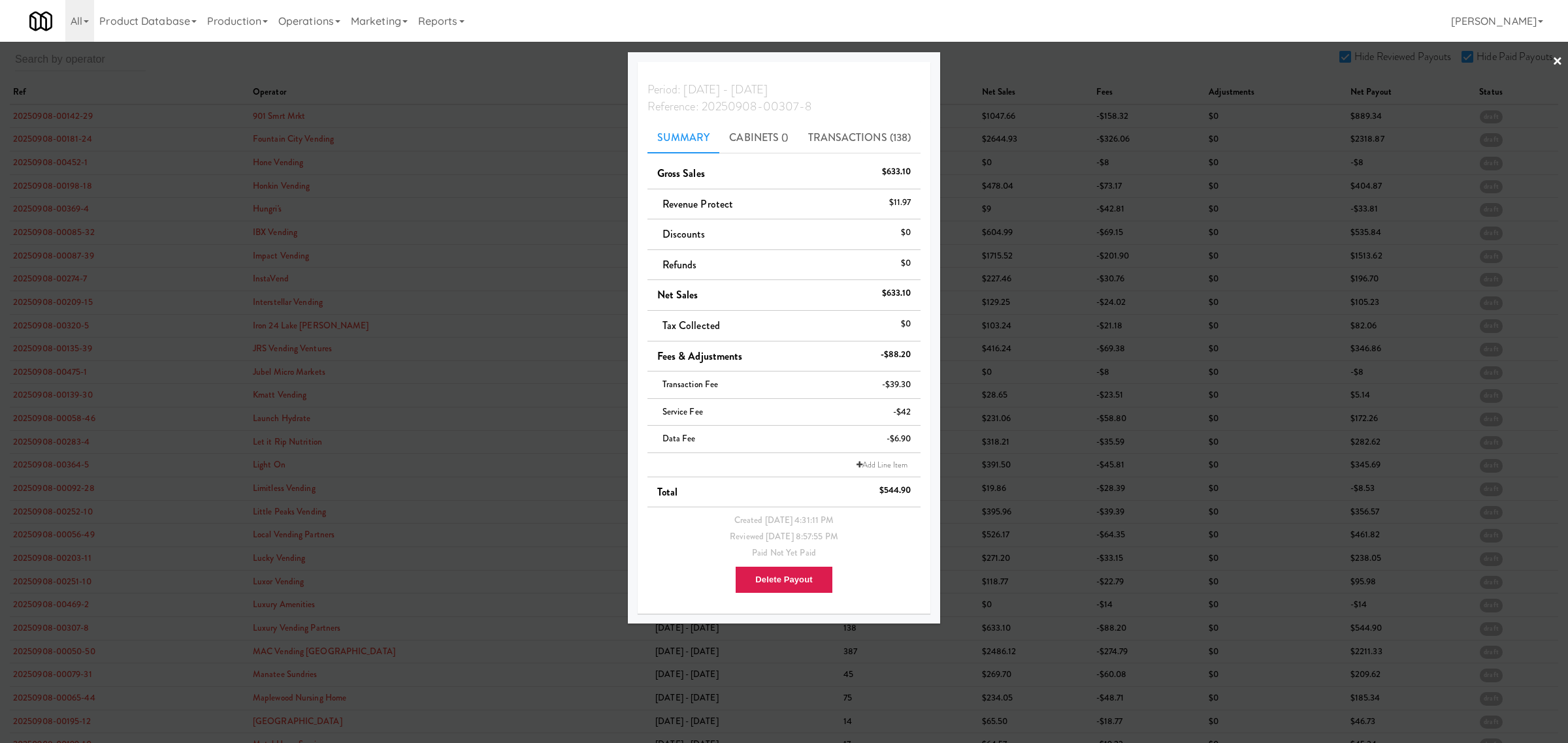
click at [48, 657] on div at bounding box center [784, 372] width 1568 height 743
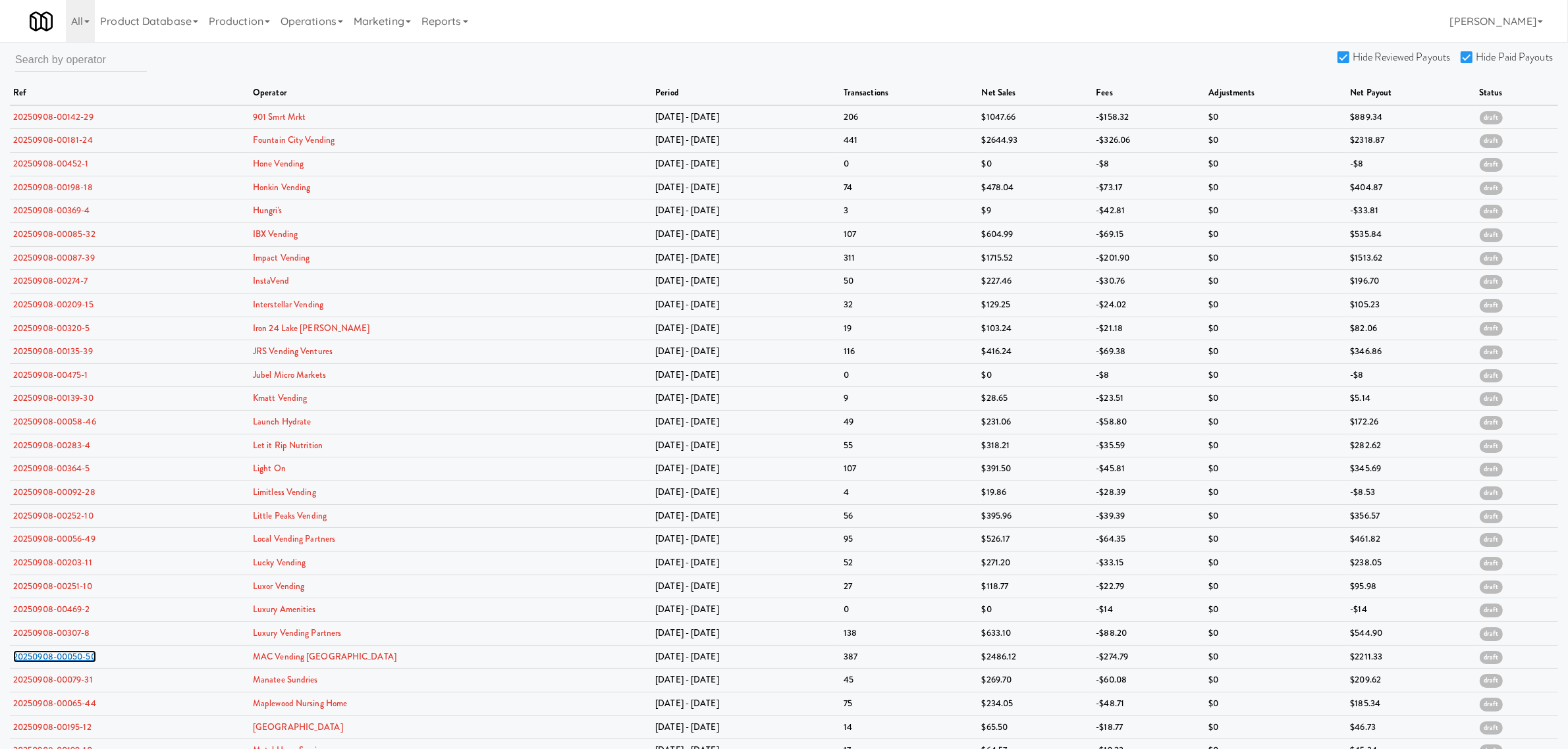
click at [48, 662] on link "20250908-00050-50" at bounding box center [54, 656] width 83 height 13
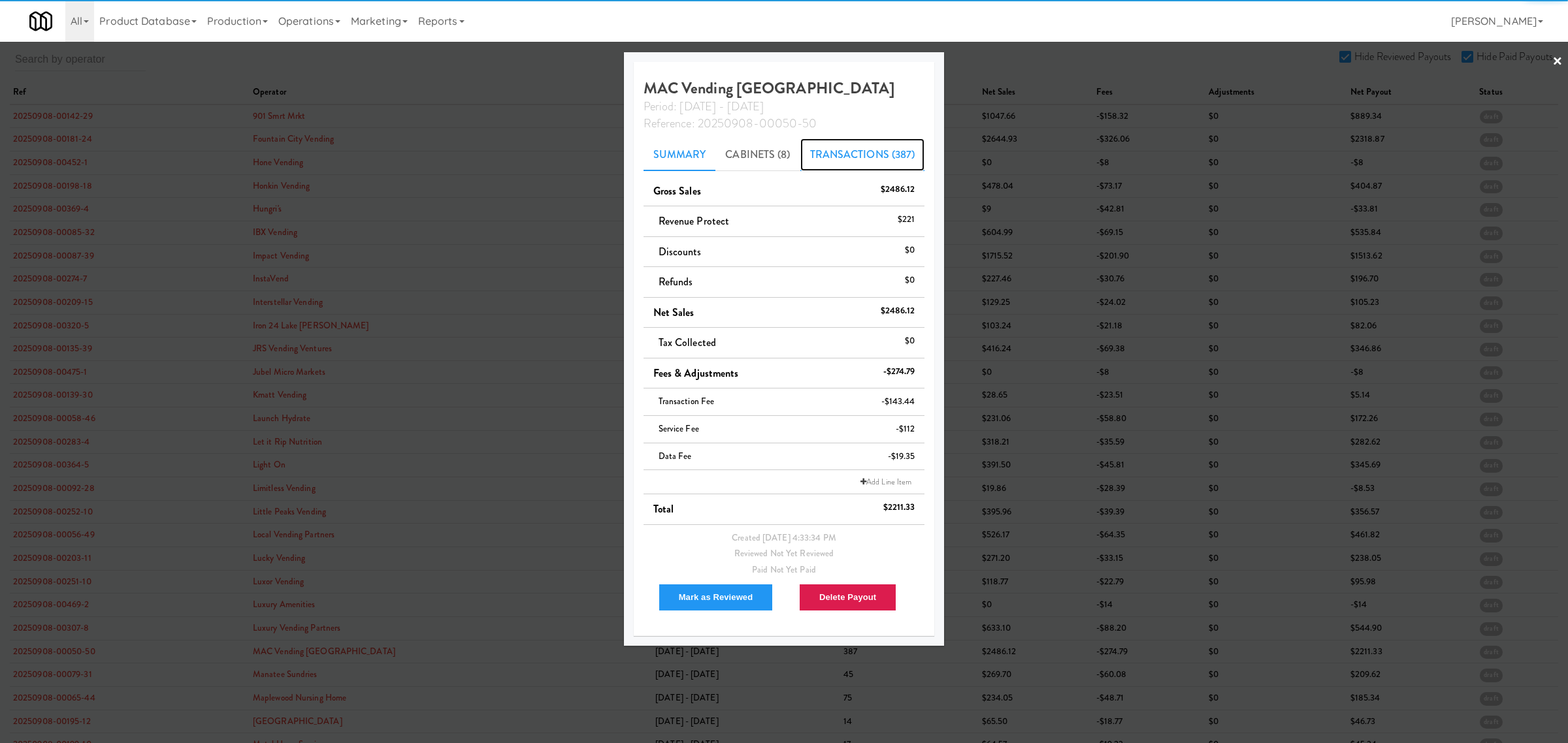
click at [873, 157] on link "Transactions (387)" at bounding box center [863, 154] width 125 height 32
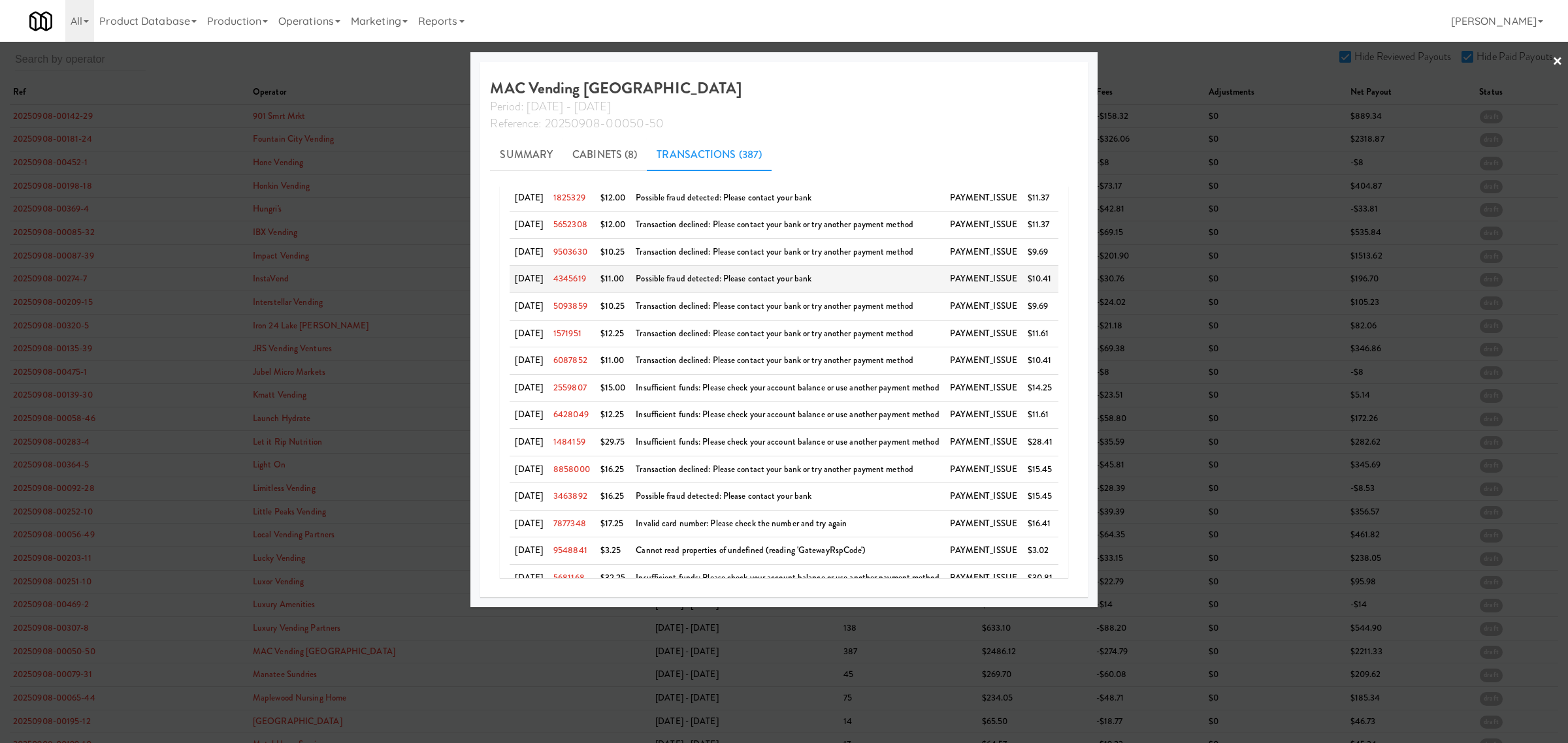
scroll to position [107, 0]
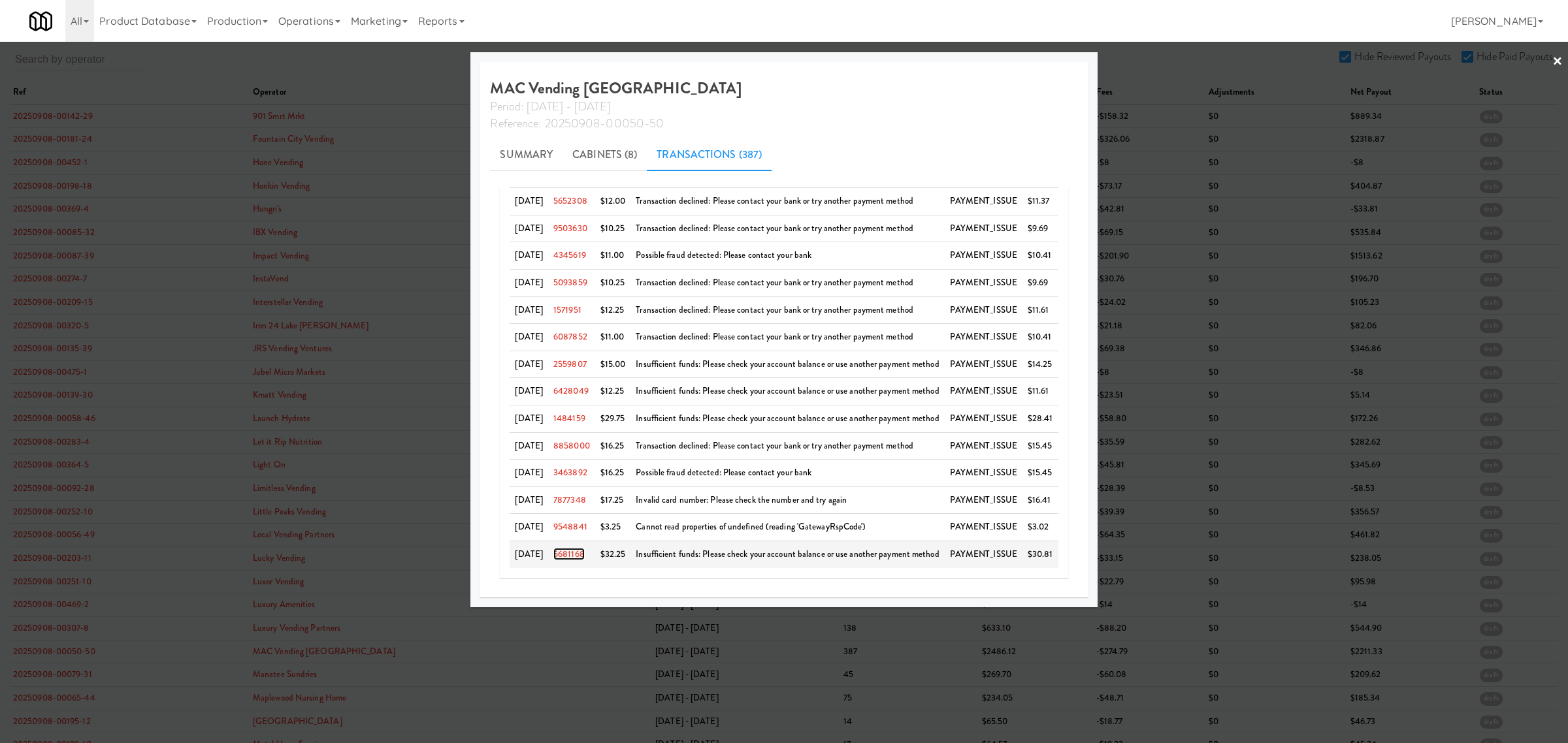
click at [585, 550] on link "5681168" at bounding box center [569, 554] width 31 height 13
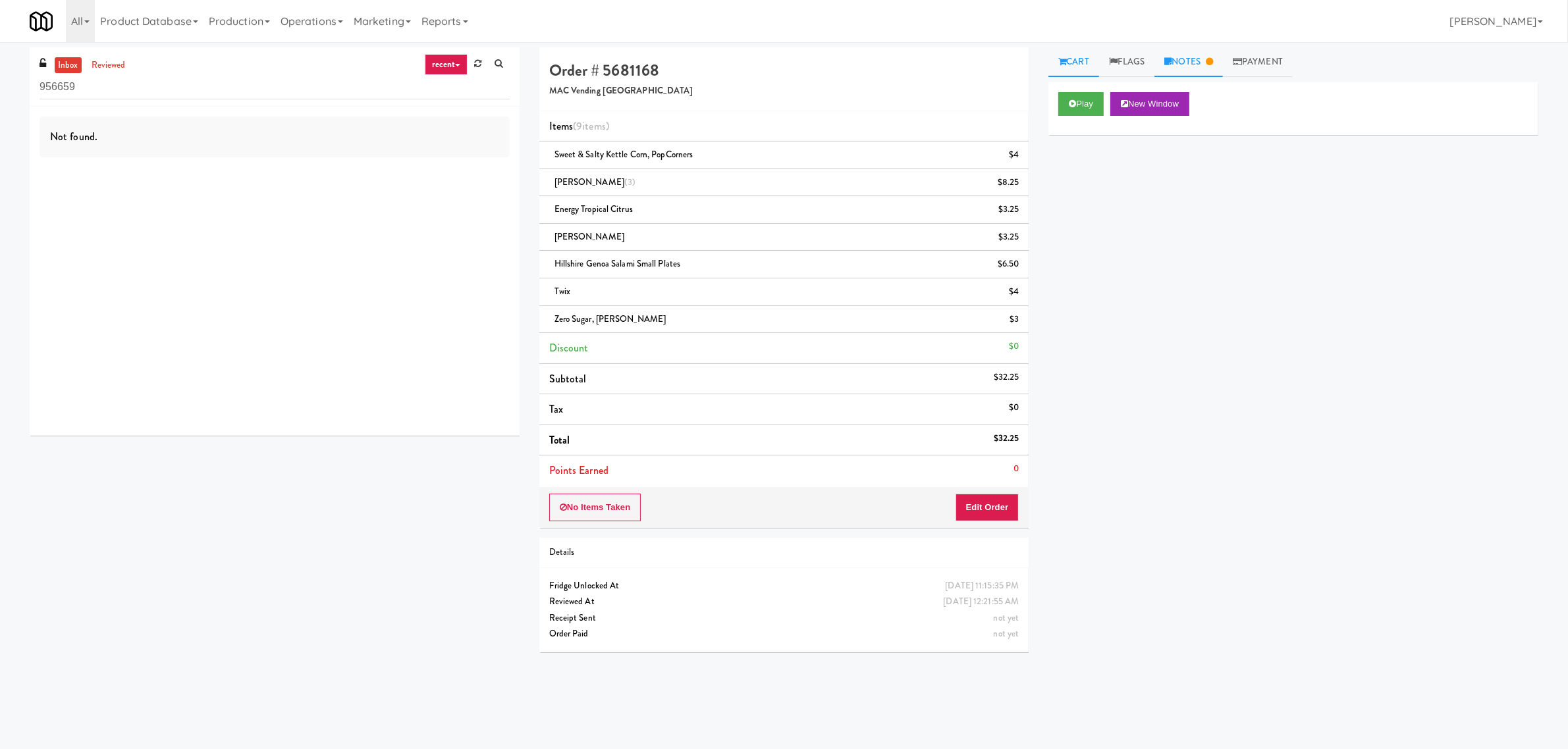
click at [1190, 64] on link "Notes" at bounding box center [1188, 62] width 68 height 30
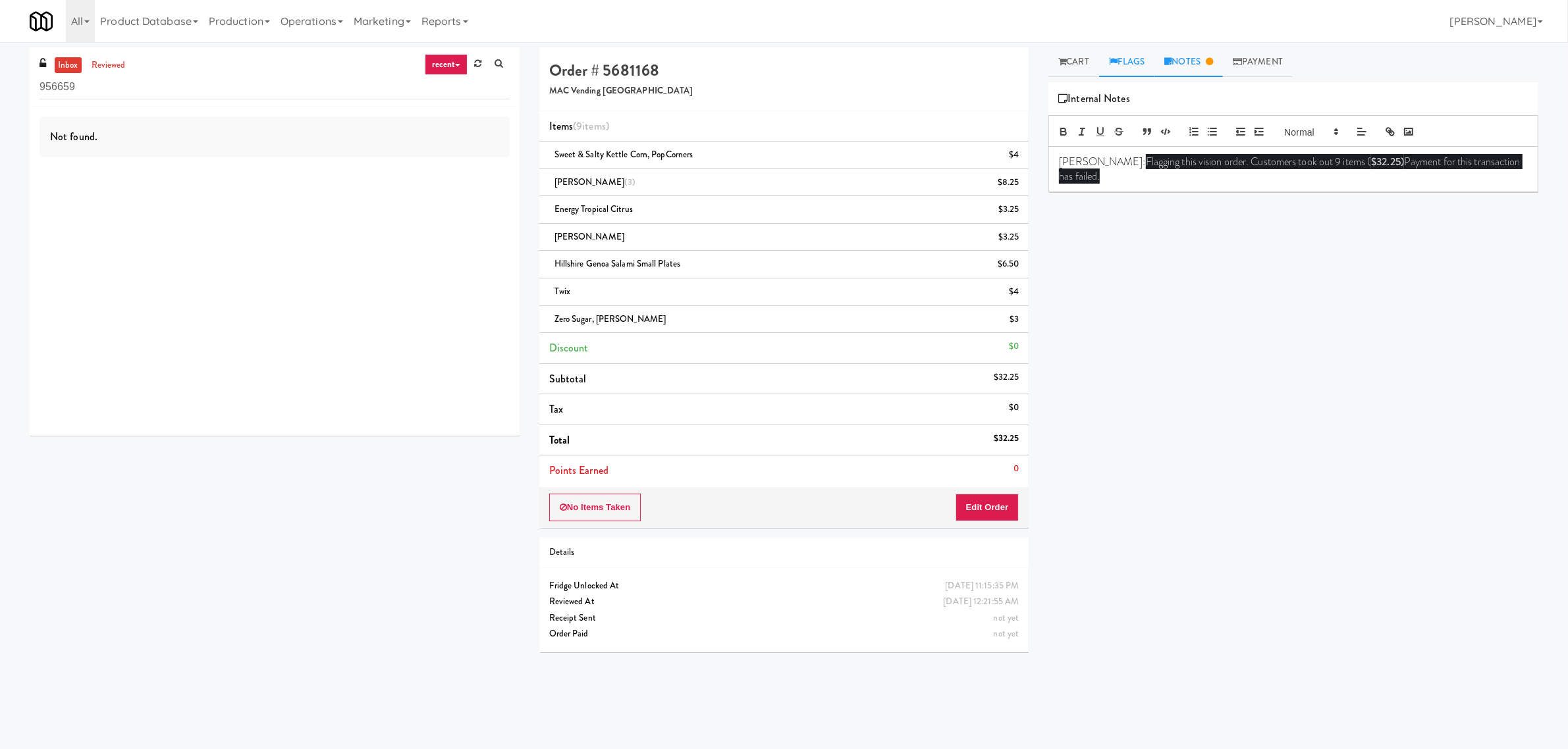
click at [1131, 60] on link "Flags" at bounding box center [1126, 62] width 56 height 30
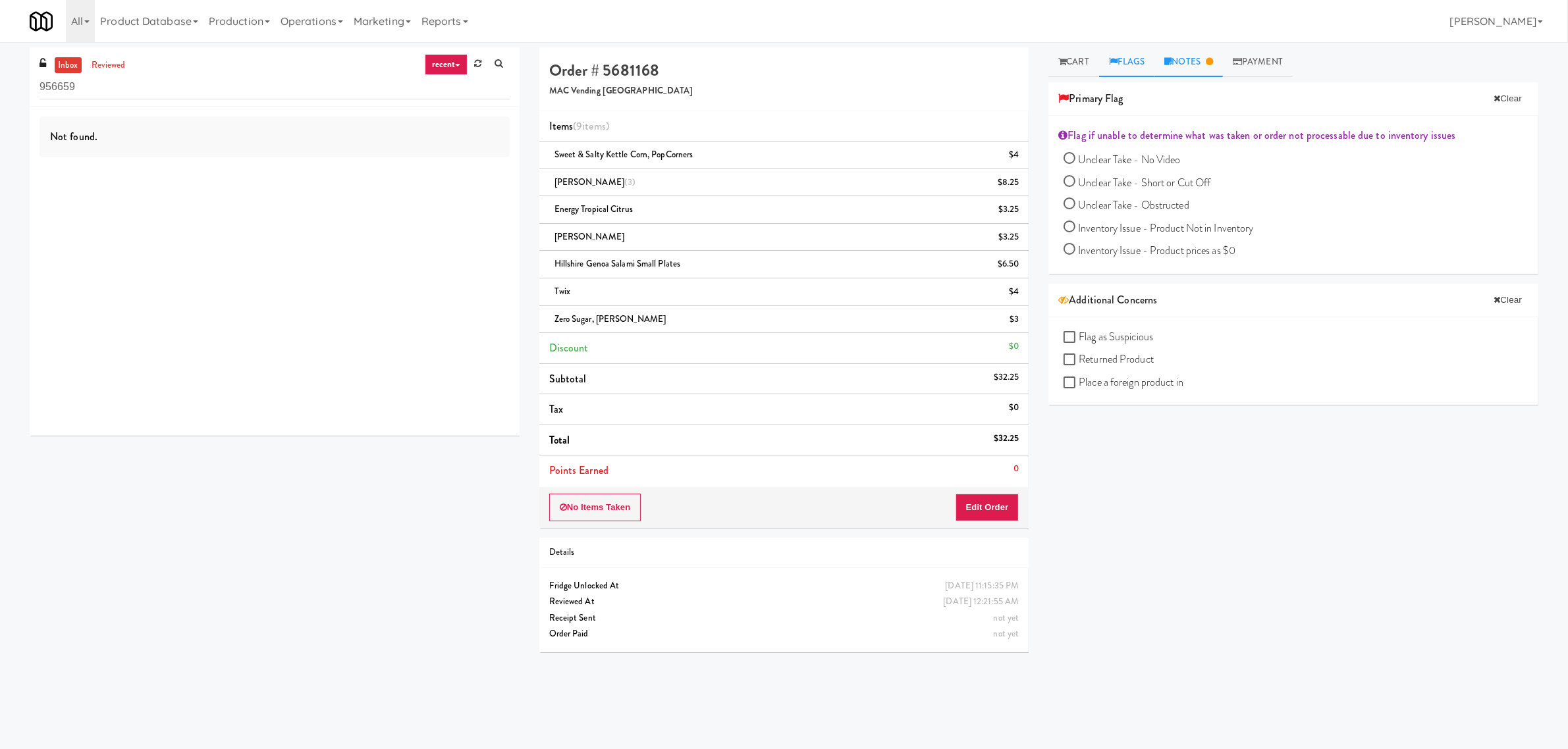
click at [1204, 70] on link "Notes" at bounding box center [1188, 62] width 68 height 30
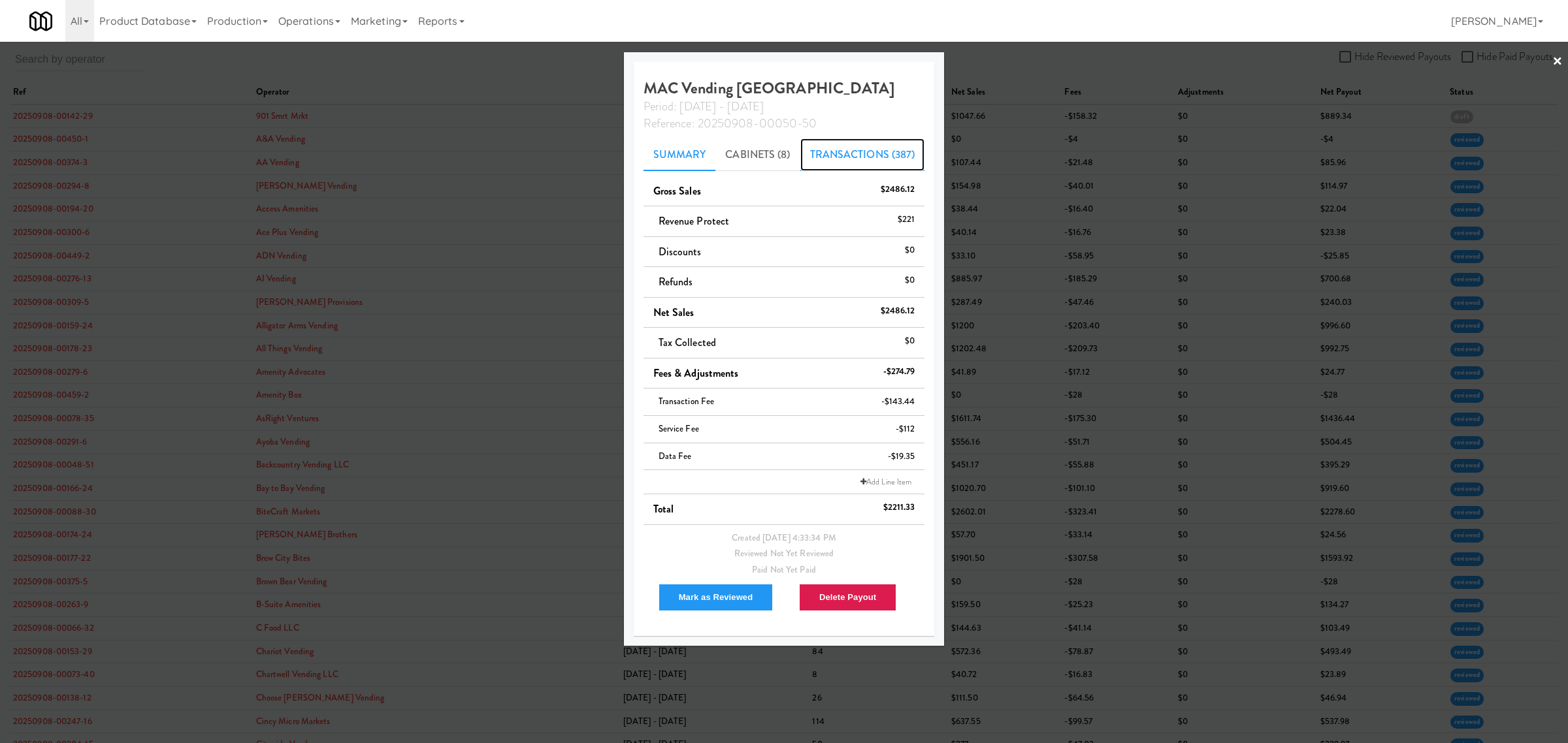
click at [867, 153] on link "Transactions (387)" at bounding box center [863, 154] width 125 height 32
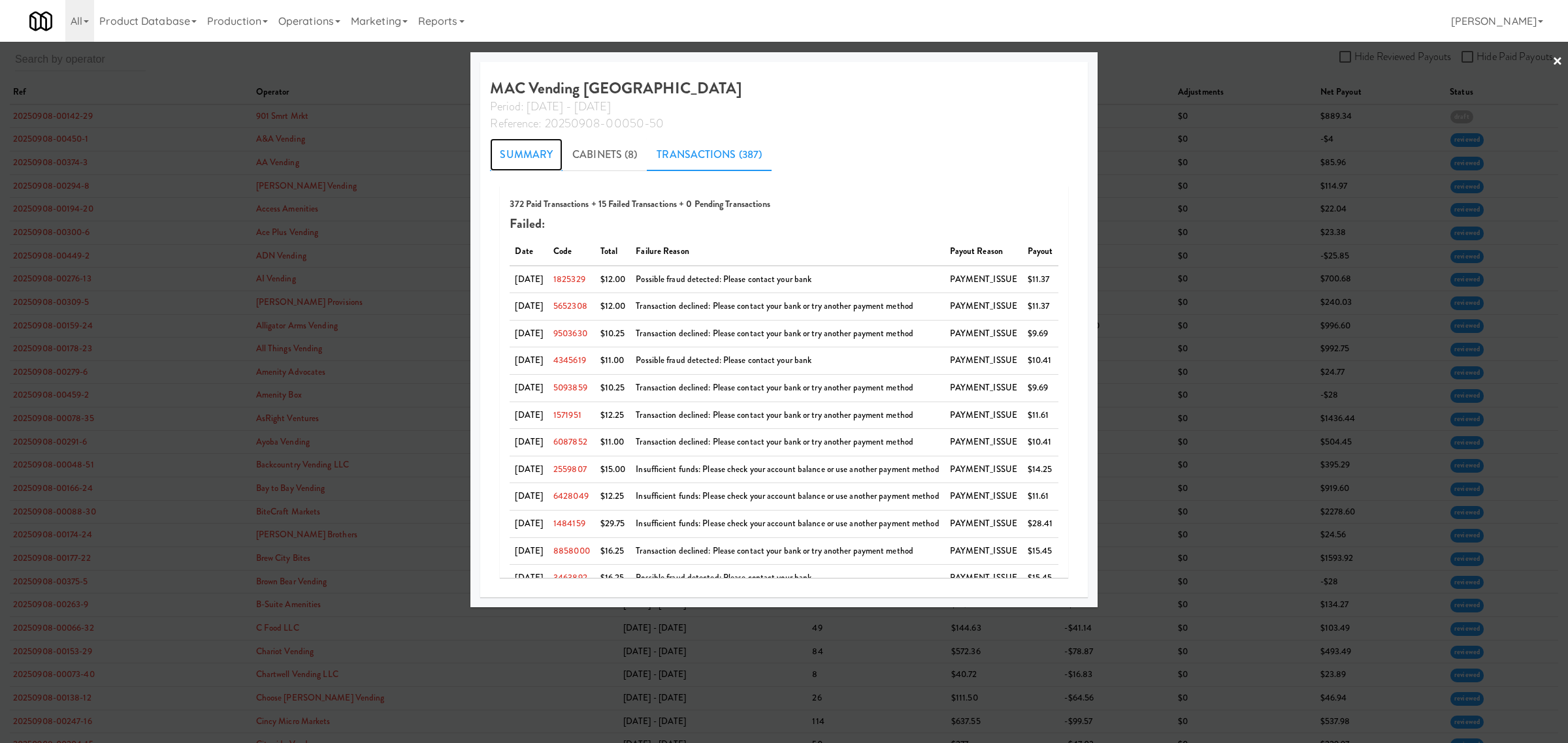
click at [499, 149] on link "Summary" at bounding box center [526, 154] width 72 height 32
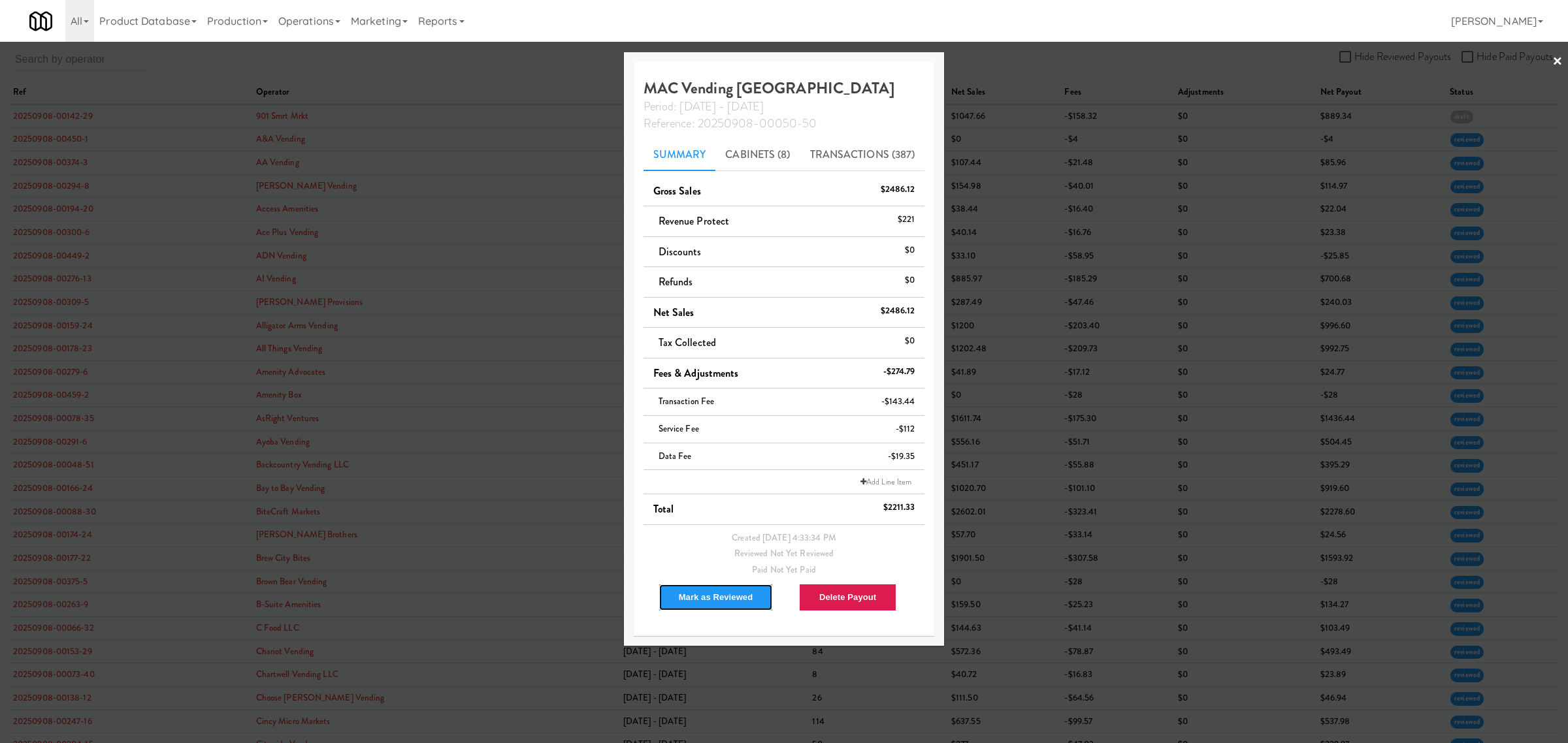
click at [735, 602] on button "Mark as Reviewed" at bounding box center [717, 597] width 115 height 27
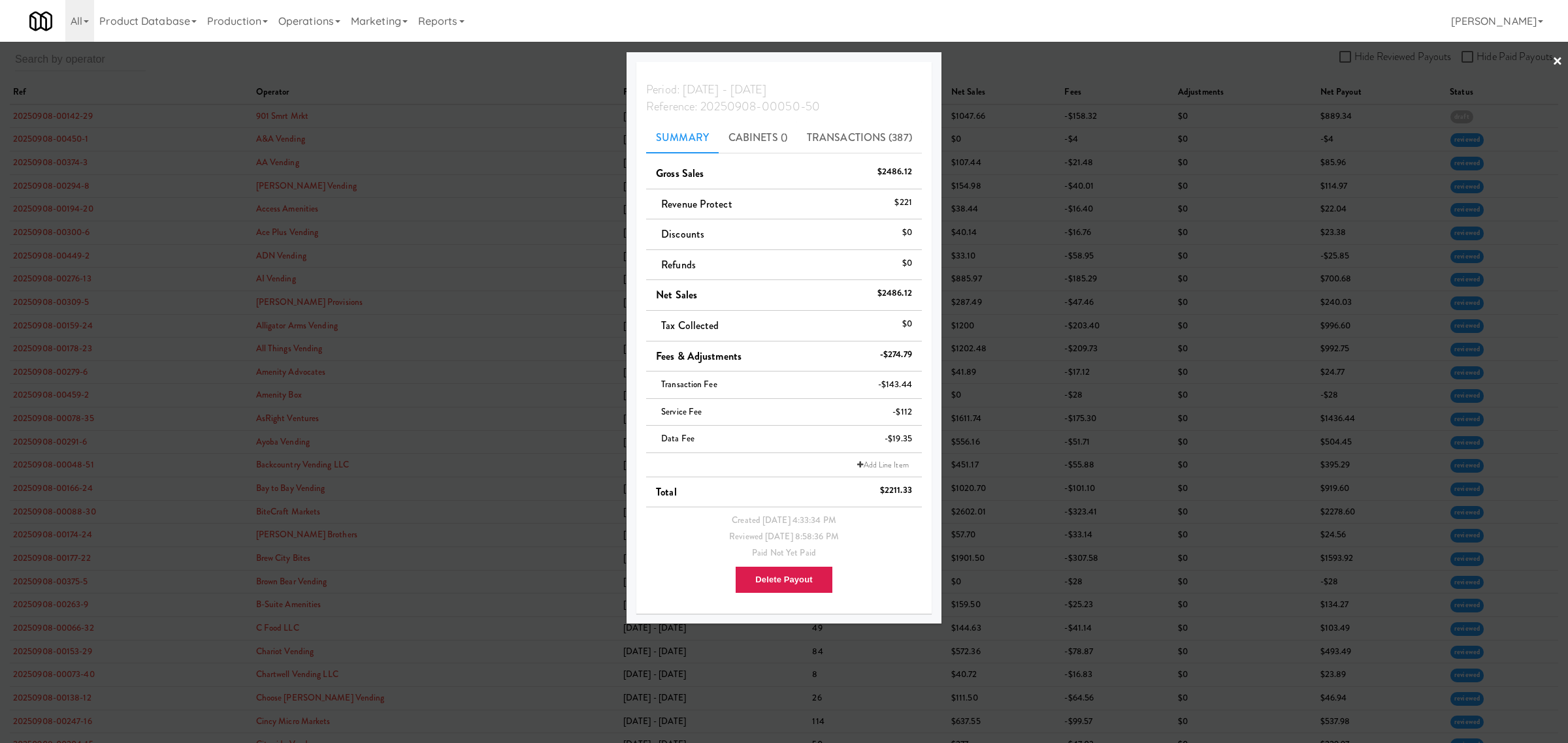
click at [491, 78] on div at bounding box center [784, 372] width 1568 height 743
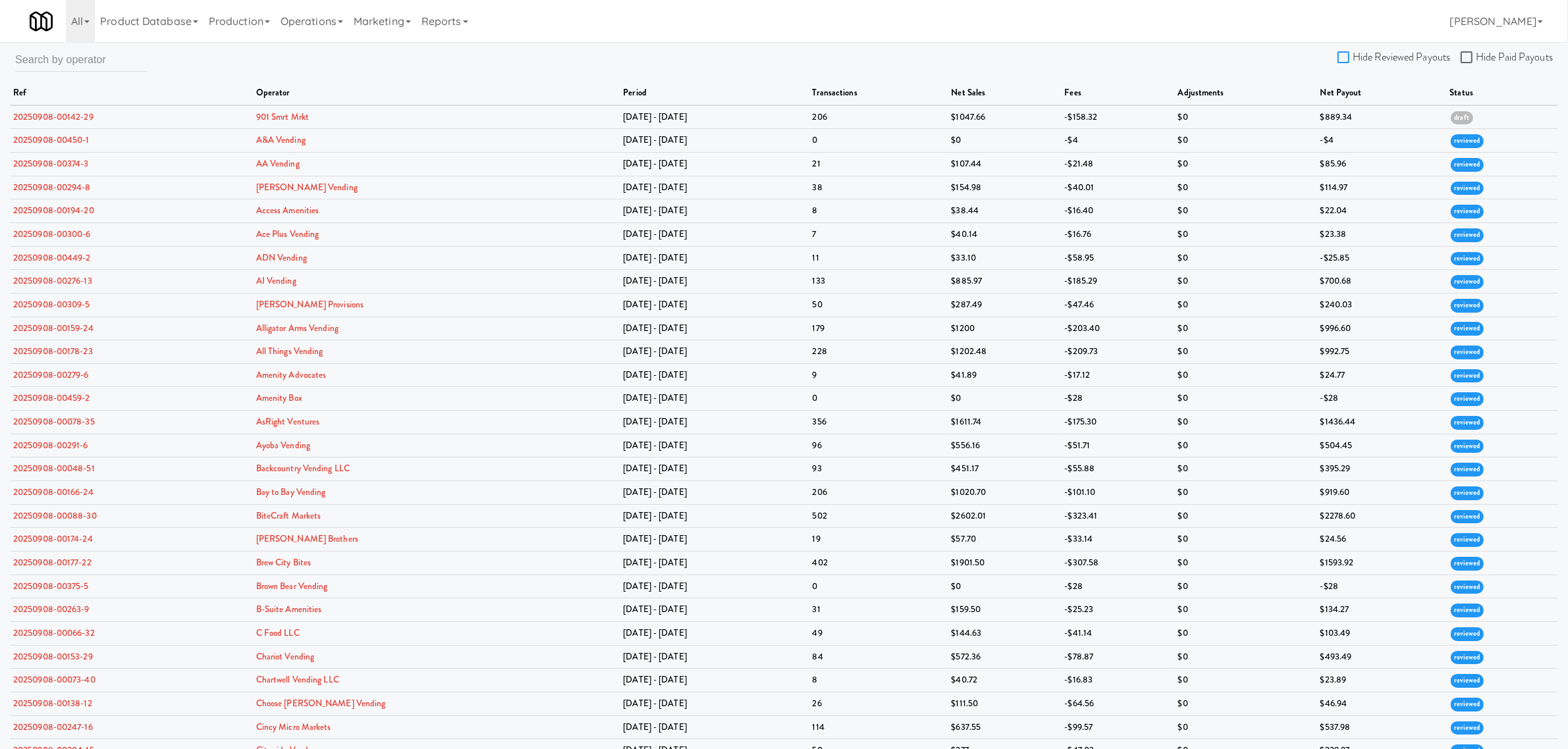
click at [1341, 53] on input "Hide Reviewed Payouts" at bounding box center [1344, 57] width 15 height 11
checkbox input "true"
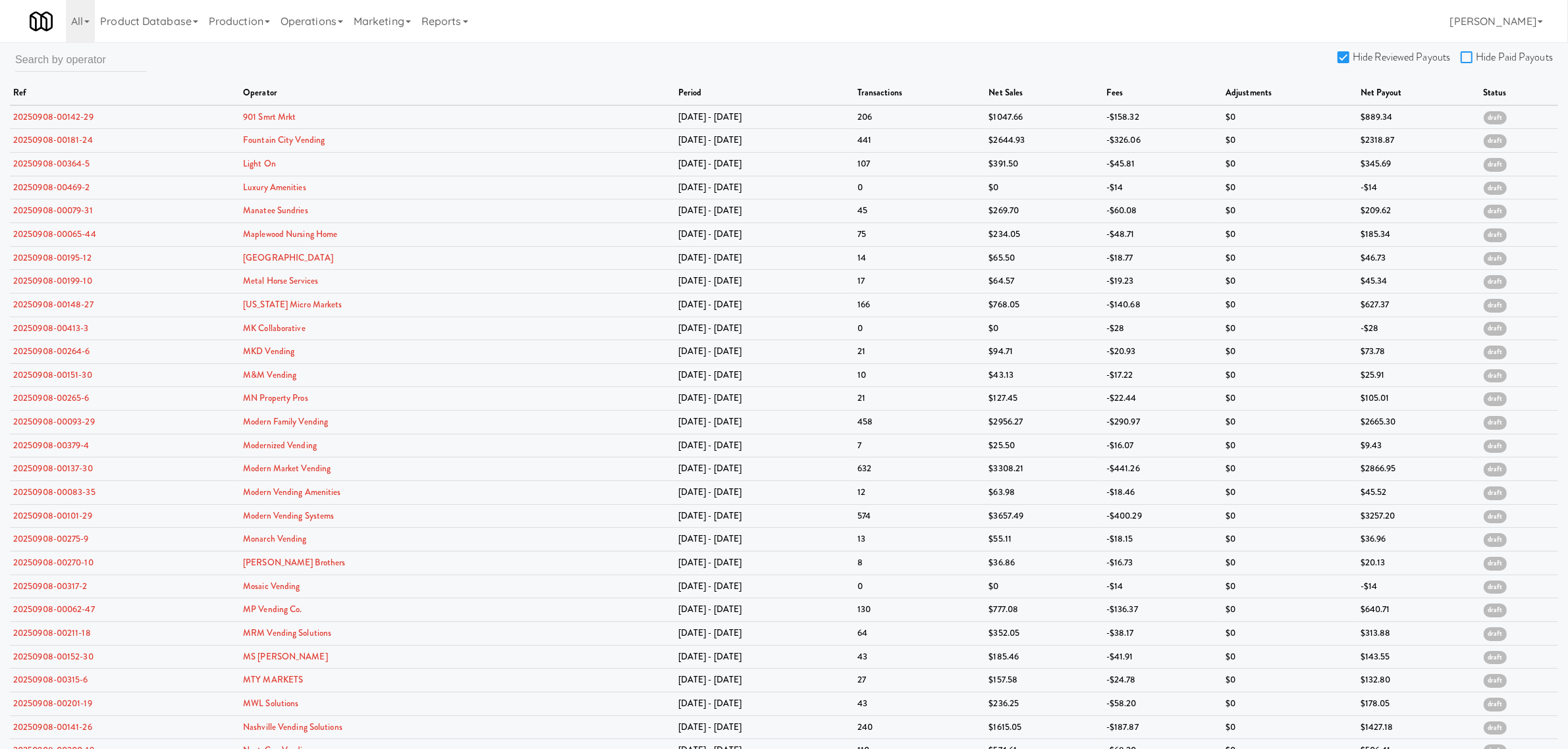
click at [1466, 57] on input "Hide Paid Payouts" at bounding box center [1467, 57] width 15 height 11
checkbox input "true"
click at [76, 162] on link "20250908-00364-5" at bounding box center [51, 164] width 77 height 13
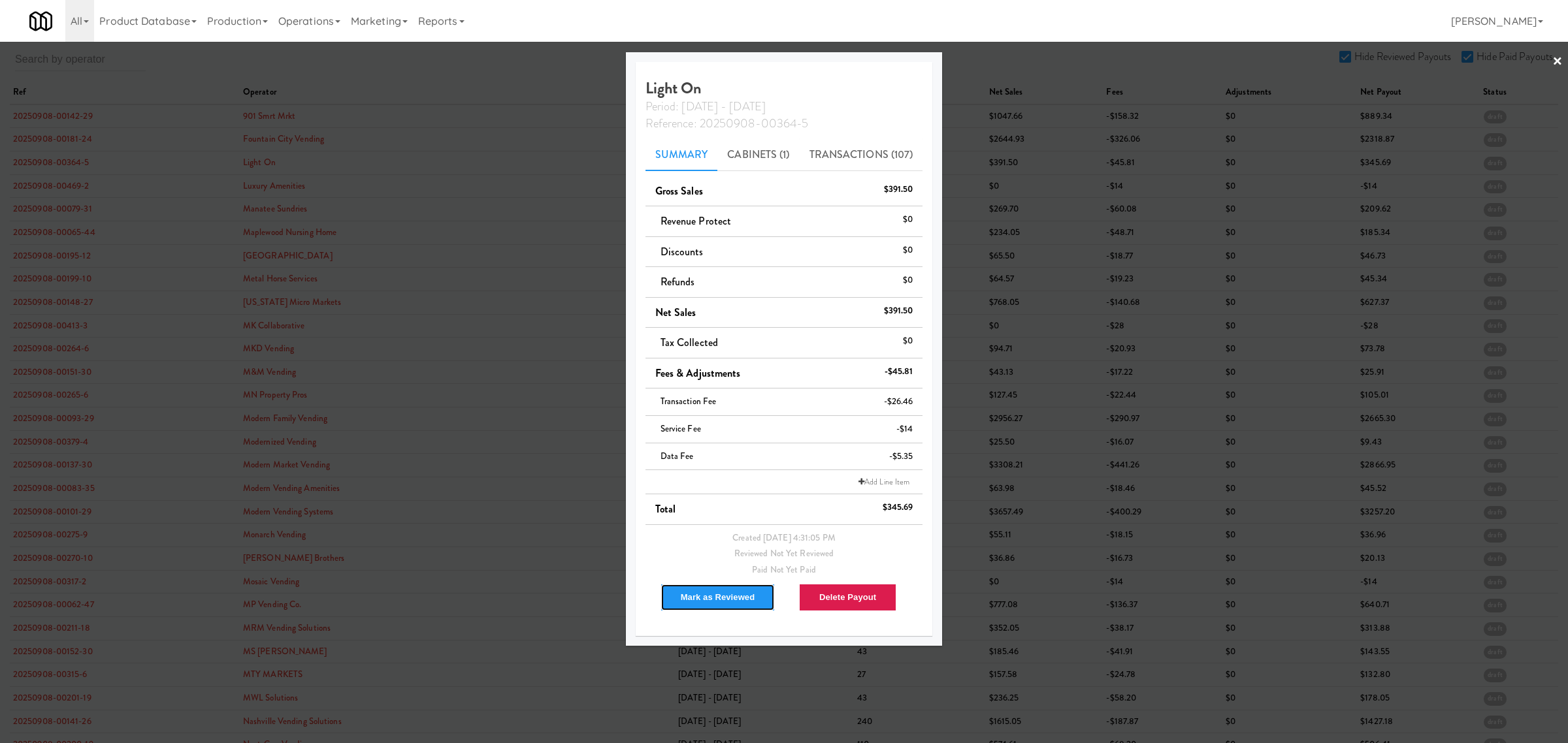
click at [688, 598] on button "Mark as Reviewed" at bounding box center [719, 597] width 115 height 27
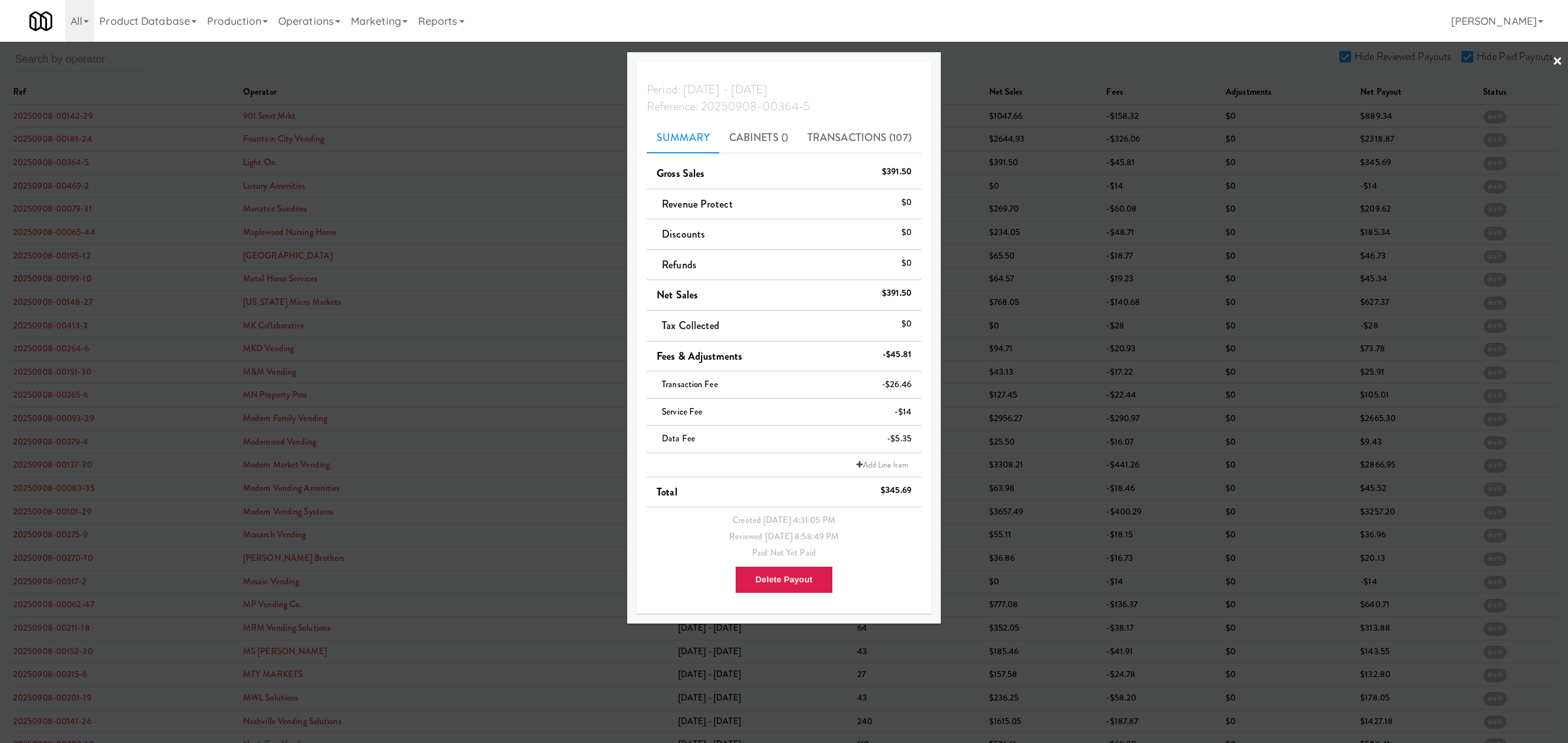
click at [66, 188] on div at bounding box center [784, 372] width 1568 height 743
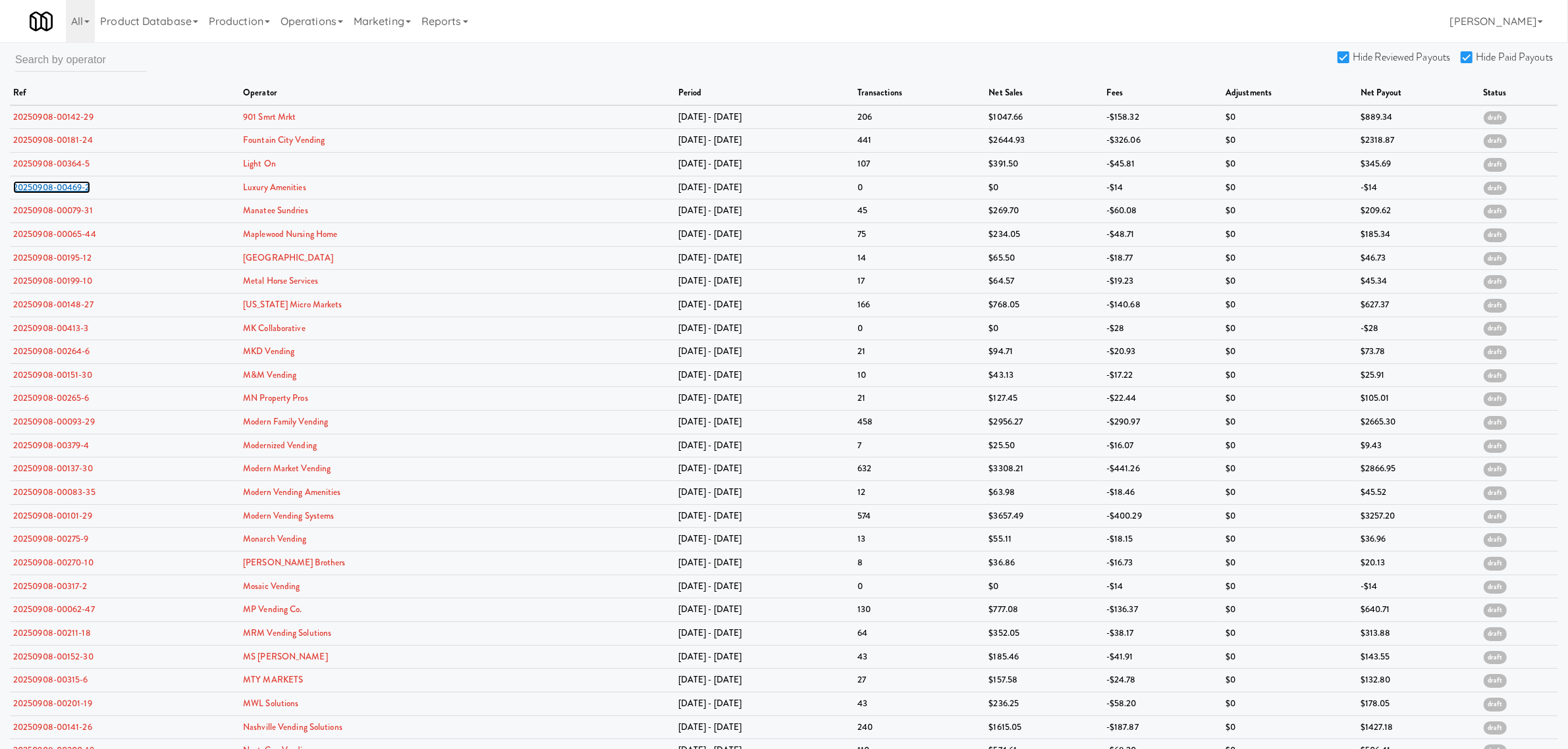
click at [67, 189] on link "20250908-00469-2" at bounding box center [51, 187] width 77 height 13
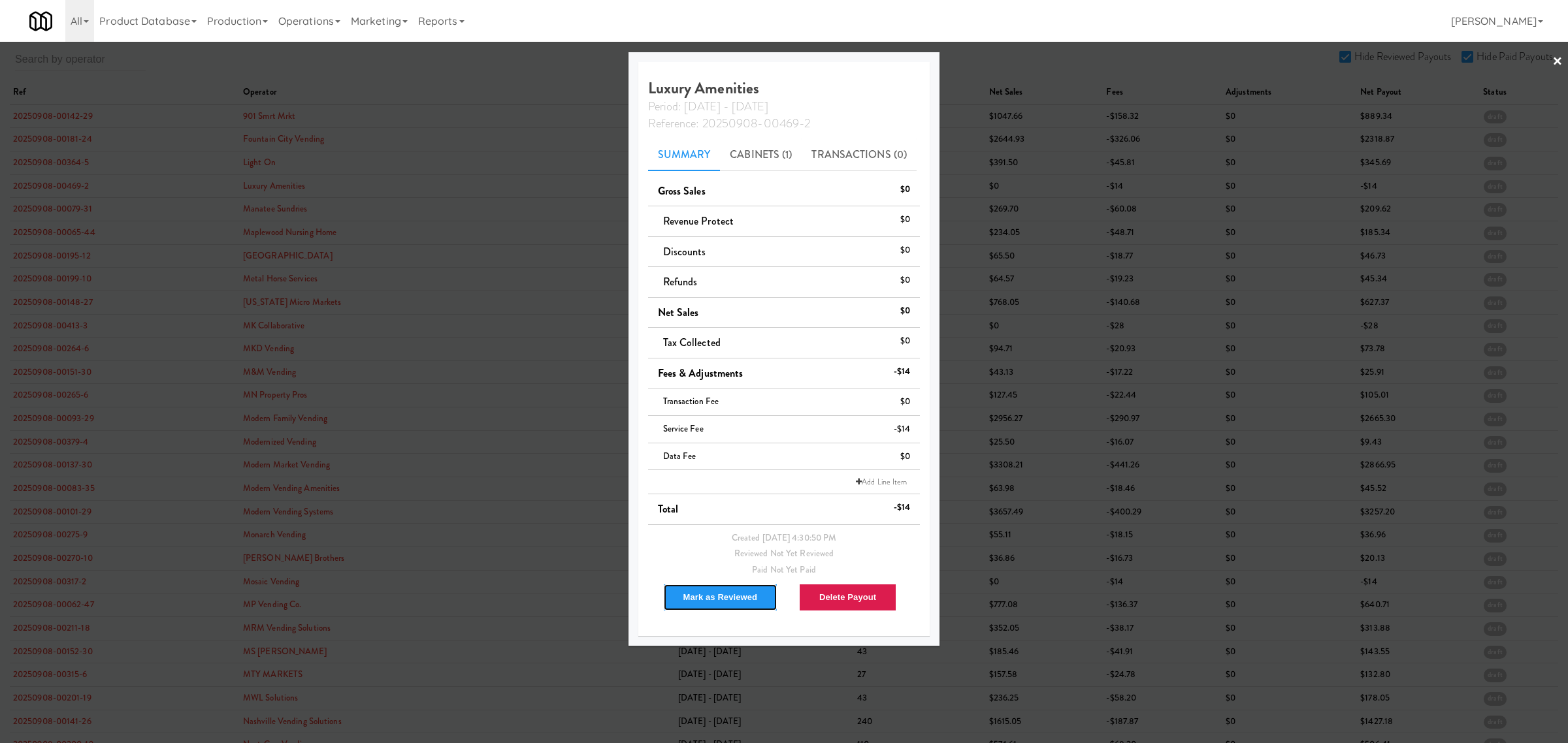
click at [690, 599] on button "Mark as Reviewed" at bounding box center [720, 597] width 115 height 27
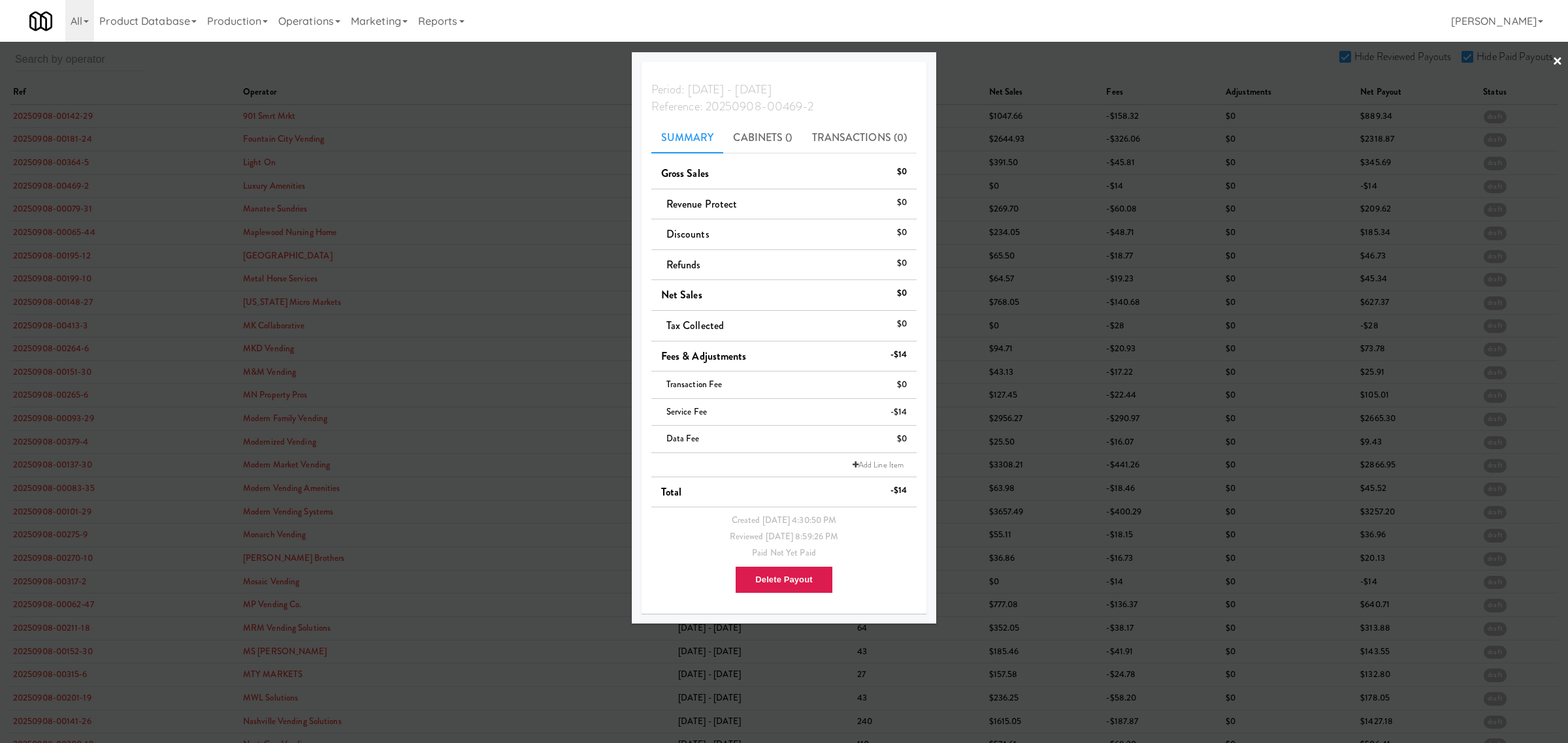
click at [54, 210] on div at bounding box center [784, 372] width 1568 height 743
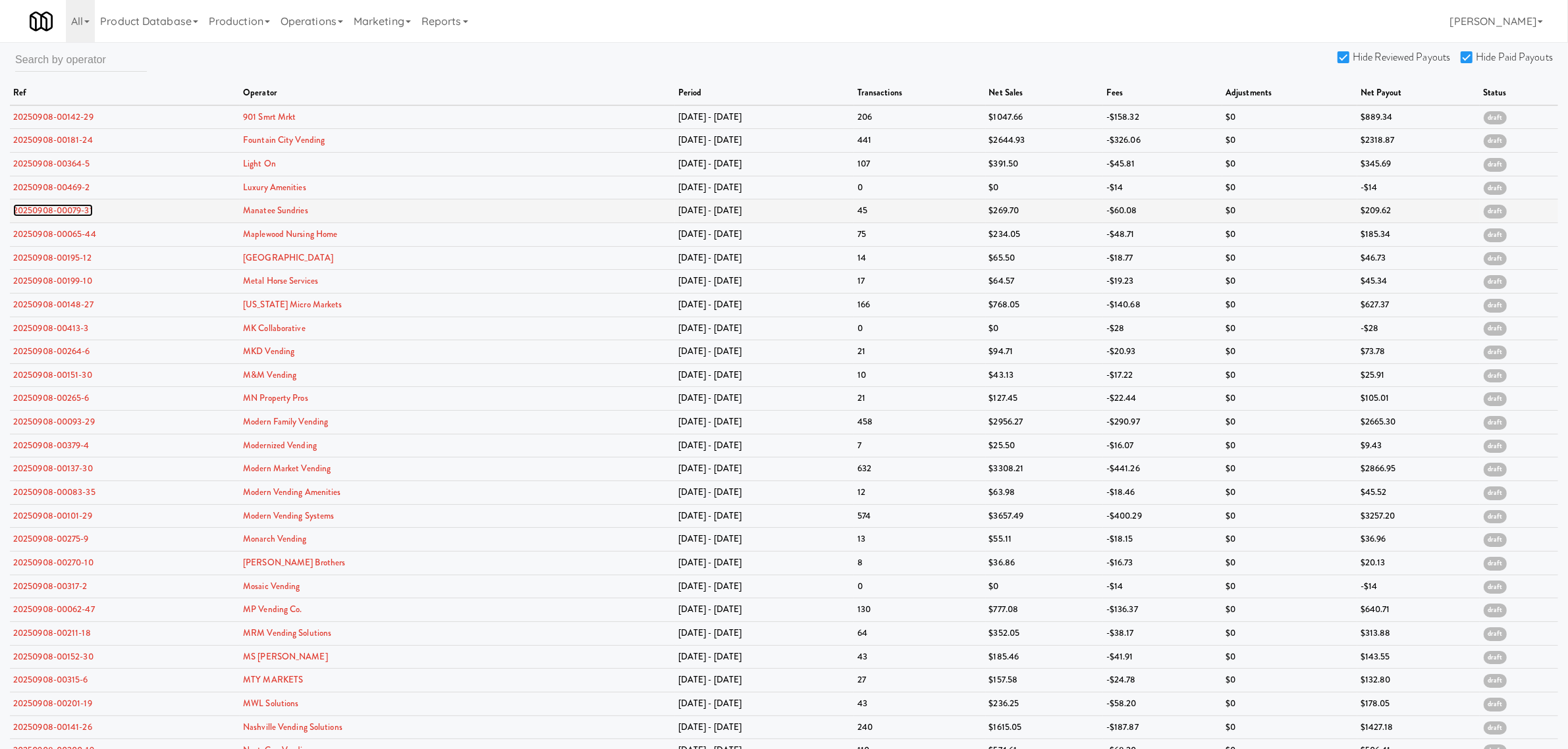
click at [54, 212] on link "20250908-00079-31" at bounding box center [52, 210] width 80 height 13
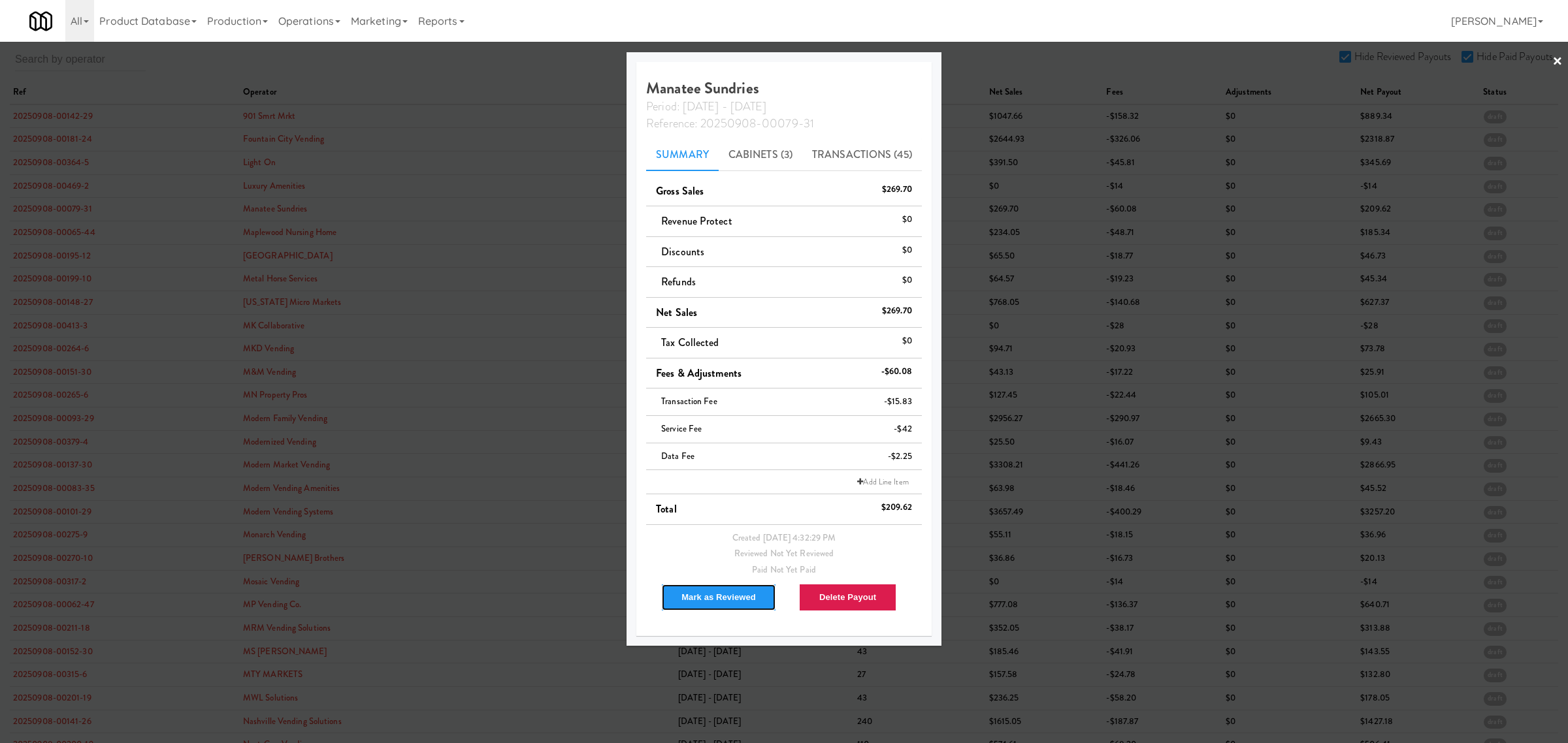
click at [706, 595] on button "Mark as Reviewed" at bounding box center [719, 597] width 115 height 27
click at [58, 237] on div at bounding box center [784, 372] width 1568 height 743
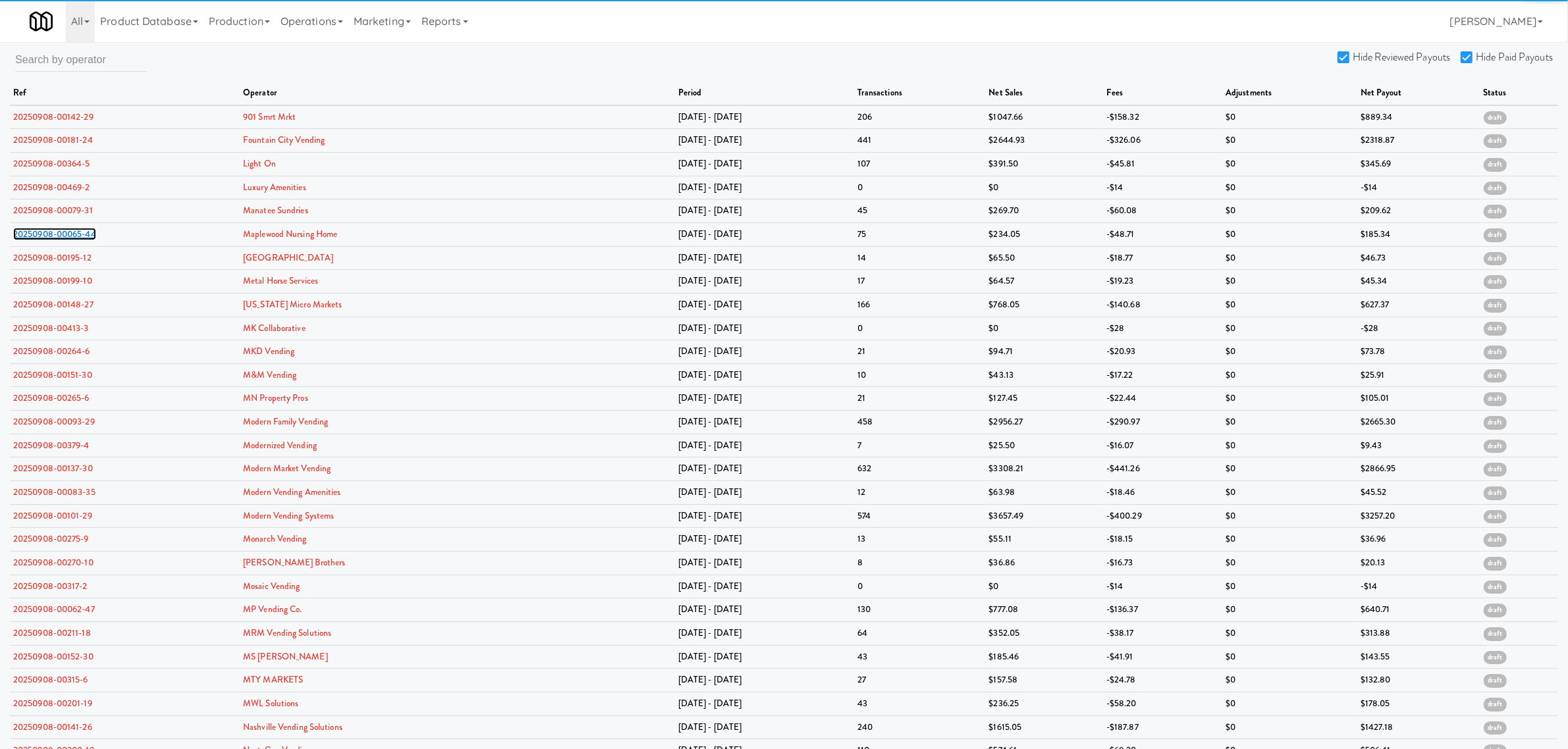
click at [58, 238] on link "20250908-00065-44" at bounding box center [54, 234] width 83 height 13
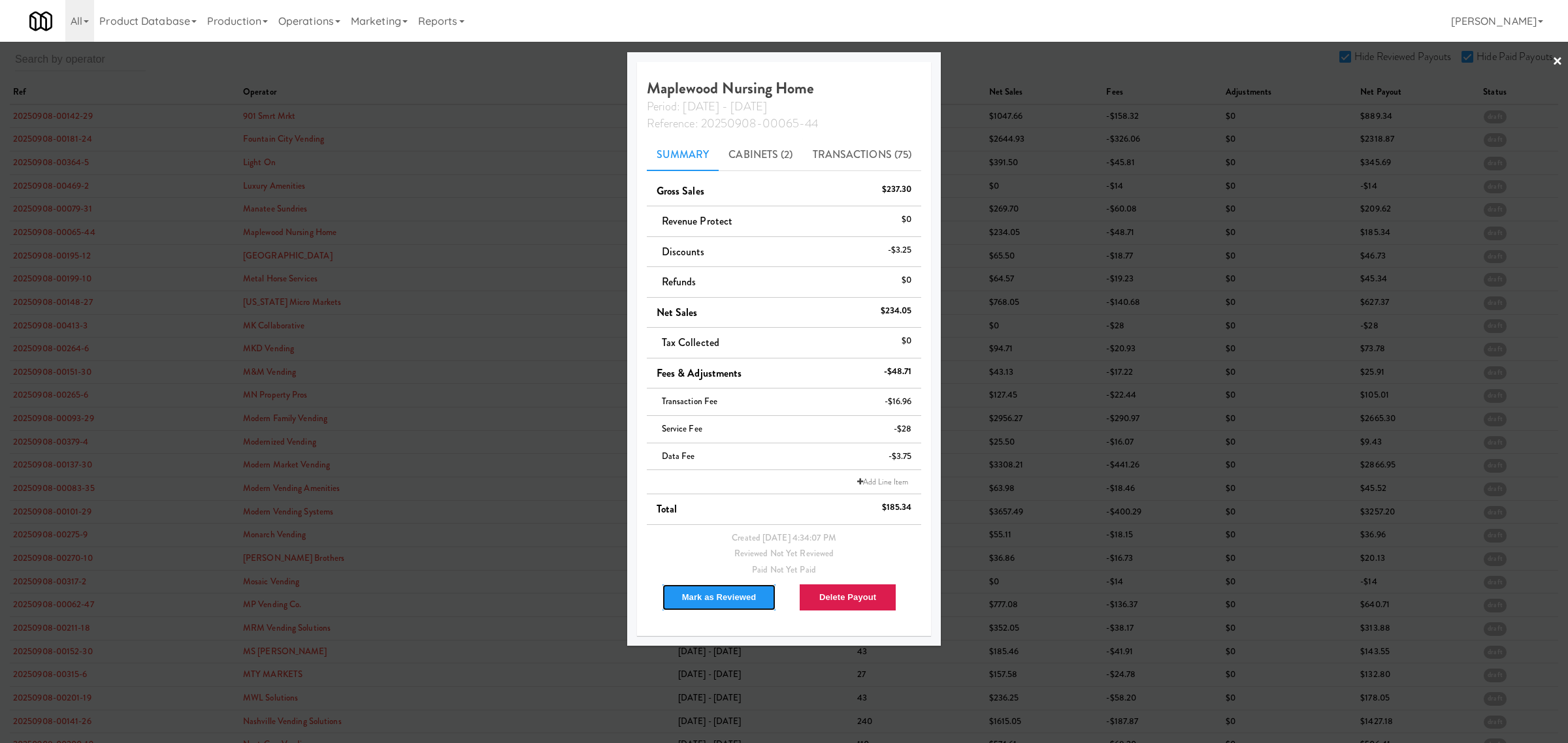
click at [700, 590] on button "Mark as Reviewed" at bounding box center [719, 597] width 115 height 27
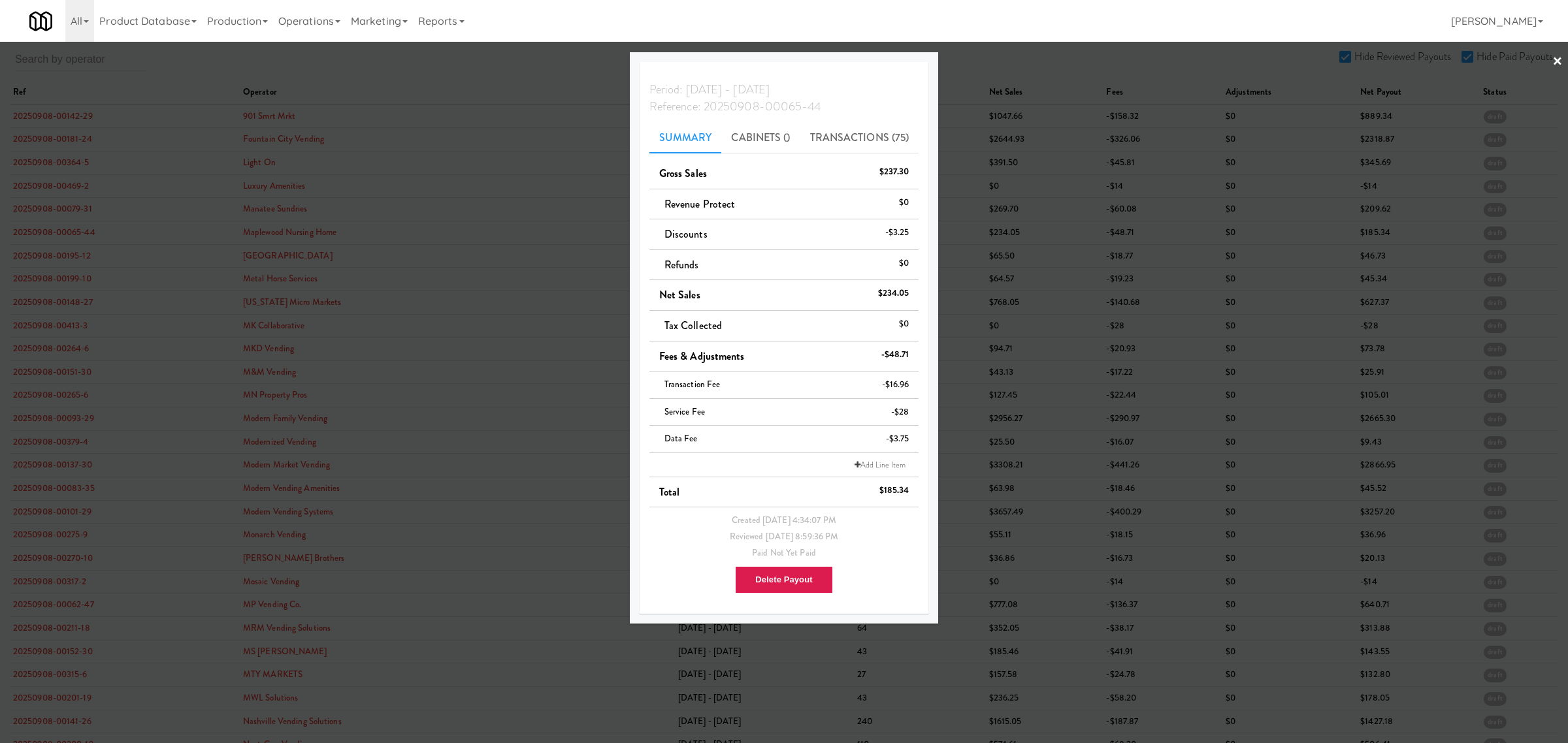
click at [60, 249] on div at bounding box center [784, 372] width 1568 height 743
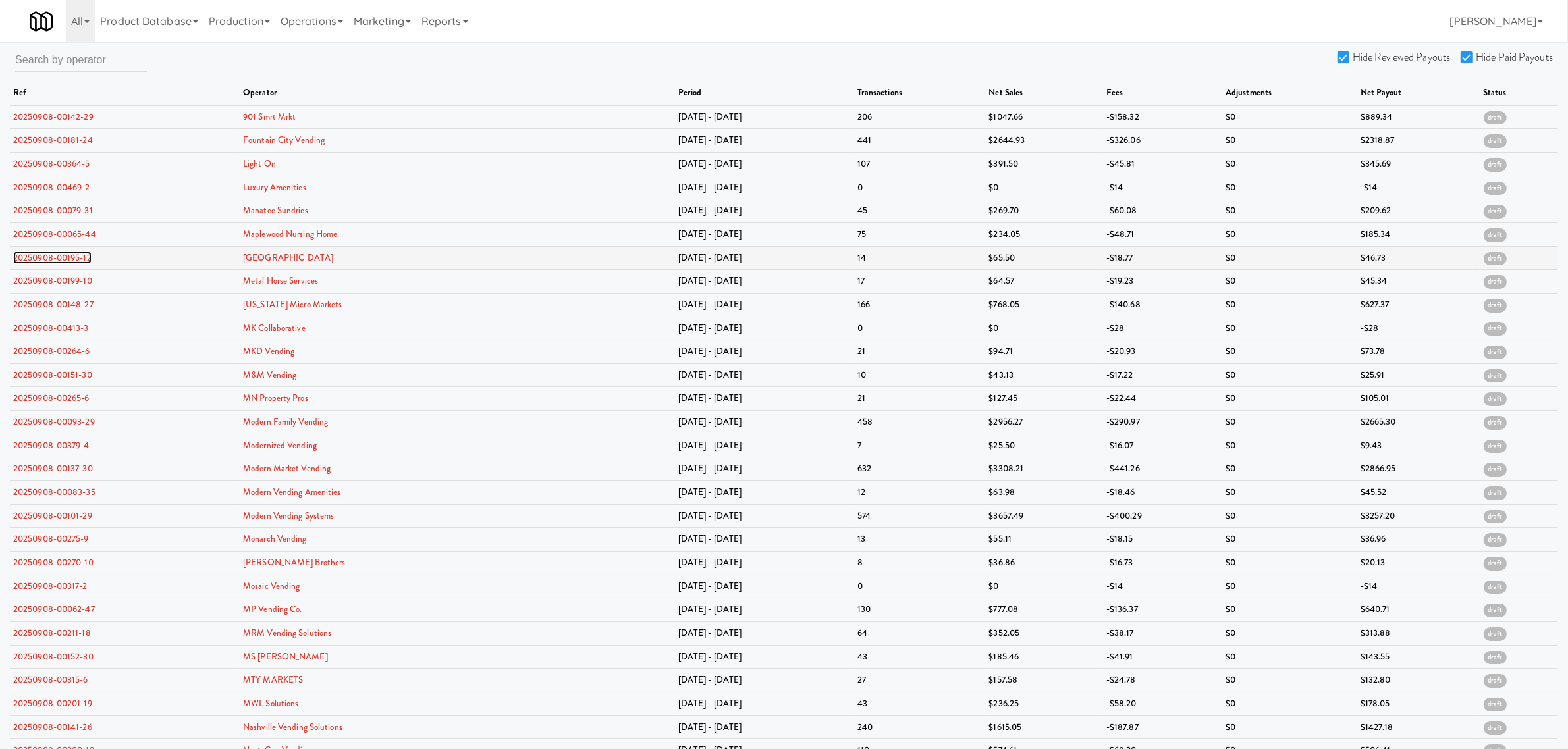
click at [56, 261] on link "20250908-00195-12" at bounding box center [52, 257] width 79 height 13
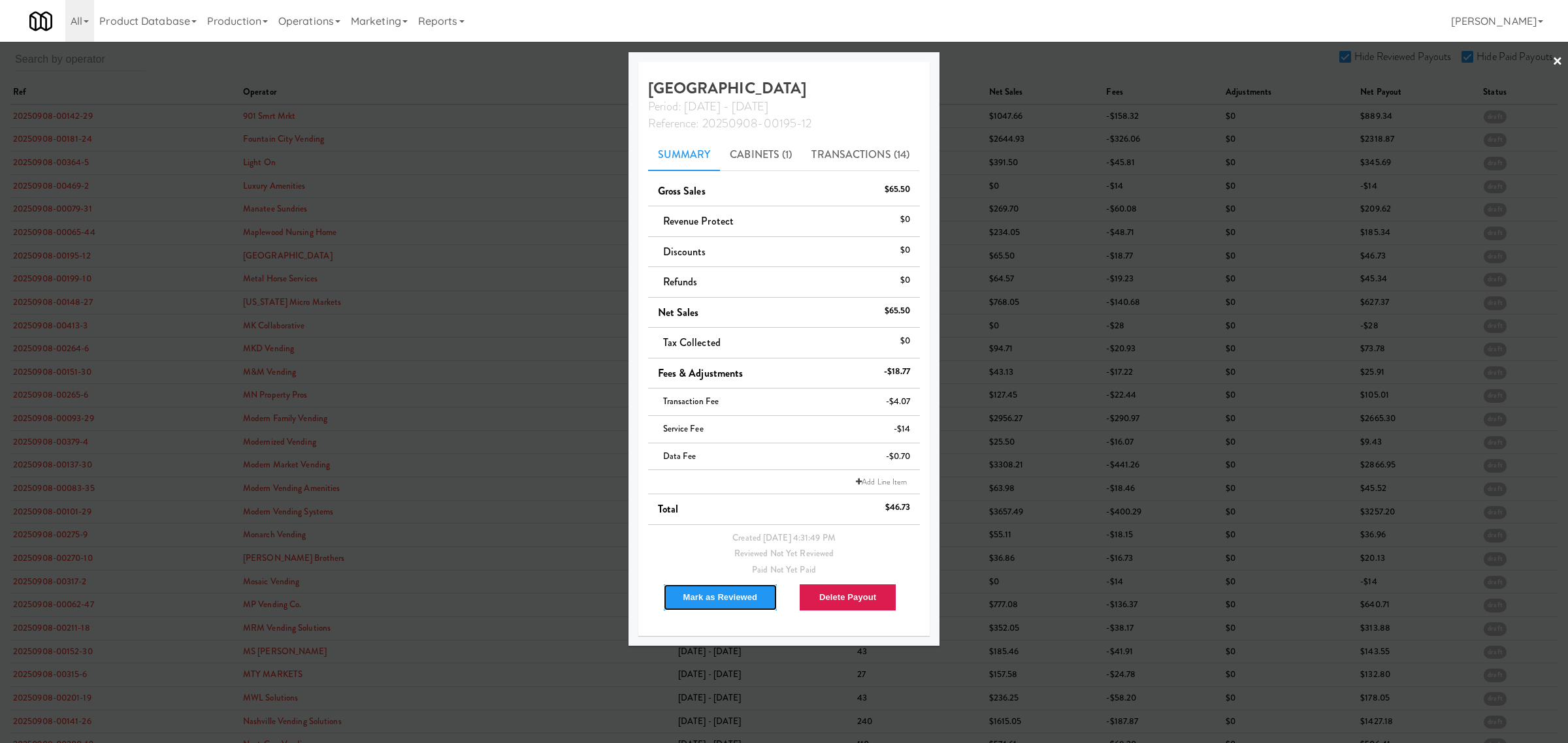
click at [703, 595] on button "Mark as Reviewed" at bounding box center [720, 597] width 115 height 27
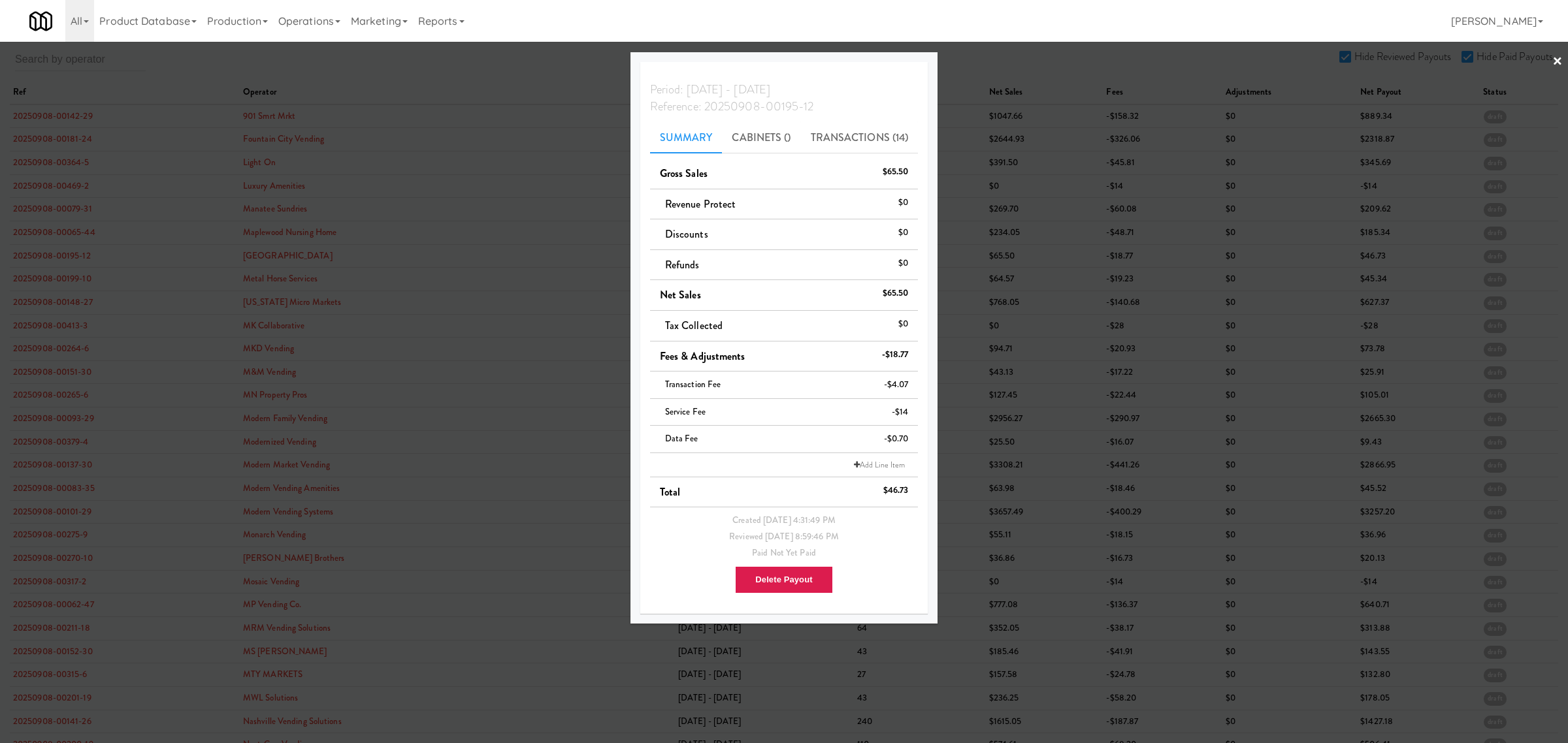
click at [46, 279] on div at bounding box center [784, 372] width 1568 height 743
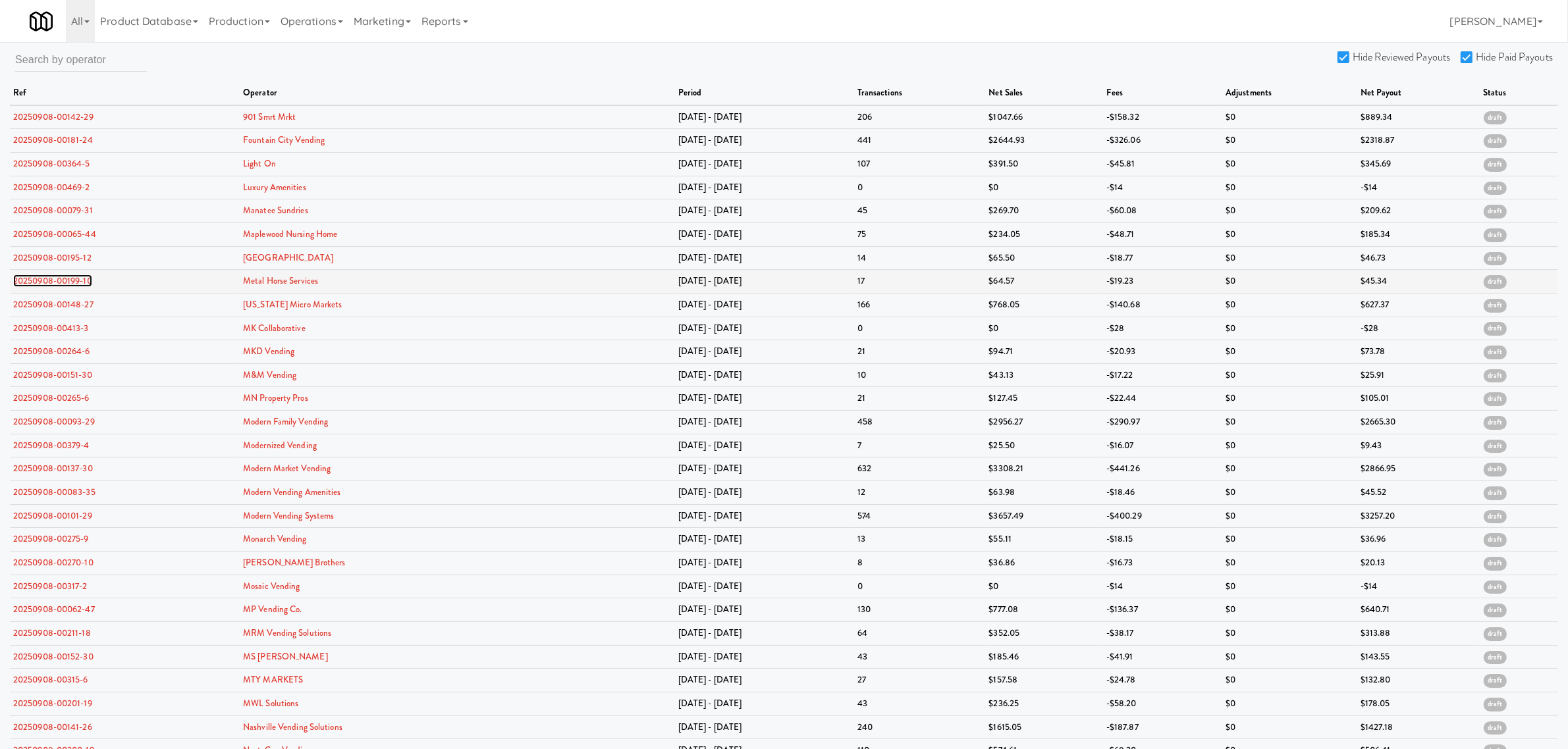
click at [46, 281] on link "20250908-00199-10" at bounding box center [52, 281] width 79 height 13
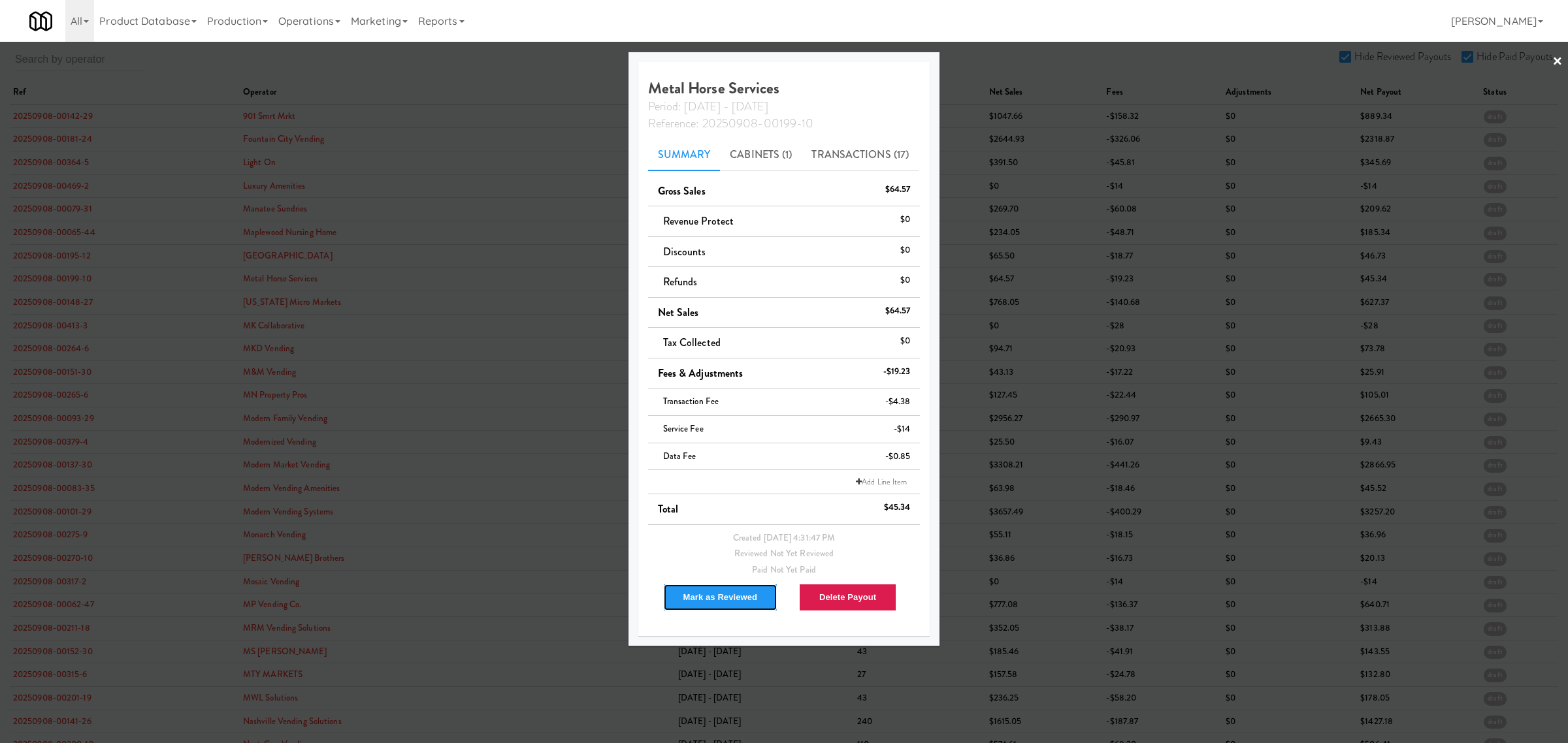
click at [703, 589] on button "Mark as Reviewed" at bounding box center [720, 597] width 115 height 27
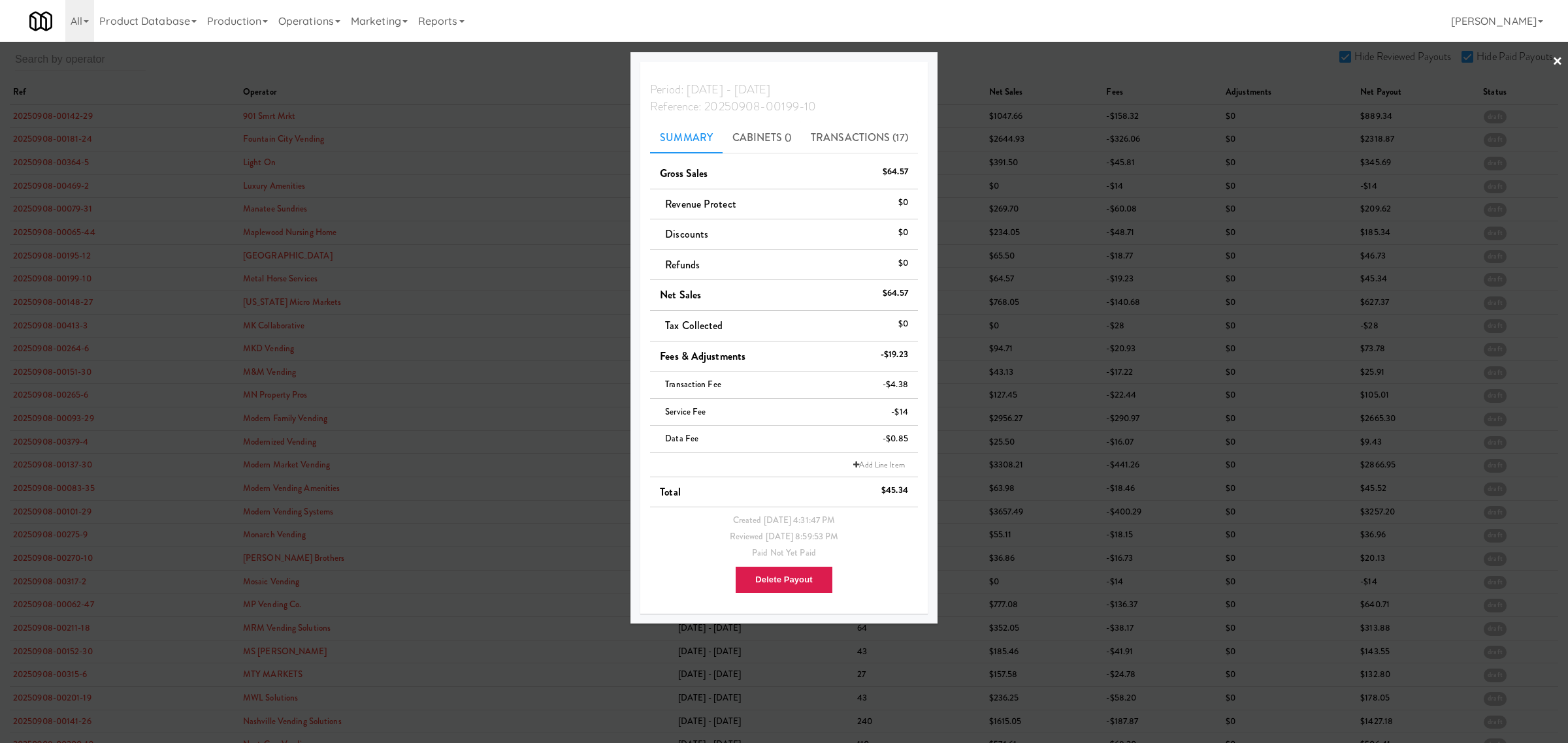
click at [33, 295] on div at bounding box center [784, 372] width 1568 height 743
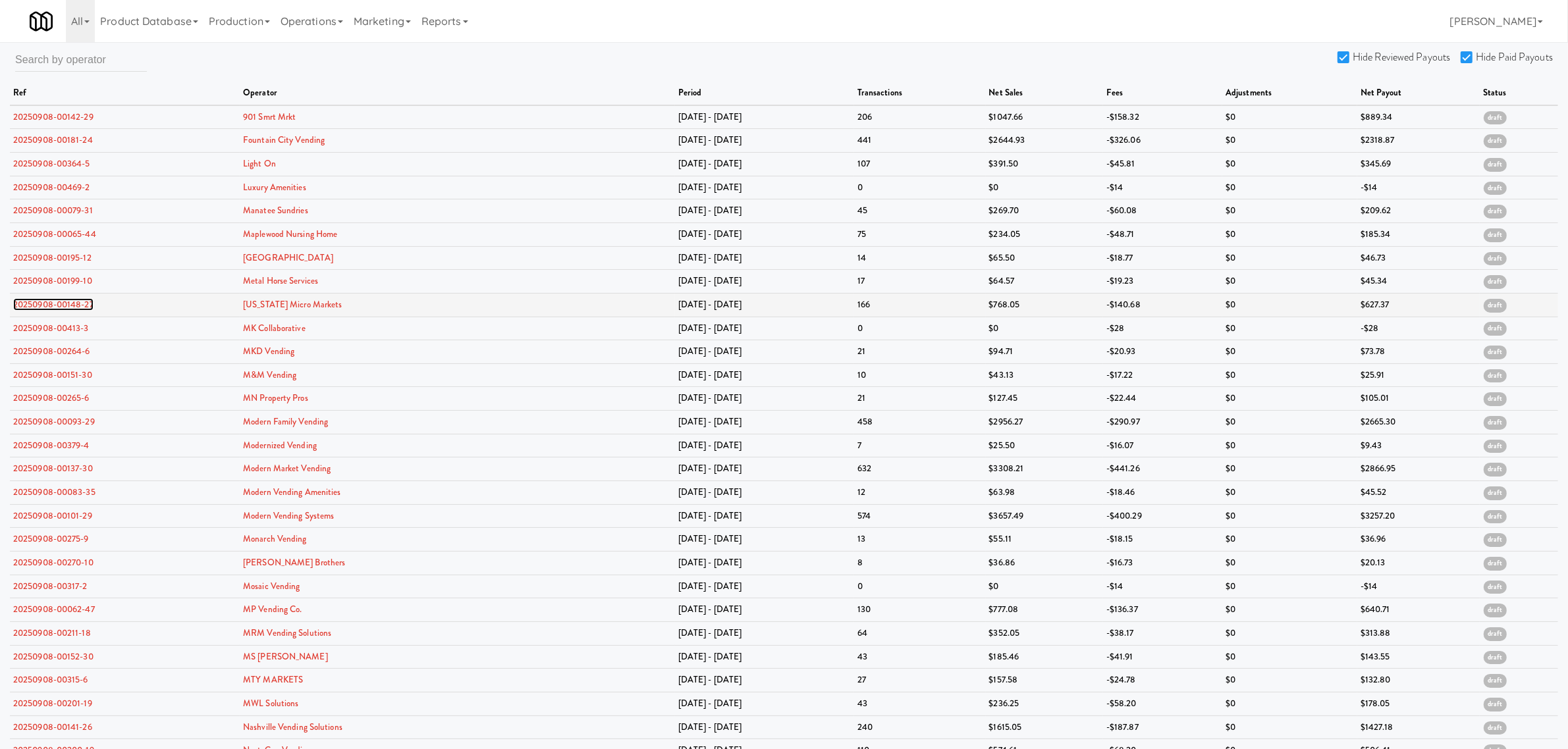
click at [33, 304] on link "20250908-00148-27" at bounding box center [53, 305] width 81 height 13
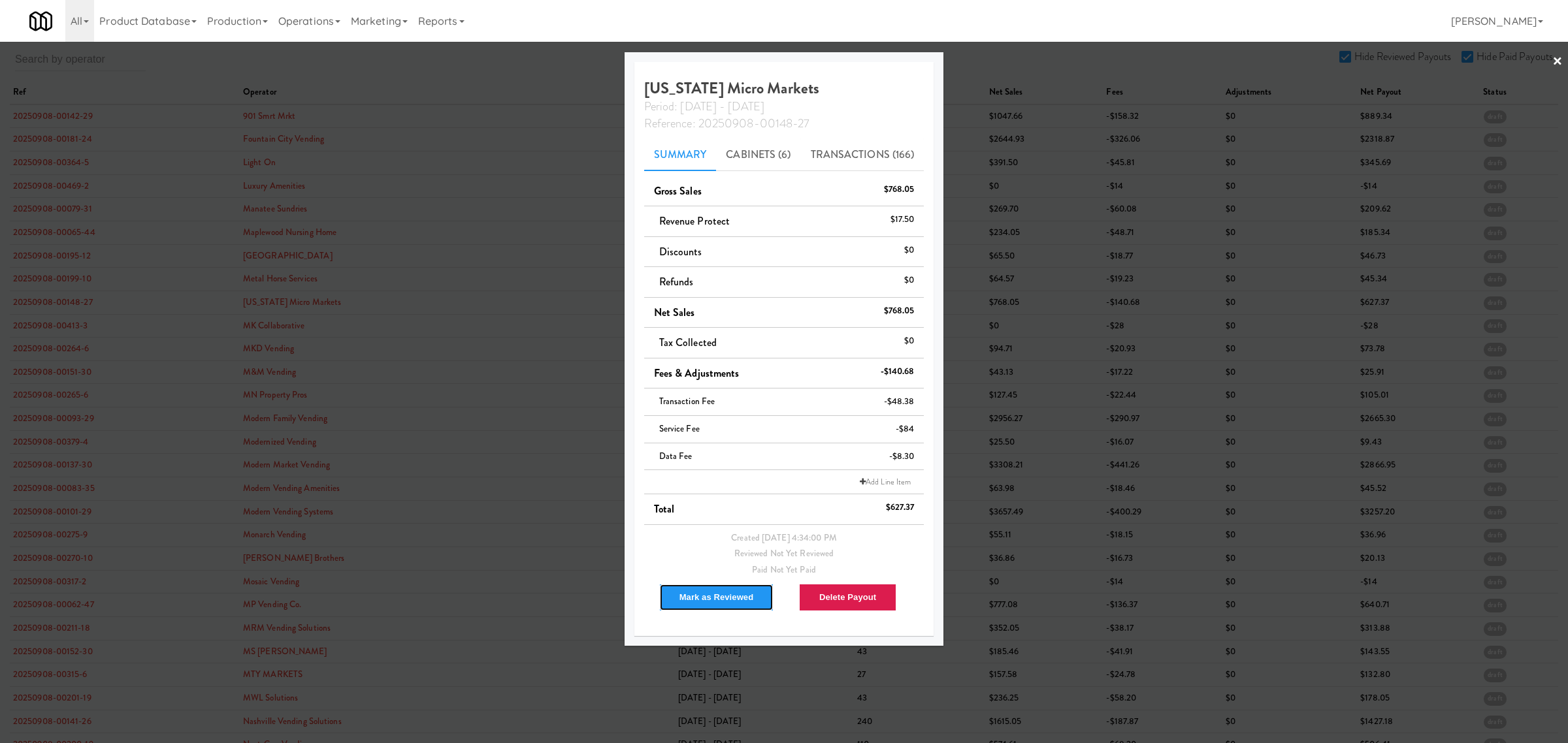
click at [703, 591] on button "Mark as Reviewed" at bounding box center [717, 597] width 115 height 27
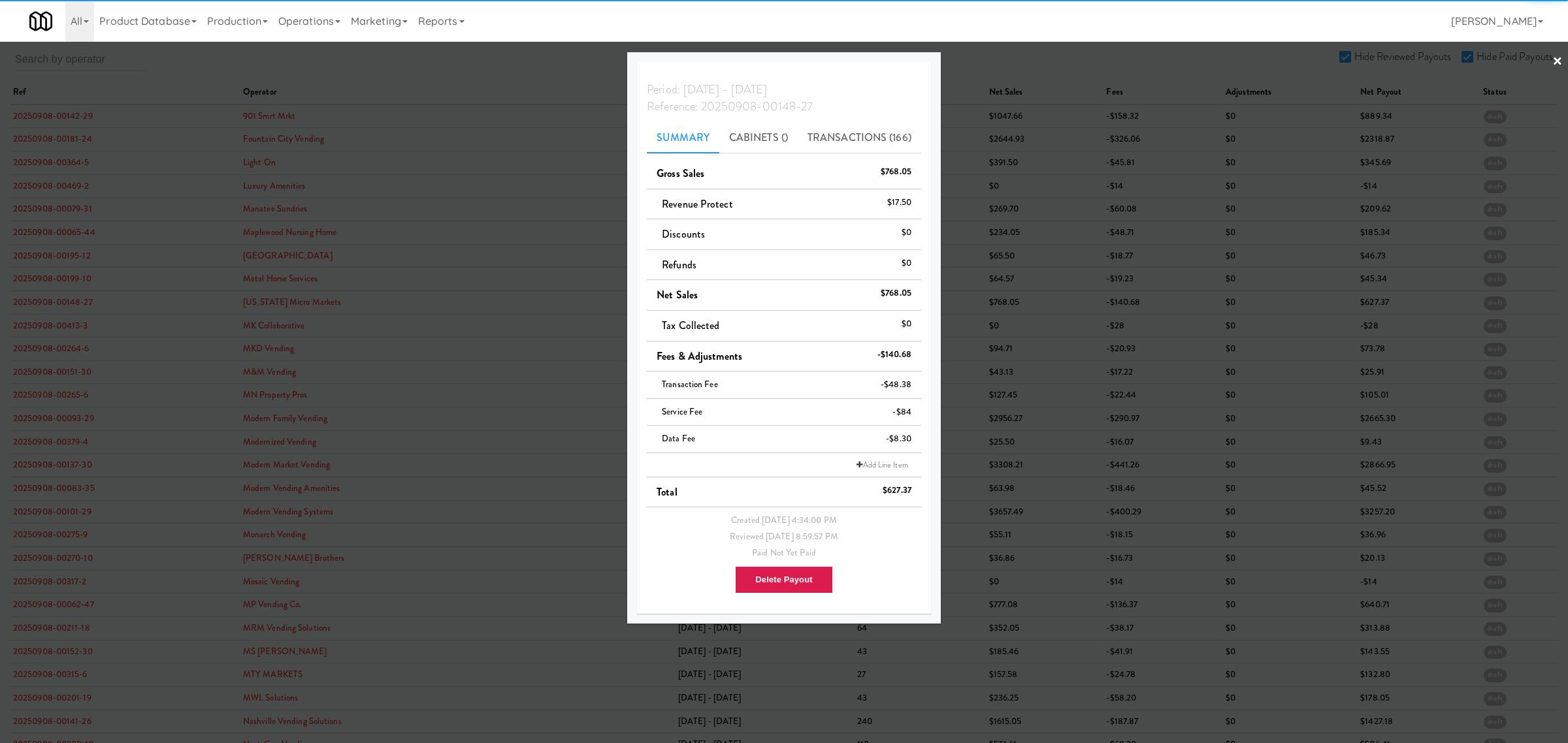
click at [51, 322] on div at bounding box center [784, 372] width 1568 height 743
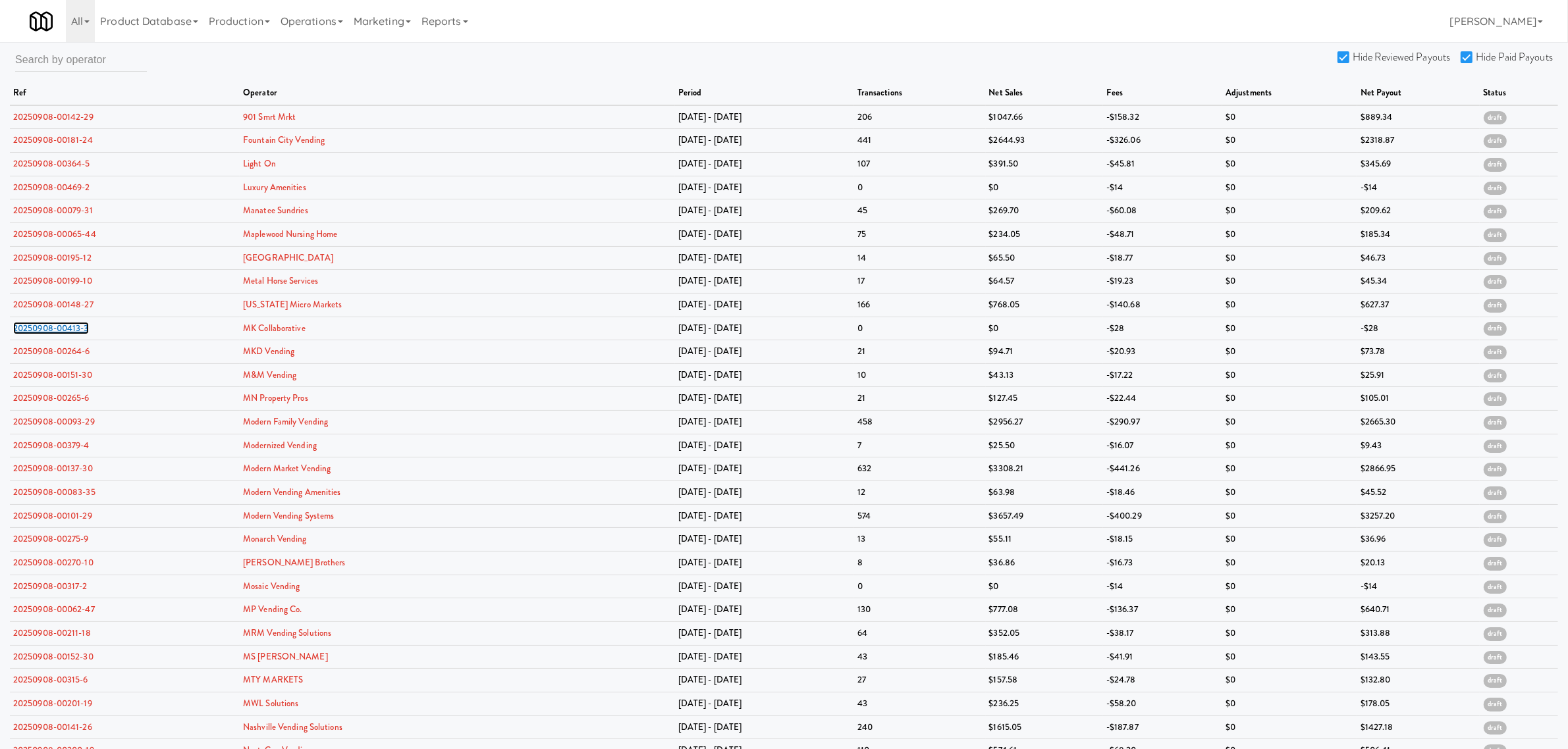
click at [51, 324] on link "20250908-00413-3" at bounding box center [50, 328] width 76 height 13
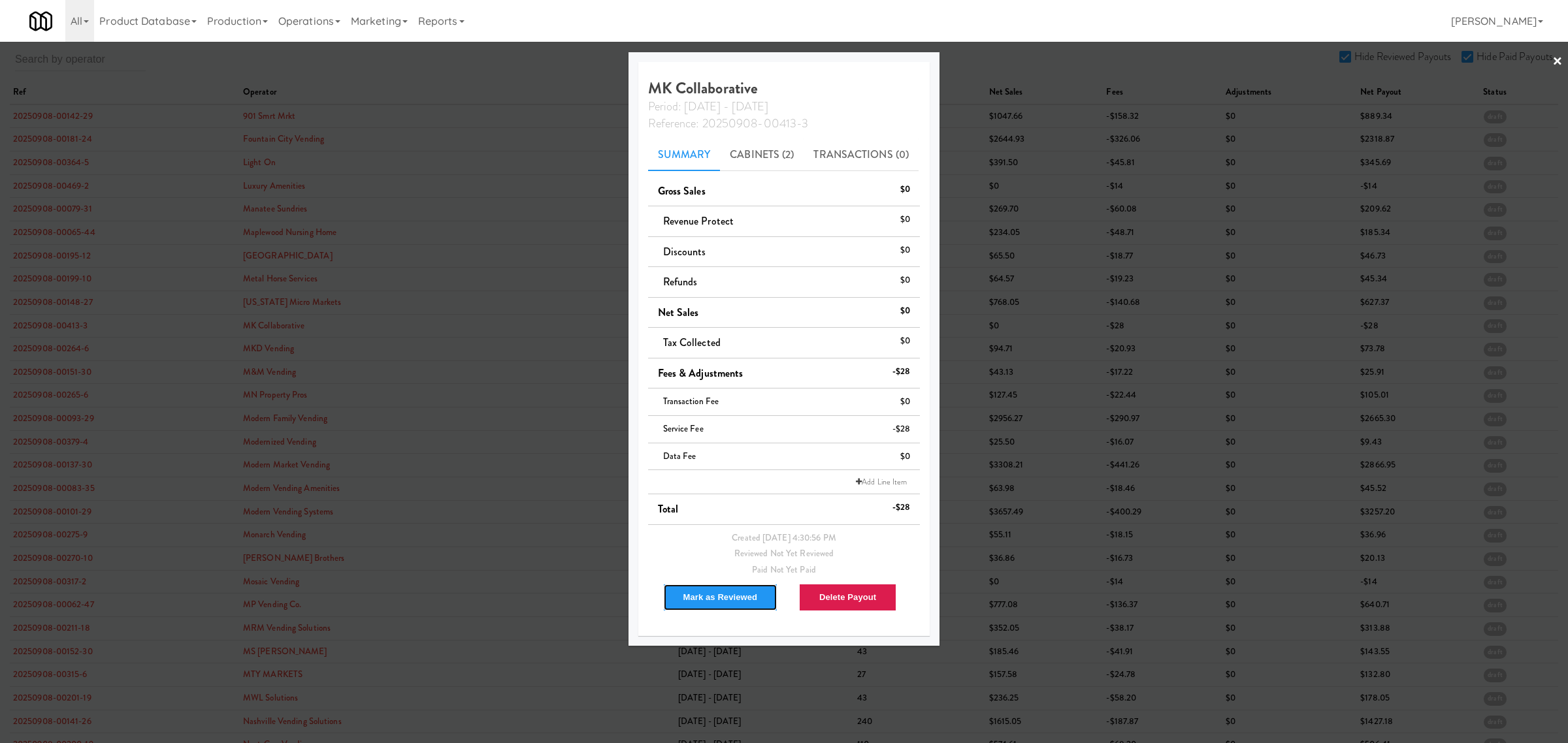
click at [716, 598] on button "Mark as Reviewed" at bounding box center [720, 597] width 115 height 27
click at [58, 348] on div at bounding box center [784, 372] width 1568 height 743
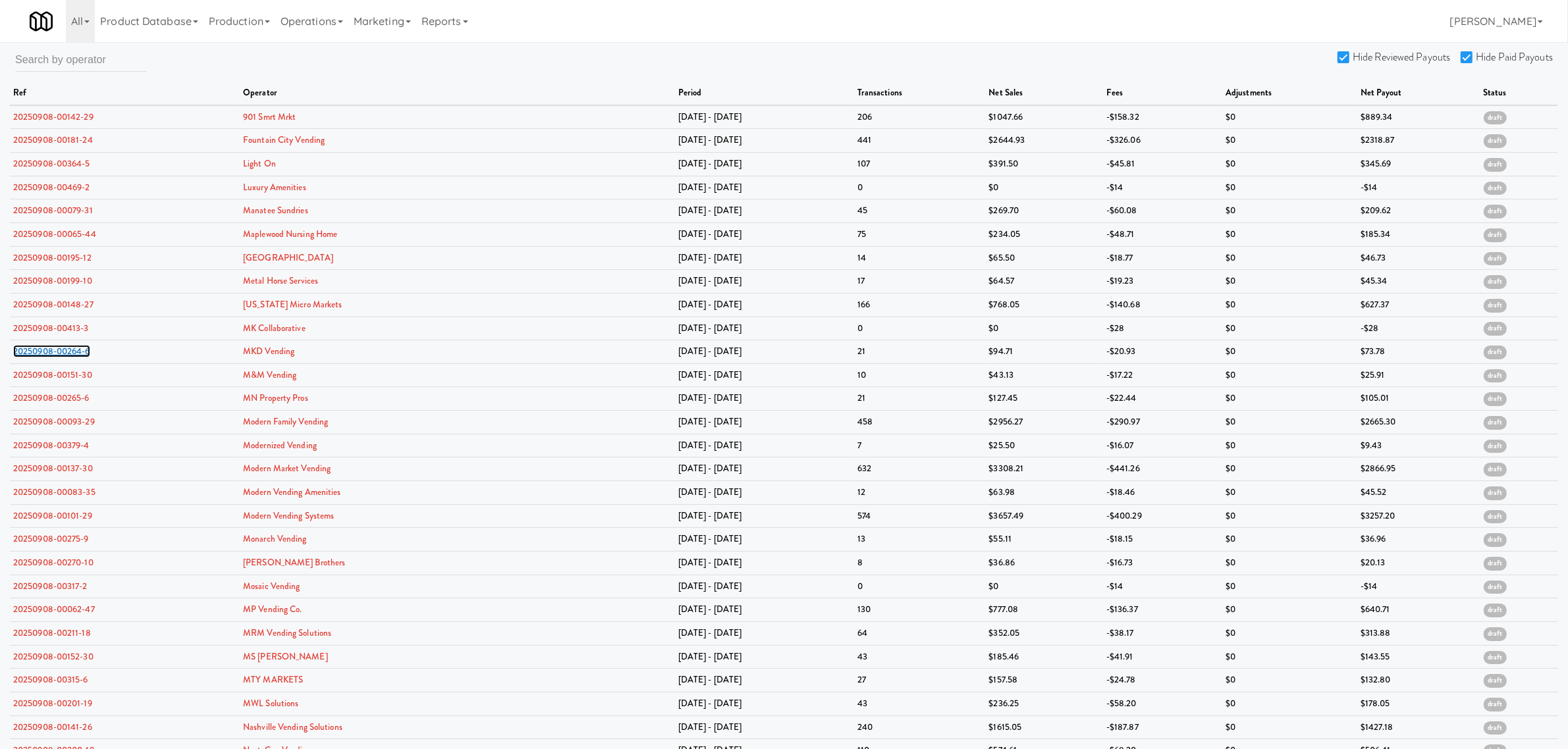
click at [58, 351] on link "20250908-00264-6" at bounding box center [51, 351] width 77 height 13
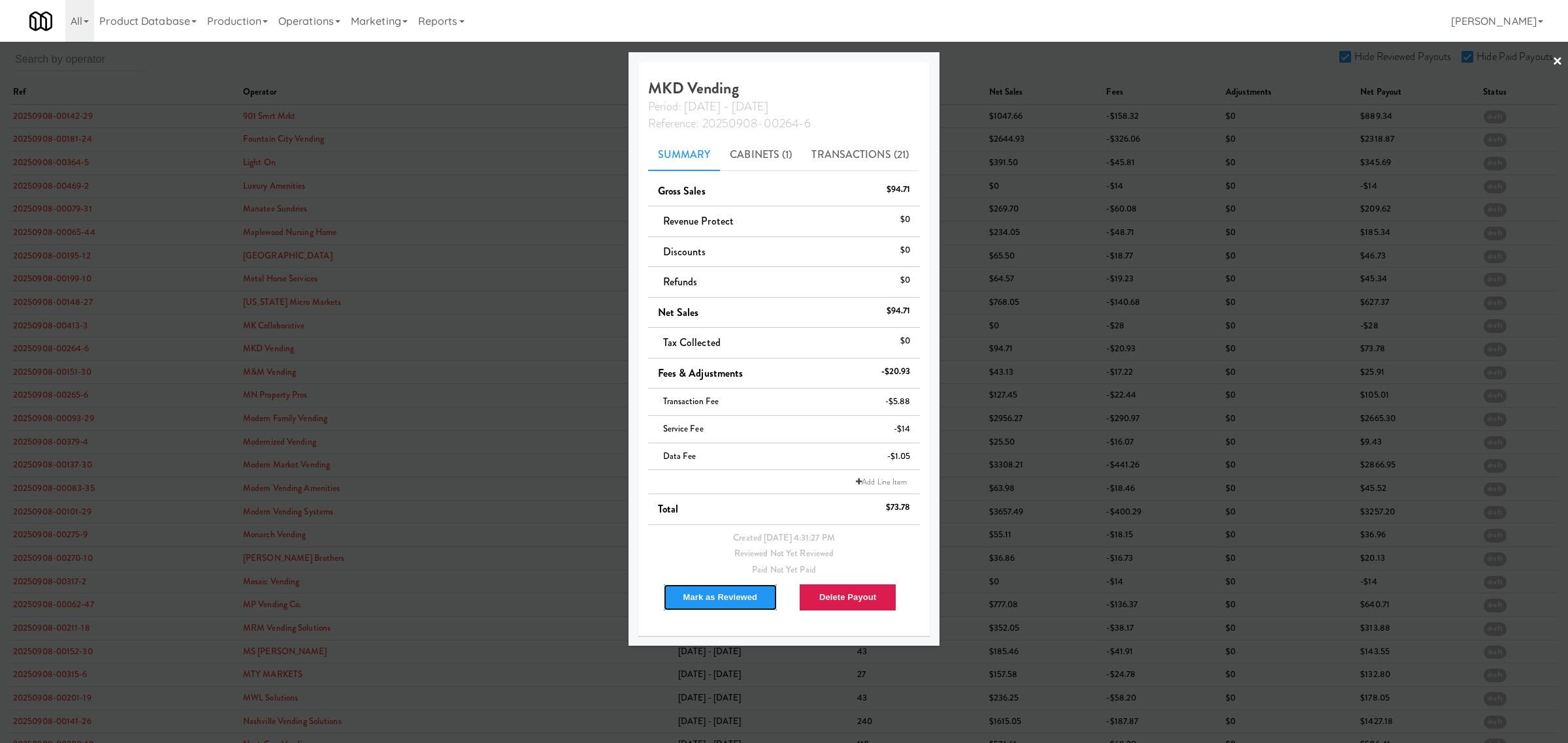
click at [733, 604] on button "Mark as Reviewed" at bounding box center [720, 597] width 115 height 27
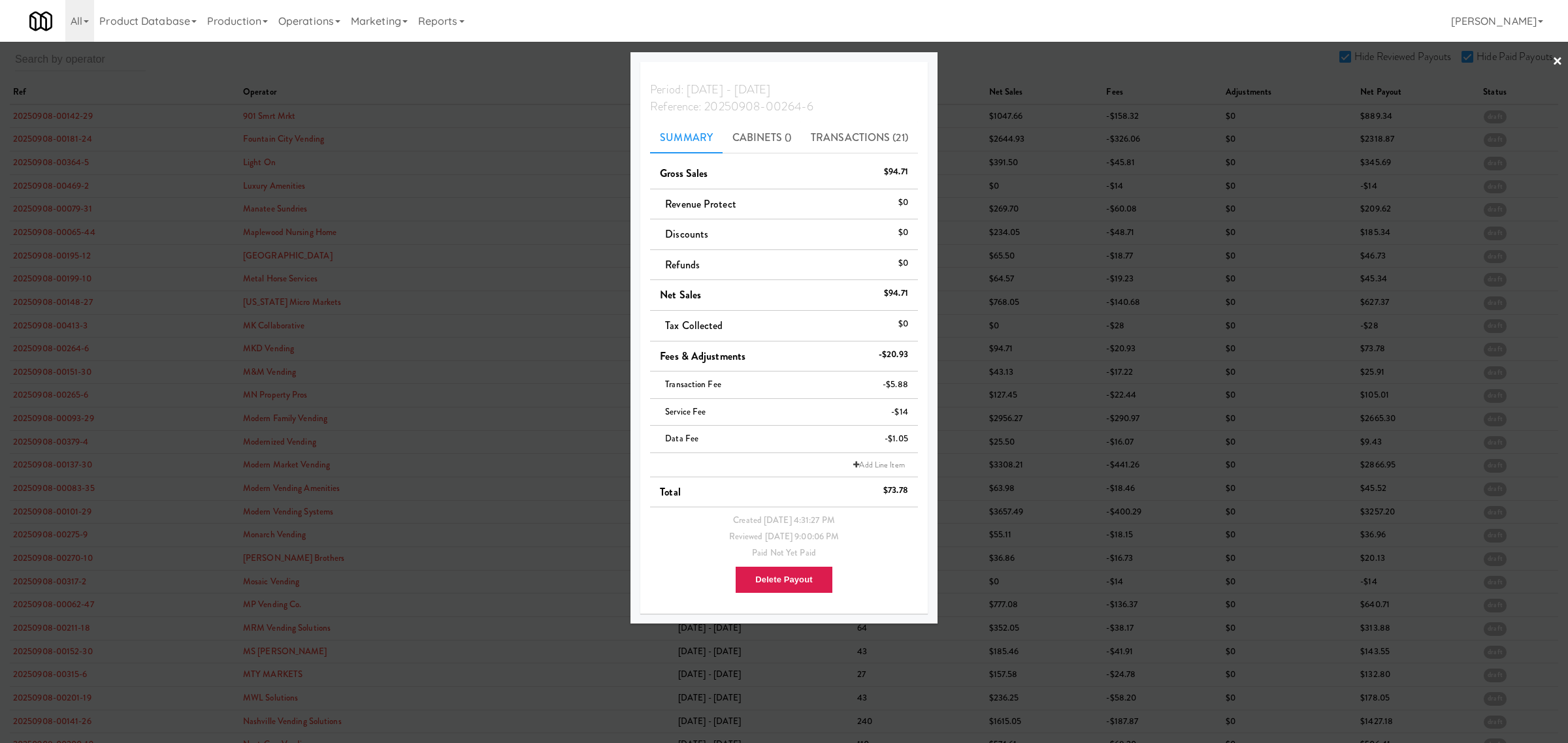
click at [73, 371] on div at bounding box center [784, 372] width 1568 height 743
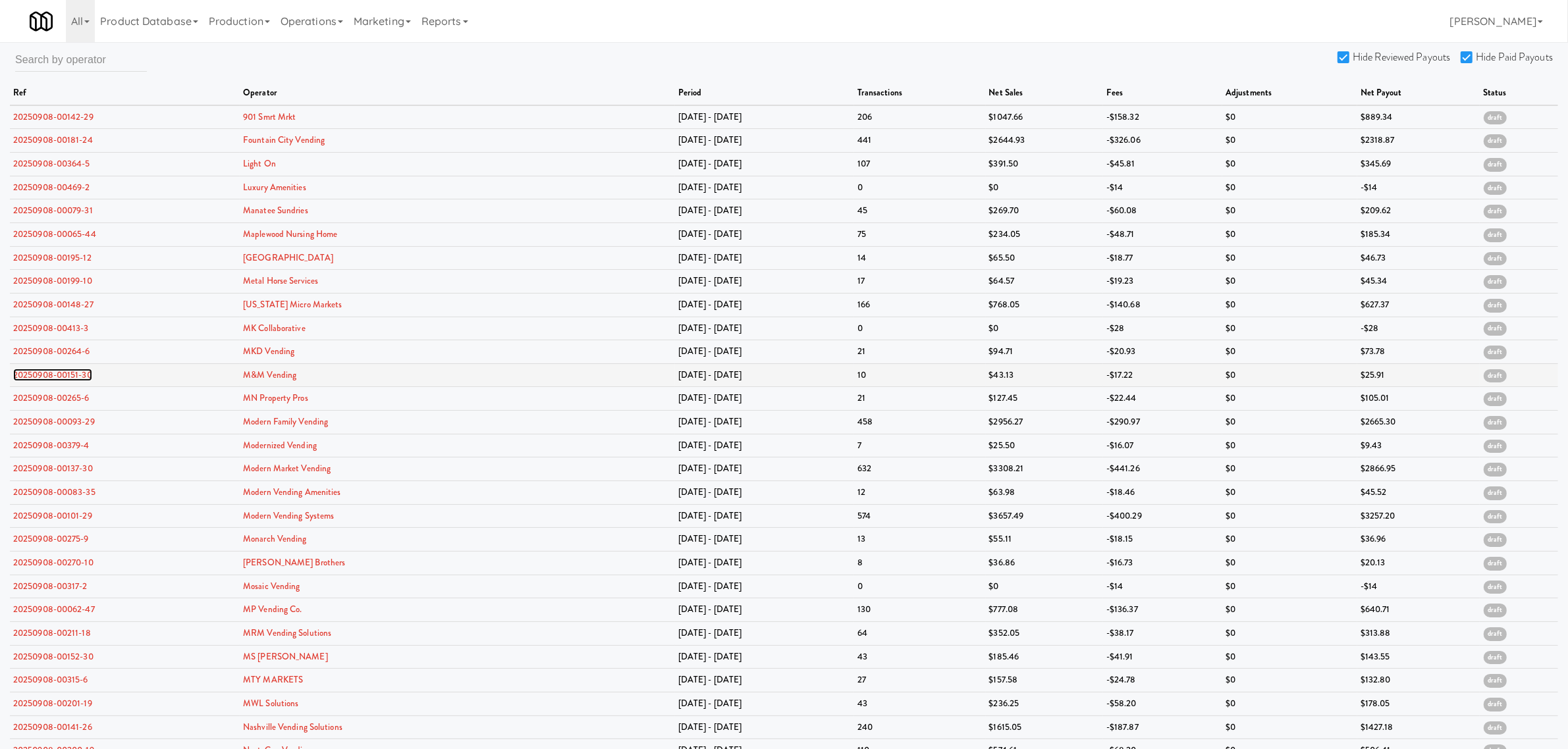
click at [71, 374] on link "20250908-00151-30" at bounding box center [52, 374] width 79 height 13
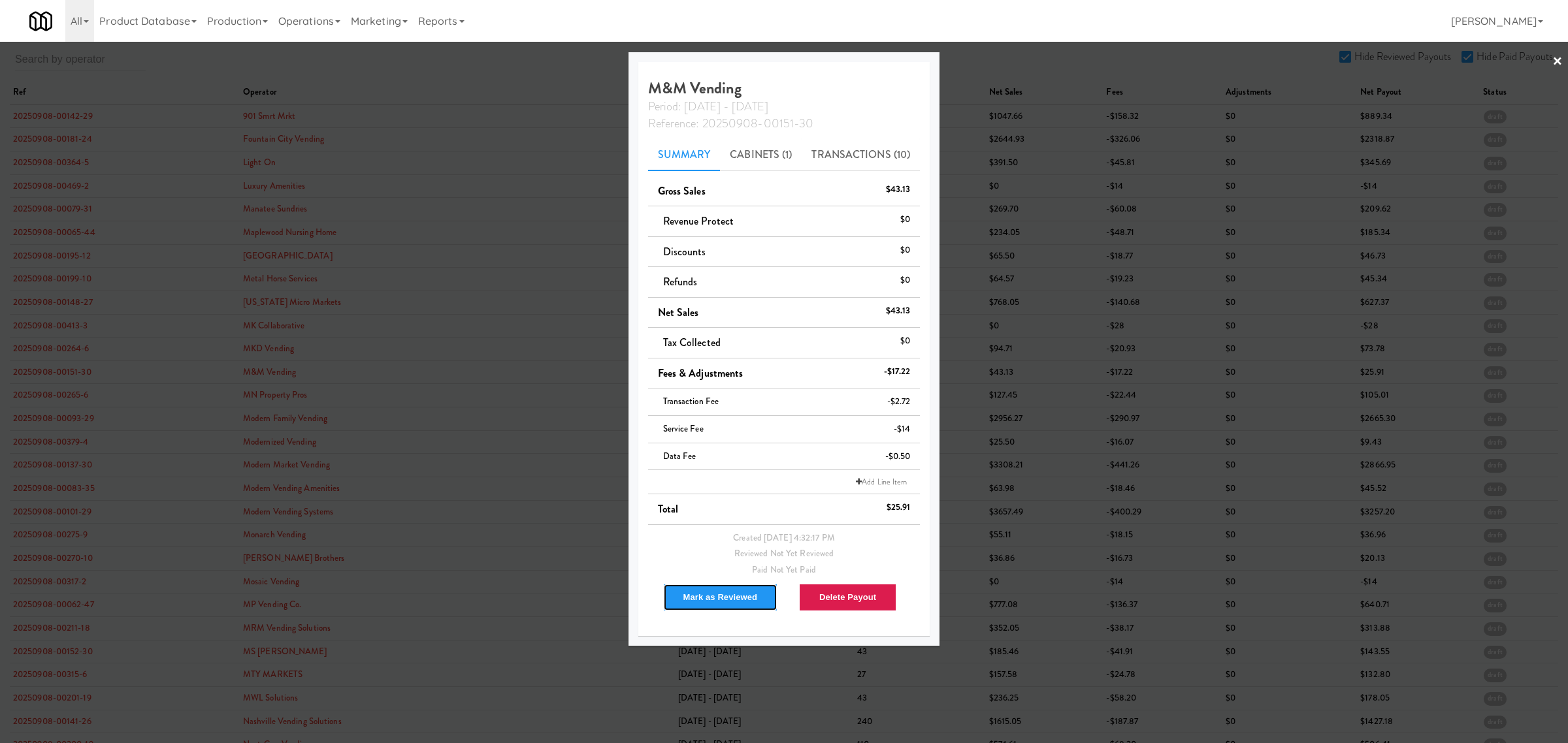
click at [729, 598] on button "Mark as Reviewed" at bounding box center [720, 597] width 115 height 27
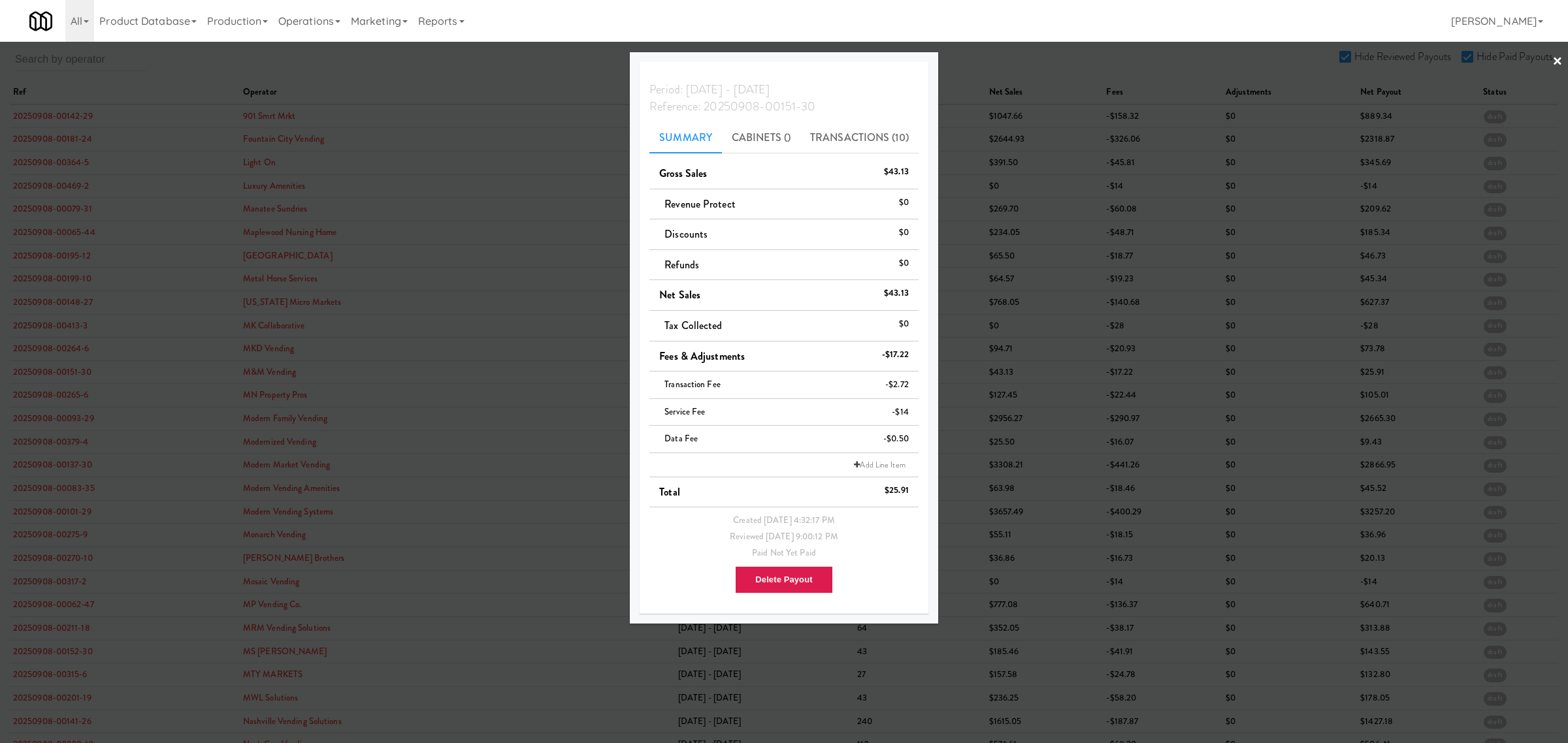
click at [24, 399] on div at bounding box center [784, 372] width 1568 height 743
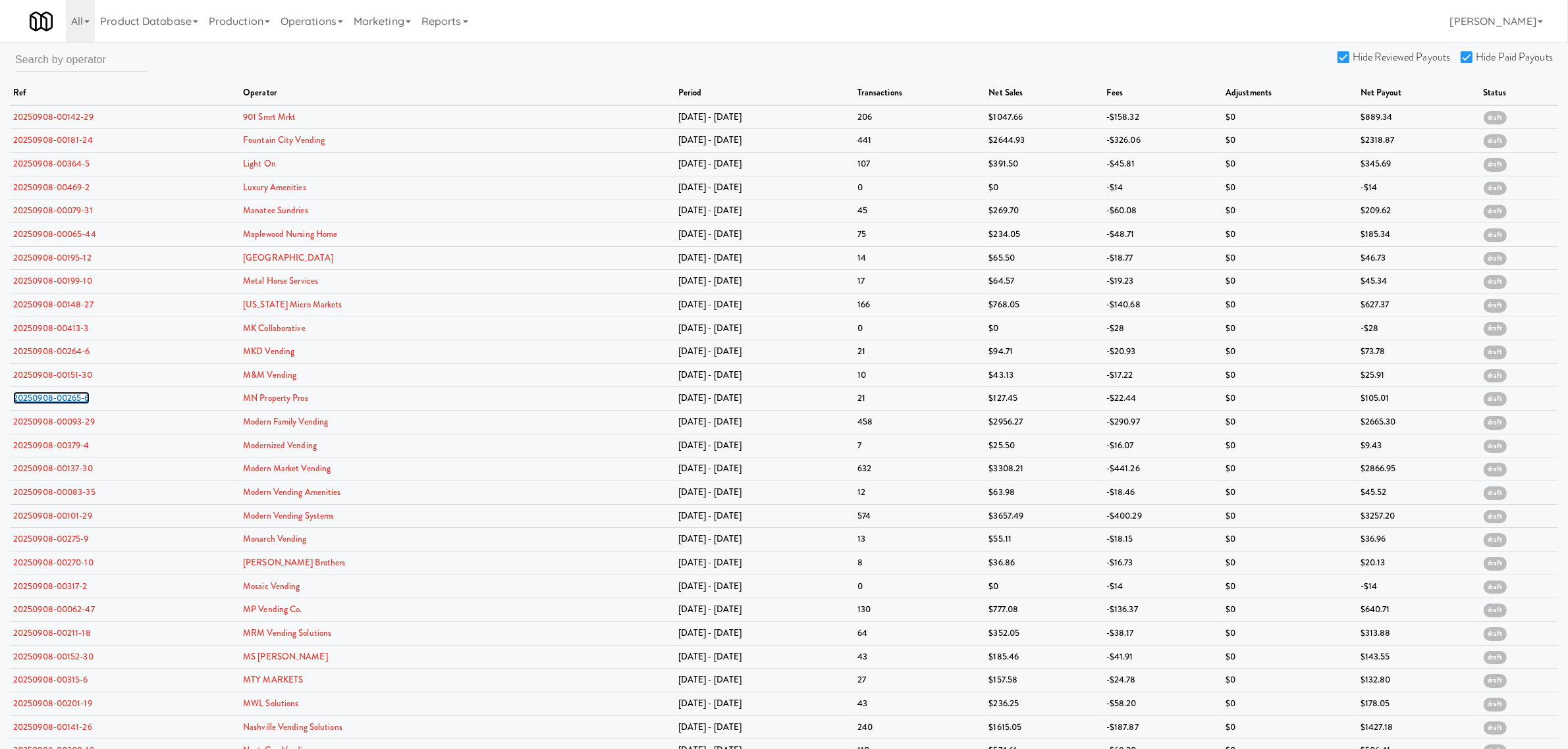
click at [25, 402] on link "20250908-00265-6" at bounding box center [51, 398] width 77 height 13
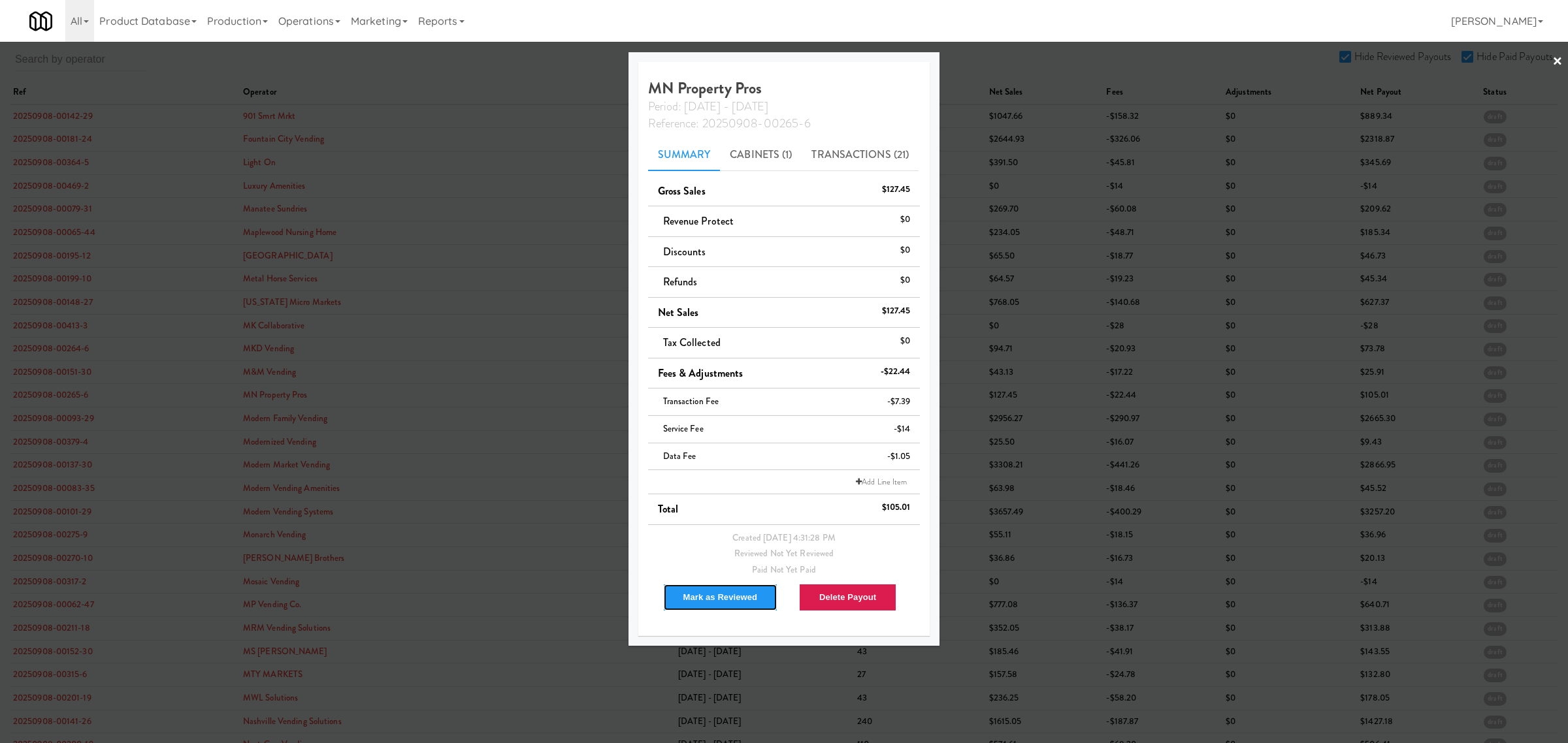
click at [686, 598] on button "Mark as Reviewed" at bounding box center [720, 597] width 115 height 27
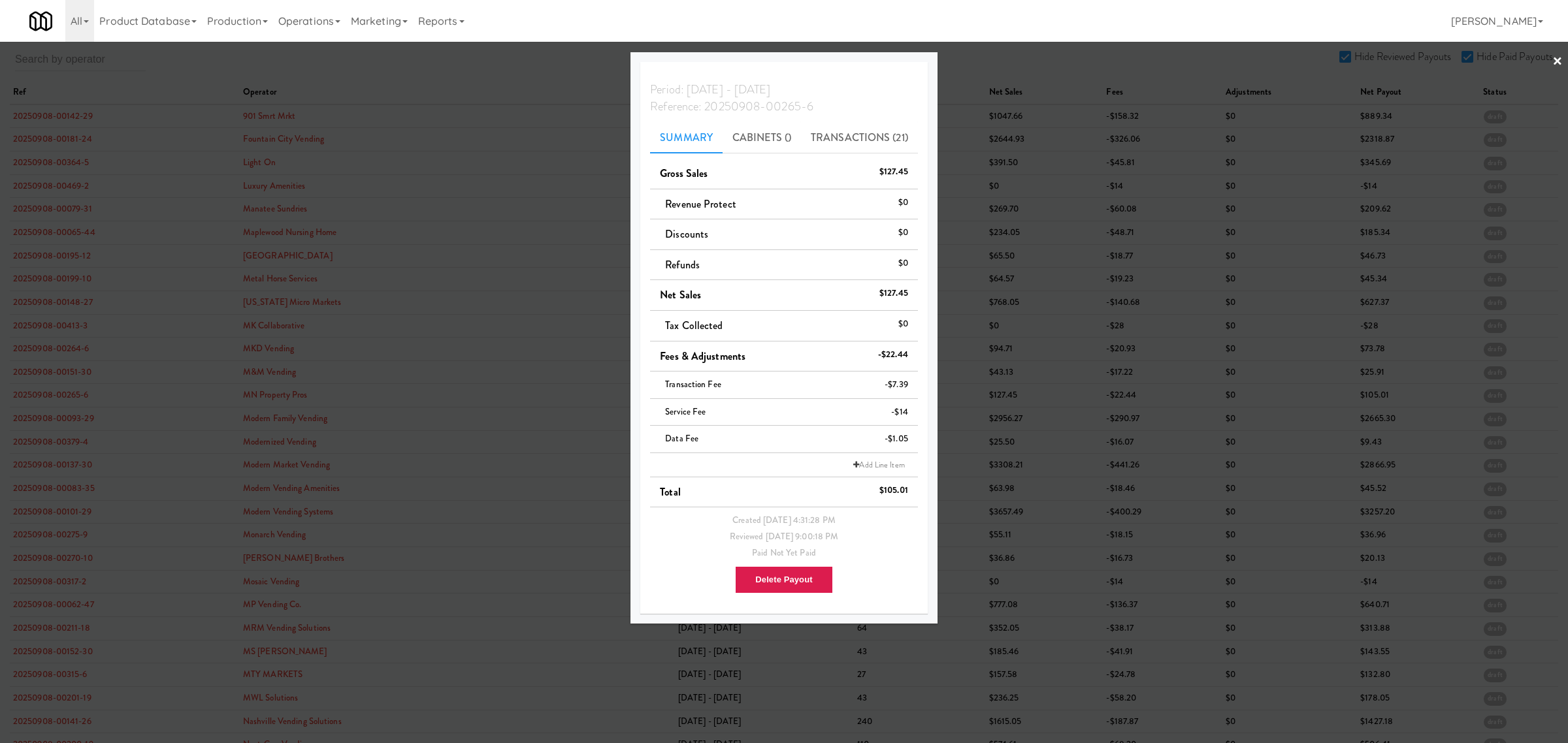
click at [41, 414] on div at bounding box center [784, 372] width 1568 height 743
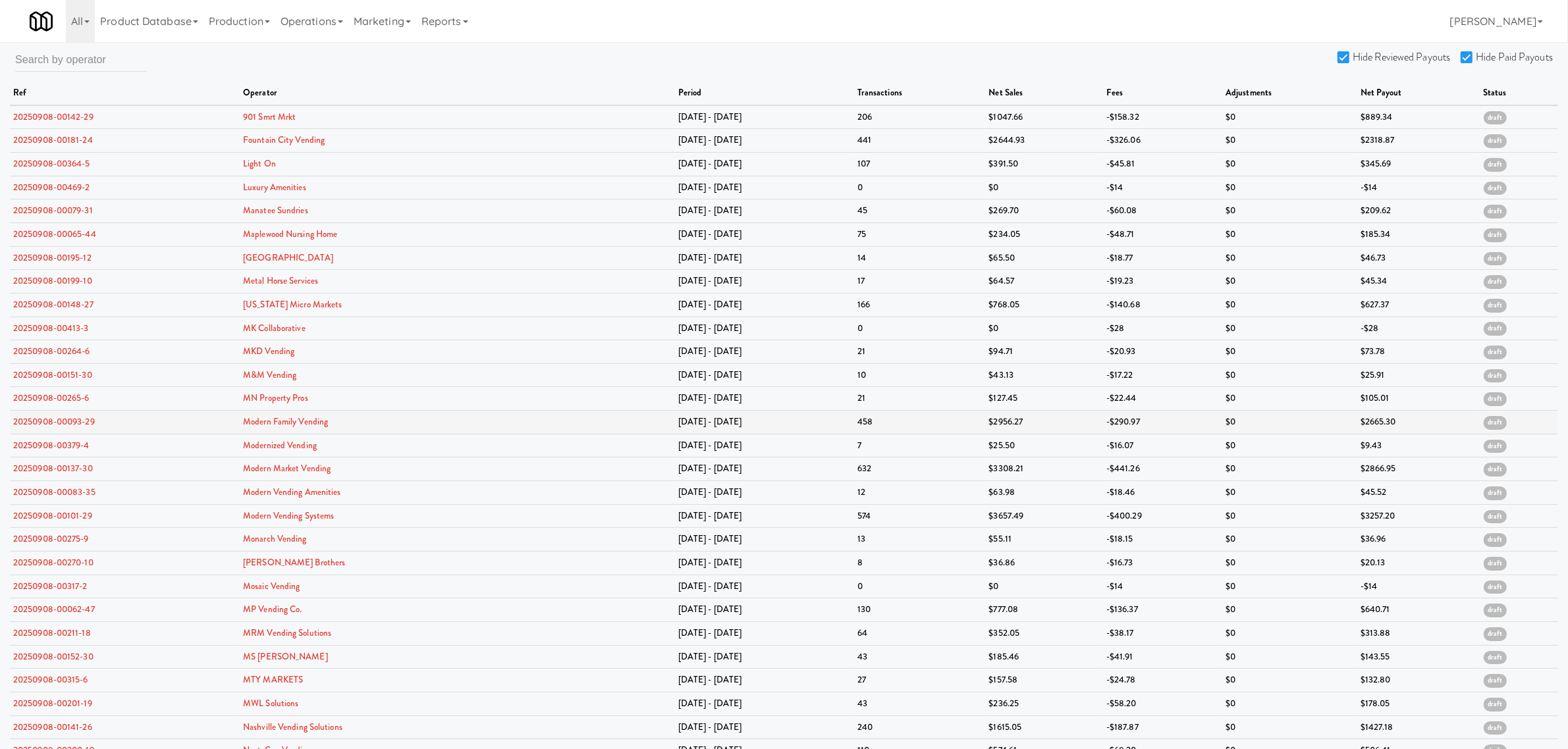
click at [40, 418] on td "20250908-00093-29" at bounding box center [124, 423] width 230 height 24
click at [44, 428] on link "20250908-00093-29" at bounding box center [53, 422] width 82 height 13
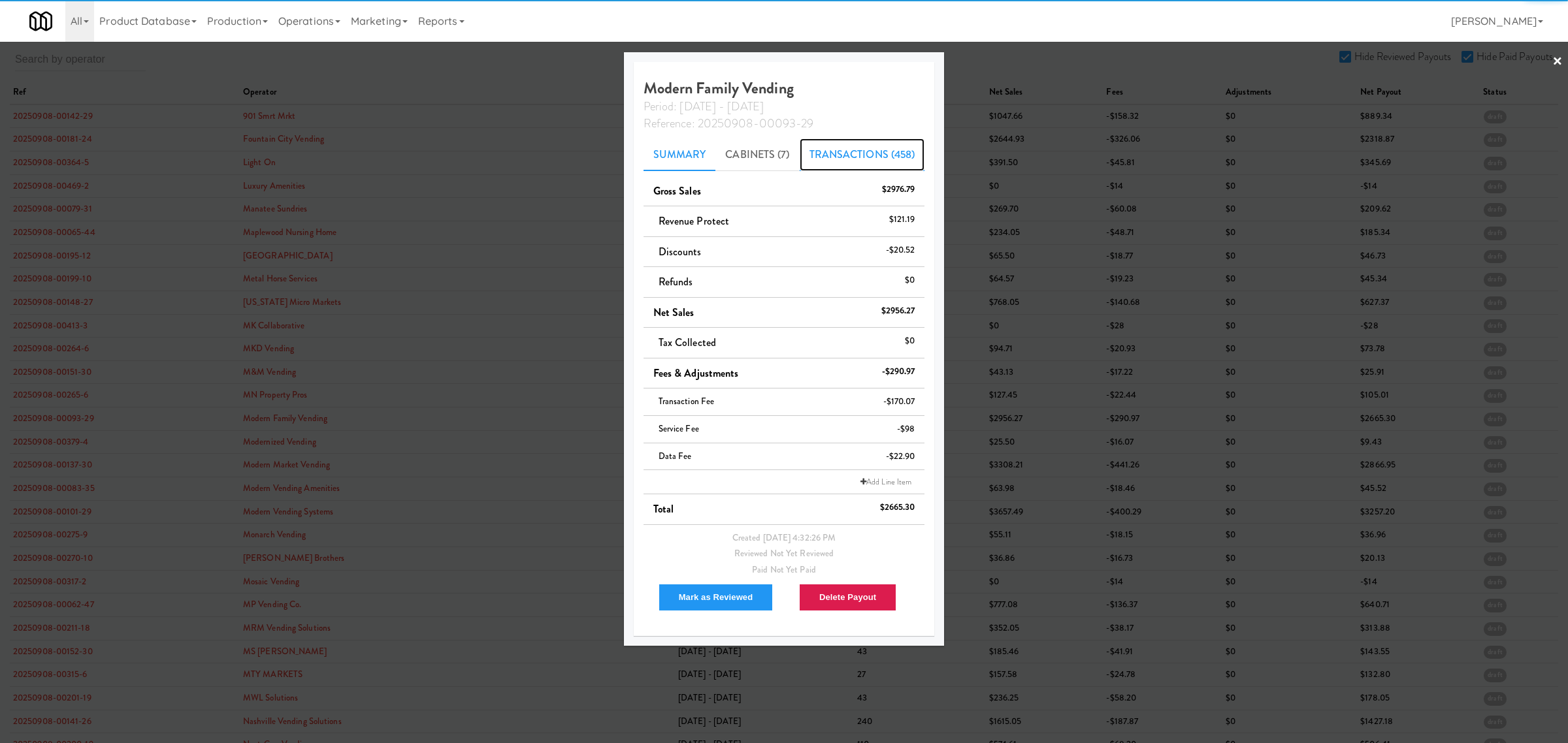
click at [854, 146] on link "Transactions (458)" at bounding box center [862, 154] width 125 height 32
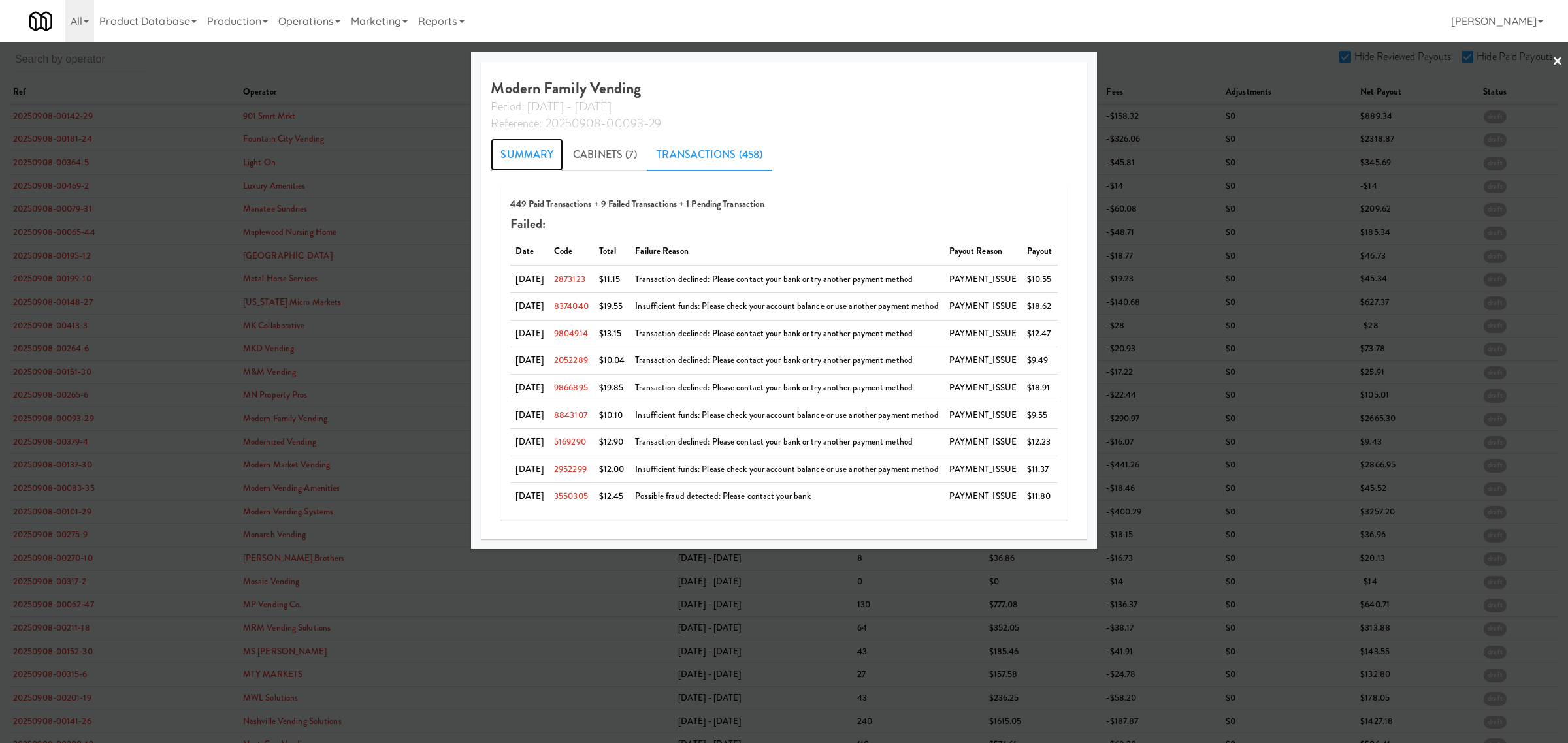
click at [523, 161] on link "Summary" at bounding box center [527, 154] width 72 height 32
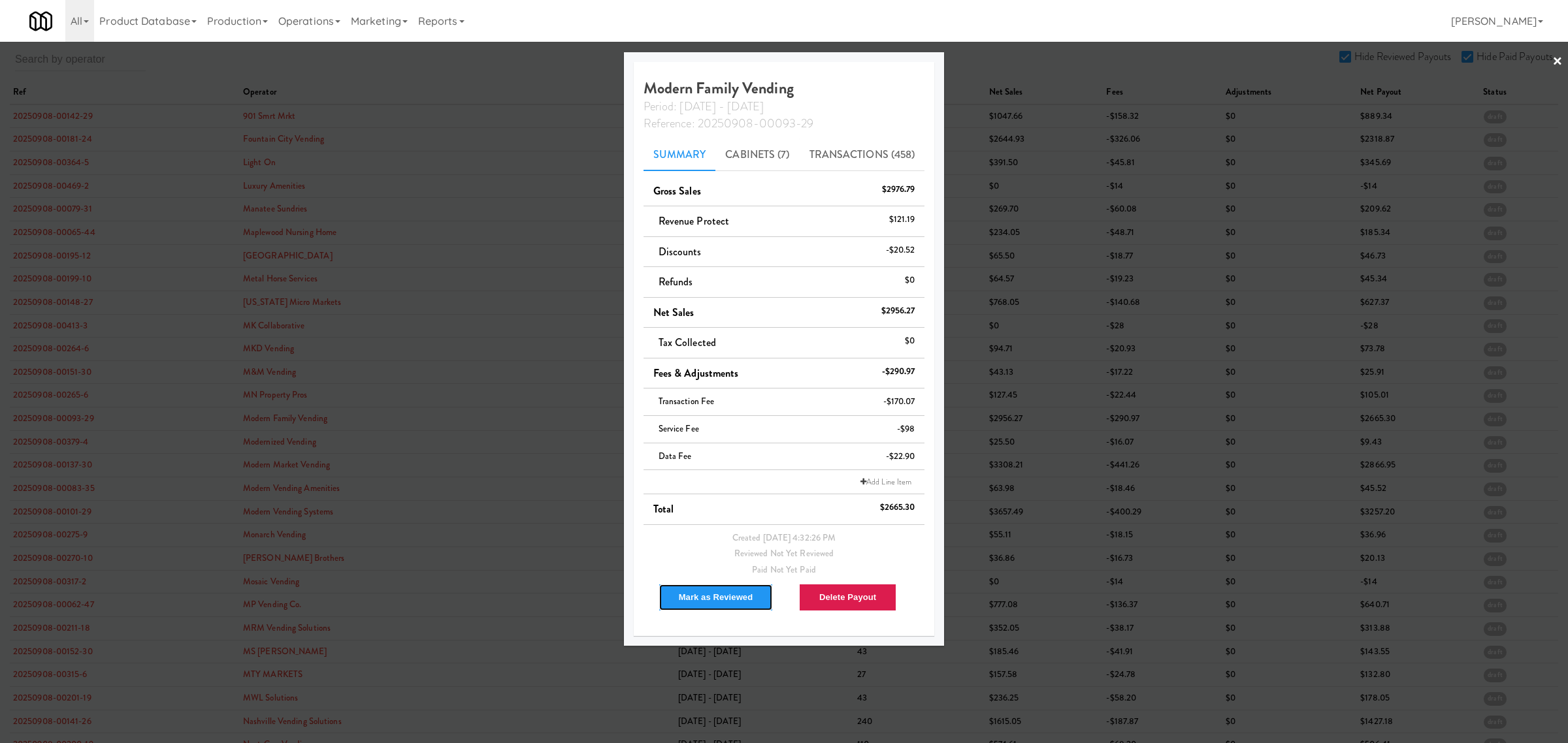
click at [694, 598] on button "Mark as Reviewed" at bounding box center [717, 597] width 115 height 27
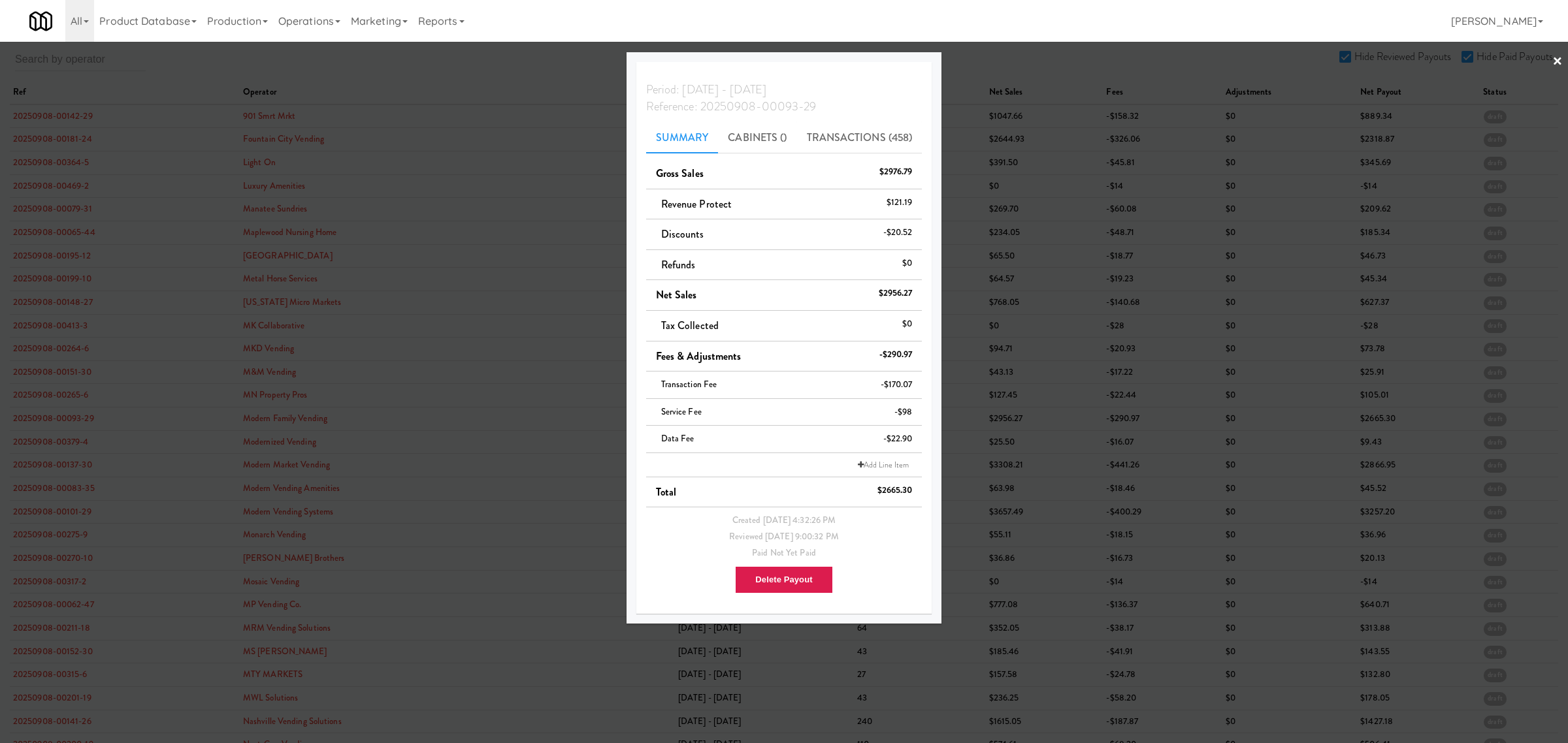
click at [40, 541] on div at bounding box center [784, 372] width 1568 height 743
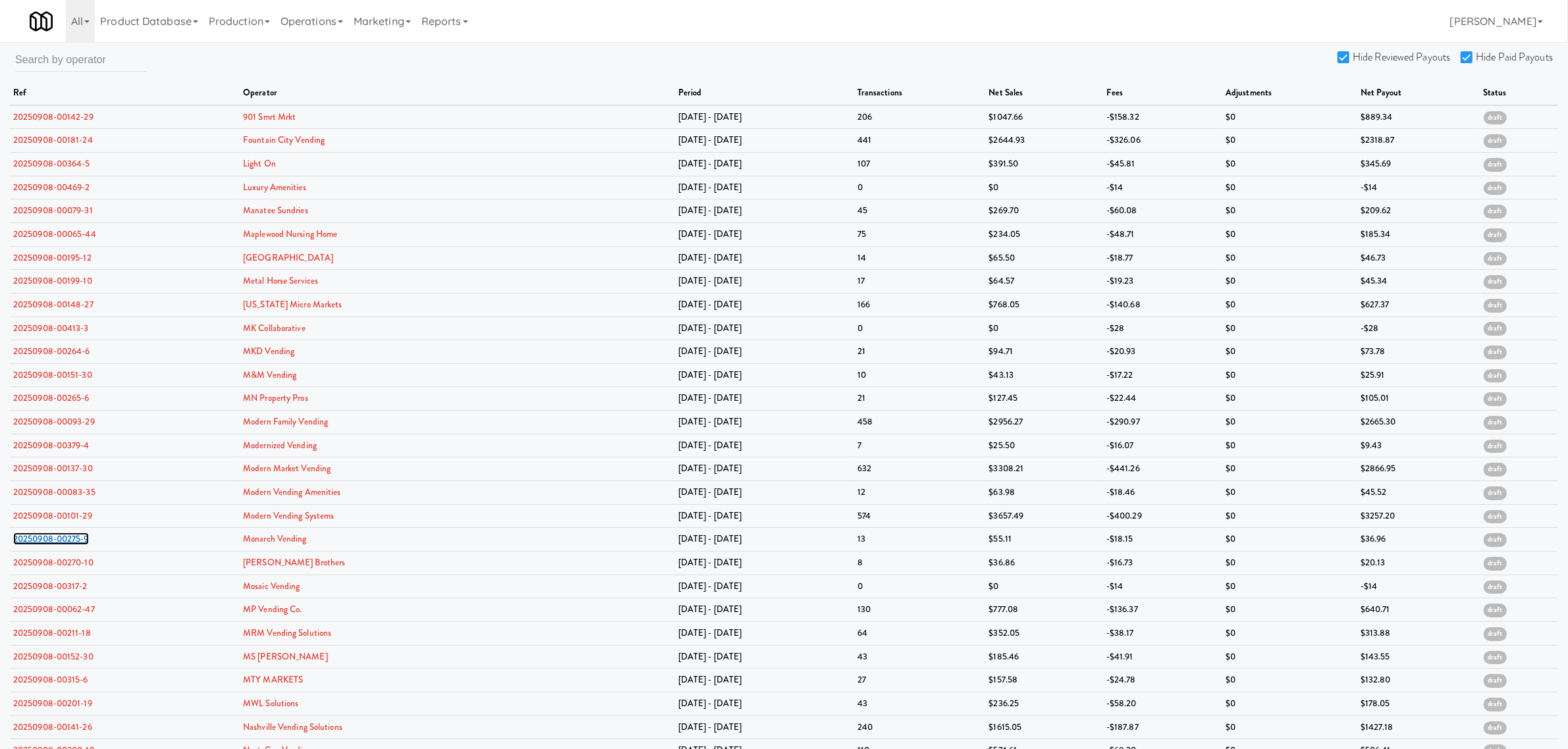
click at [40, 545] on link "20250908-00275-9" at bounding box center [50, 539] width 76 height 13
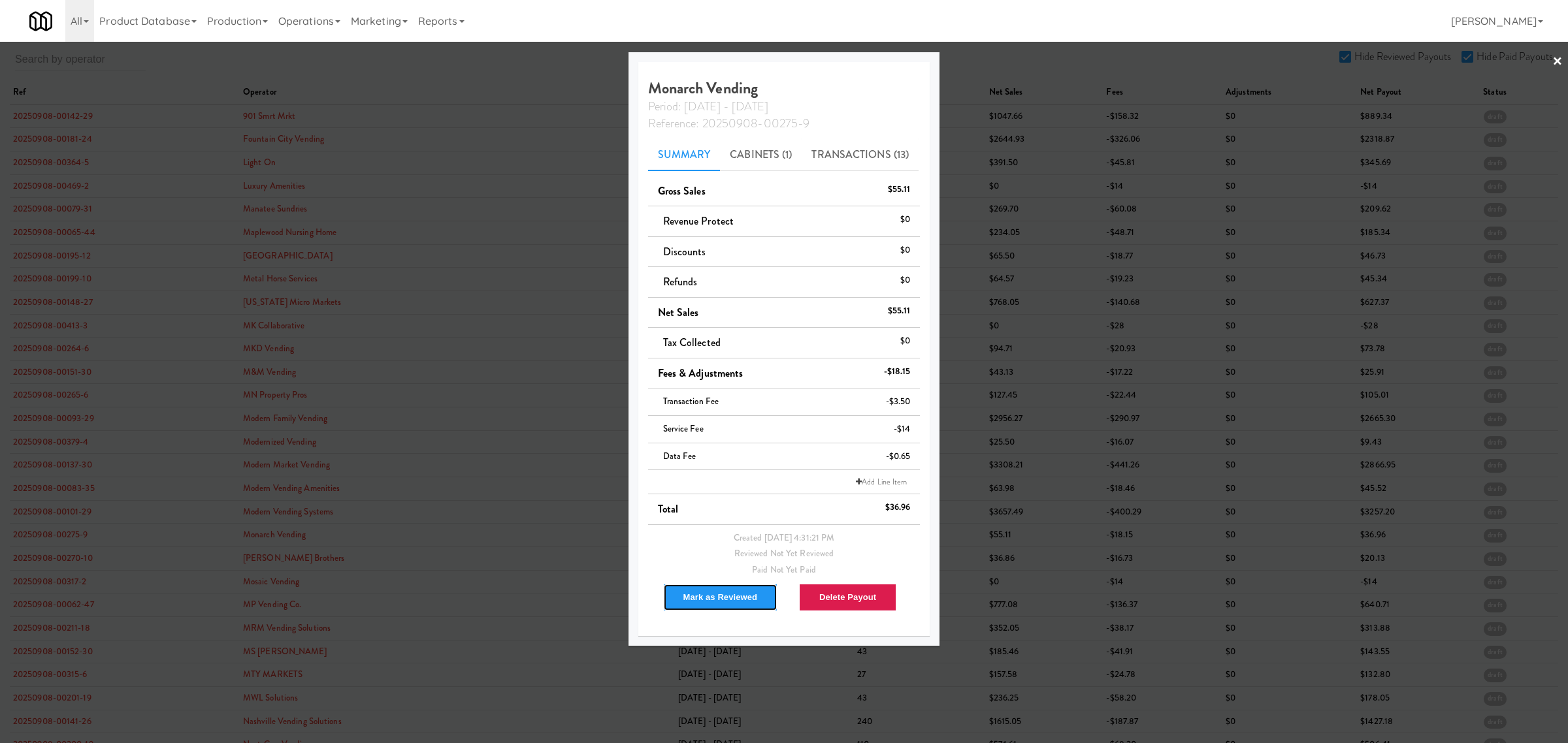
click at [717, 597] on button "Mark as Reviewed" at bounding box center [720, 597] width 115 height 27
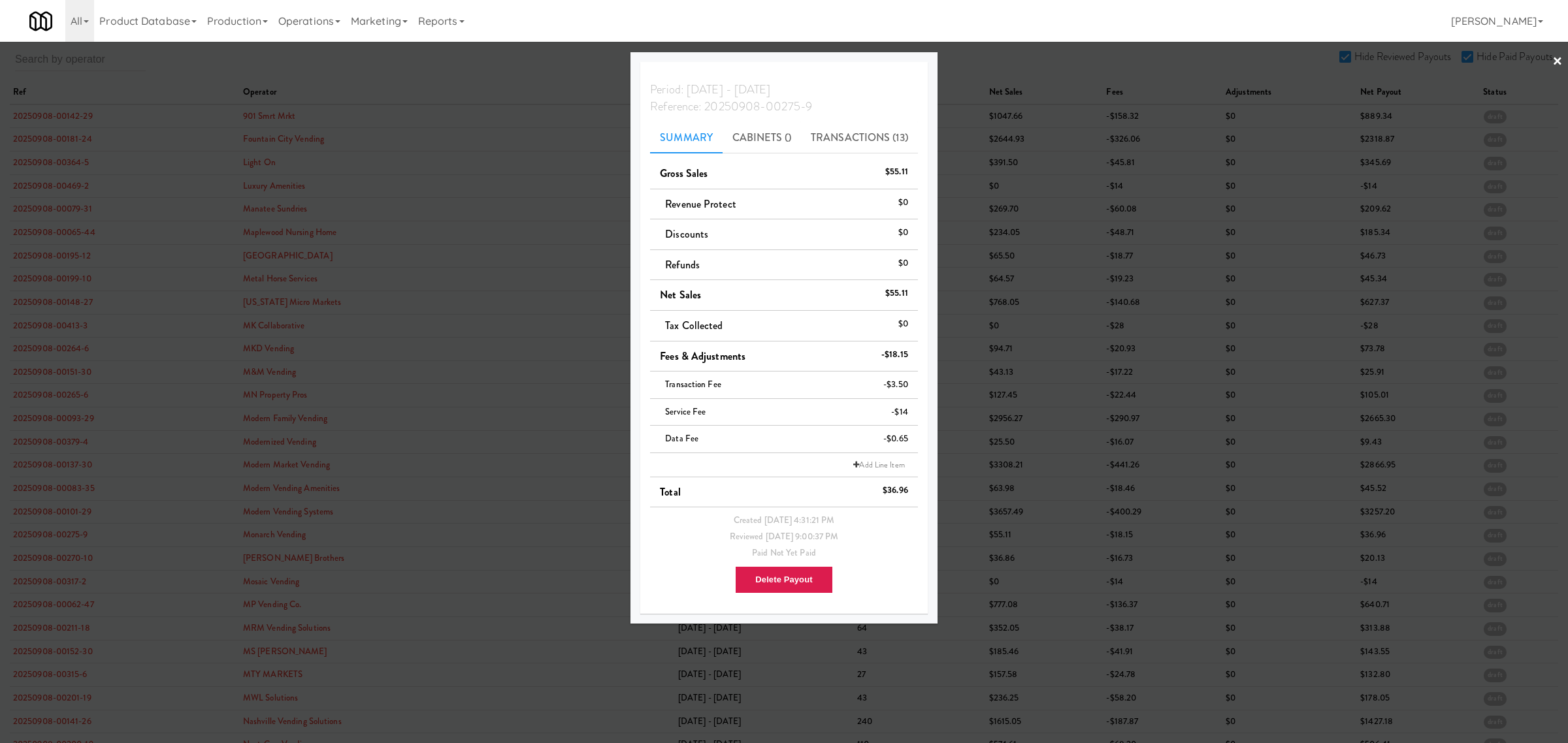
click at [60, 560] on div at bounding box center [784, 372] width 1568 height 743
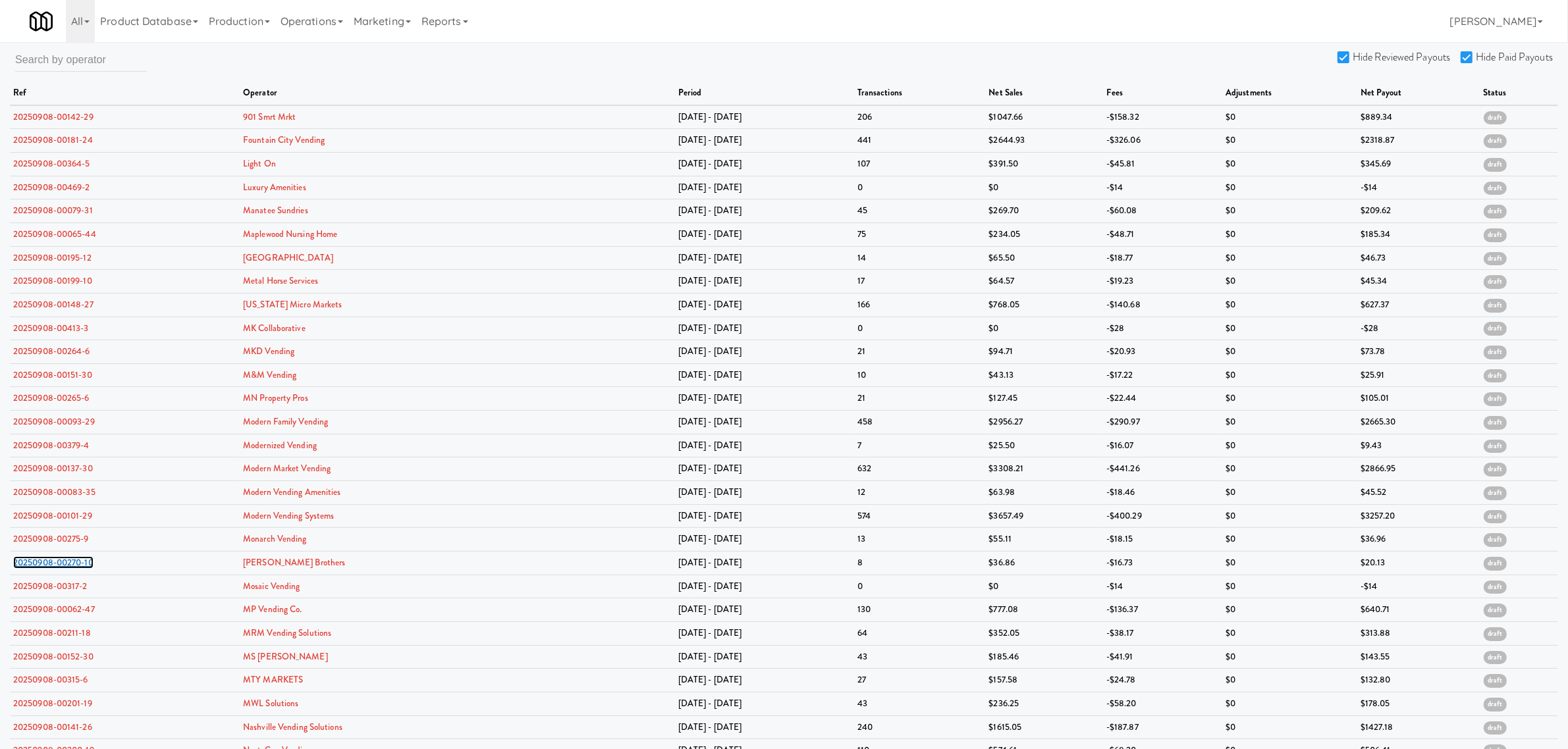
click at [60, 565] on link "20250908-00270-10" at bounding box center [53, 563] width 81 height 13
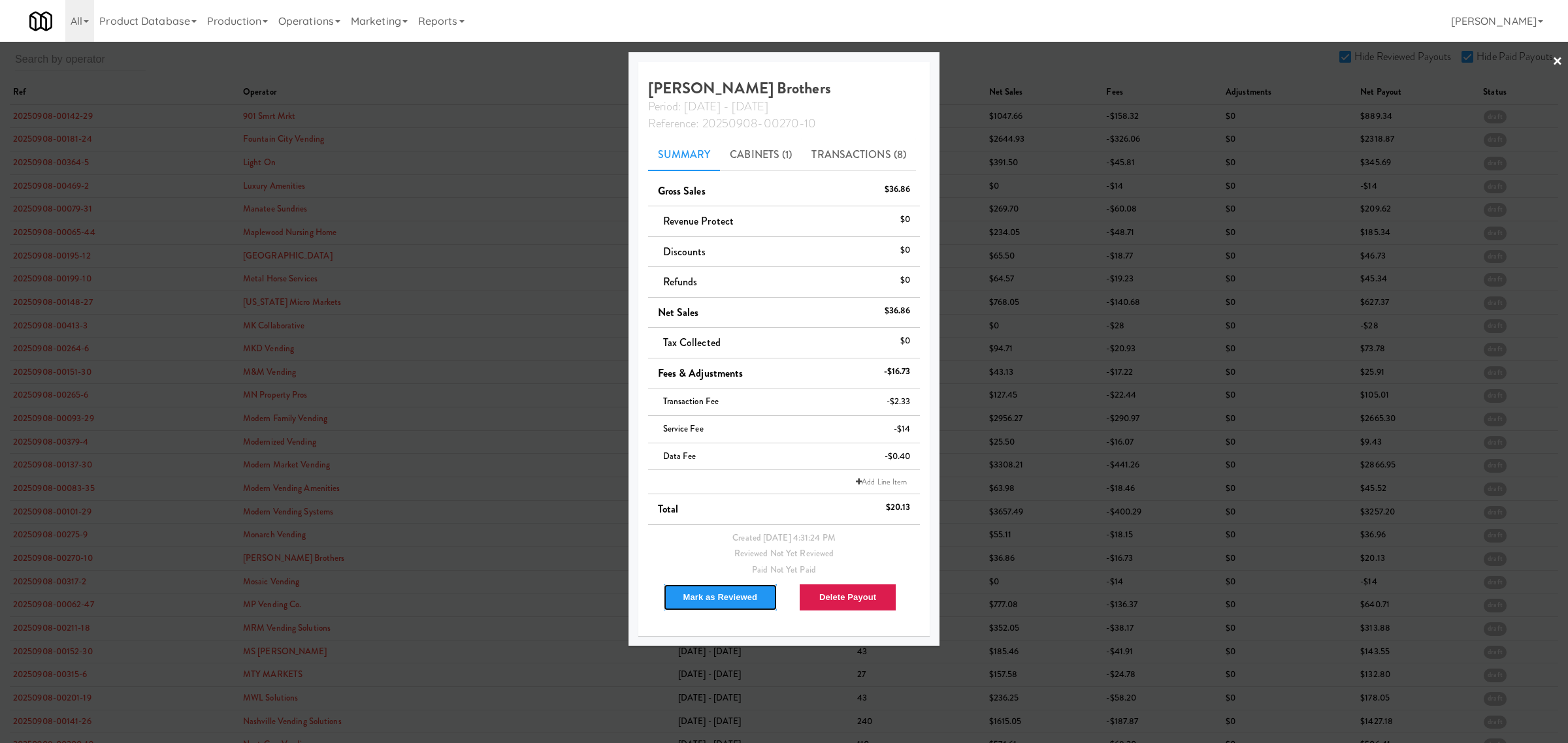
click at [730, 599] on button "Mark as Reviewed" at bounding box center [720, 597] width 115 height 27
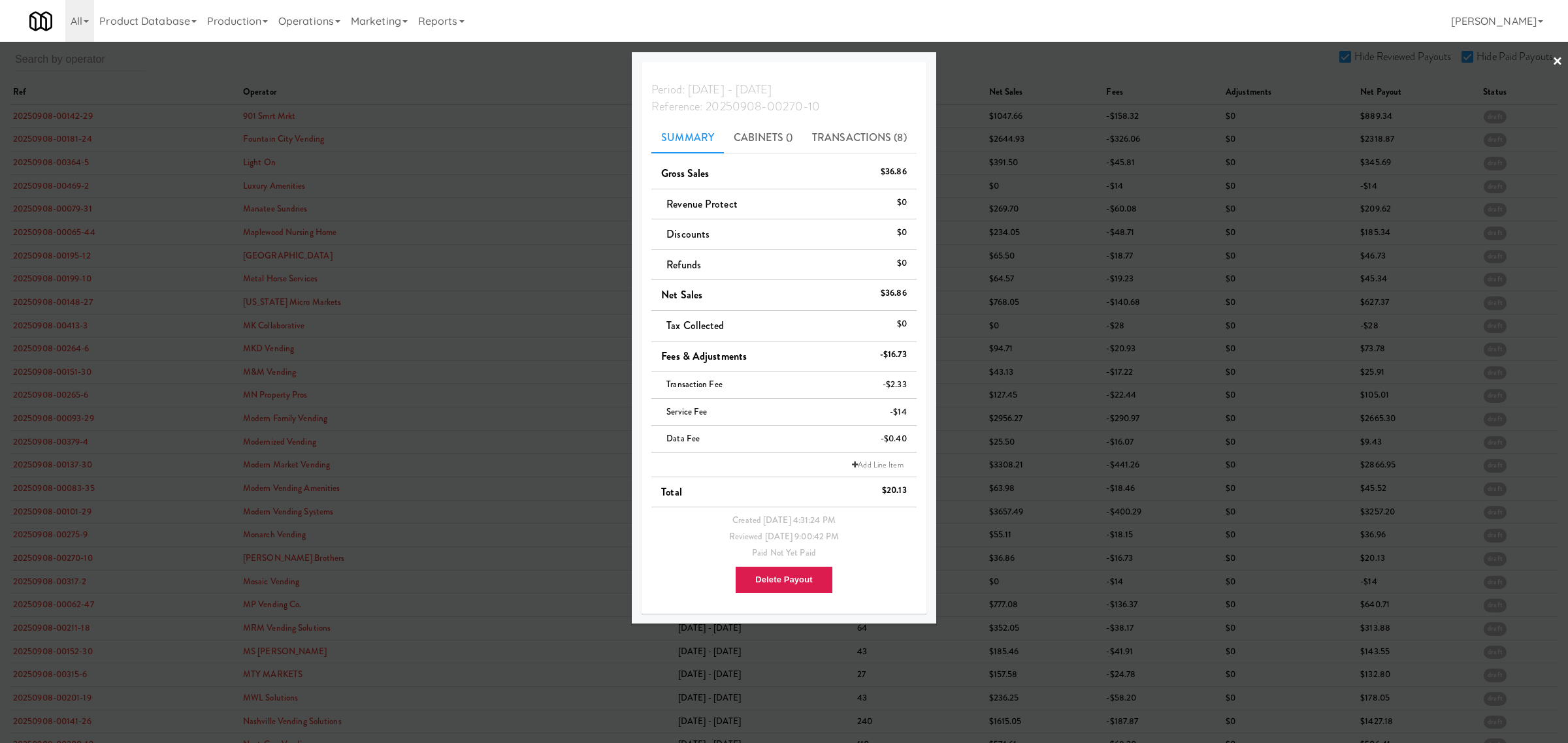
click at [62, 587] on div at bounding box center [784, 372] width 1568 height 743
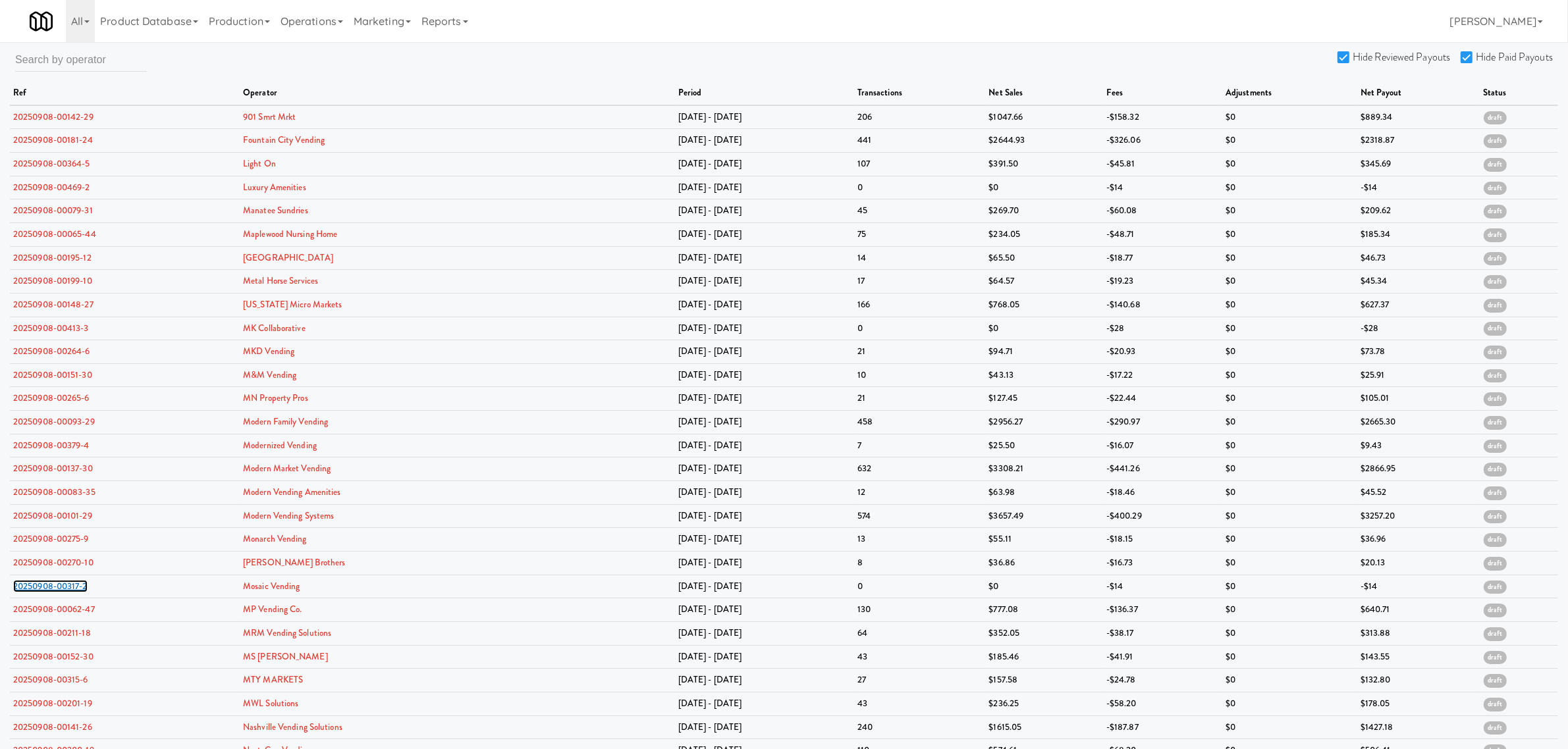
click at [62, 591] on link "20250908-00317-2" at bounding box center [50, 586] width 75 height 13
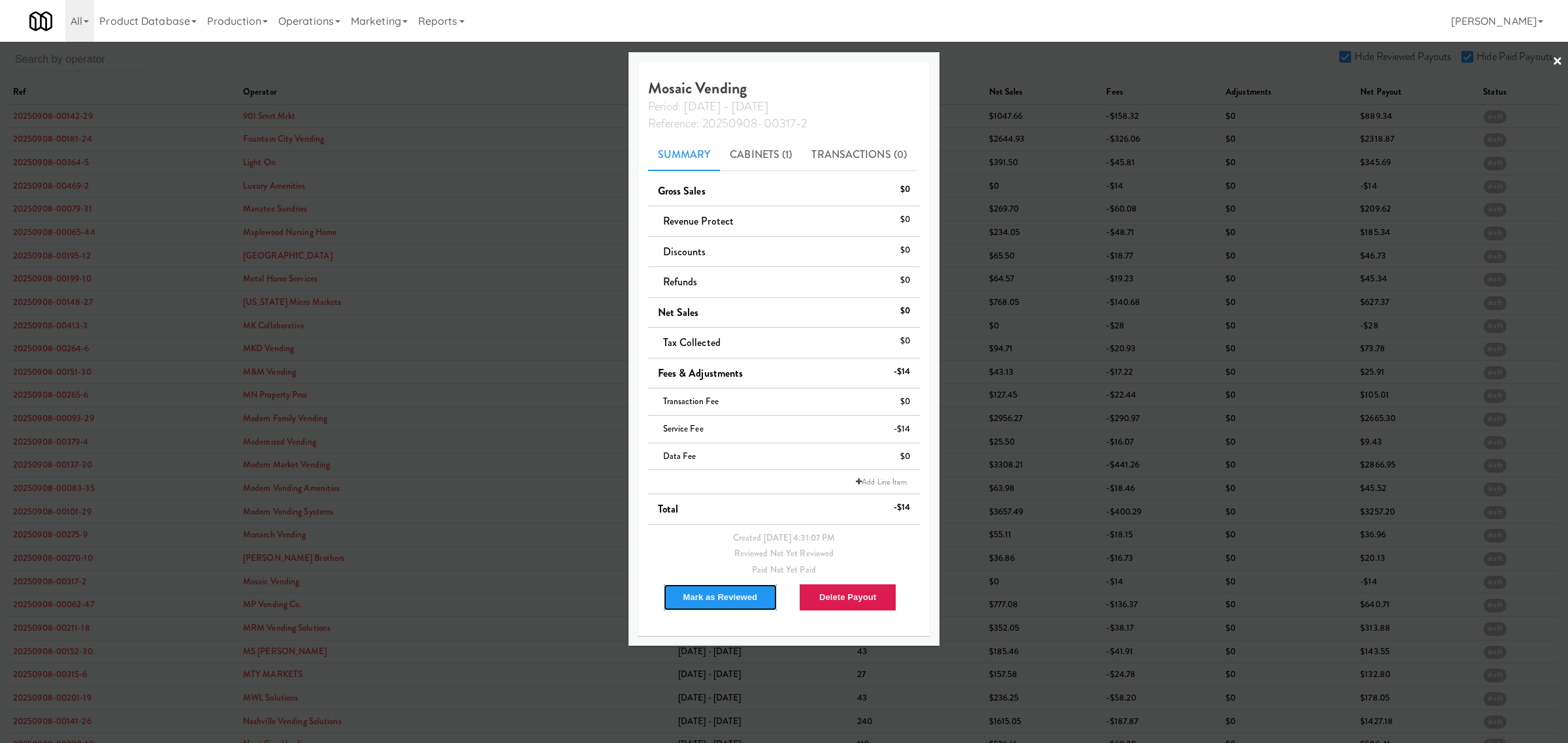
click at [690, 588] on button "Mark as Reviewed" at bounding box center [720, 597] width 115 height 27
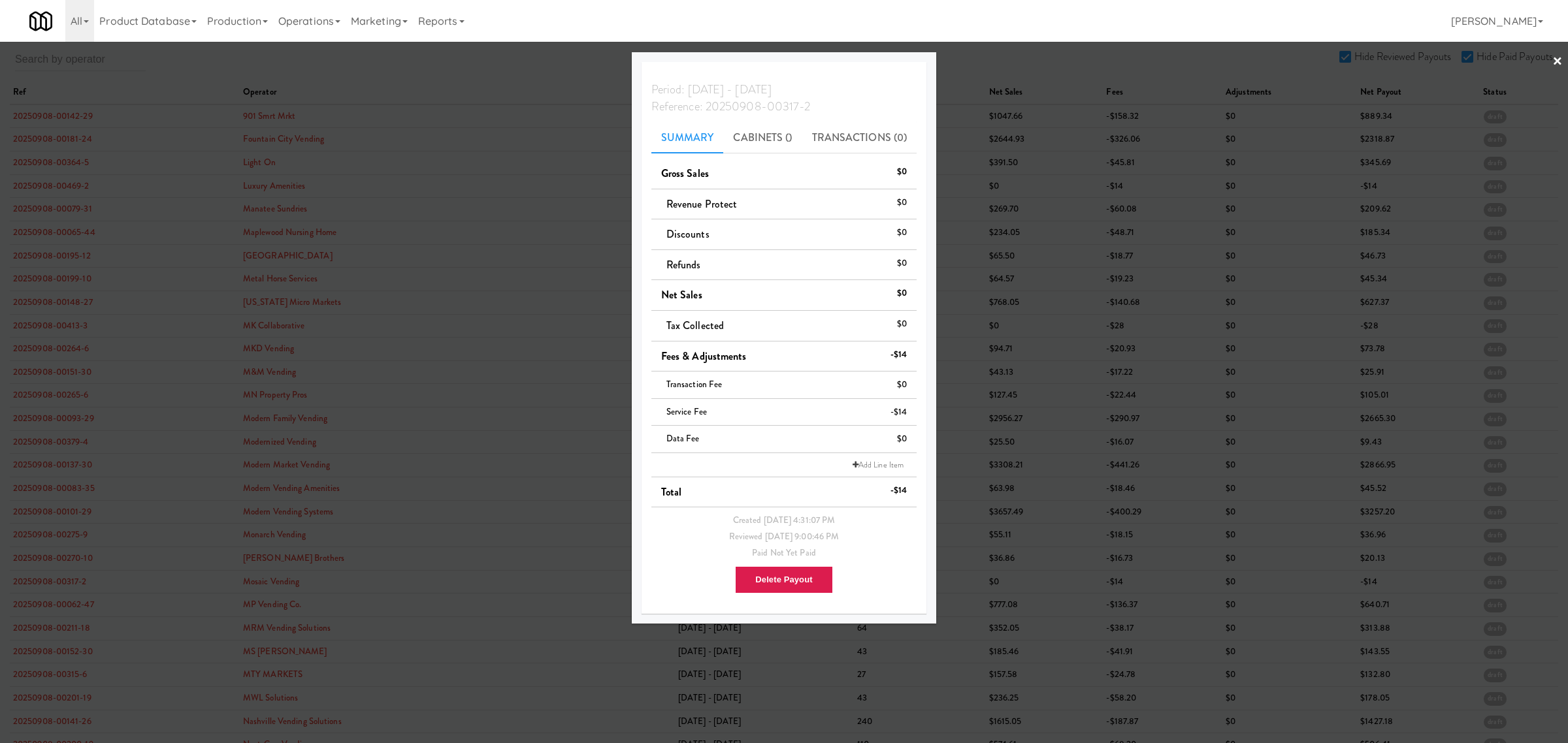
click at [62, 611] on div at bounding box center [784, 372] width 1568 height 743
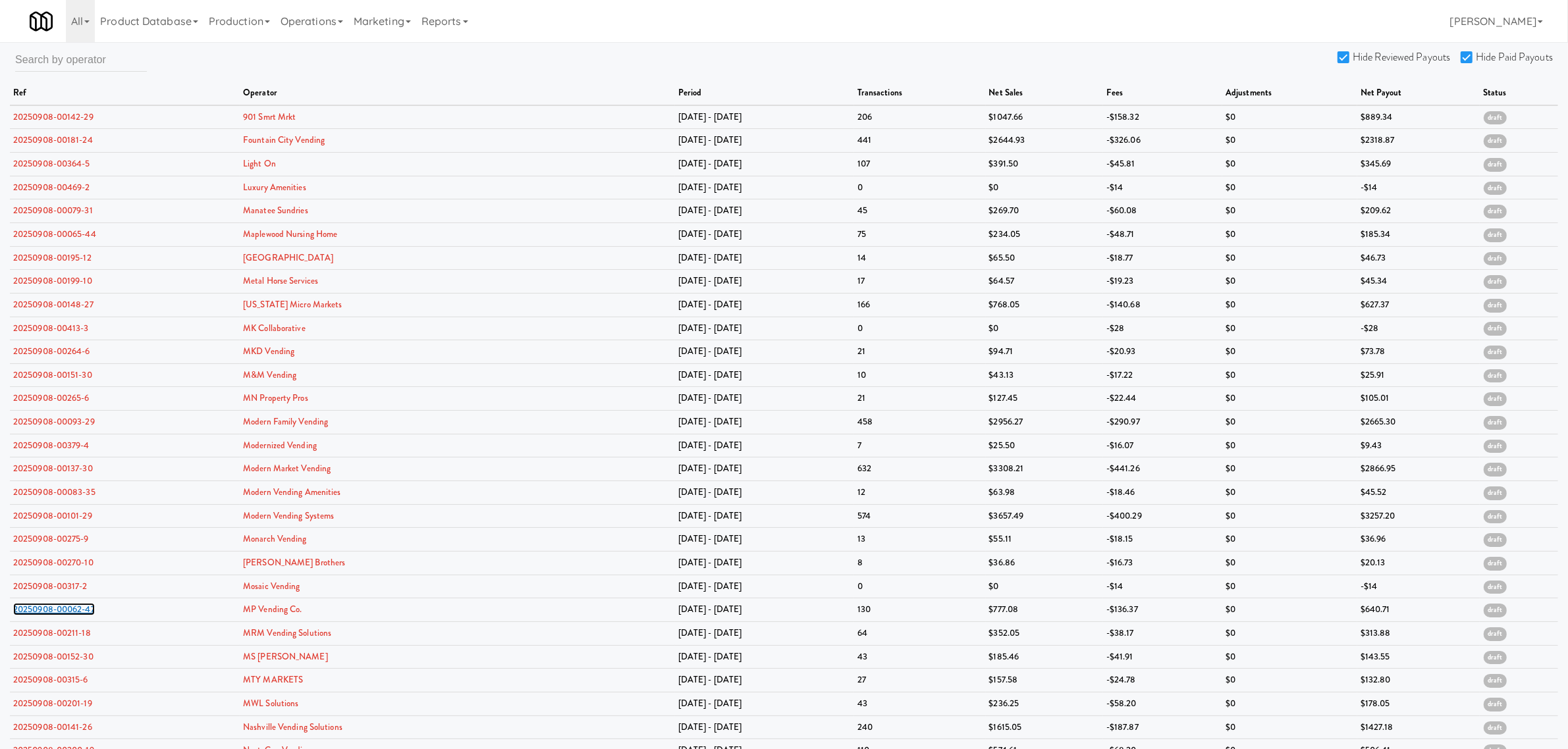
click at [62, 616] on link "20250908-00062-47" at bounding box center [53, 609] width 82 height 13
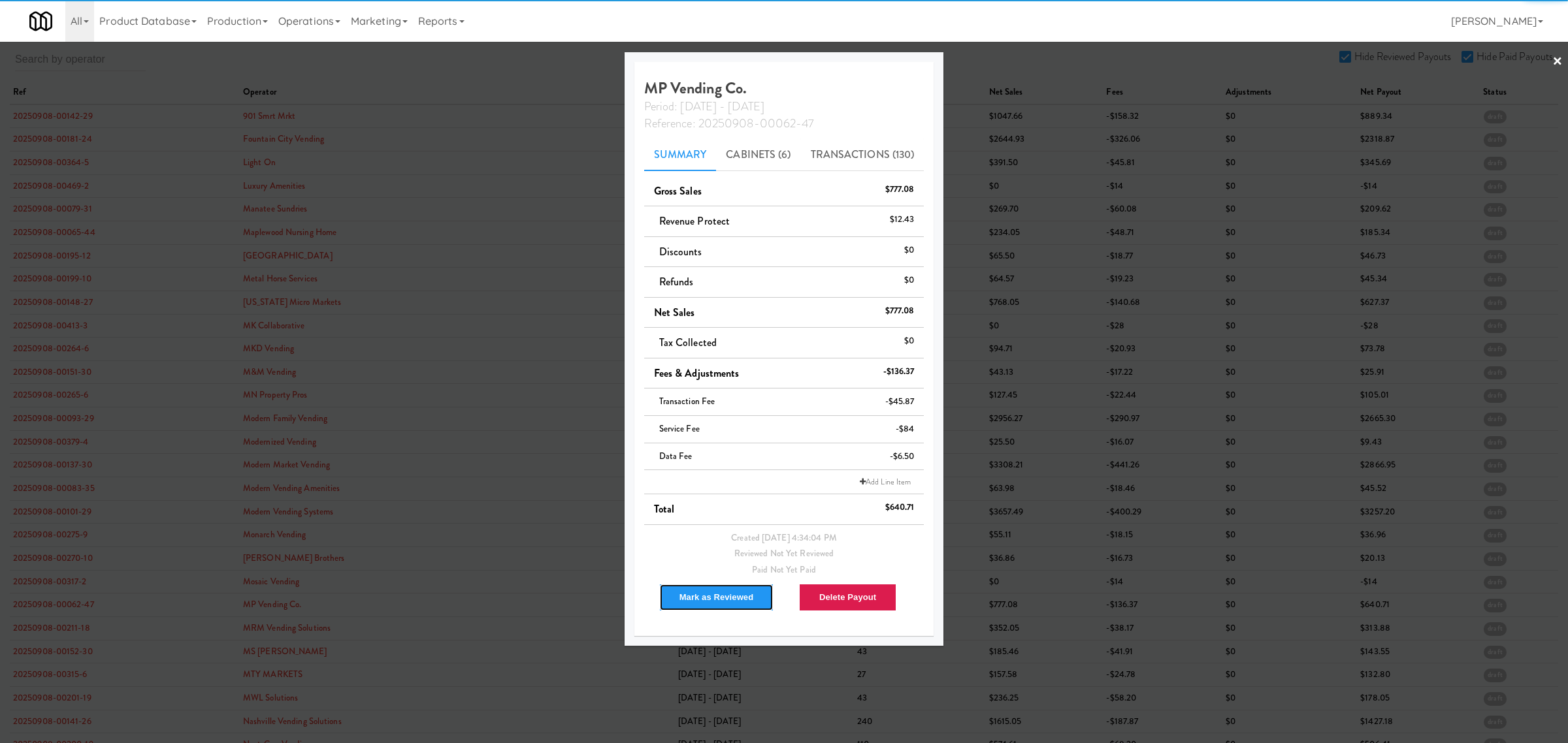
click at [688, 595] on button "Mark as Reviewed" at bounding box center [717, 597] width 115 height 27
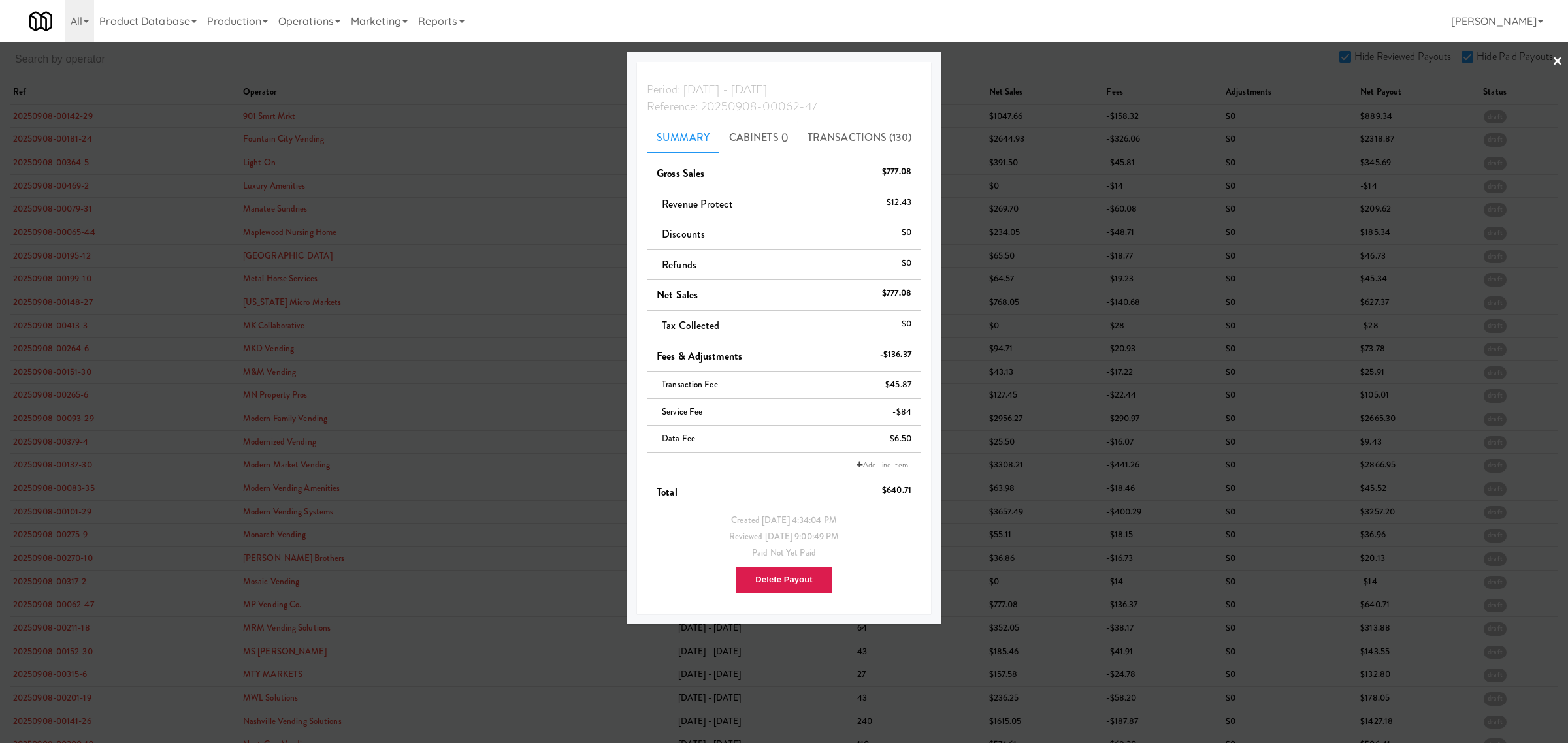
click at [62, 640] on div at bounding box center [784, 372] width 1568 height 743
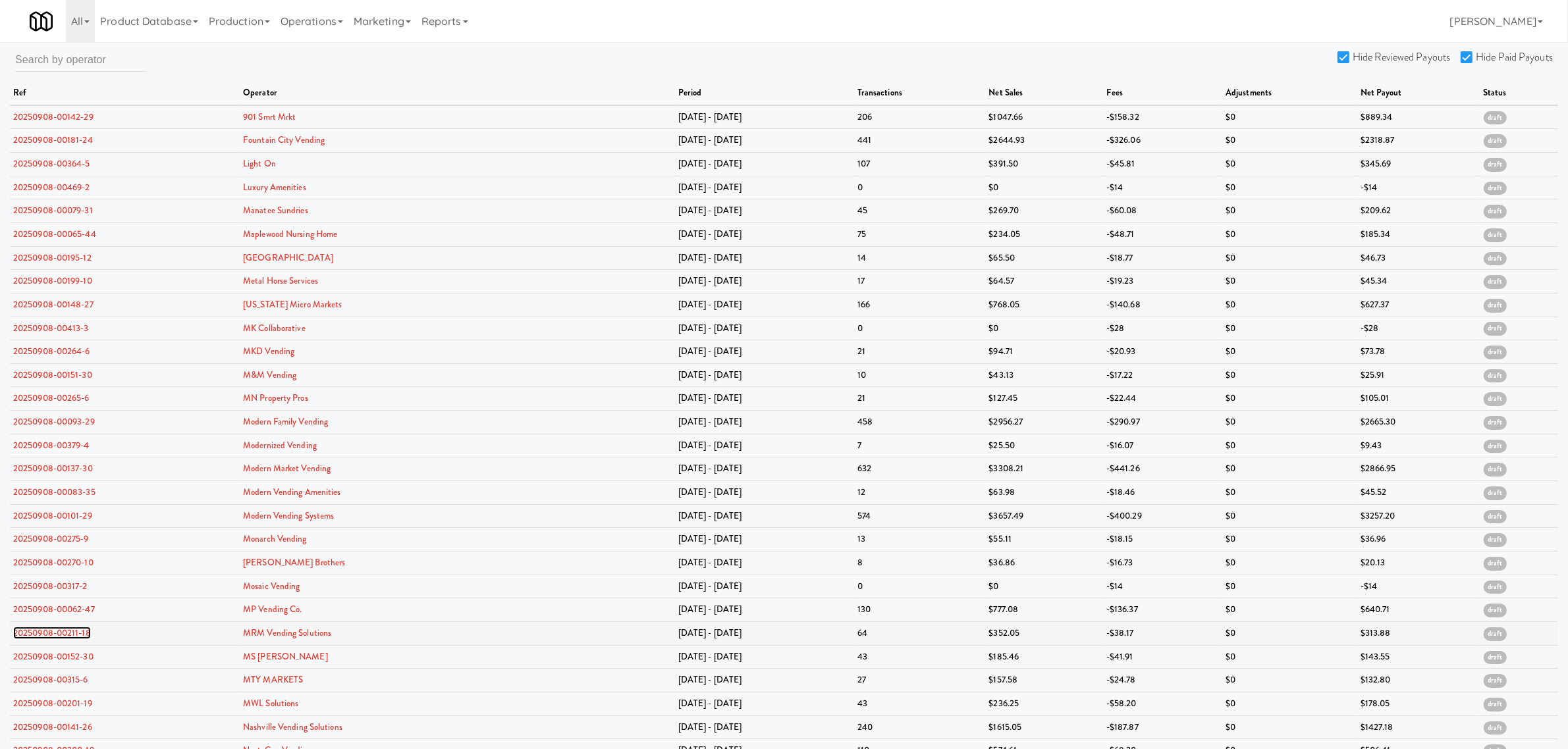
click at [63, 640] on link "20250908-00211-18" at bounding box center [51, 633] width 78 height 13
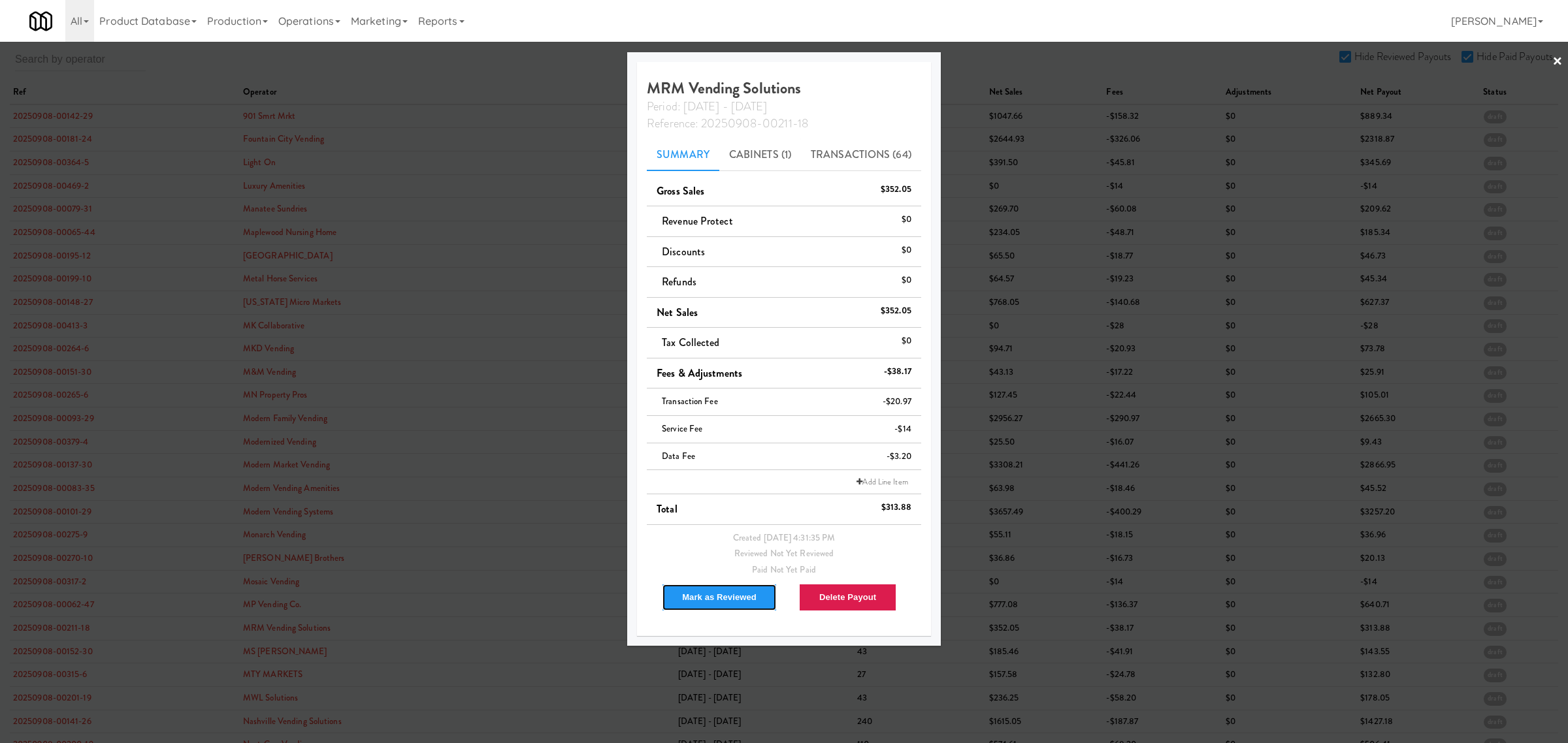
click at [686, 601] on button "Mark as Reviewed" at bounding box center [719, 597] width 115 height 27
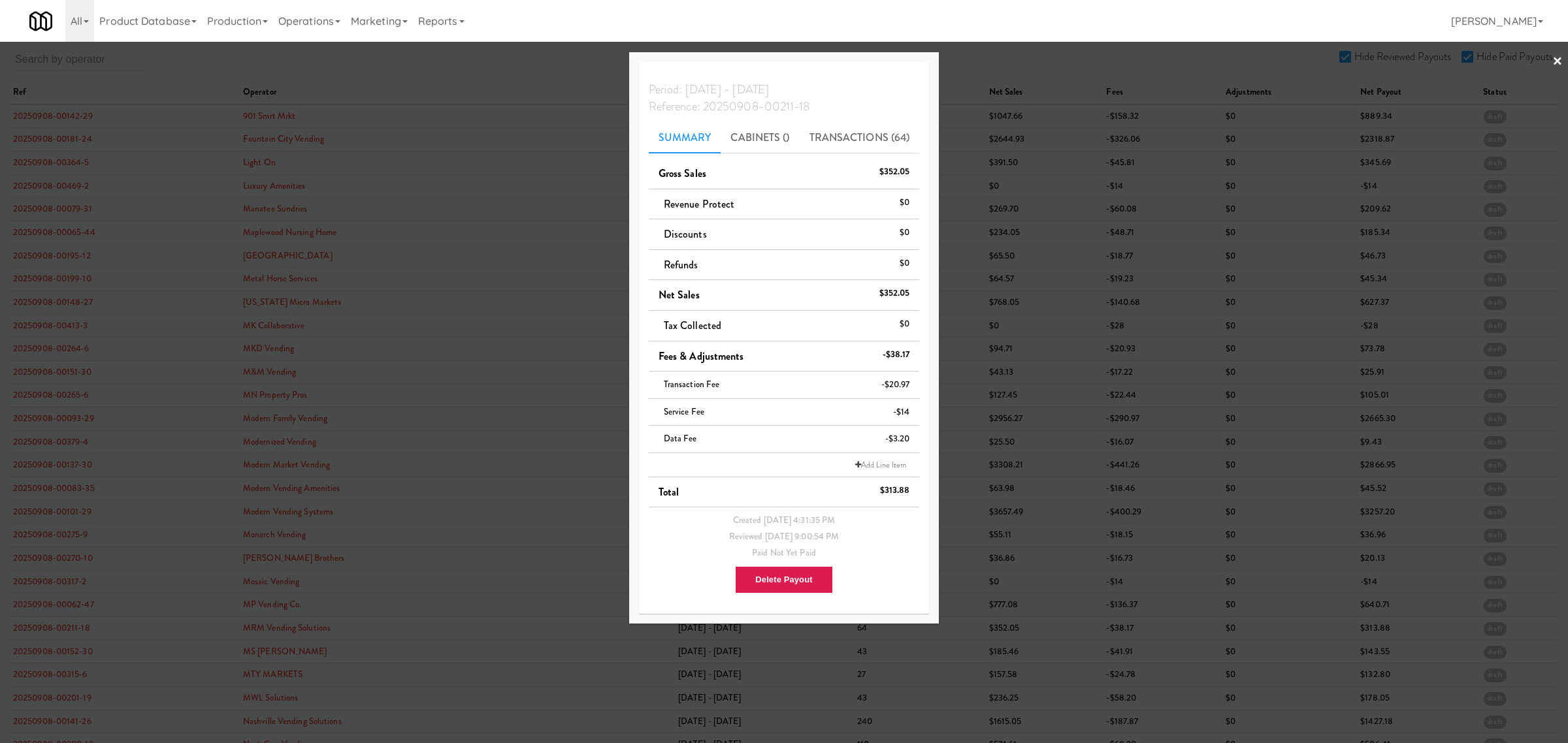
click at [56, 657] on div at bounding box center [784, 372] width 1568 height 743
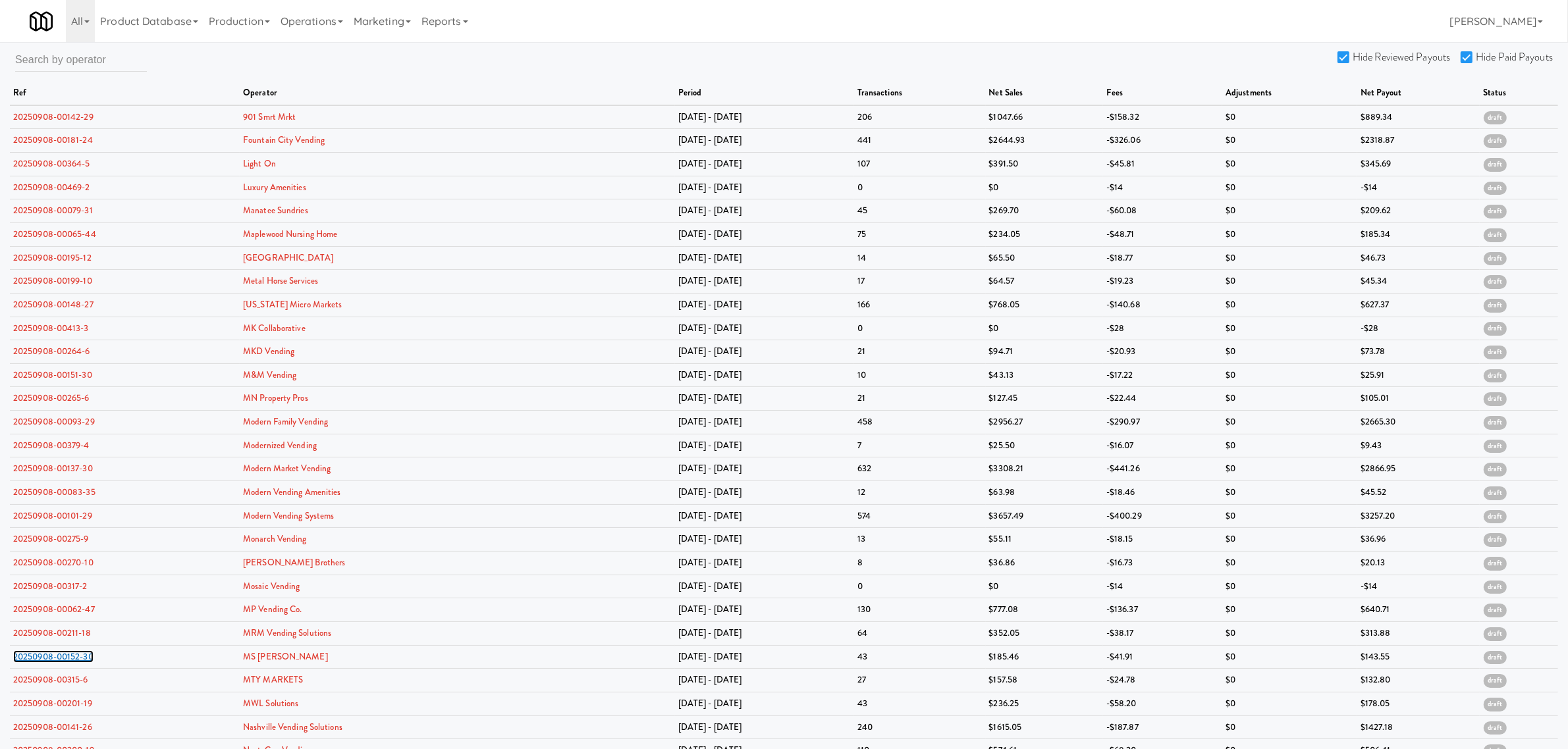
click at [56, 662] on link "20250908-00152-30" at bounding box center [53, 656] width 81 height 13
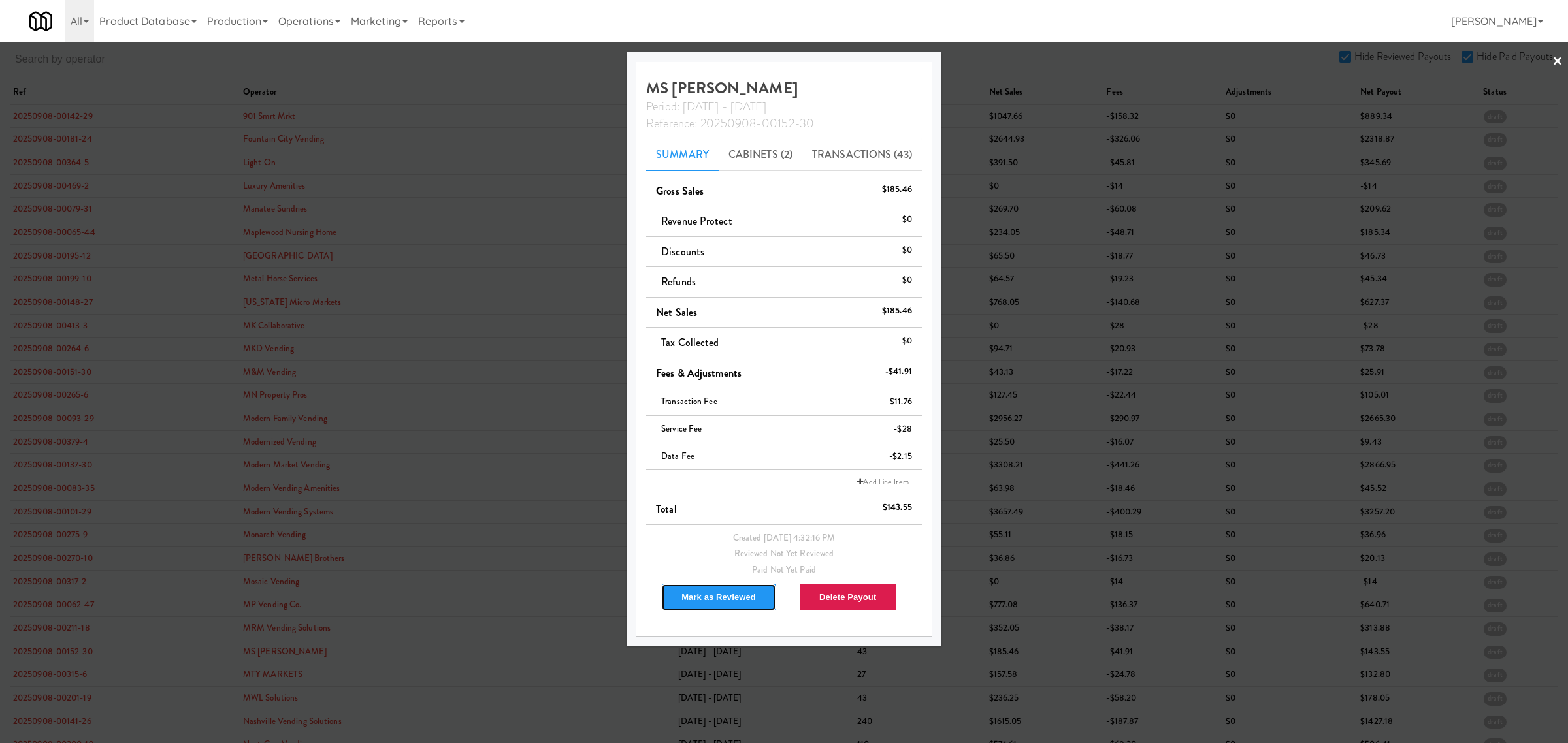
click at [696, 601] on button "Mark as Reviewed" at bounding box center [719, 597] width 115 height 27
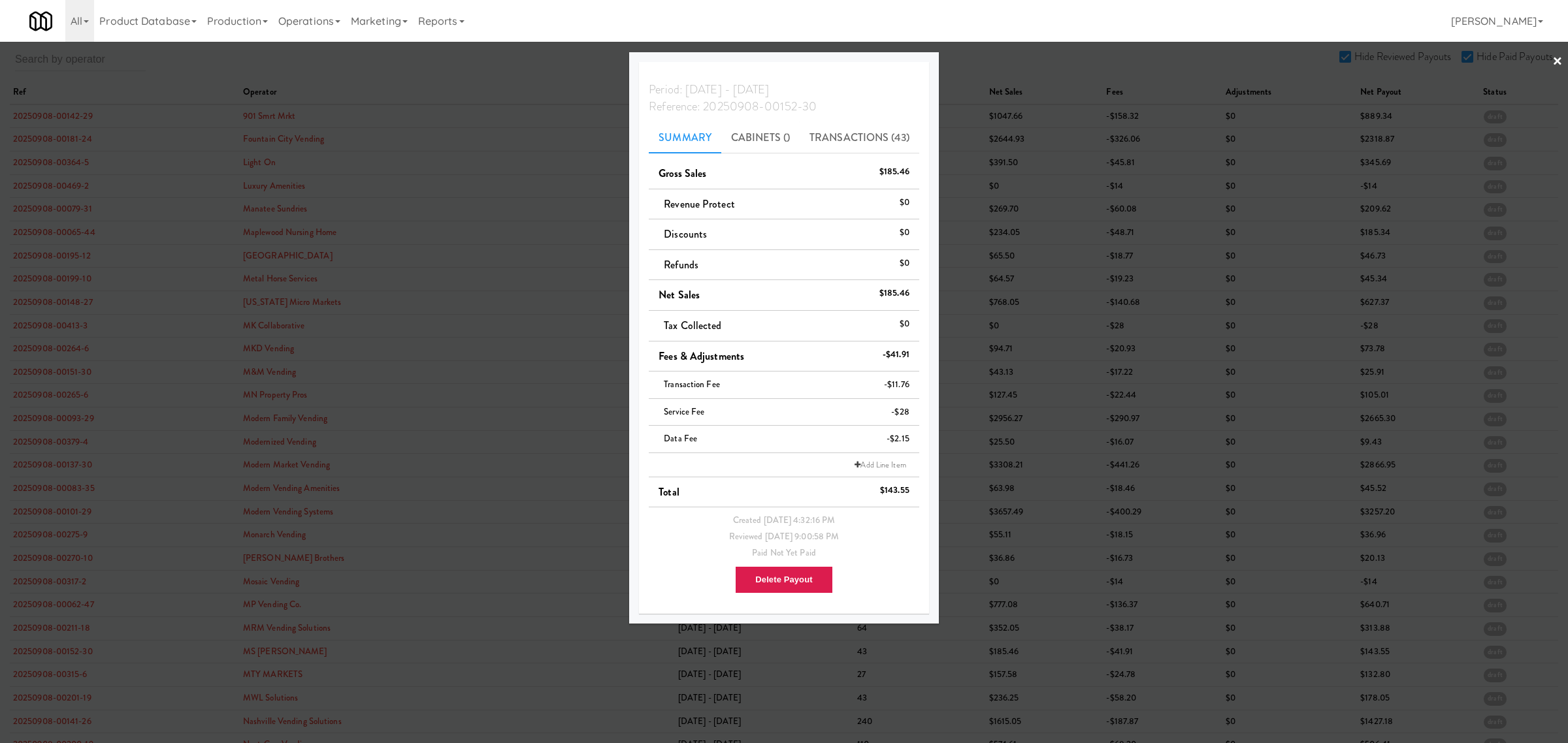
click at [51, 680] on div at bounding box center [784, 372] width 1568 height 743
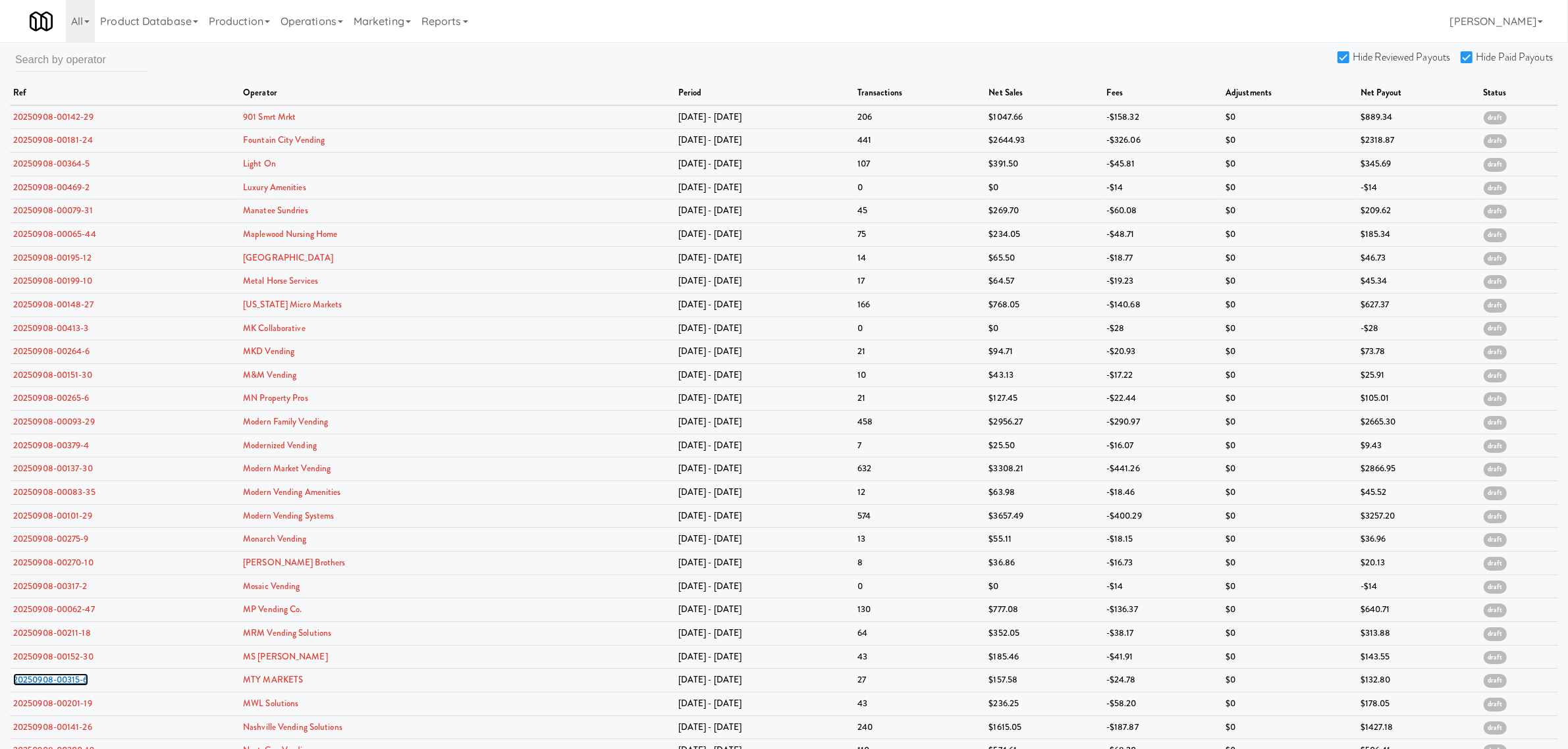
click at [51, 686] on link "20250908-00315-6" at bounding box center [50, 680] width 75 height 13
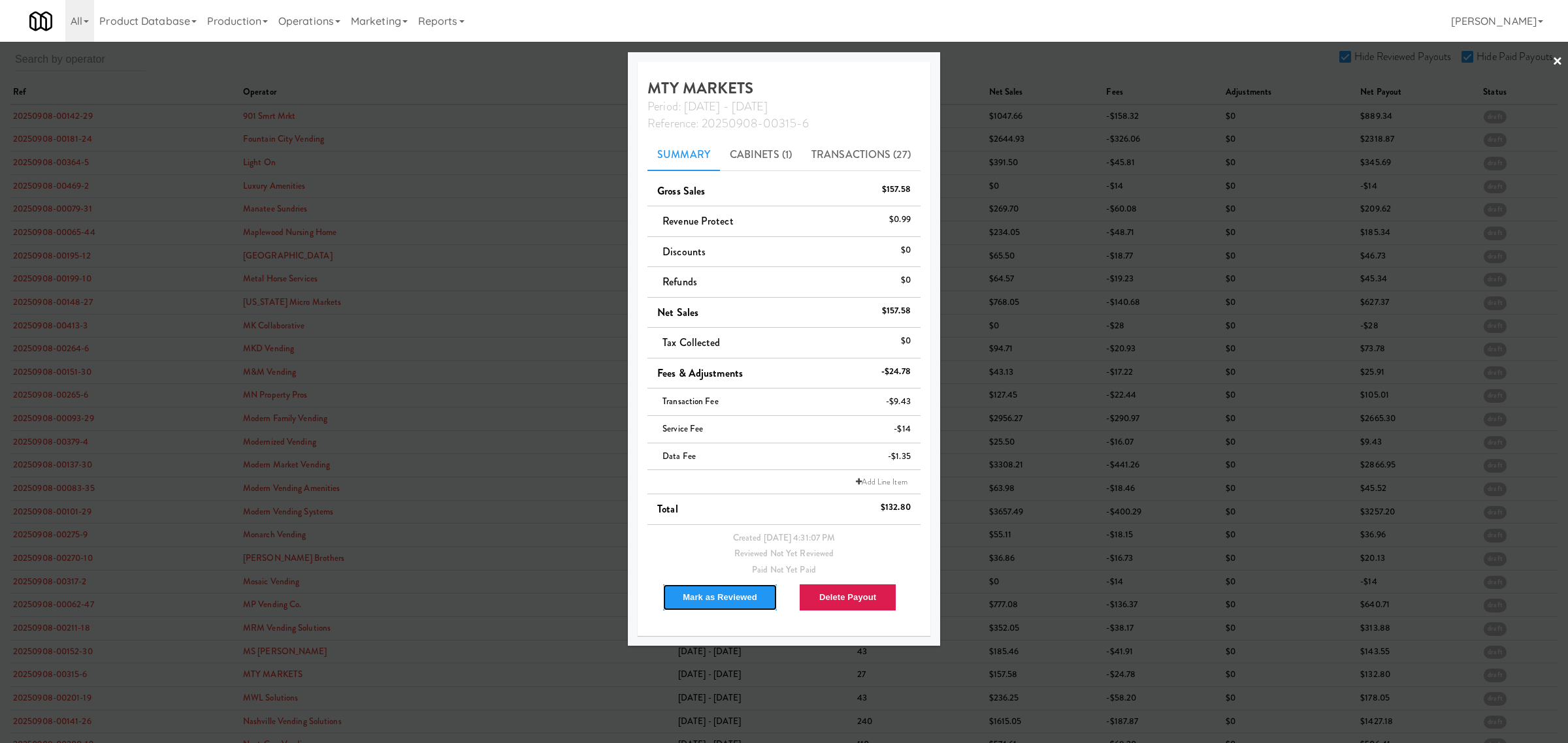
click at [716, 596] on button "Mark as Reviewed" at bounding box center [720, 597] width 115 height 27
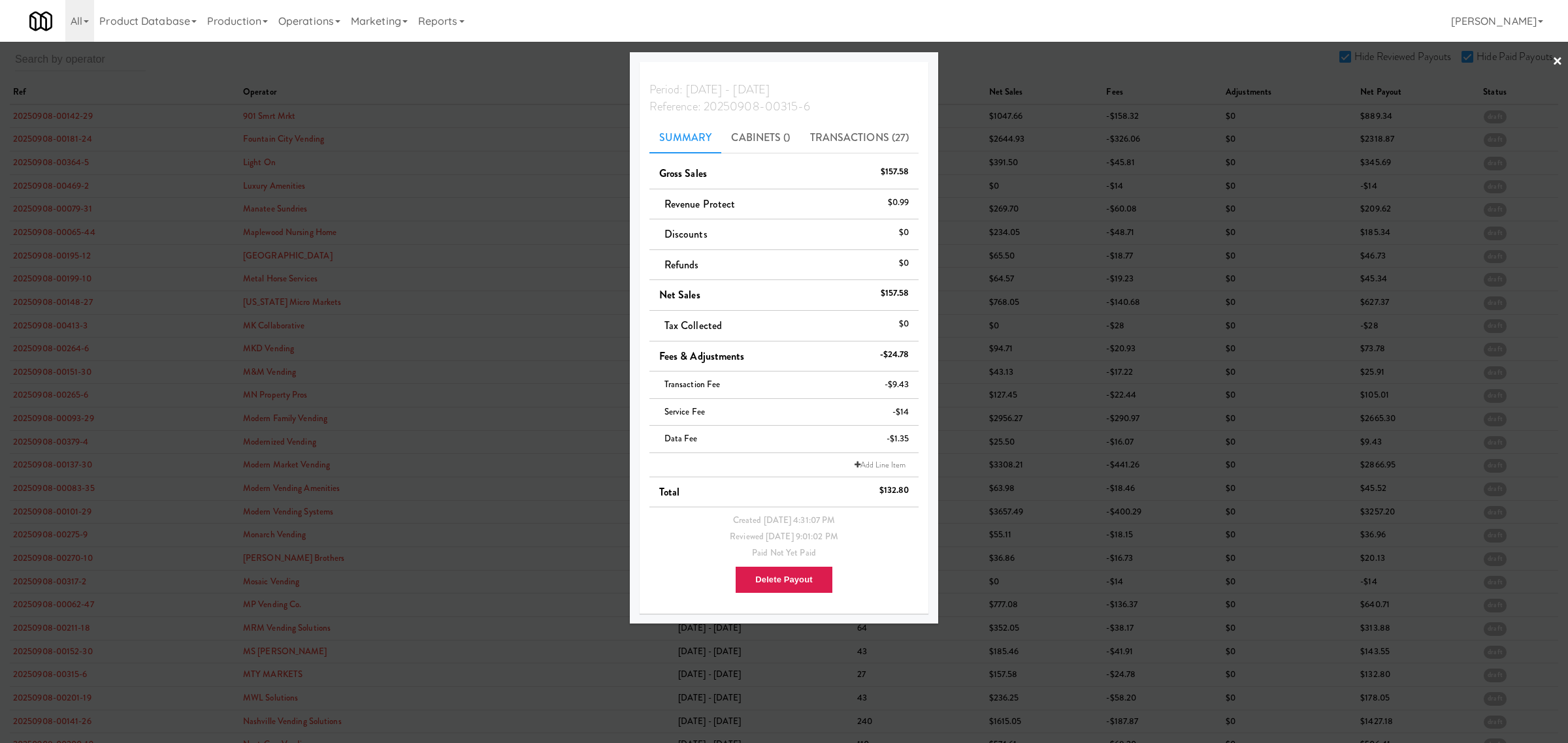
click at [68, 704] on div at bounding box center [784, 372] width 1568 height 743
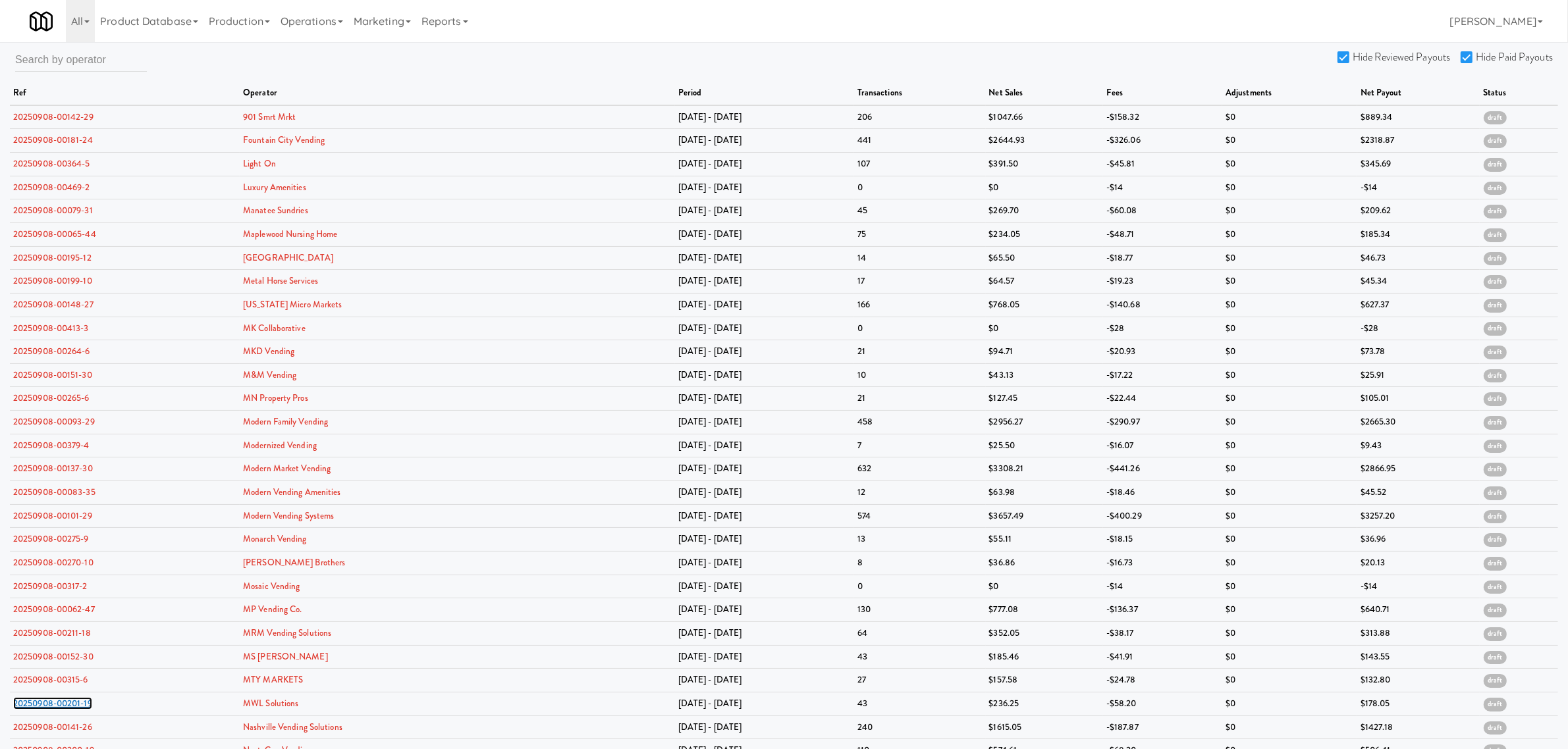
click at [69, 710] on link "20250908-00201-19" at bounding box center [52, 704] width 79 height 13
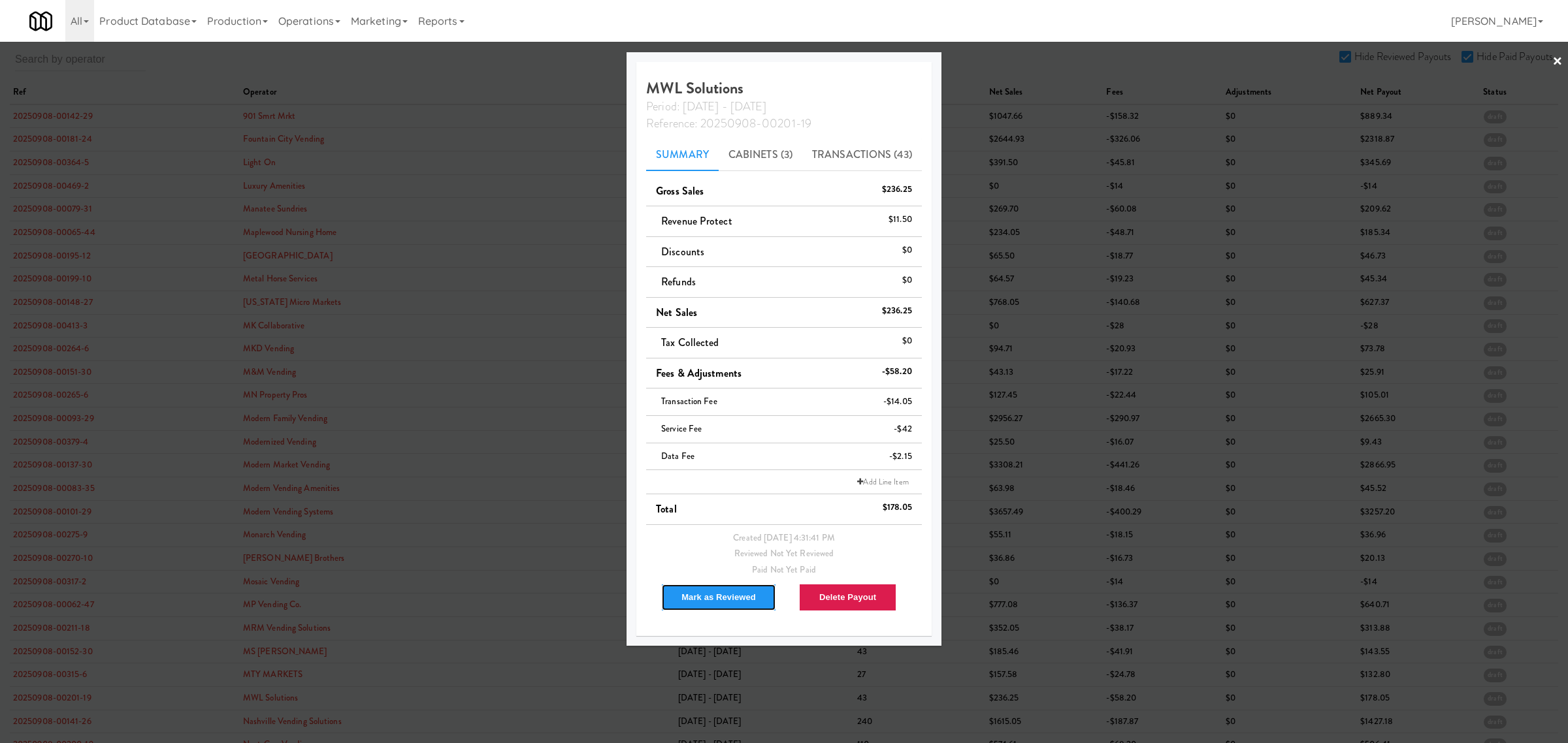
click at [722, 590] on button "Mark as Reviewed" at bounding box center [719, 597] width 115 height 27
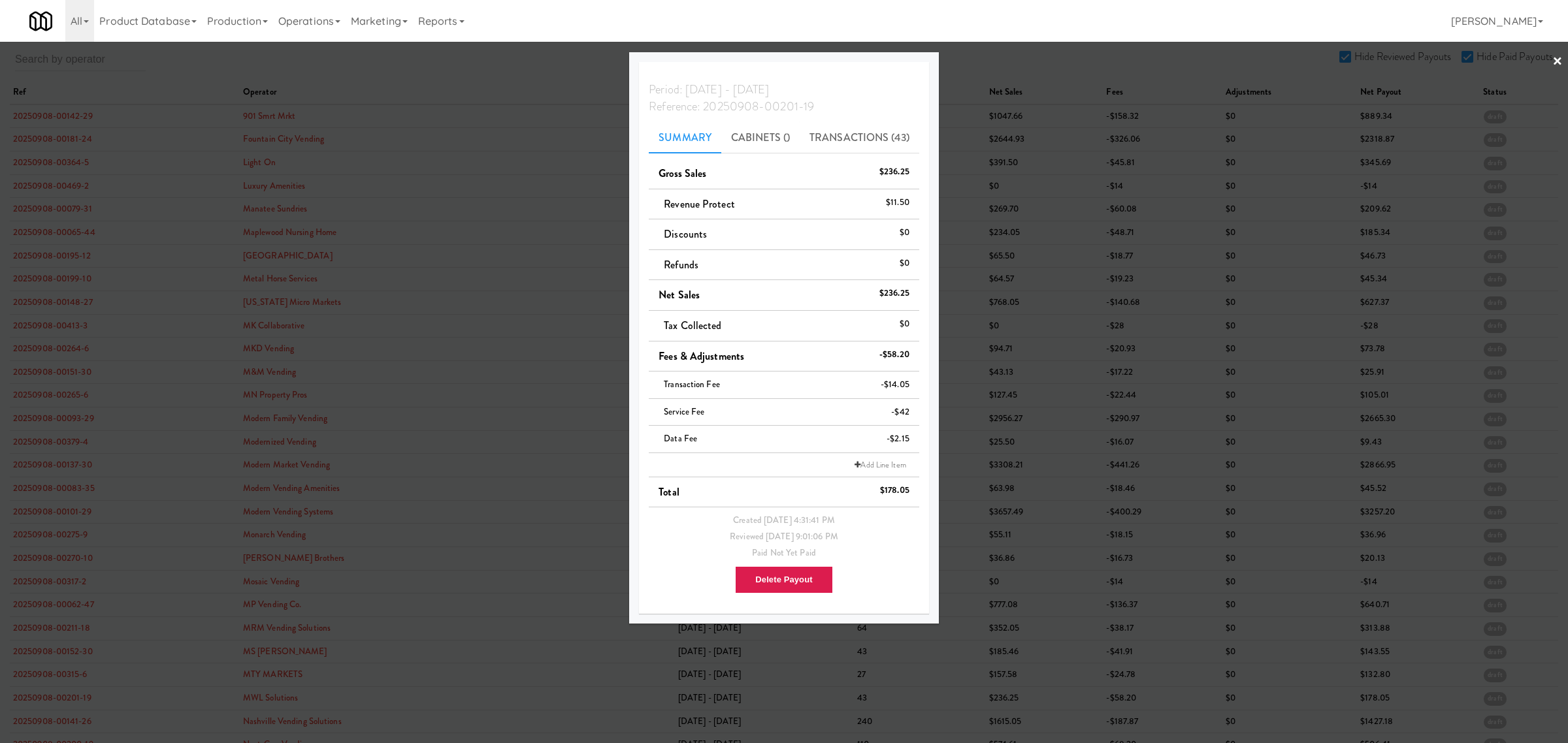
click at [230, 78] on div at bounding box center [784, 372] width 1568 height 743
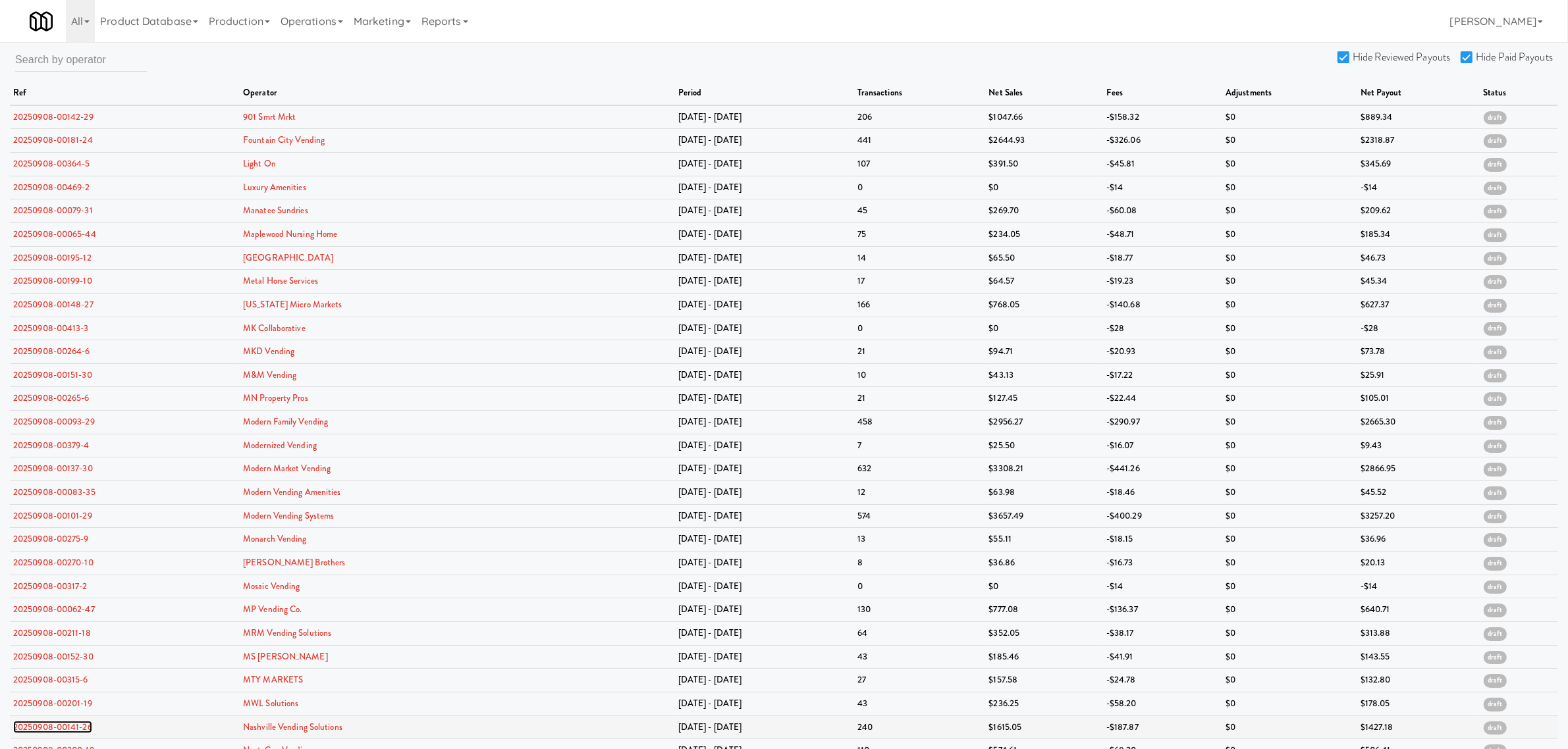
click at [52, 731] on link "20250908-00141-26" at bounding box center [52, 727] width 79 height 13
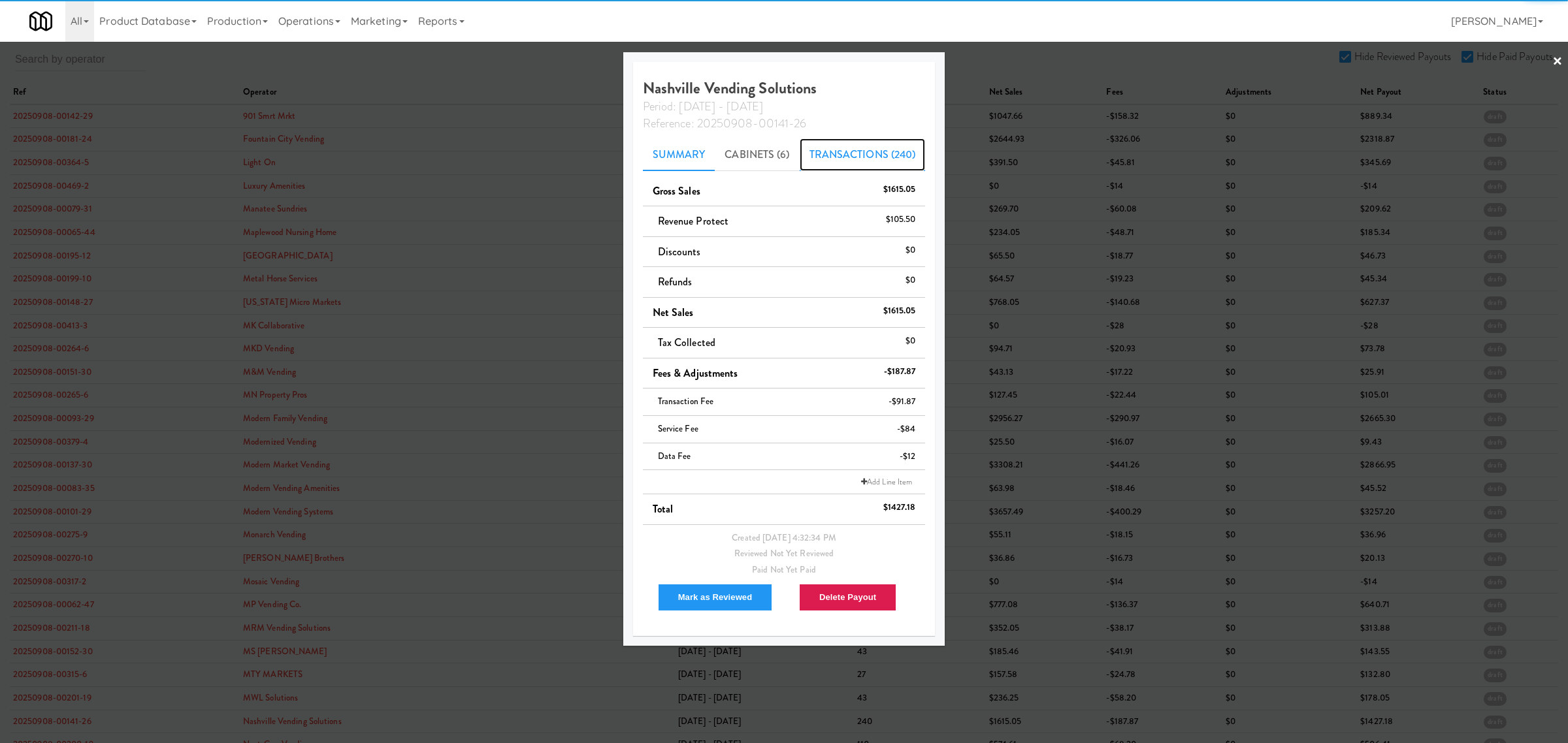
click at [857, 157] on link "Transactions (240)" at bounding box center [862, 154] width 126 height 32
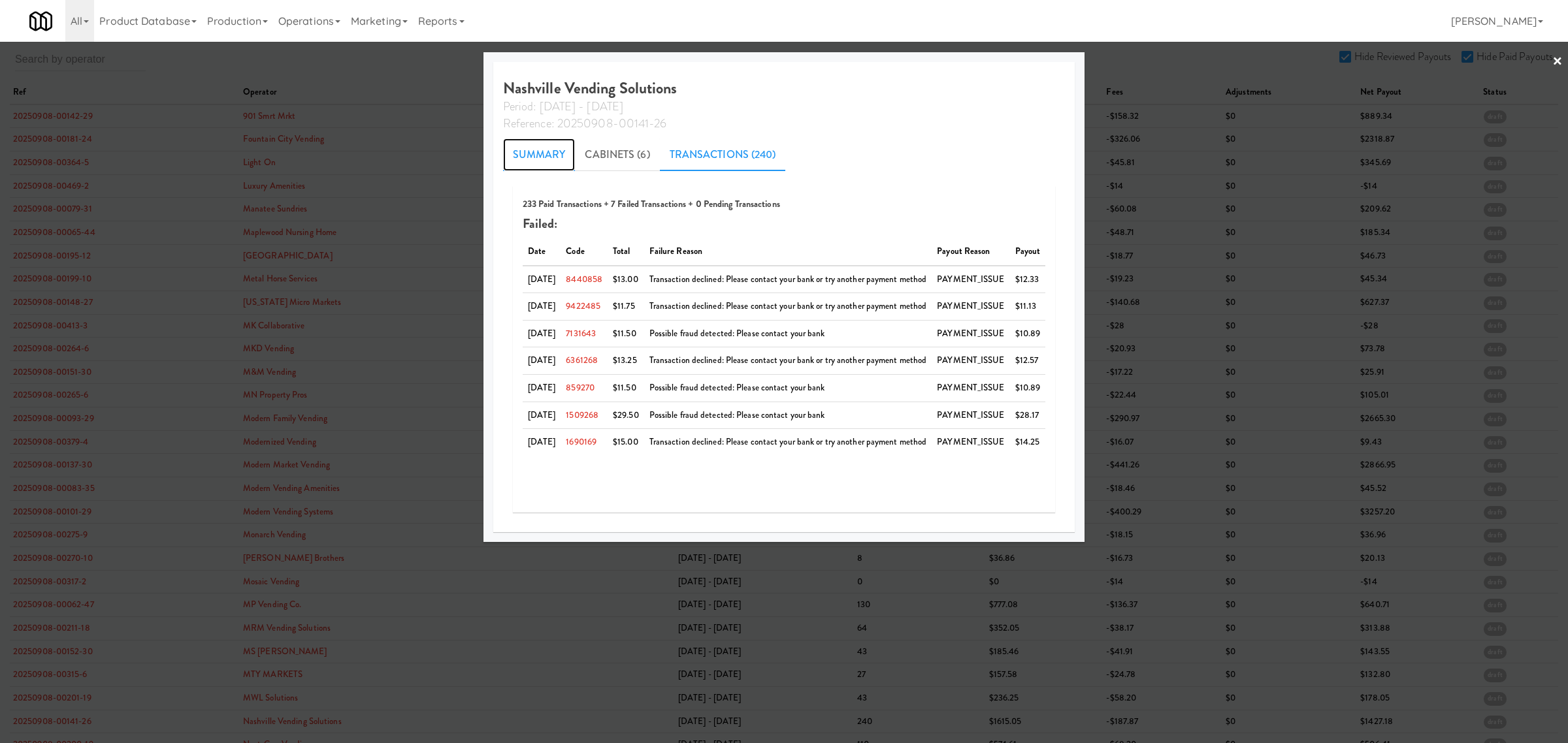
click at [523, 158] on link "Summary" at bounding box center [540, 154] width 72 height 32
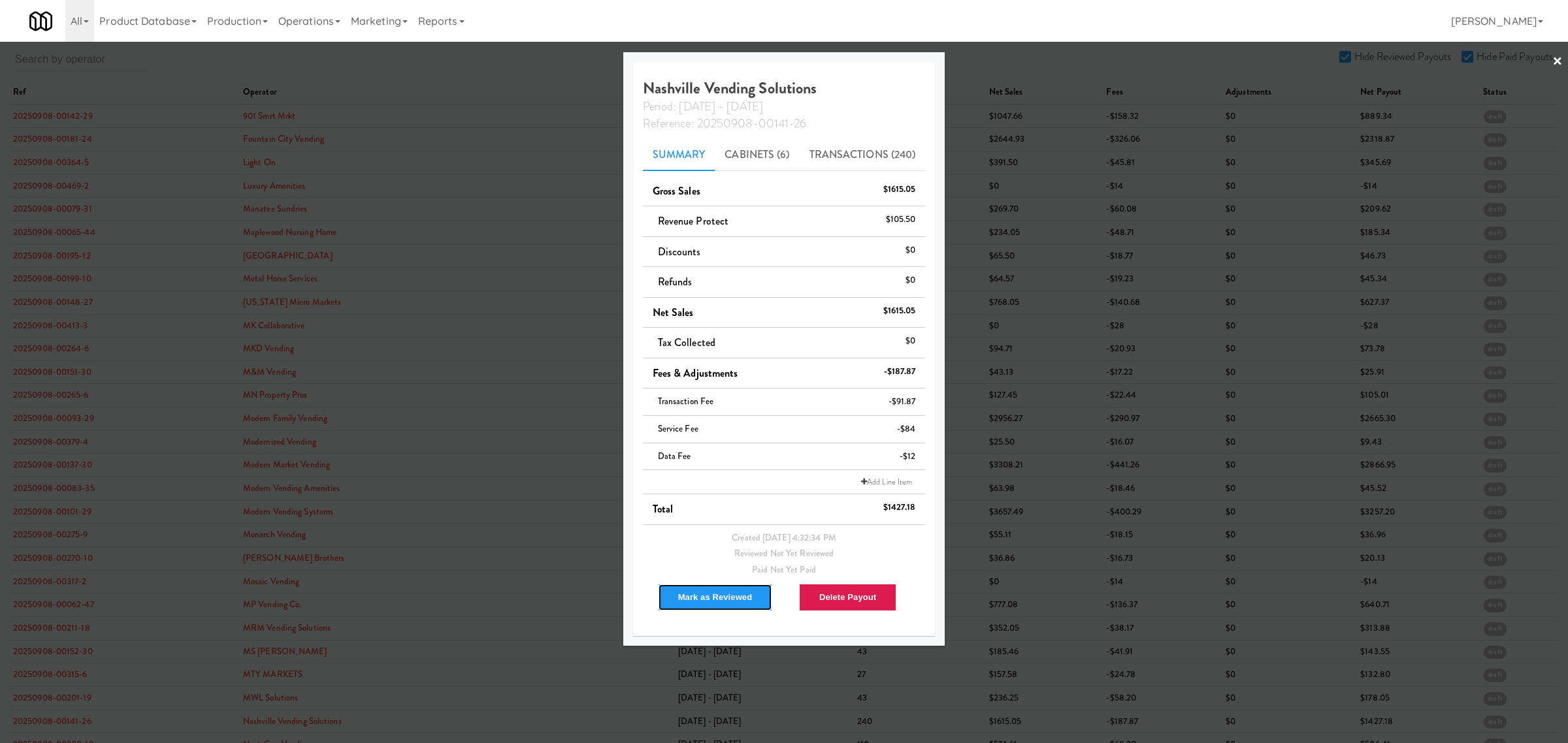
click at [686, 598] on button "Mark as Reviewed" at bounding box center [716, 597] width 115 height 27
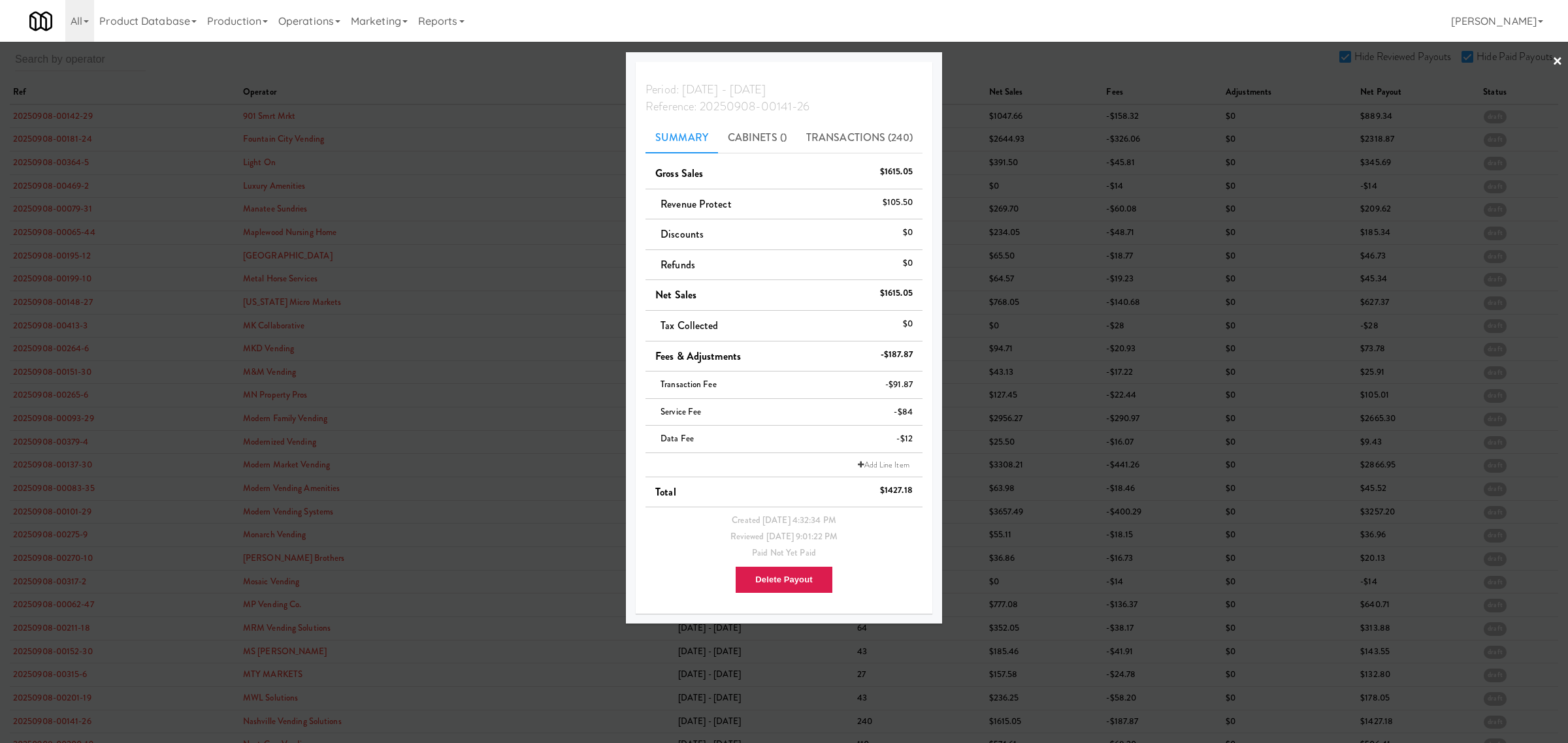
click at [434, 75] on div at bounding box center [784, 372] width 1568 height 743
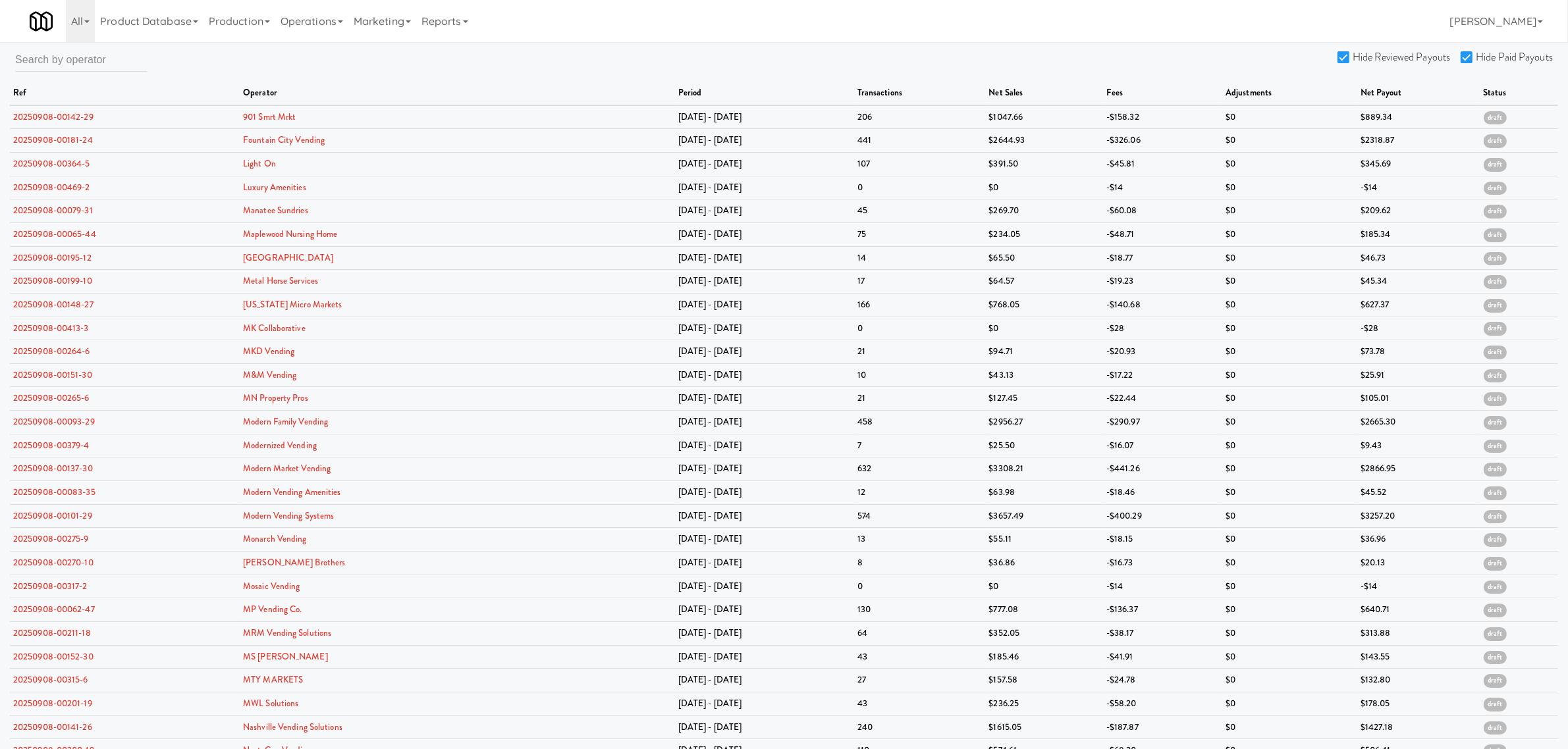
click at [1348, 52] on input "Hide Reviewed Payouts" at bounding box center [1344, 57] width 15 height 11
checkbox input "false"
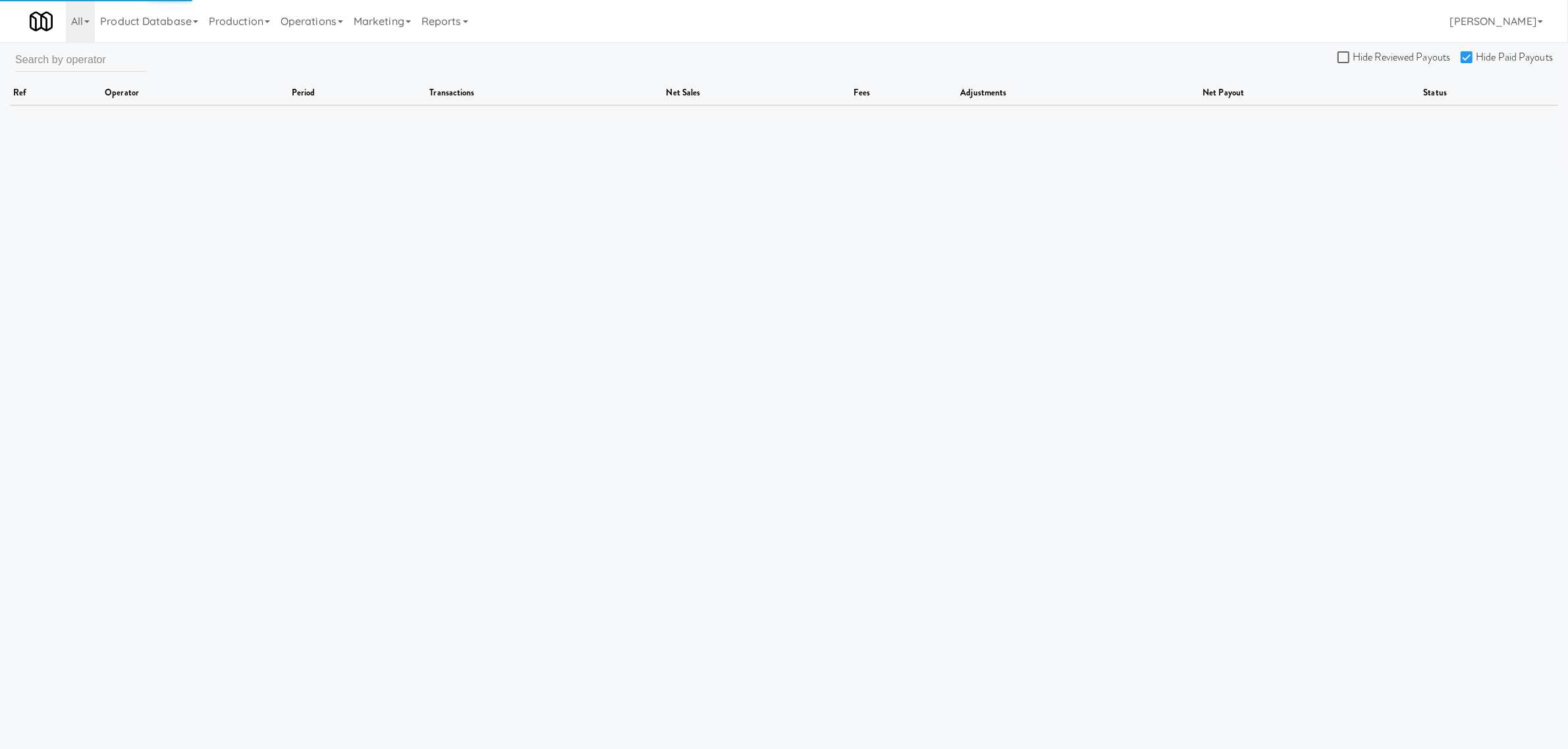
click at [1472, 54] on input "Hide Paid Payouts" at bounding box center [1467, 57] width 15 height 11
checkbox input "false"
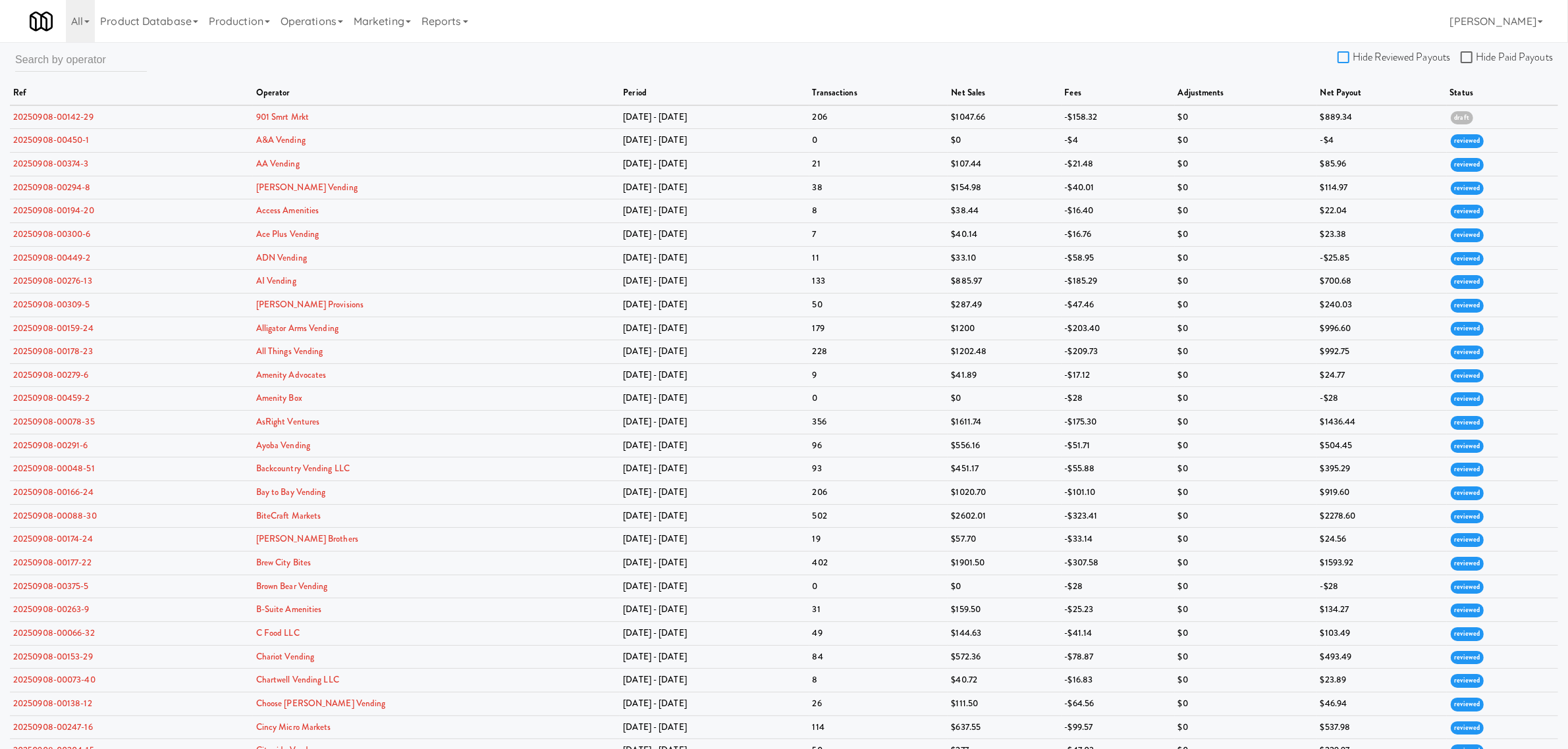
click at [1347, 56] on input "Hide Reviewed Payouts" at bounding box center [1344, 57] width 15 height 11
checkbox input "true"
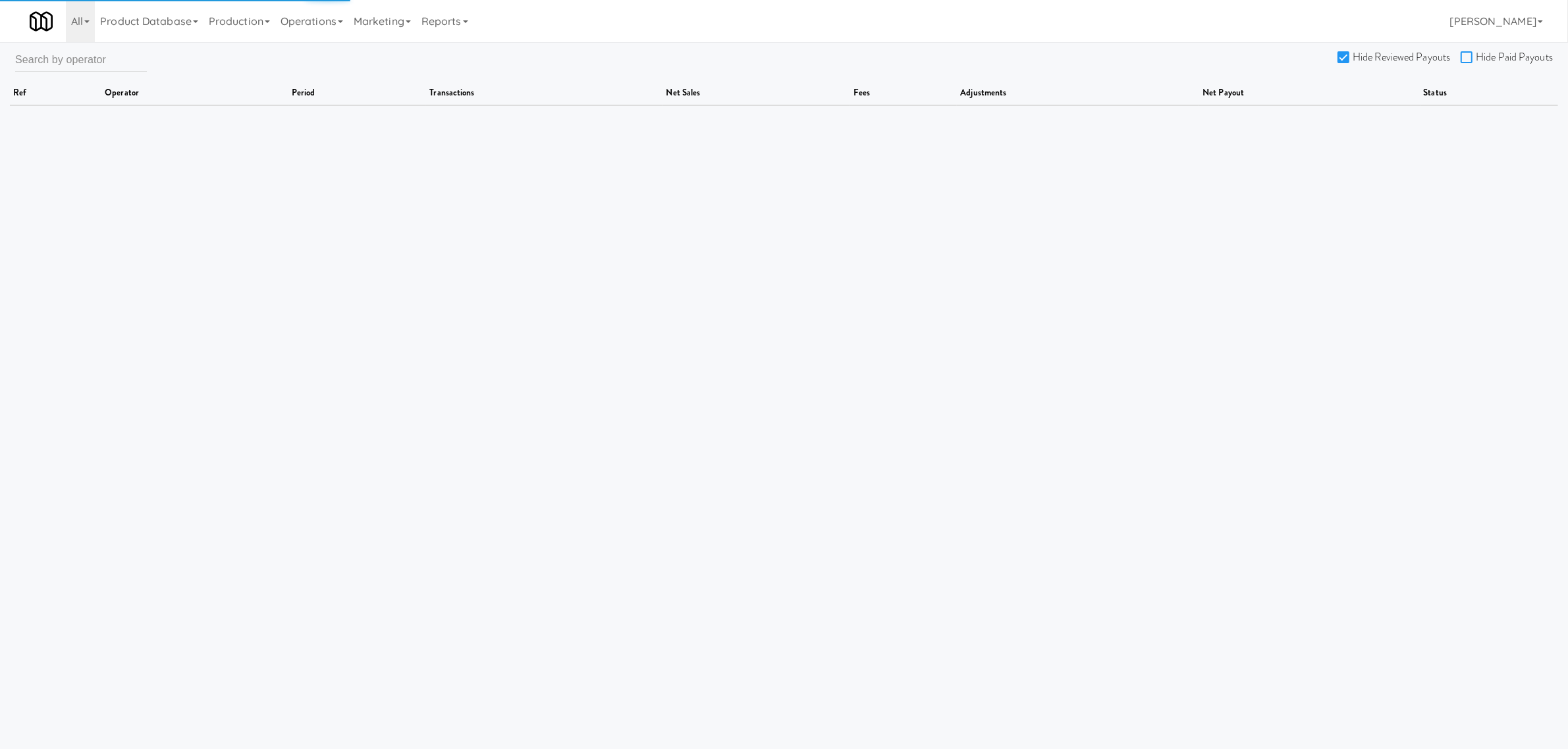
click at [1466, 59] on input "Hide Paid Payouts" at bounding box center [1467, 57] width 15 height 11
checkbox input "true"
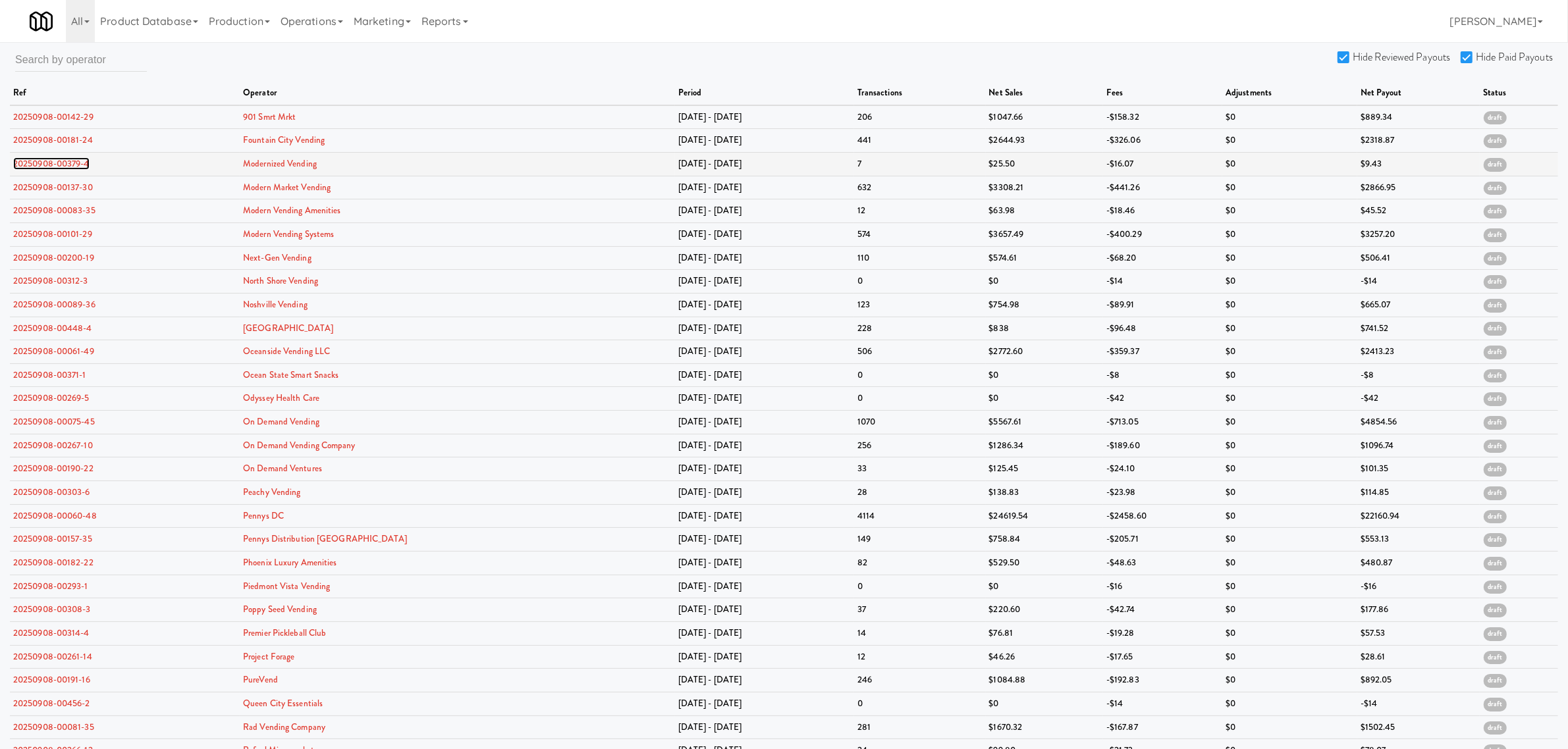
click at [46, 163] on link "20250908-00379-4" at bounding box center [51, 164] width 77 height 13
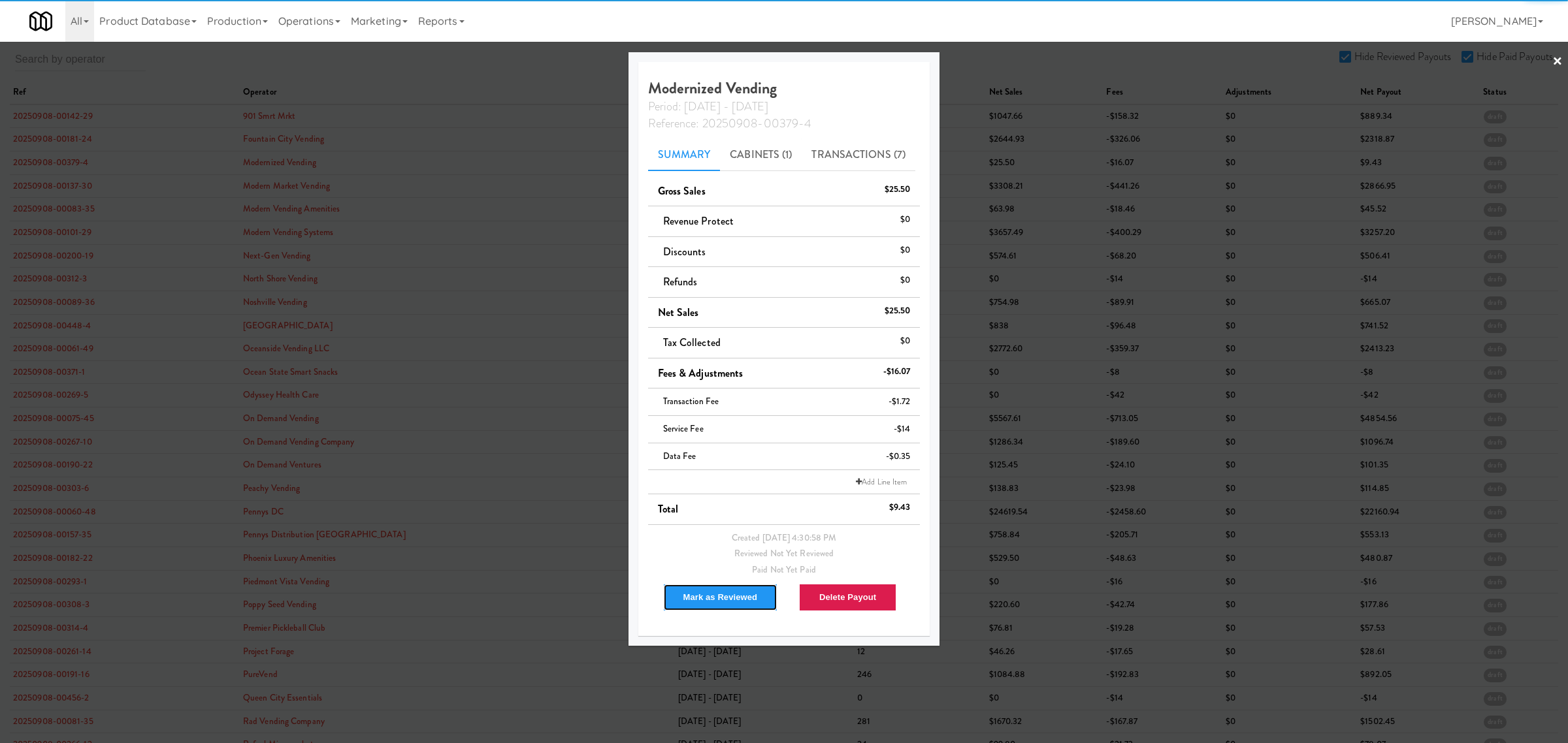
click at [698, 596] on button "Mark as Reviewed" at bounding box center [720, 597] width 115 height 27
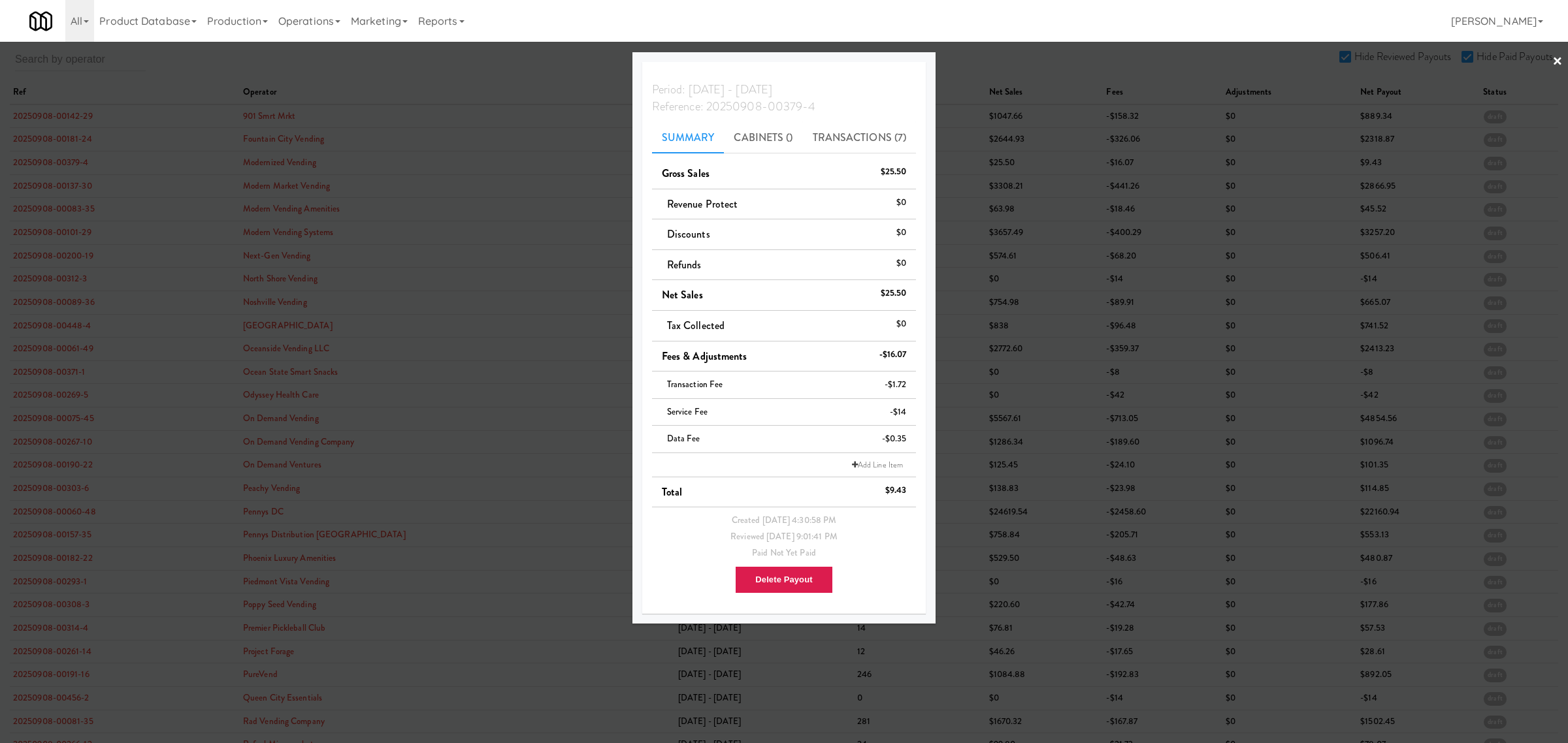
click at [33, 192] on div at bounding box center [784, 372] width 1568 height 743
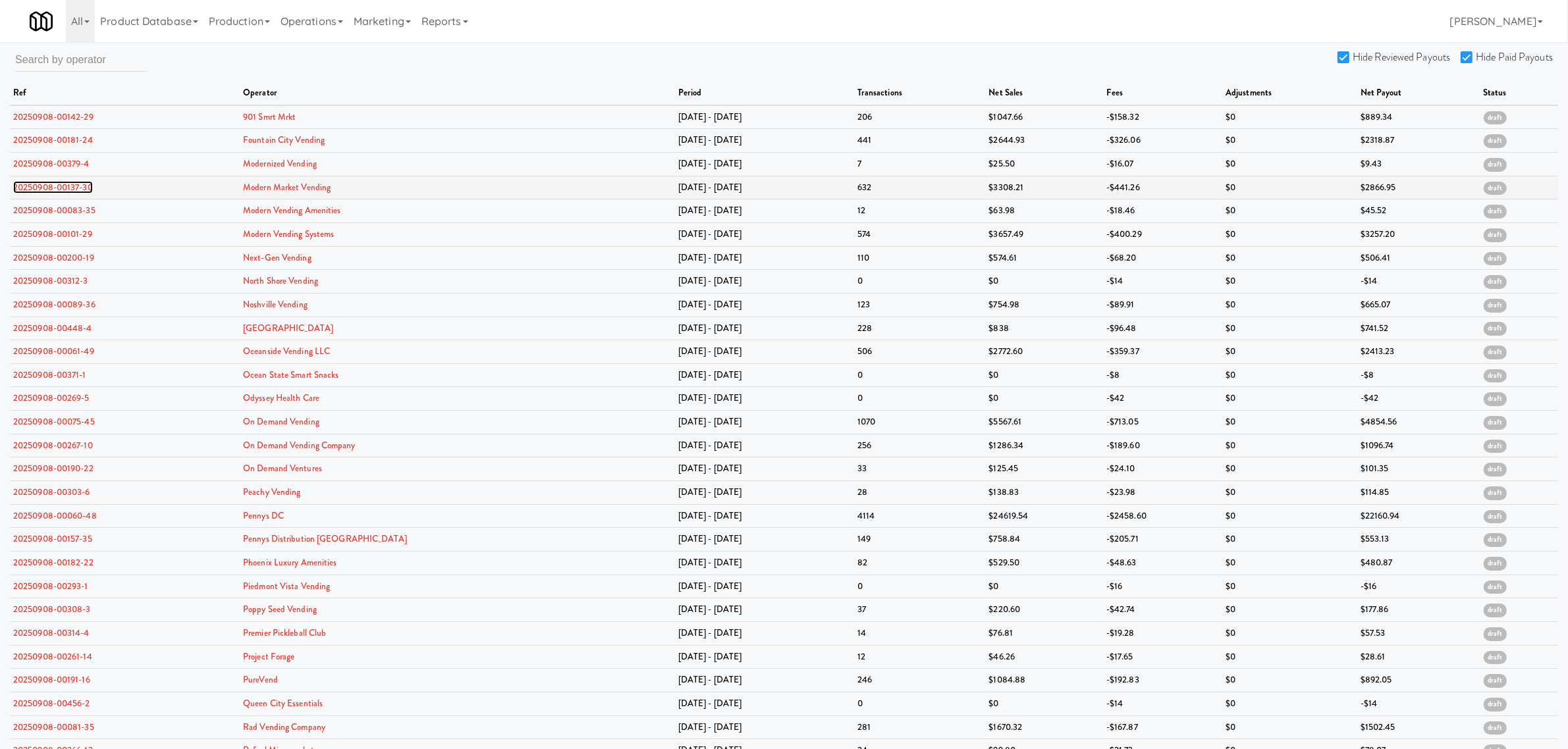
click at [36, 185] on link "20250908-00137-30" at bounding box center [52, 187] width 80 height 13
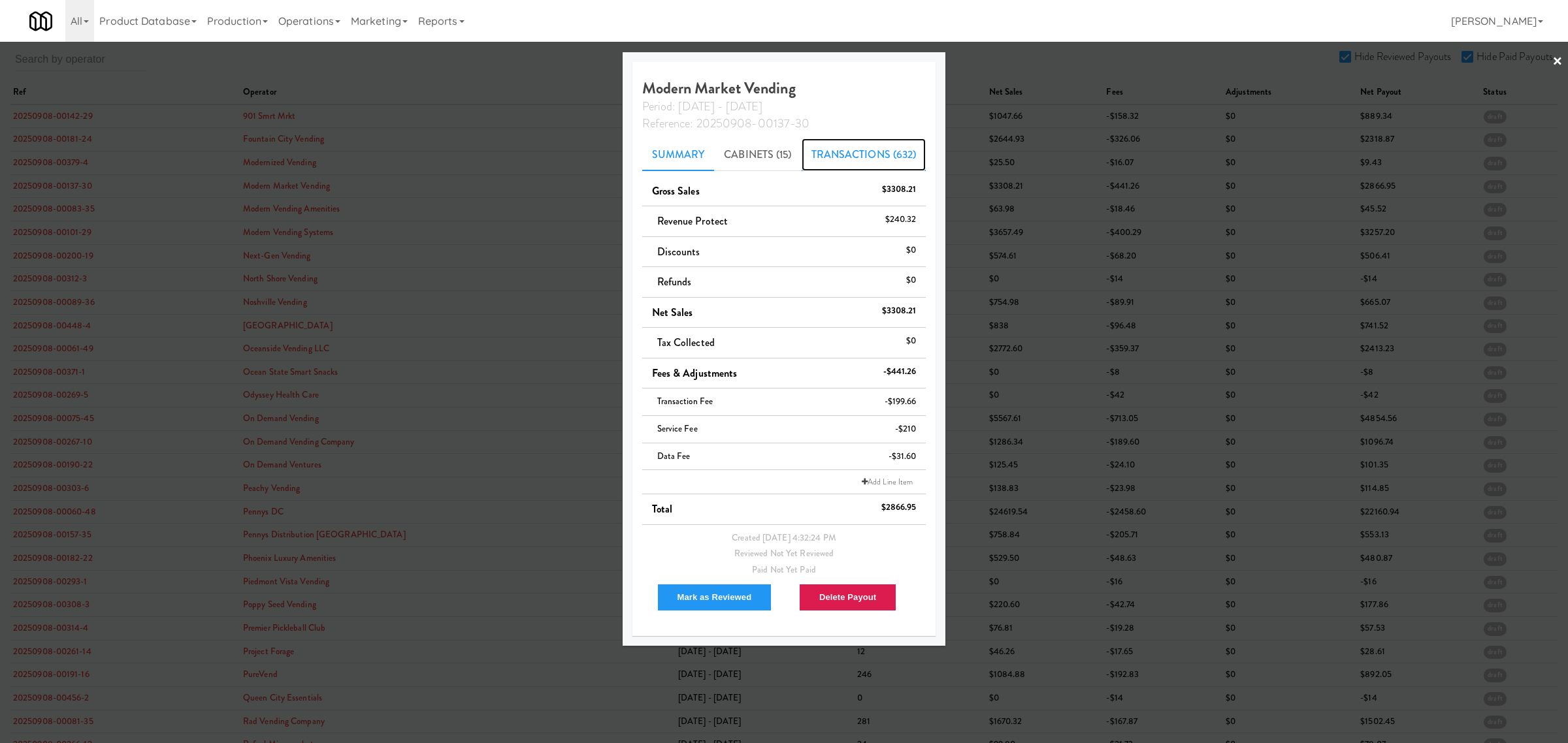
click at [883, 155] on link "Transactions (632)" at bounding box center [864, 154] width 125 height 32
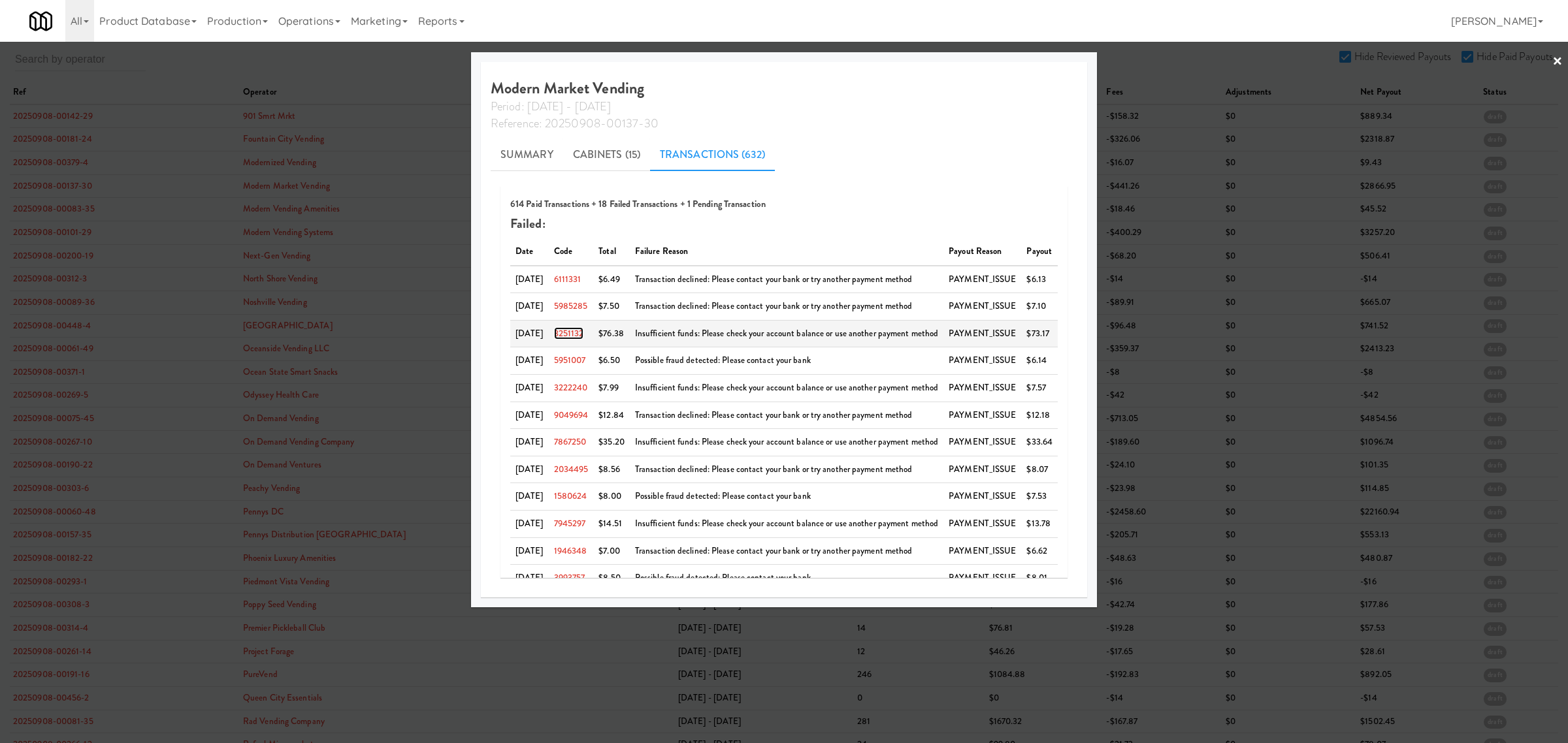
click at [577, 334] on link "3251132" at bounding box center [569, 333] width 30 height 13
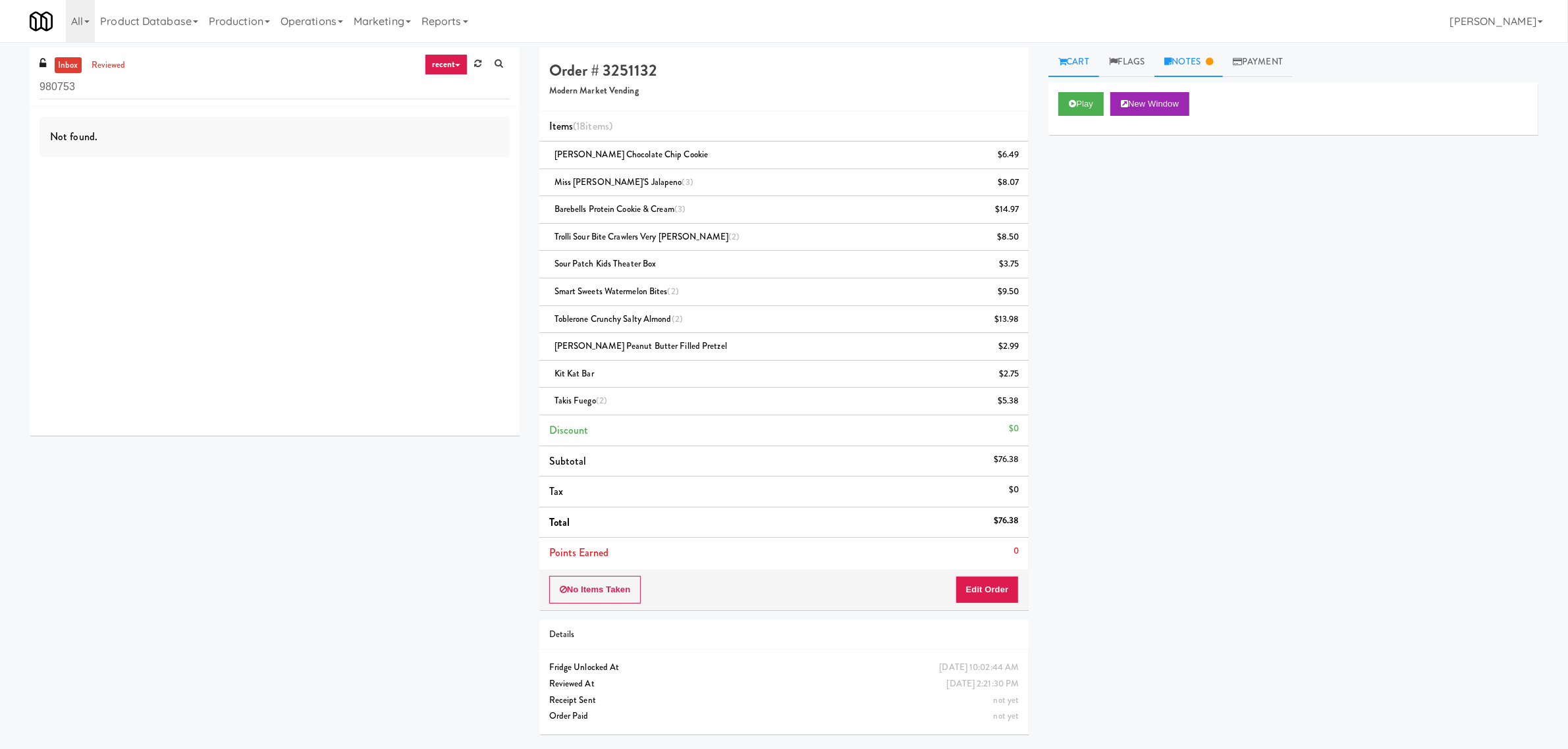
click at [1193, 66] on link "Notes" at bounding box center [1188, 62] width 68 height 30
drag, startPoint x: 551, startPoint y: 94, endPoint x: 654, endPoint y: 91, distance: 103.0
click at [654, 91] on h5 "Modern Market Vending" at bounding box center [784, 92] width 470 height 10
copy h5 "Modern Market Vending"
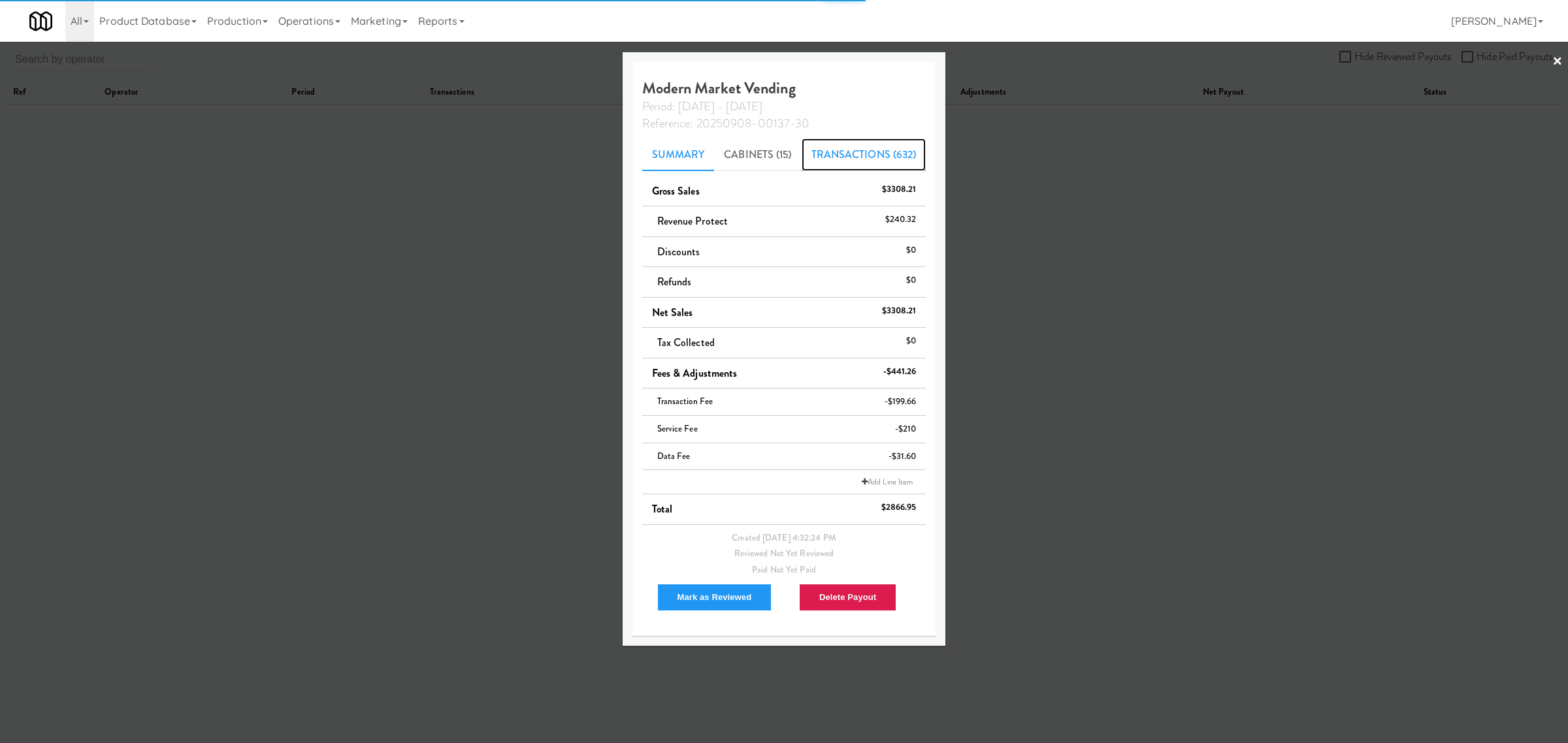
click at [872, 155] on link "Transactions (632)" at bounding box center [864, 154] width 125 height 32
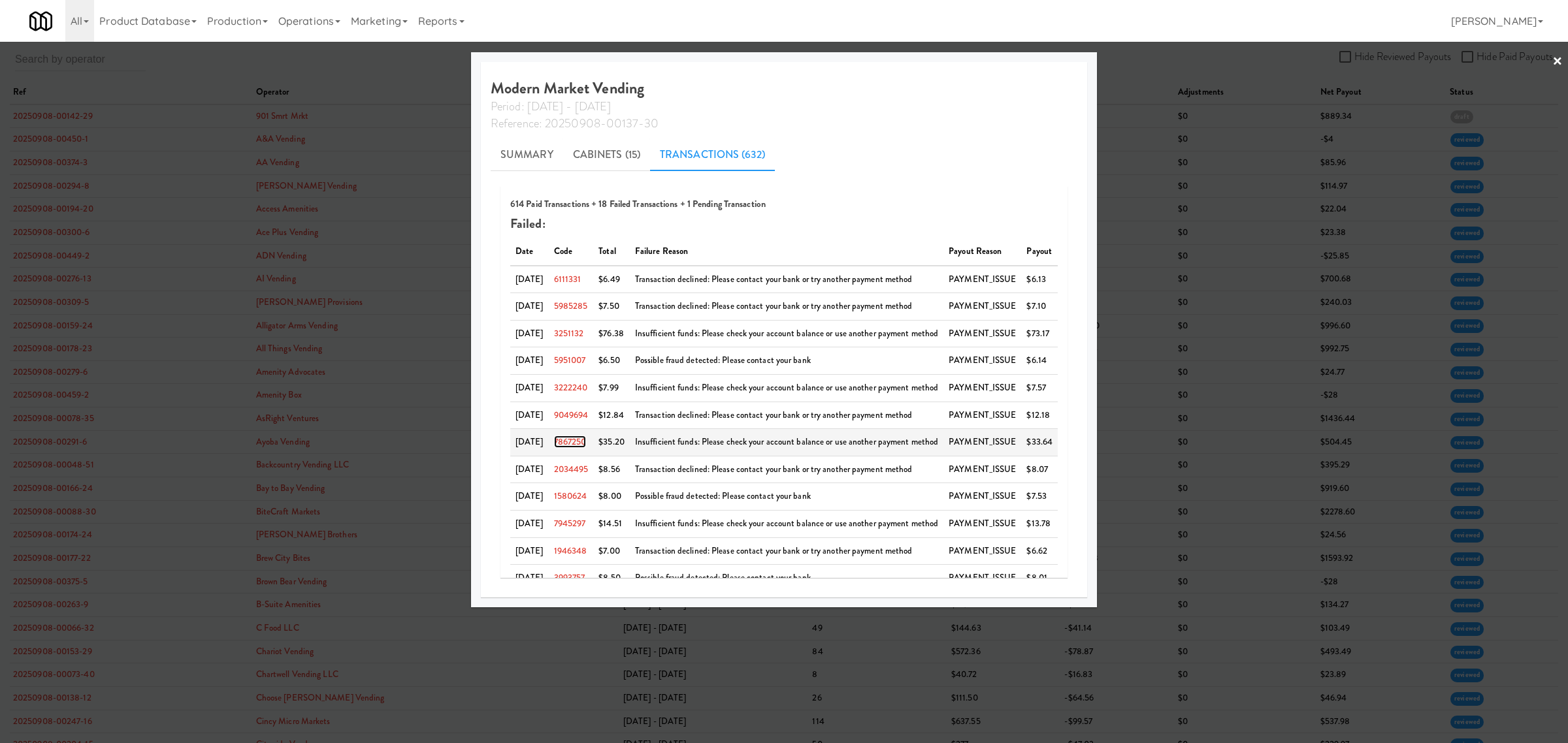
click at [575, 445] on link "7867250" at bounding box center [570, 442] width 32 height 13
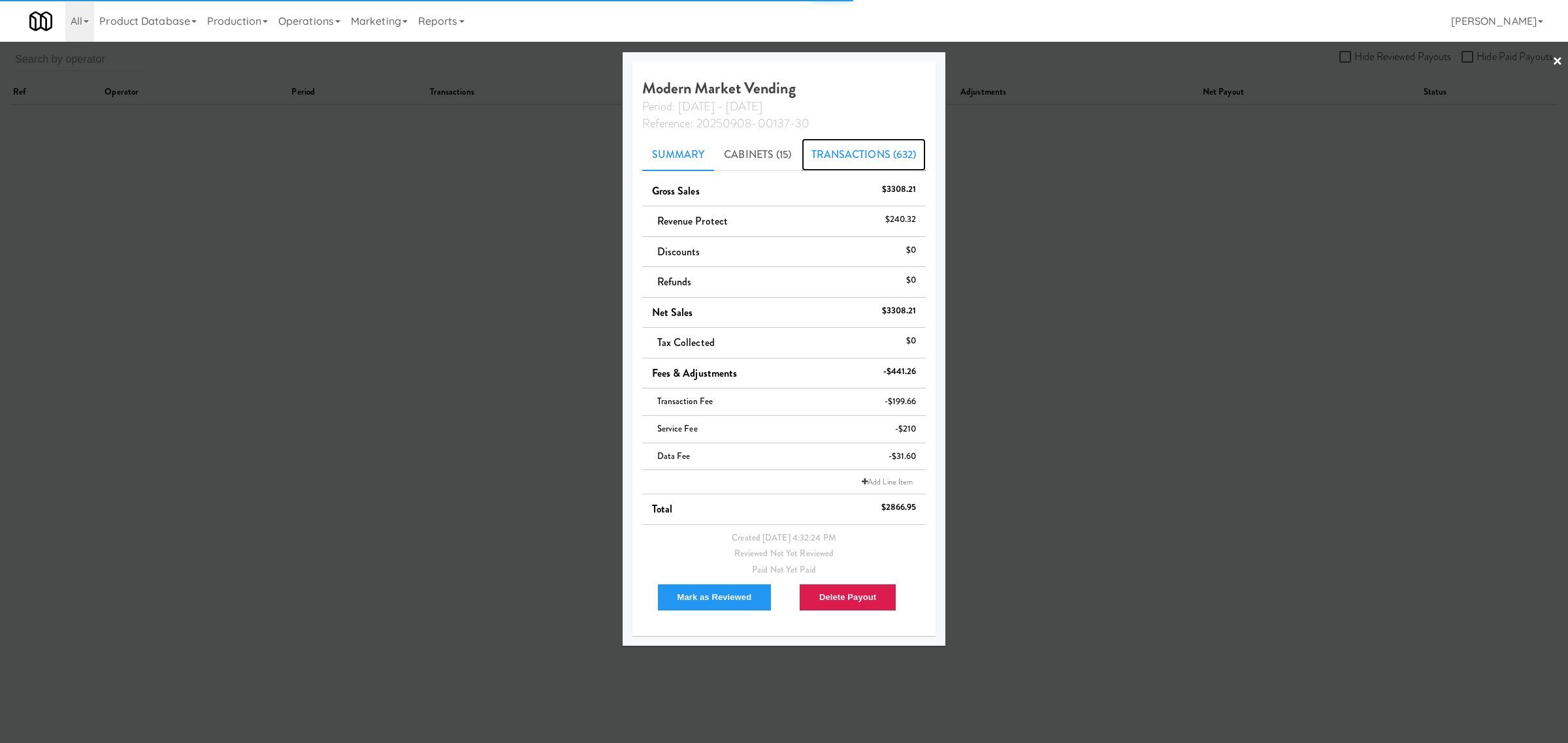
click at [869, 149] on link "Transactions (632)" at bounding box center [864, 154] width 125 height 32
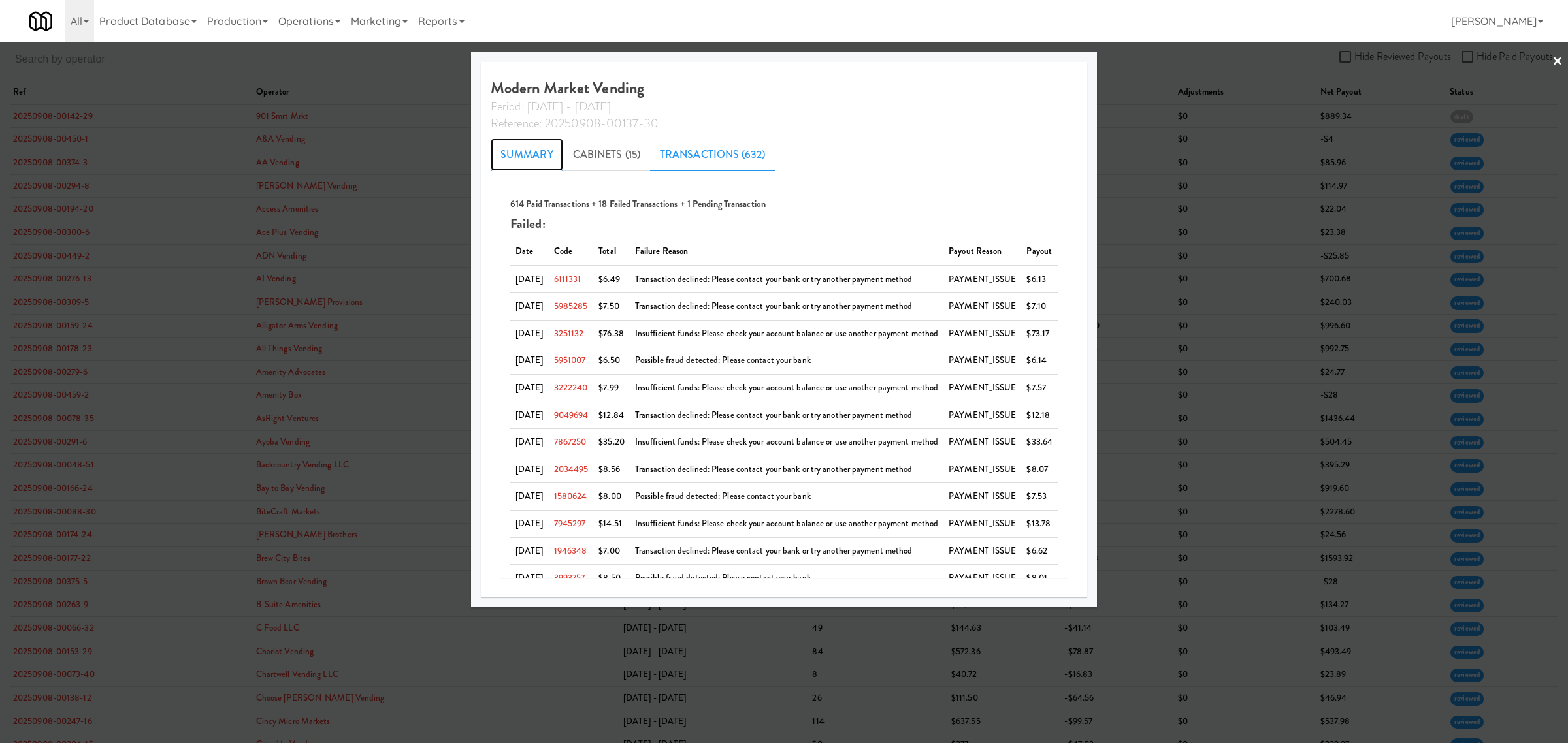
click at [516, 158] on link "Summary" at bounding box center [527, 154] width 72 height 32
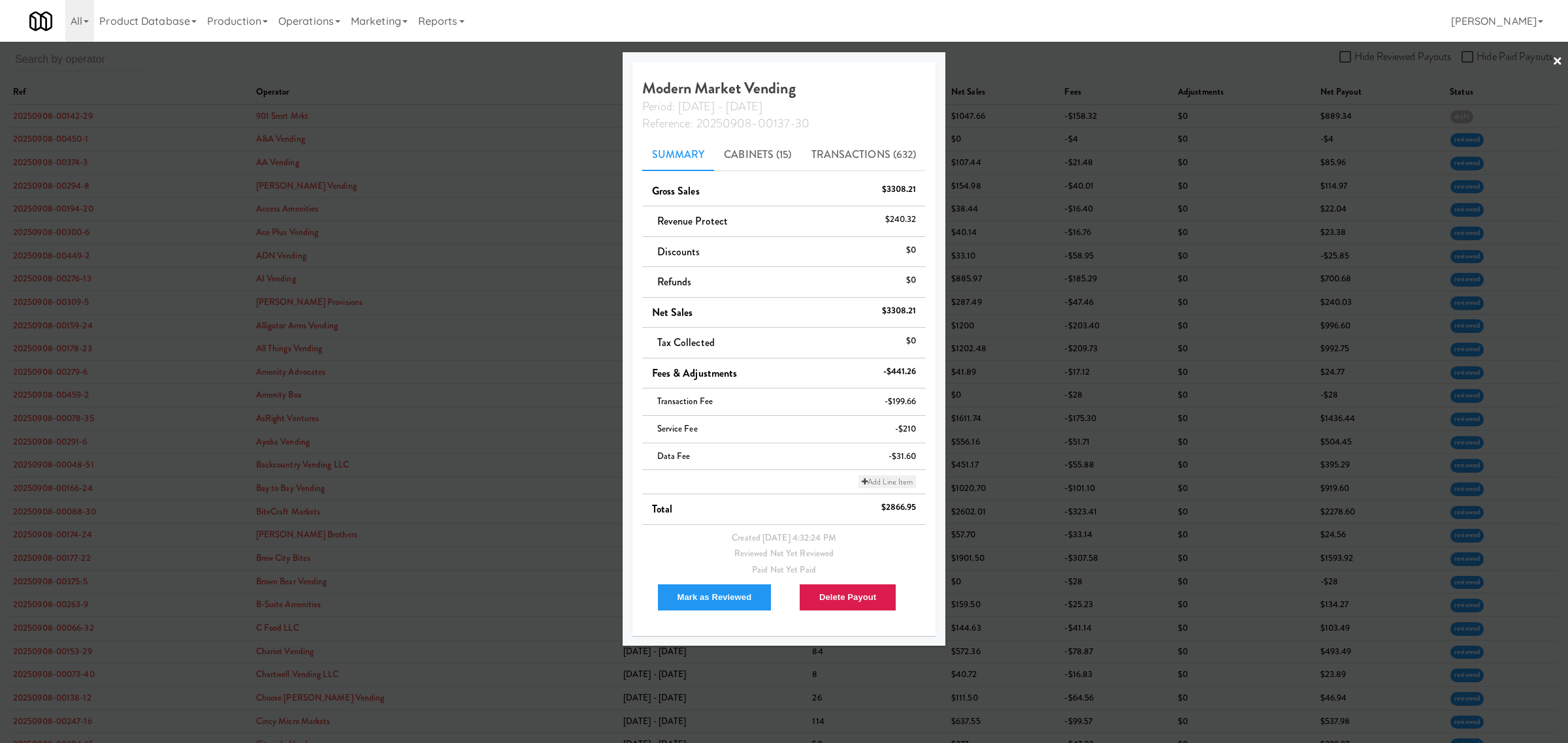
click at [892, 487] on link "Add Line Item" at bounding box center [887, 481] width 58 height 13
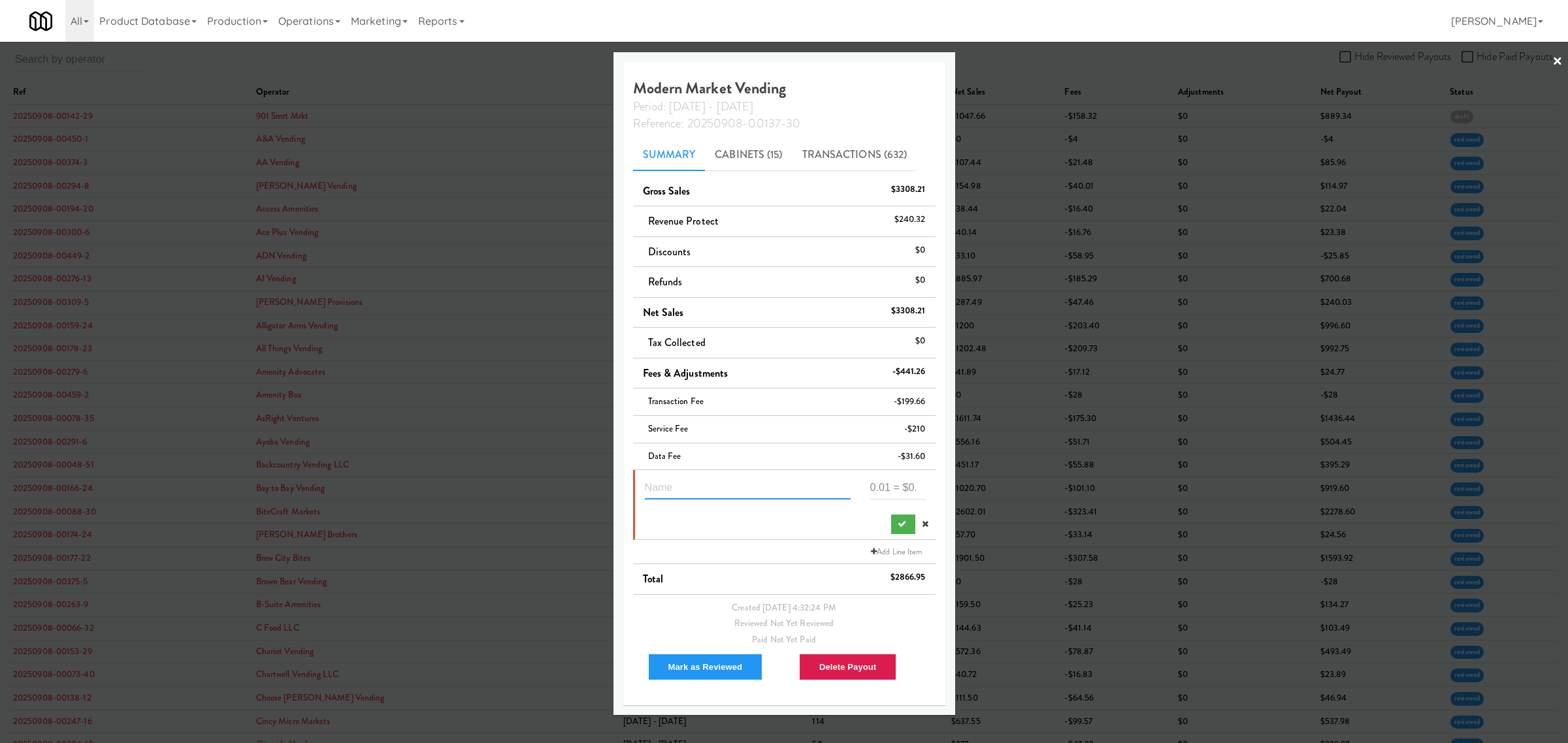
click at [739, 487] on input "text" at bounding box center [748, 487] width 205 height 24
click at [687, 488] on input "text" at bounding box center [748, 487] width 205 height 24
paste input "Suspected Theft"
type input "Suspected Theft 3251132"
type input "-66.38"
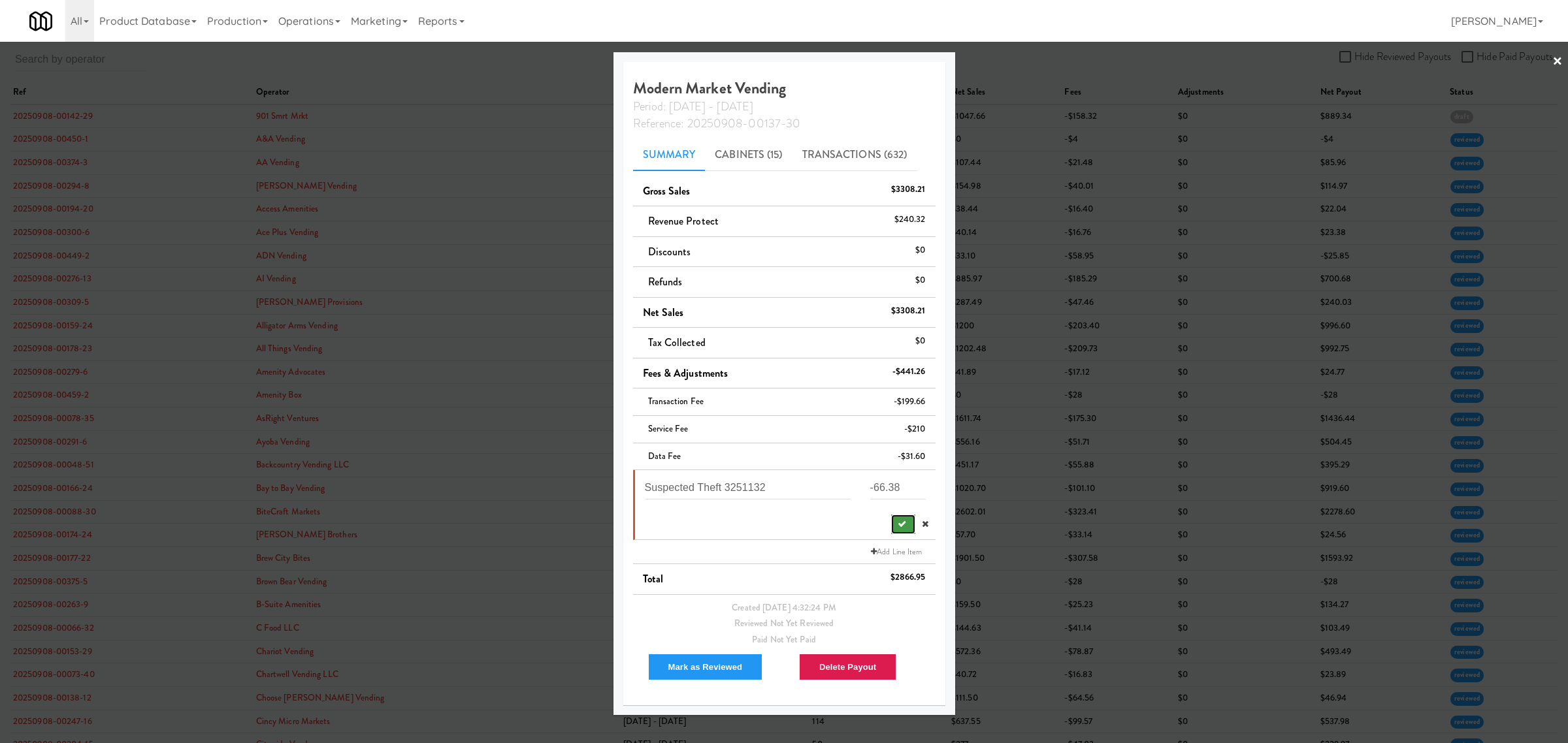
click at [897, 527] on icon "submit" at bounding box center [901, 524] width 9 height 9
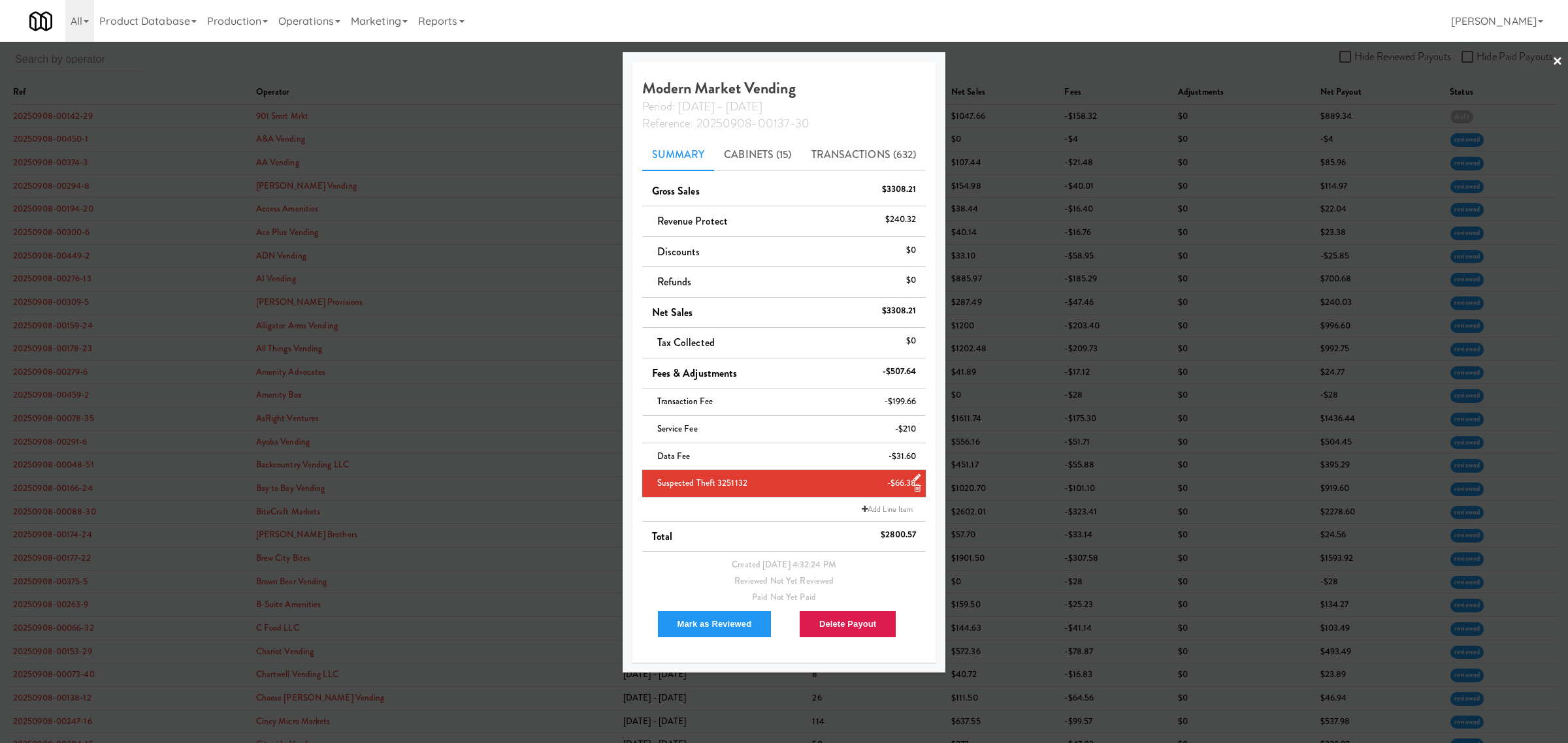
click at [399, 57] on div at bounding box center [784, 372] width 1568 height 743
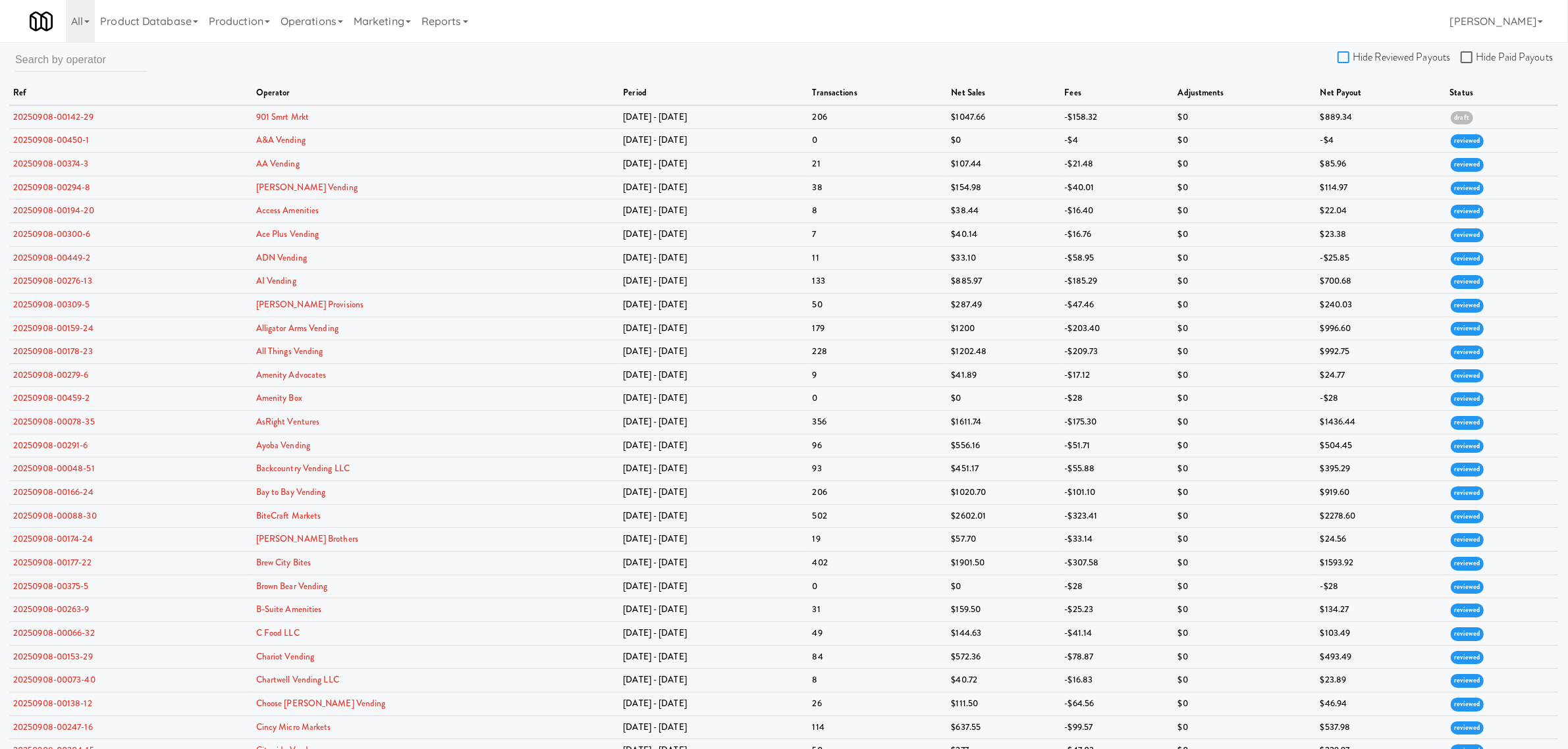
click at [1347, 52] on input "Hide Reviewed Payouts" at bounding box center [1344, 57] width 15 height 11
checkbox input "true"
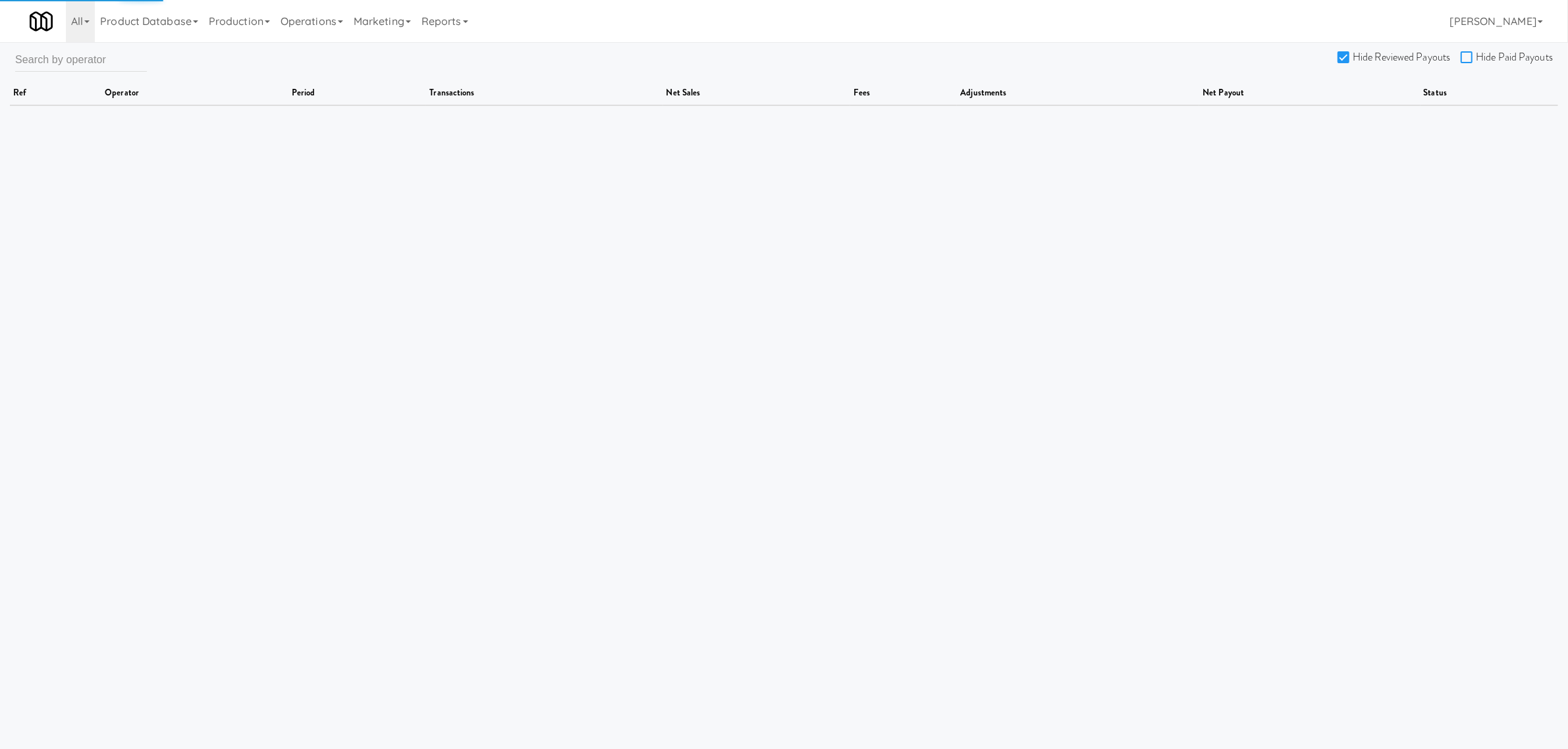
click at [1464, 57] on input "Hide Paid Payouts" at bounding box center [1467, 57] width 15 height 11
checkbox input "true"
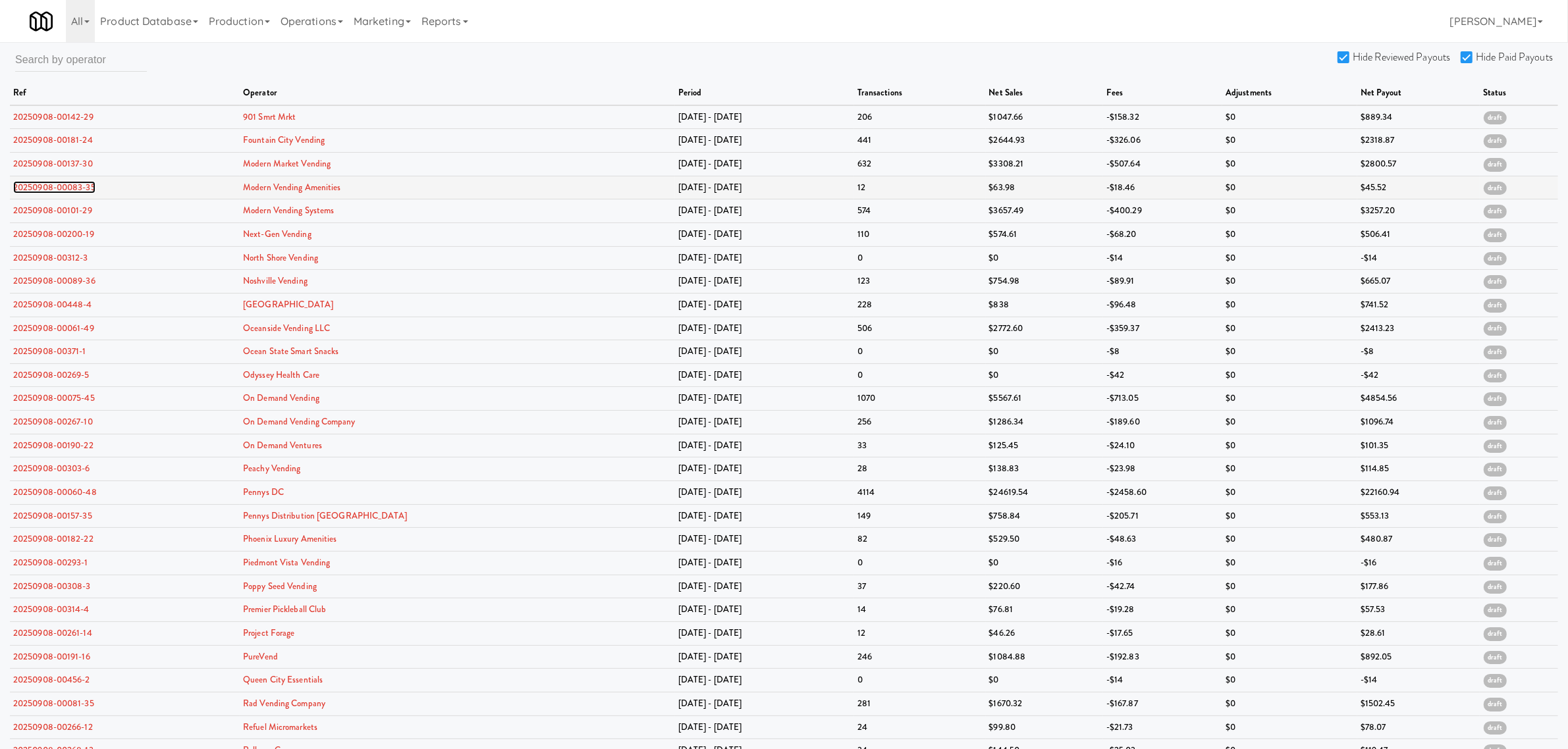
click at [74, 186] on link "20250908-00083-35" at bounding box center [54, 187] width 83 height 13
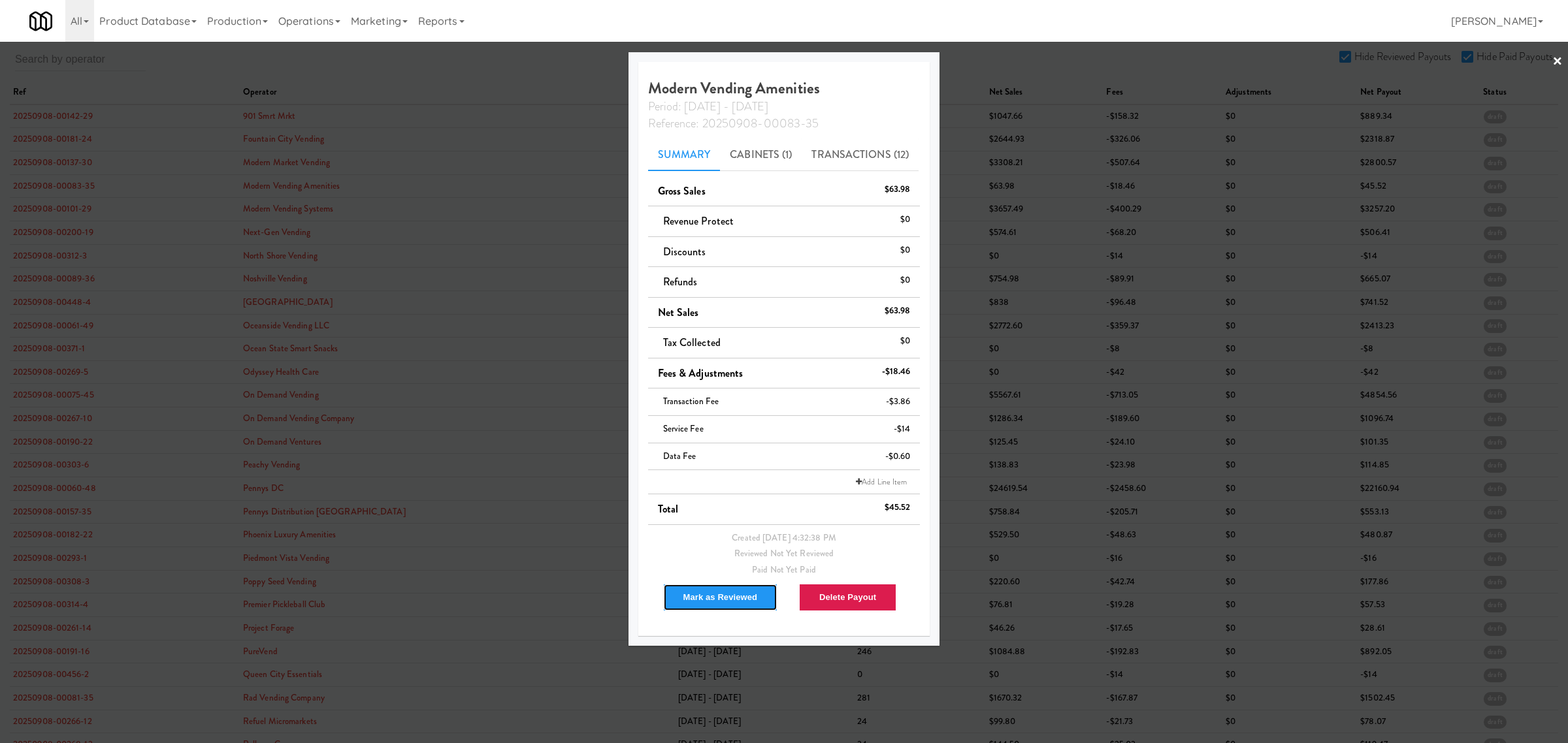
click at [712, 598] on button "Mark as Reviewed" at bounding box center [720, 597] width 115 height 27
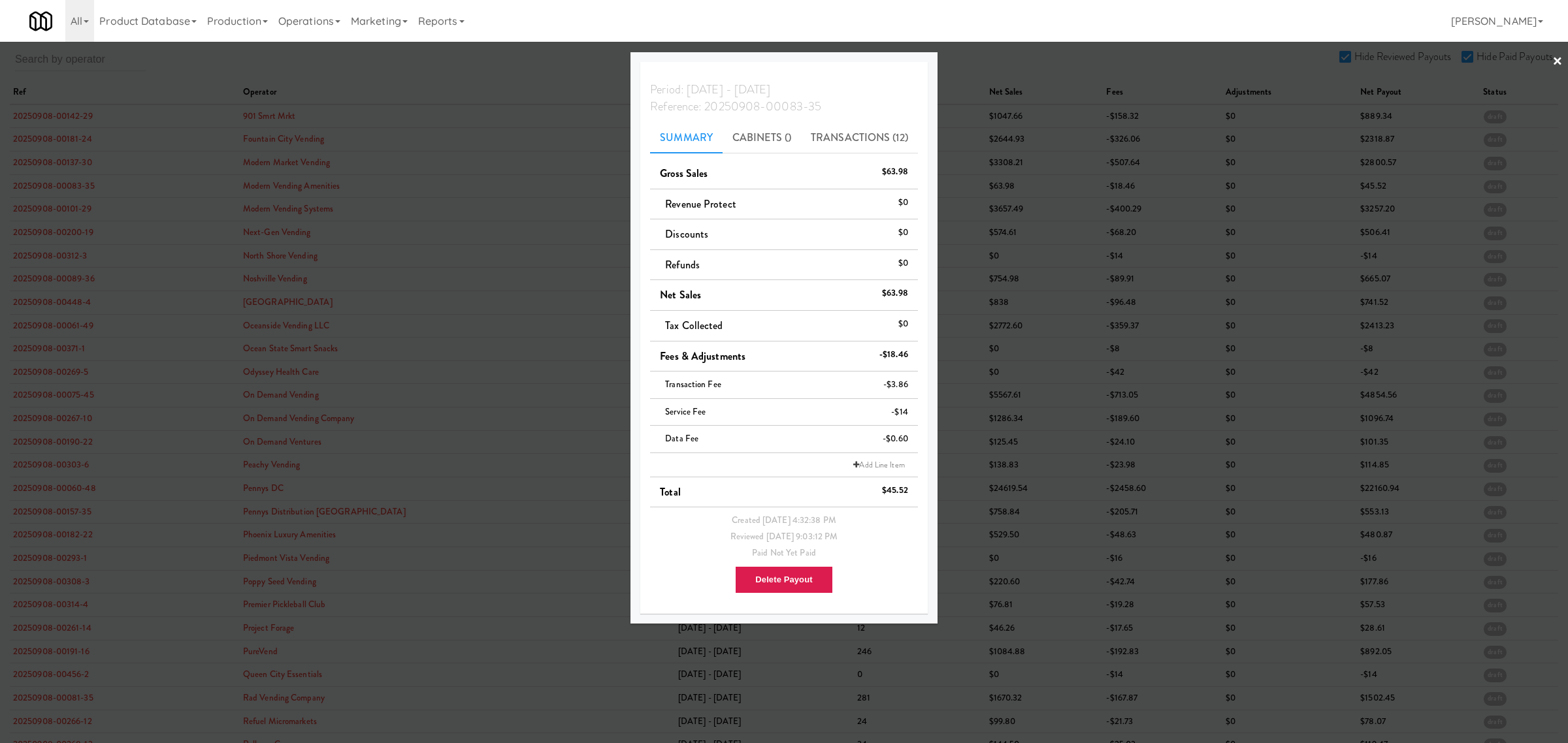
click at [76, 207] on div at bounding box center [784, 372] width 1568 height 743
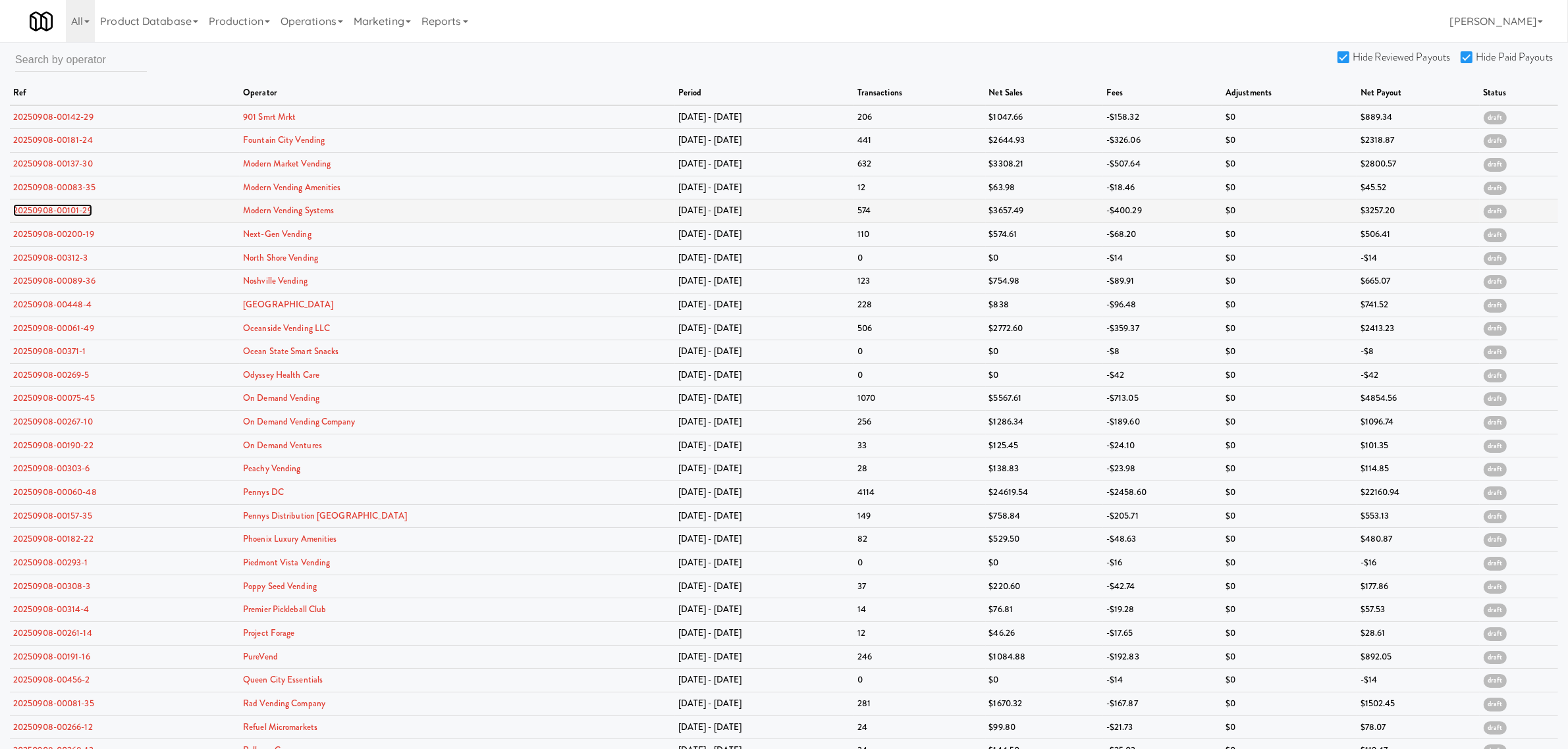
click at [77, 209] on link "20250908-00101-29" at bounding box center [52, 210] width 79 height 13
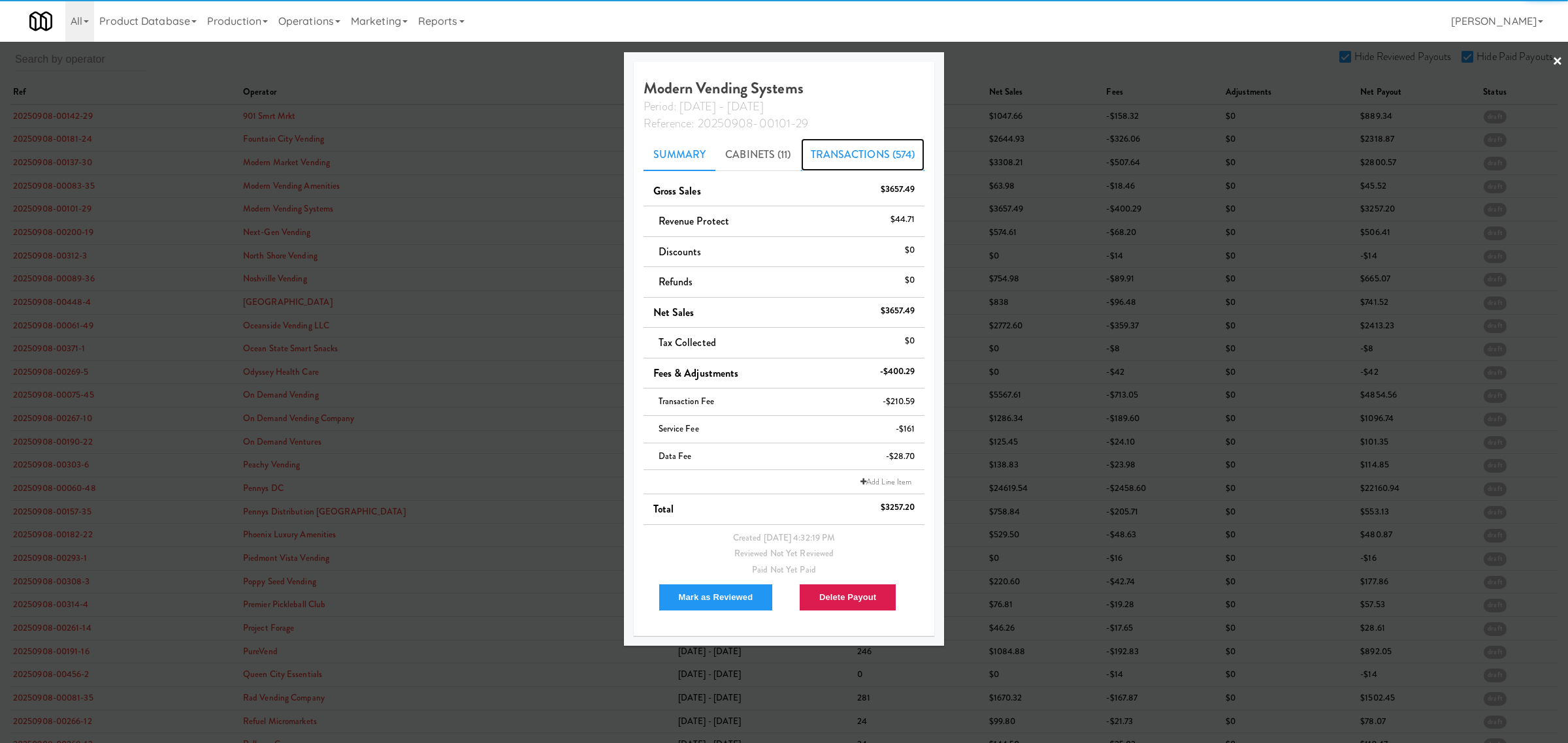
click at [844, 157] on link "Transactions (574)" at bounding box center [862, 154] width 124 height 32
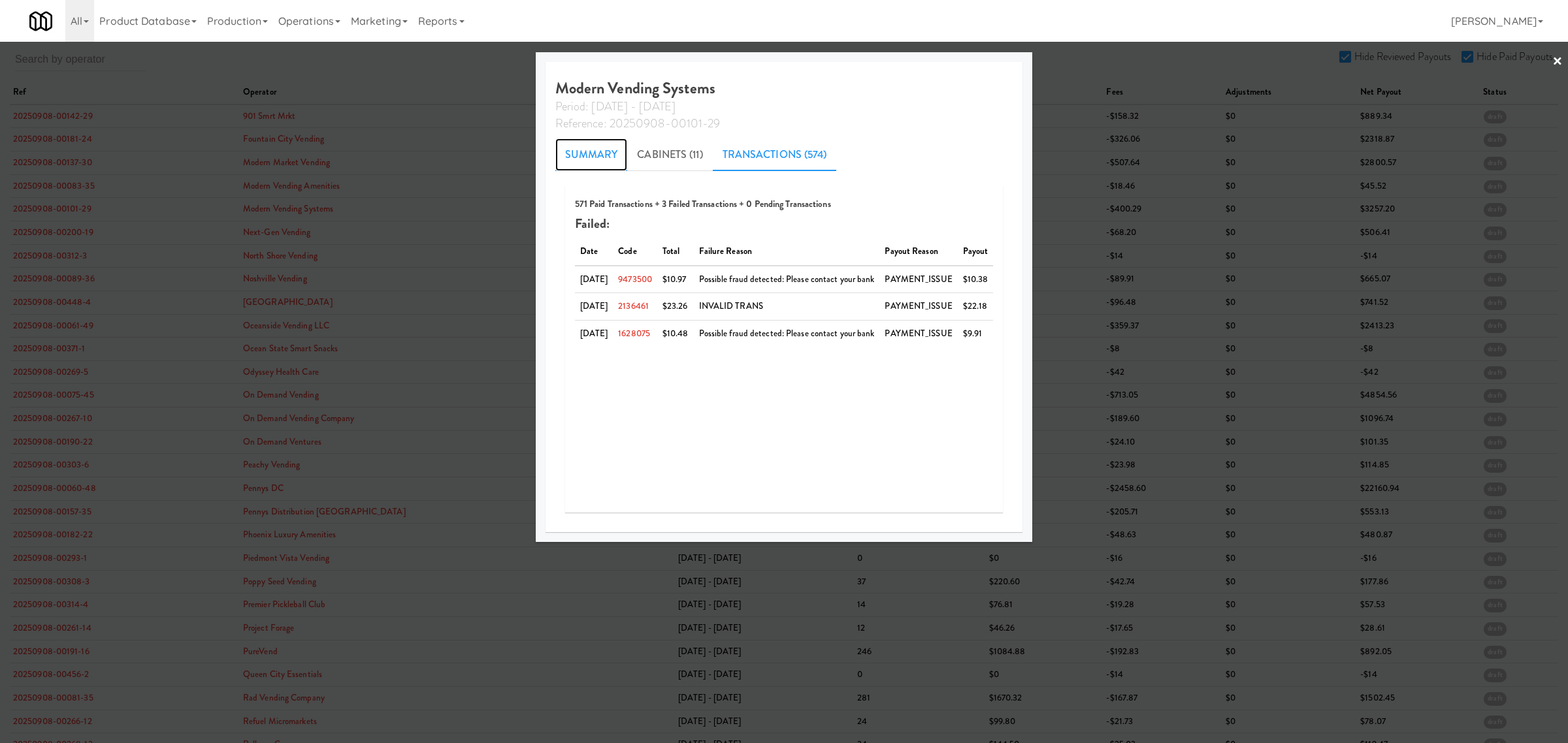
click at [580, 163] on link "Summary" at bounding box center [591, 154] width 72 height 32
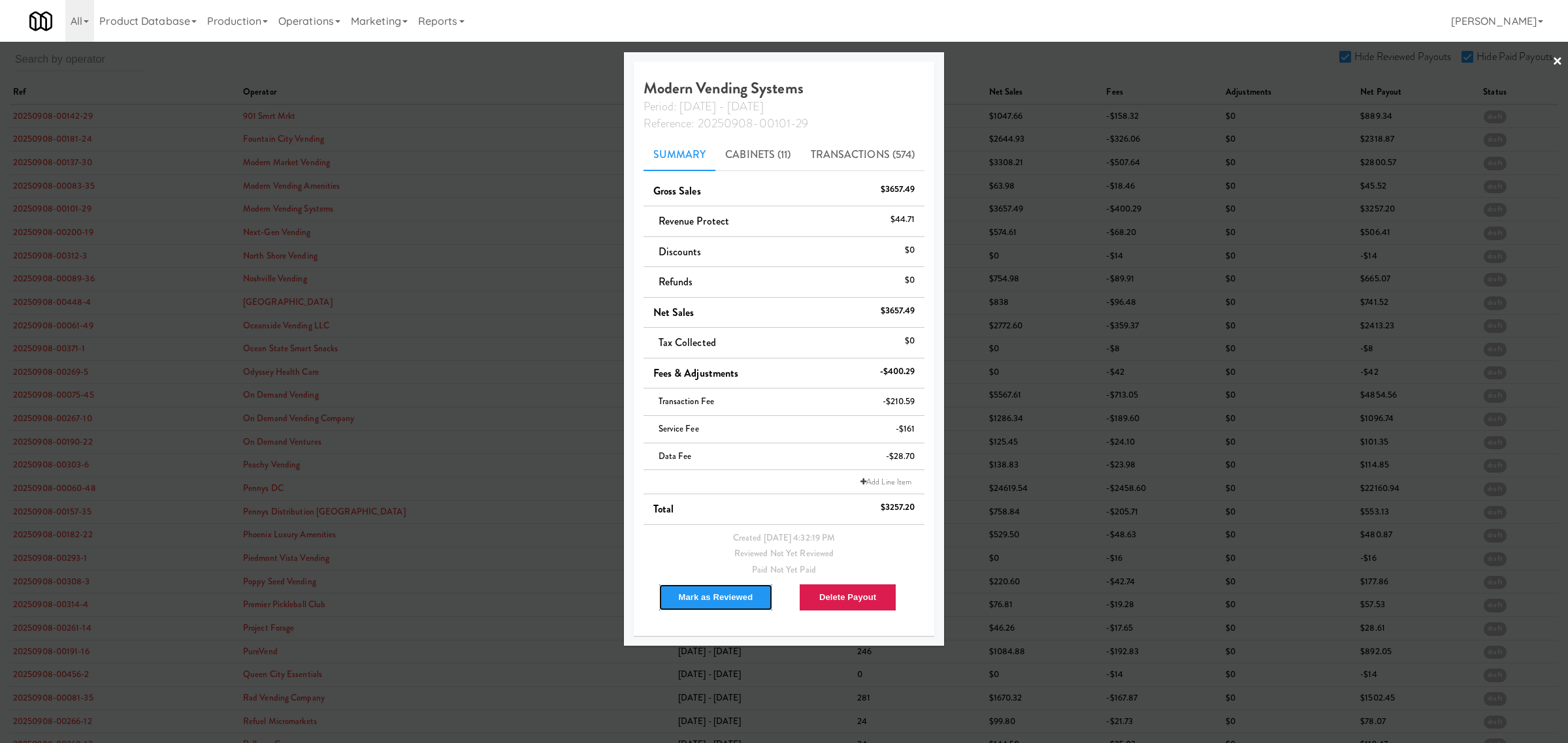
click at [704, 593] on button "Mark as Reviewed" at bounding box center [717, 597] width 115 height 27
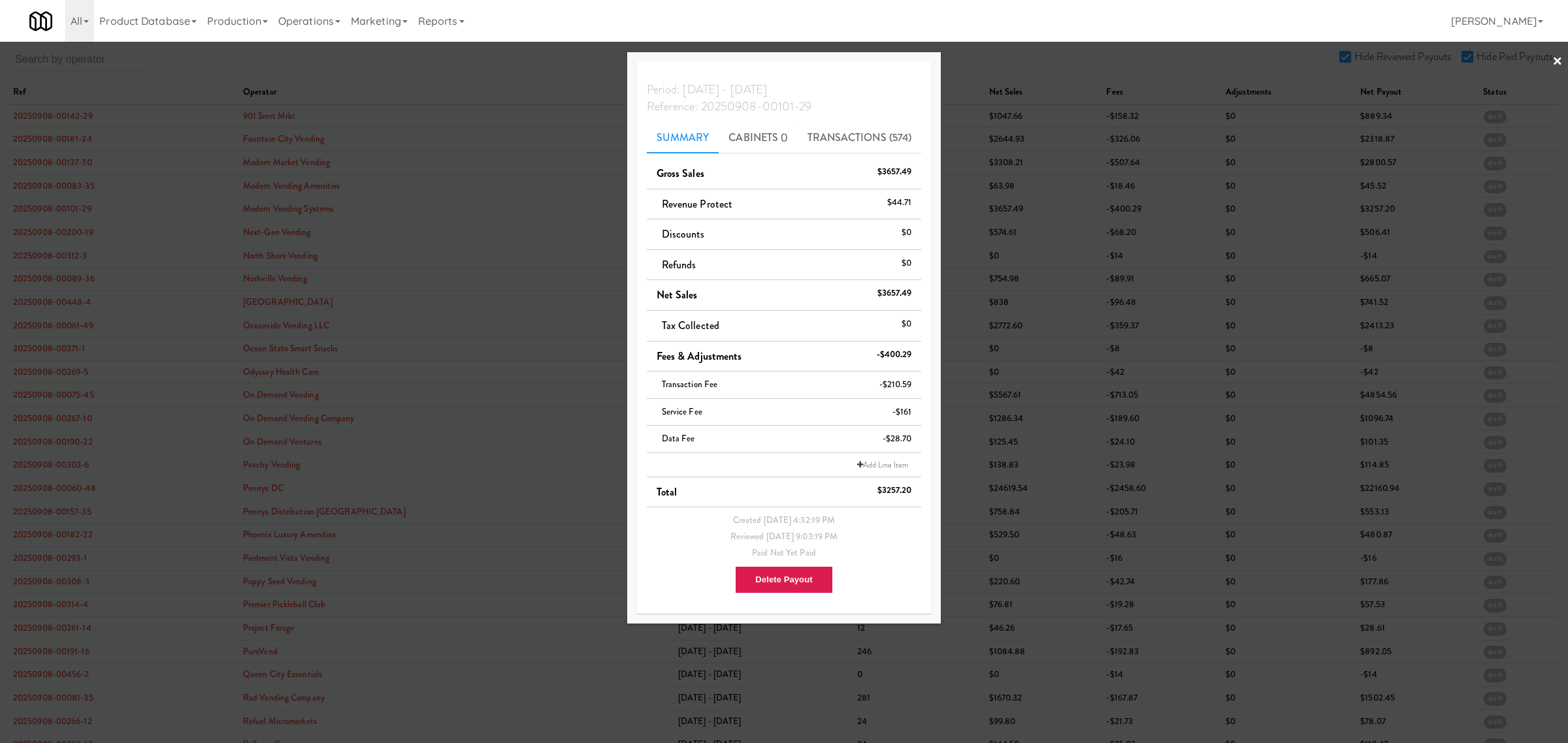
click at [75, 228] on div at bounding box center [784, 372] width 1568 height 743
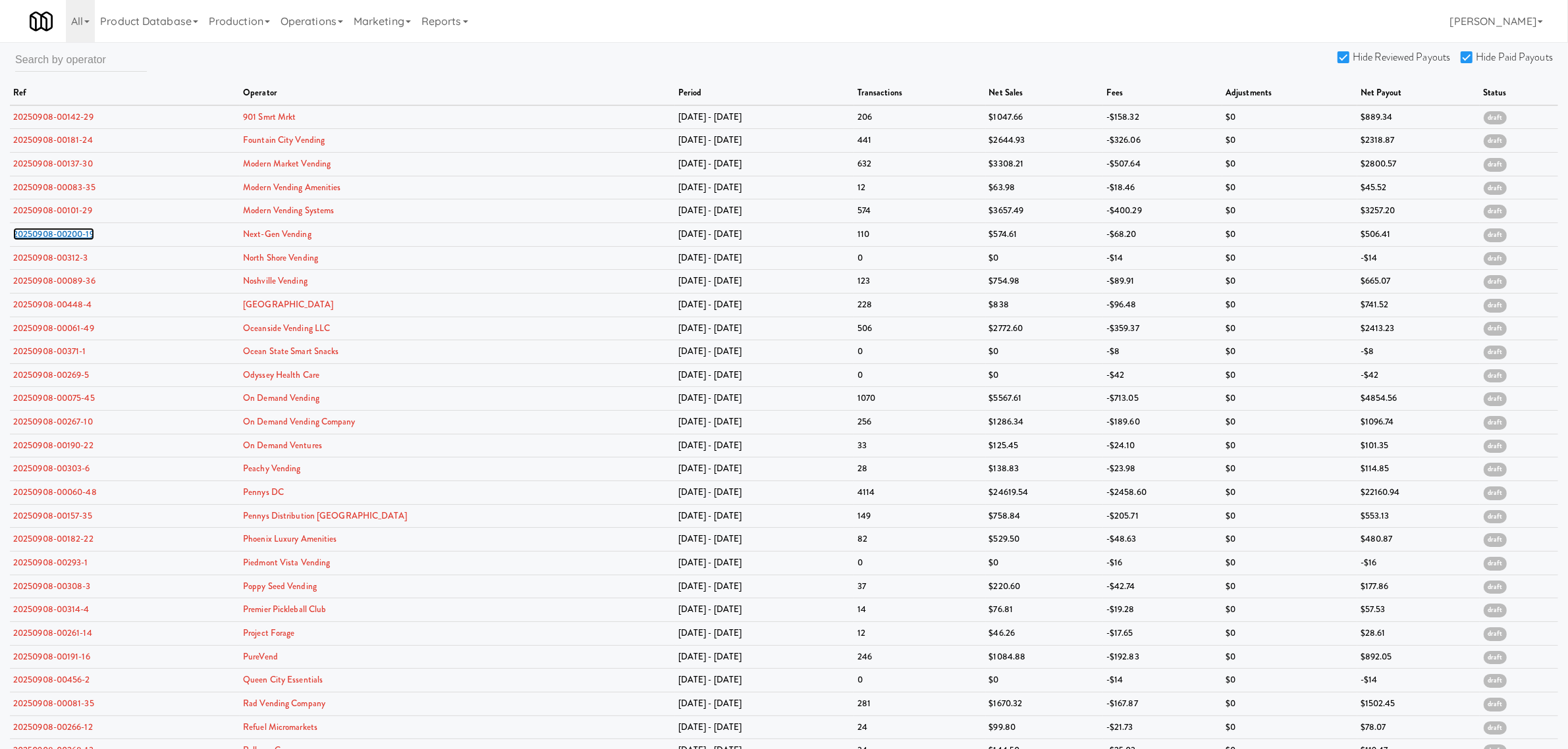
click at [76, 230] on link "20250908-00200-19" at bounding box center [53, 234] width 81 height 13
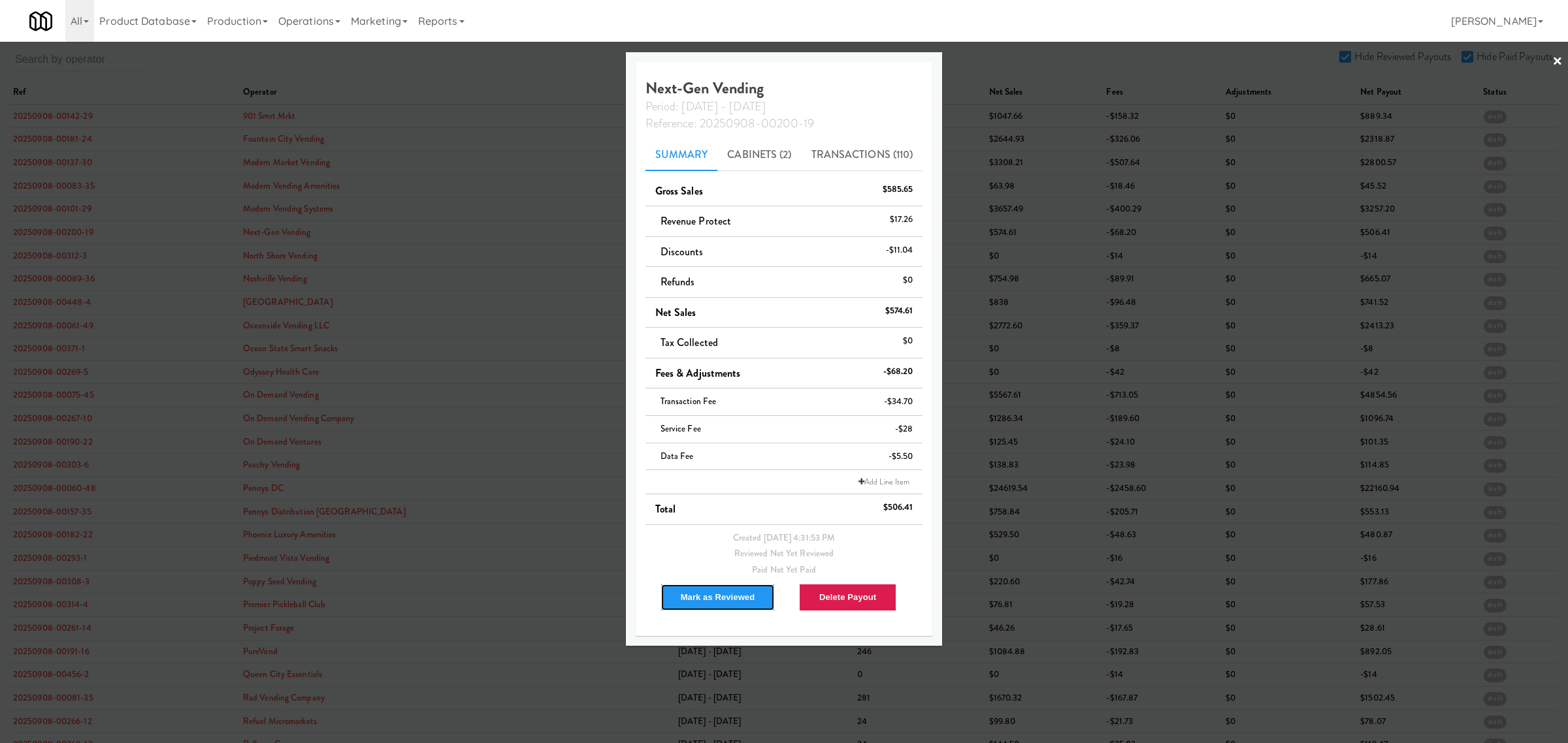
click at [680, 597] on button "Mark as Reviewed" at bounding box center [719, 597] width 115 height 27
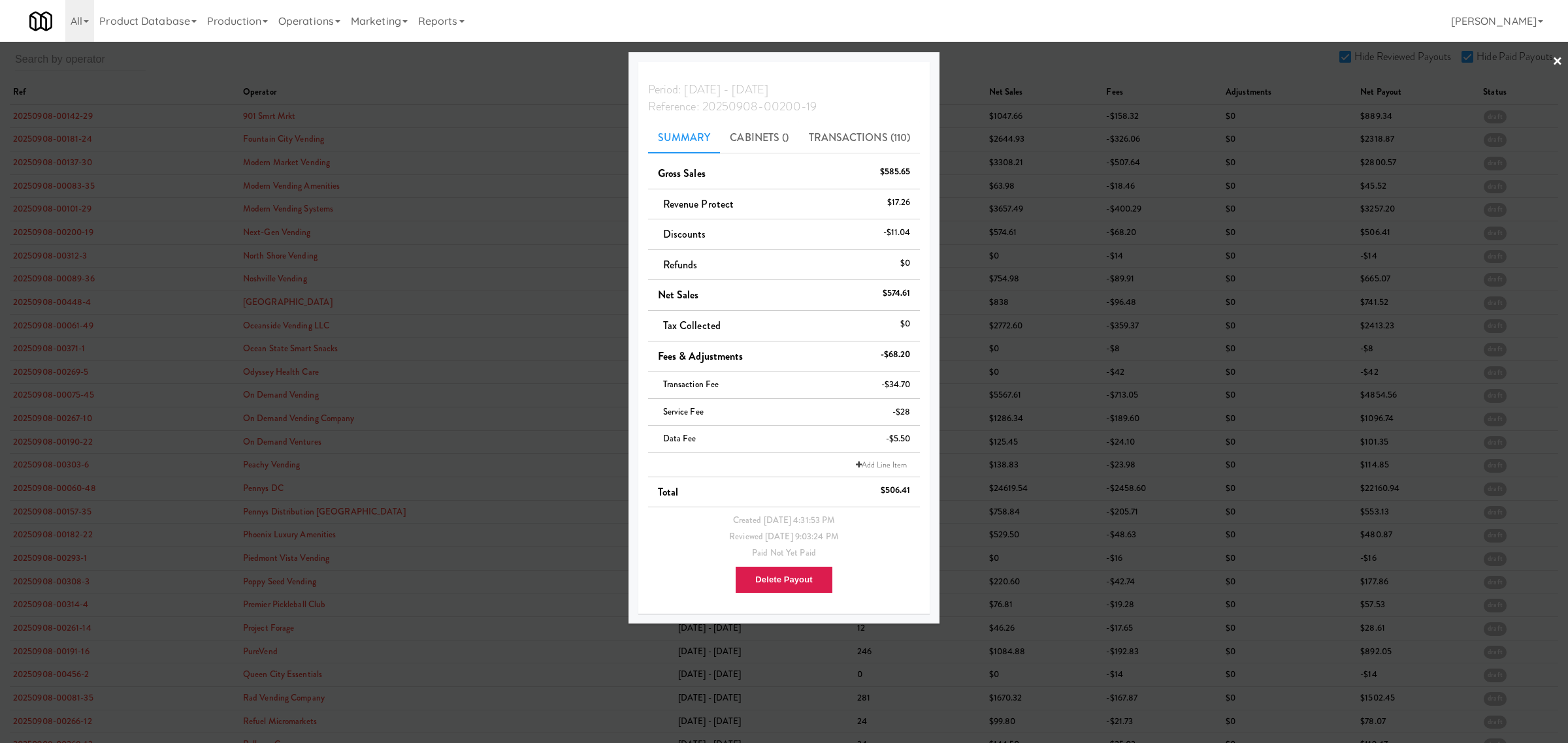
click at [63, 257] on div at bounding box center [784, 372] width 1568 height 743
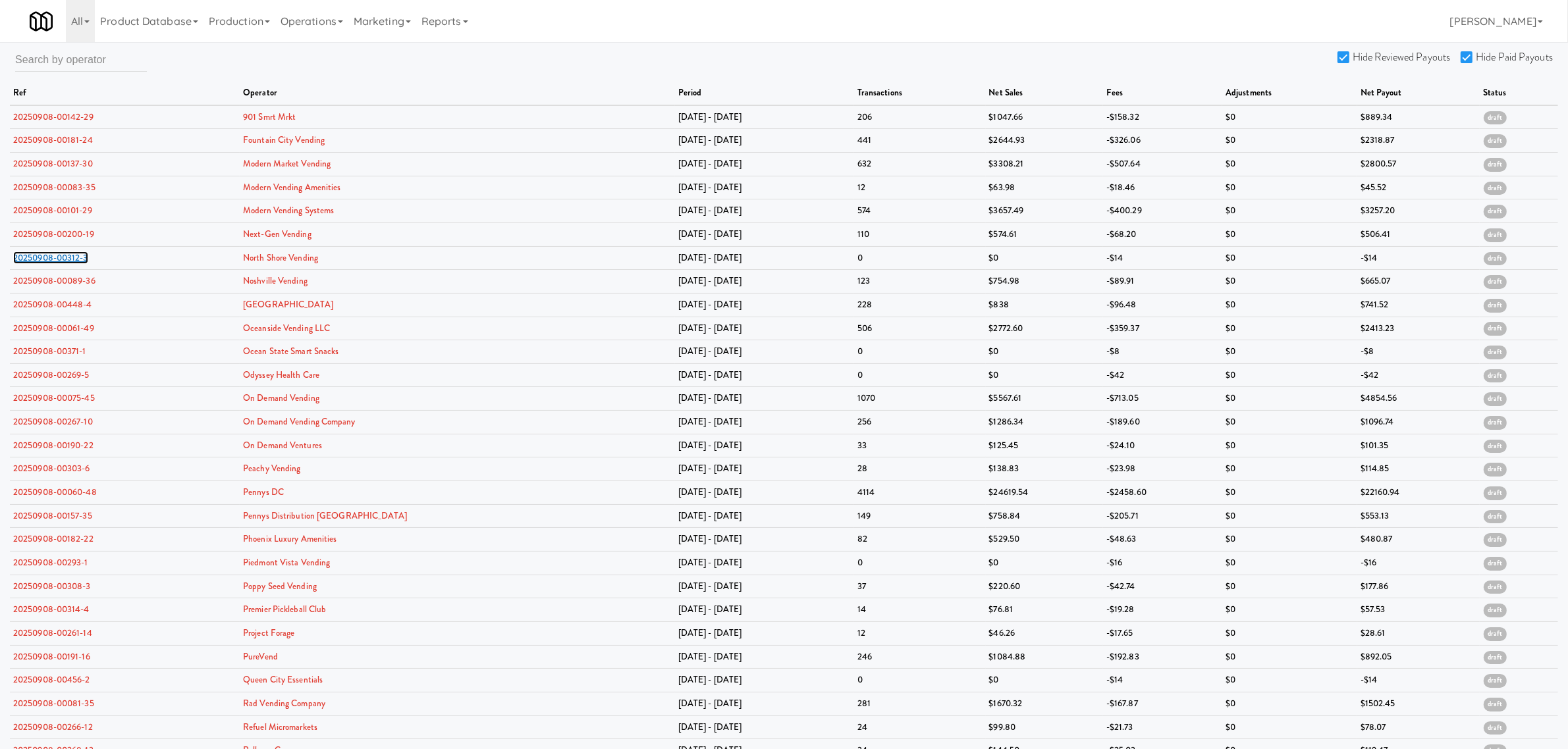
click at [63, 259] on link "20250908-00312-3" at bounding box center [50, 257] width 75 height 13
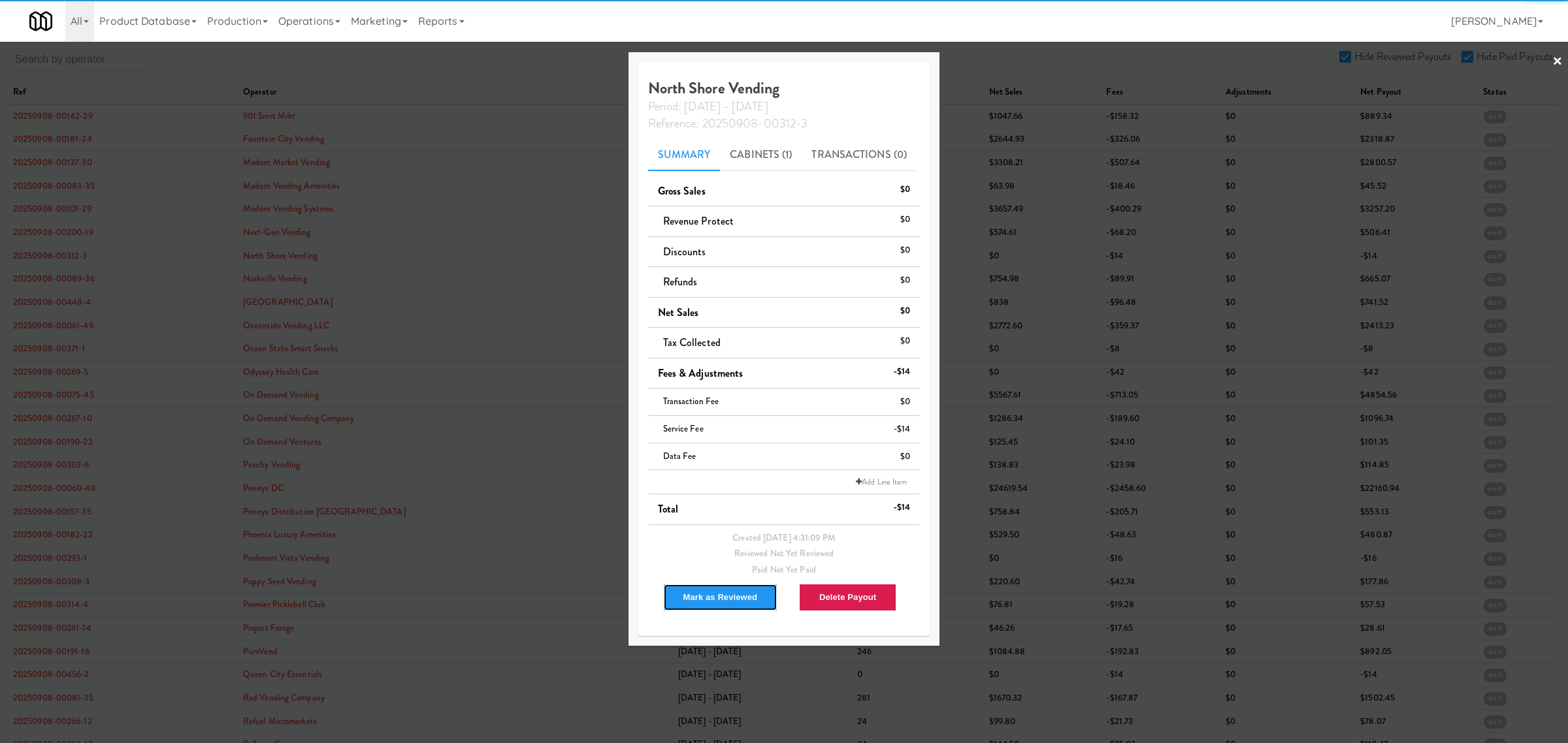
click at [711, 603] on button "Mark as Reviewed" at bounding box center [720, 597] width 115 height 27
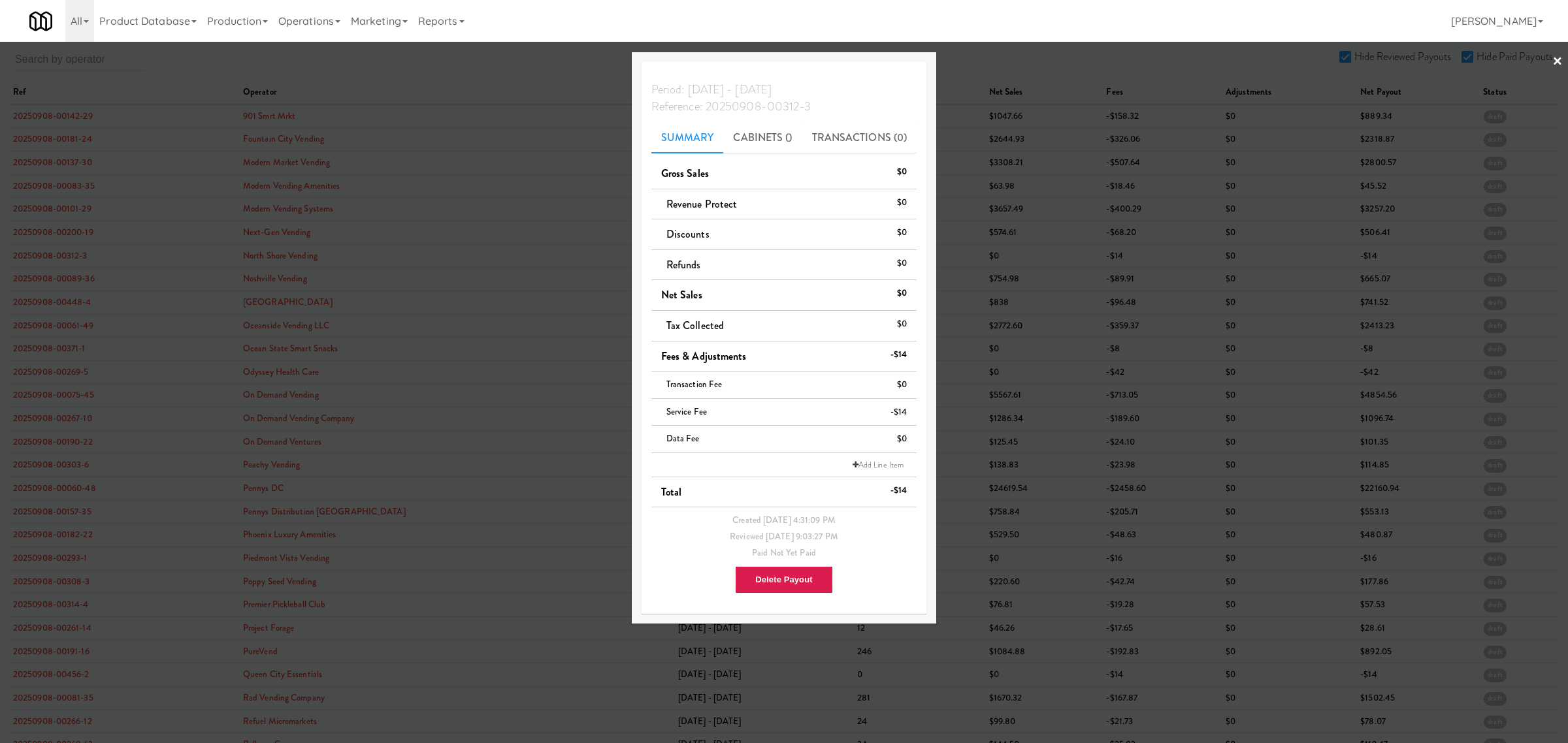
click at [52, 279] on div at bounding box center [784, 372] width 1568 height 743
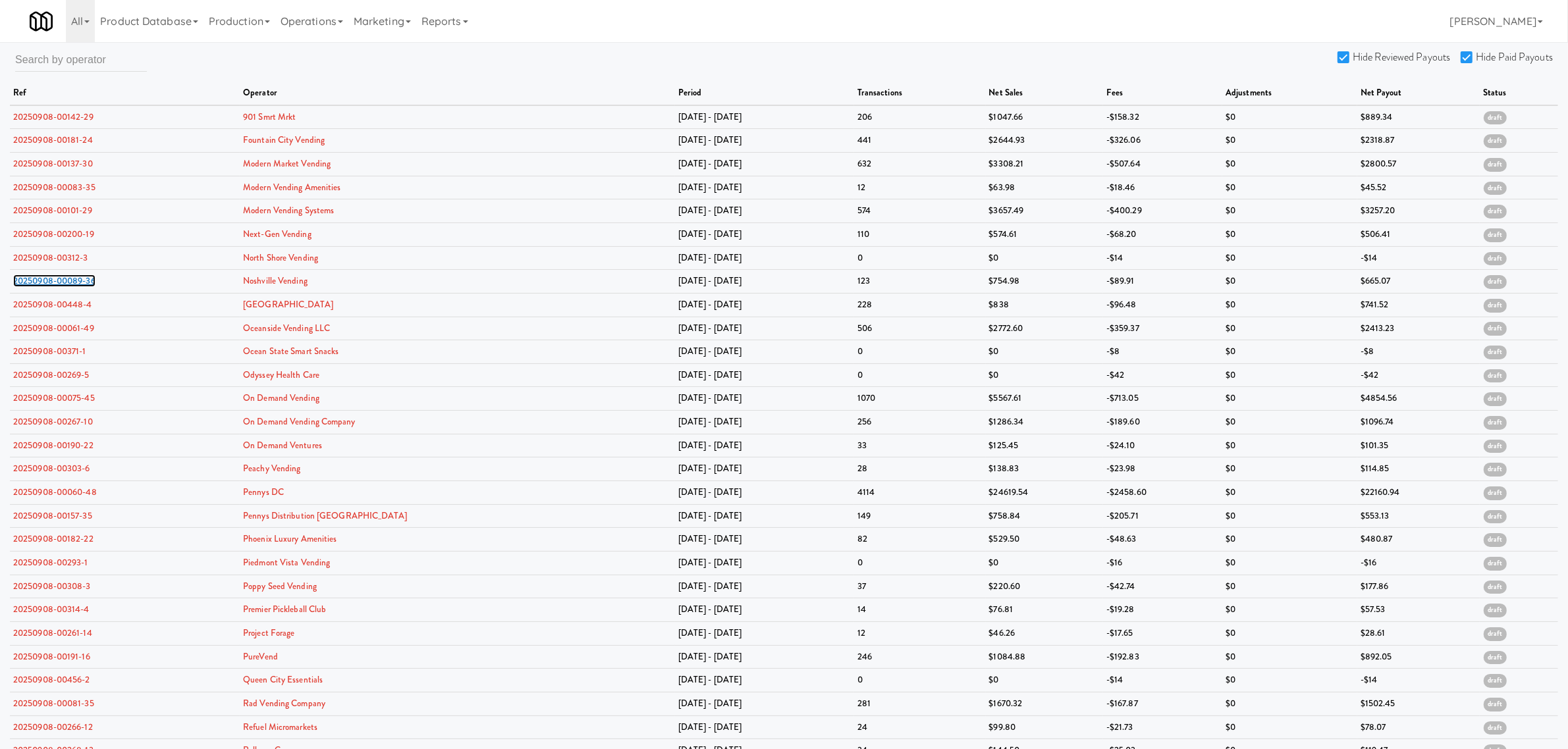
click at [52, 281] on link "20250908-00089-36" at bounding box center [54, 281] width 83 height 13
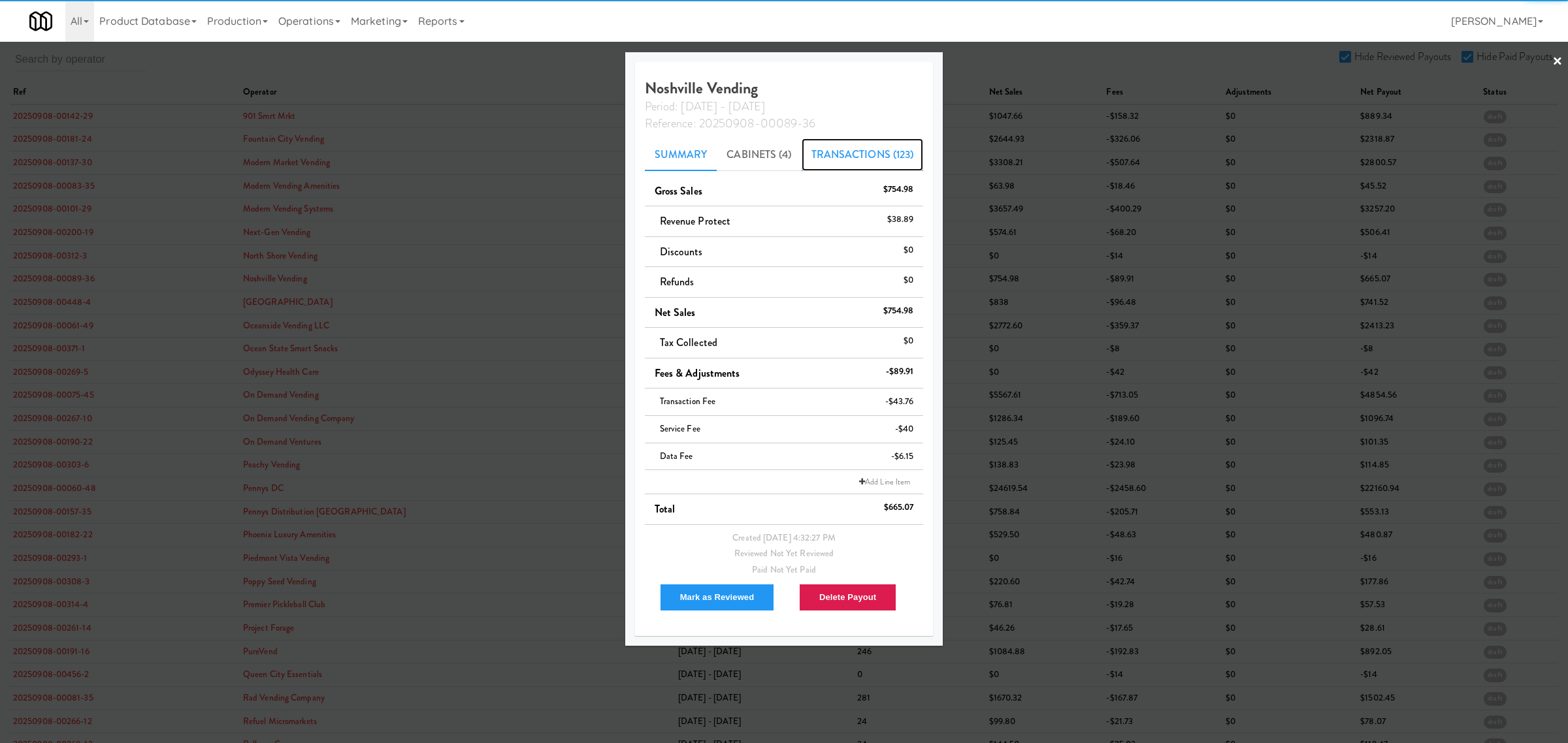
click at [831, 151] on link "Transactions (123)" at bounding box center [862, 154] width 122 height 32
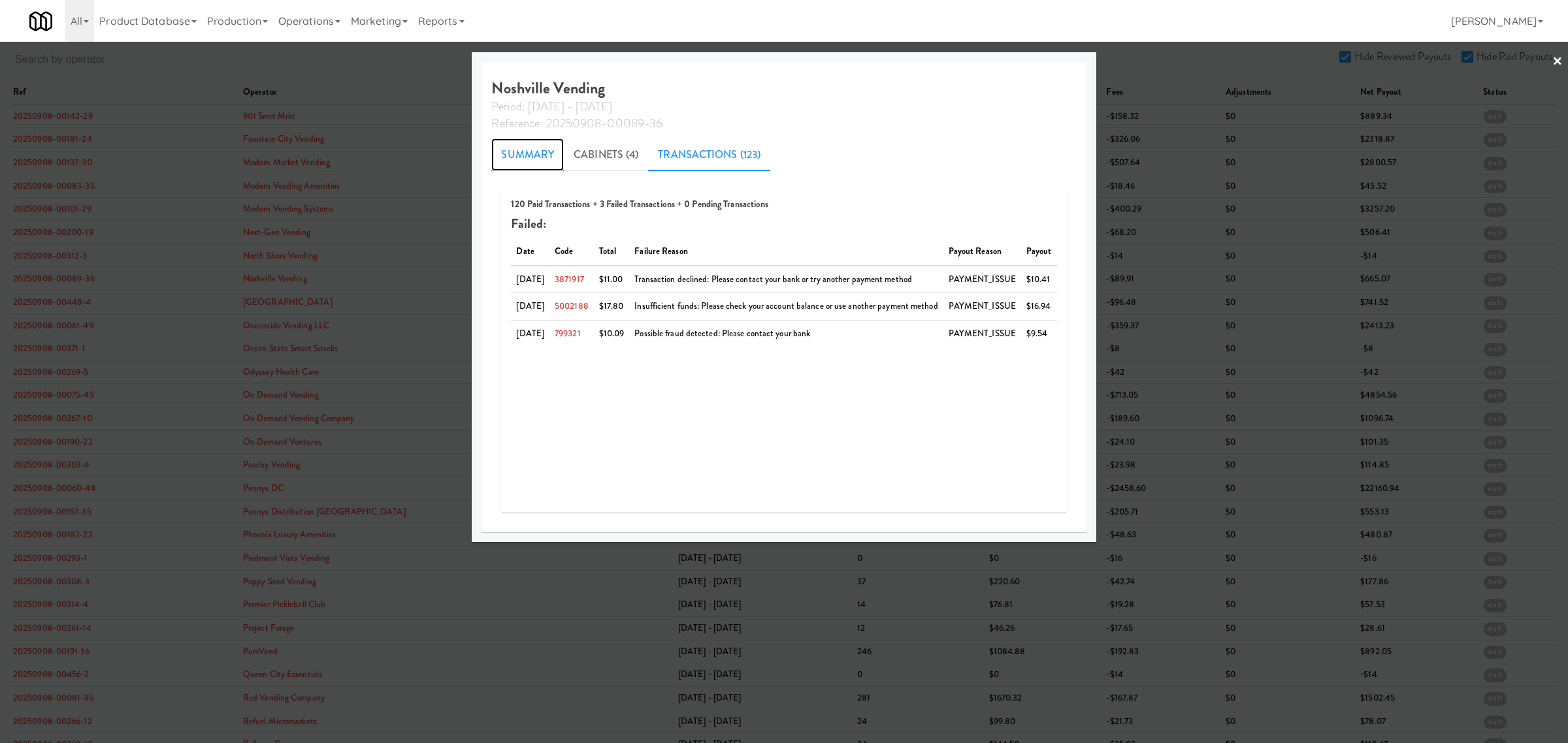
click at [514, 152] on link "Summary" at bounding box center [528, 154] width 72 height 32
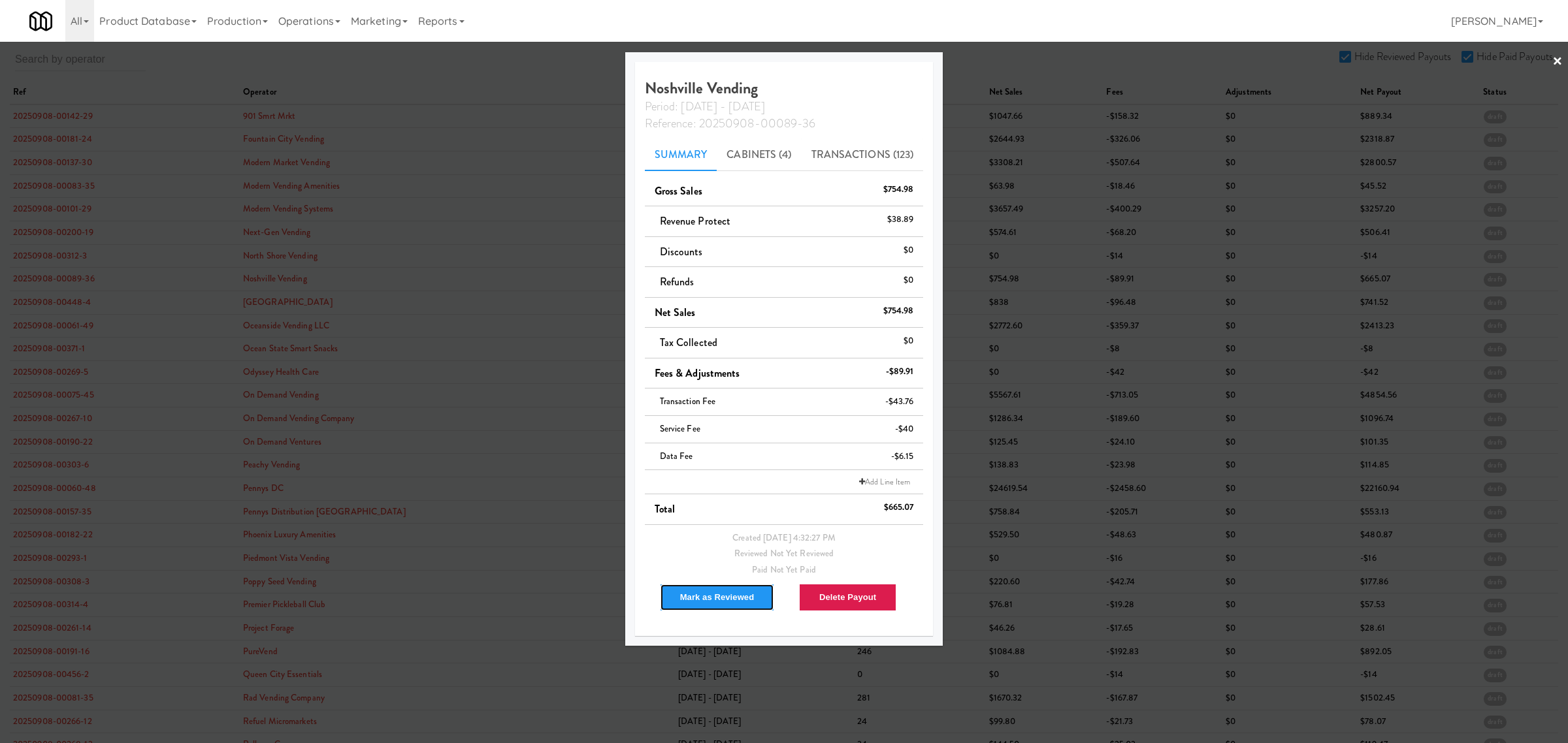
click at [710, 591] on button "Mark as Reviewed" at bounding box center [718, 597] width 115 height 27
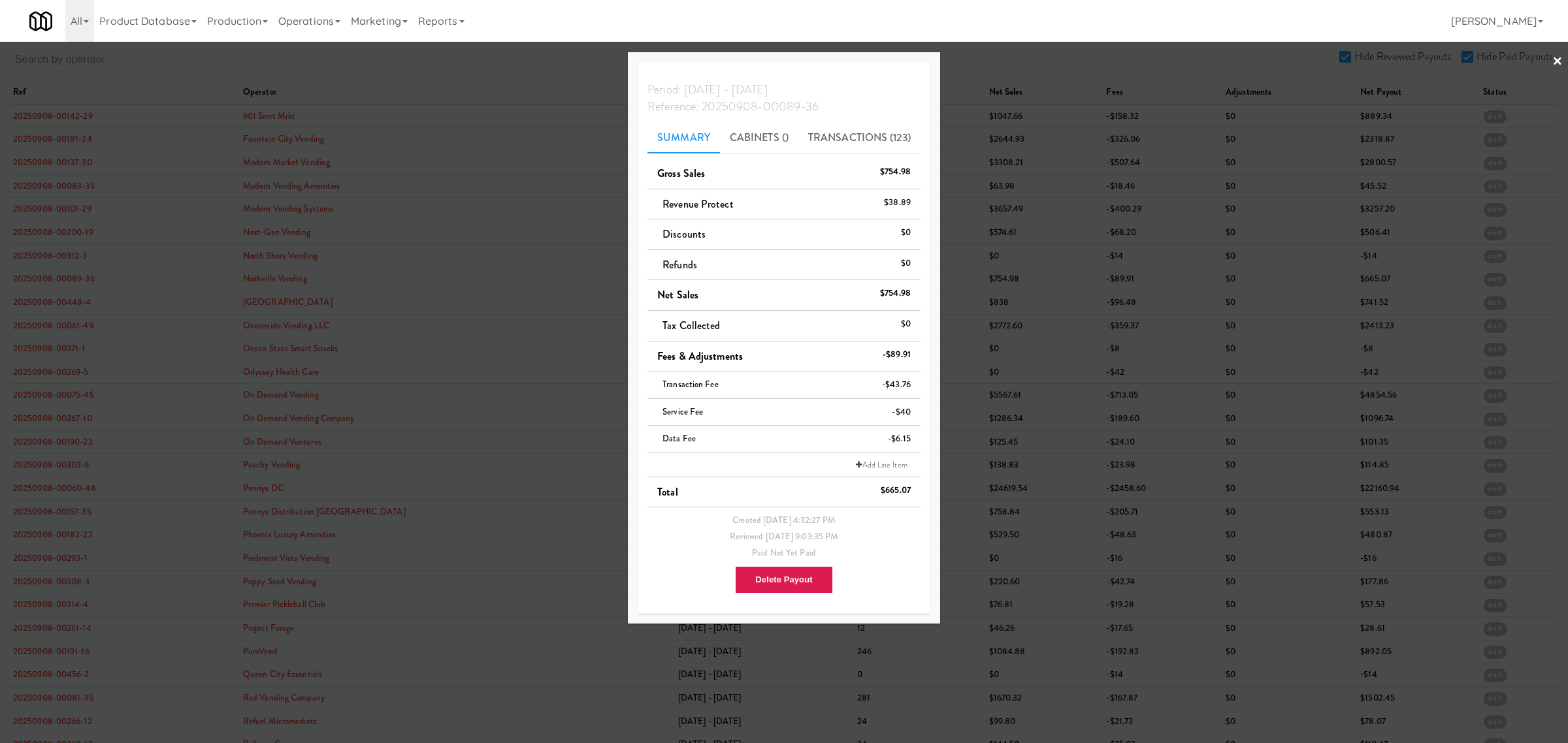
click at [48, 298] on div at bounding box center [784, 372] width 1568 height 743
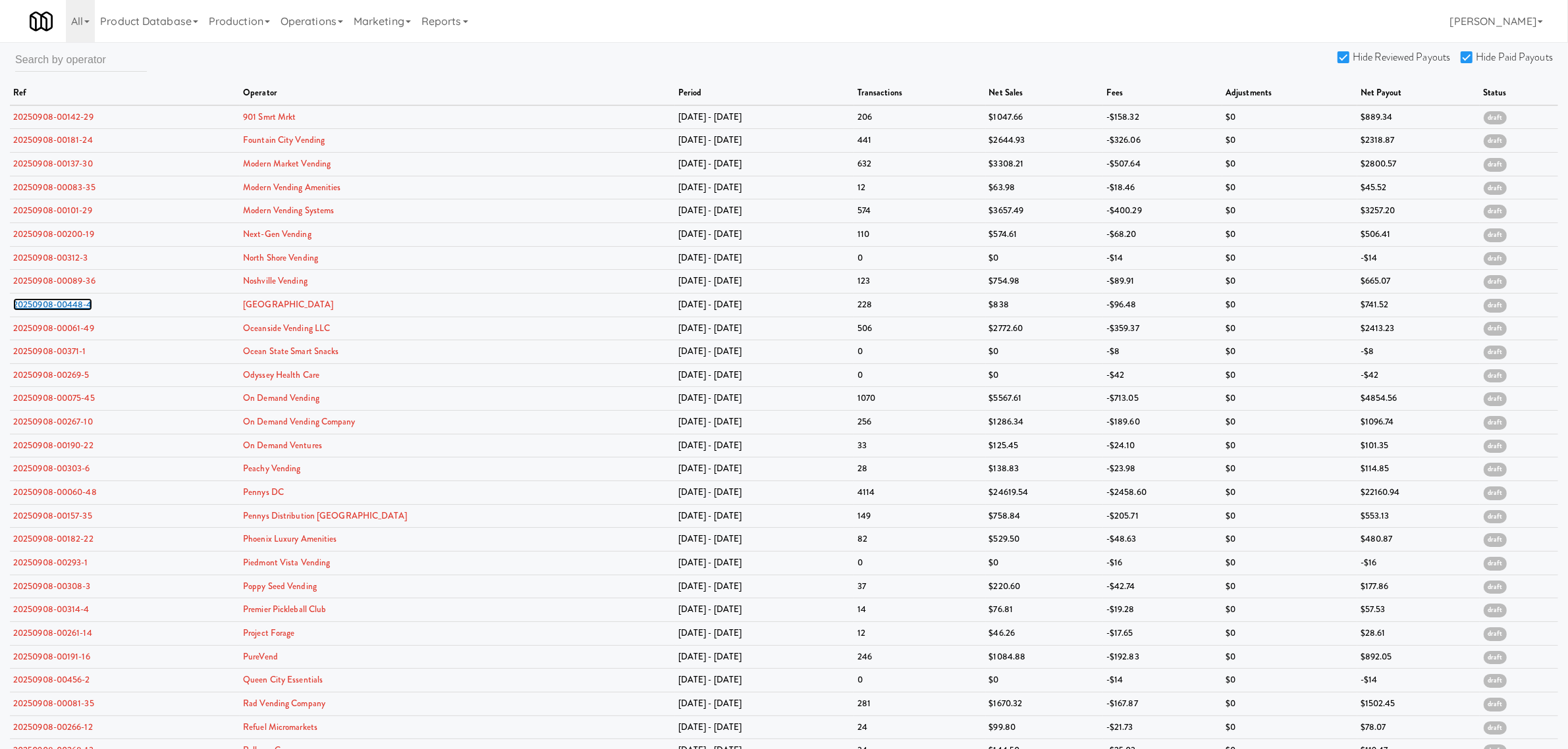
click at [48, 301] on link "20250908-00448-4" at bounding box center [52, 305] width 79 height 13
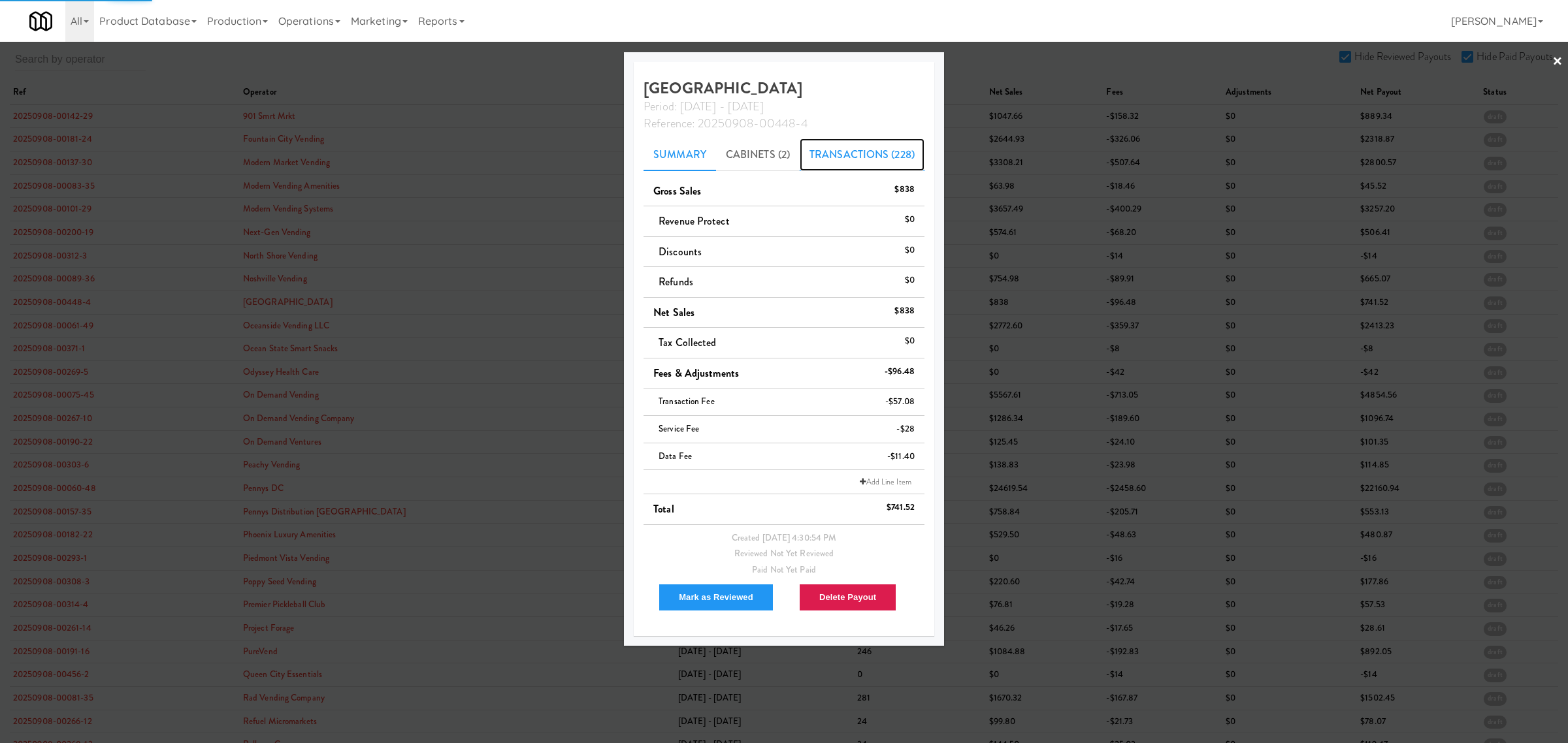
click at [874, 158] on link "Transactions (228)" at bounding box center [862, 154] width 125 height 32
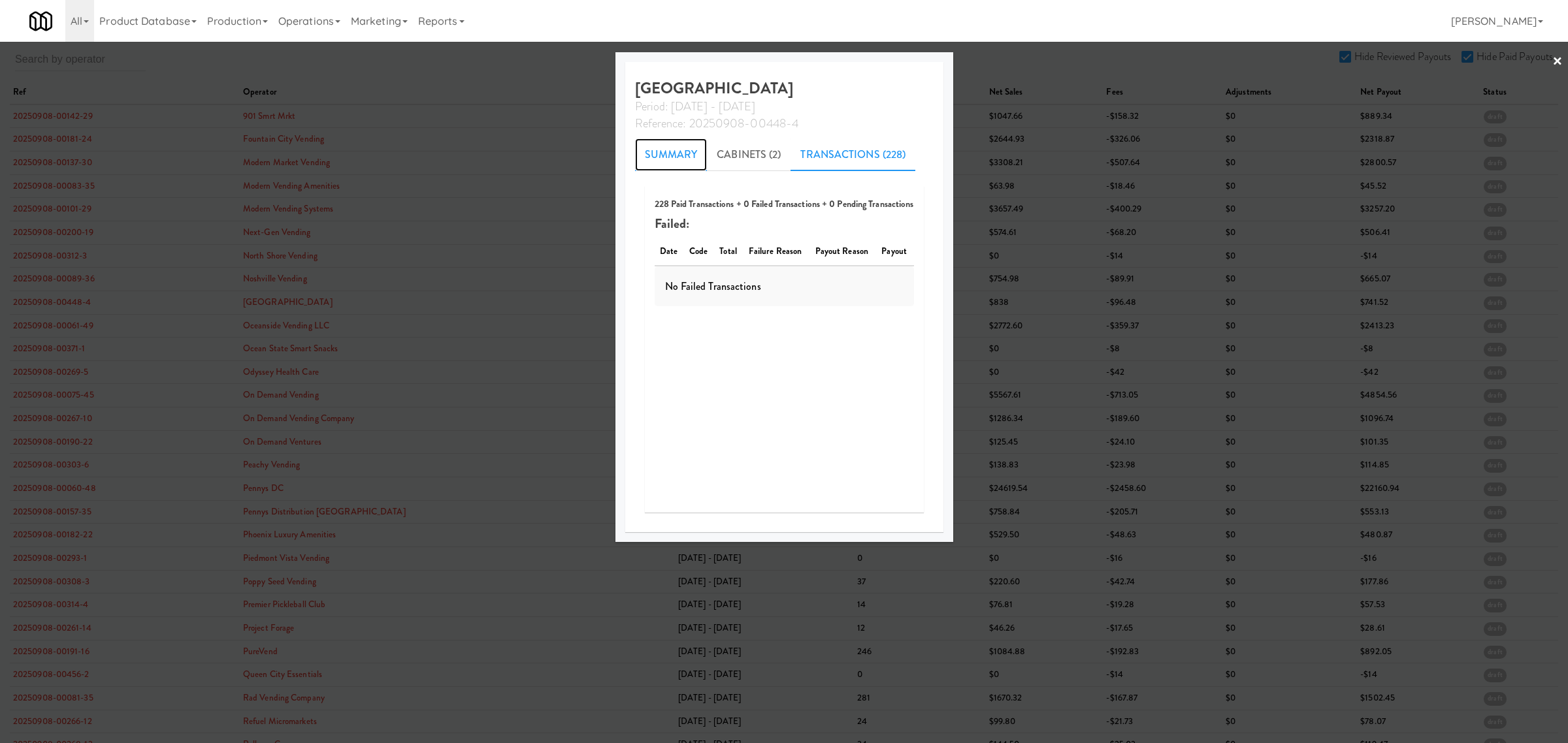
click at [690, 153] on link "Summary" at bounding box center [672, 154] width 72 height 32
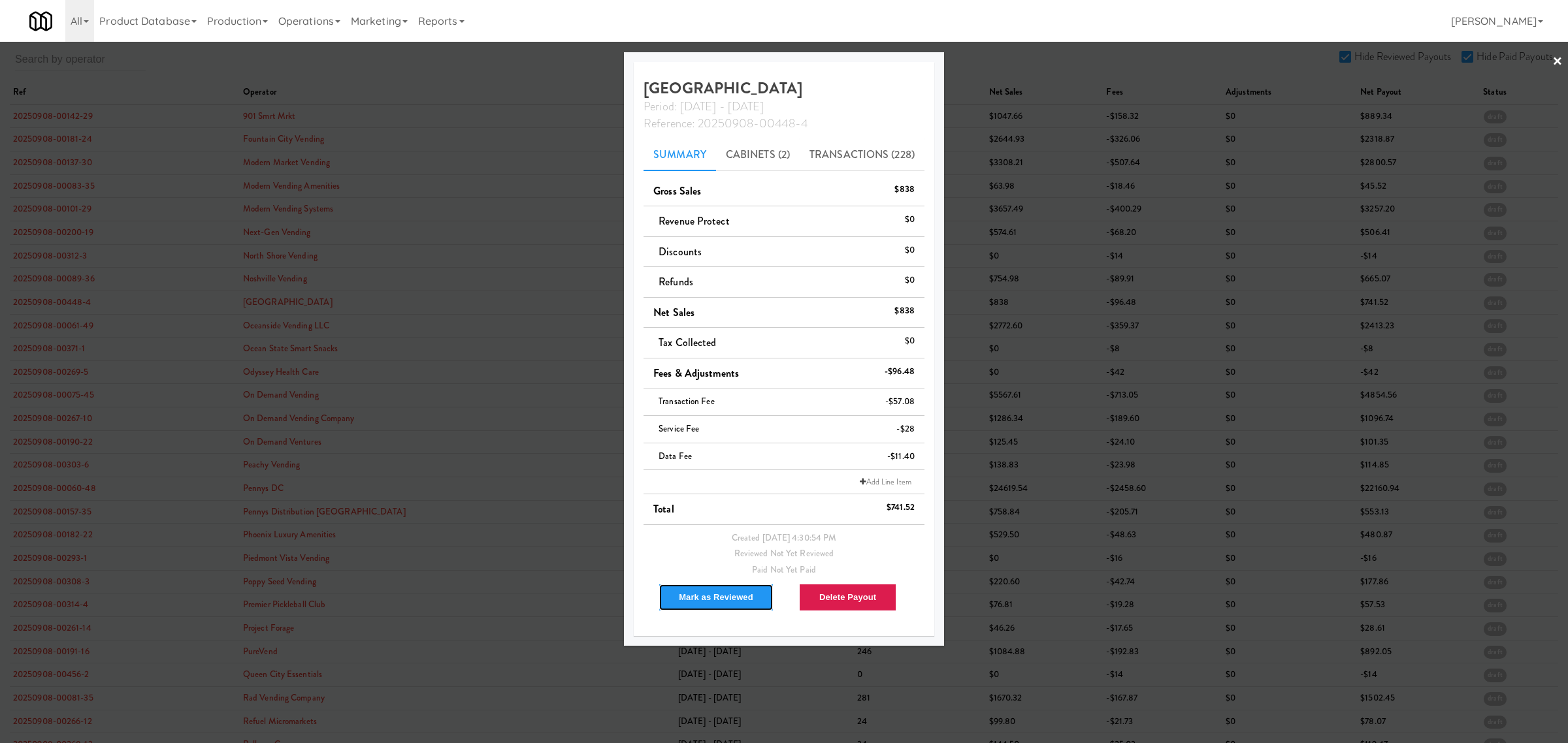
click at [704, 591] on button "Mark as Reviewed" at bounding box center [717, 597] width 115 height 27
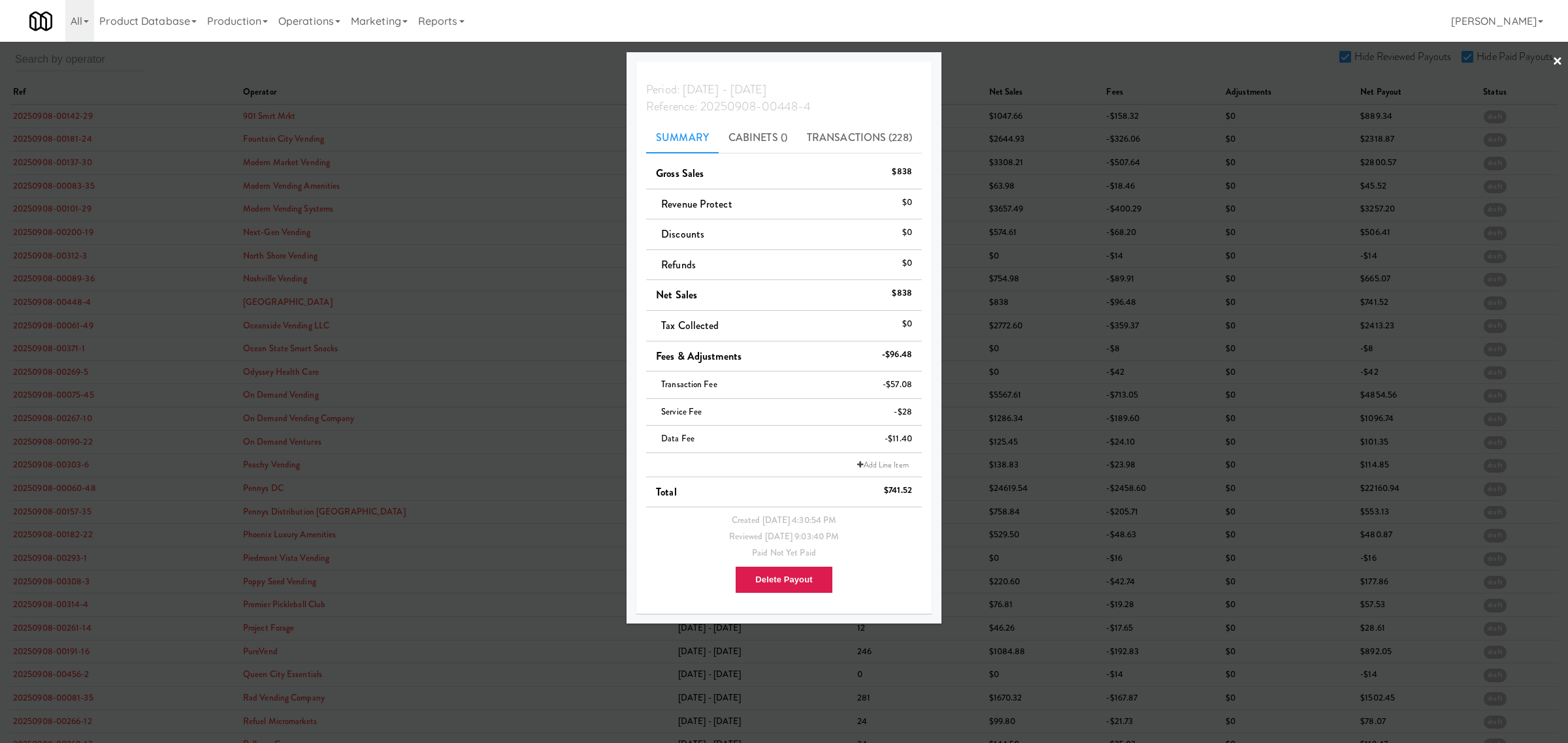
click at [70, 328] on div at bounding box center [784, 372] width 1568 height 743
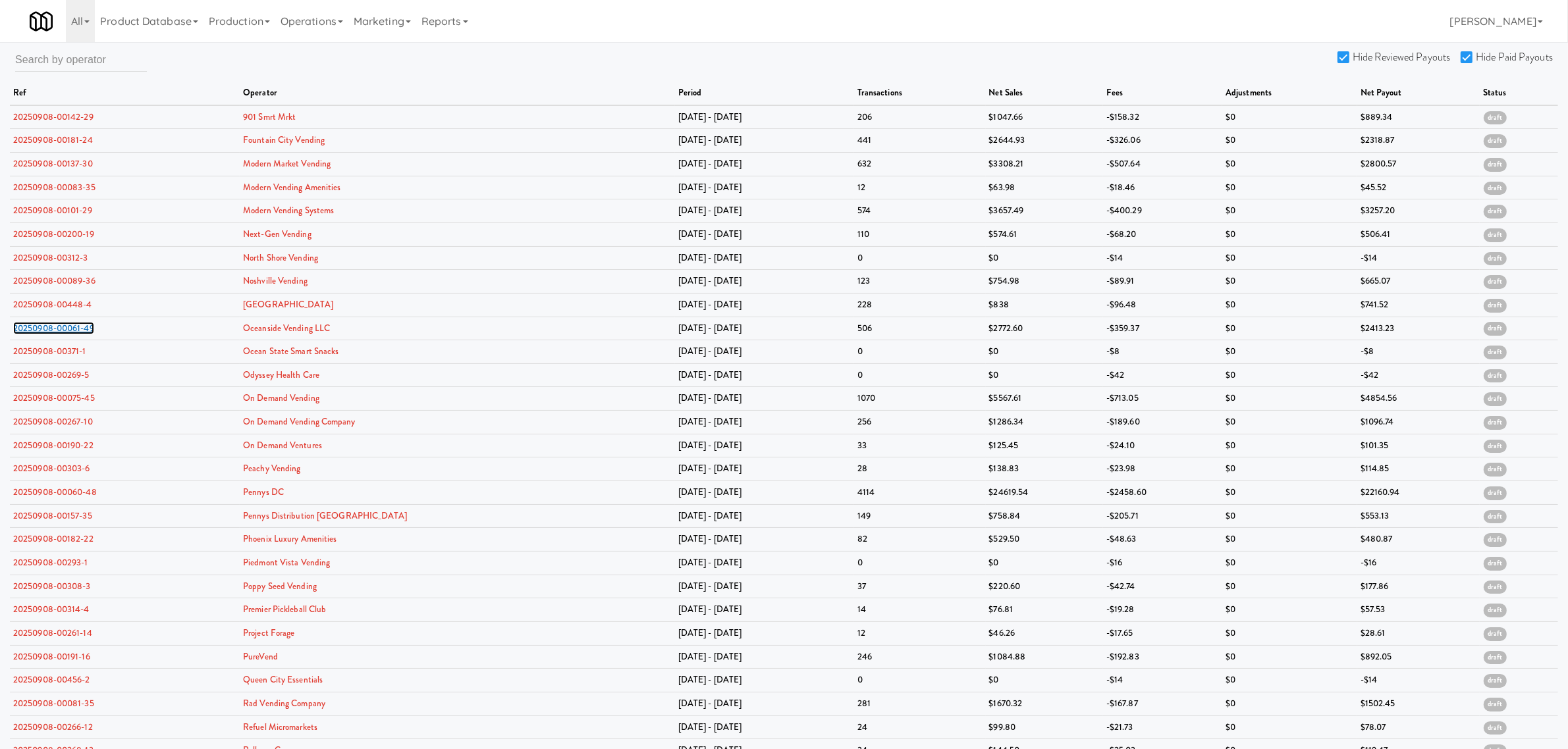
click at [71, 331] on link "20250908-00061-49" at bounding box center [53, 328] width 81 height 13
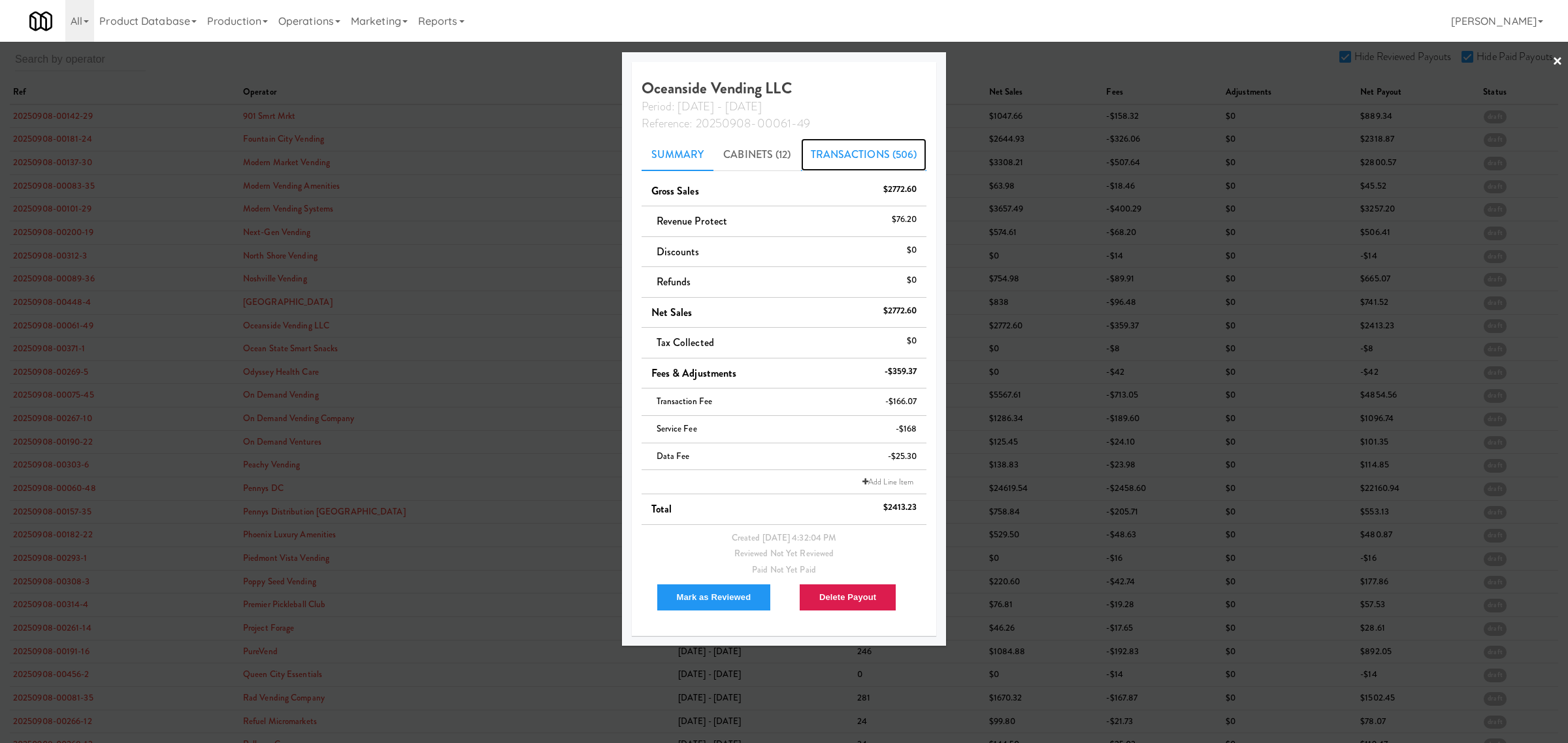
click at [830, 151] on link "Transactions (506)" at bounding box center [863, 154] width 126 height 32
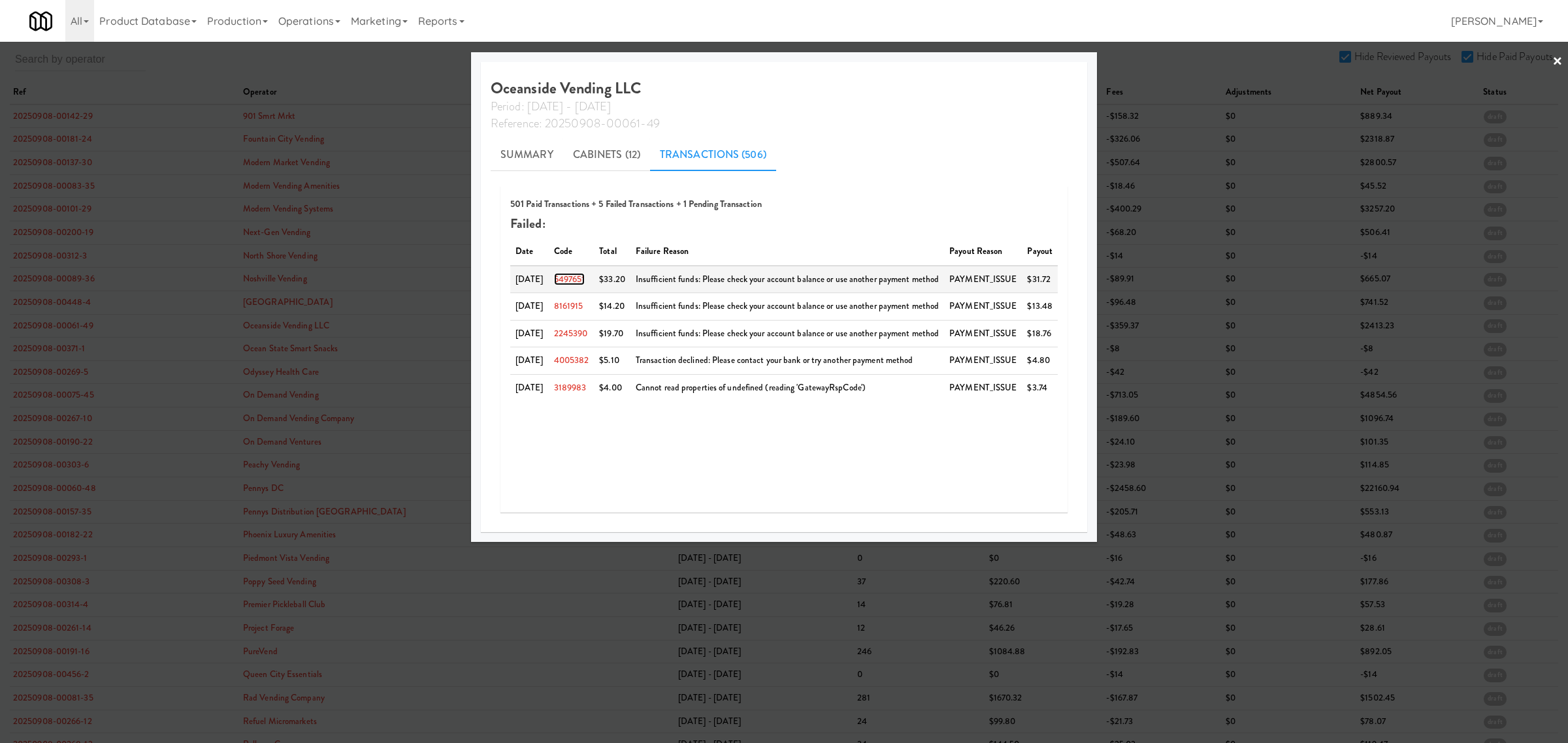
click at [566, 279] on link "5497651" at bounding box center [570, 279] width 31 height 13
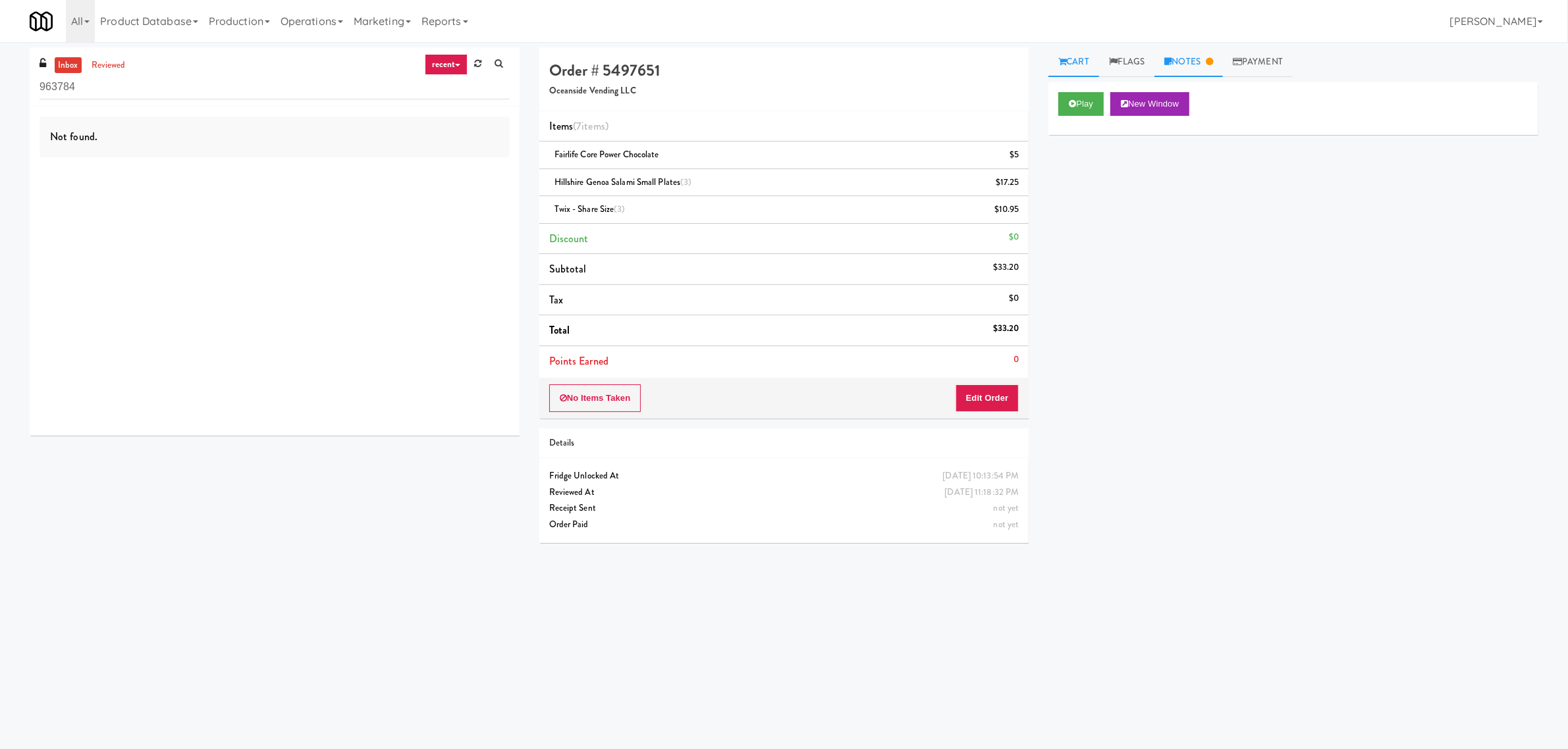
click at [1180, 54] on link "Notes" at bounding box center [1188, 62] width 68 height 30
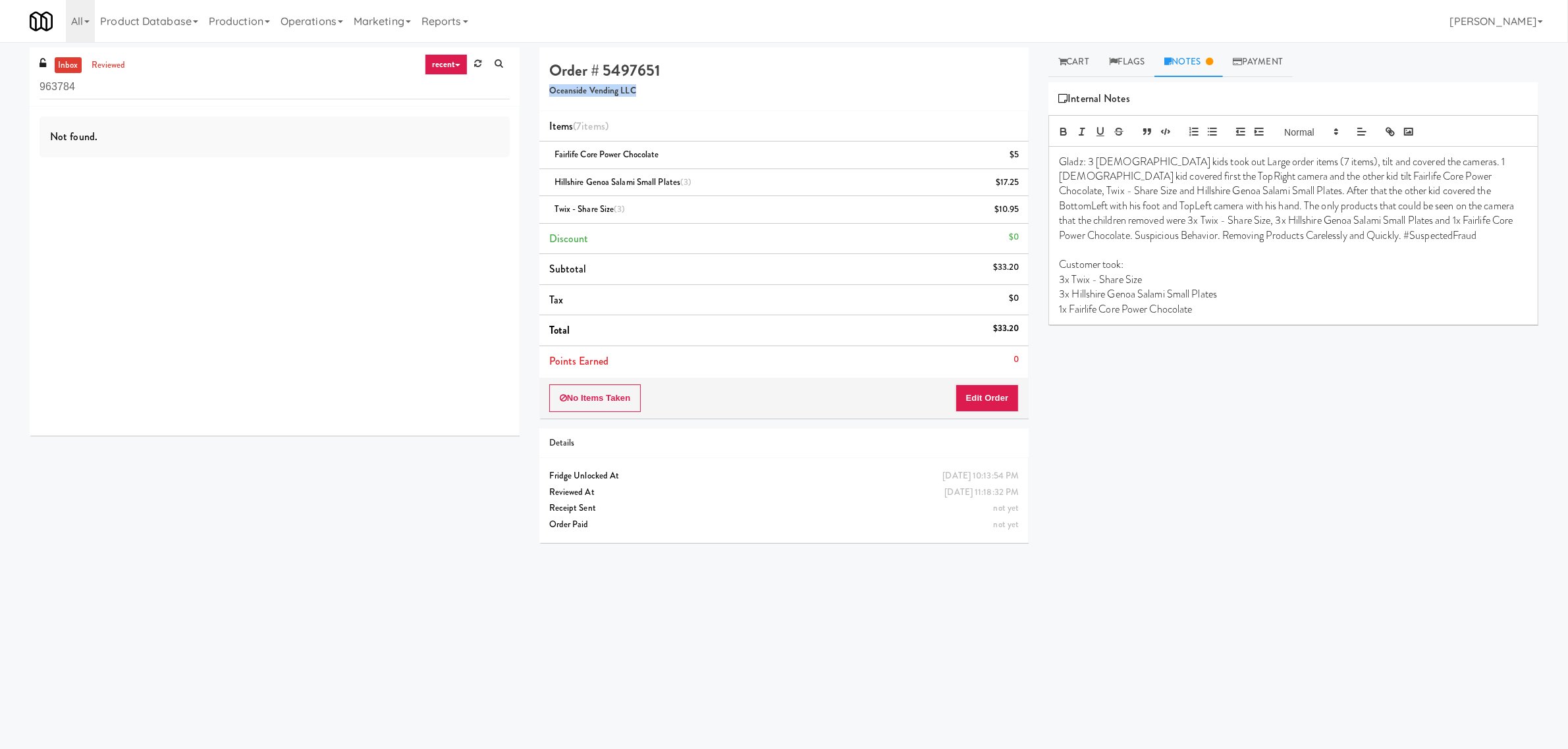
drag, startPoint x: 551, startPoint y: 90, endPoint x: 656, endPoint y: 93, distance: 105.0
click at [656, 93] on h5 "Oceanside Vending LLC" at bounding box center [784, 92] width 470 height 10
copy h5 "Oceanside Vending LLC"
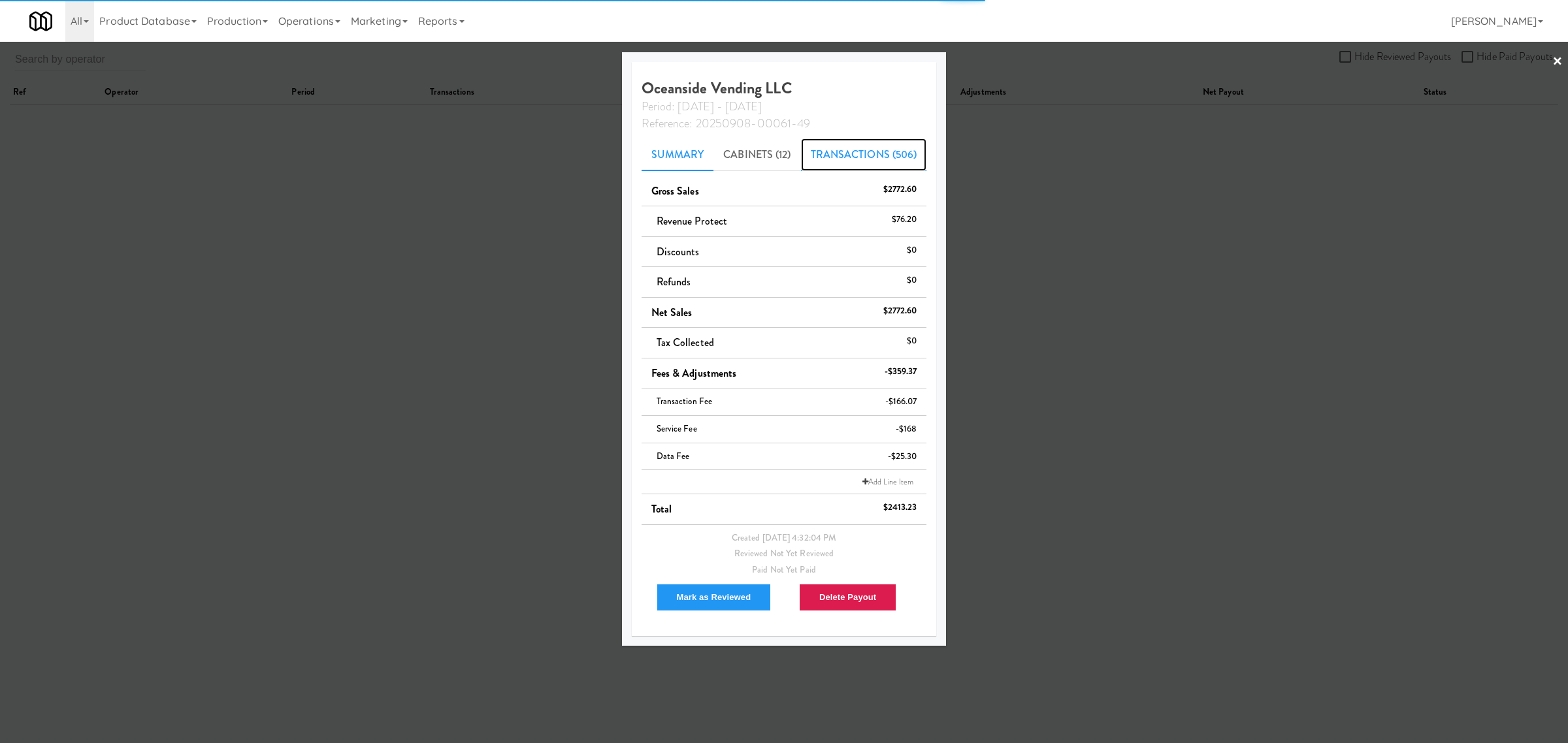
click at [843, 144] on link "Transactions (506)" at bounding box center [863, 154] width 126 height 32
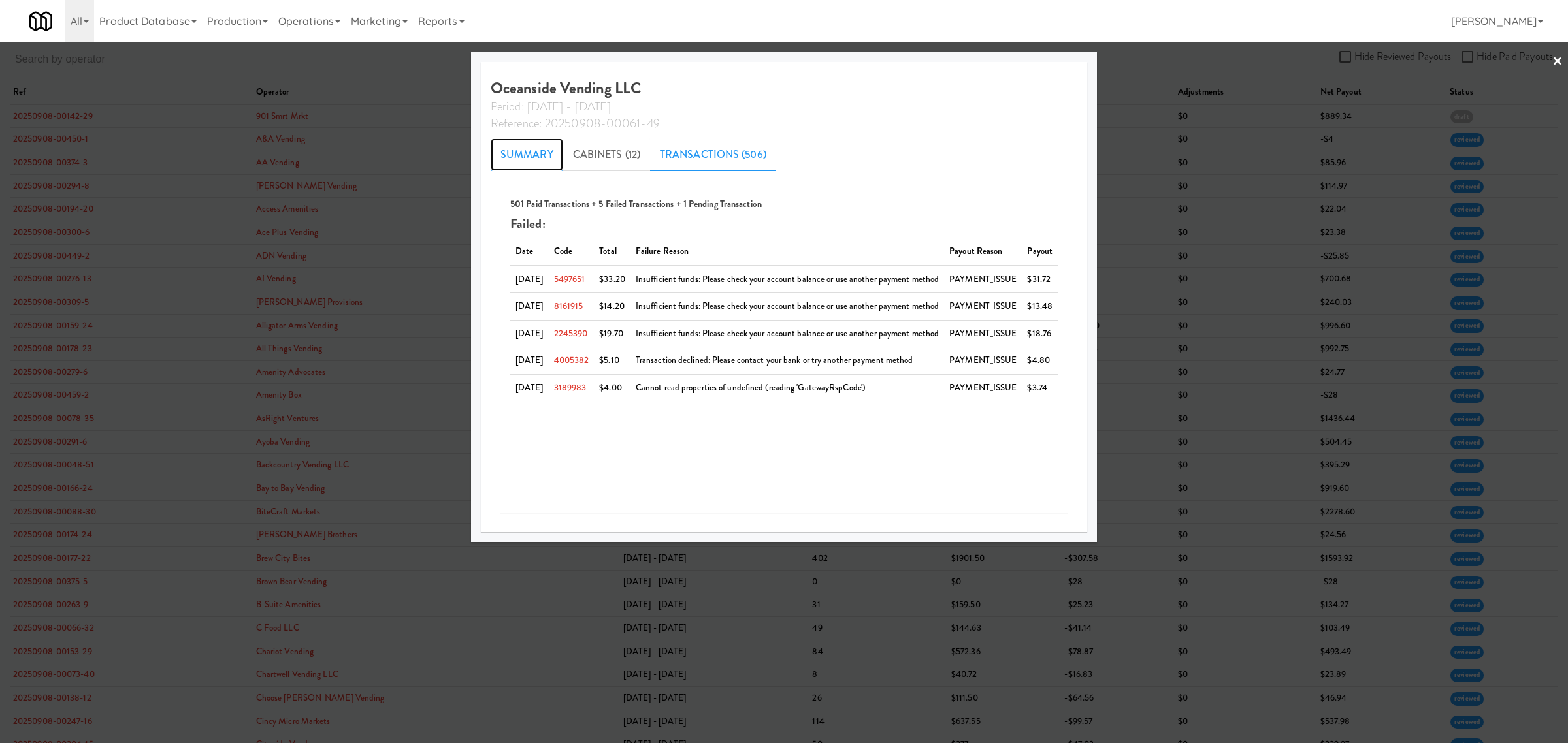
click at [513, 153] on link "Summary" at bounding box center [527, 154] width 72 height 32
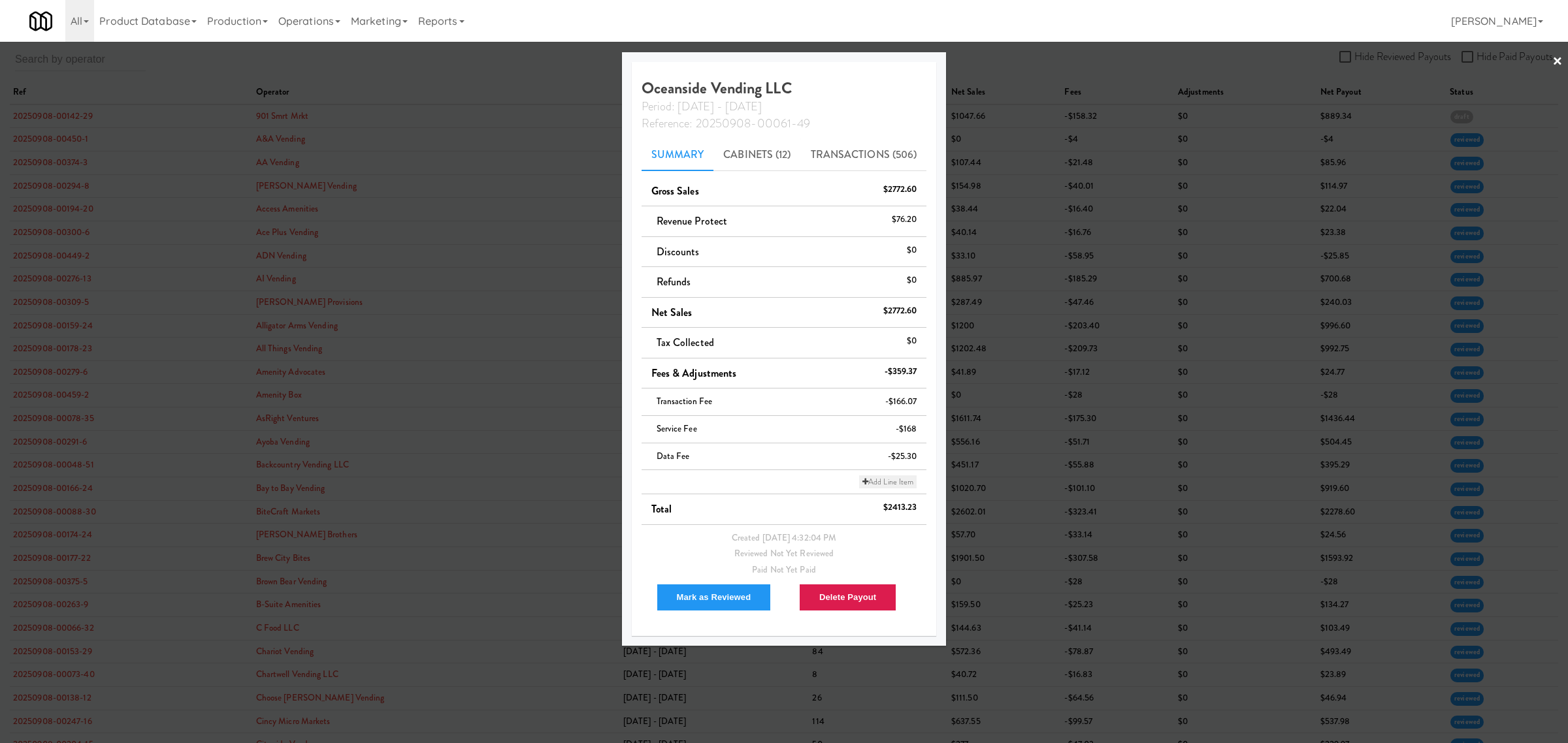
click at [886, 482] on link "Add Line Item" at bounding box center [888, 481] width 58 height 13
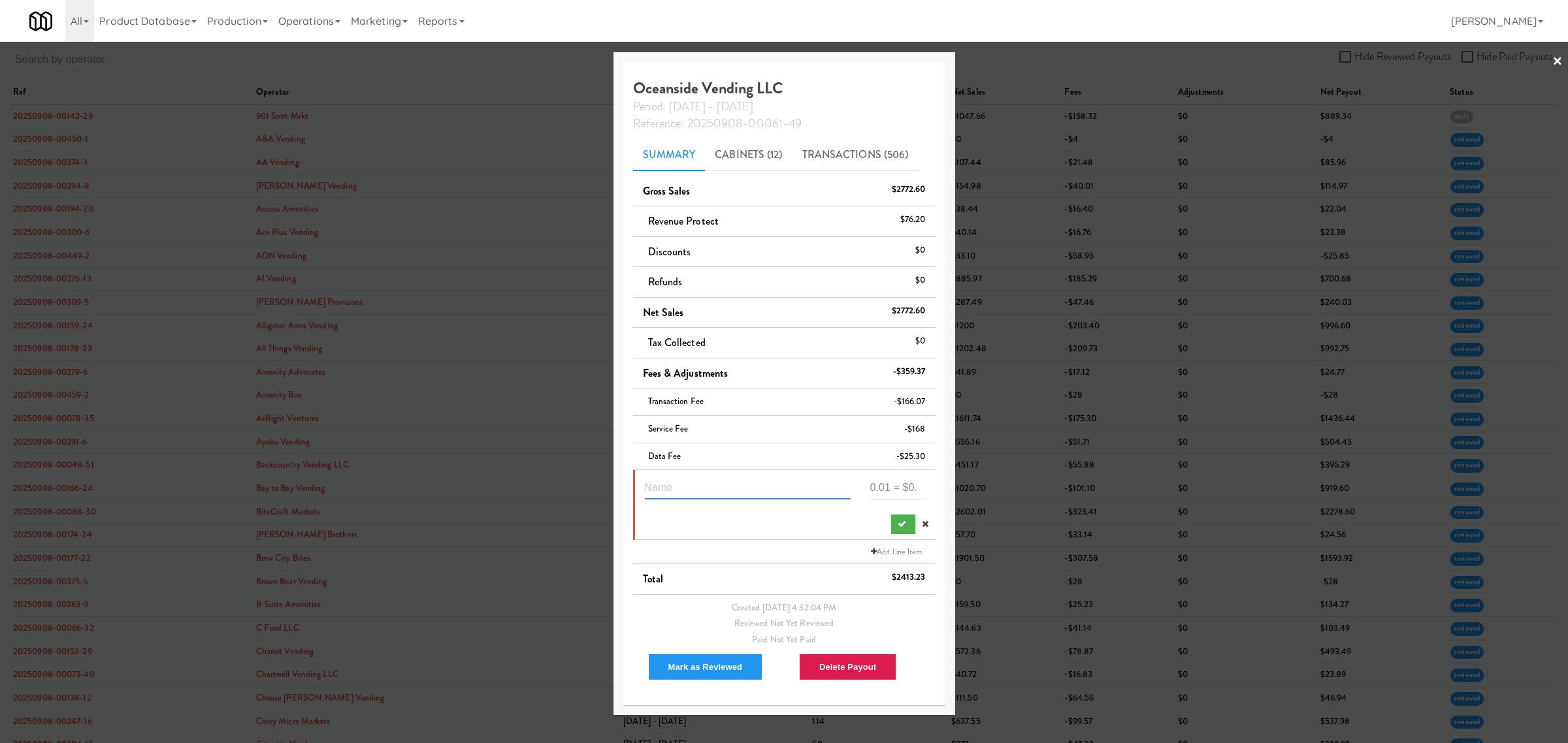
click at [684, 488] on input "text" at bounding box center [748, 487] width 205 height 24
click at [675, 488] on input "text" at bounding box center [748, 487] width 205 height 24
paste input "Suspected Theft"
type input "Suspected Theft 5497651"
type input "-23.20"
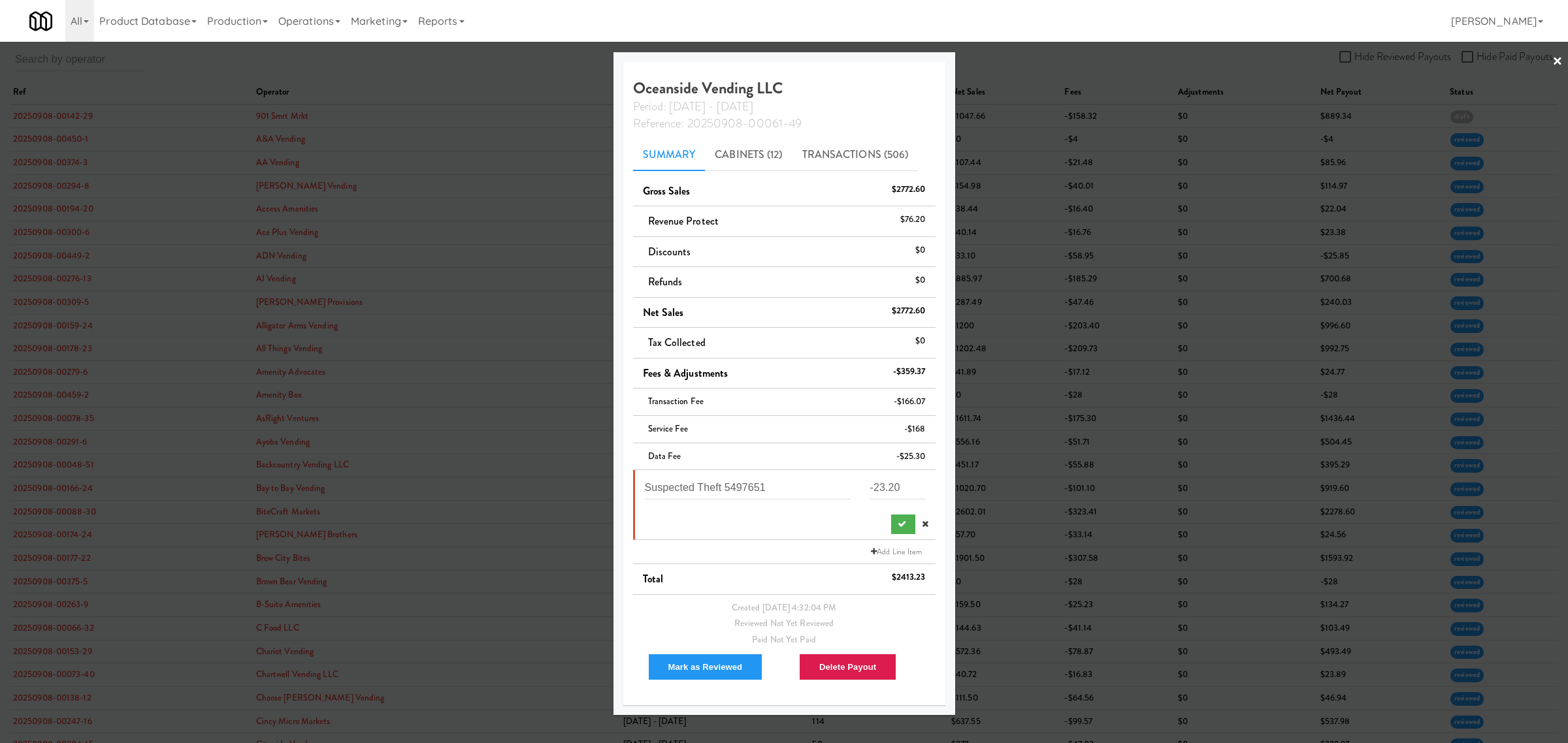
click at [799, 520] on div at bounding box center [785, 521] width 300 height 24
click at [891, 517] on button "submit" at bounding box center [902, 525] width 24 height 20
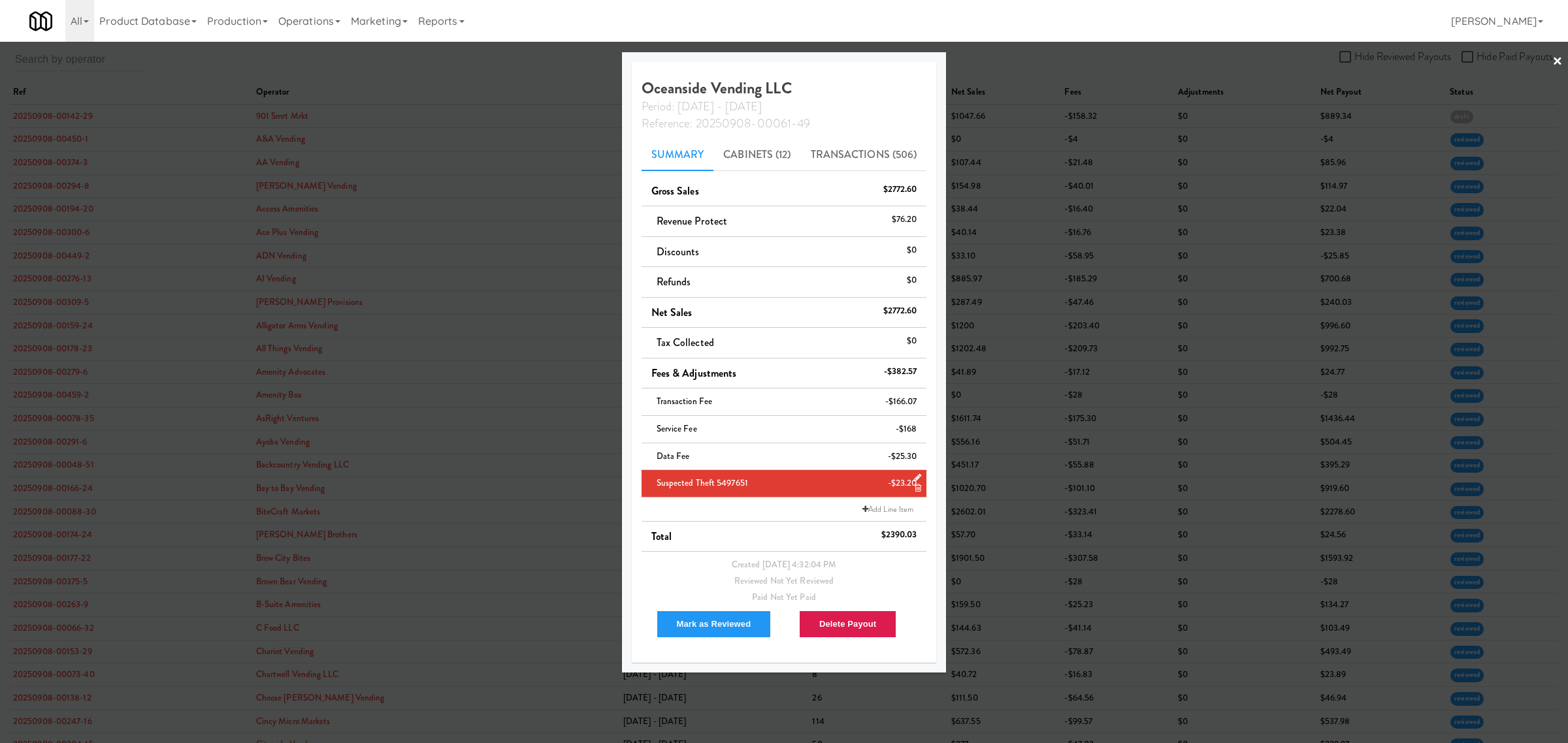
click at [481, 64] on div at bounding box center [784, 372] width 1568 height 743
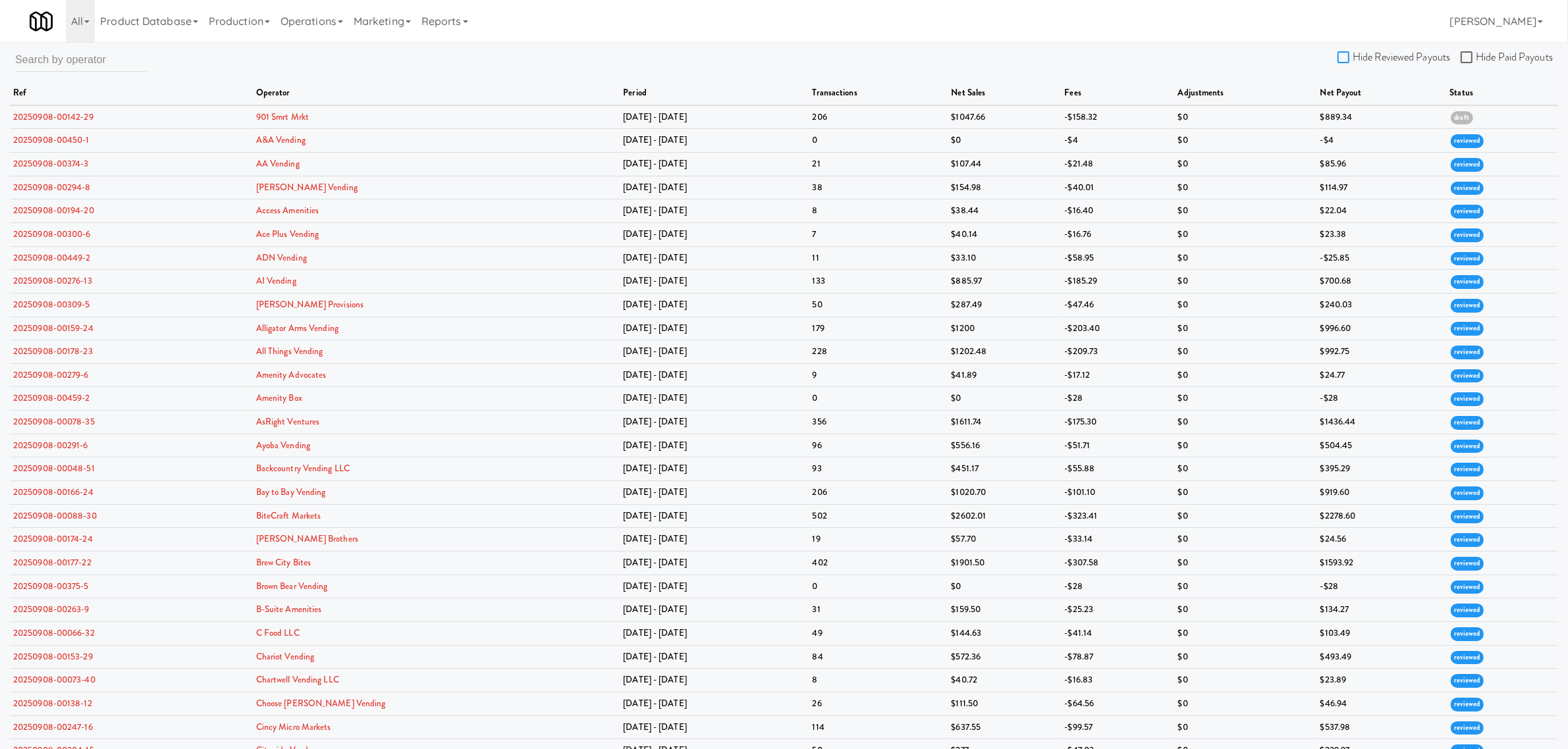
click at [1344, 54] on input "Hide Reviewed Payouts" at bounding box center [1344, 57] width 15 height 11
checkbox input "true"
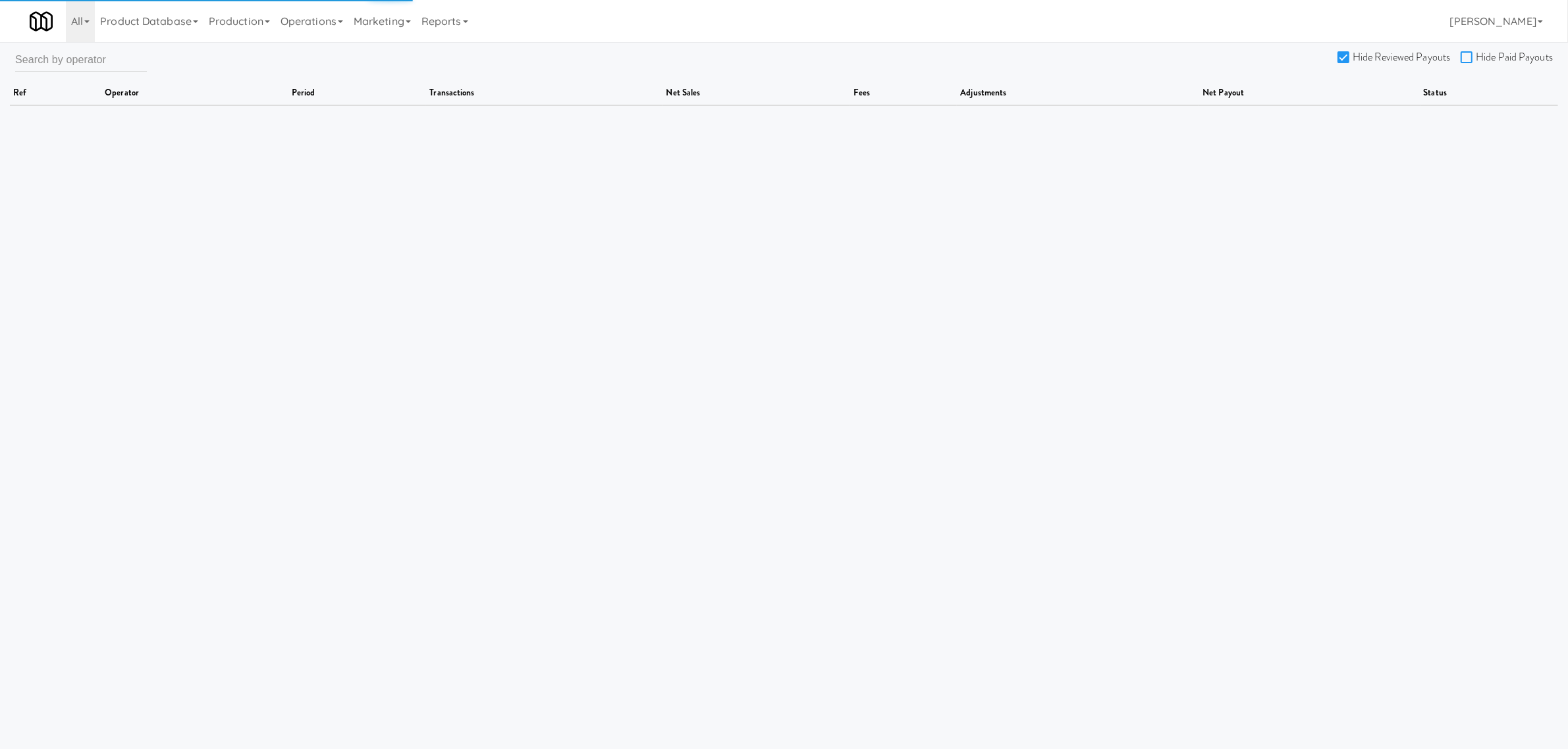
click at [1464, 57] on input "Hide Paid Payouts" at bounding box center [1467, 57] width 15 height 11
checkbox input "true"
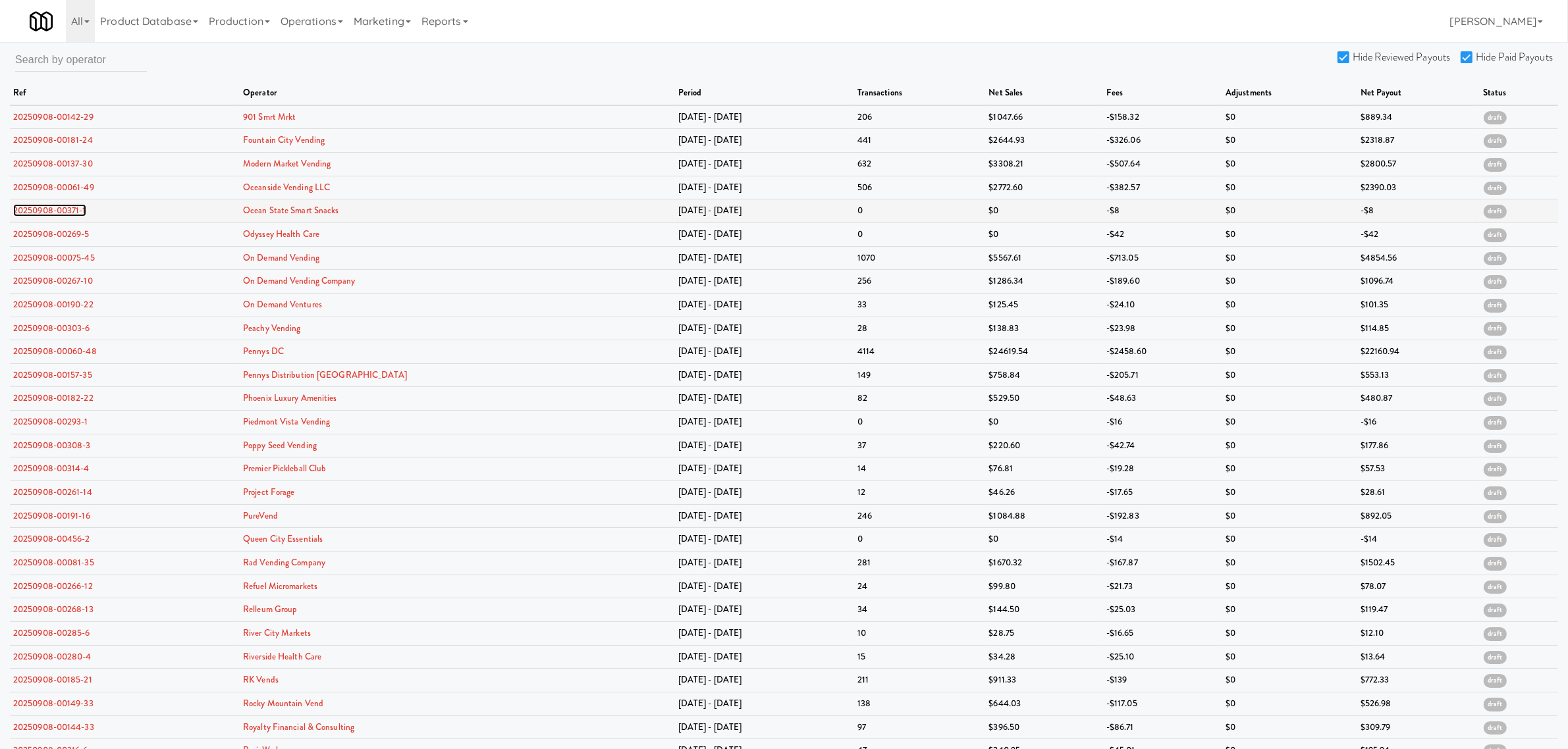
click at [71, 214] on link "20250908-00371-1" at bounding box center [49, 210] width 73 height 13
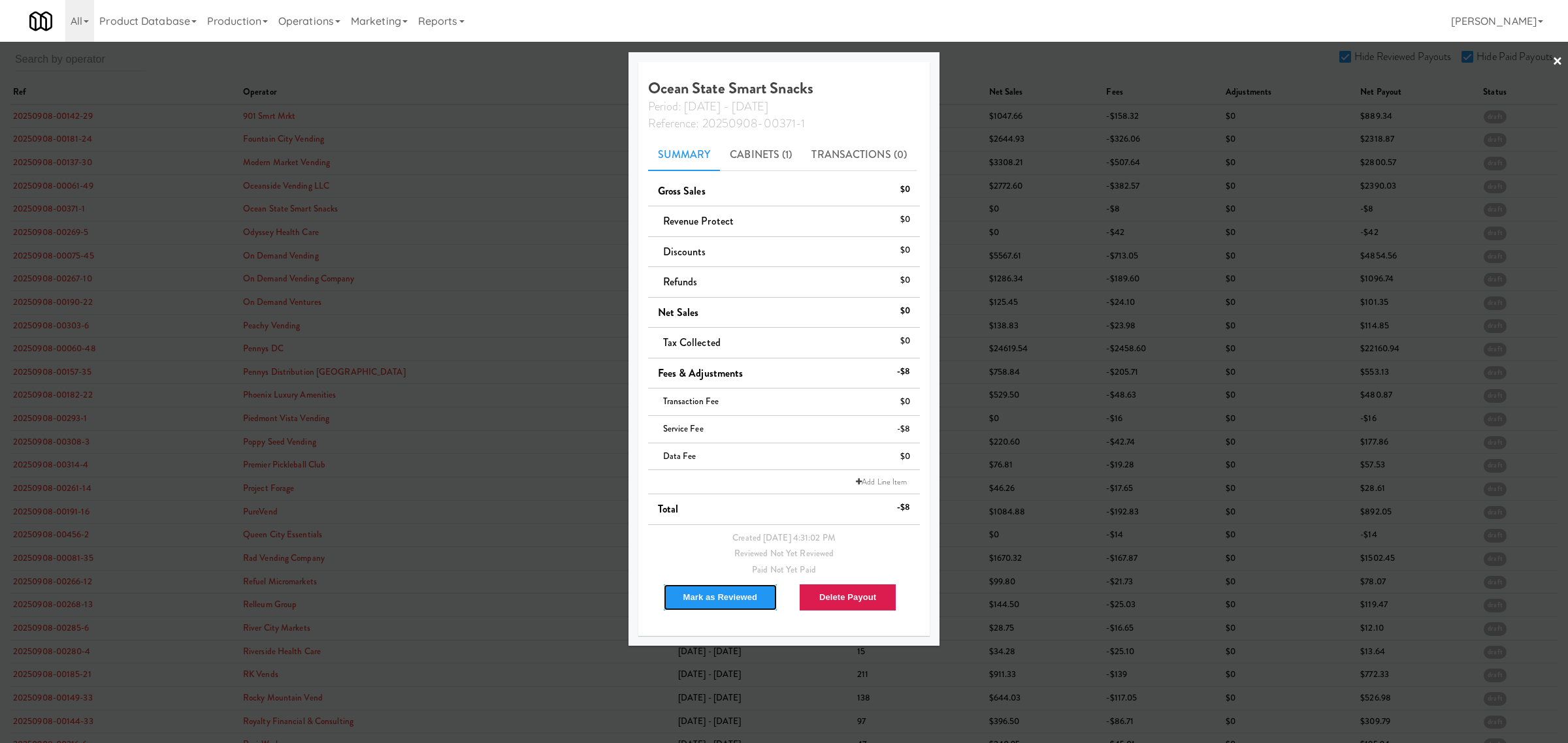
click at [708, 601] on button "Mark as Reviewed" at bounding box center [720, 597] width 115 height 27
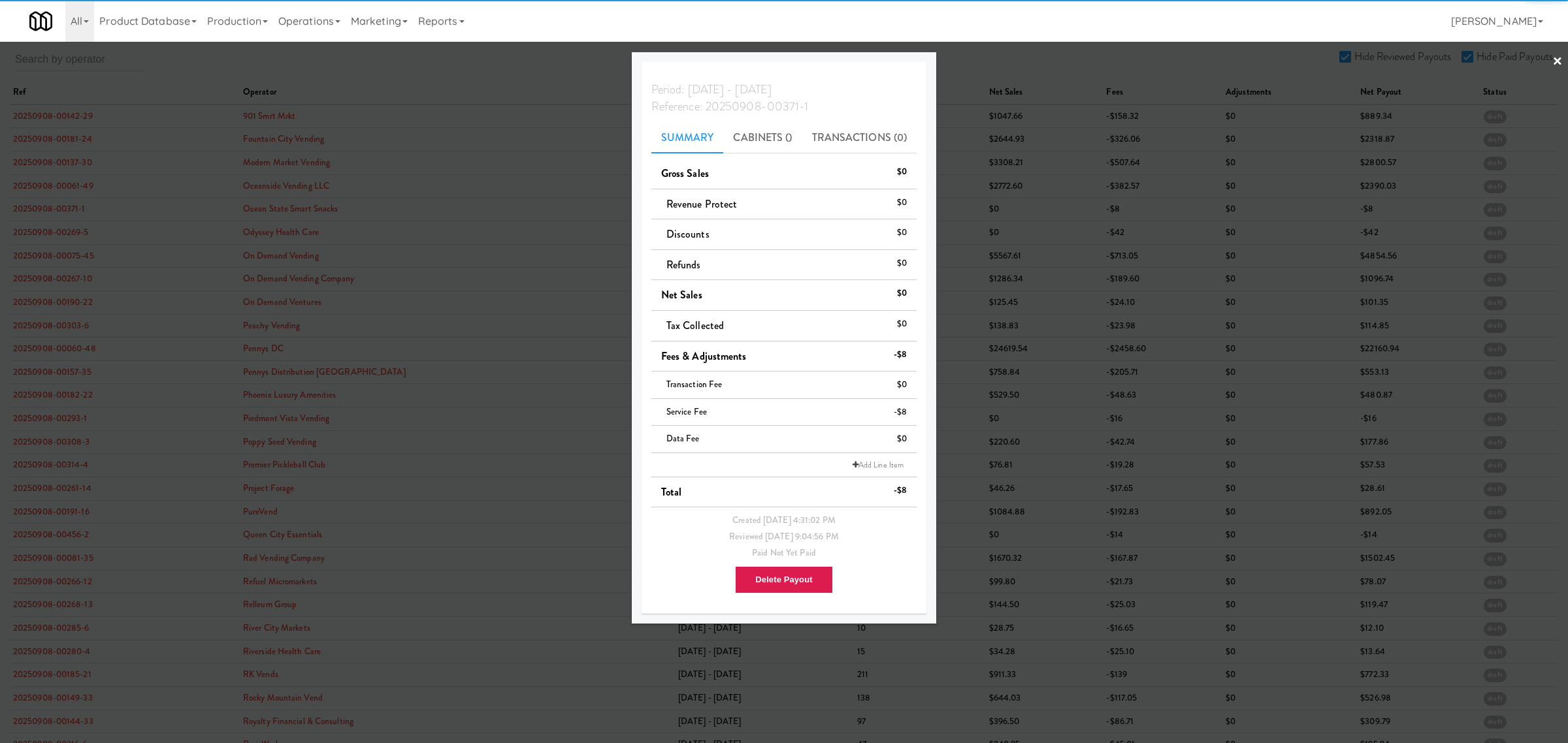
click at [70, 236] on div at bounding box center [784, 372] width 1568 height 743
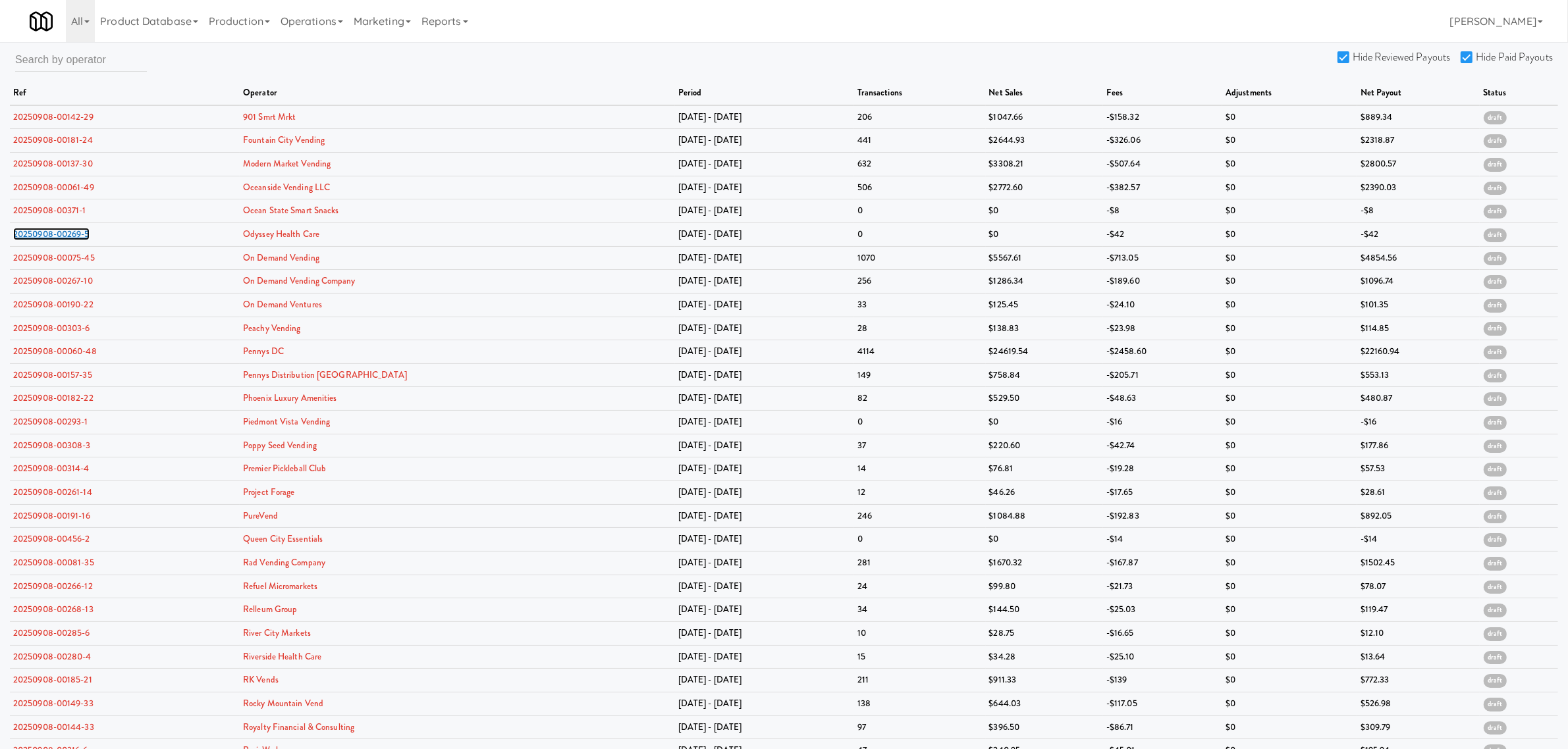
click at [71, 238] on link "20250908-00269-5" at bounding box center [51, 234] width 77 height 13
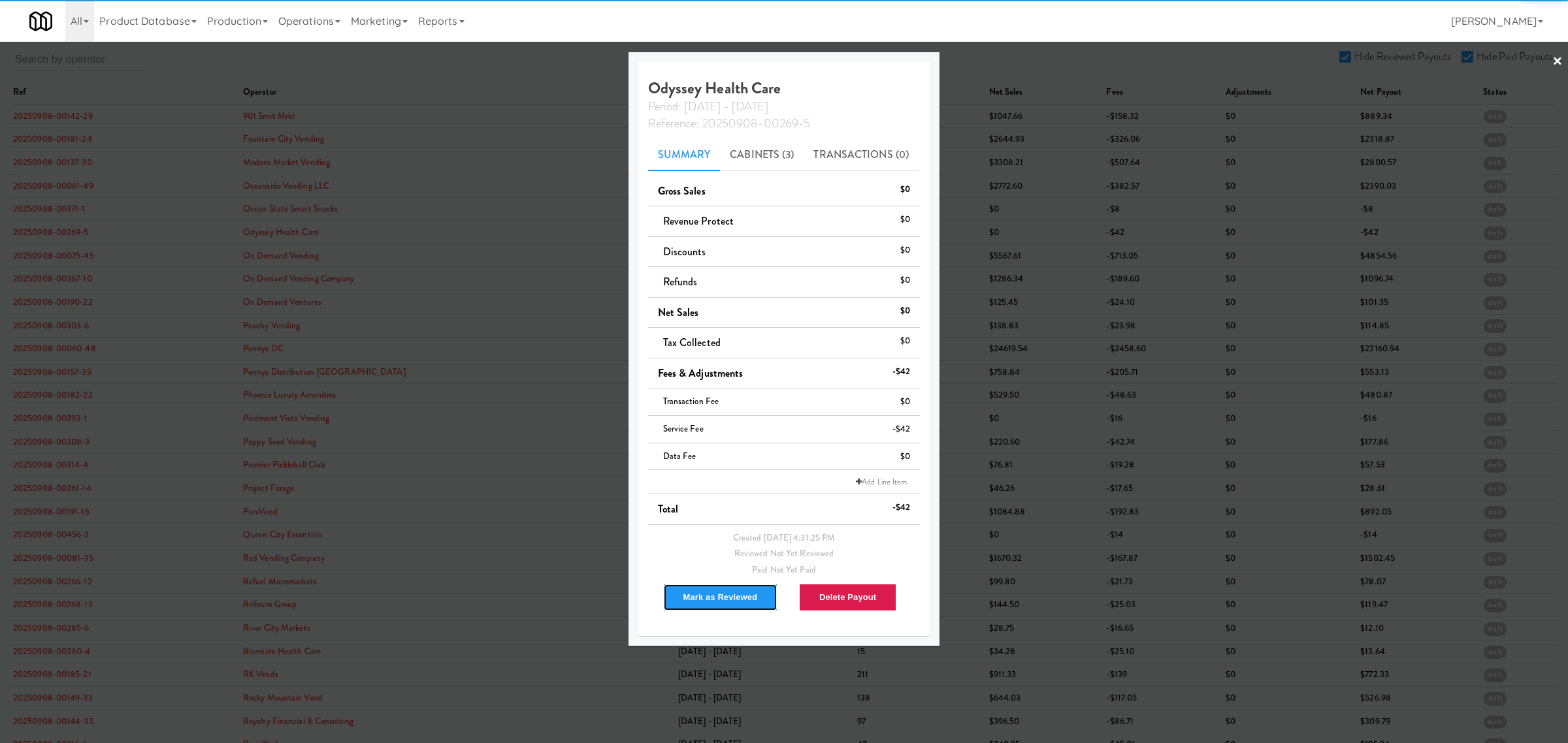
click at [708, 591] on button "Mark as Reviewed" at bounding box center [720, 597] width 115 height 27
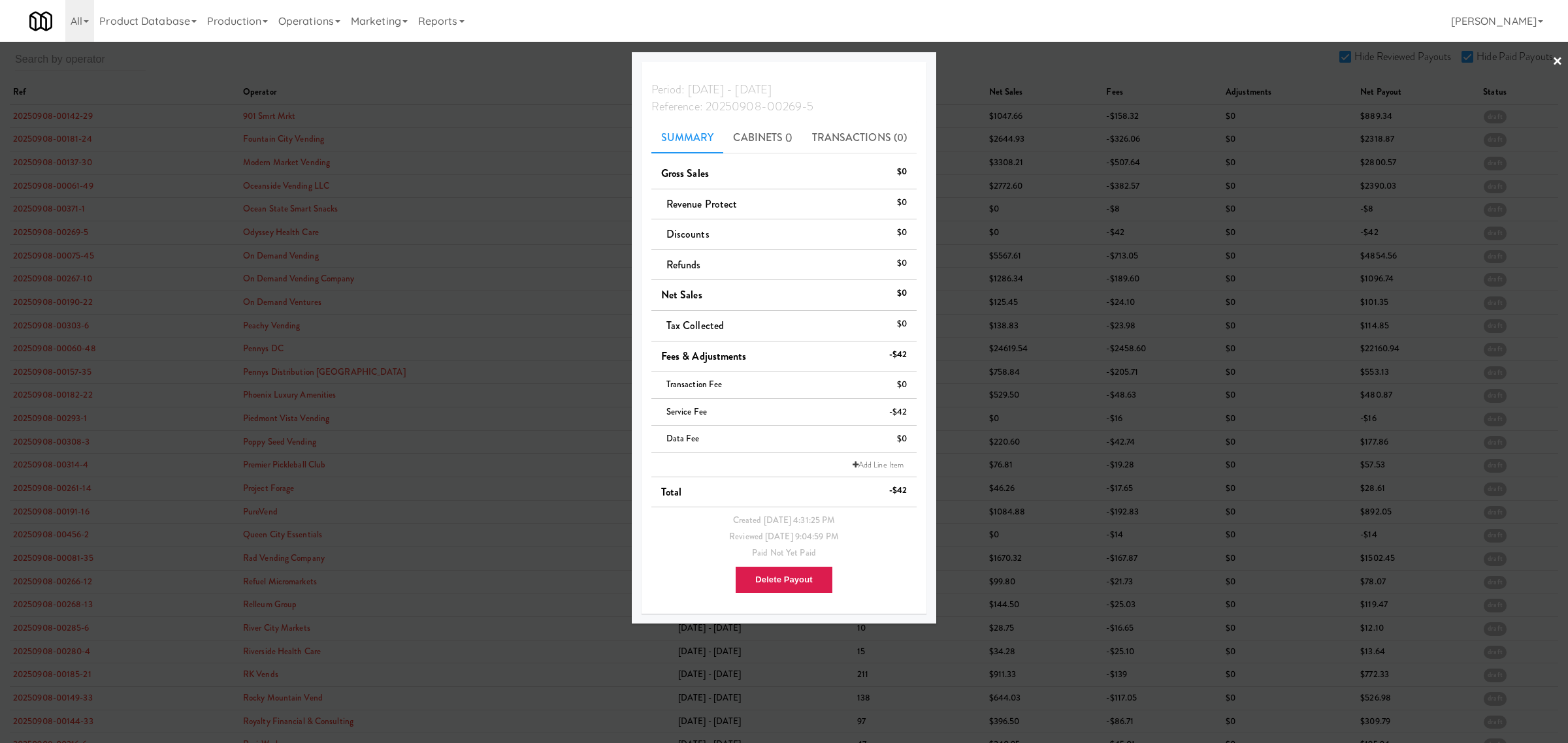
click at [54, 260] on div at bounding box center [784, 372] width 1568 height 743
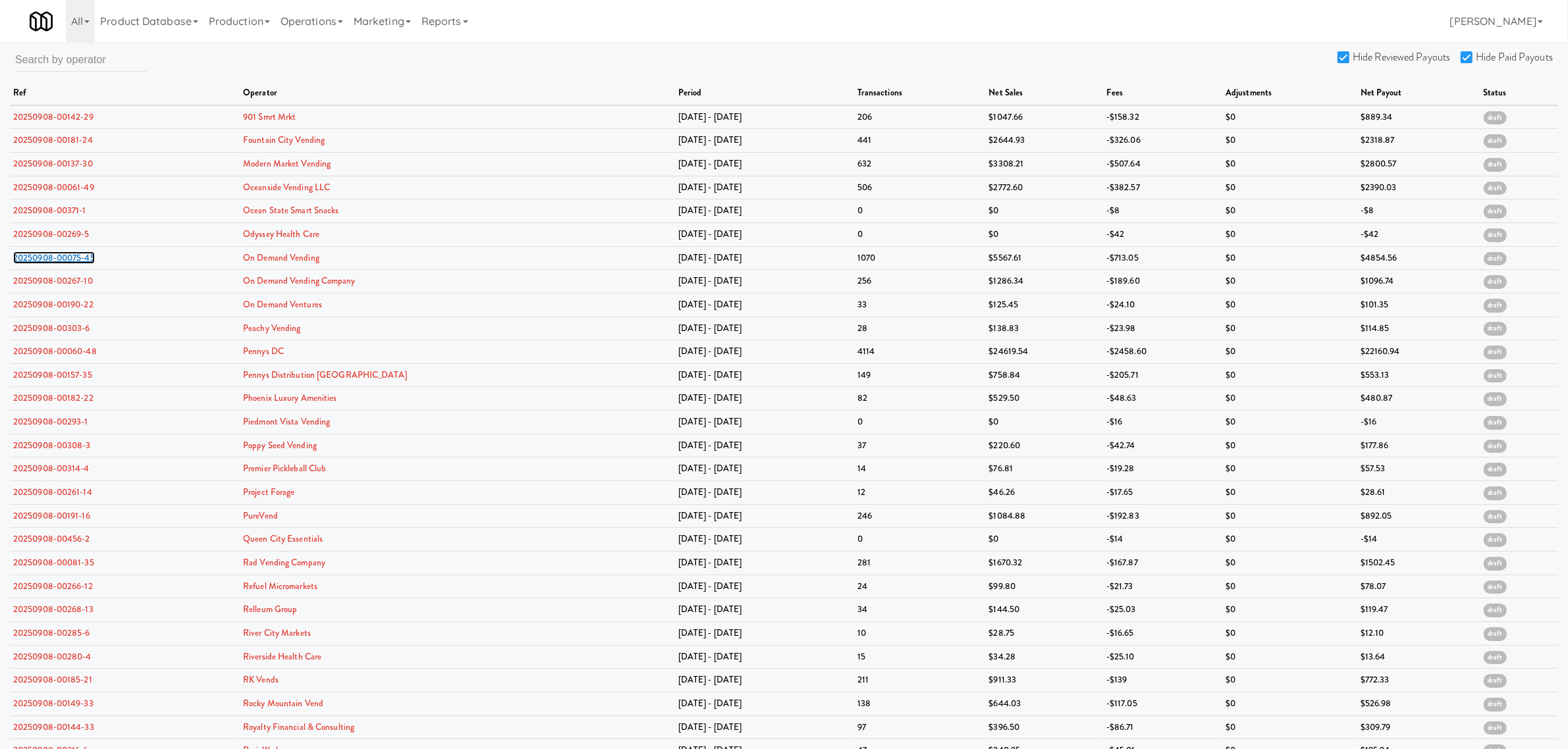
click at [54, 262] on link "20250908-00075-45" at bounding box center [53, 257] width 82 height 13
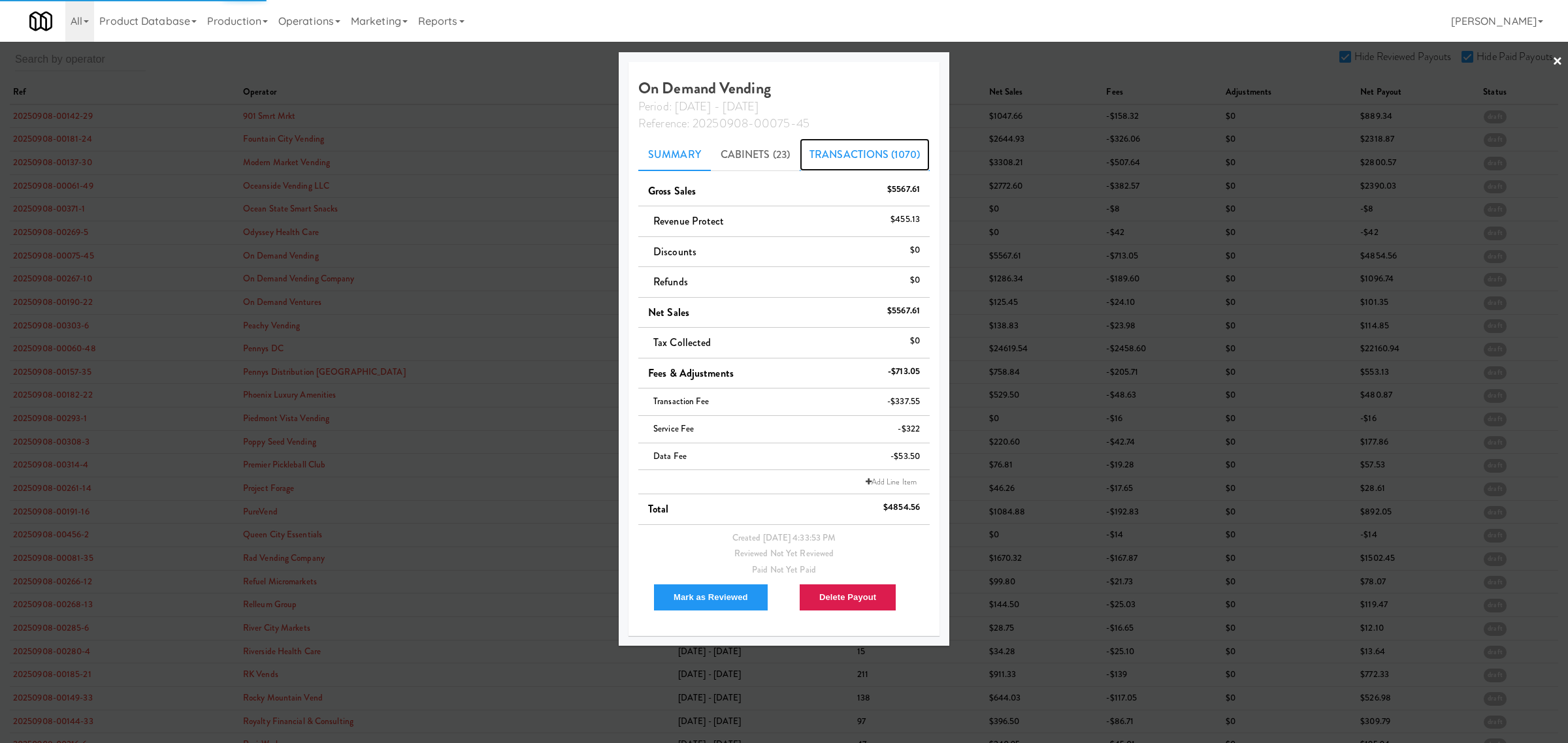
click at [850, 144] on link "Transactions (1070)" at bounding box center [864, 154] width 130 height 32
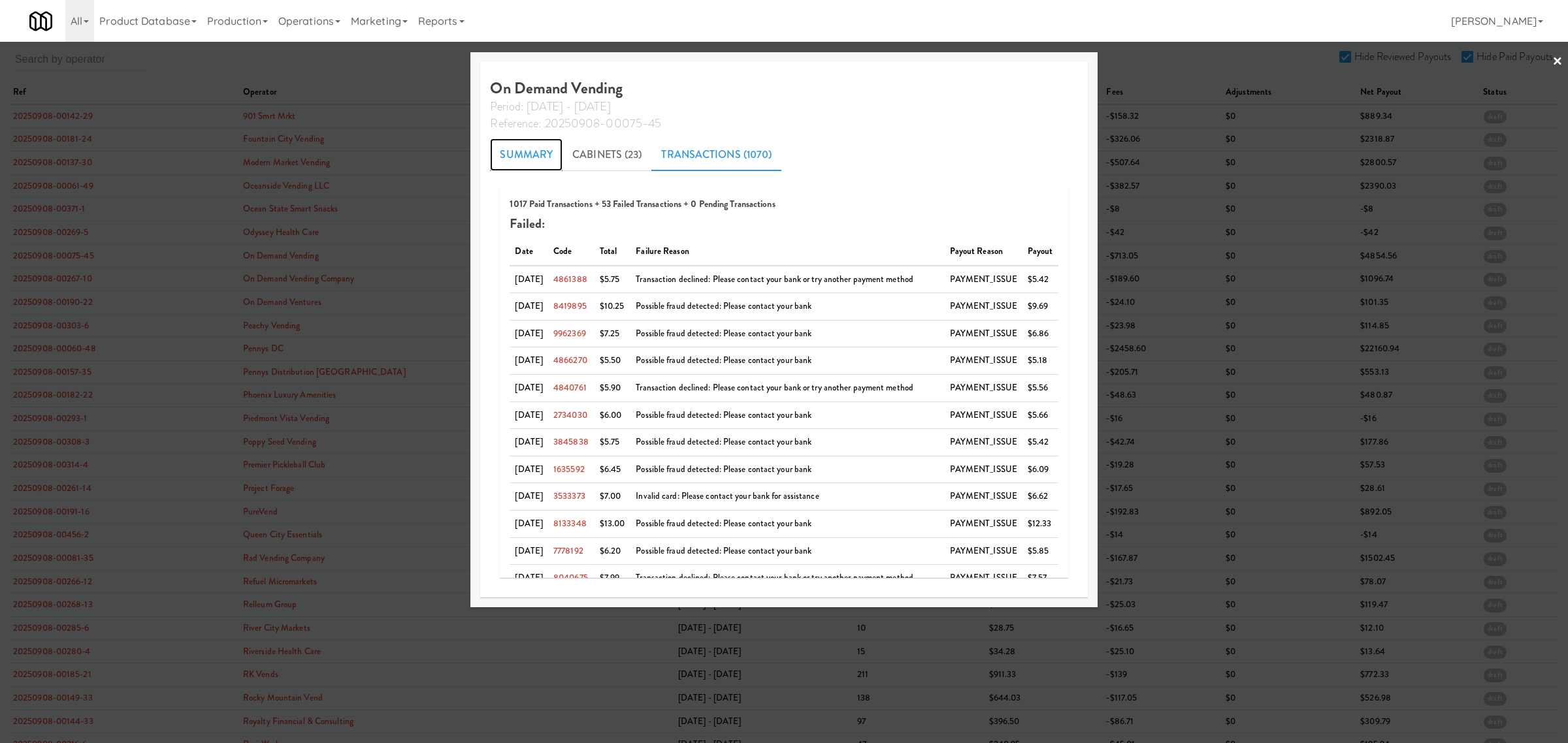
click at [523, 158] on link "Summary" at bounding box center [526, 154] width 72 height 32
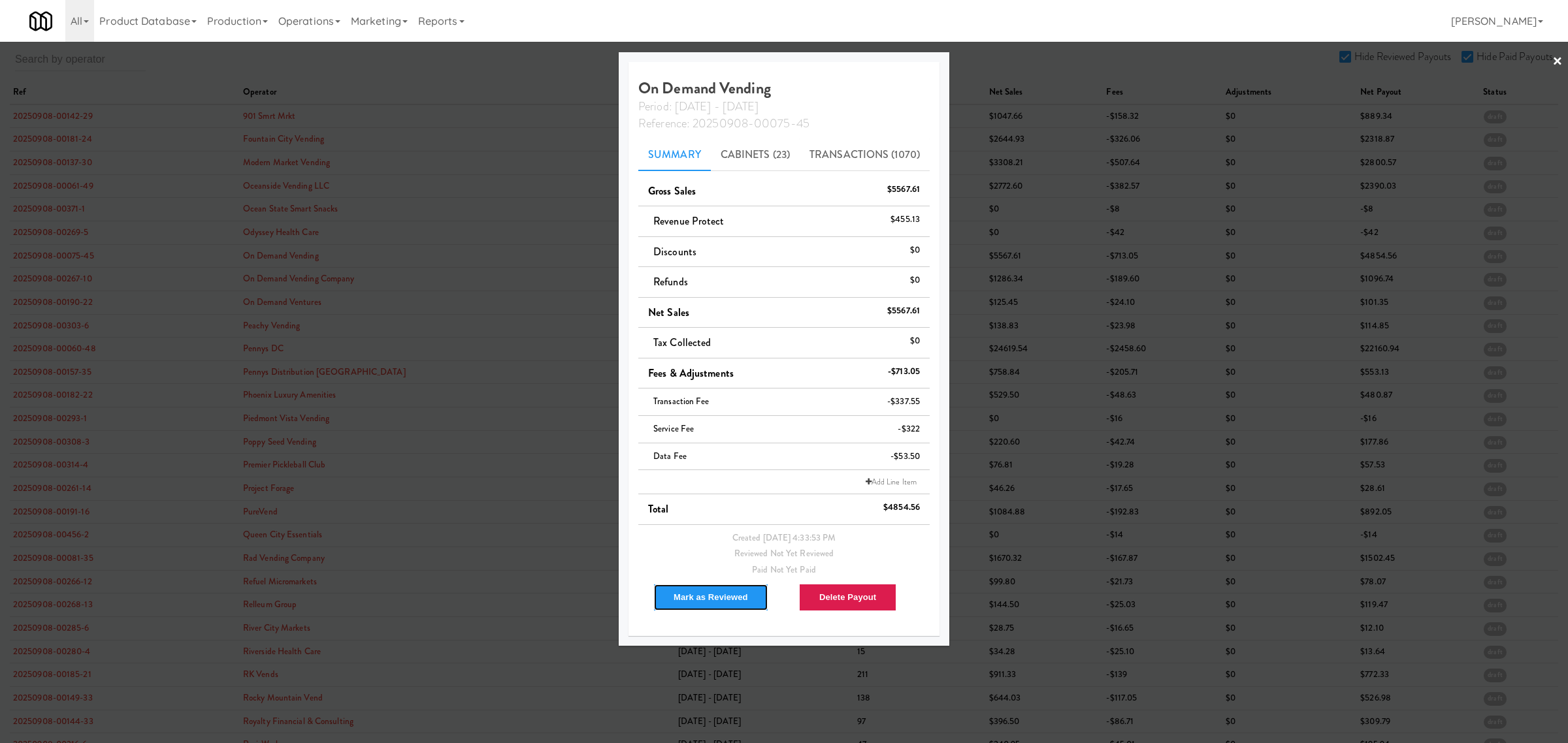
click at [703, 603] on button "Mark as Reviewed" at bounding box center [711, 597] width 115 height 27
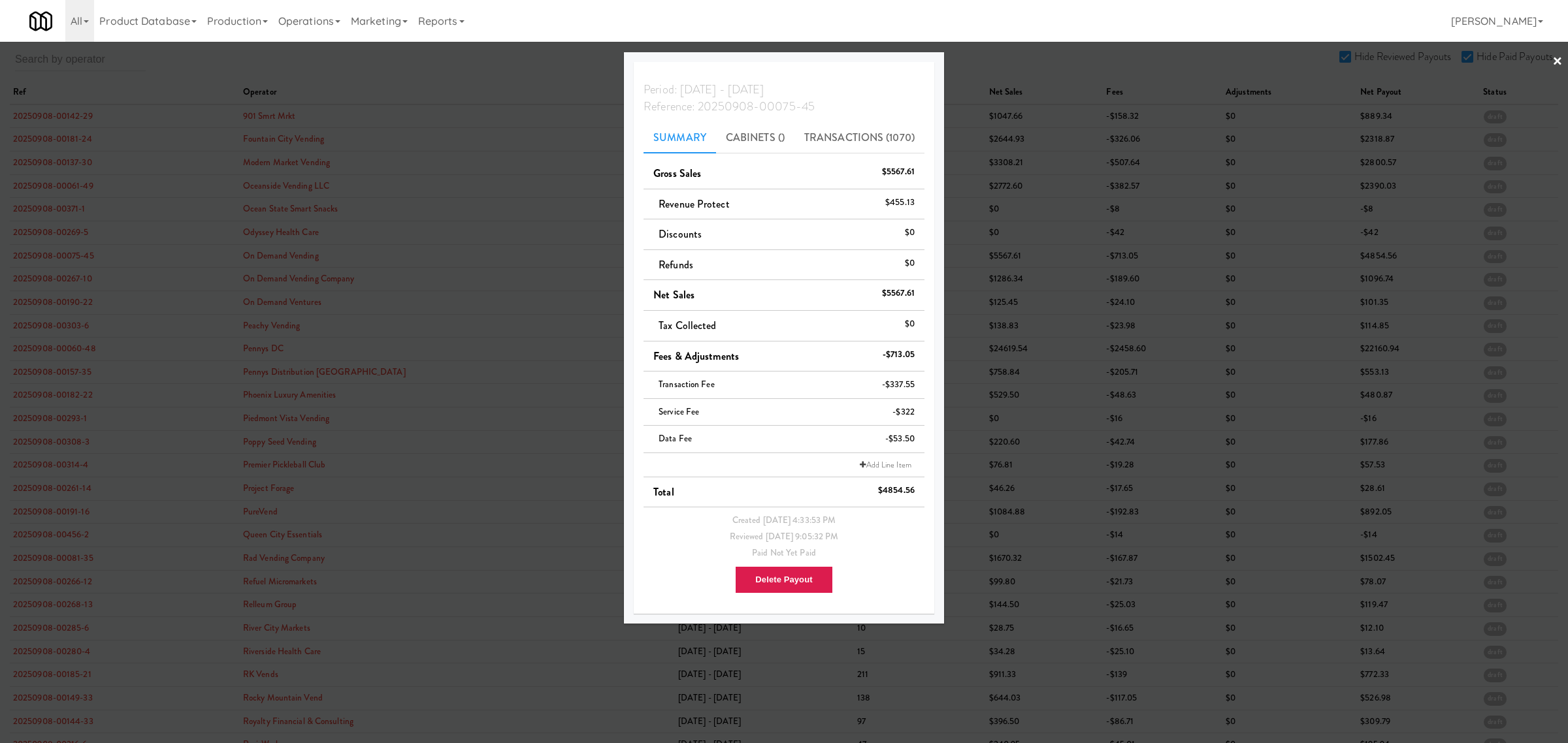
click at [49, 280] on div at bounding box center [784, 372] width 1568 height 743
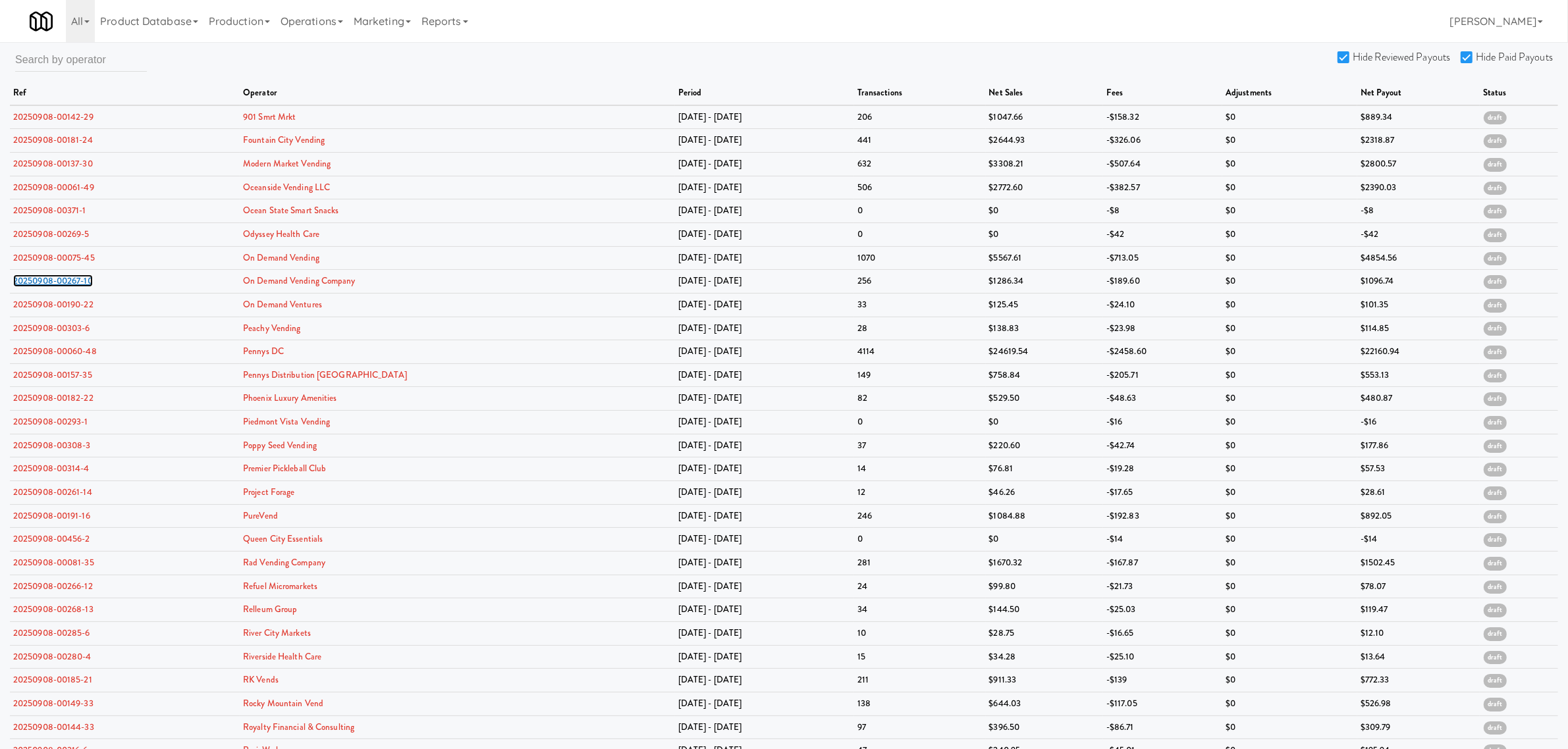
click at [49, 282] on link "20250908-00267-10" at bounding box center [52, 281] width 80 height 13
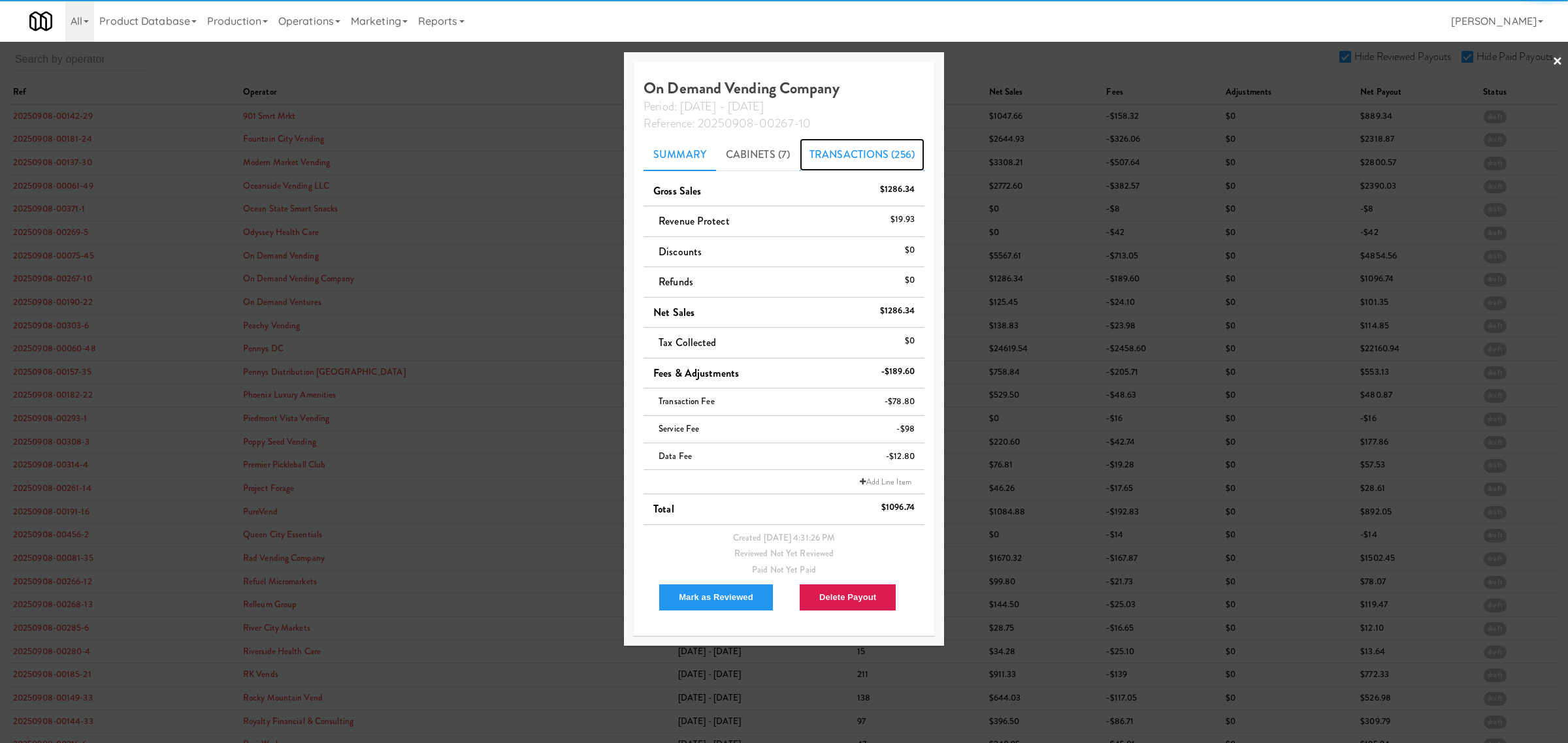
click at [853, 148] on link "Transactions (256)" at bounding box center [862, 154] width 125 height 32
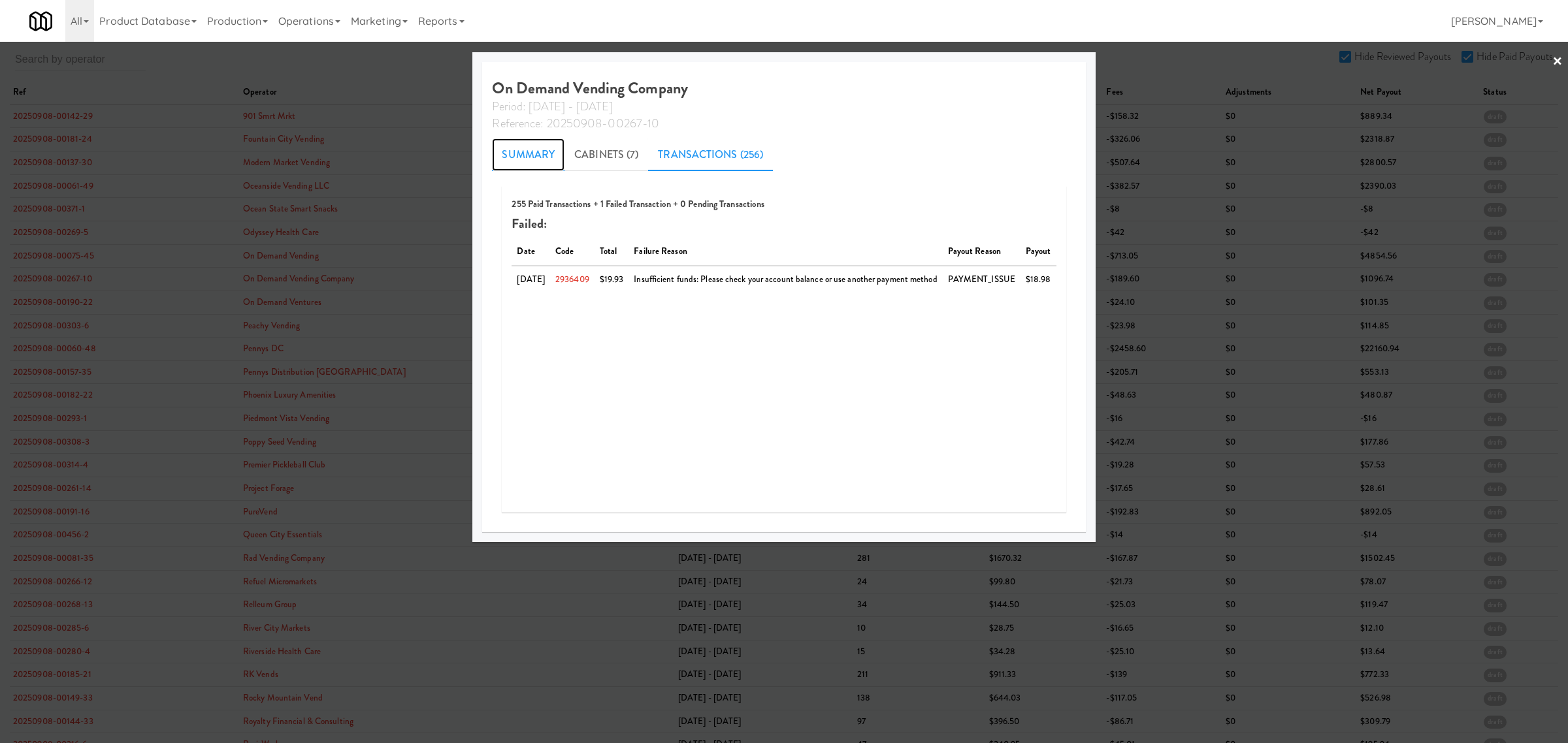
click at [500, 153] on link "Summary" at bounding box center [528, 154] width 72 height 32
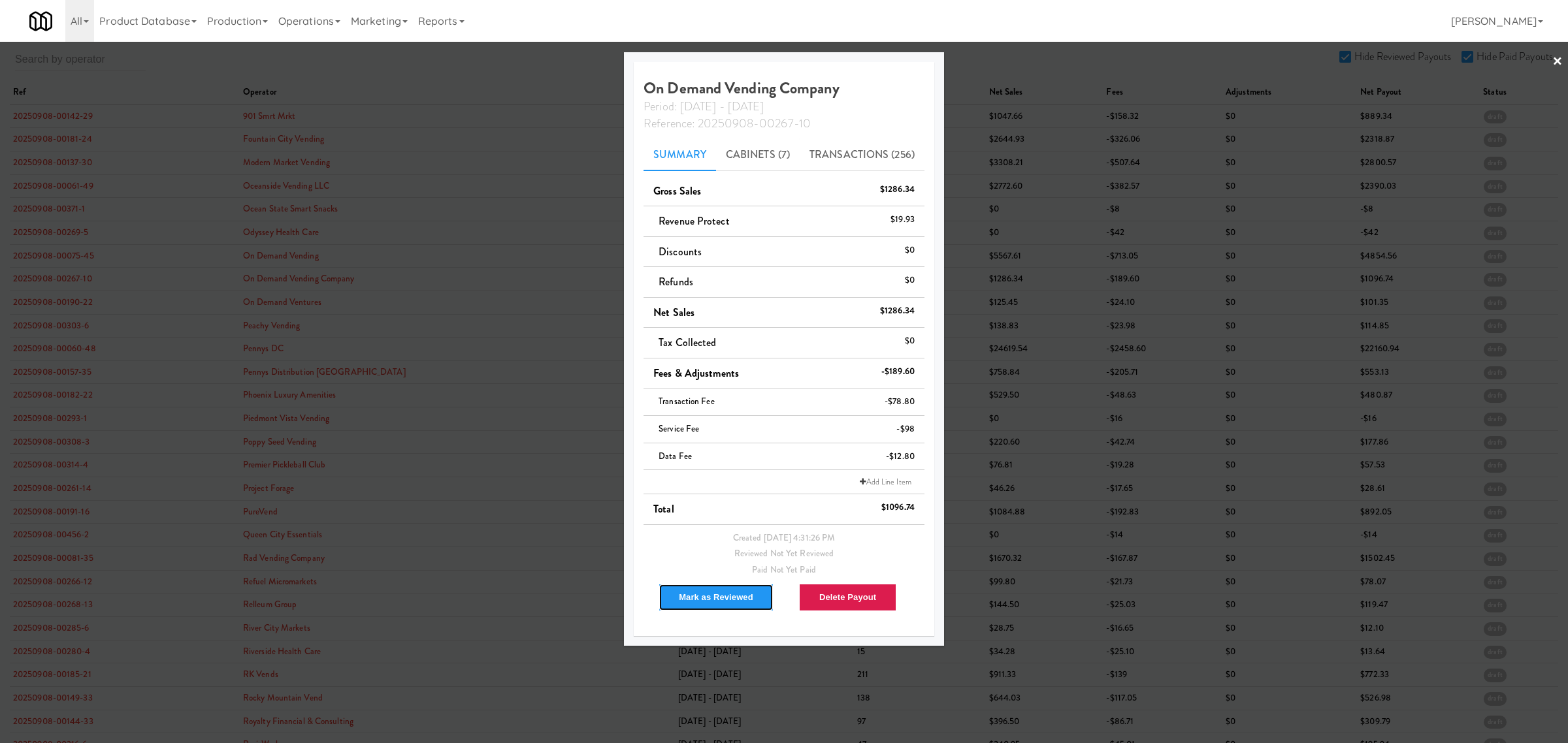
click at [710, 601] on button "Mark as Reviewed" at bounding box center [717, 597] width 115 height 27
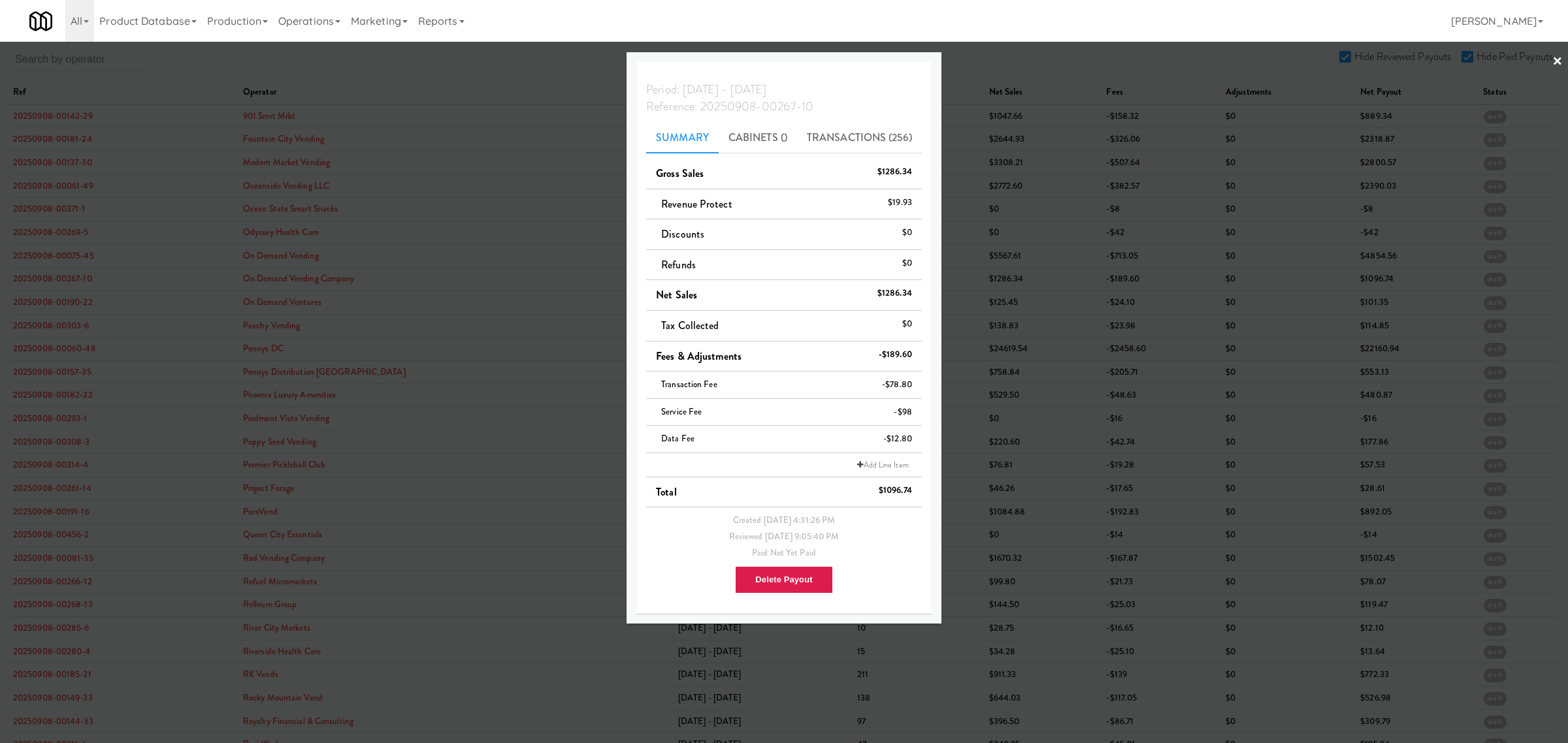
click at [60, 301] on div at bounding box center [784, 372] width 1568 height 743
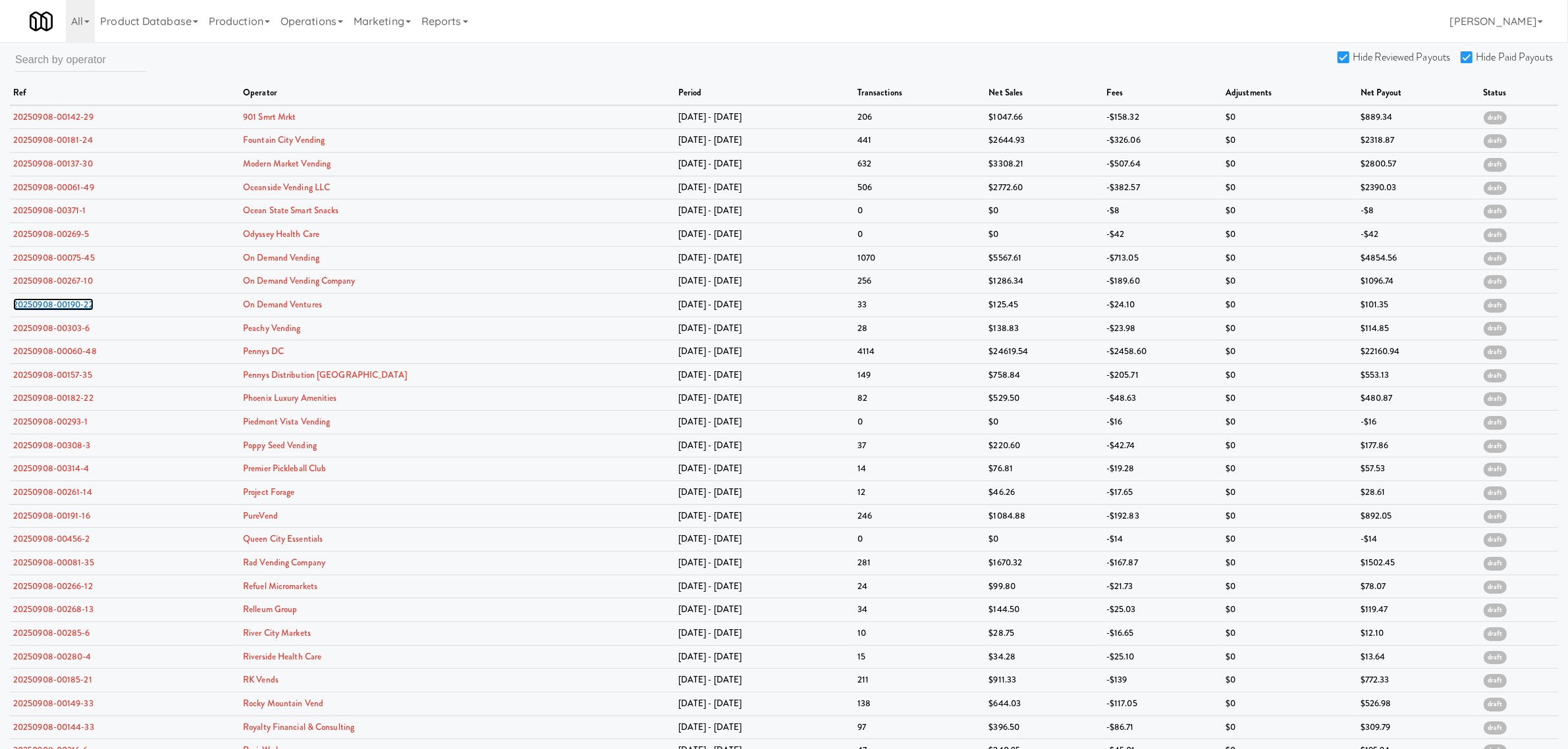
click at [60, 304] on link "20250908-00190-22" at bounding box center [53, 305] width 81 height 13
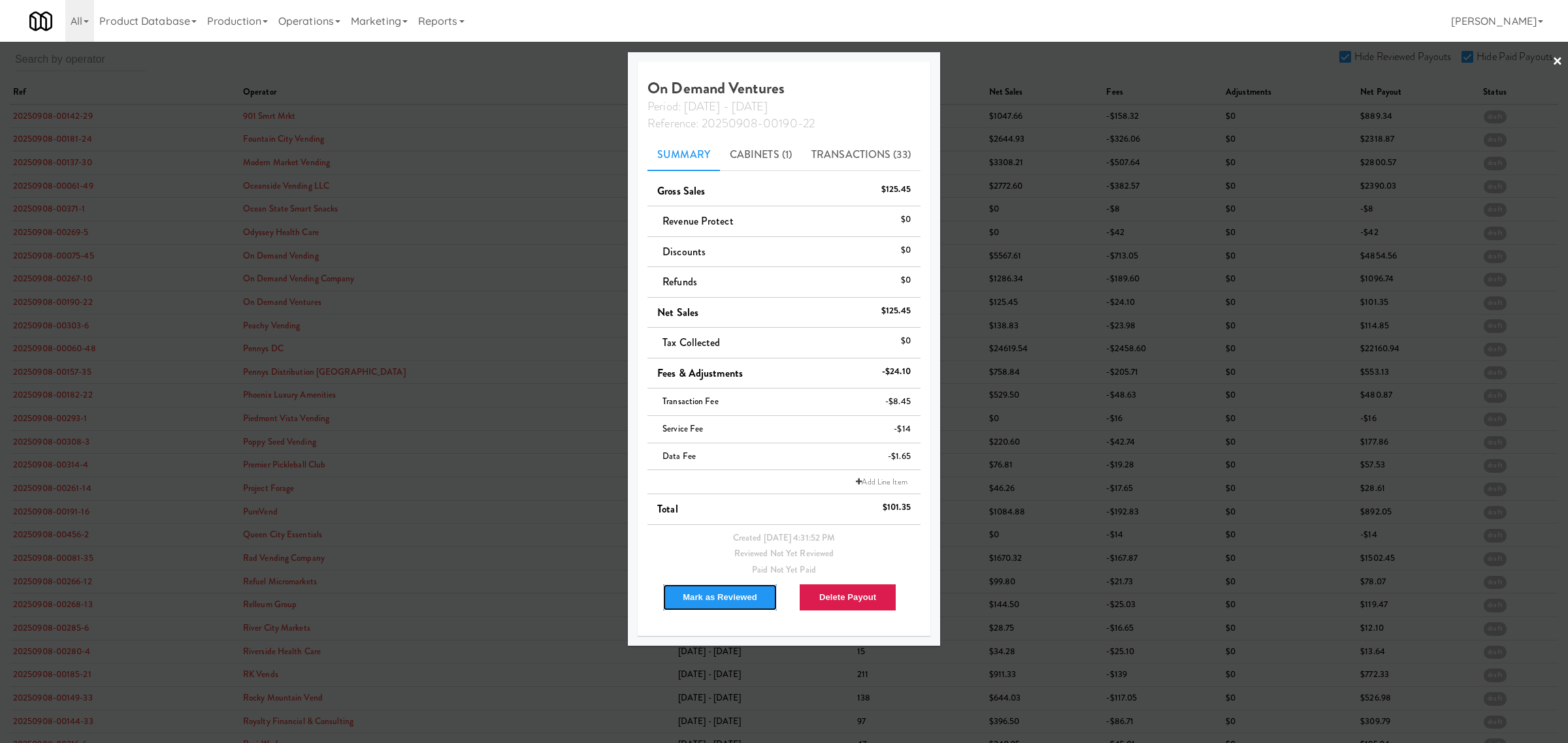
click at [710, 601] on button "Mark as Reviewed" at bounding box center [720, 597] width 115 height 27
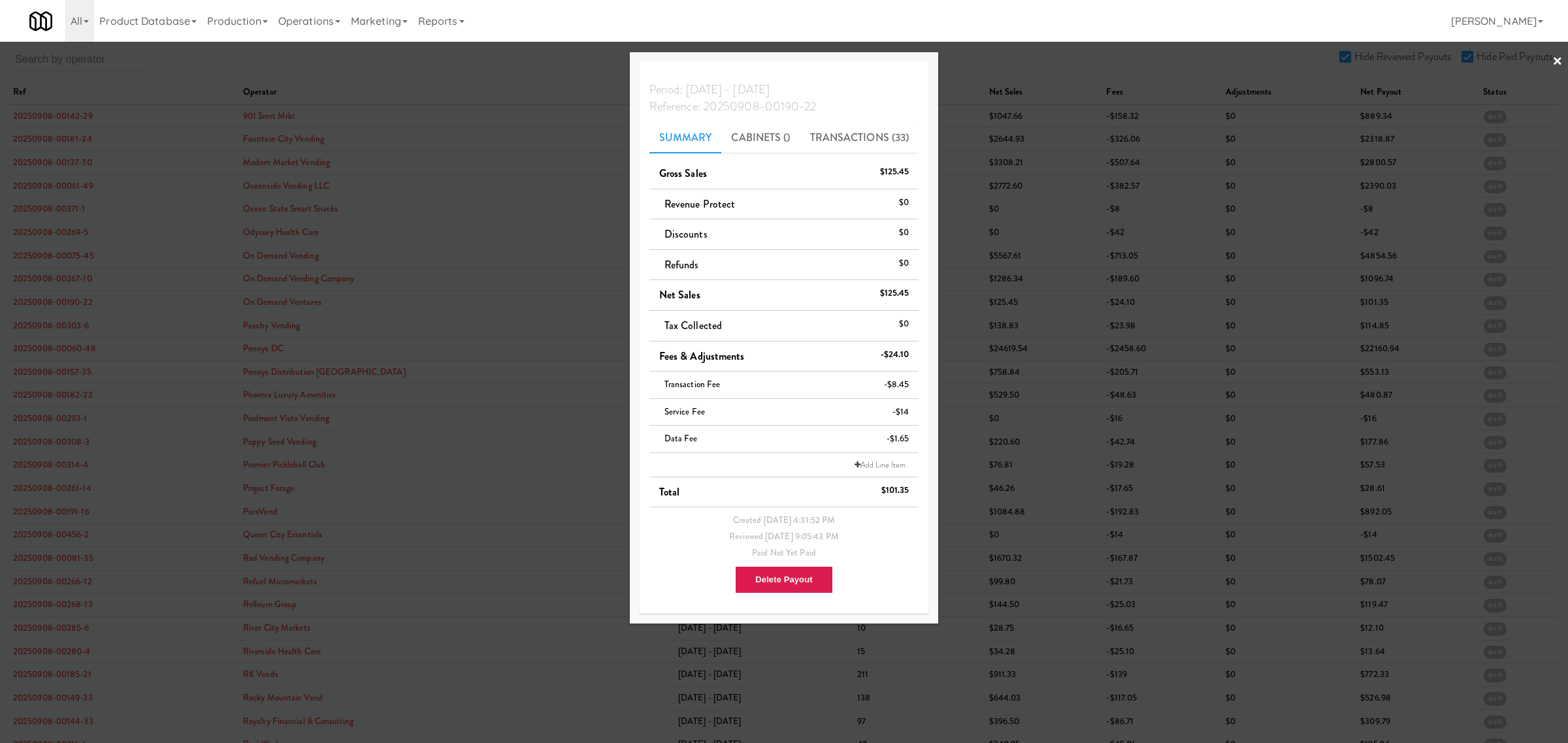
click at [36, 322] on div at bounding box center [784, 372] width 1568 height 743
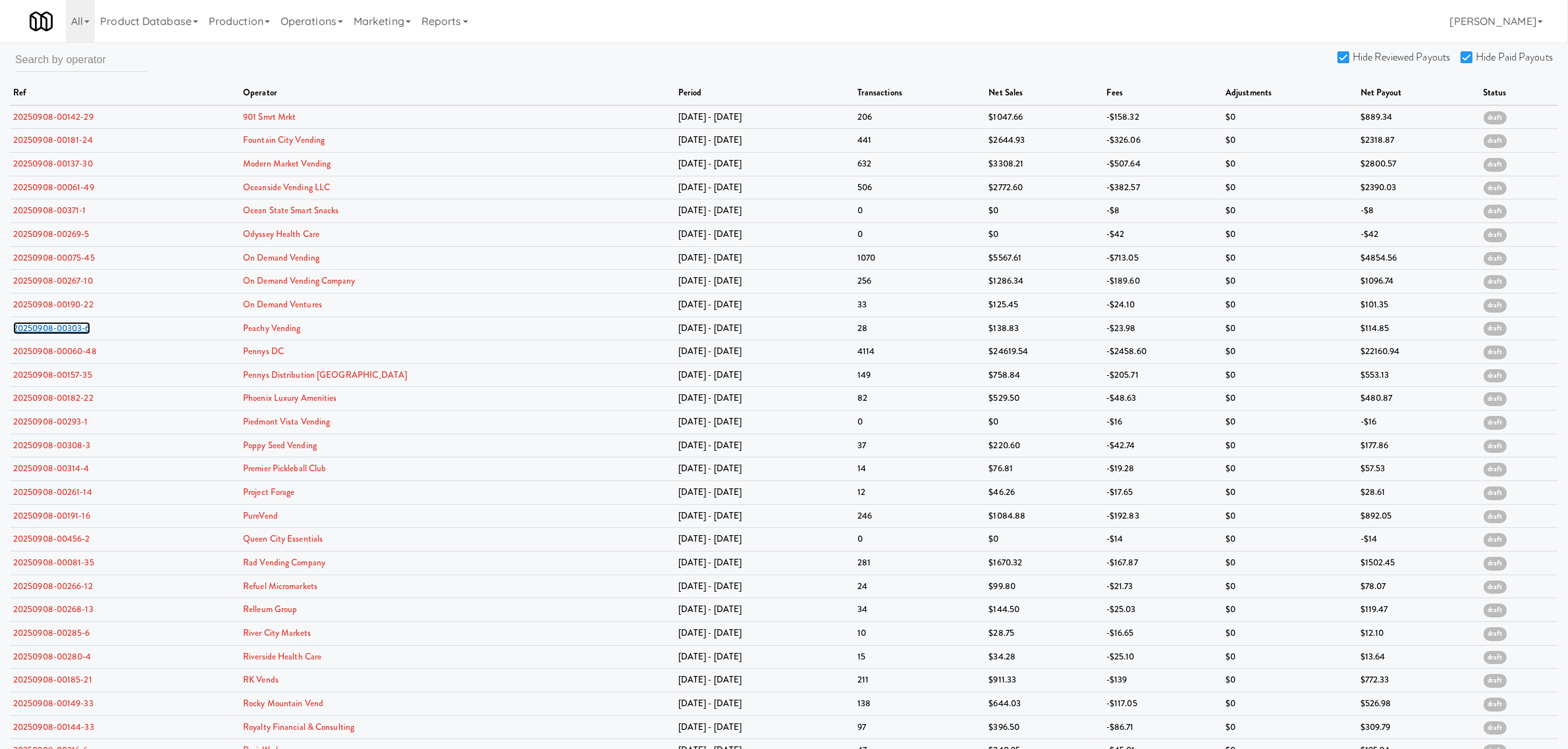
click at [36, 324] on link "20250908-00303-6" at bounding box center [51, 328] width 77 height 13
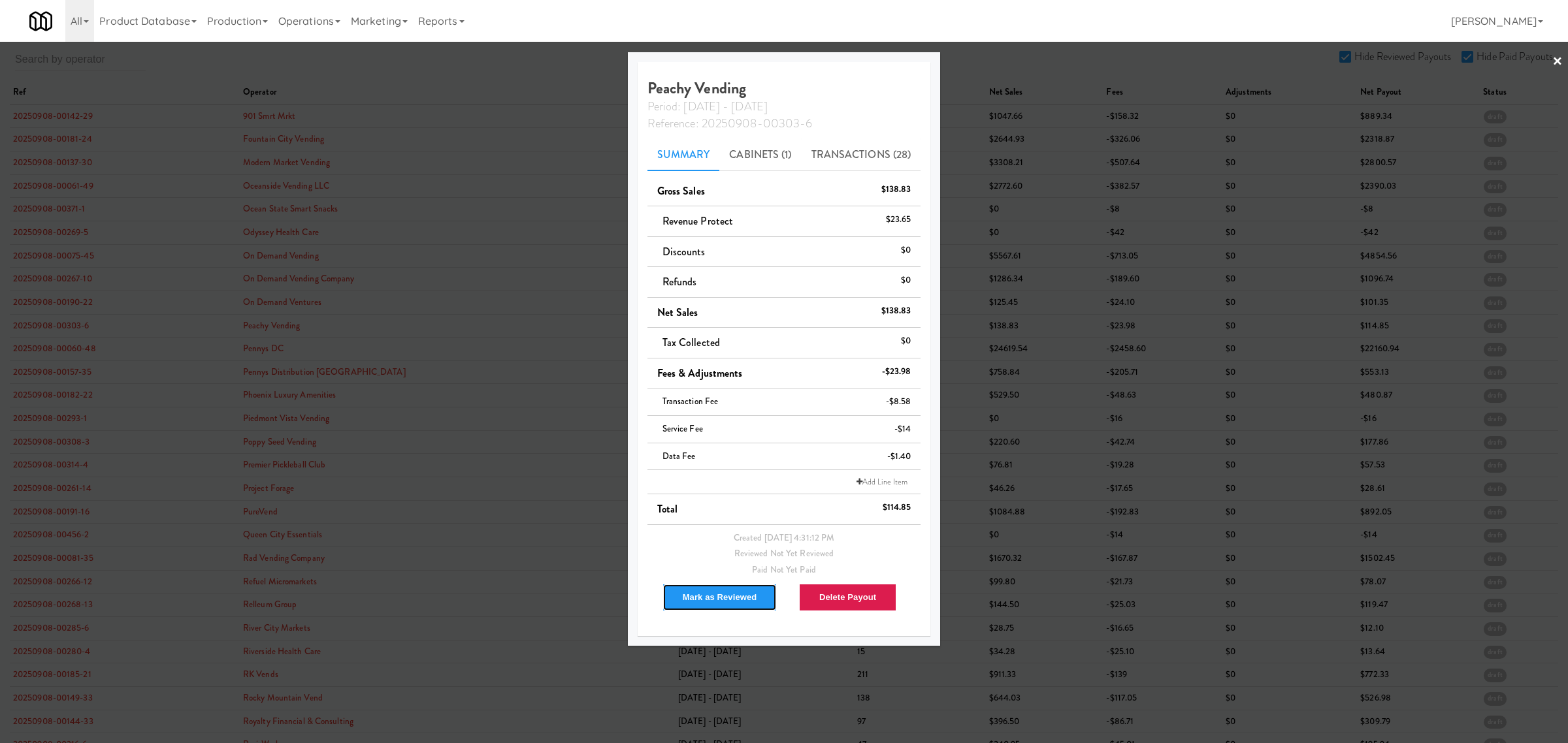
click at [698, 599] on button "Mark as Reviewed" at bounding box center [720, 597] width 115 height 27
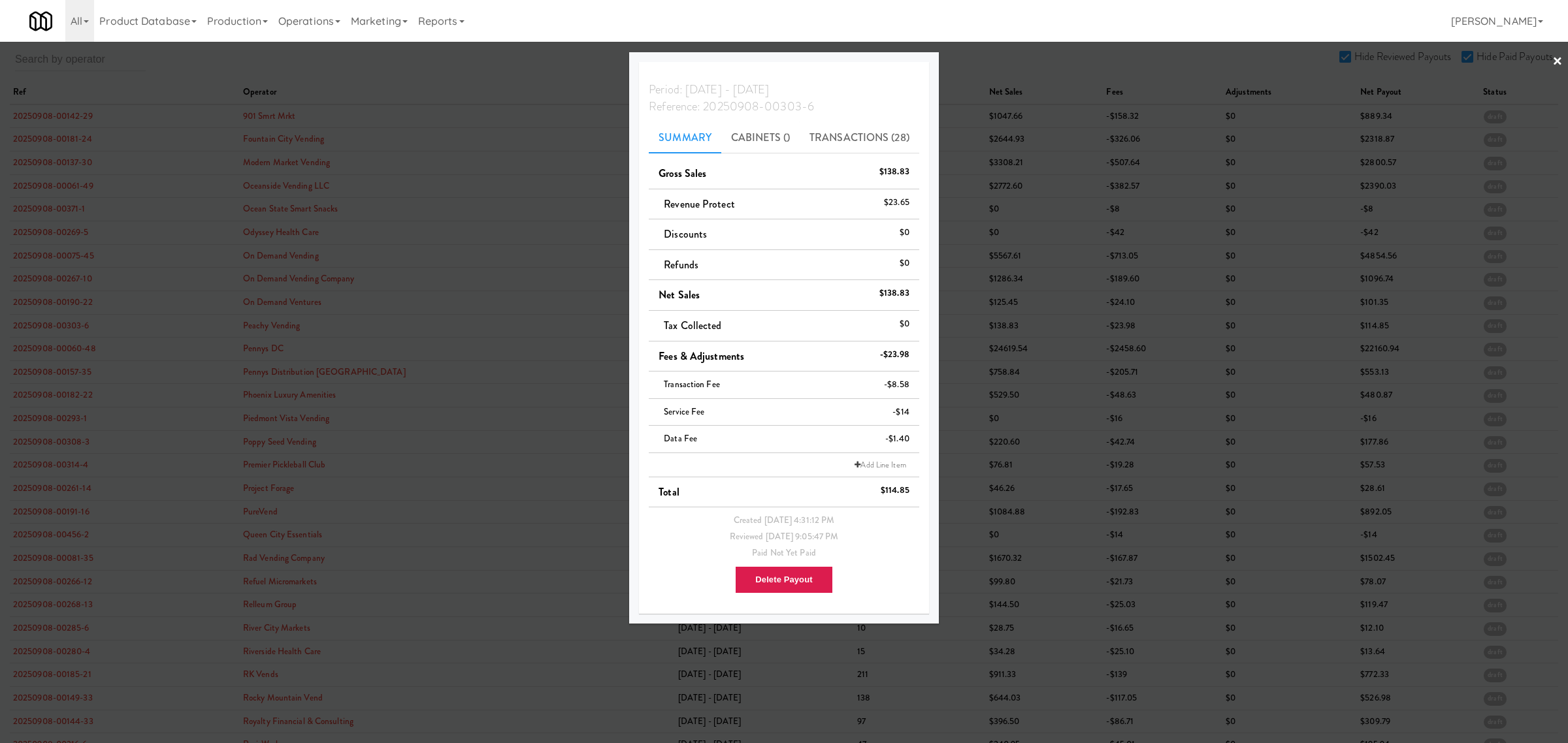
click at [50, 354] on div at bounding box center [784, 372] width 1568 height 743
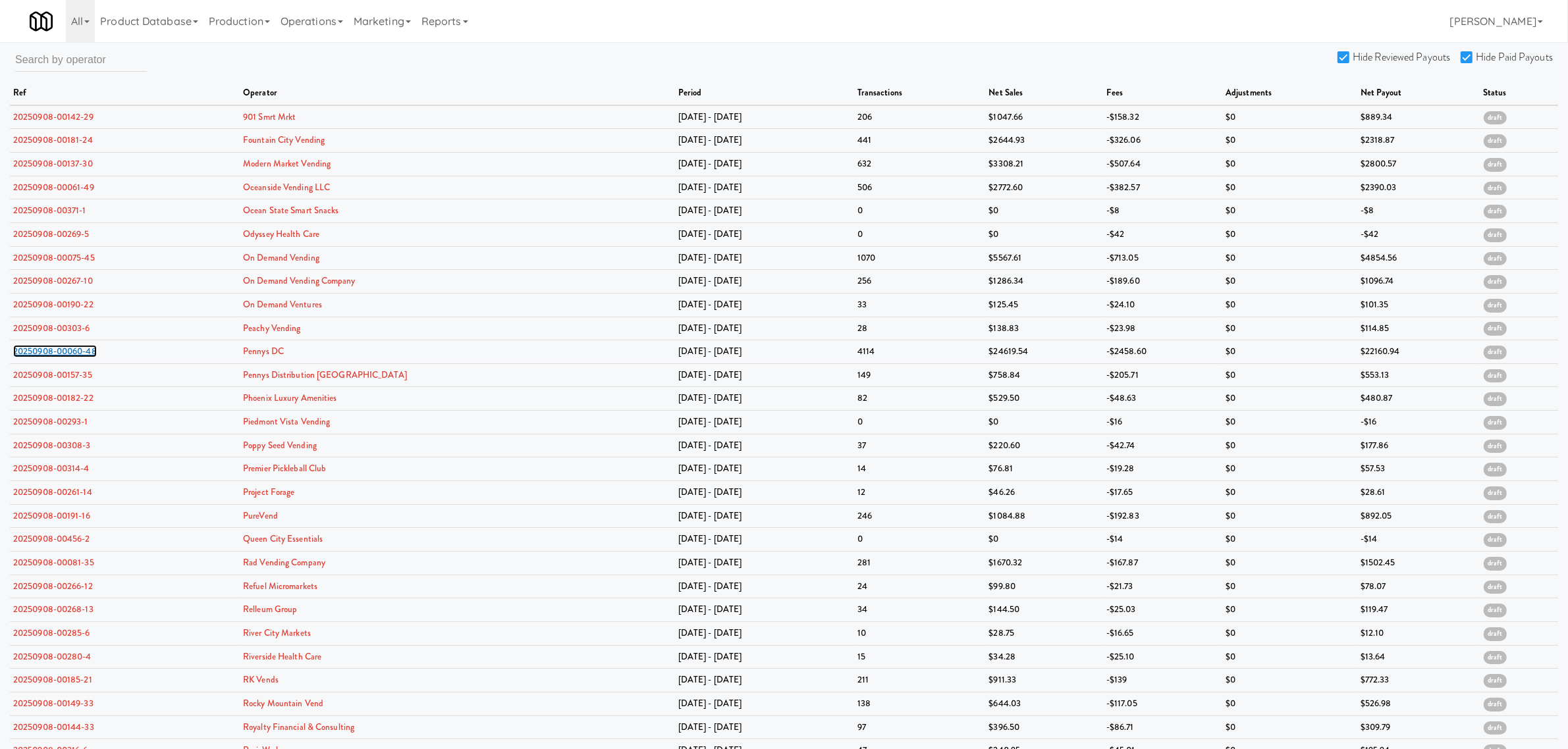
click at [50, 357] on link "20250908-00060-48" at bounding box center [54, 351] width 84 height 13
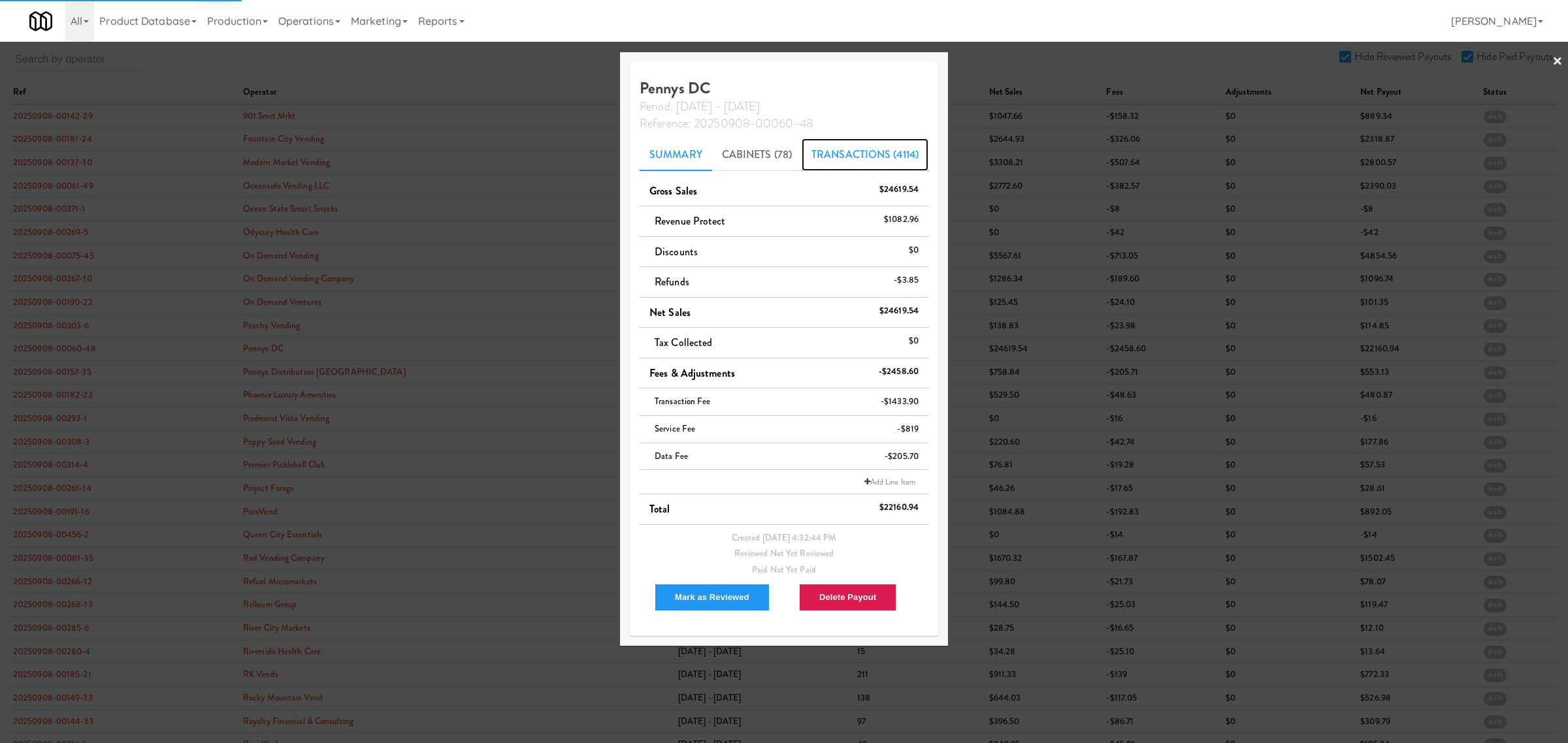
click at [824, 148] on link "Transactions (4114)" at bounding box center [865, 154] width 127 height 32
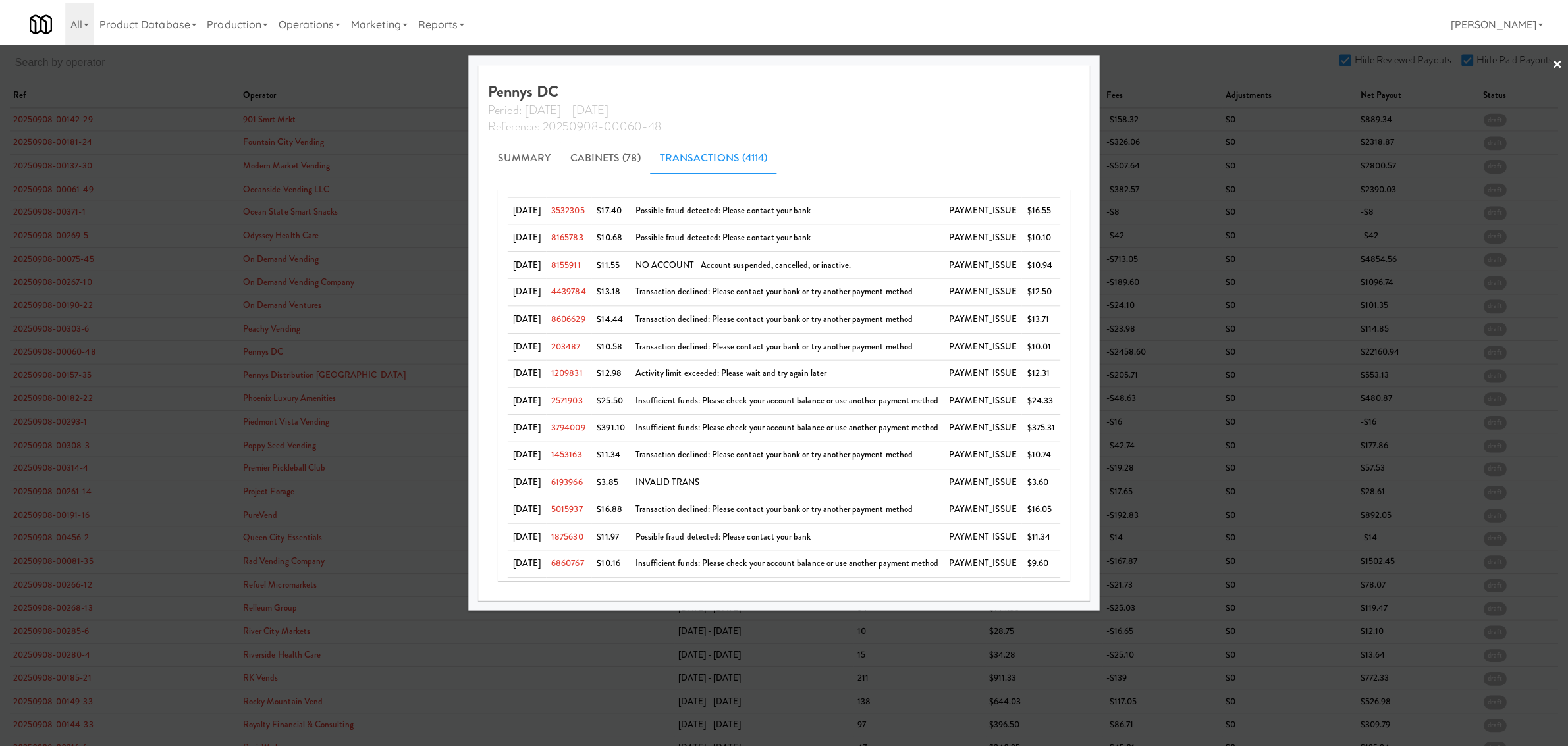
scroll to position [987, 0]
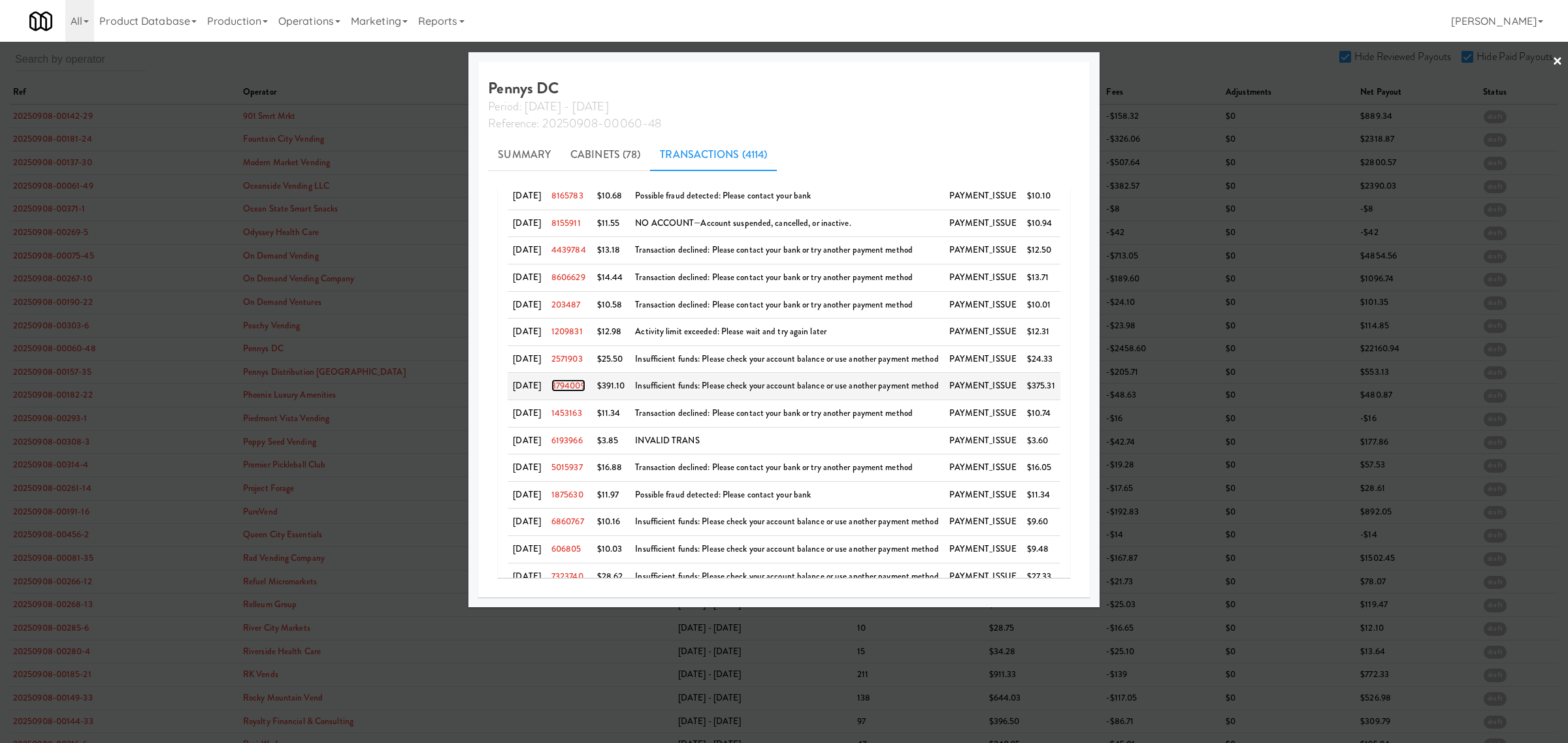
click at [566, 392] on link "3794009" at bounding box center [568, 385] width 34 height 13
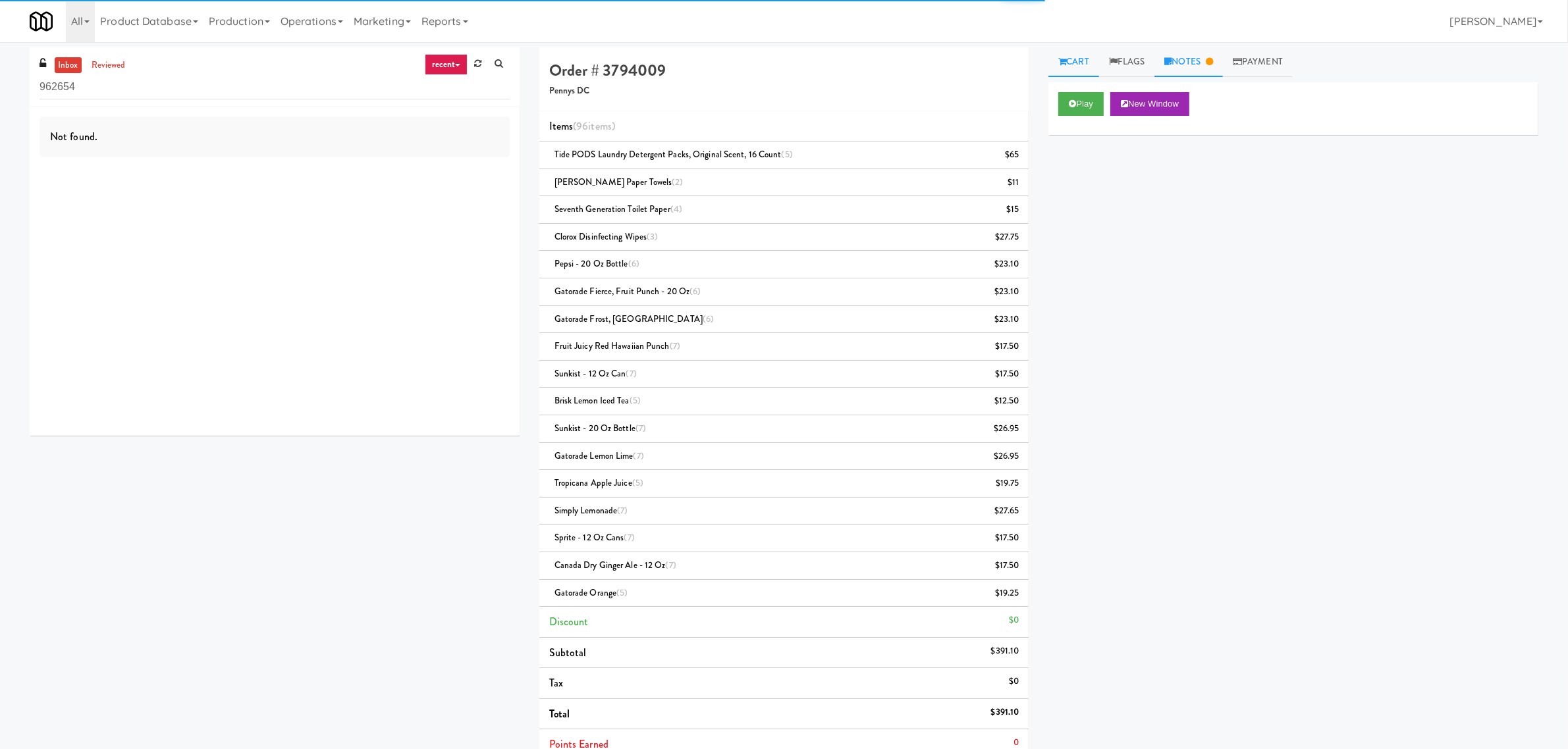
click at [1174, 56] on link "Notes" at bounding box center [1188, 62] width 68 height 30
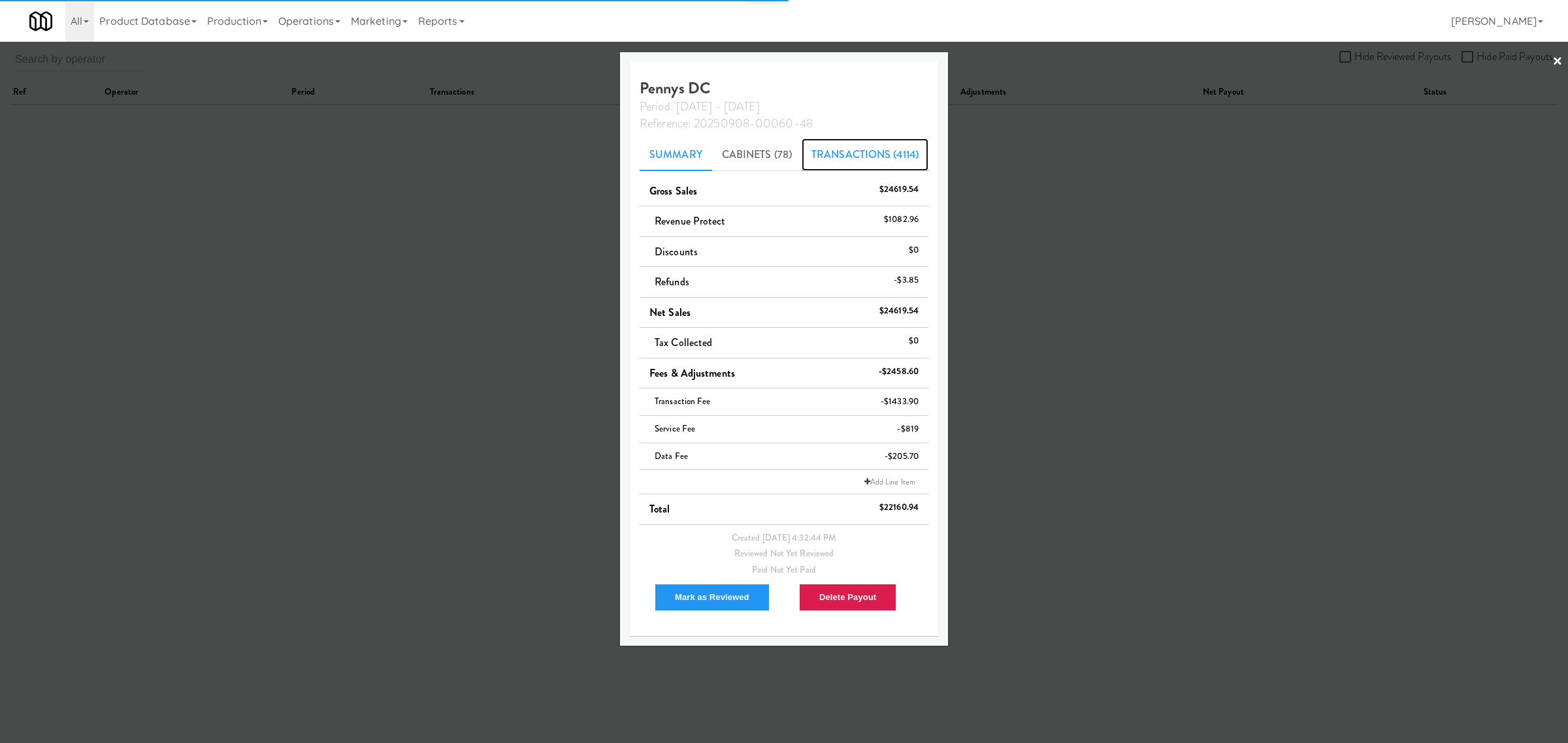
click at [848, 152] on link "Transactions (4114)" at bounding box center [865, 154] width 127 height 32
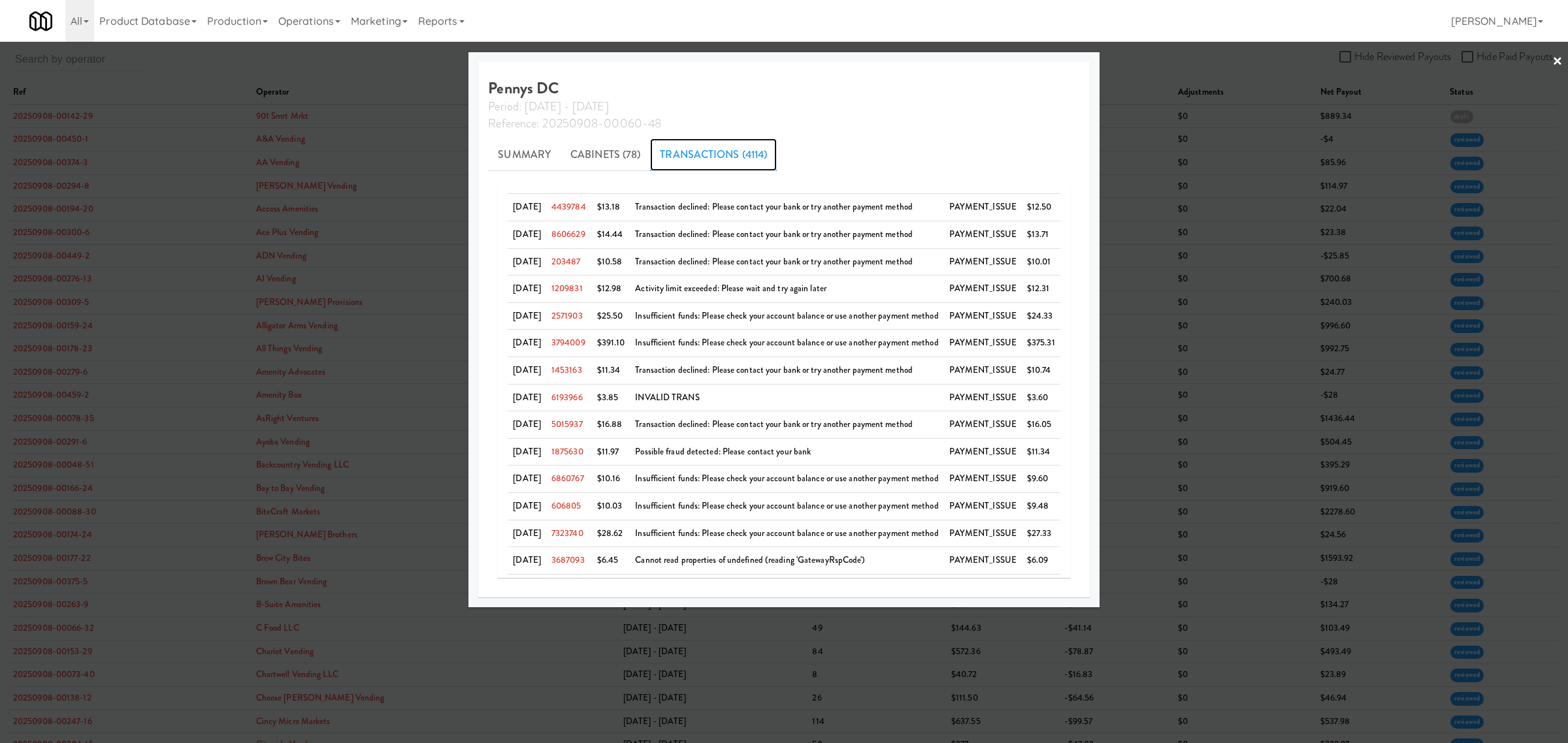
scroll to position [1063, 0]
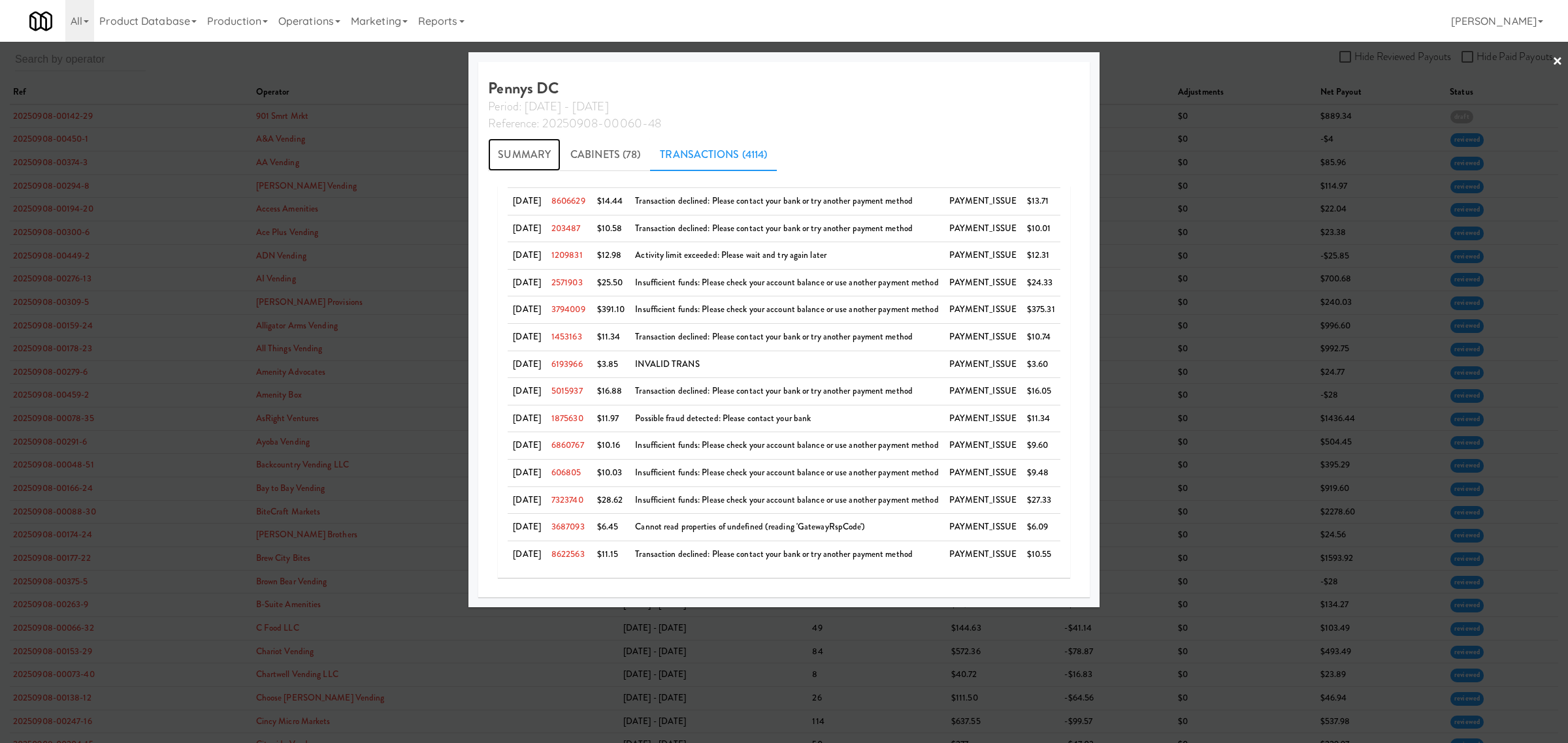
click at [507, 152] on link "Summary" at bounding box center [524, 154] width 72 height 32
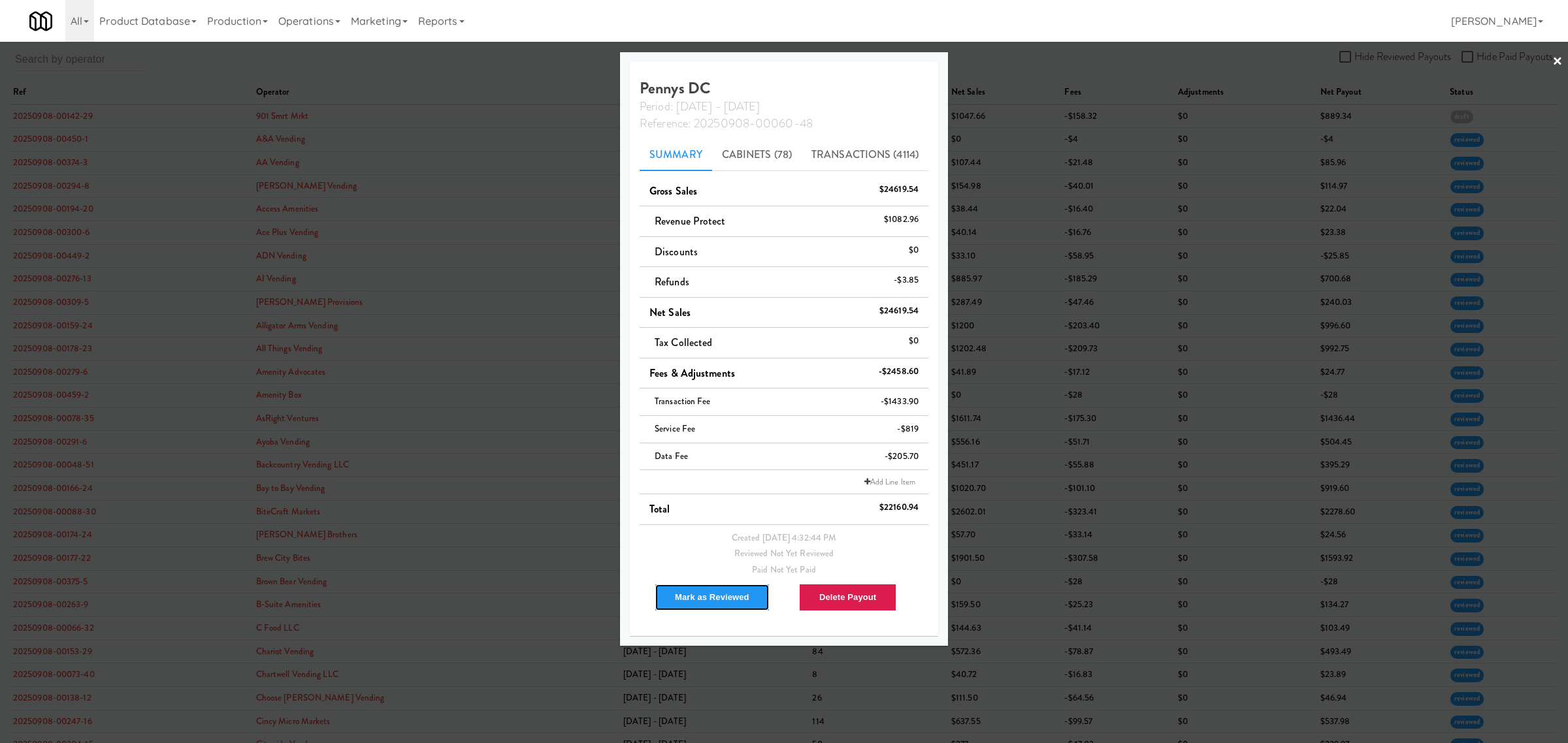
click at [714, 596] on button "Mark as Reviewed" at bounding box center [713, 597] width 115 height 27
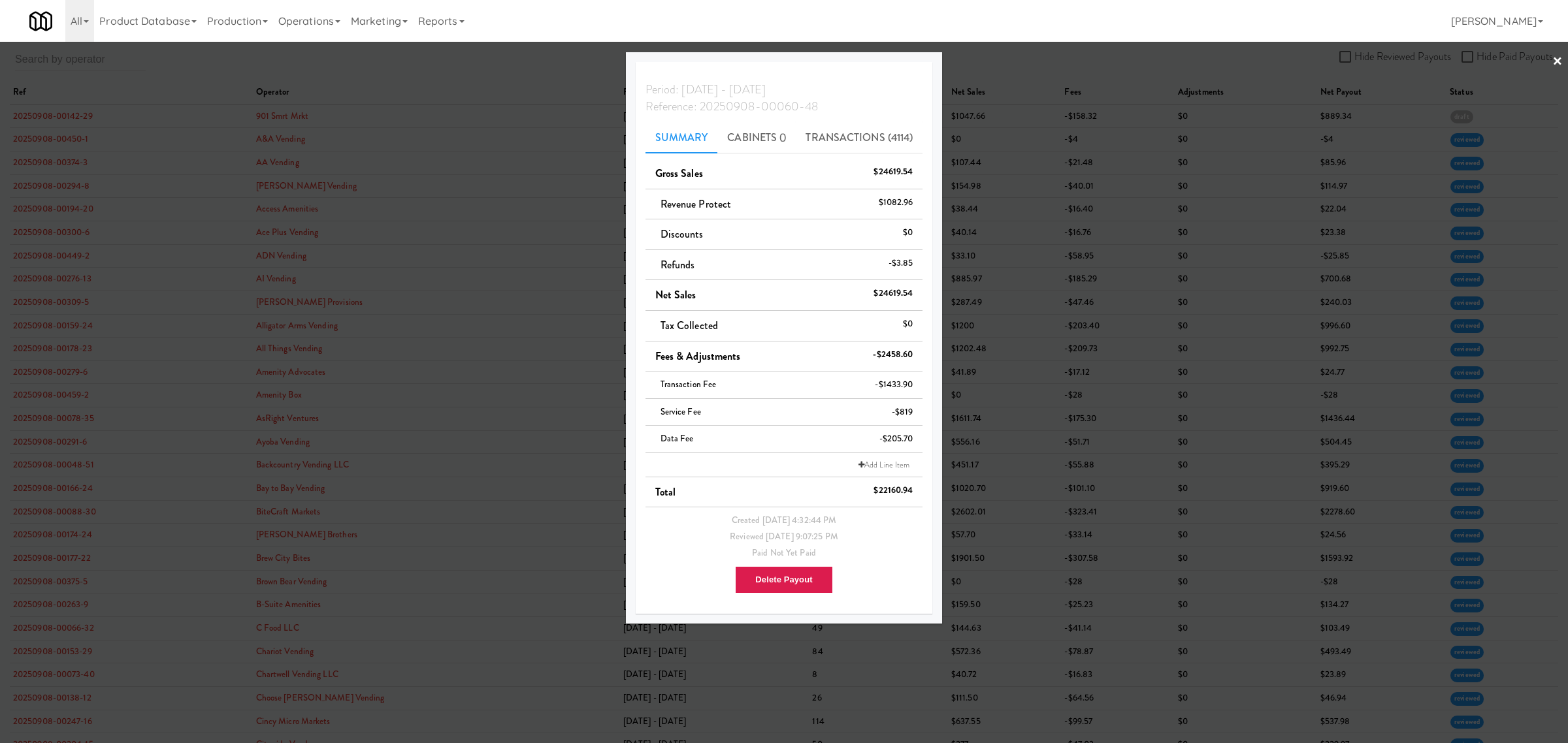
click at [1346, 54] on div at bounding box center [784, 372] width 1568 height 743
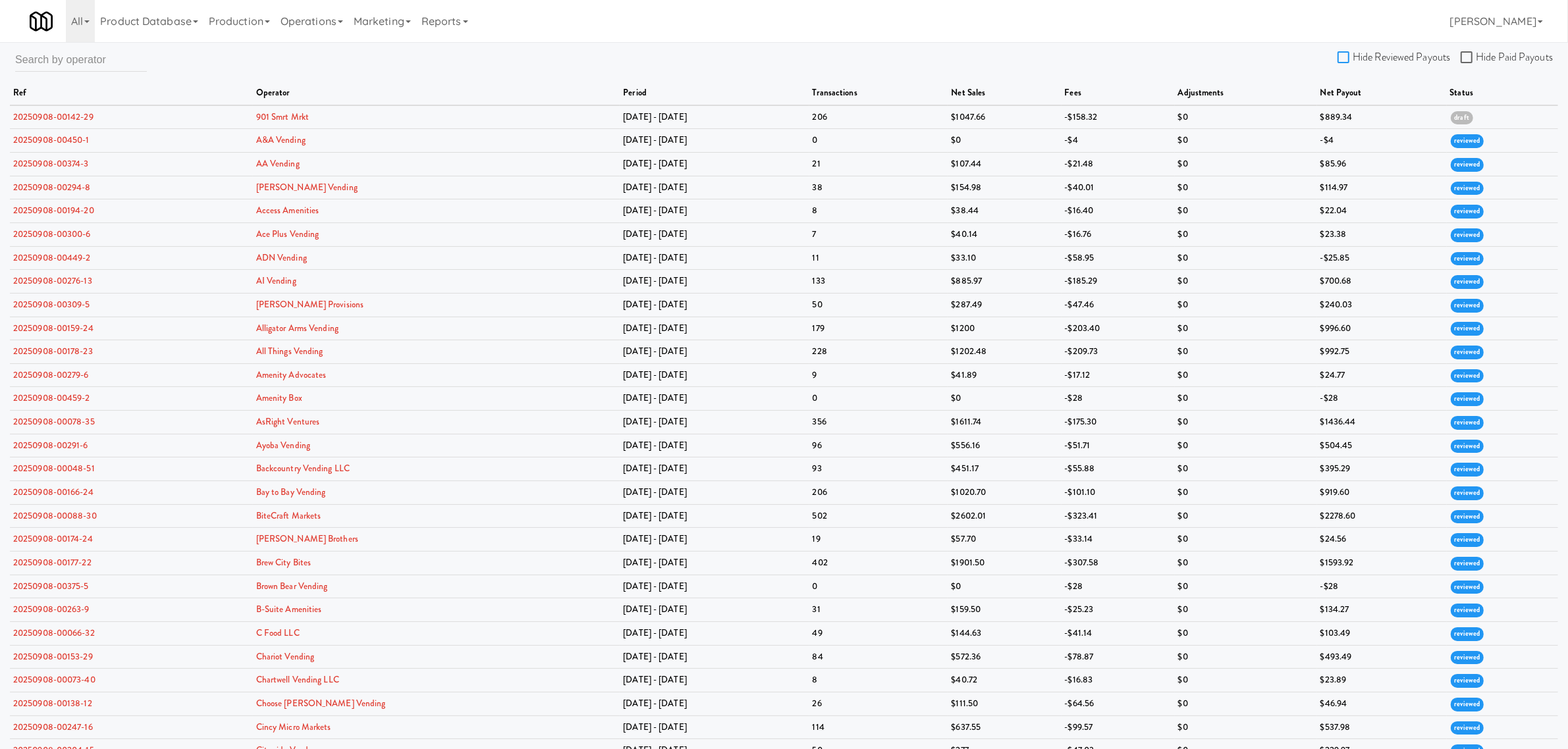
click at [1349, 52] on input "Hide Reviewed Payouts" at bounding box center [1344, 57] width 15 height 11
checkbox input "true"
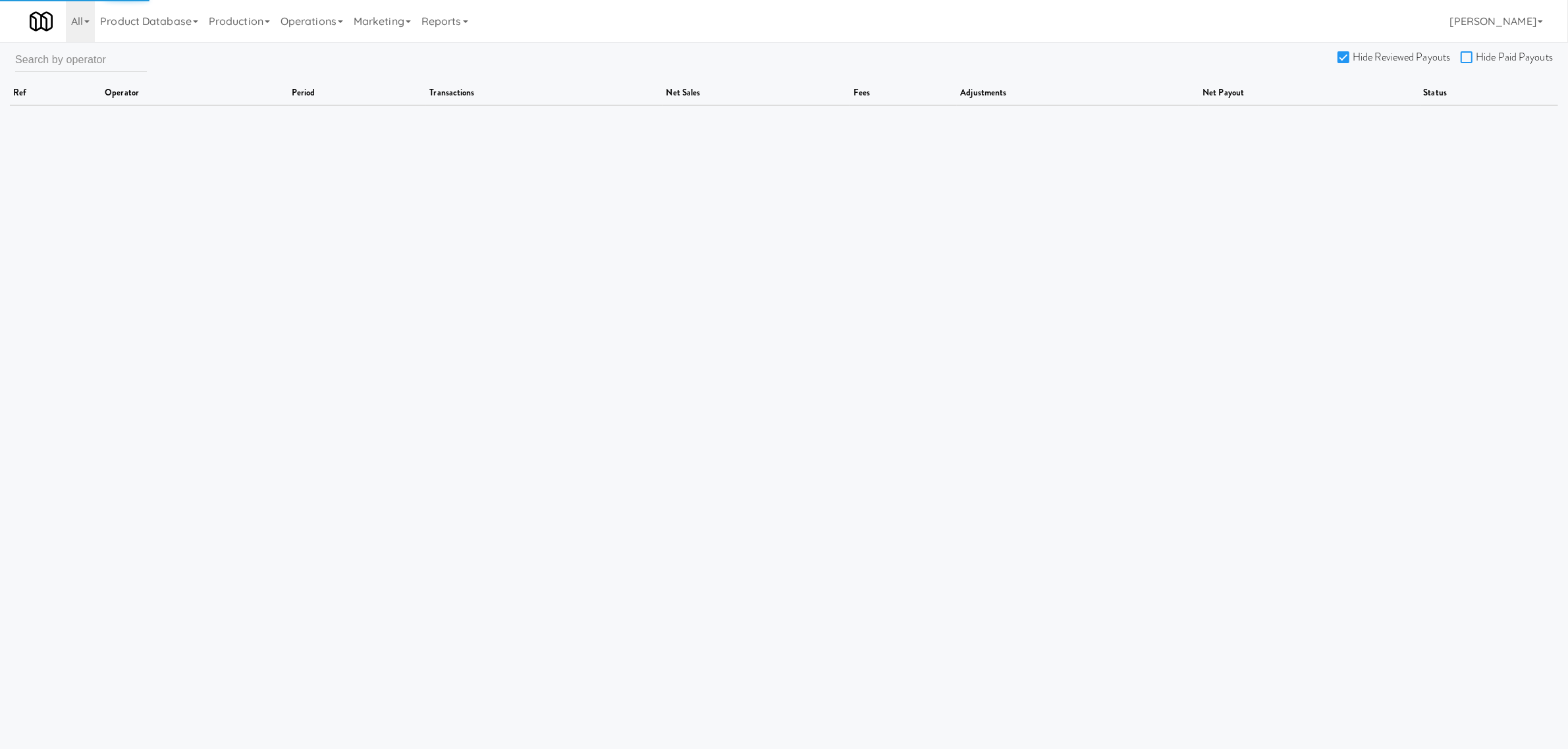
click at [1466, 52] on input "Hide Paid Payouts" at bounding box center [1467, 57] width 15 height 11
checkbox input "true"
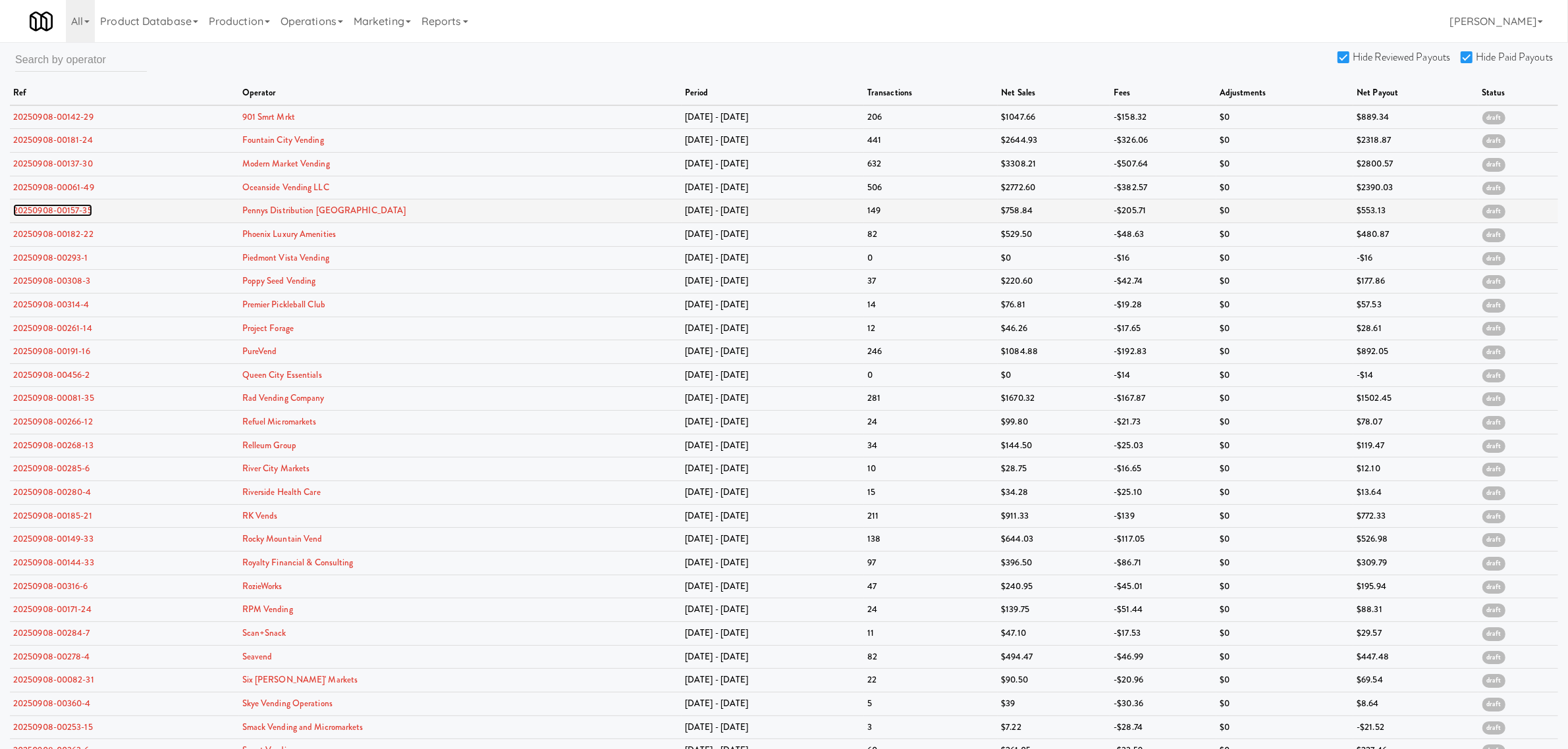
click at [44, 209] on link "20250908-00157-35" at bounding box center [52, 210] width 79 height 13
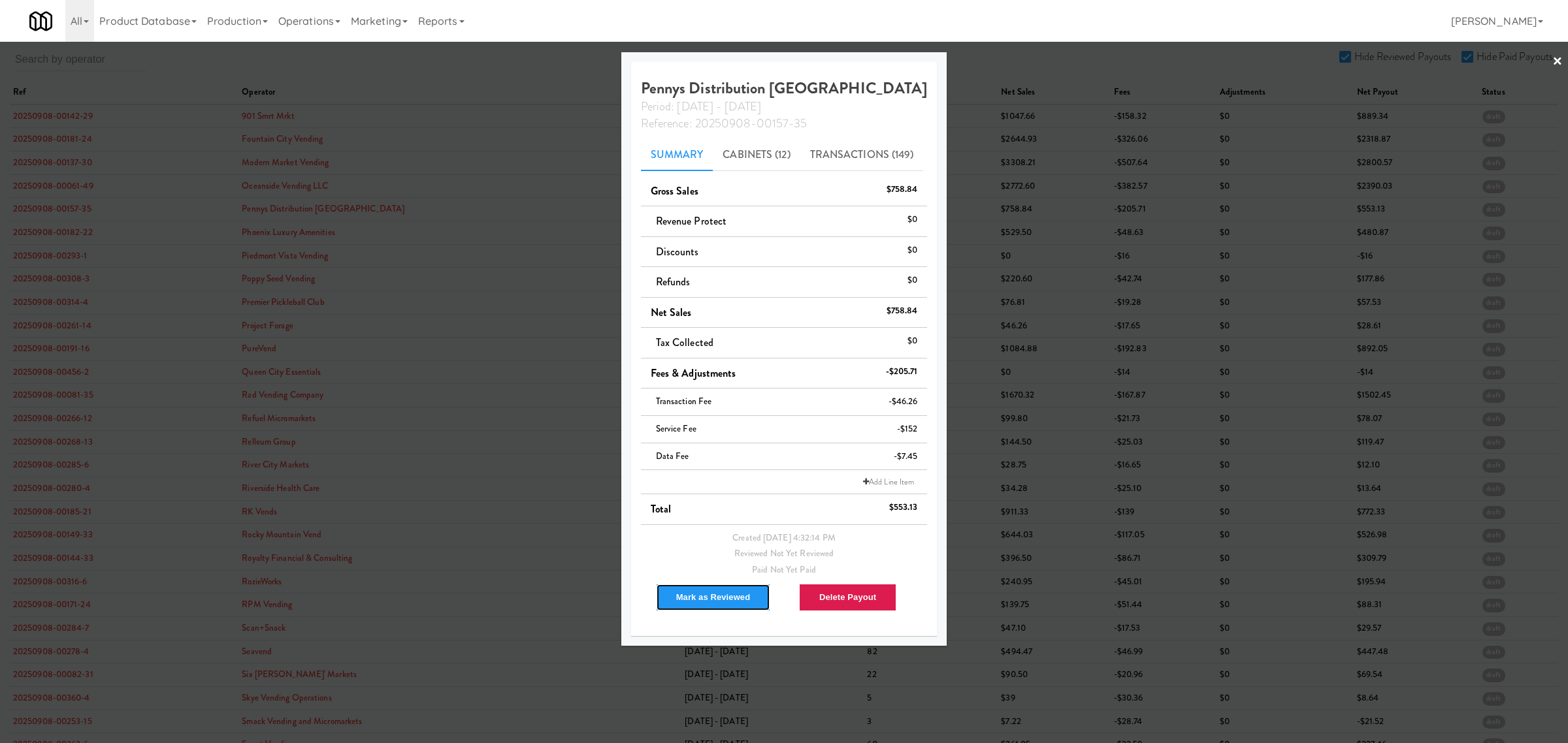
click at [692, 601] on button "Mark as Reviewed" at bounding box center [714, 597] width 115 height 27
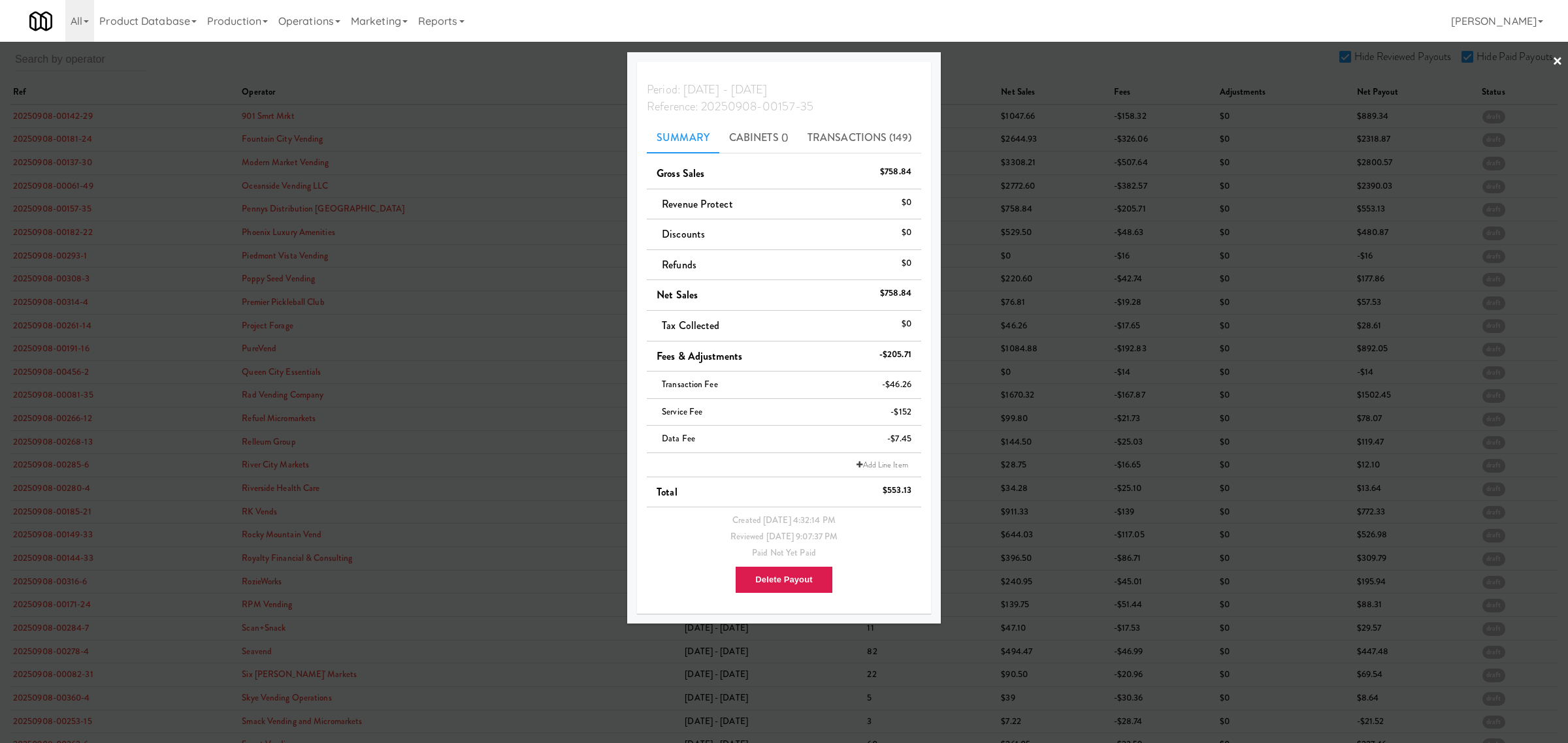
click at [34, 226] on div at bounding box center [784, 372] width 1568 height 743
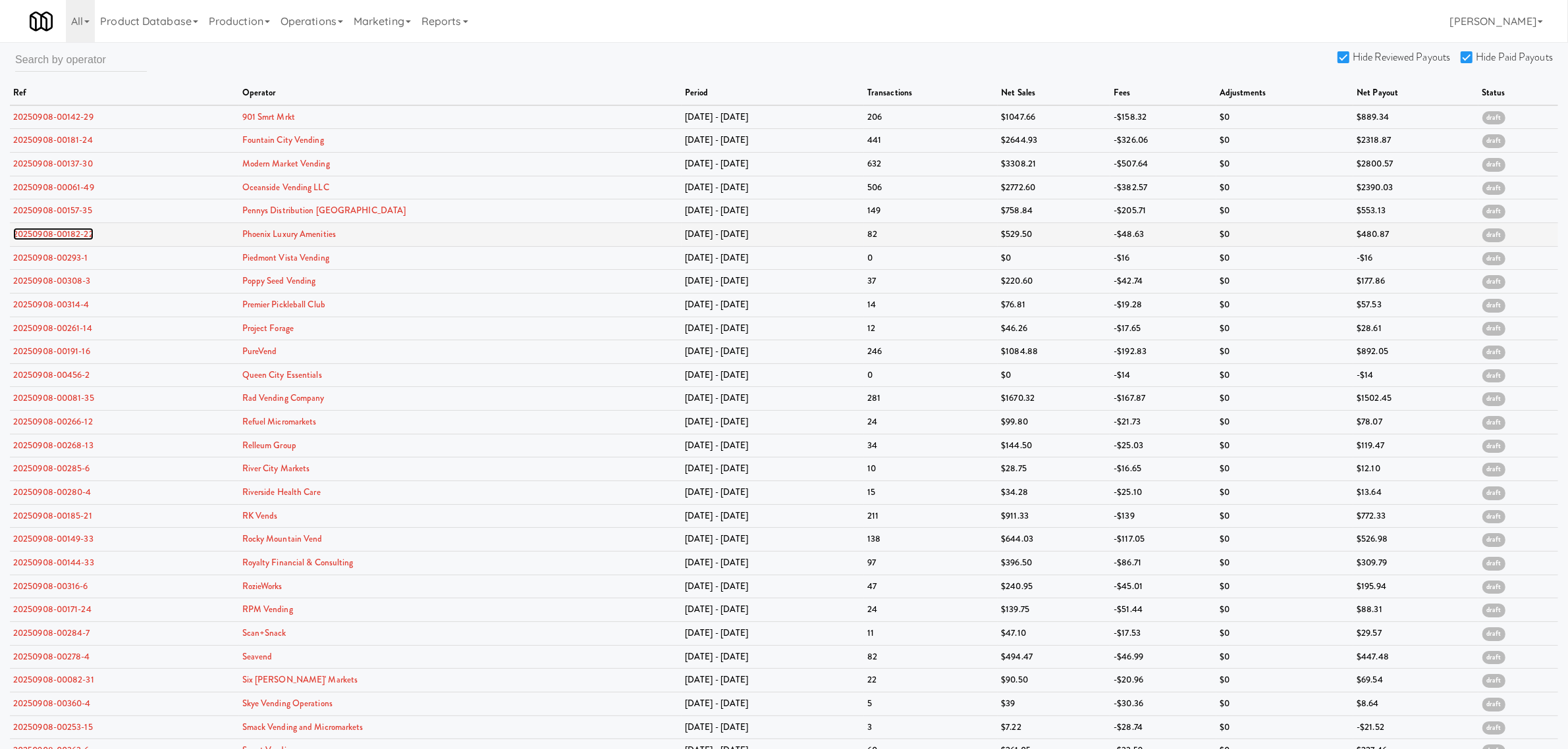
click at [34, 236] on link "20250908-00182-22" at bounding box center [53, 234] width 81 height 13
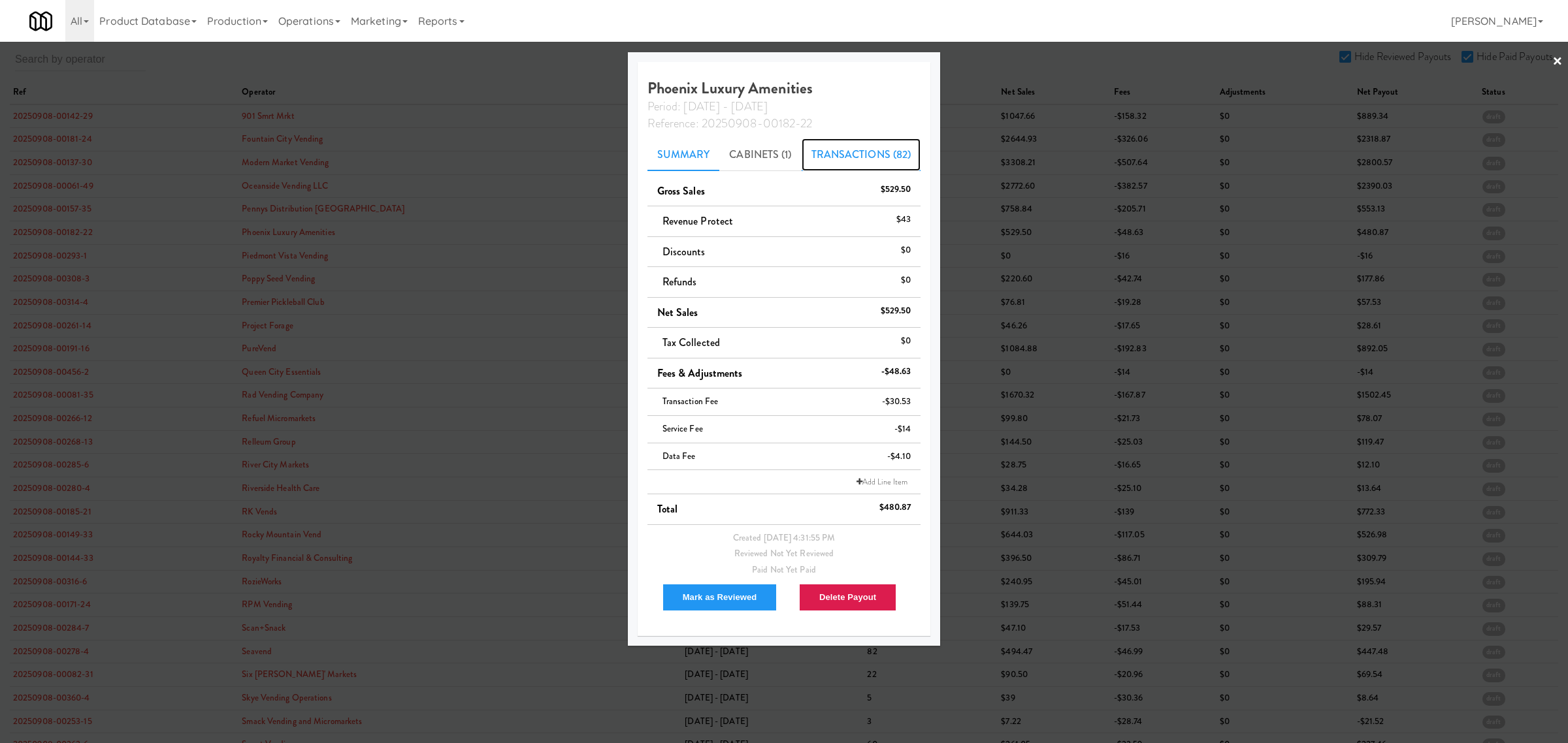
click at [818, 151] on link "Transactions (82)" at bounding box center [861, 154] width 119 height 32
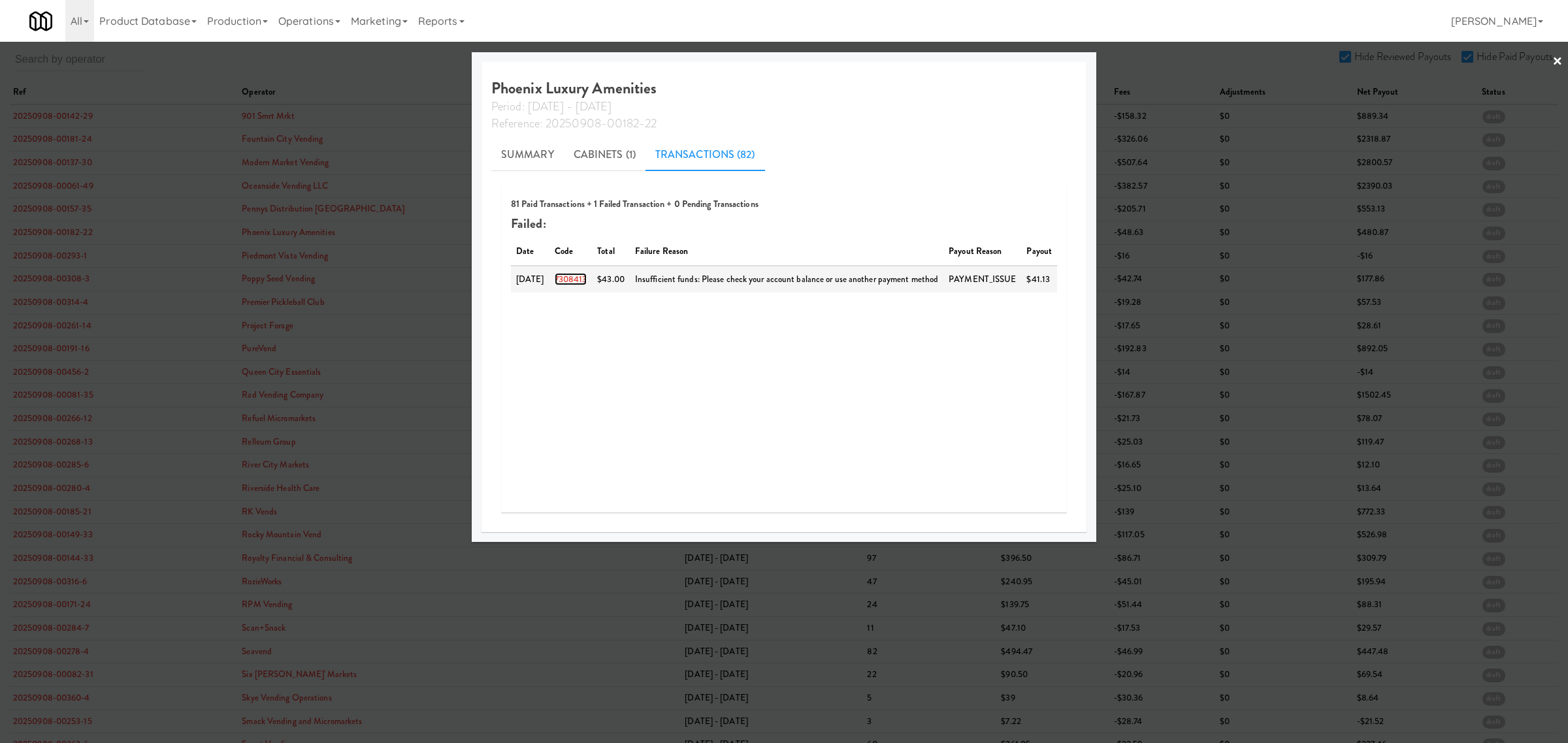
click at [566, 273] on link "7308413" at bounding box center [570, 279] width 32 height 13
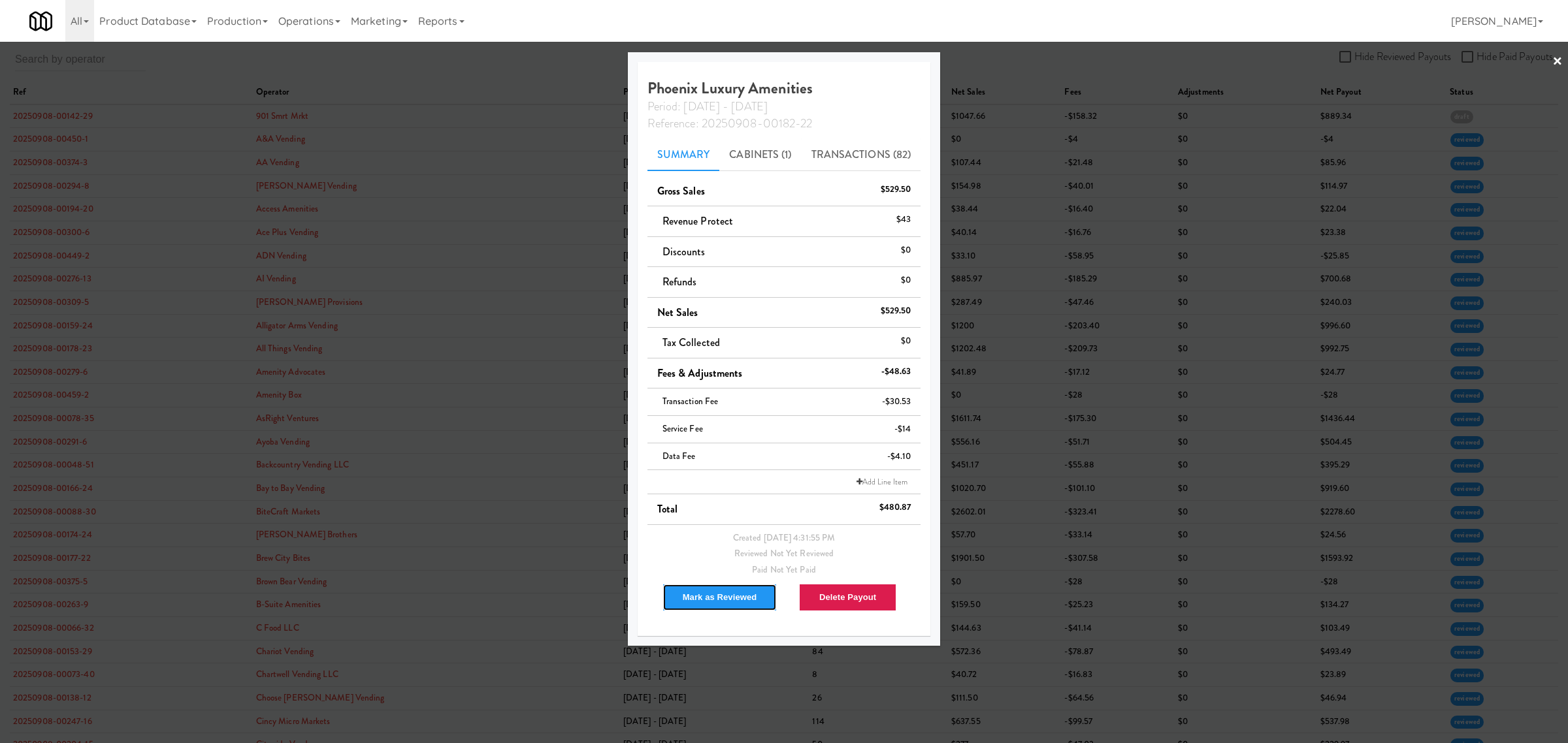
click at [714, 596] on button "Mark as Reviewed" at bounding box center [720, 597] width 115 height 27
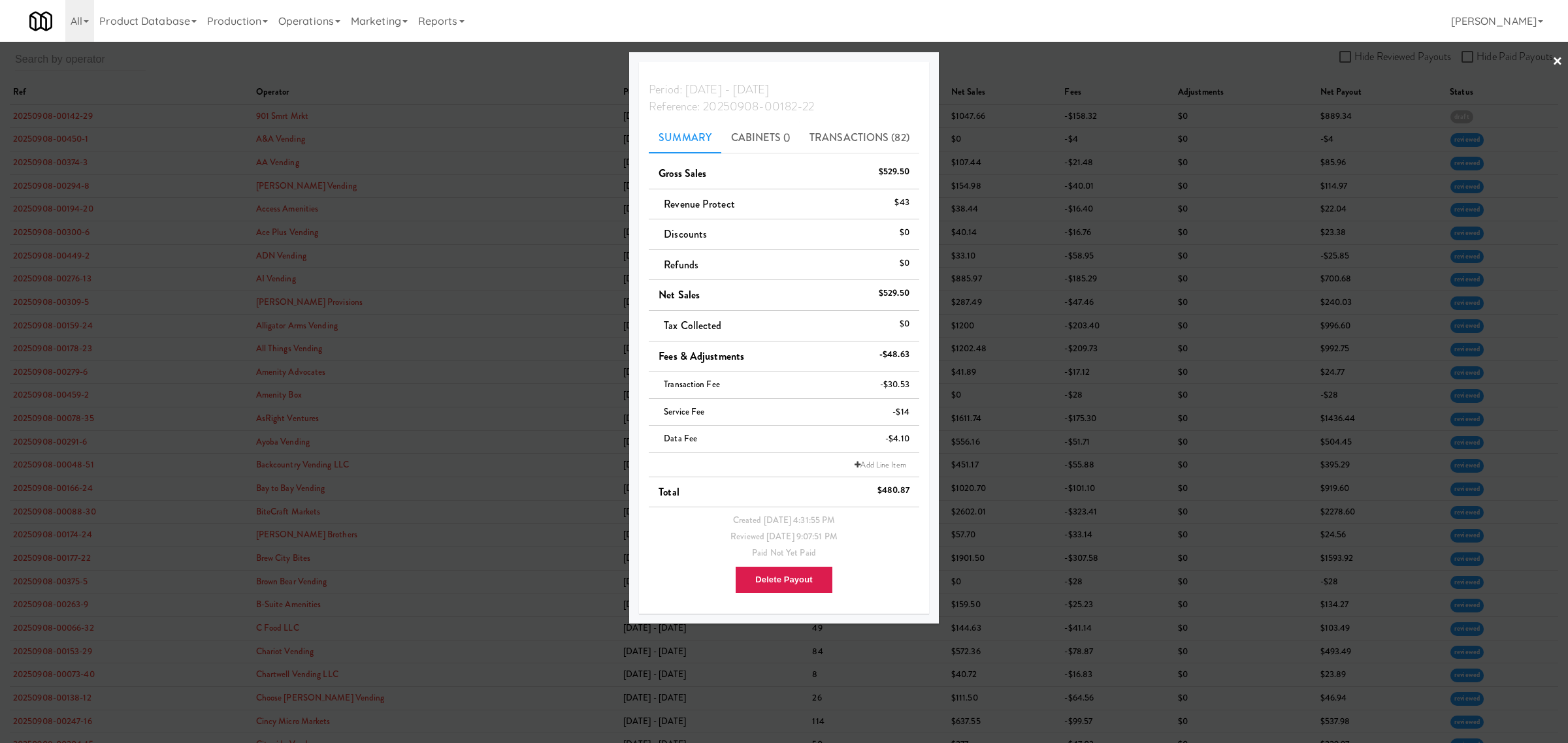
click at [521, 60] on div at bounding box center [784, 372] width 1568 height 743
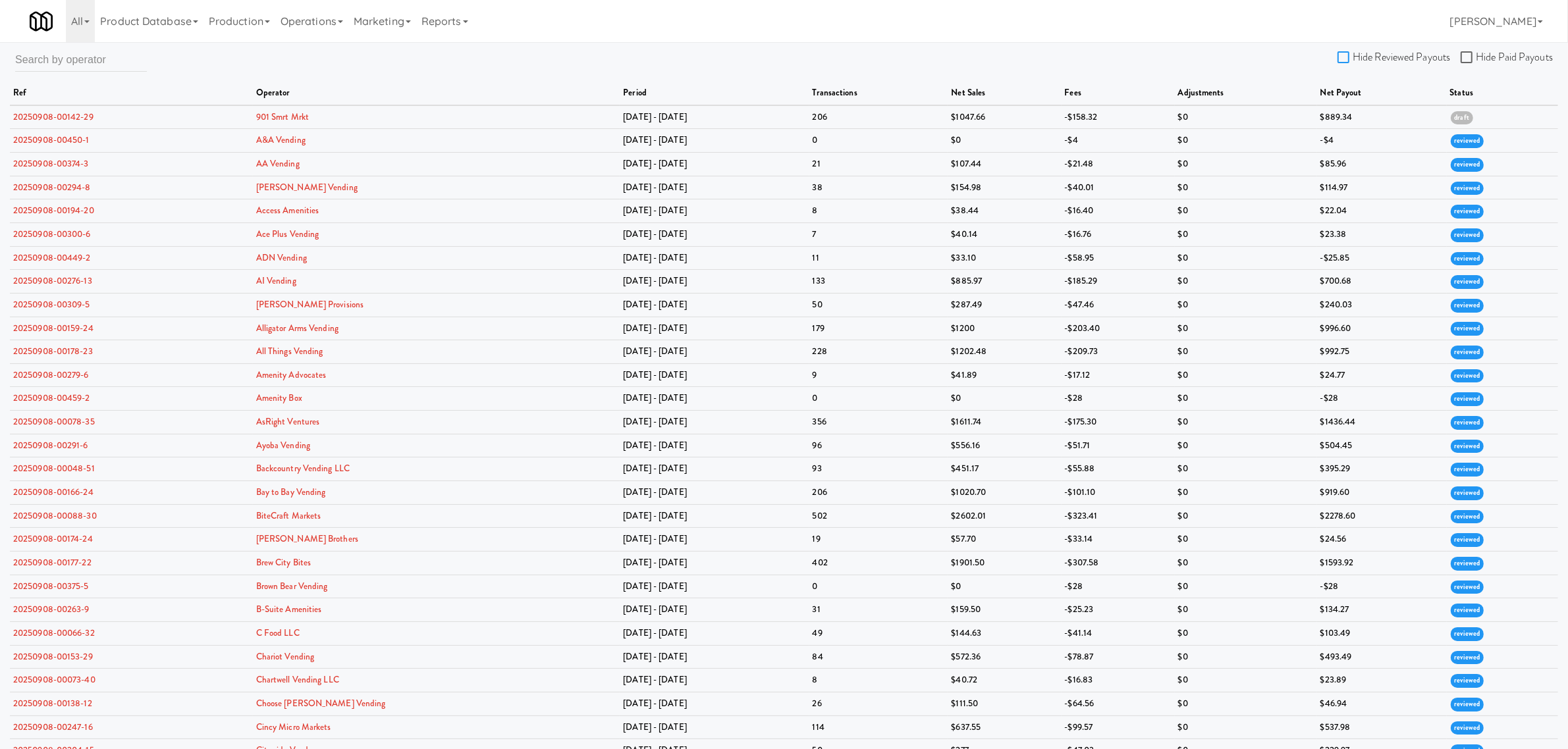
click at [1342, 56] on input "Hide Reviewed Payouts" at bounding box center [1344, 57] width 15 height 11
checkbox input "true"
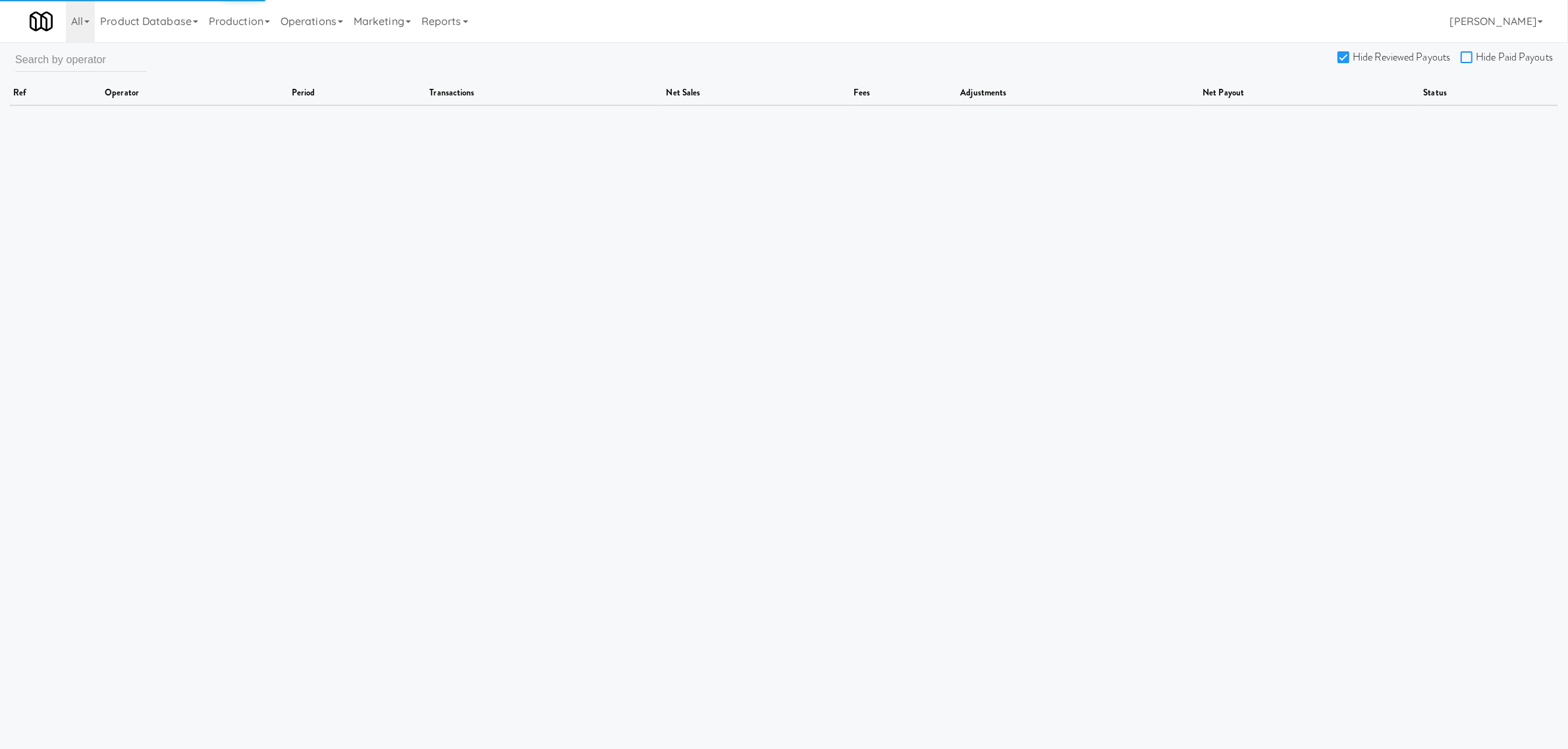
click at [1464, 54] on input "Hide Paid Payouts" at bounding box center [1467, 57] width 15 height 11
checkbox input "true"
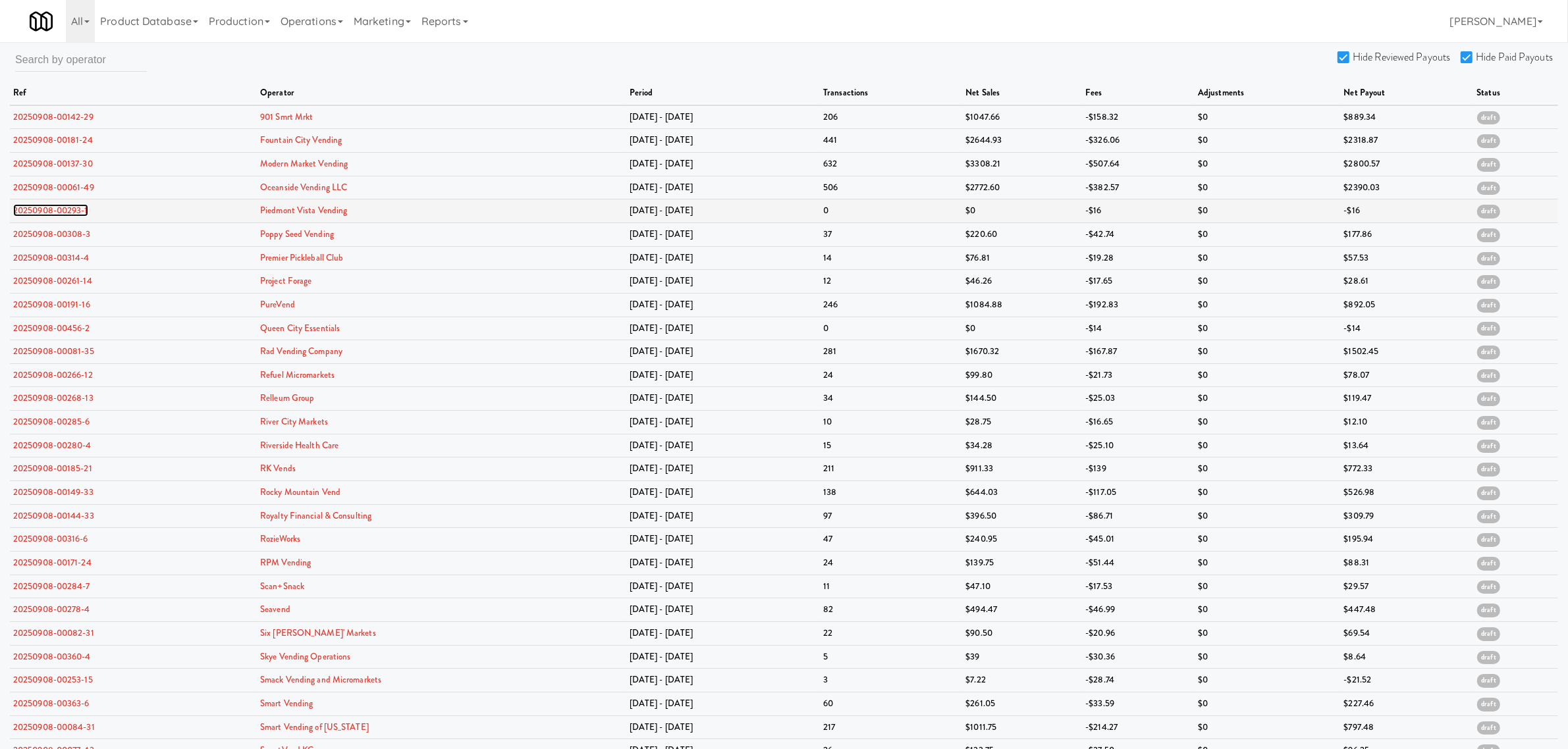
click at [76, 213] on link "20250908-00293-1" at bounding box center [50, 210] width 75 height 13
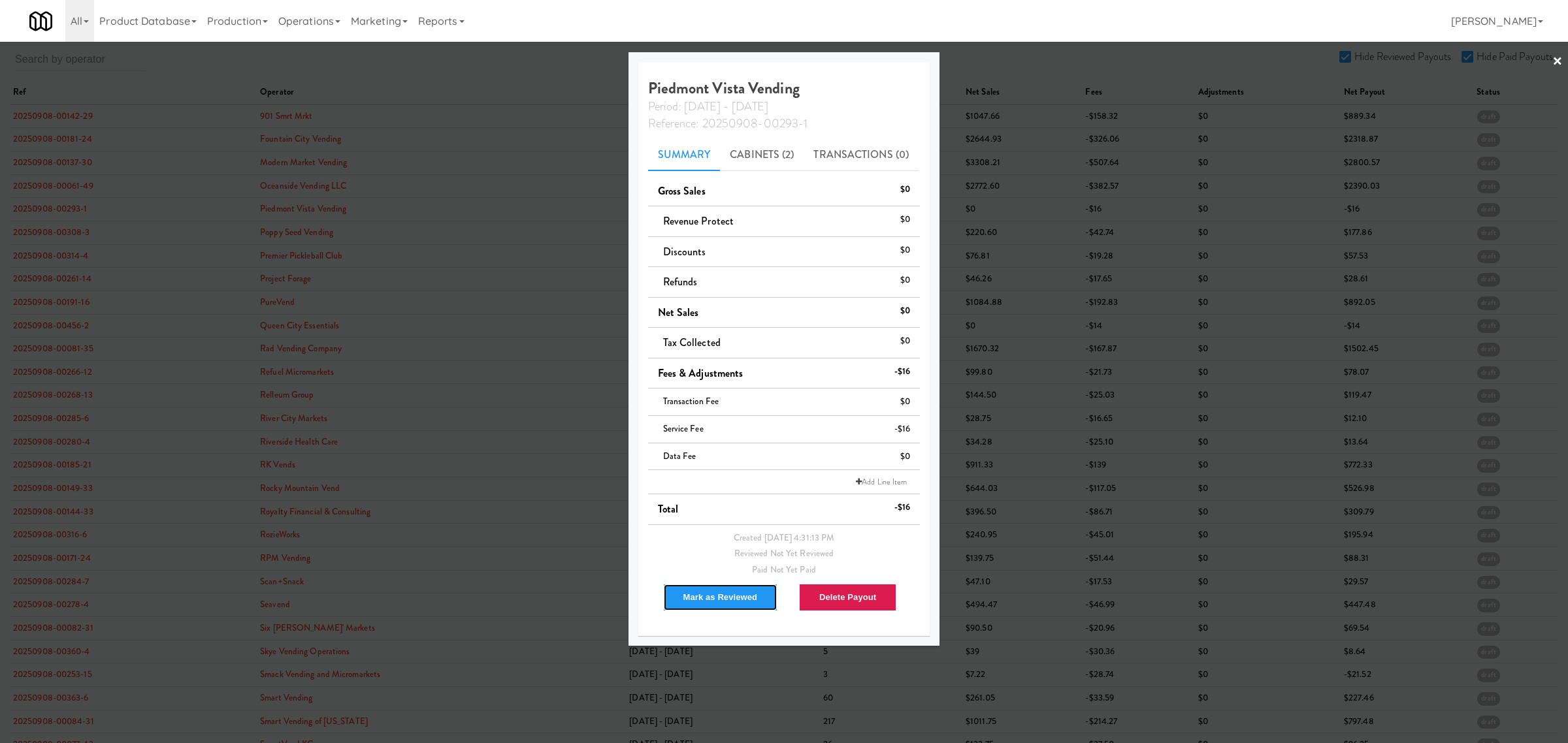
click at [700, 601] on button "Mark as Reviewed" at bounding box center [720, 597] width 115 height 27
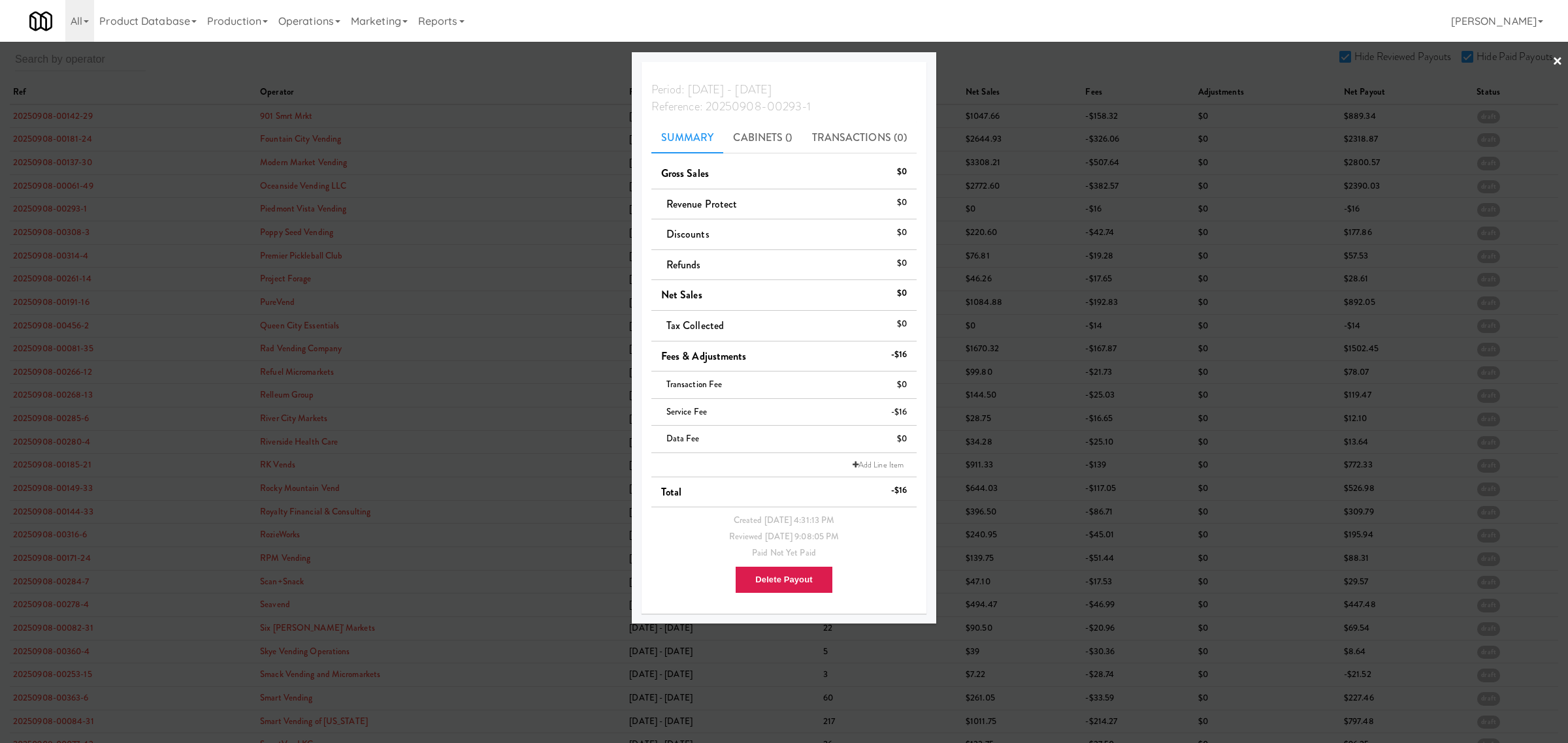
click at [65, 238] on div at bounding box center [784, 372] width 1568 height 743
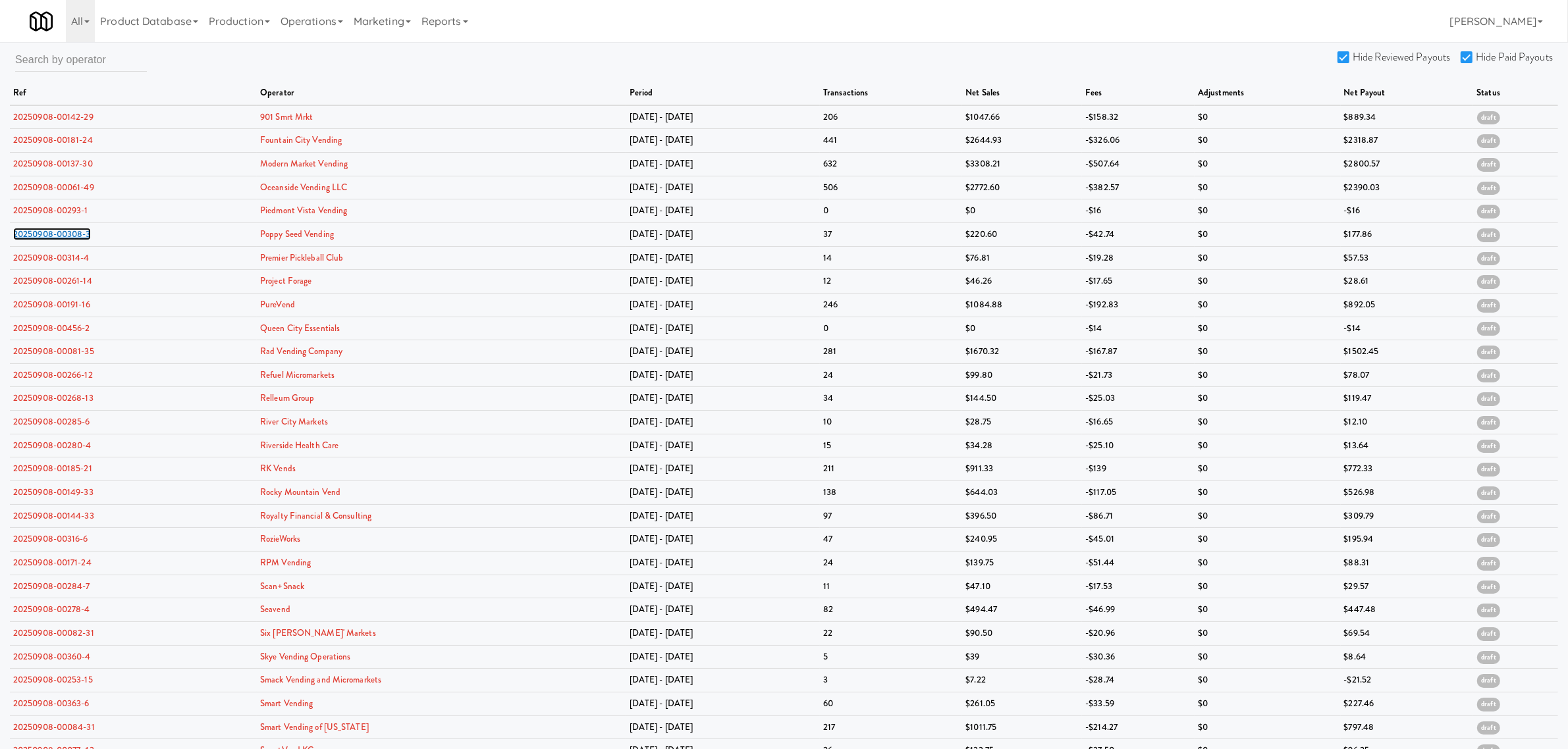
click at [66, 239] on link "20250908-00308-3" at bounding box center [51, 234] width 78 height 13
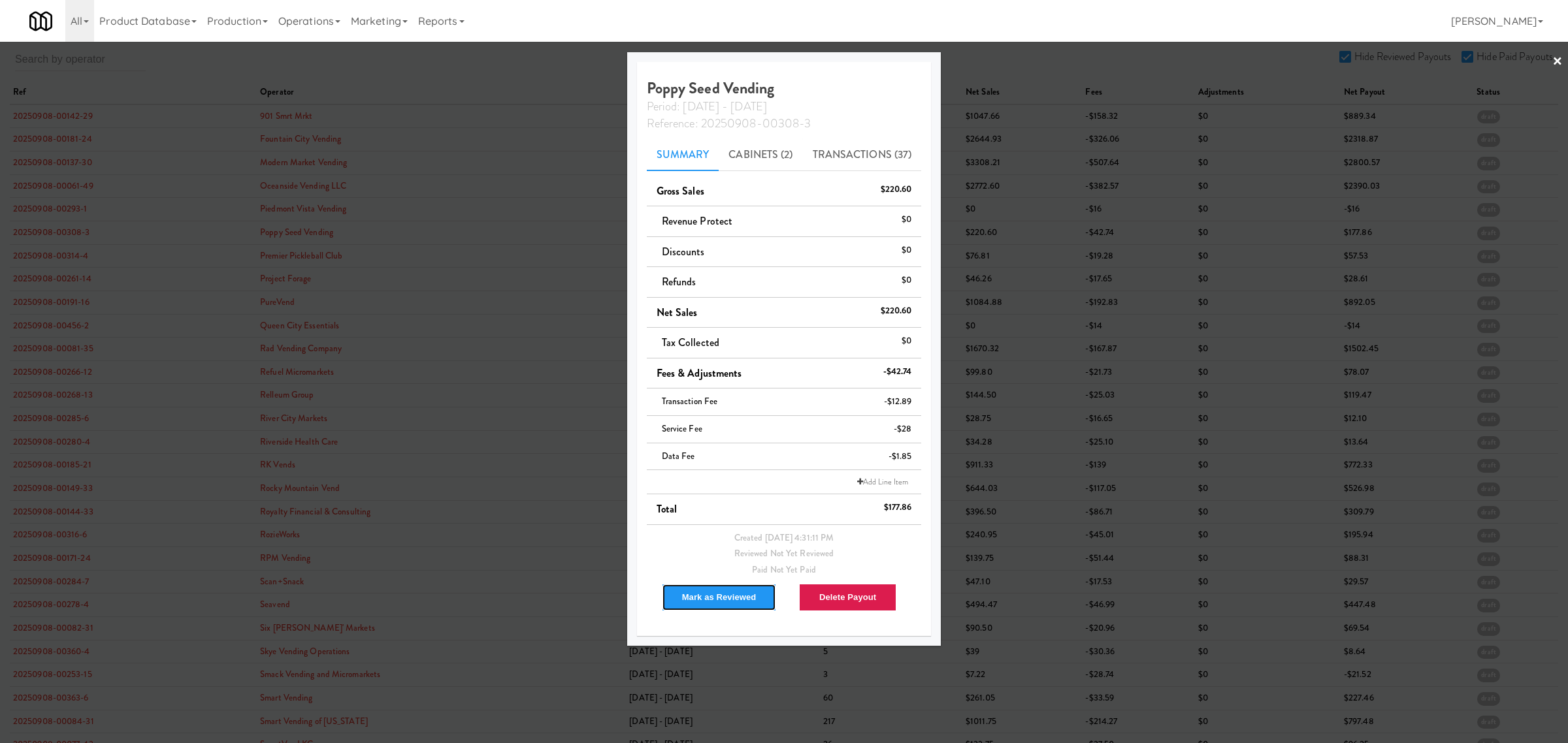
click at [713, 595] on button "Mark as Reviewed" at bounding box center [719, 597] width 115 height 27
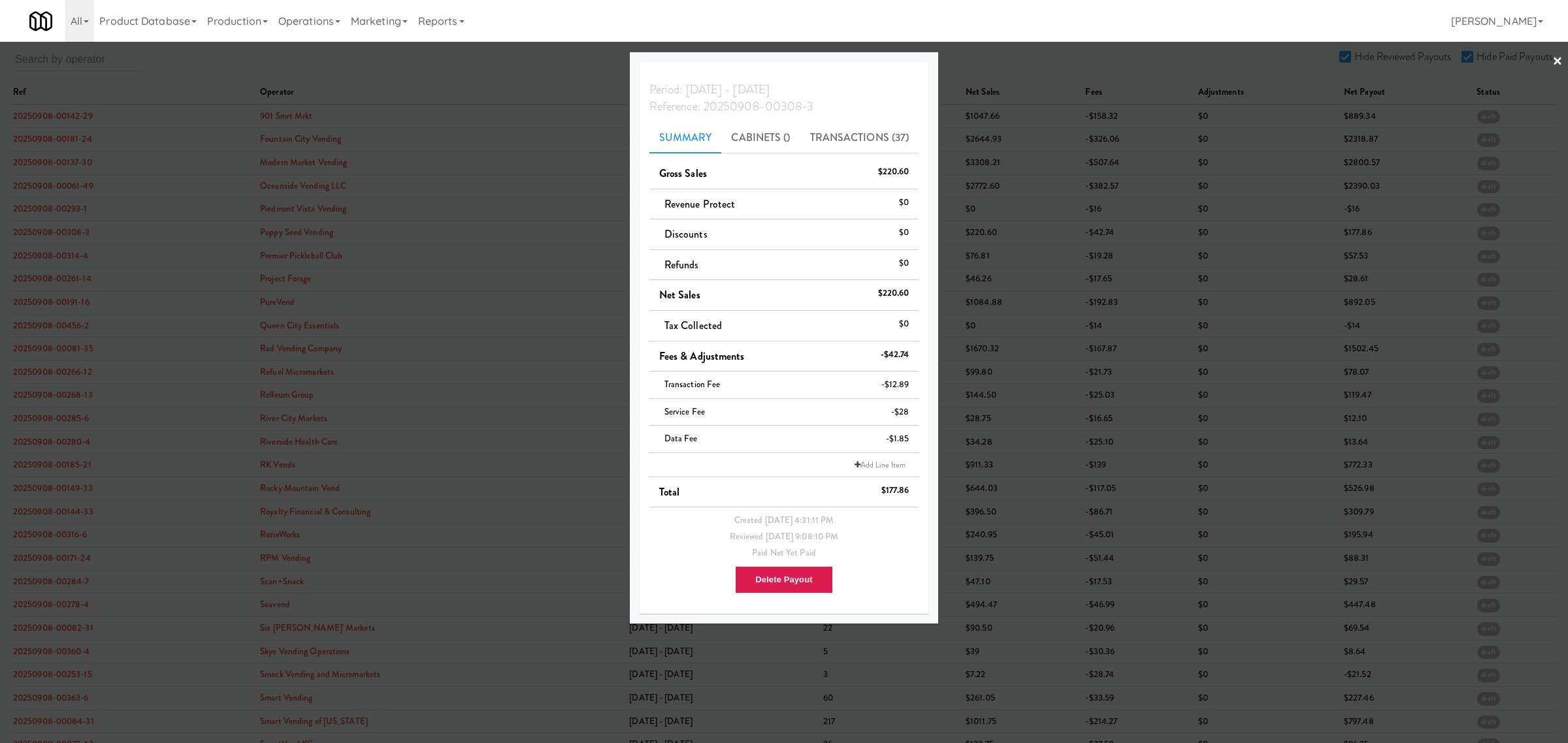
click at [54, 250] on div at bounding box center [784, 372] width 1568 height 743
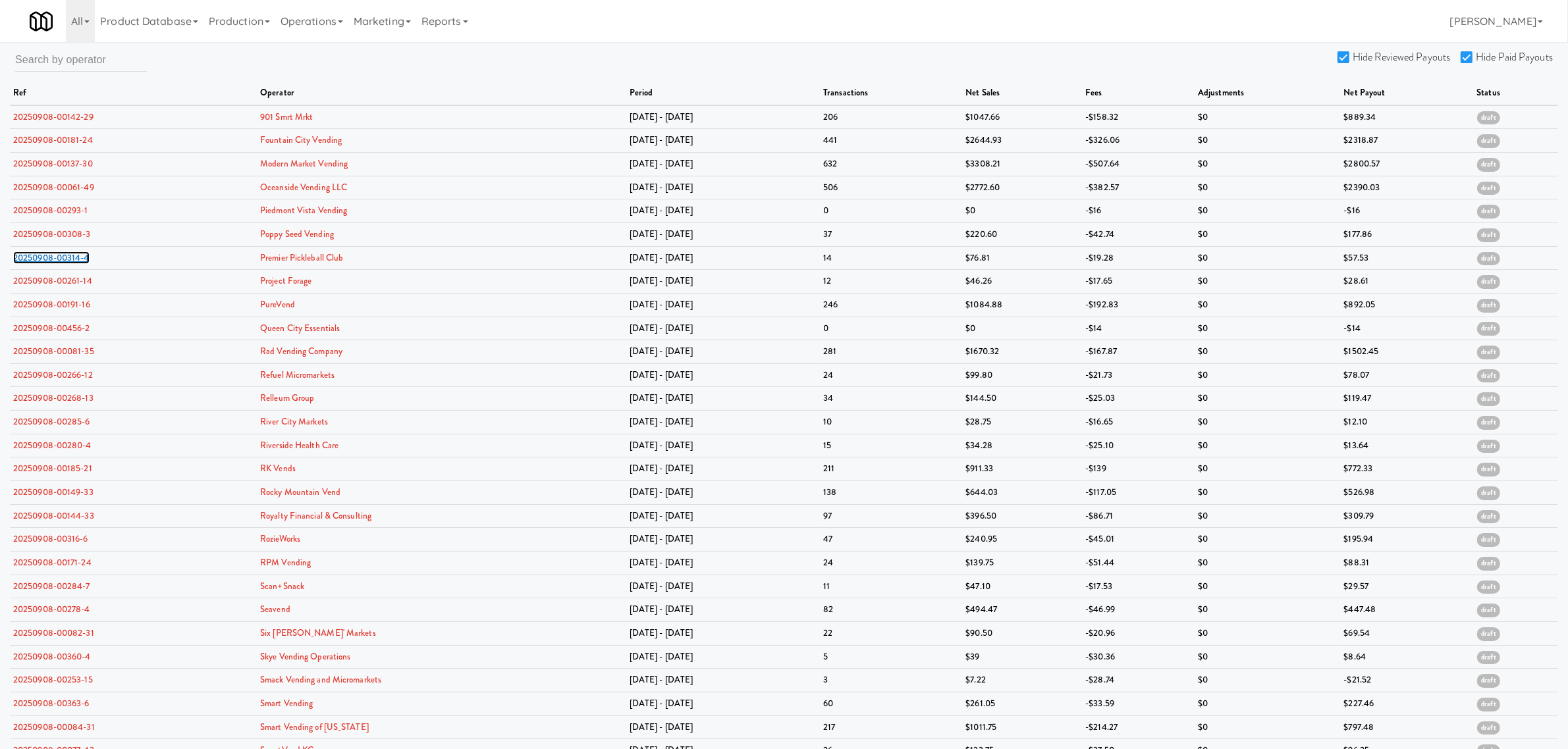
click at [54, 252] on link "20250908-00314-4" at bounding box center [51, 257] width 77 height 13
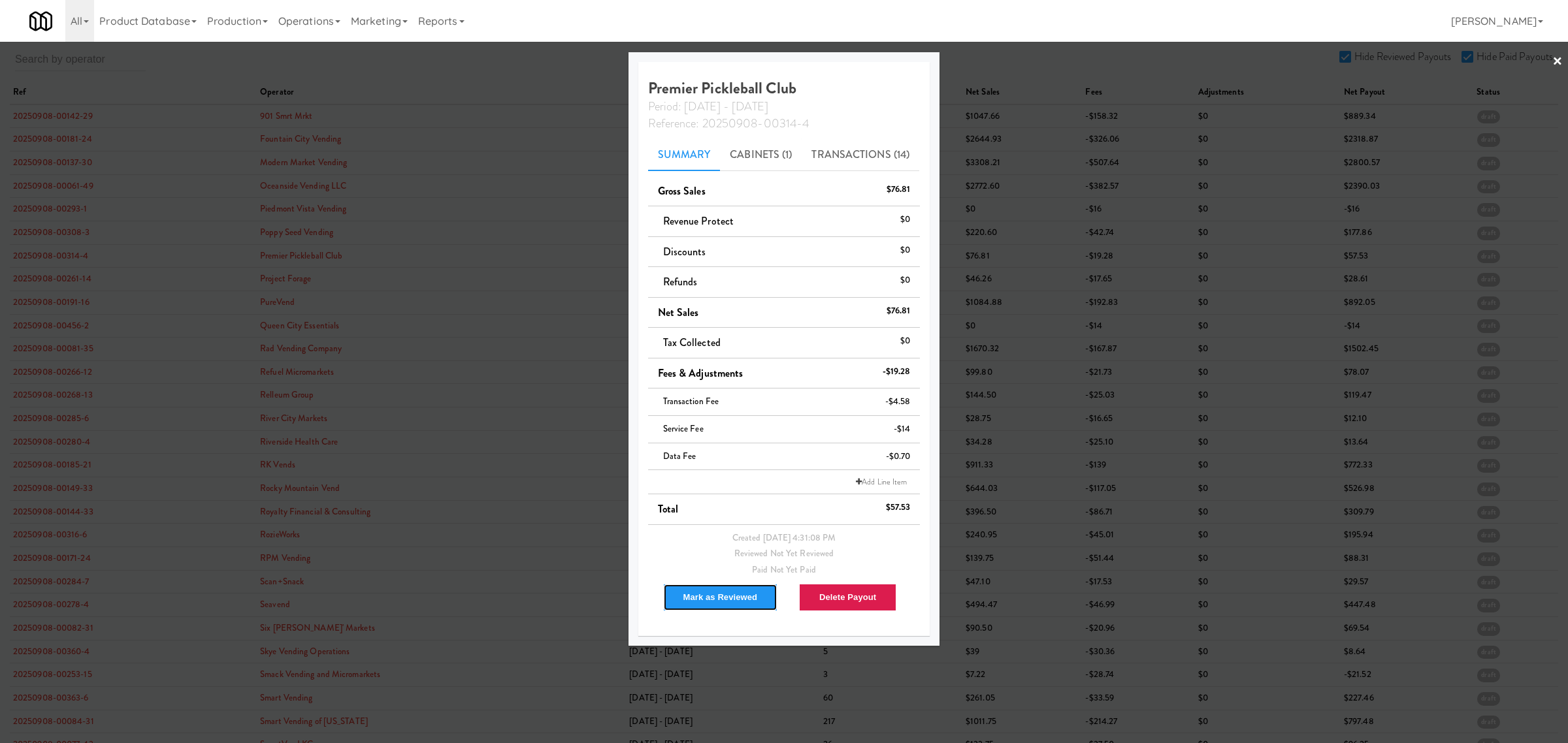
click at [682, 593] on button "Mark as Reviewed" at bounding box center [720, 597] width 115 height 27
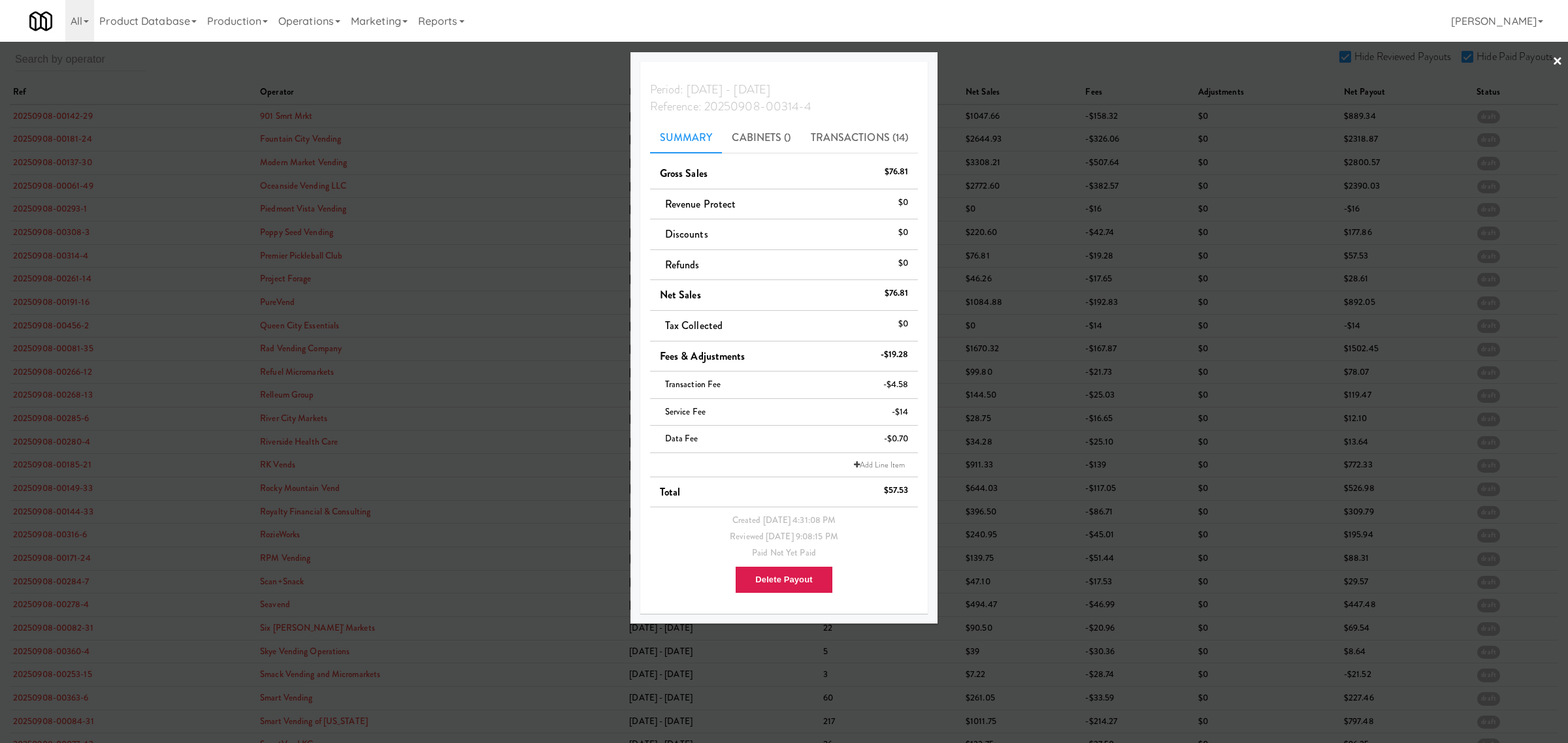
click at [62, 282] on div at bounding box center [784, 372] width 1568 height 743
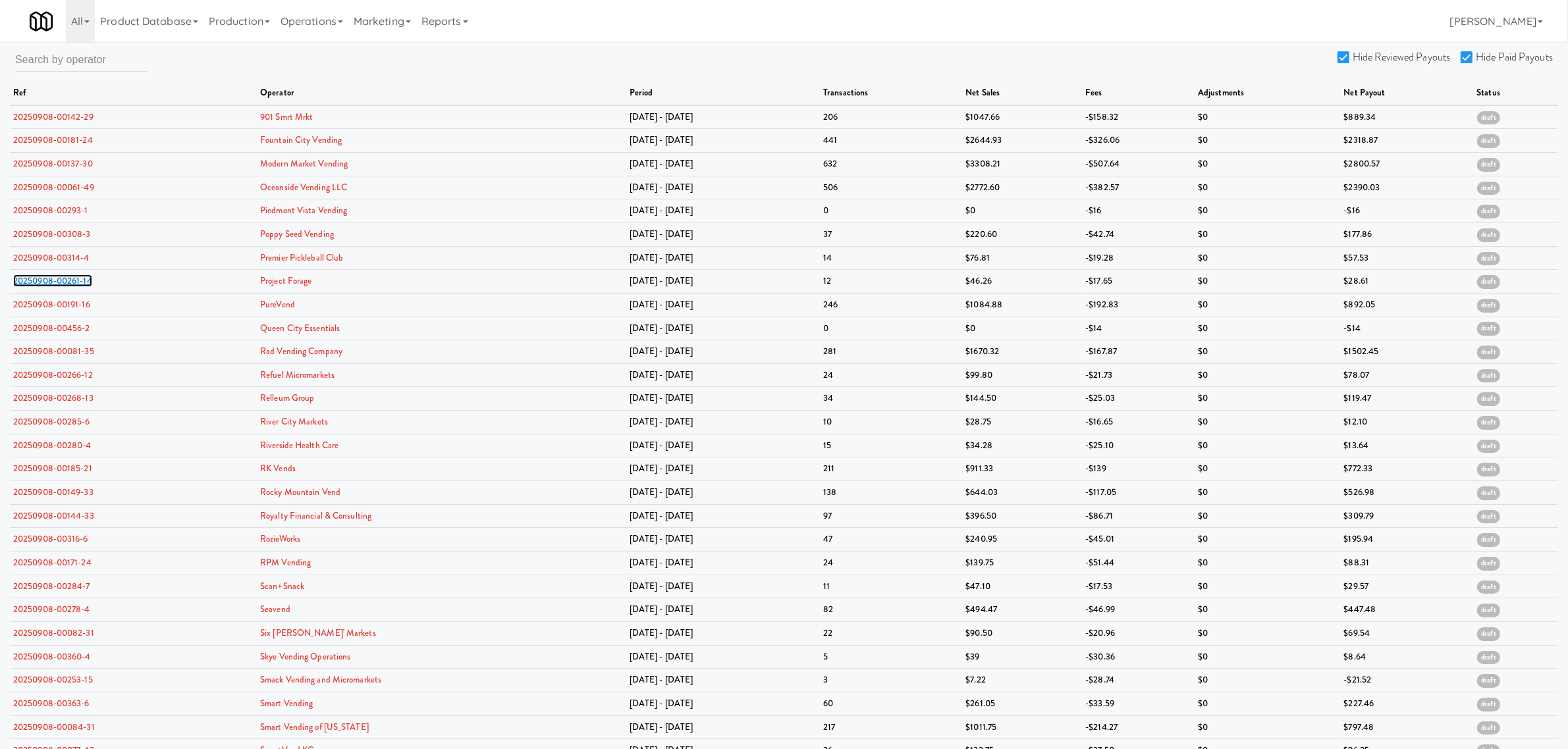
click at [62, 284] on link "20250908-00261-14" at bounding box center [52, 281] width 79 height 13
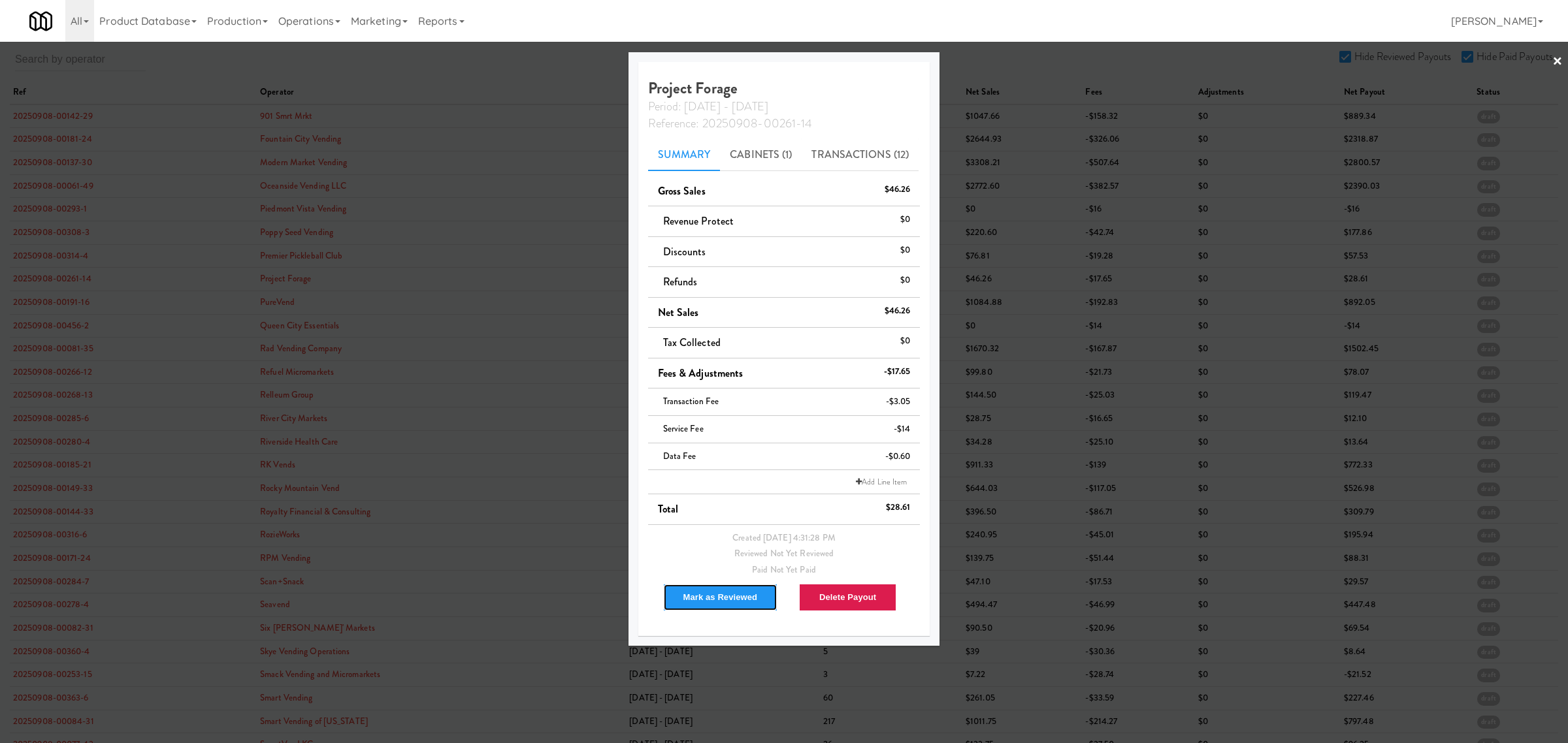
click at [699, 589] on button "Mark as Reviewed" at bounding box center [720, 597] width 115 height 27
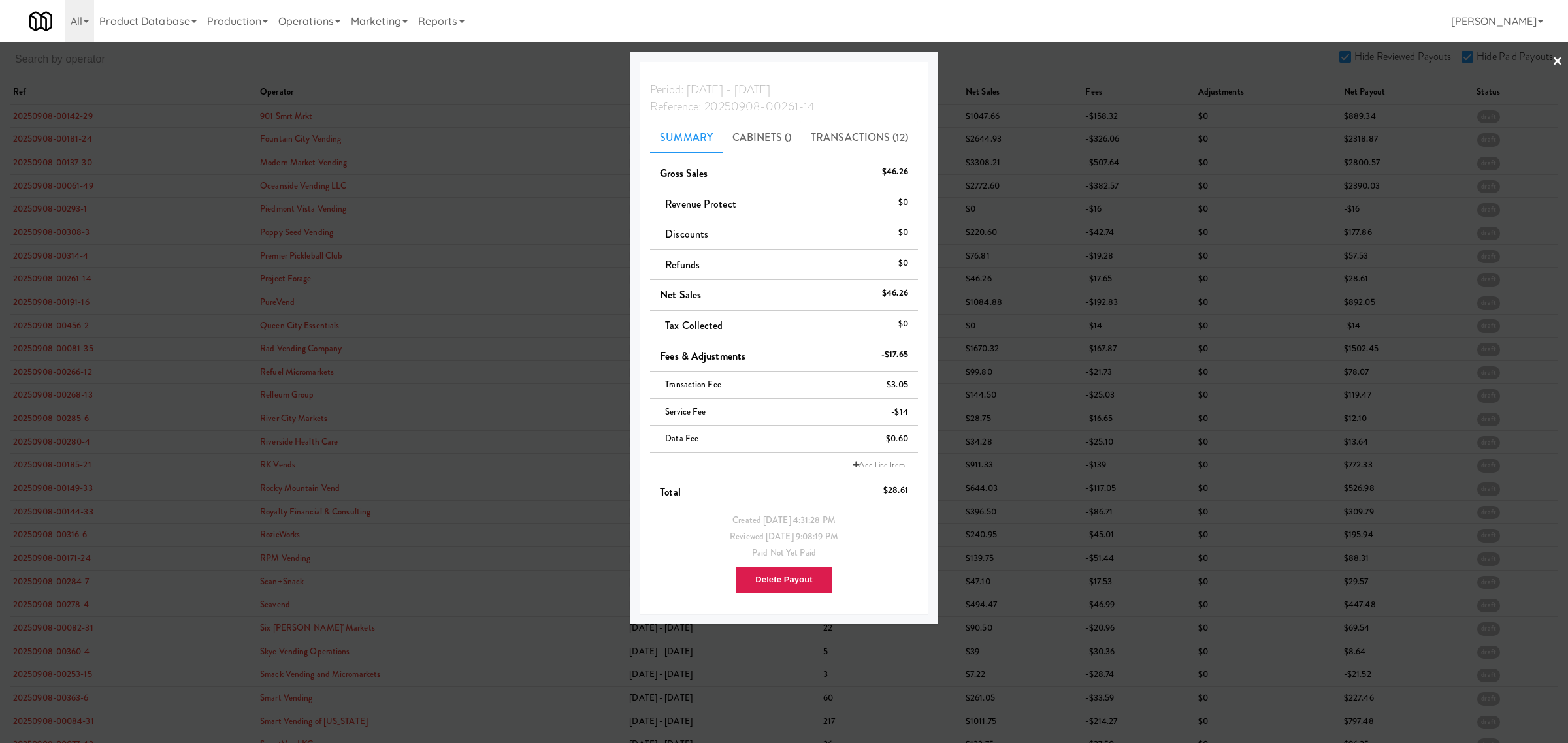
click at [61, 301] on div at bounding box center [784, 372] width 1568 height 743
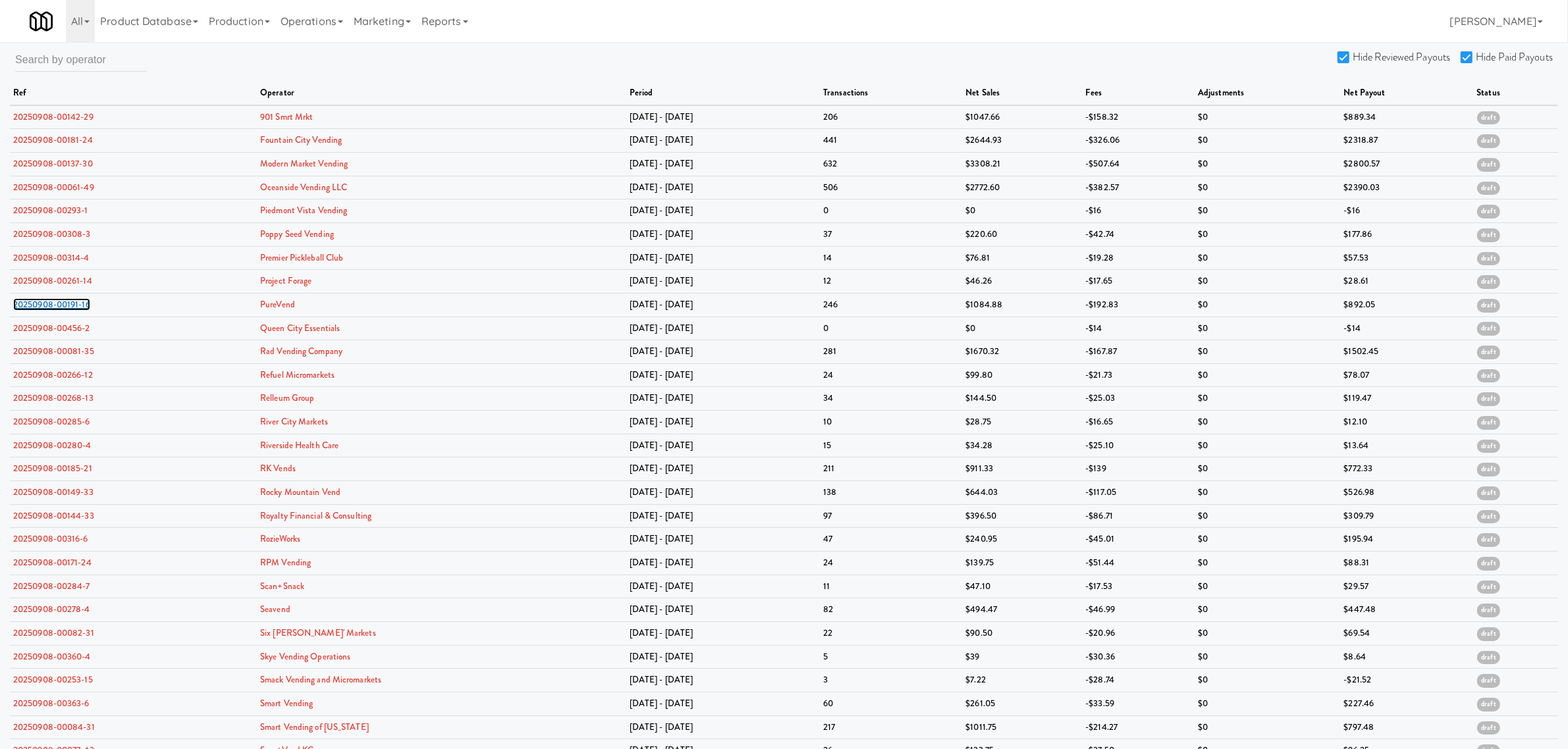
click at [61, 304] on link "20250908-00191-16" at bounding box center [51, 305] width 77 height 13
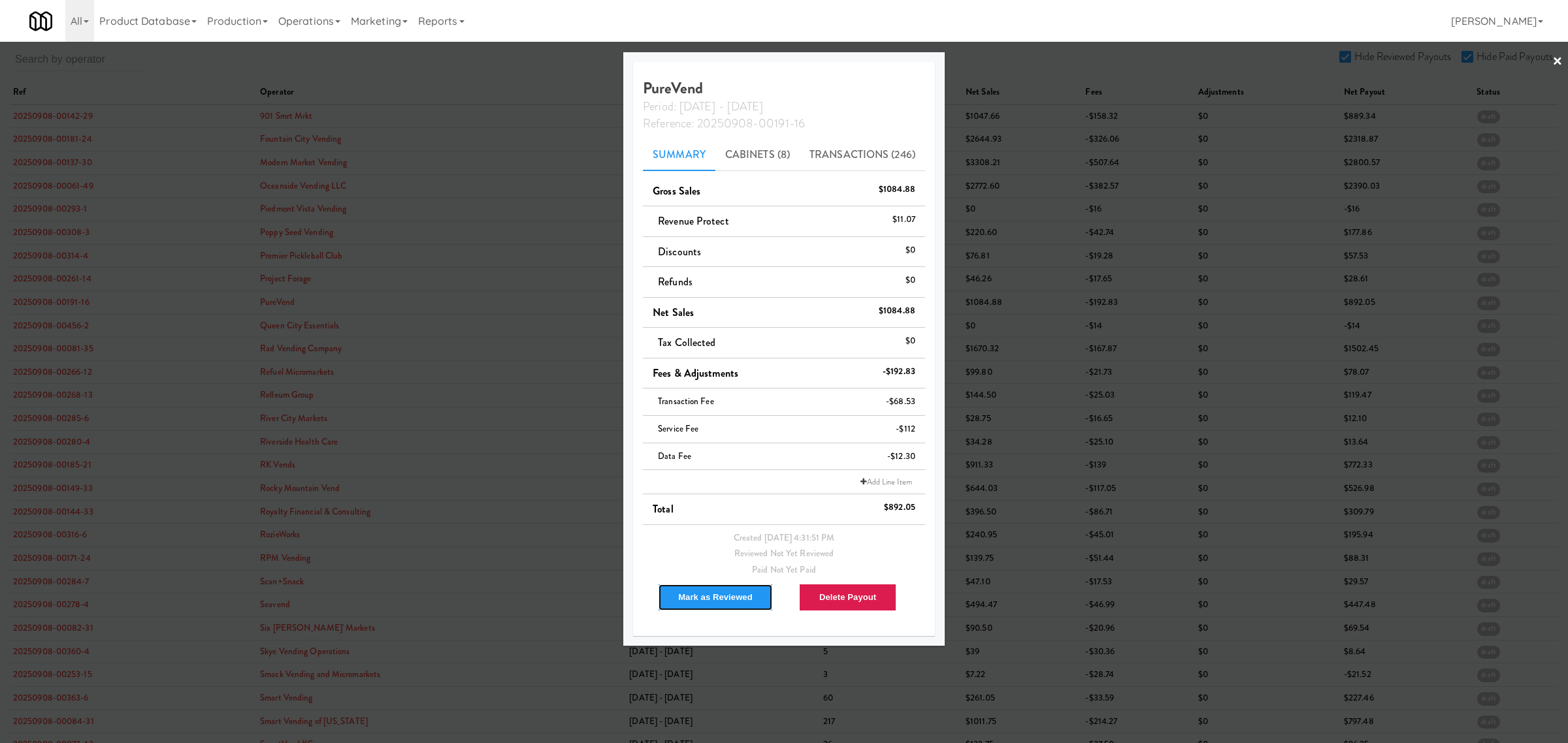
click at [714, 597] on button "Mark as Reviewed" at bounding box center [716, 597] width 115 height 27
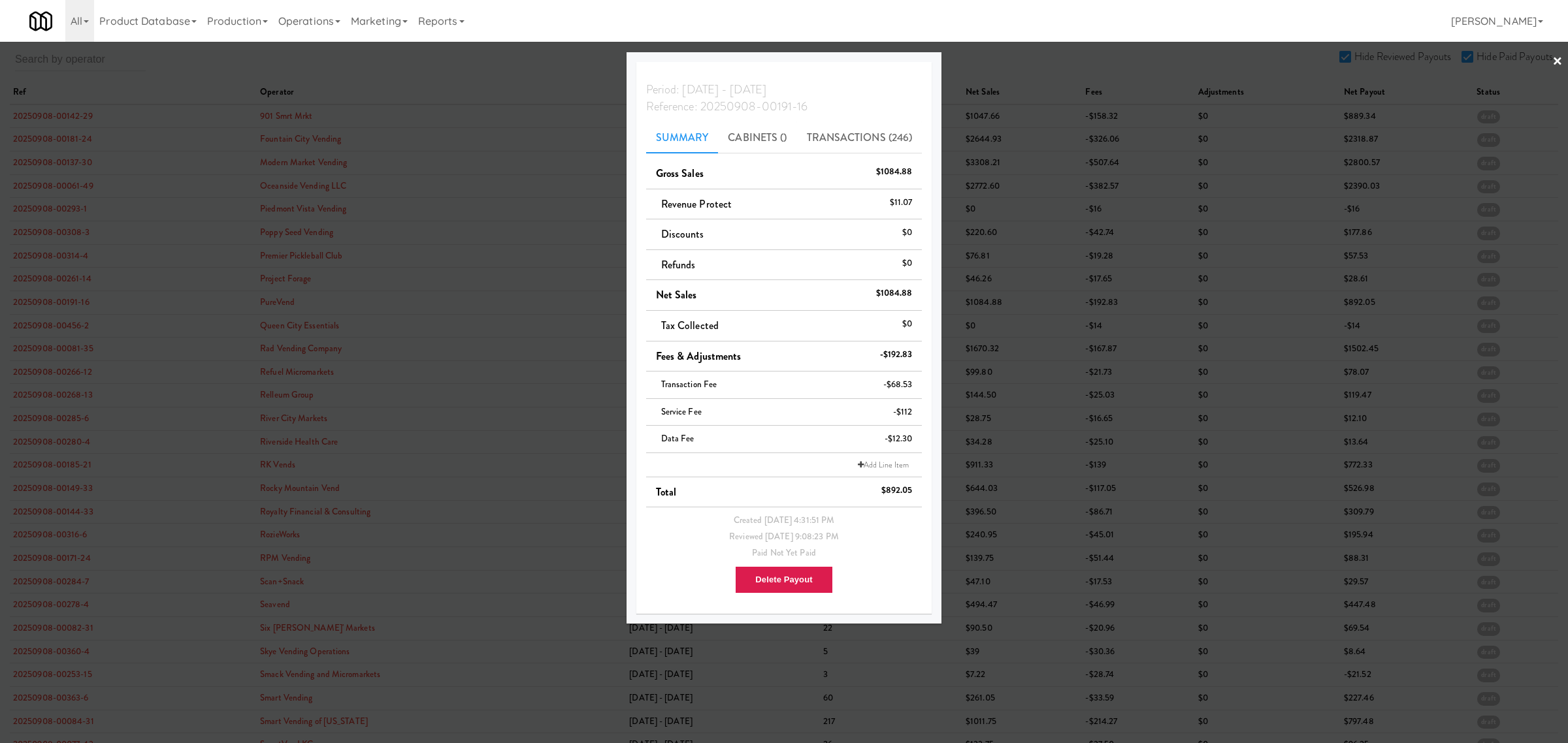
click at [57, 327] on div at bounding box center [784, 372] width 1568 height 743
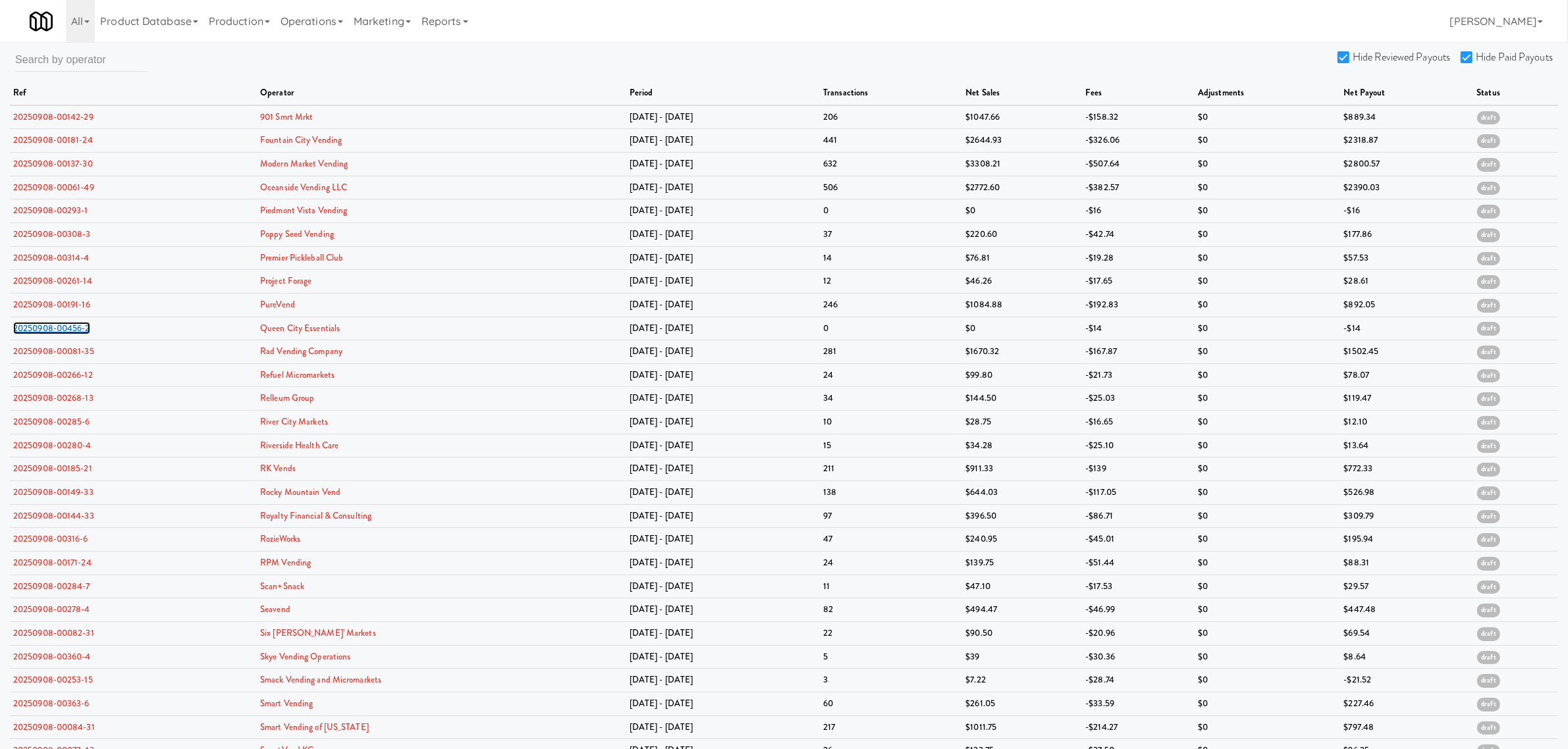
click at [57, 329] on link "20250908-00456-2" at bounding box center [51, 328] width 77 height 13
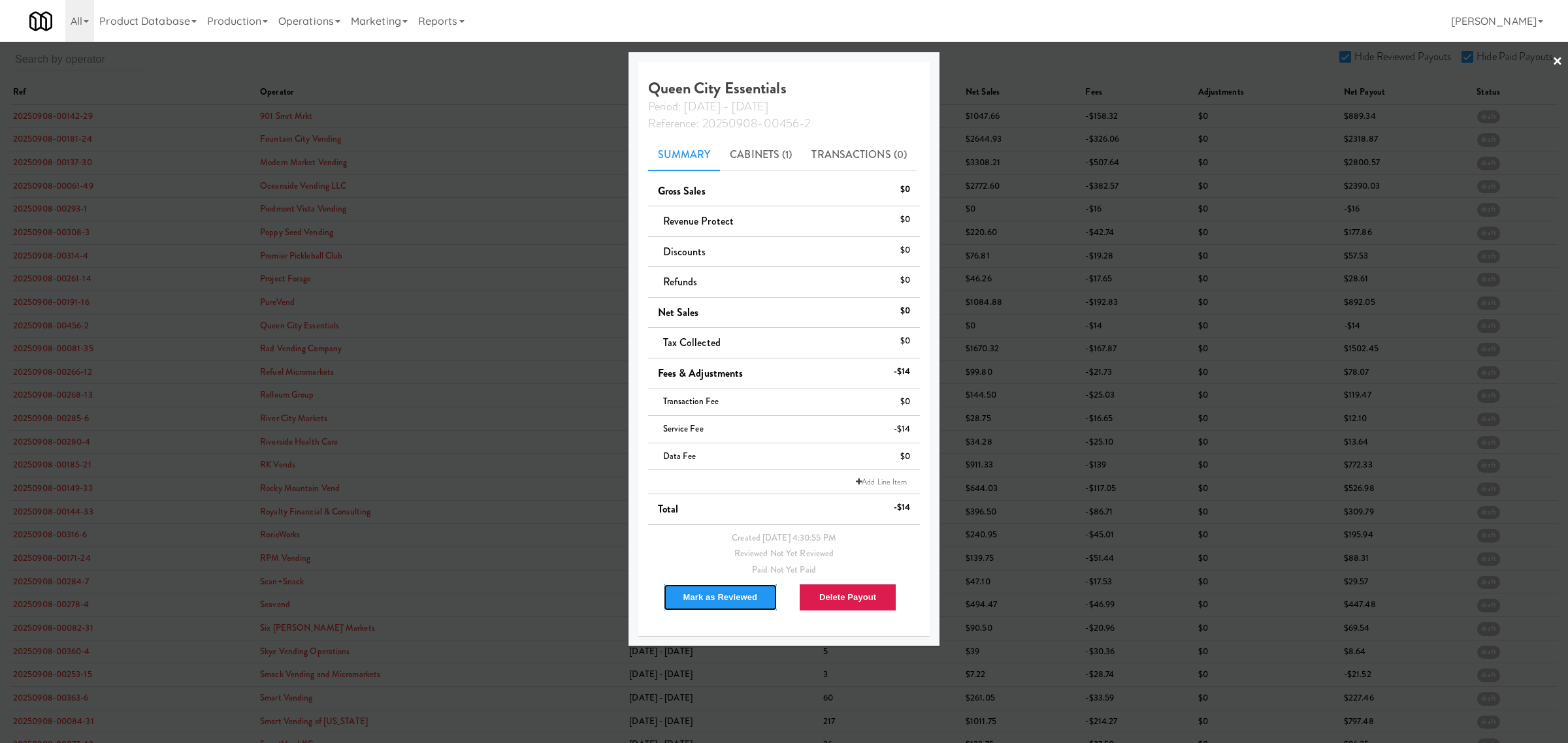
click at [703, 593] on button "Mark as Reviewed" at bounding box center [720, 597] width 115 height 27
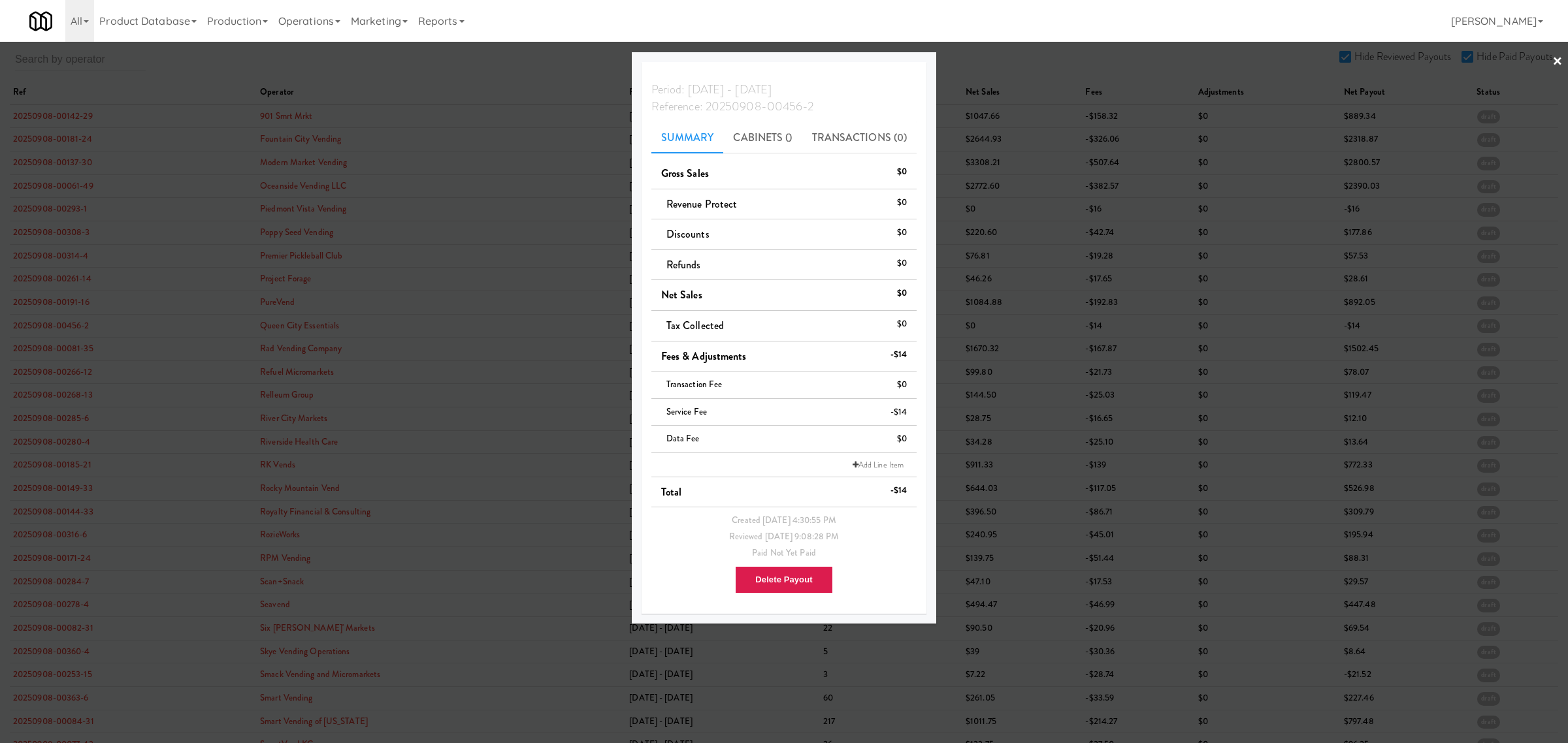
click at [49, 347] on div at bounding box center [784, 372] width 1568 height 743
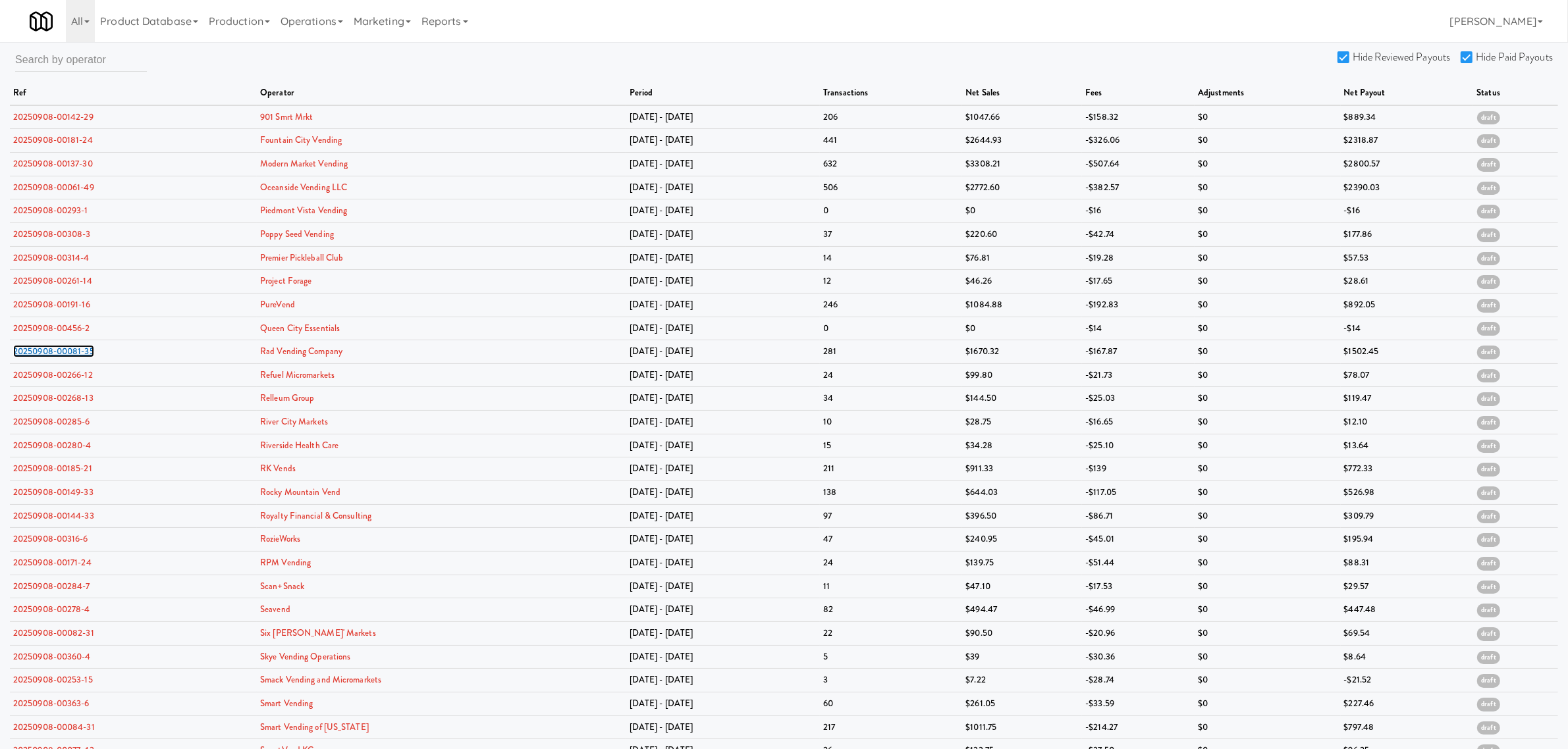
click at [49, 350] on link "20250908-00081-35" at bounding box center [53, 351] width 81 height 13
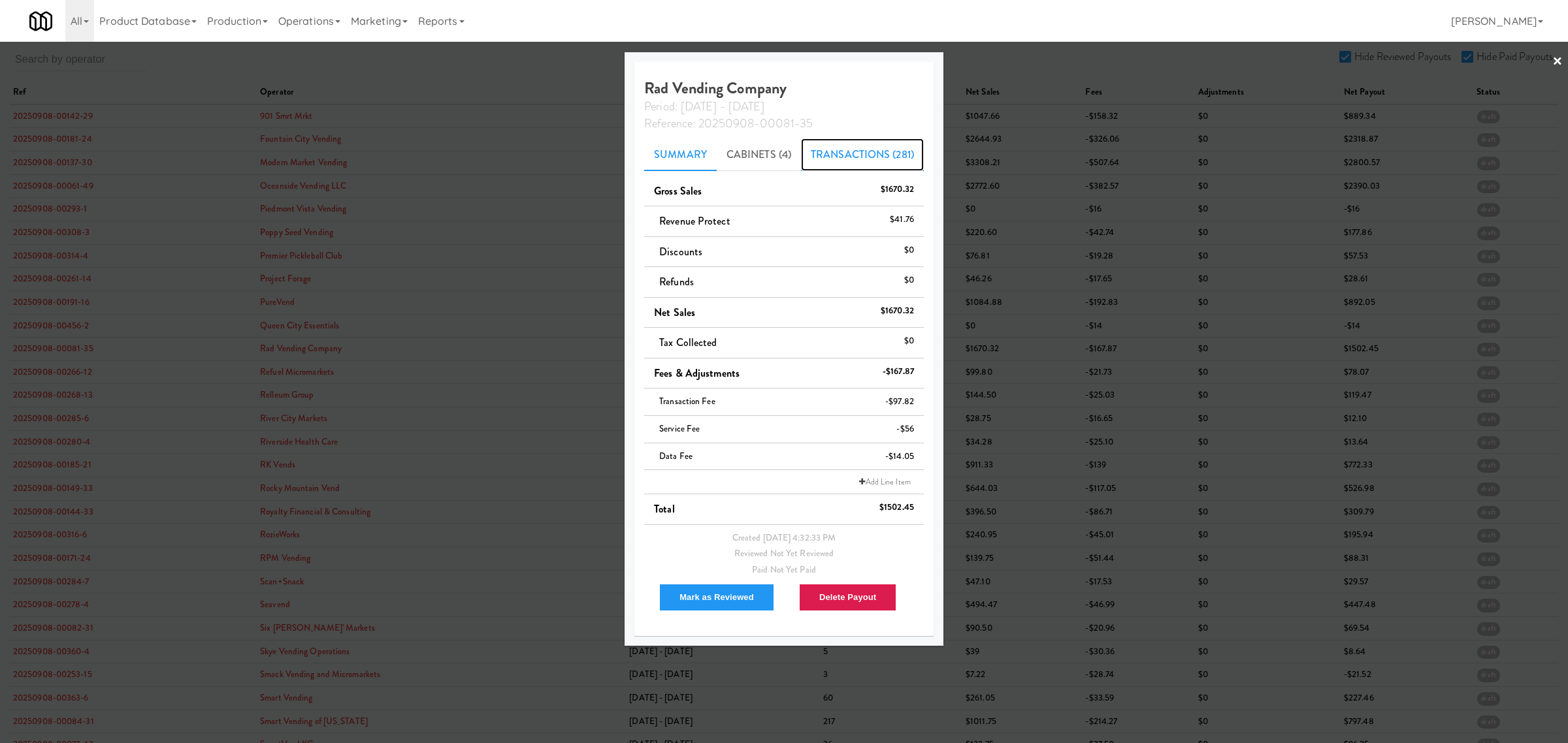
click at [879, 153] on link "Transactions (281)" at bounding box center [862, 154] width 123 height 32
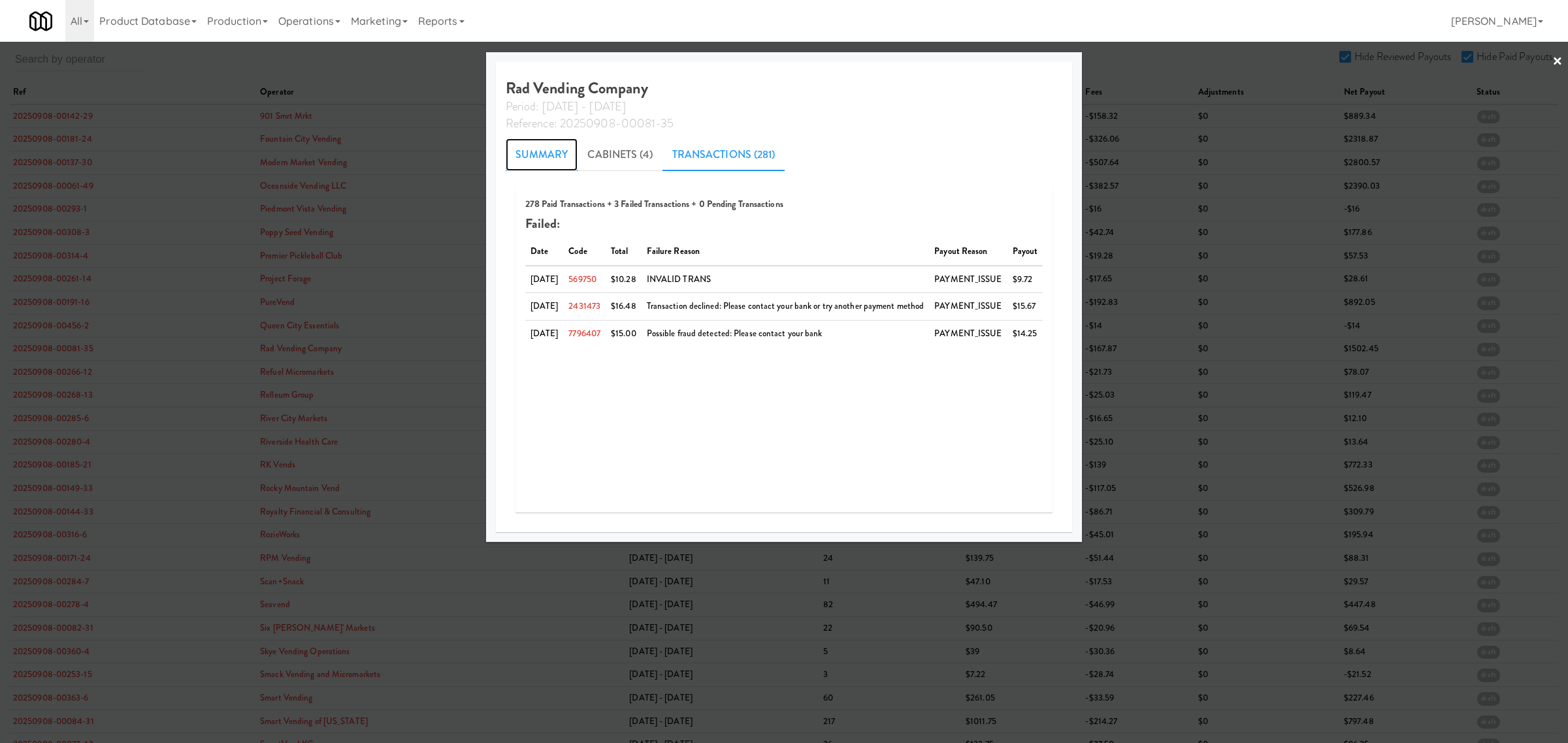
click at [513, 161] on link "Summary" at bounding box center [542, 154] width 72 height 32
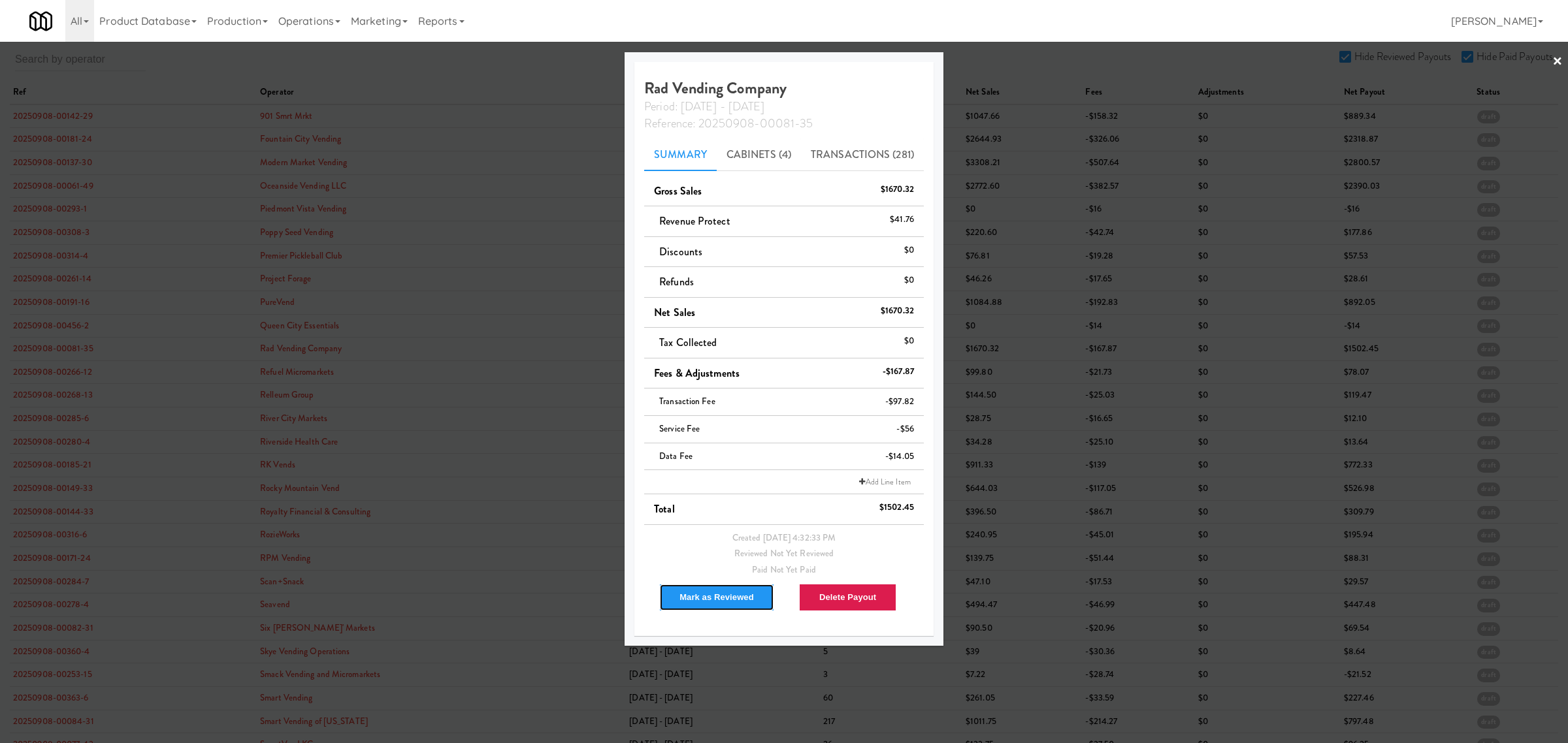
click at [692, 601] on button "Mark as Reviewed" at bounding box center [717, 597] width 115 height 27
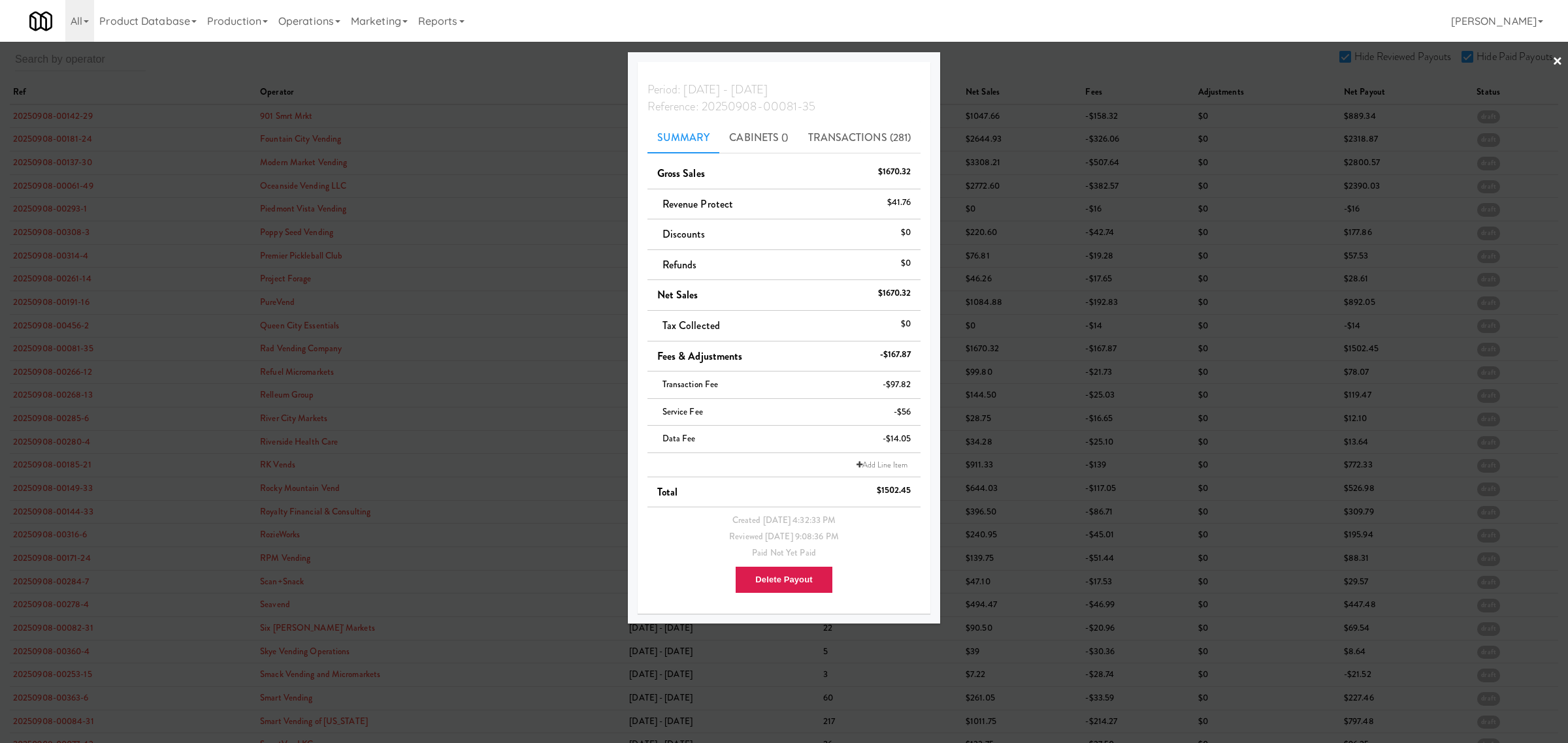
click at [82, 374] on div at bounding box center [784, 372] width 1568 height 743
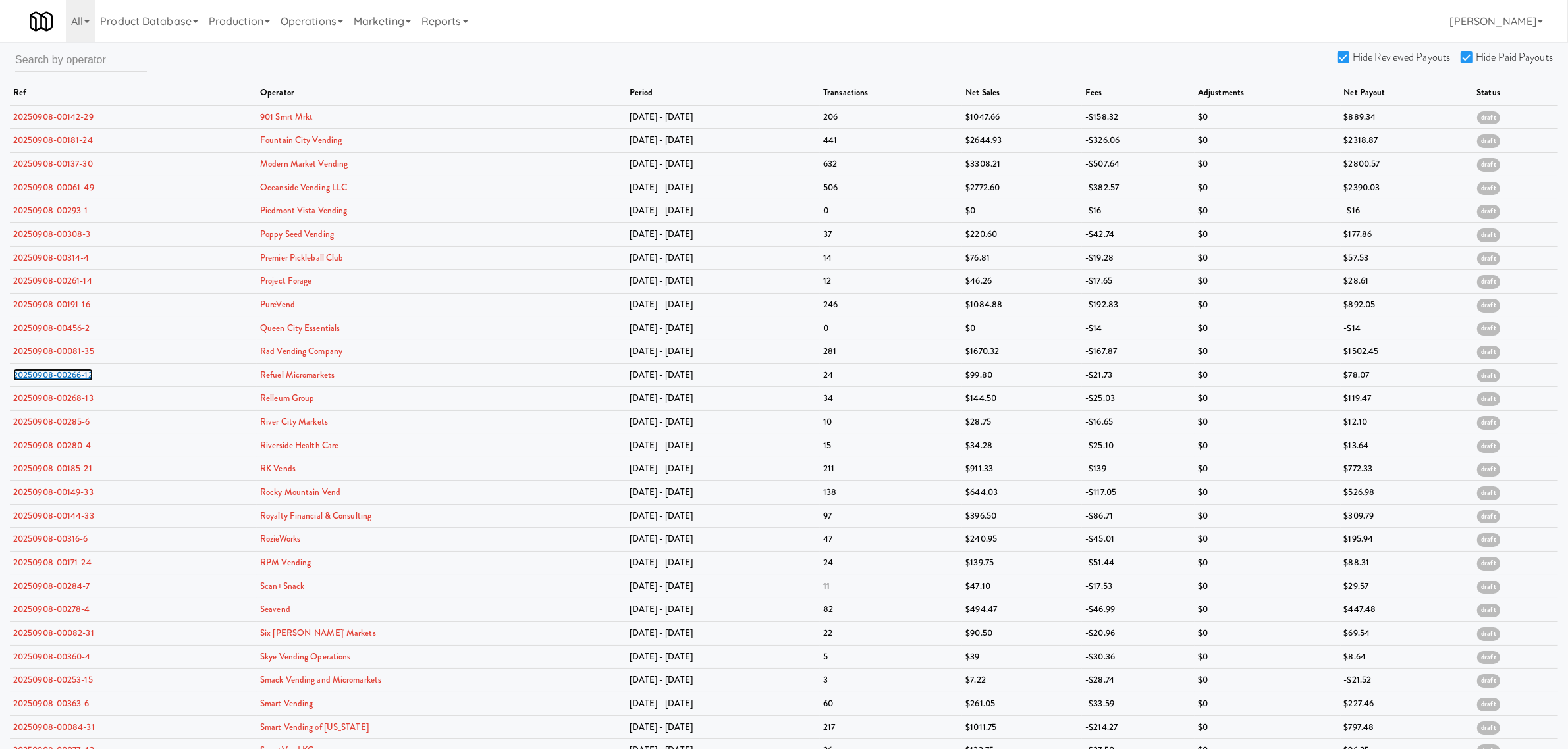
click at [83, 377] on link "20250908-00266-12" at bounding box center [52, 374] width 80 height 13
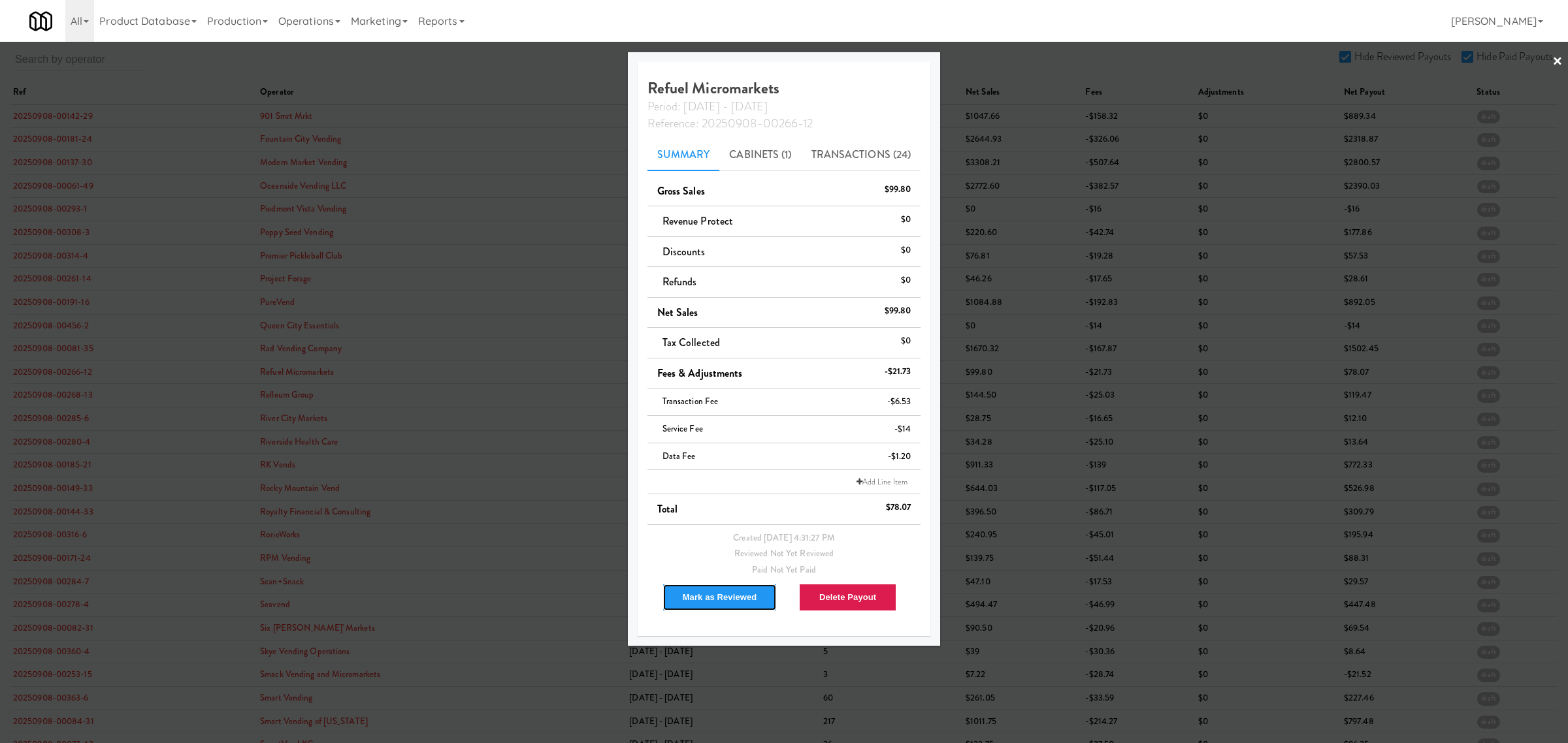
click at [710, 598] on button "Mark as Reviewed" at bounding box center [720, 597] width 115 height 27
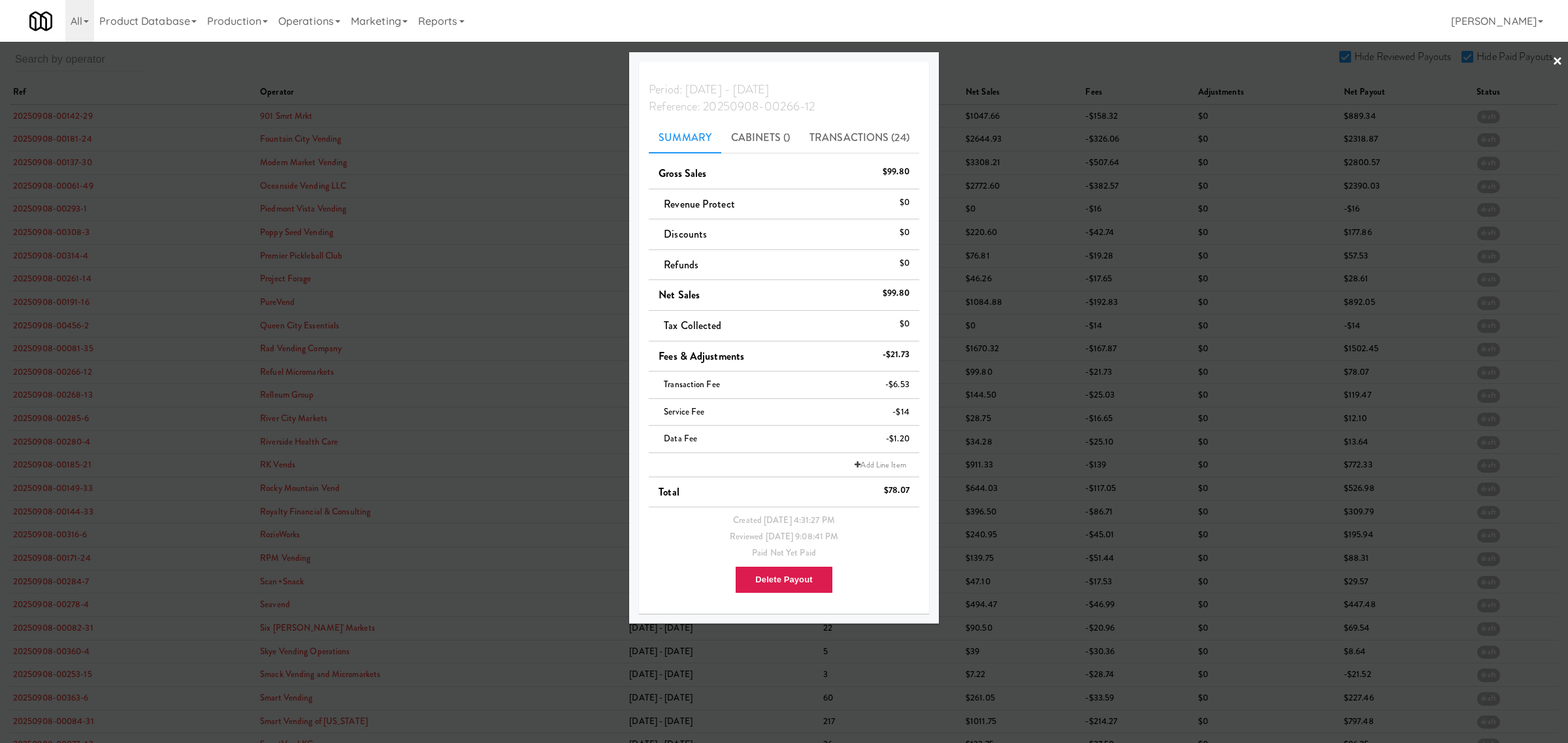
click at [54, 397] on div at bounding box center [784, 372] width 1568 height 743
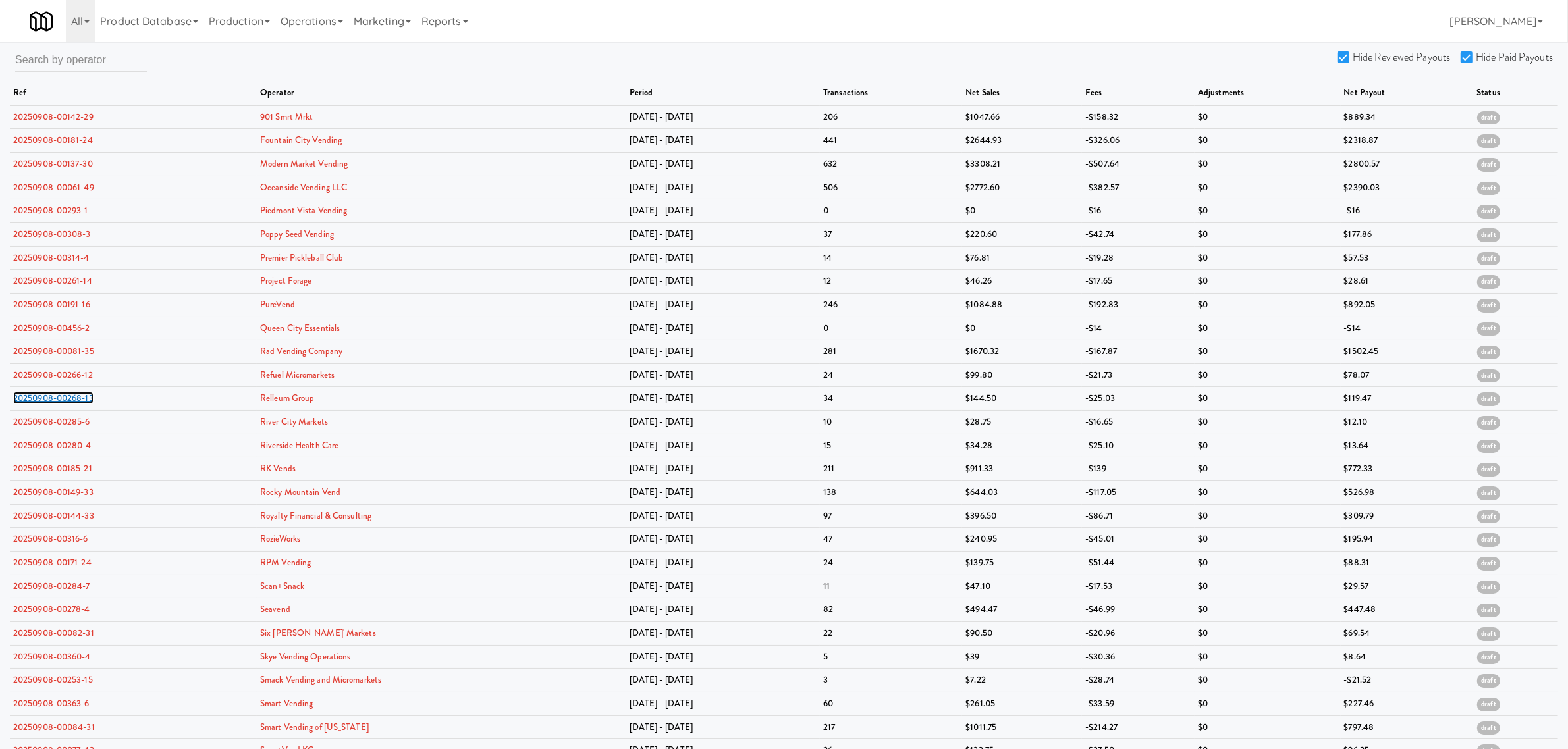
click at [54, 400] on link "20250908-00268-13" at bounding box center [53, 398] width 81 height 13
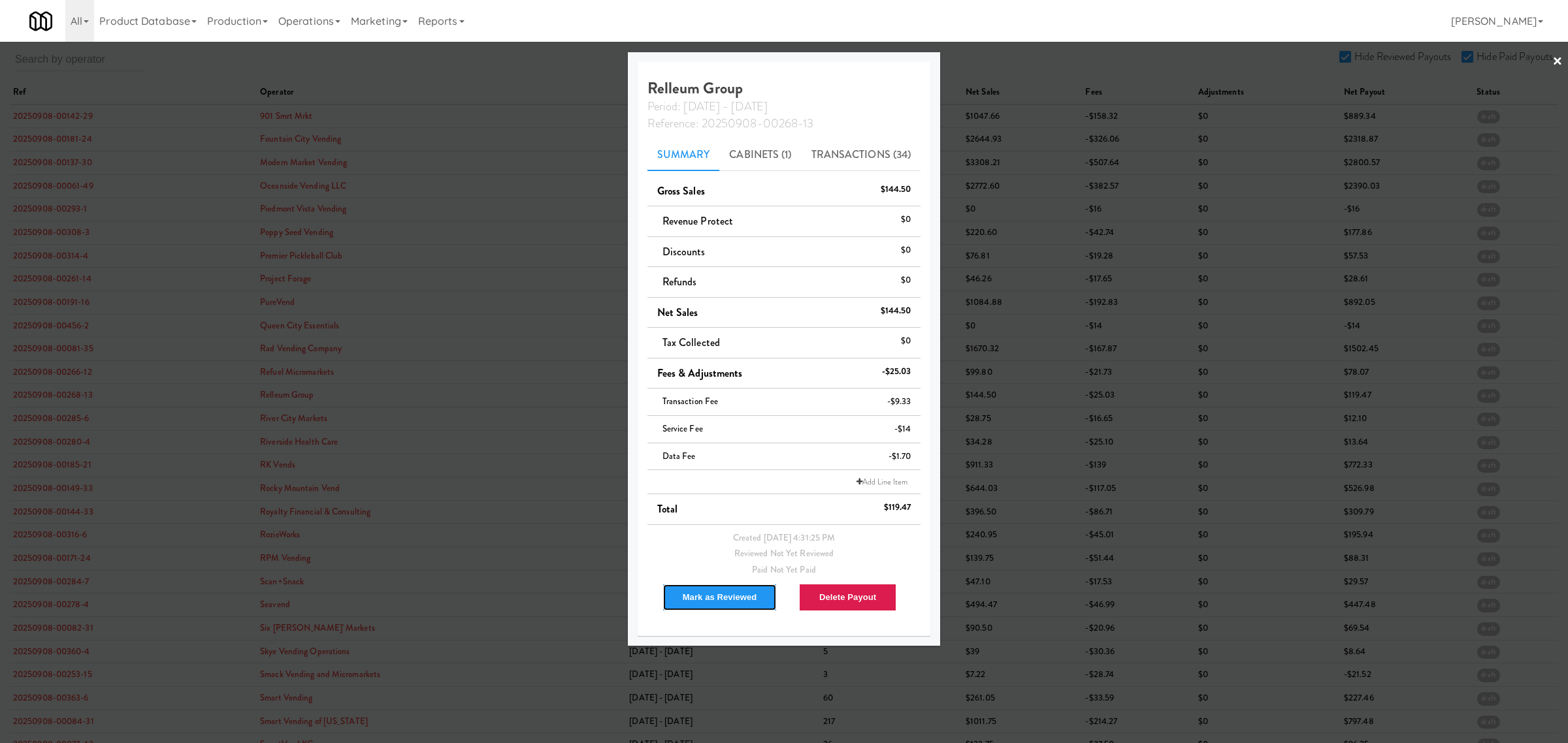
click at [696, 590] on button "Mark as Reviewed" at bounding box center [720, 597] width 115 height 27
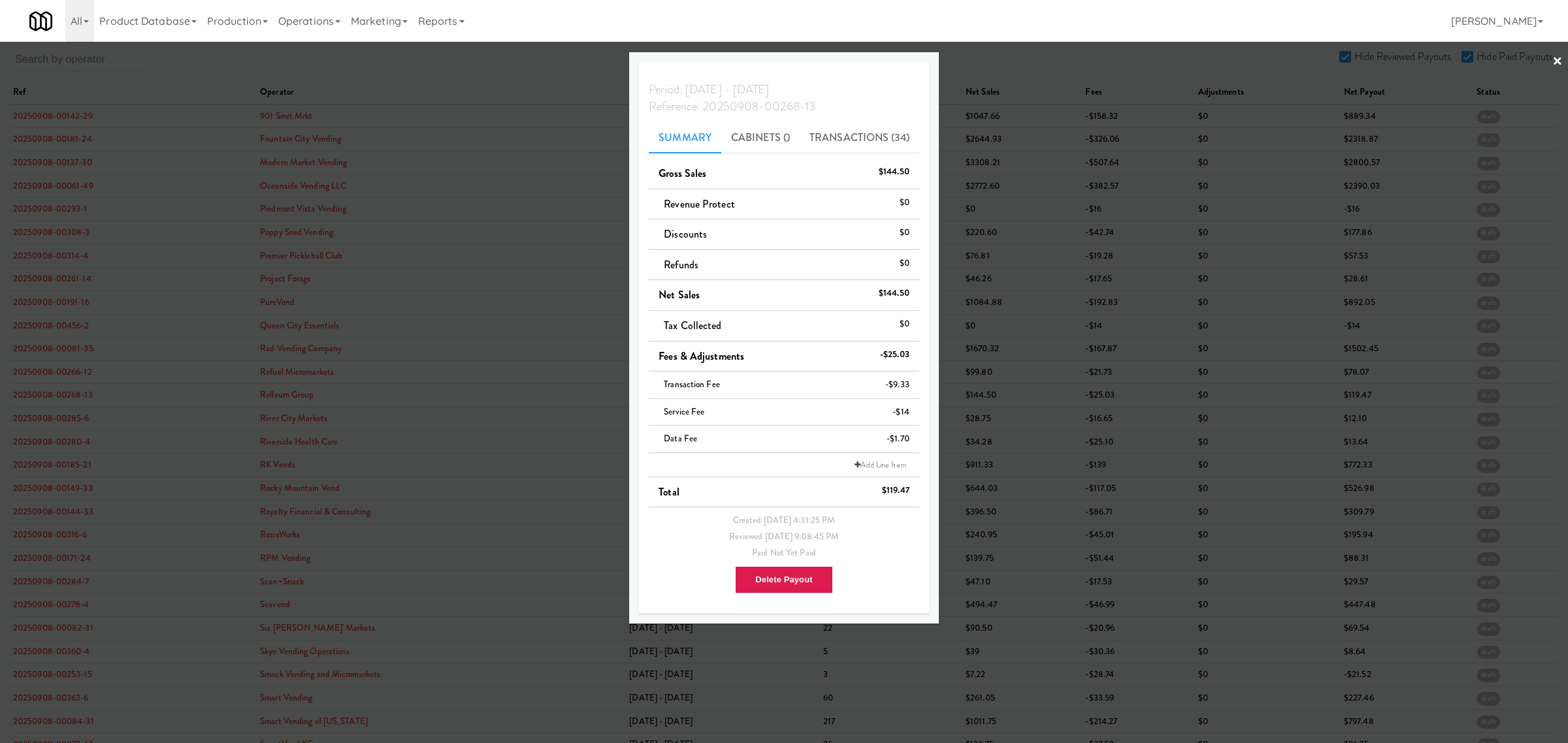
click at [59, 415] on div at bounding box center [784, 372] width 1568 height 743
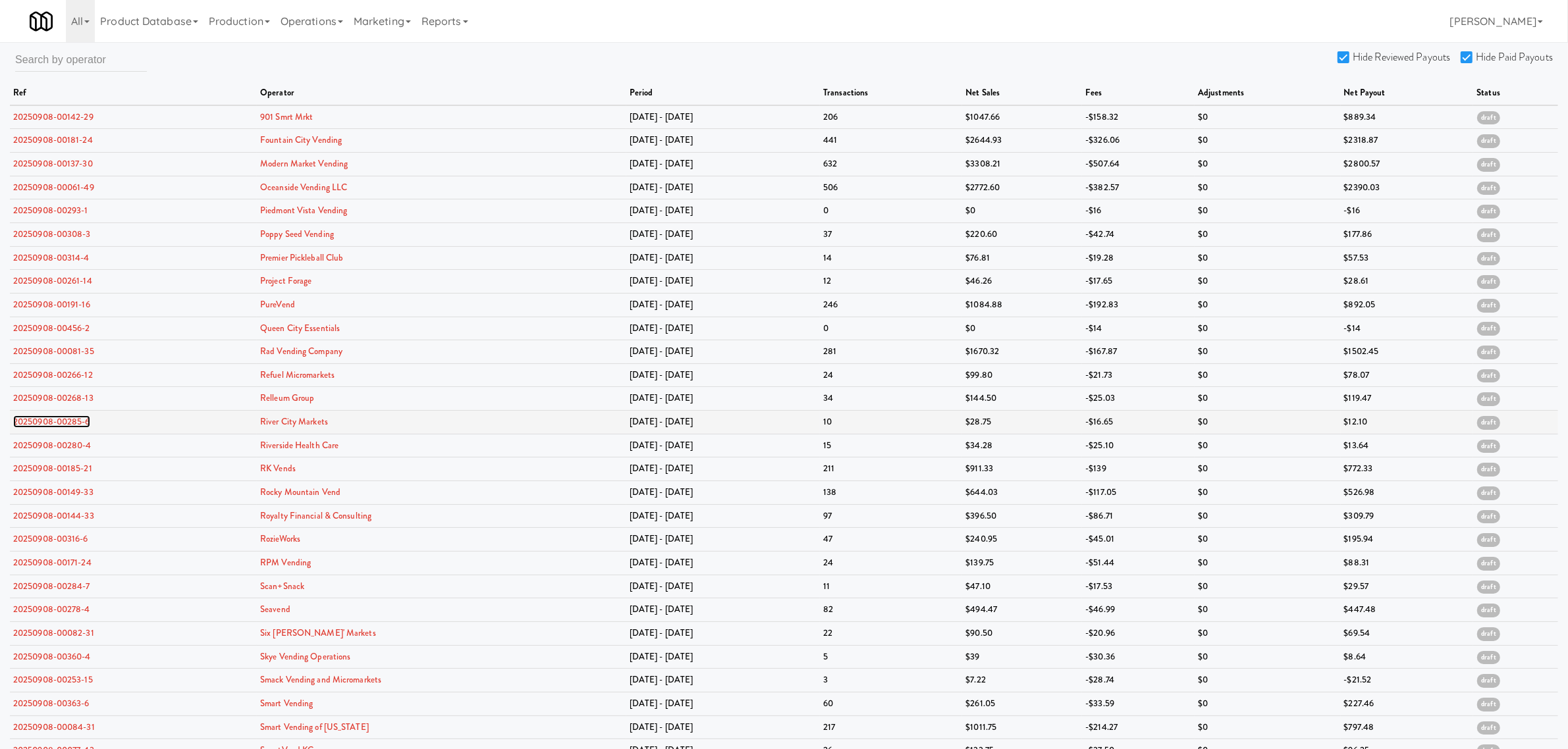
click at [56, 423] on link "20250908-00285-6" at bounding box center [51, 422] width 77 height 13
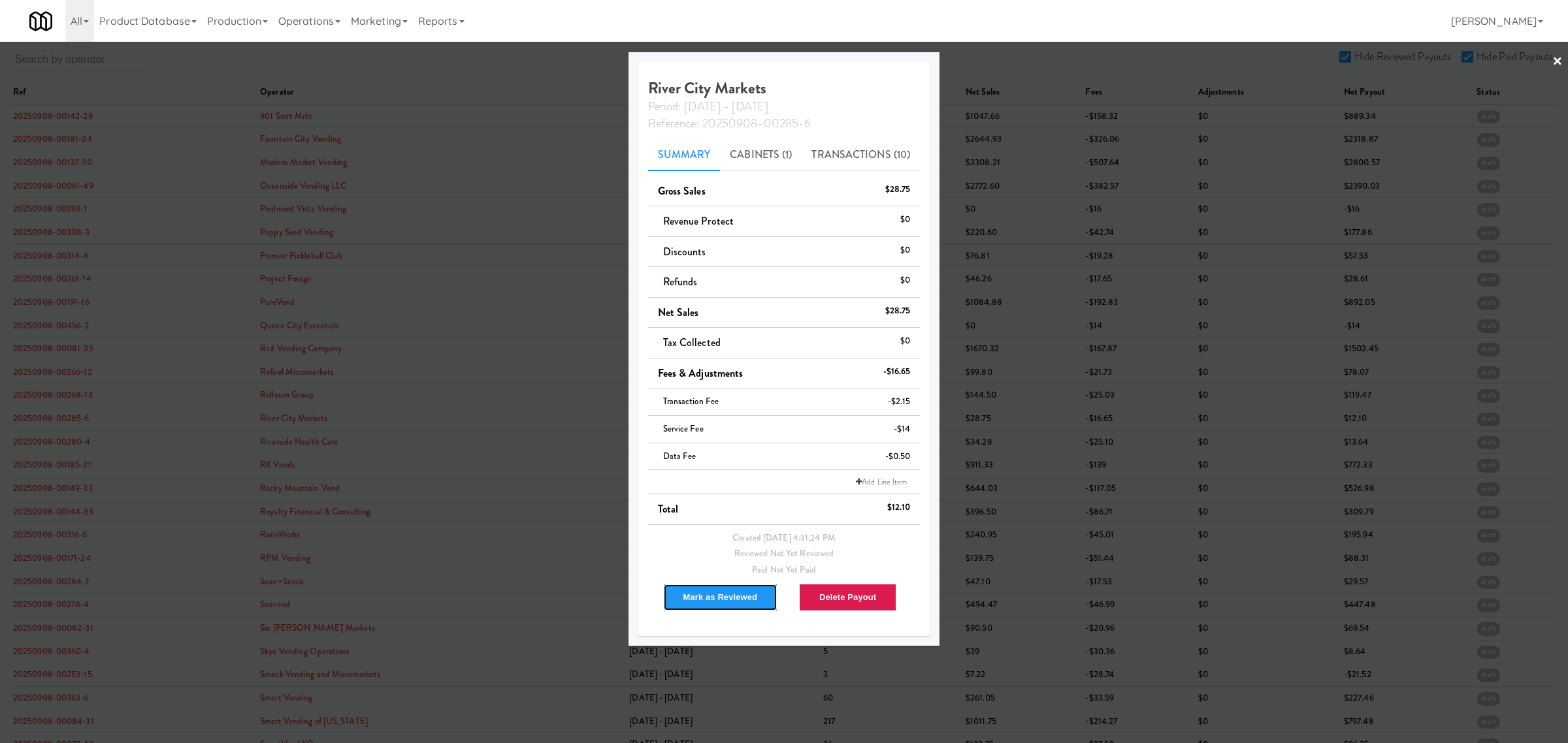
click at [696, 599] on button "Mark as Reviewed" at bounding box center [720, 597] width 115 height 27
click at [48, 446] on div at bounding box center [784, 372] width 1568 height 743
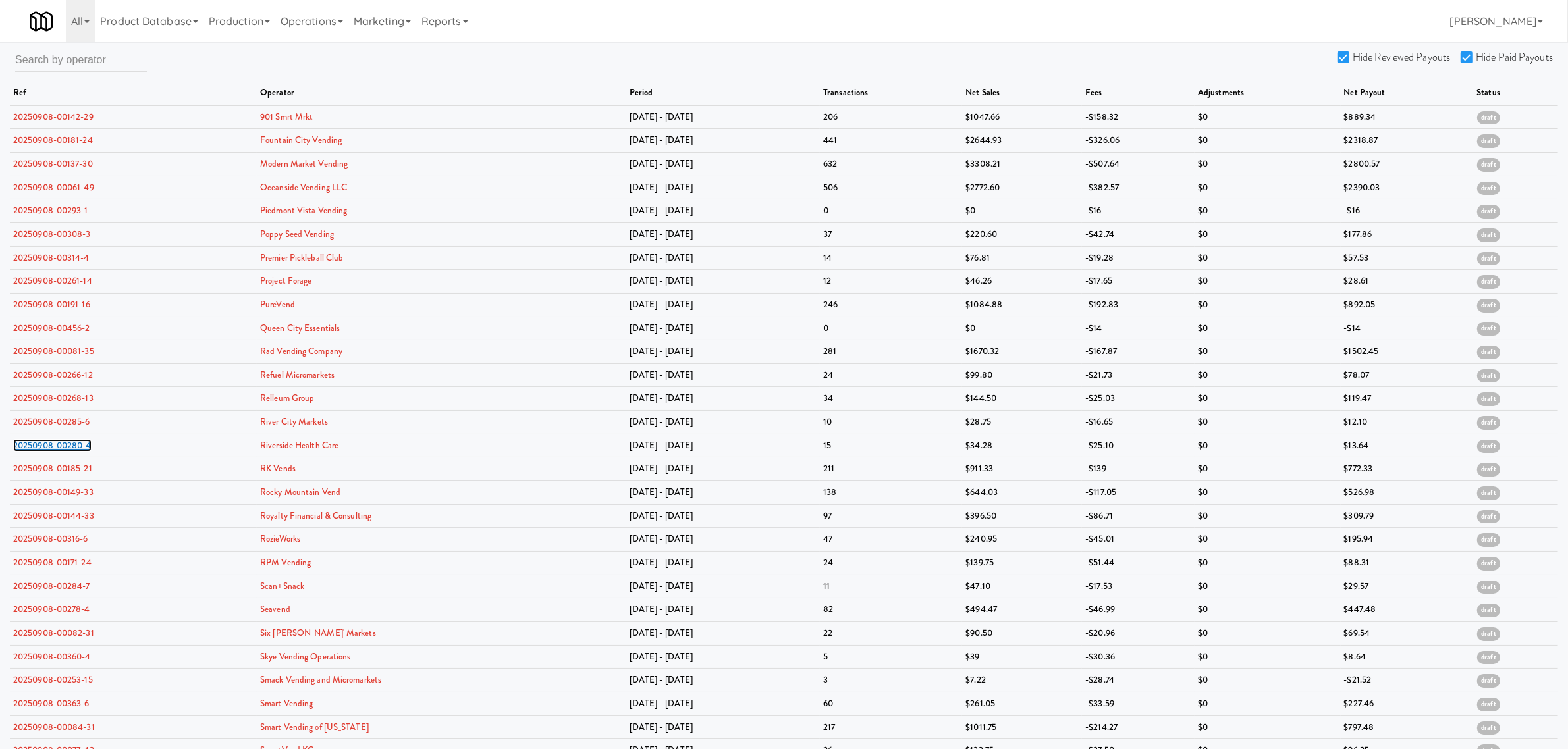
click at [48, 449] on link "20250908-00280-4" at bounding box center [52, 445] width 79 height 13
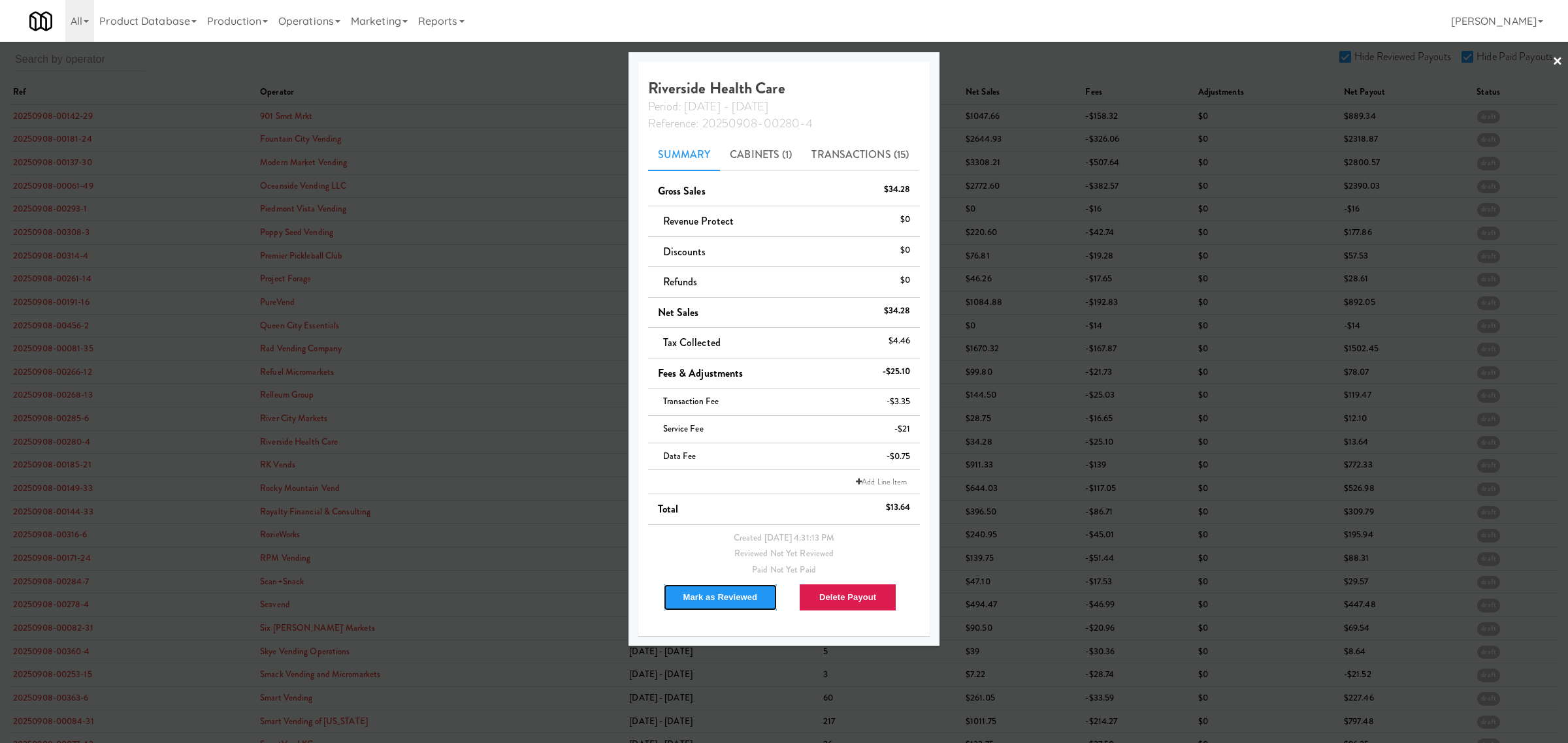
click at [686, 602] on button "Mark as Reviewed" at bounding box center [720, 597] width 115 height 27
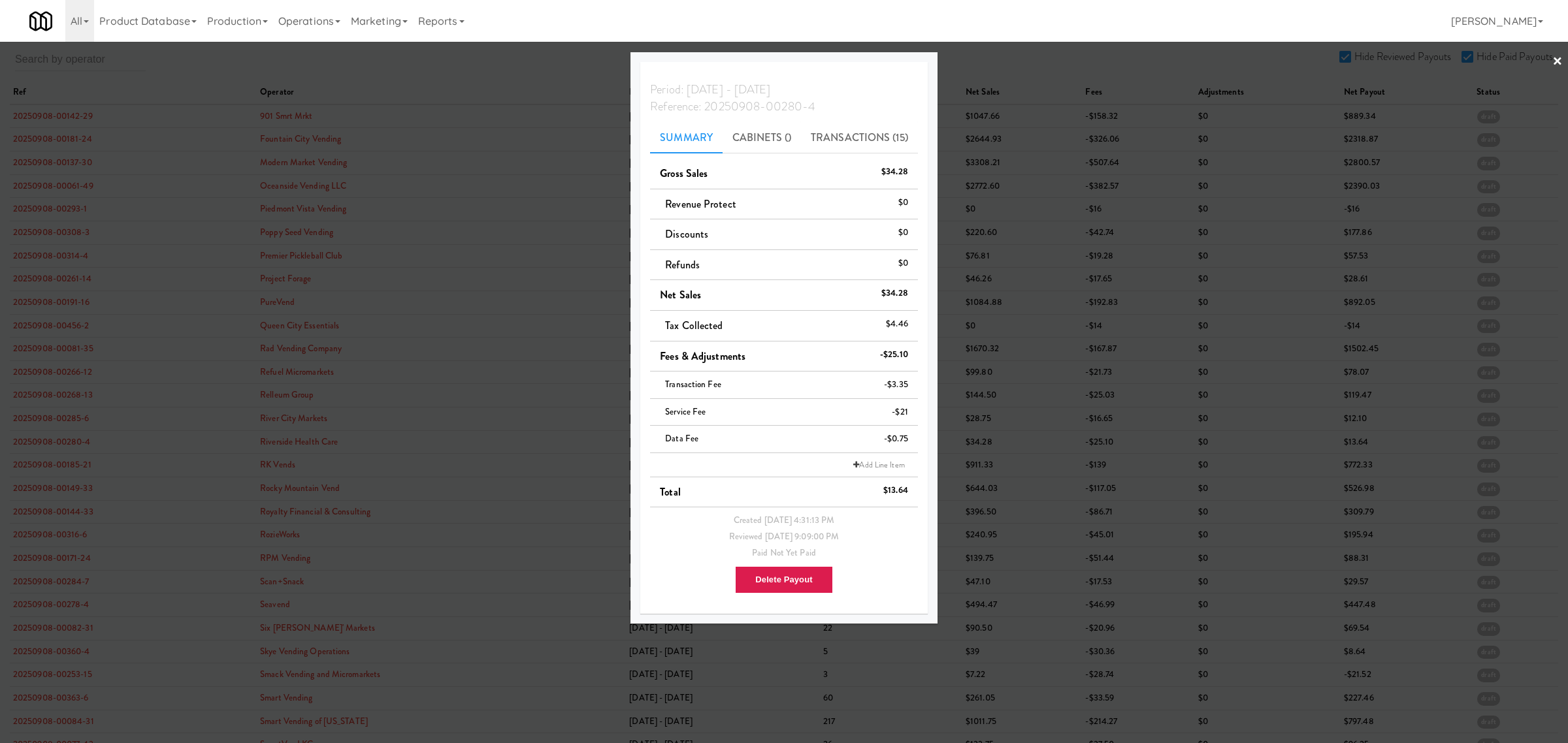
click at [48, 472] on div at bounding box center [784, 372] width 1568 height 743
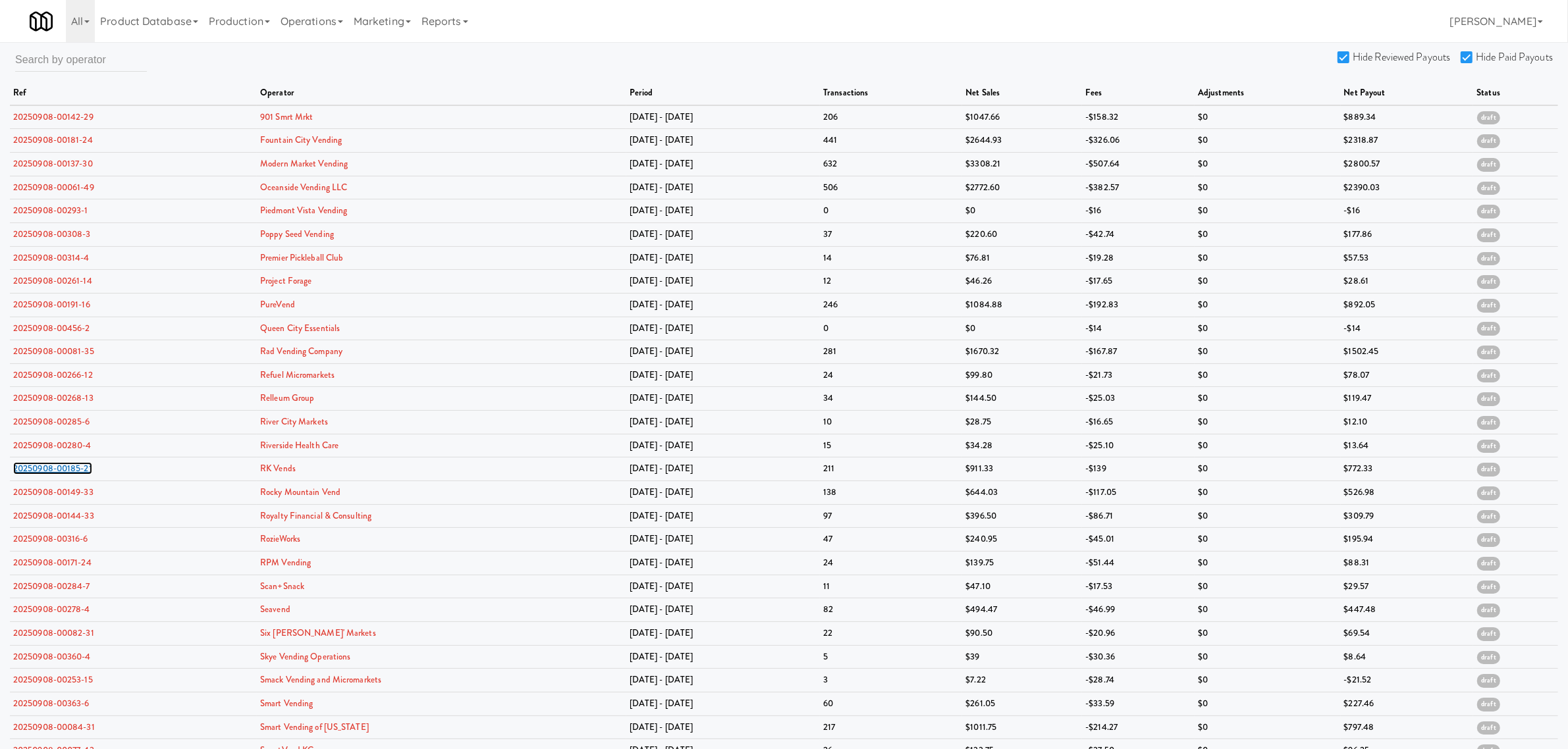
click at [48, 475] on link "20250908-00185-21" at bounding box center [52, 468] width 79 height 13
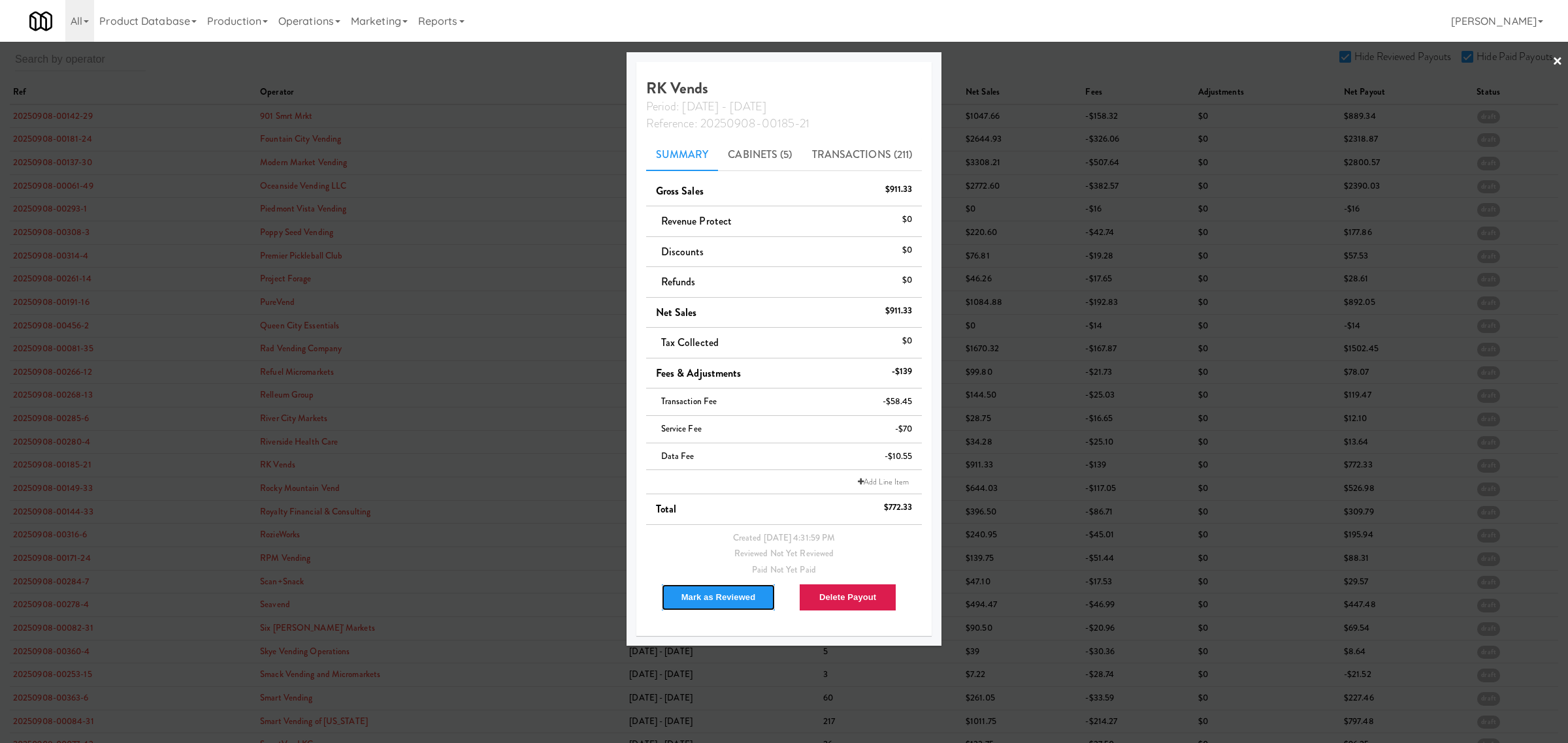
click at [676, 595] on button "Mark as Reviewed" at bounding box center [719, 597] width 115 height 27
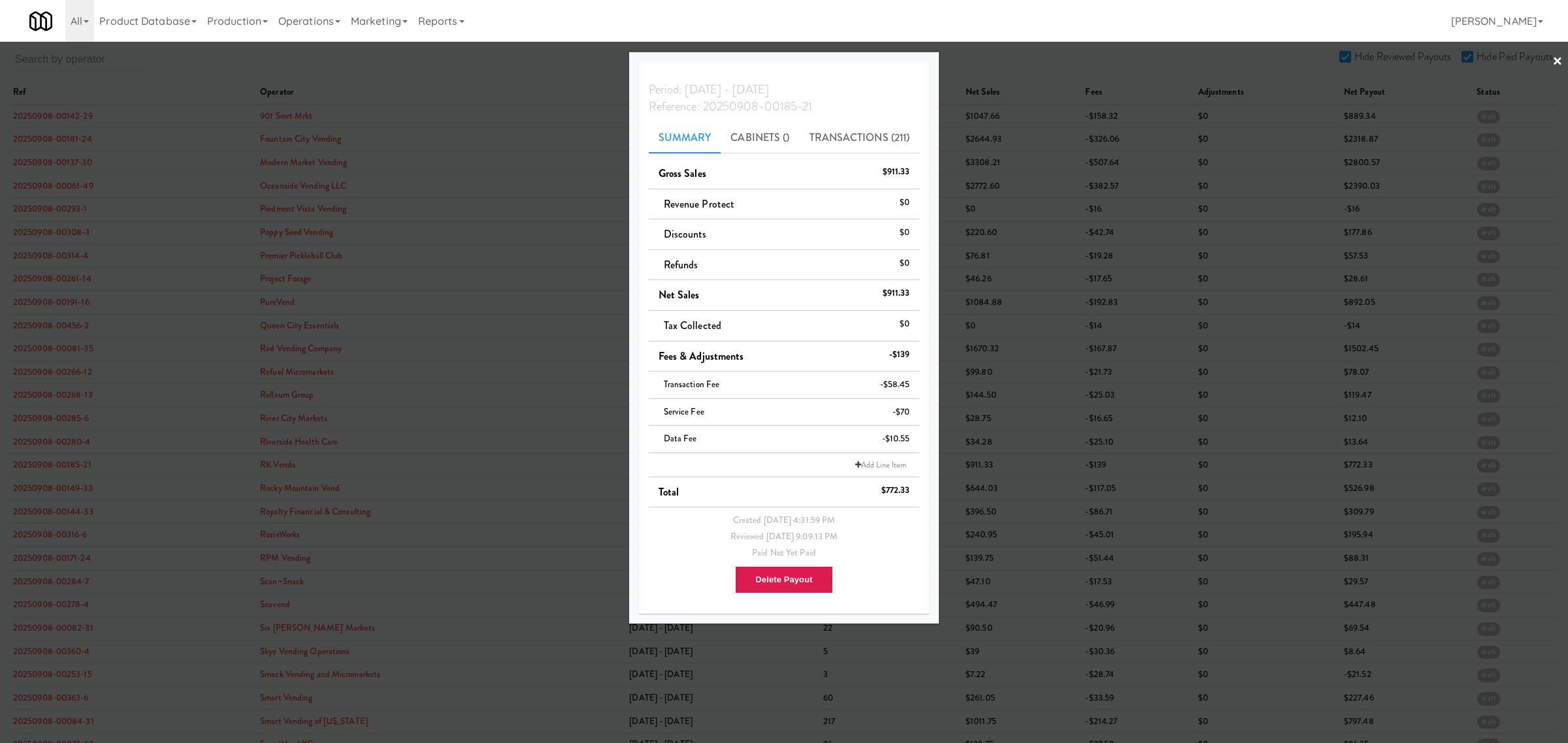
click at [42, 497] on div at bounding box center [784, 372] width 1568 height 743
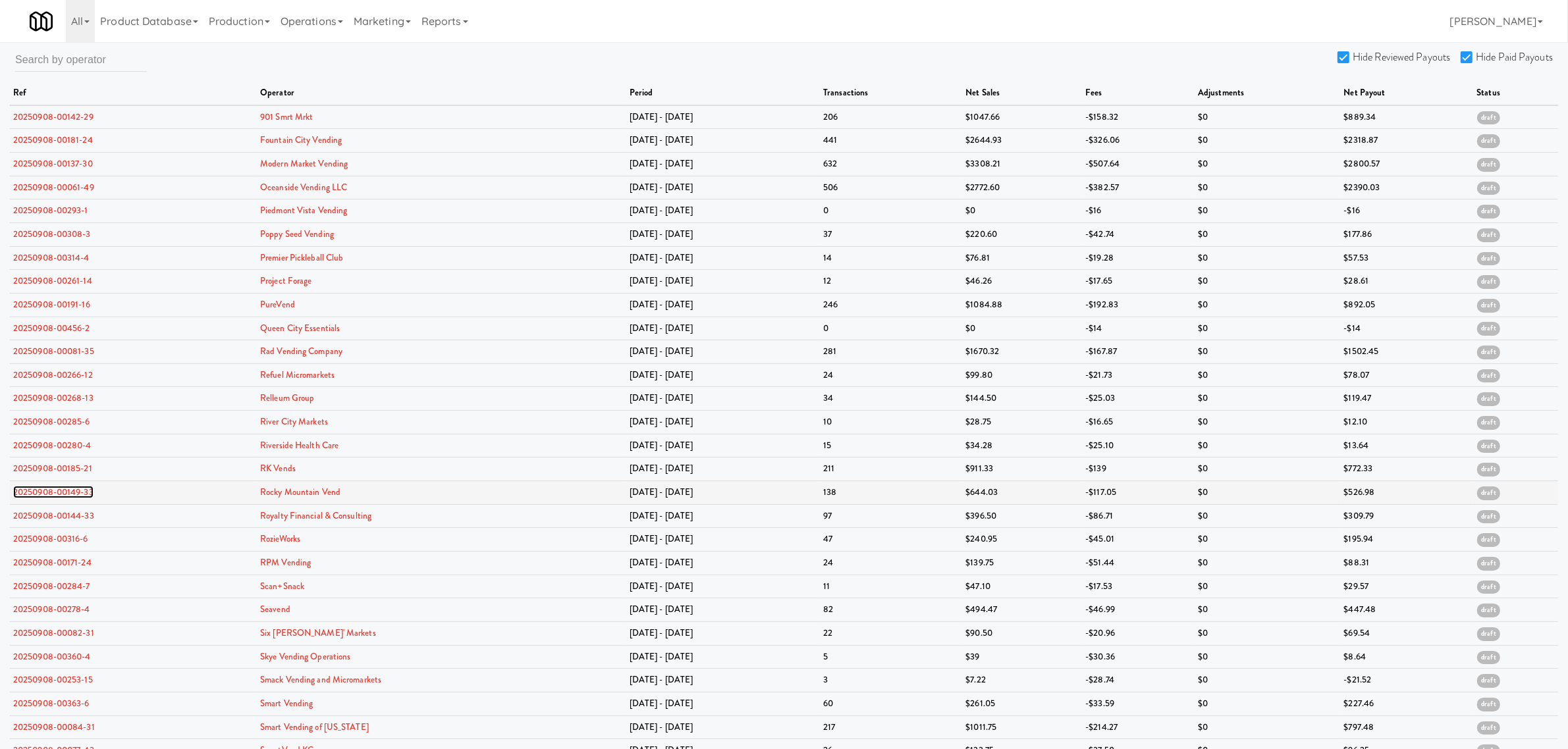
click at [42, 499] on link "20250908-00149-33" at bounding box center [53, 492] width 81 height 13
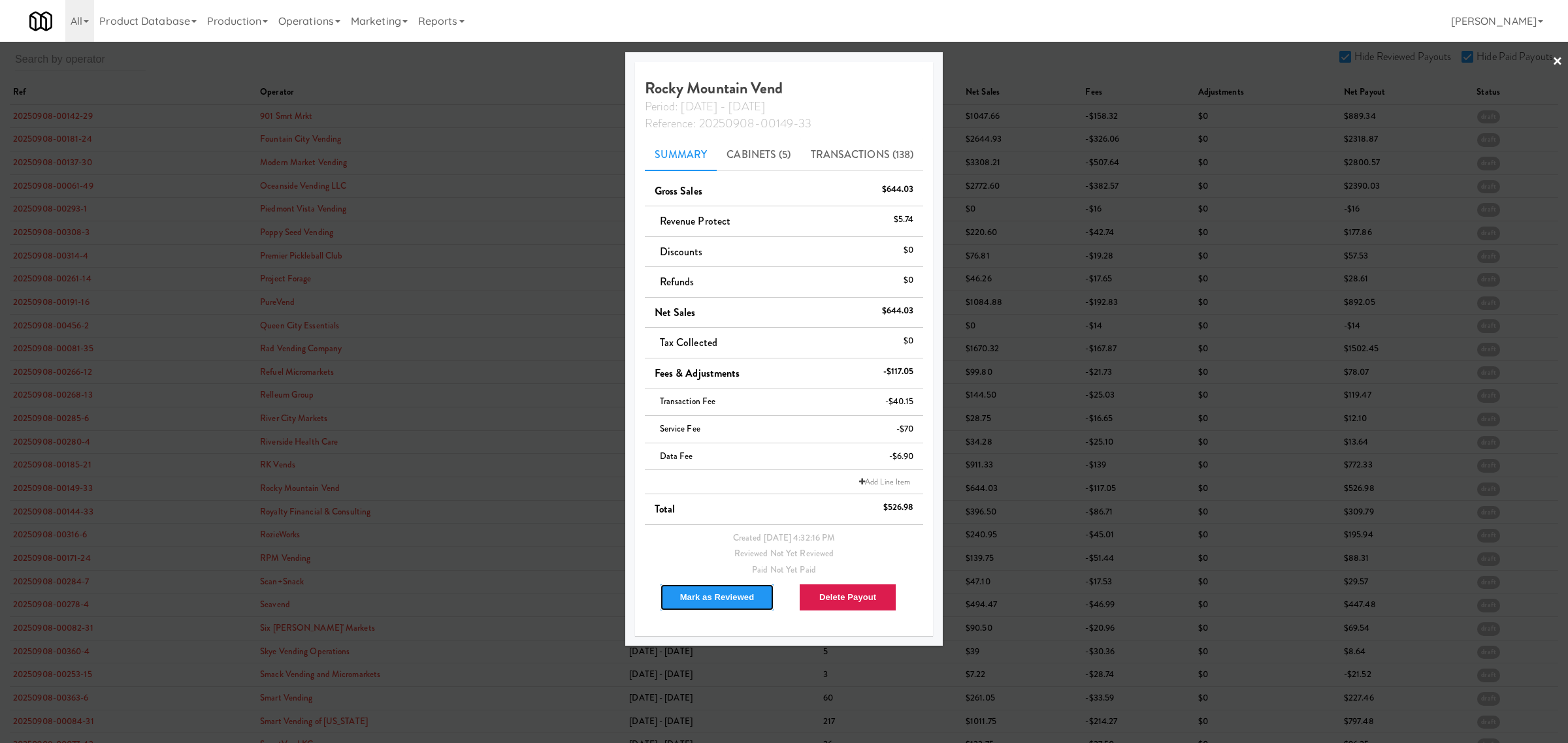
click at [718, 598] on button "Mark as Reviewed" at bounding box center [718, 597] width 115 height 27
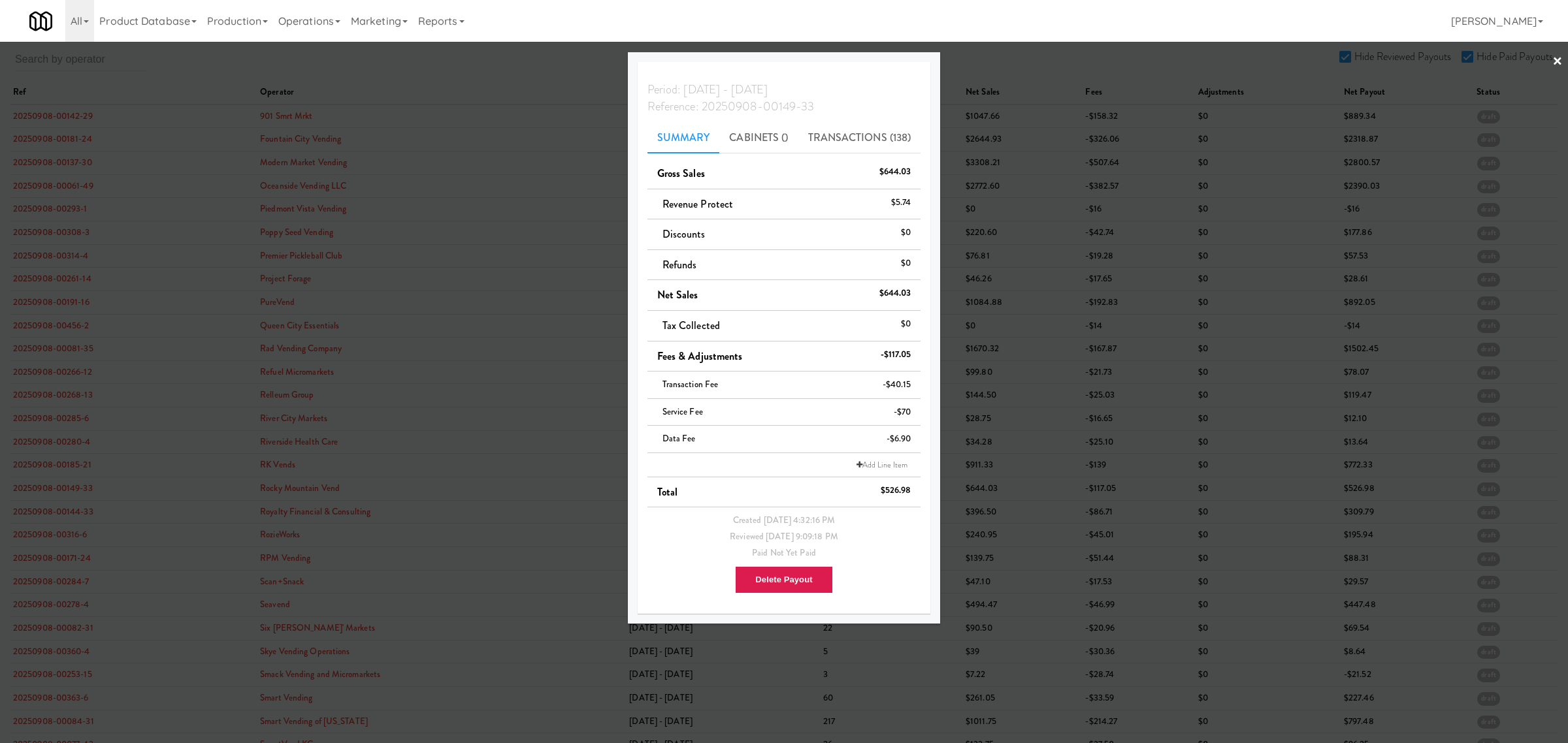
click at [34, 516] on div at bounding box center [784, 372] width 1568 height 743
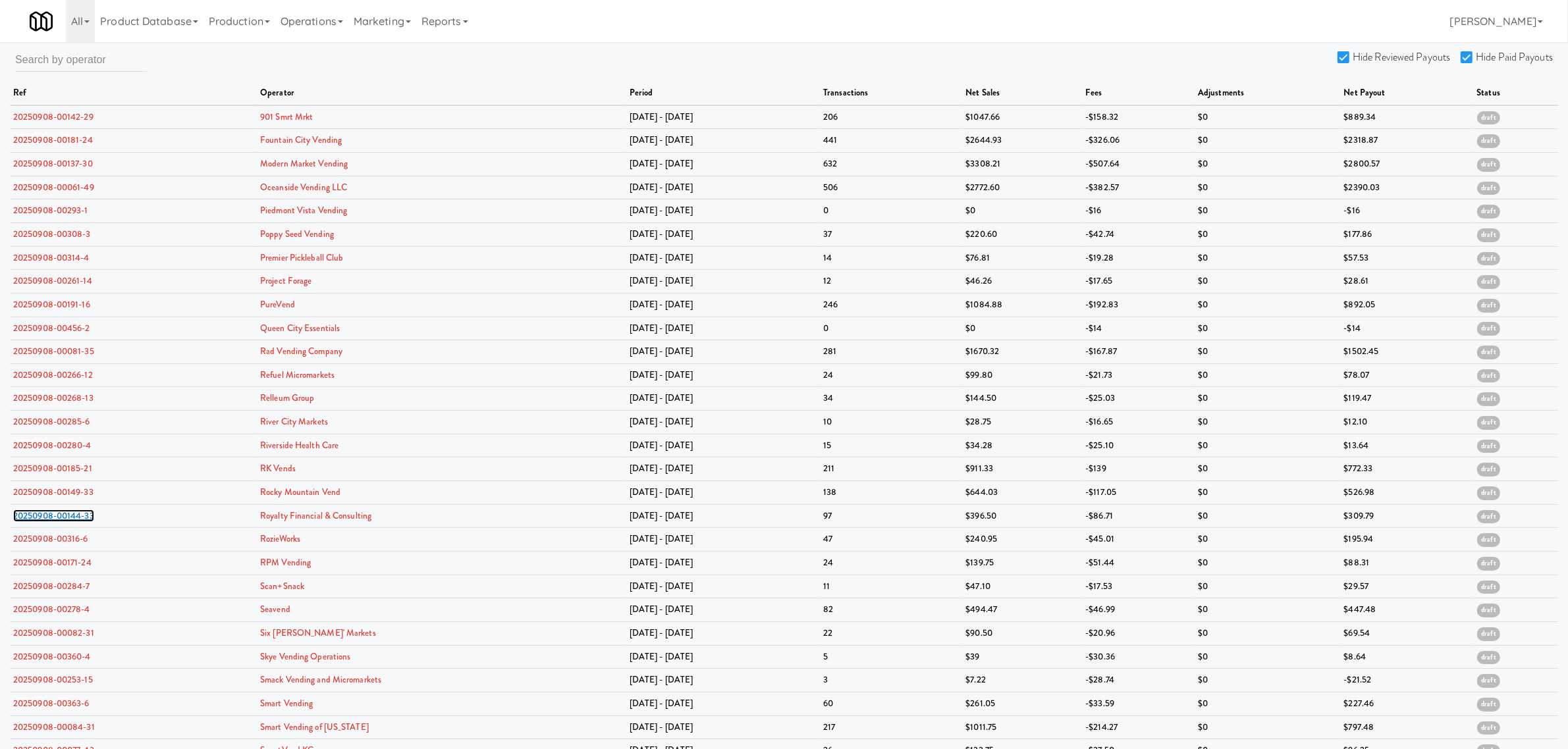
click at [34, 520] on link "20250908-00144-33" at bounding box center [53, 515] width 81 height 13
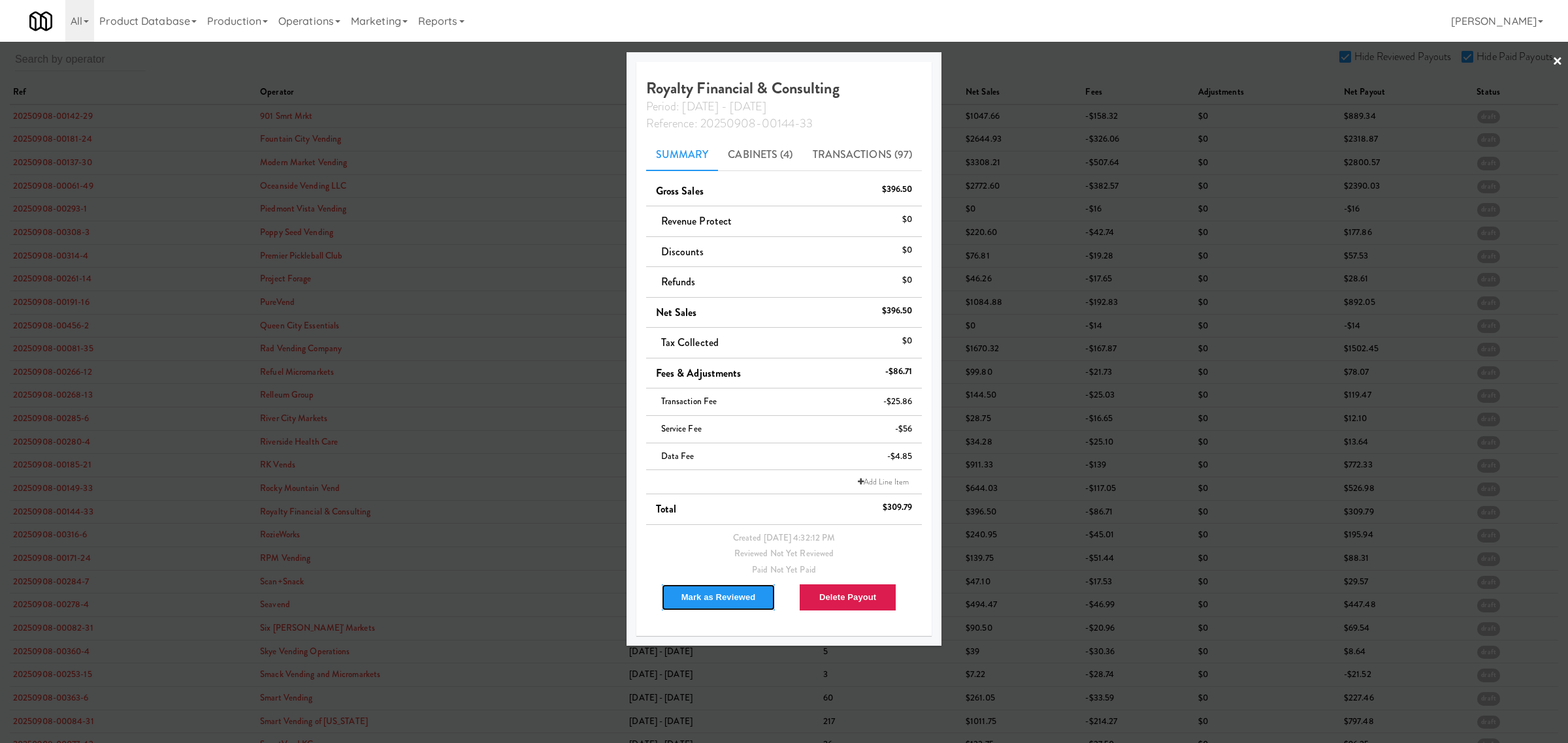
click at [696, 594] on button "Mark as Reviewed" at bounding box center [719, 597] width 115 height 27
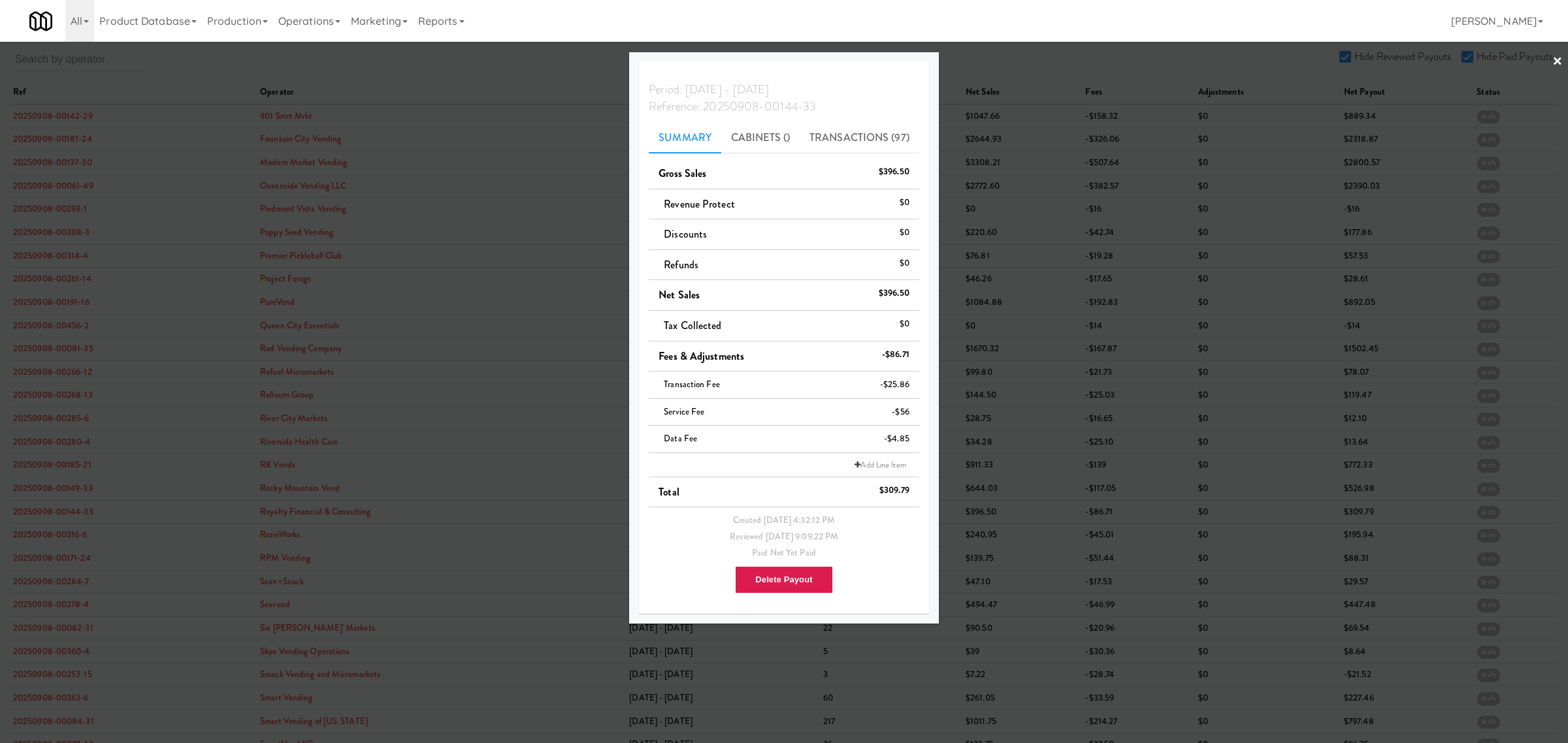
click at [49, 539] on div at bounding box center [784, 372] width 1568 height 743
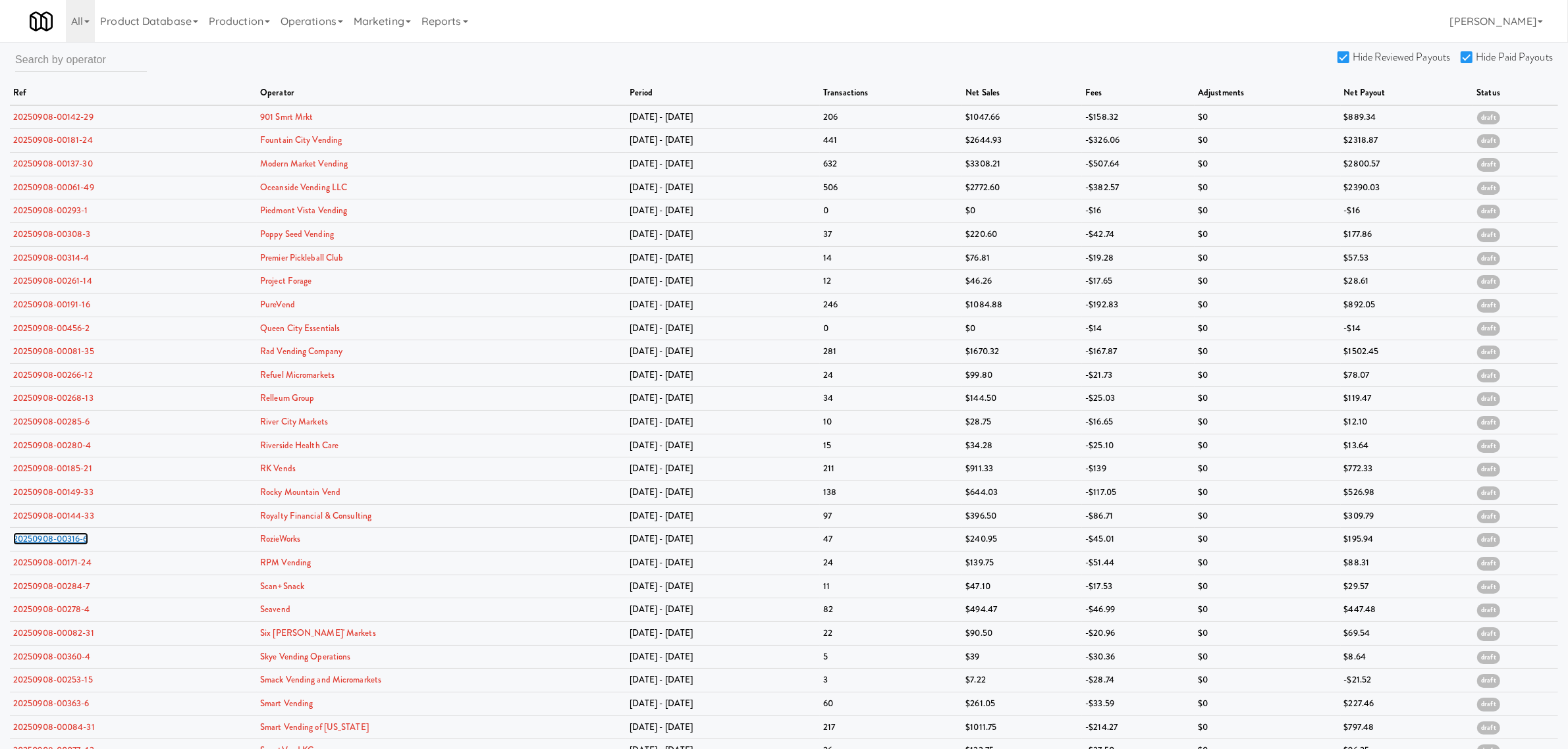
click at [49, 543] on link "20250908-00316-6" at bounding box center [50, 539] width 75 height 13
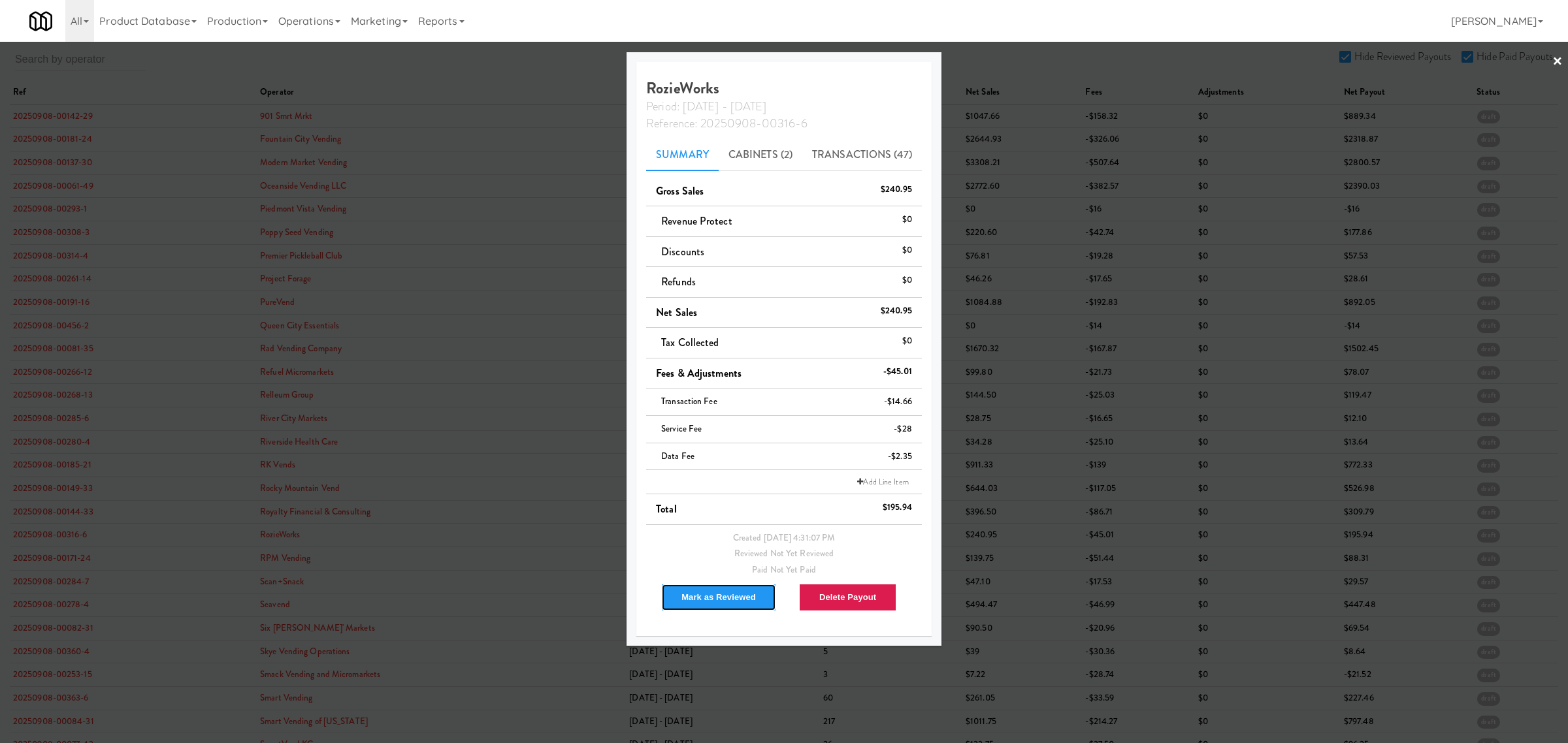
click at [709, 592] on button "Mark as Reviewed" at bounding box center [719, 597] width 115 height 27
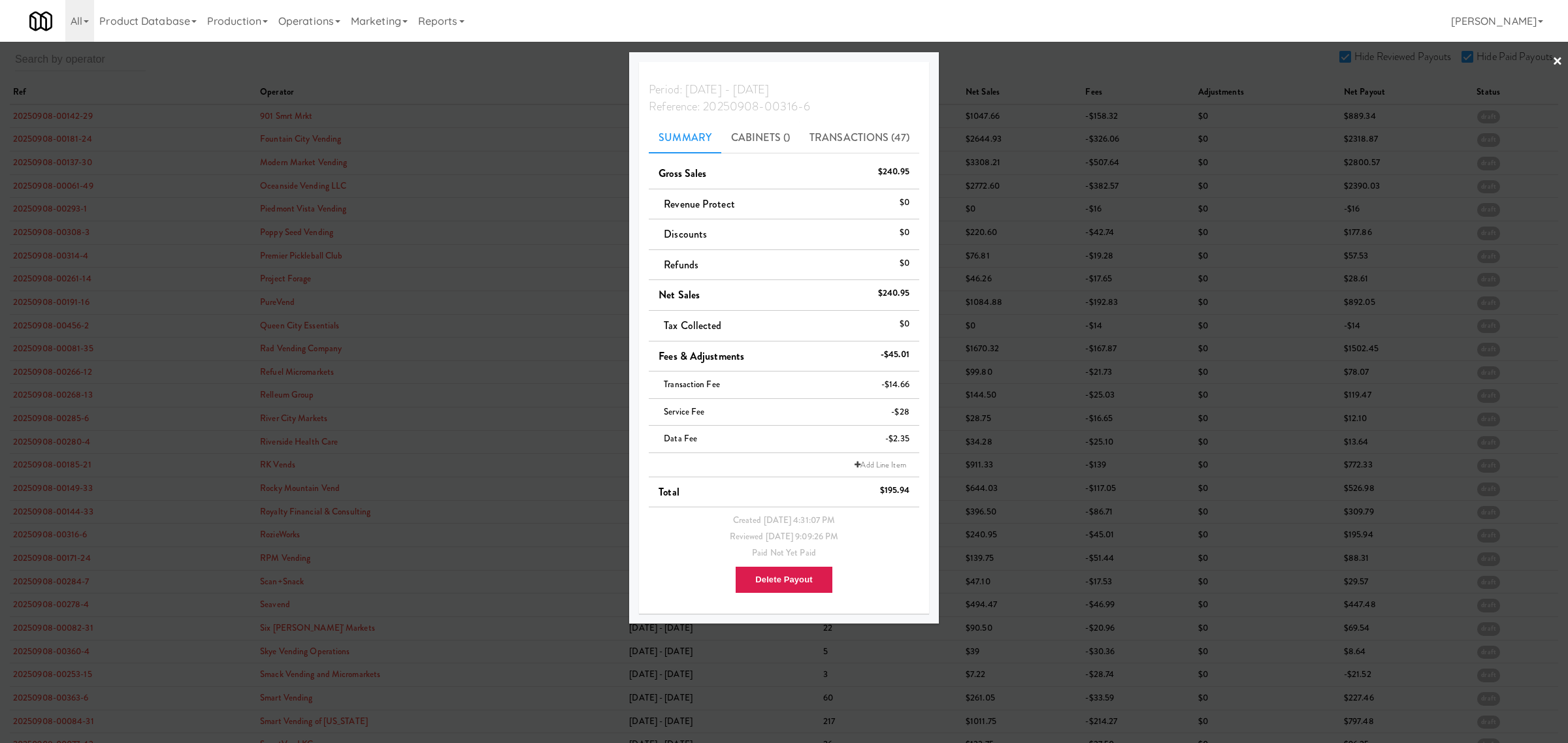
click at [61, 562] on div at bounding box center [784, 372] width 1568 height 743
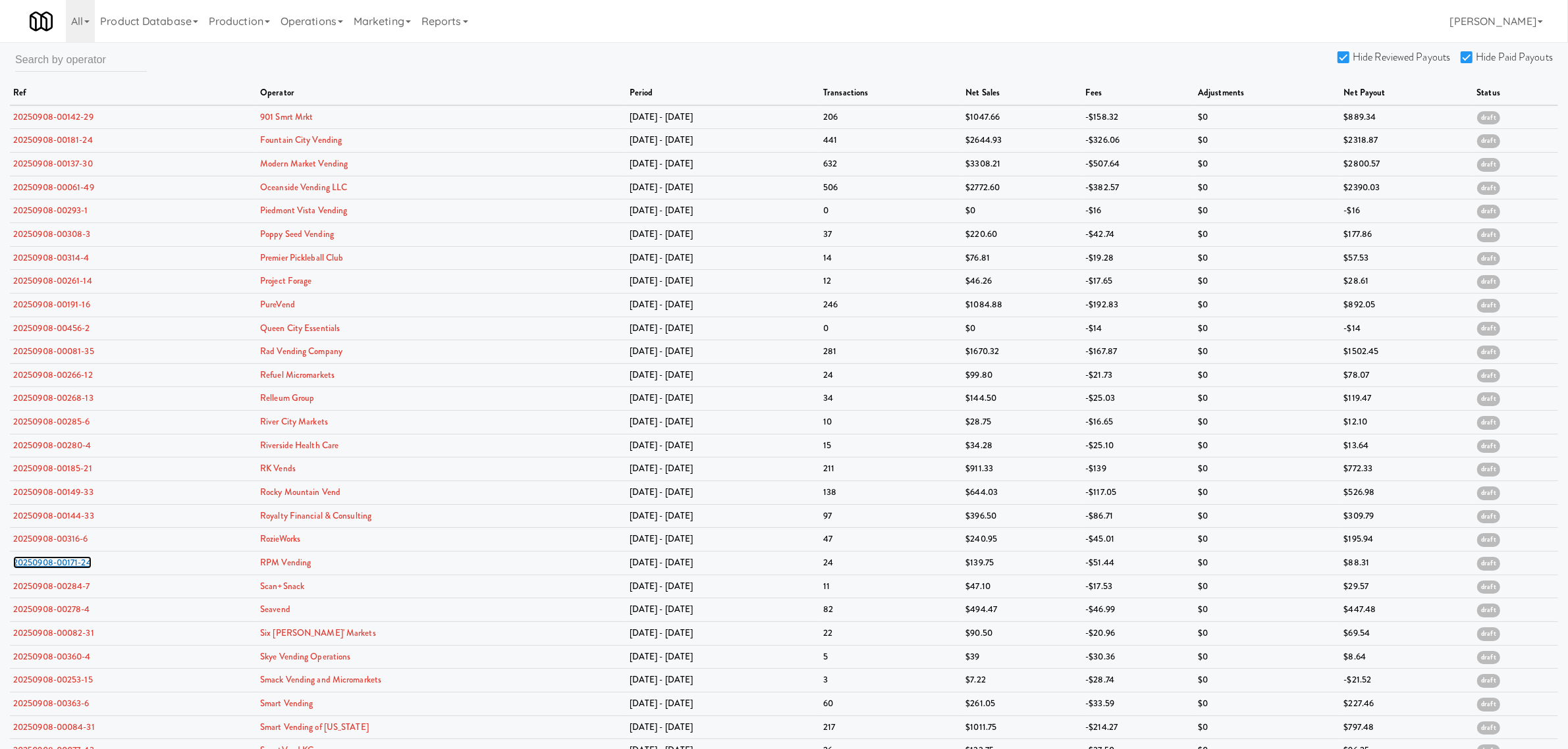
click at [61, 567] on link "20250908-00171-24" at bounding box center [52, 563] width 79 height 13
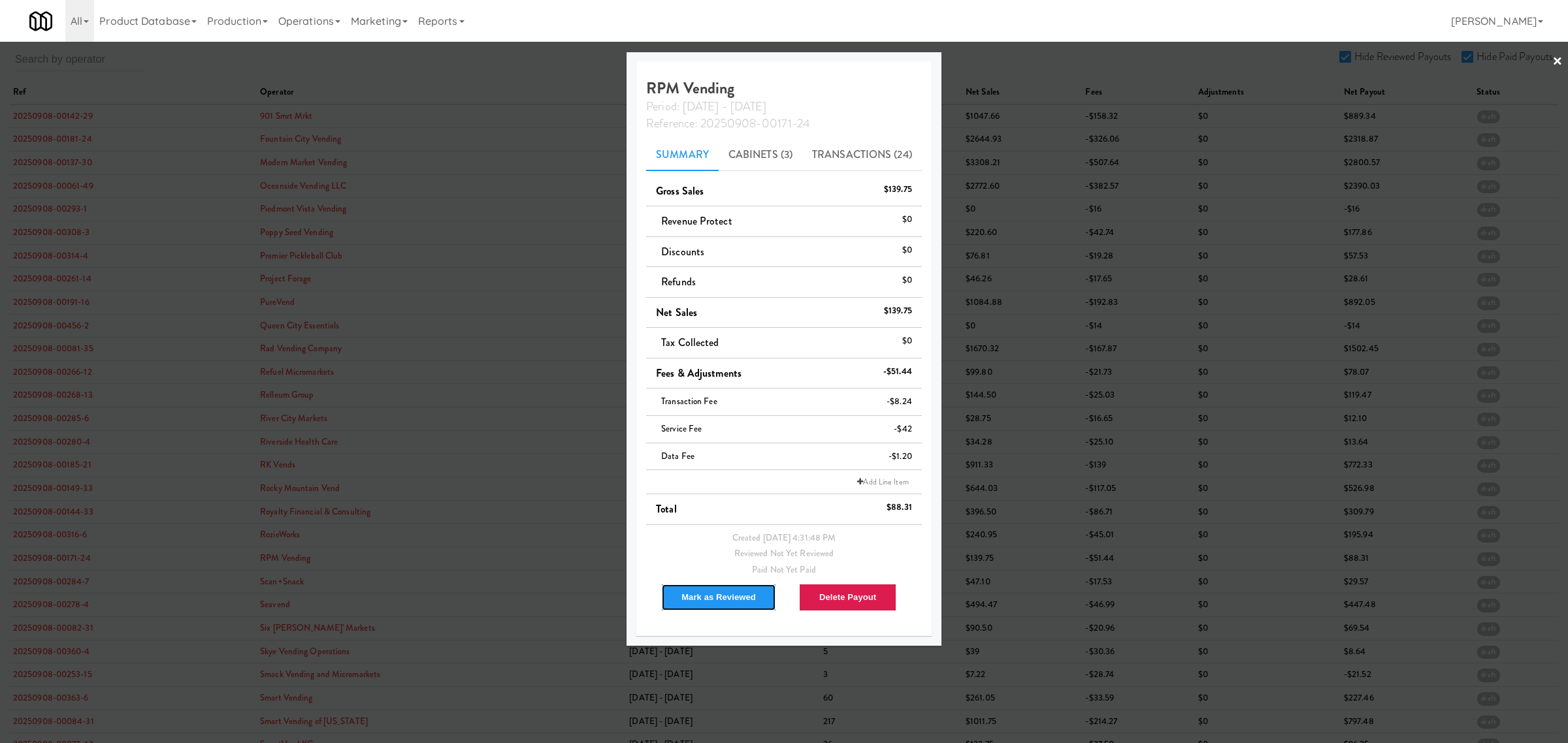
click at [709, 589] on button "Mark as Reviewed" at bounding box center [719, 597] width 115 height 27
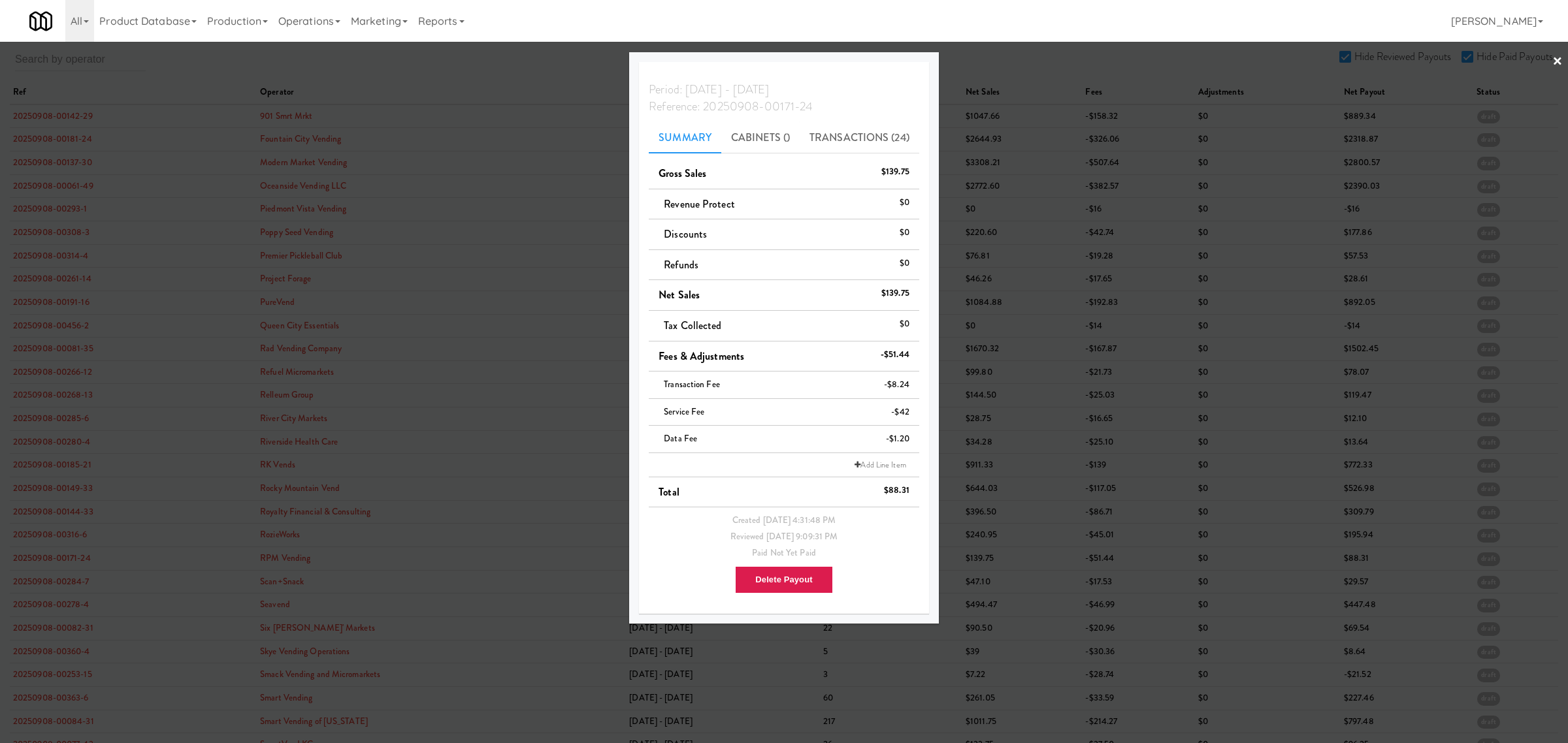
click at [70, 586] on div at bounding box center [784, 372] width 1568 height 743
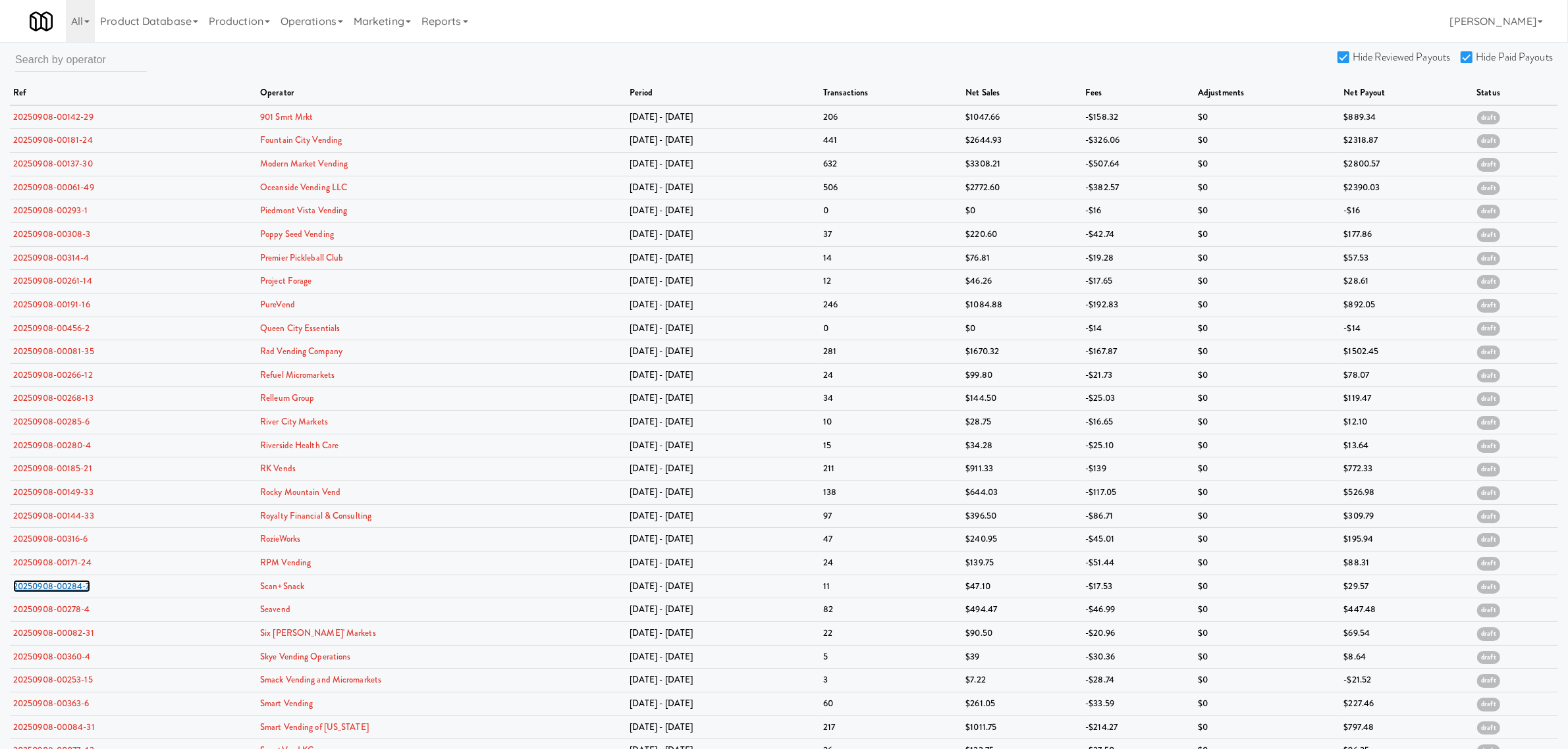
click at [71, 590] on link "20250908-00284-7" at bounding box center [51, 586] width 77 height 13
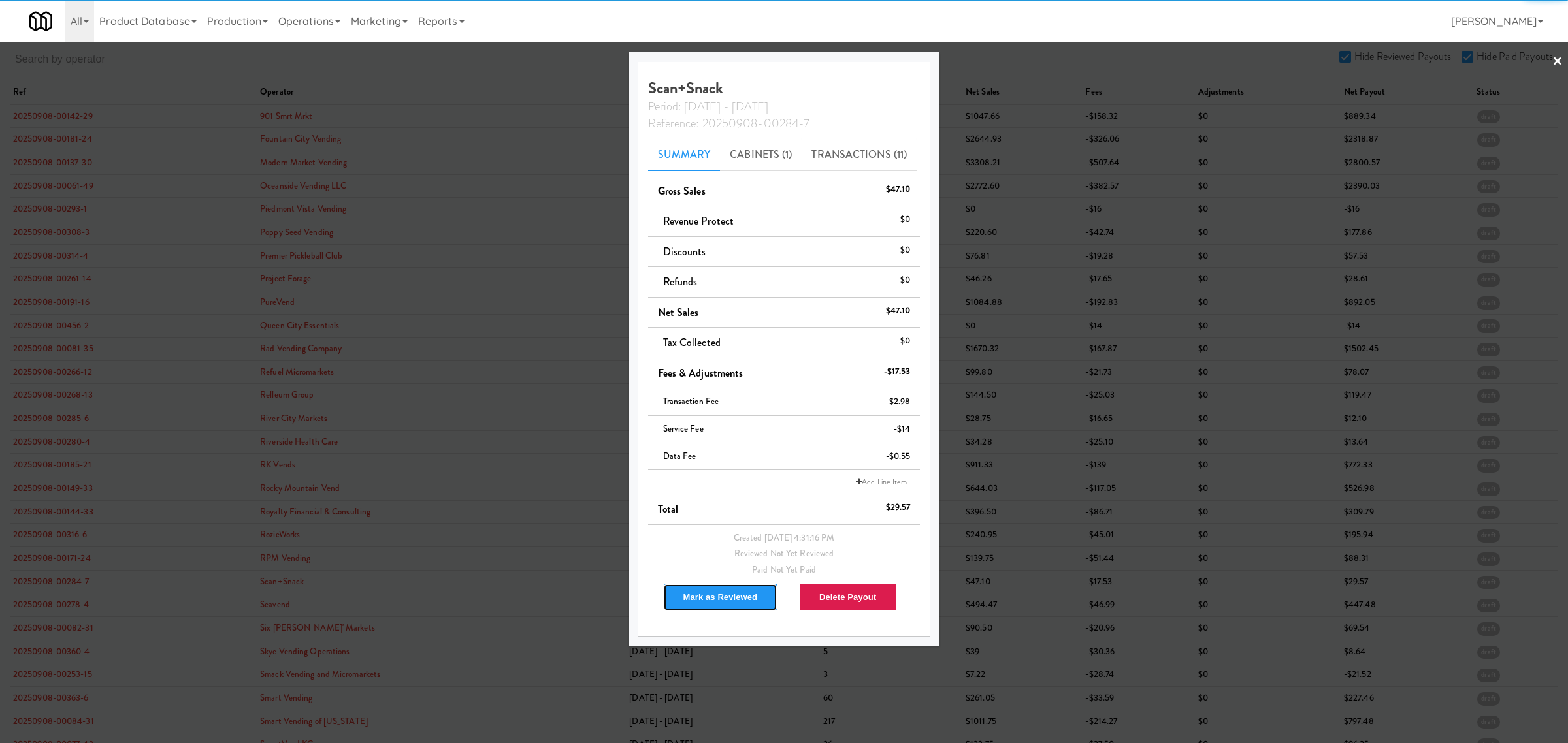
click at [701, 595] on button "Mark as Reviewed" at bounding box center [720, 597] width 115 height 27
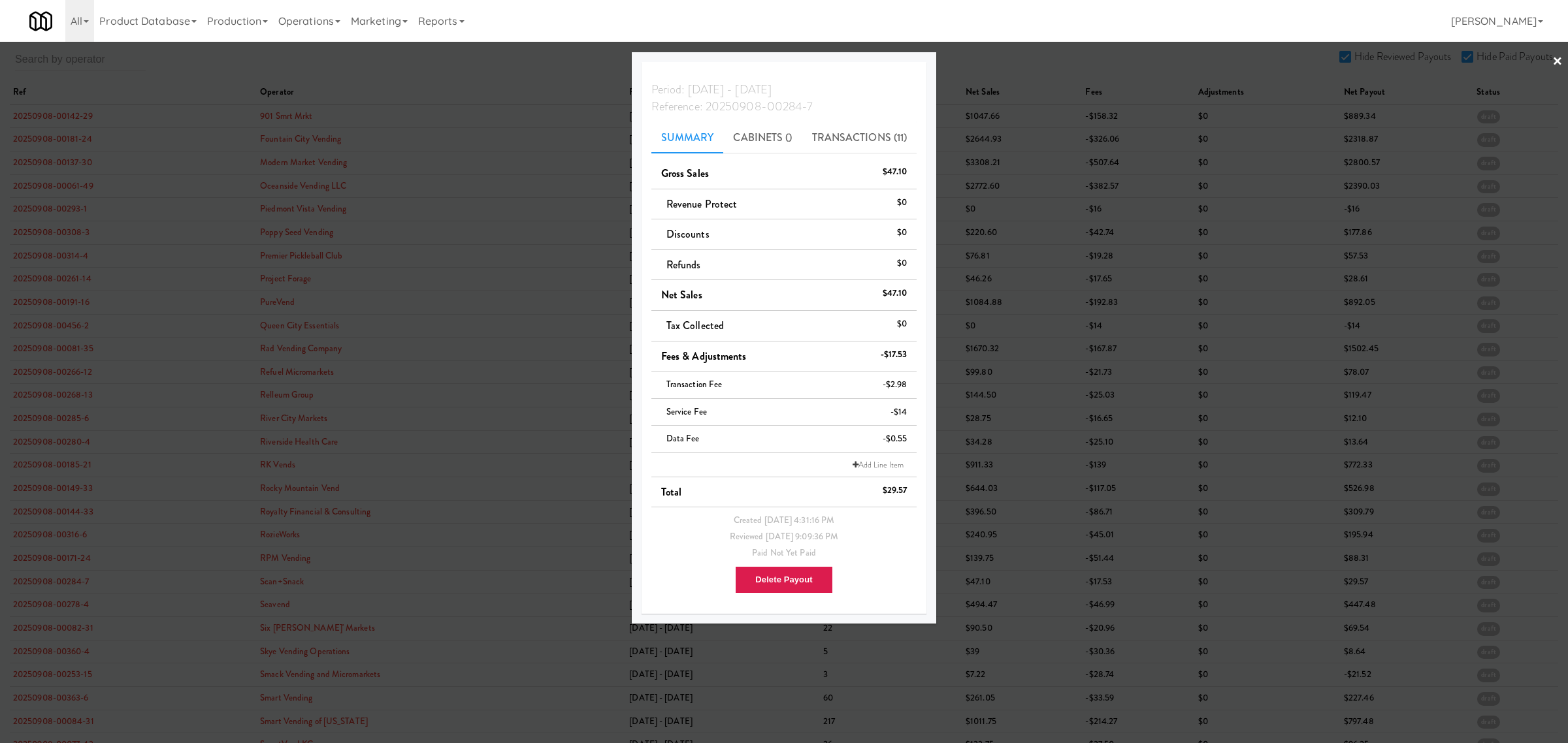
click at [68, 612] on div at bounding box center [784, 372] width 1568 height 743
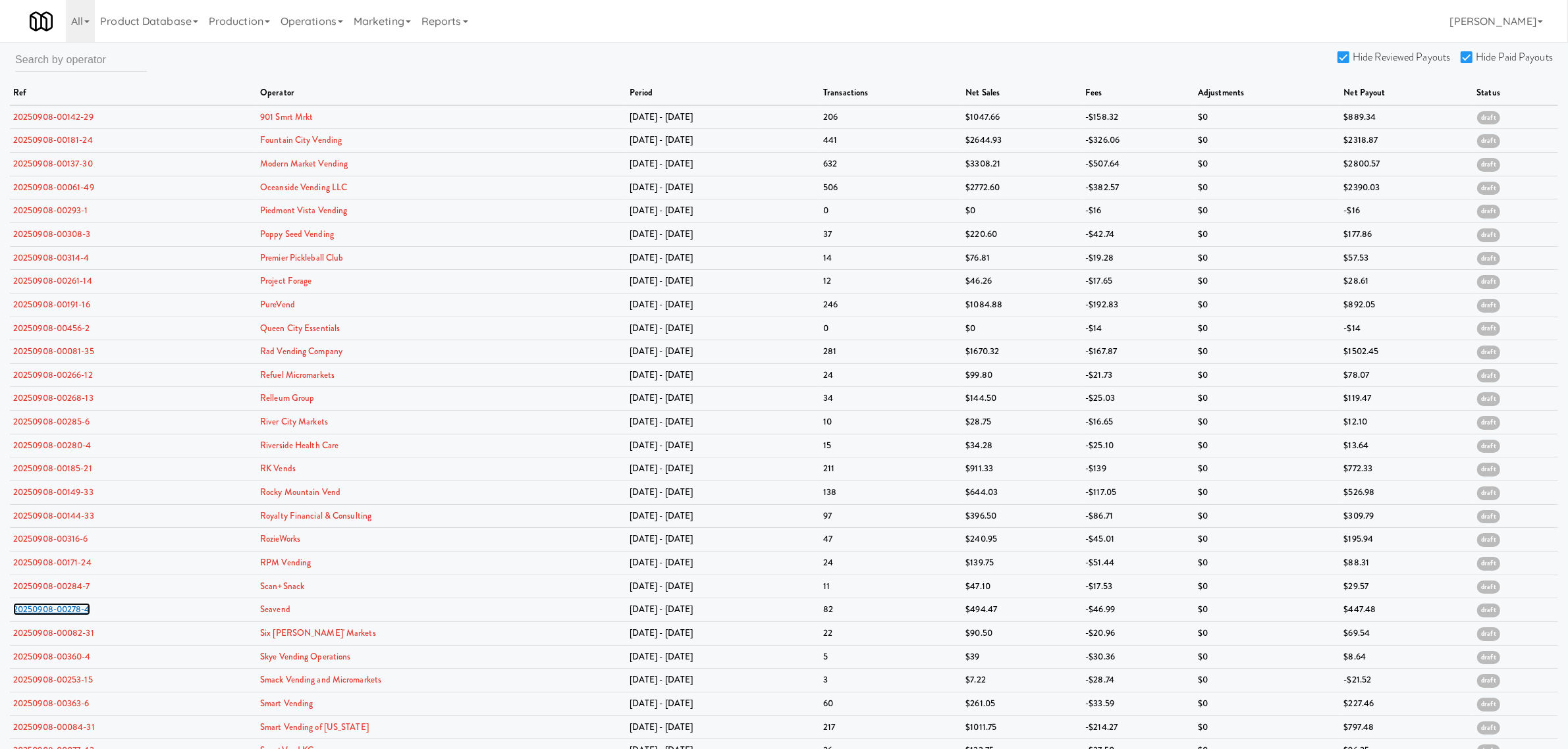
click at [69, 616] on link "20250908-00278-4" at bounding box center [51, 609] width 77 height 13
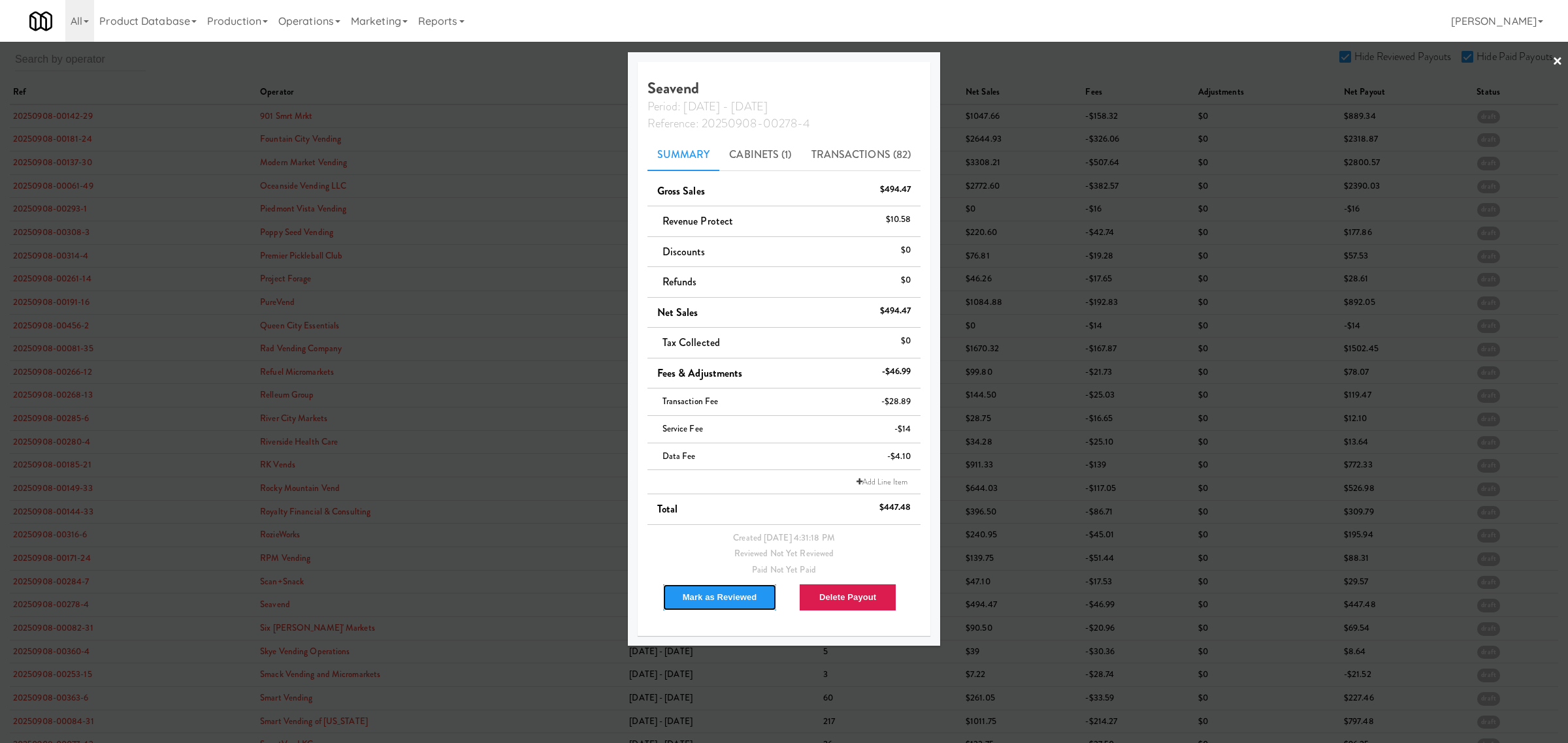
click at [710, 601] on button "Mark as Reviewed" at bounding box center [720, 597] width 115 height 27
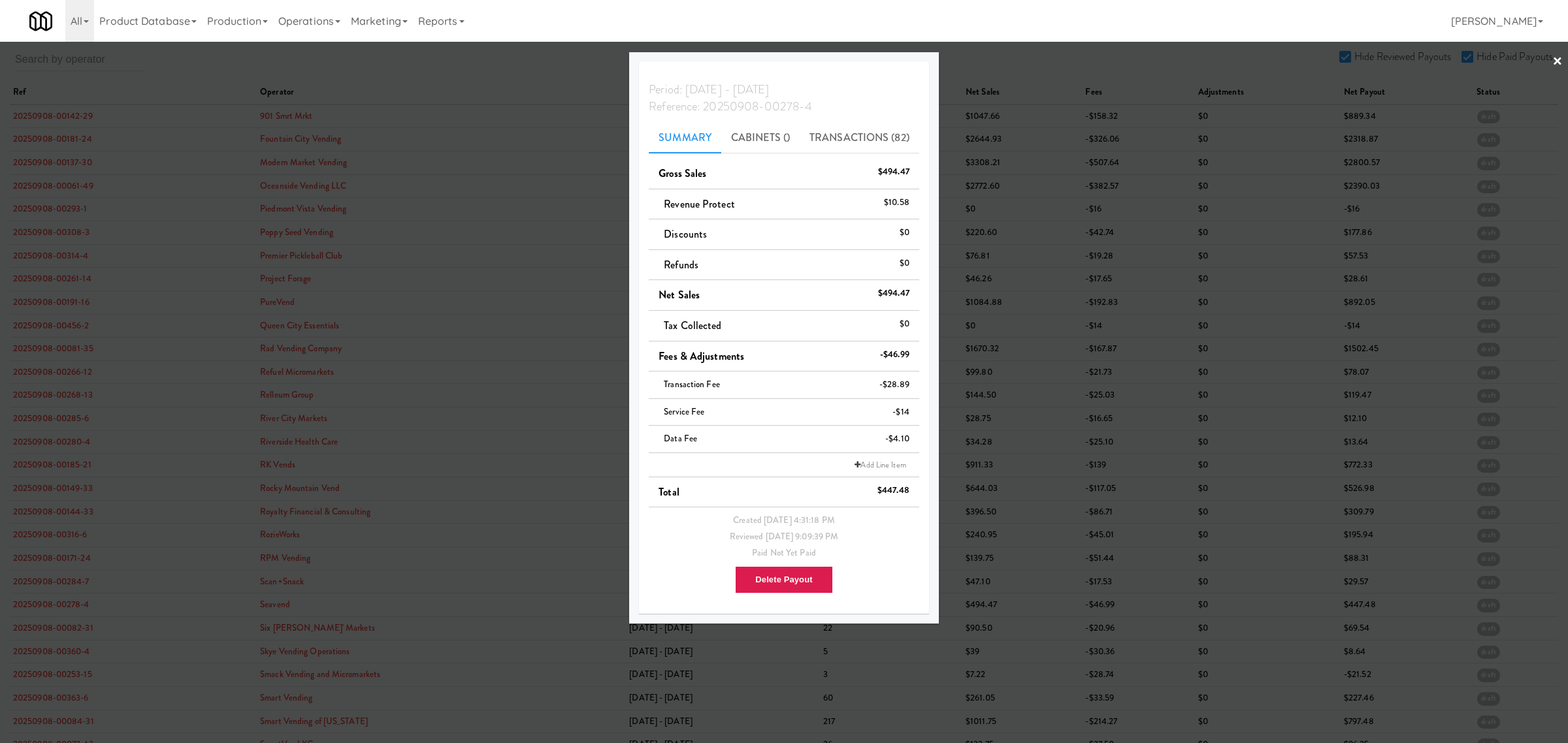
click at [53, 635] on div at bounding box center [784, 372] width 1568 height 743
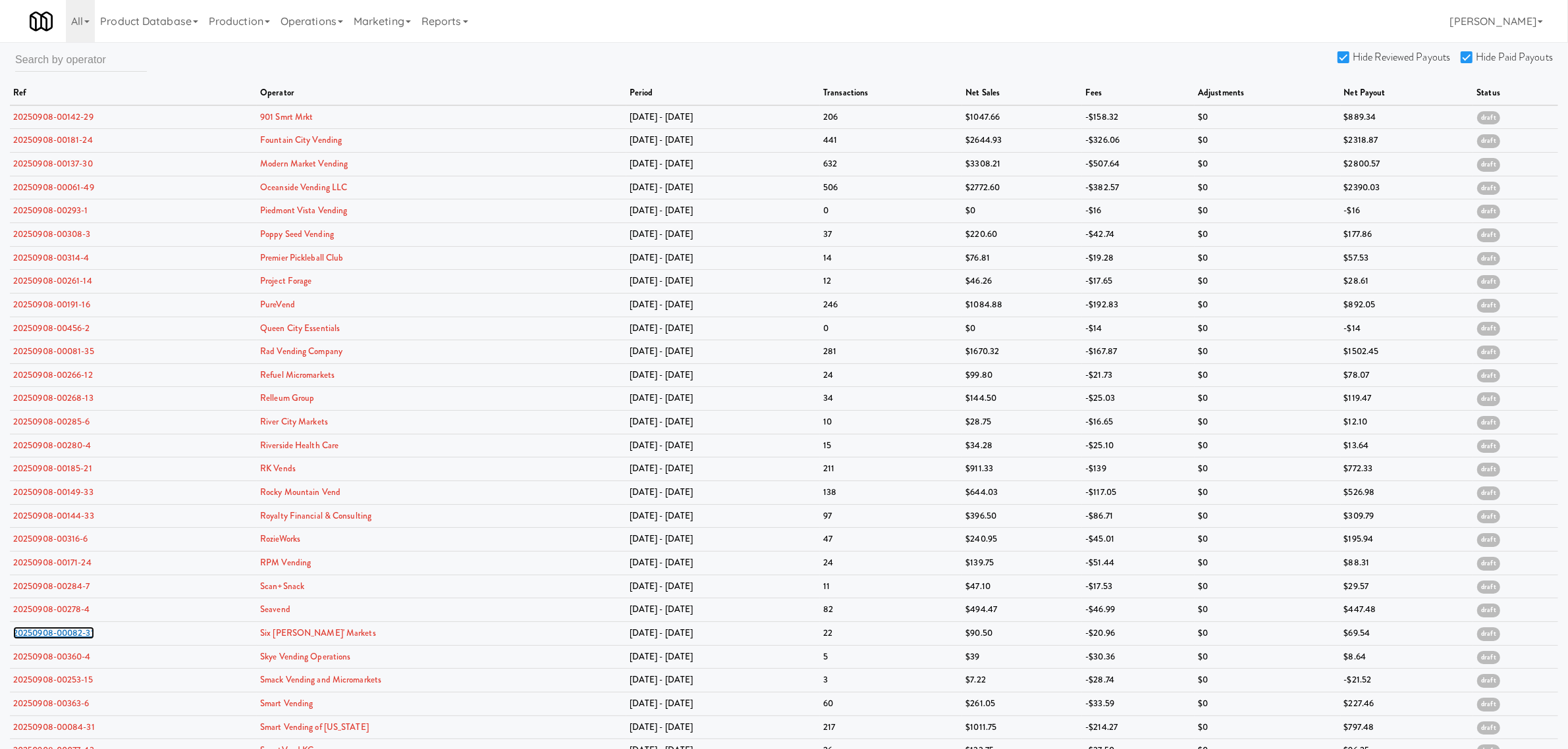
click at [53, 640] on link "20250908-00082-31" at bounding box center [53, 633] width 81 height 13
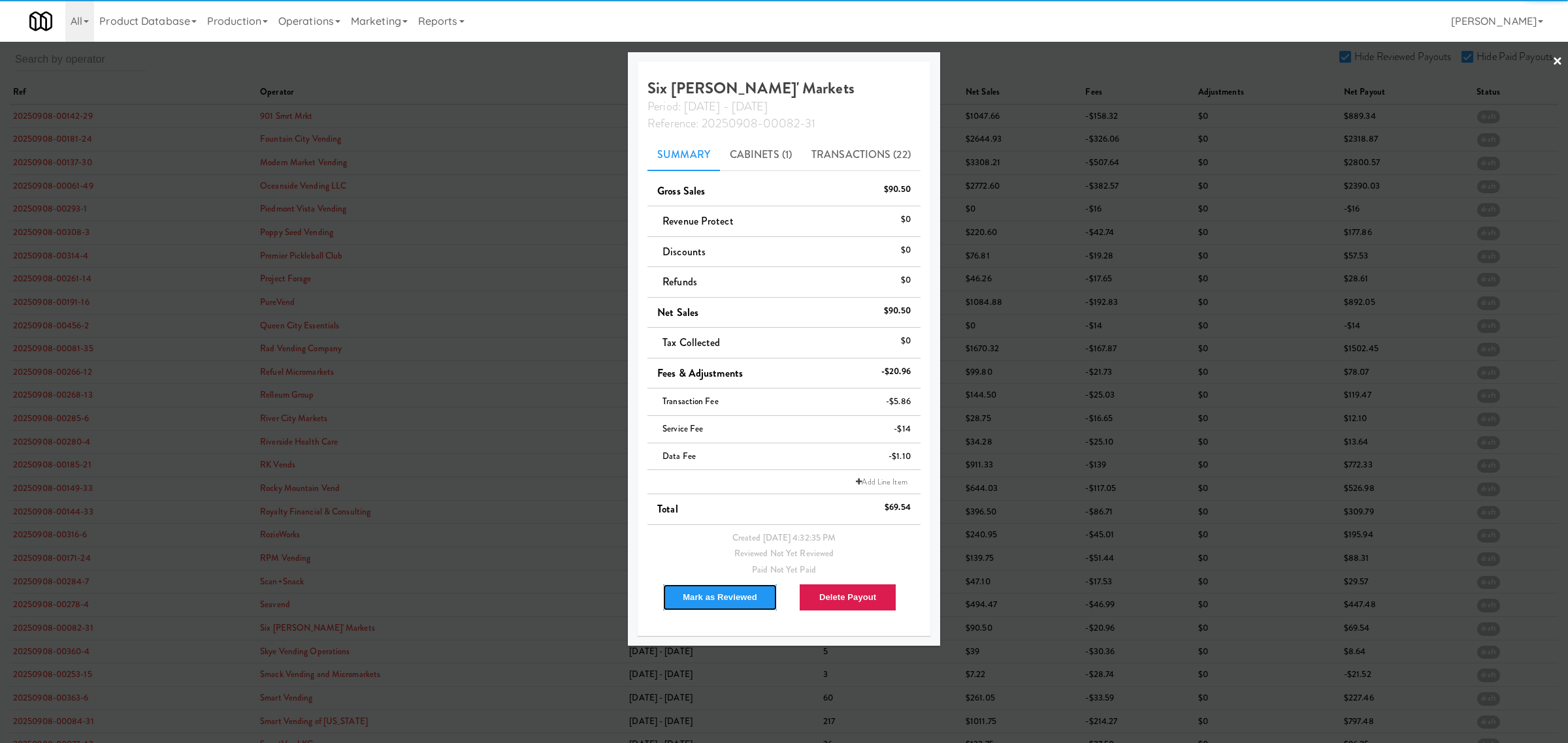
click at [714, 597] on button "Mark as Reviewed" at bounding box center [720, 597] width 115 height 27
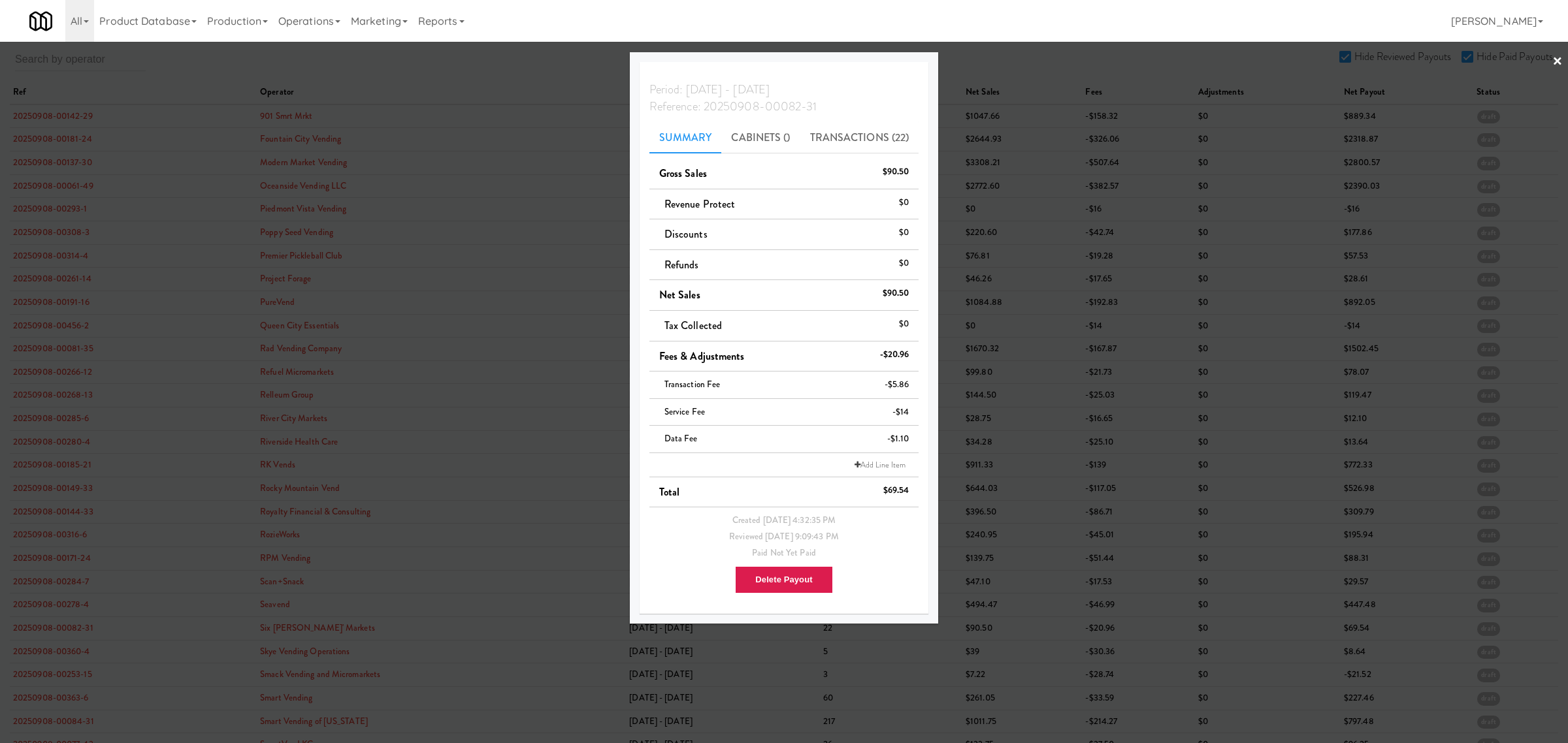
click at [36, 679] on div at bounding box center [784, 372] width 1568 height 743
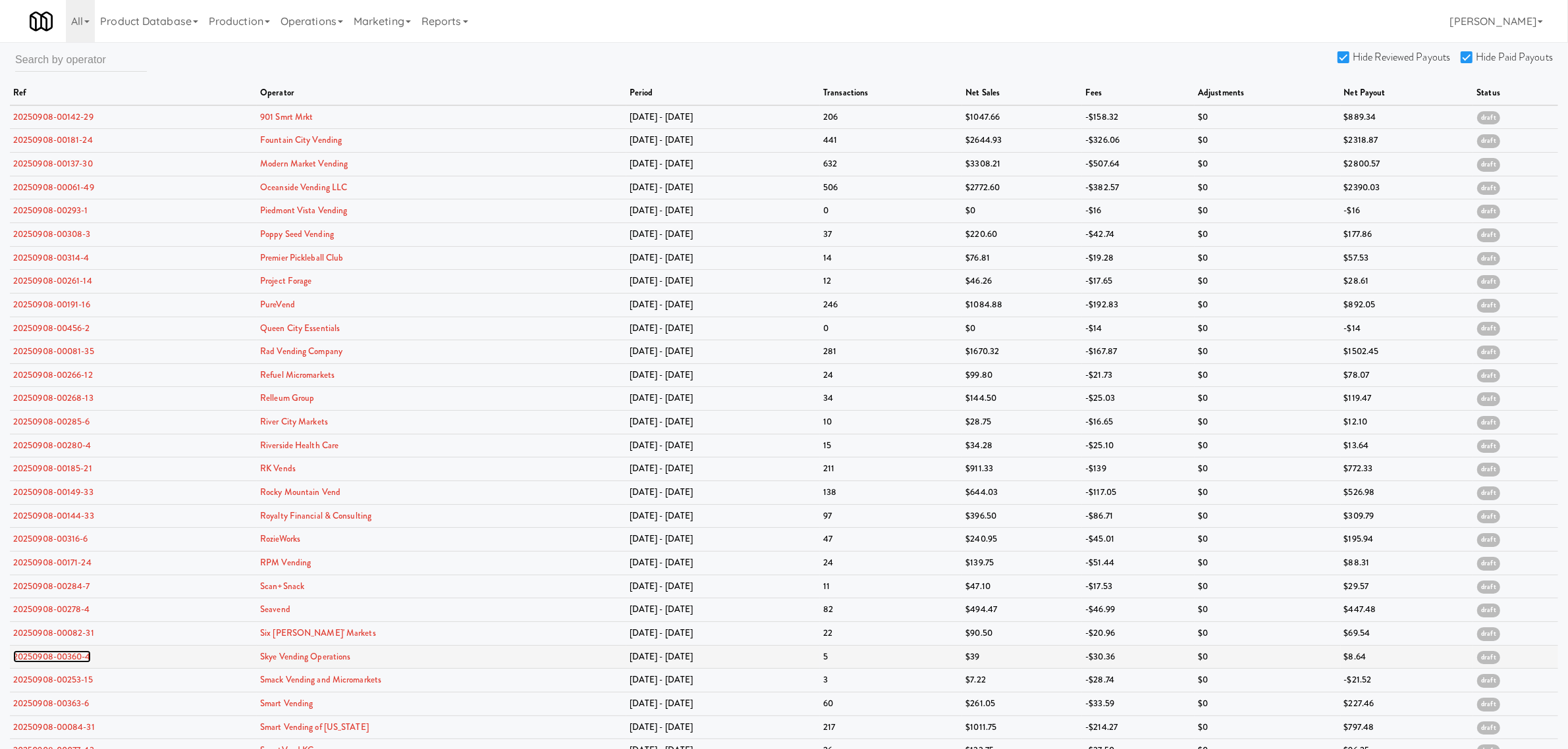
click at [52, 663] on link "20250908-00360-4" at bounding box center [51, 656] width 78 height 13
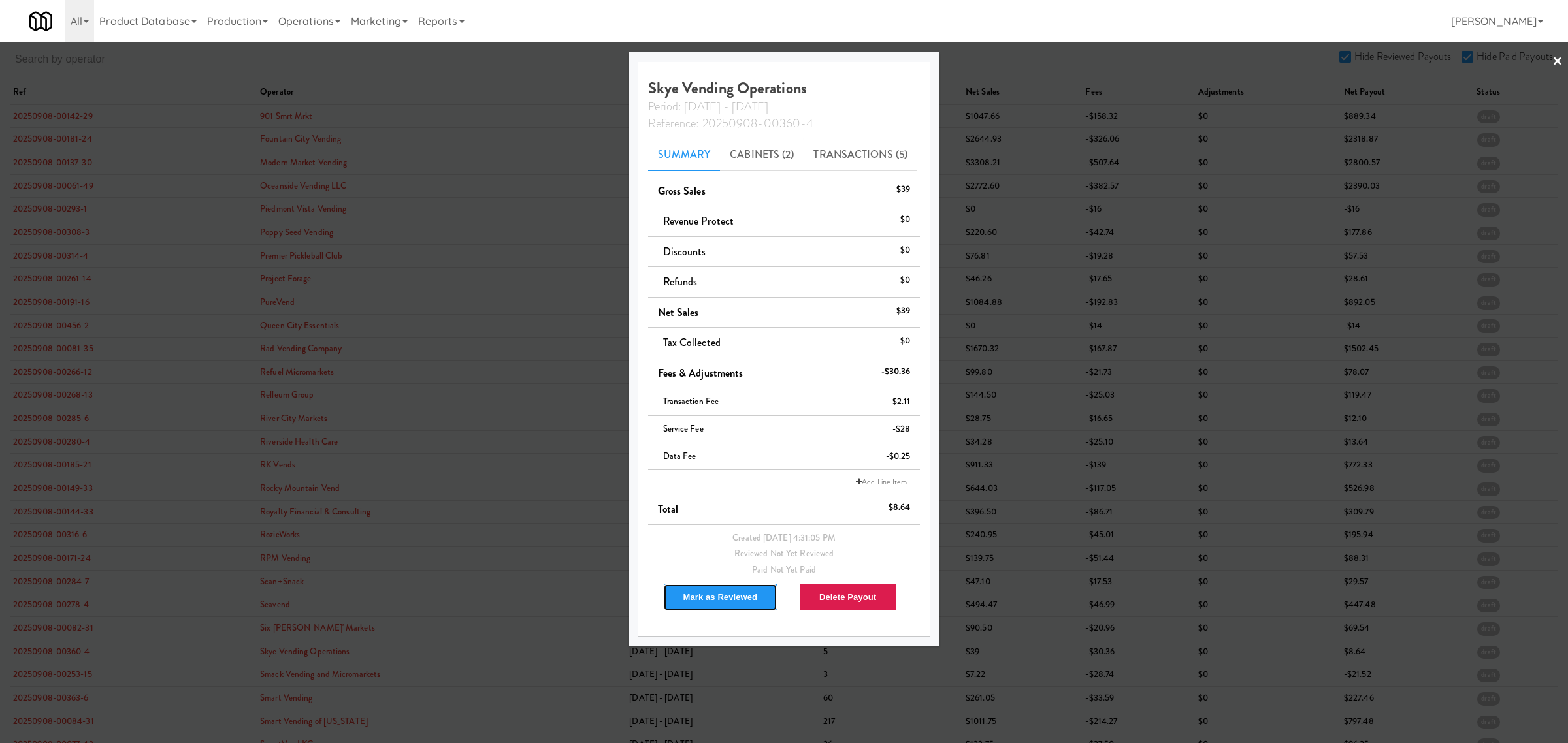
click at [703, 596] on button "Mark as Reviewed" at bounding box center [720, 597] width 115 height 27
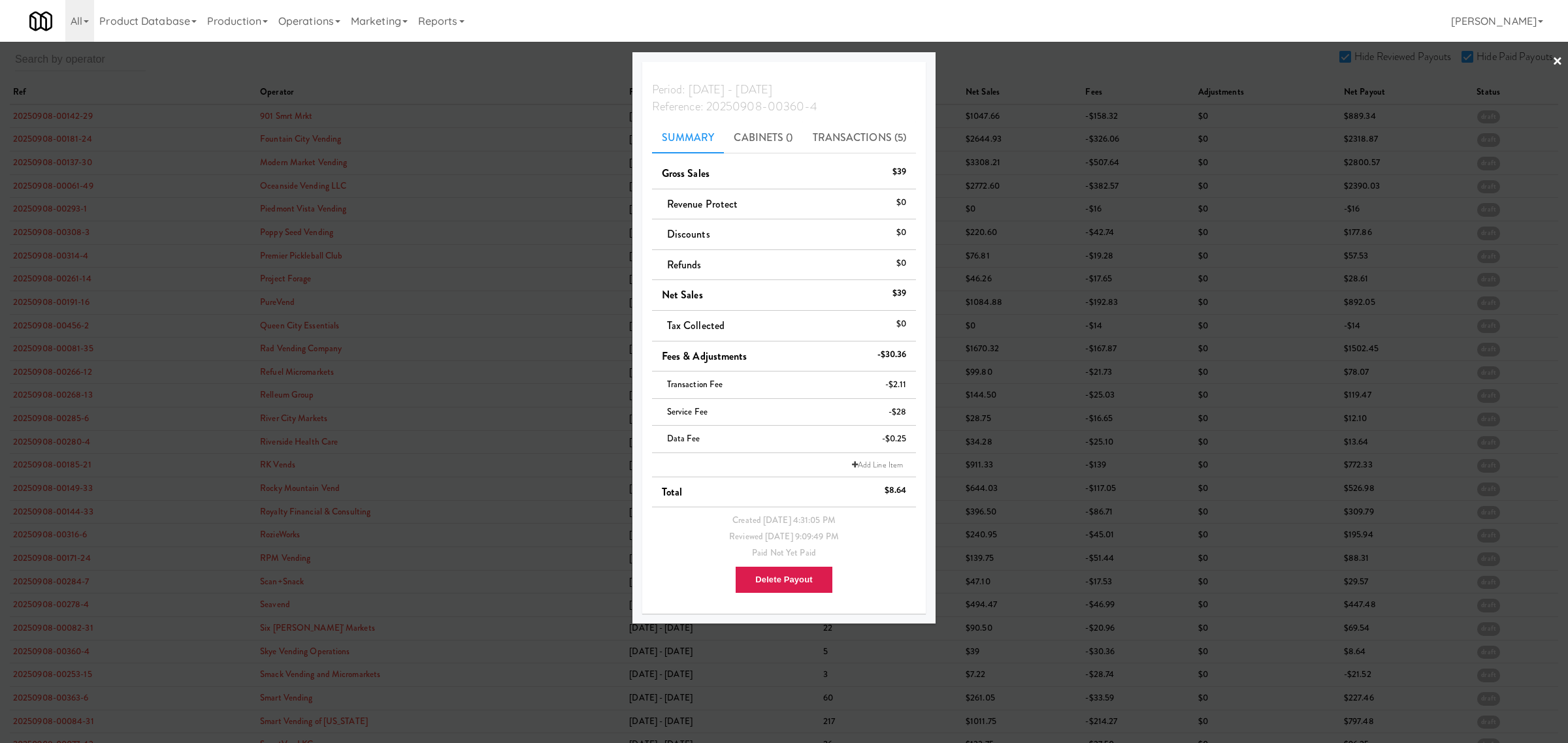
click at [56, 677] on div at bounding box center [784, 372] width 1568 height 743
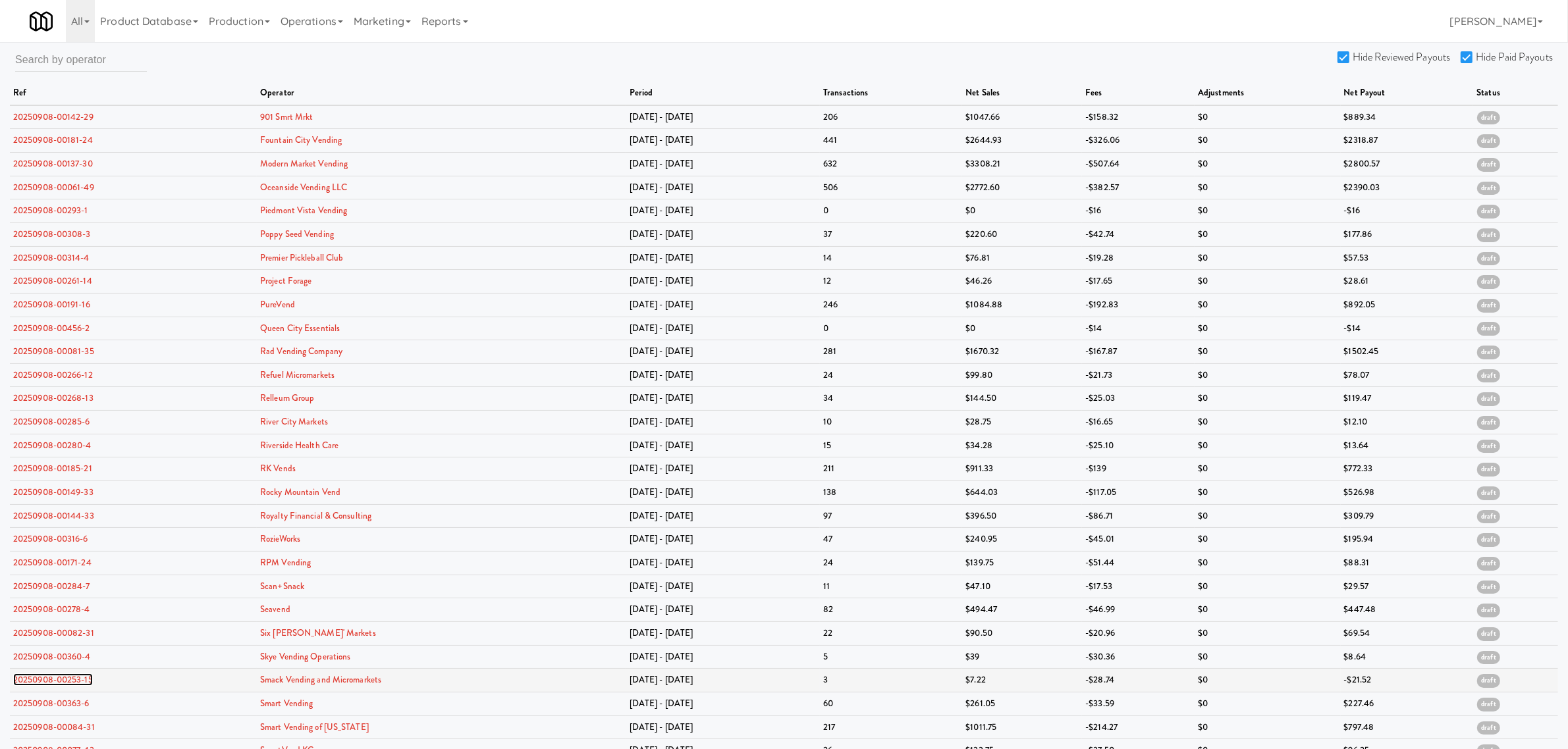
click at [52, 686] on link "20250908-00253-15" at bounding box center [52, 680] width 80 height 13
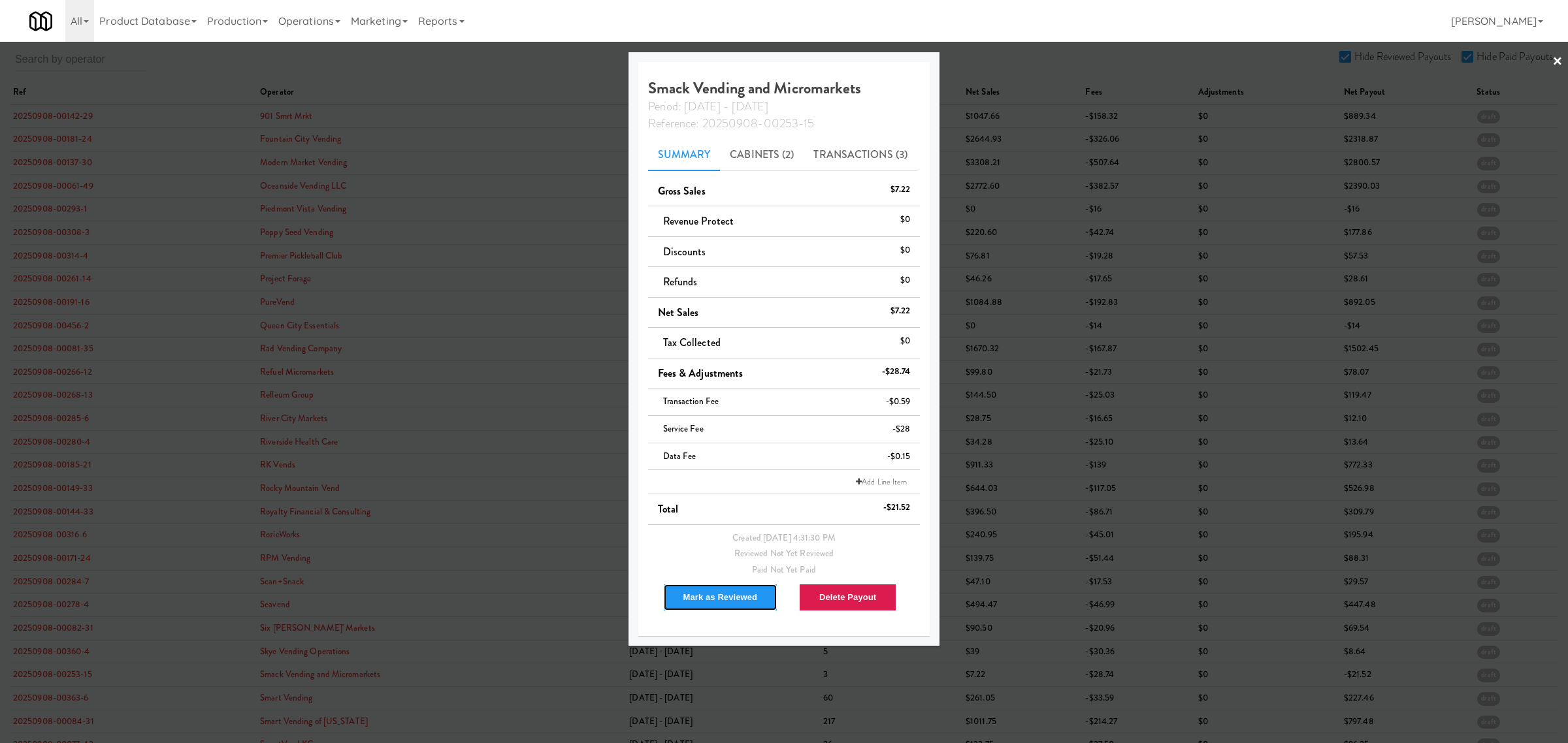
click at [716, 601] on button "Mark as Reviewed" at bounding box center [720, 597] width 115 height 27
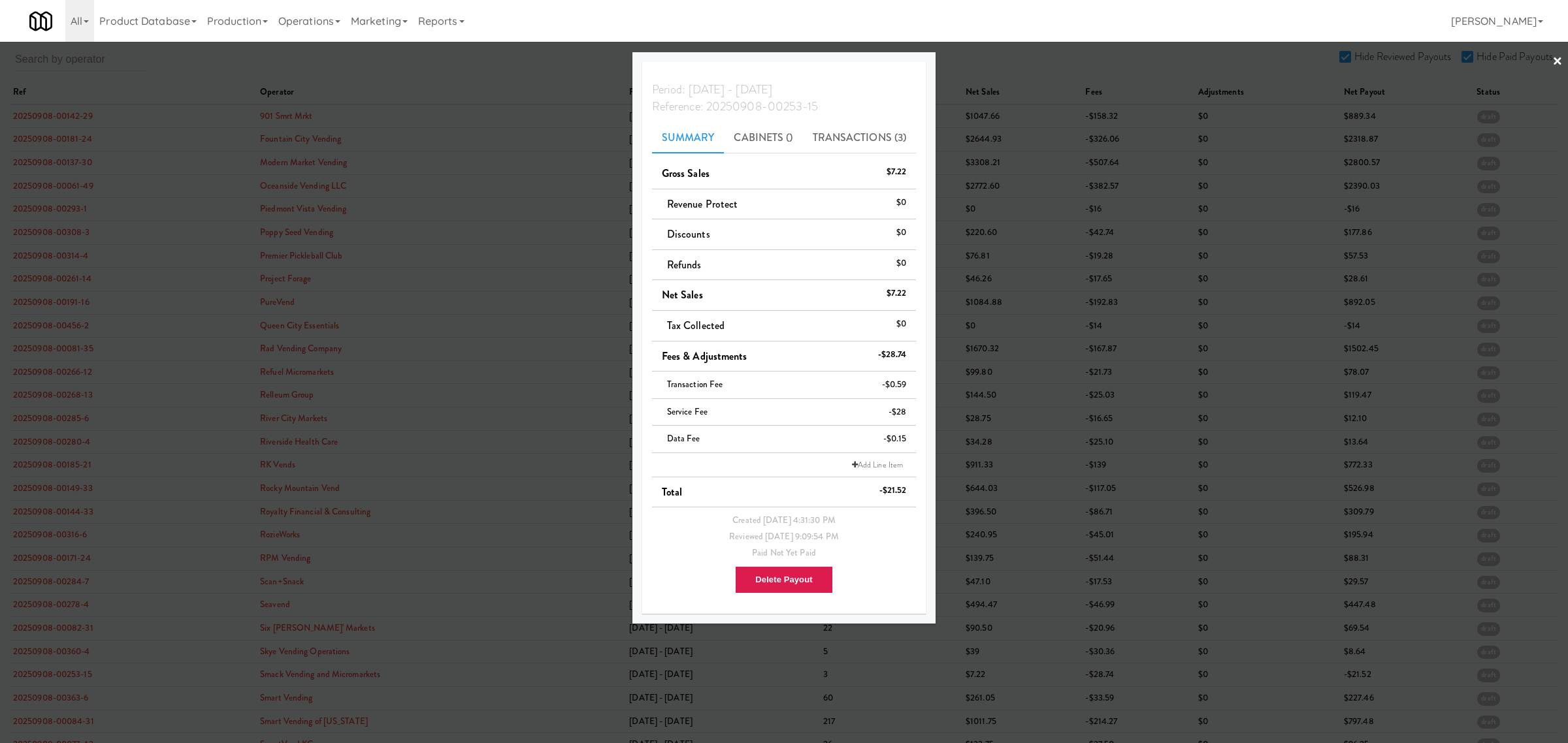
click at [65, 704] on div at bounding box center [784, 372] width 1568 height 743
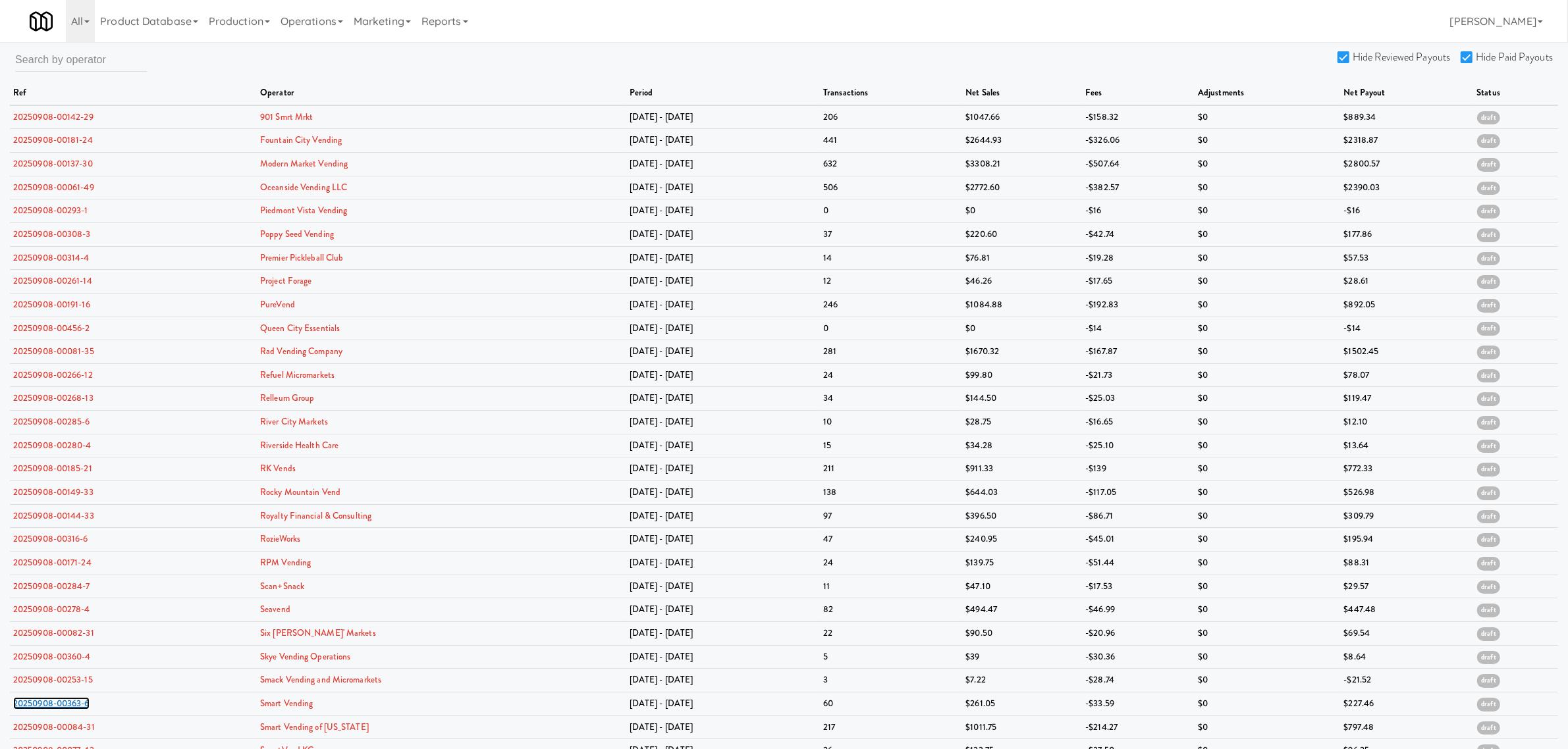
click at [66, 710] on link "20250908-00363-6" at bounding box center [51, 704] width 77 height 13
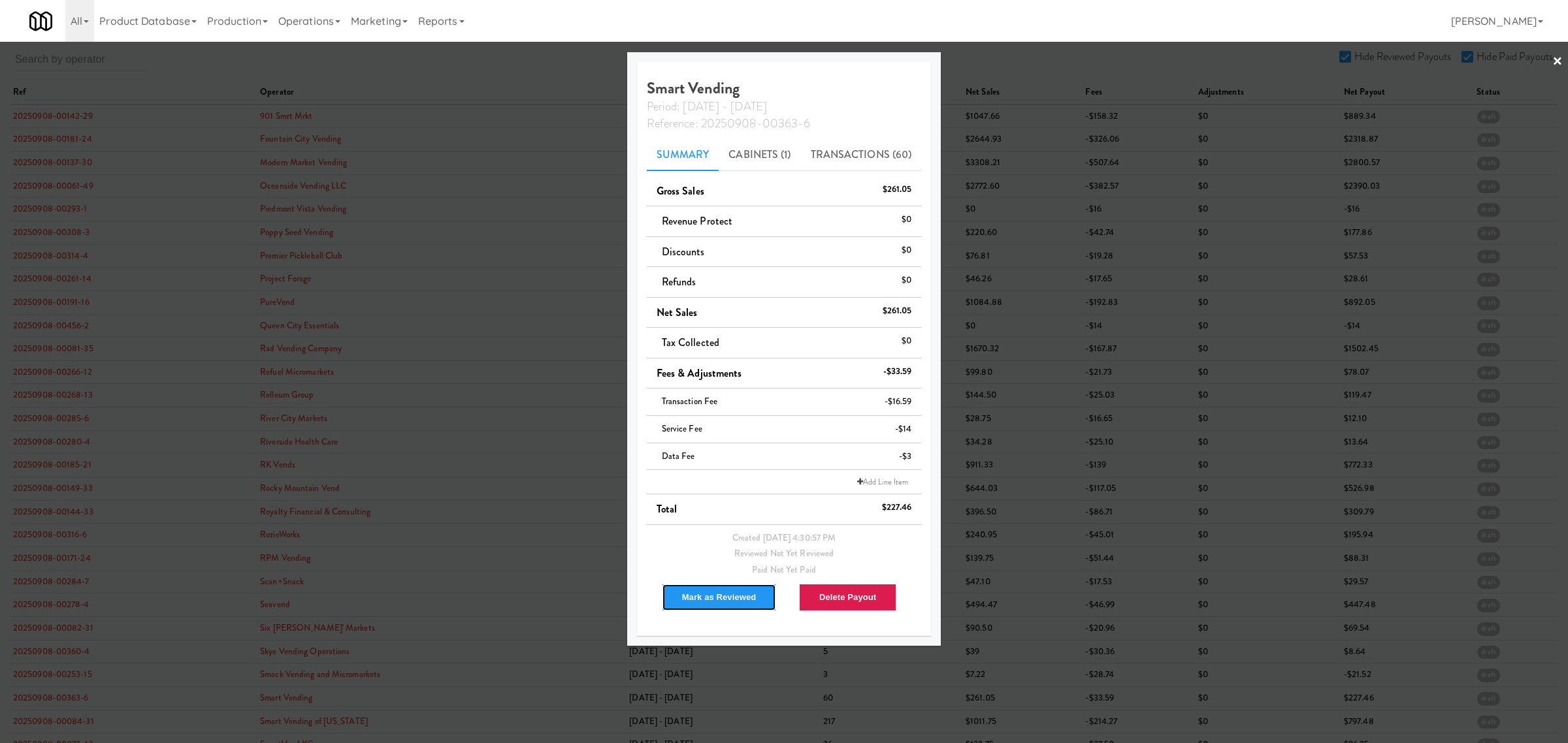
click at [690, 598] on button "Mark as Reviewed" at bounding box center [719, 597] width 115 height 27
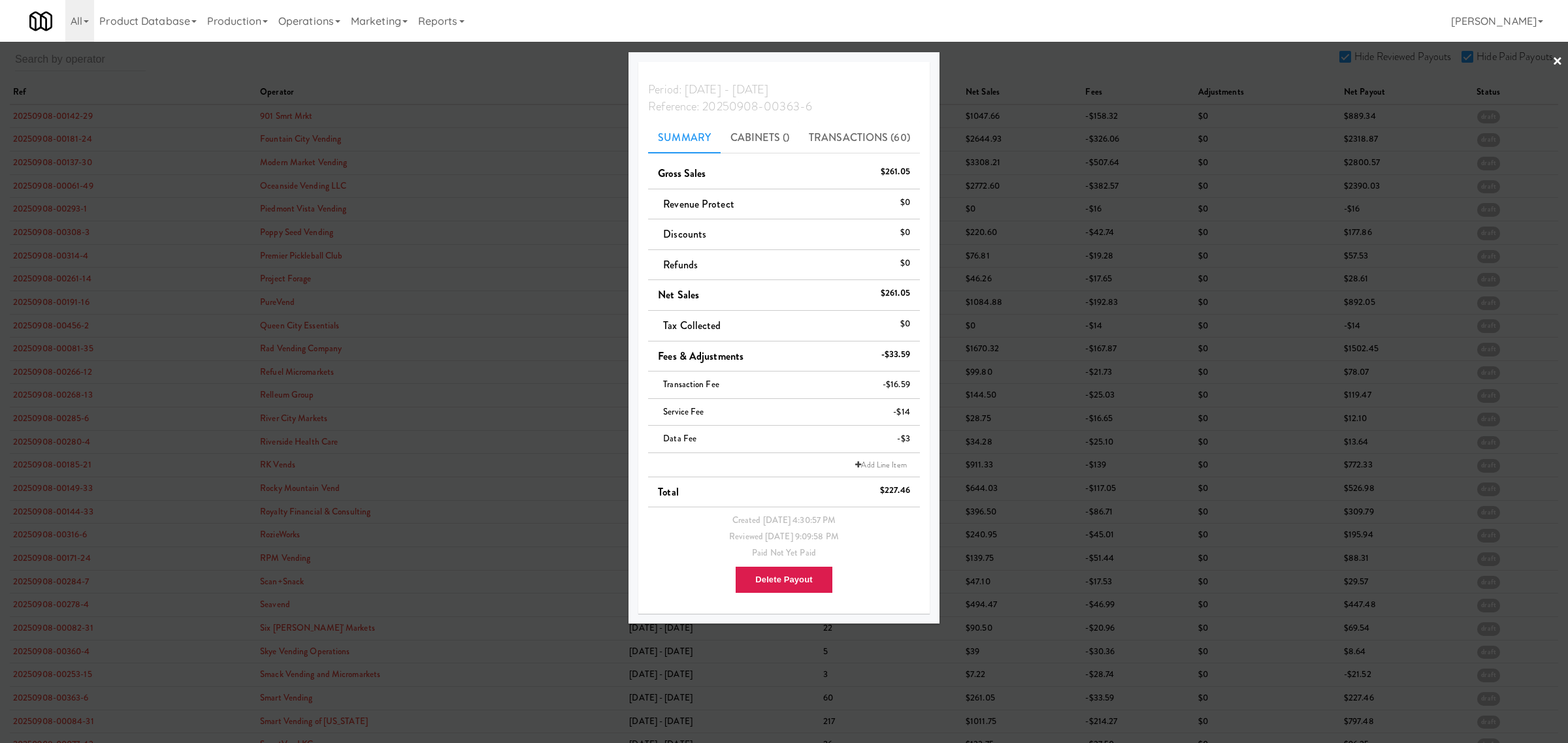
click at [54, 727] on div at bounding box center [784, 372] width 1568 height 743
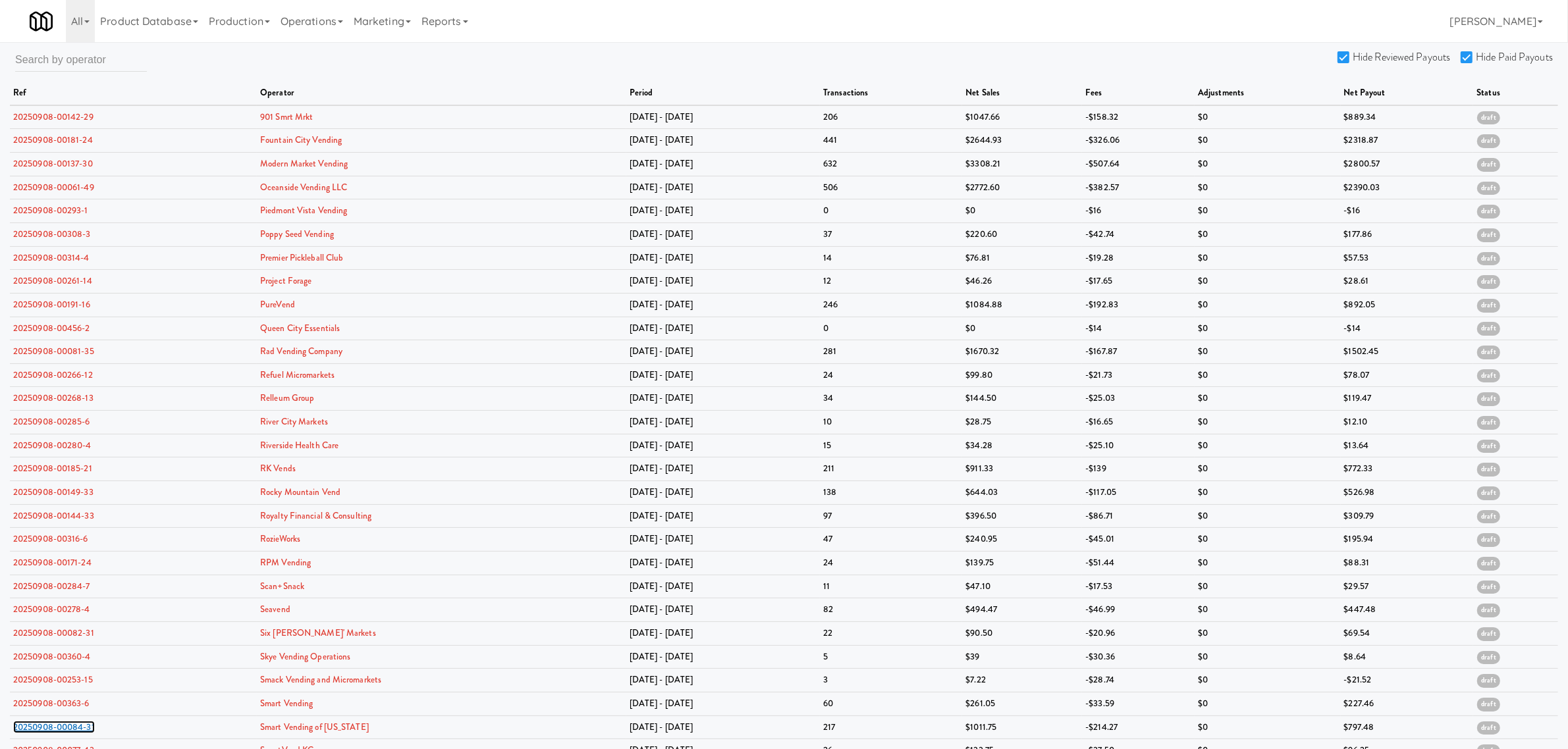
click at [54, 733] on link "20250908-00084-31" at bounding box center [53, 727] width 82 height 13
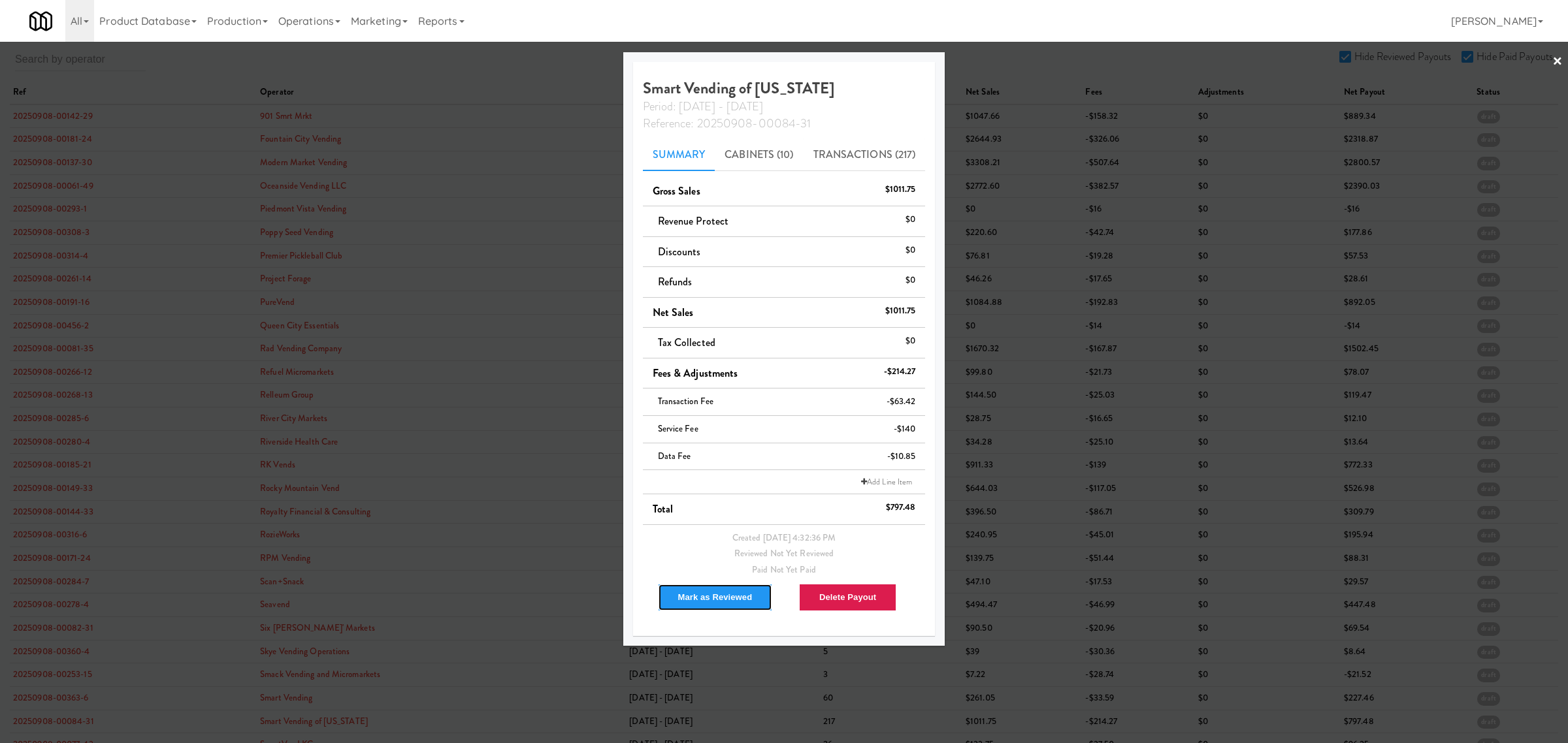
click at [704, 592] on button "Mark as Reviewed" at bounding box center [716, 597] width 115 height 27
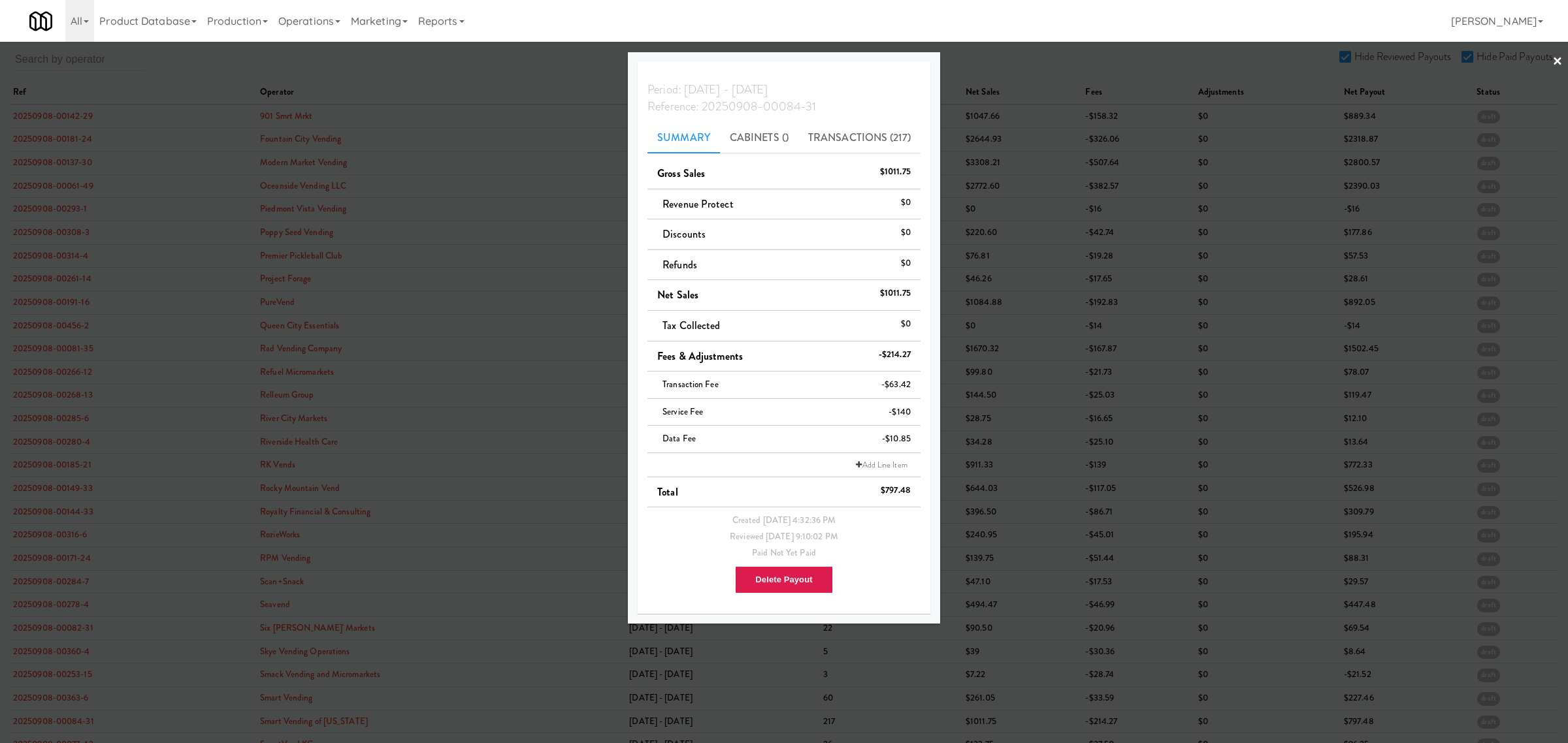
click at [381, 70] on div at bounding box center [784, 372] width 1568 height 743
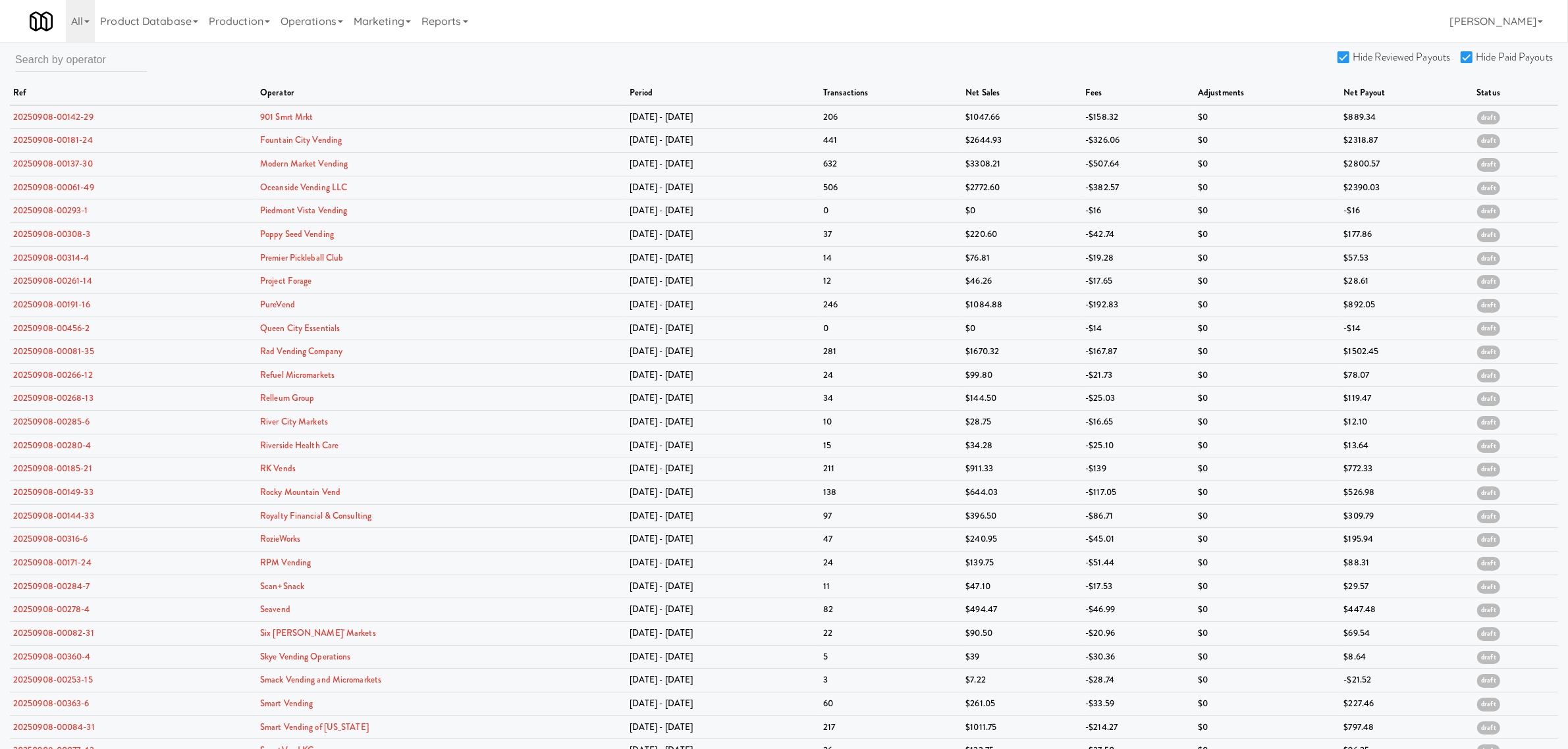
click at [1349, 56] on input "Hide Reviewed Payouts" at bounding box center [1344, 57] width 15 height 11
checkbox input "false"
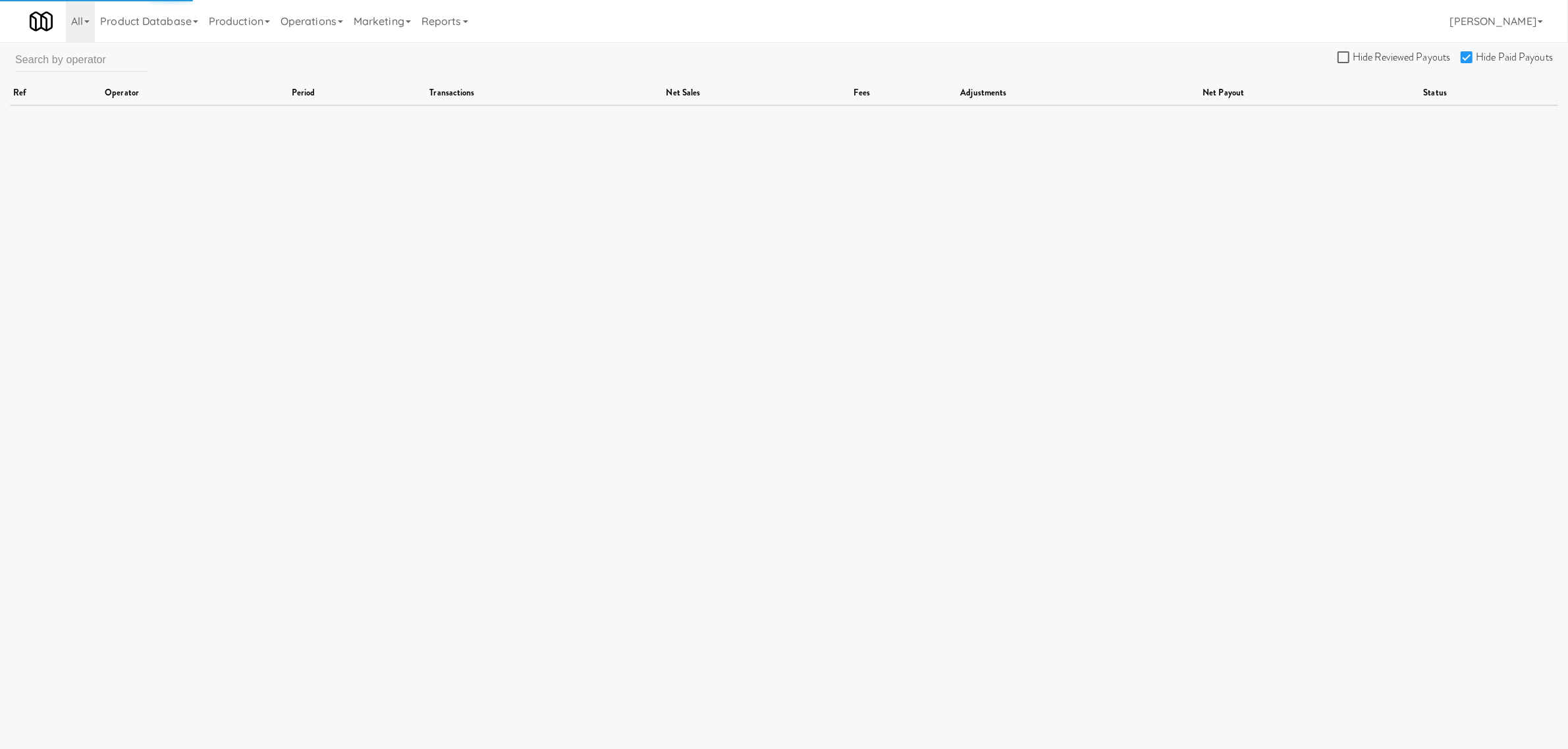
click at [1470, 53] on input "Hide Paid Payouts" at bounding box center [1467, 57] width 15 height 11
checkbox input "false"
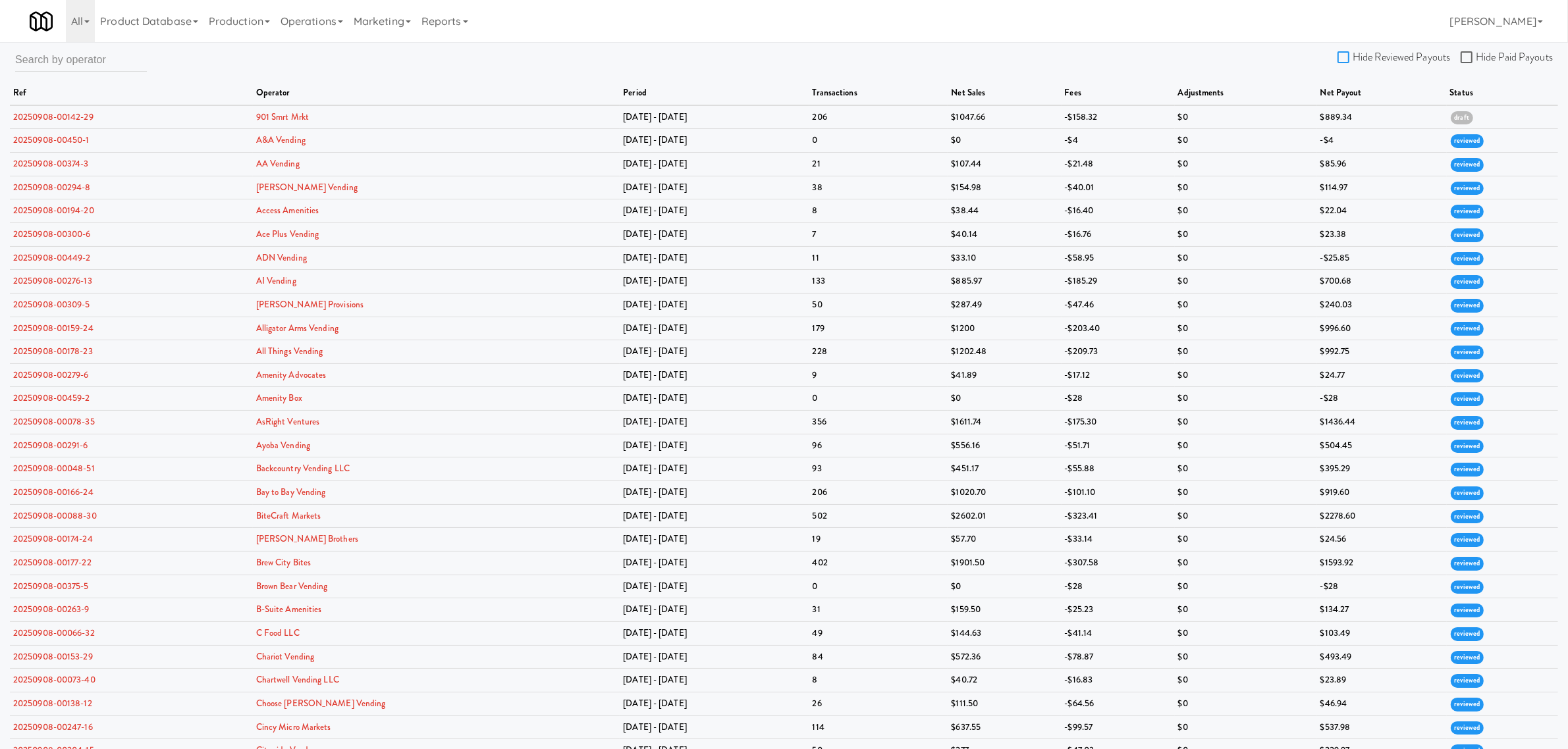
click at [1344, 58] on input "Hide Reviewed Payouts" at bounding box center [1344, 57] width 15 height 11
checkbox input "true"
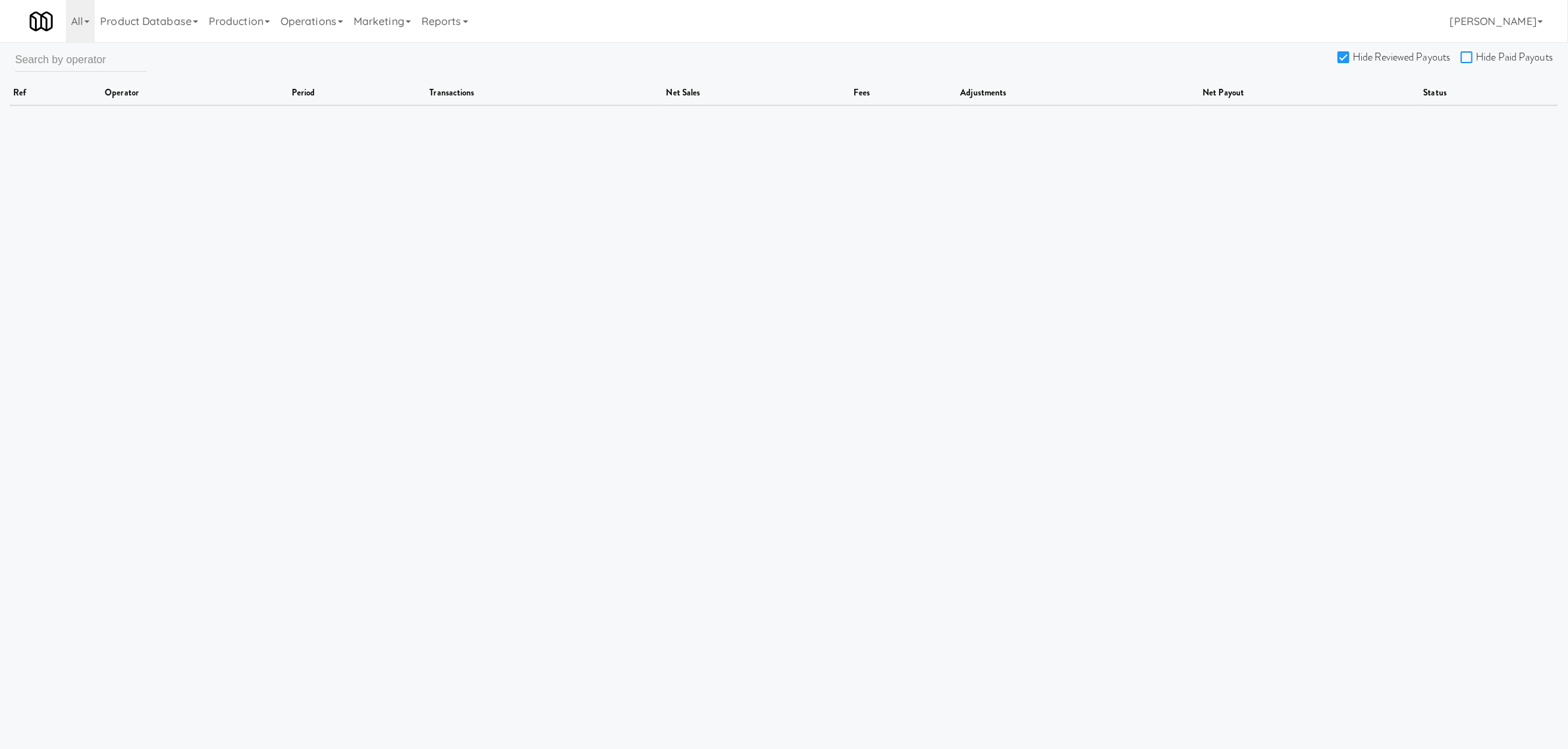
click at [1466, 57] on input "Hide Paid Payouts" at bounding box center [1467, 57] width 15 height 11
checkbox input "true"
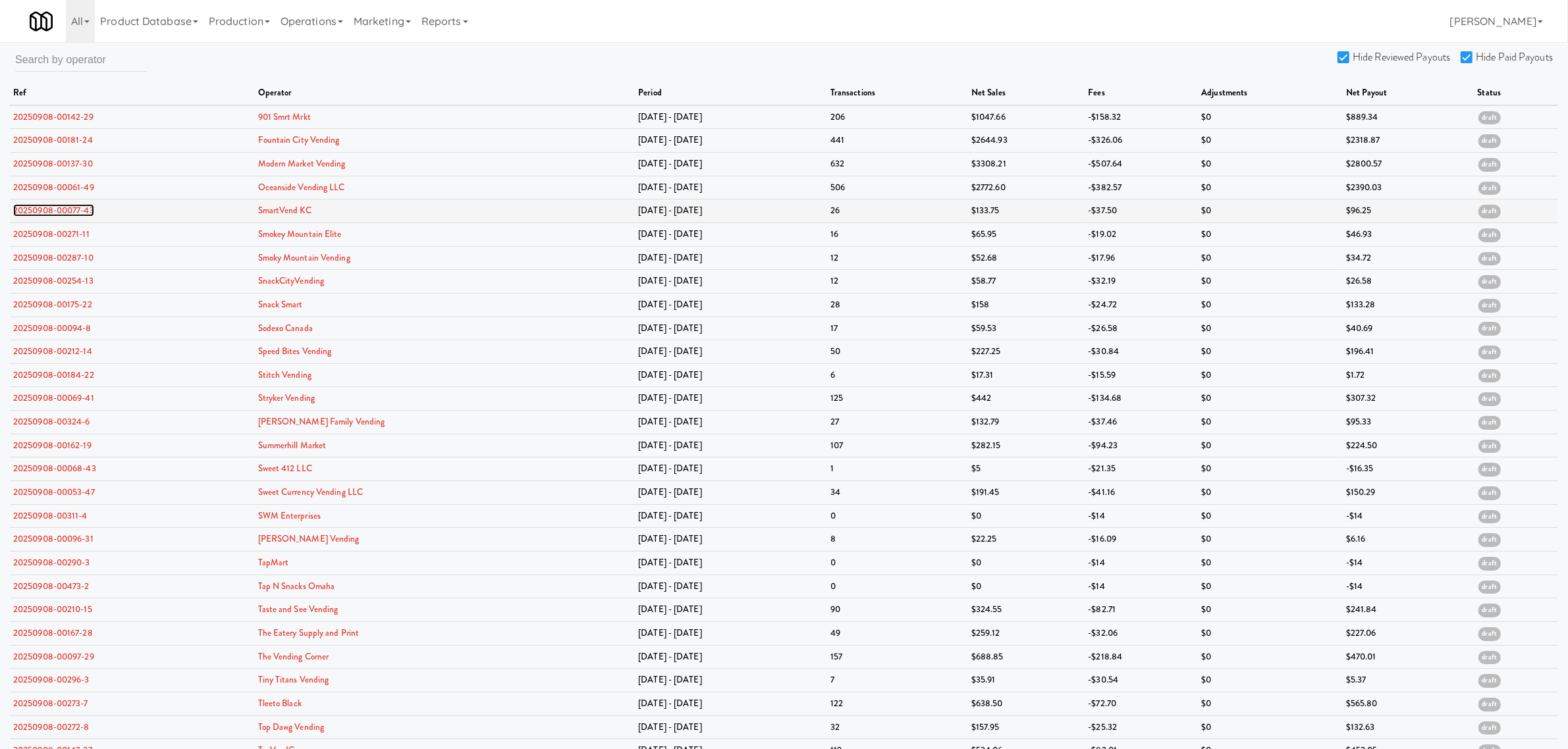
click at [46, 207] on link "20250908-00077-43" at bounding box center [53, 210] width 81 height 13
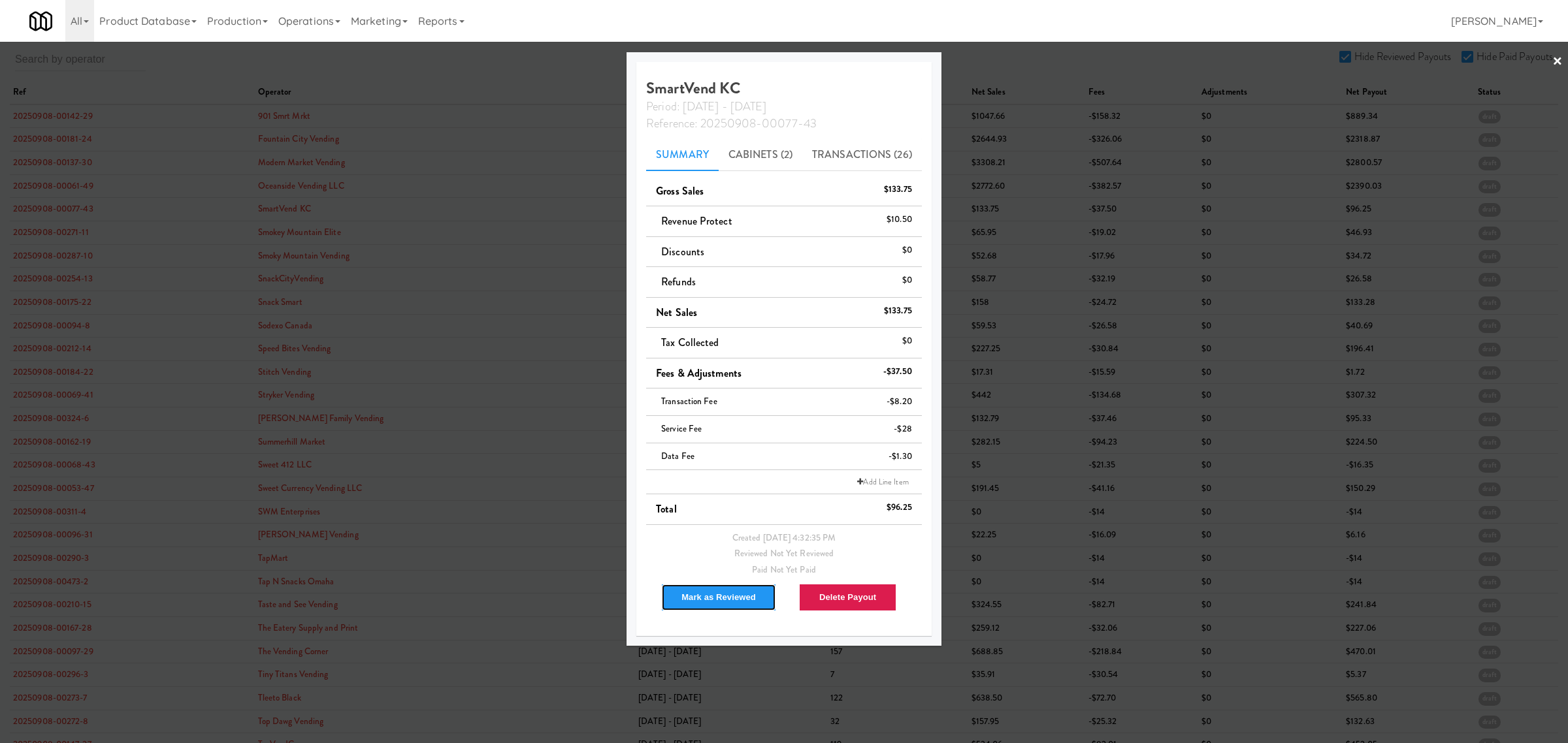
click at [686, 597] on button "Mark as Reviewed" at bounding box center [719, 597] width 115 height 27
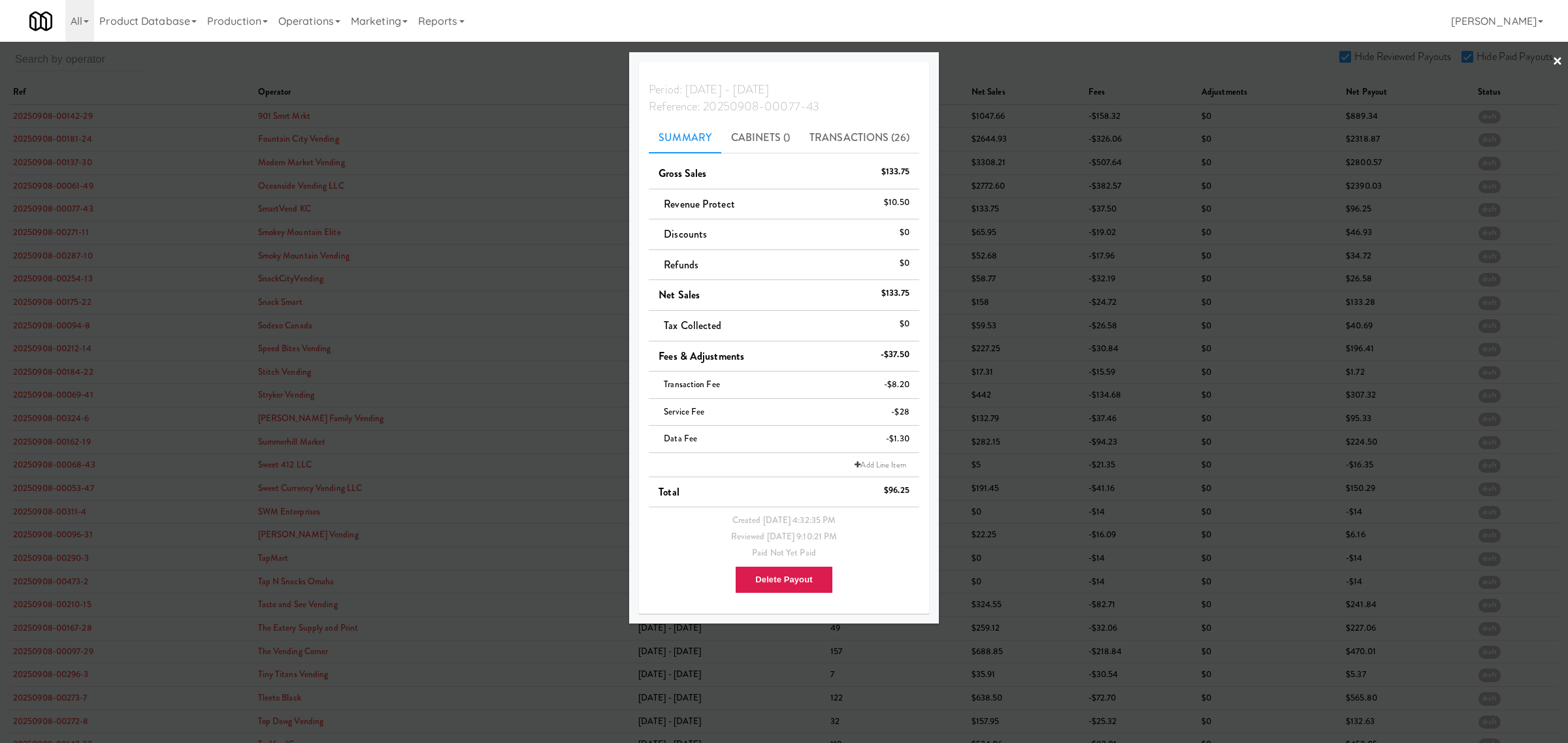
click at [46, 226] on div at bounding box center [784, 372] width 1568 height 743
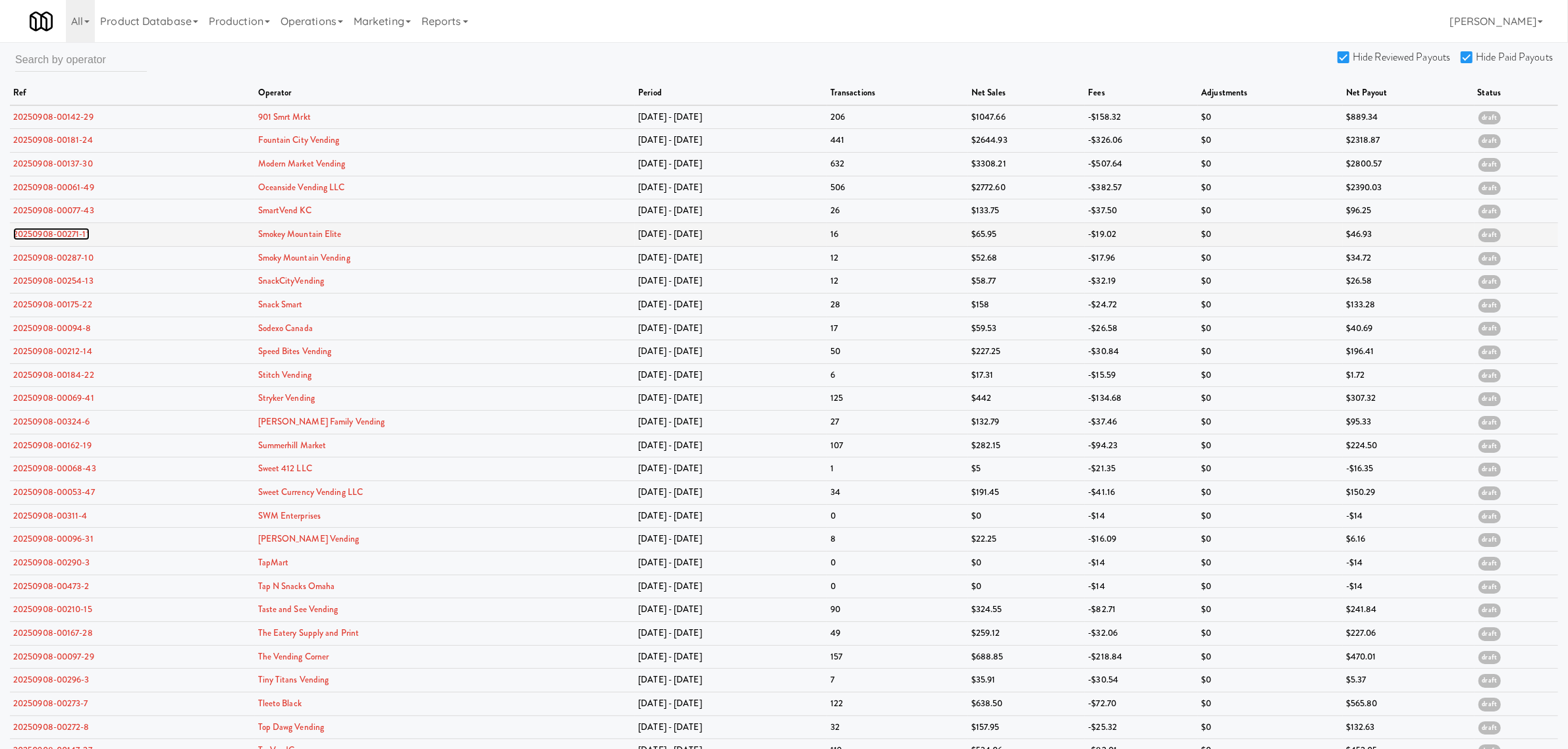
click at [46, 232] on link "20250908-00271-11" at bounding box center [51, 234] width 77 height 13
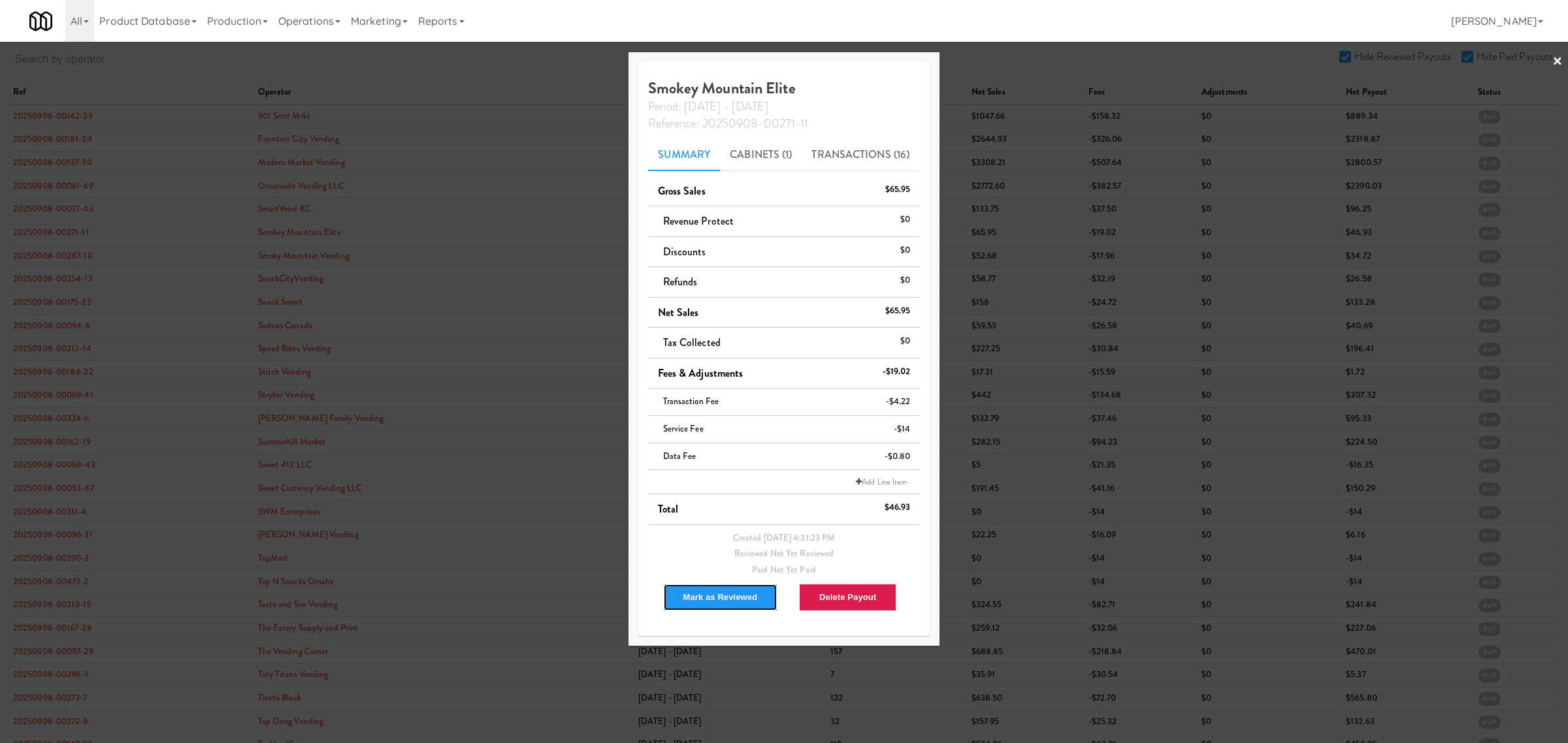
click at [735, 599] on button "Mark as Reviewed" at bounding box center [720, 597] width 115 height 27
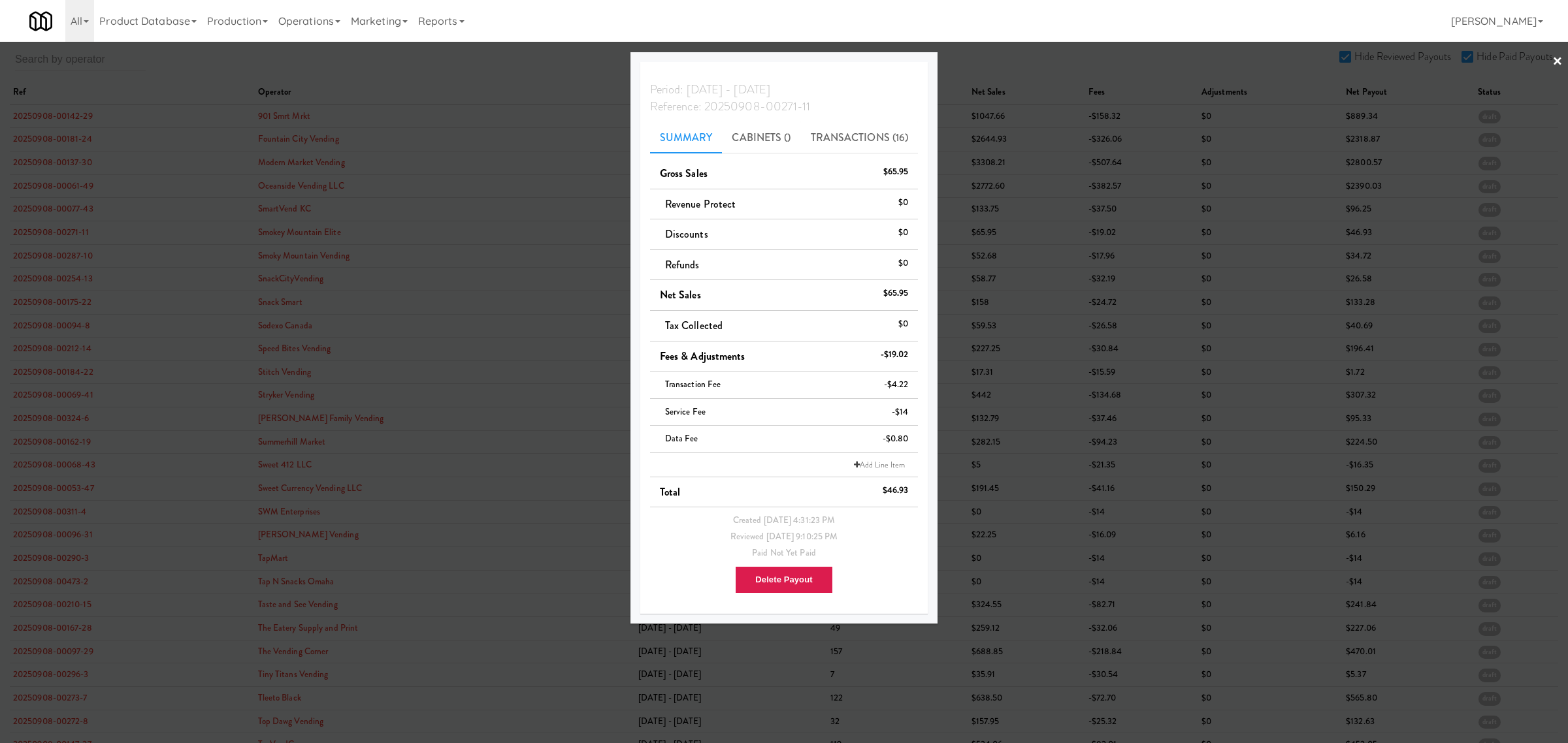
click at [63, 255] on div at bounding box center [784, 372] width 1568 height 743
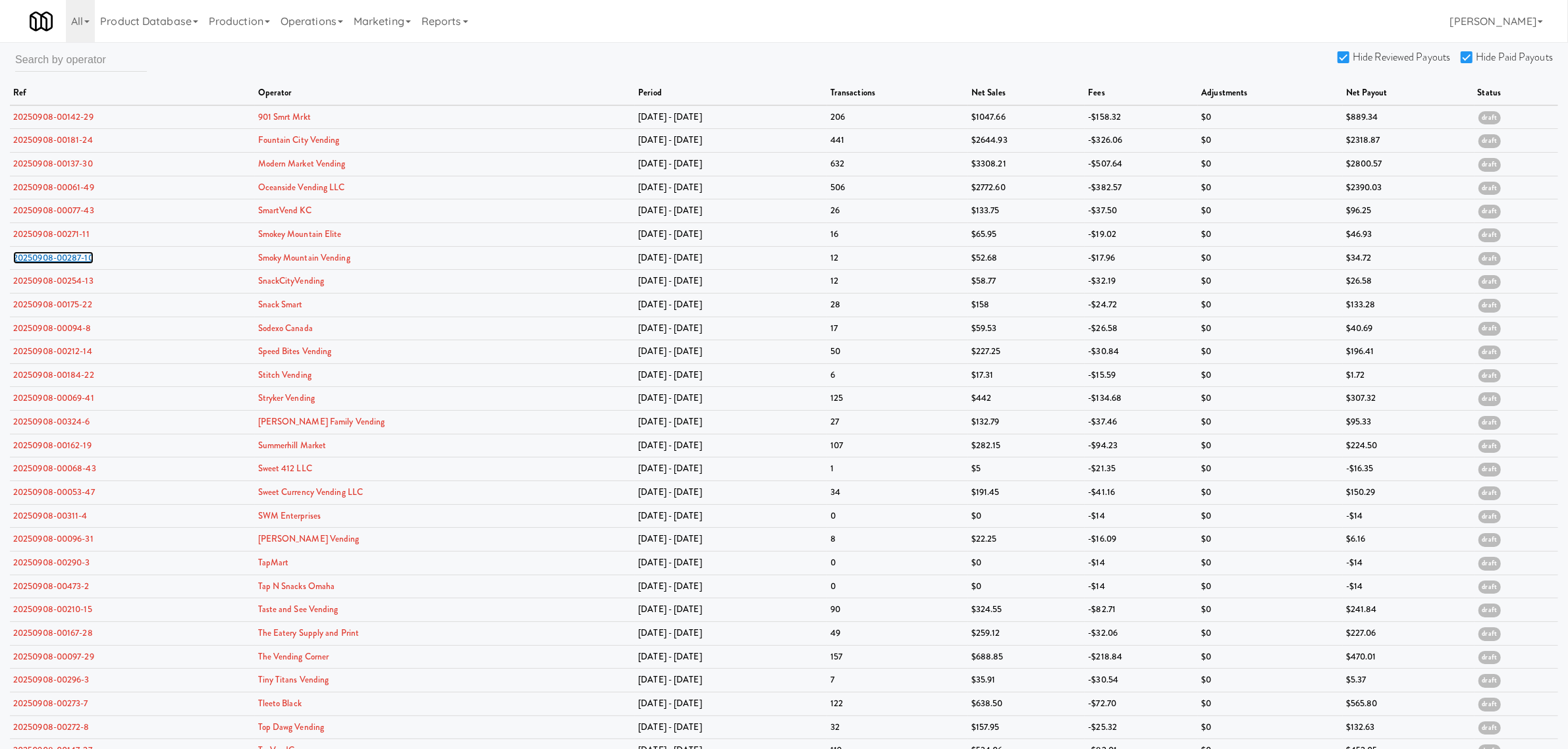
click at [63, 257] on link "20250908-00287-10" at bounding box center [53, 257] width 81 height 13
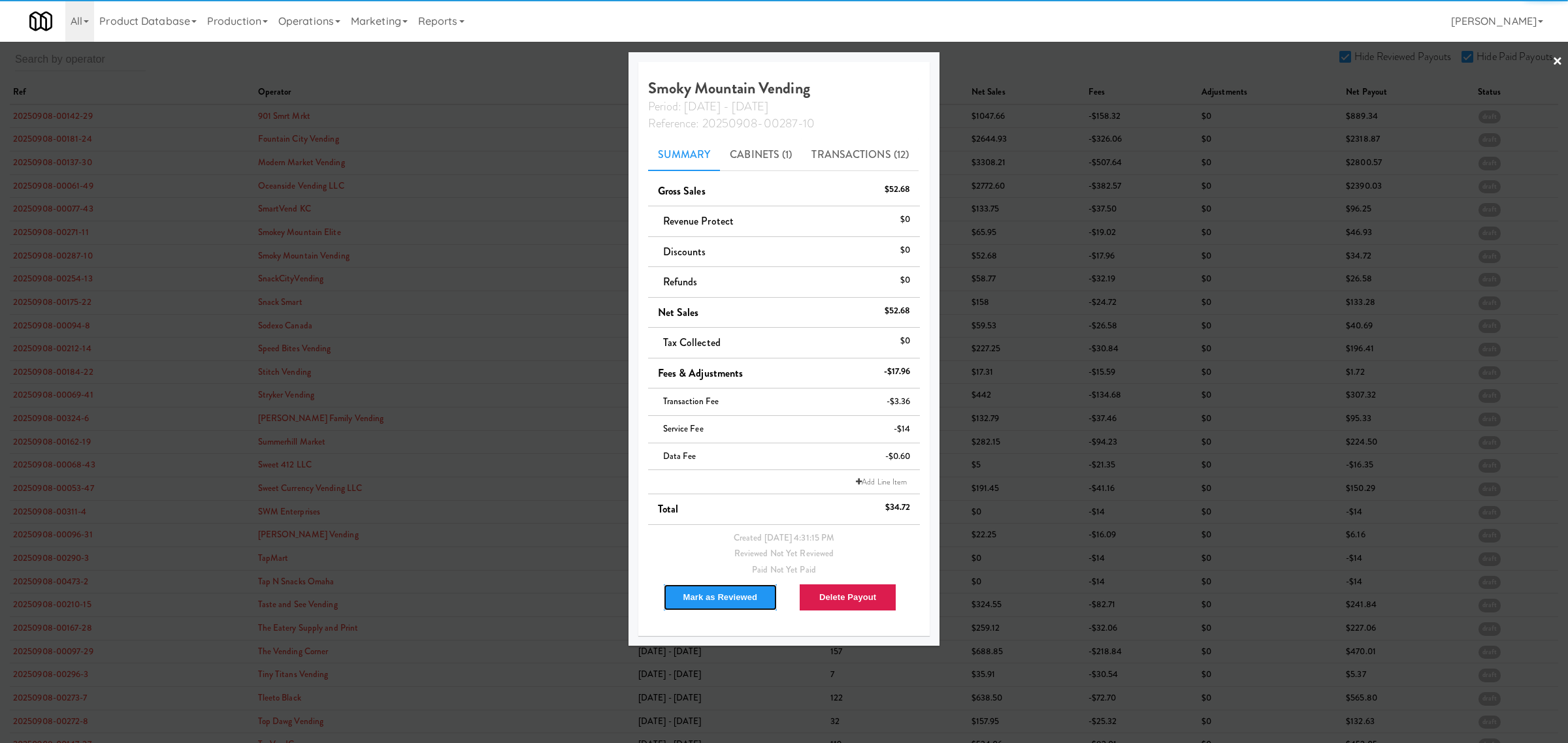
click at [702, 599] on button "Mark as Reviewed" at bounding box center [720, 597] width 115 height 27
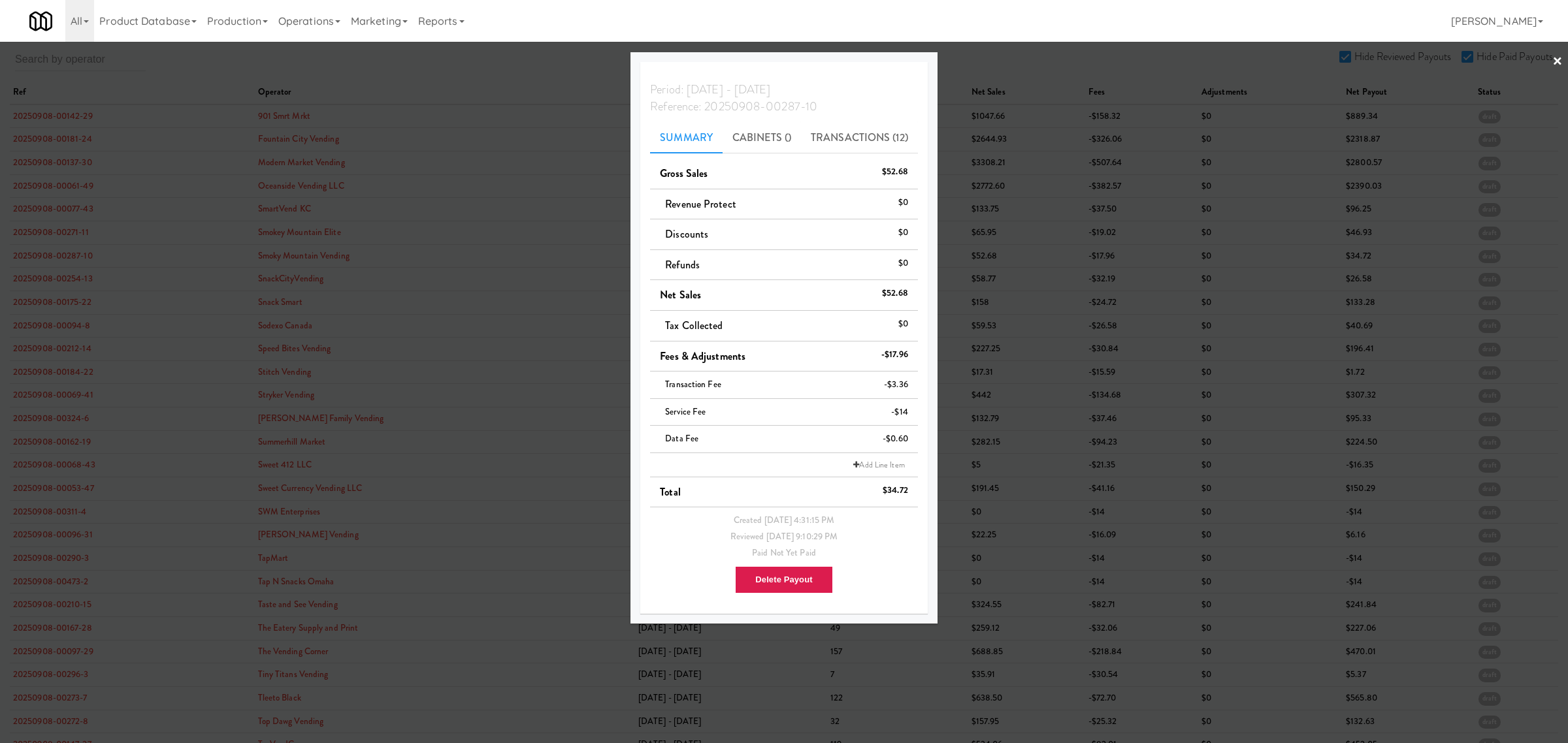
click at [59, 277] on div at bounding box center [784, 372] width 1568 height 743
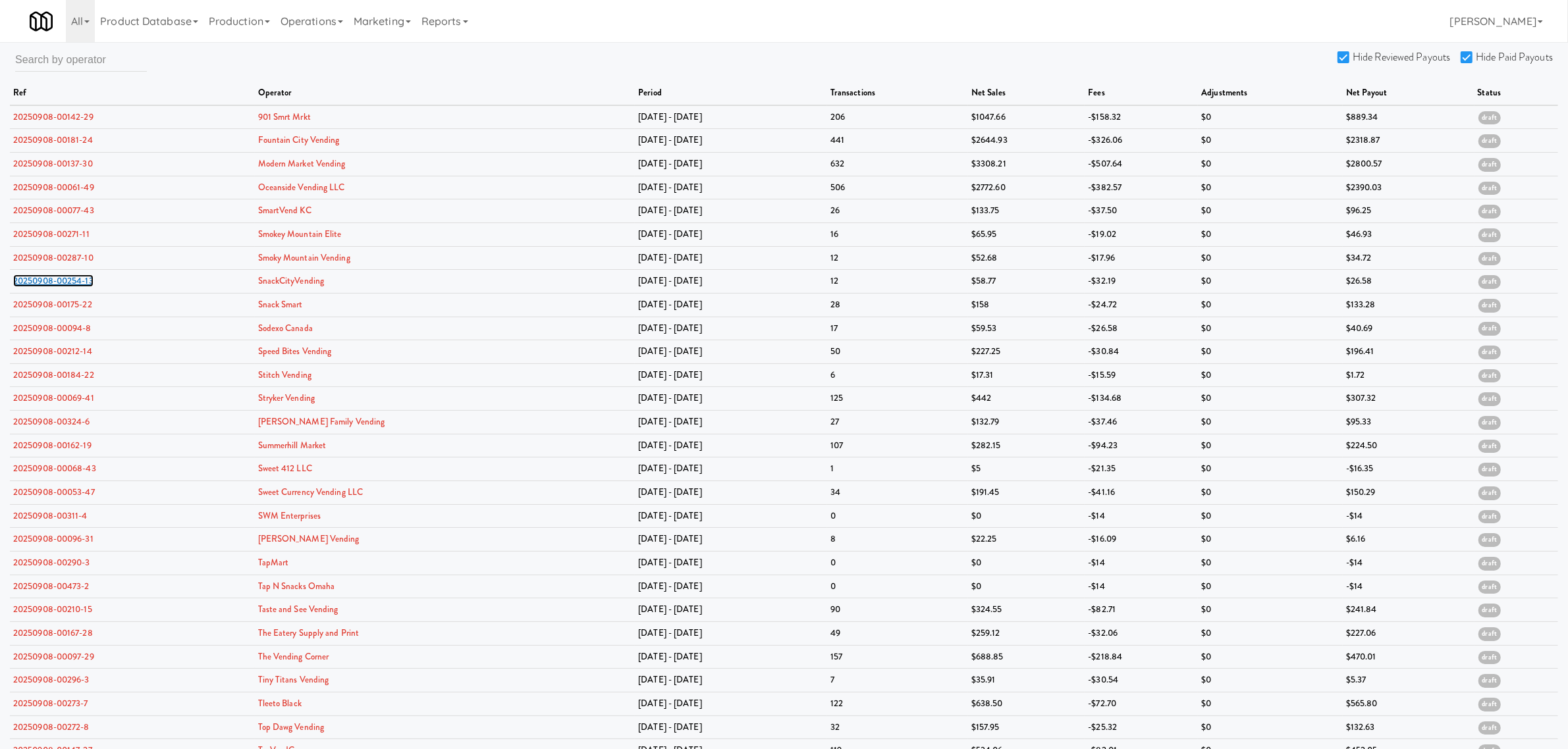
click at [59, 279] on link "20250908-00254-13" at bounding box center [53, 281] width 81 height 13
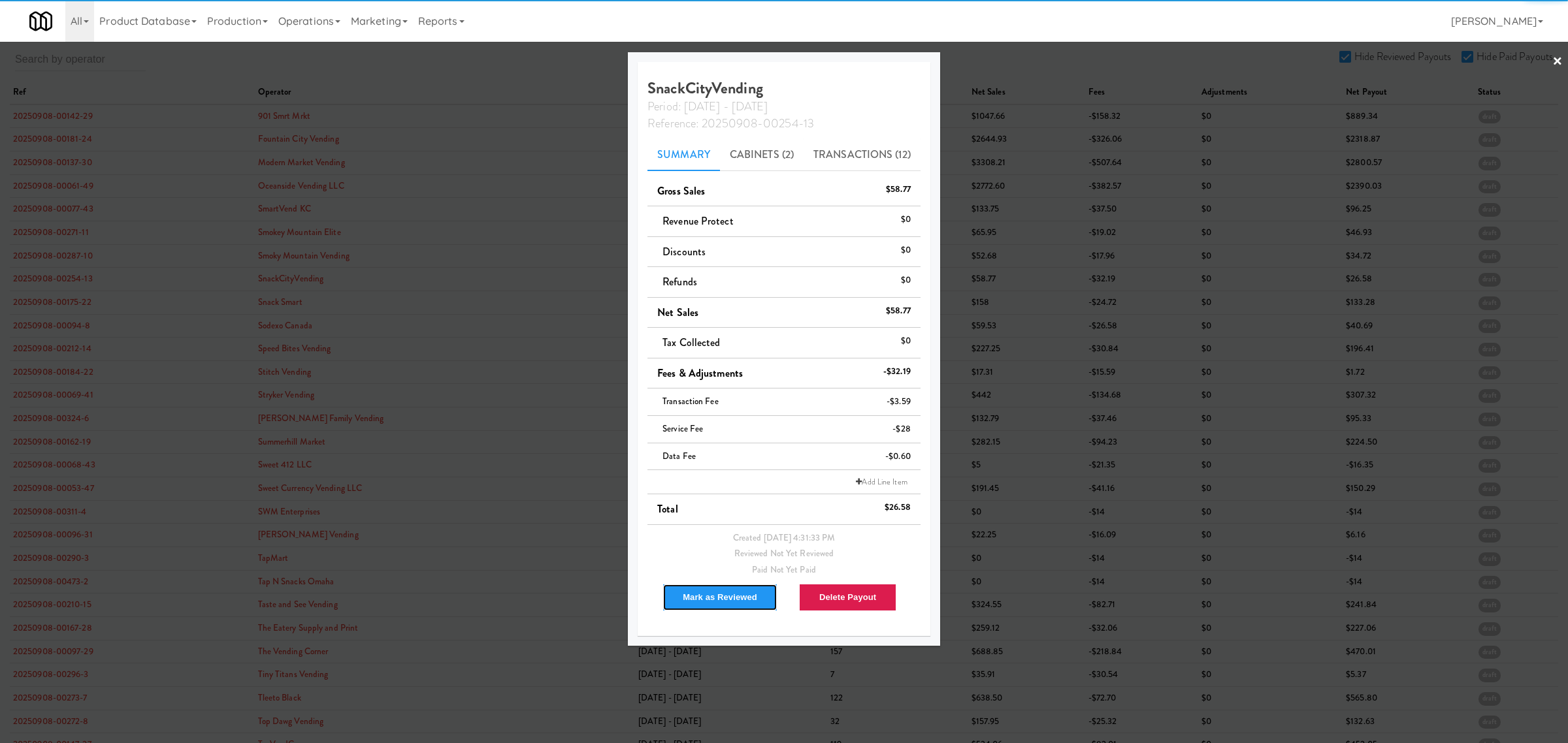
click at [707, 591] on button "Mark as Reviewed" at bounding box center [720, 597] width 115 height 27
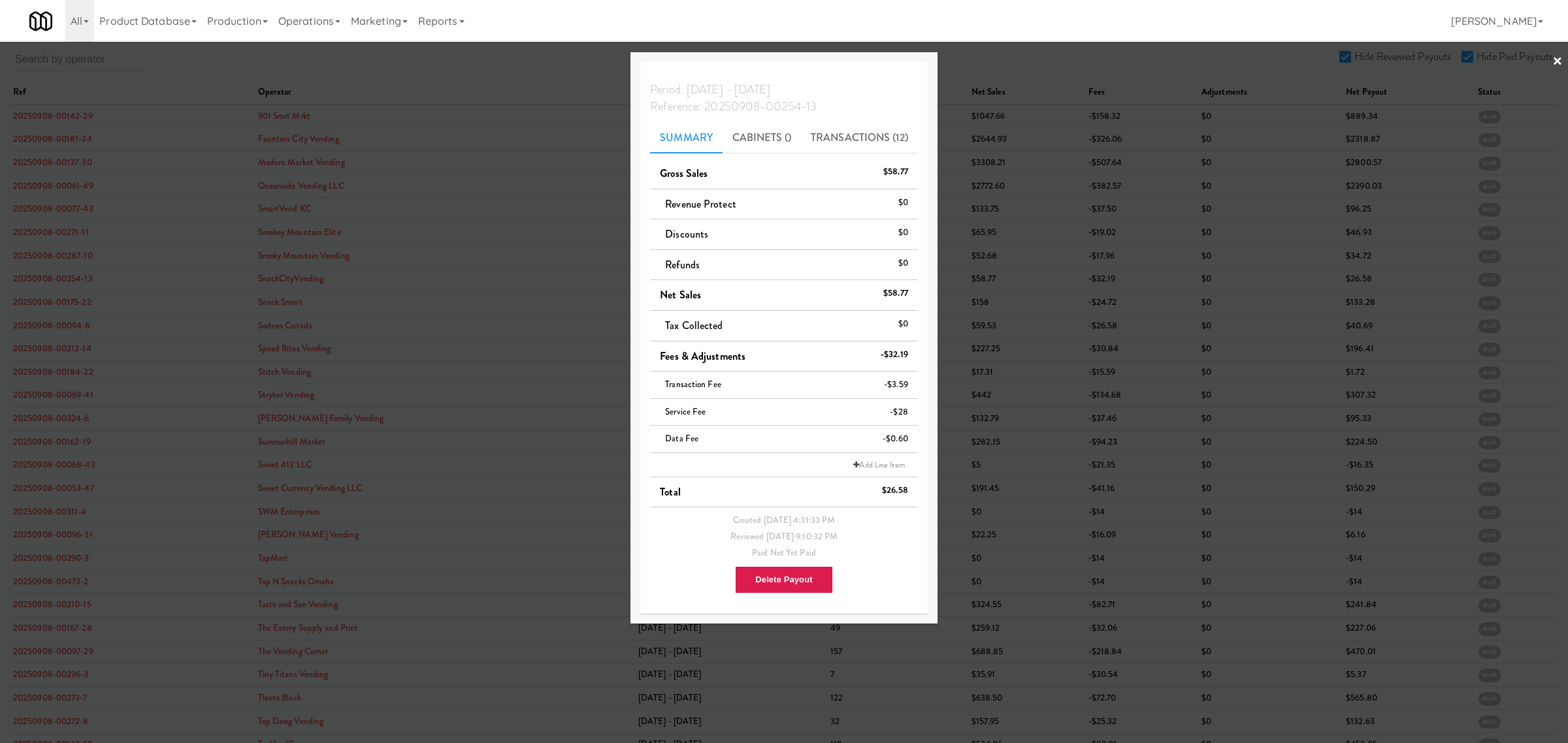
click at [42, 300] on div at bounding box center [784, 372] width 1568 height 743
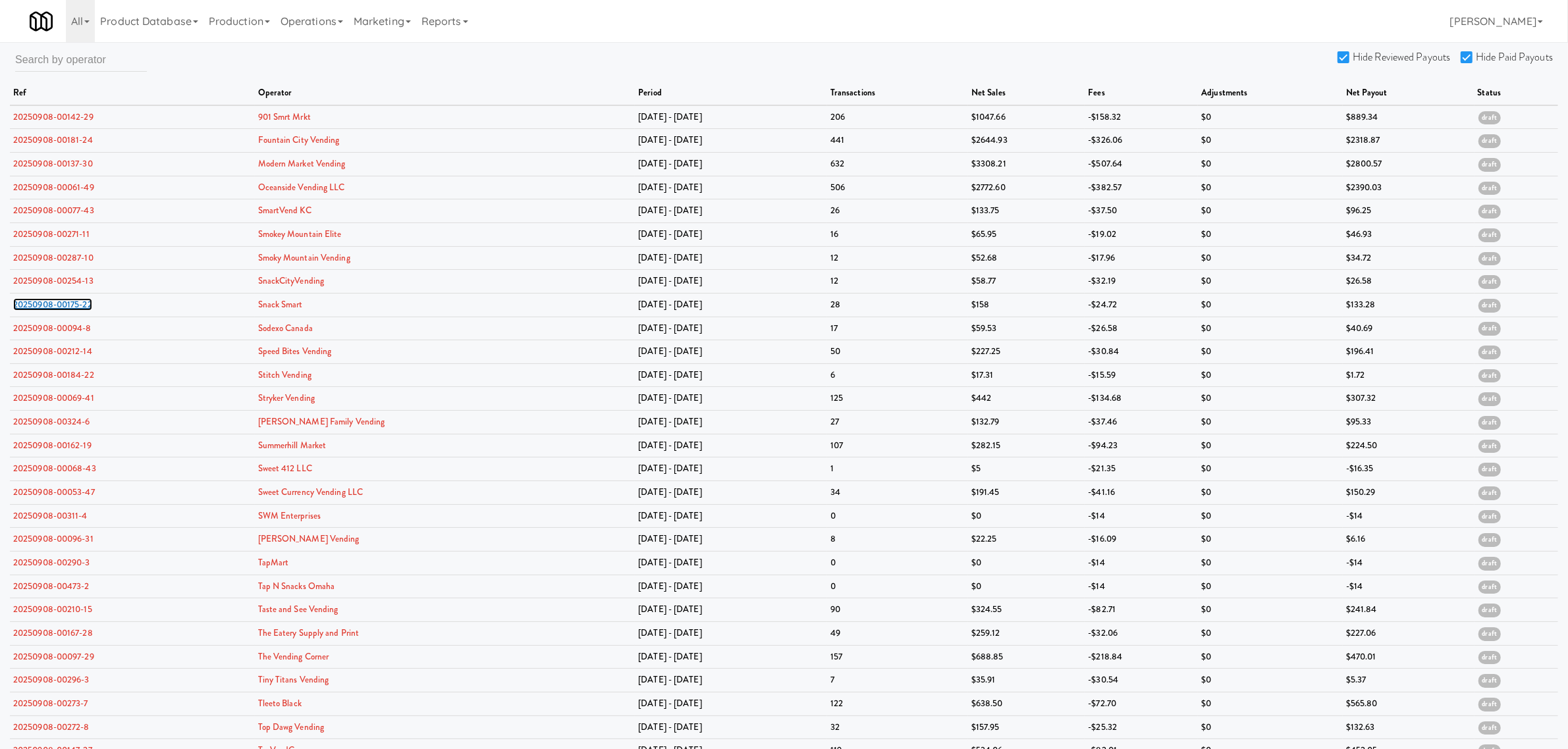
click at [42, 303] on link "20250908-00175-22" at bounding box center [52, 305] width 79 height 13
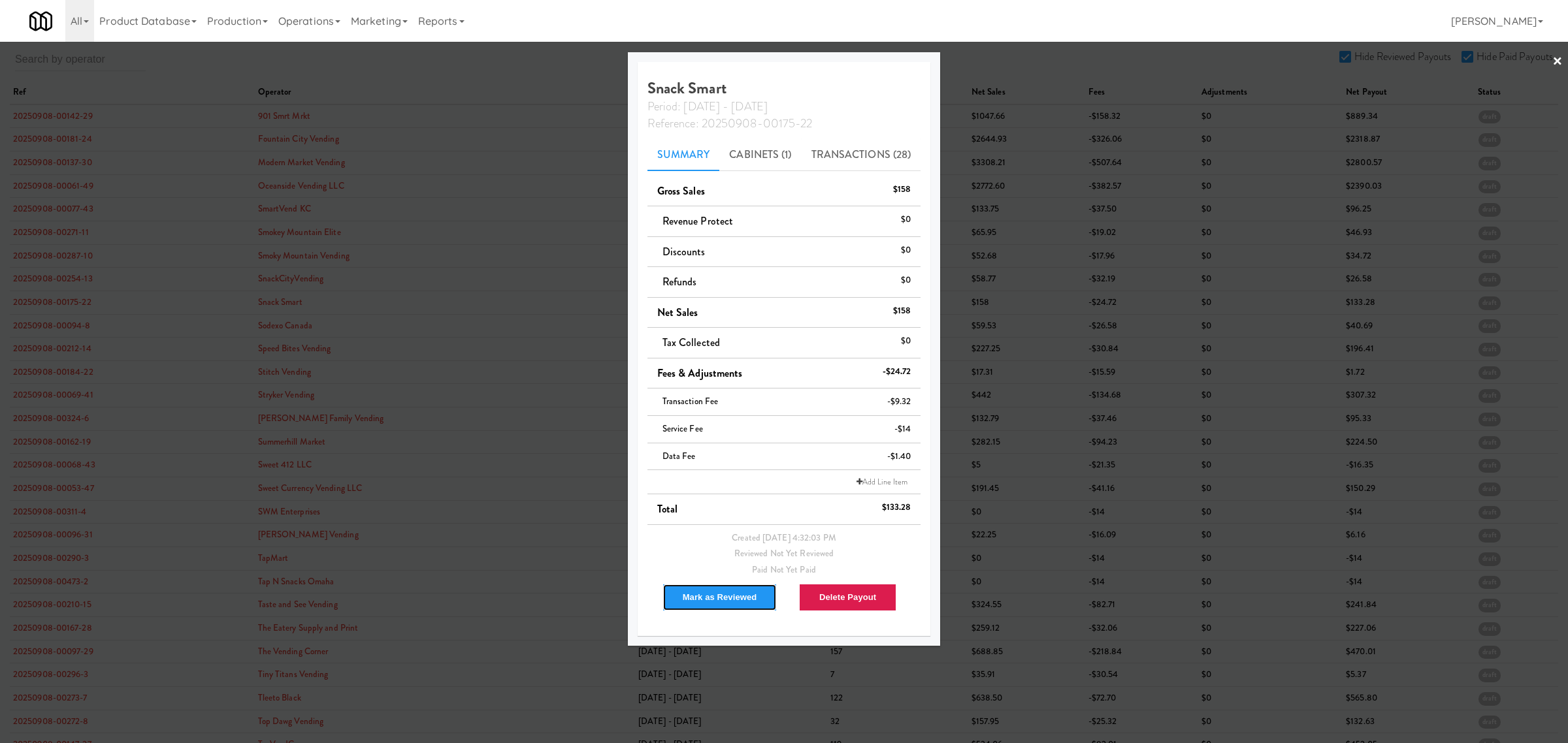
click at [684, 597] on button "Mark as Reviewed" at bounding box center [720, 597] width 115 height 27
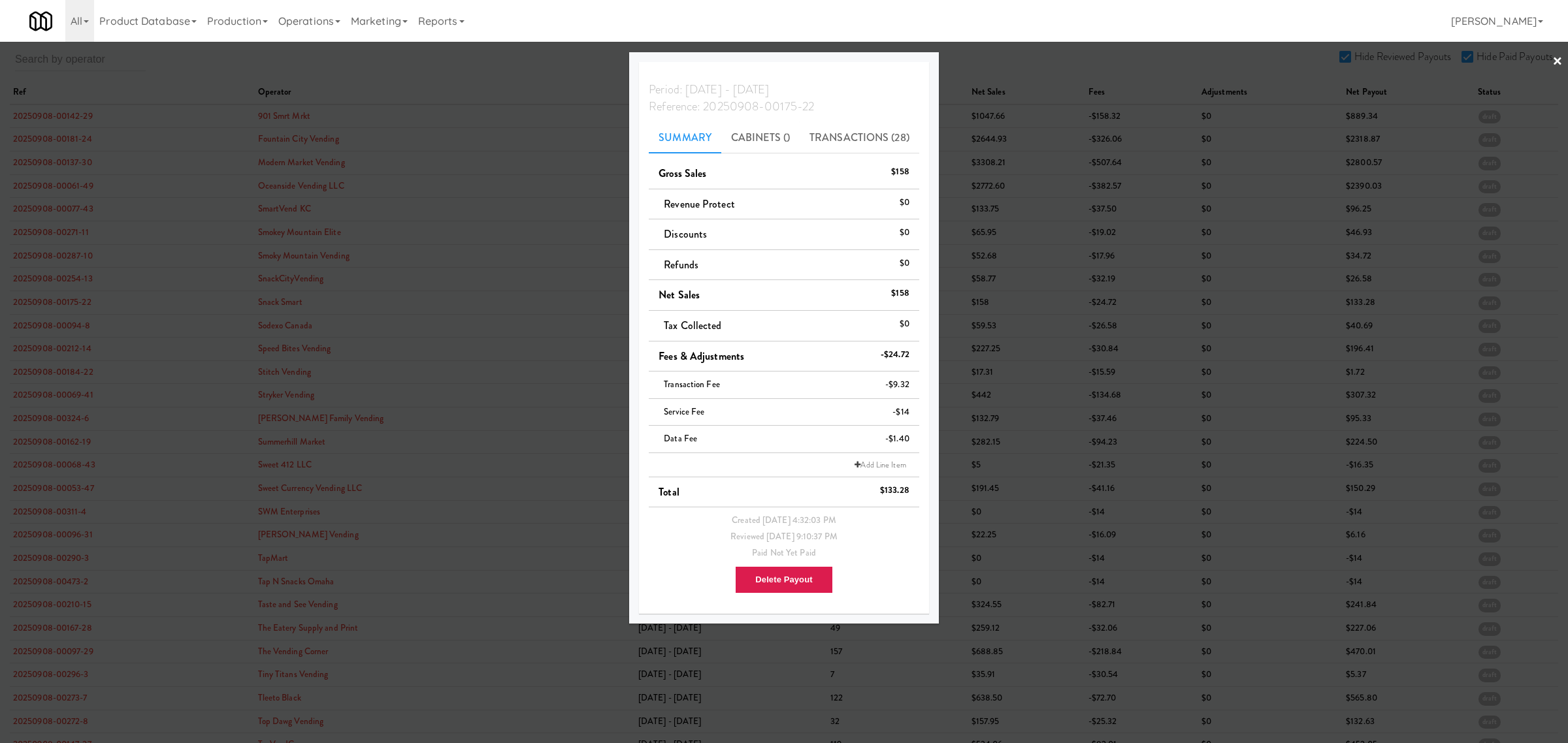
click at [44, 324] on div at bounding box center [784, 372] width 1568 height 743
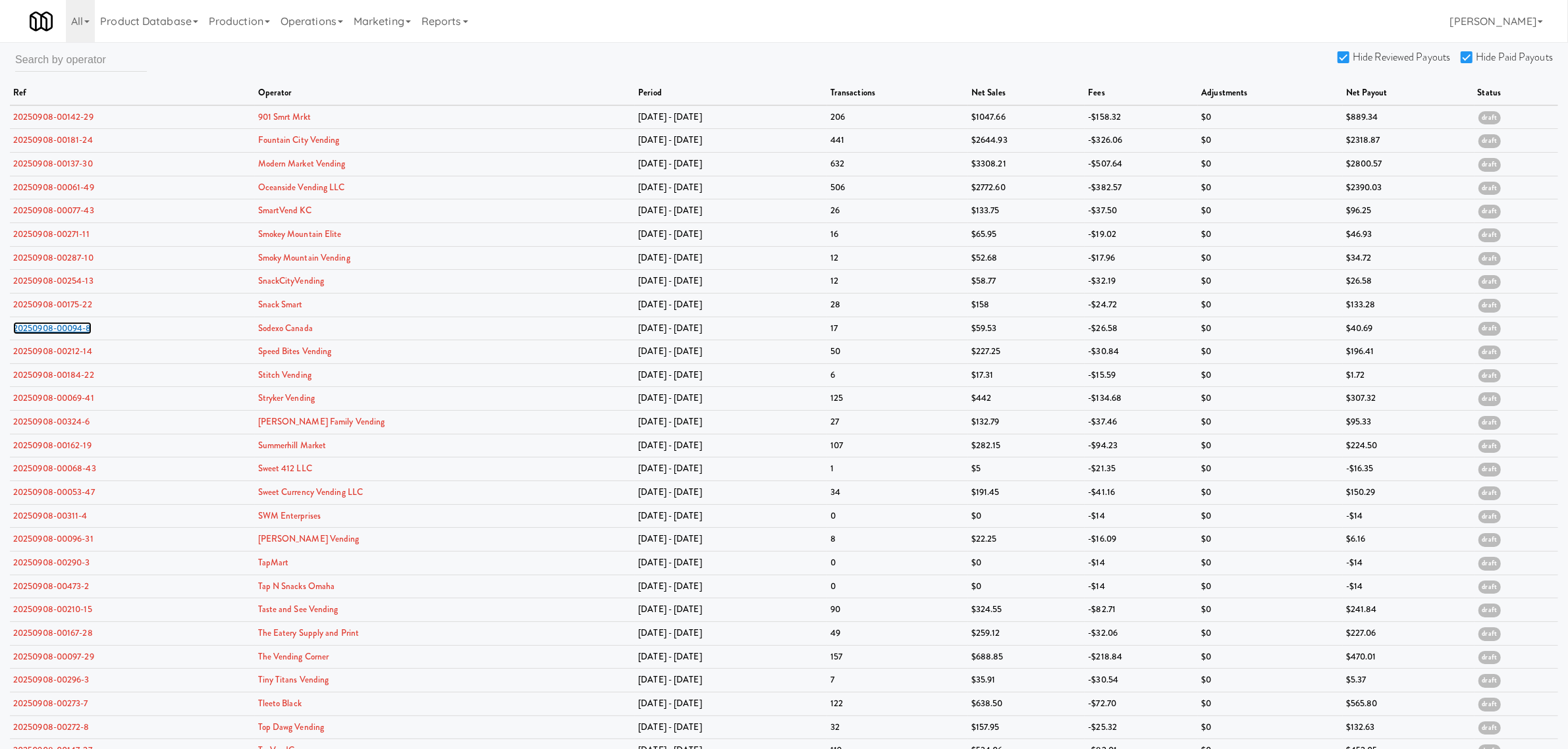
click at [44, 326] on link "20250908-00094-8" at bounding box center [52, 328] width 79 height 13
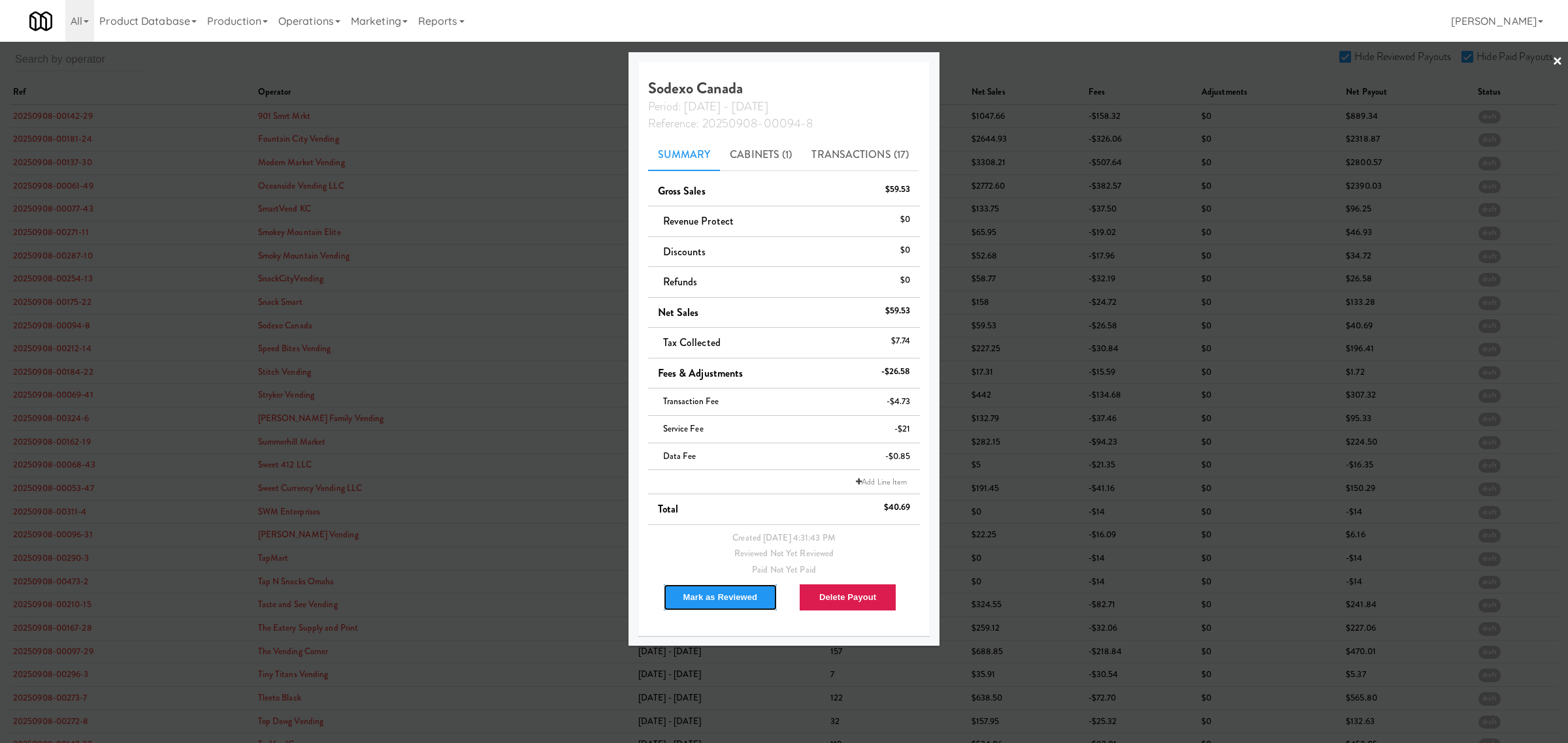
click at [731, 597] on button "Mark as Reviewed" at bounding box center [720, 597] width 115 height 27
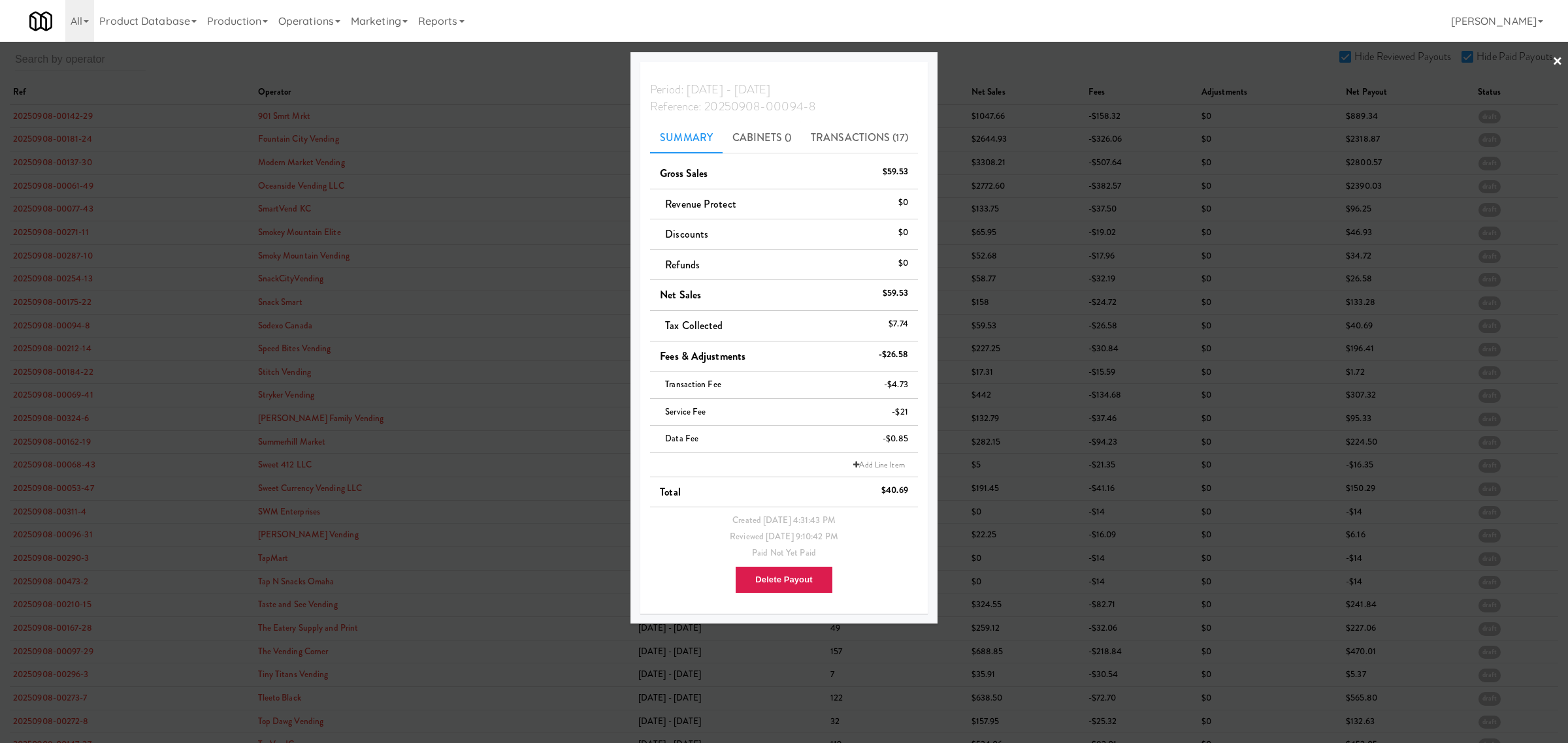
click at [64, 350] on div at bounding box center [784, 372] width 1568 height 743
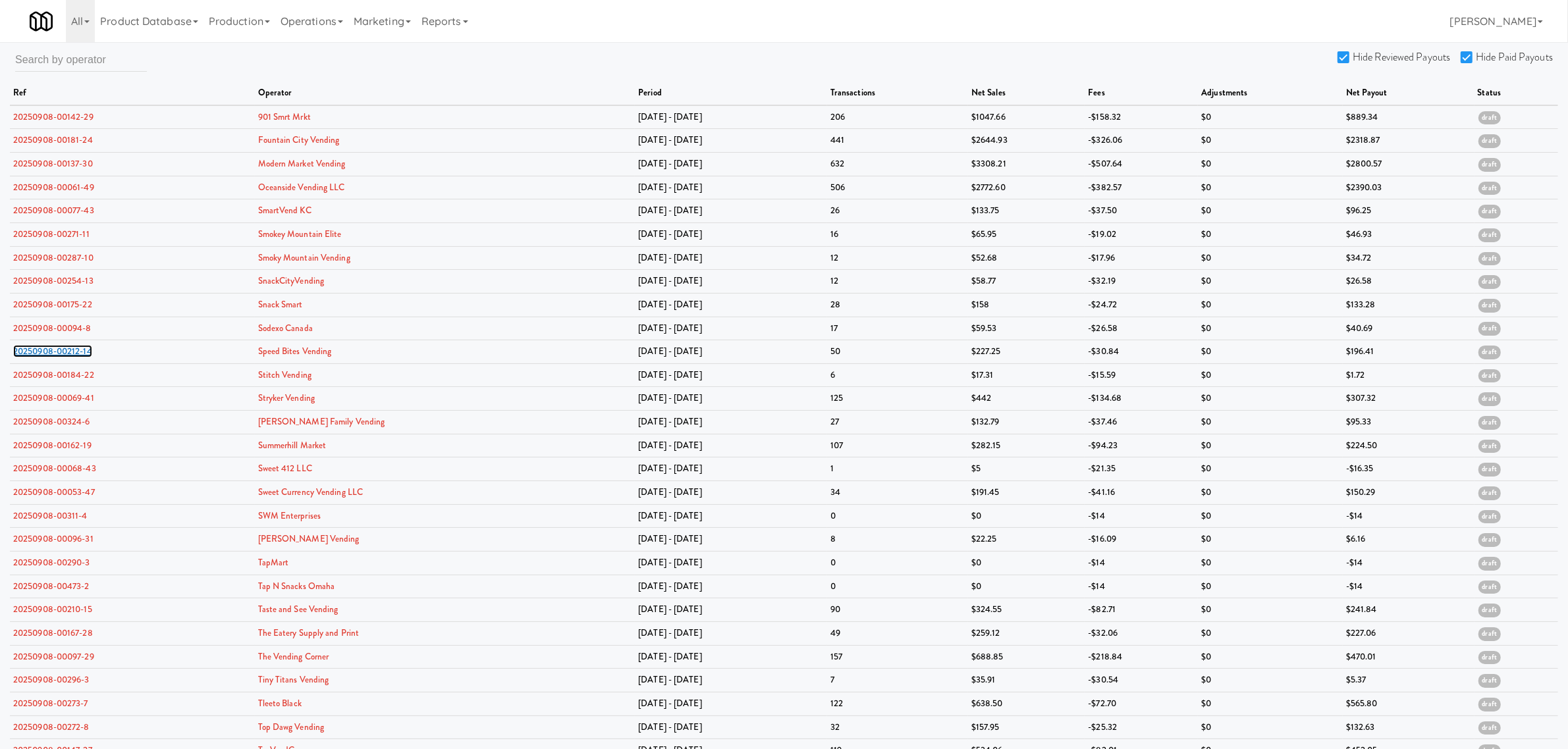
click at [64, 353] on link "20250908-00212-14" at bounding box center [52, 351] width 79 height 13
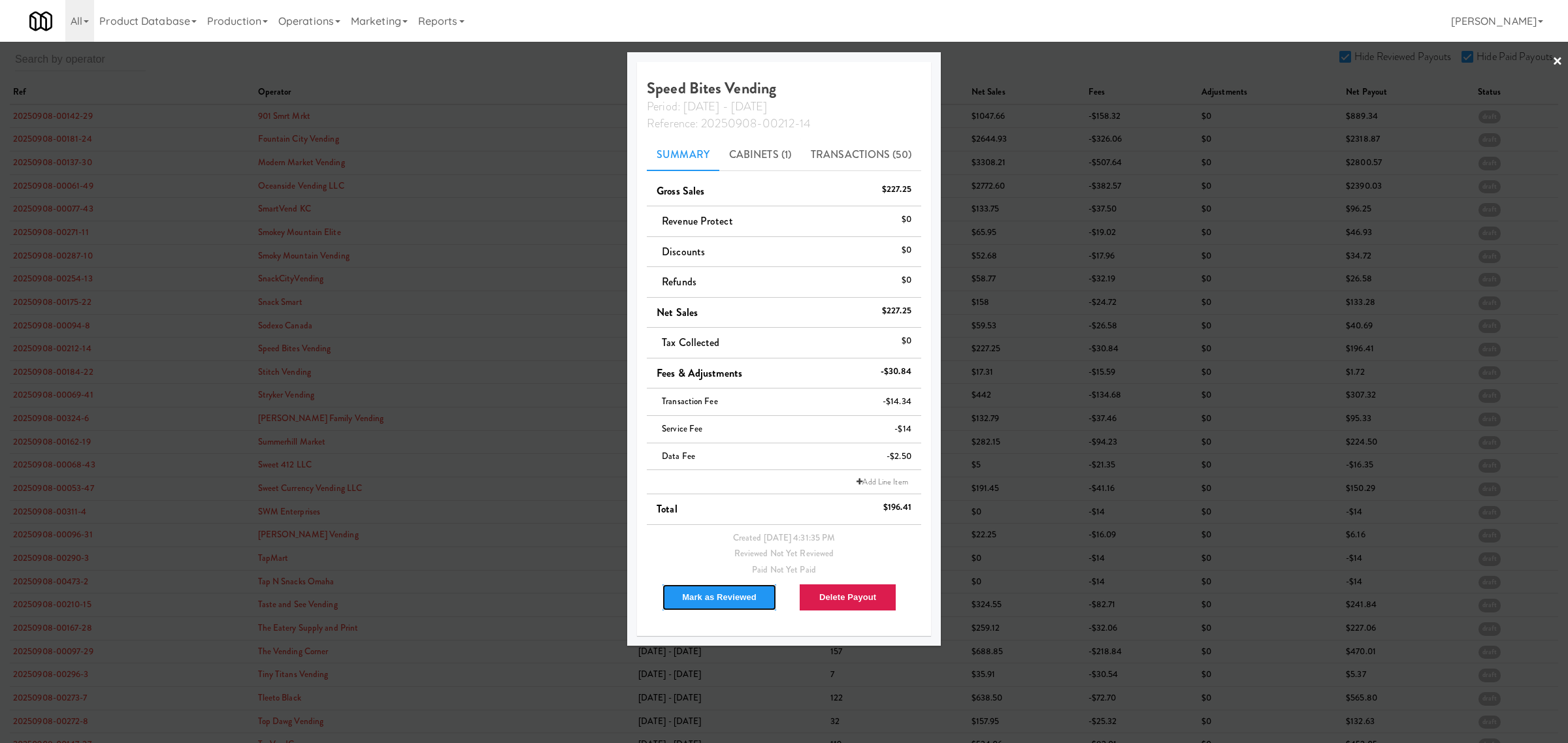
click at [700, 597] on button "Mark as Reviewed" at bounding box center [719, 597] width 115 height 27
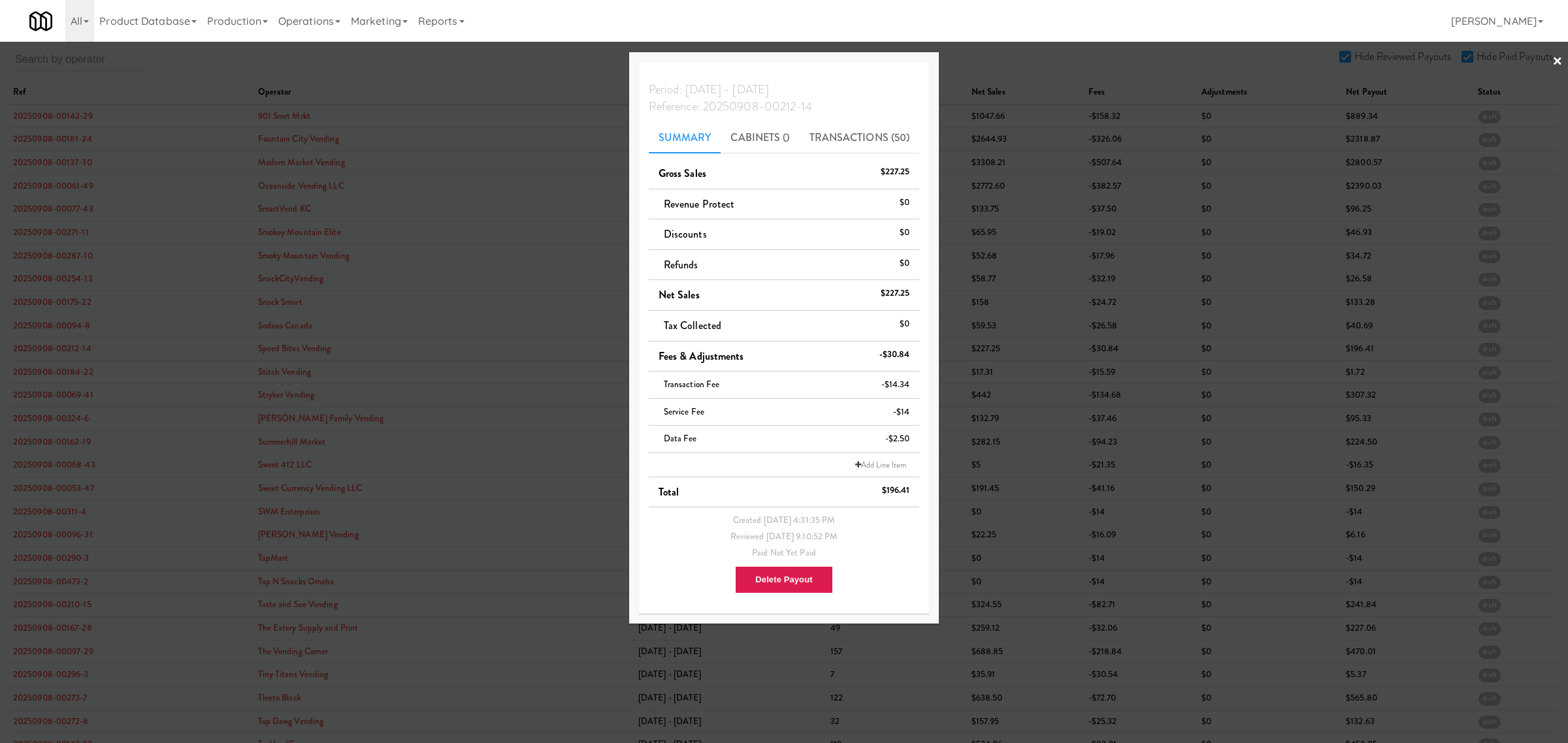
click at [44, 425] on div at bounding box center [784, 372] width 1568 height 743
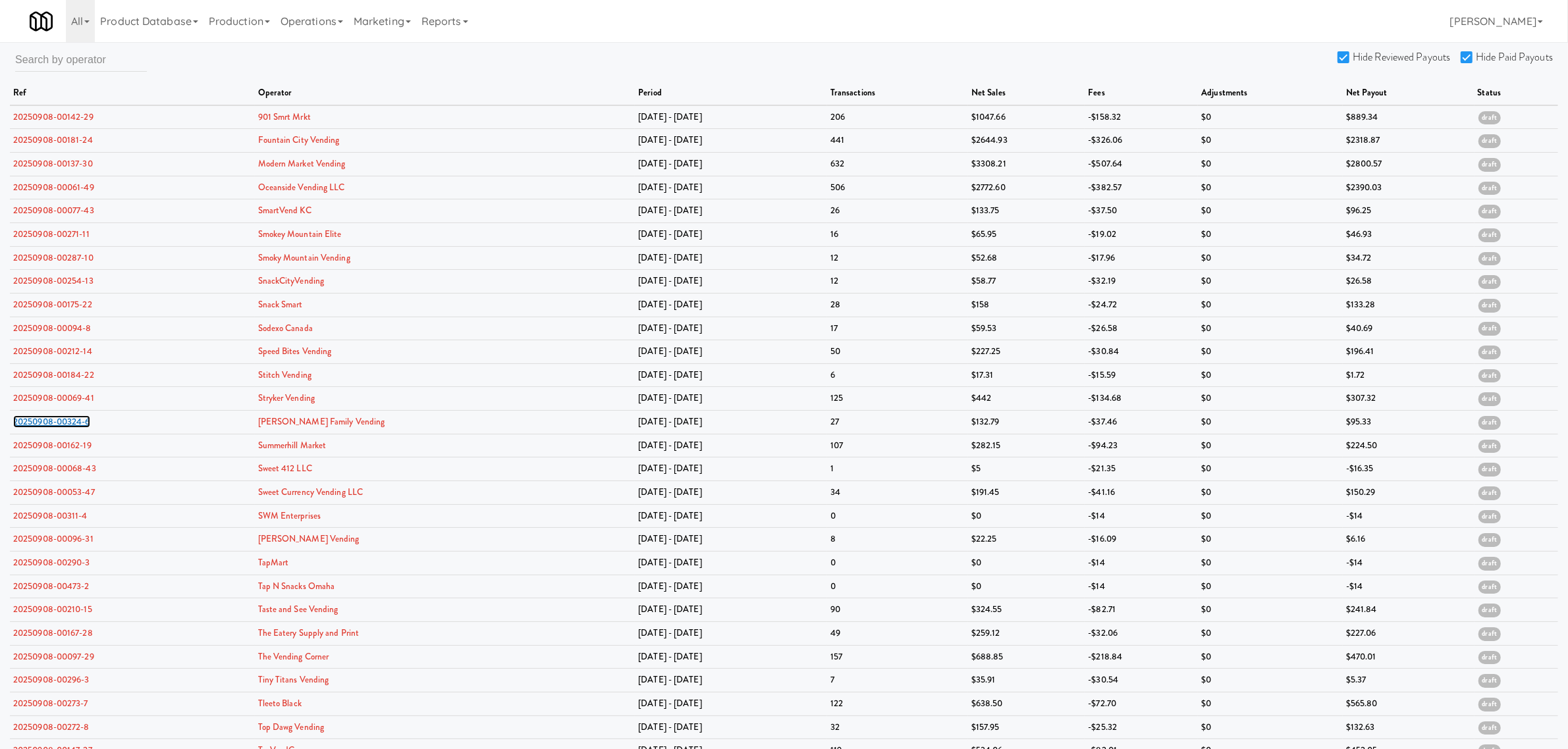
click at [44, 428] on link "20250908-00324-6" at bounding box center [51, 422] width 77 height 13
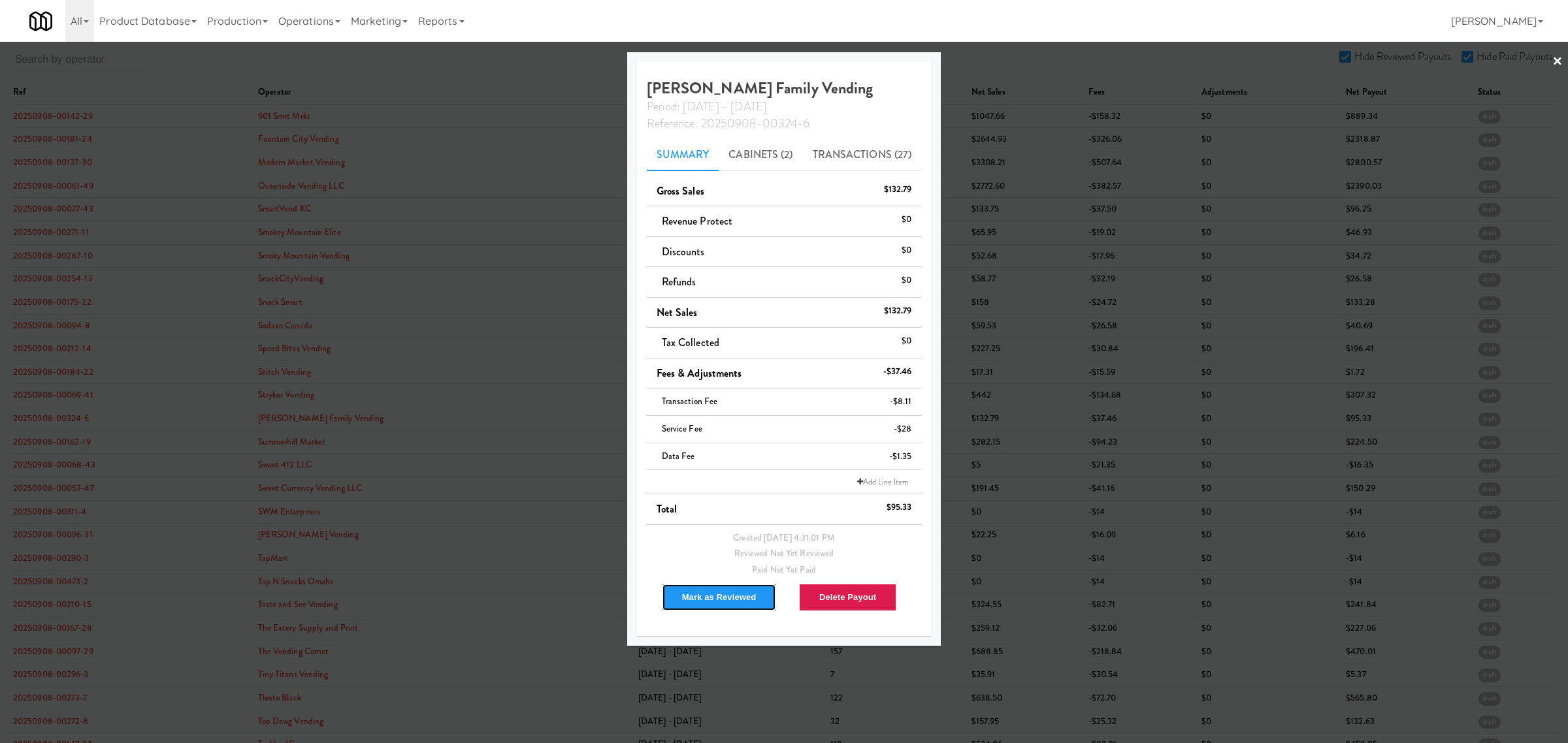
click at [694, 591] on button "Mark as Reviewed" at bounding box center [719, 597] width 115 height 27
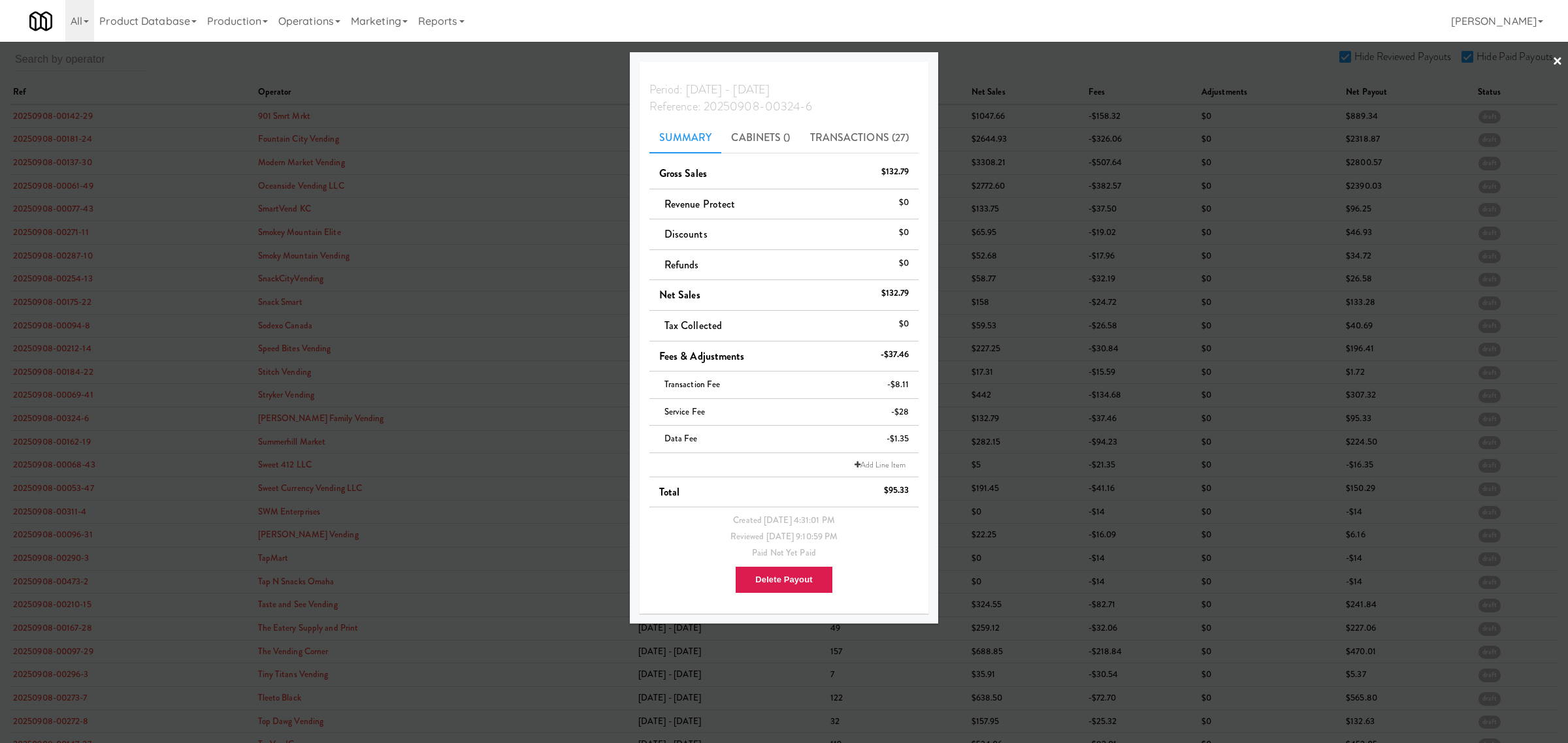
click at [42, 440] on div at bounding box center [784, 372] width 1568 height 743
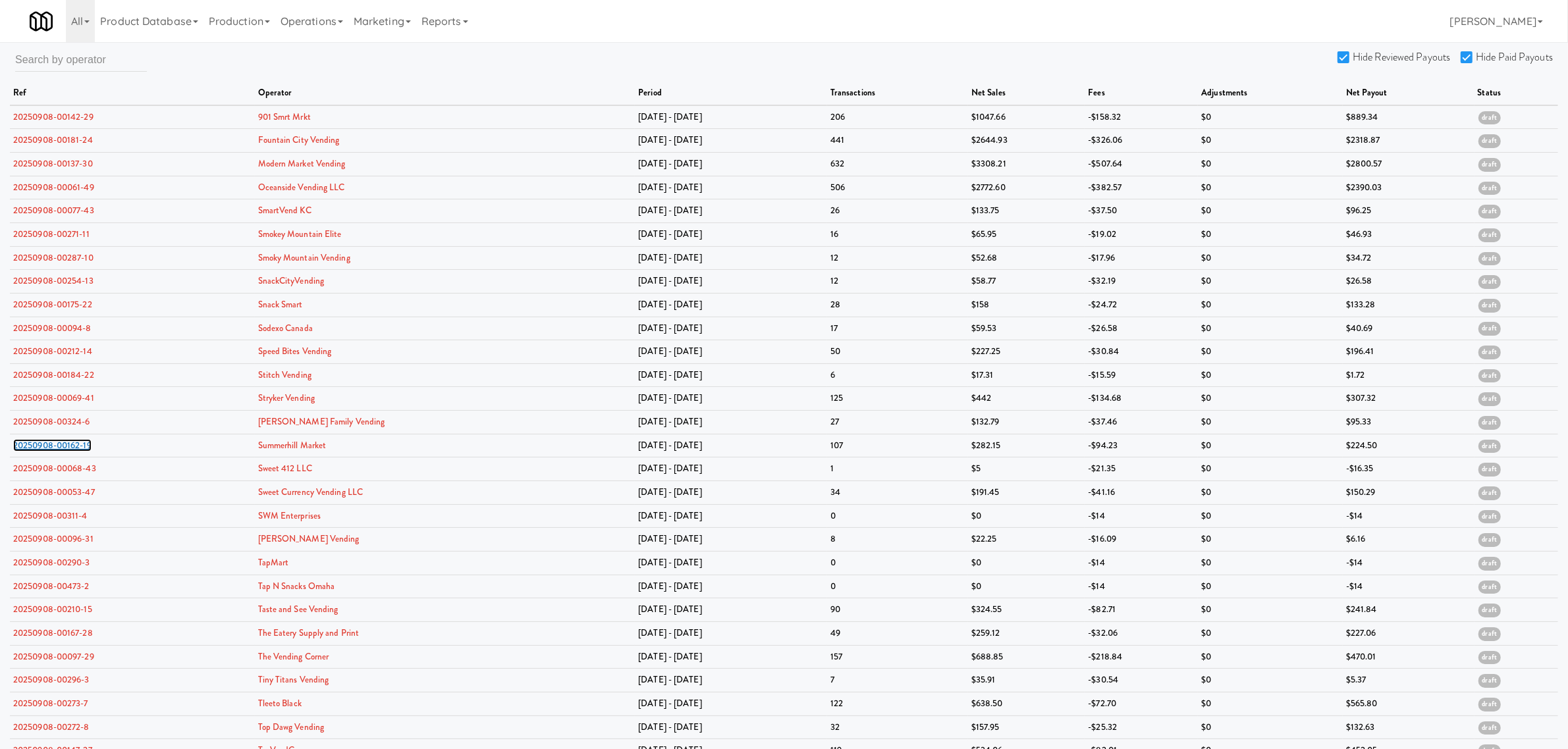
click at [42, 443] on link "20250908-00162-19" at bounding box center [52, 445] width 79 height 13
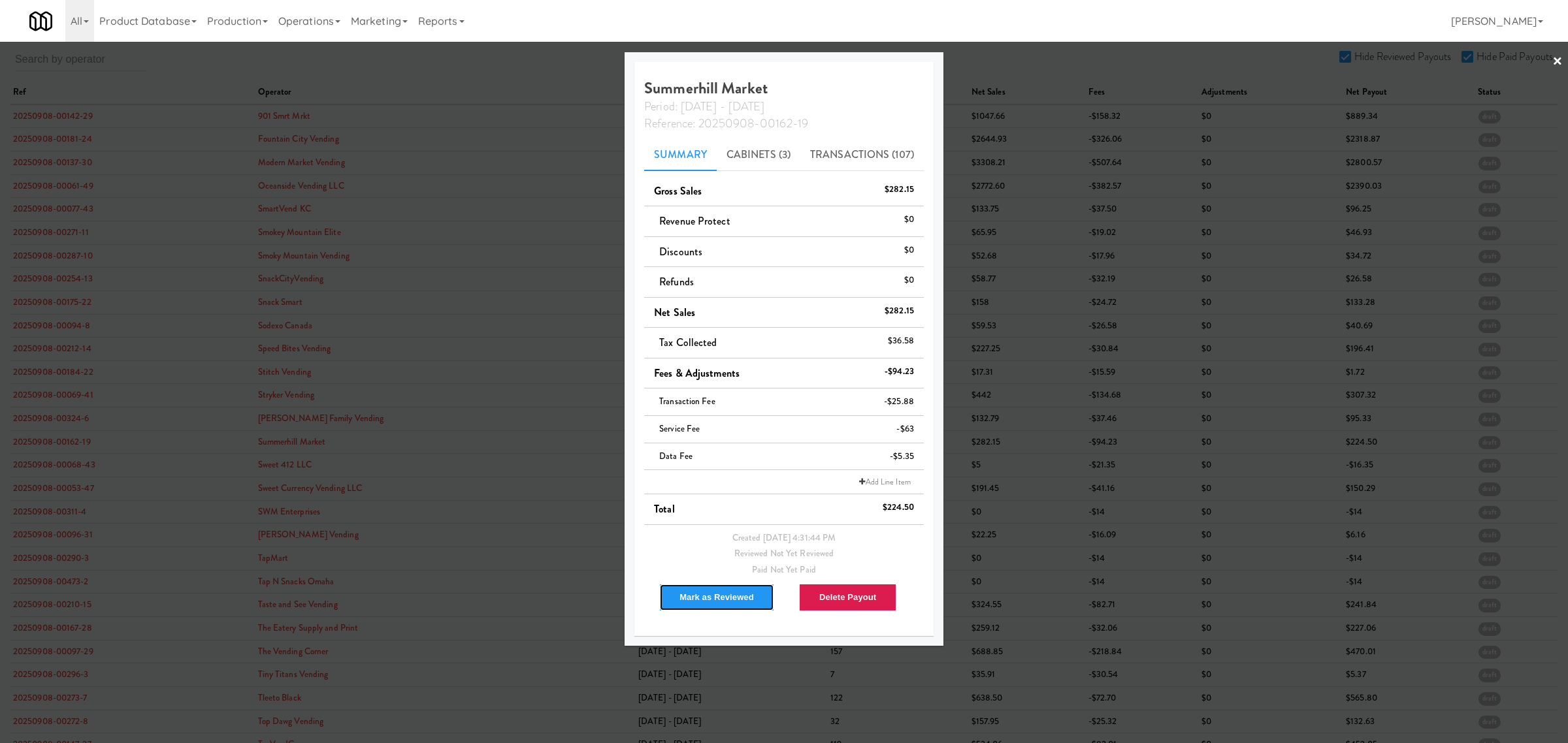
click at [720, 601] on button "Mark as Reviewed" at bounding box center [717, 597] width 115 height 27
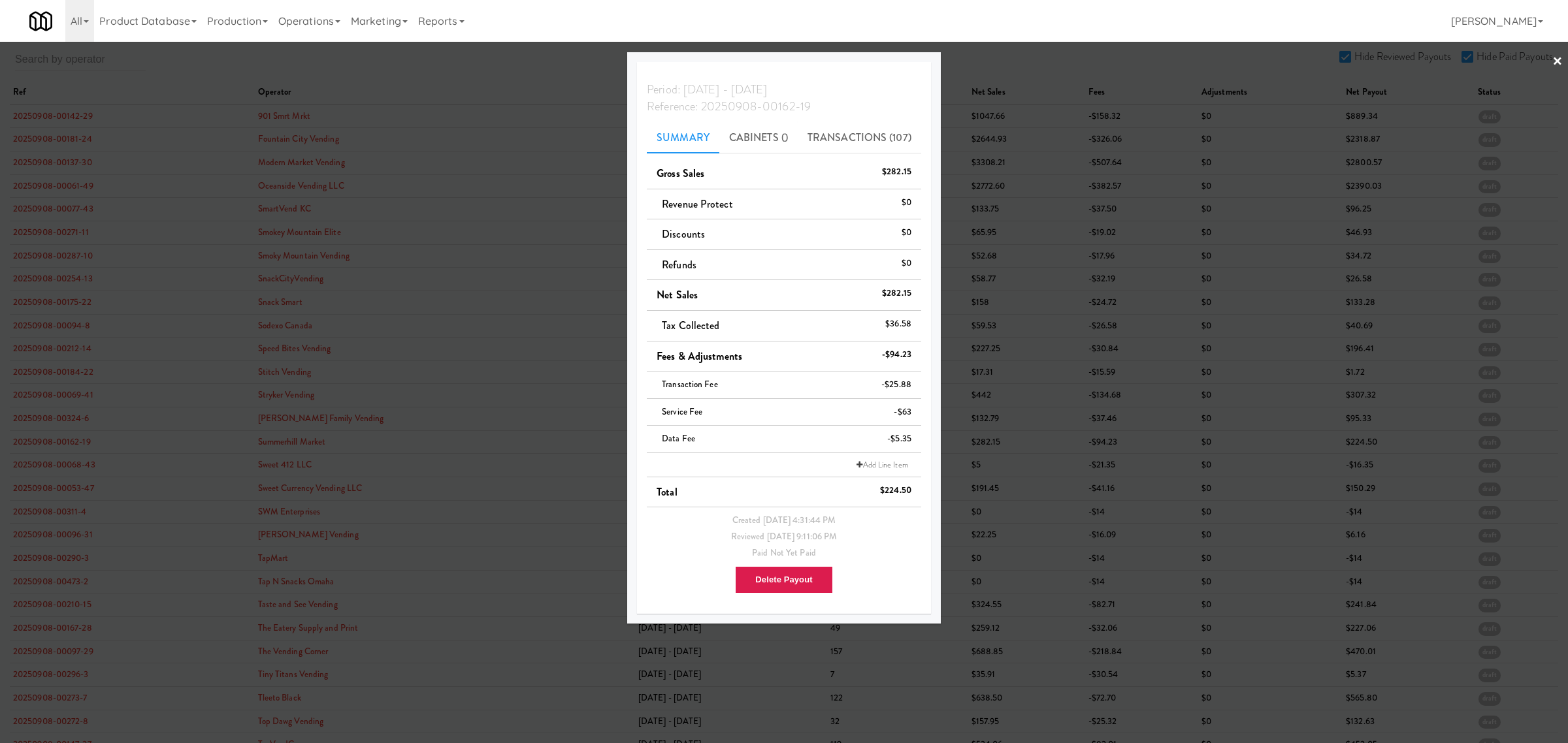
click at [36, 465] on div at bounding box center [784, 372] width 1568 height 743
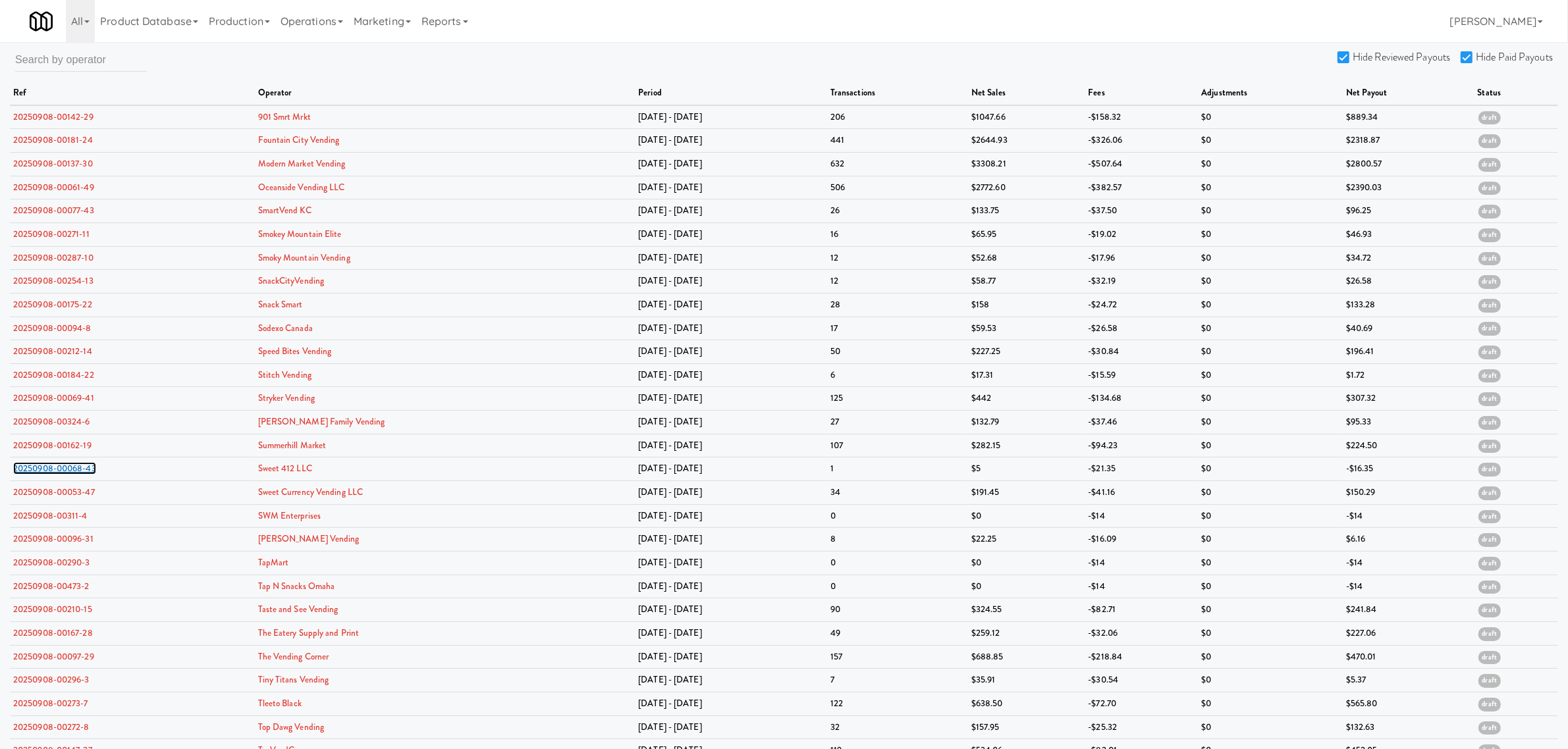
click at [36, 469] on link "20250908-00068-43" at bounding box center [54, 468] width 83 height 13
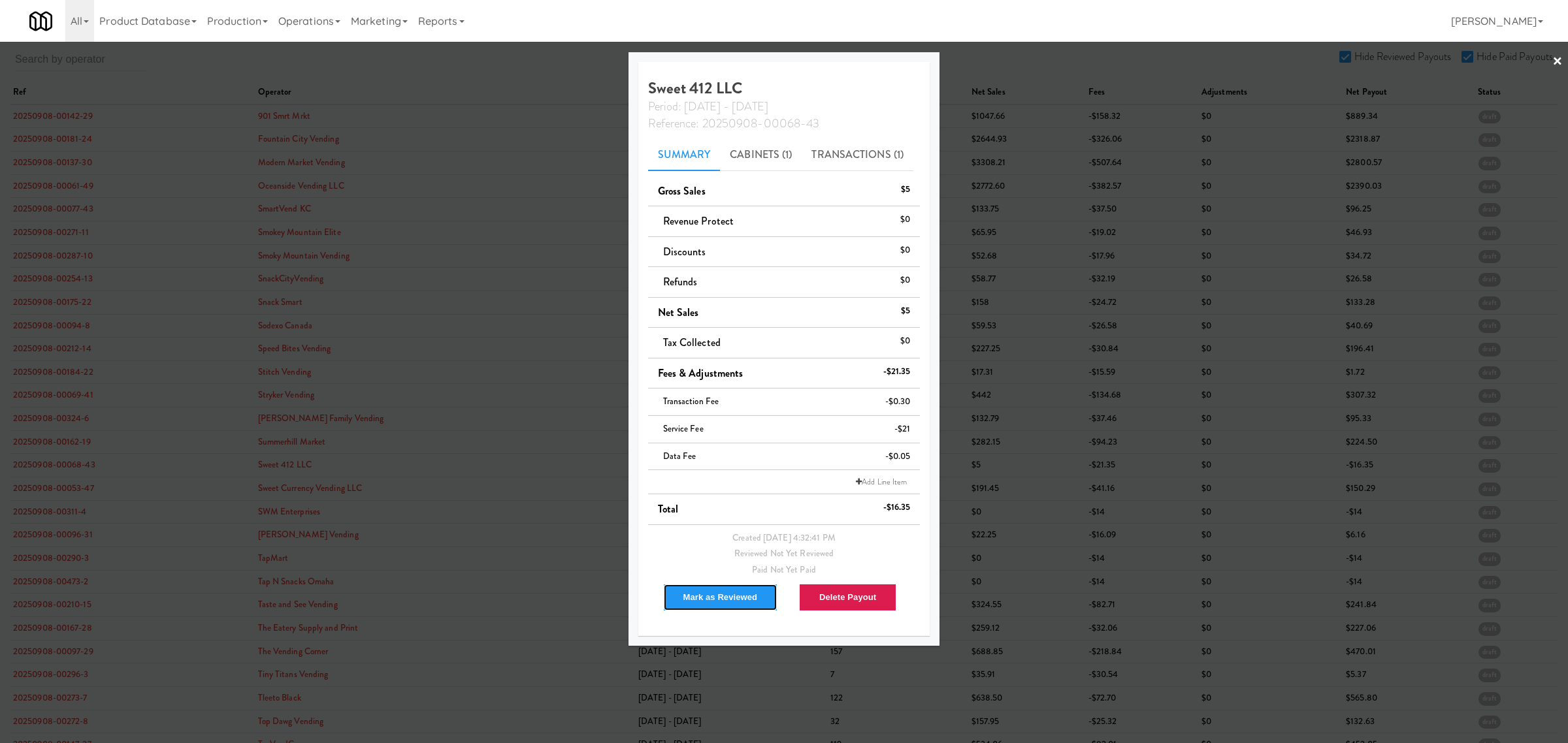
click at [701, 598] on button "Mark as Reviewed" at bounding box center [720, 597] width 115 height 27
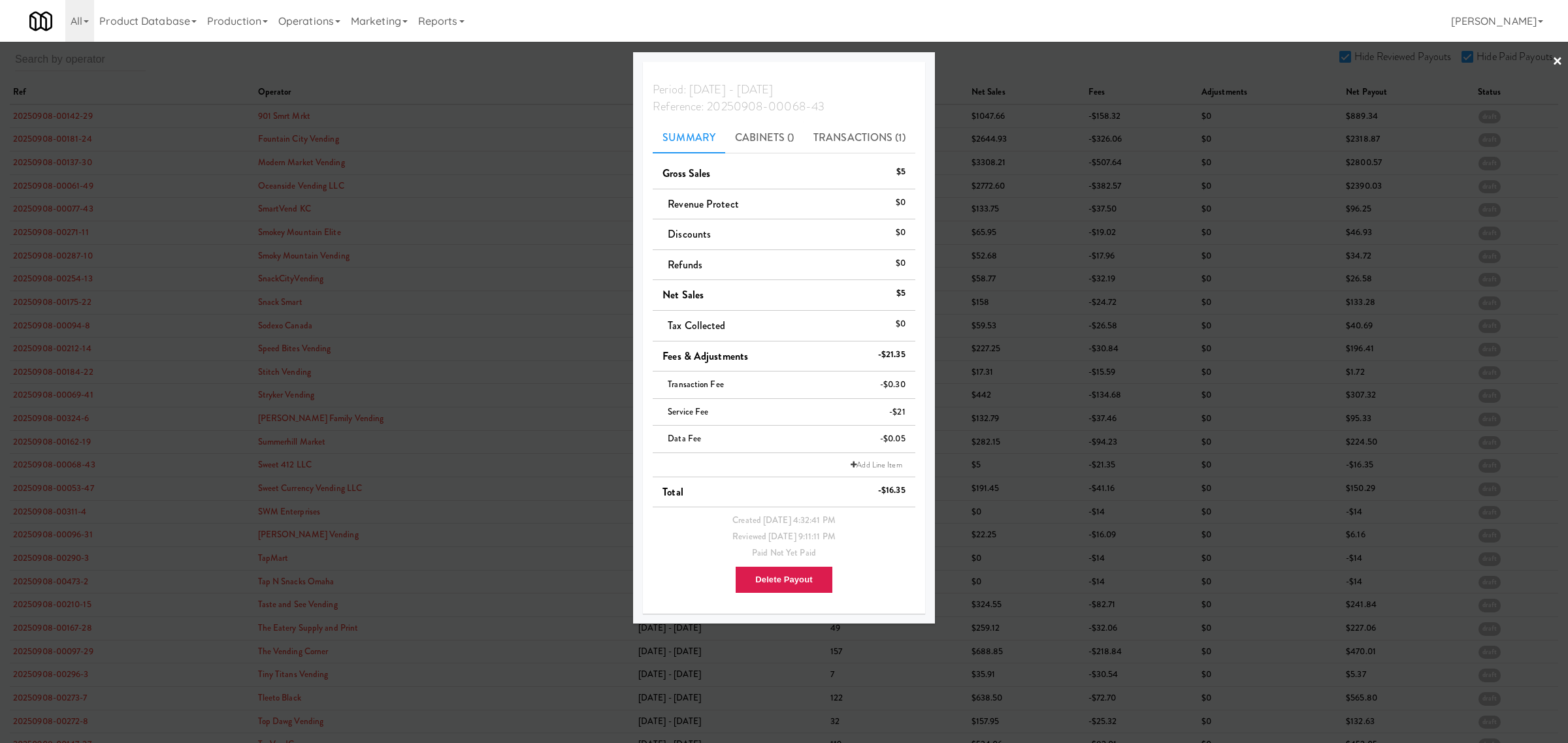
click at [42, 485] on div at bounding box center [784, 372] width 1568 height 743
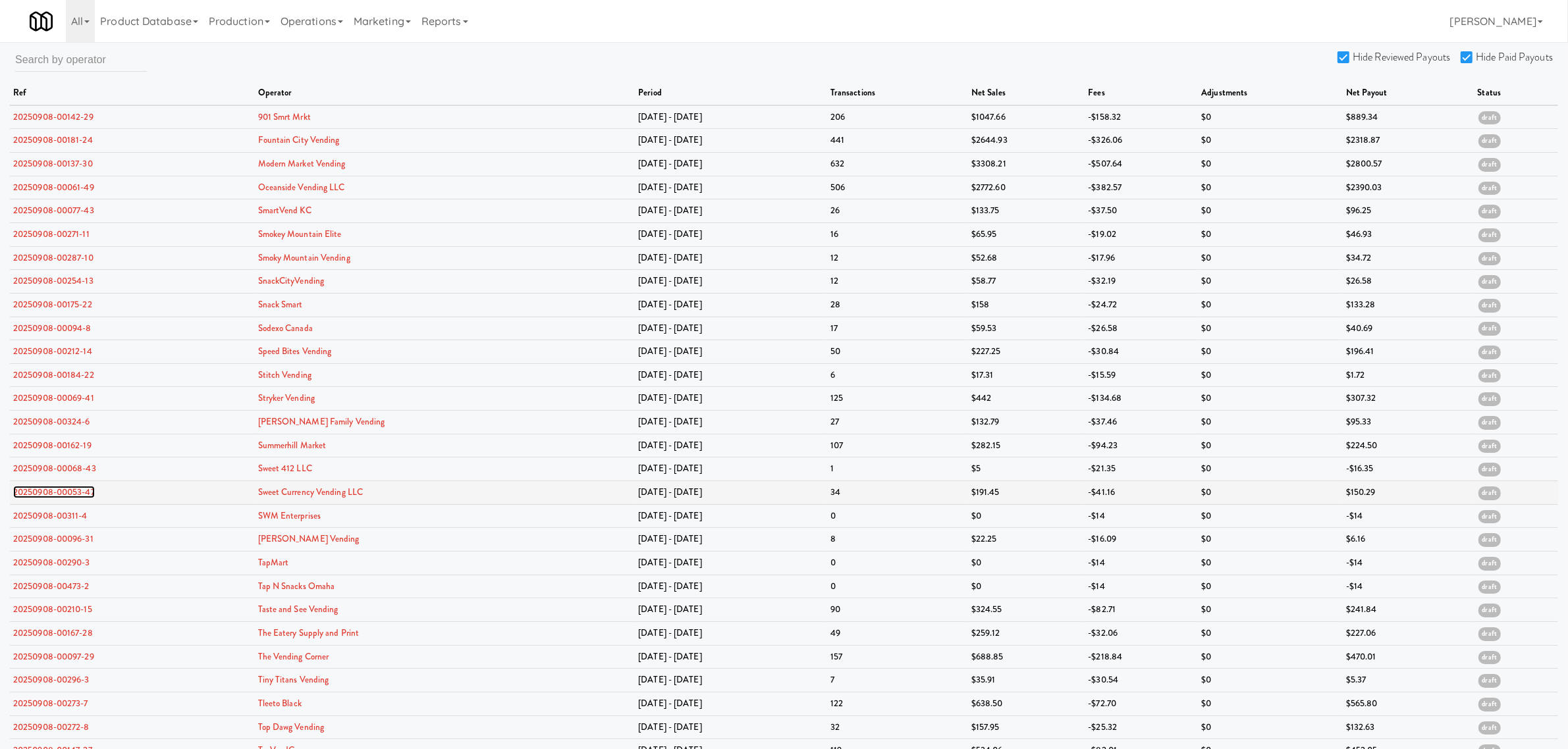
click at [41, 498] on link "20250908-00053-47" at bounding box center [53, 492] width 82 height 13
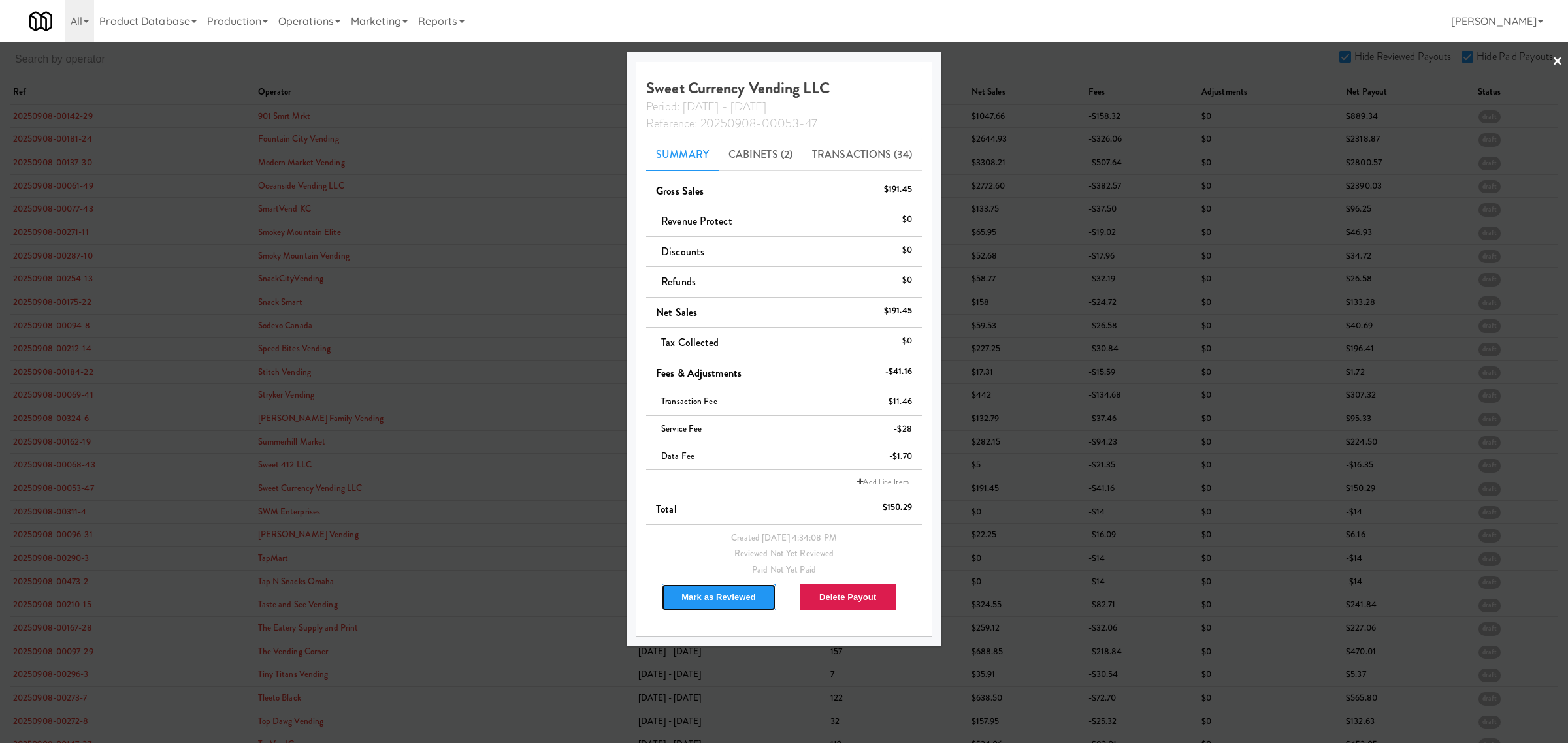
click at [704, 592] on button "Mark as Reviewed" at bounding box center [719, 597] width 115 height 27
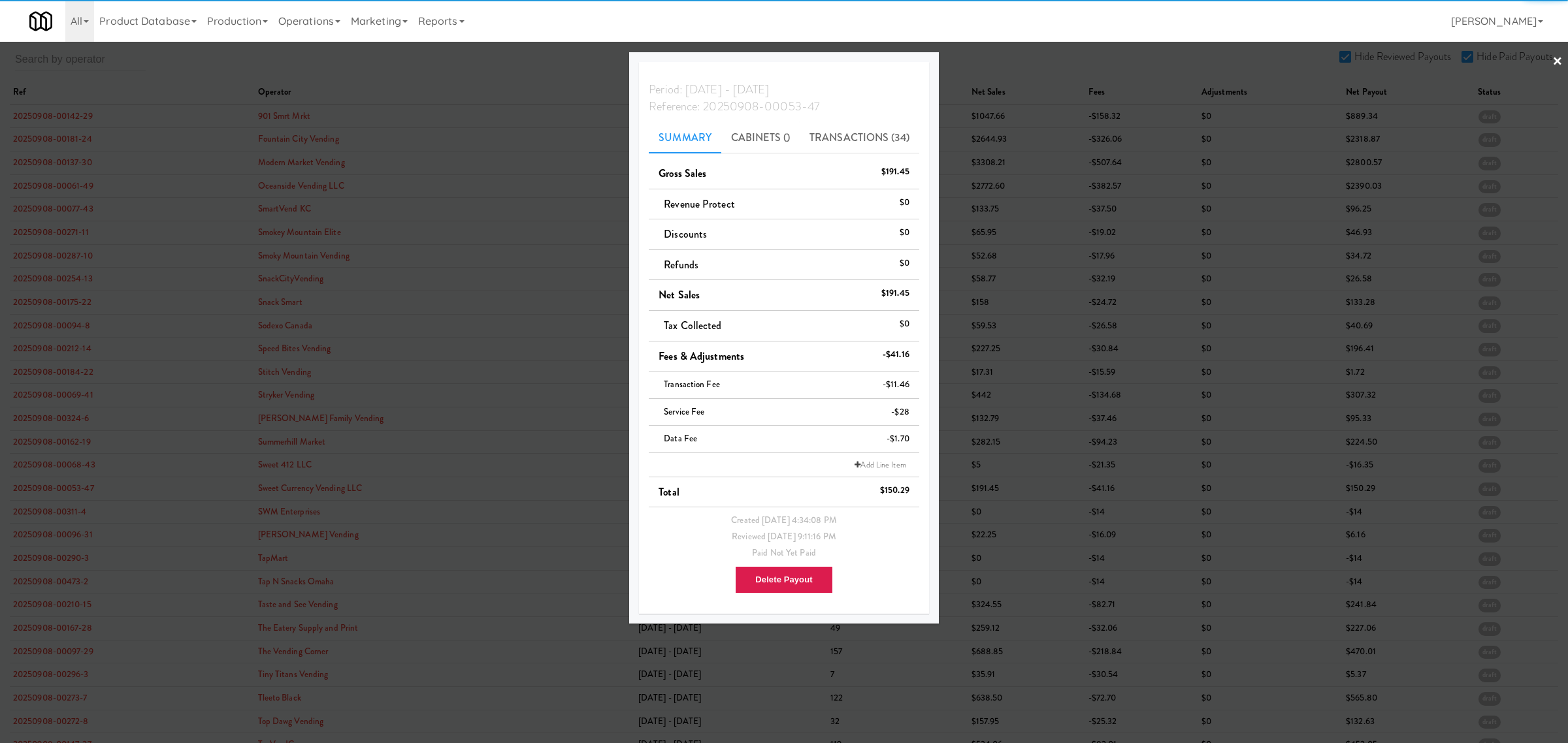
click at [63, 519] on div at bounding box center [784, 372] width 1568 height 743
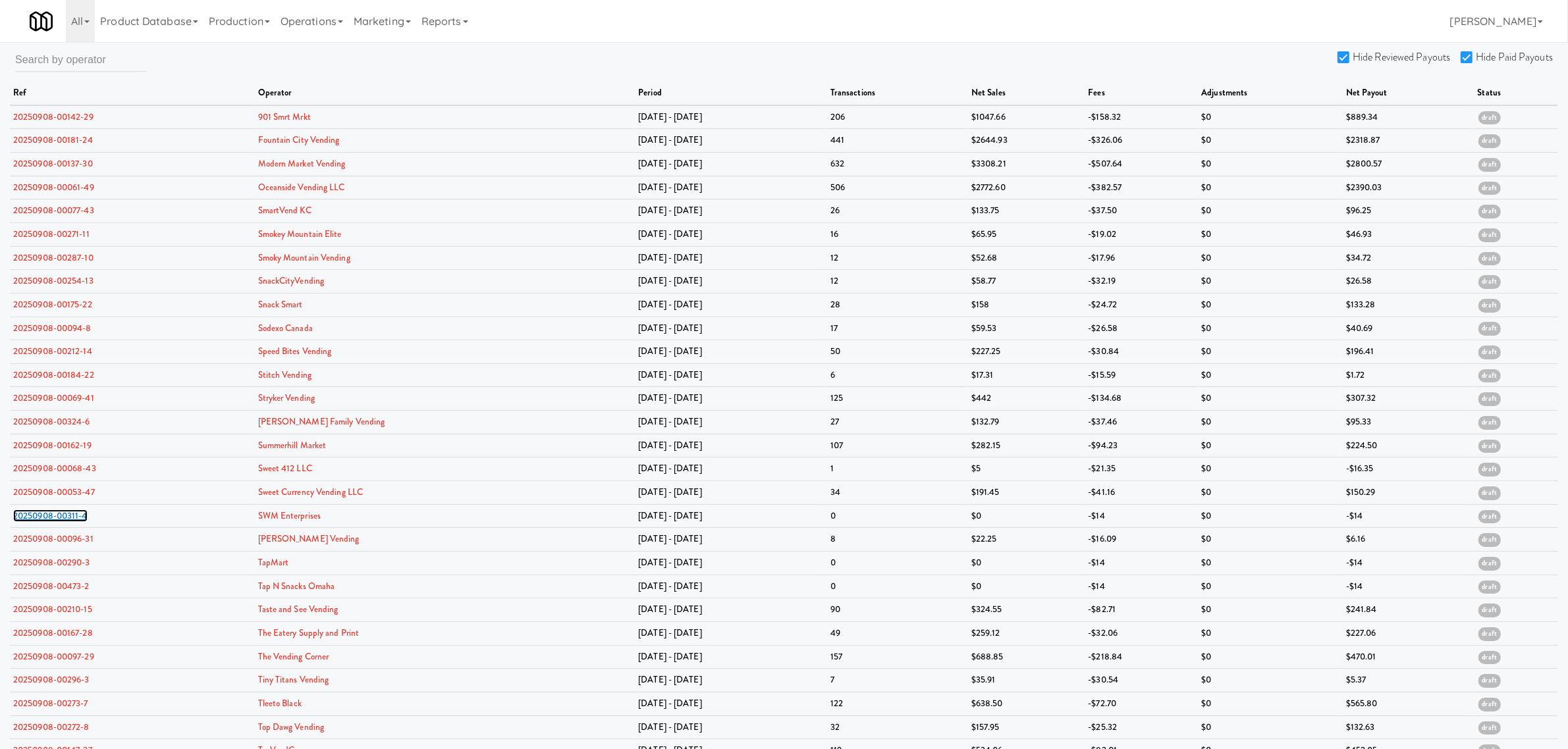
click at [63, 522] on link "20250908-00311-4" at bounding box center [50, 515] width 75 height 13
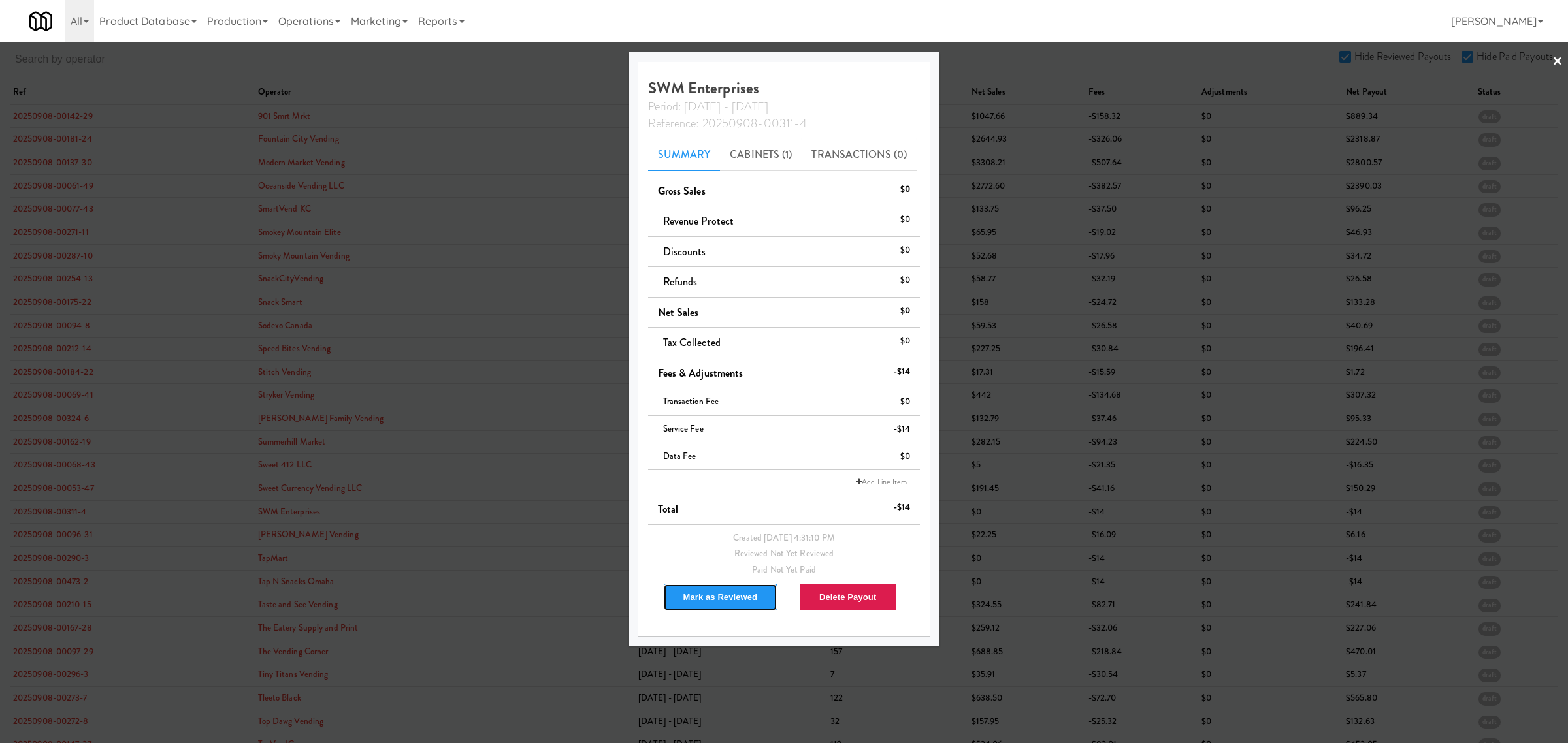
click at [703, 601] on button "Mark as Reviewed" at bounding box center [720, 597] width 115 height 27
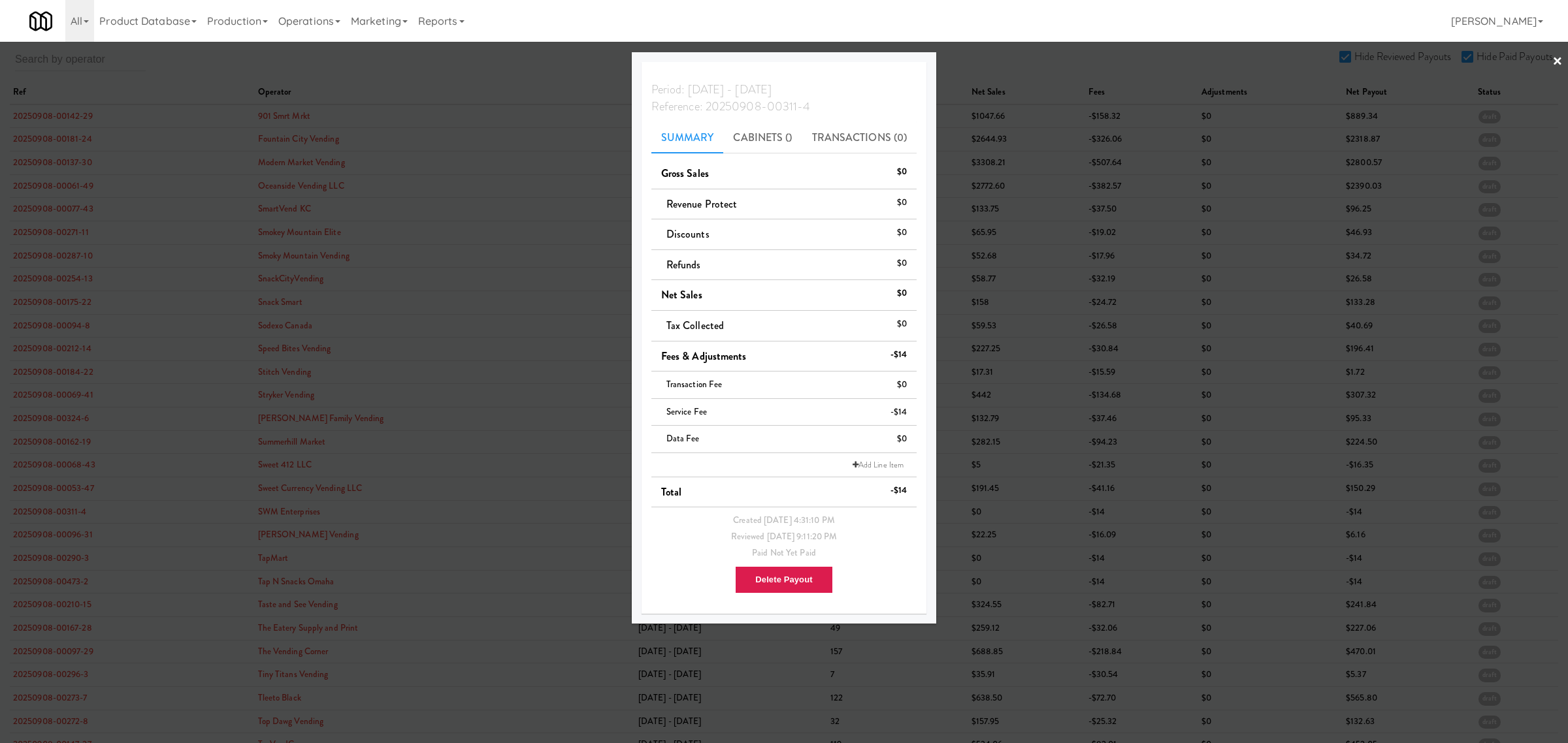
click at [46, 543] on div at bounding box center [784, 372] width 1568 height 743
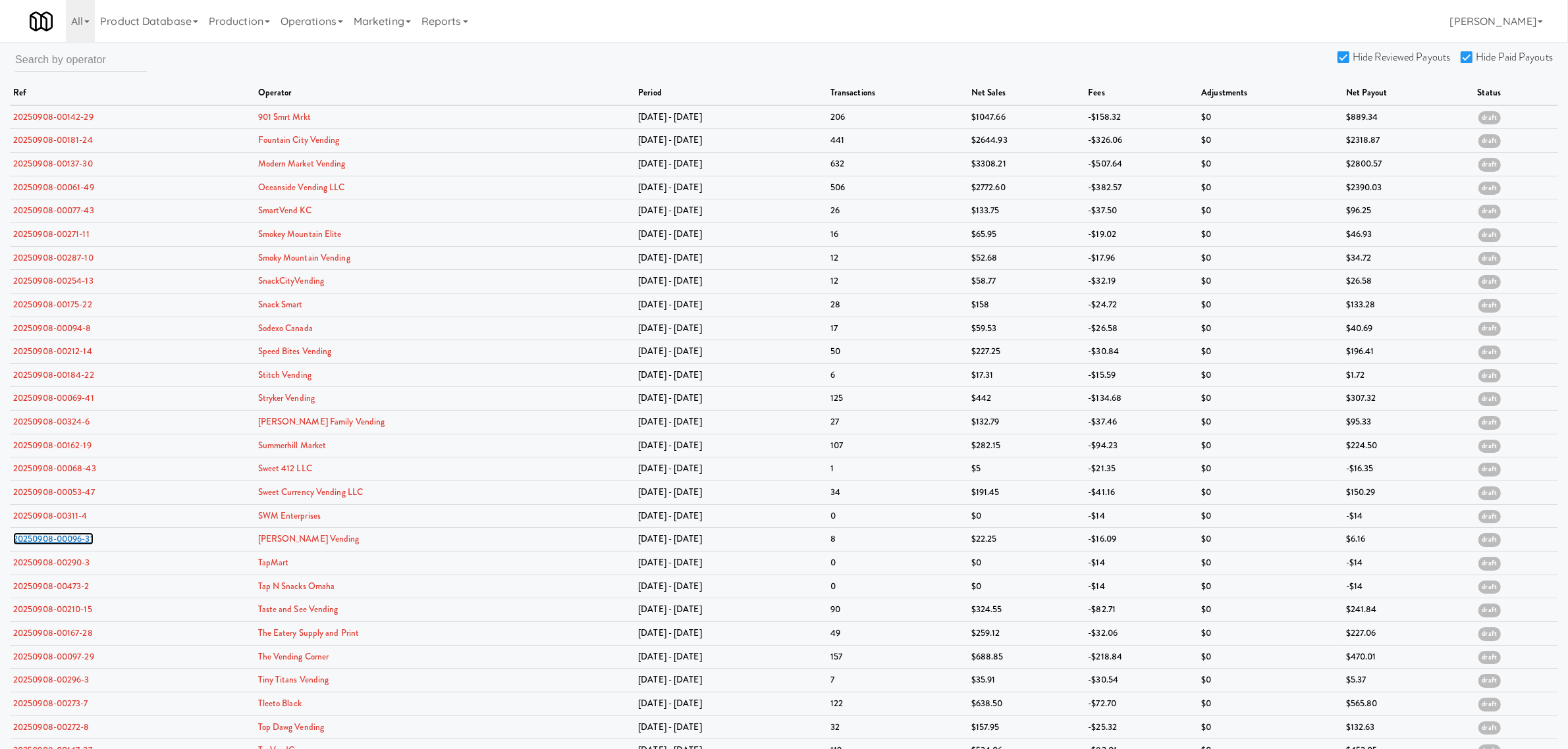
click at [46, 545] on link "20250908-00096-31" at bounding box center [53, 539] width 81 height 13
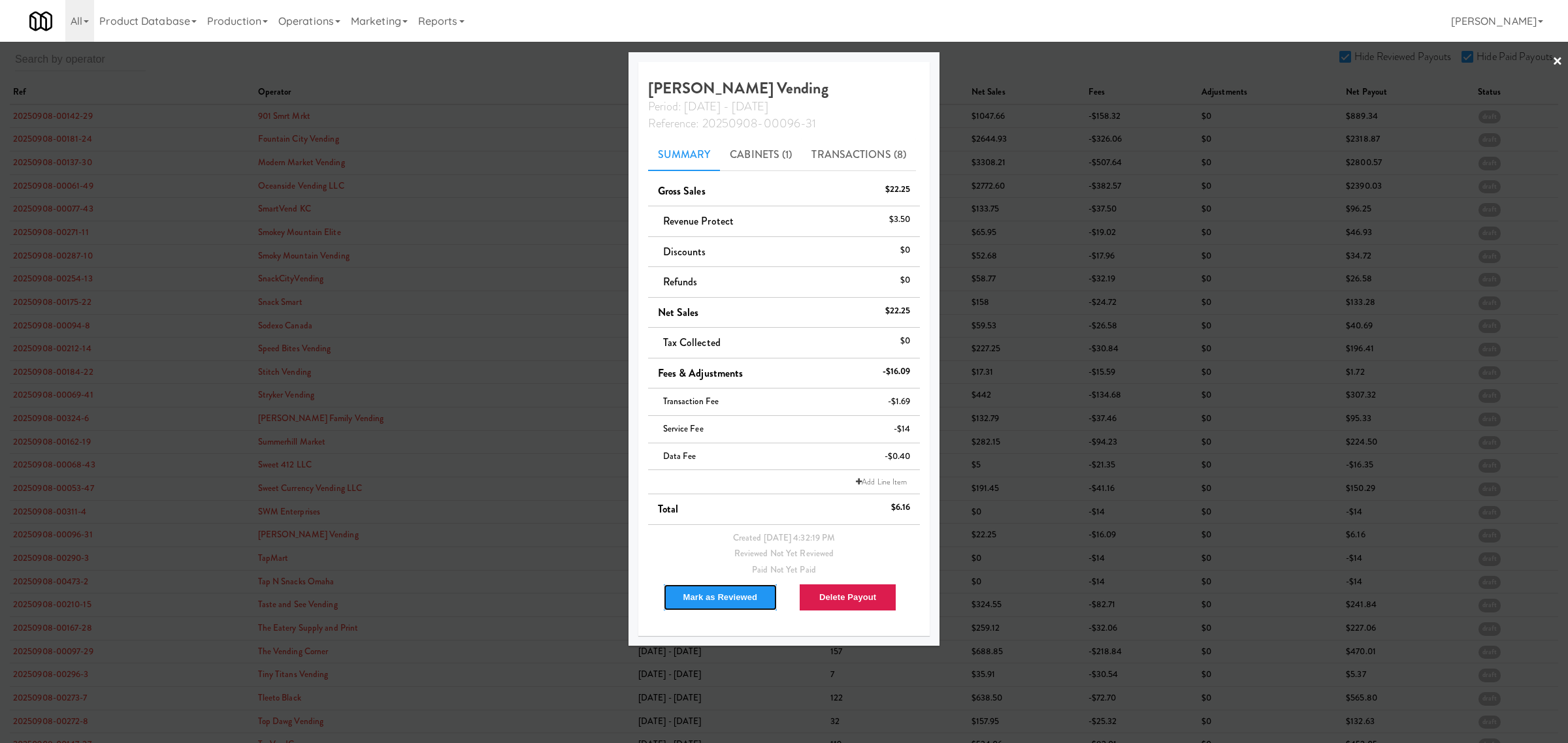
click at [696, 601] on button "Mark as Reviewed" at bounding box center [720, 597] width 115 height 27
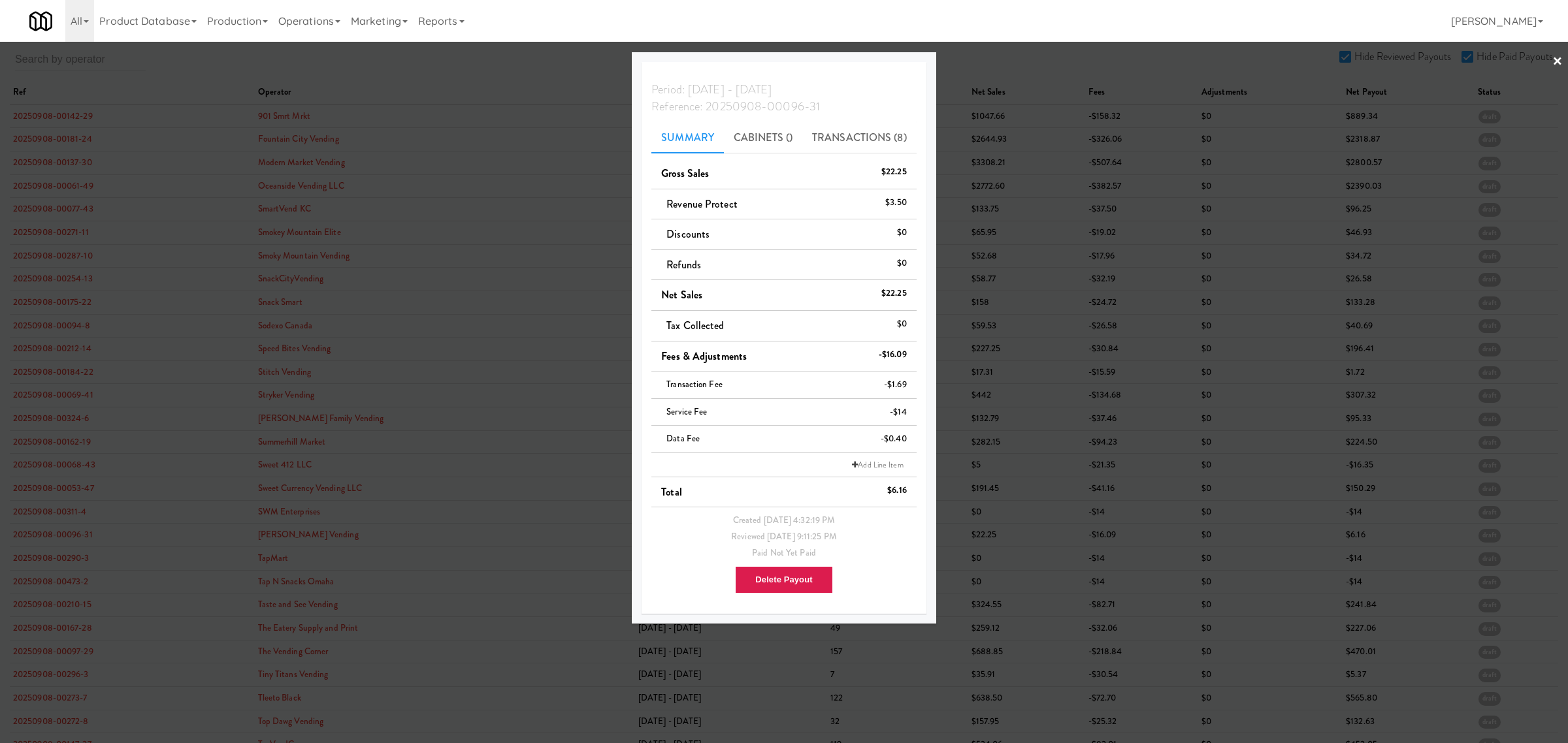
click at [60, 563] on div at bounding box center [784, 372] width 1568 height 743
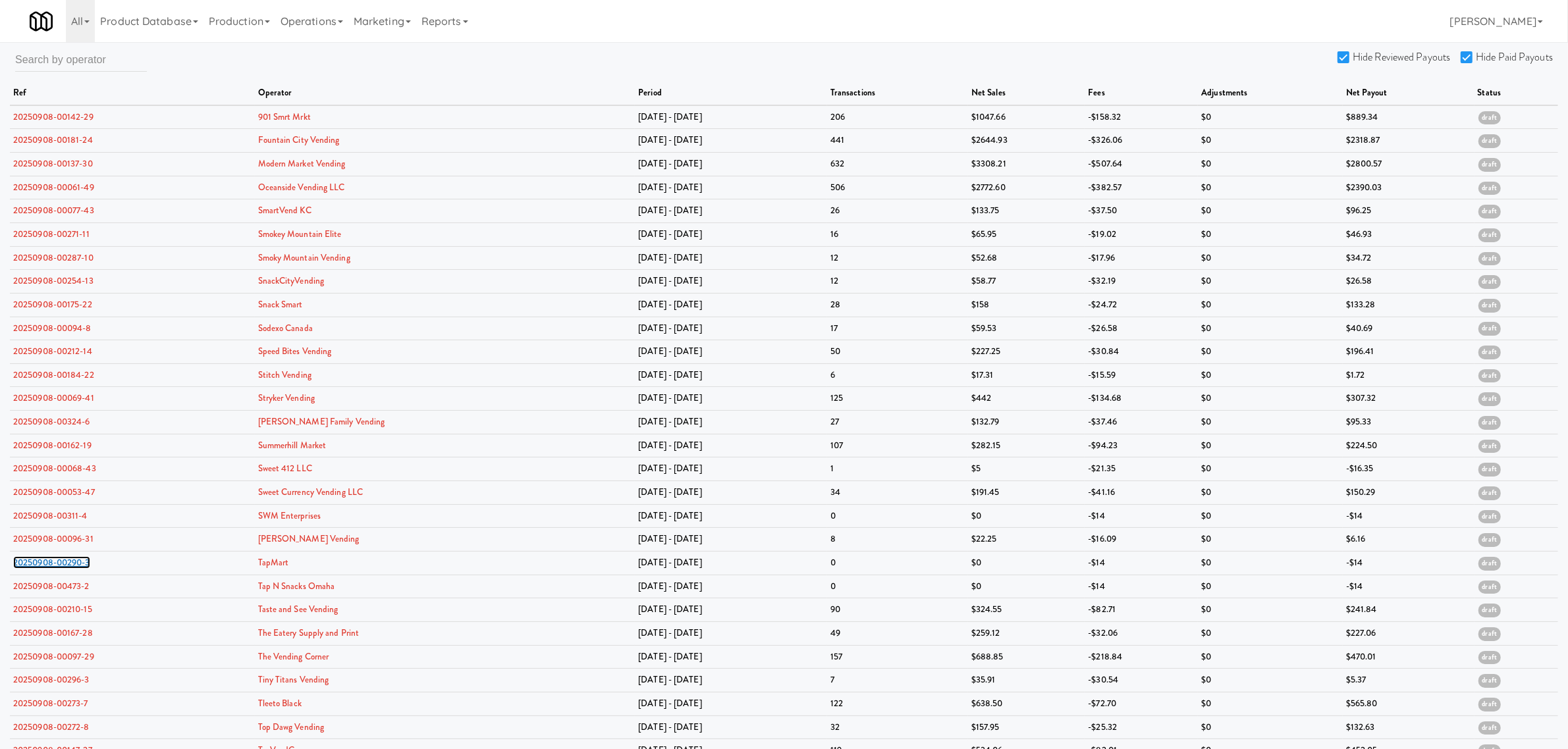
click at [60, 568] on link "20250908-00290-3" at bounding box center [51, 563] width 77 height 13
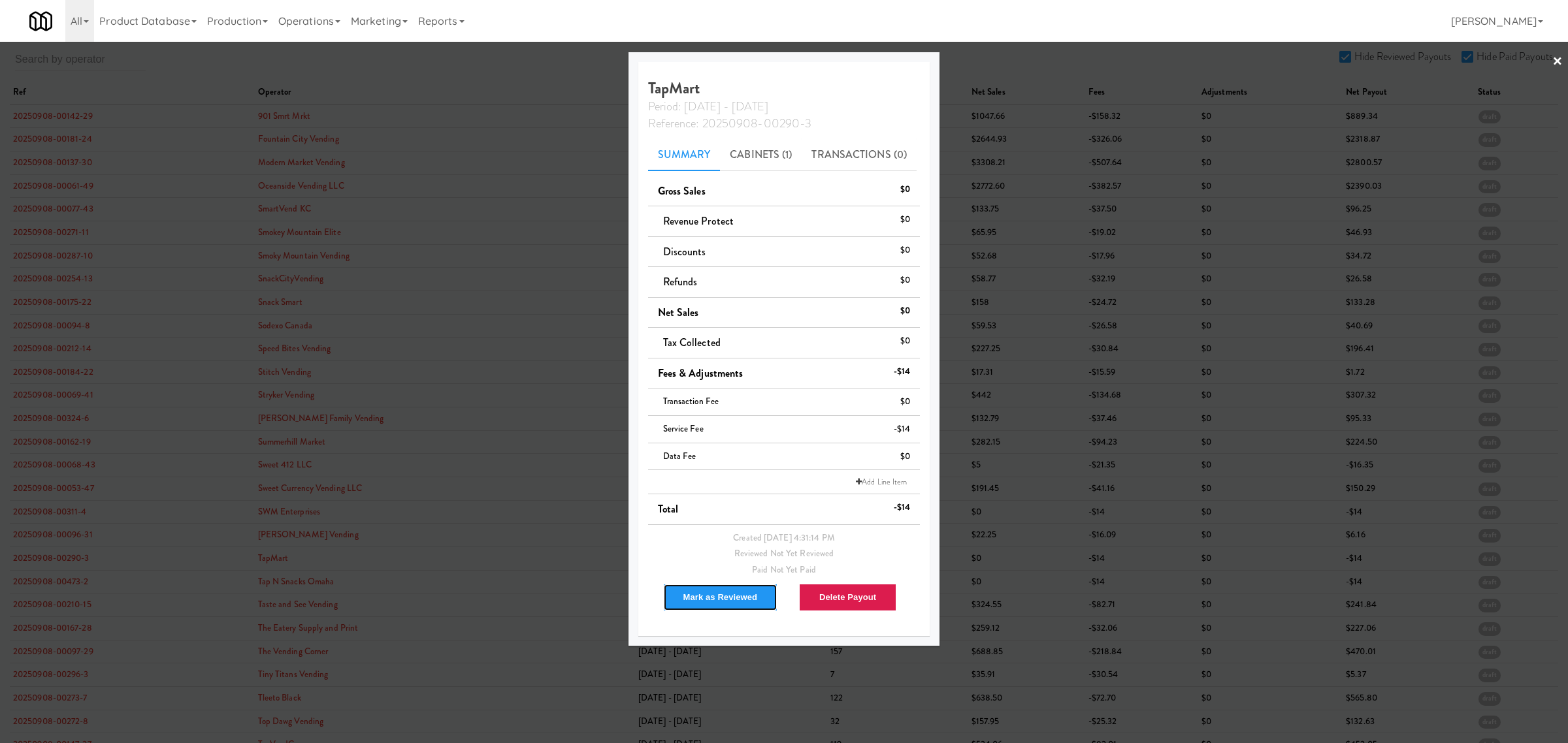
click at [703, 604] on button "Mark as Reviewed" at bounding box center [720, 597] width 115 height 27
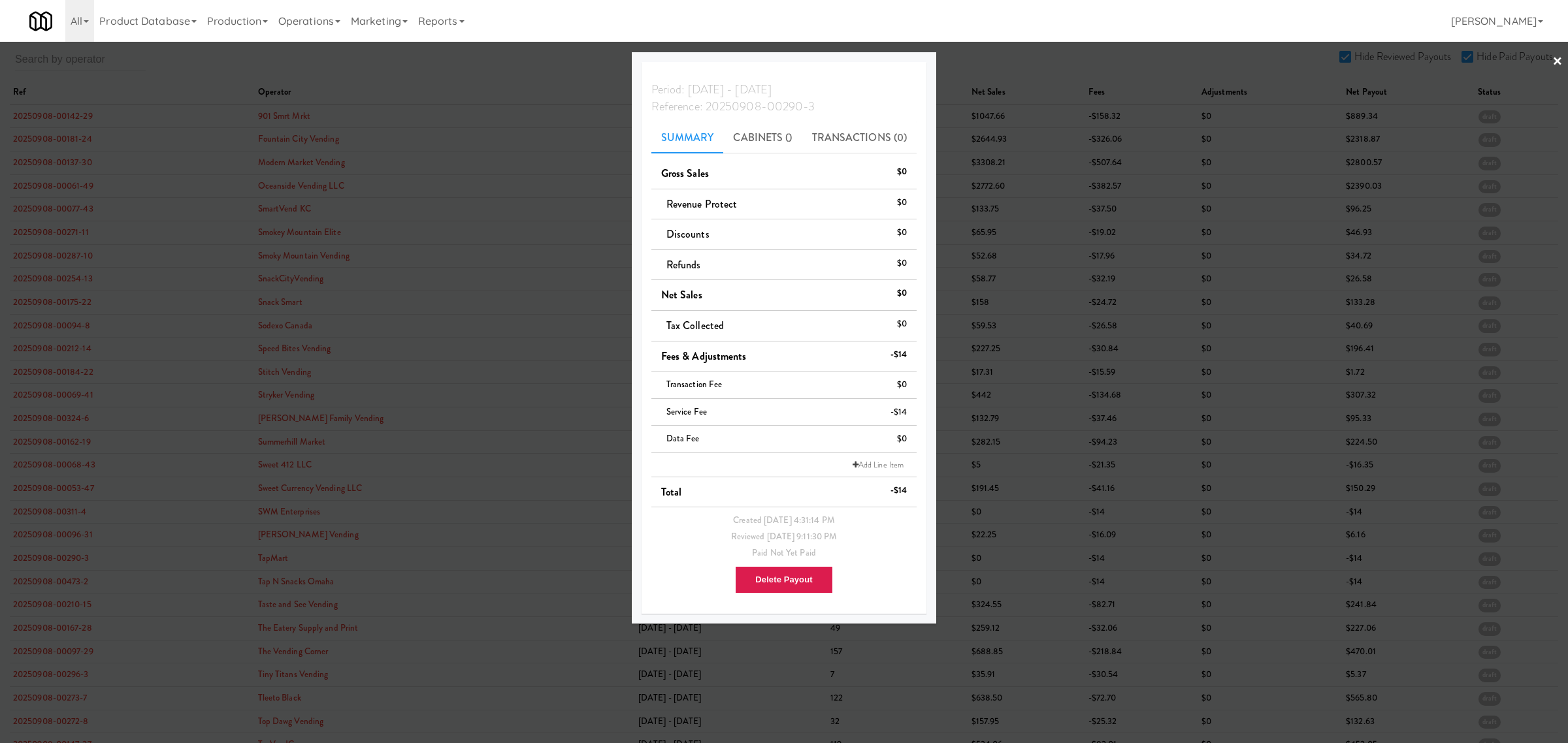
click at [64, 587] on div at bounding box center [784, 372] width 1568 height 743
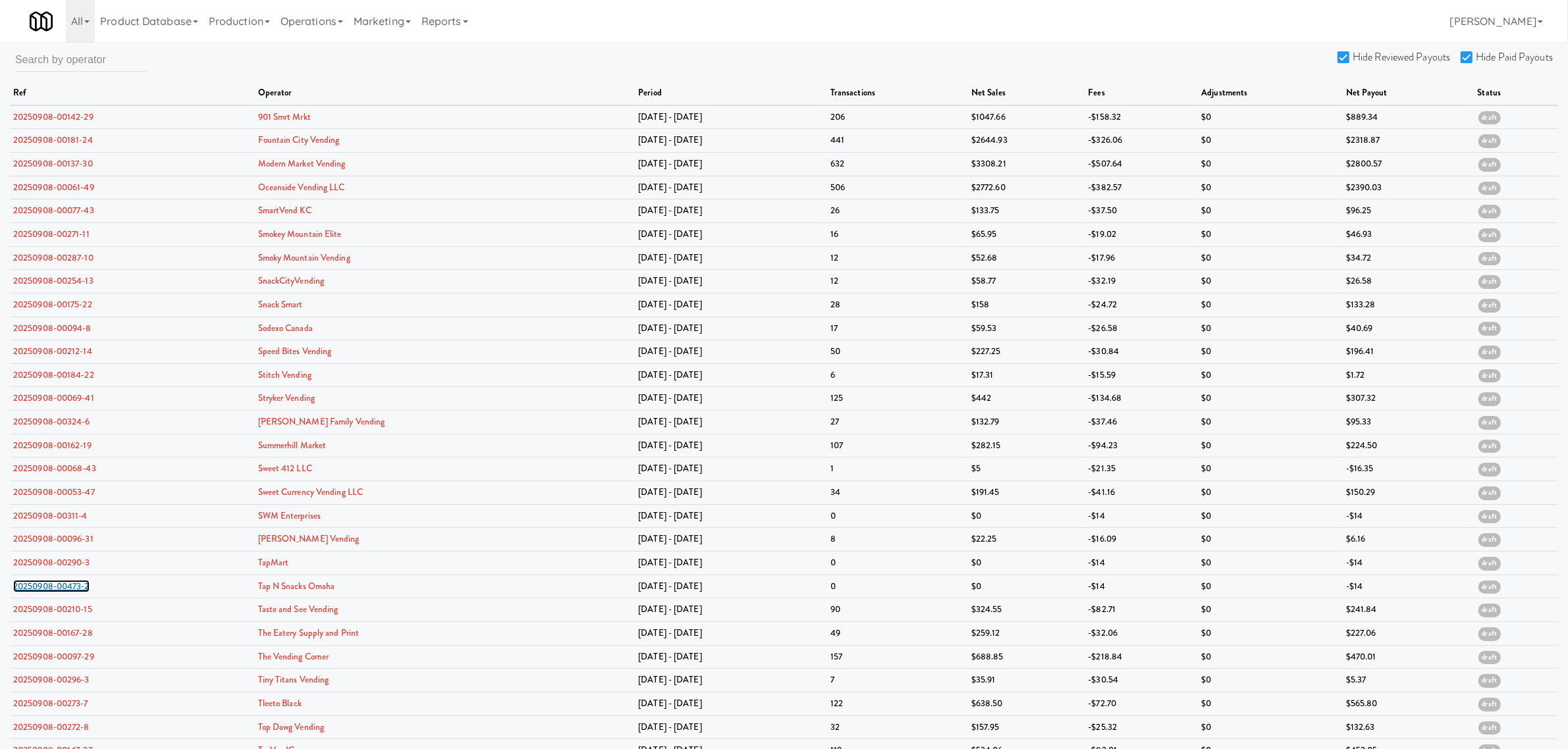
click at [64, 591] on link "20250908-00473-2" at bounding box center [51, 586] width 77 height 13
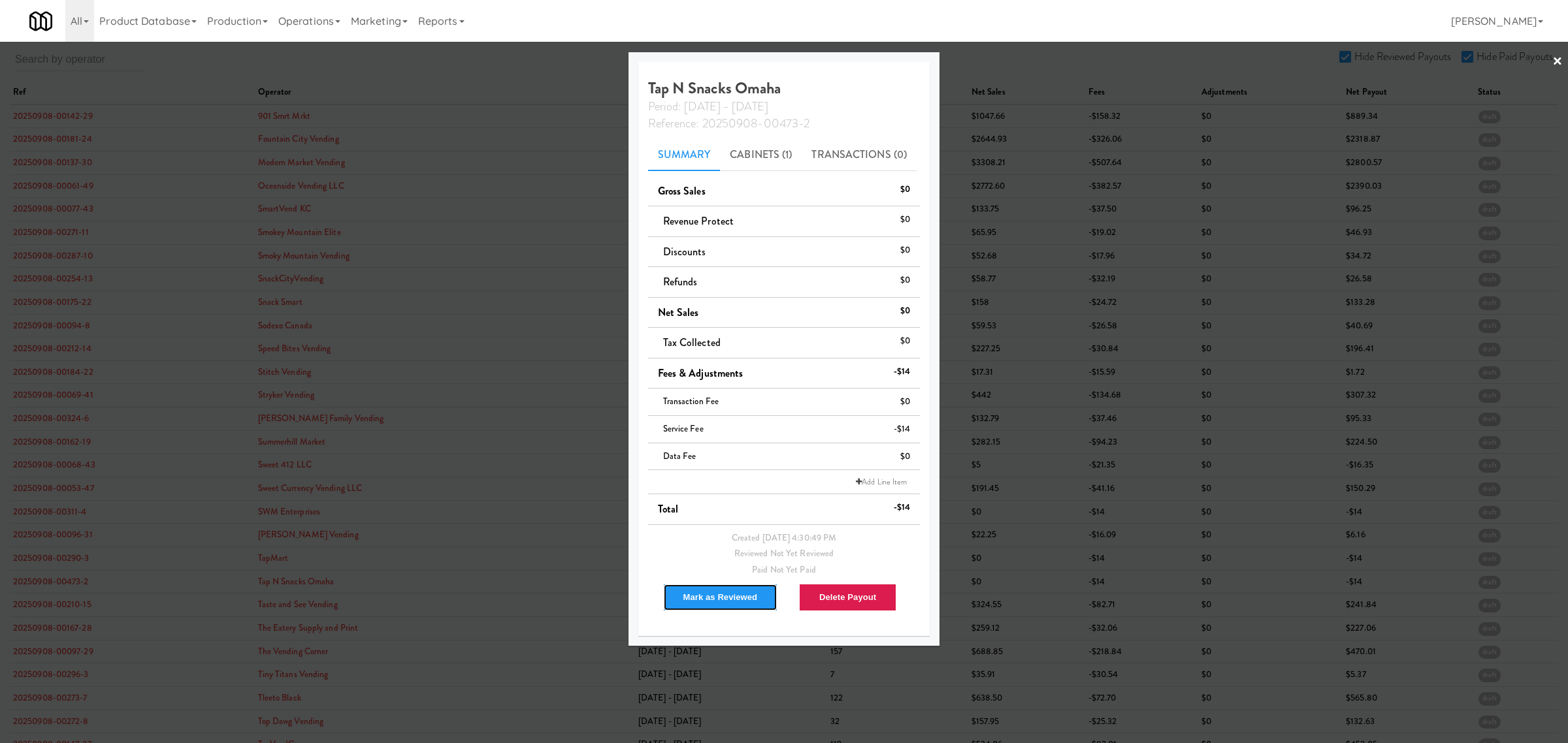
click at [713, 596] on button "Mark as Reviewed" at bounding box center [720, 597] width 115 height 27
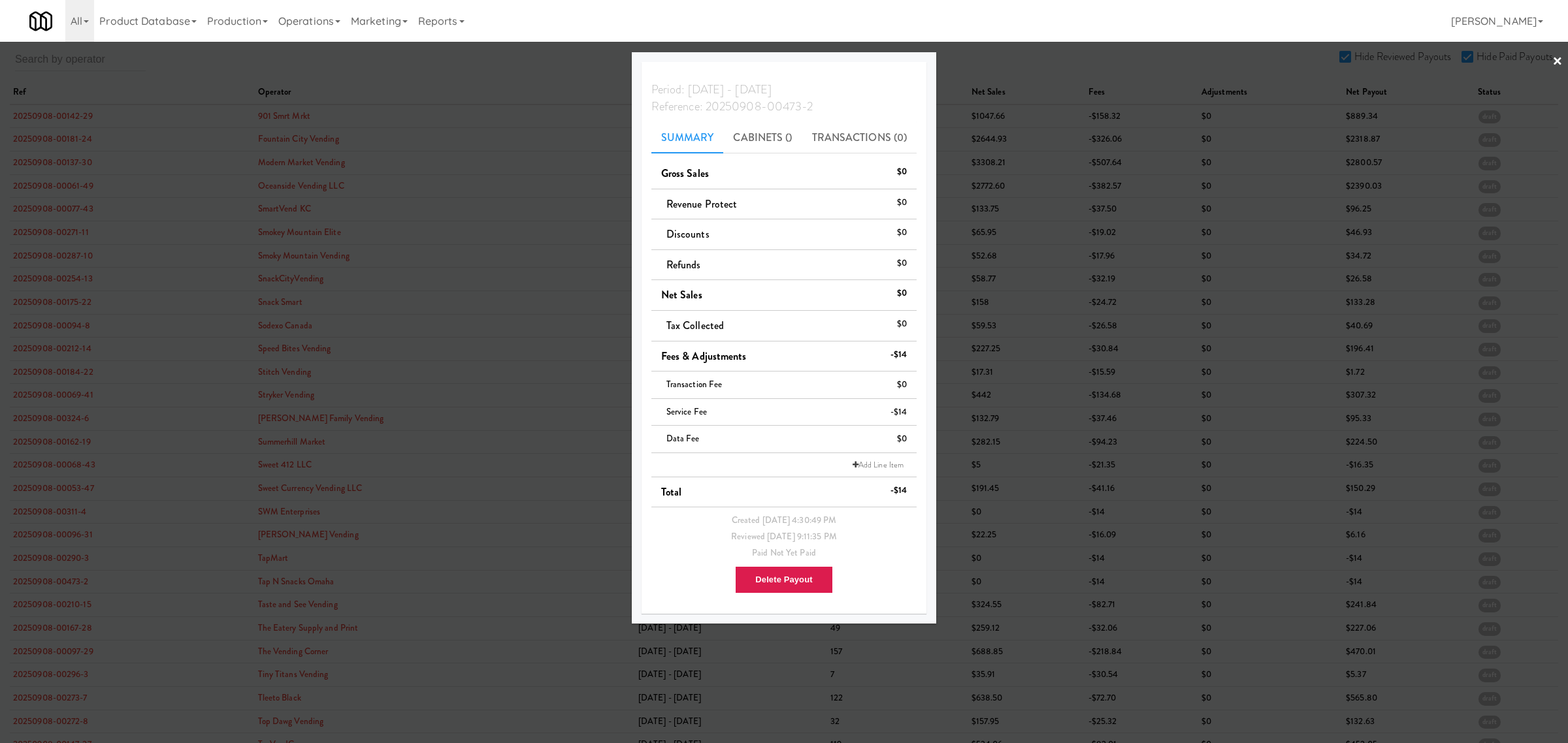
click at [62, 608] on div at bounding box center [784, 372] width 1568 height 743
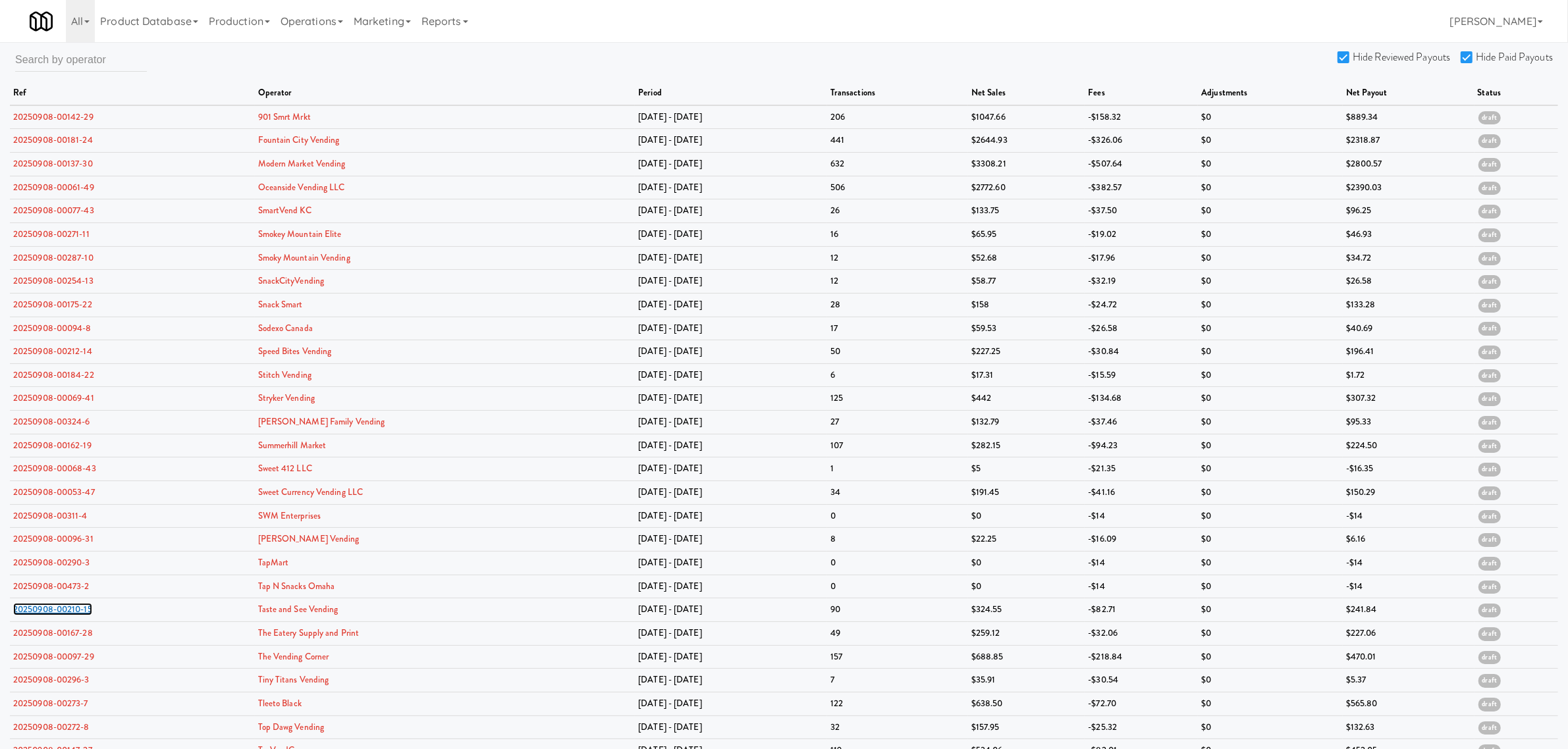
click at [62, 613] on link "20250908-00210-15" at bounding box center [52, 609] width 79 height 13
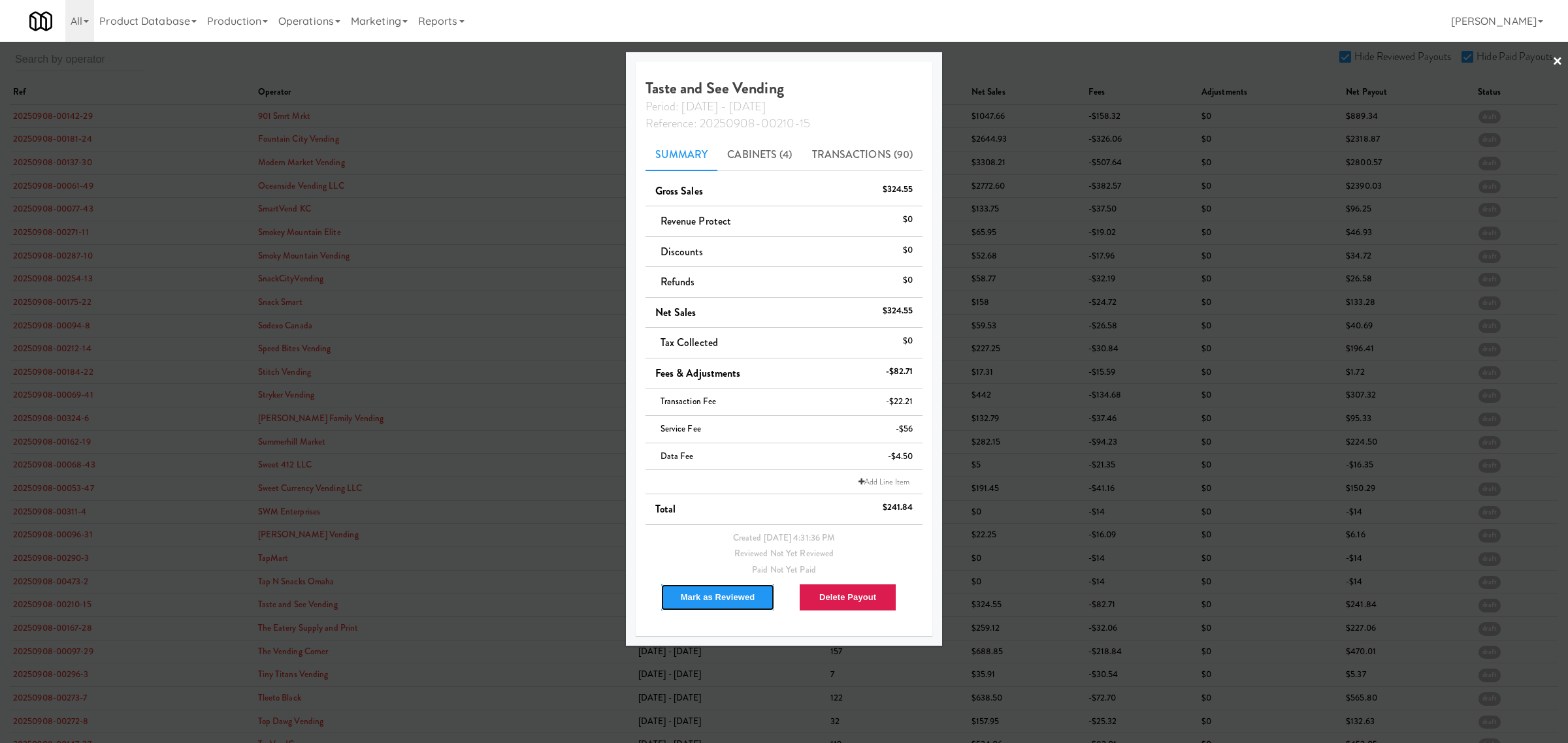
click at [700, 596] on button "Mark as Reviewed" at bounding box center [719, 597] width 115 height 27
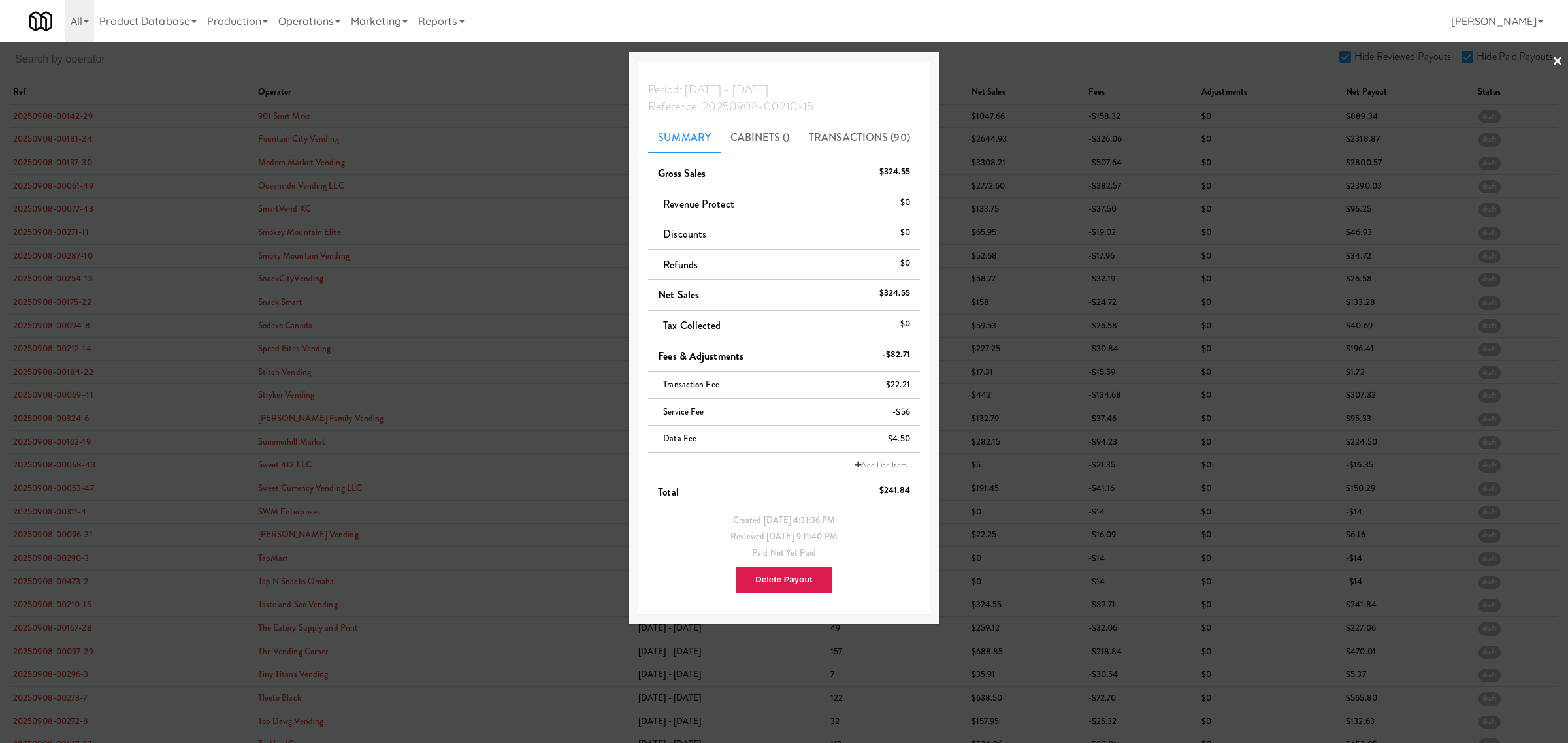
click at [61, 634] on div at bounding box center [784, 372] width 1568 height 743
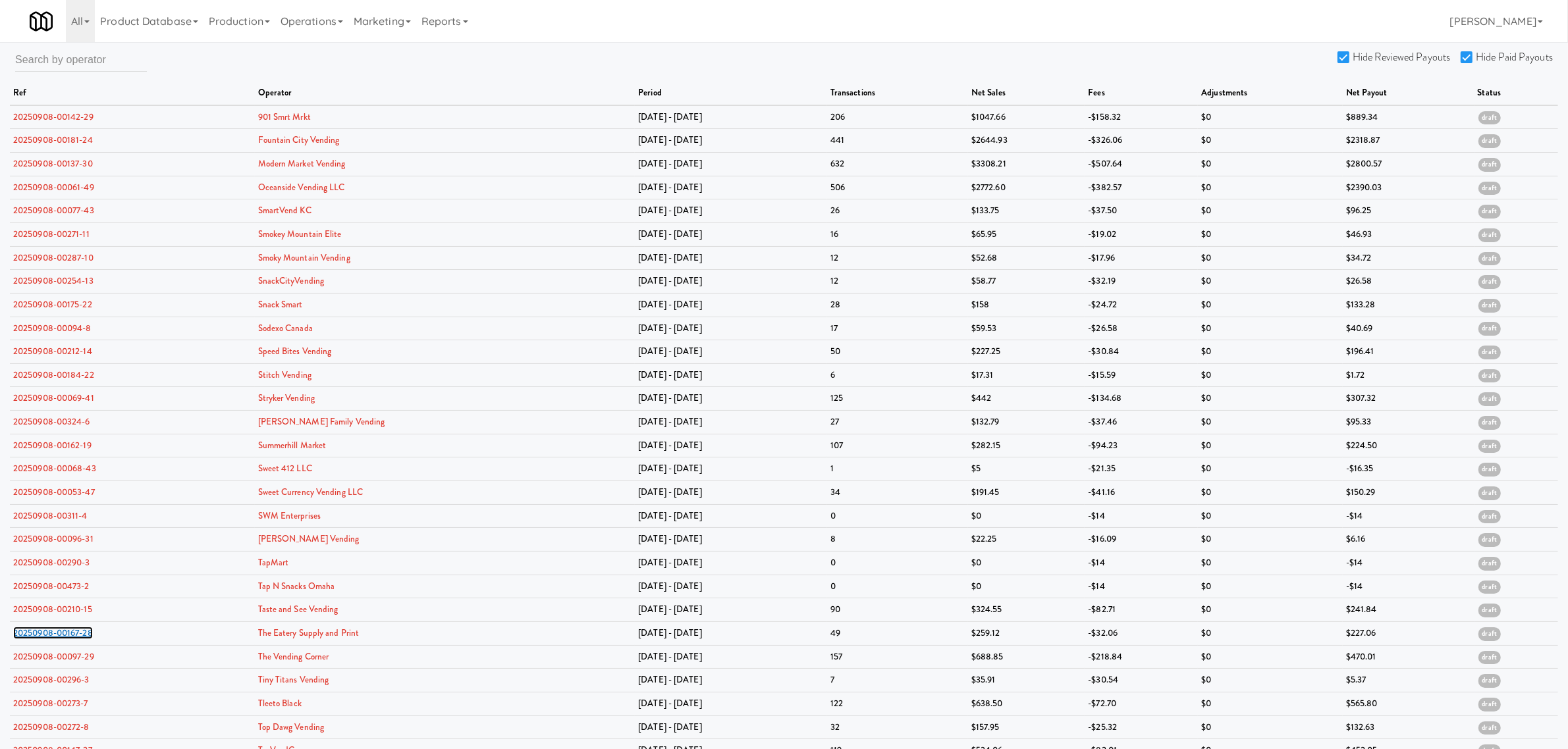
click at [61, 639] on link "20250908-00167-28" at bounding box center [52, 633] width 80 height 13
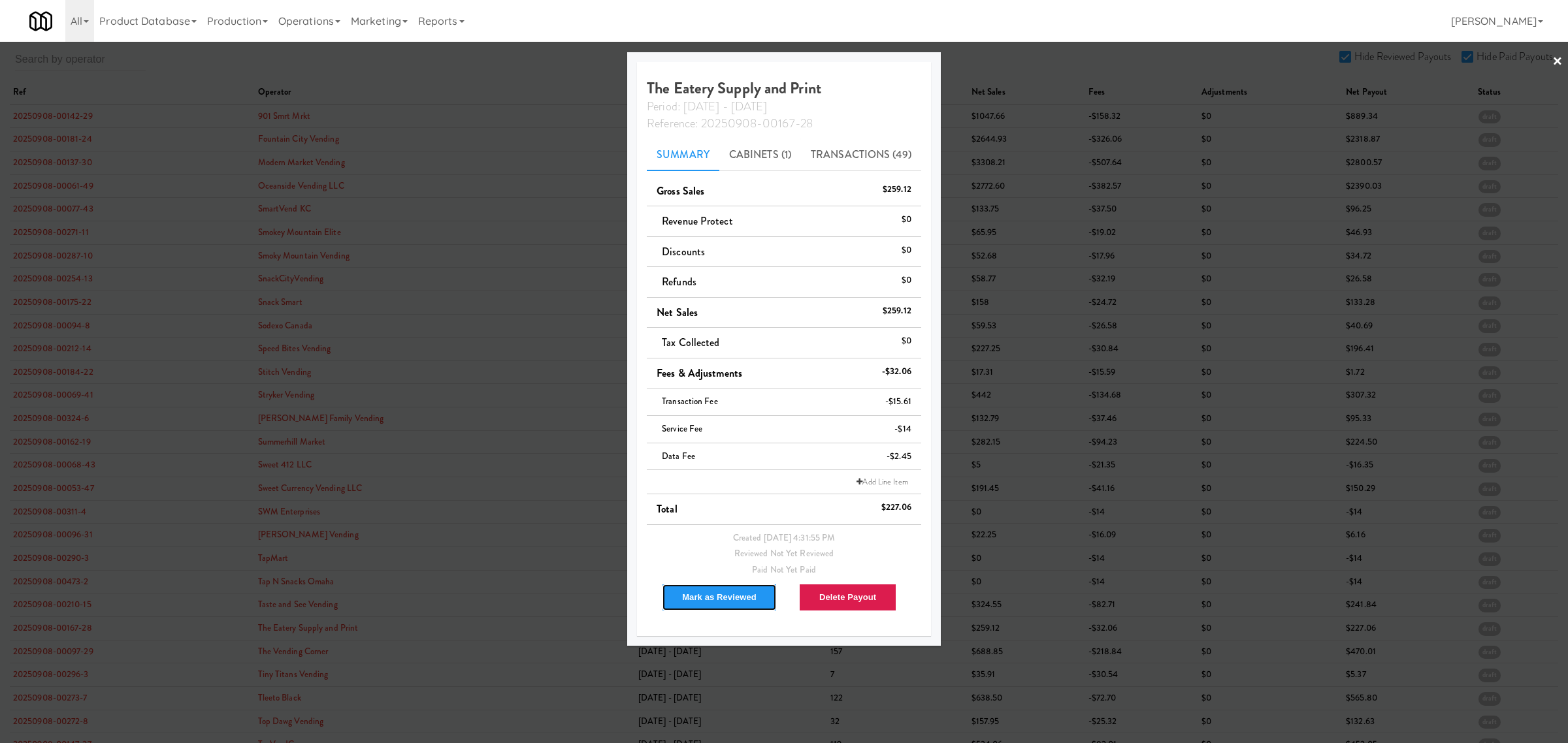
click at [717, 597] on button "Mark as Reviewed" at bounding box center [719, 597] width 115 height 27
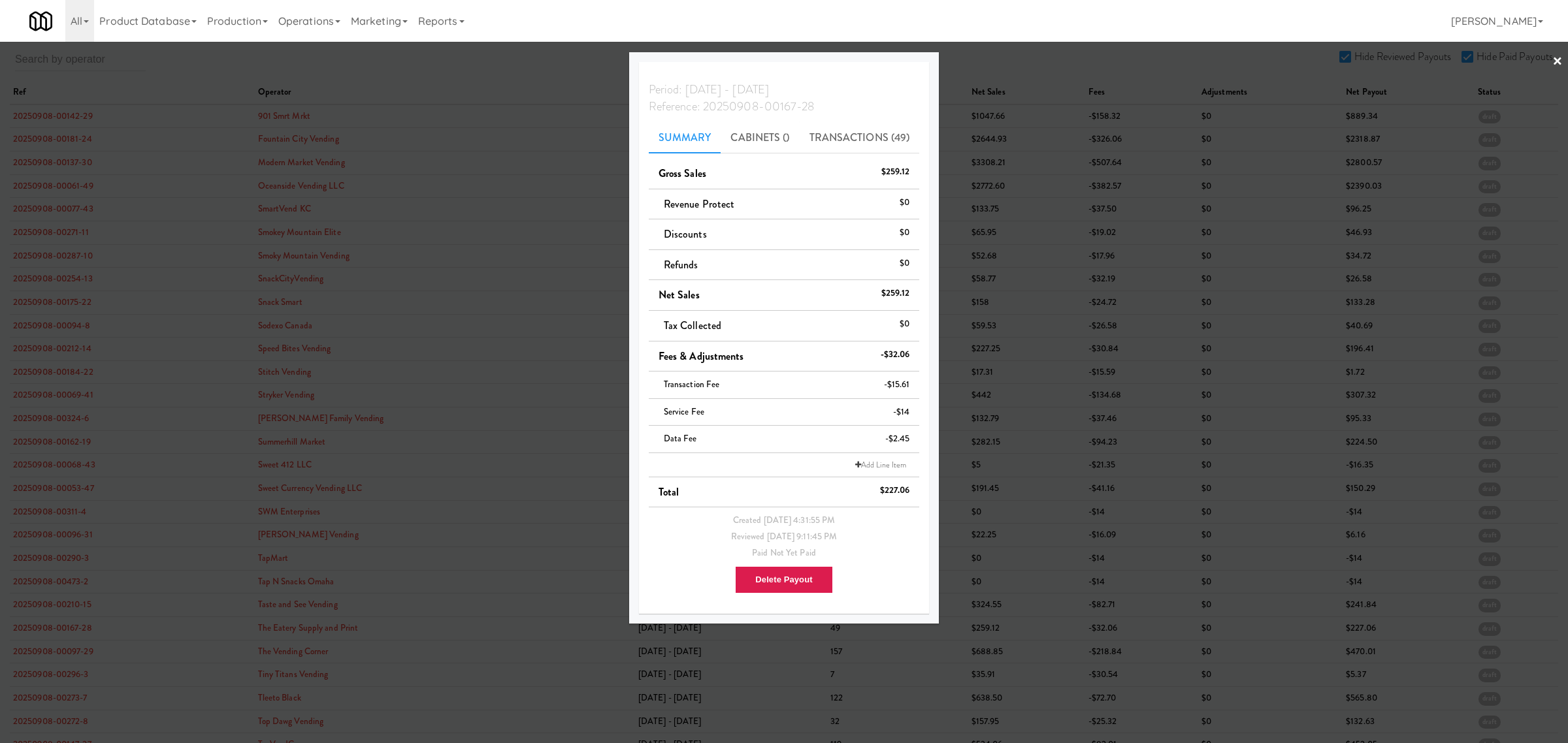
click at [63, 653] on div at bounding box center [784, 372] width 1568 height 743
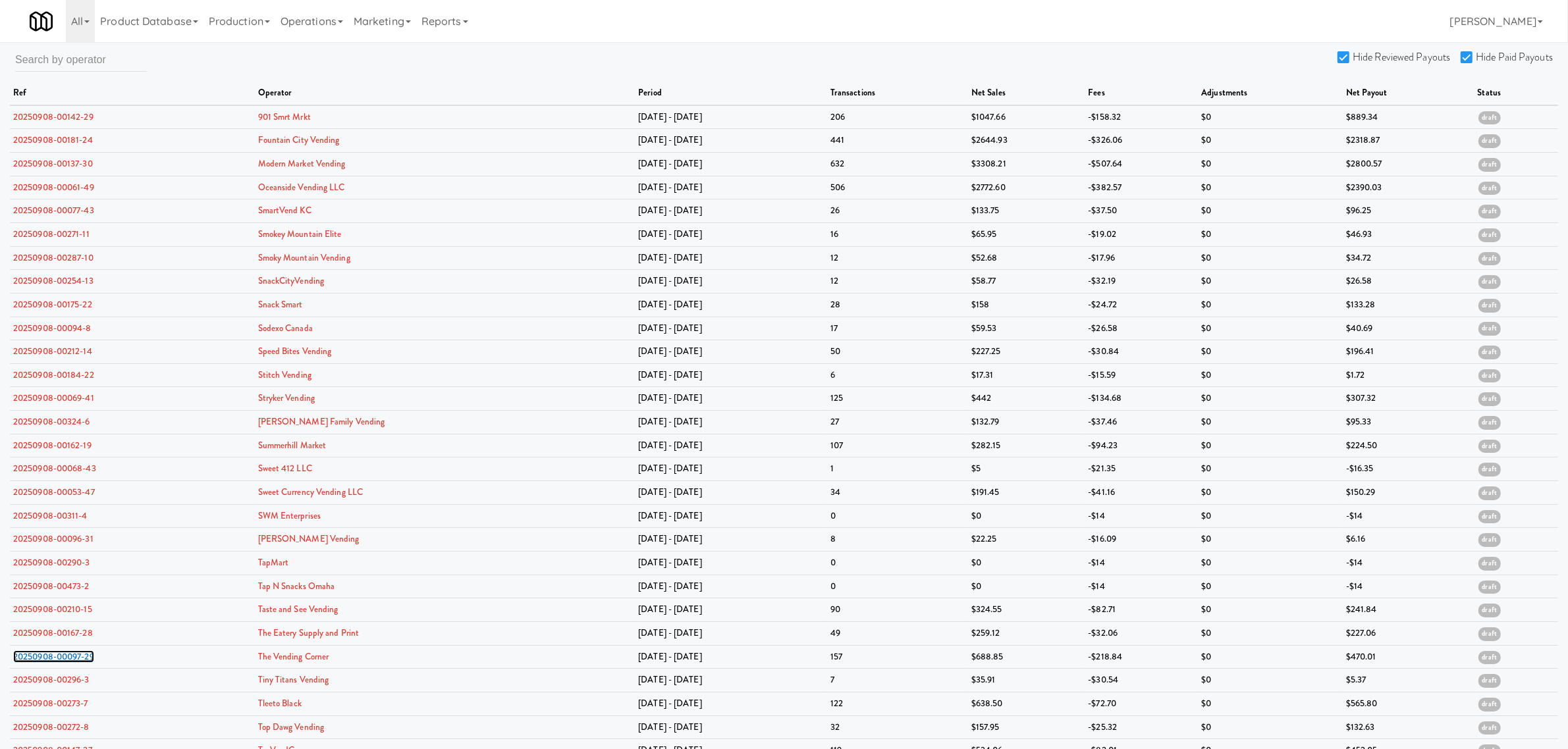
click at [63, 658] on link "20250908-00097-29" at bounding box center [53, 656] width 81 height 13
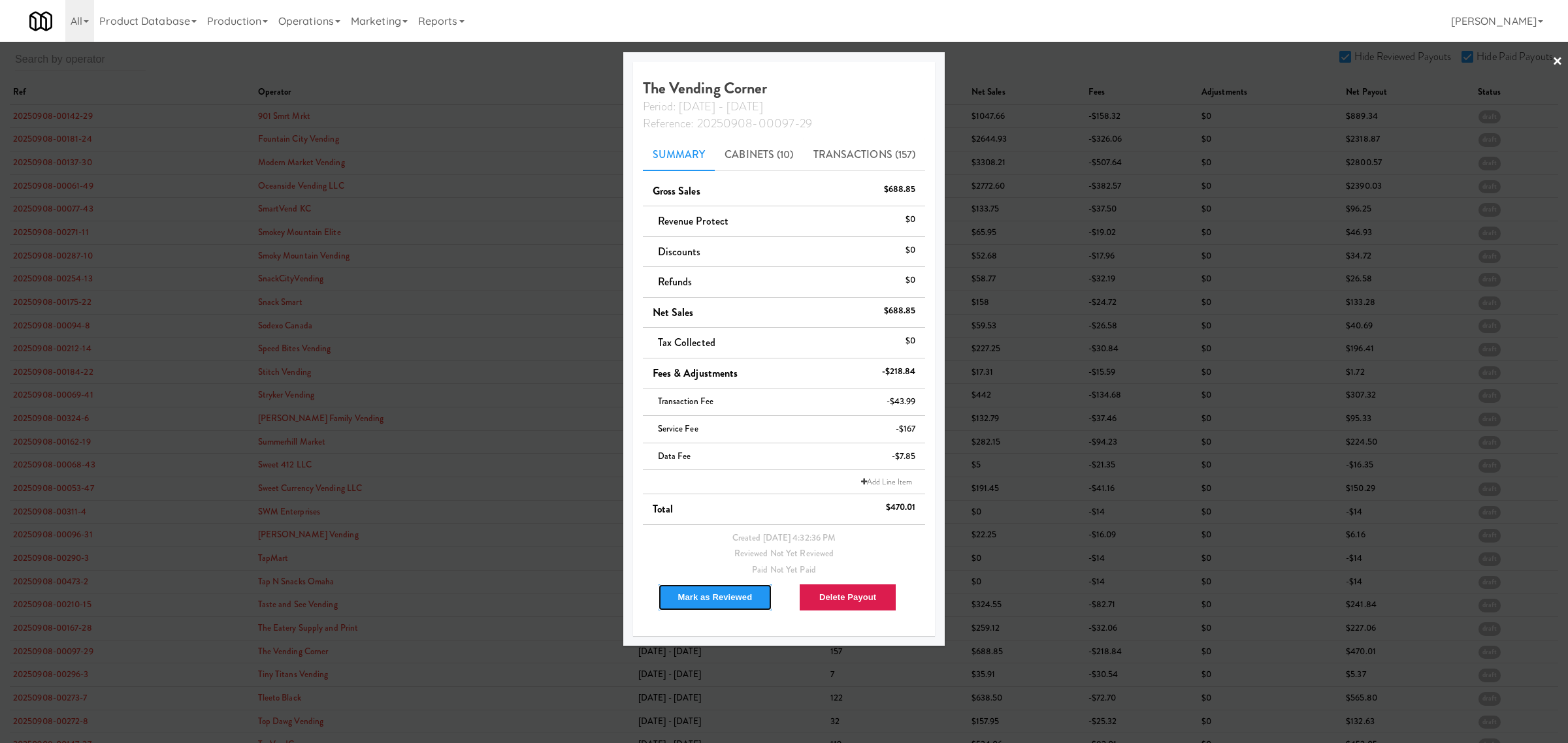
click at [696, 593] on button "Mark as Reviewed" at bounding box center [716, 597] width 115 height 27
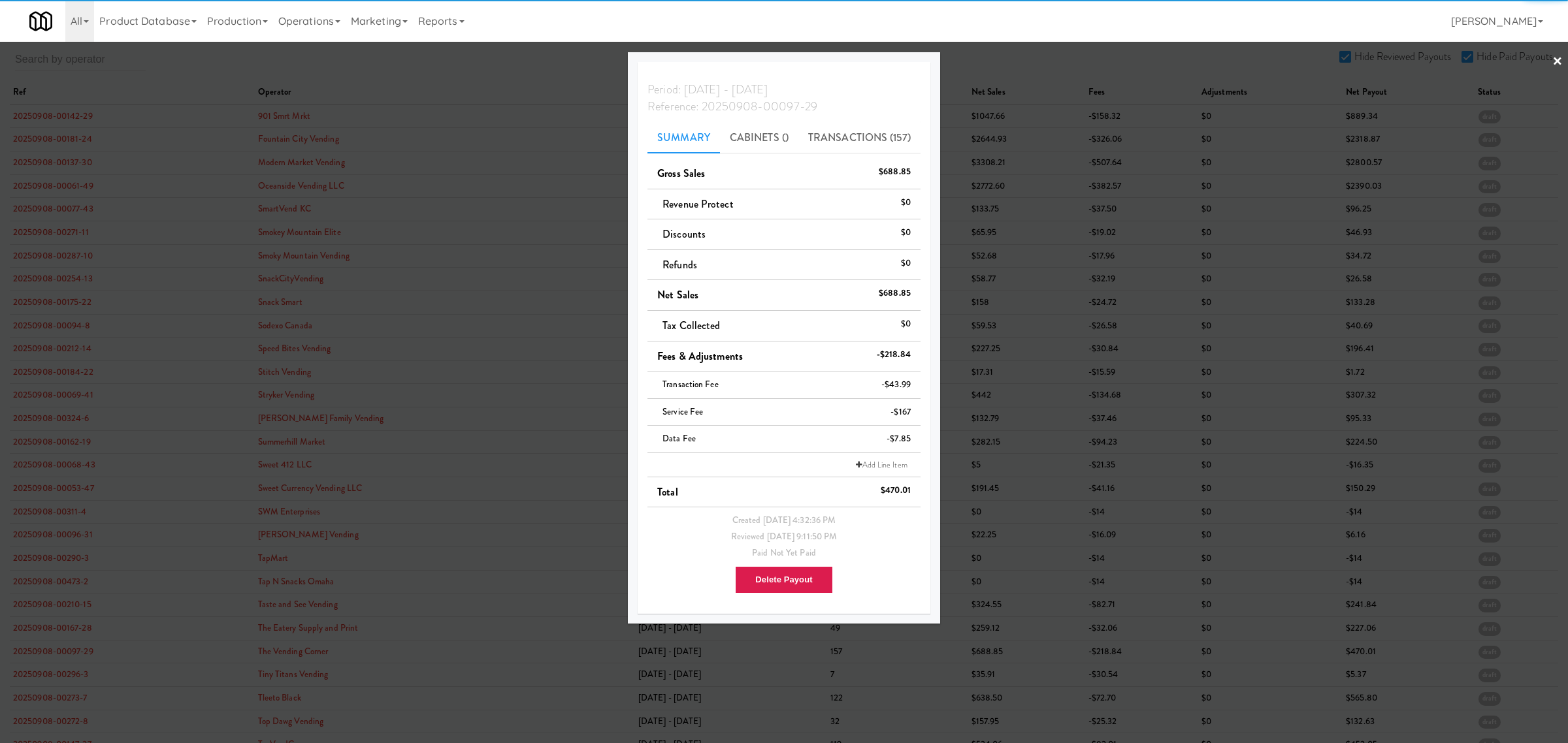
click at [56, 677] on div at bounding box center [784, 372] width 1568 height 743
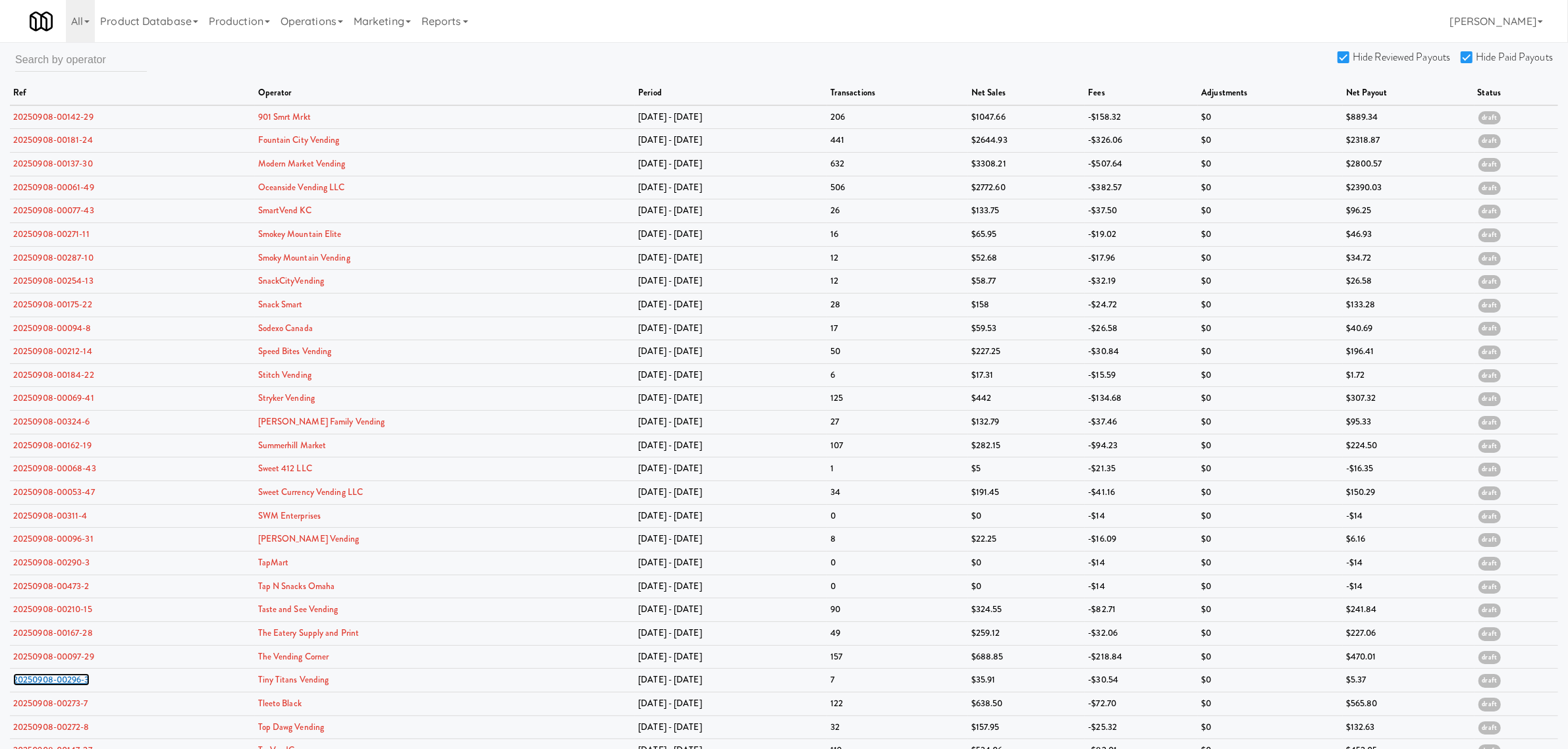
click at [56, 683] on link "20250908-00296-3" at bounding box center [51, 680] width 77 height 13
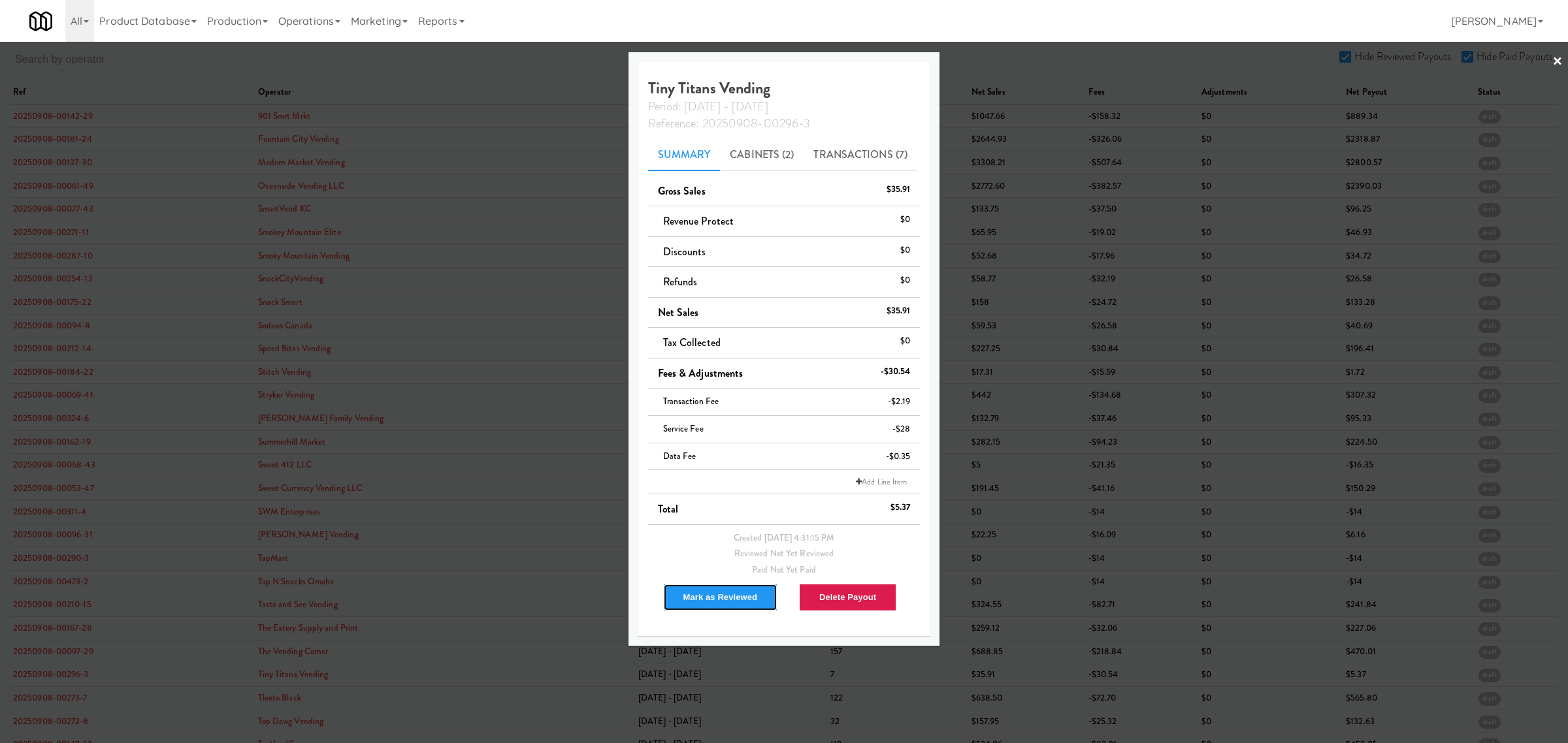
click at [721, 599] on button "Mark as Reviewed" at bounding box center [720, 597] width 115 height 27
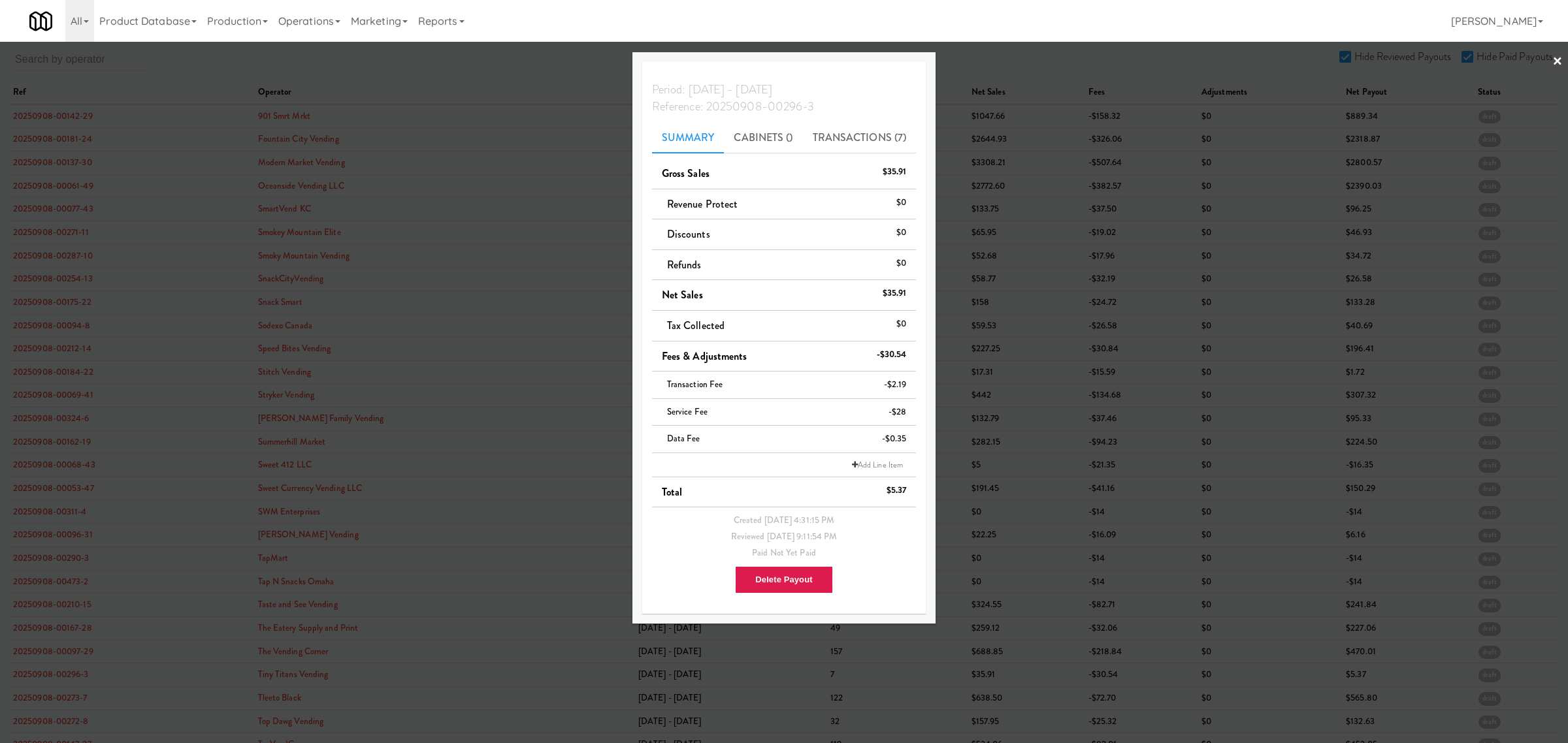
click at [53, 702] on div at bounding box center [784, 372] width 1568 height 743
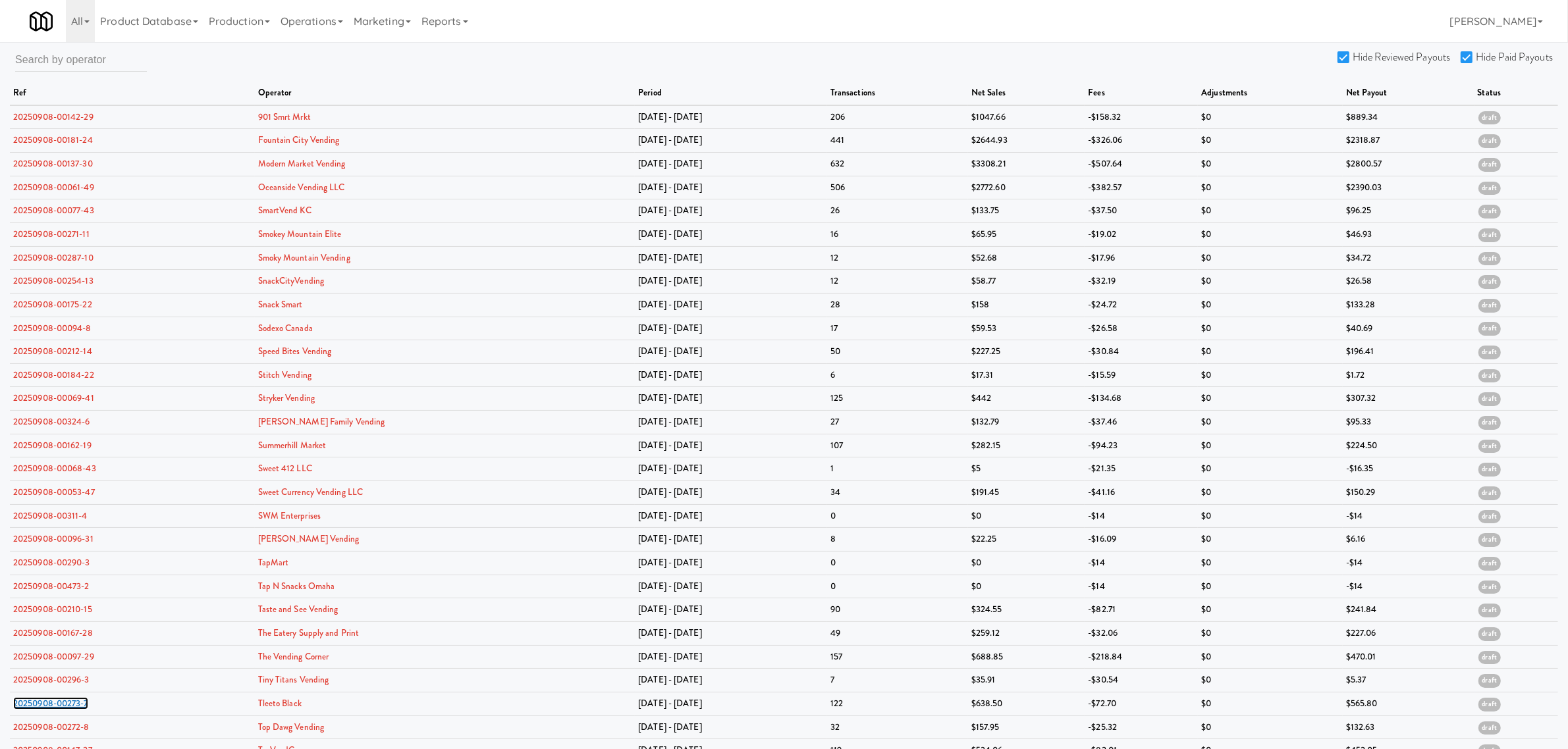
click at [53, 708] on link "20250908-00273-7" at bounding box center [50, 704] width 75 height 13
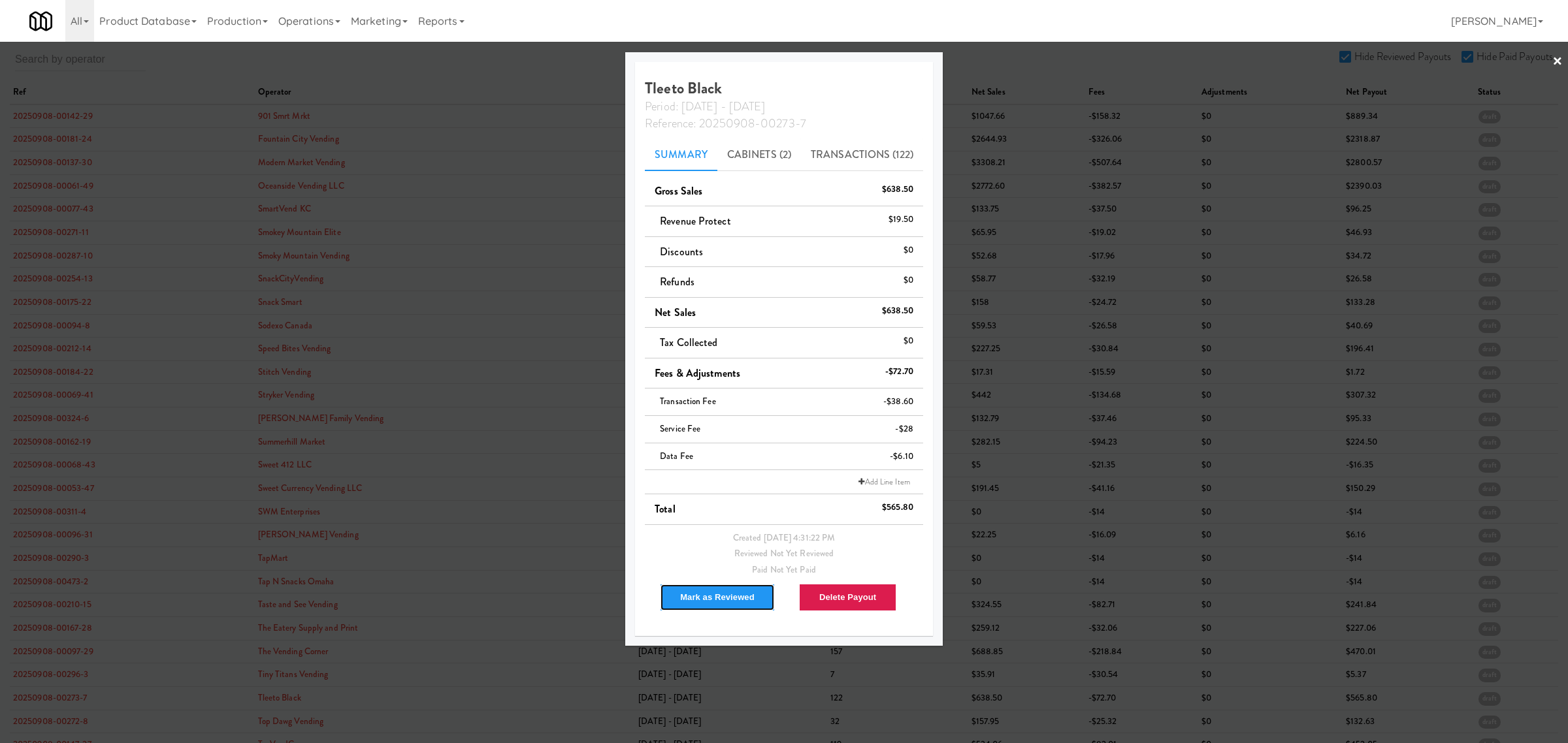
click at [696, 591] on button "Mark as Reviewed" at bounding box center [718, 597] width 115 height 27
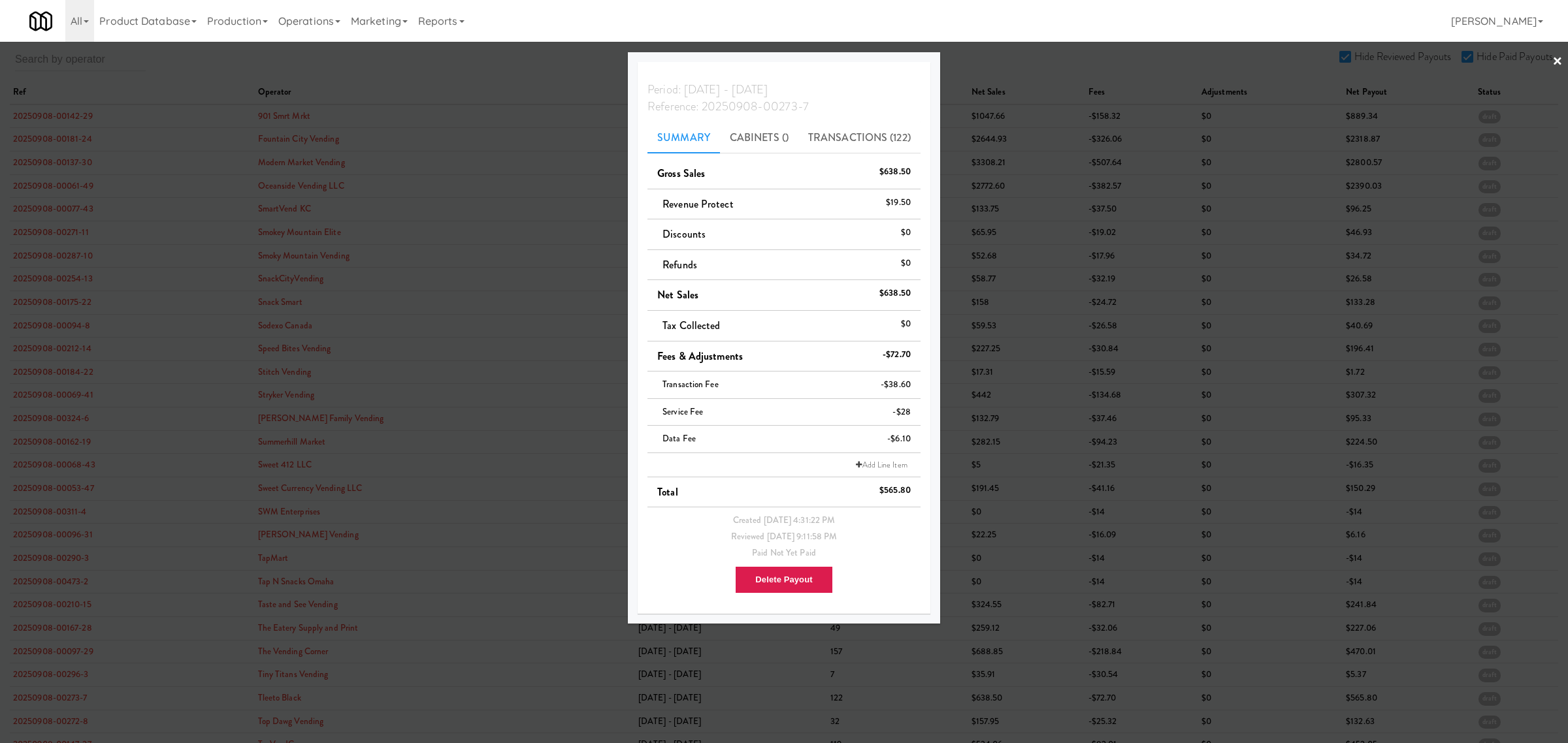
click at [48, 728] on div at bounding box center [784, 372] width 1568 height 743
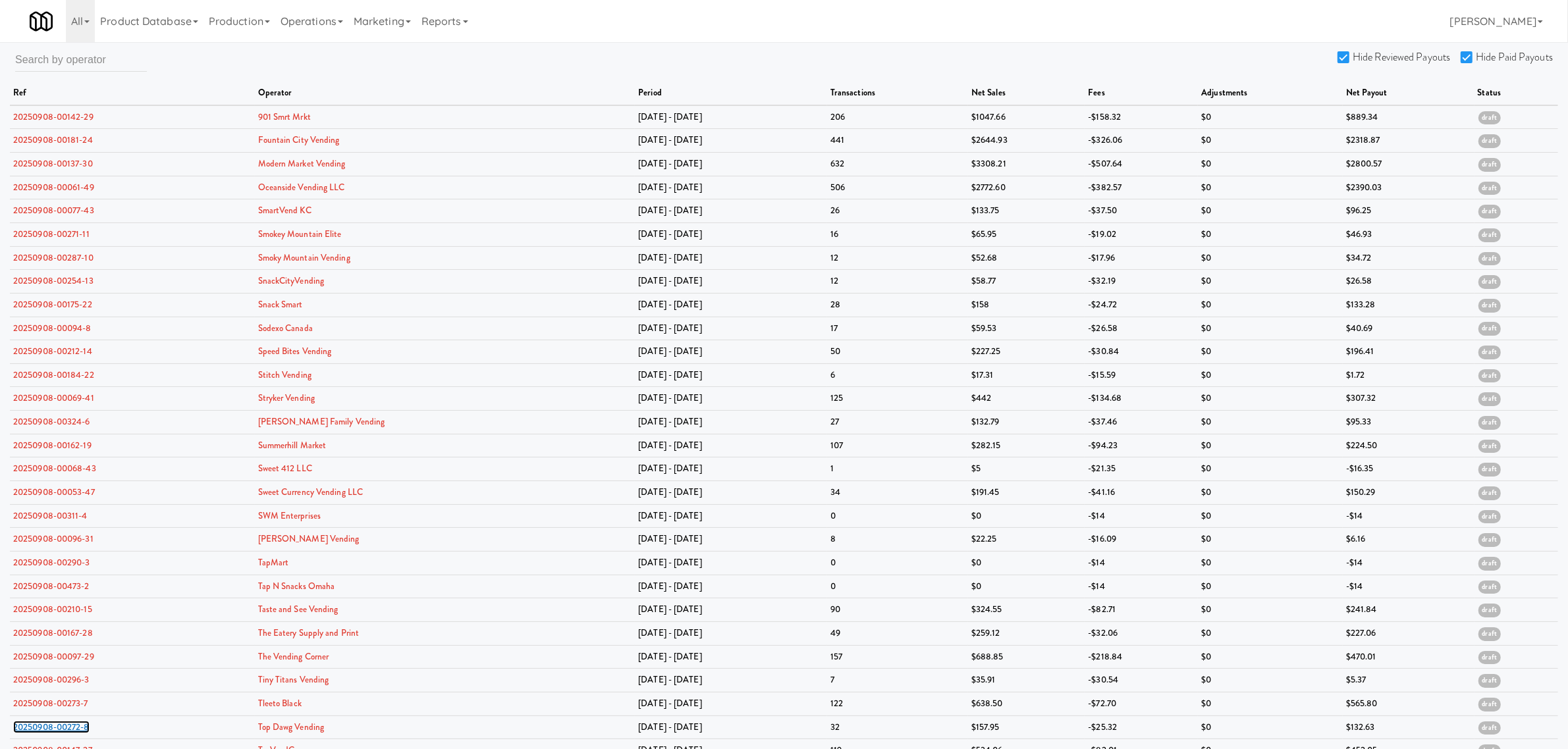
click at [48, 733] on link "20250908-00272-8" at bounding box center [51, 727] width 77 height 13
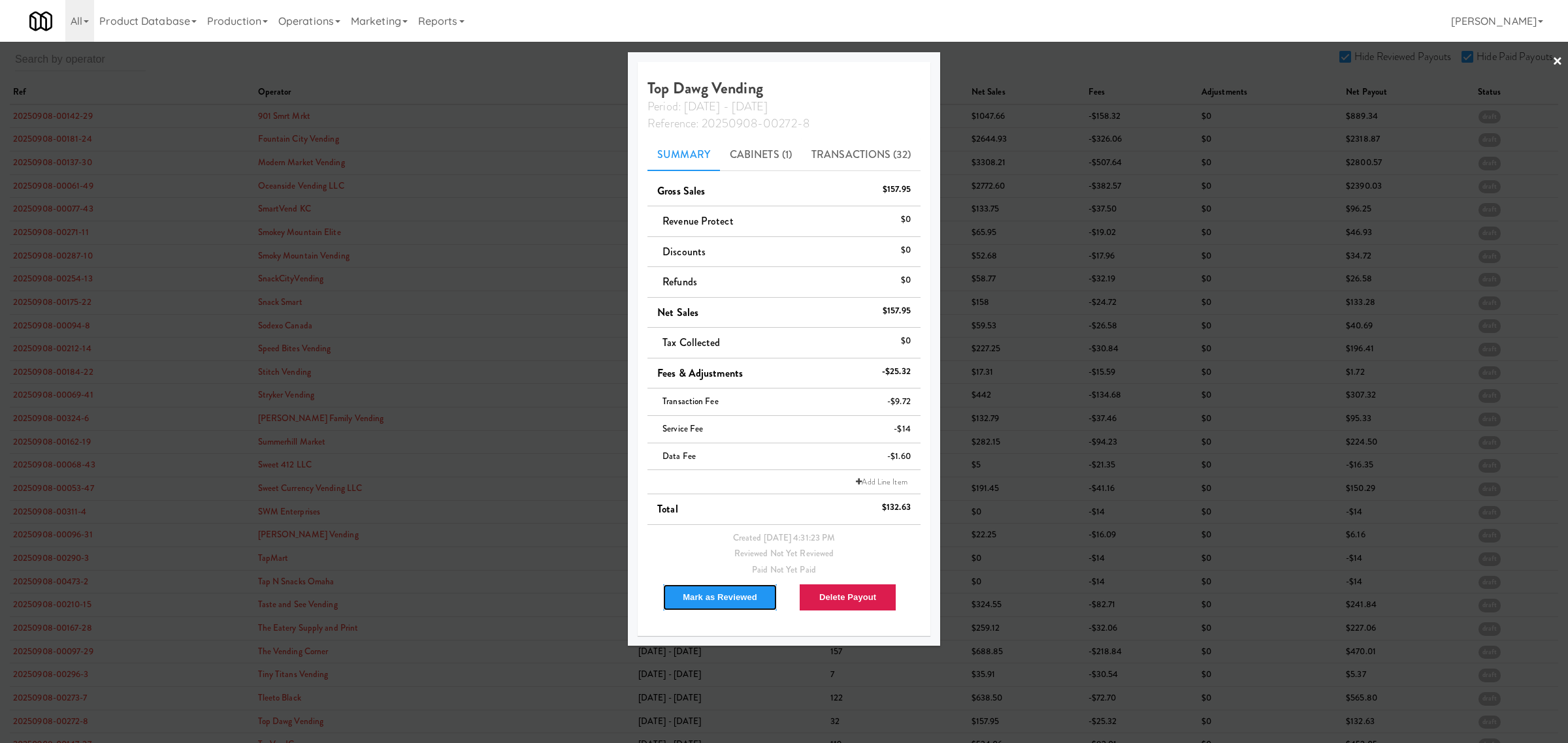
click at [711, 591] on button "Mark as Reviewed" at bounding box center [720, 597] width 115 height 27
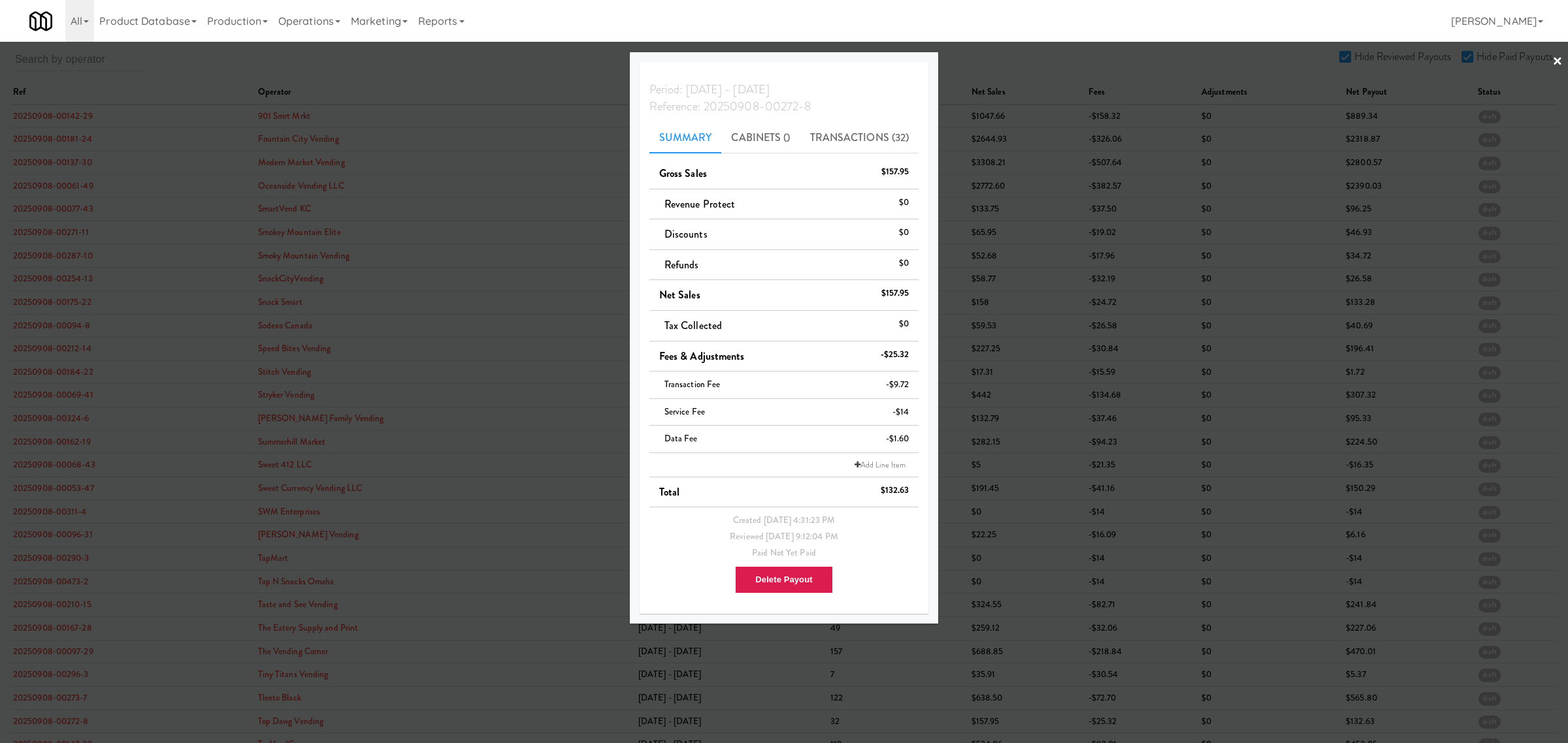
click at [465, 74] on div at bounding box center [784, 372] width 1568 height 743
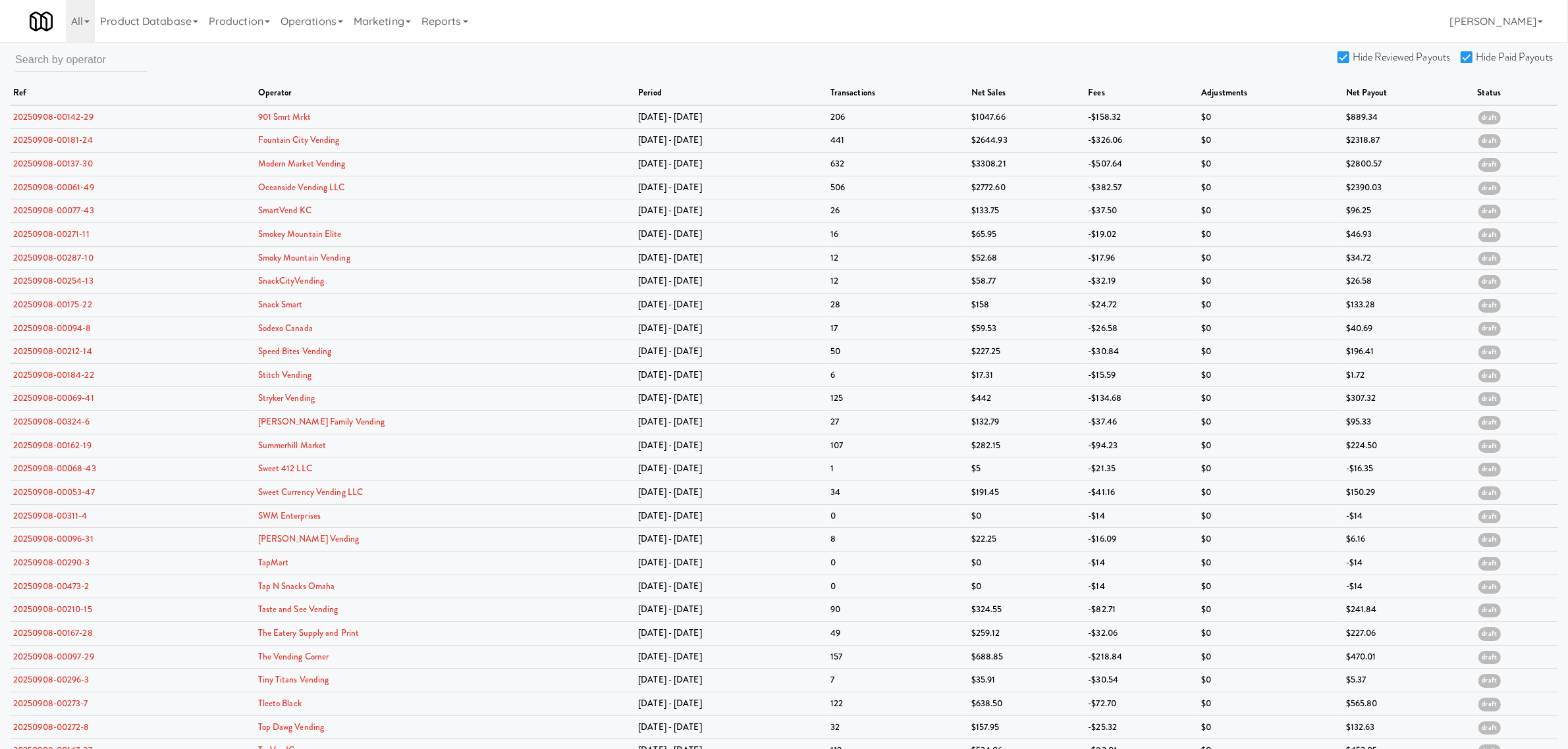
click at [1345, 52] on input "Hide Reviewed Payouts" at bounding box center [1344, 57] width 15 height 11
checkbox input "false"
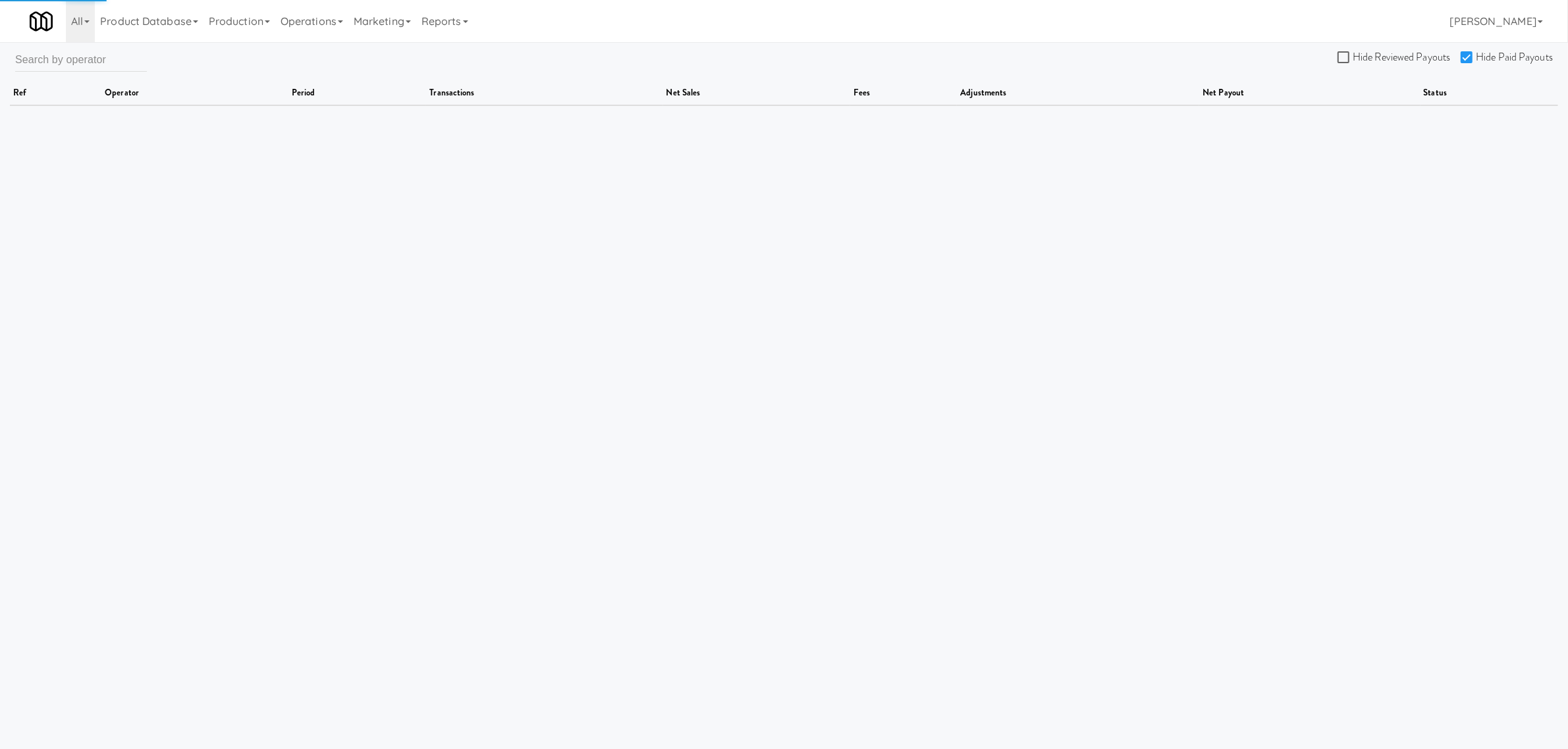
click at [1463, 58] on input "Hide Paid Payouts" at bounding box center [1467, 57] width 15 height 11
checkbox input "false"
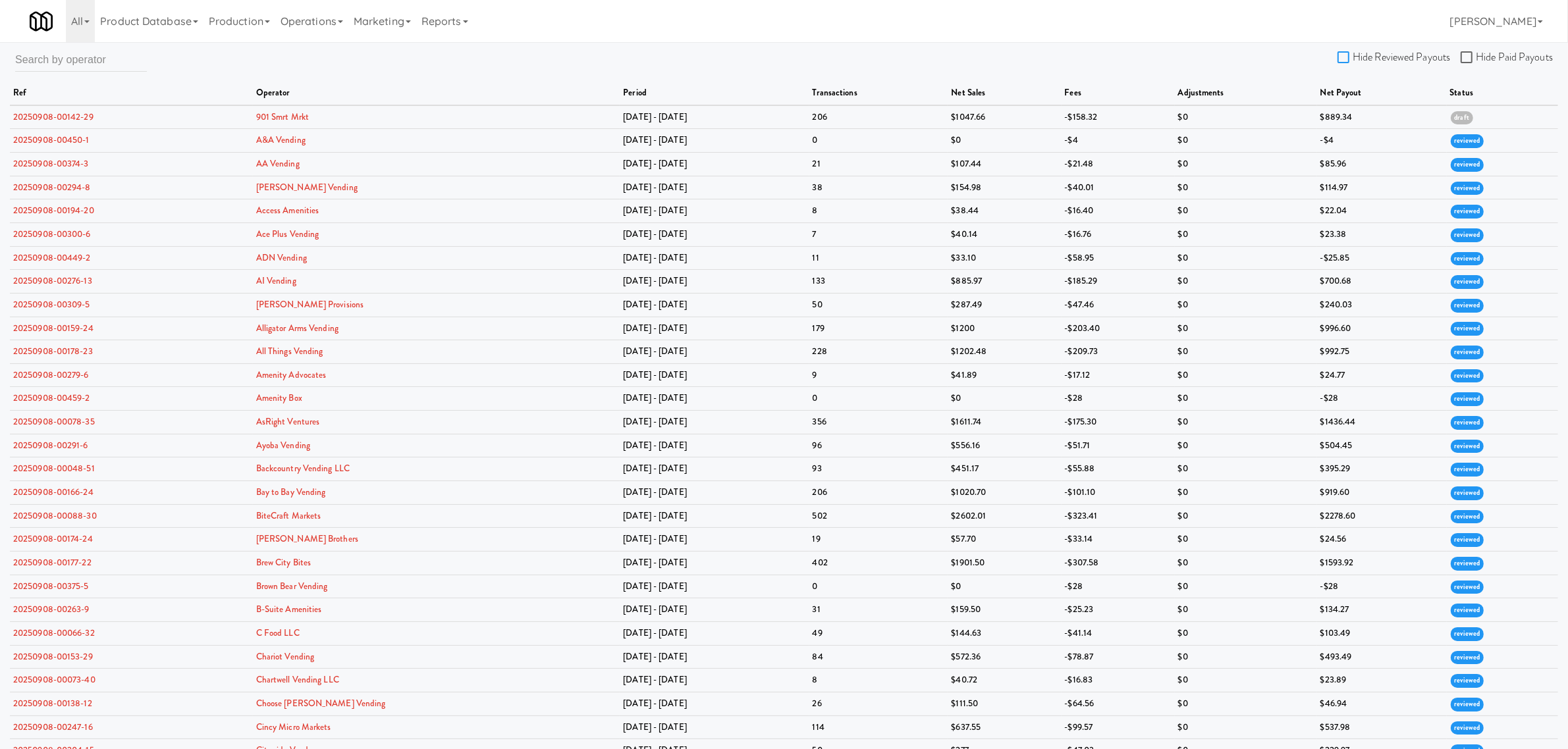
click at [1348, 58] on input "Hide Reviewed Payouts" at bounding box center [1344, 57] width 15 height 11
checkbox input "true"
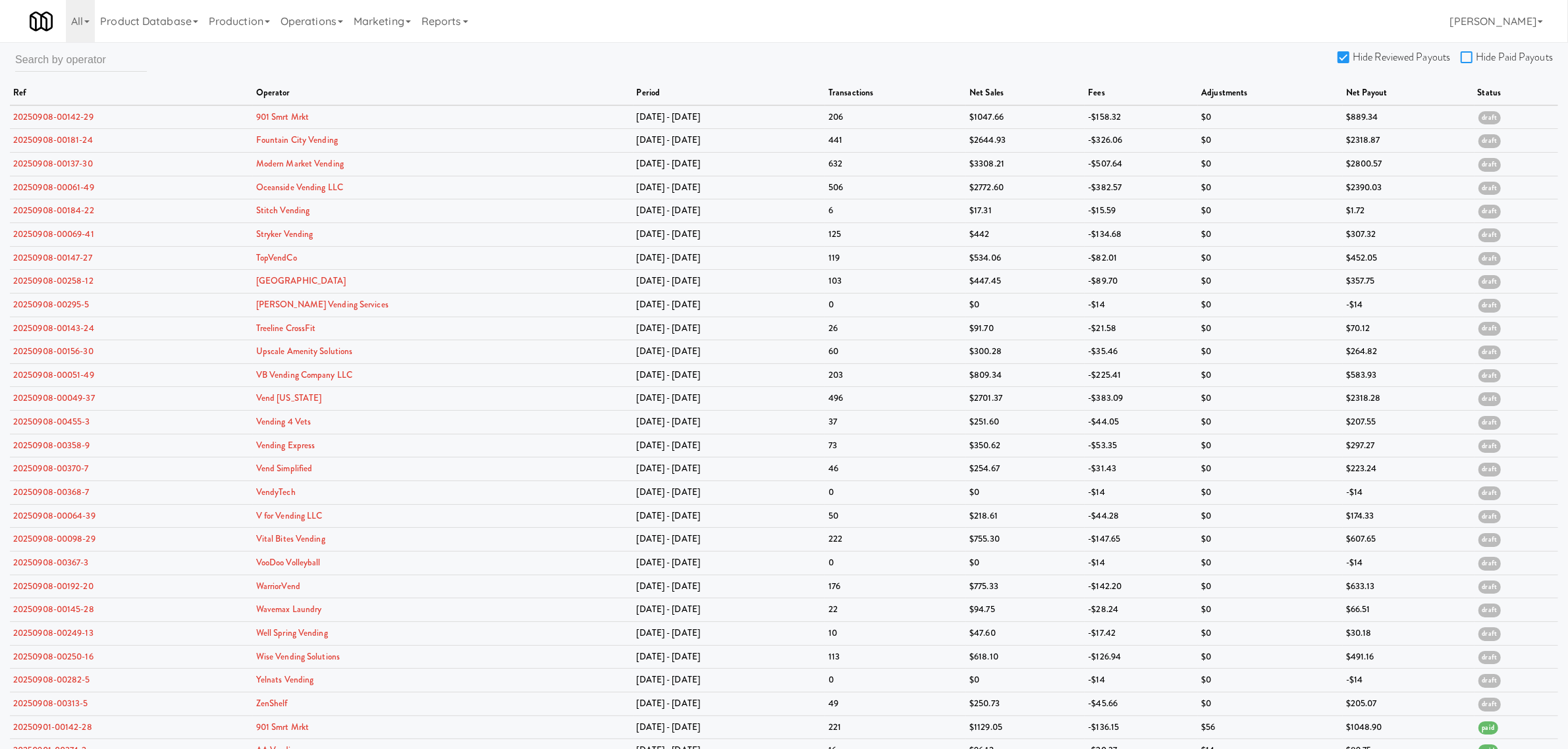
click at [1470, 56] on input "Hide Paid Payouts" at bounding box center [1467, 57] width 15 height 11
checkbox input "true"
click at [74, 212] on link "20250908-00184-22" at bounding box center [53, 210] width 81 height 13
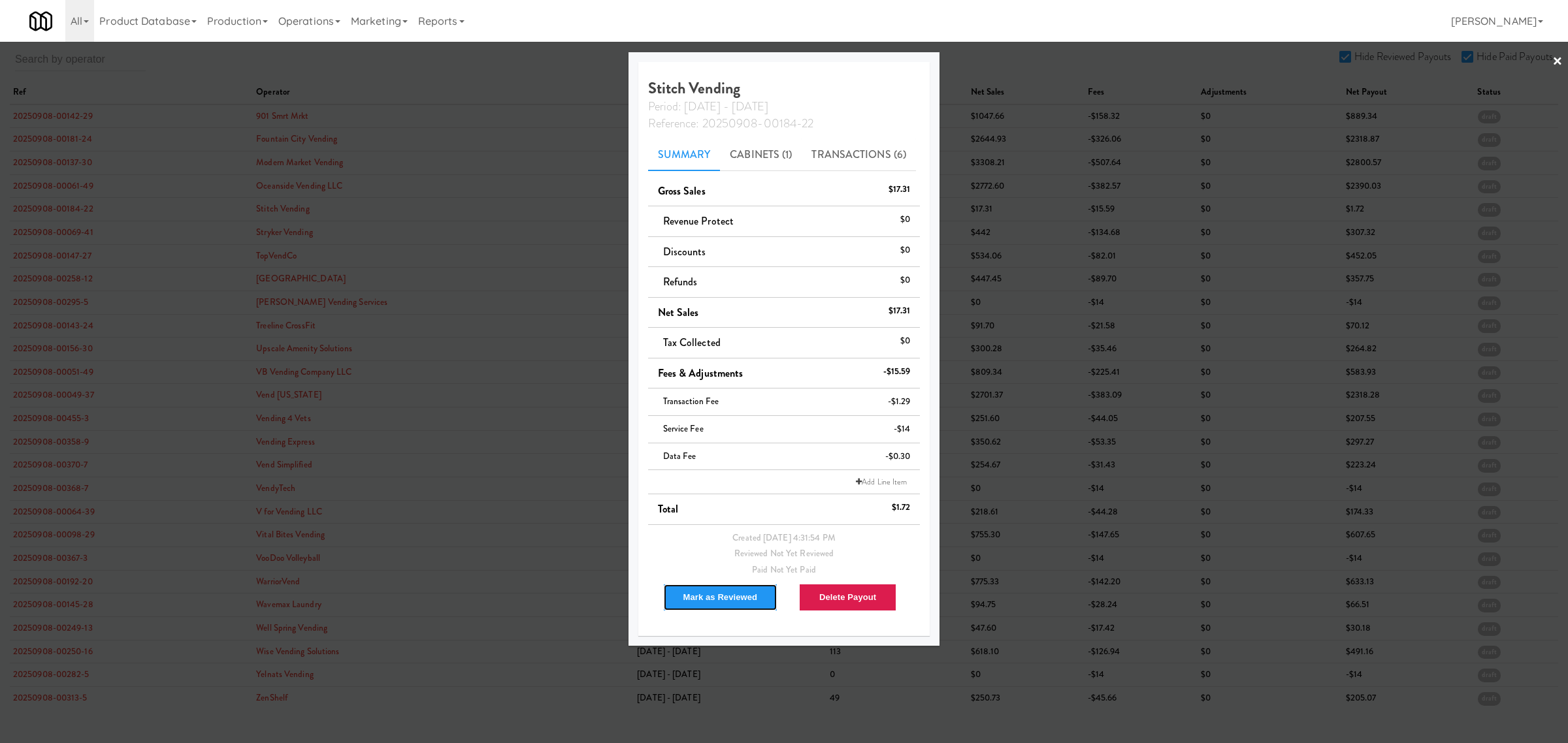
click at [706, 602] on button "Mark as Reviewed" at bounding box center [720, 597] width 115 height 27
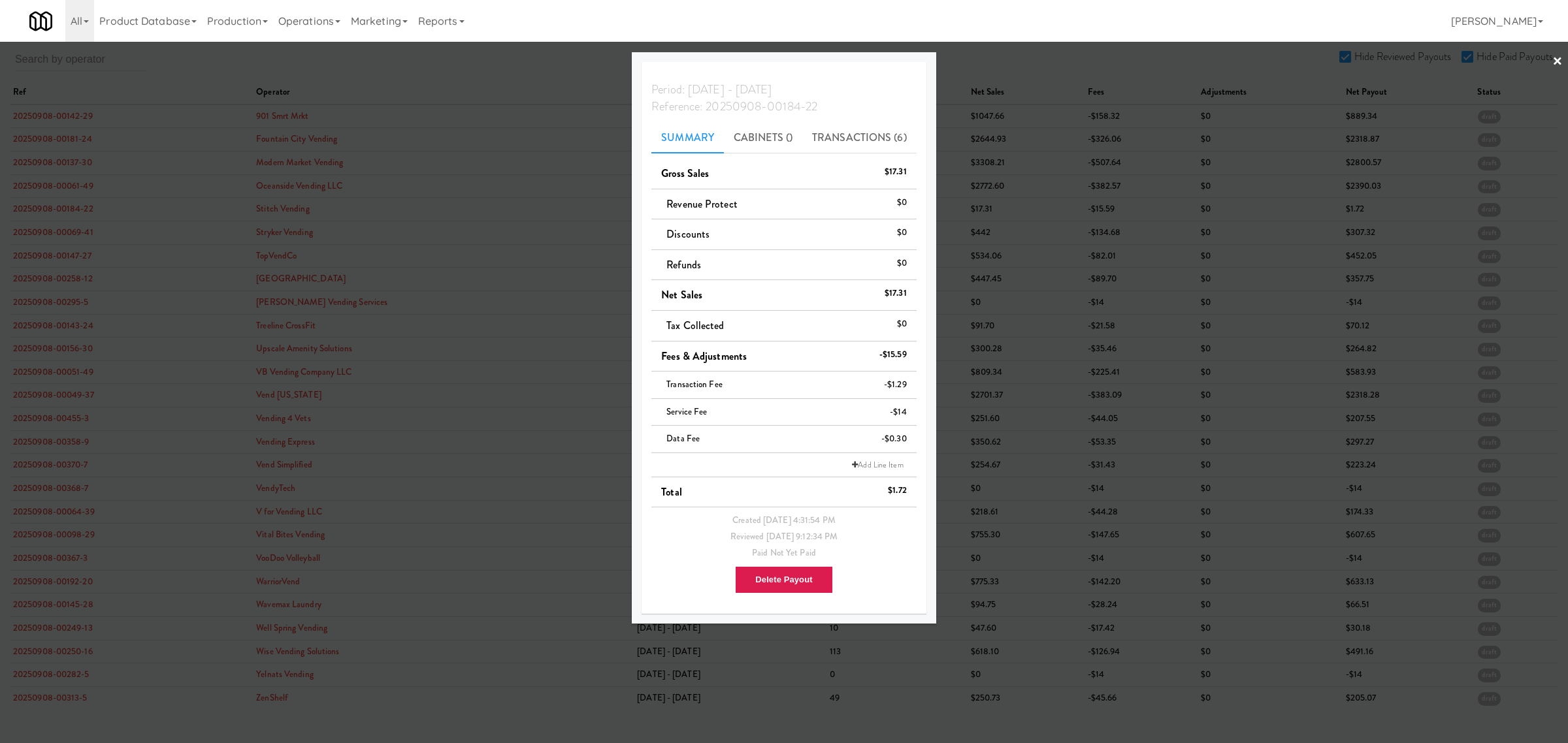
click at [30, 234] on div at bounding box center [784, 372] width 1568 height 743
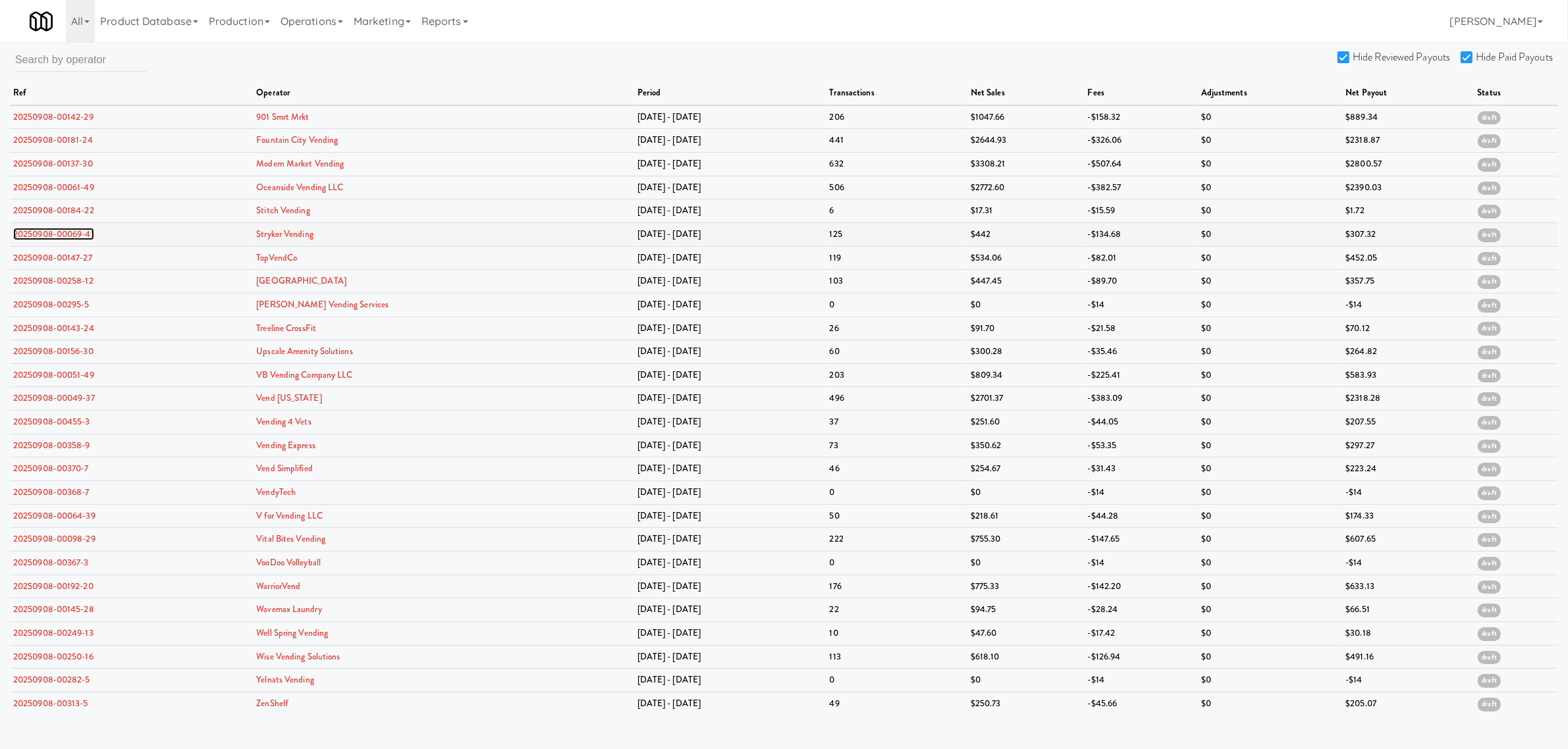
click at [71, 238] on link "20250908-00069-41" at bounding box center [53, 234] width 81 height 13
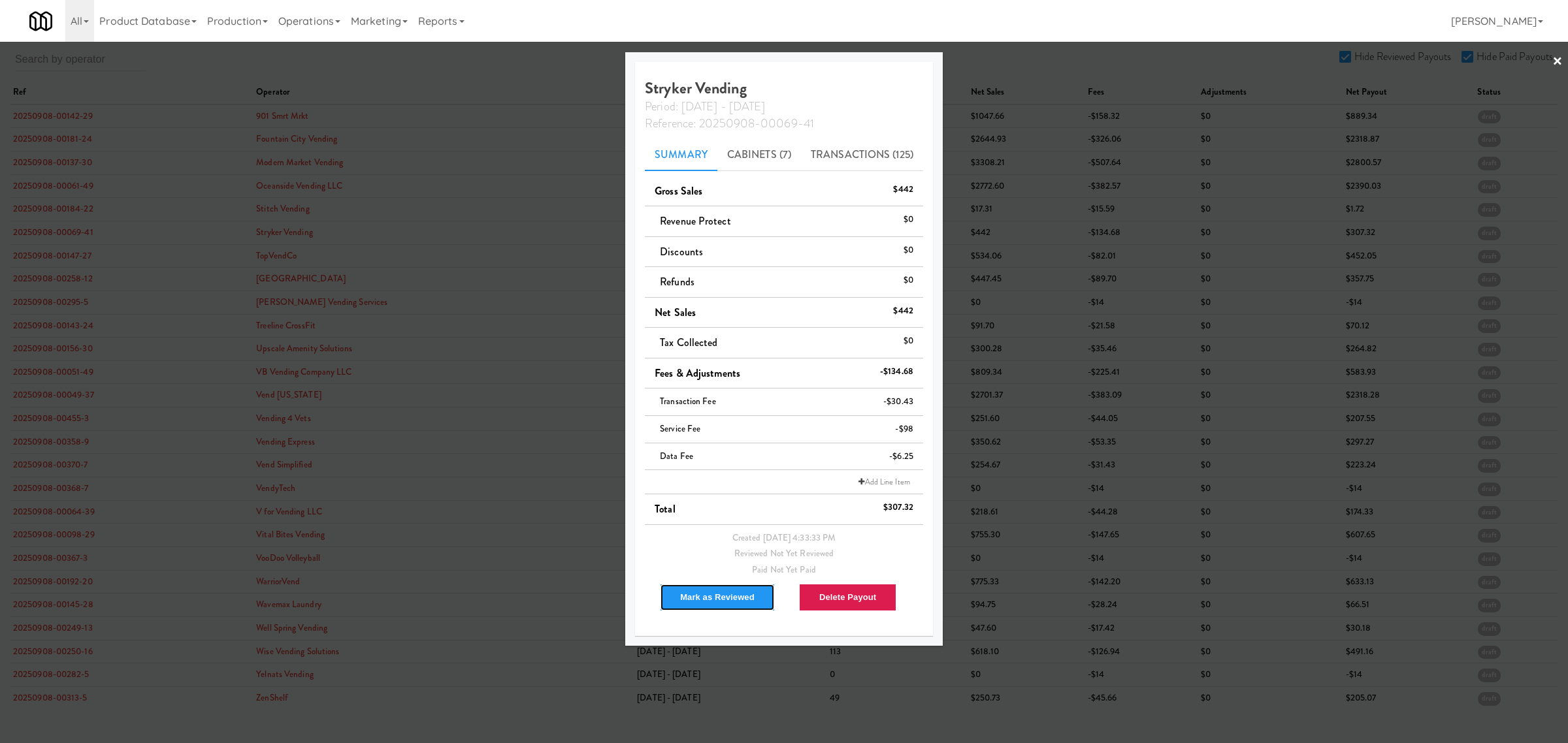
click at [719, 592] on button "Mark as Reviewed" at bounding box center [718, 597] width 115 height 27
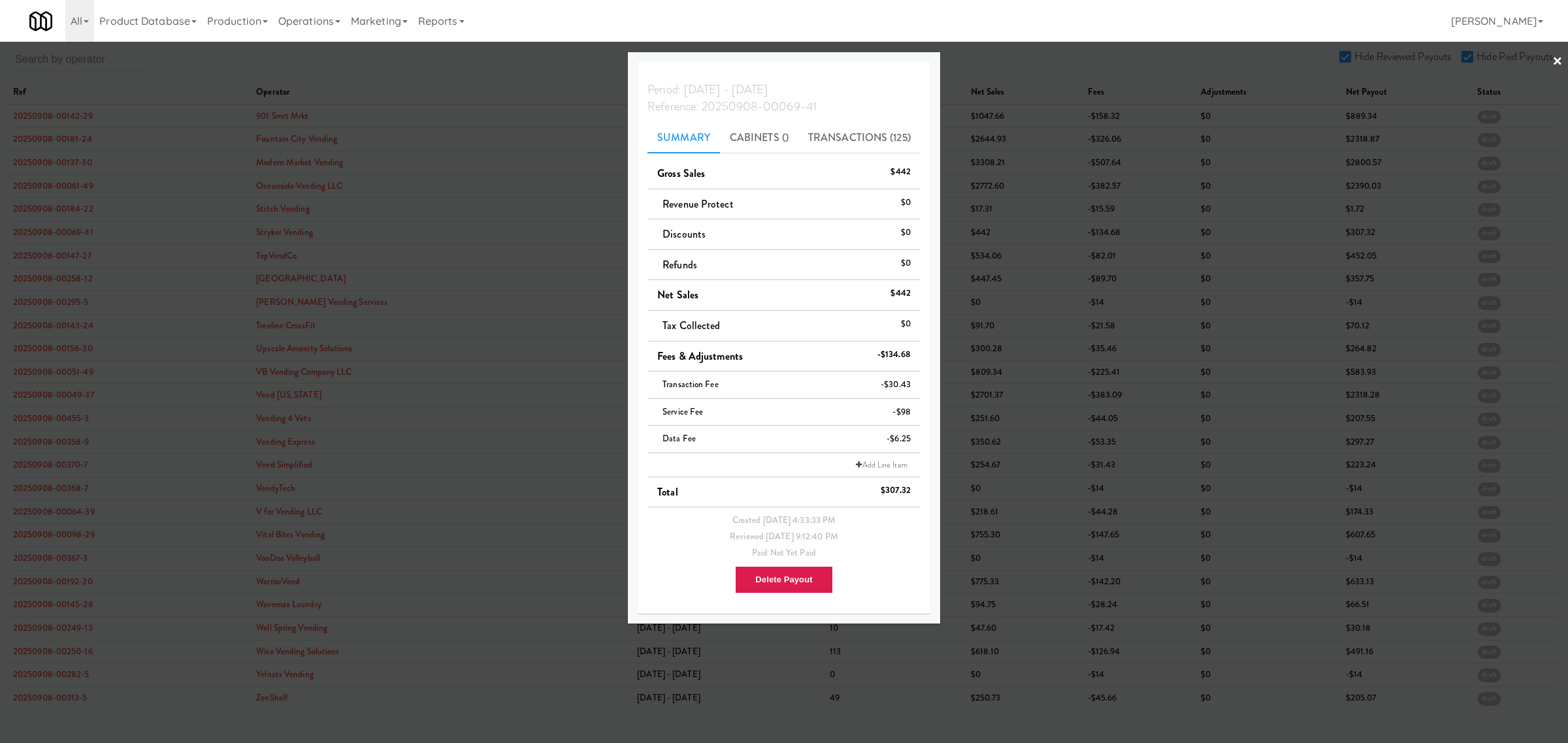
click at [64, 257] on div at bounding box center [784, 372] width 1568 height 743
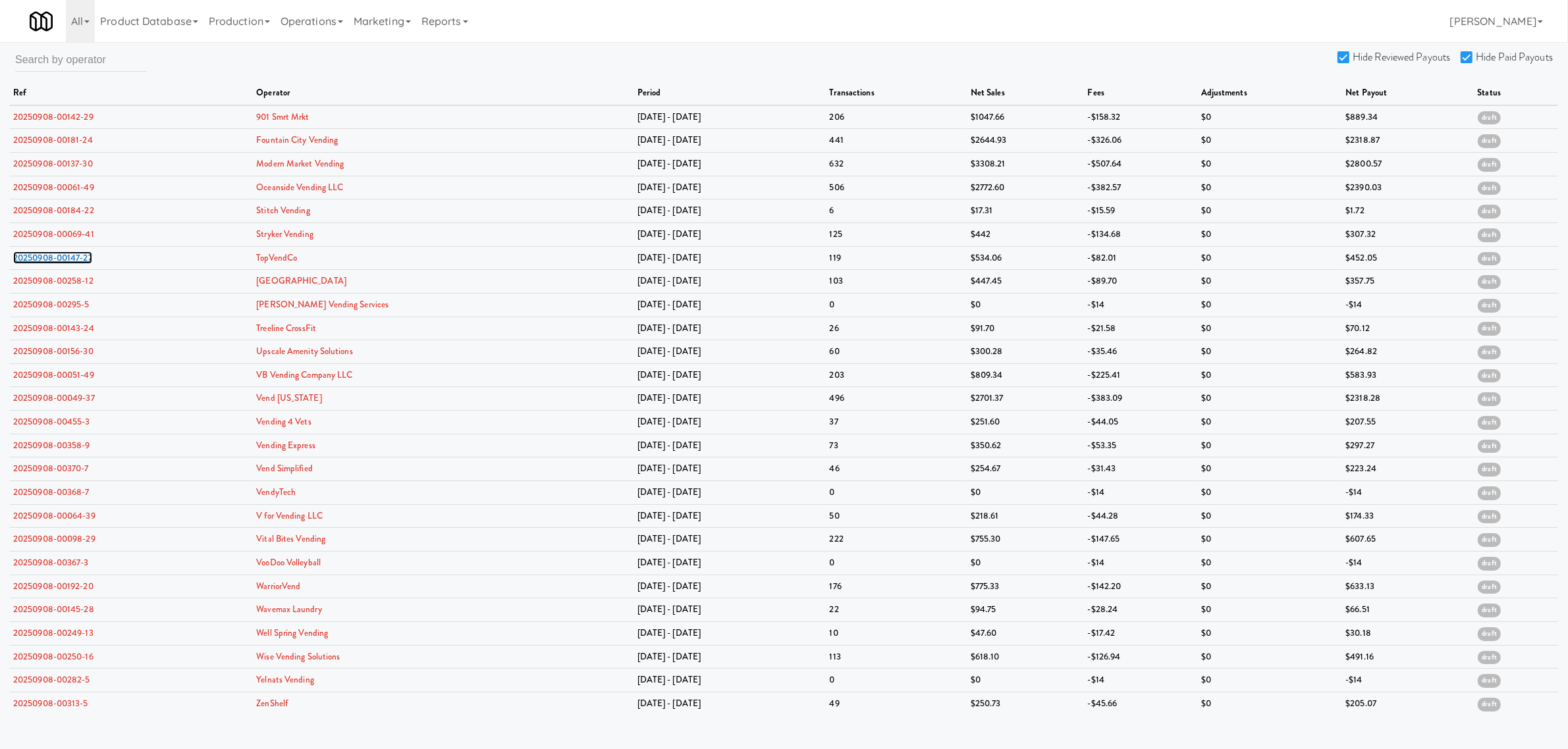
click at [64, 259] on link "20250908-00147-27" at bounding box center [52, 257] width 79 height 13
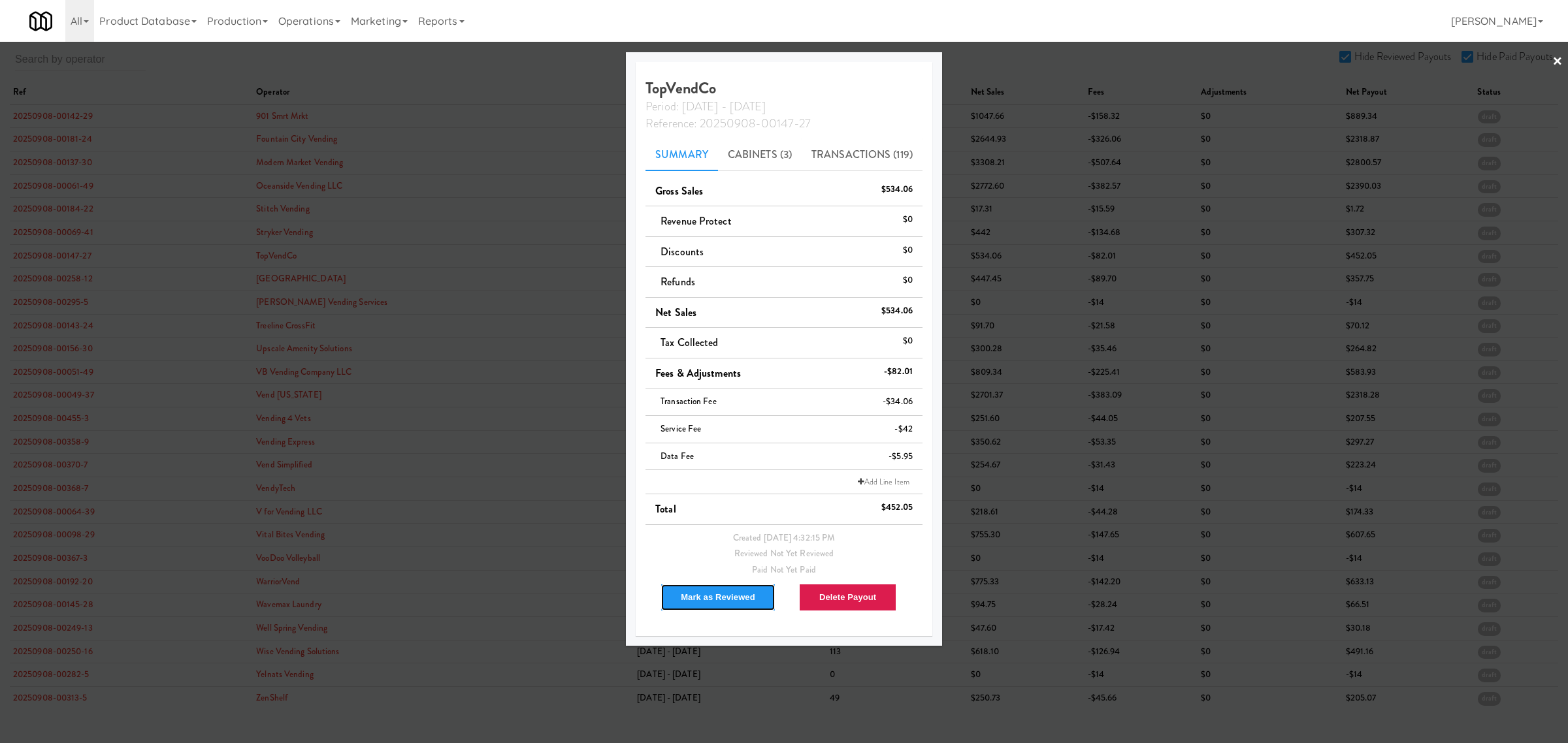
click at [691, 599] on button "Mark as Reviewed" at bounding box center [719, 597] width 115 height 27
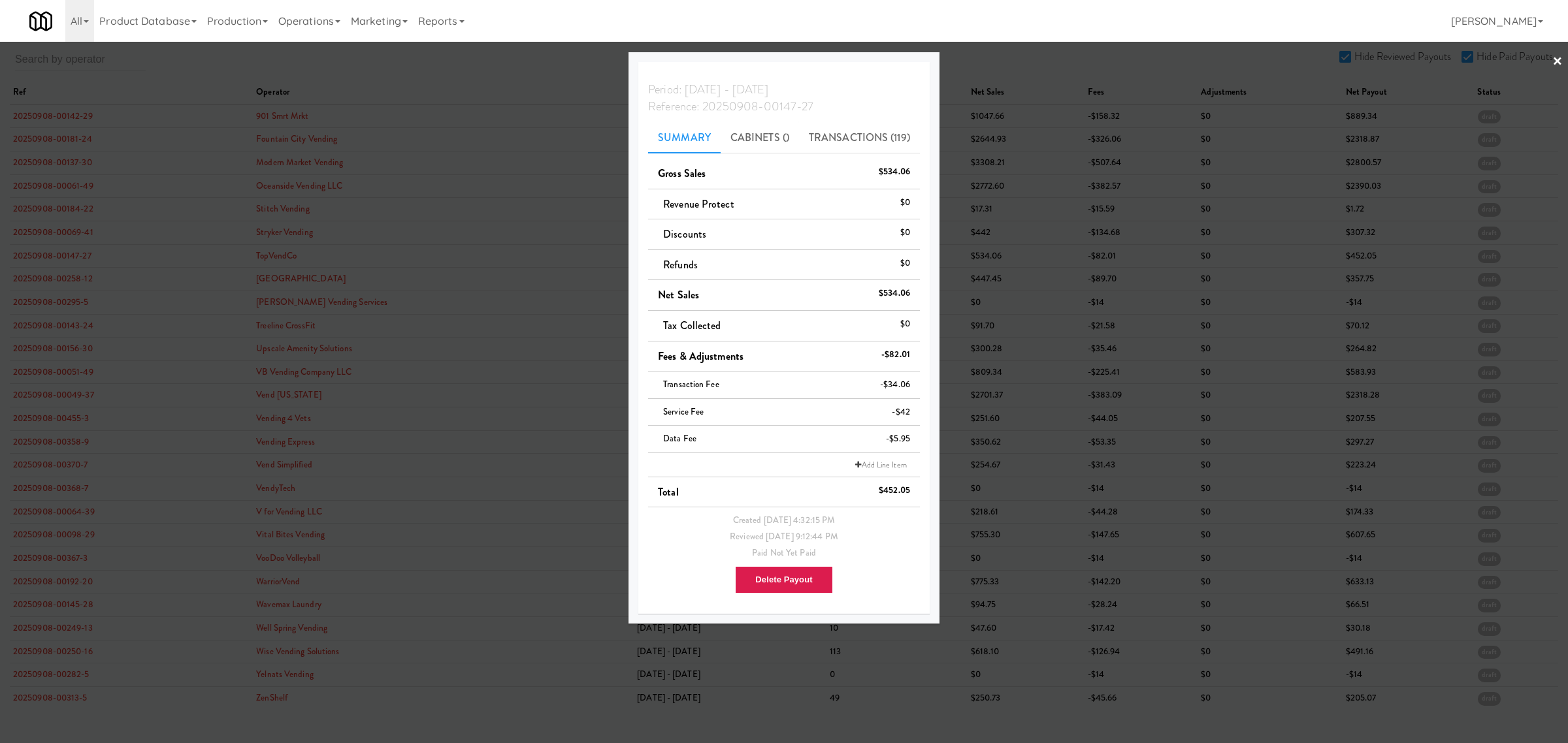
click at [59, 275] on div at bounding box center [784, 372] width 1568 height 743
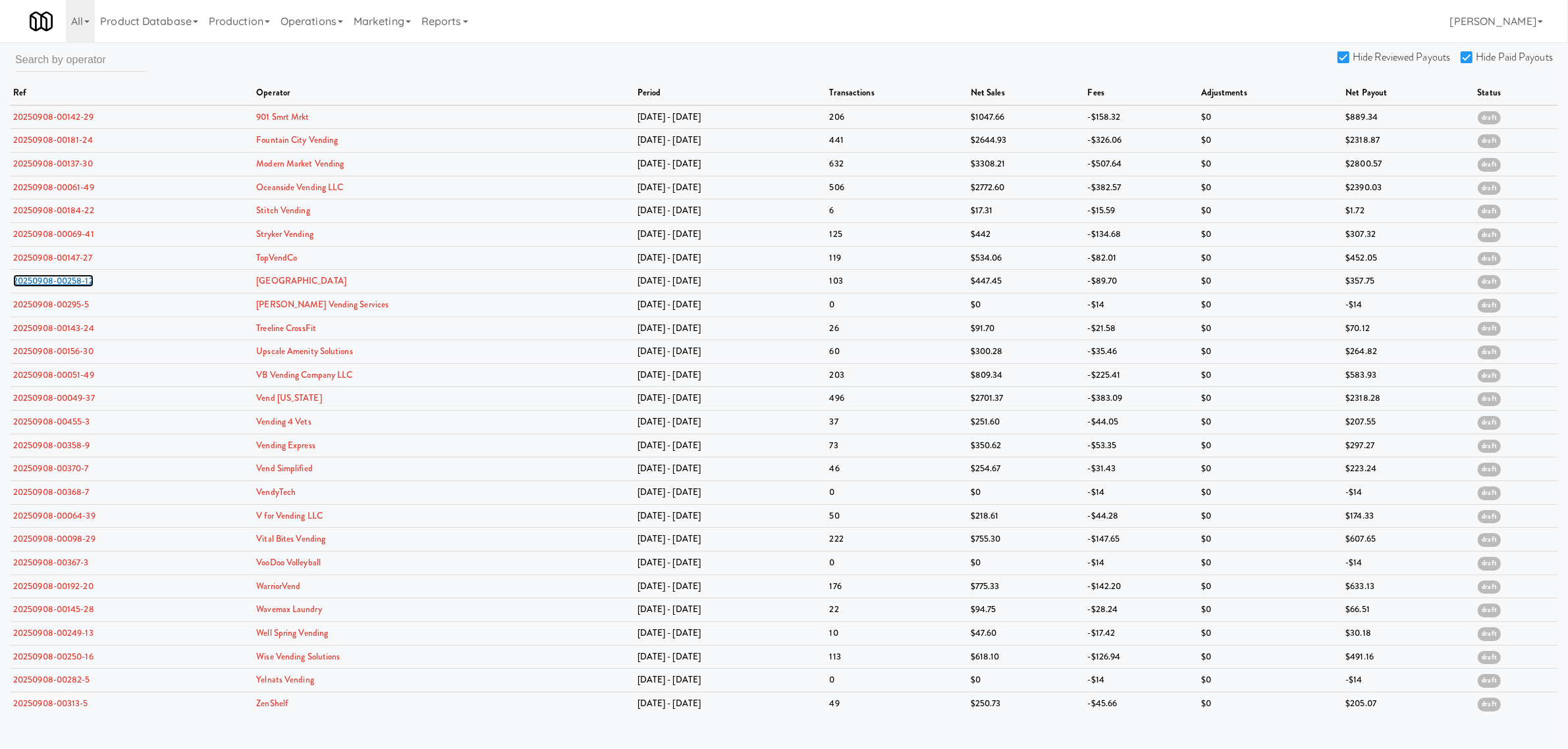
click at [59, 277] on link "20250908-00258-12" at bounding box center [53, 281] width 81 height 13
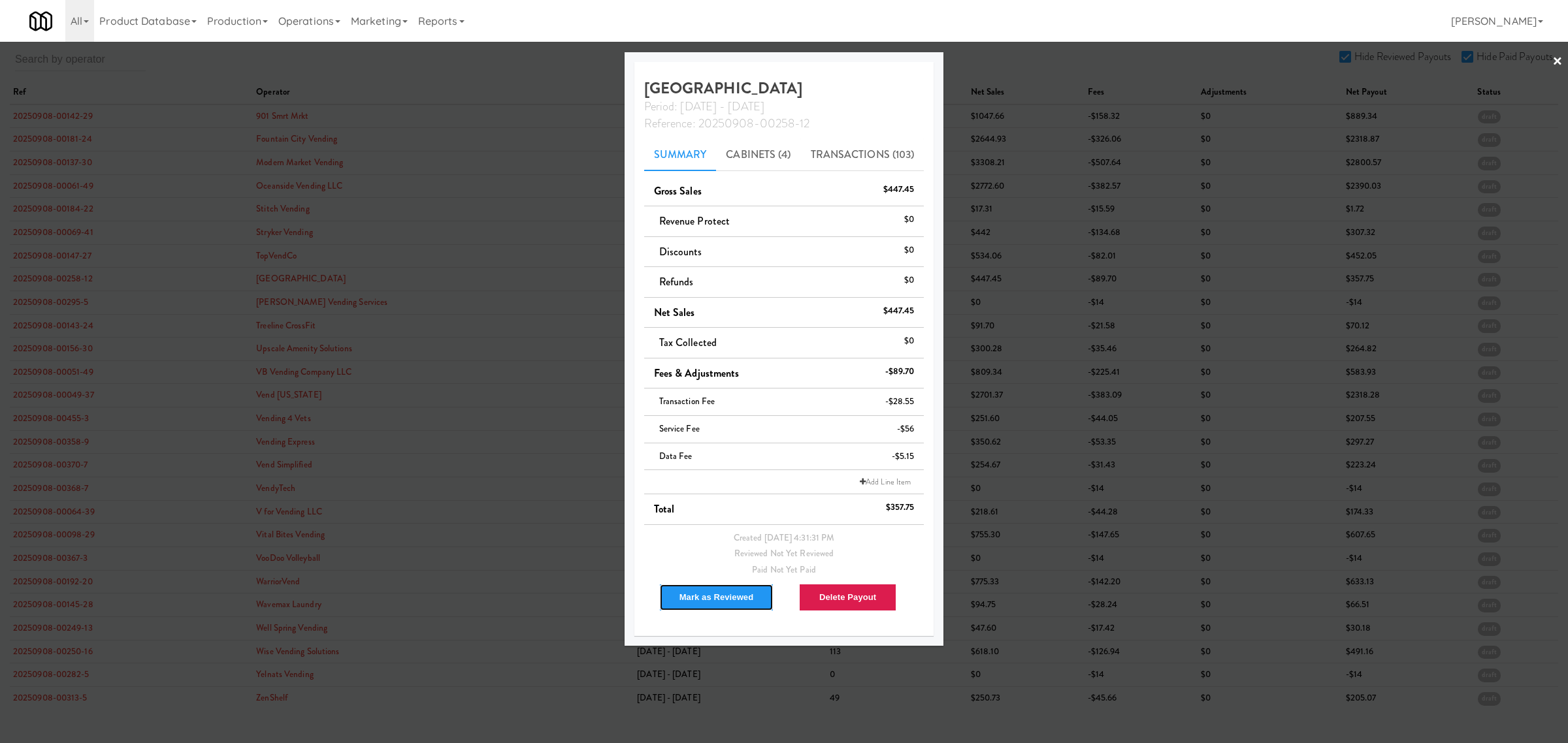
click at [684, 594] on button "Mark as Reviewed" at bounding box center [717, 597] width 115 height 27
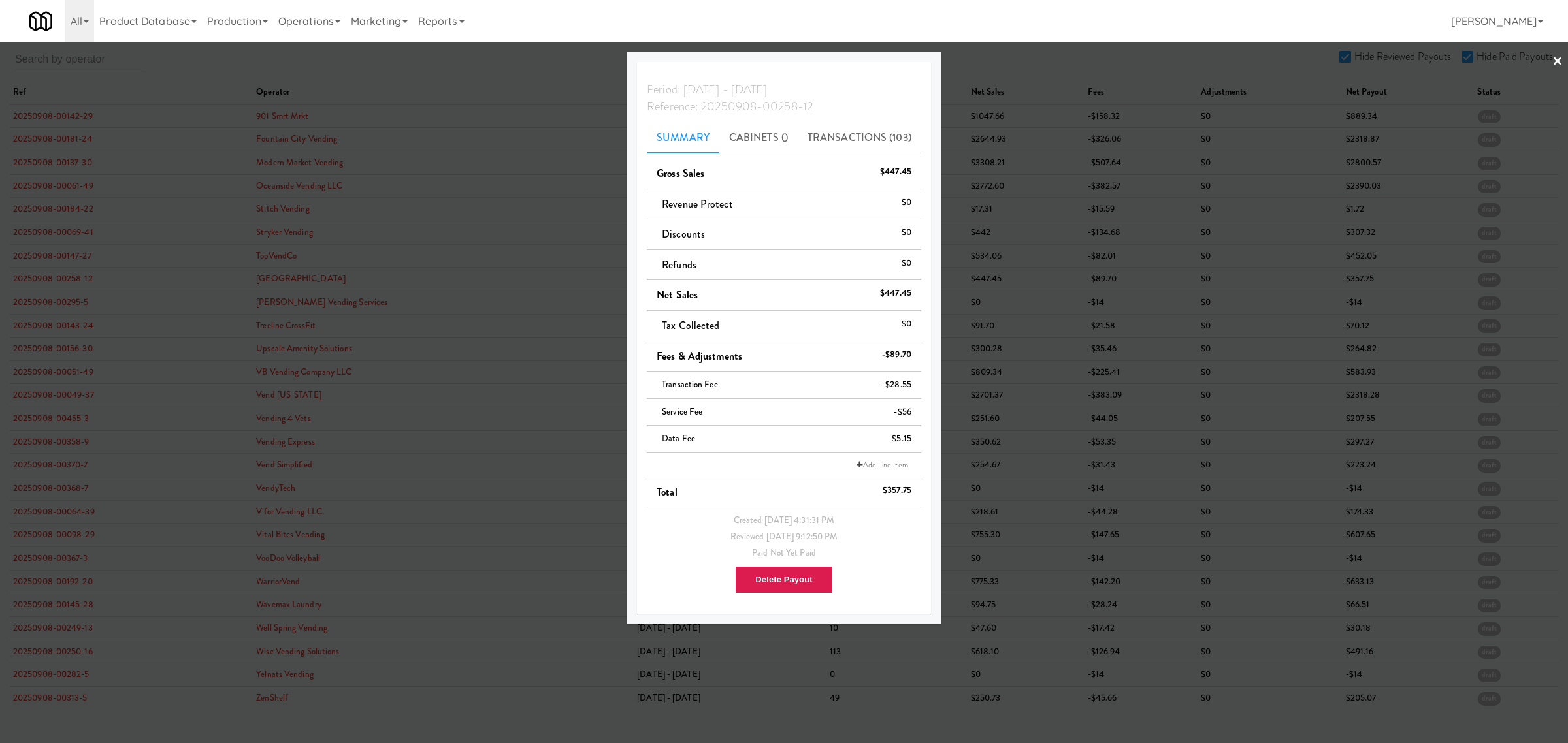
click at [61, 302] on div at bounding box center [784, 372] width 1568 height 743
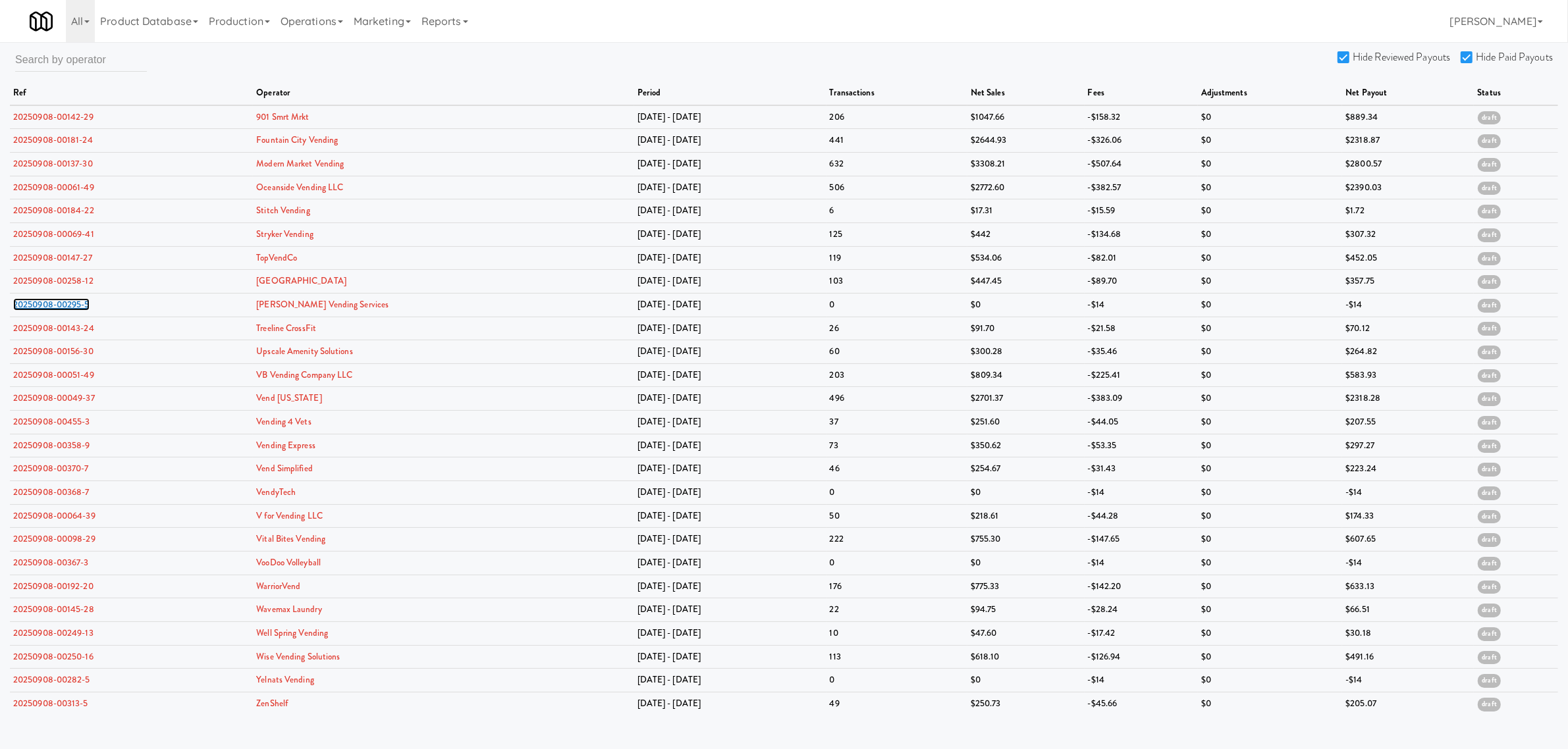
click at [61, 305] on link "20250908-00295-5" at bounding box center [51, 305] width 77 height 13
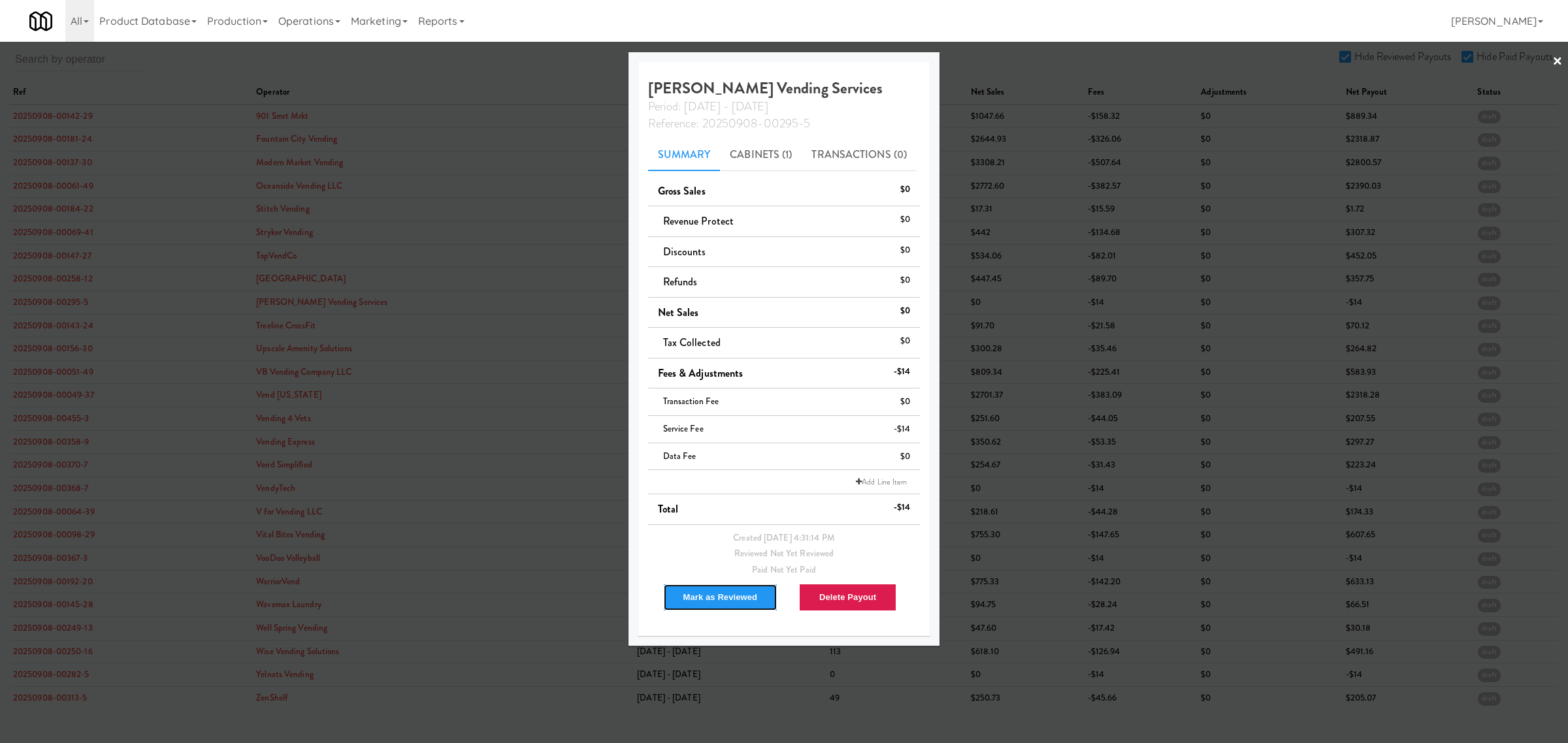
click at [728, 597] on button "Mark as Reviewed" at bounding box center [720, 597] width 115 height 27
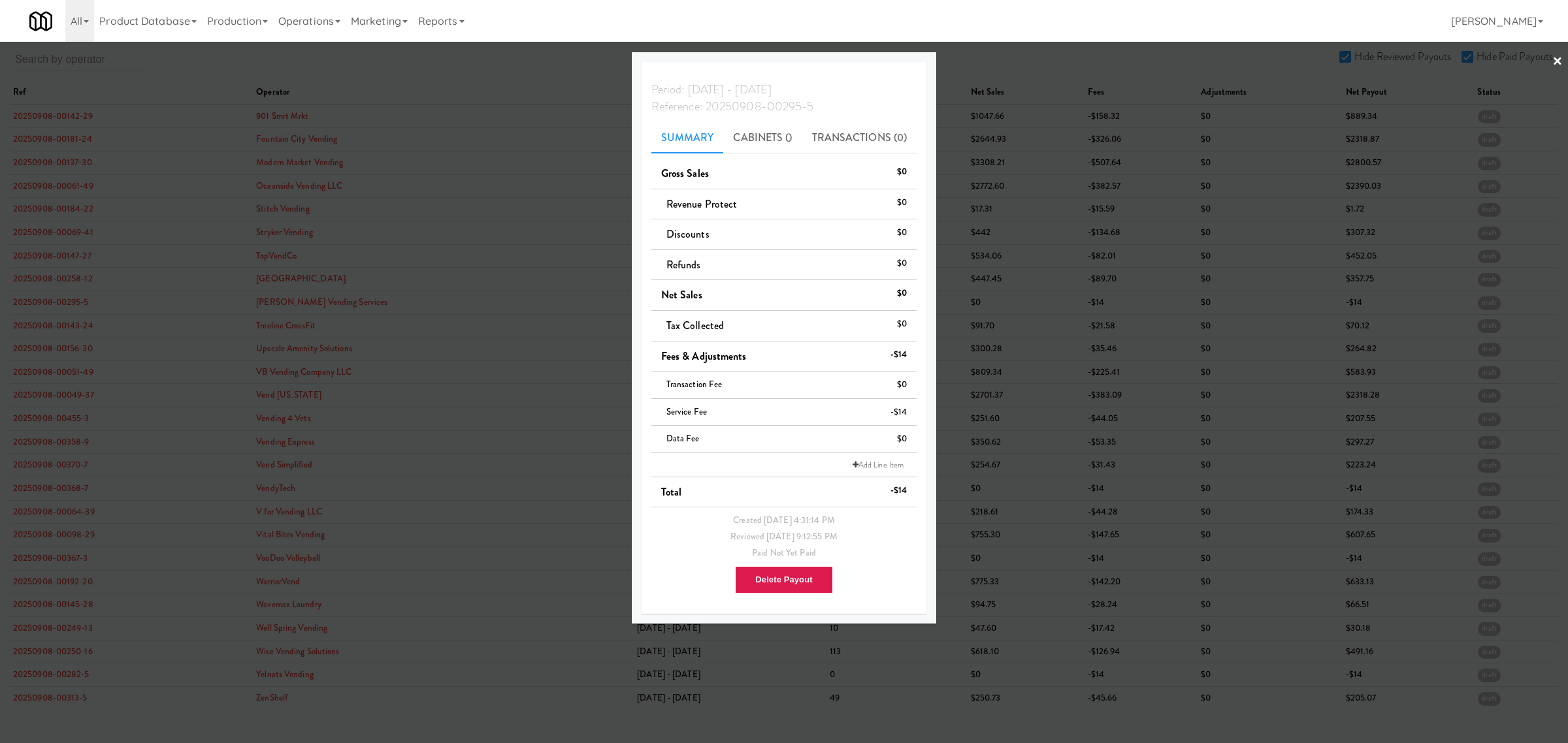
click at [65, 328] on div at bounding box center [784, 372] width 1568 height 743
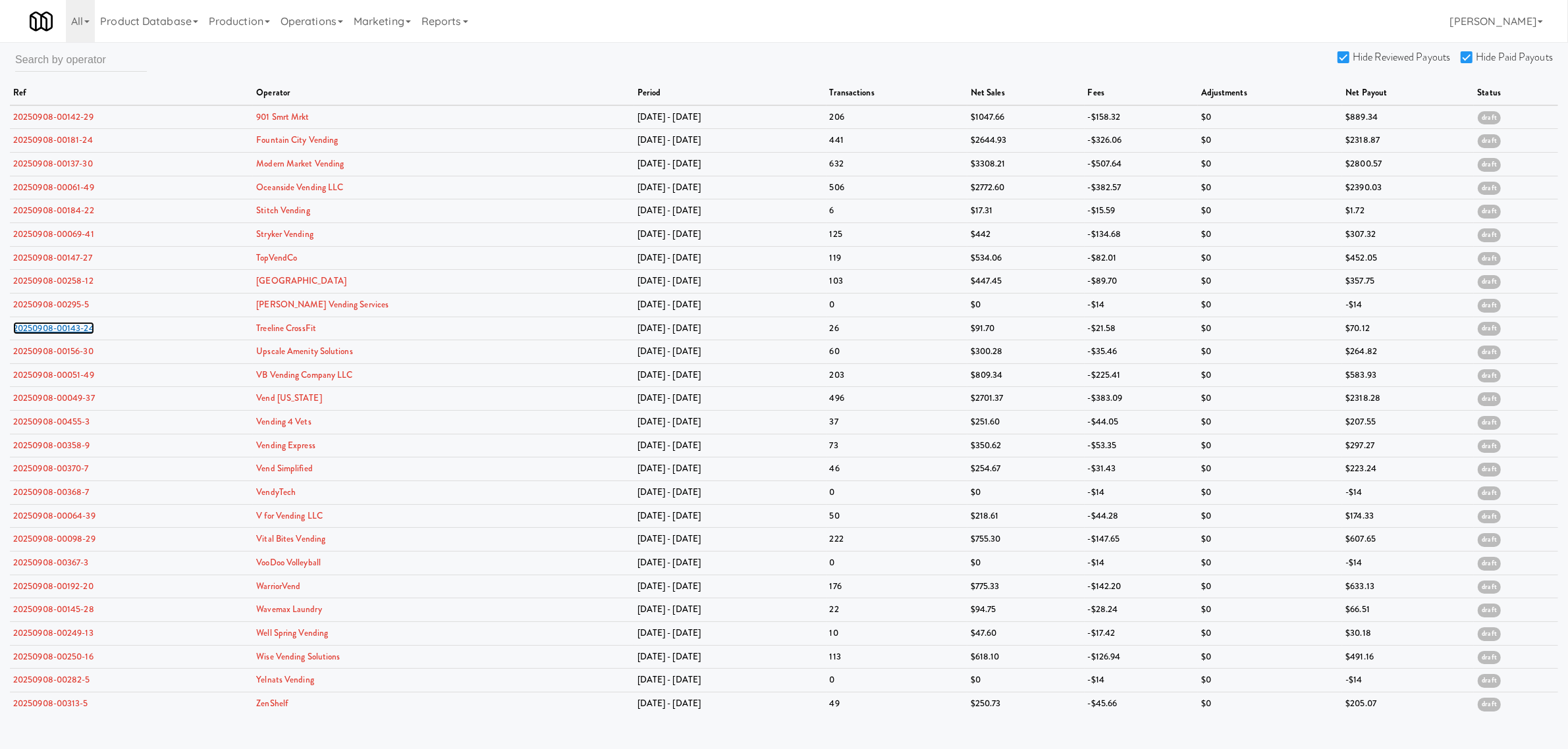
click at [66, 330] on link "20250908-00143-24" at bounding box center [53, 328] width 81 height 13
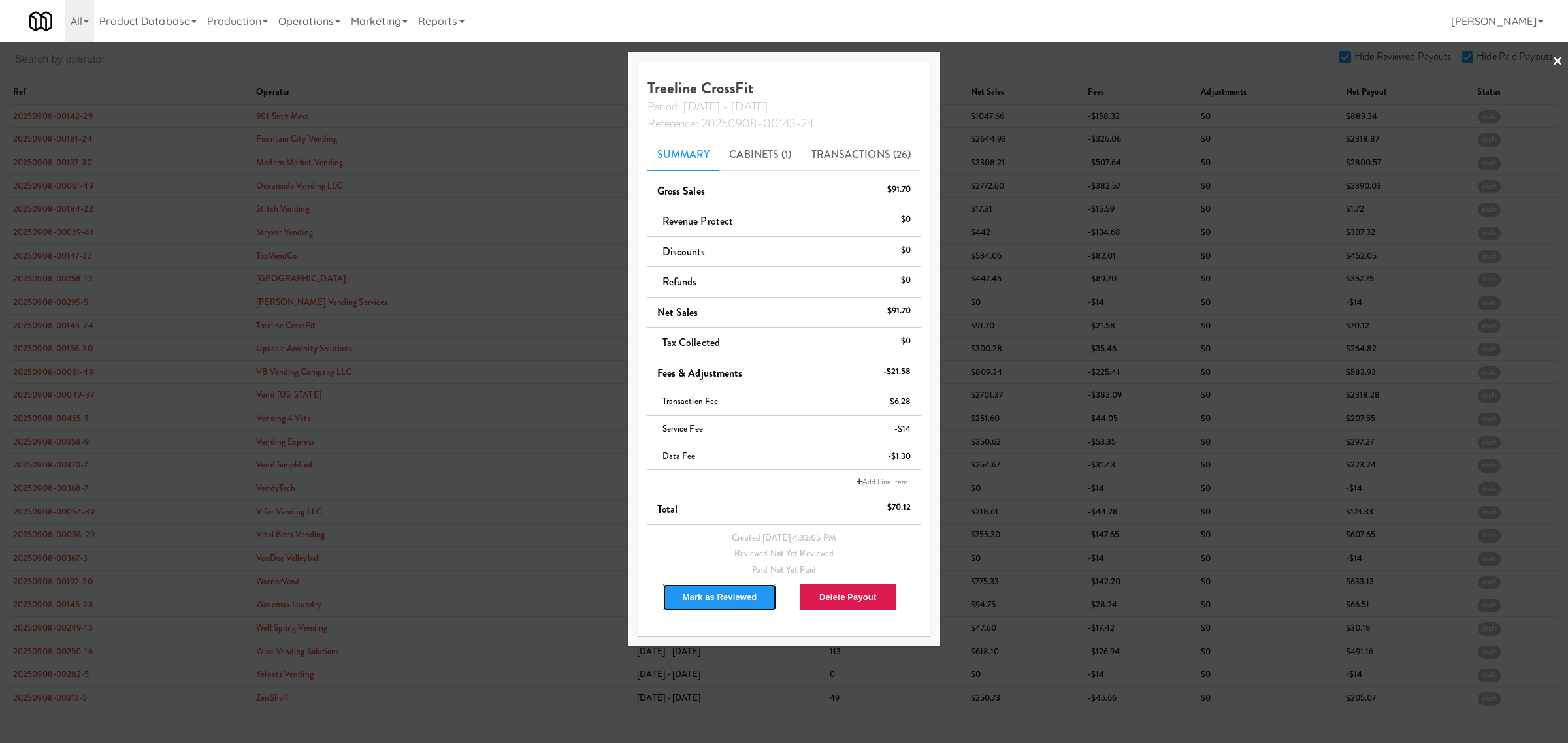
click at [719, 601] on button "Mark as Reviewed" at bounding box center [720, 597] width 115 height 27
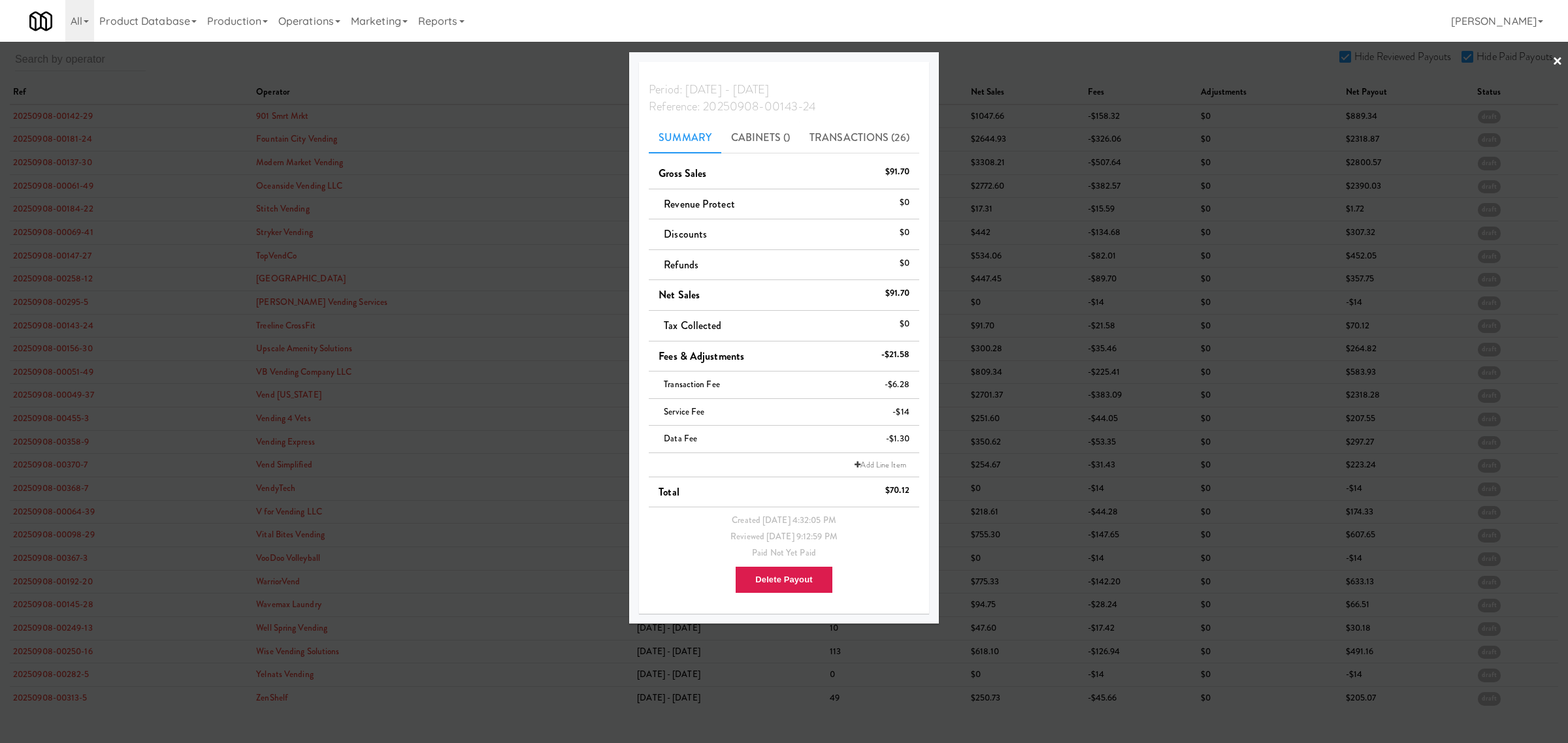
click at [64, 350] on div at bounding box center [784, 372] width 1568 height 743
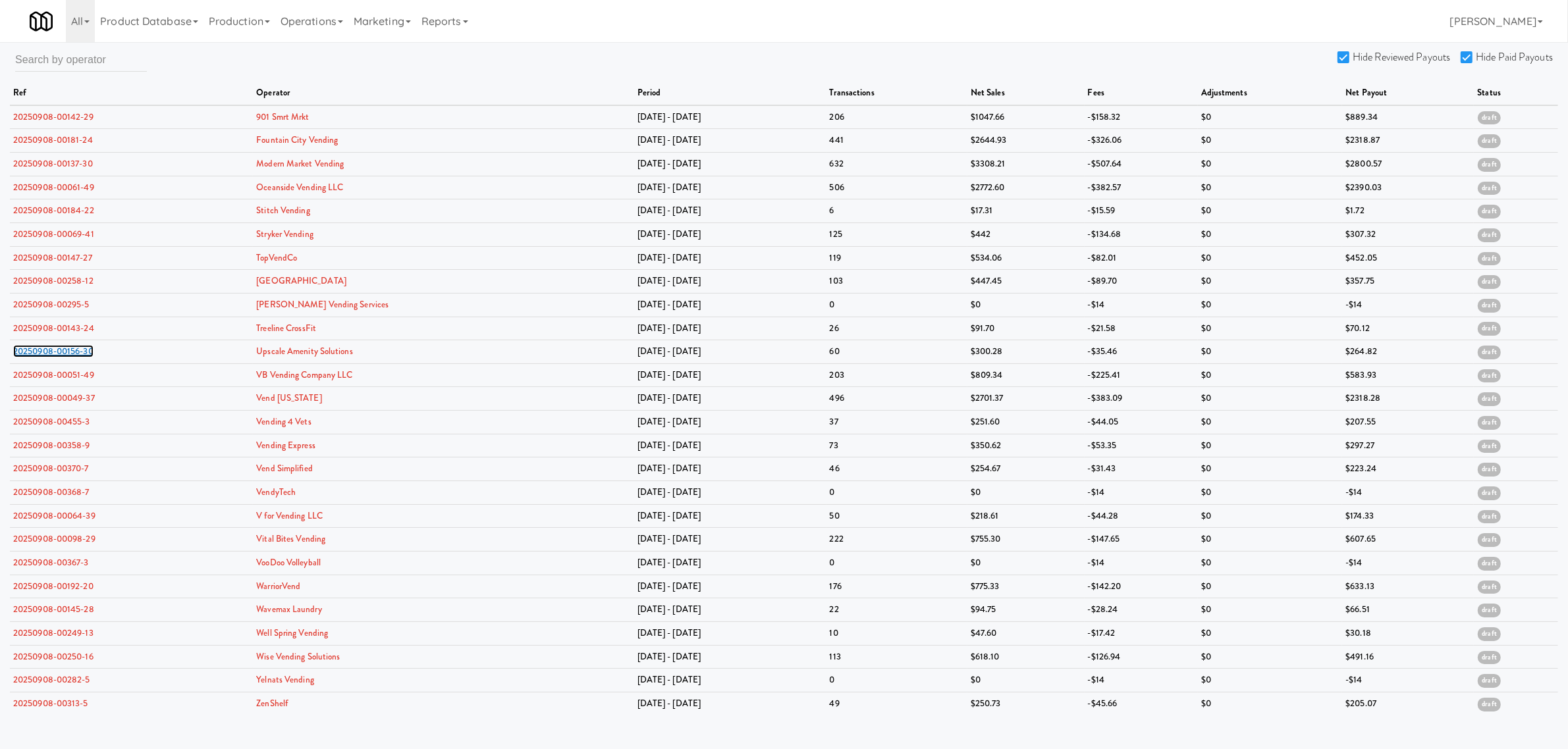
click at [64, 353] on link "20250908-00156-30" at bounding box center [53, 351] width 81 height 13
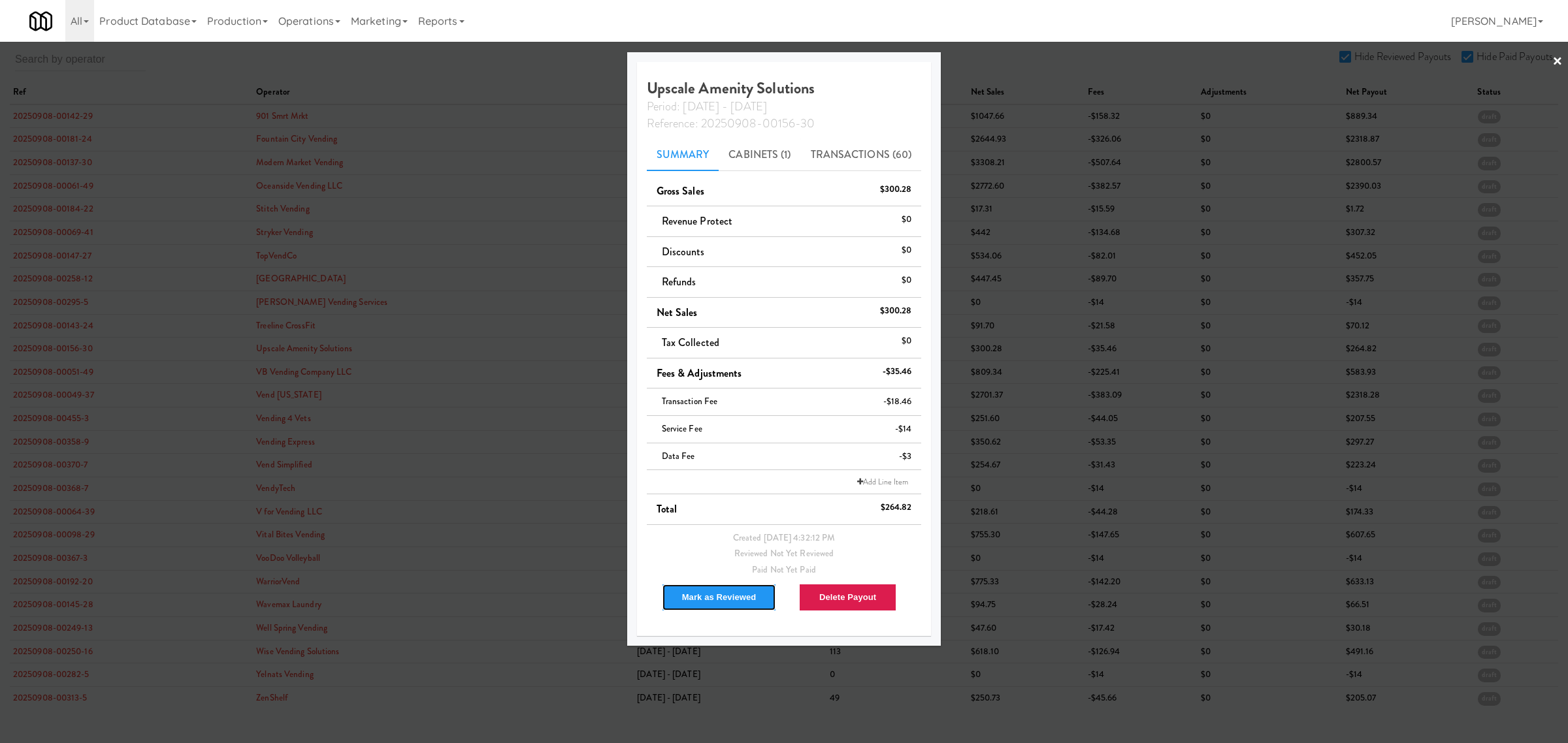
click at [694, 598] on button "Mark as Reviewed" at bounding box center [719, 597] width 115 height 27
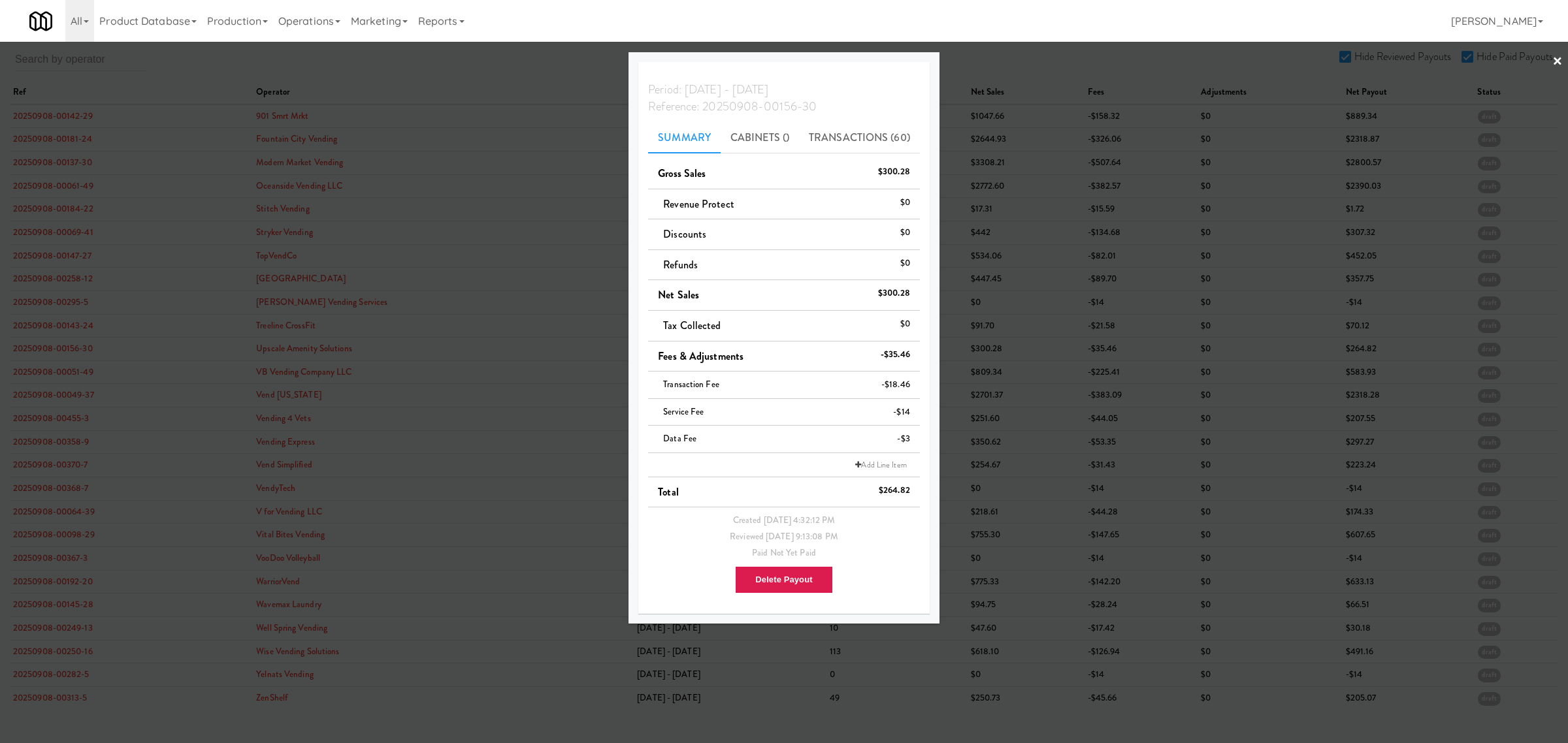
click at [53, 377] on div at bounding box center [784, 372] width 1568 height 743
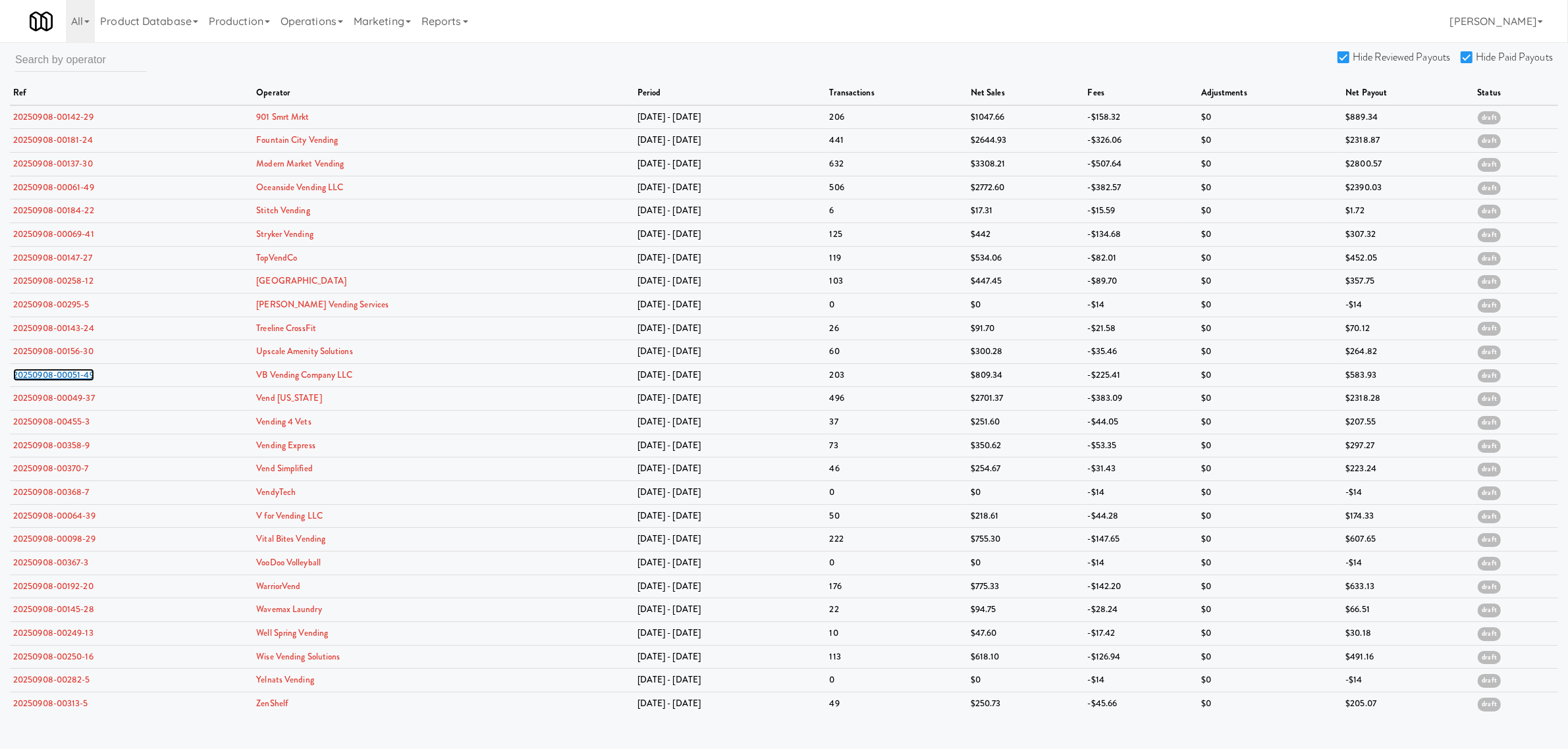
click at [53, 380] on link "20250908-00051-49" at bounding box center [53, 374] width 81 height 13
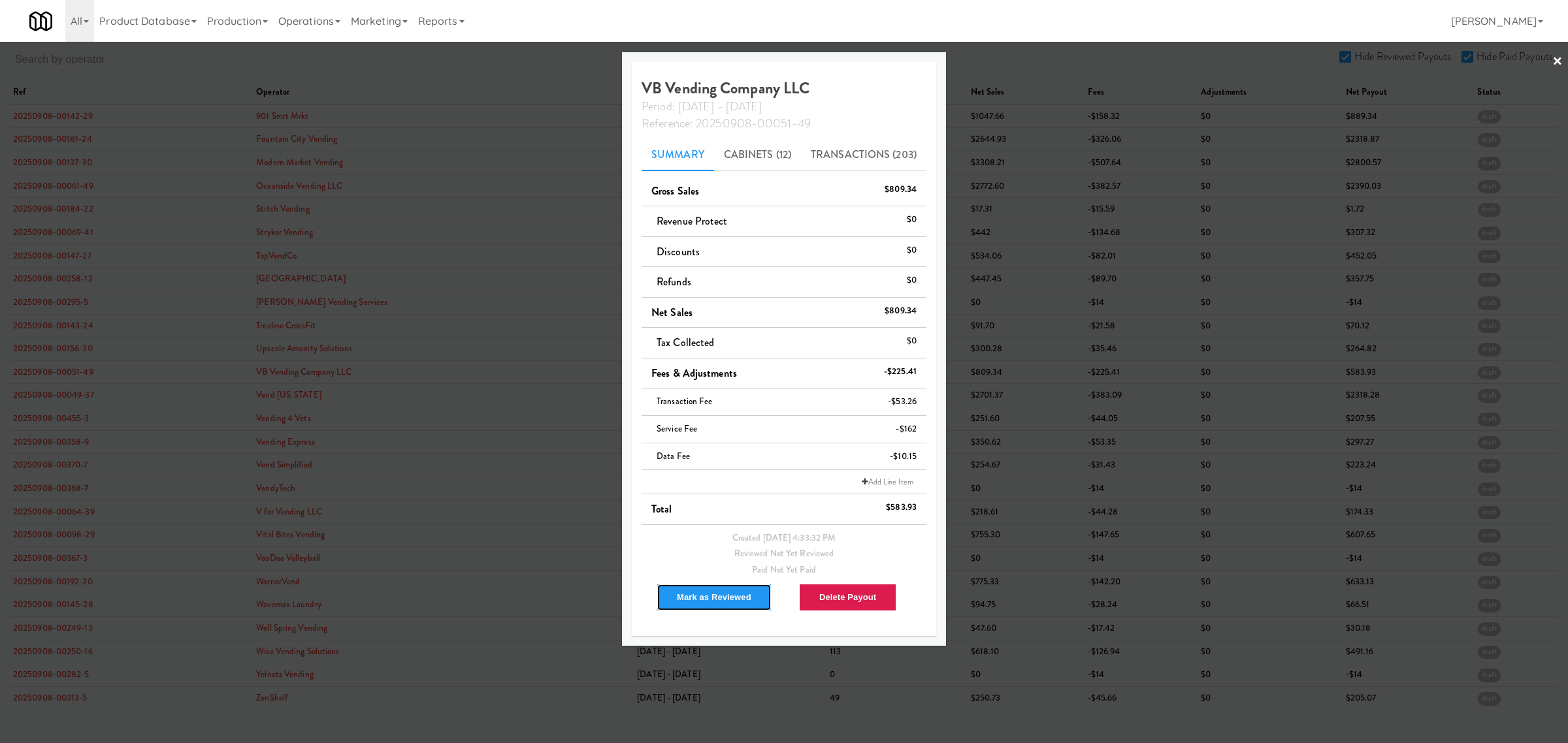
click at [694, 591] on button "Mark as Reviewed" at bounding box center [715, 597] width 115 height 27
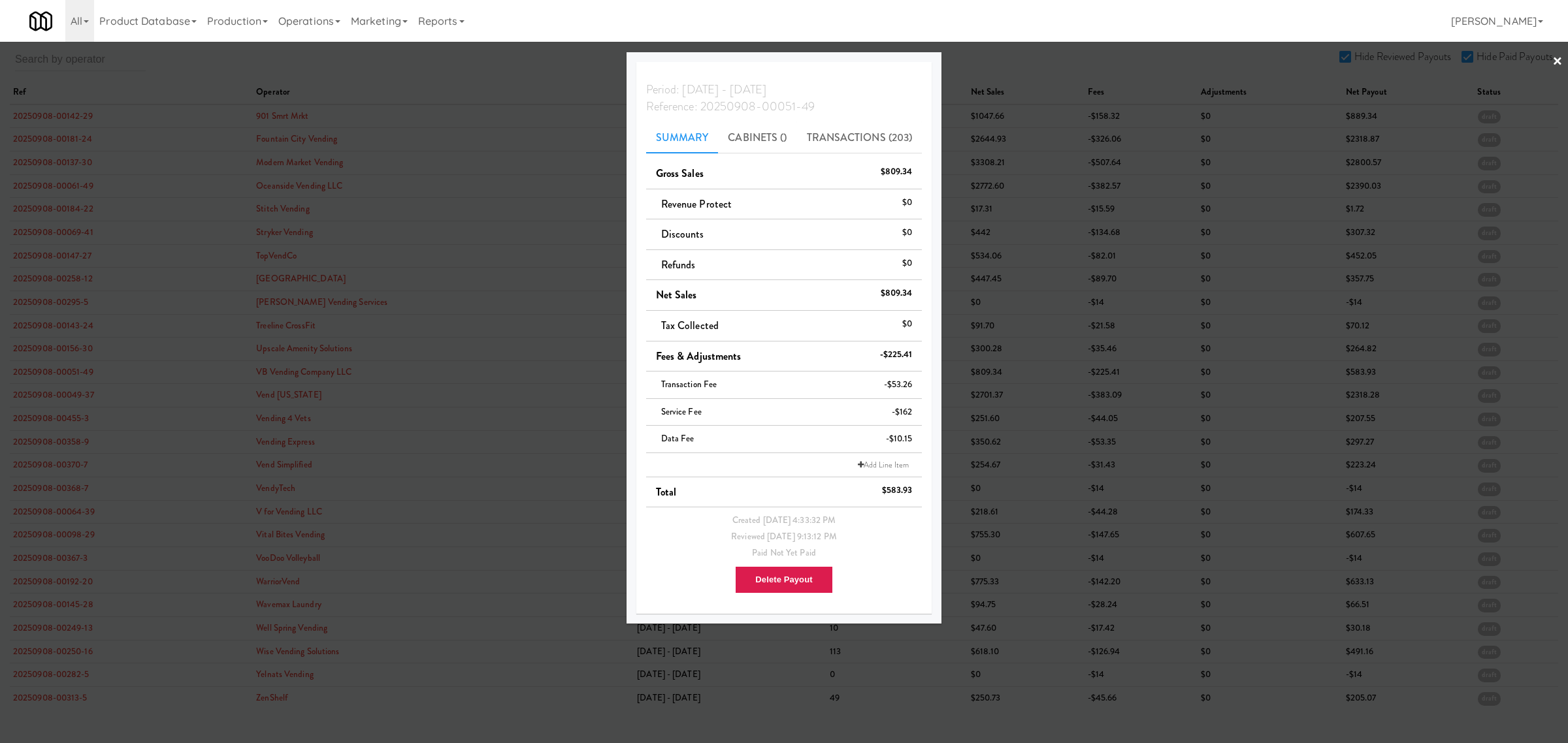
click at [64, 397] on div at bounding box center [784, 372] width 1568 height 743
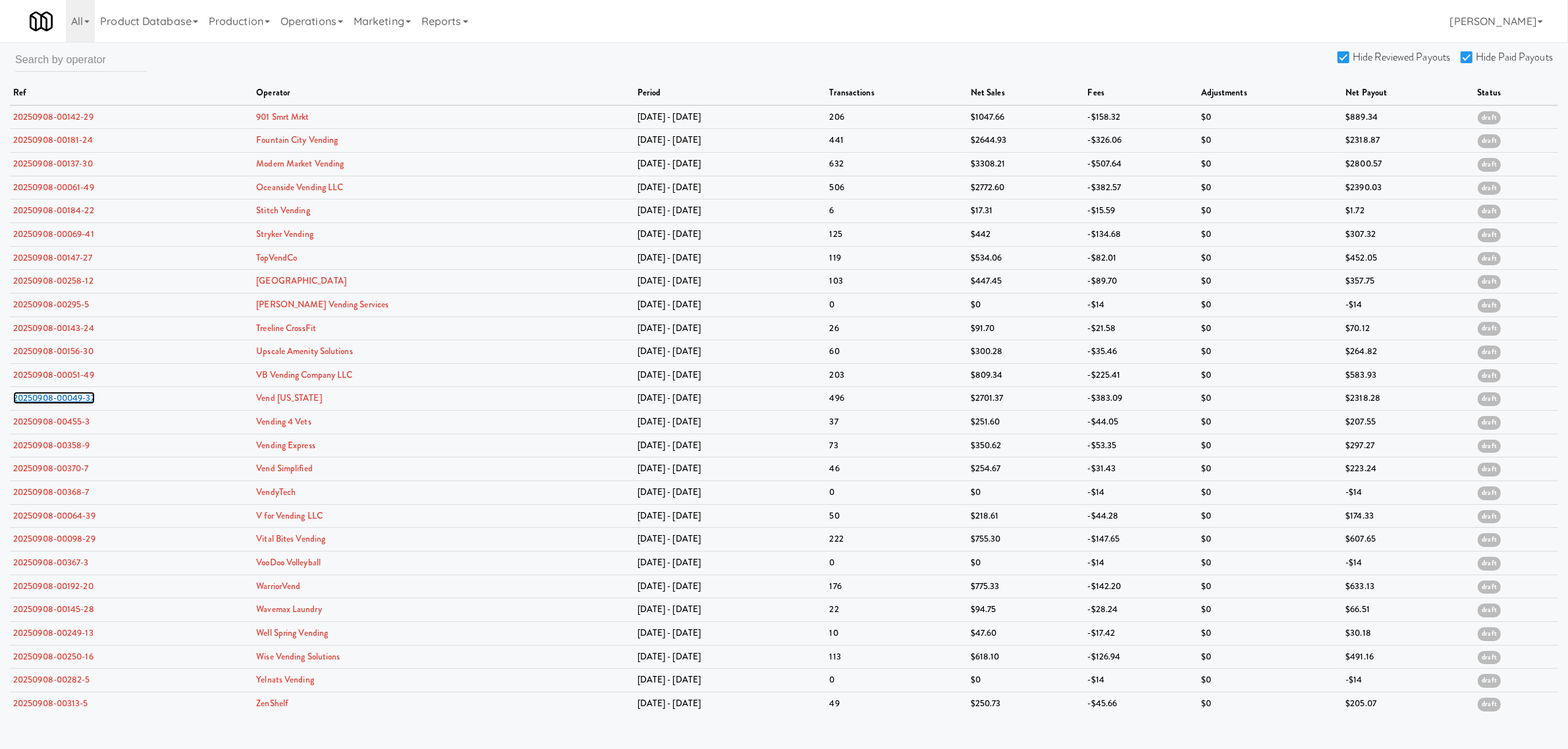
click at [64, 400] on link "20250908-00049-37" at bounding box center [53, 398] width 82 height 13
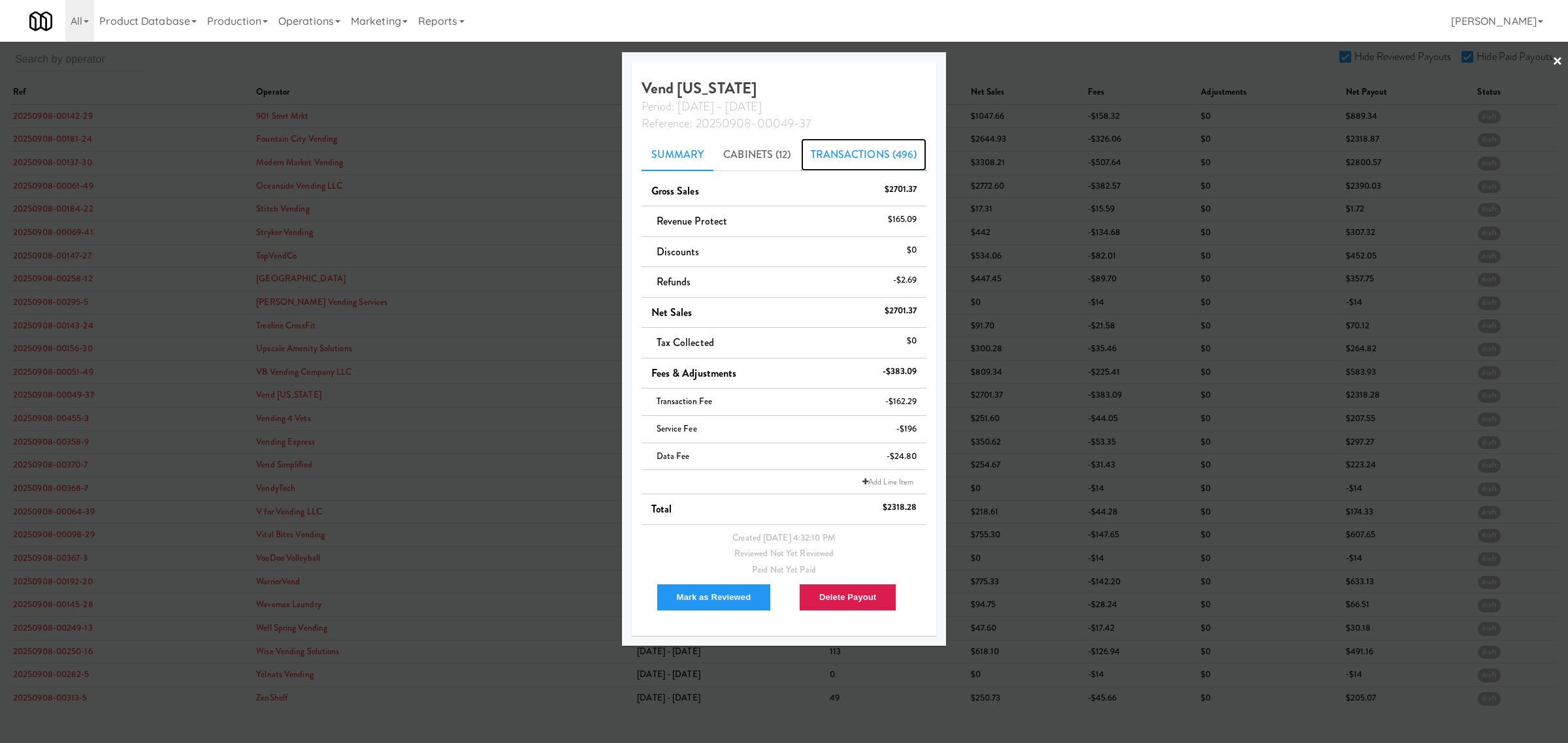
click at [870, 160] on link "Transactions (496)" at bounding box center [863, 154] width 126 height 32
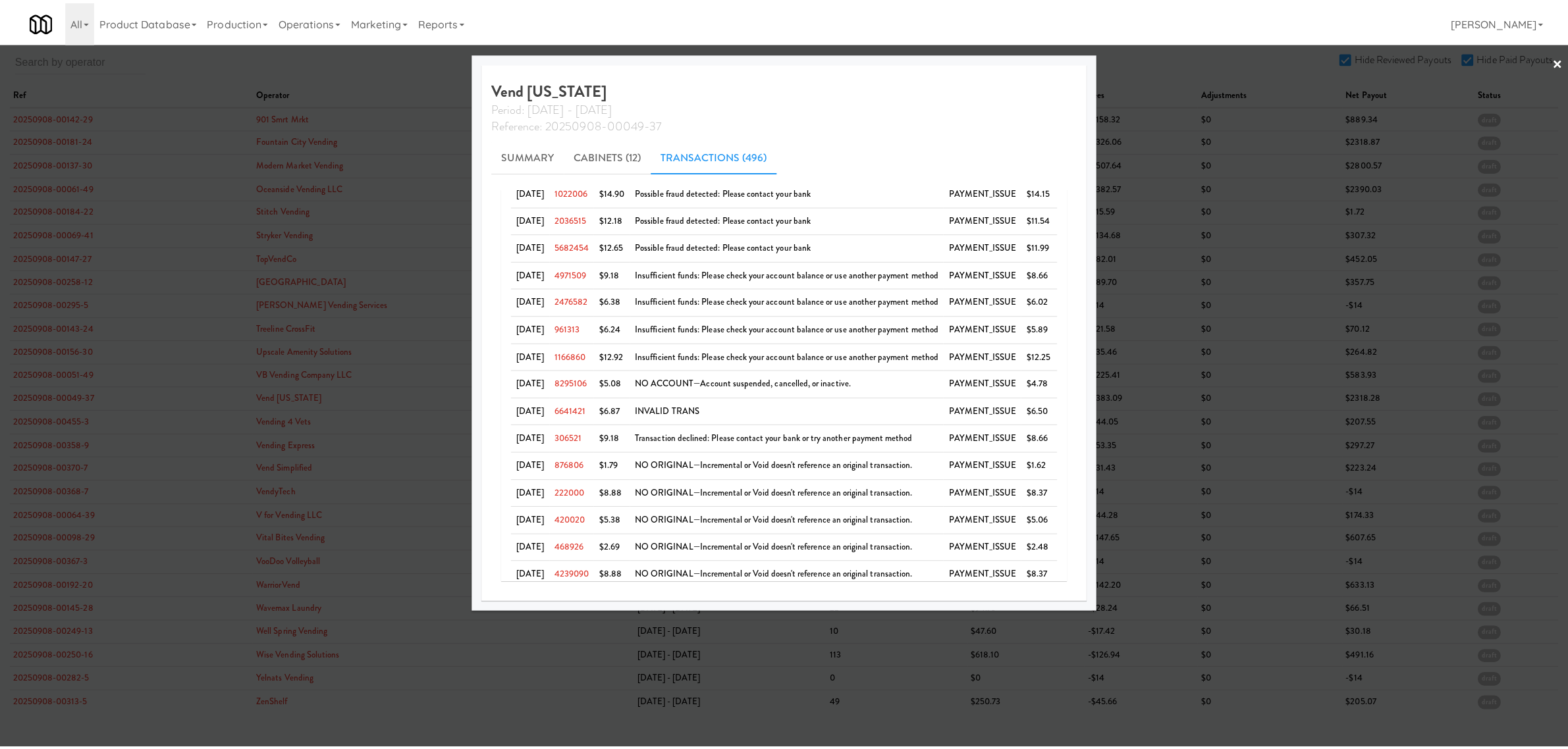
scroll to position [218, 0]
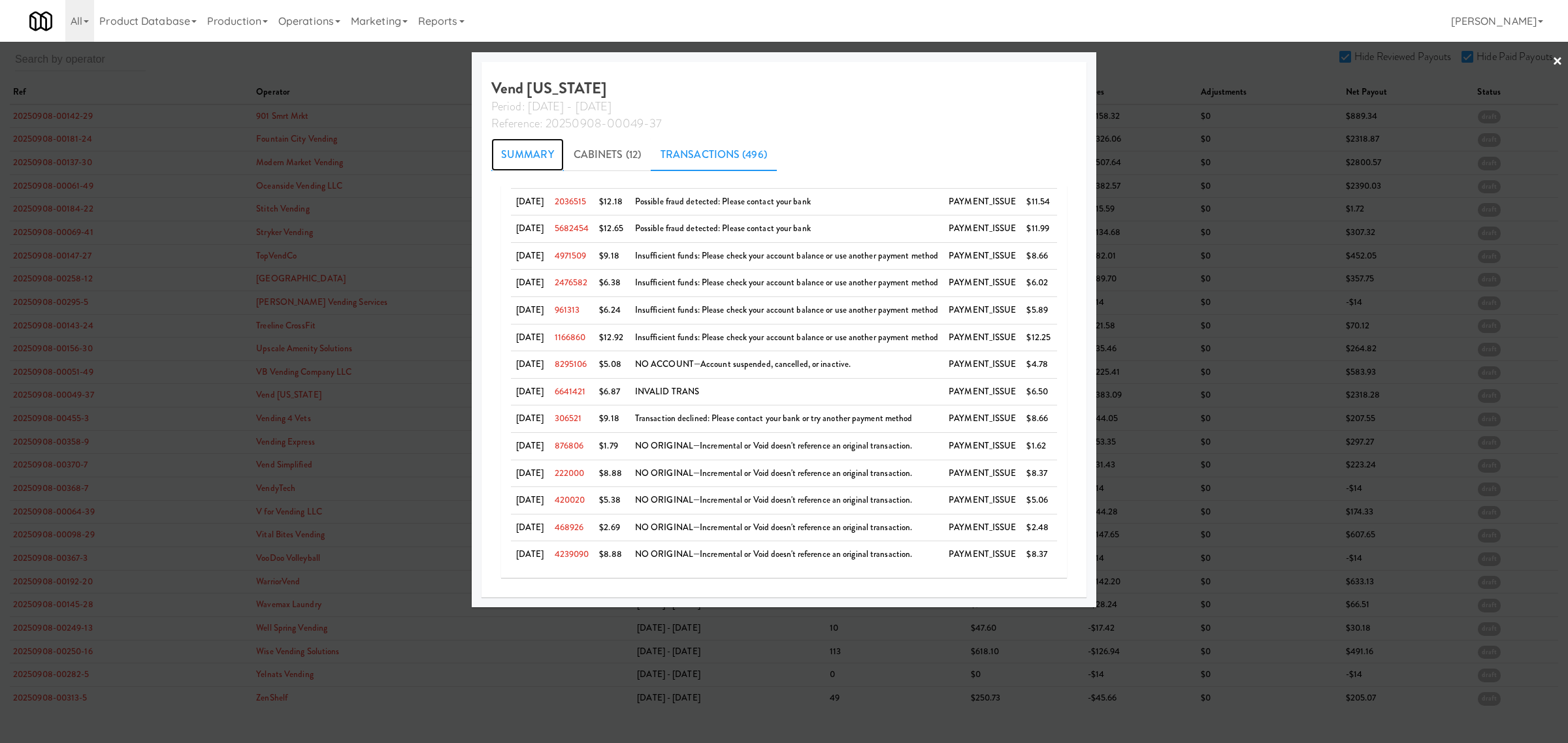
click at [501, 152] on link "Summary" at bounding box center [528, 154] width 72 height 32
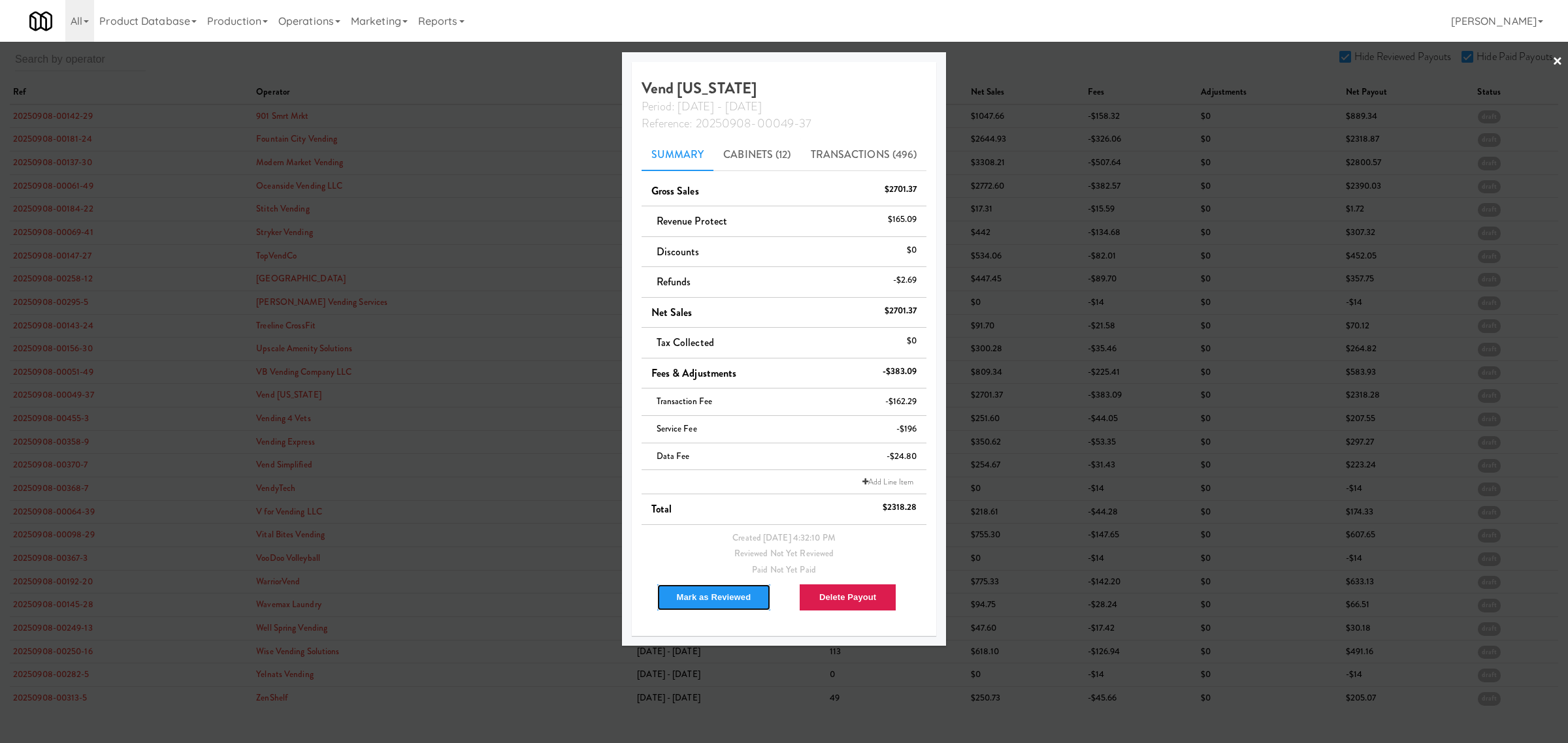
click at [684, 598] on button "Mark as Reviewed" at bounding box center [715, 597] width 115 height 27
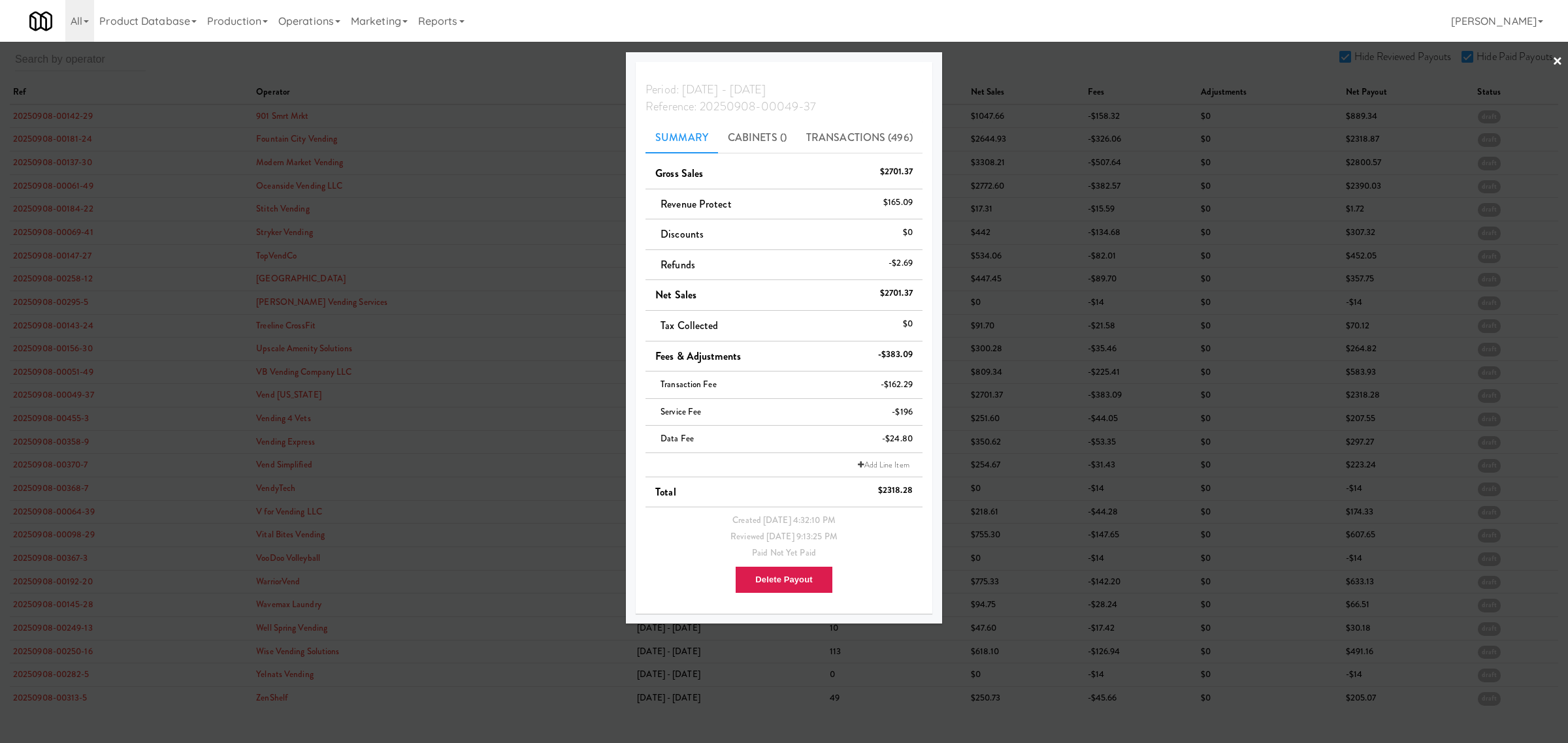
click at [64, 419] on div at bounding box center [784, 372] width 1568 height 743
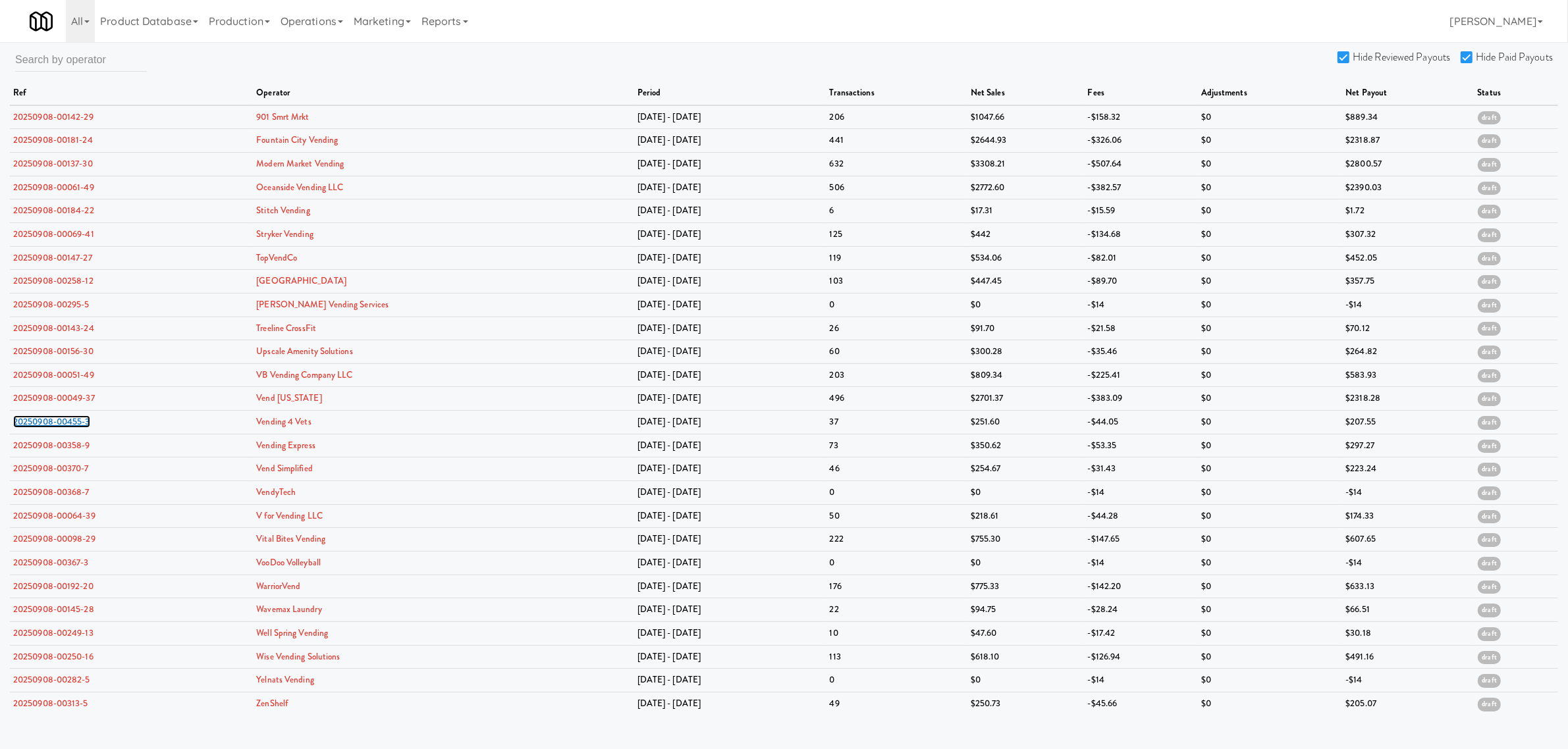
click at [64, 423] on link "20250908-00455-3" at bounding box center [51, 422] width 77 height 13
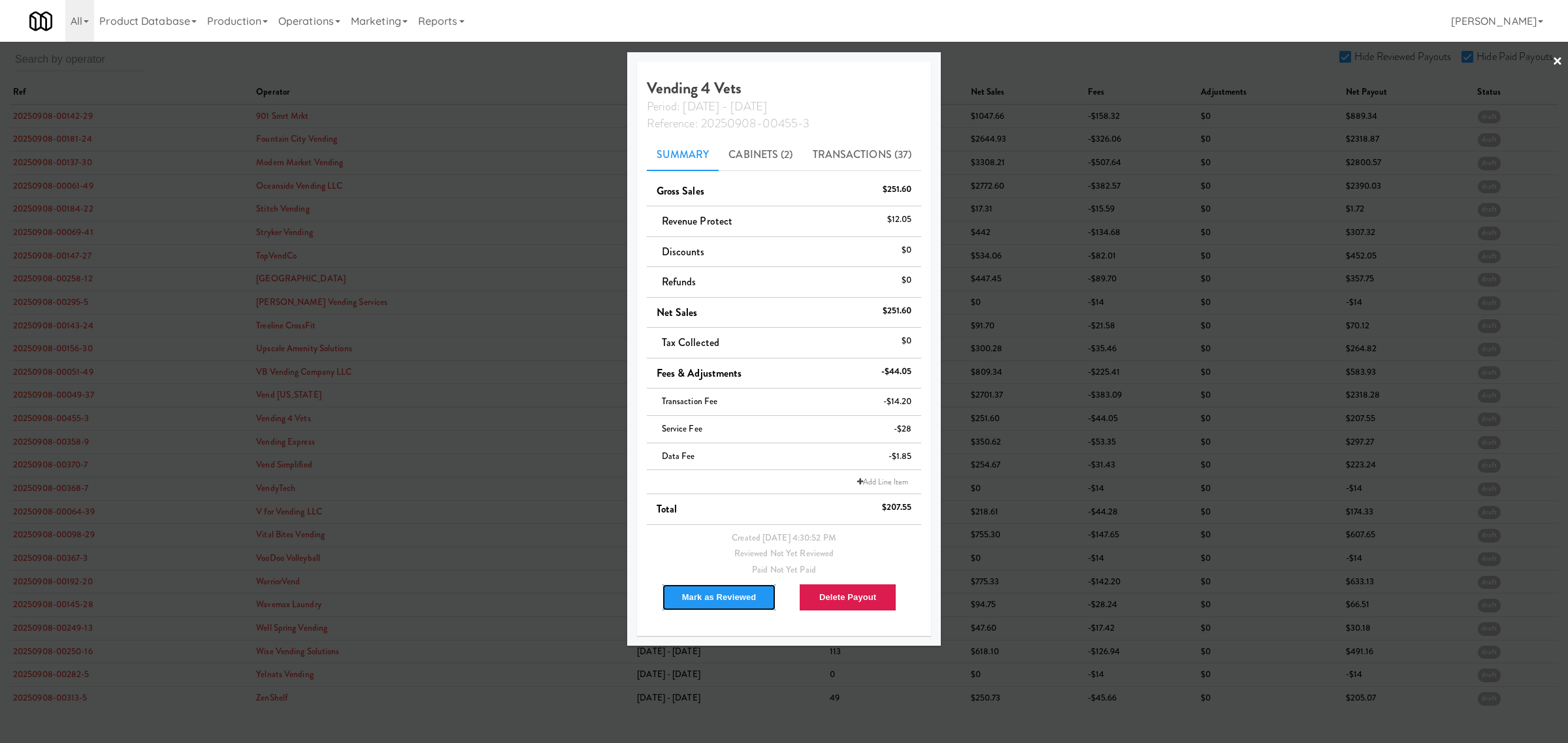
click at [717, 601] on button "Mark as Reviewed" at bounding box center [719, 597] width 115 height 27
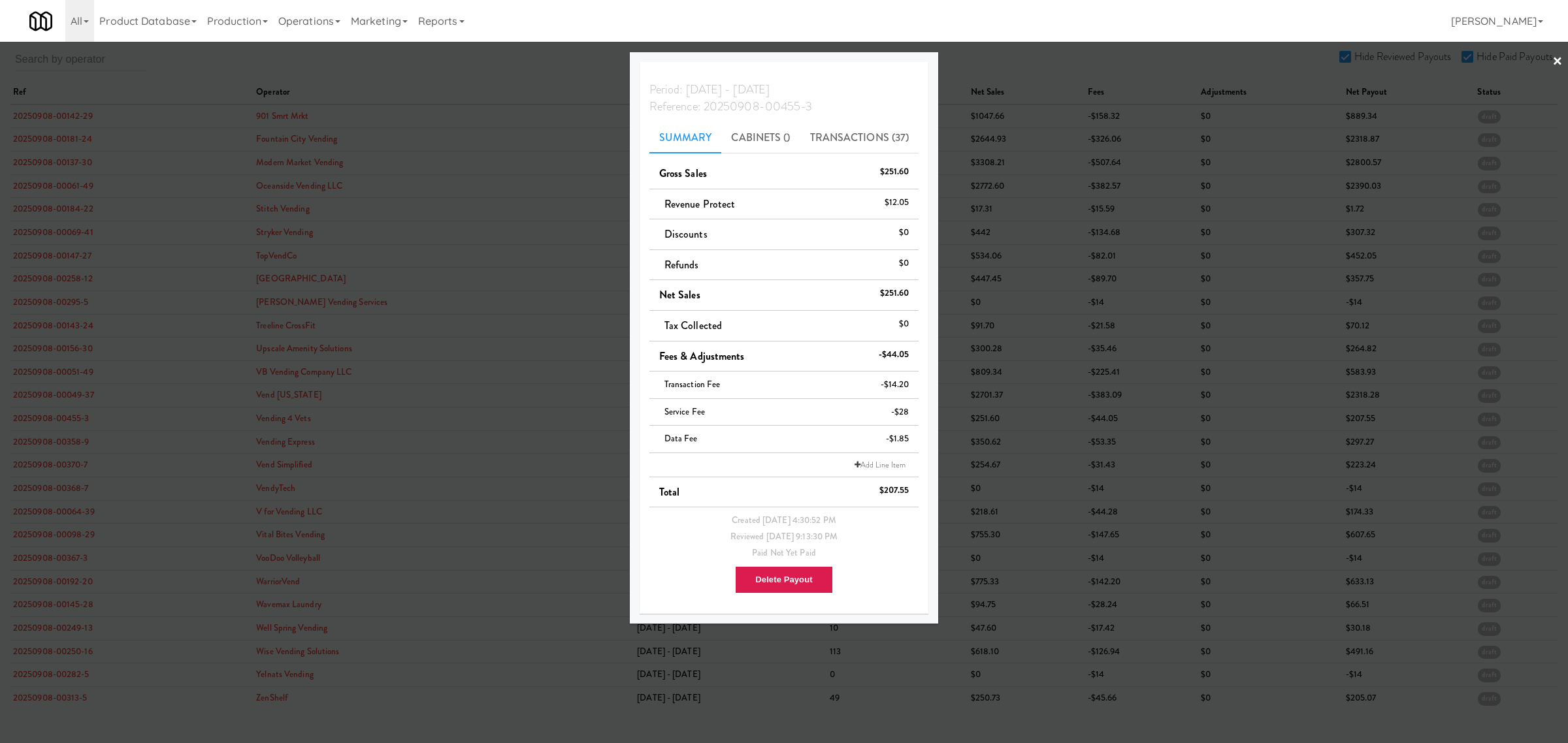
click at [46, 448] on div at bounding box center [784, 372] width 1568 height 743
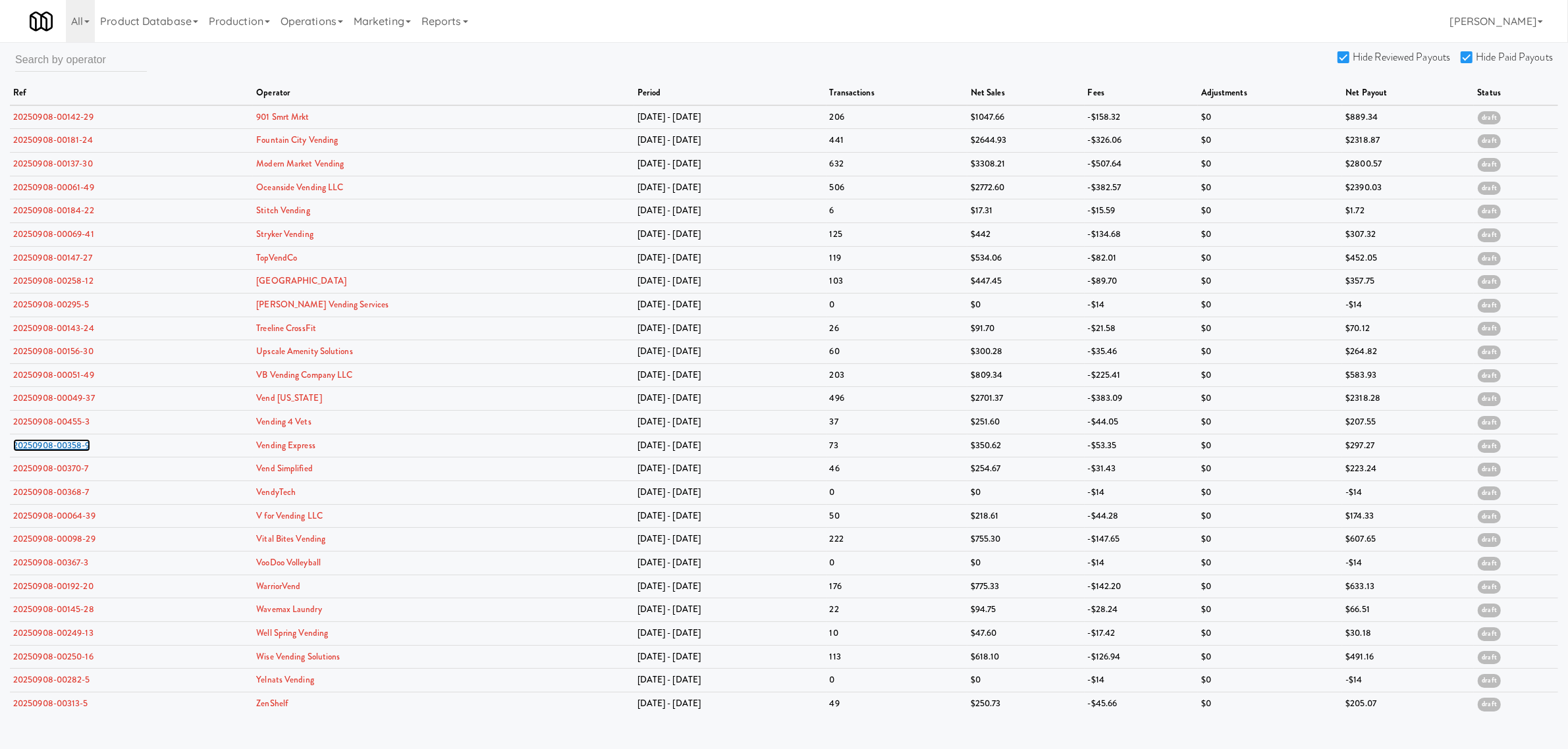
click at [46, 451] on link "20250908-00358-9" at bounding box center [51, 445] width 77 height 13
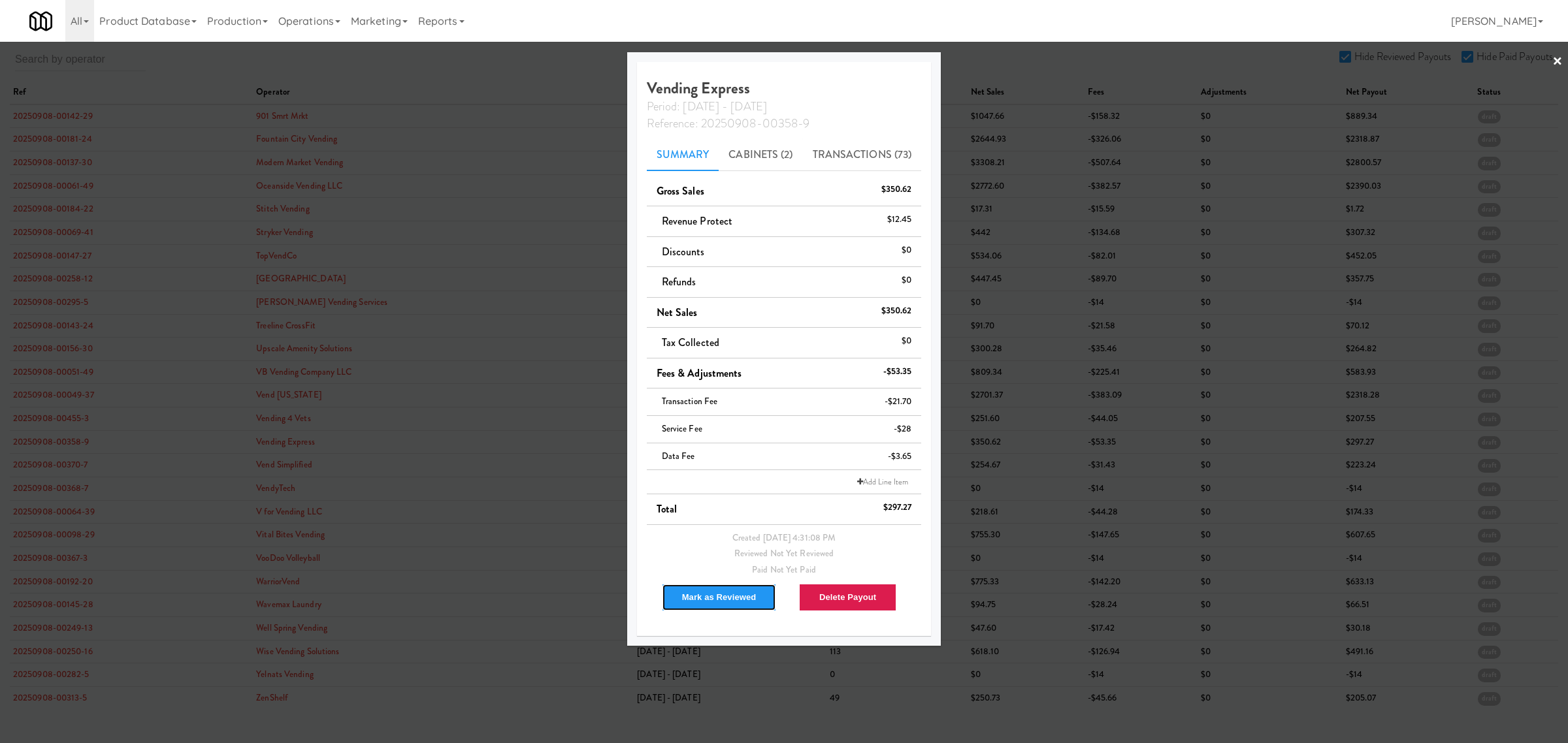
click at [721, 604] on button "Mark as Reviewed" at bounding box center [719, 597] width 115 height 27
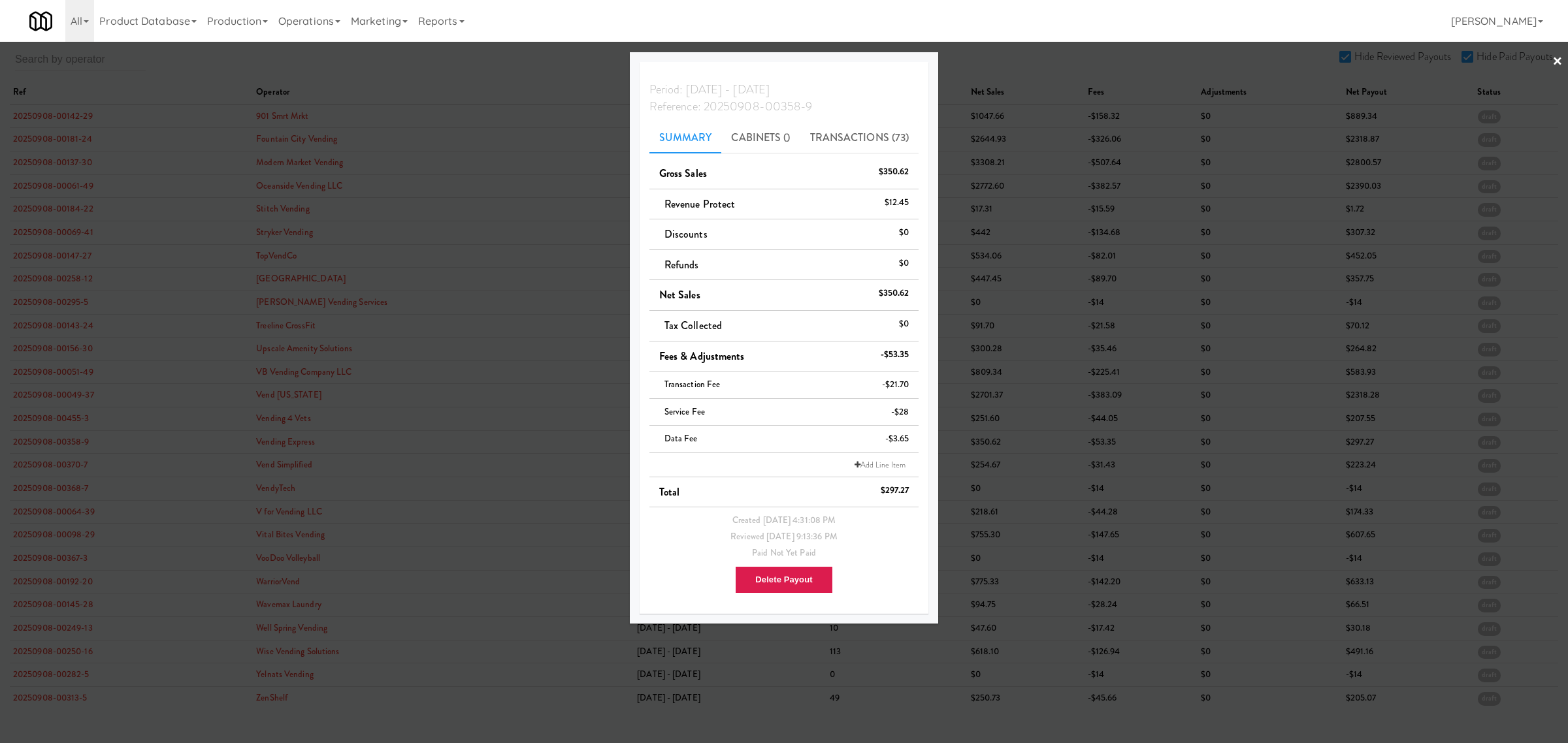
click at [27, 467] on div at bounding box center [784, 372] width 1568 height 743
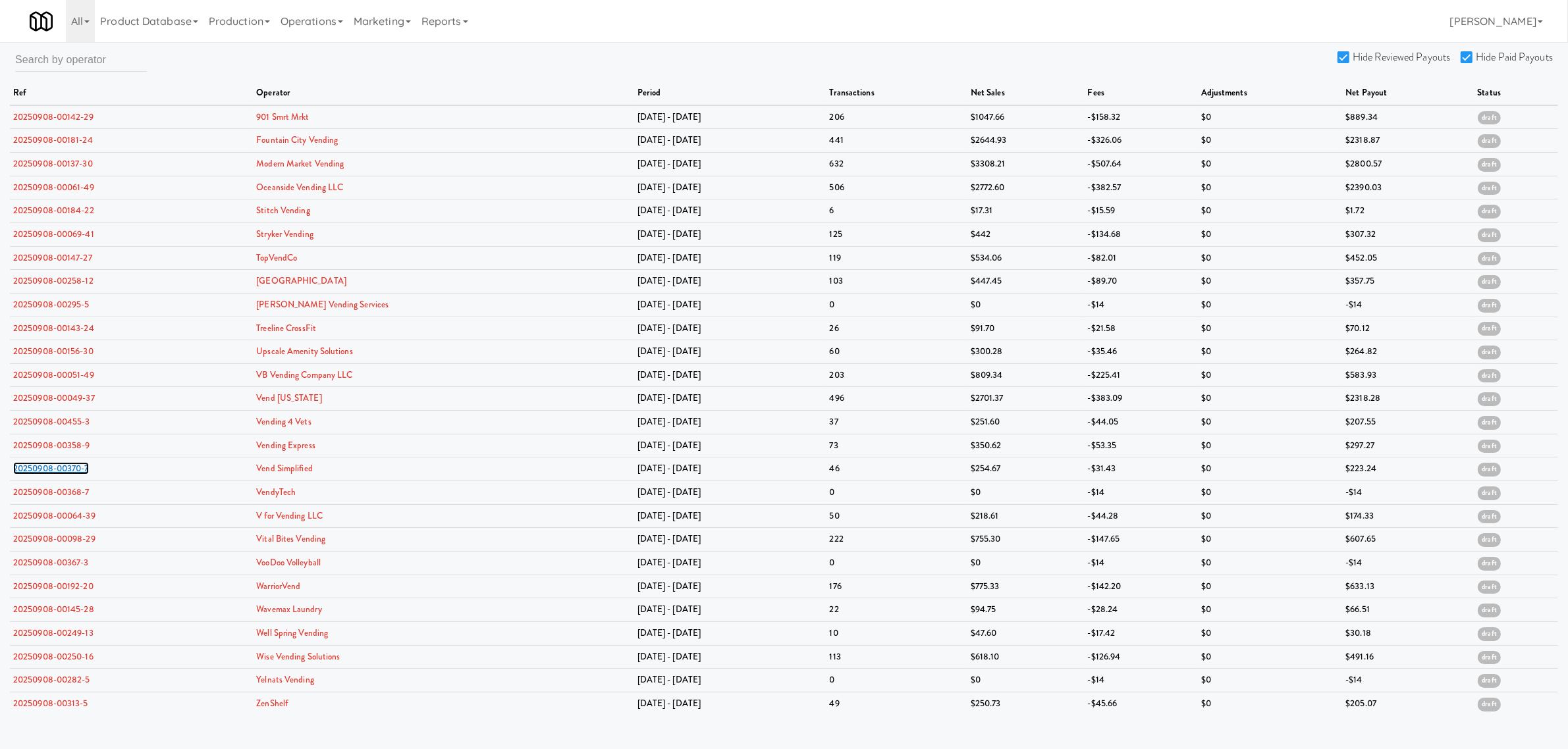
click at [28, 471] on link "20250908-00370-7" at bounding box center [50, 468] width 76 height 13
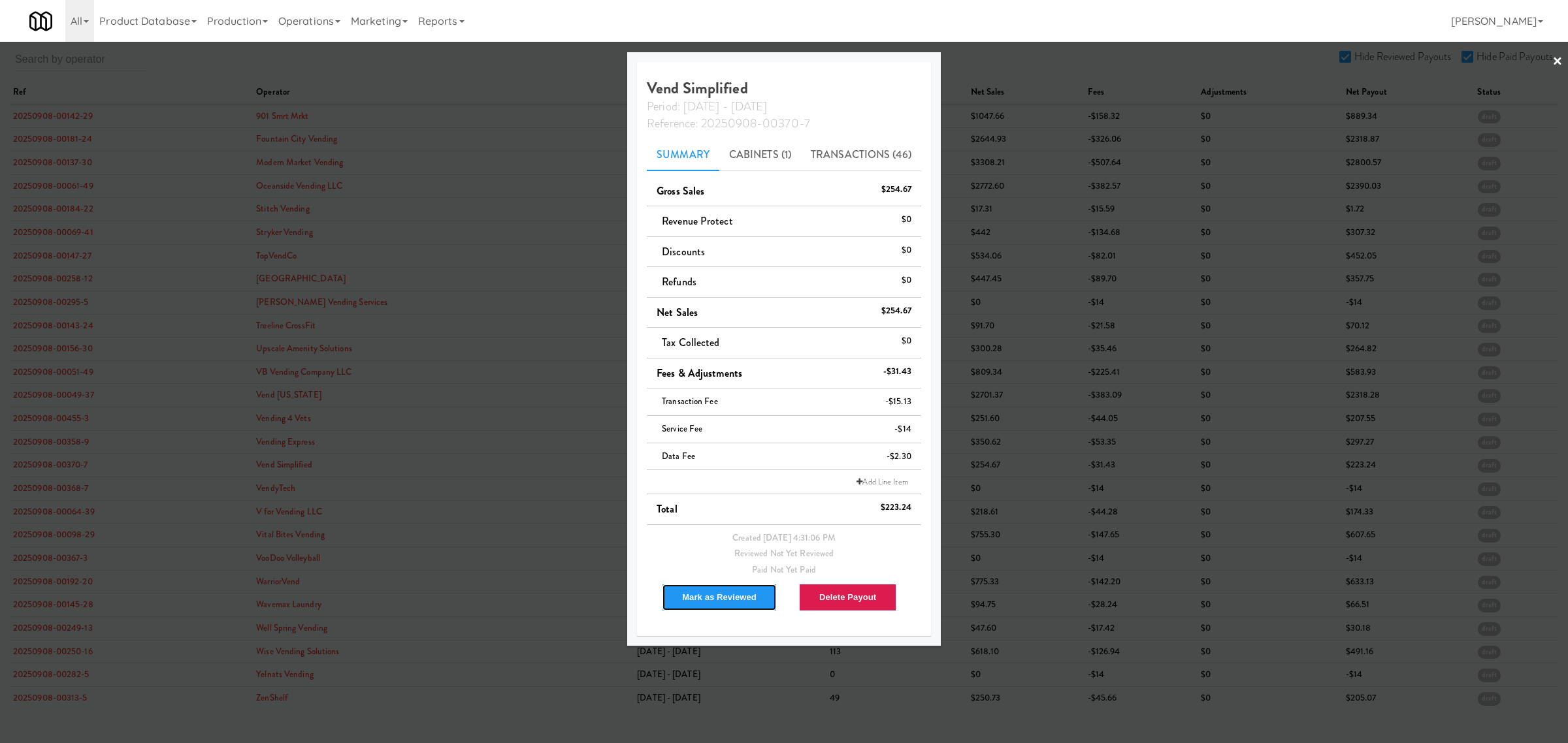
click at [721, 601] on button "Mark as Reviewed" at bounding box center [719, 597] width 115 height 27
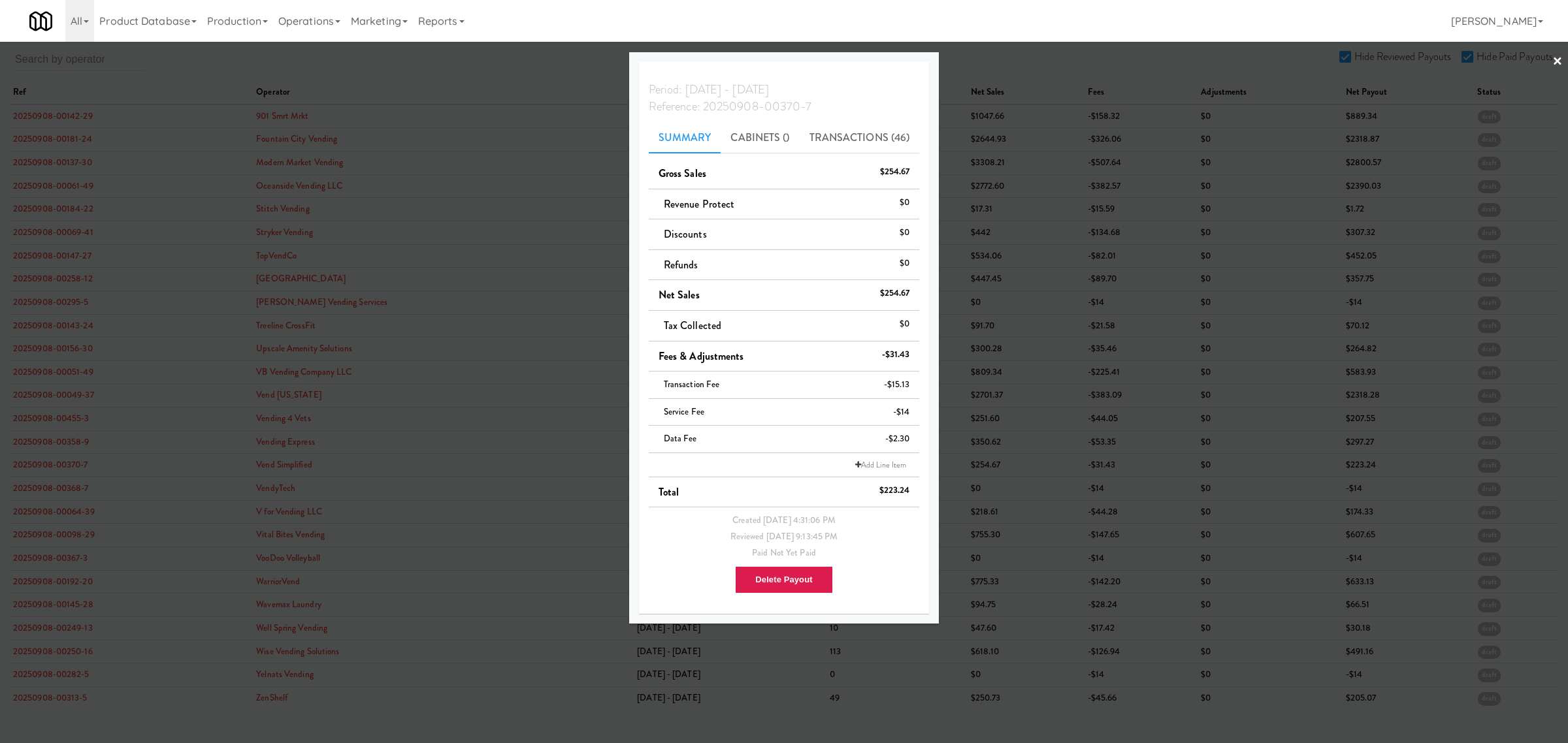
click at [65, 519] on div at bounding box center [784, 372] width 1568 height 743
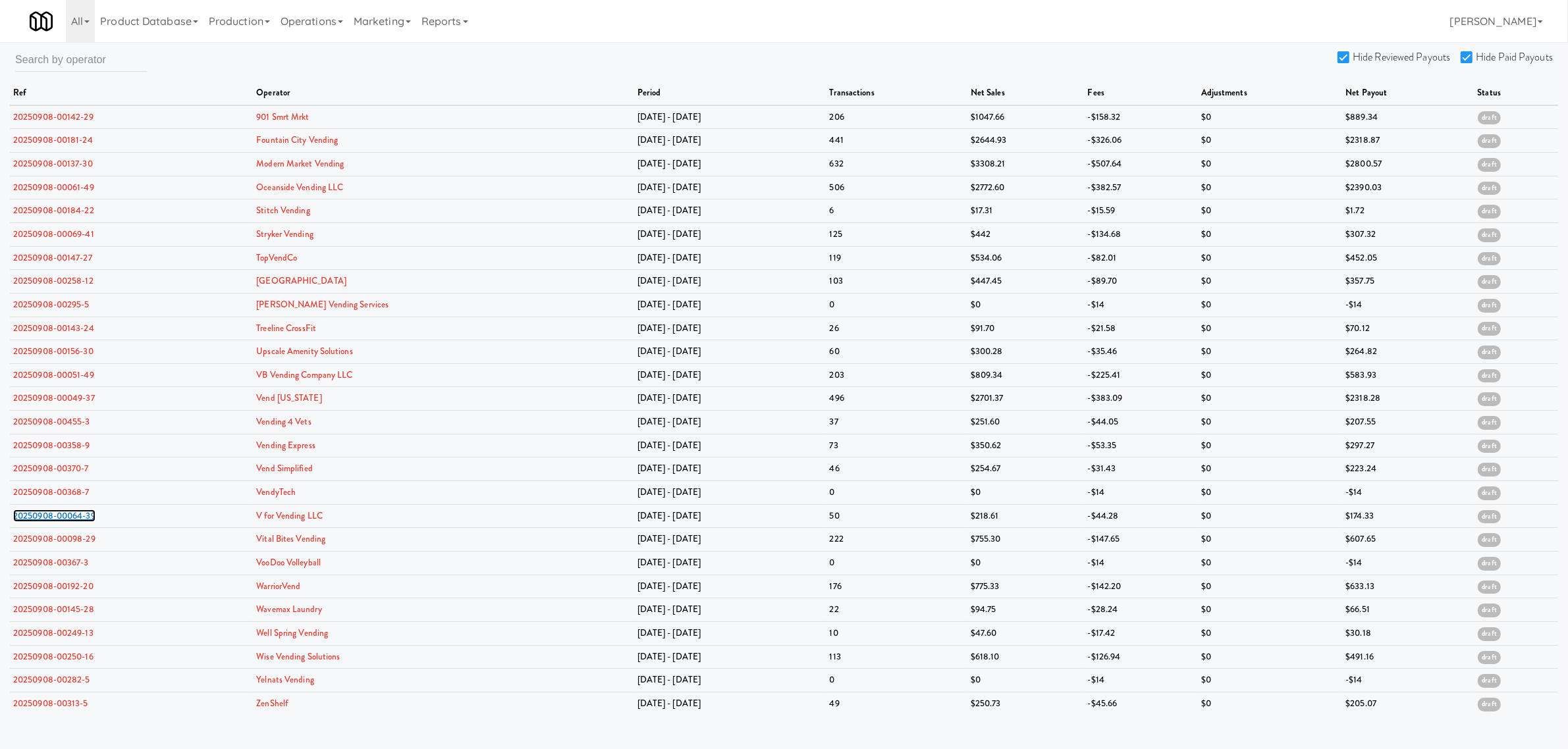
click at [66, 522] on link "20250908-00064-39" at bounding box center [54, 515] width 83 height 13
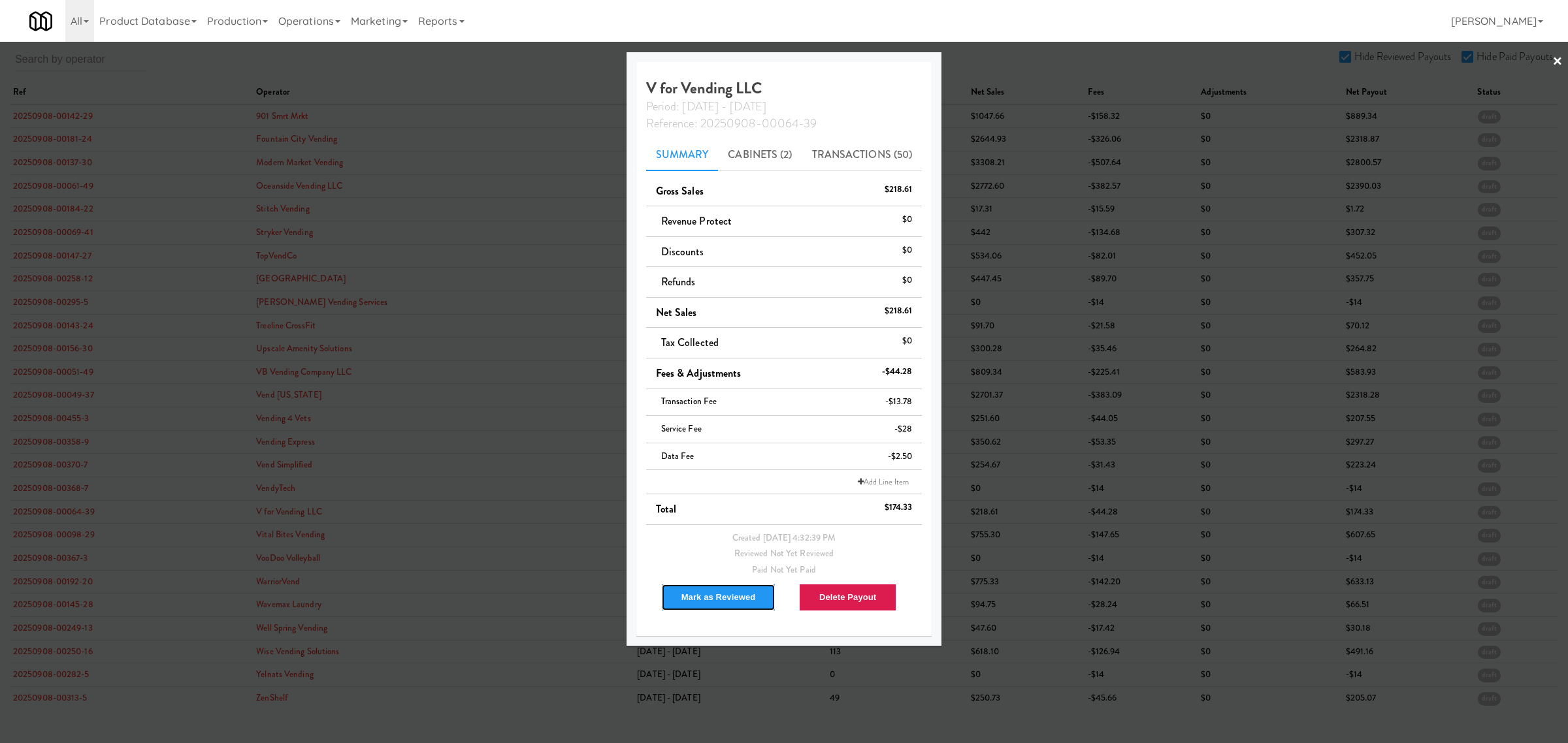
click at [714, 590] on button "Mark as Reviewed" at bounding box center [719, 597] width 115 height 27
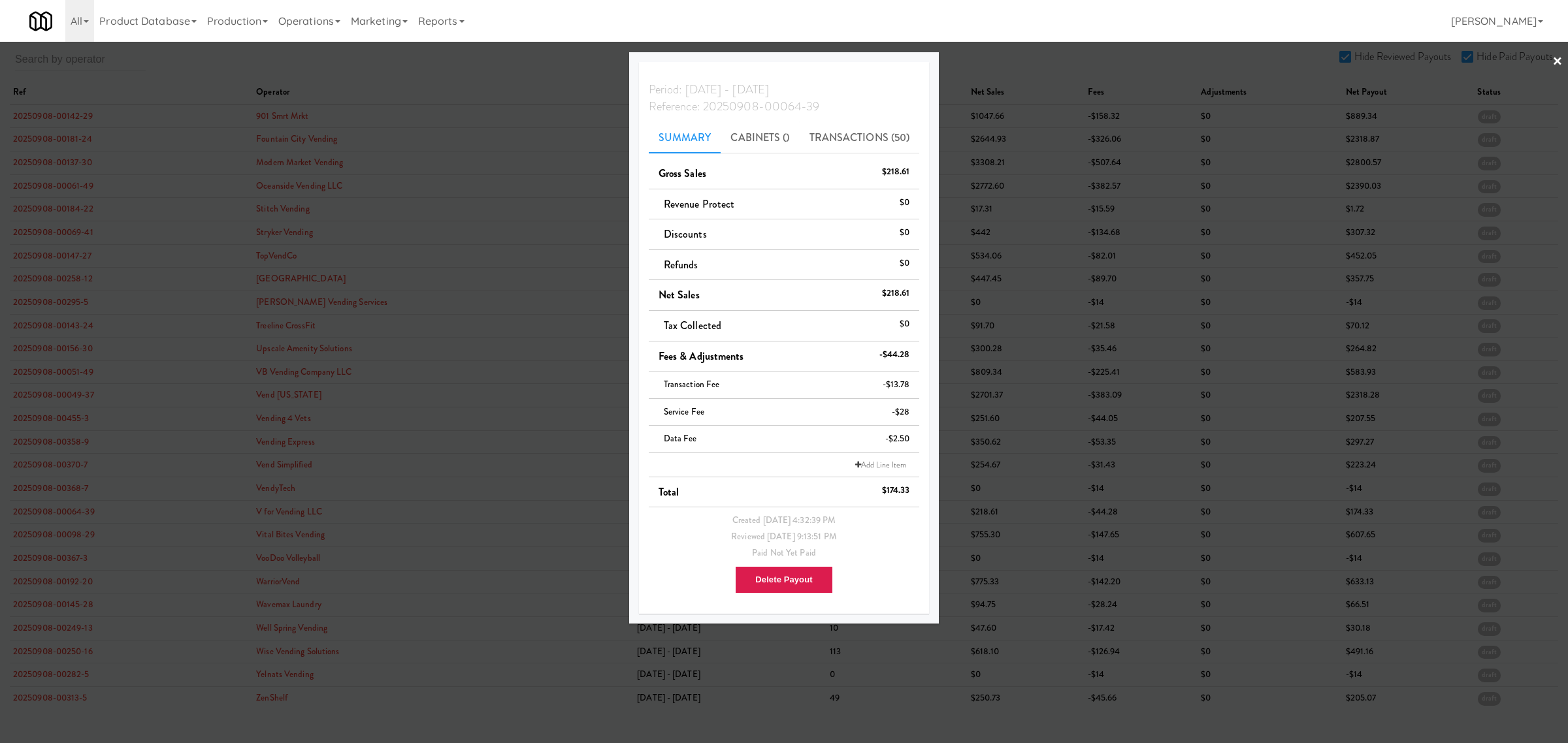
click at [60, 538] on div at bounding box center [784, 372] width 1568 height 743
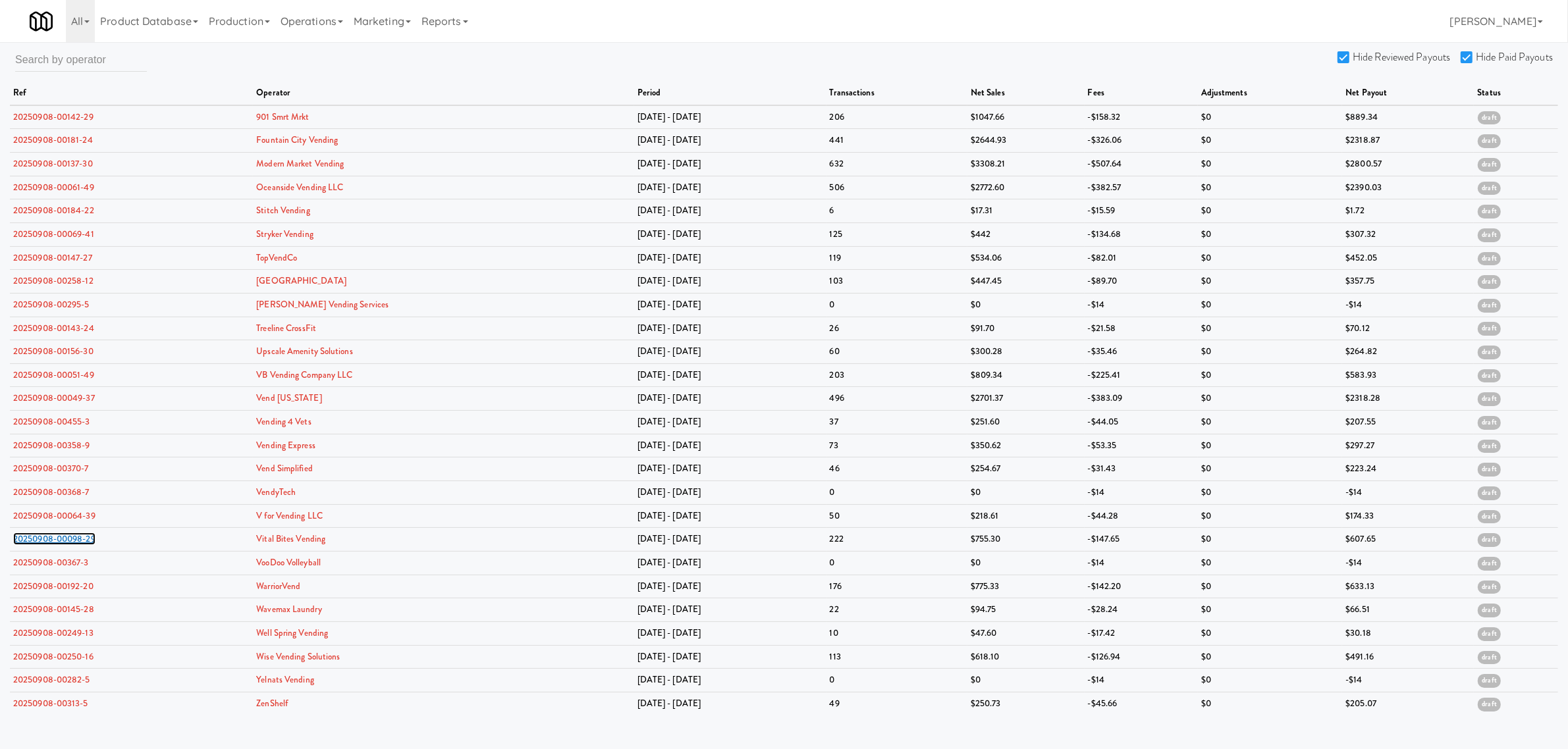
click at [60, 542] on link "20250908-00098-29" at bounding box center [54, 539] width 83 height 13
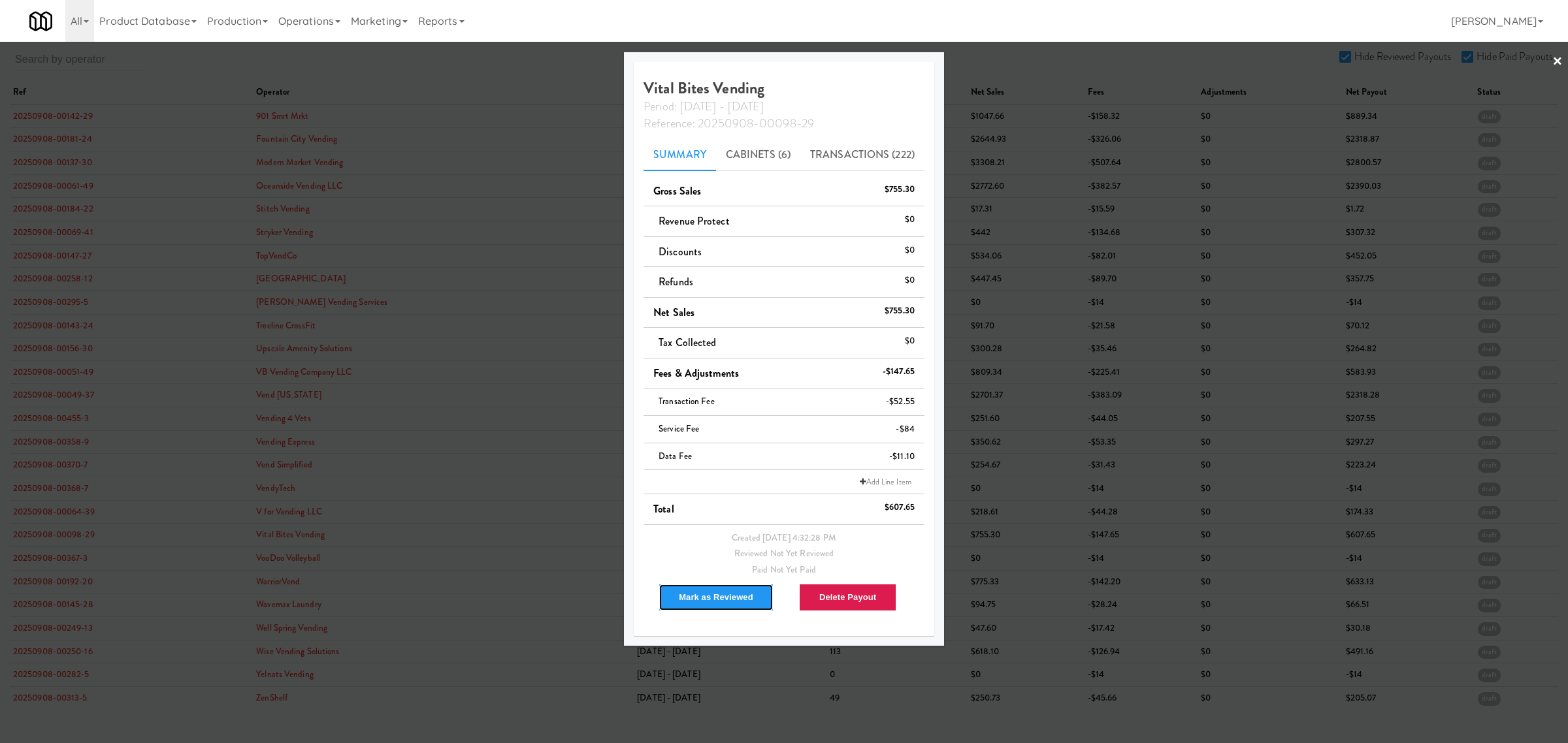
click at [679, 594] on button "Mark as Reviewed" at bounding box center [717, 597] width 115 height 27
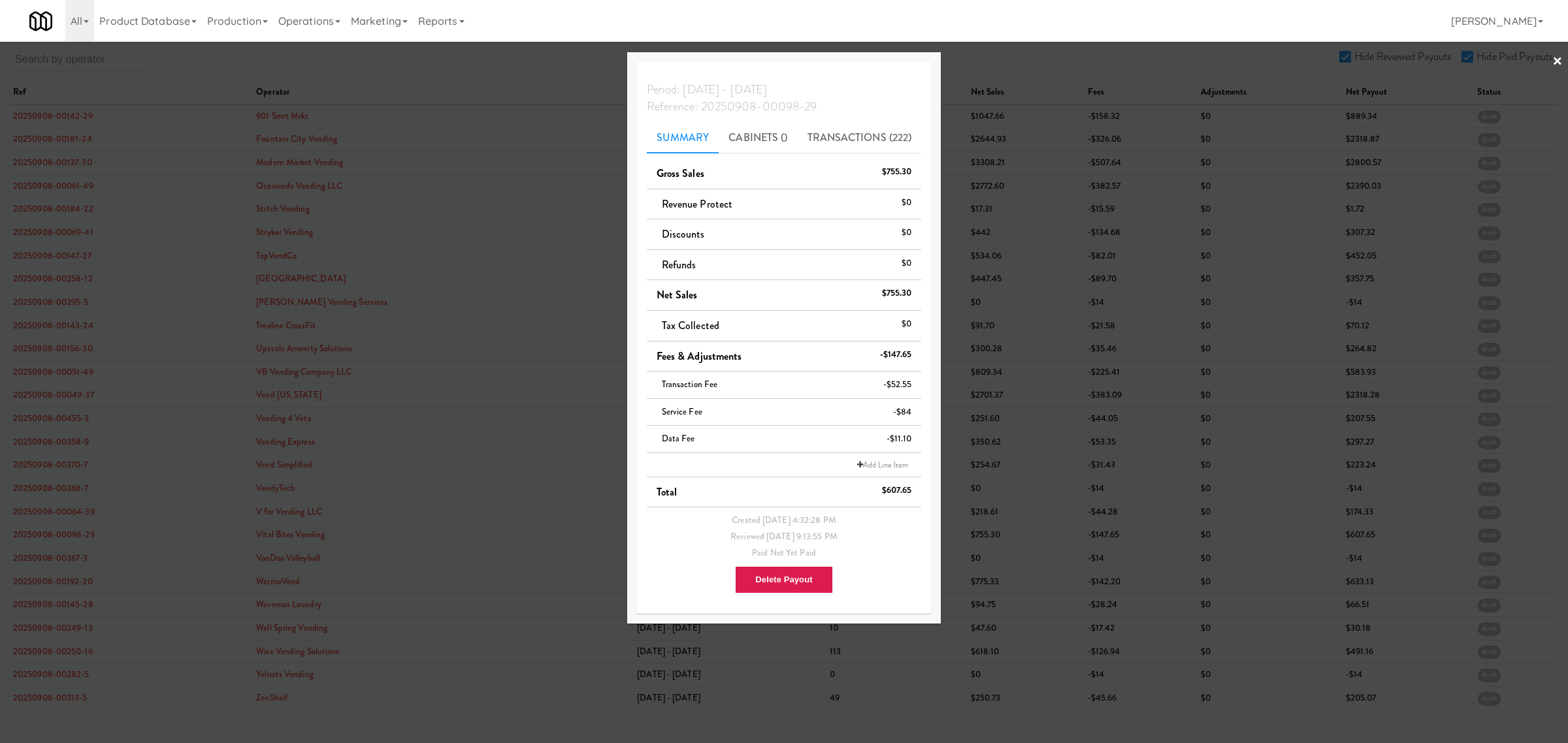
click at [69, 565] on div at bounding box center [784, 372] width 1568 height 743
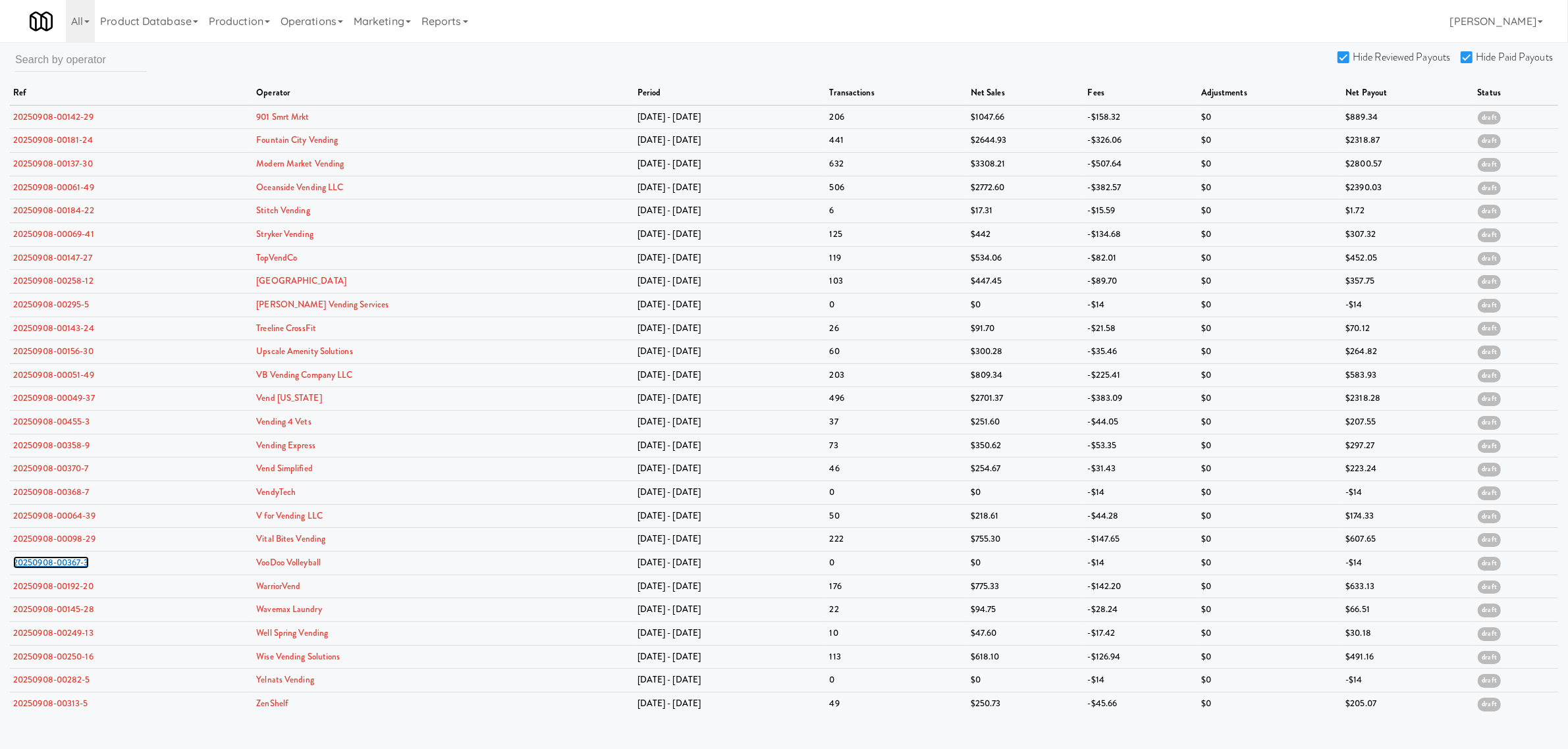
click at [70, 569] on link "20250908-00367-3" at bounding box center [50, 563] width 76 height 13
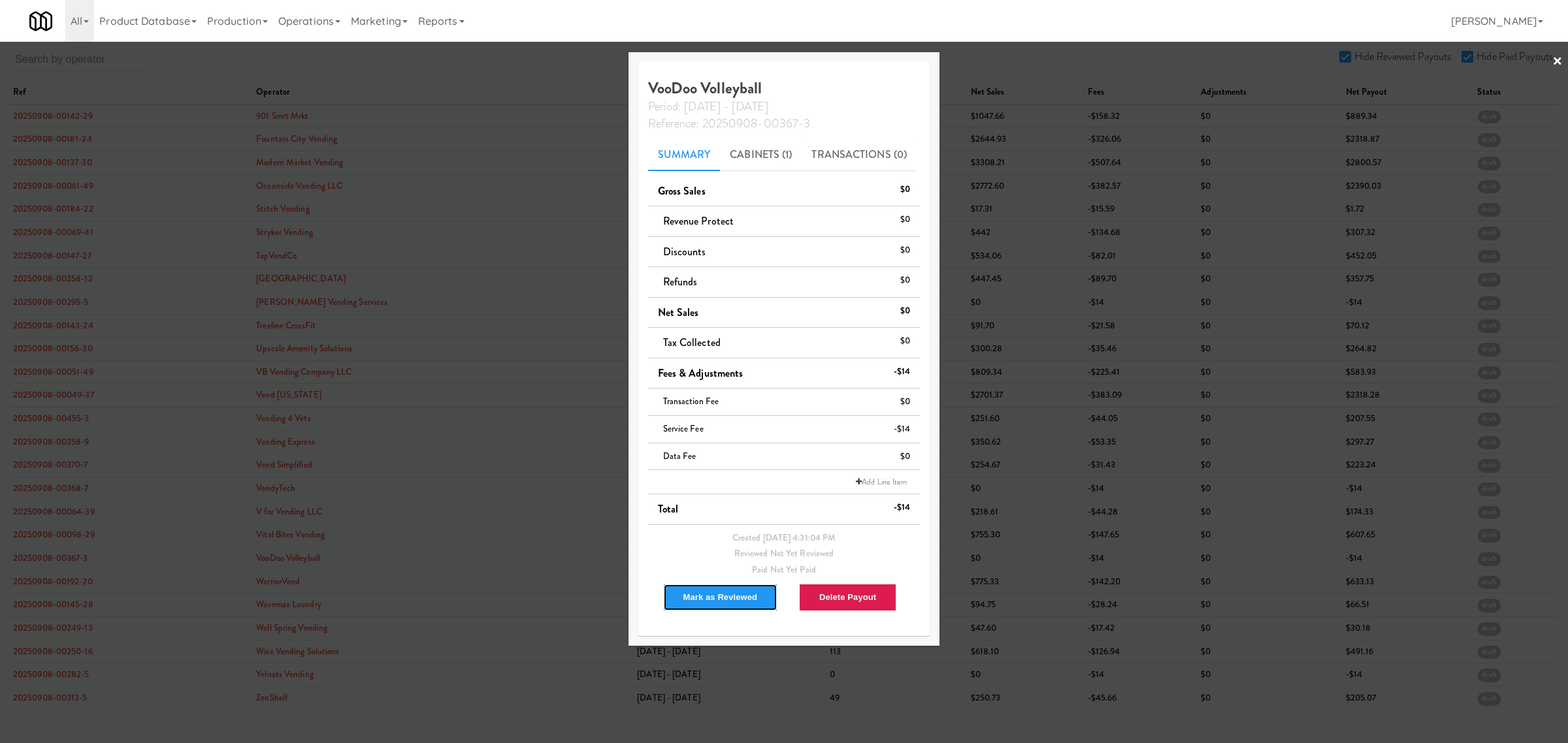
click at [698, 602] on button "Mark as Reviewed" at bounding box center [720, 597] width 115 height 27
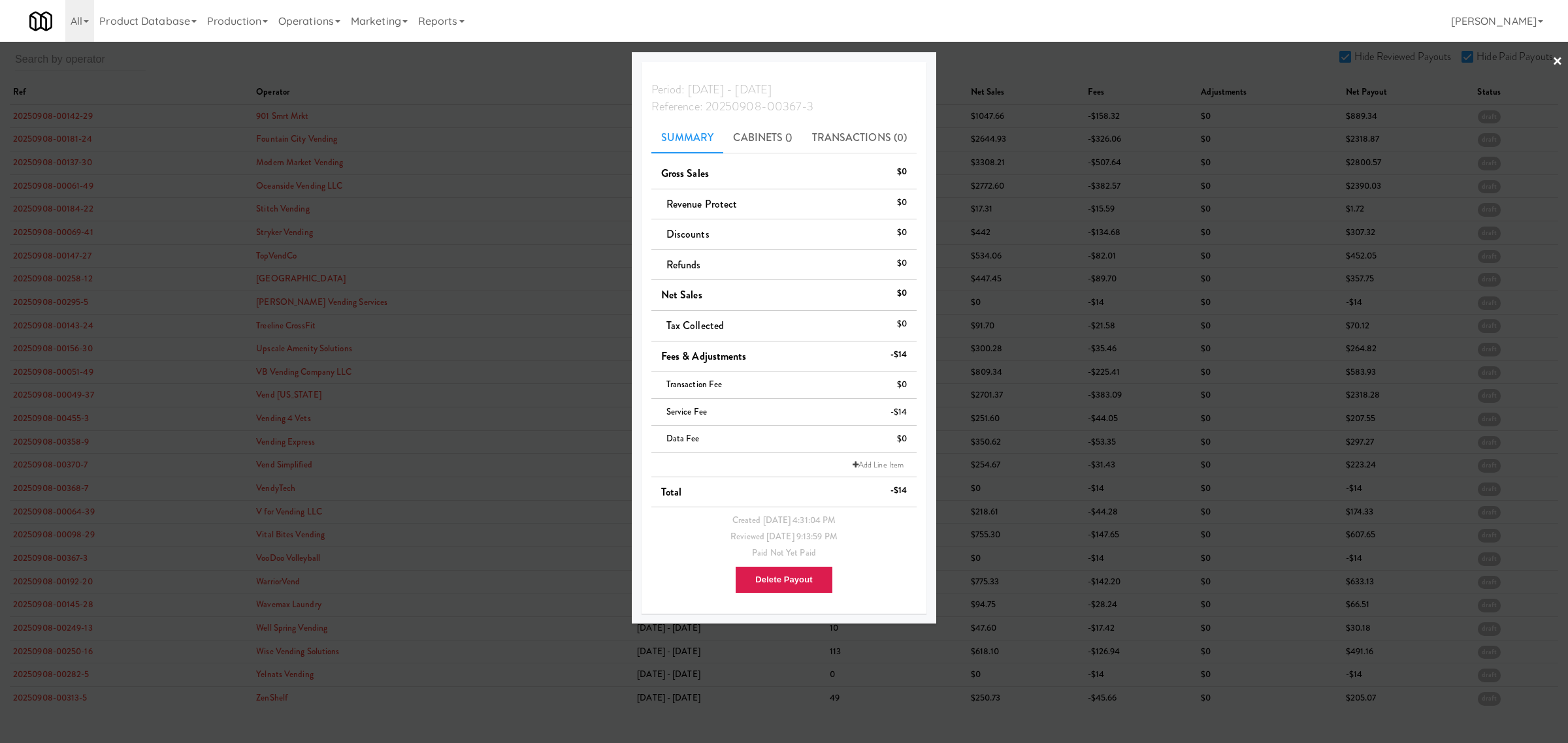
click at [60, 586] on div at bounding box center [784, 372] width 1568 height 743
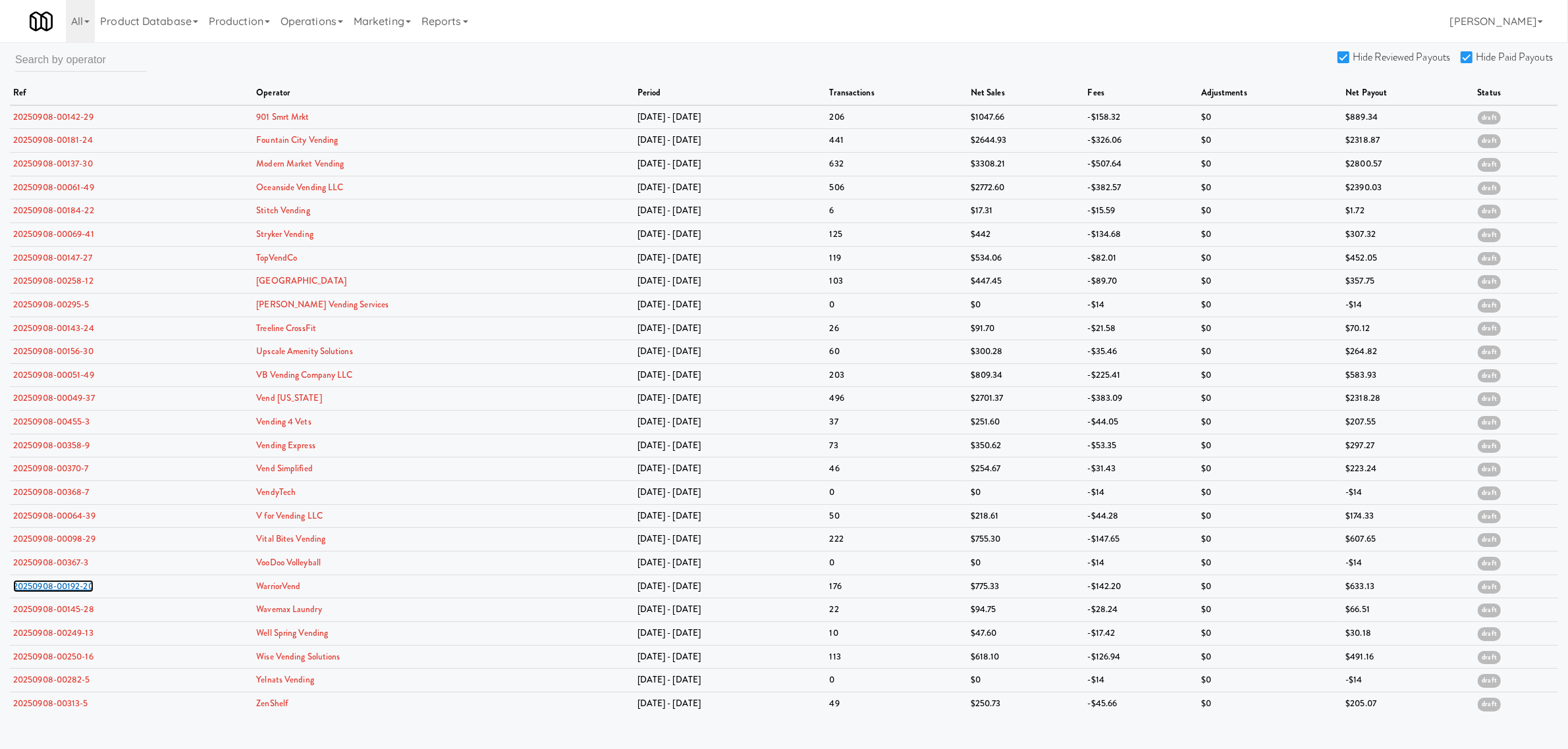
click at [60, 590] on link "20250908-00192-20" at bounding box center [53, 586] width 81 height 13
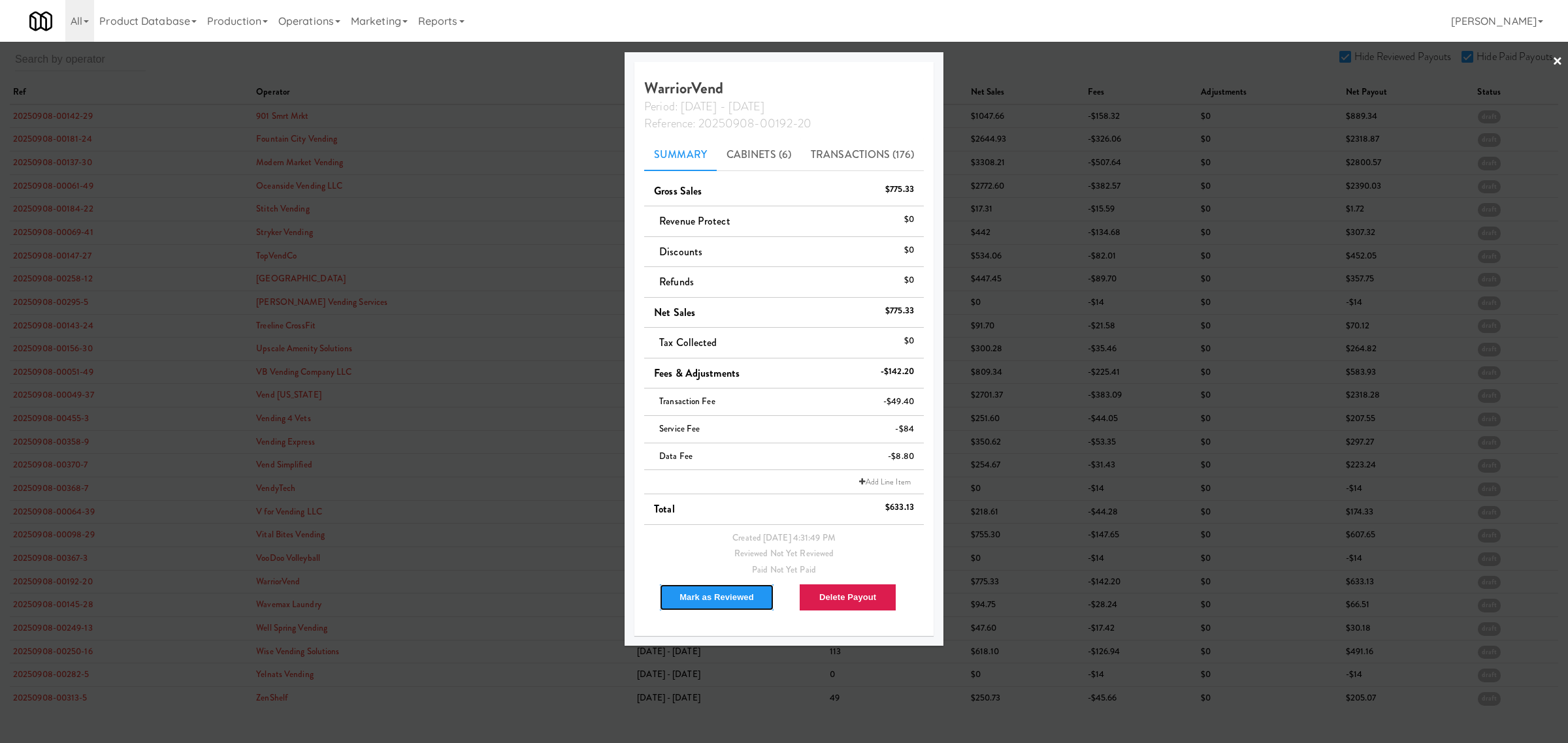
click at [709, 597] on button "Mark as Reviewed" at bounding box center [717, 597] width 115 height 27
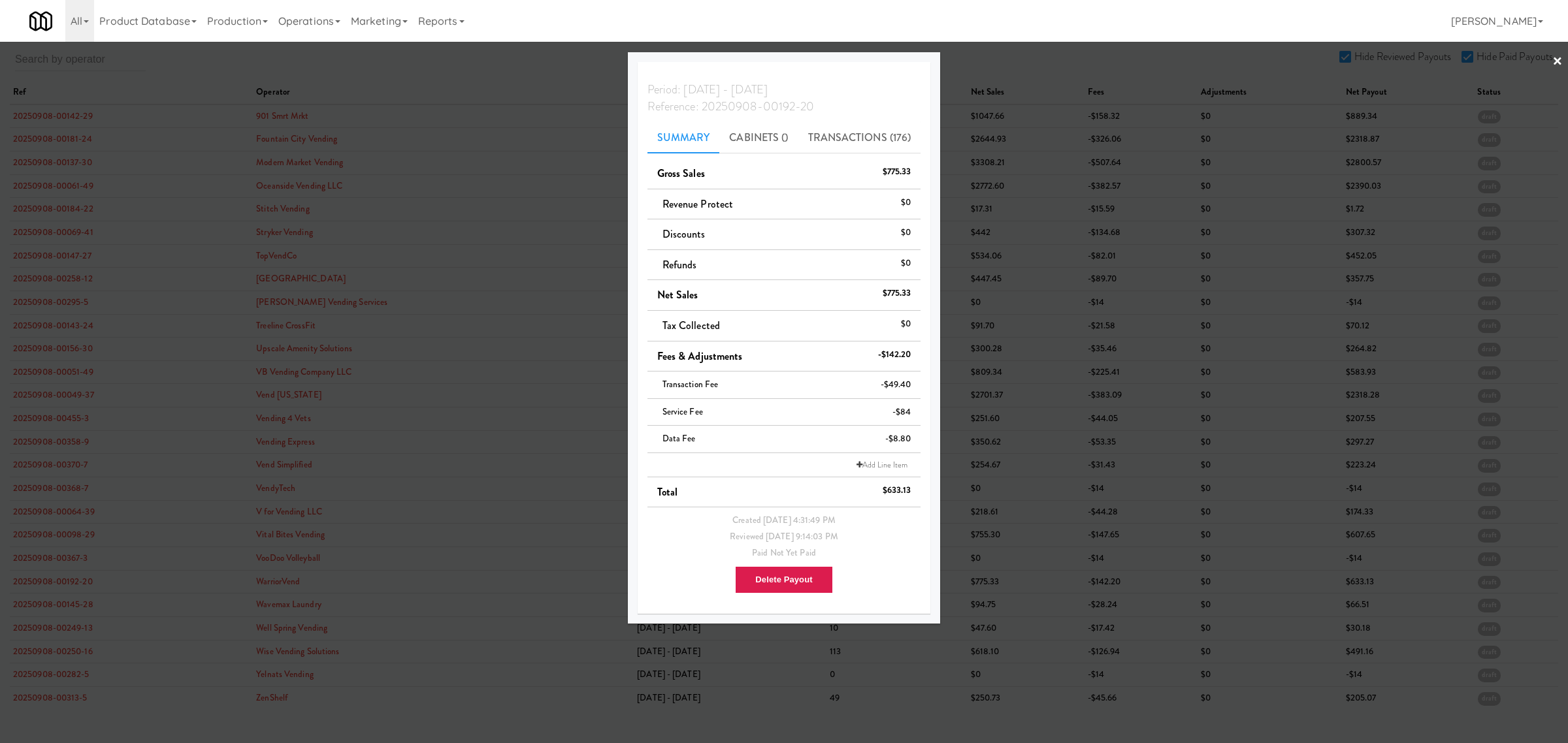
click at [65, 606] on div at bounding box center [784, 372] width 1568 height 743
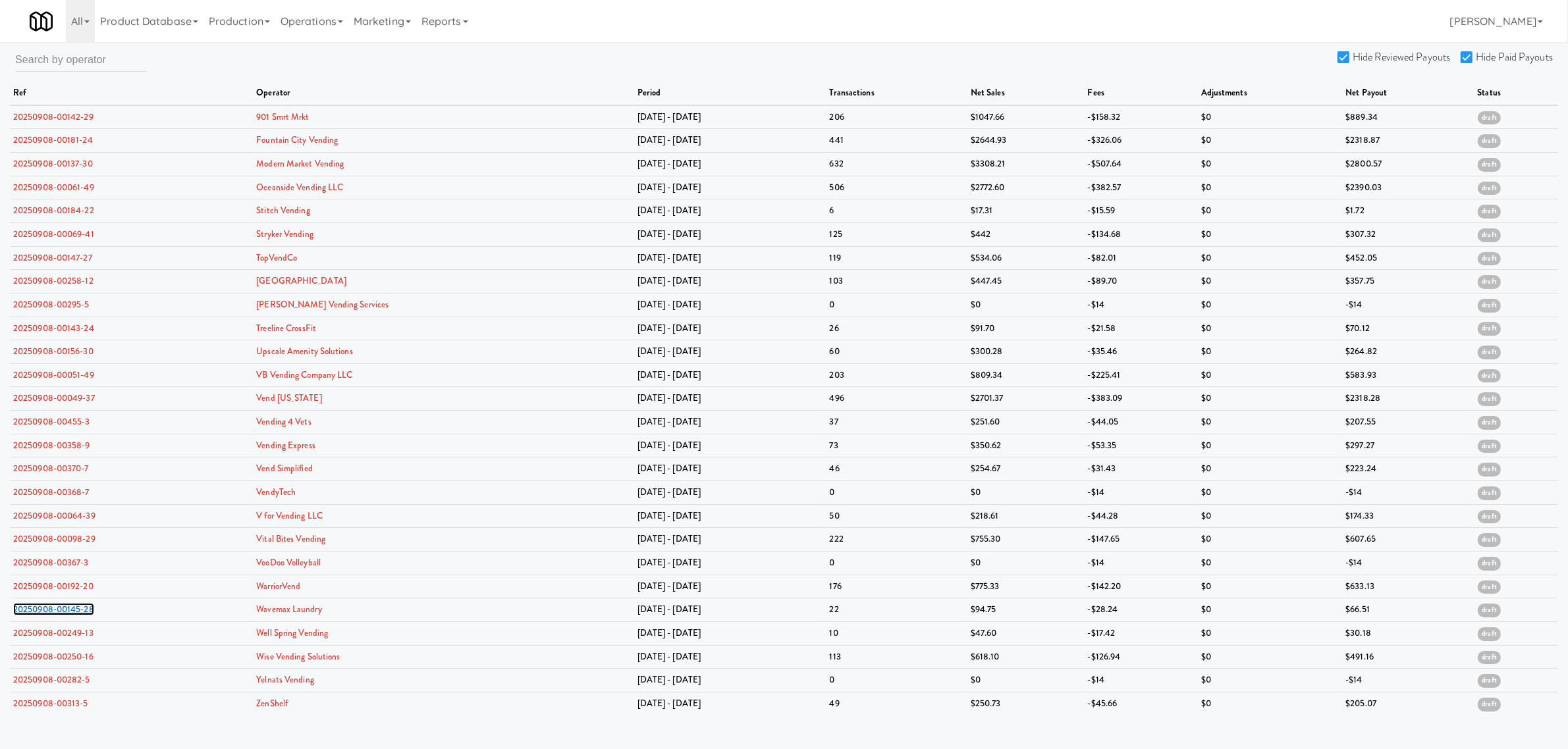
click at [66, 611] on link "20250908-00145-28" at bounding box center [53, 609] width 81 height 13
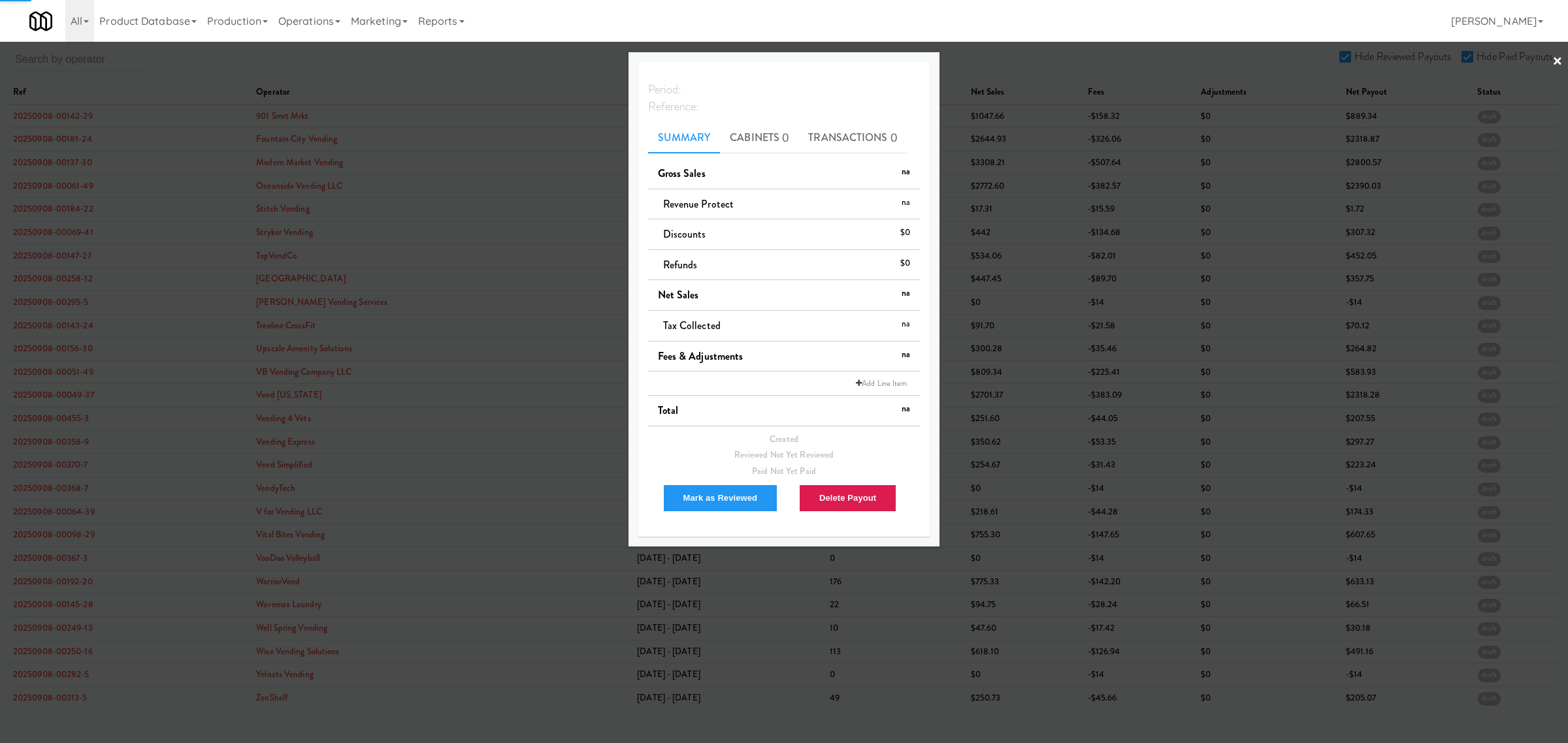
click at [65, 606] on div at bounding box center [784, 372] width 1568 height 743
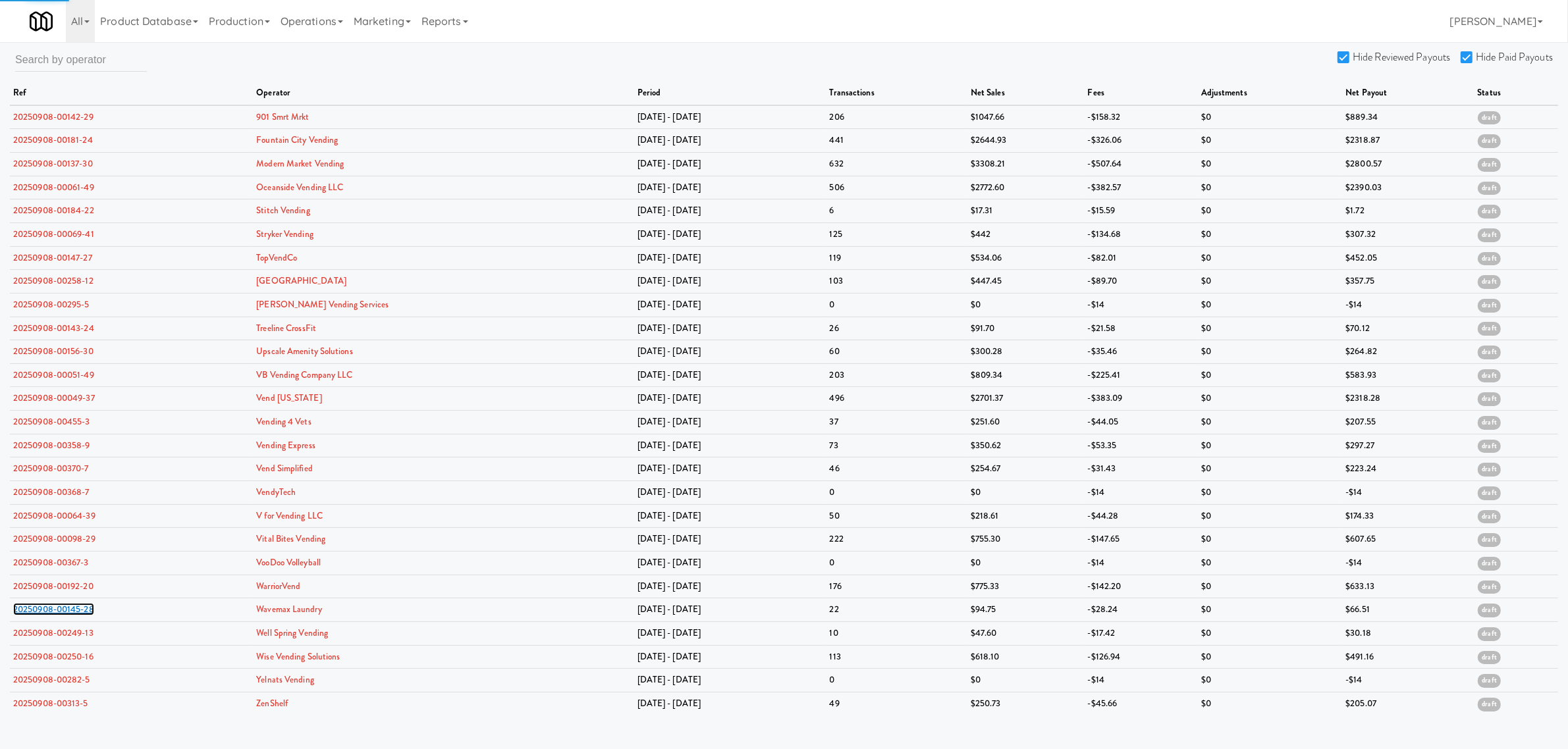
click at [66, 611] on link "20250908-00145-28" at bounding box center [53, 609] width 81 height 13
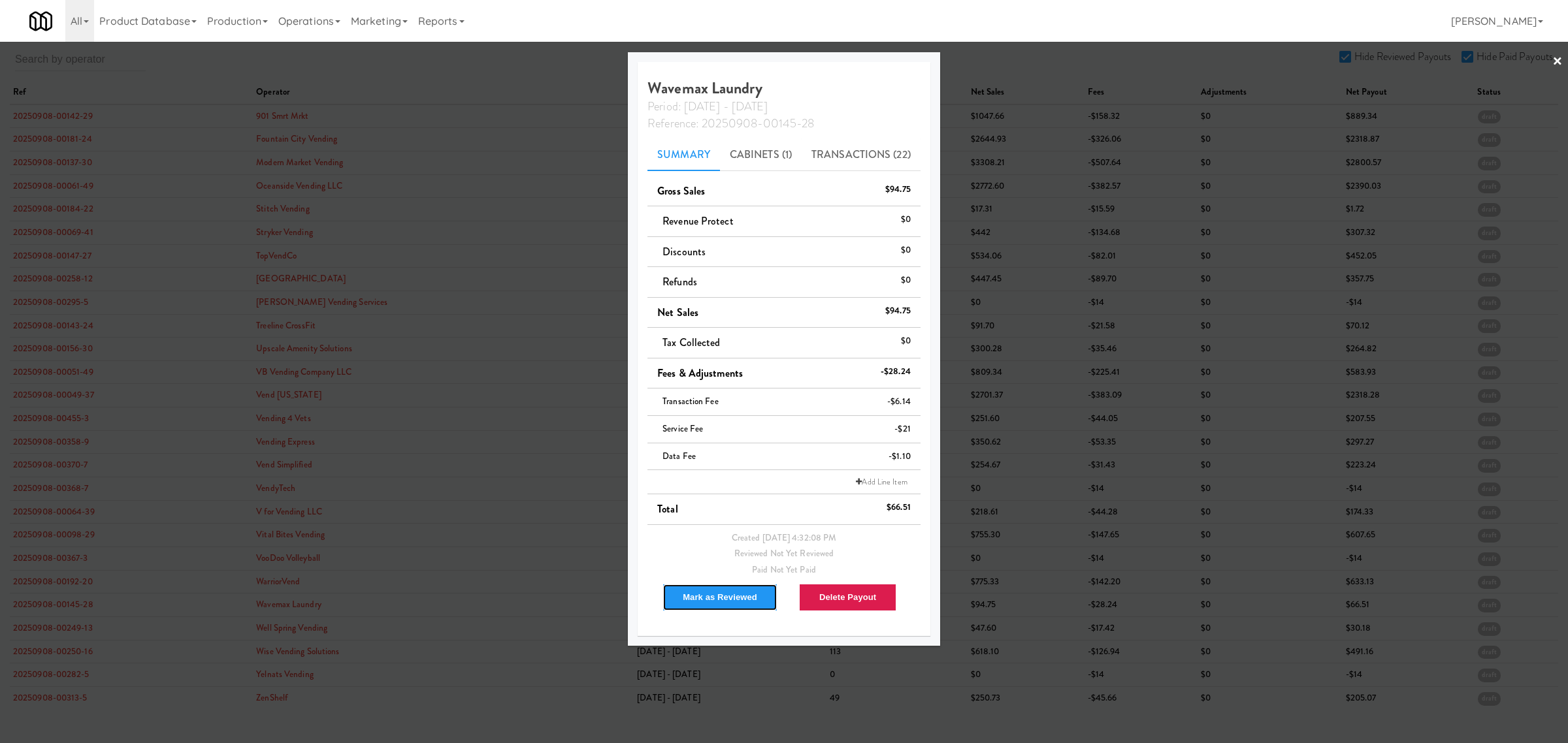
click at [679, 591] on button "Mark as Reviewed" at bounding box center [720, 597] width 115 height 27
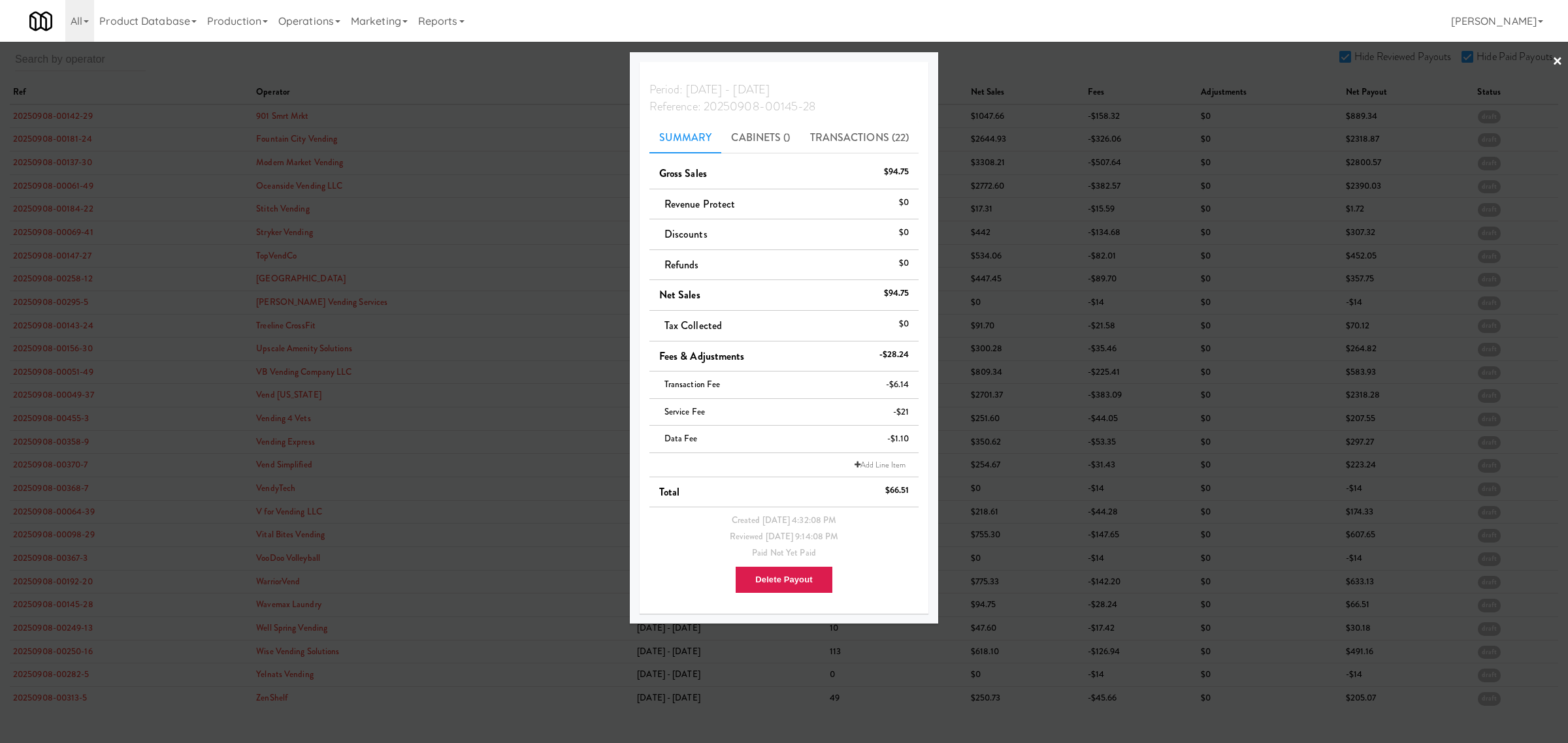
click at [30, 644] on div at bounding box center [784, 372] width 1568 height 743
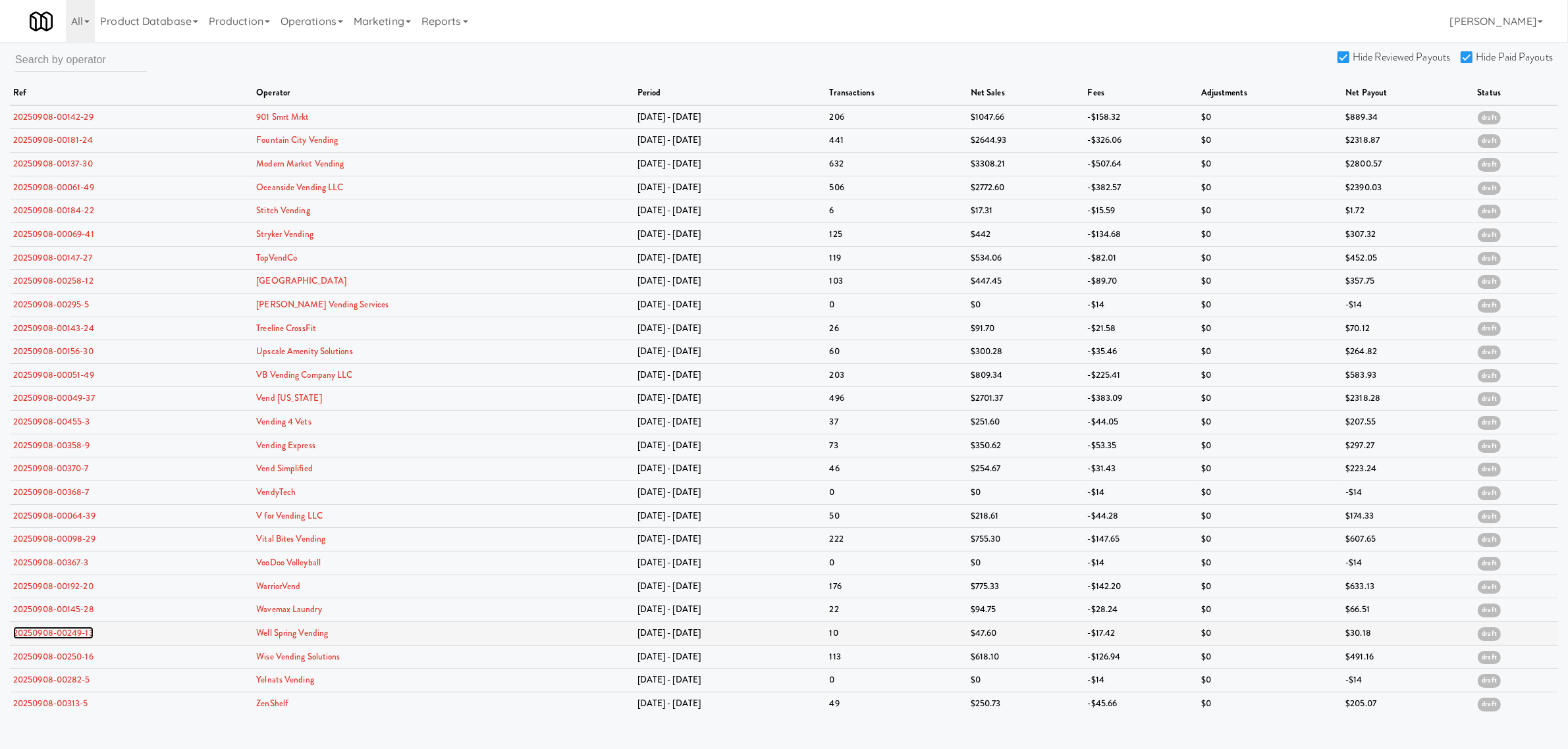
click at [34, 640] on link "20250908-00249-13" at bounding box center [53, 633] width 81 height 13
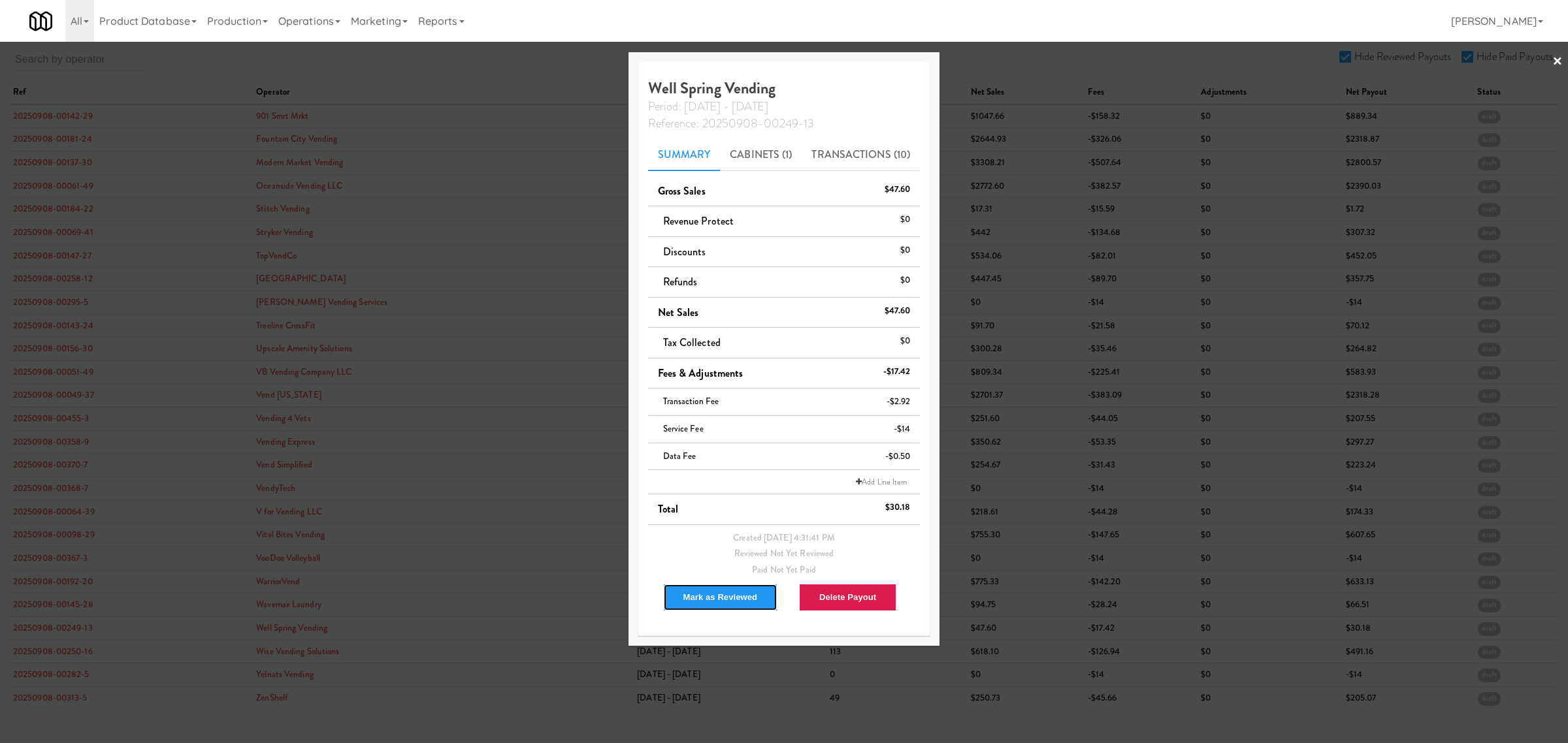
click at [703, 594] on button "Mark as Reviewed" at bounding box center [720, 597] width 115 height 27
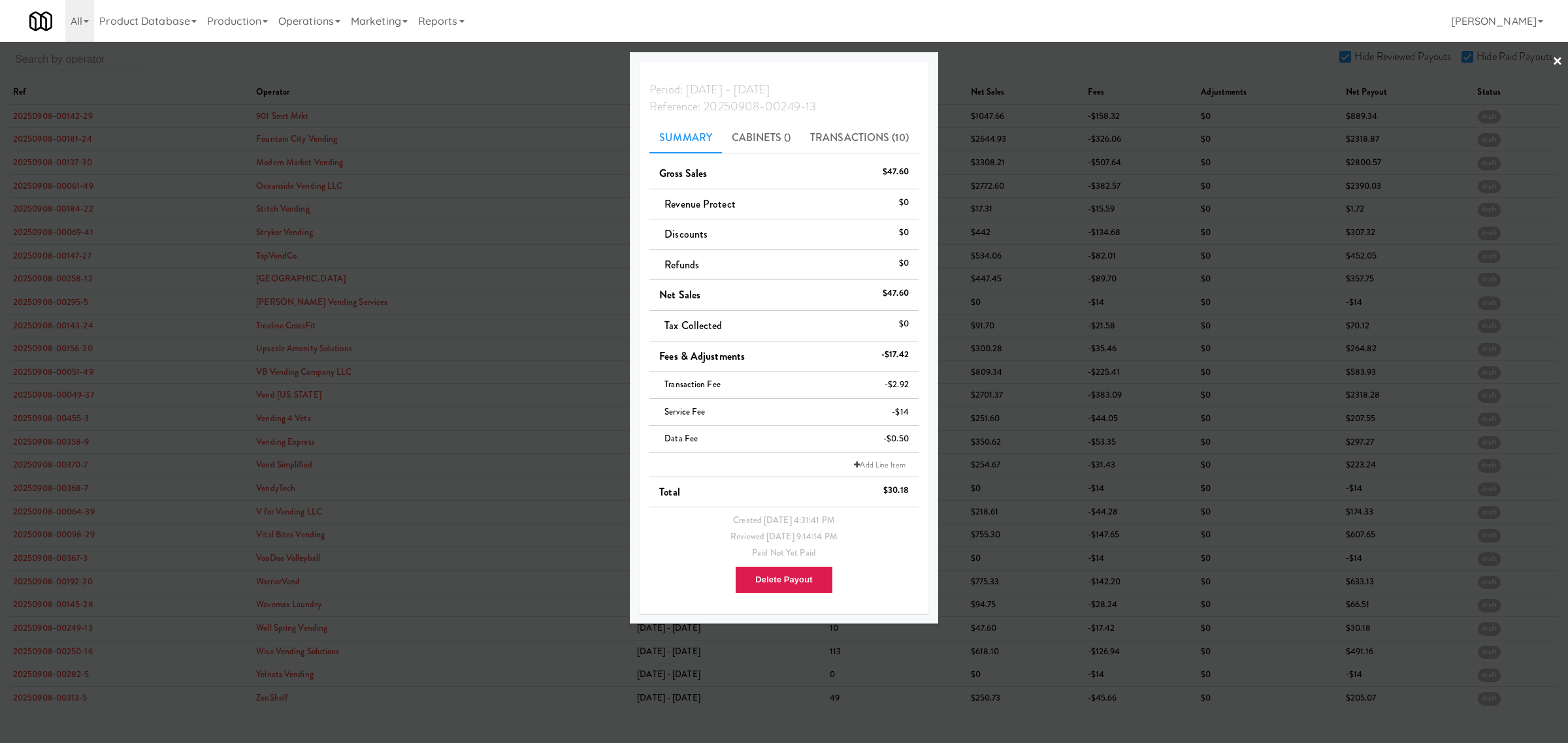
click at [64, 635] on div at bounding box center [784, 372] width 1568 height 743
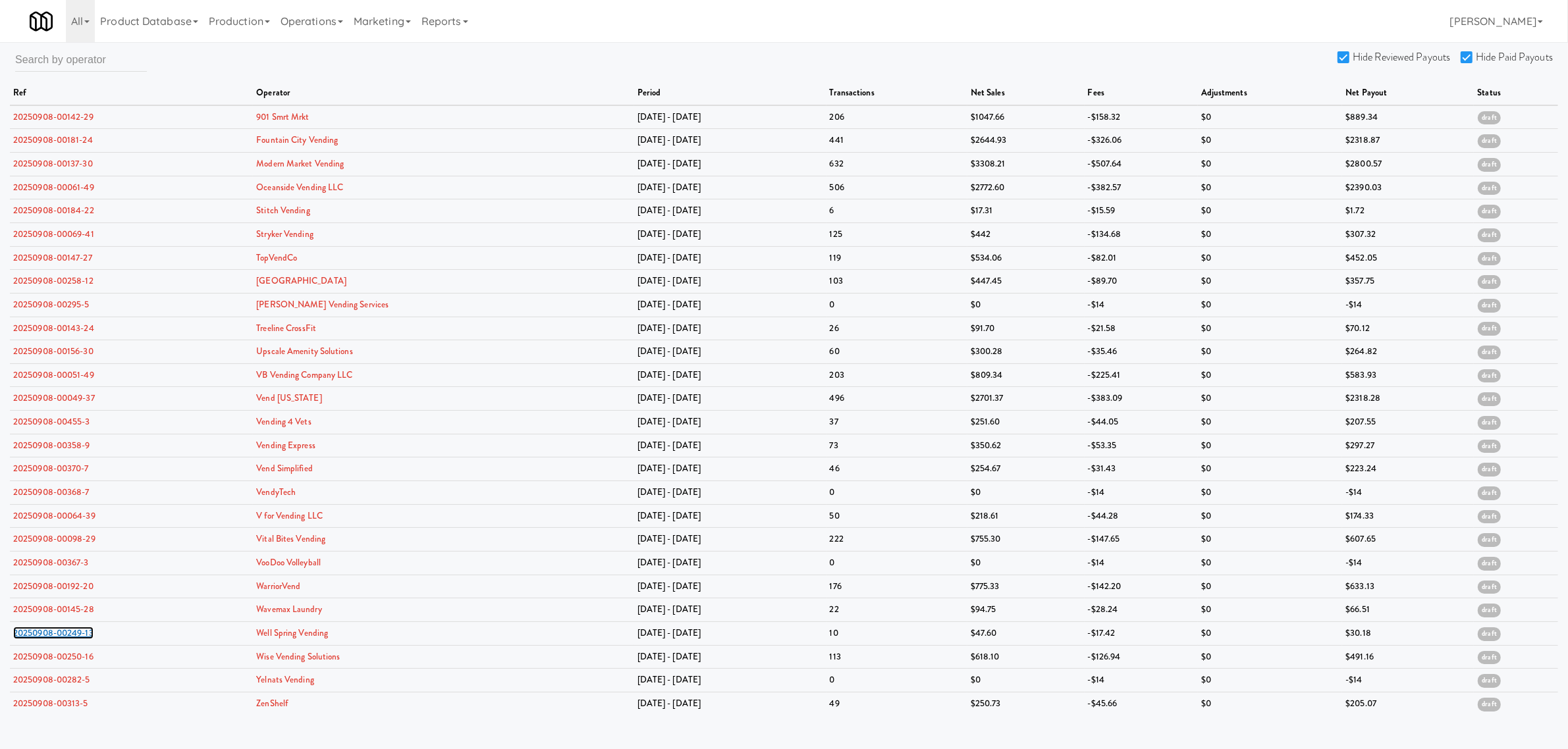
click at [64, 640] on link "20250908-00249-13" at bounding box center [53, 633] width 81 height 13
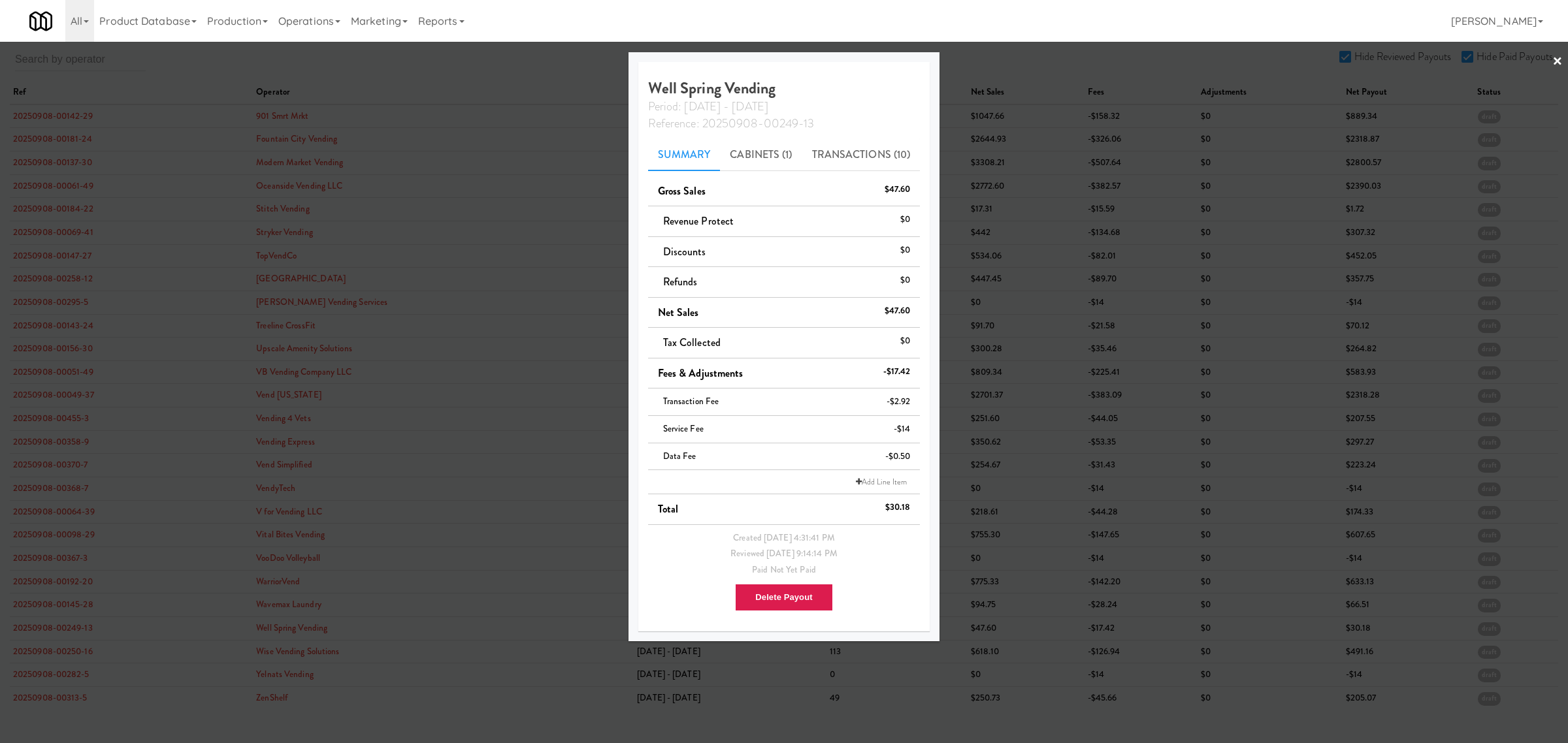
click at [66, 658] on div at bounding box center [784, 372] width 1568 height 743
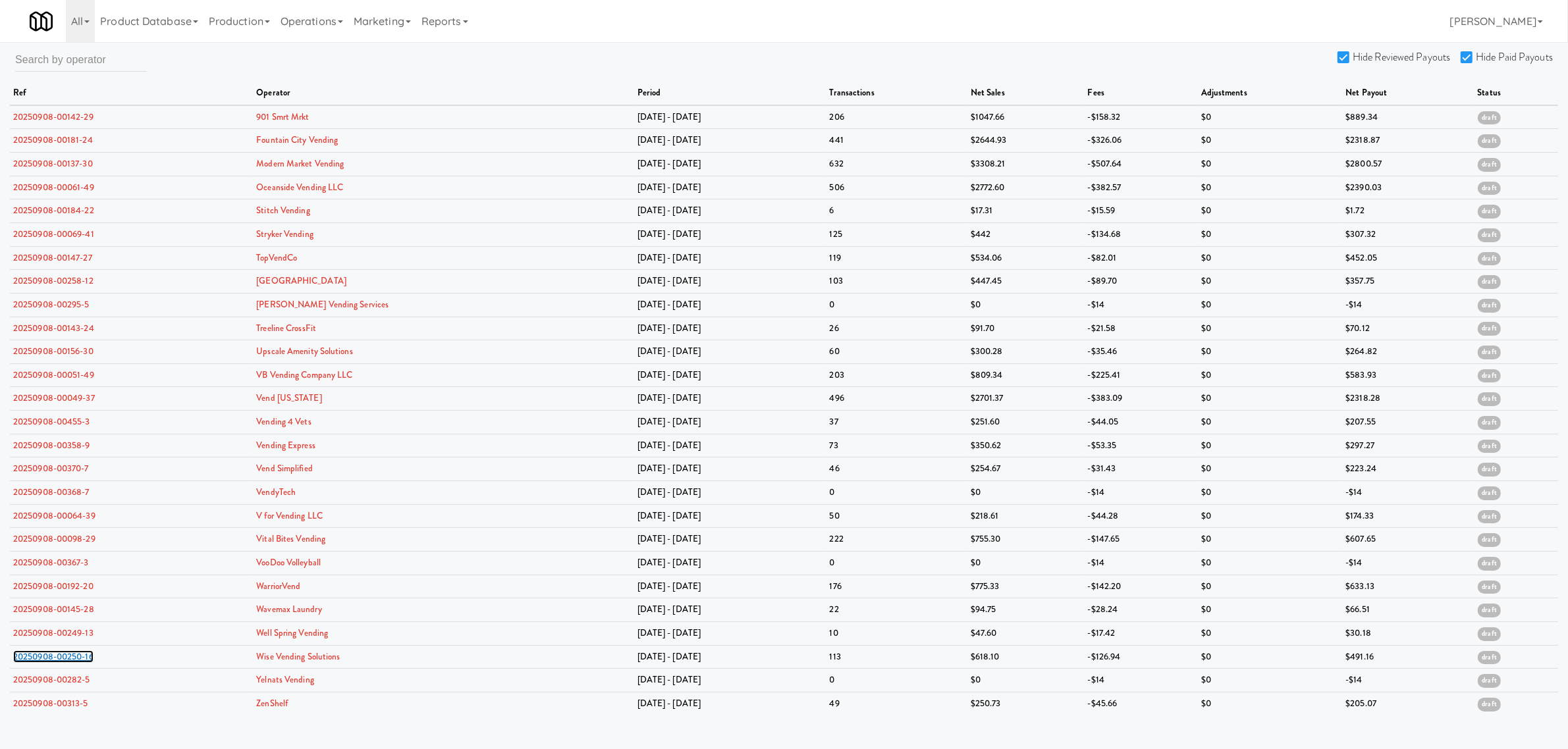
click at [67, 663] on link "20250908-00250-16" at bounding box center [53, 656] width 81 height 13
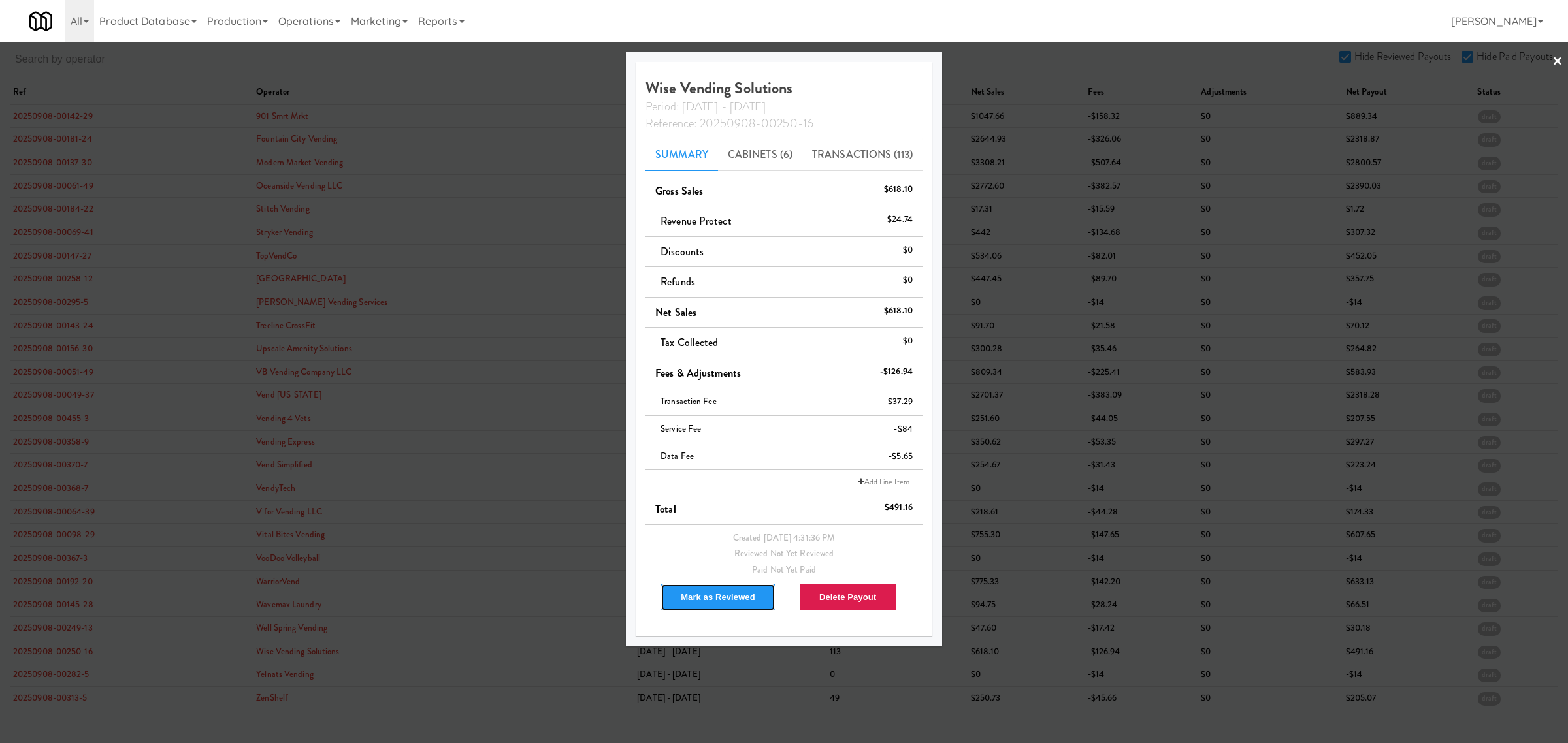
click at [701, 590] on button "Mark as Reviewed" at bounding box center [719, 597] width 115 height 27
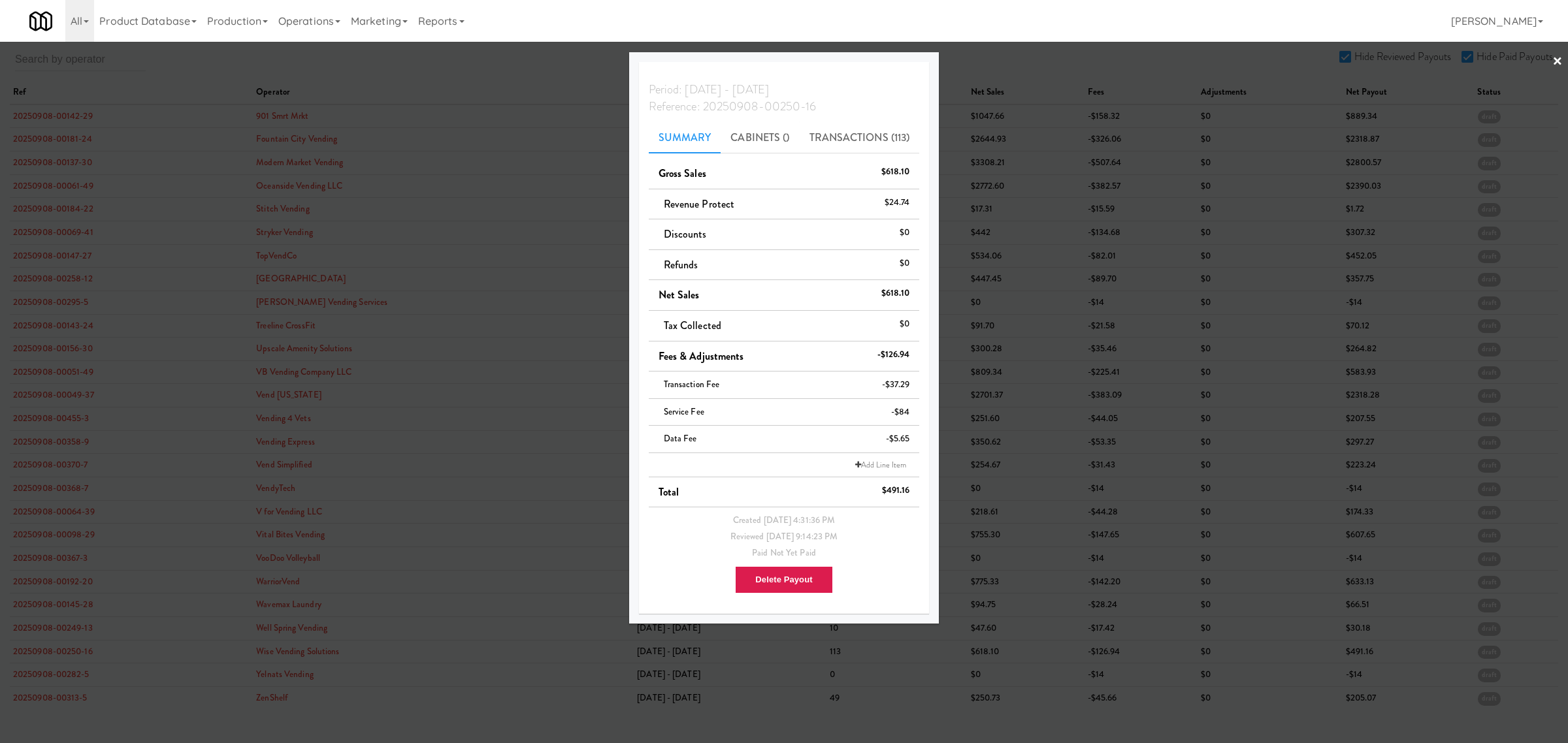
click at [67, 678] on div at bounding box center [784, 372] width 1568 height 743
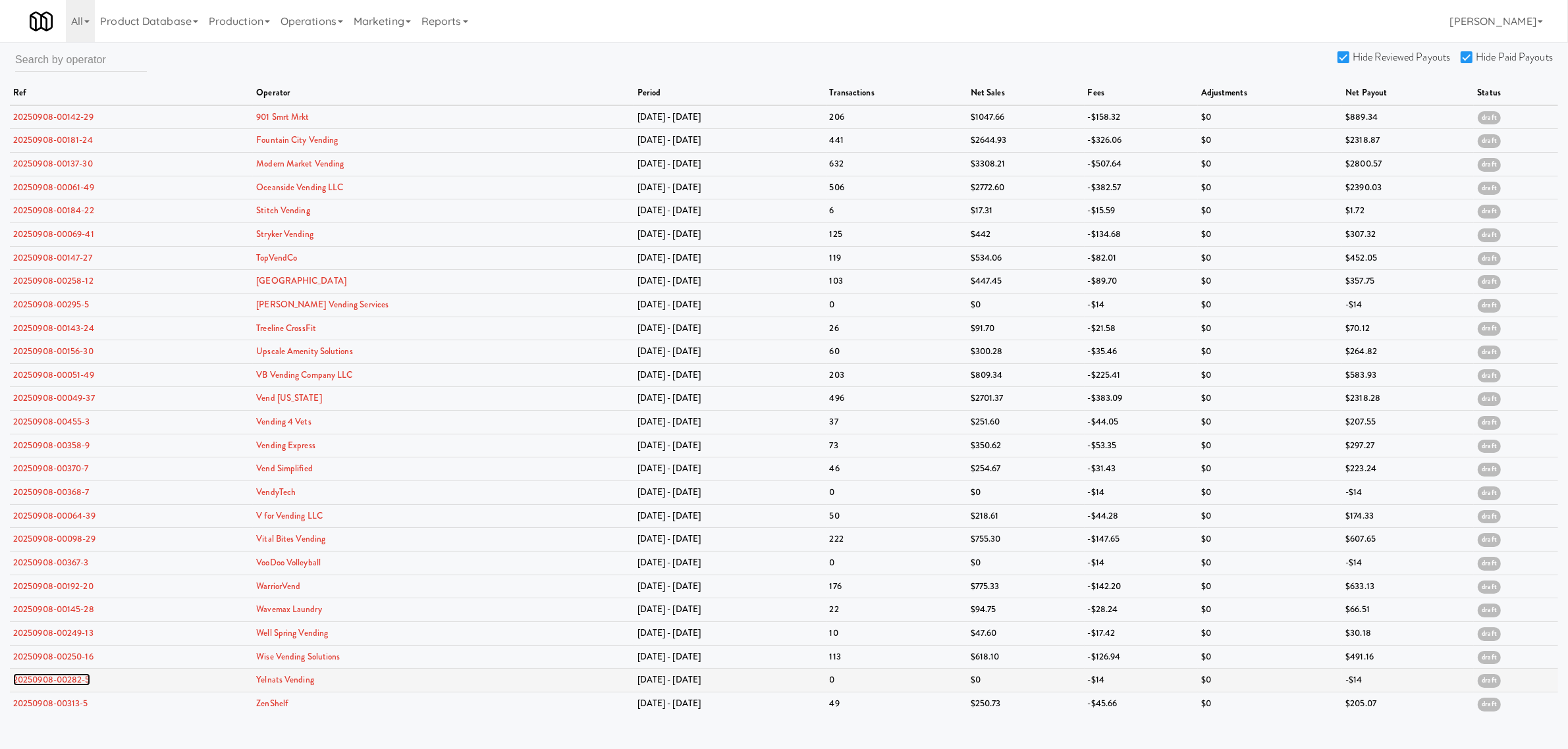
click at [64, 686] on link "20250908-00282-5" at bounding box center [51, 680] width 77 height 13
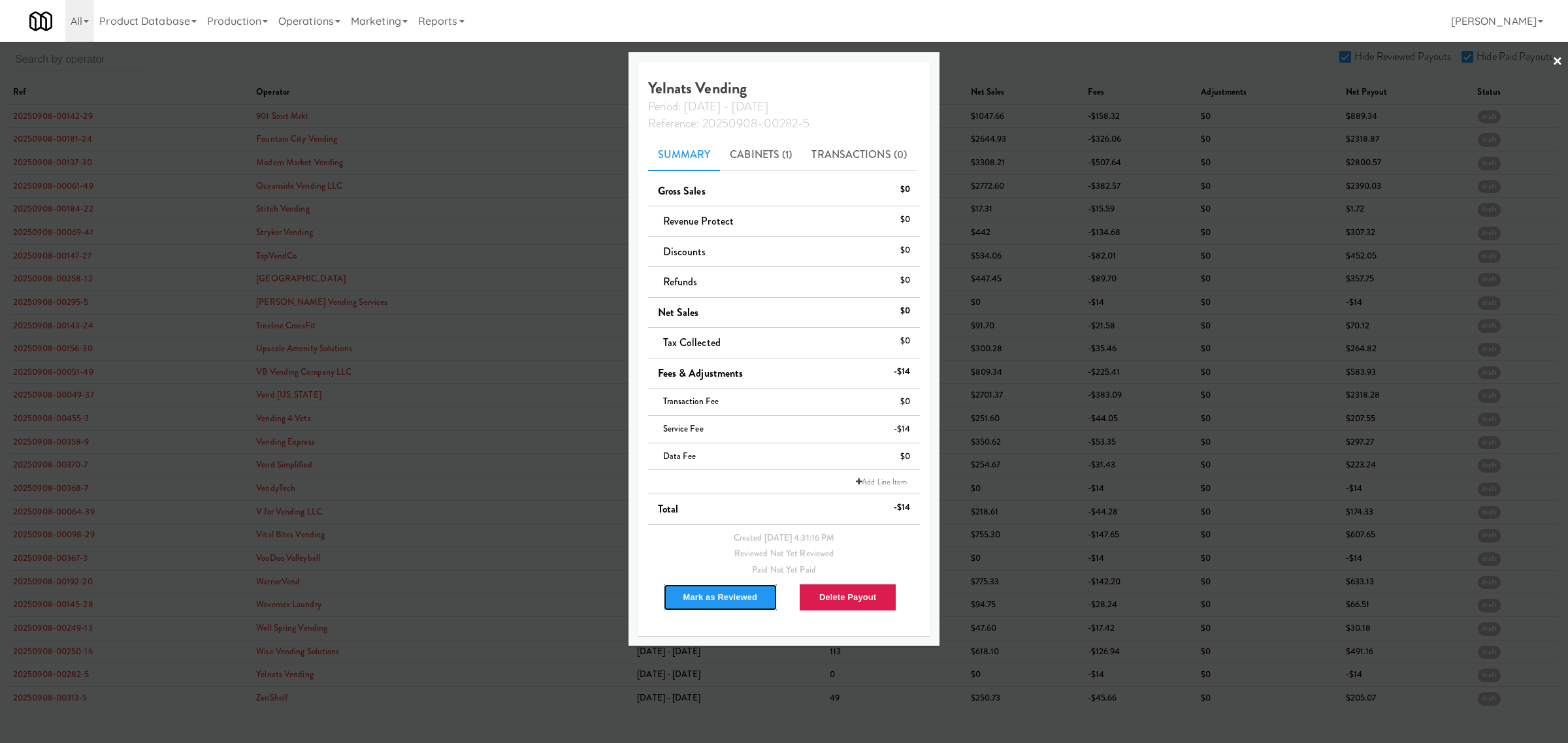
click at [721, 595] on button "Mark as Reviewed" at bounding box center [720, 597] width 115 height 27
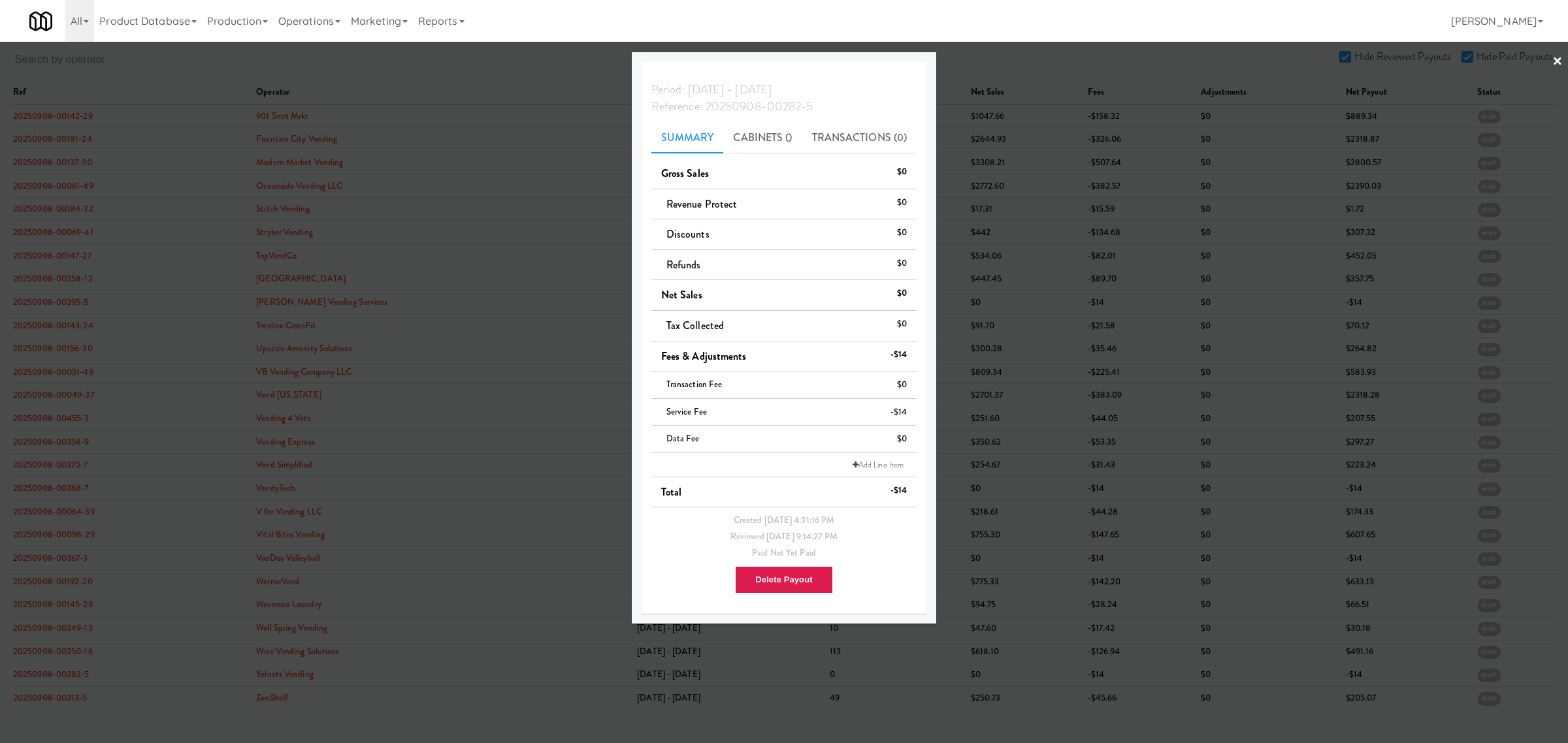
click at [73, 703] on div at bounding box center [784, 372] width 1568 height 743
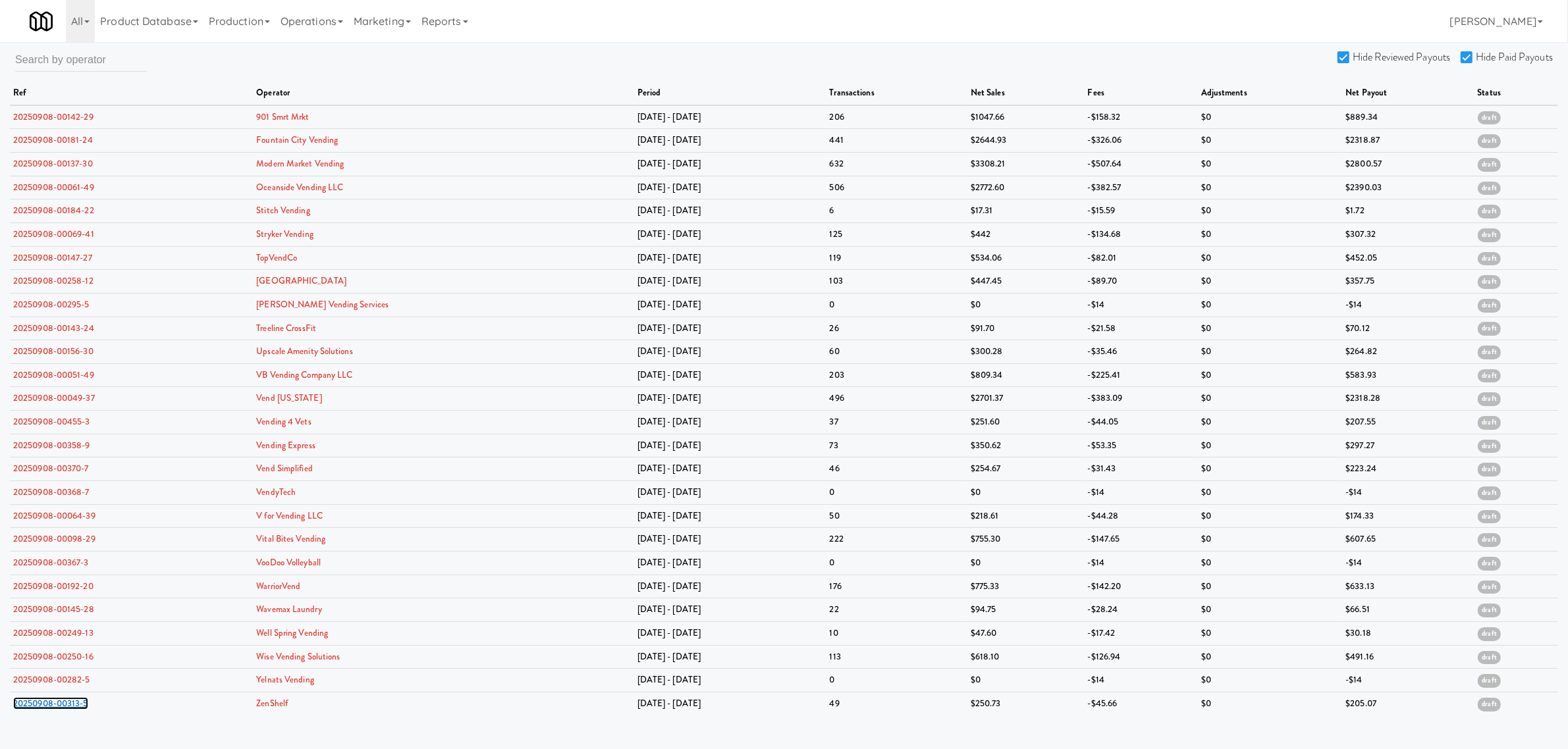
click at [74, 709] on link "20250908-00313-5" at bounding box center [50, 704] width 75 height 13
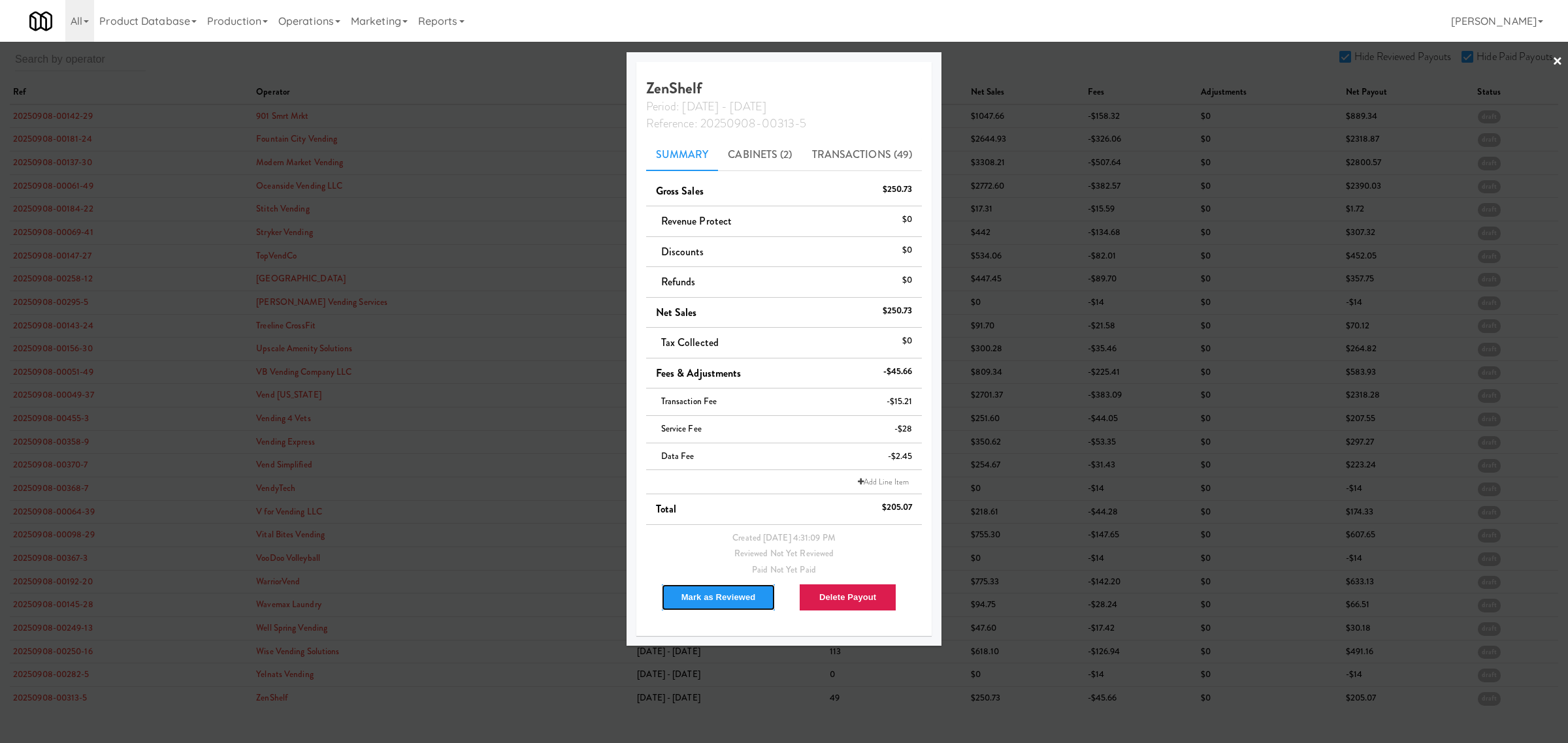
click at [693, 599] on button "Mark as Reviewed" at bounding box center [719, 597] width 115 height 27
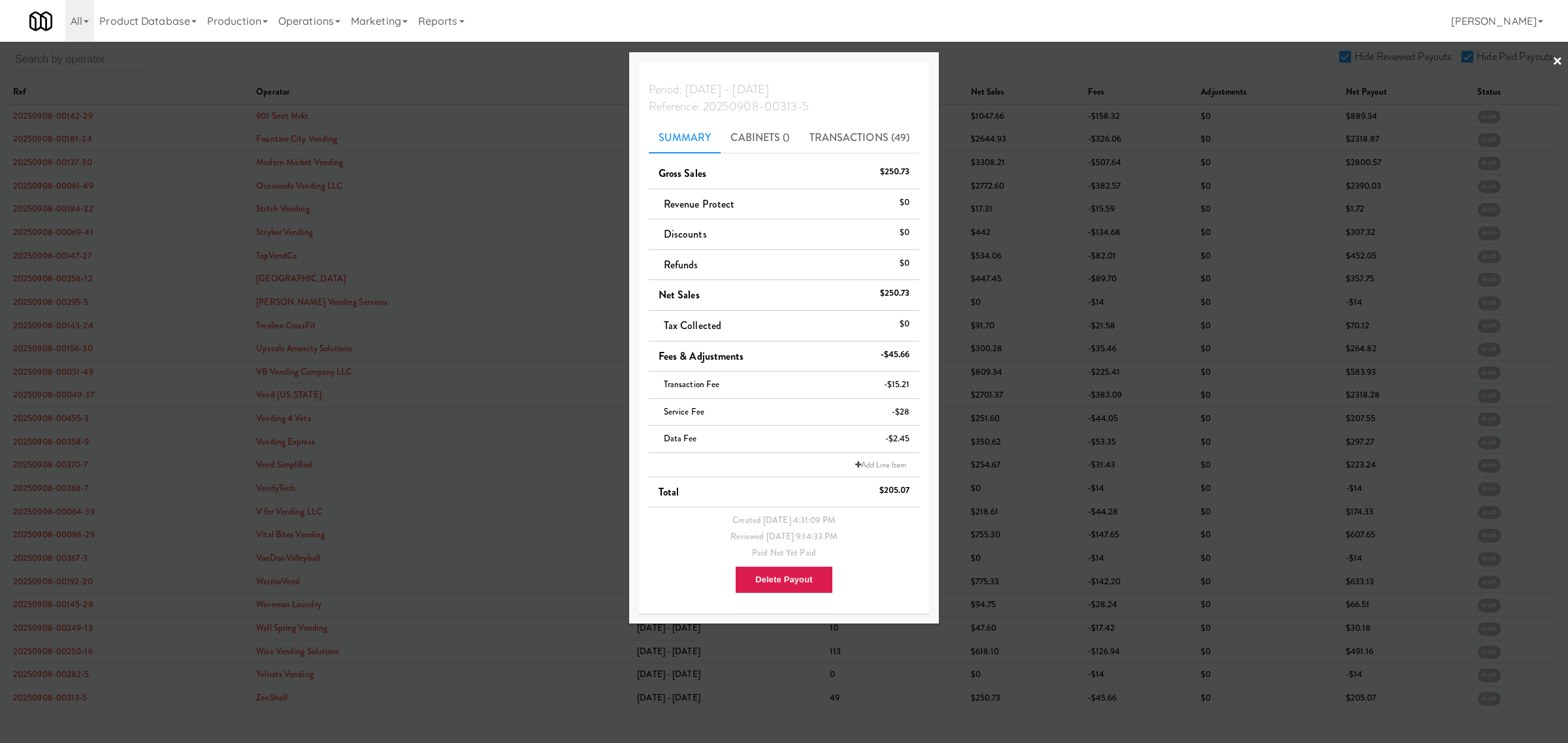
click at [457, 60] on div at bounding box center [784, 372] width 1568 height 743
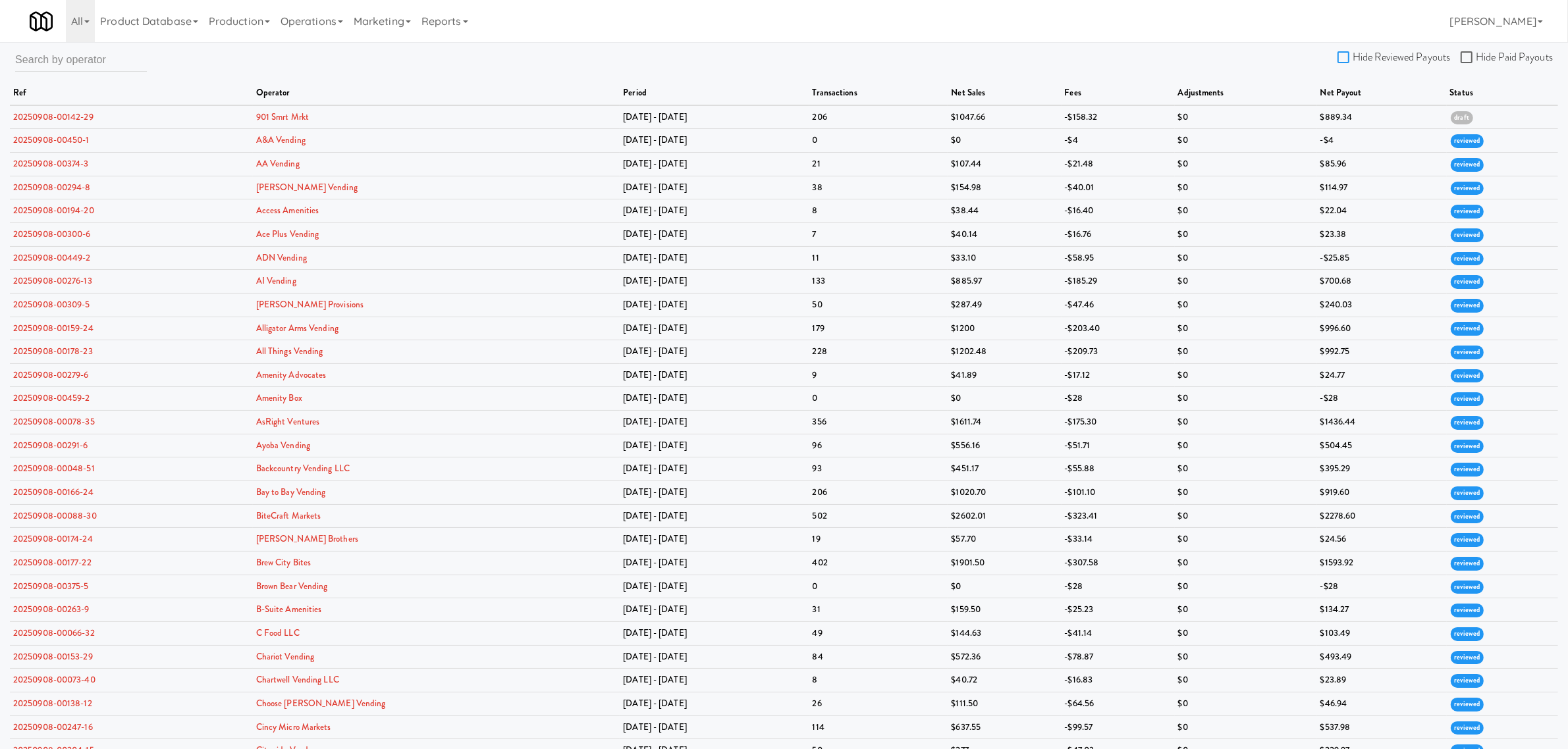
click at [1338, 54] on input "Hide Reviewed Payouts" at bounding box center [1344, 57] width 15 height 11
checkbox input "true"
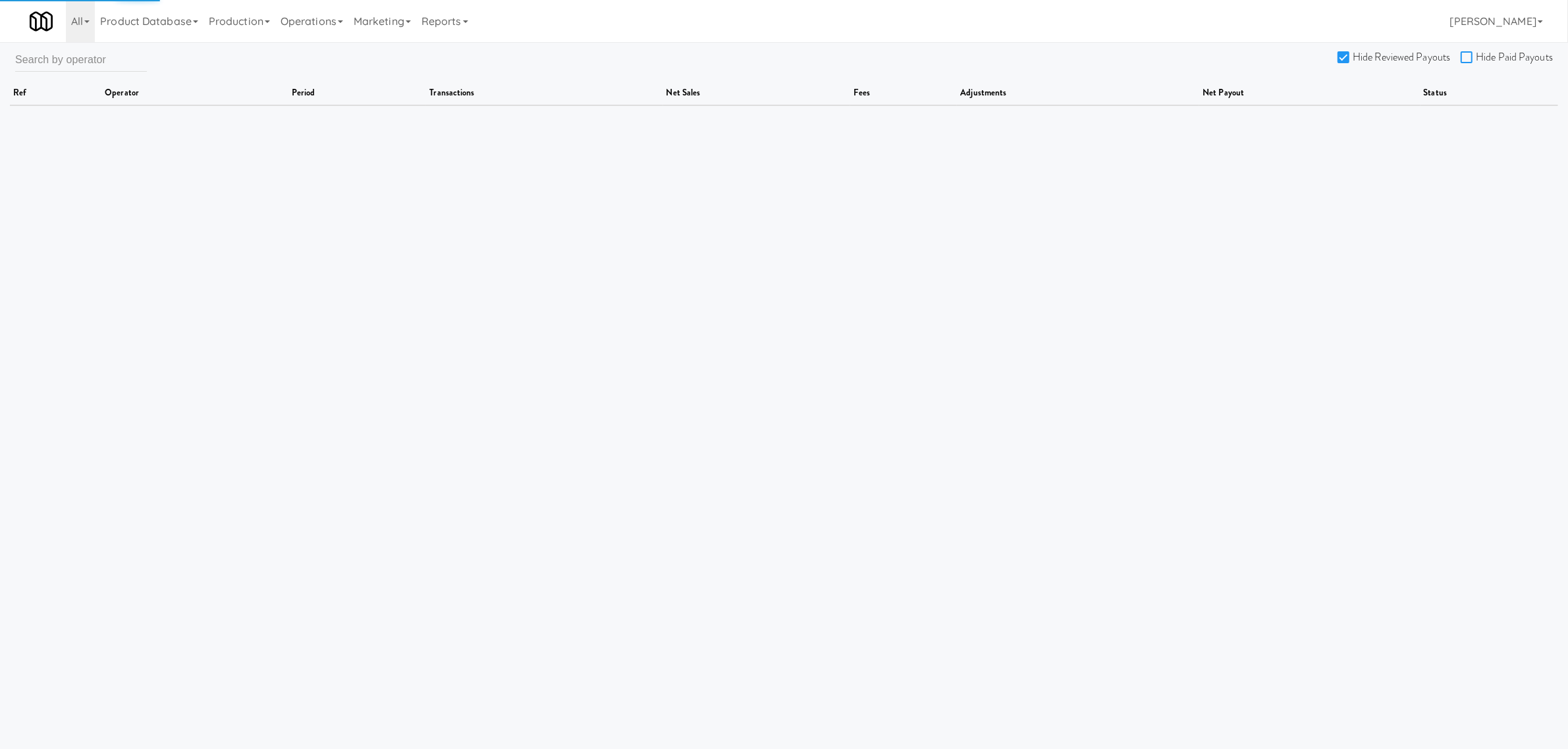
click at [1466, 54] on input "Hide Paid Payouts" at bounding box center [1467, 57] width 15 height 11
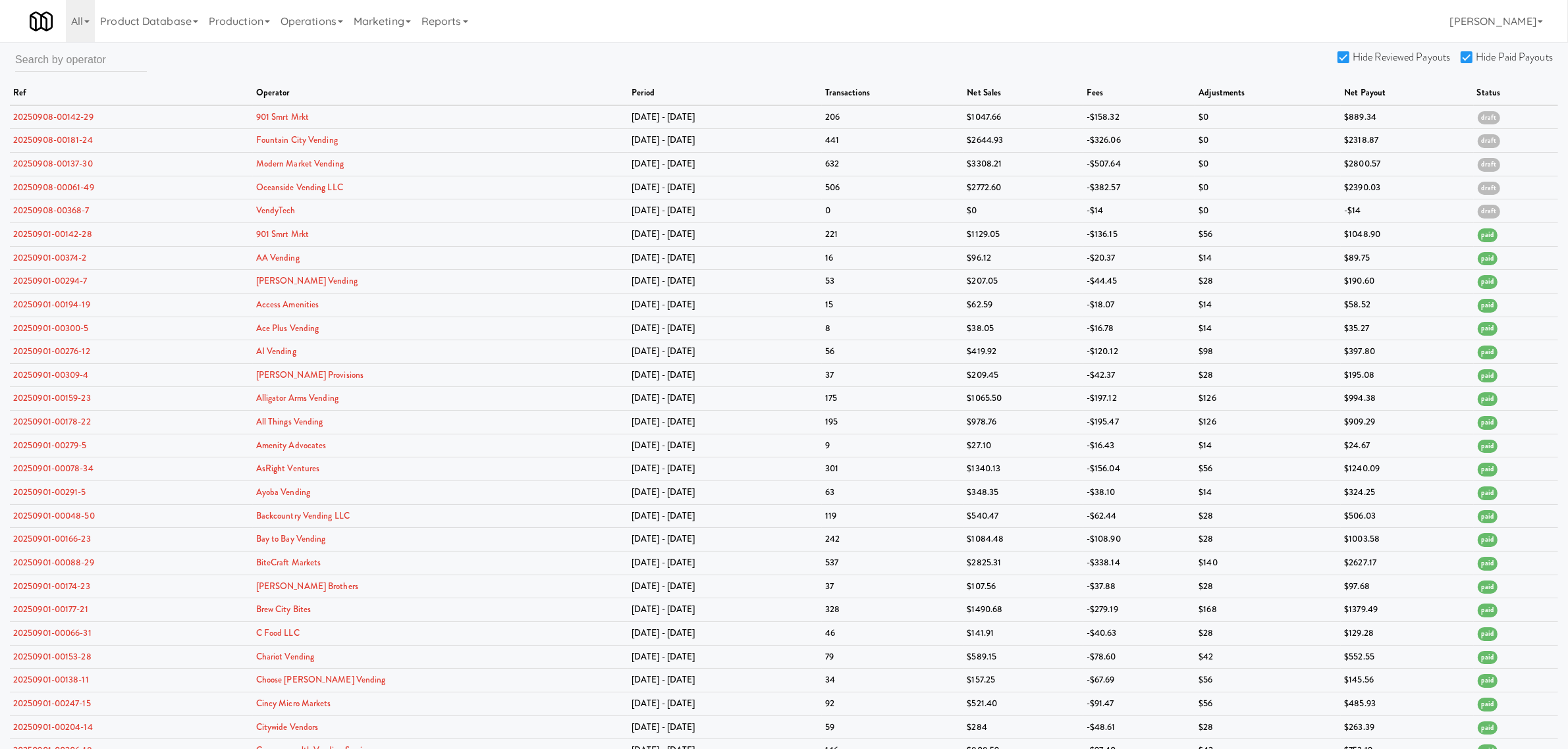
click at [1476, 50] on label "Hide Paid Payouts" at bounding box center [1507, 57] width 93 height 20
click at [1476, 52] on input "Hide Paid Payouts" at bounding box center [1467, 57] width 15 height 11
click at [1472, 54] on input "Hide Paid Payouts" at bounding box center [1467, 57] width 15 height 11
checkbox input "true"
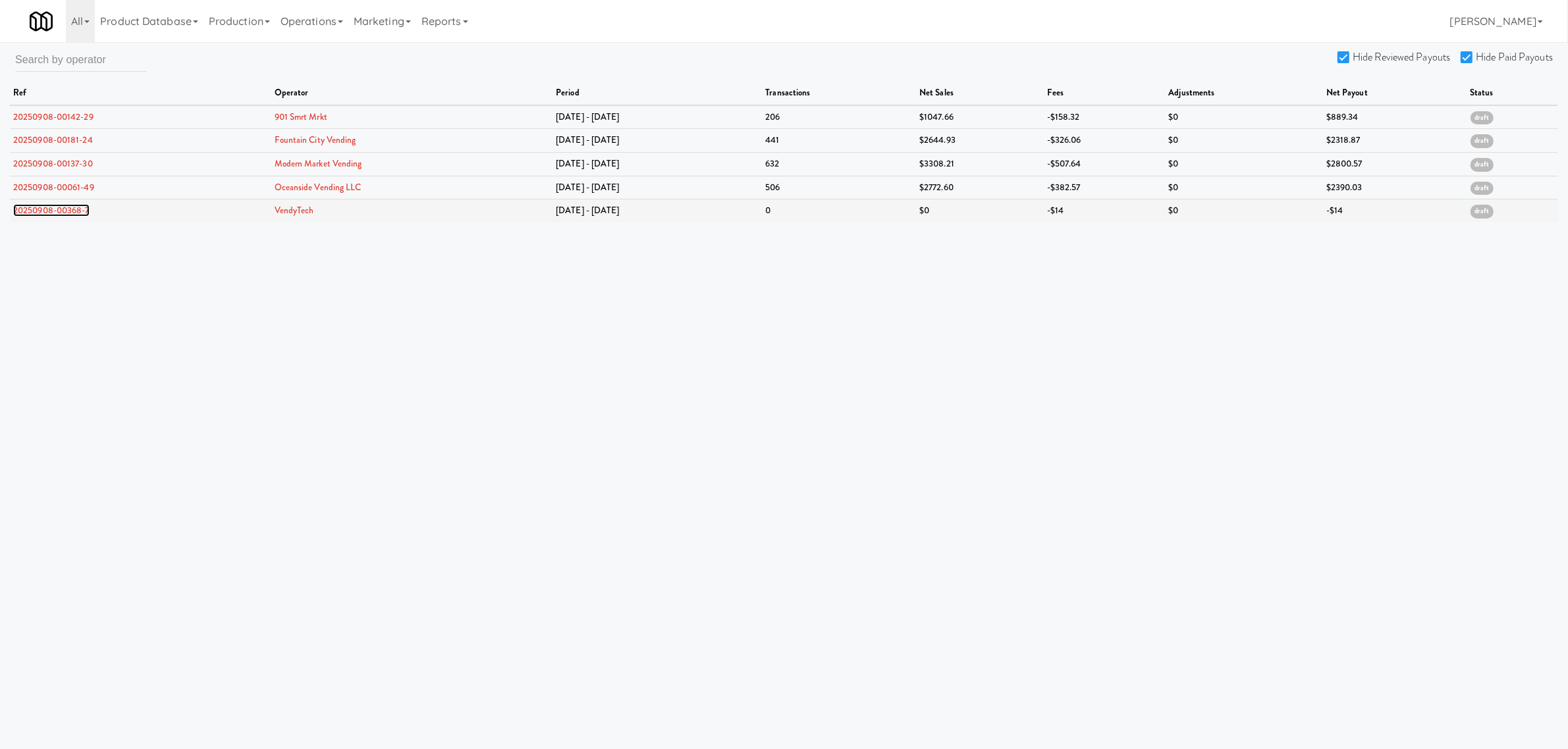
click at [61, 209] on link "20250908-00368-7" at bounding box center [51, 210] width 77 height 13
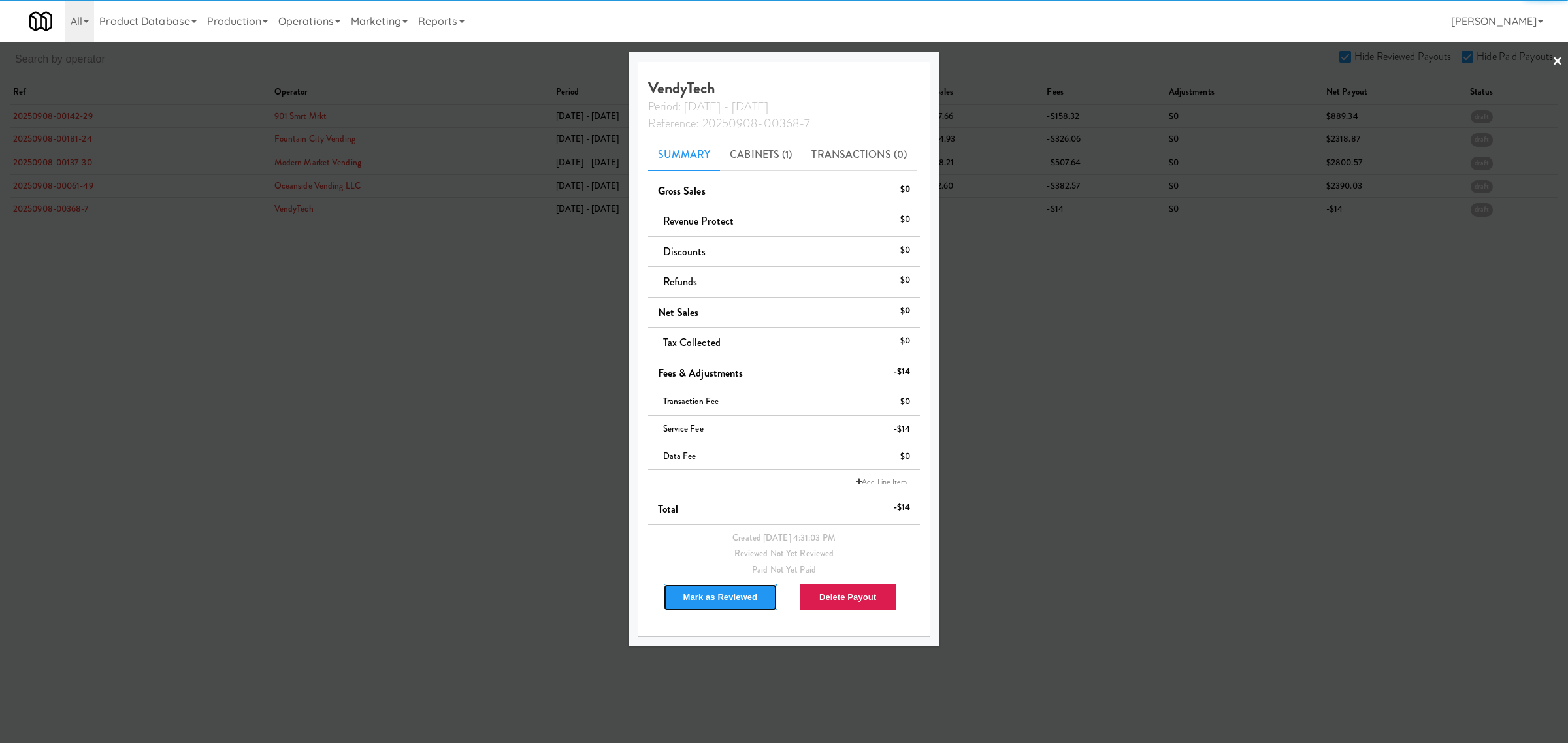
click at [717, 598] on button "Mark as Reviewed" at bounding box center [720, 597] width 115 height 27
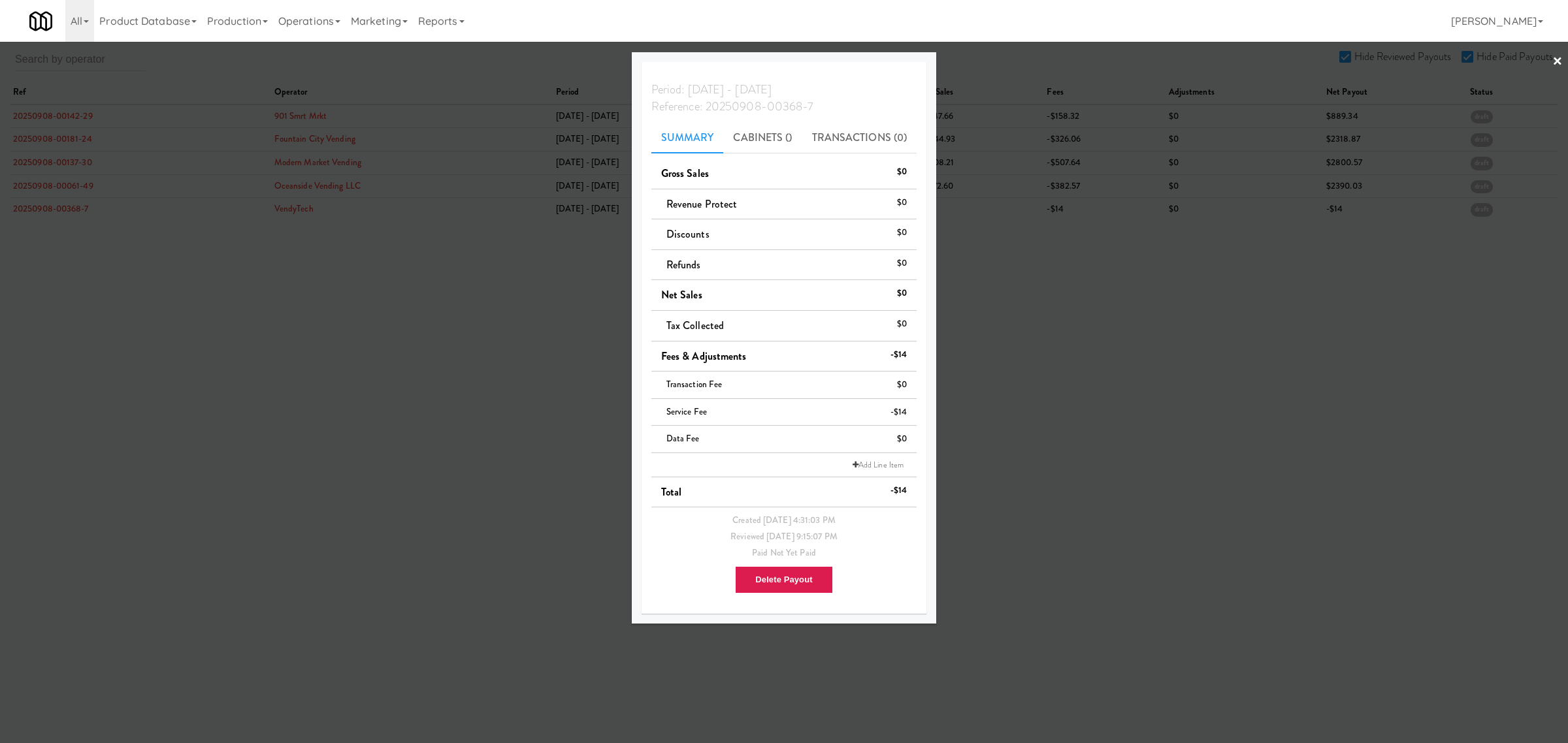
click at [345, 407] on div at bounding box center [784, 372] width 1568 height 743
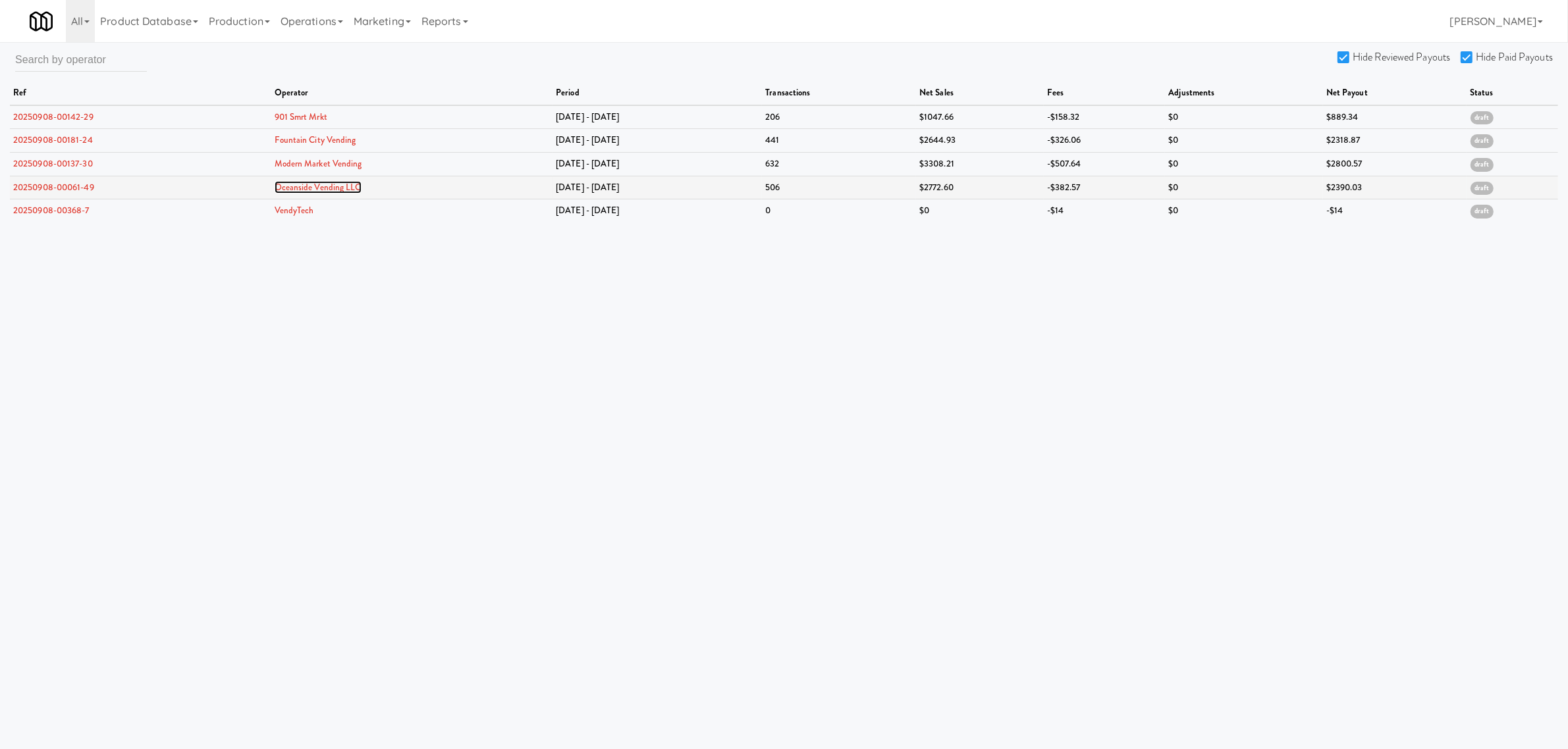
click at [326, 189] on link "Oceanside Vending LLC" at bounding box center [318, 187] width 87 height 13
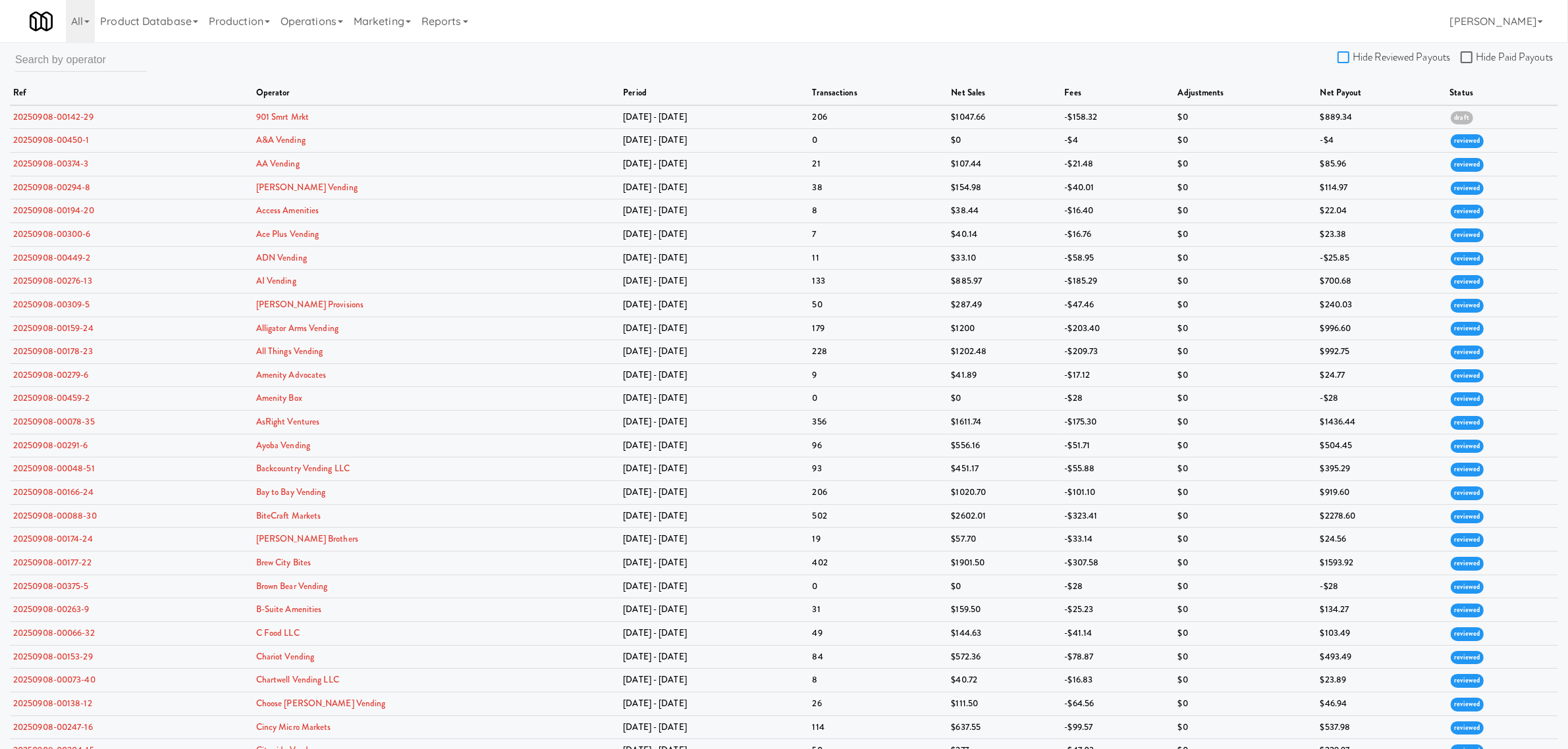
click at [1351, 56] on input "Hide Reviewed Payouts" at bounding box center [1344, 57] width 15 height 11
checkbox input "true"
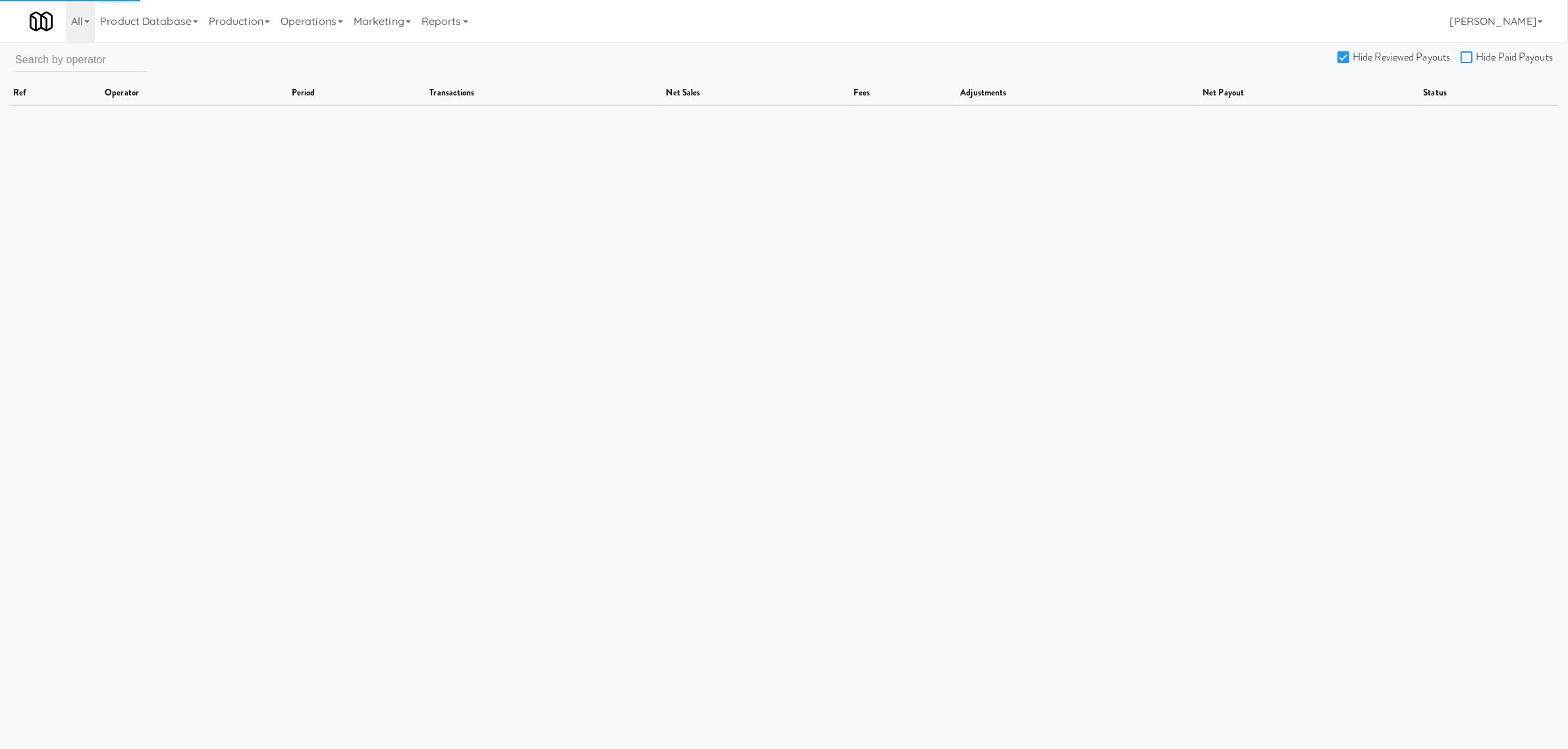
click at [1466, 52] on input "Hide Paid Payouts" at bounding box center [1467, 57] width 15 height 11
checkbox input "true"
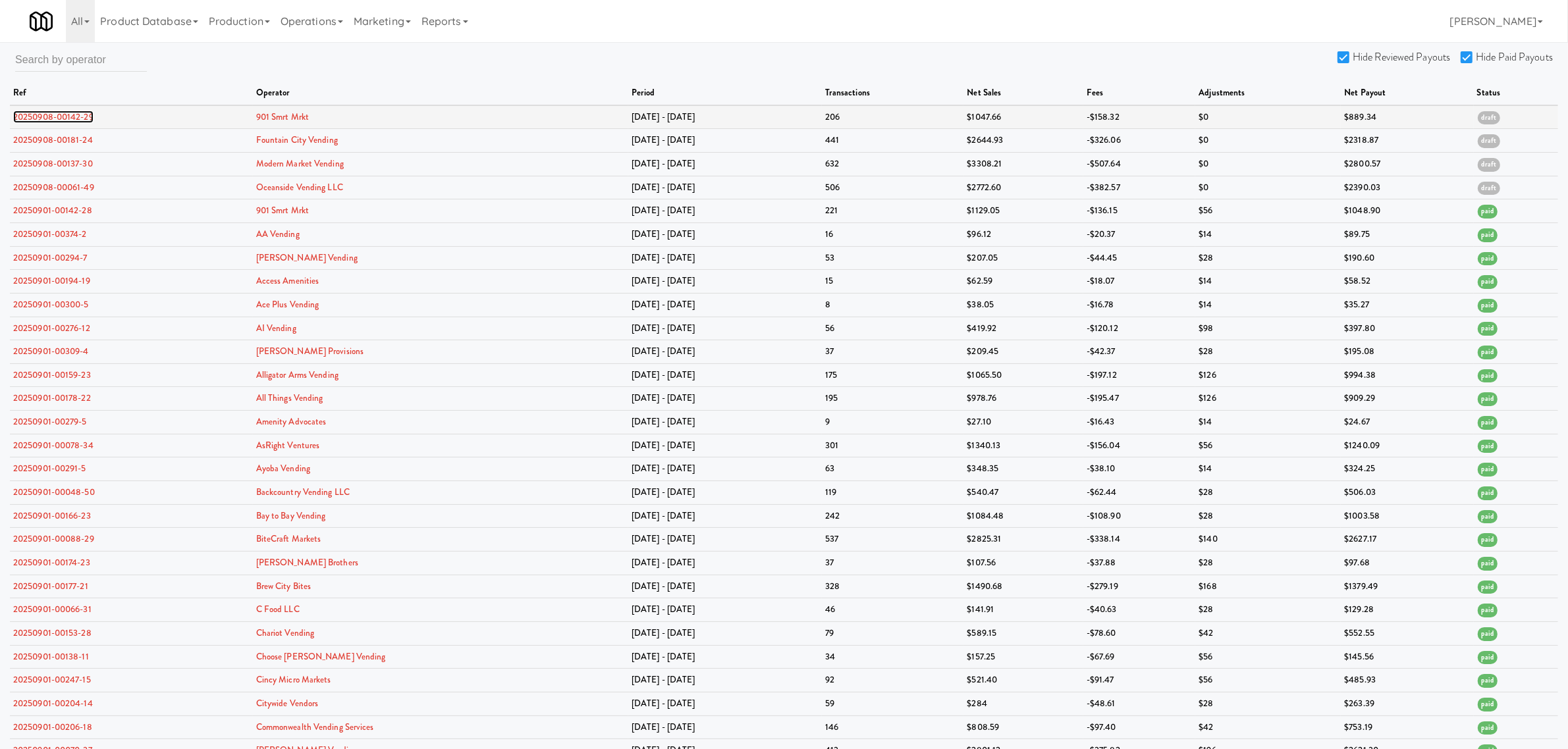
click at [48, 116] on link "20250908-00142-29" at bounding box center [53, 116] width 81 height 13
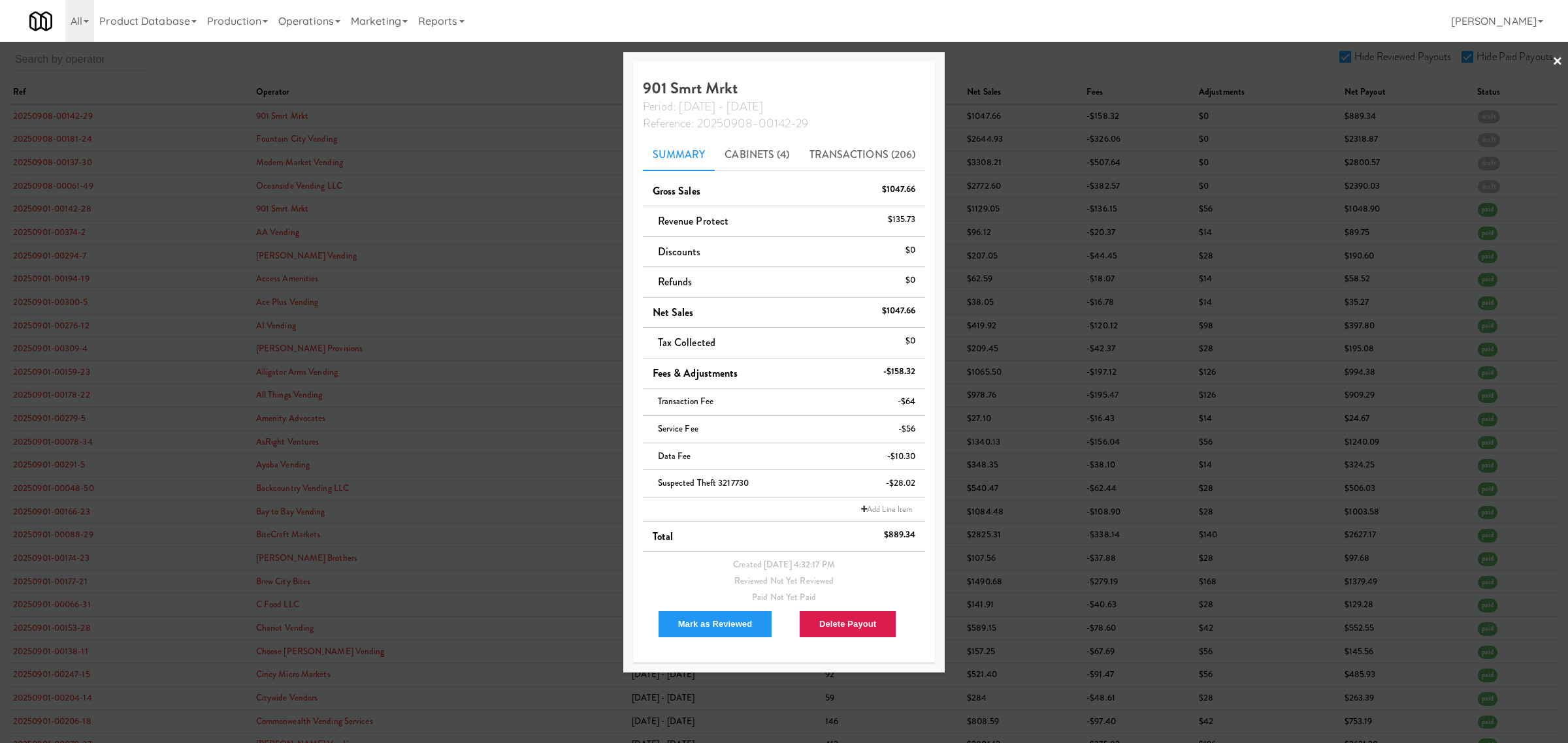
click at [49, 138] on div at bounding box center [784, 372] width 1568 height 743
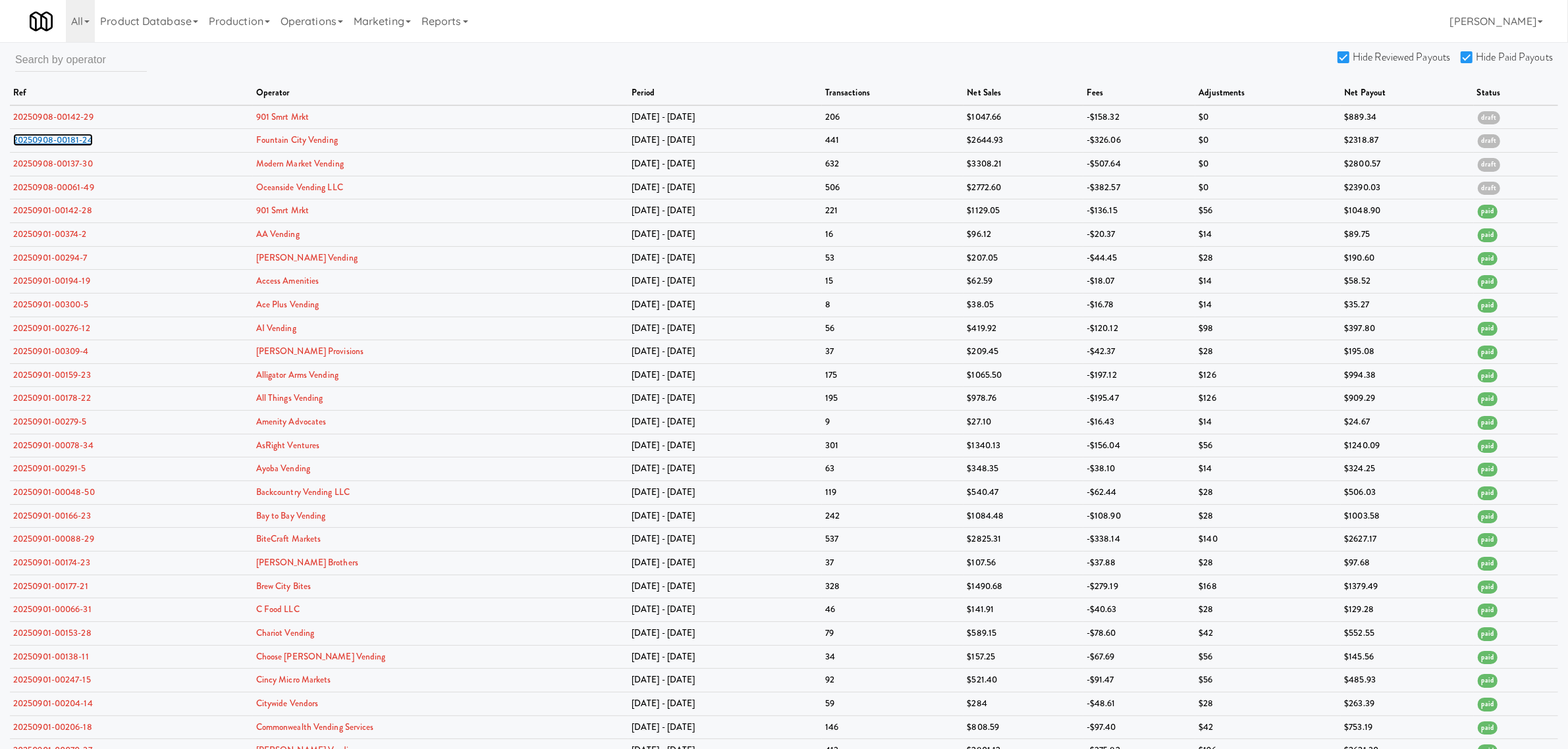
click at [49, 139] on link "20250908-00181-24" at bounding box center [52, 140] width 80 height 13
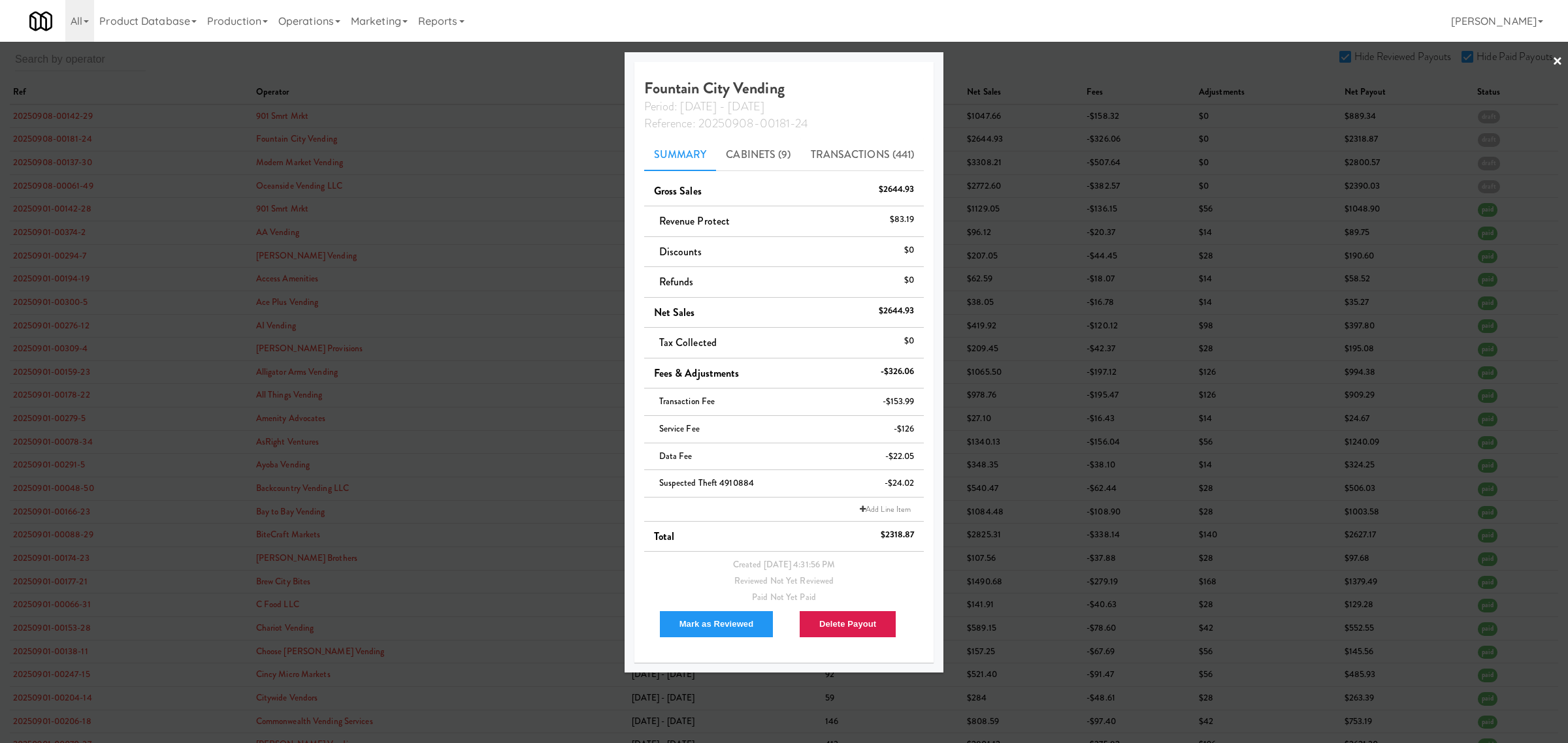
click at [47, 156] on div at bounding box center [784, 372] width 1568 height 743
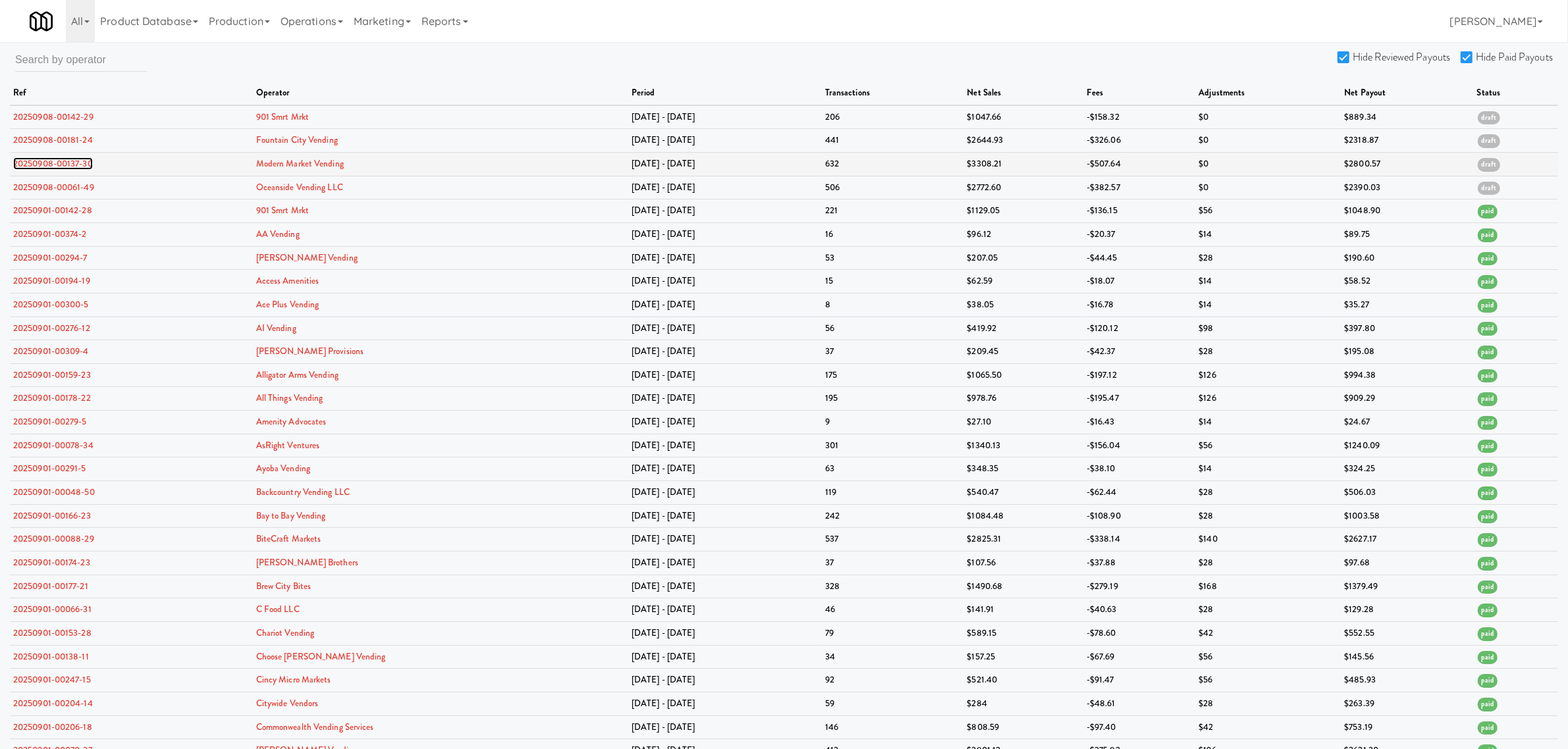
click at [46, 164] on link "20250908-00137-30" at bounding box center [52, 164] width 80 height 13
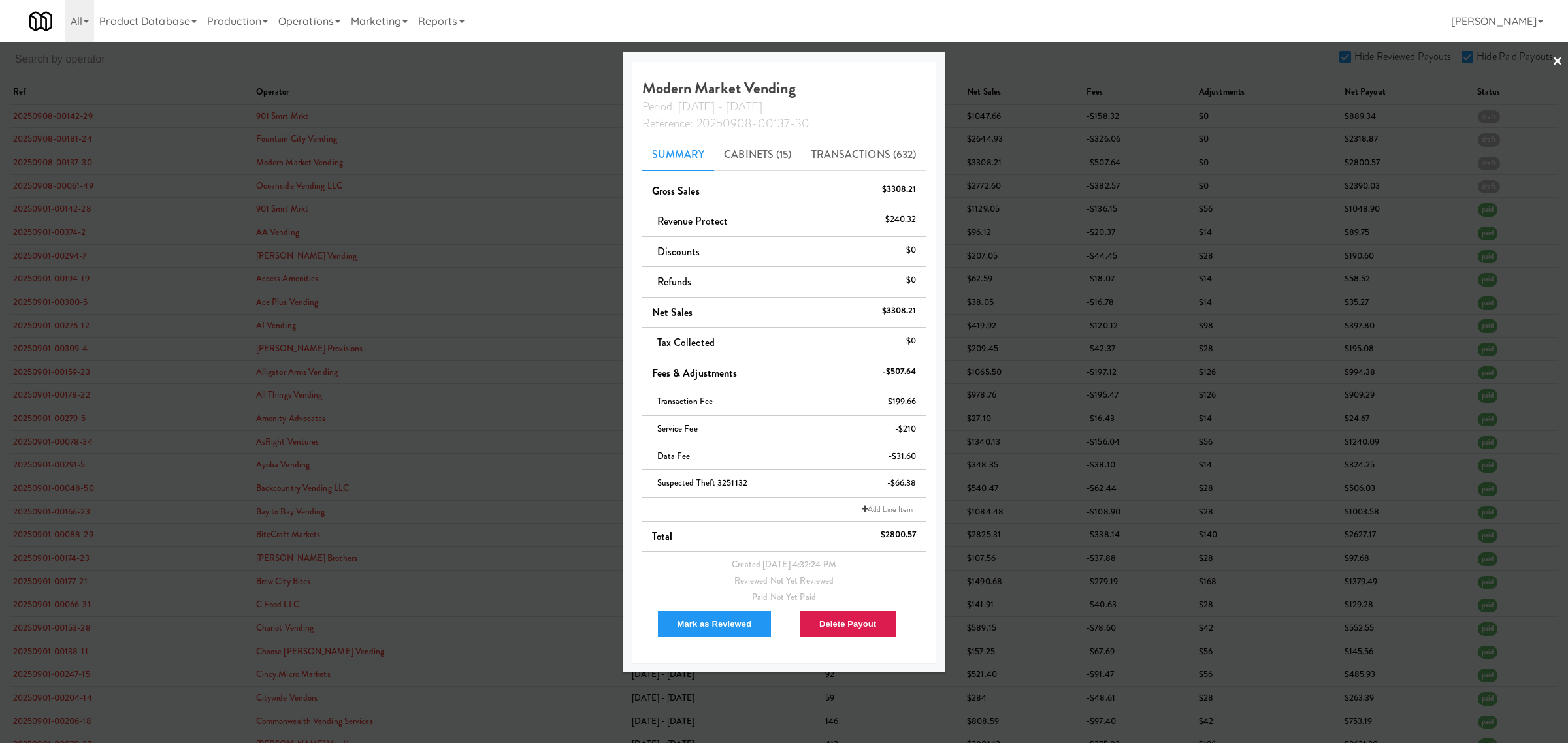
click at [43, 184] on div at bounding box center [784, 372] width 1568 height 743
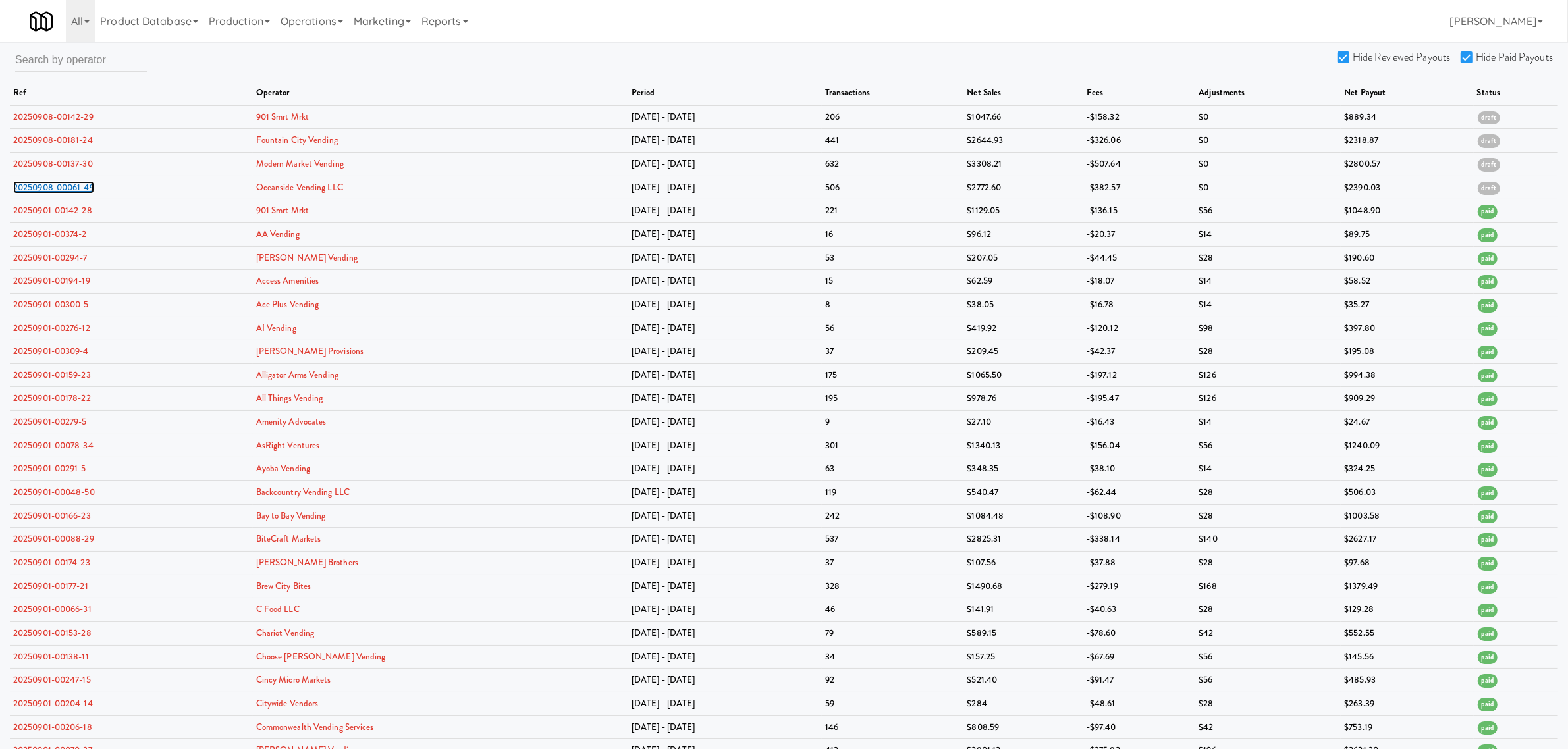
click at [43, 185] on link "20250908-00061-49" at bounding box center [53, 187] width 81 height 13
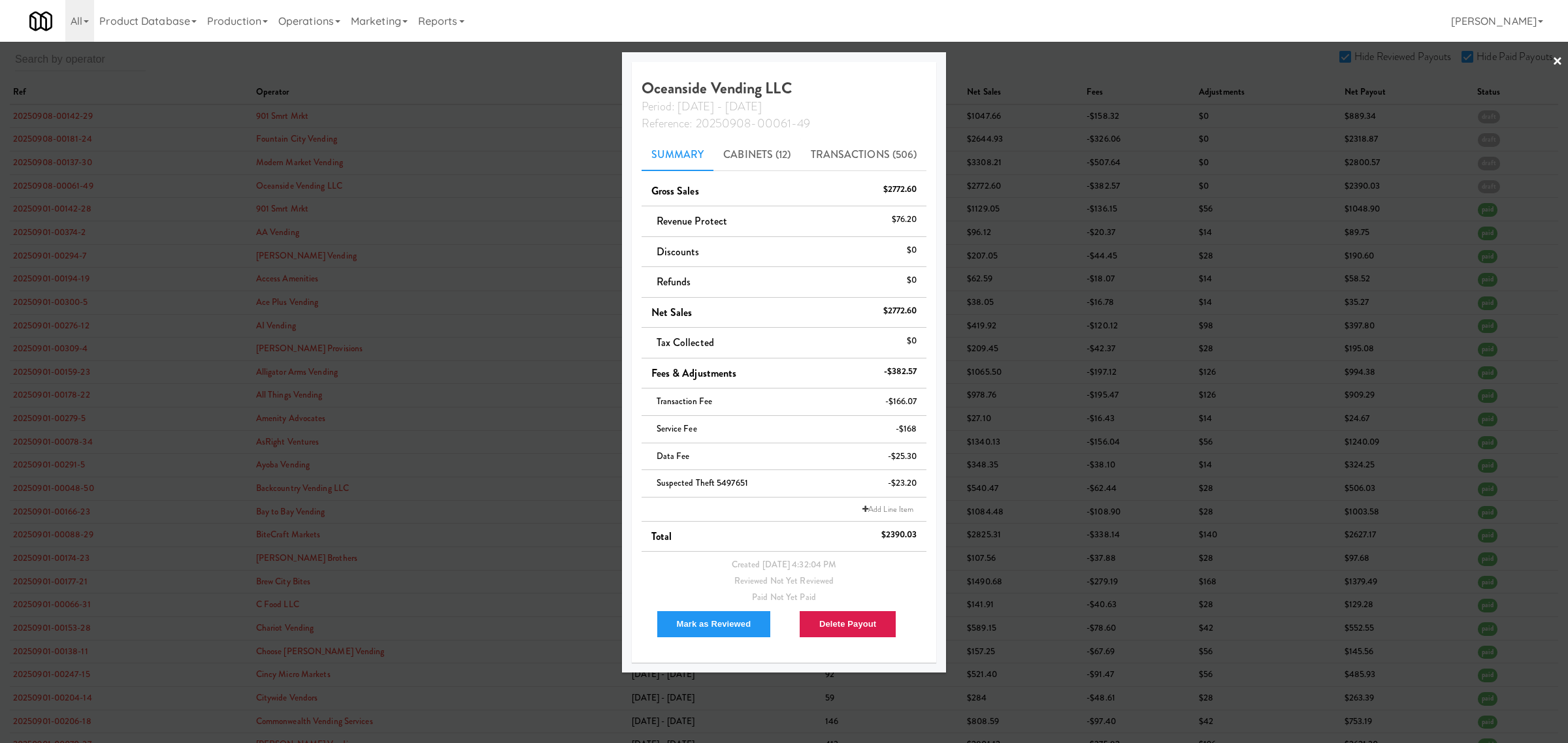
click at [348, 53] on div at bounding box center [784, 372] width 1568 height 743
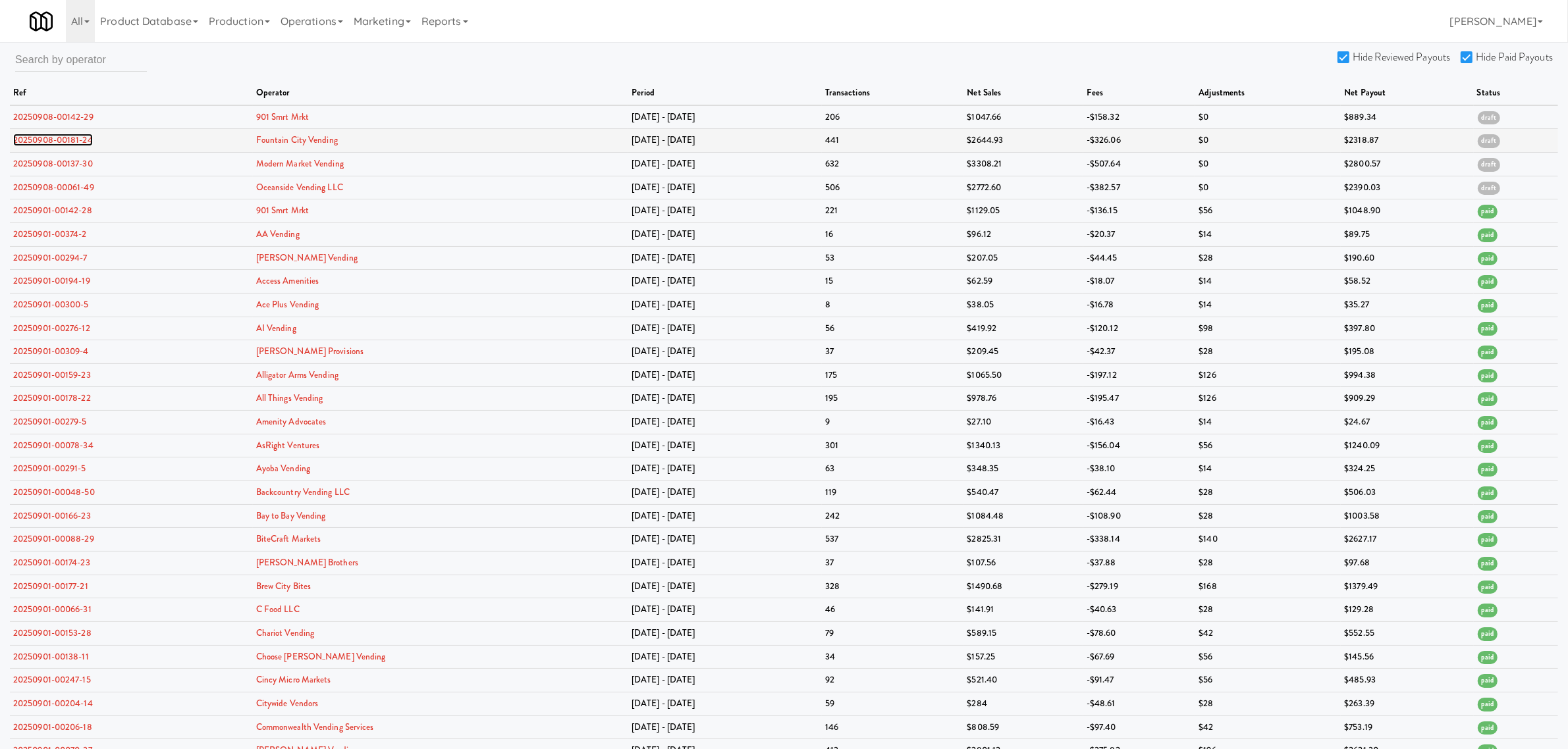
click at [58, 143] on link "20250908-00181-24" at bounding box center [52, 140] width 80 height 13
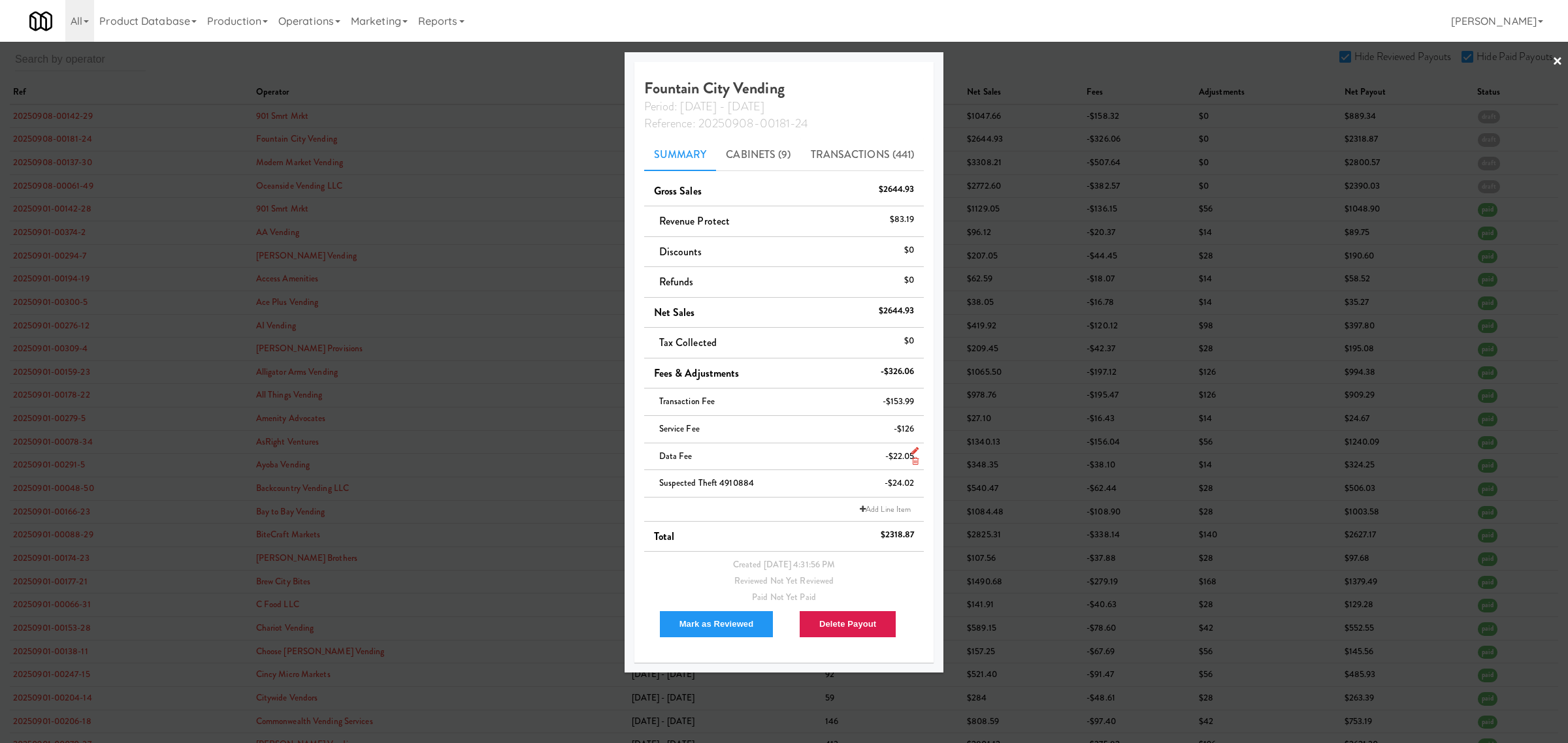
click at [913, 460] on icon at bounding box center [915, 461] width 7 height 9
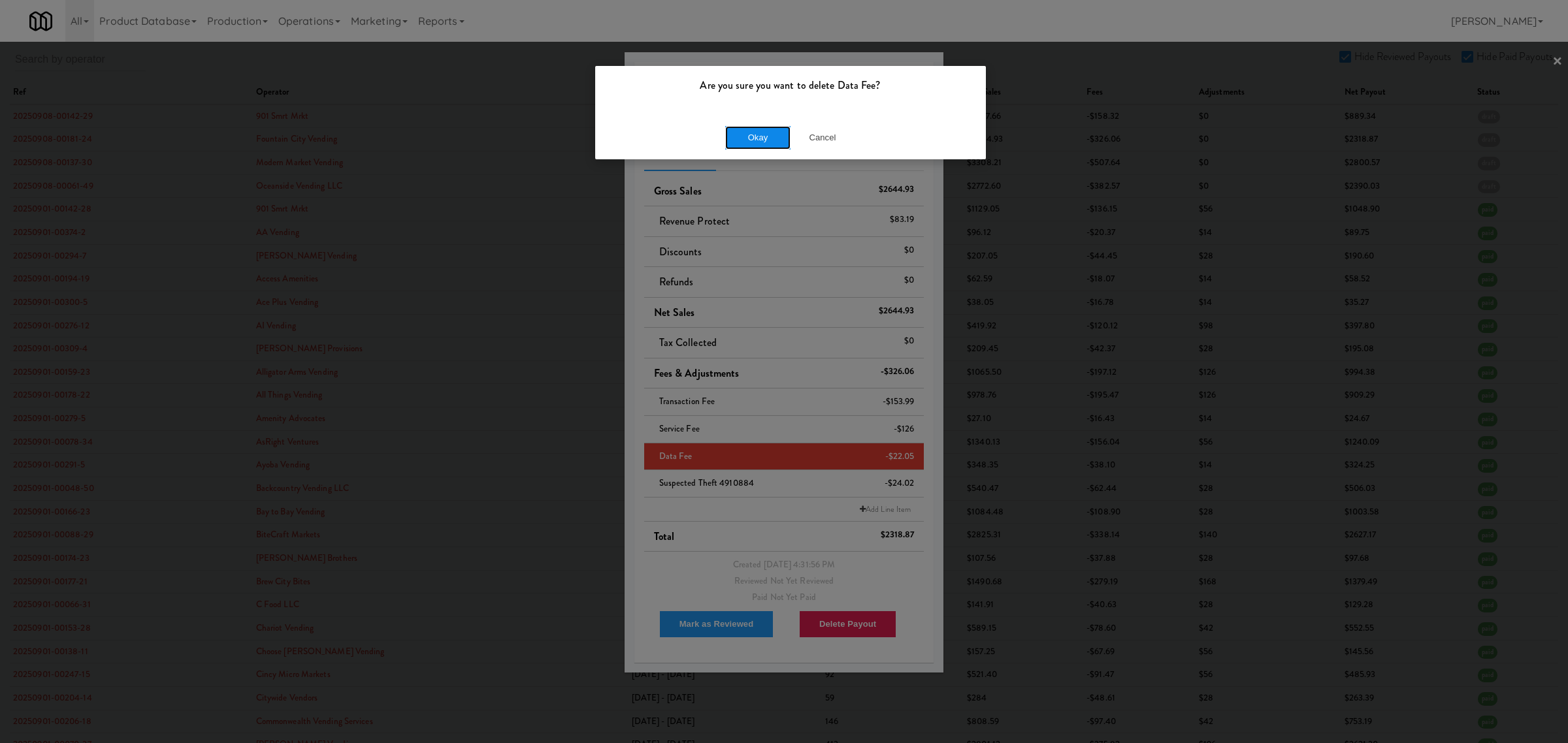
click at [766, 132] on button "Okay" at bounding box center [758, 138] width 65 height 23
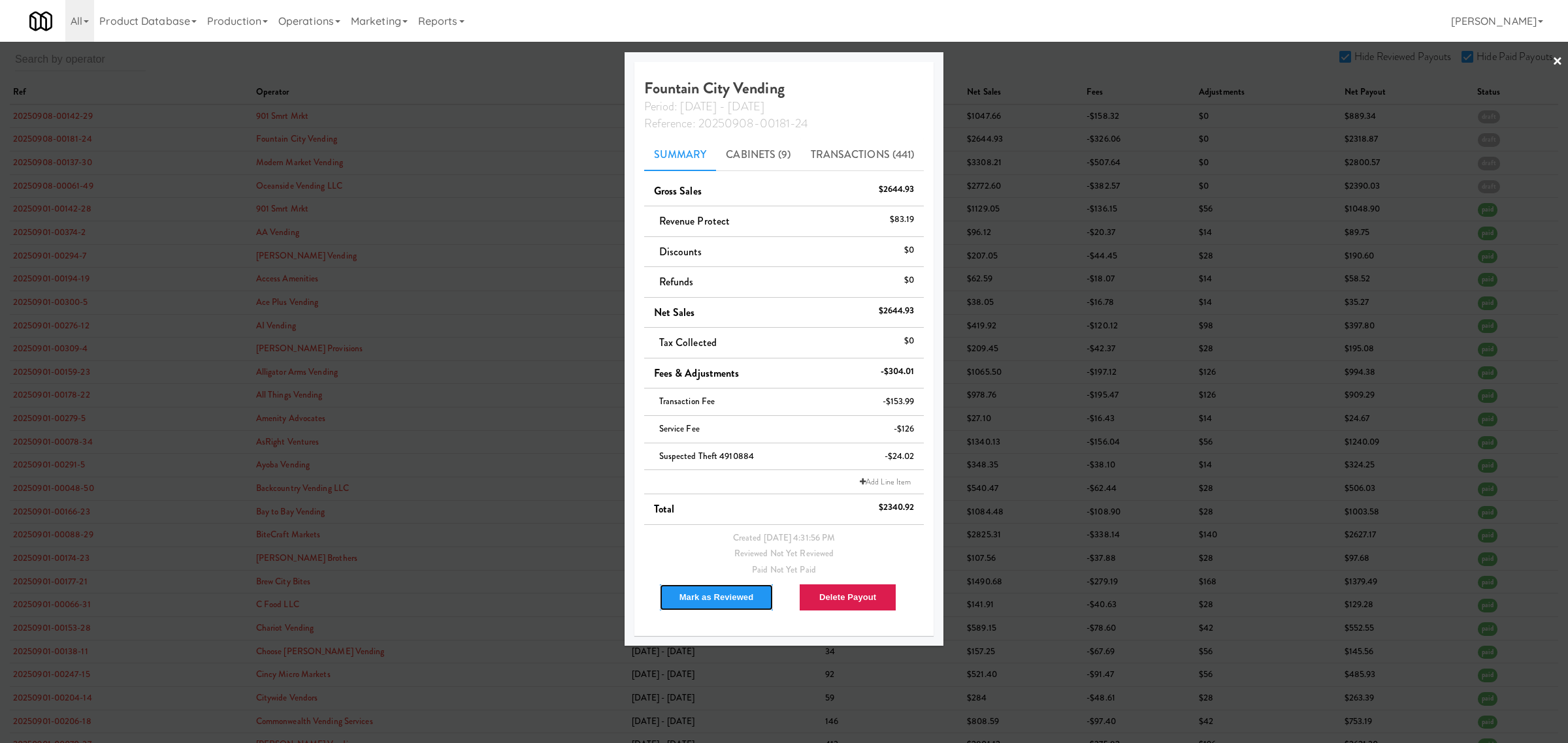
click at [694, 591] on button "Mark as Reviewed" at bounding box center [717, 597] width 115 height 27
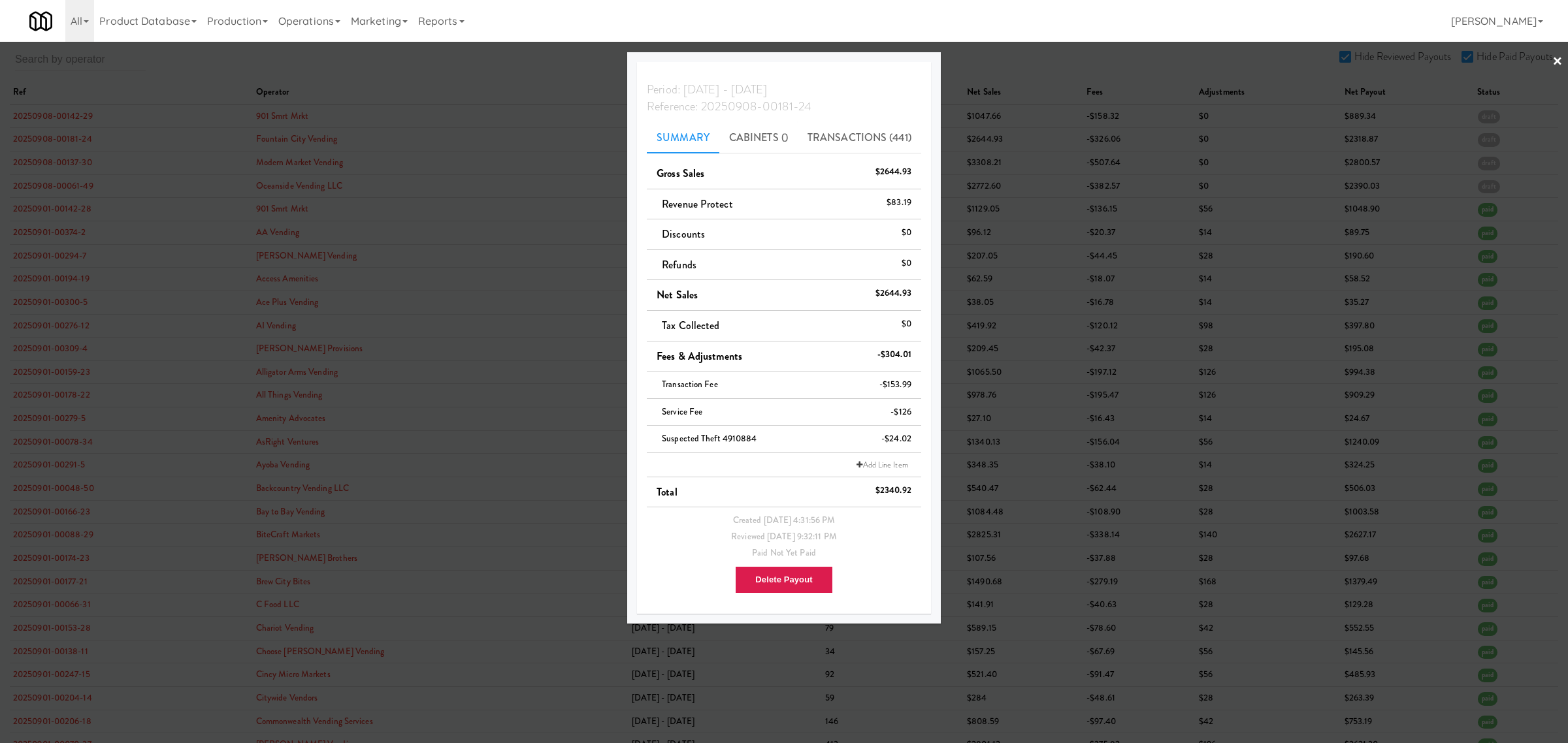
click at [494, 66] on div at bounding box center [784, 372] width 1568 height 743
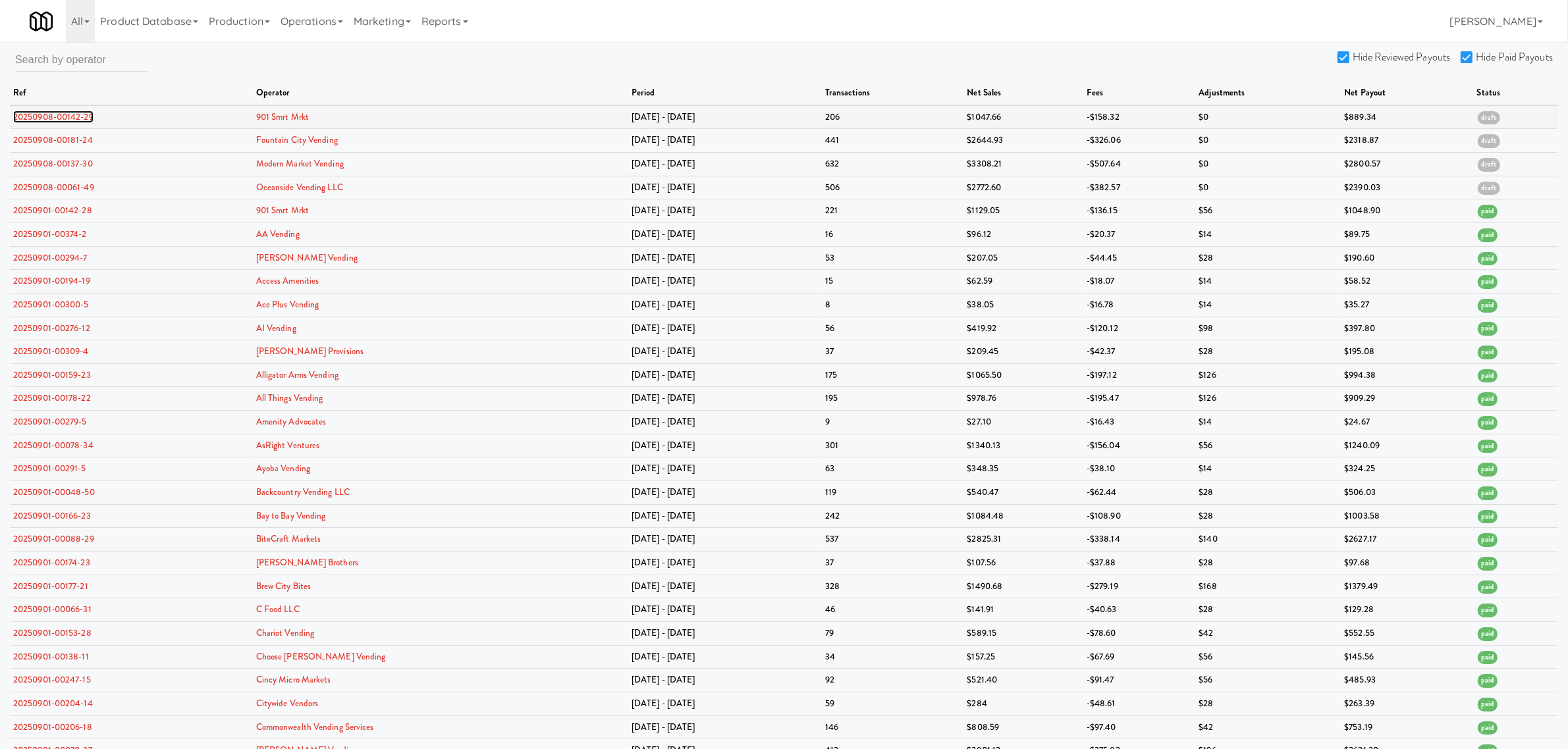
click at [71, 115] on link "20250908-00142-29" at bounding box center [53, 116] width 81 height 13
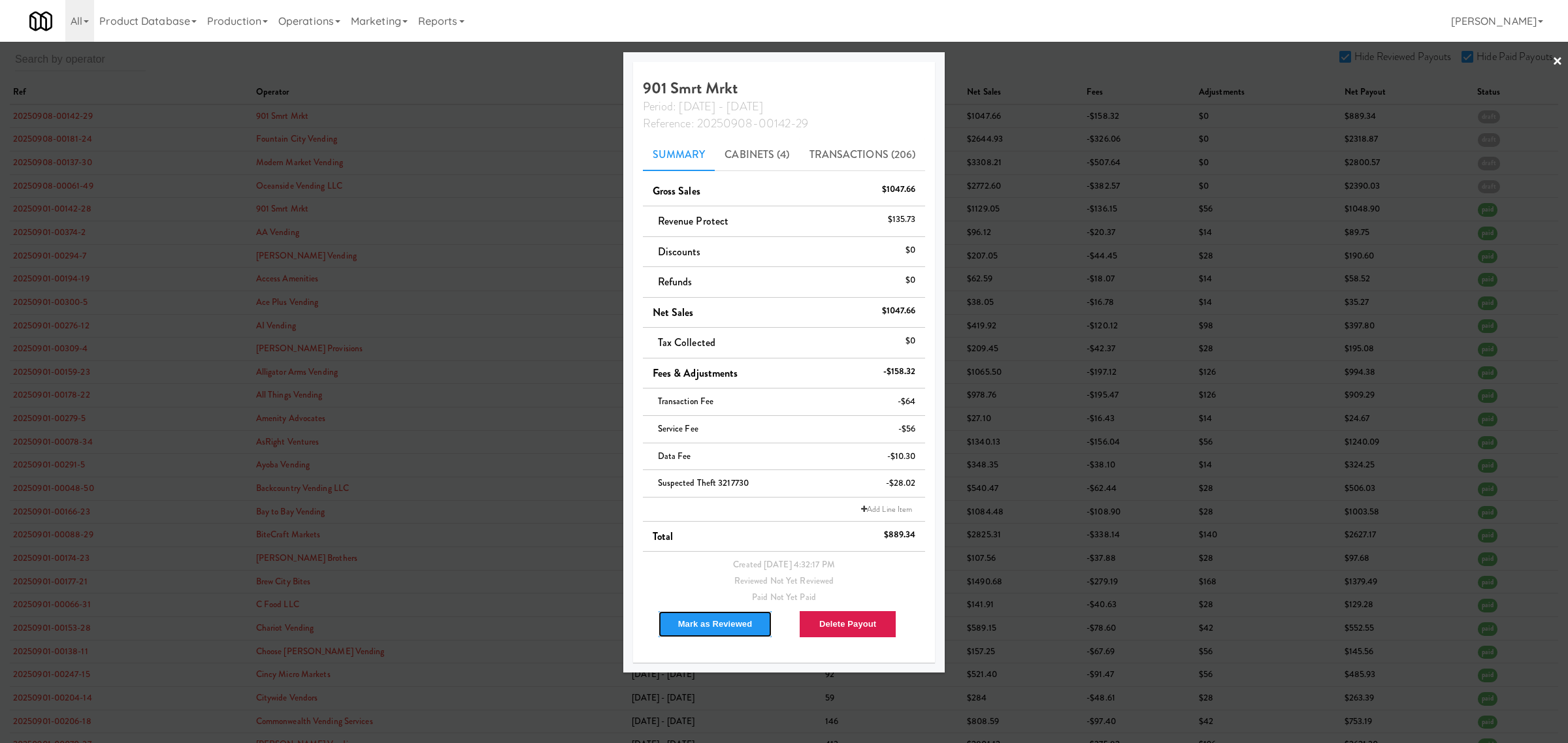
click at [702, 626] on button "Mark as Reviewed" at bounding box center [716, 625] width 115 height 27
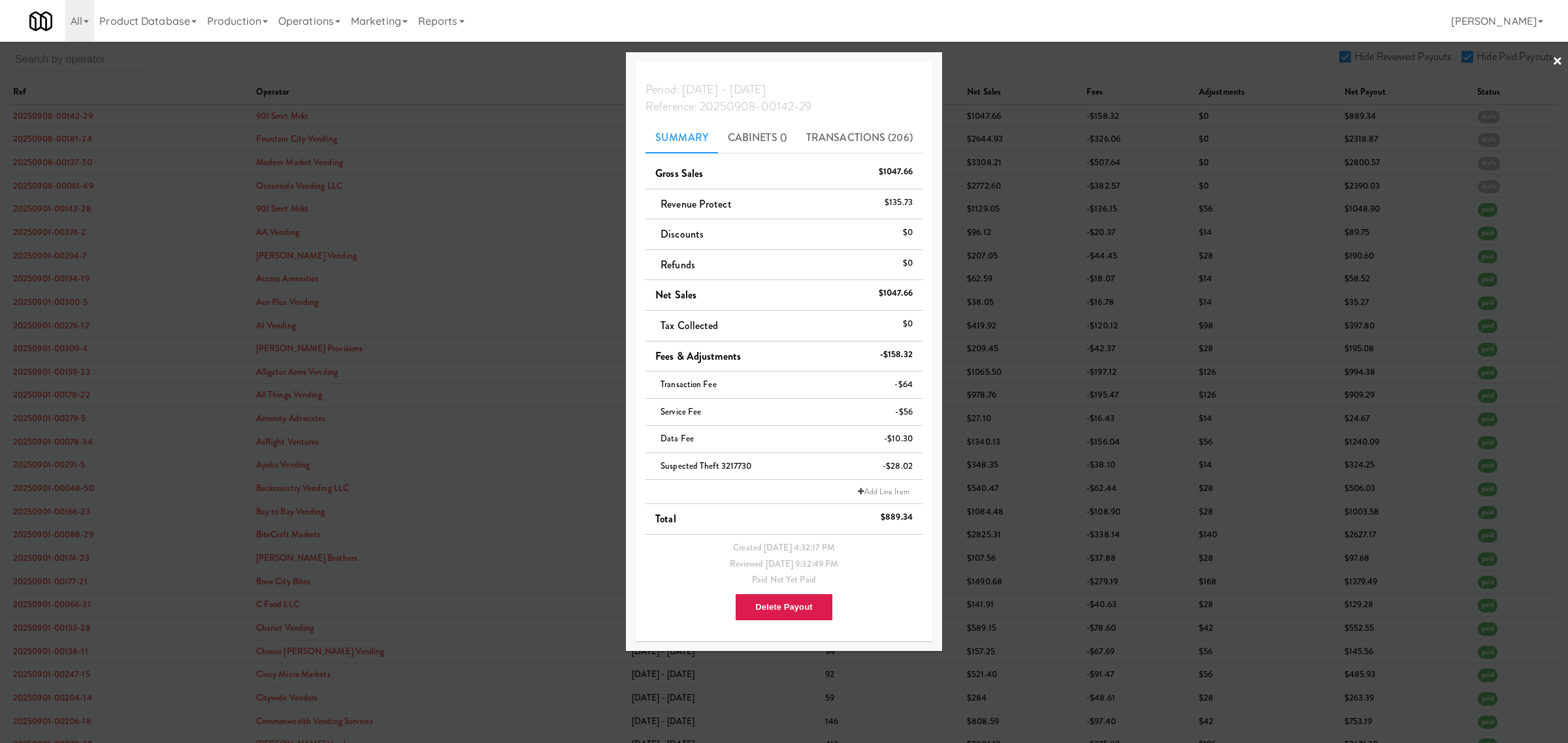
click at [65, 160] on div at bounding box center [784, 372] width 1568 height 743
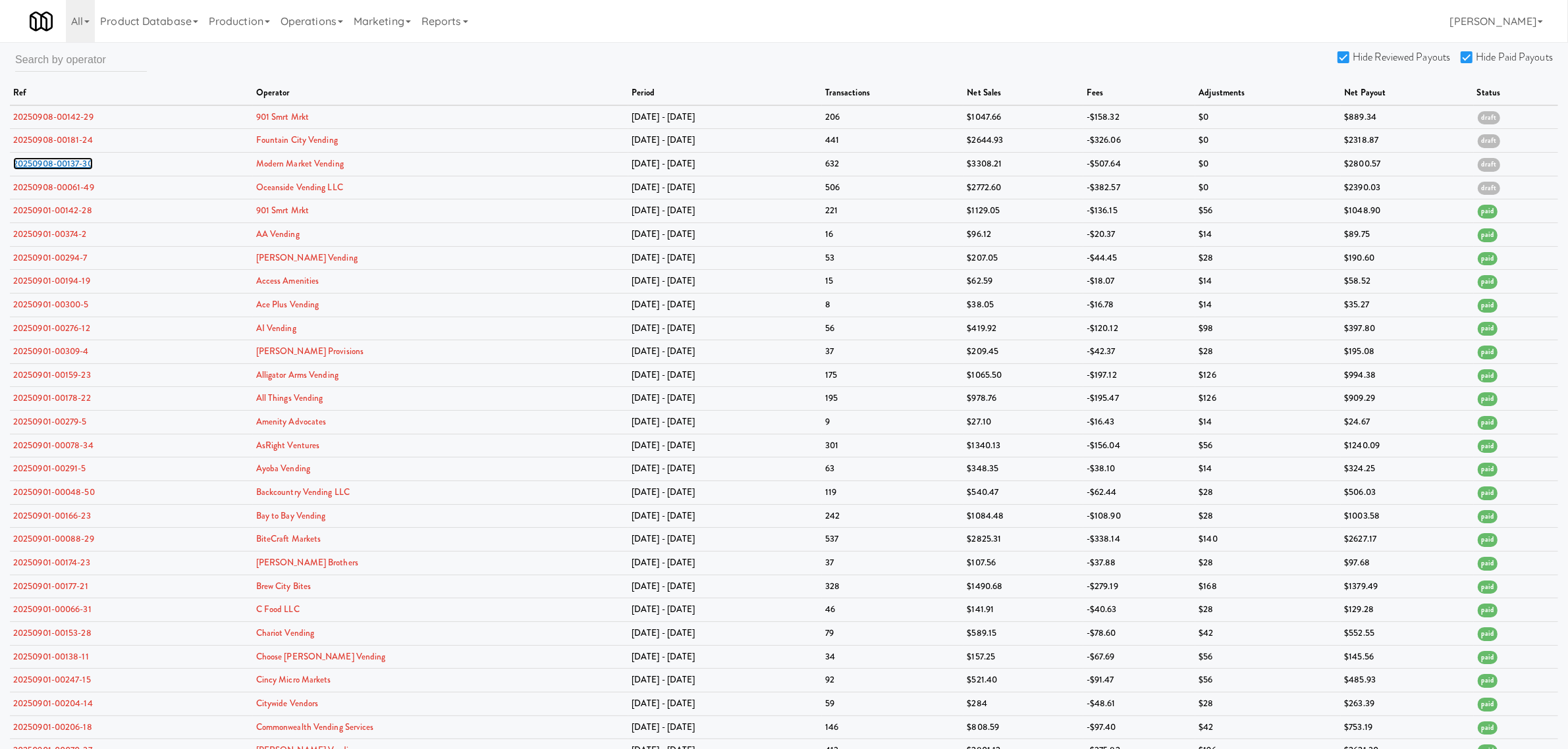
click at [66, 162] on link "20250908-00137-30" at bounding box center [52, 164] width 80 height 13
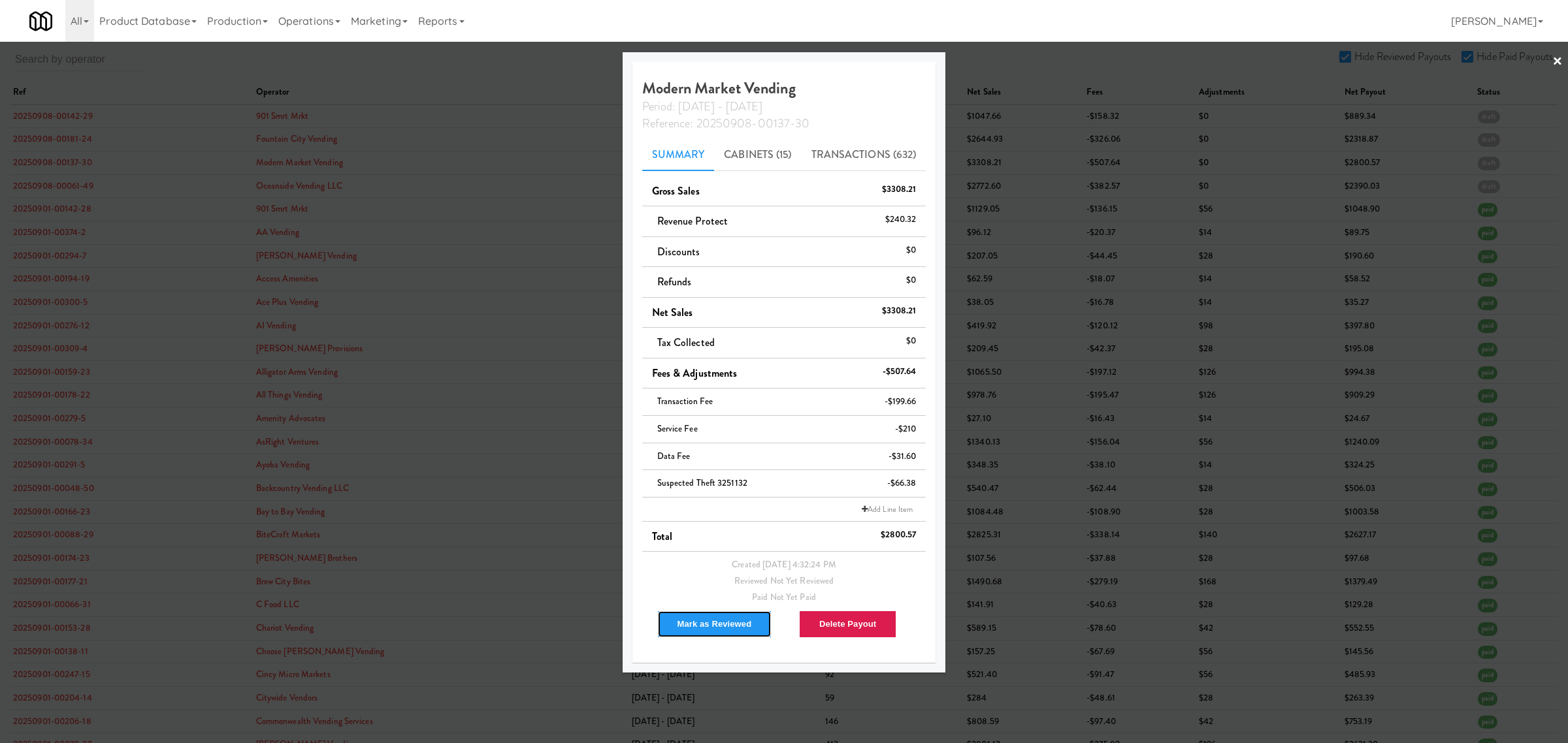
click at [709, 619] on button "Mark as Reviewed" at bounding box center [715, 625] width 115 height 27
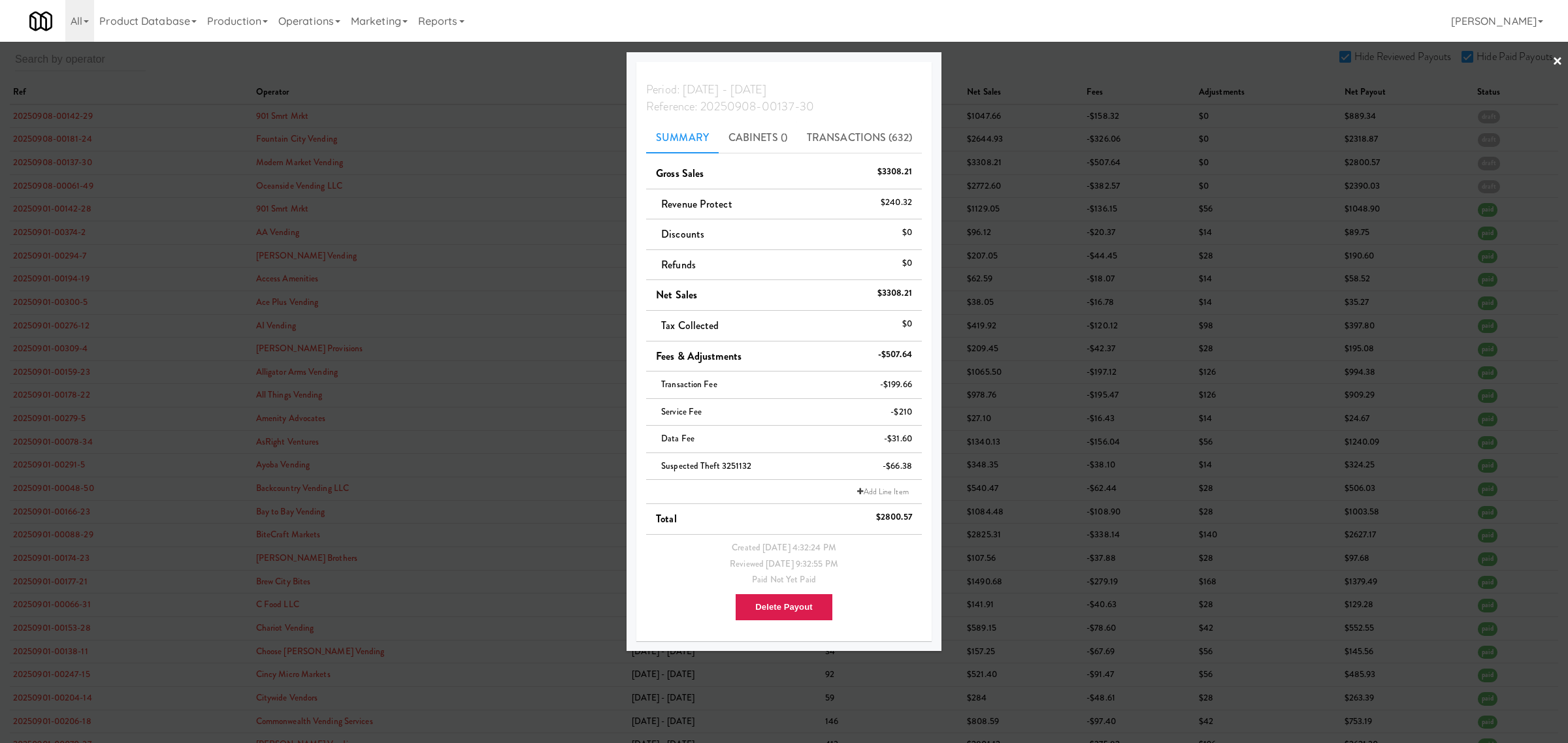
click at [48, 188] on div at bounding box center [784, 372] width 1568 height 743
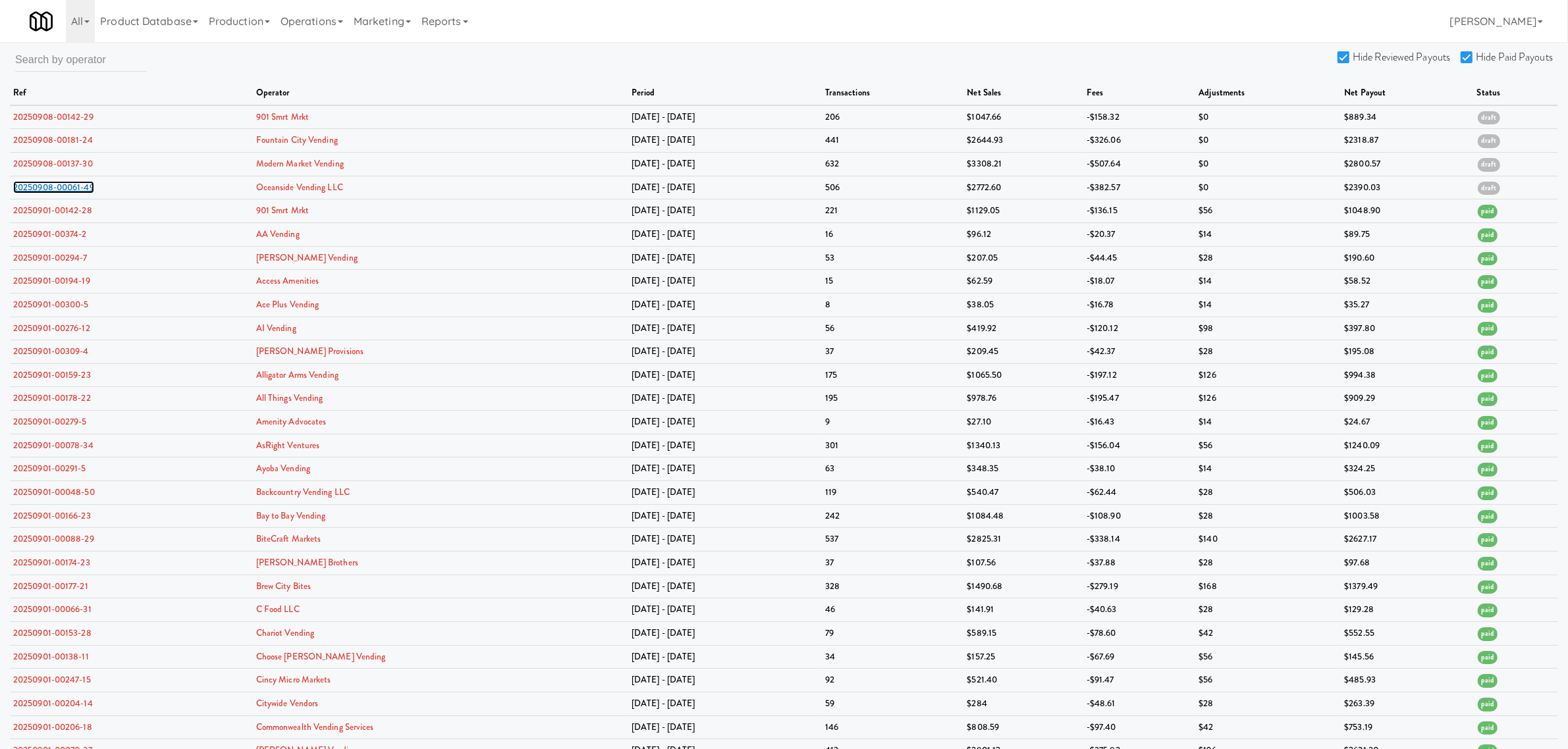
click at [48, 189] on link "20250908-00061-49" at bounding box center [53, 187] width 81 height 13
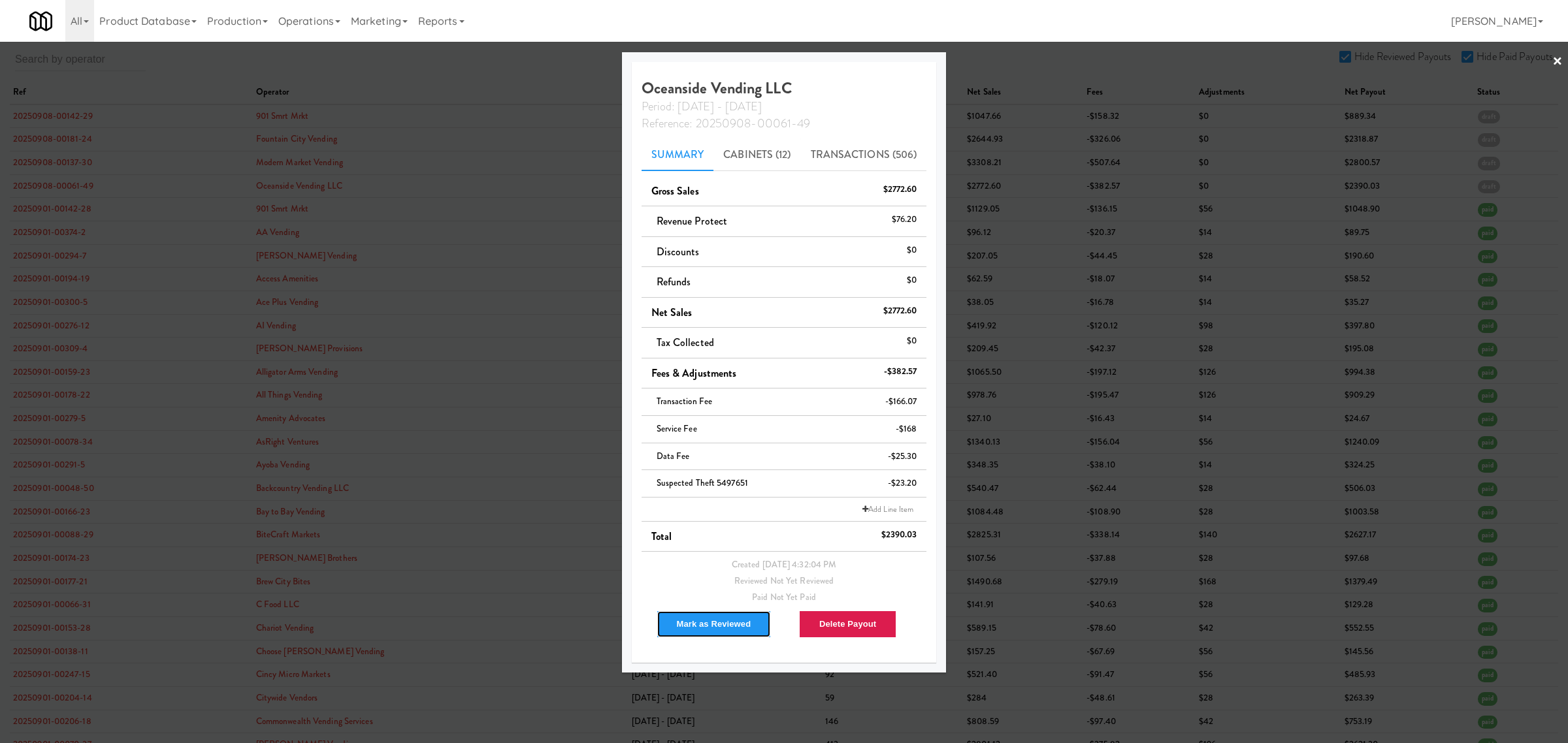
click at [710, 623] on button "Mark as Reviewed" at bounding box center [715, 625] width 115 height 27
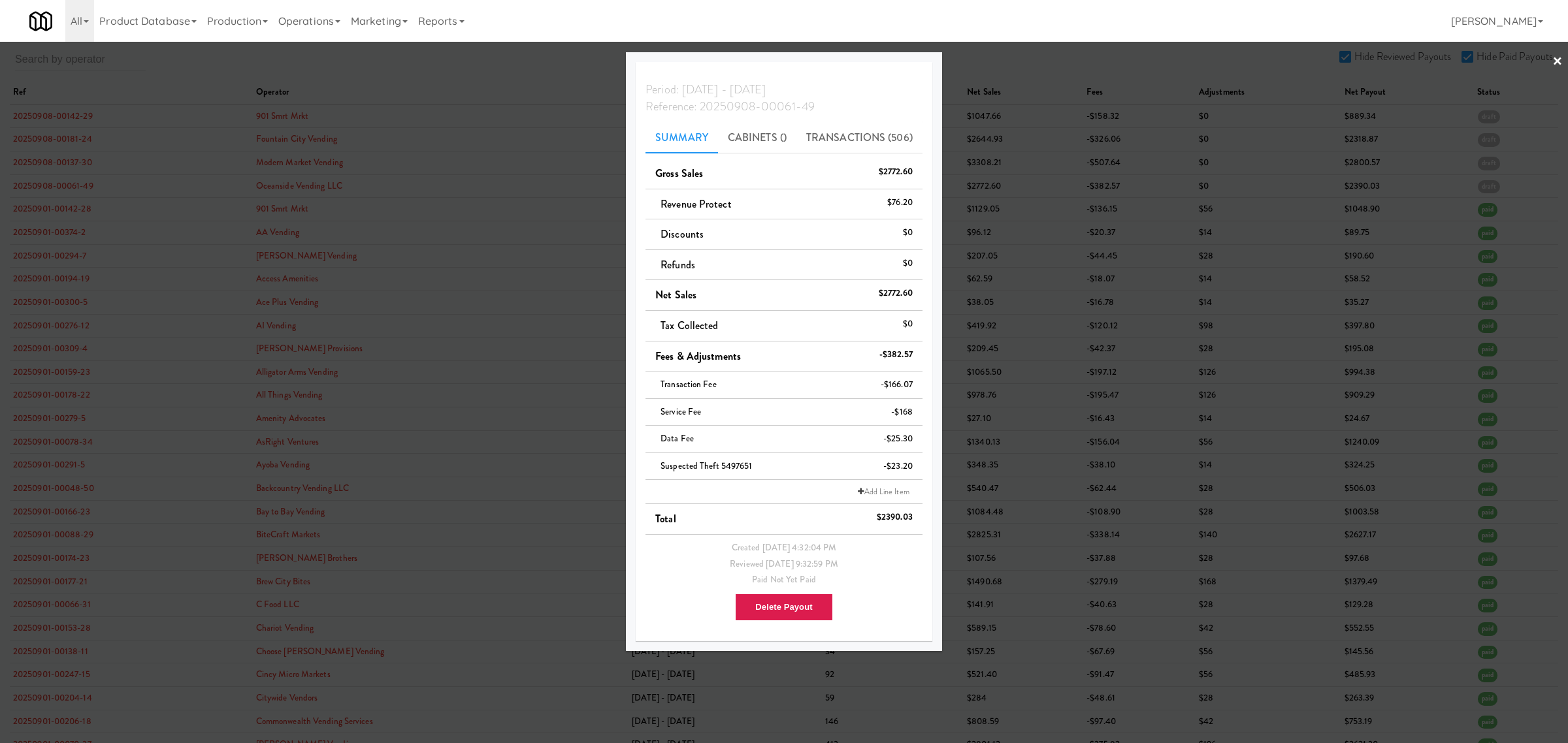
click at [468, 60] on div at bounding box center [784, 372] width 1568 height 743
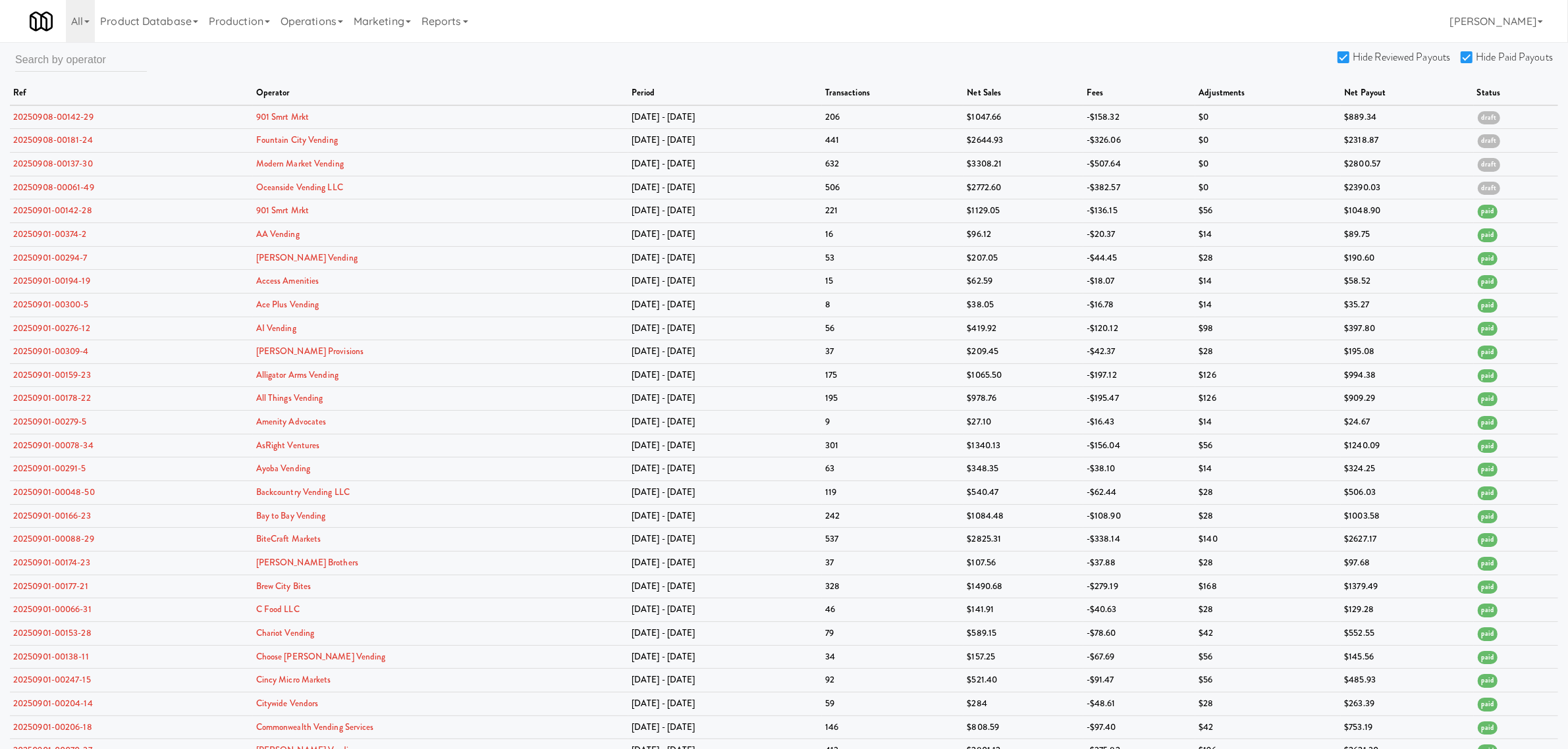
click at [1351, 56] on input "Hide Reviewed Payouts" at bounding box center [1344, 57] width 15 height 11
checkbox input "false"
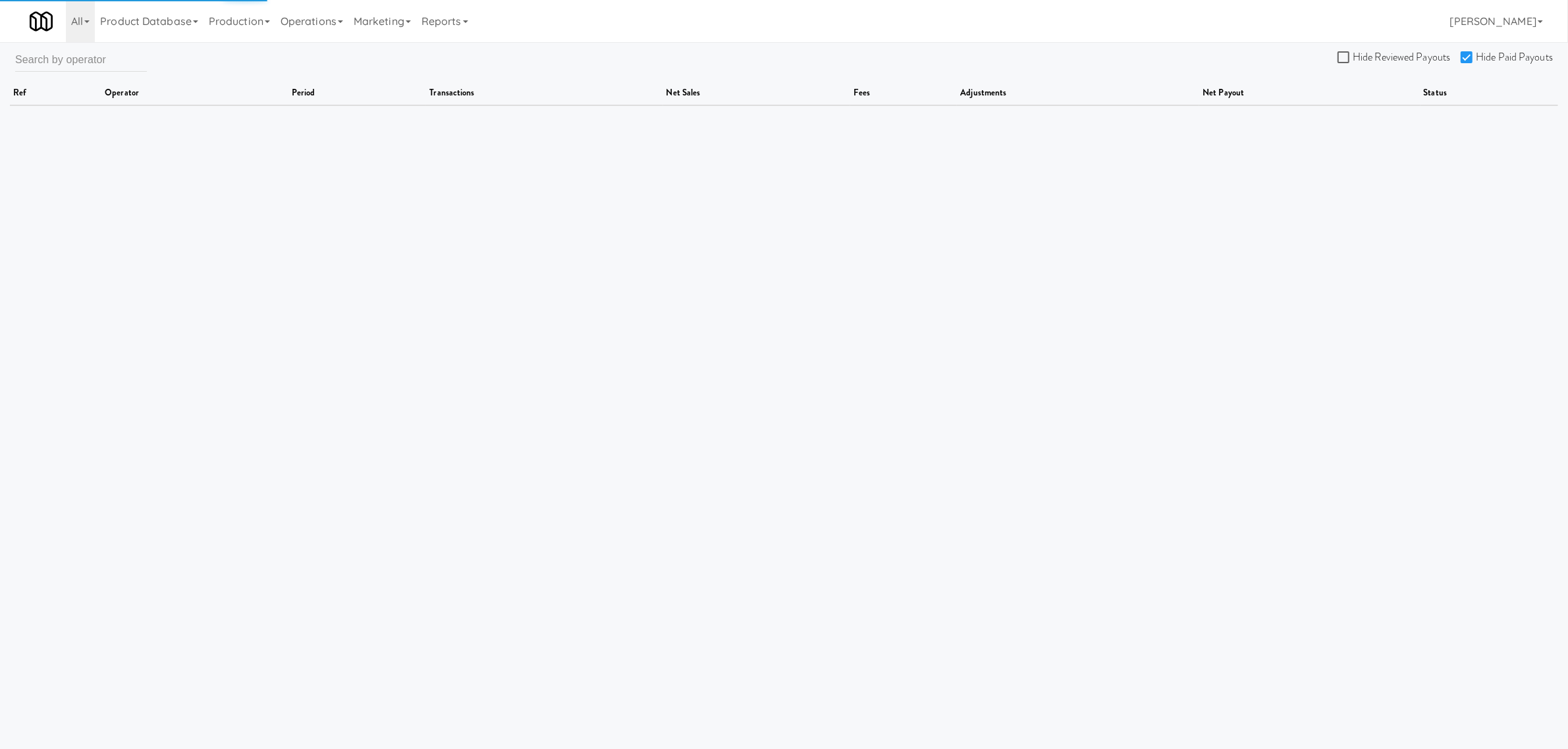
click at [1468, 54] on input "Hide Paid Payouts" at bounding box center [1467, 57] width 15 height 11
checkbox input "false"
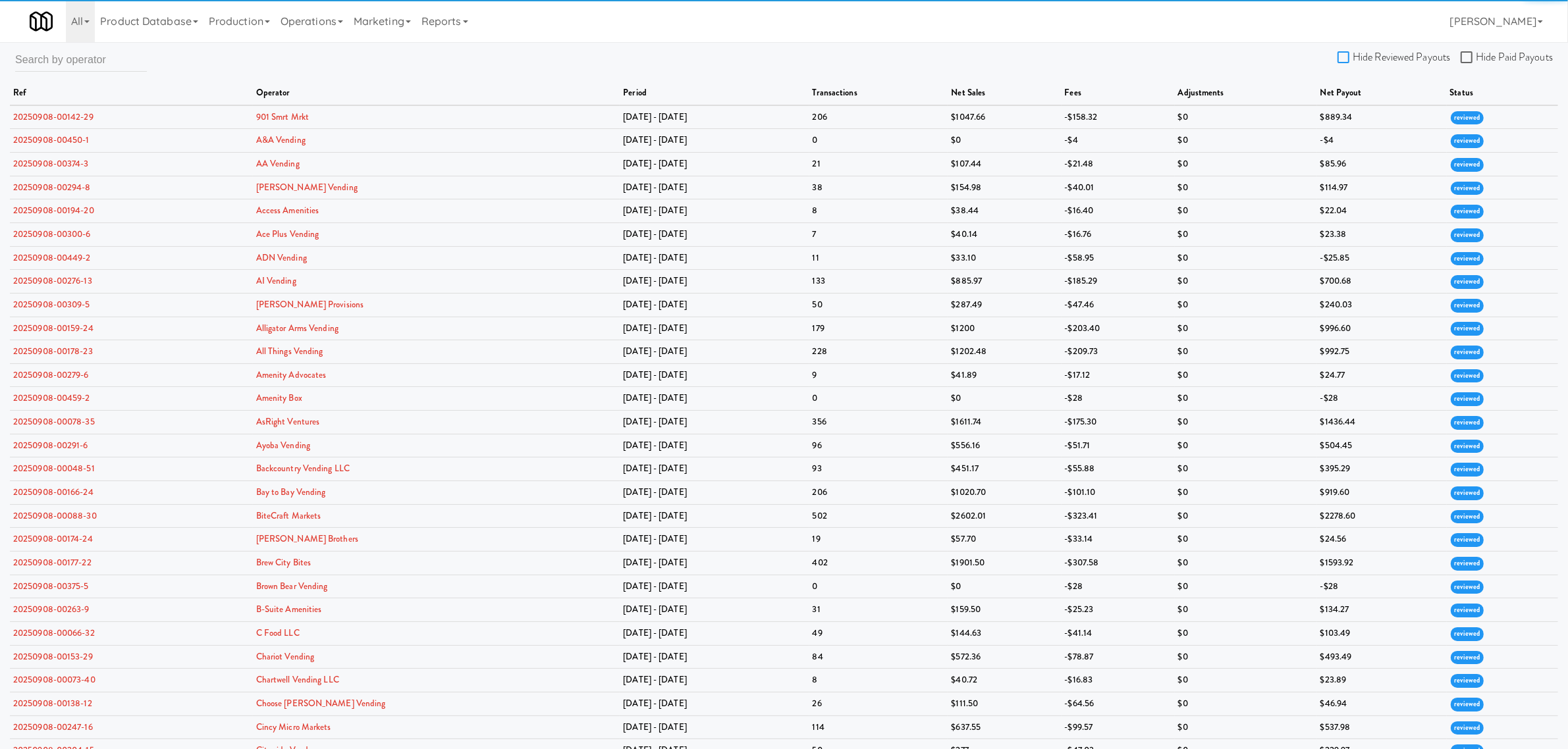
click at [1339, 53] on input "Hide Reviewed Payouts" at bounding box center [1344, 57] width 15 height 11
checkbox input "true"
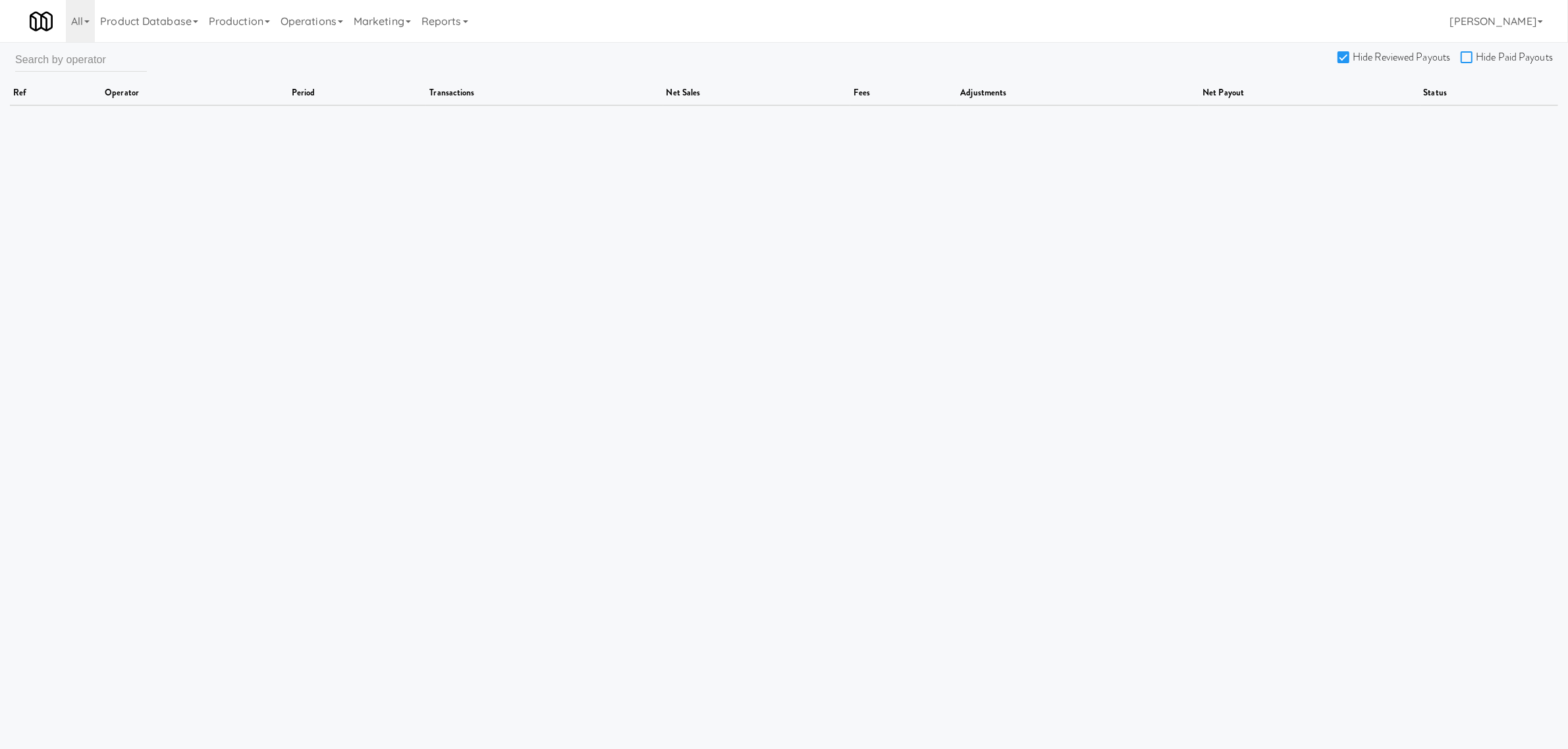
click at [1466, 58] on input "Hide Paid Payouts" at bounding box center [1467, 57] width 15 height 11
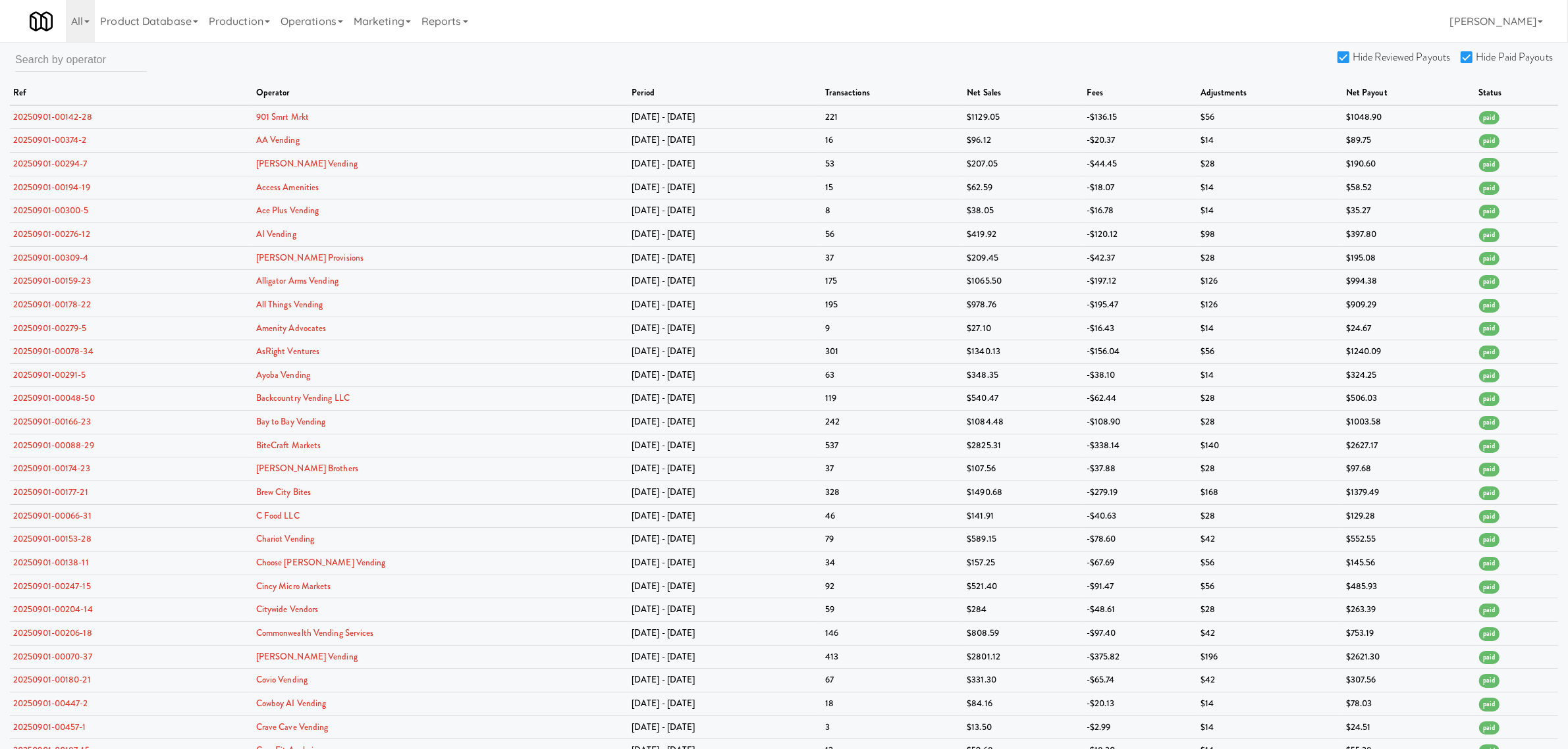
click at [1466, 58] on input "Hide Paid Payouts" at bounding box center [1467, 57] width 15 height 11
checkbox input "true"
